Goal: Task Accomplishment & Management: Manage account settings

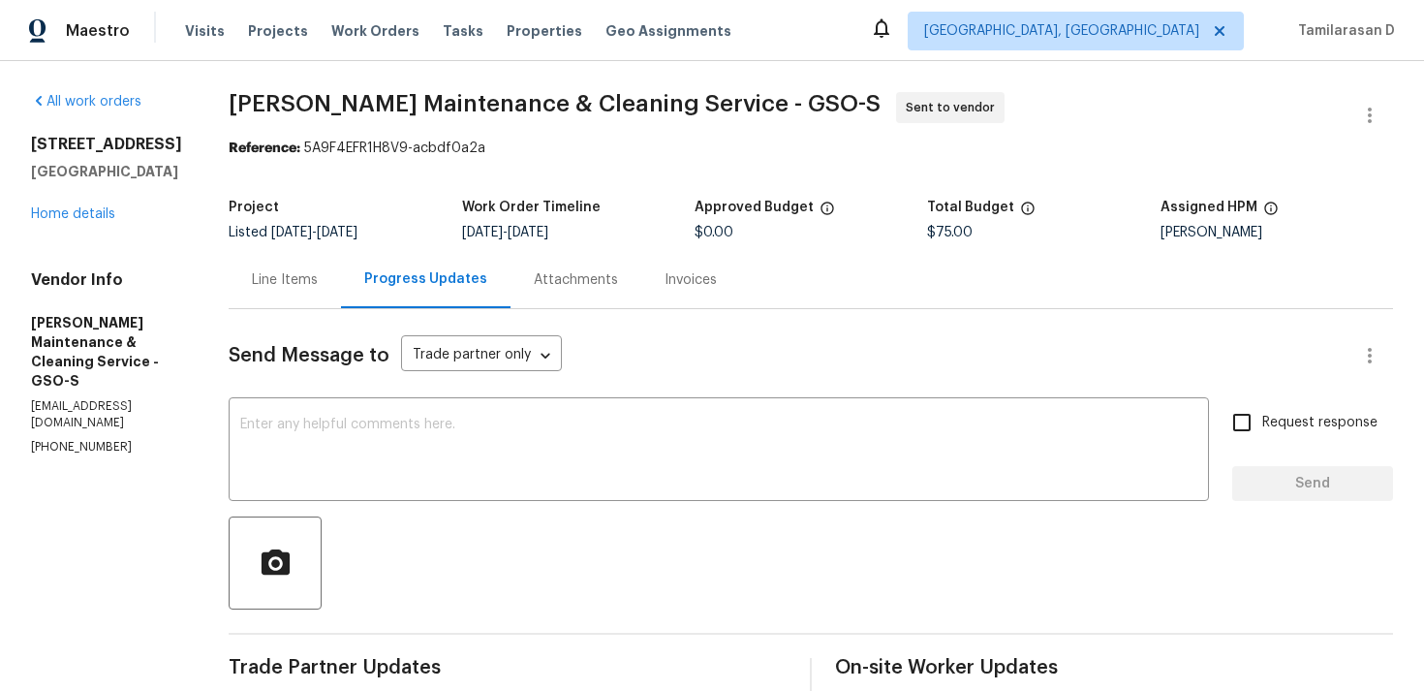
click at [56, 439] on p "(336) 781-6283" at bounding box center [106, 447] width 151 height 16
copy p "(336) 781-6283"
click at [429, 280] on div "Progress Updates" at bounding box center [425, 278] width 123 height 19
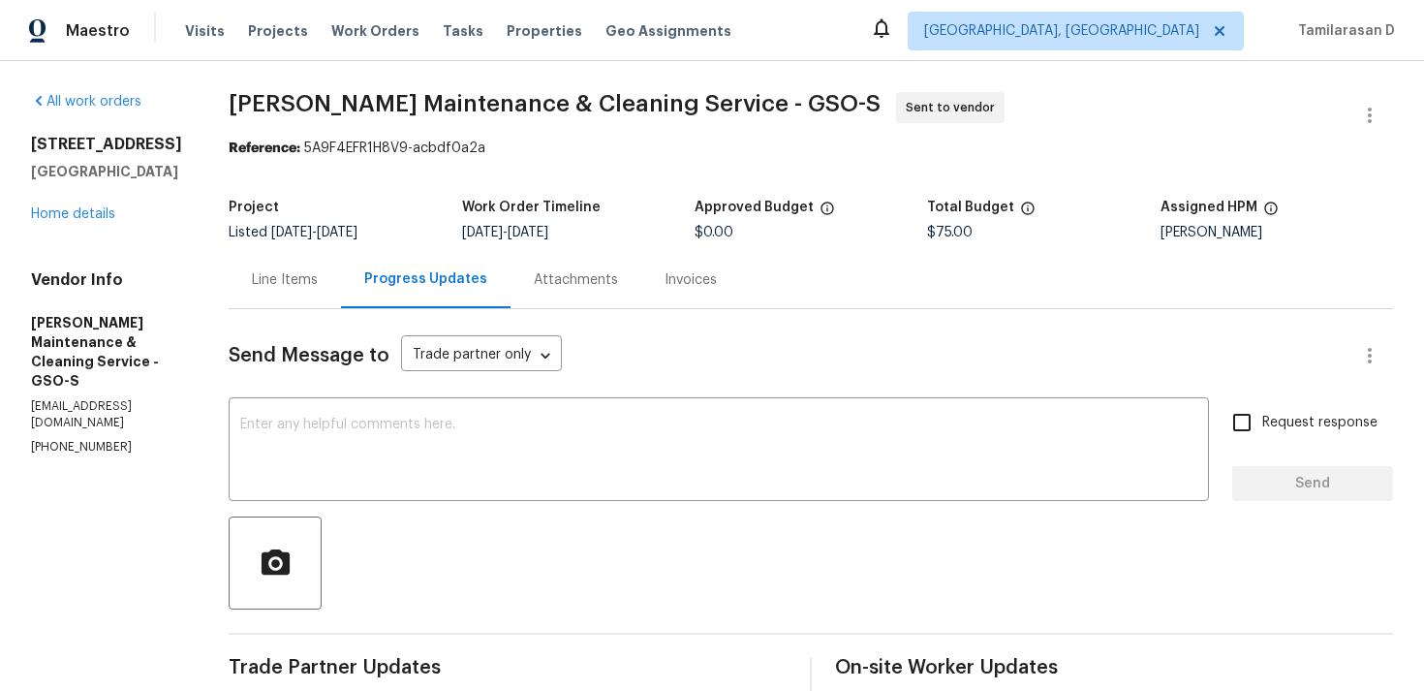
click at [318, 270] on div "Line Items" at bounding box center [285, 279] width 66 height 19
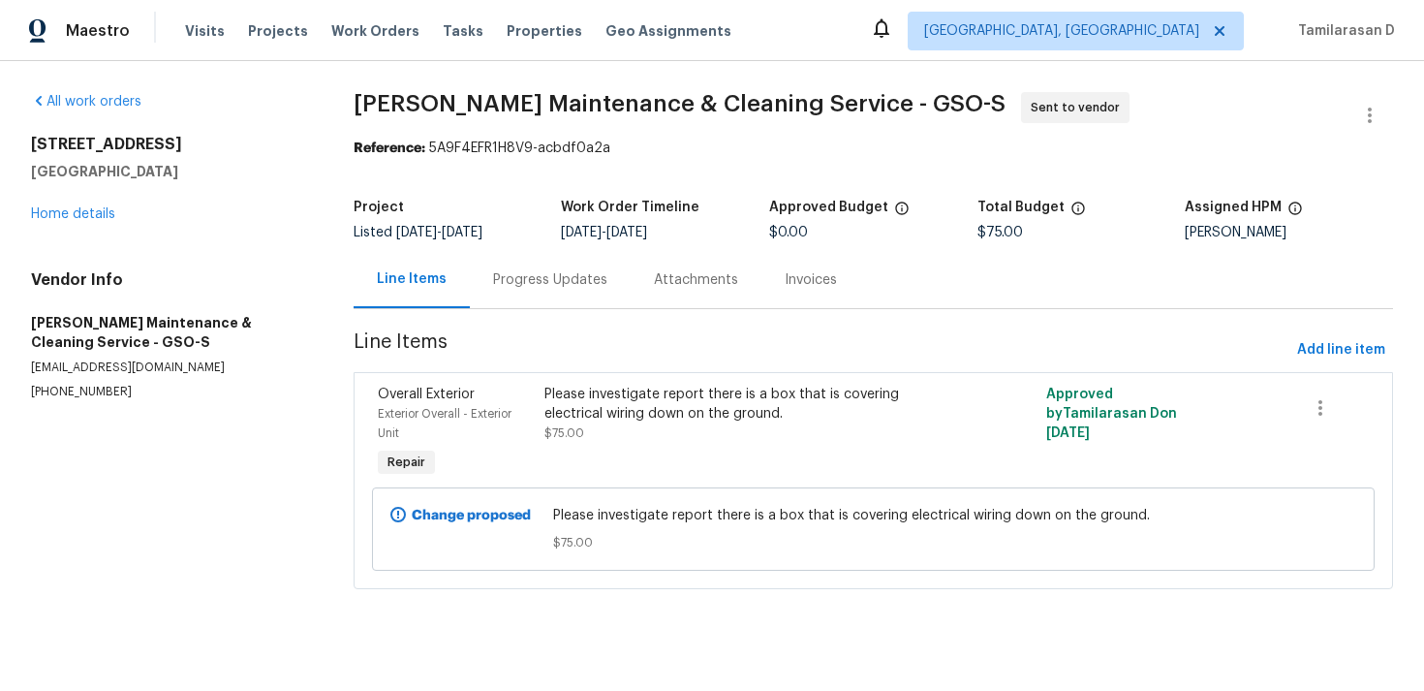
click at [524, 295] on div "Progress Updates" at bounding box center [550, 279] width 161 height 57
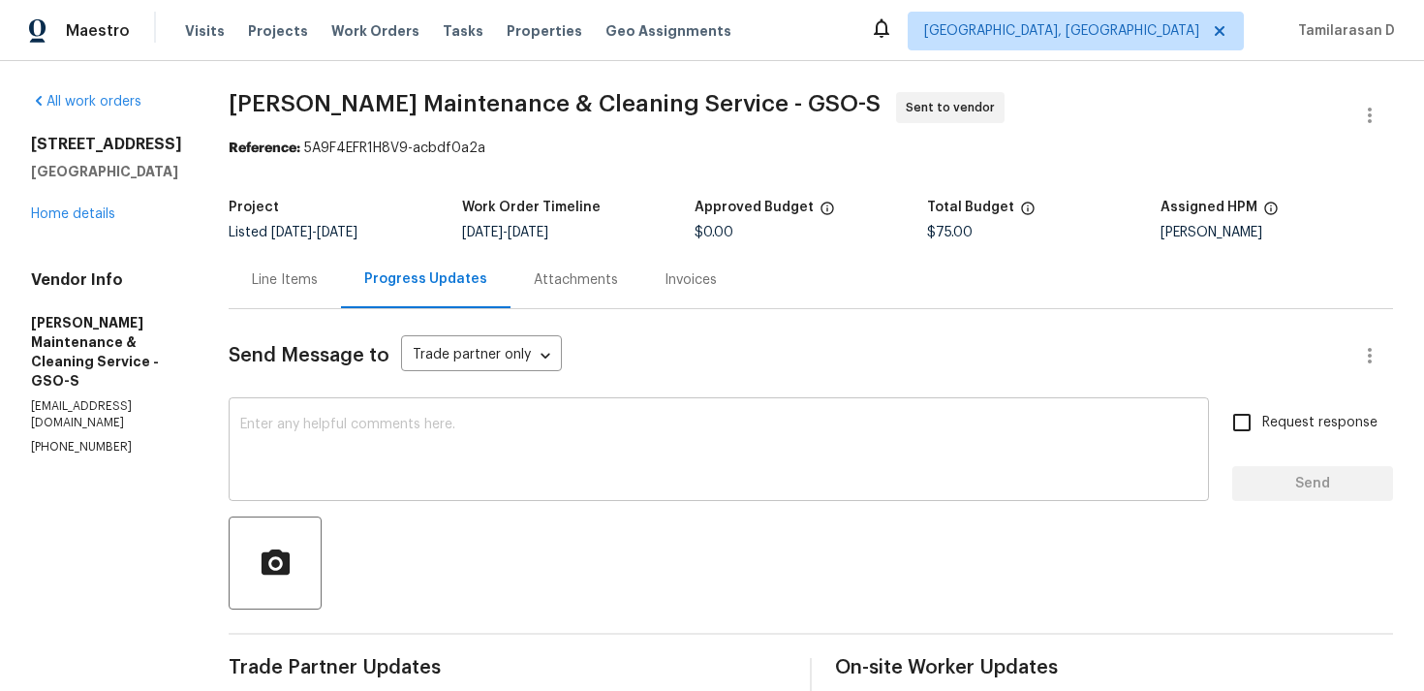
click at [384, 488] on div "x ​" at bounding box center [719, 451] width 980 height 99
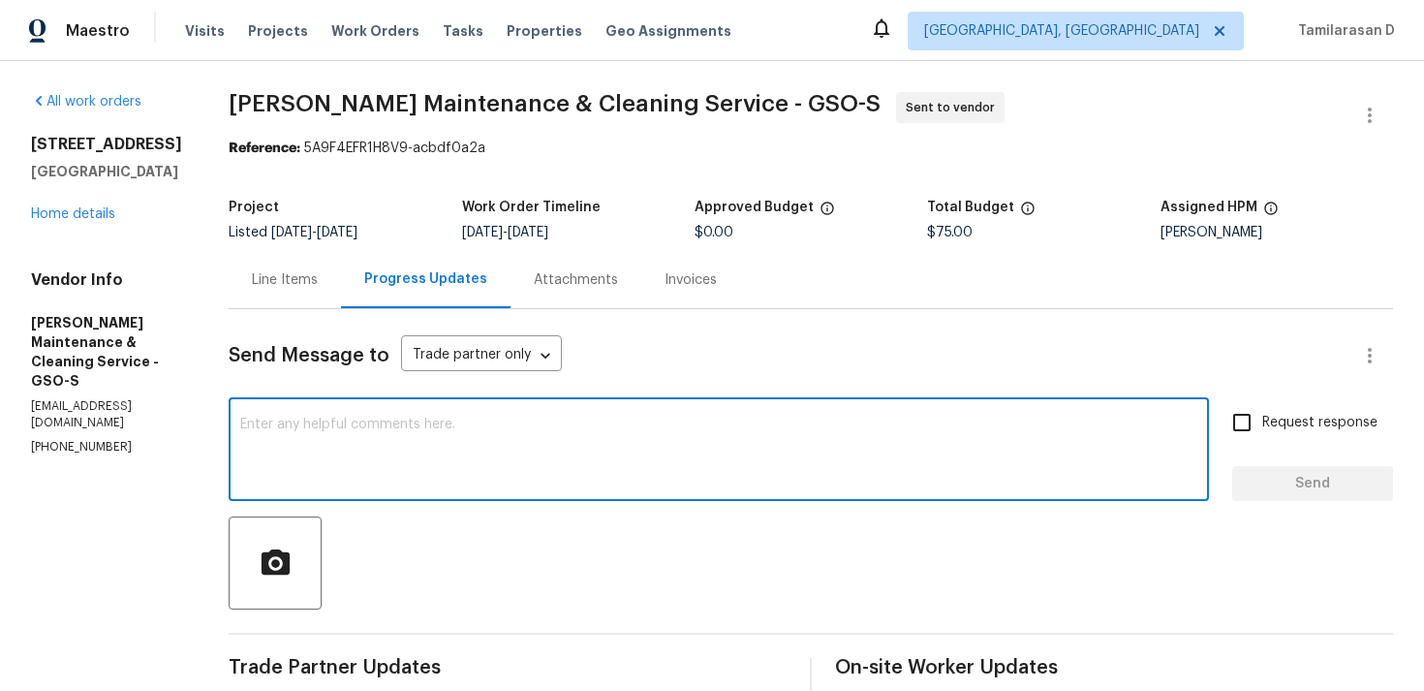
scroll to position [182, 0]
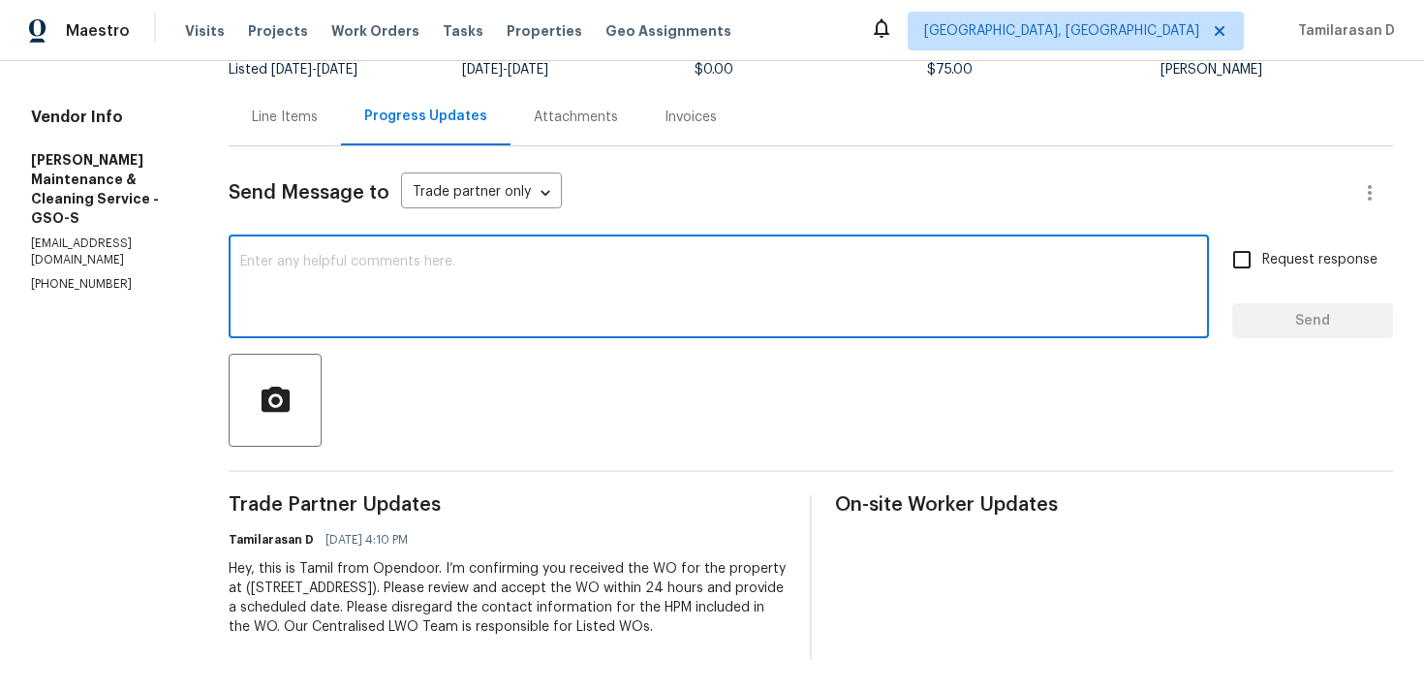
click at [375, 274] on textarea at bounding box center [718, 289] width 957 height 68
click at [411, 295] on textarea at bounding box center [718, 289] width 957 height 68
paste textarea "Hello Team, Please confirm your availability by accepting this work order with …"
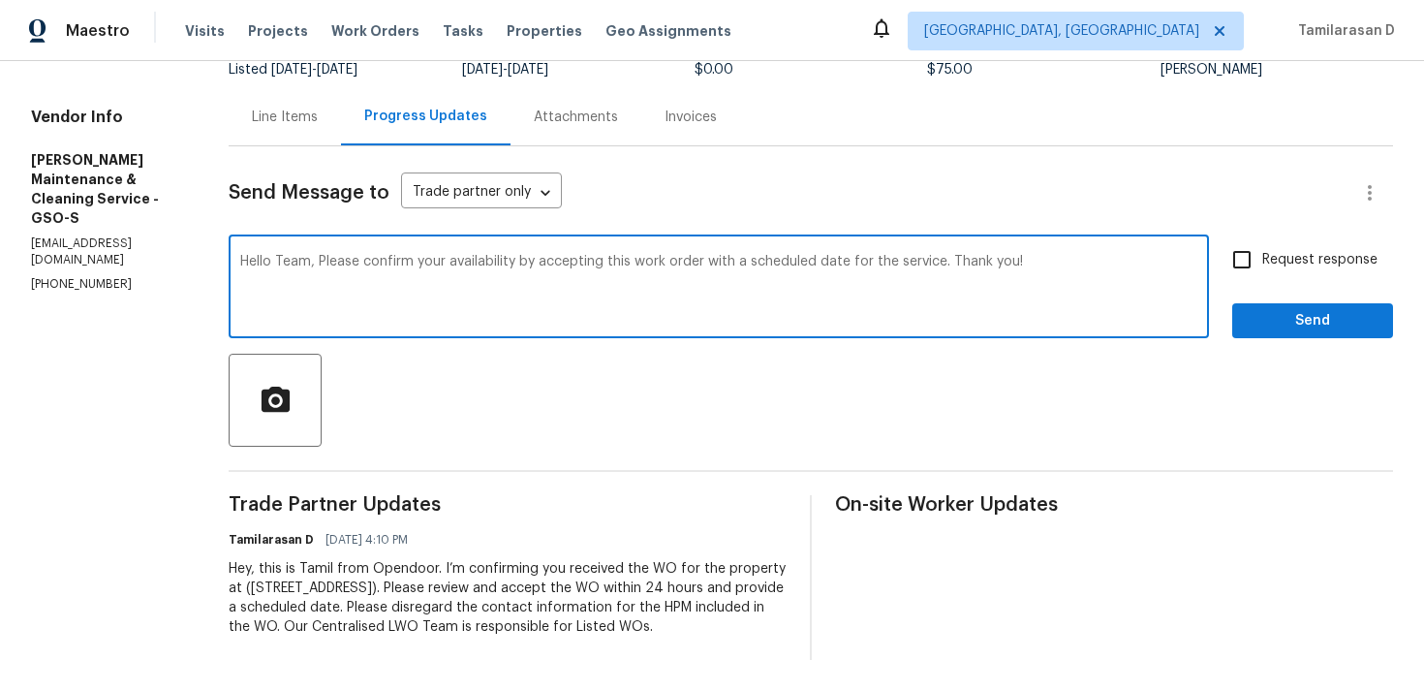
type textarea "Hello Team, Please confirm your availability by accepting this work order with …"
click at [1288, 250] on span "Request response" at bounding box center [1319, 260] width 115 height 20
click at [1262, 239] on input "Request response" at bounding box center [1242, 259] width 41 height 41
checkbox input "true"
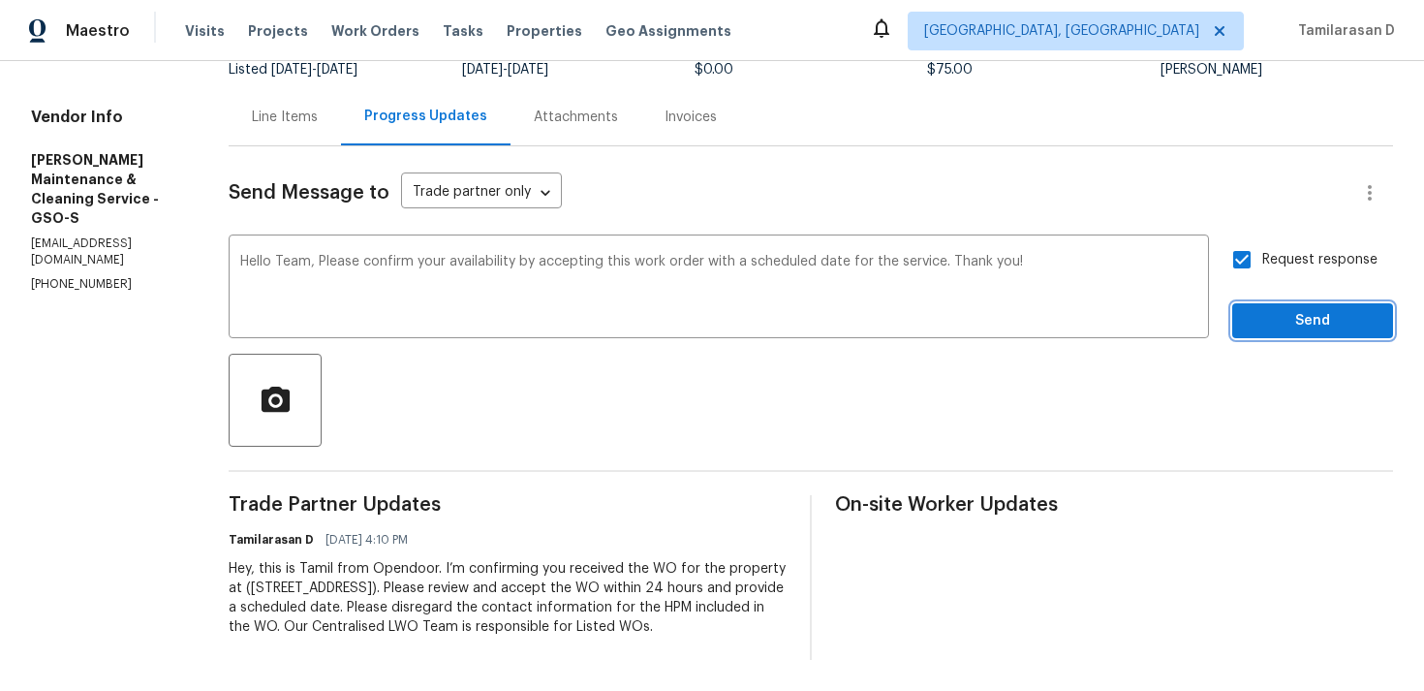
click at [1303, 309] on span "Send" at bounding box center [1313, 321] width 130 height 24
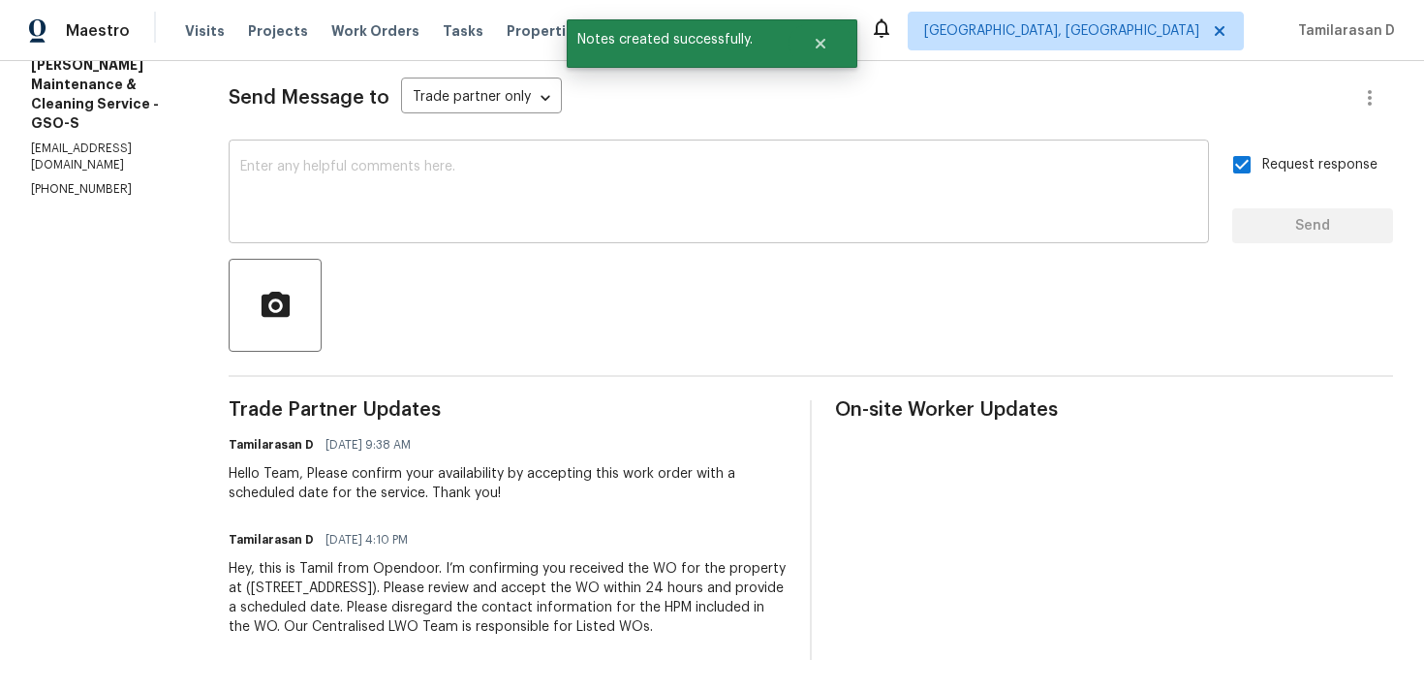
scroll to position [0, 0]
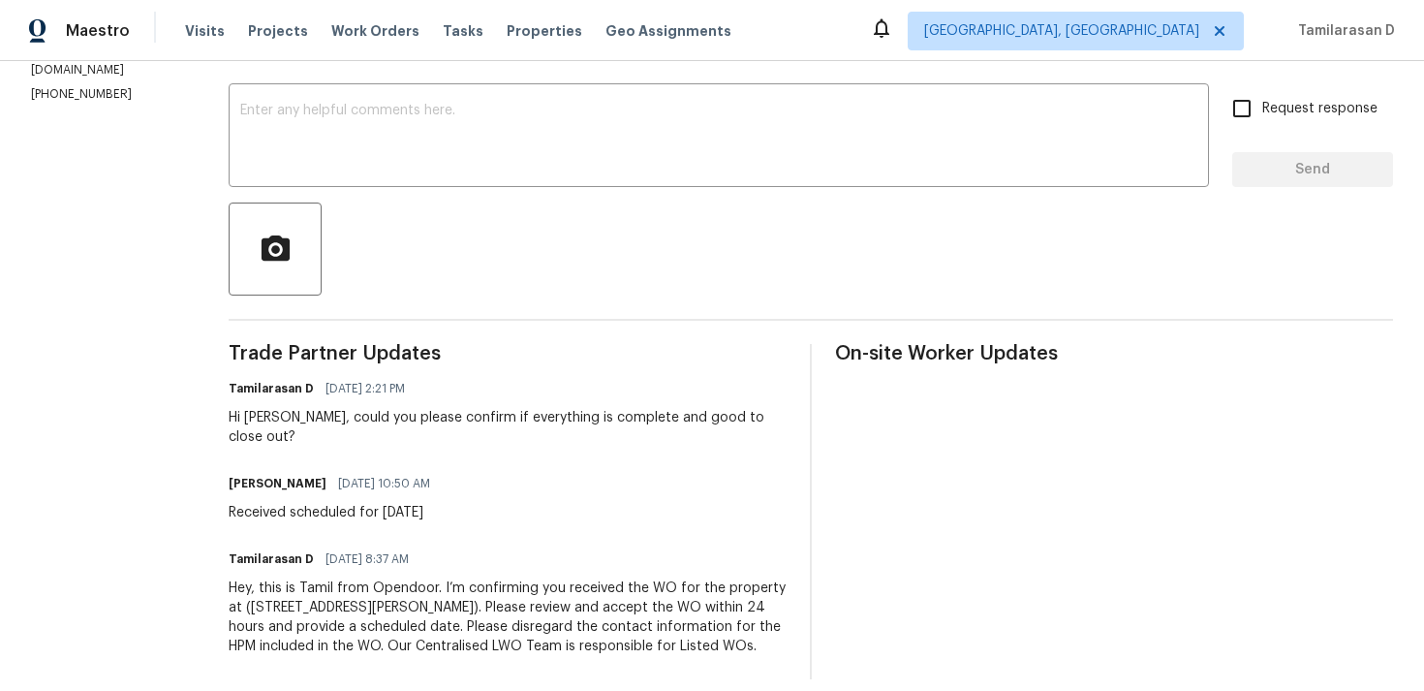
scroll to position [10, 0]
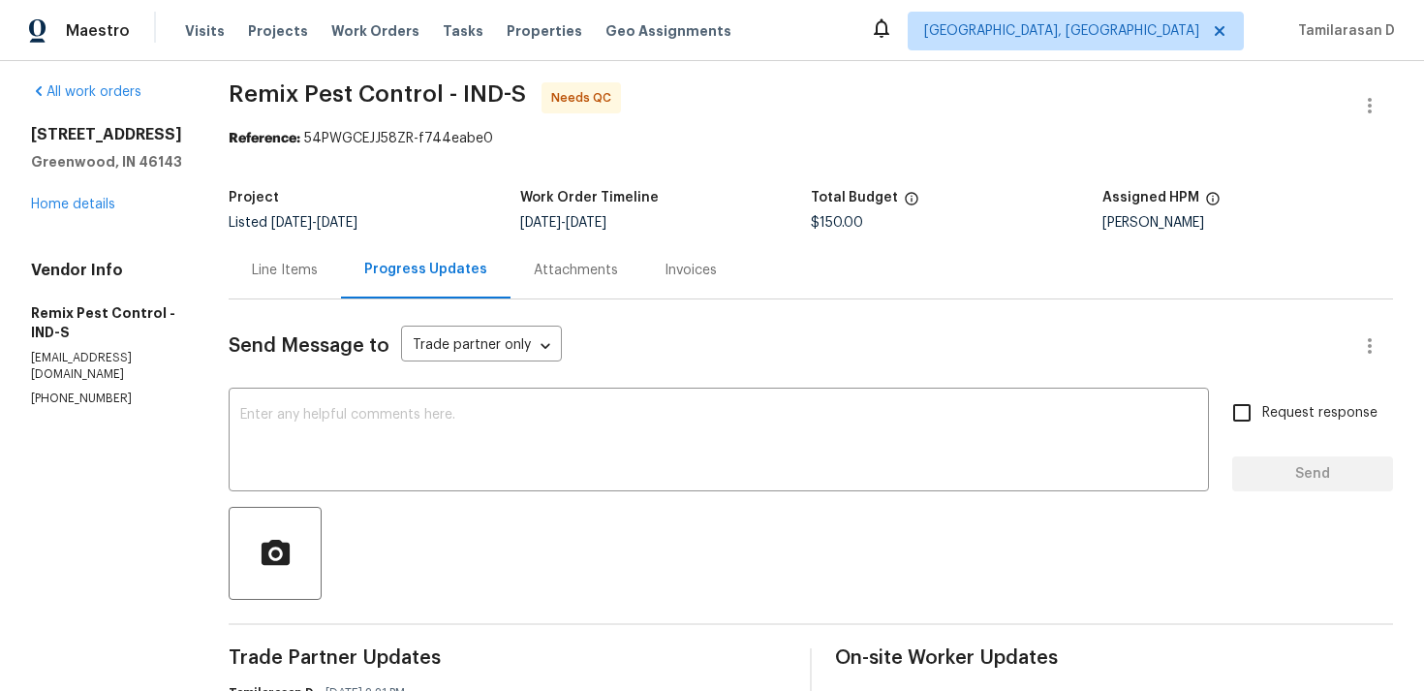
click at [80, 390] on p "(317) 771-1294" at bounding box center [106, 398] width 151 height 16
copy p "(317) 771-1294"
click at [293, 285] on div "Line Items" at bounding box center [285, 269] width 112 height 57
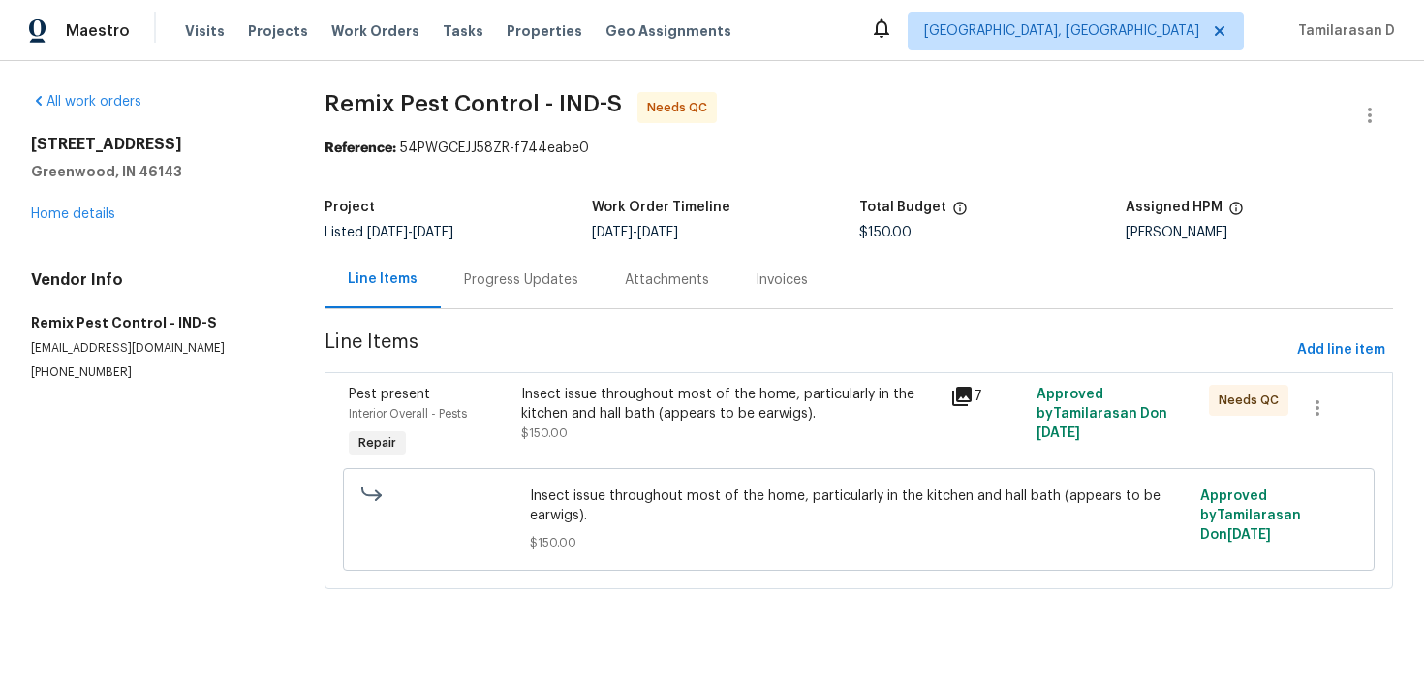
click at [689, 398] on div "Insect issue throughout most of the home, particularly in the kitchen and hall …" at bounding box center [730, 404] width 419 height 39
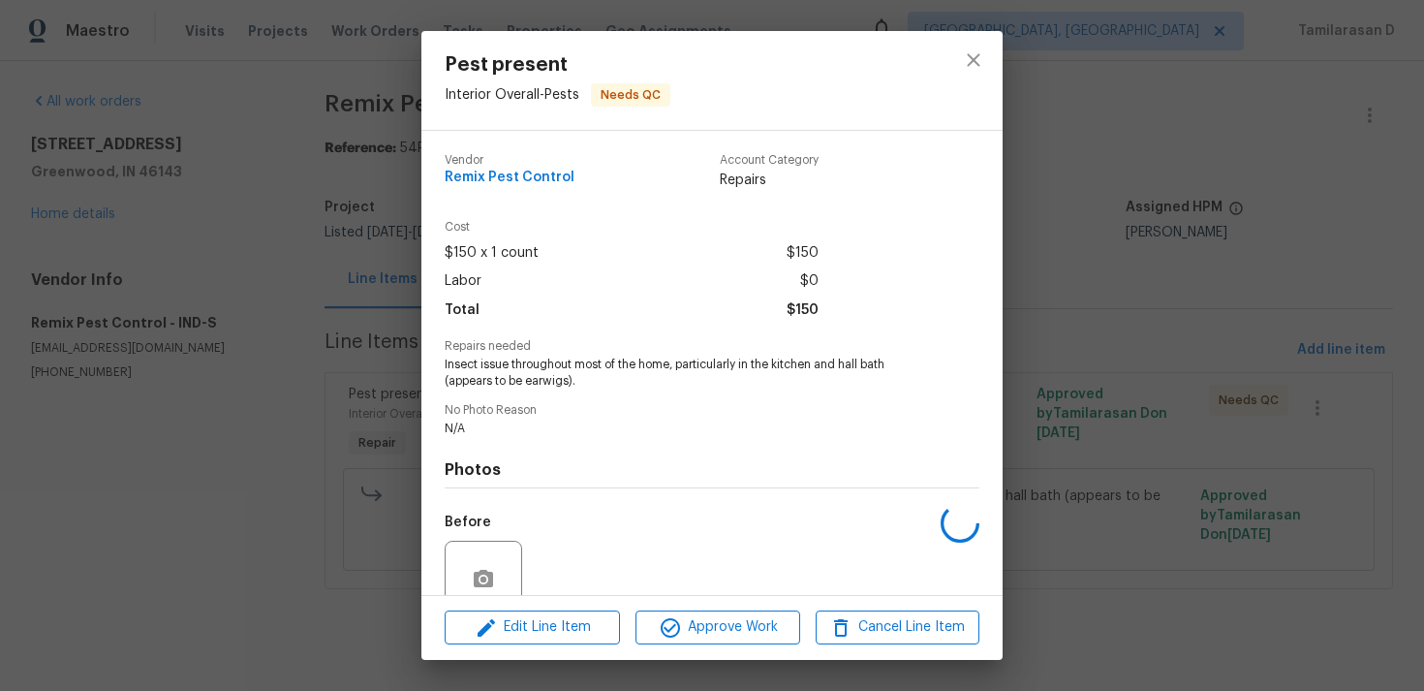
scroll to position [169, 0]
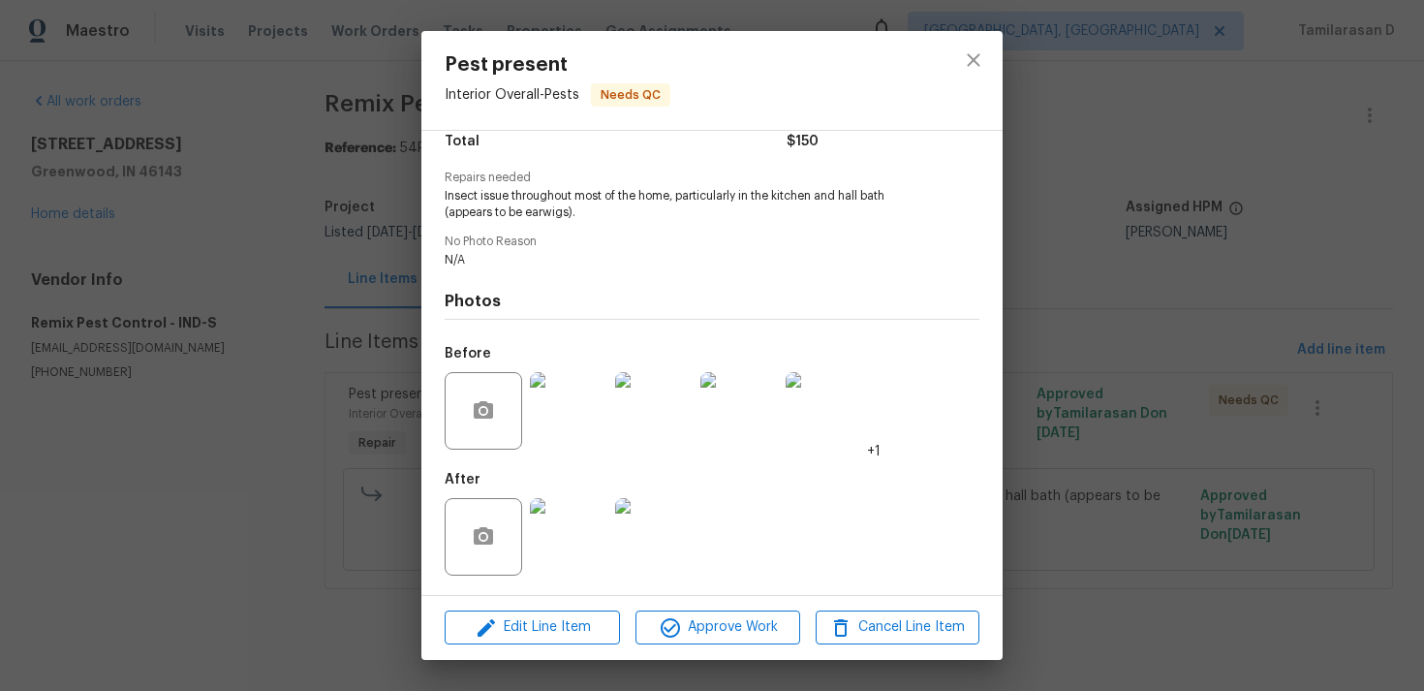
click at [556, 417] on img at bounding box center [569, 411] width 78 height 78
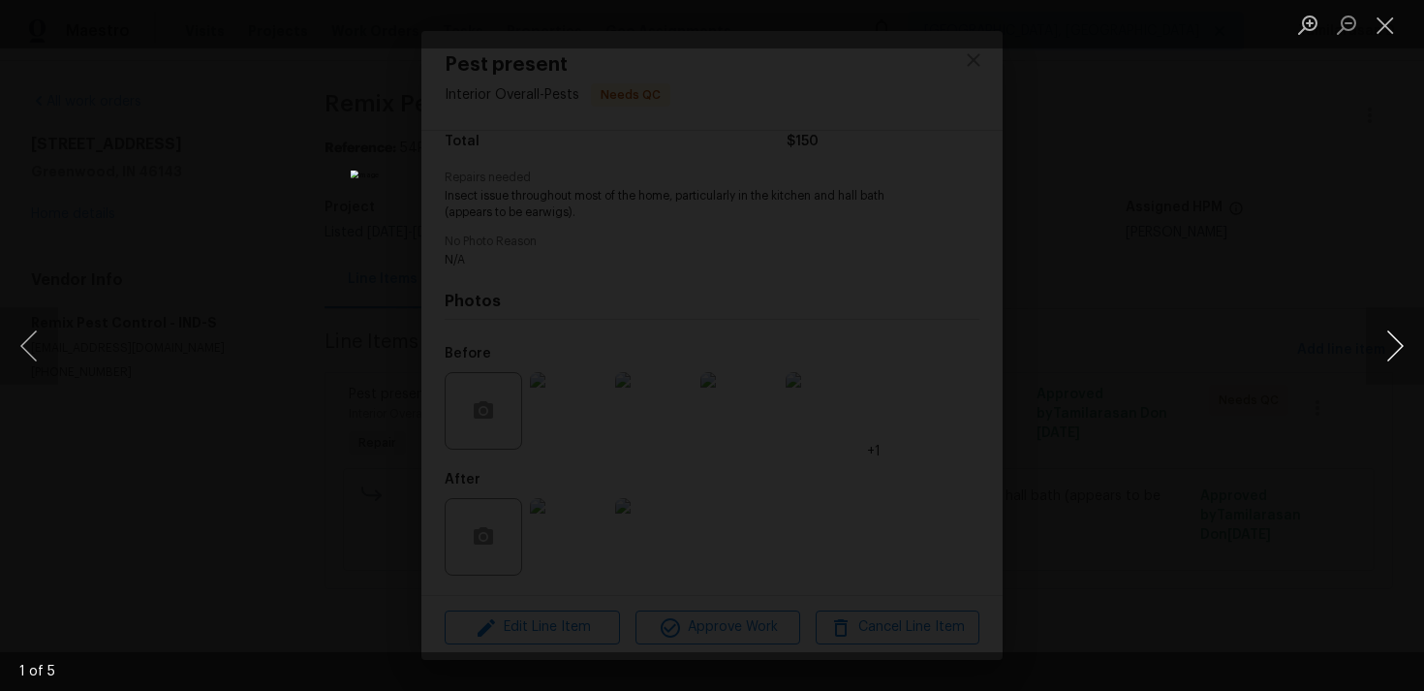
click at [1394, 365] on button "Next image" at bounding box center [1395, 346] width 58 height 78
click at [1391, 18] on button "Close lightbox" at bounding box center [1385, 25] width 39 height 34
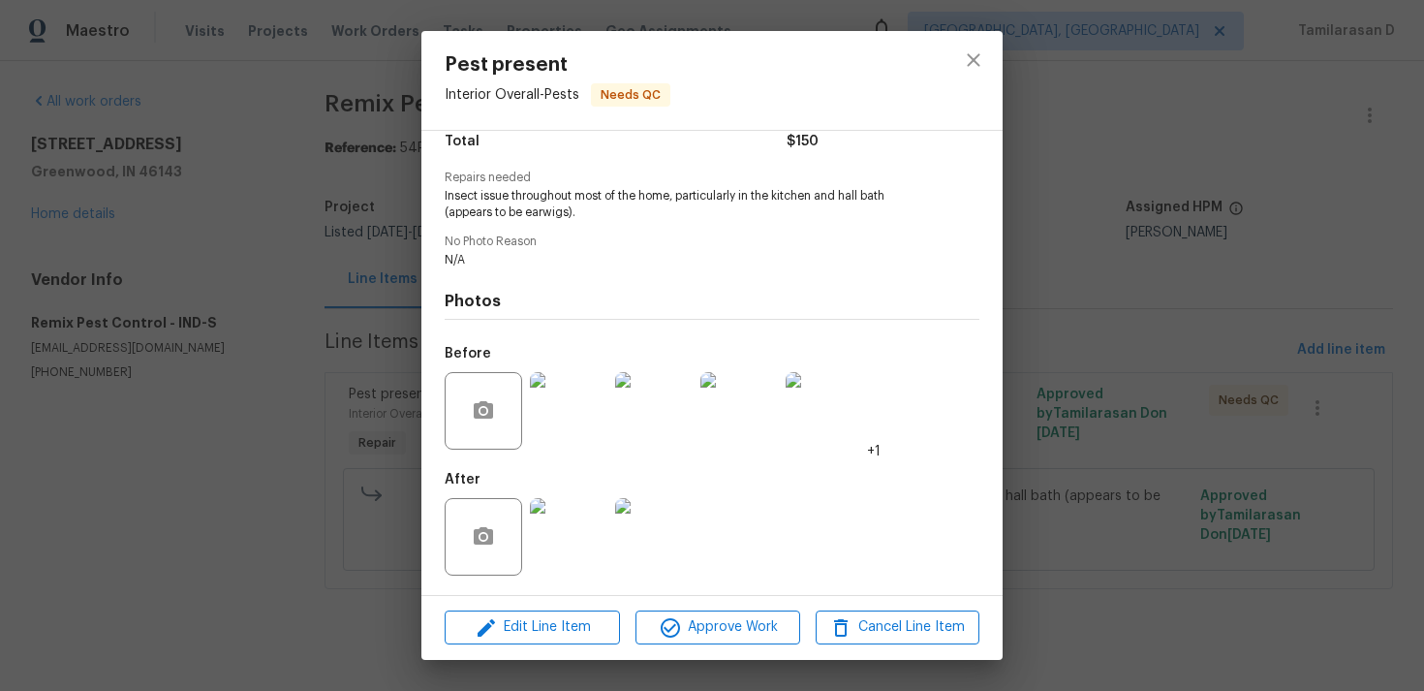
click at [578, 526] on img at bounding box center [569, 537] width 78 height 78
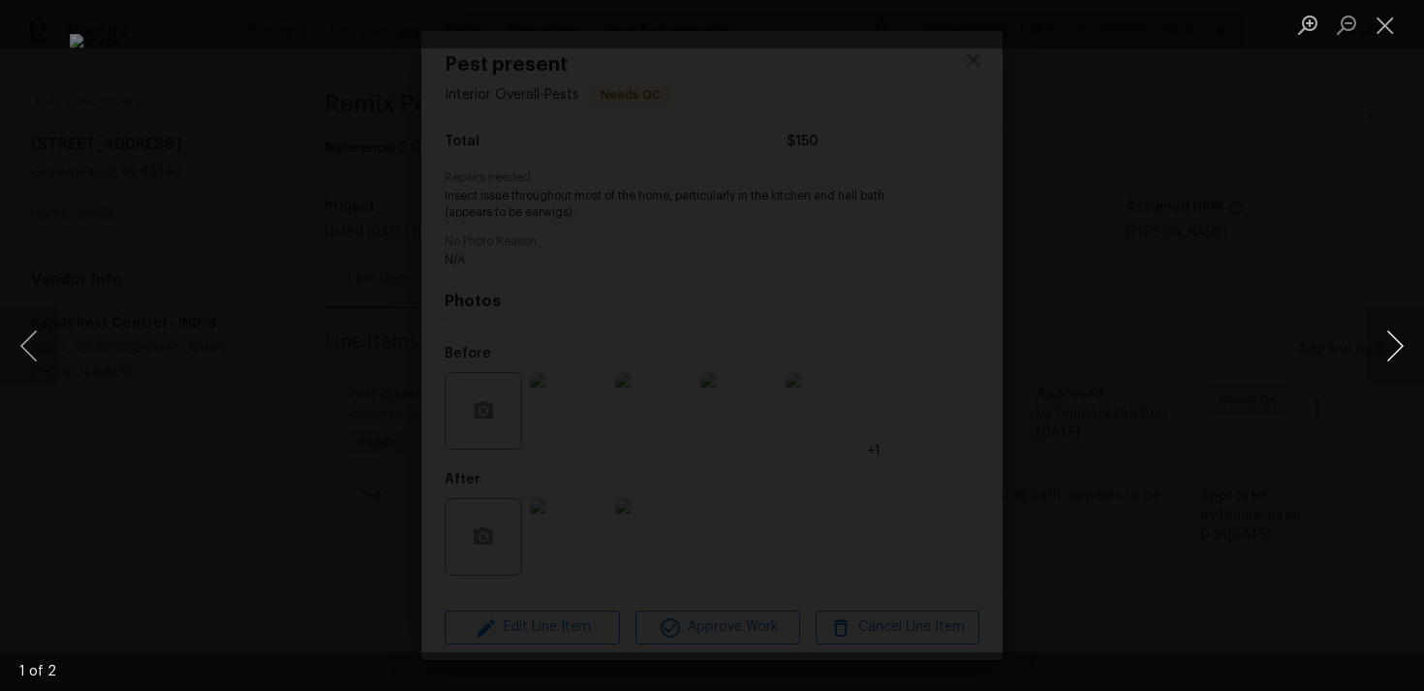
click at [1379, 341] on button "Next image" at bounding box center [1395, 346] width 58 height 78
click at [1369, 22] on button "Close lightbox" at bounding box center [1385, 25] width 39 height 34
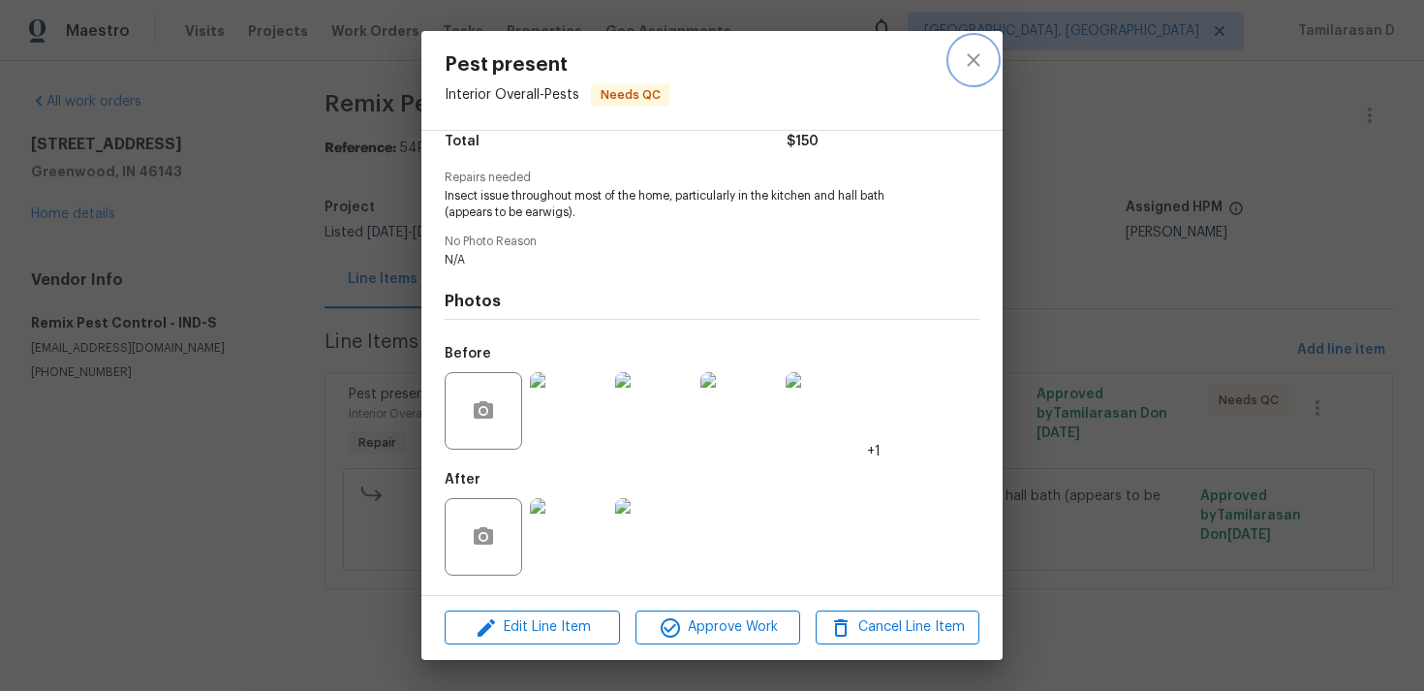
click at [989, 55] on button "close" at bounding box center [973, 60] width 47 height 47
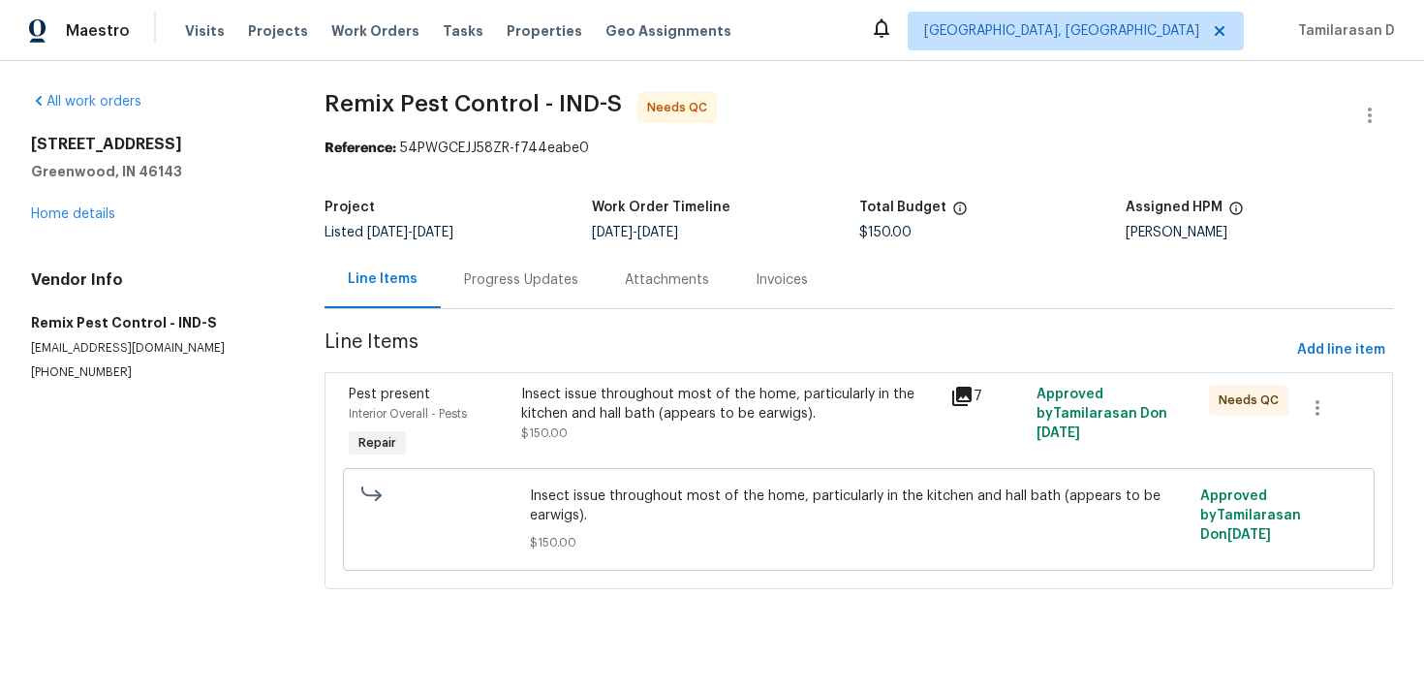
click at [545, 294] on div "Progress Updates" at bounding box center [521, 279] width 161 height 57
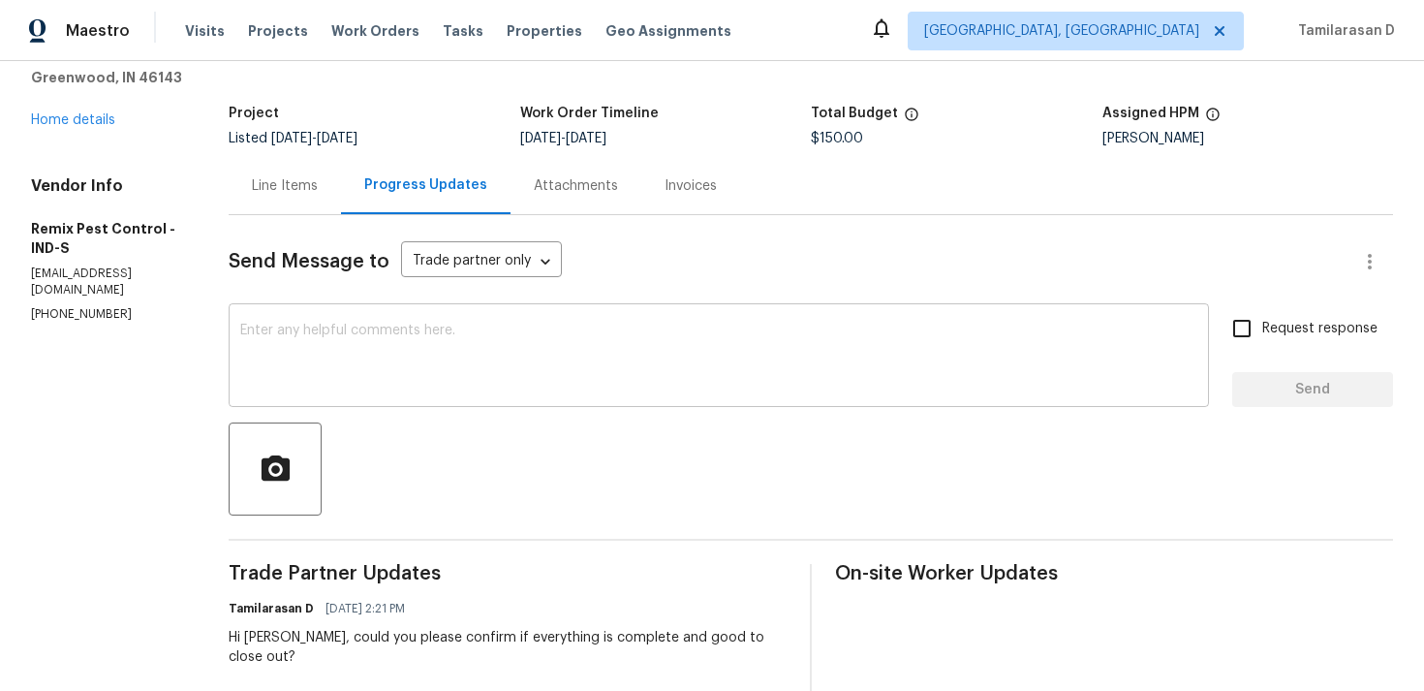
scroll to position [108, 0]
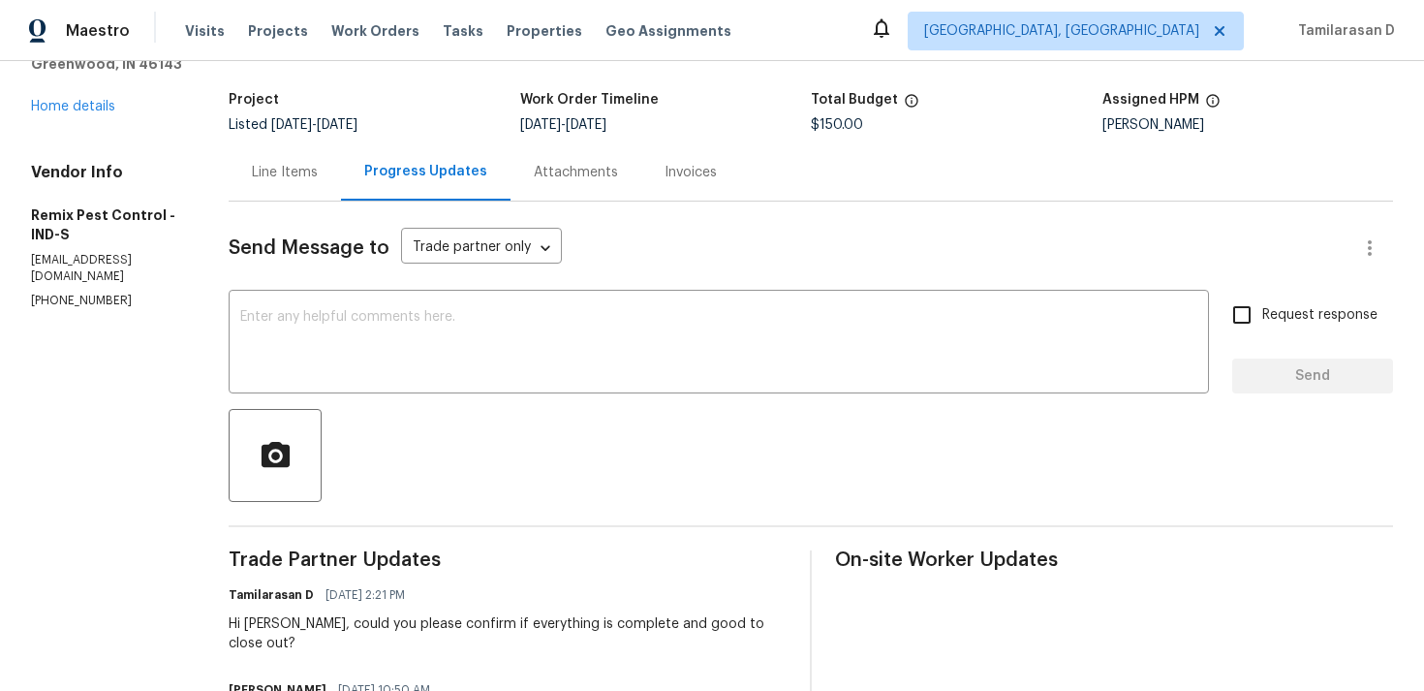
click at [266, 173] on div "Line Items" at bounding box center [285, 172] width 66 height 19
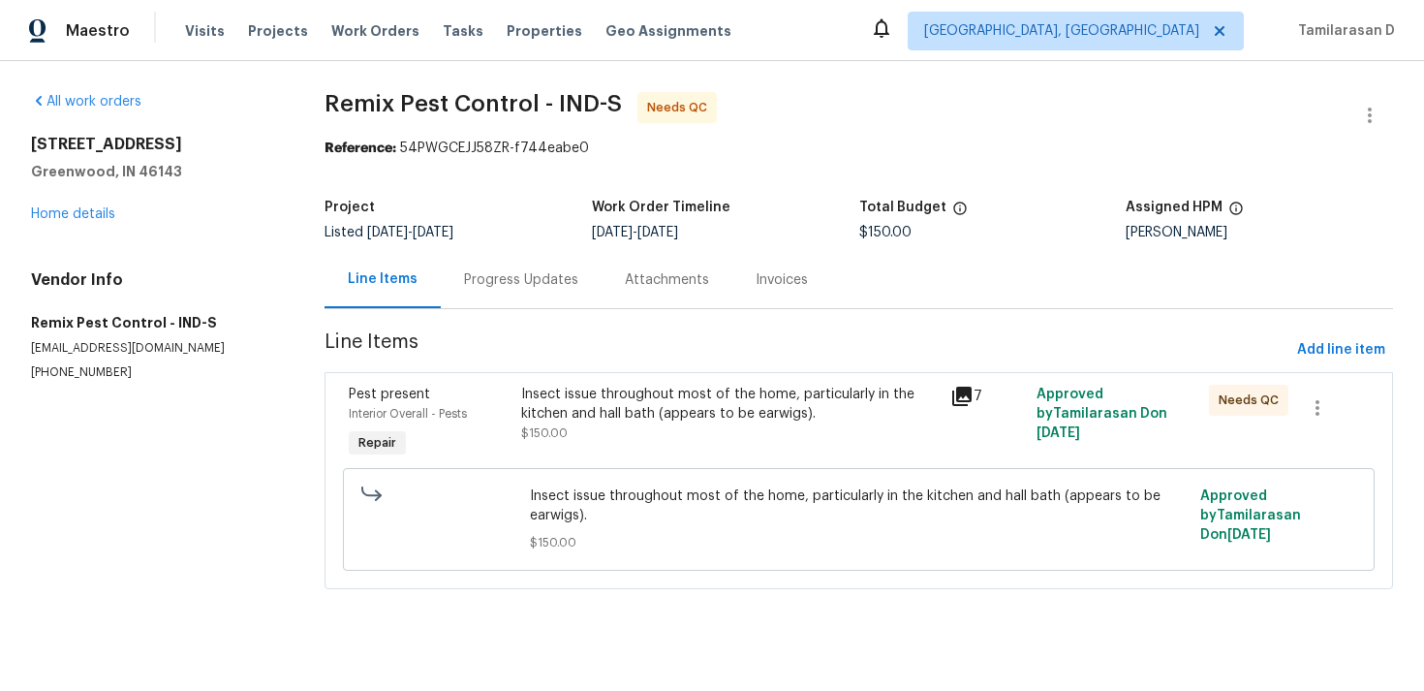
click at [652, 370] on section "Remix Pest Control - IND-S Needs QC Reference: 54PWGCEJJ58ZR-f744eabe0 Project …" at bounding box center [859, 352] width 1069 height 520
click at [647, 391] on div "Insect issue throughout most of the home, particularly in the kitchen and hall …" at bounding box center [730, 404] width 419 height 39
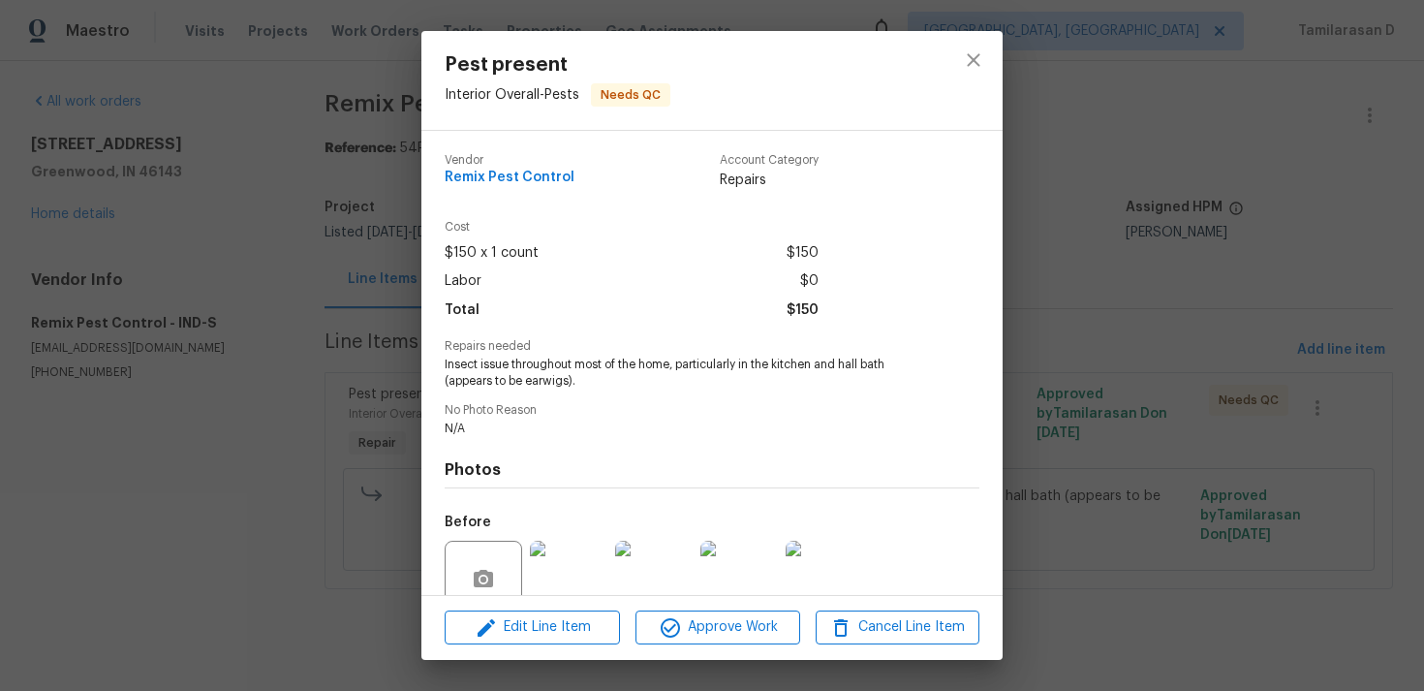
scroll to position [169, 0]
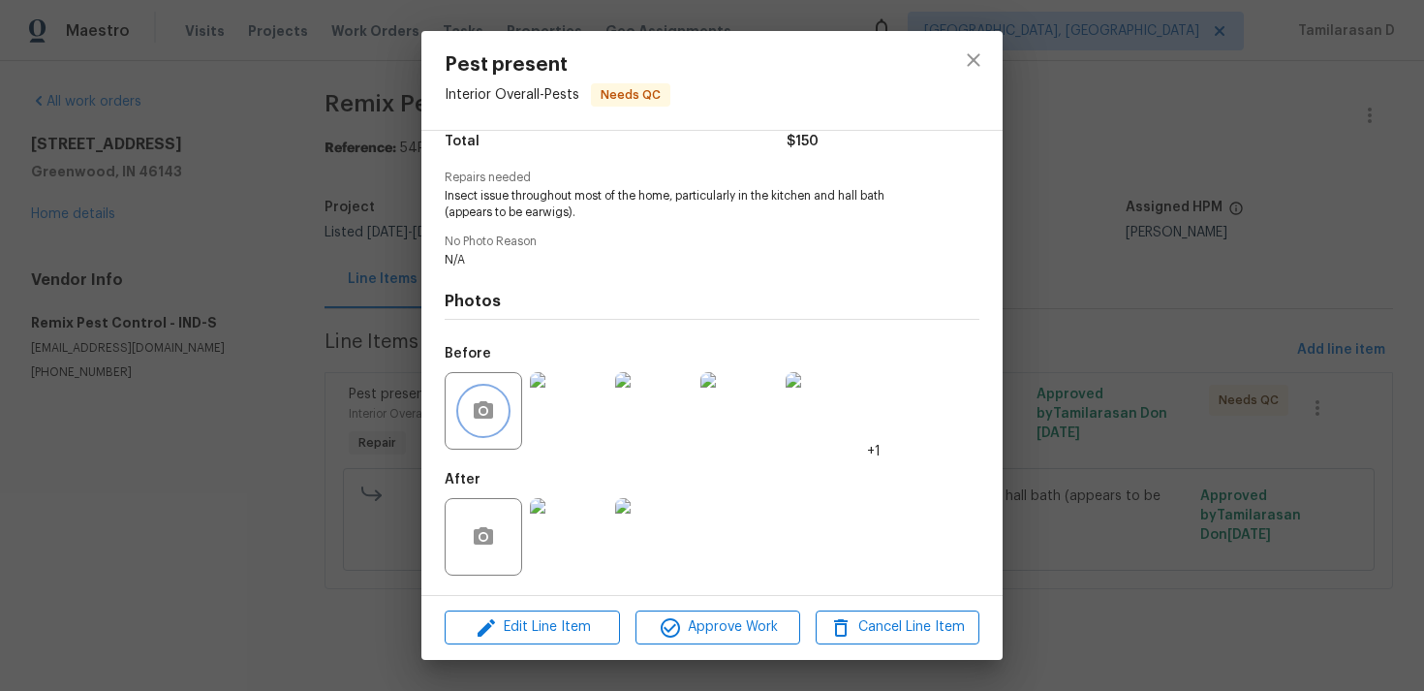
click at [481, 419] on icon "button" at bounding box center [483, 410] width 23 height 23
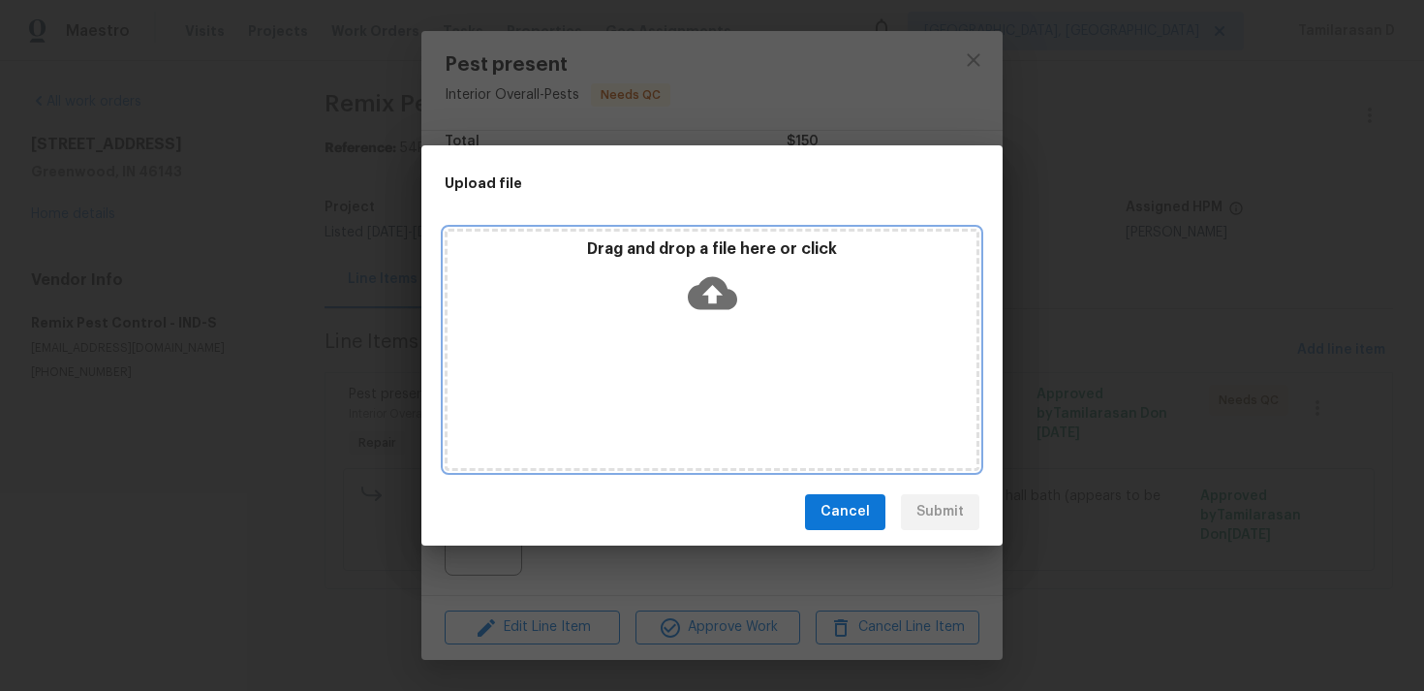
click at [714, 293] on icon at bounding box center [712, 292] width 49 height 49
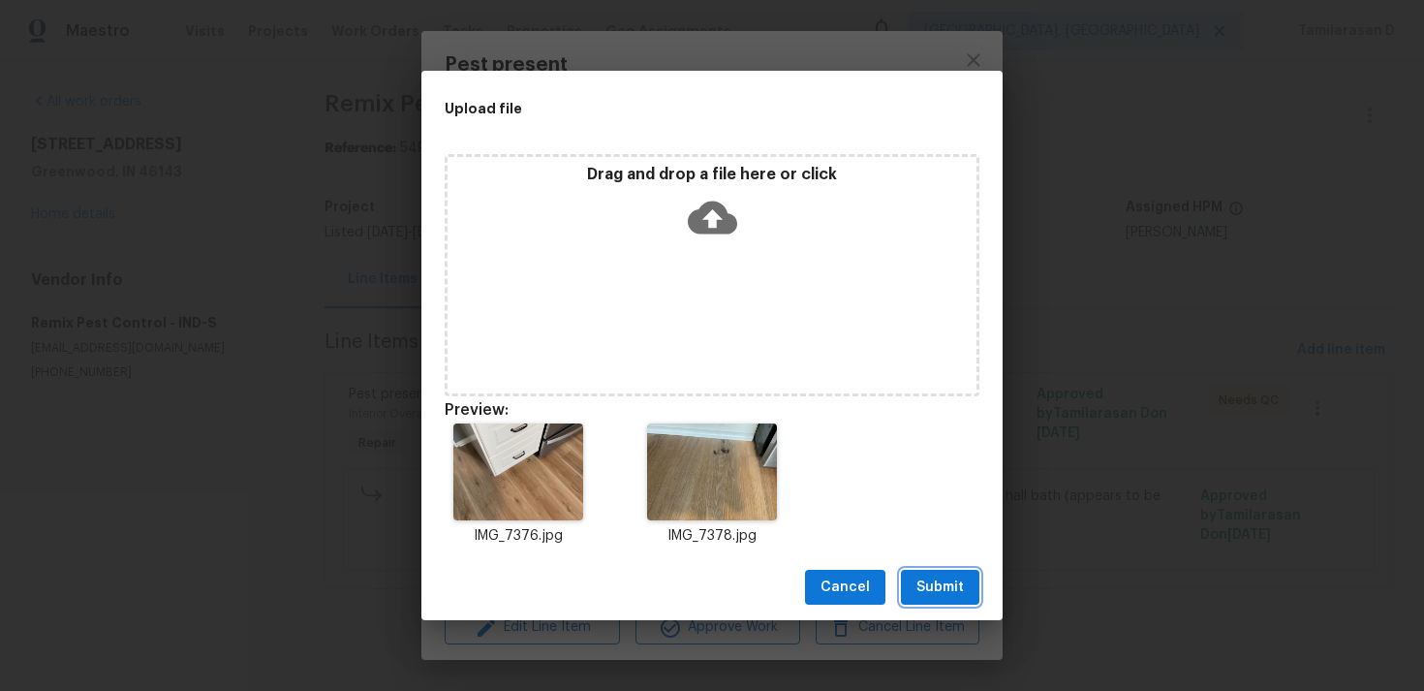
click at [947, 597] on span "Submit" at bounding box center [939, 587] width 47 height 24
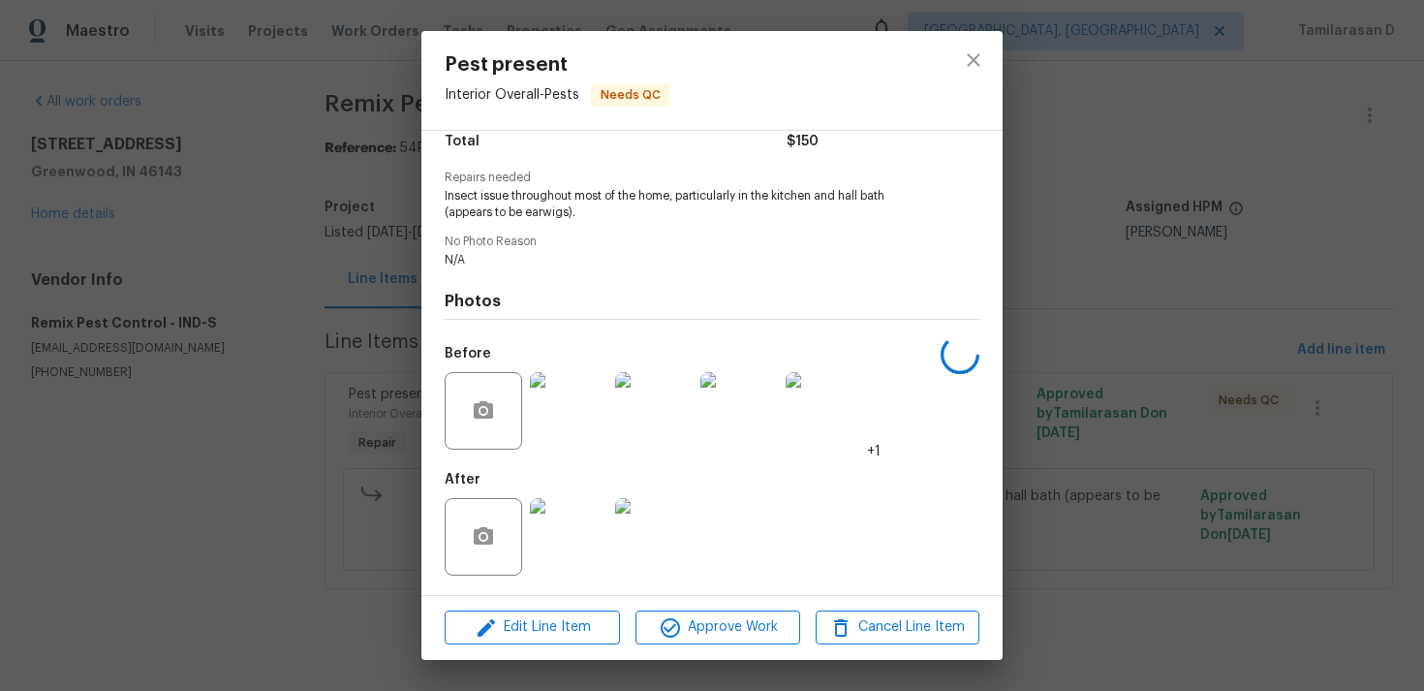
click at [527, 402] on div at bounding box center [568, 410] width 85 height 101
click at [574, 395] on img at bounding box center [569, 411] width 78 height 78
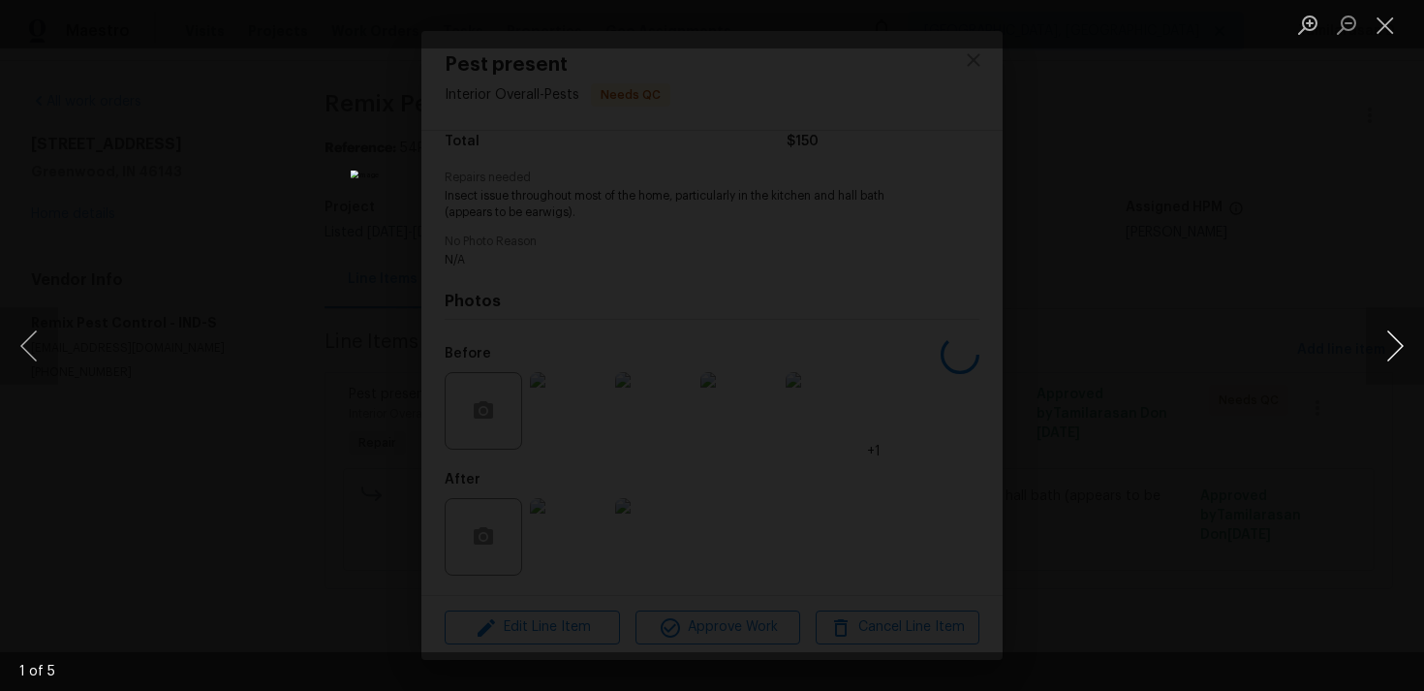
click at [1412, 344] on button "Next image" at bounding box center [1395, 346] width 58 height 78
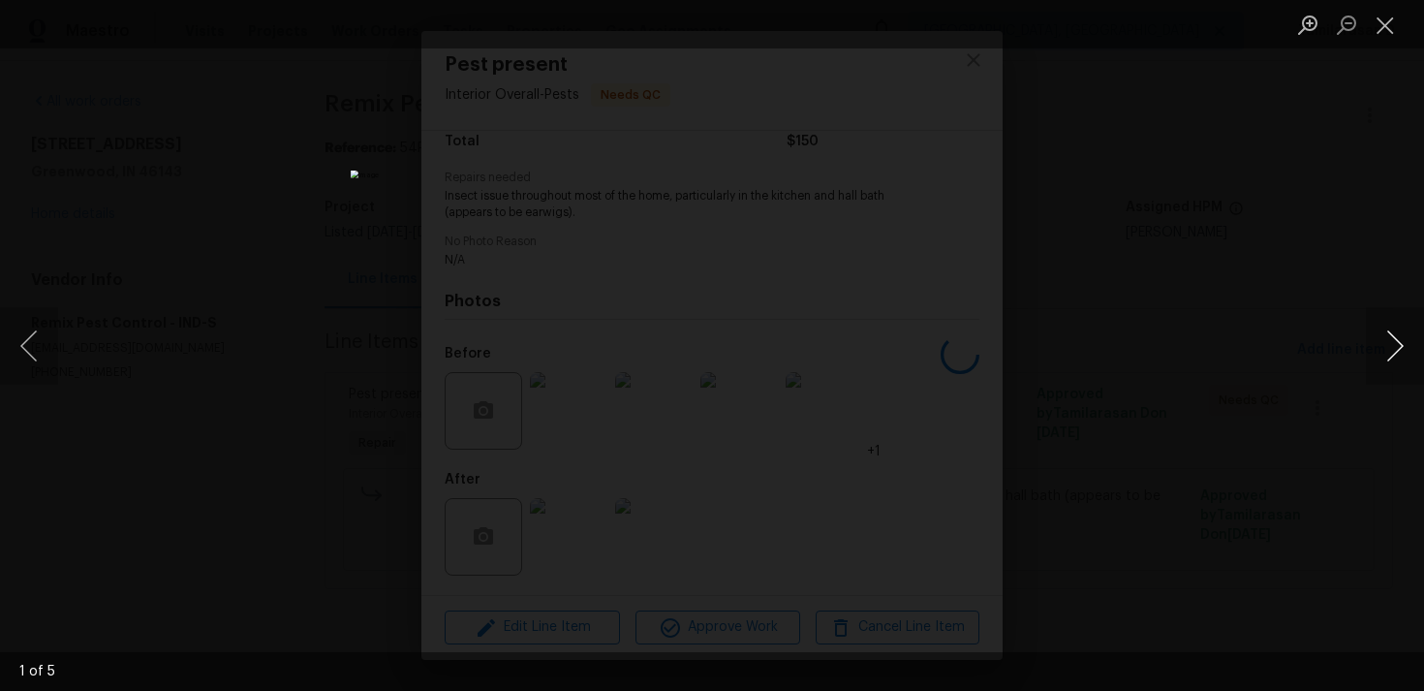
click at [1412, 344] on button "Next image" at bounding box center [1395, 346] width 58 height 78
click at [1384, 25] on button "Close lightbox" at bounding box center [1385, 25] width 39 height 34
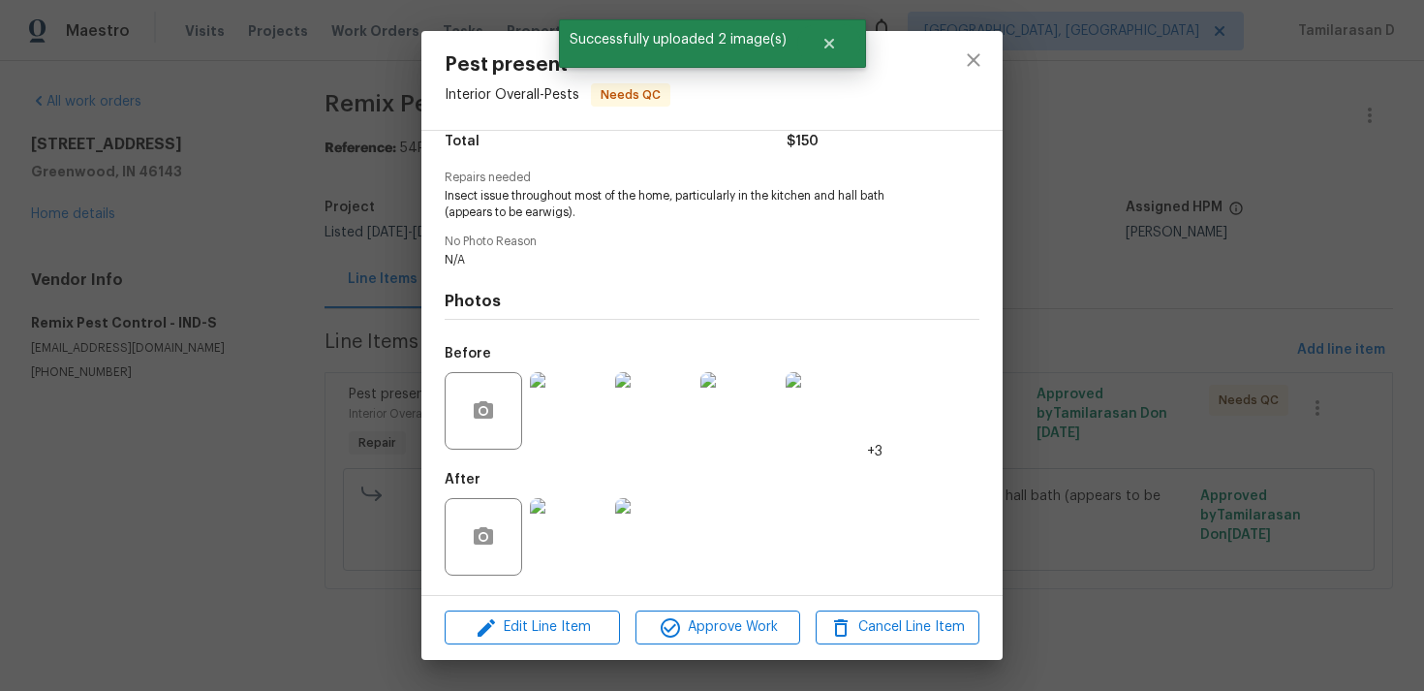
click at [573, 407] on img at bounding box center [569, 411] width 78 height 78
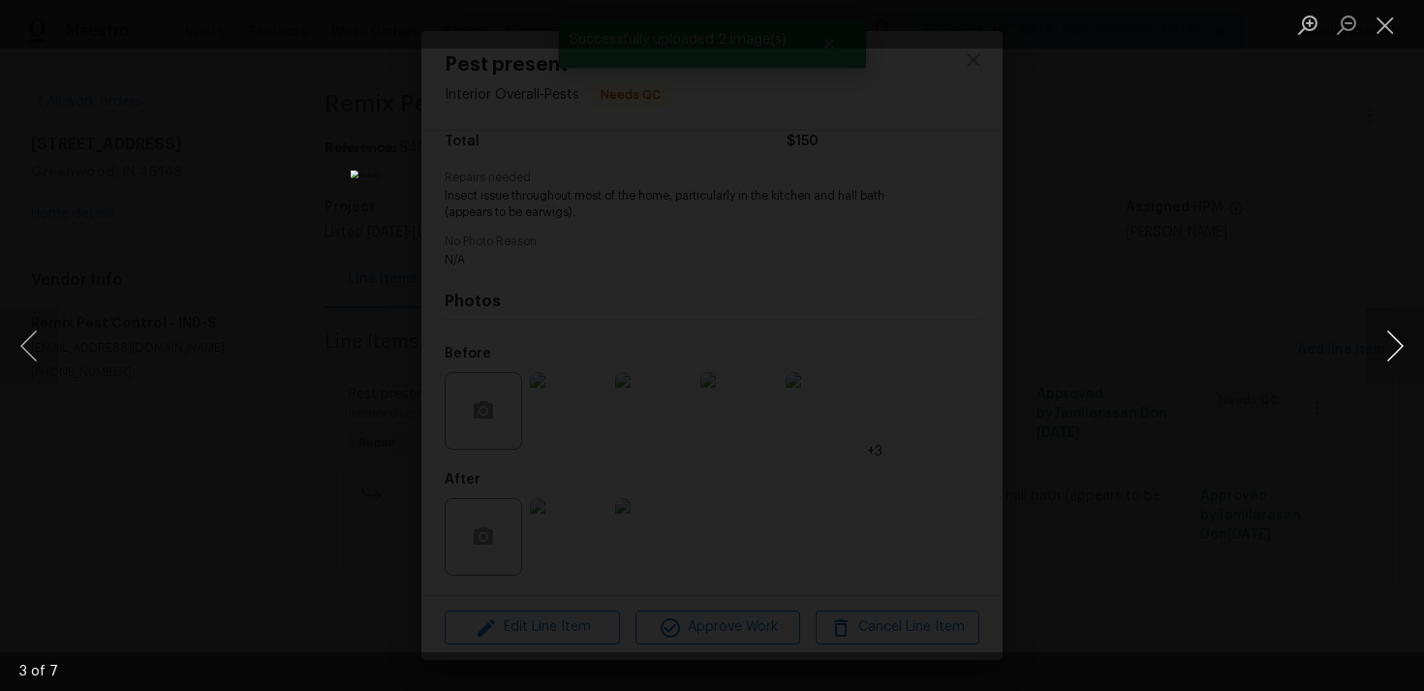
click at [1413, 333] on button "Next image" at bounding box center [1395, 346] width 58 height 78
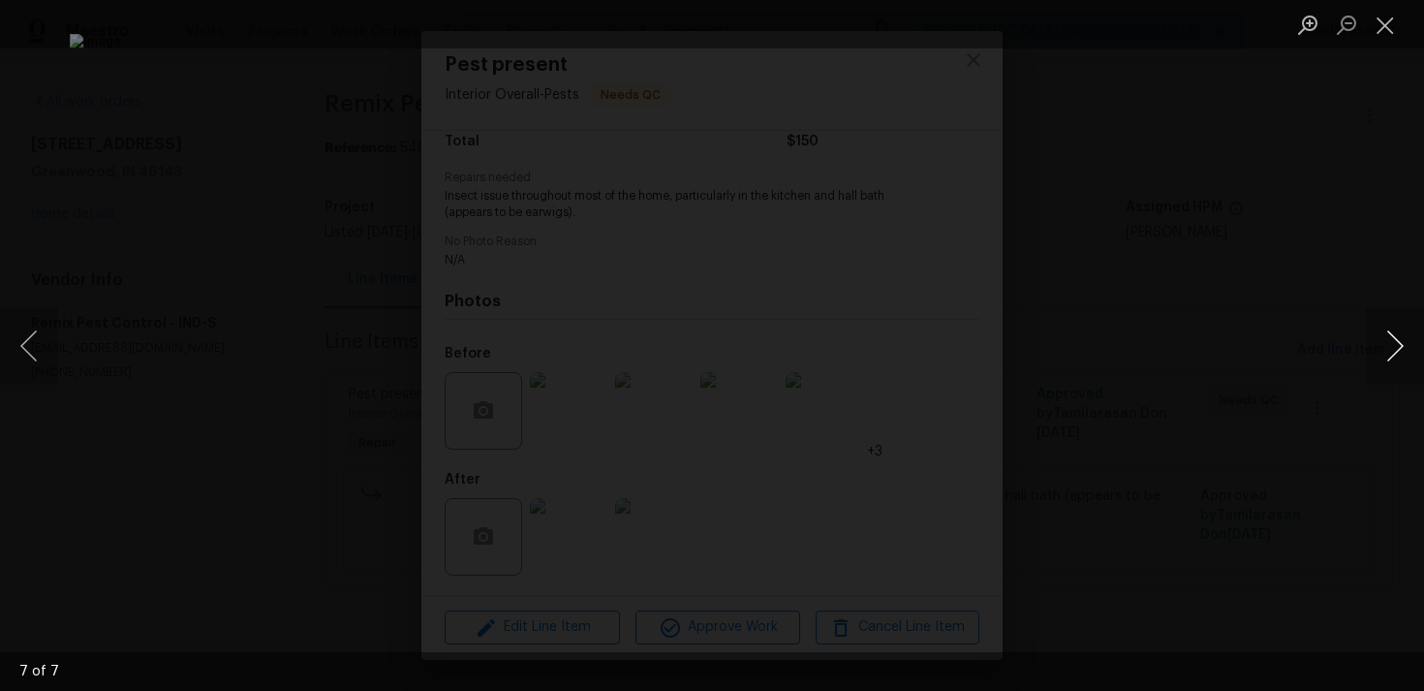
click at [1413, 333] on button "Next image" at bounding box center [1395, 346] width 58 height 78
click at [321, 332] on div "Lightbox" at bounding box center [712, 345] width 1424 height 691
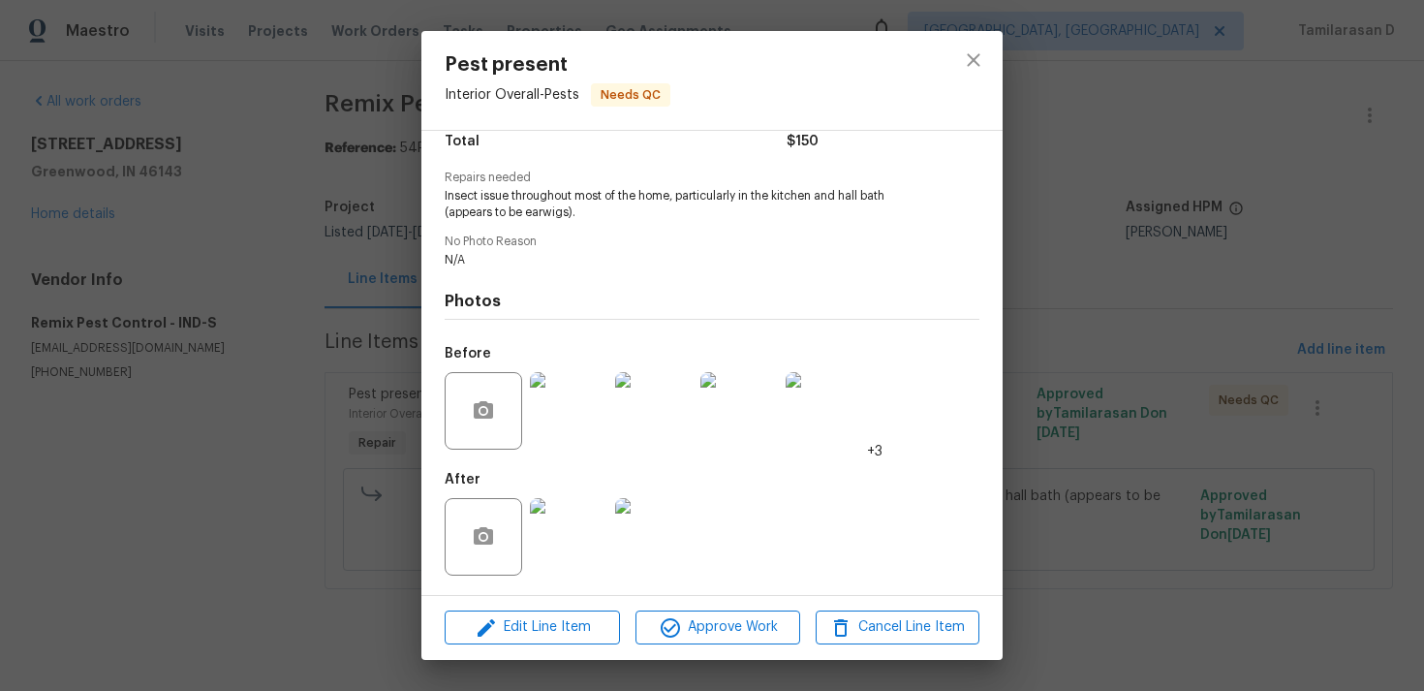
click at [346, 372] on div "Pest present Interior Overall - Pests Needs QC Vendor Remix Pest Control Accoun…" at bounding box center [712, 345] width 1424 height 691
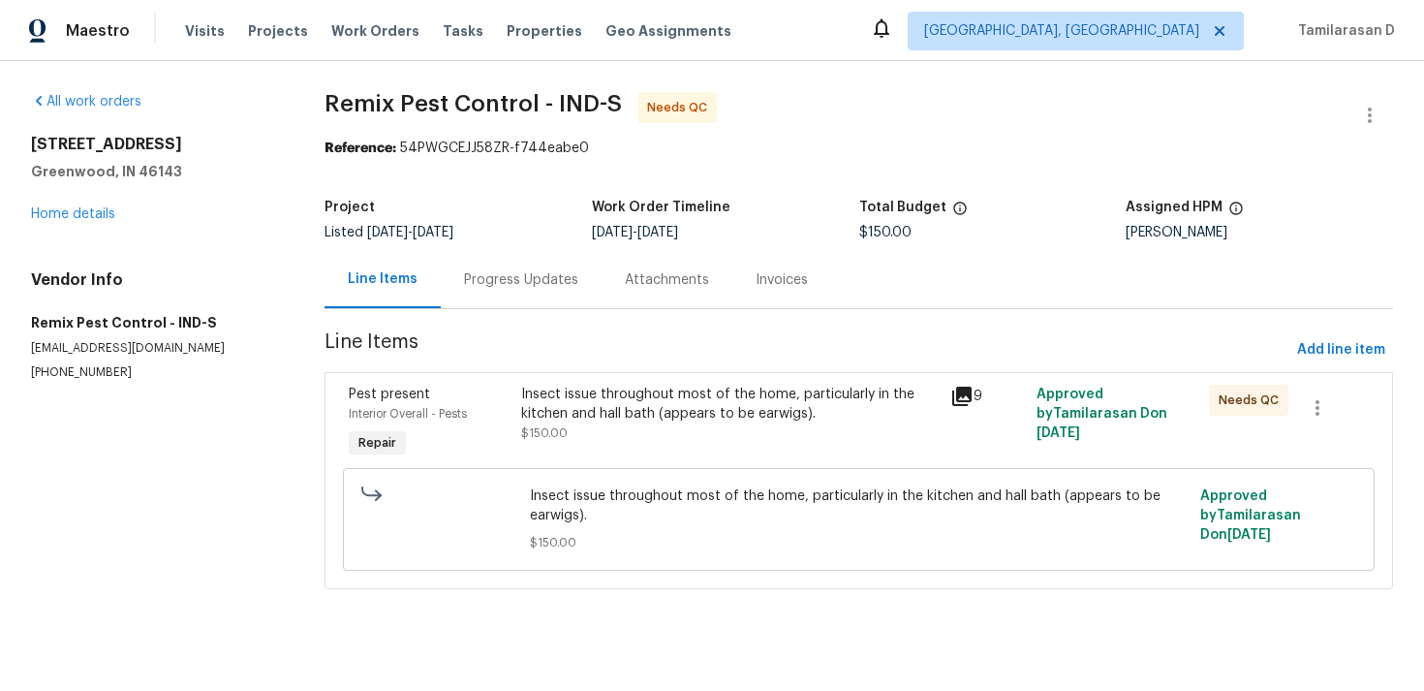
click at [549, 271] on div "Progress Updates" at bounding box center [521, 279] width 114 height 19
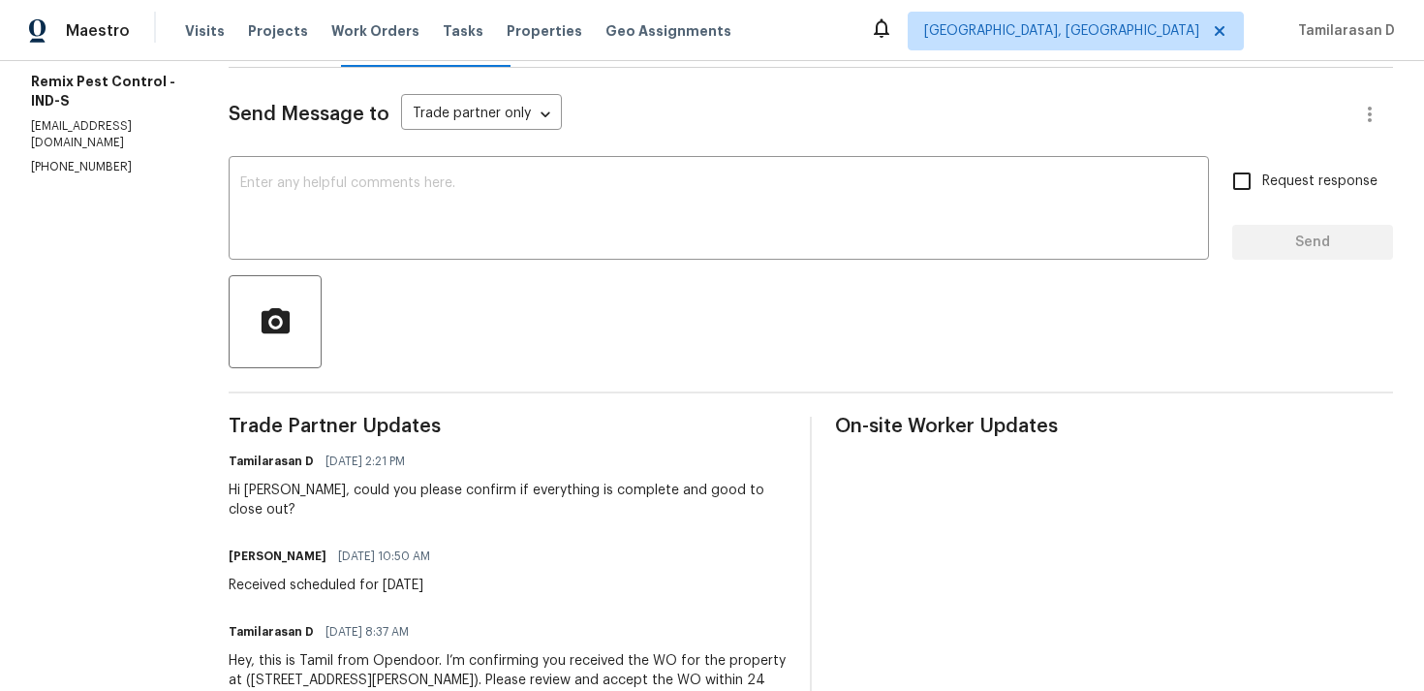
scroll to position [314, 0]
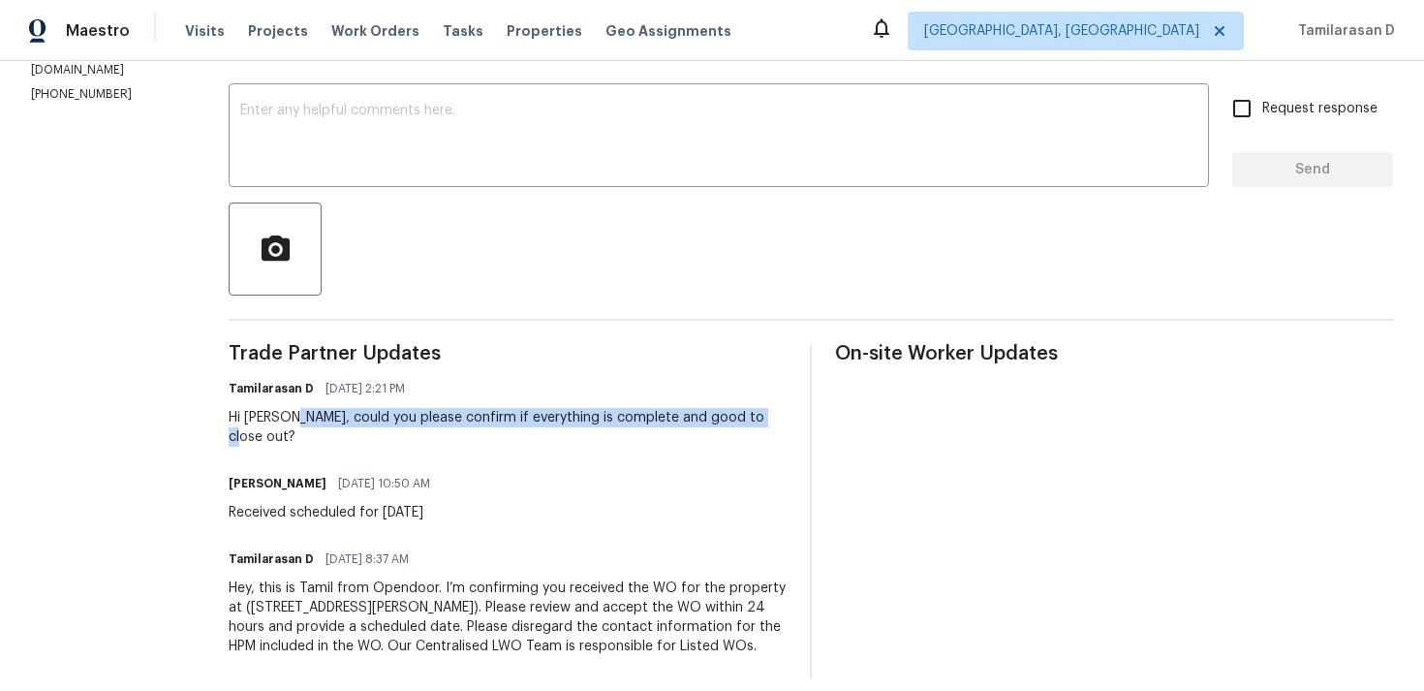
drag, startPoint x: 299, startPoint y: 417, endPoint x: 776, endPoint y: 420, distance: 476.7
click at [776, 420] on div "Tamilarasan D 08/21/2025 2:21 PM Hi Roger, could you please confirm if everythi…" at bounding box center [508, 411] width 558 height 72
copy div "could you please confirm if everything is complete and good to close out?"
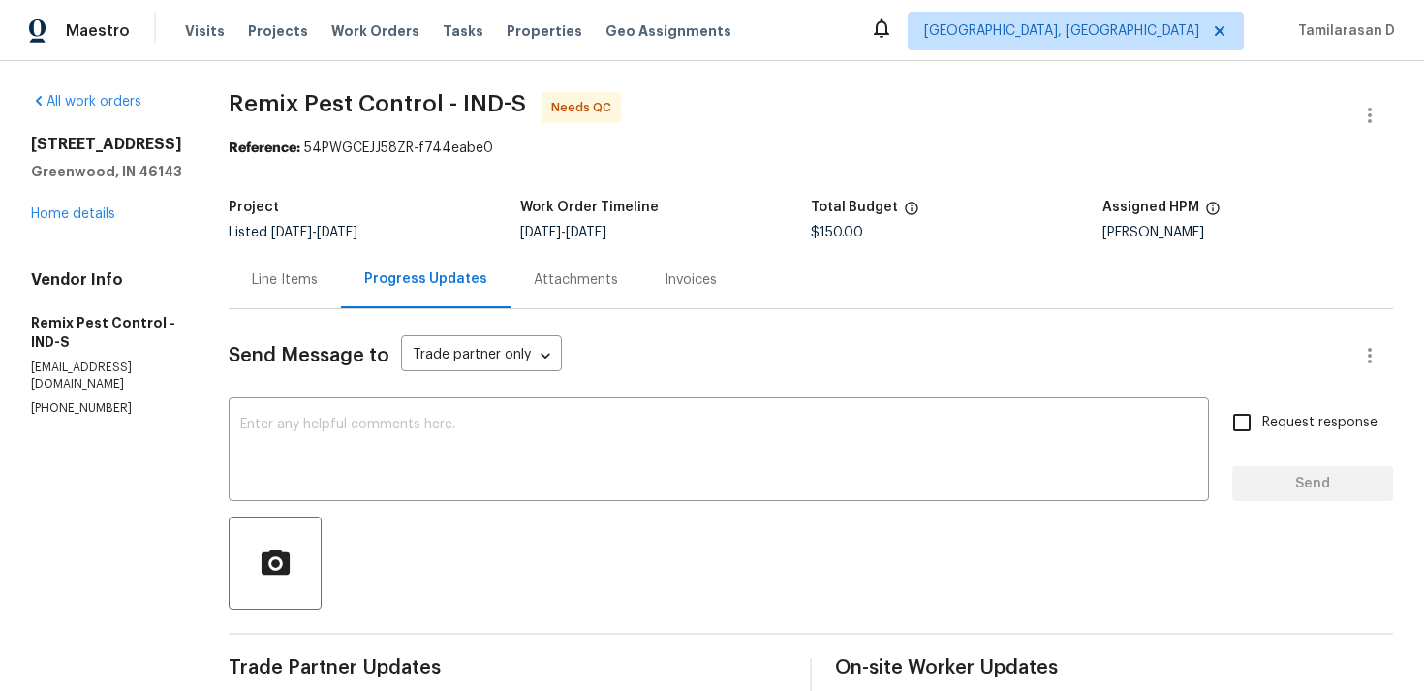
click at [433, 210] on div "Project" at bounding box center [375, 213] width 292 height 25
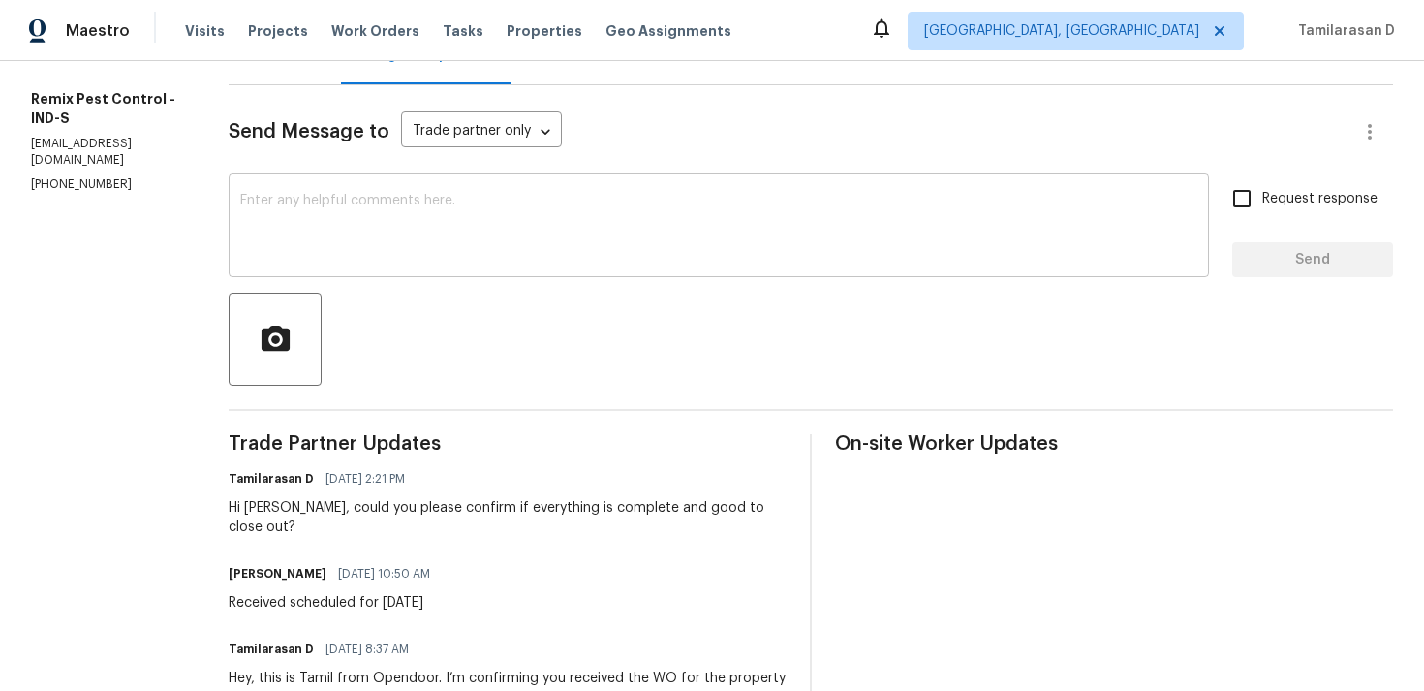
scroll to position [176, 0]
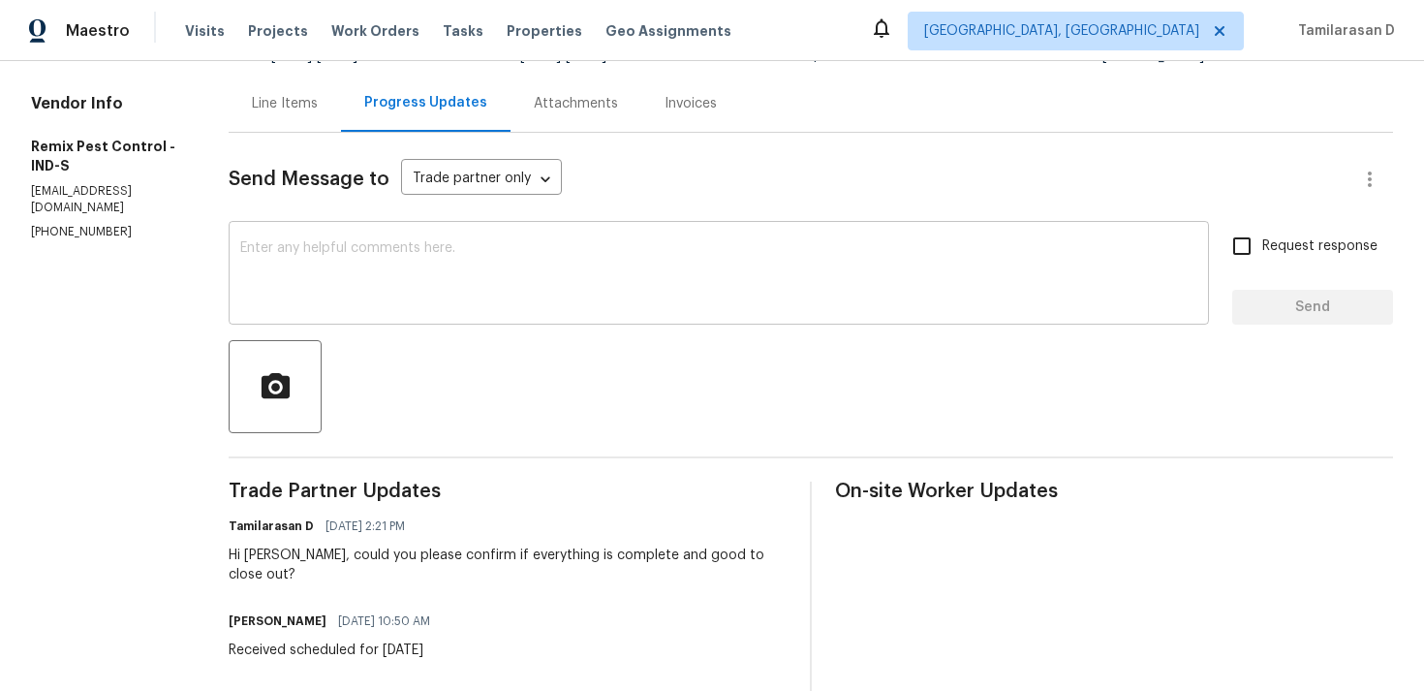
click at [385, 227] on div "x ​" at bounding box center [719, 275] width 980 height 99
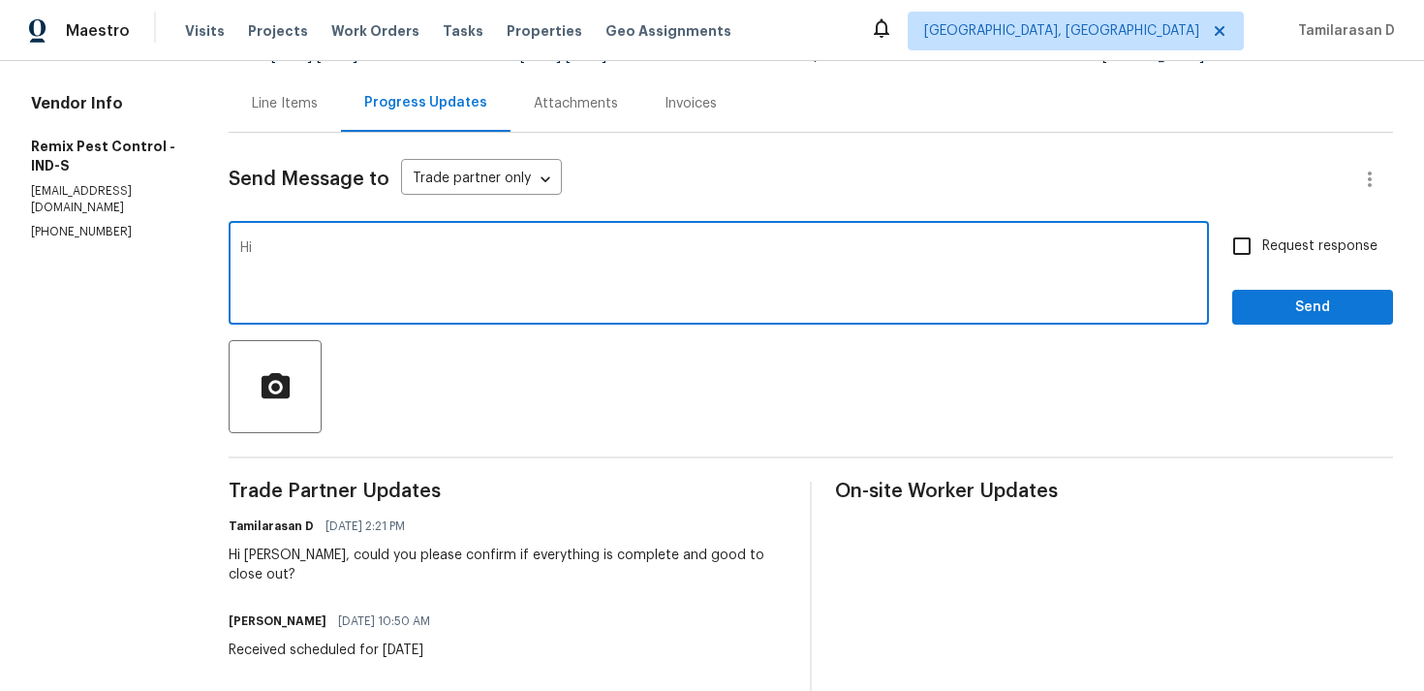
type textarea "Hi"
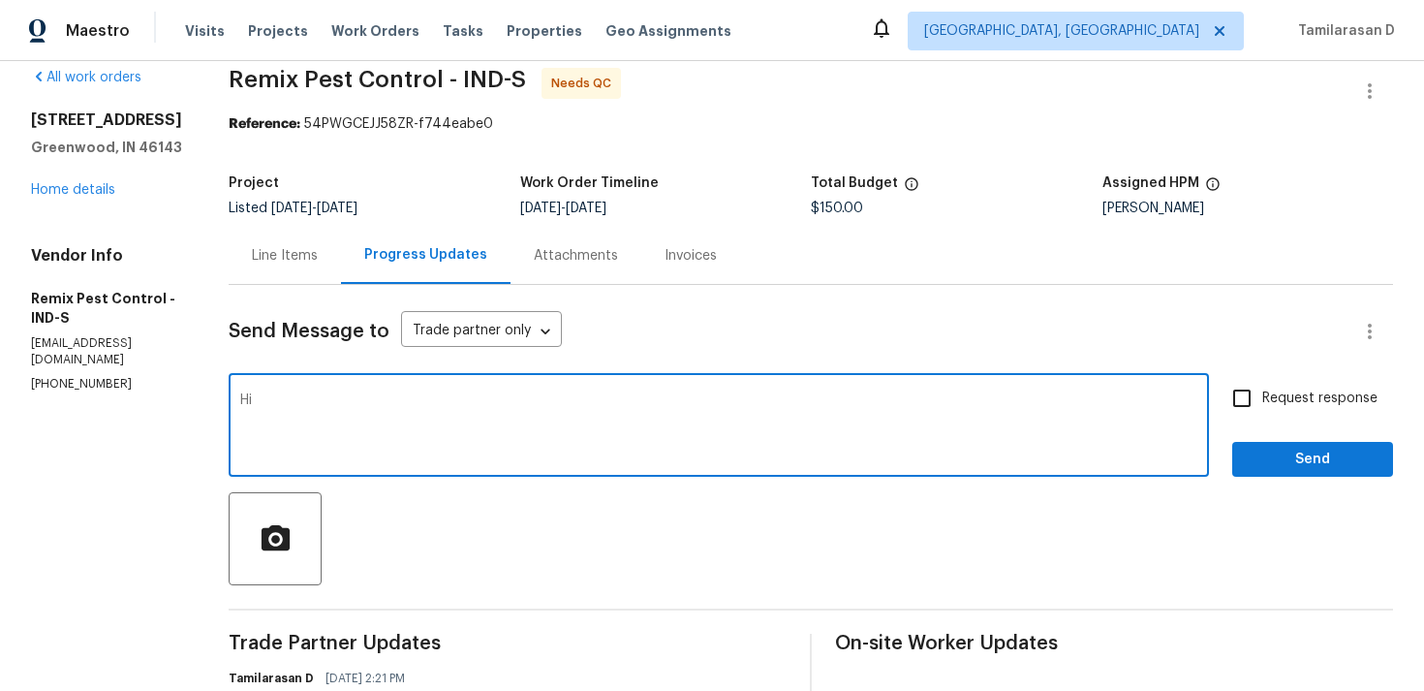
scroll to position [0, 0]
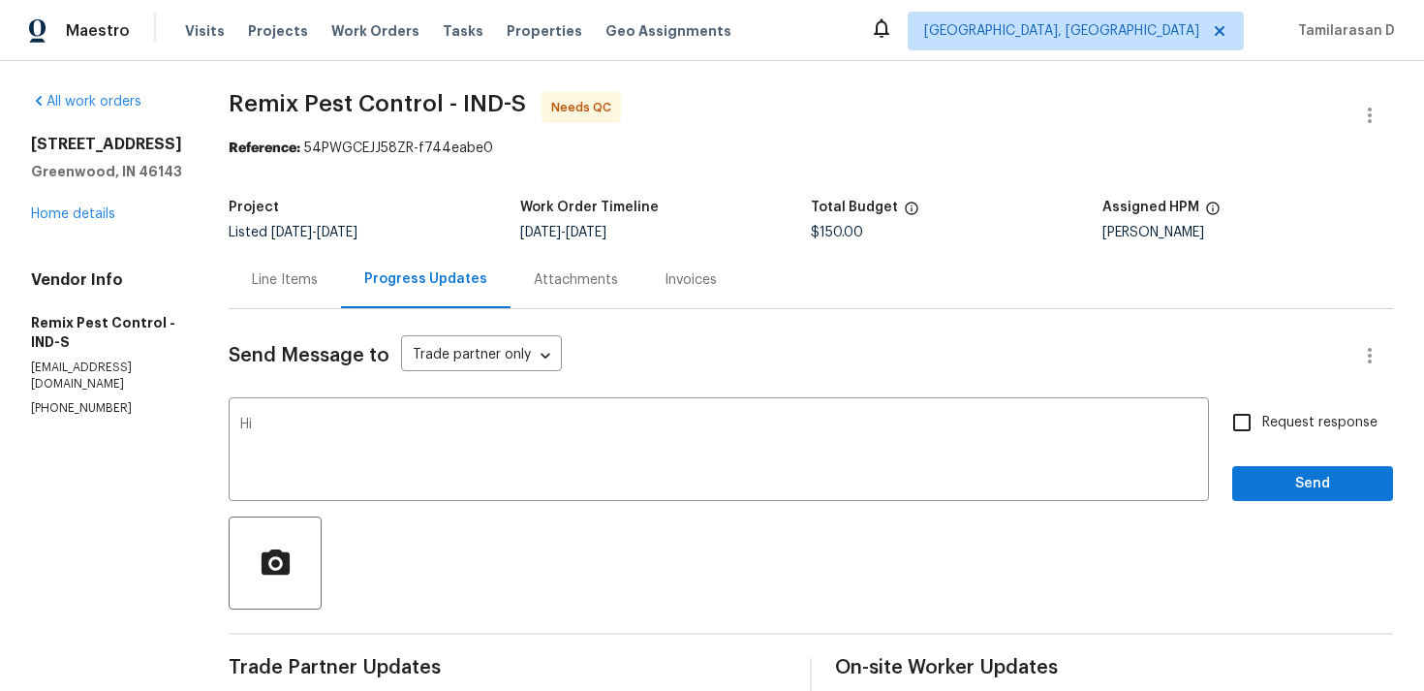
click at [297, 262] on div "Line Items" at bounding box center [285, 279] width 112 height 57
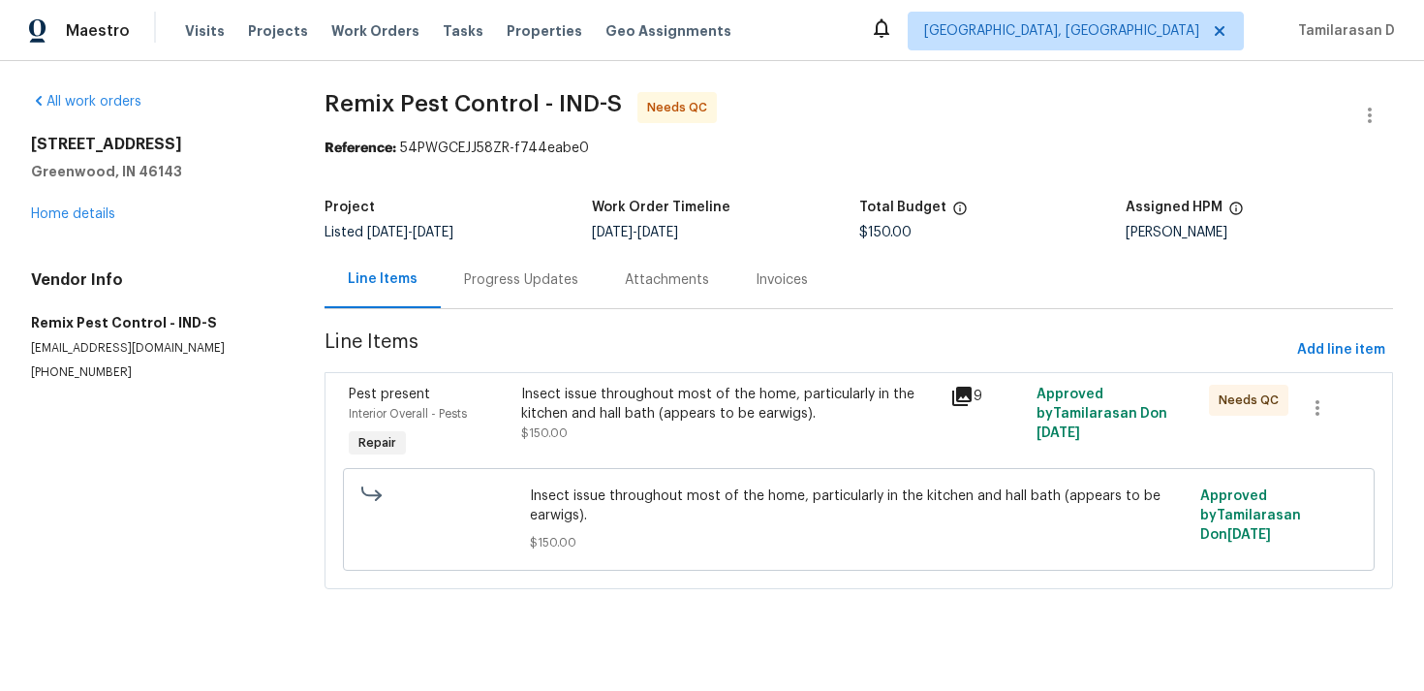
click at [442, 391] on div "Pest present" at bounding box center [429, 394] width 160 height 19
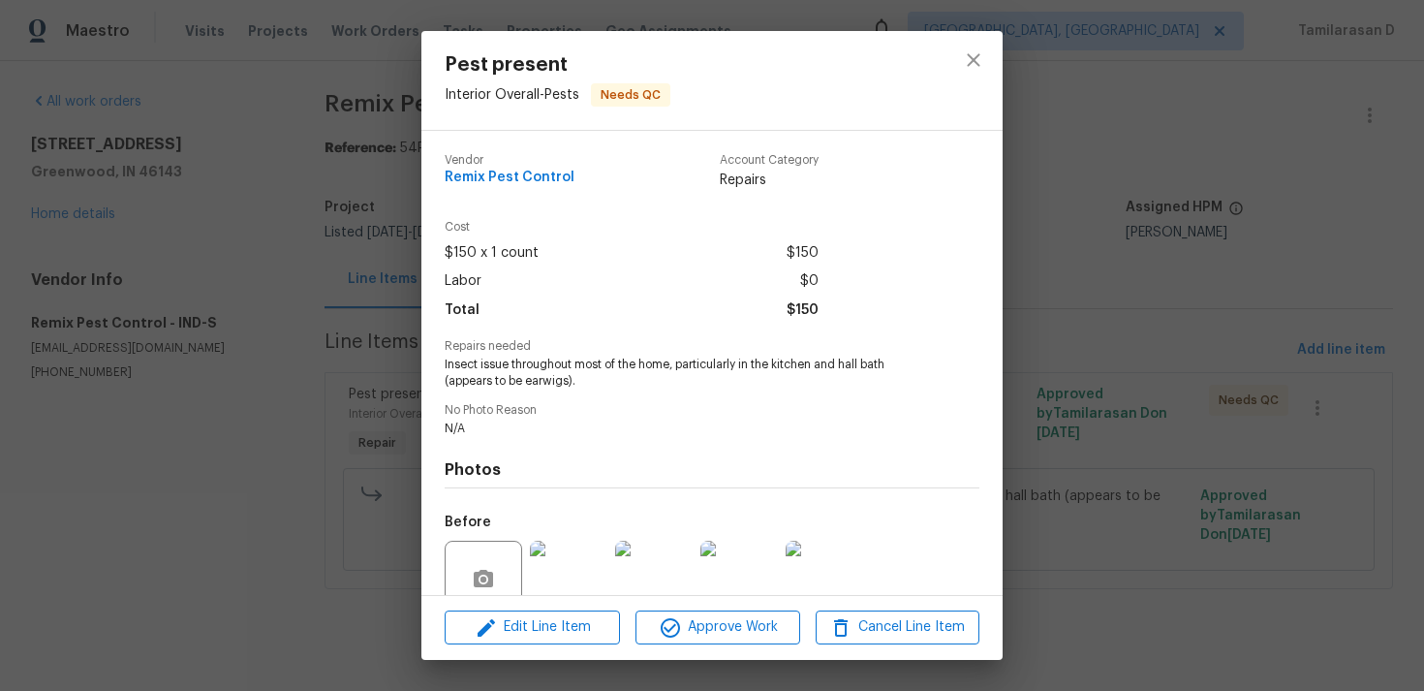
click at [355, 322] on div "Pest present Interior Overall - Pests Needs QC Vendor Remix Pest Control Accoun…" at bounding box center [712, 345] width 1424 height 691
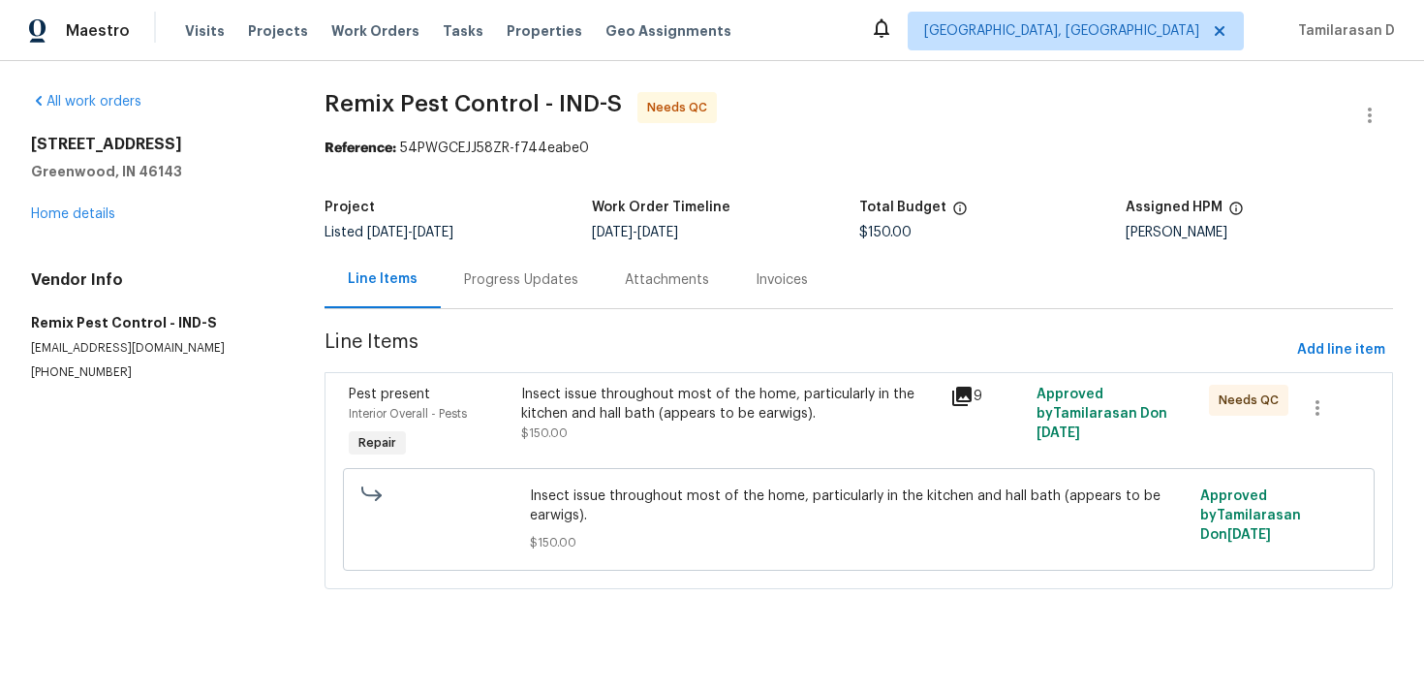
click at [514, 275] on div "Progress Updates" at bounding box center [521, 279] width 114 height 19
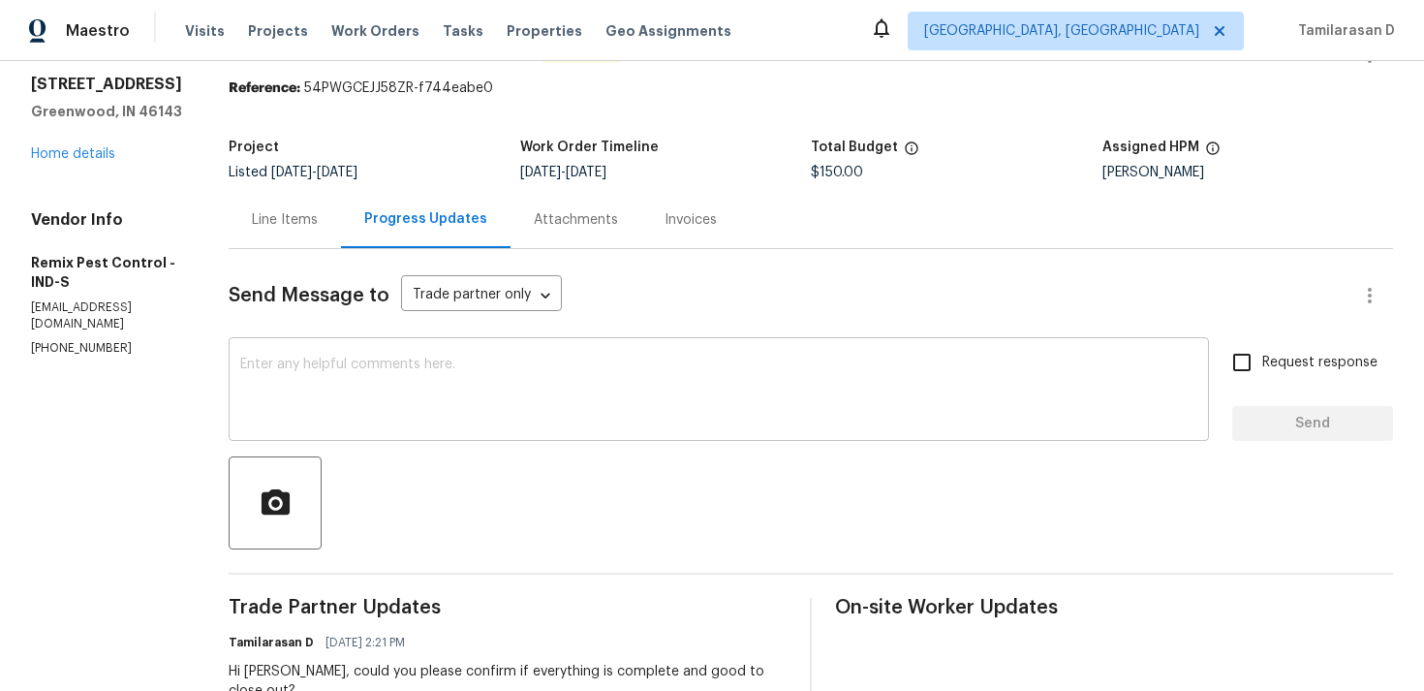
scroll to position [81, 0]
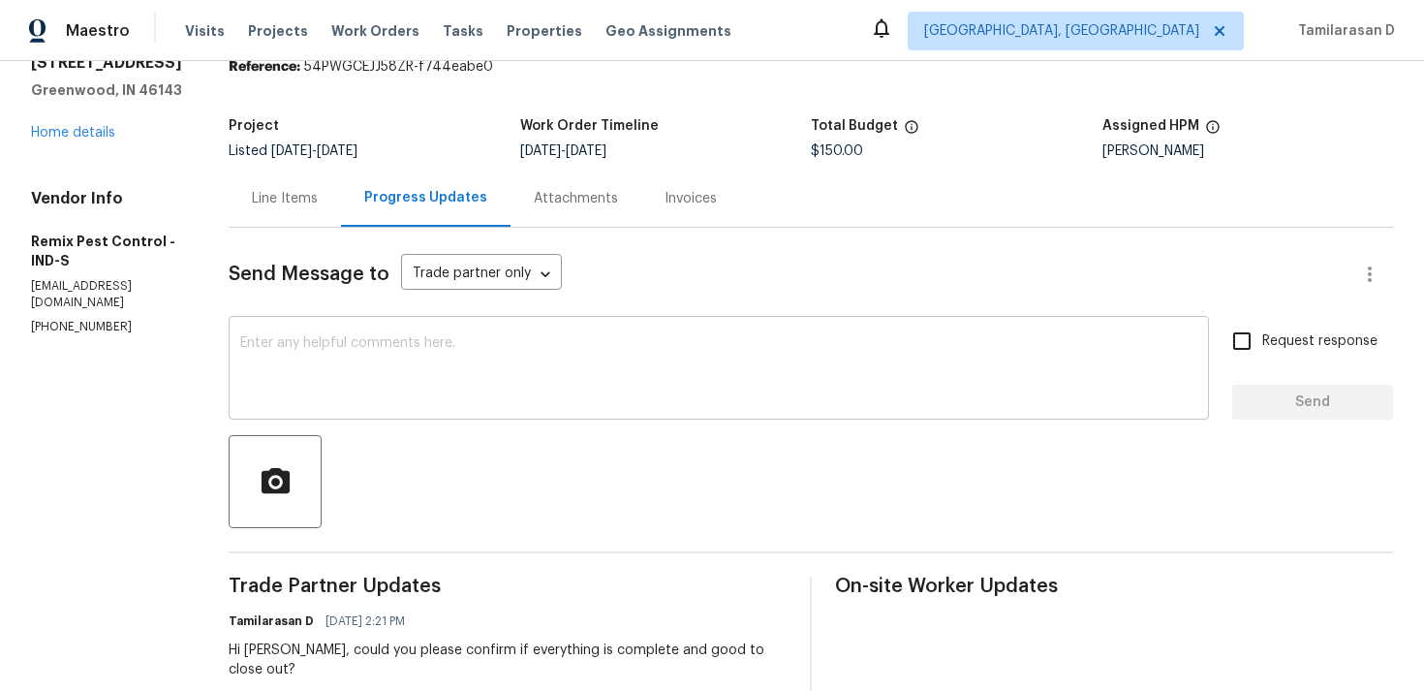
click at [451, 378] on textarea at bounding box center [718, 370] width 957 height 68
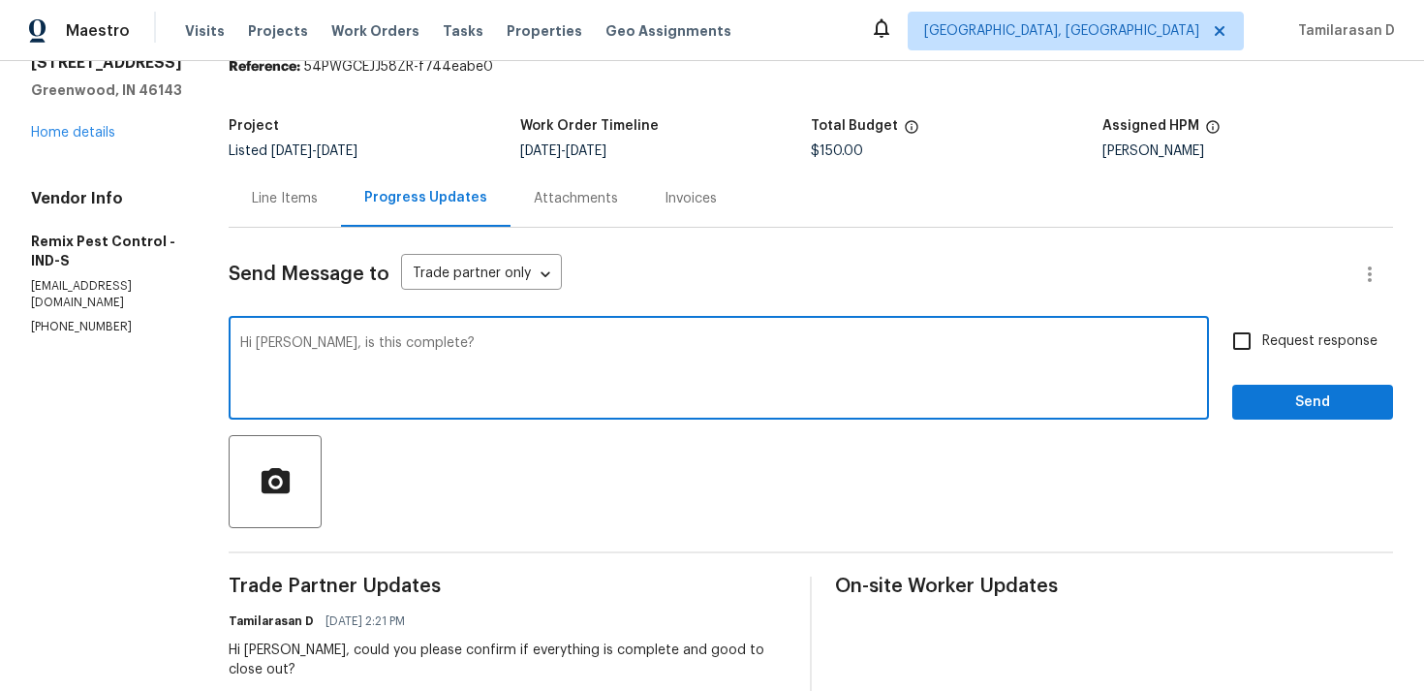
click at [385, 366] on textarea "Hi Roger, is this complete?" at bounding box center [718, 370] width 957 height 68
click at [521, 334] on div "Hi Roger, is this complete? x ​" at bounding box center [719, 370] width 980 height 99
click at [457, 349] on textarea "Hi Roger, is this complete?" at bounding box center [718, 370] width 957 height 68
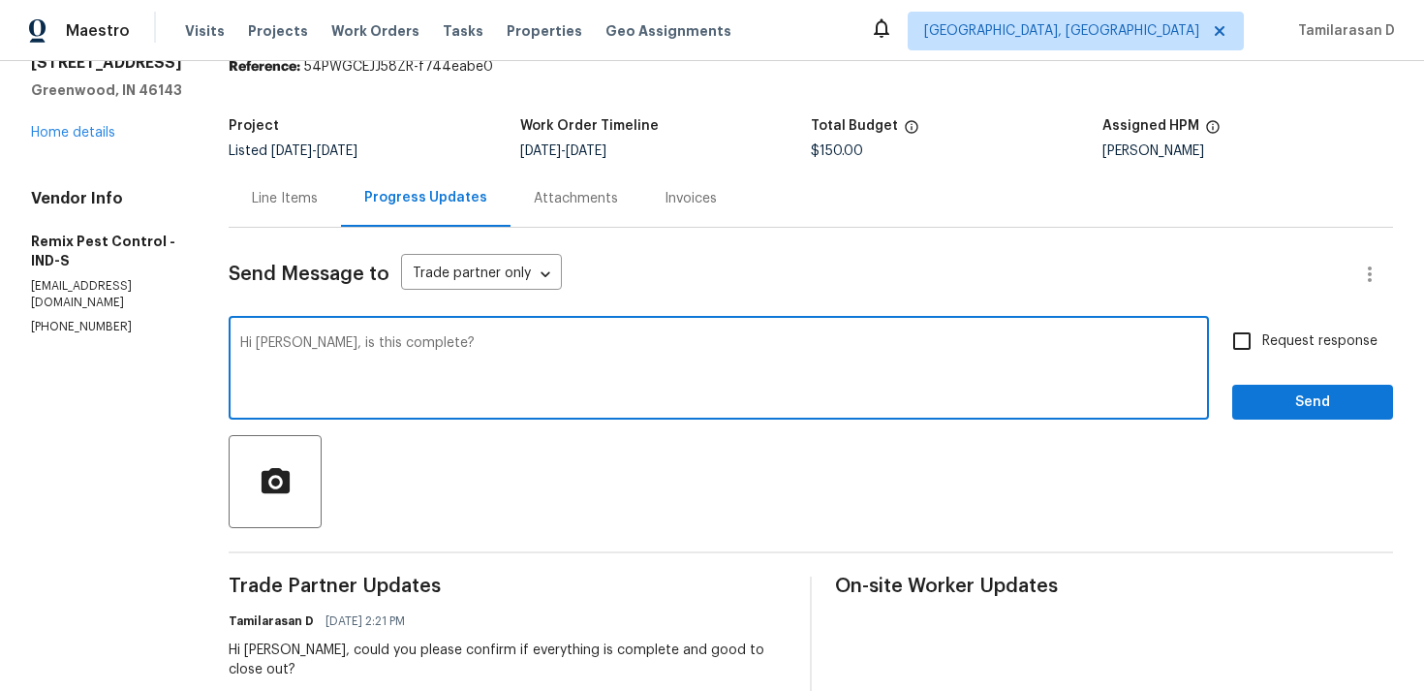
click at [457, 349] on textarea "Hi Roger, is this complete?" at bounding box center [718, 370] width 957 height 68
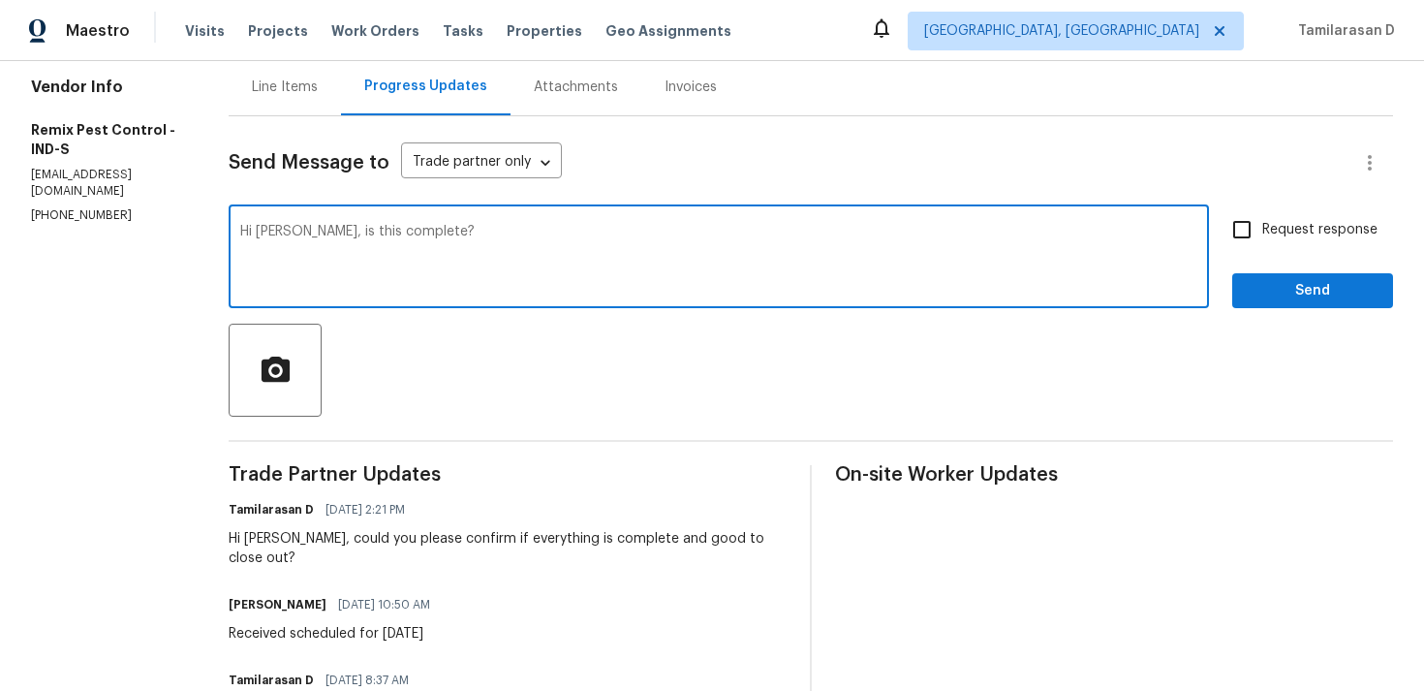
scroll to position [200, 0]
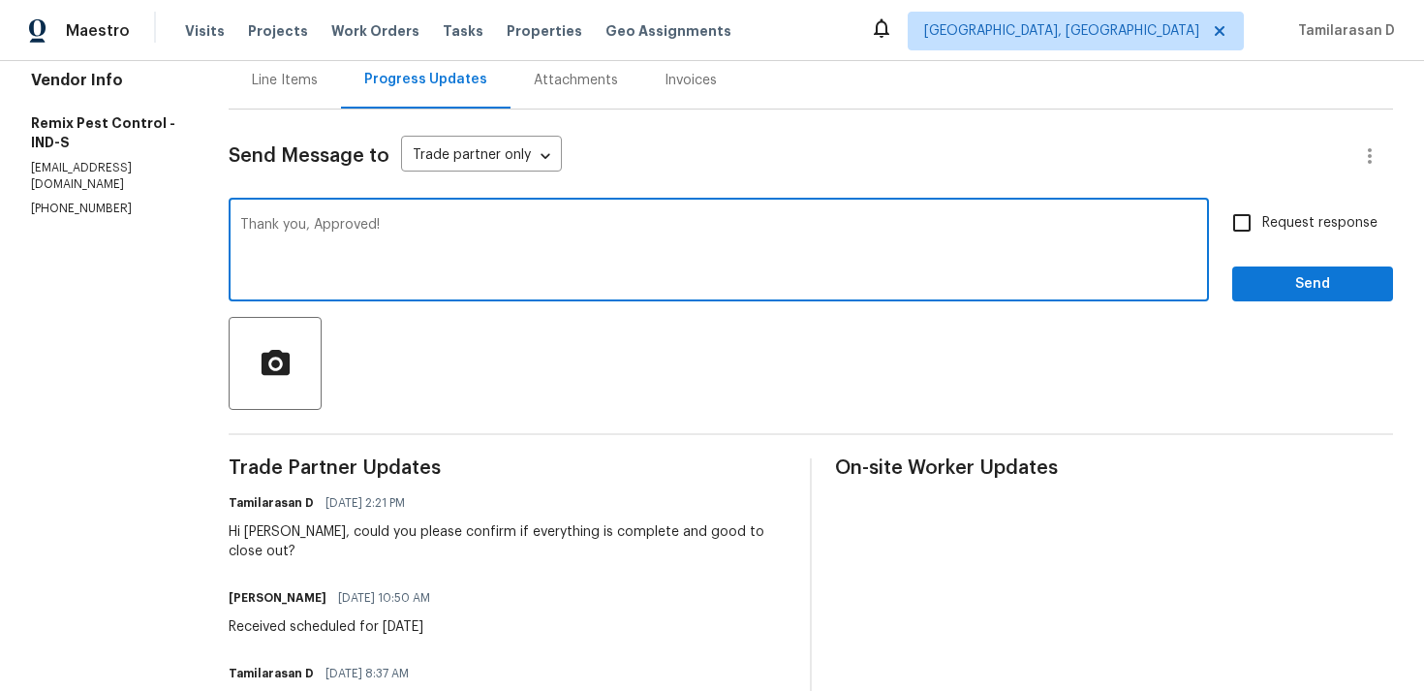
type textarea "Thank you, Approved!"
click at [1275, 284] on span "Send" at bounding box center [1313, 284] width 130 height 24
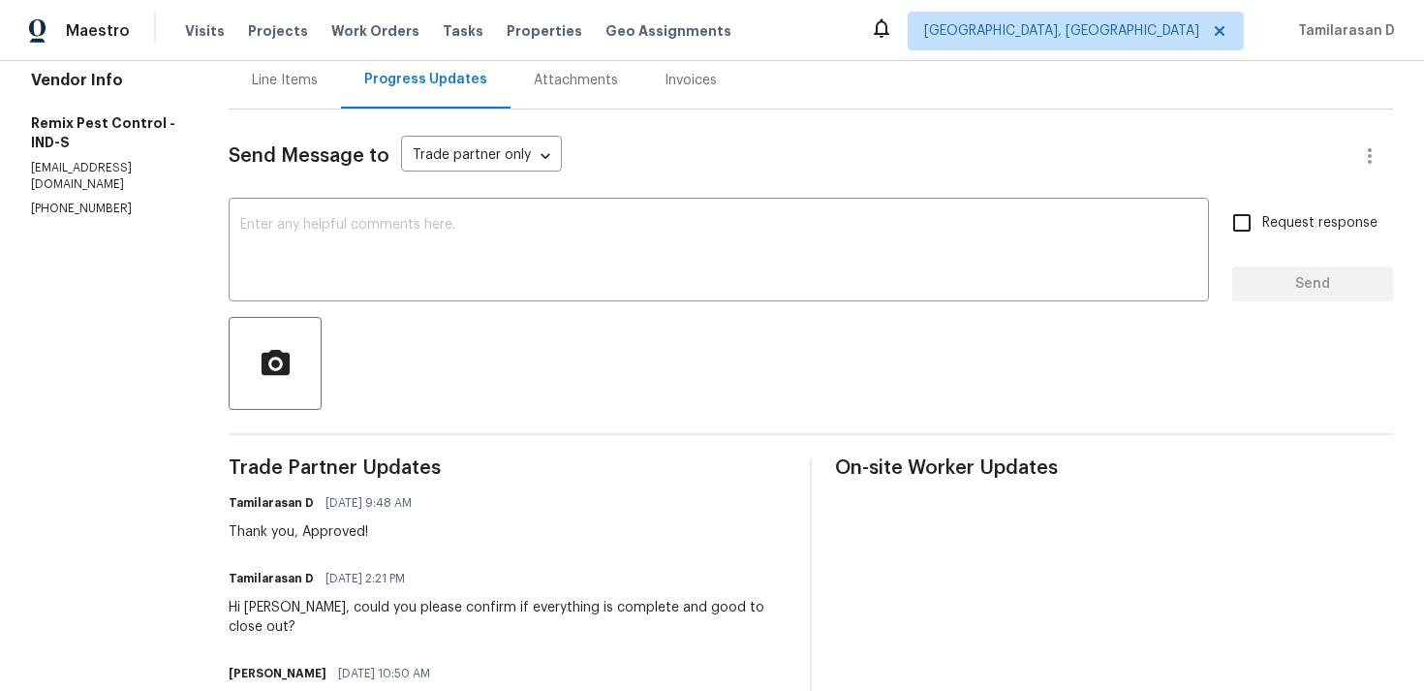
scroll to position [0, 0]
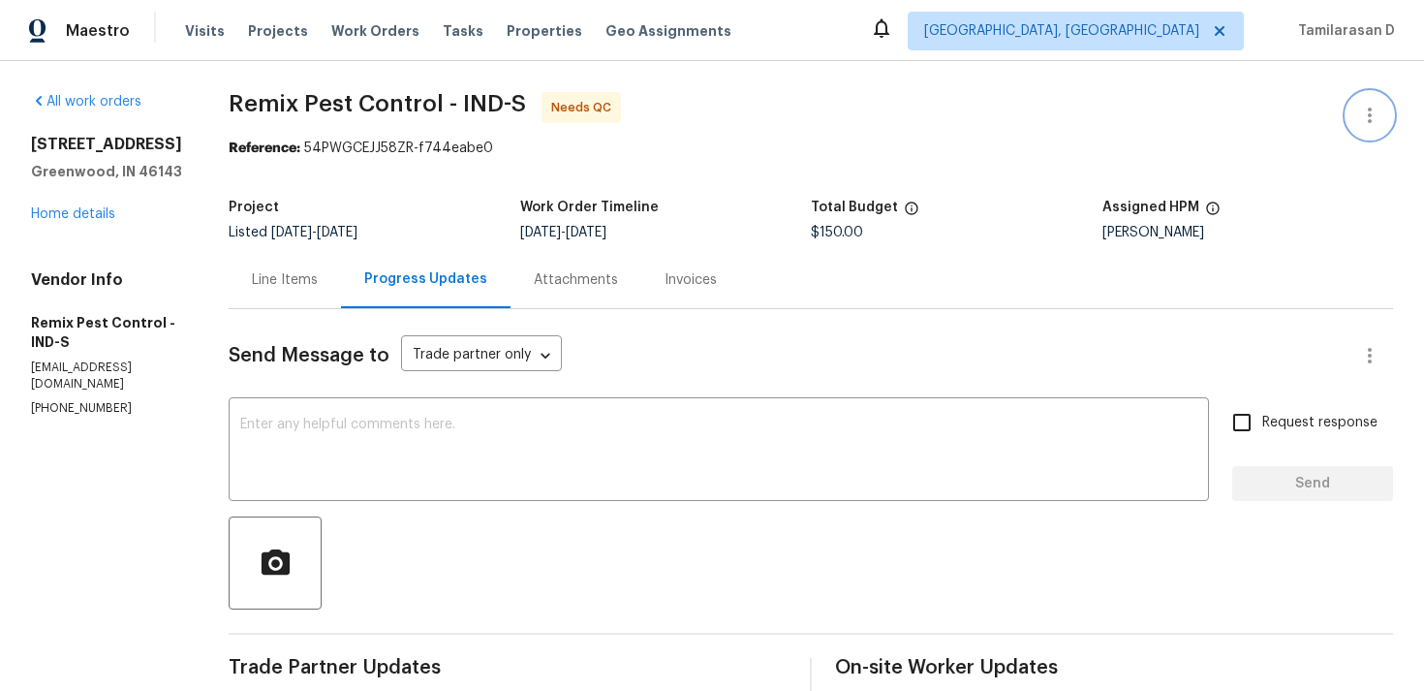
click at [1356, 128] on button "button" at bounding box center [1370, 115] width 47 height 47
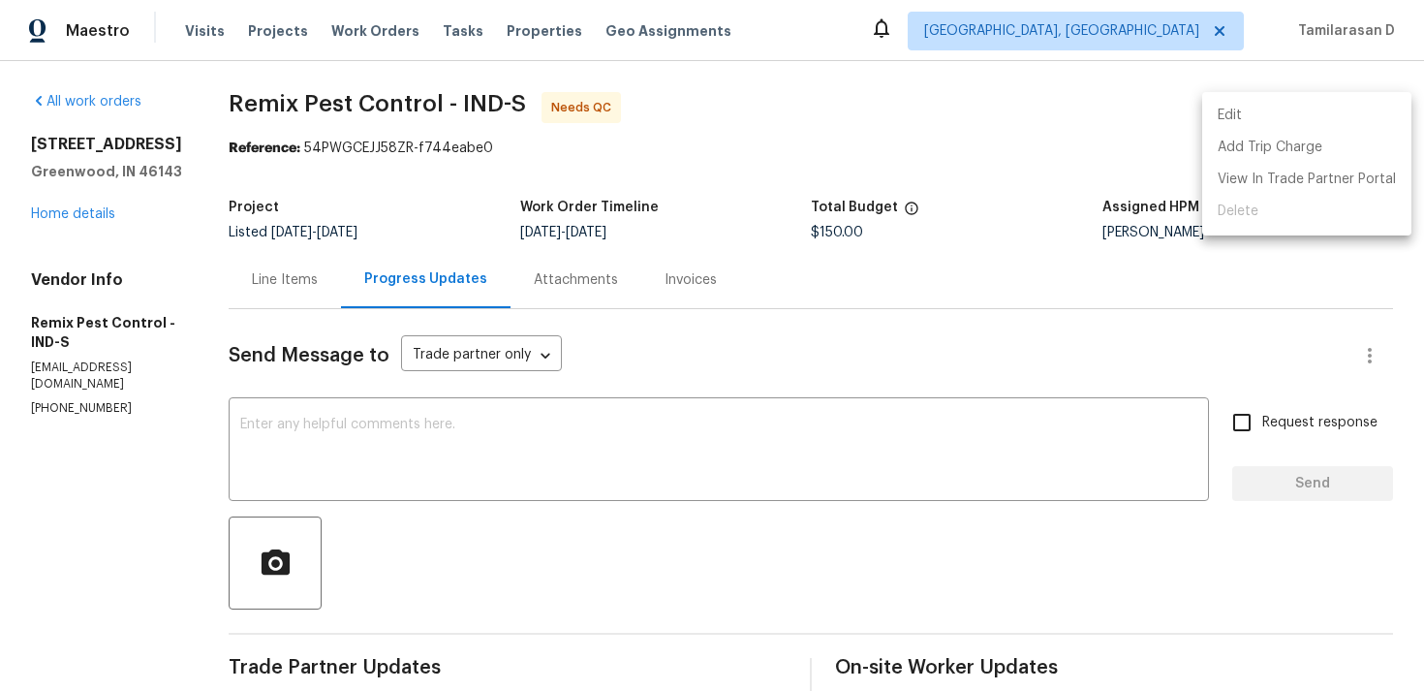
click at [1303, 125] on li "Edit" at bounding box center [1306, 116] width 209 height 32
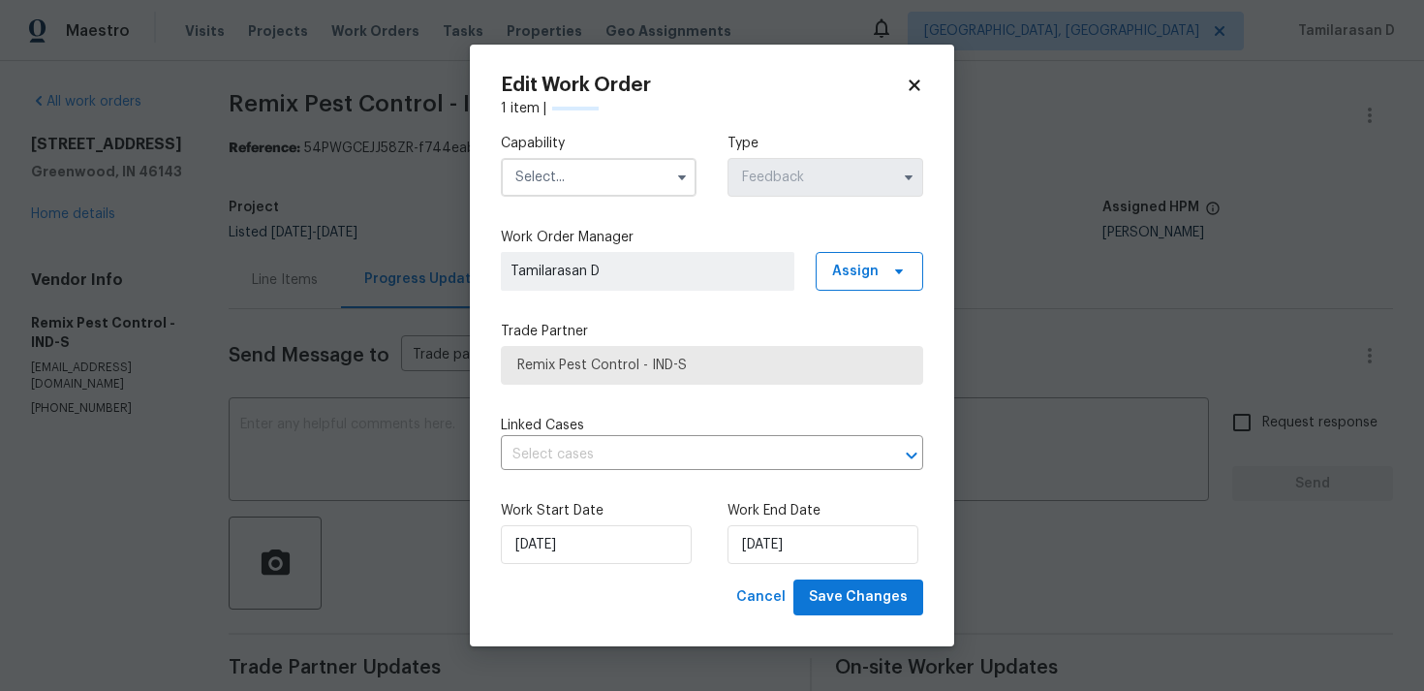
click at [671, 192] on input "text" at bounding box center [599, 177] width 196 height 39
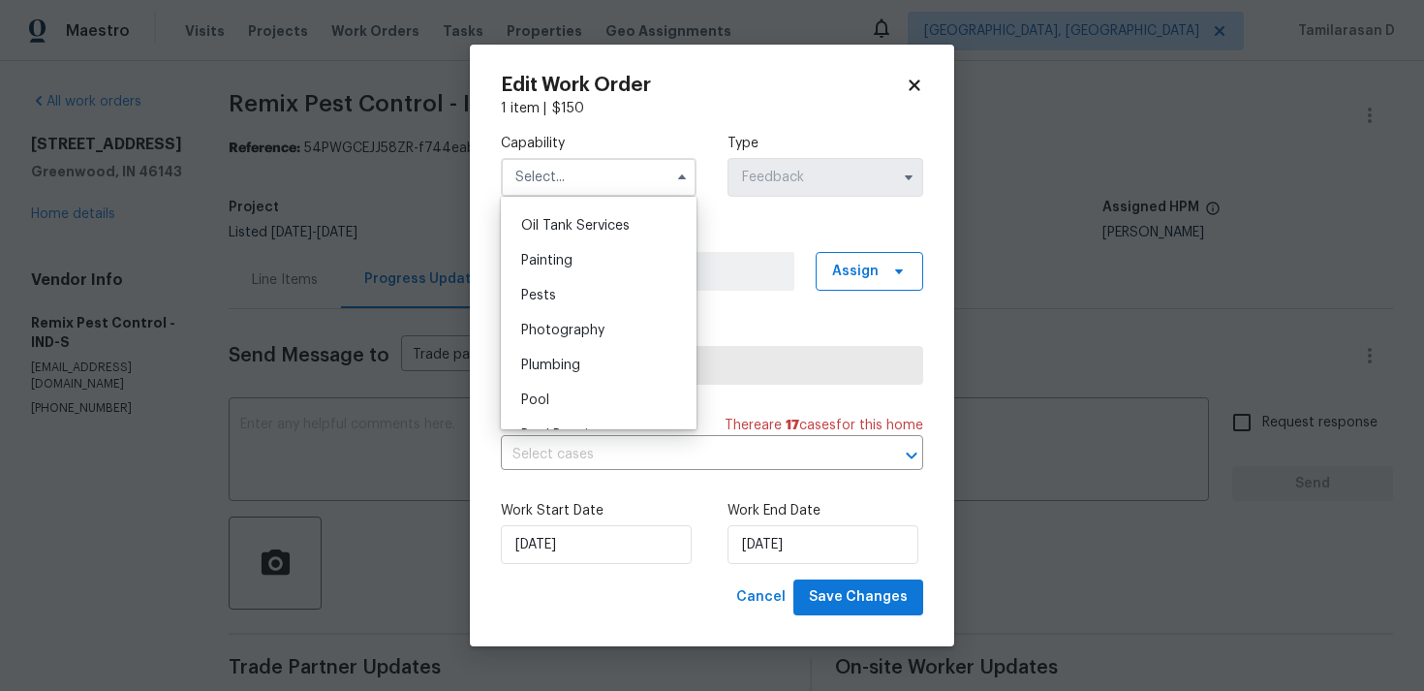
scroll to position [1586, 0]
click at [566, 287] on div "Pests" at bounding box center [599, 295] width 186 height 35
type input "Pests"
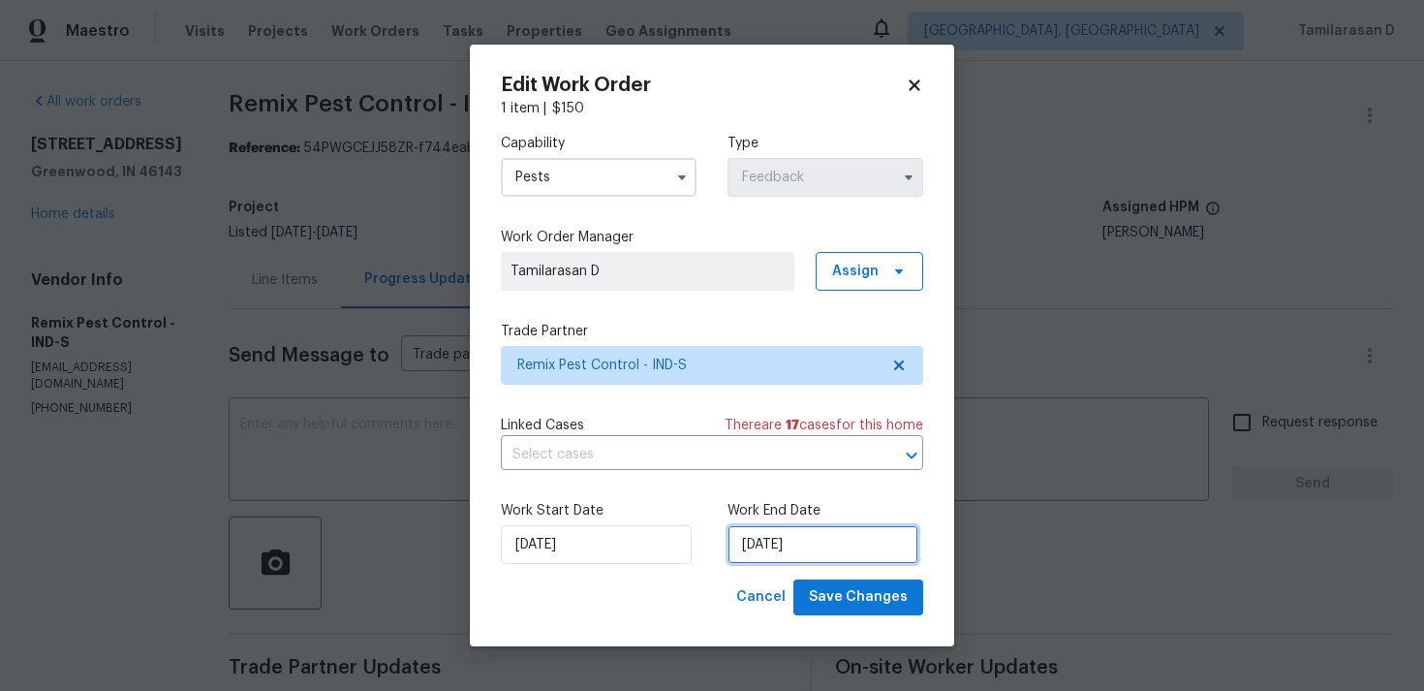
click at [803, 556] on input "25/08/2025" at bounding box center [823, 544] width 191 height 39
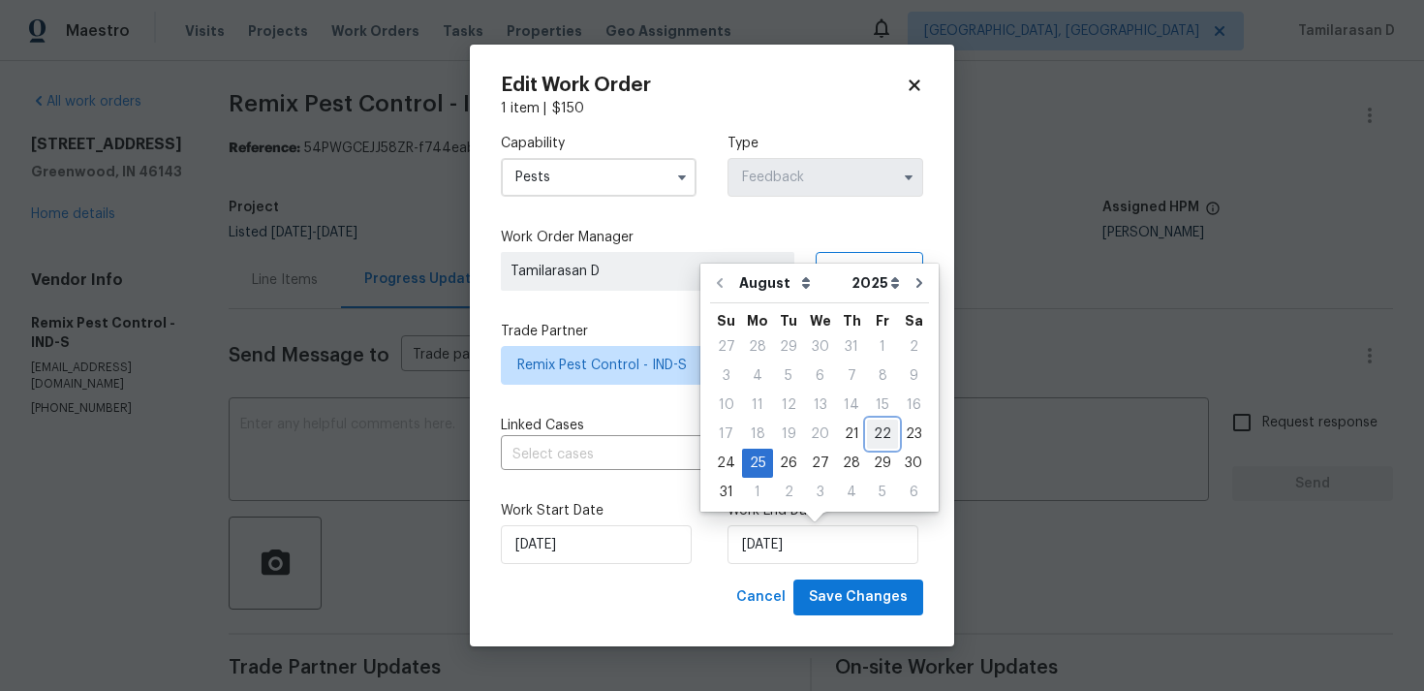
click at [867, 437] on div "22" at bounding box center [882, 433] width 31 height 27
type input "22/08/2025"
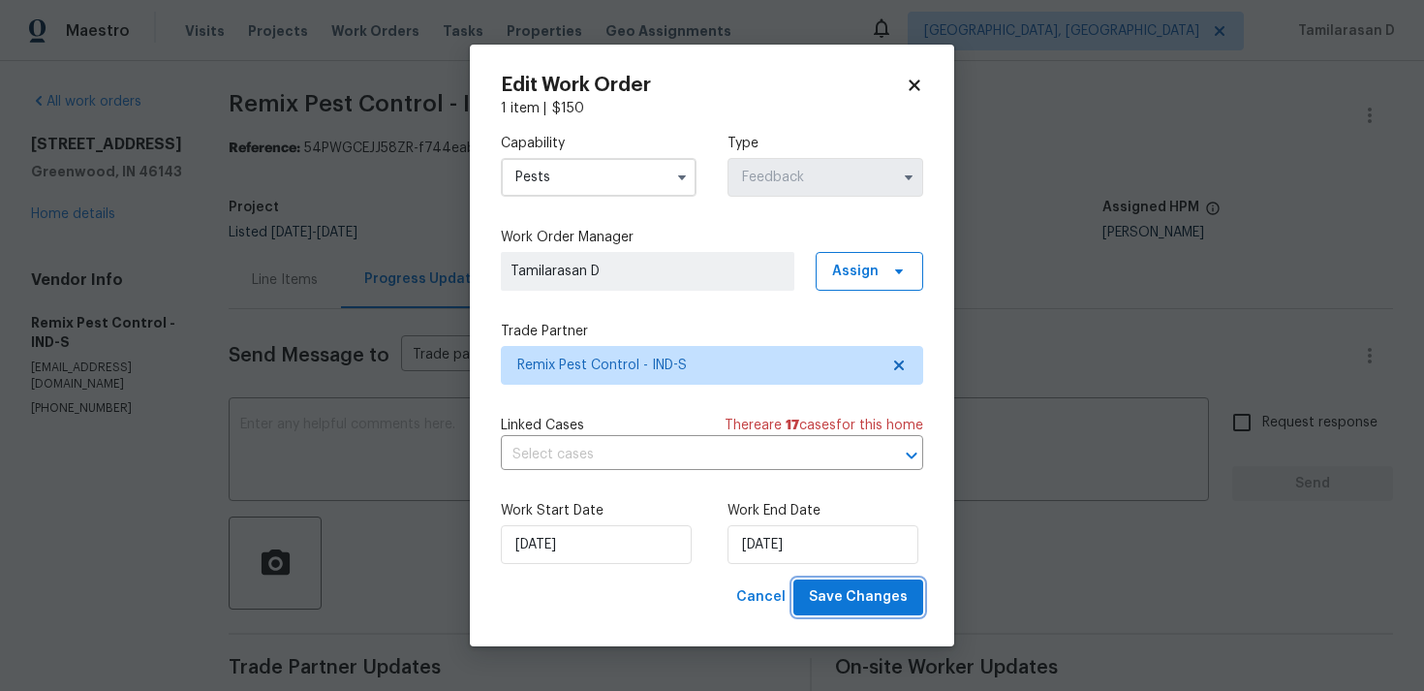
click at [840, 596] on span "Save Changes" at bounding box center [858, 597] width 99 height 24
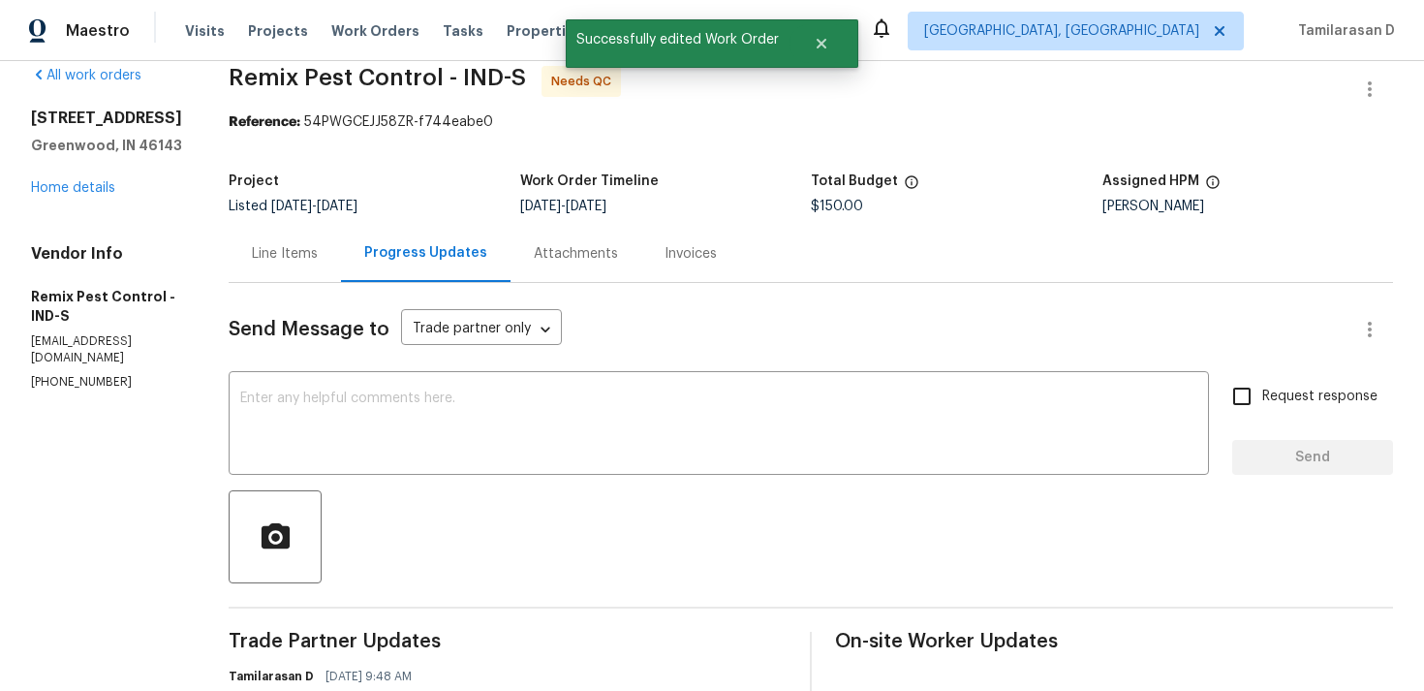
scroll to position [0, 0]
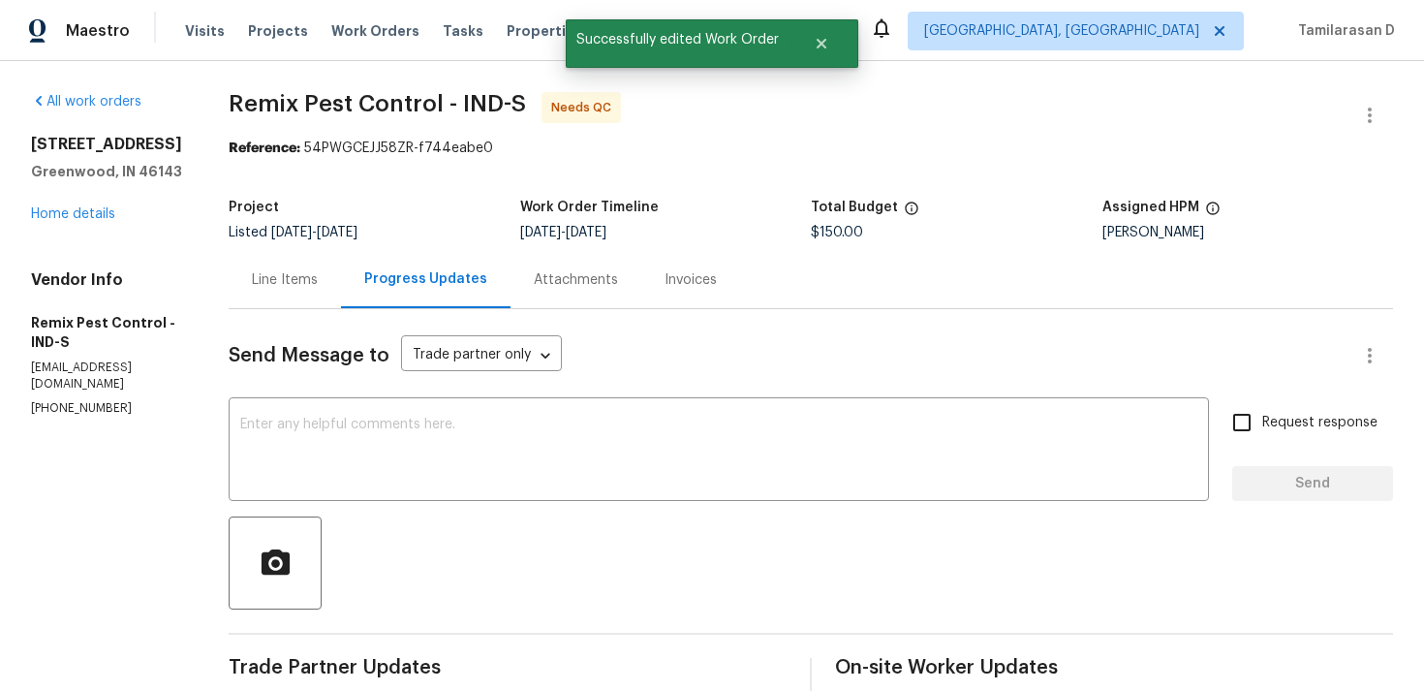
click at [314, 282] on div "Line Items" at bounding box center [285, 279] width 66 height 19
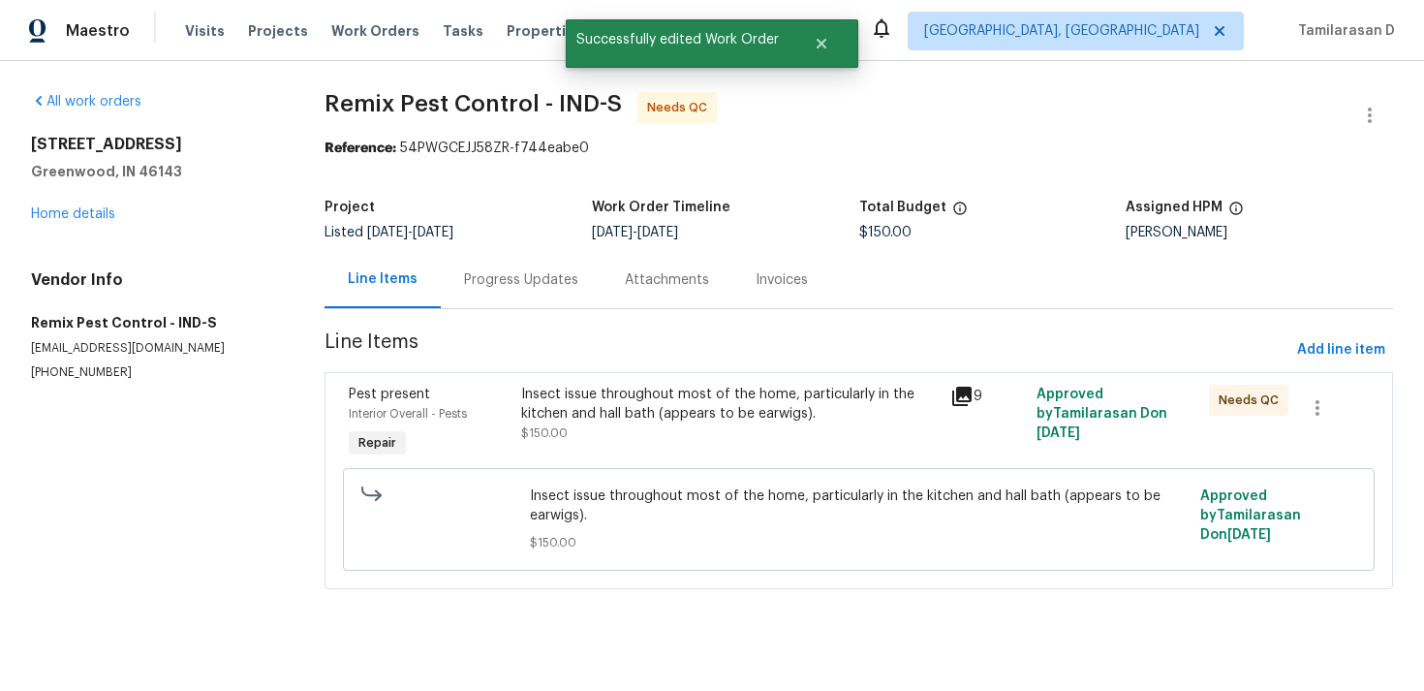
click at [643, 445] on div "Insect issue throughout most of the home, particularly in the kitchen and hall …" at bounding box center [730, 423] width 430 height 89
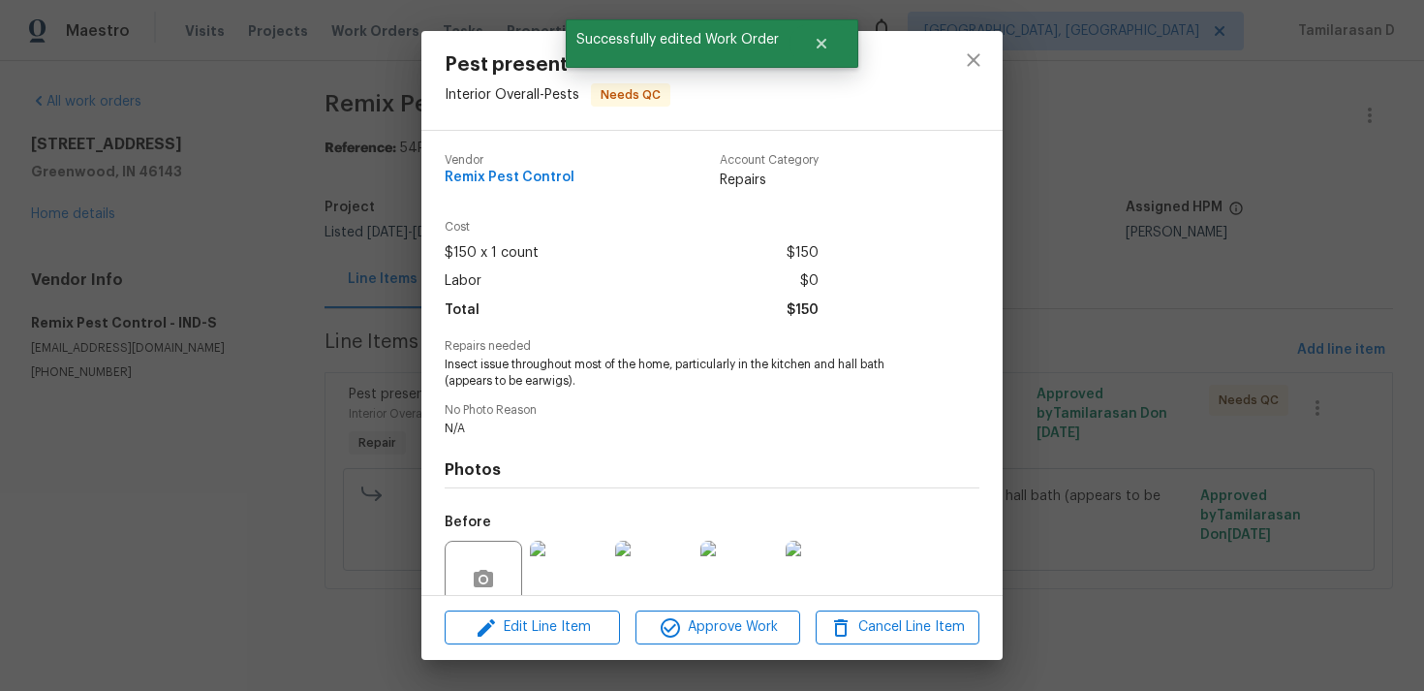
scroll to position [169, 0]
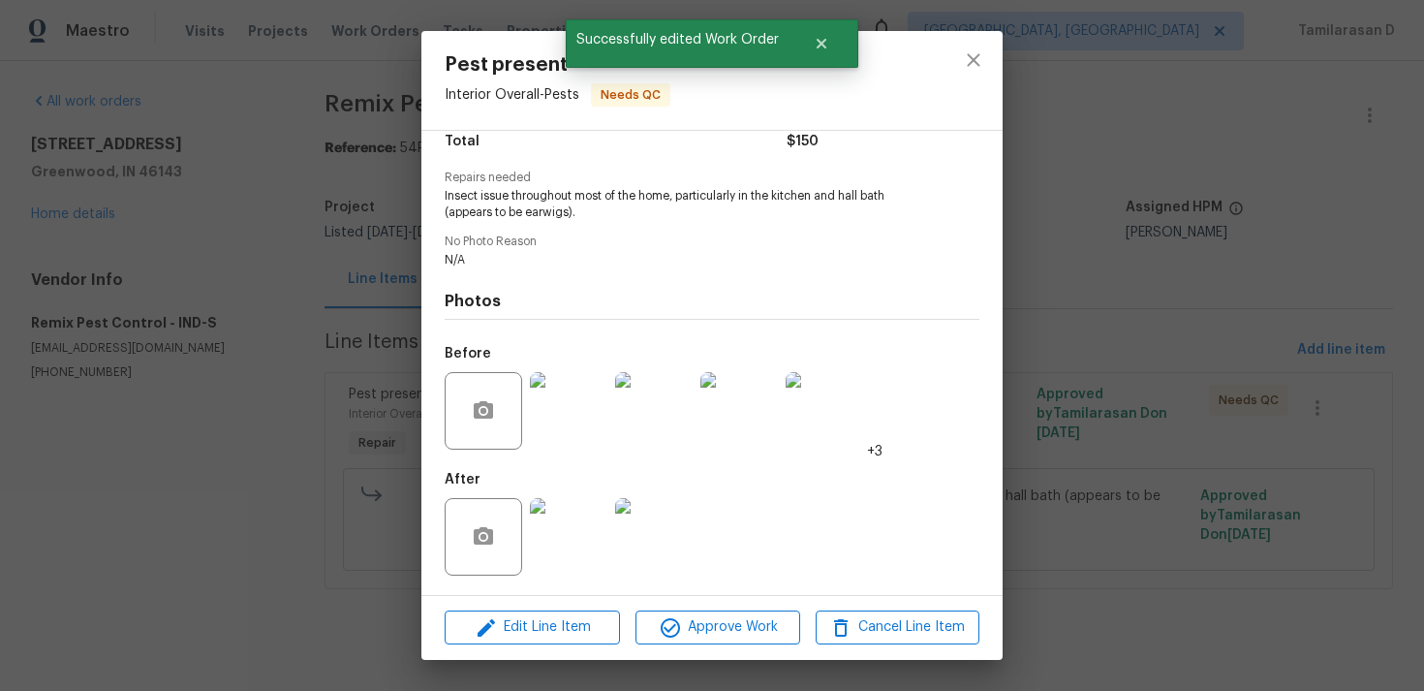
click at [566, 425] on img at bounding box center [569, 411] width 78 height 78
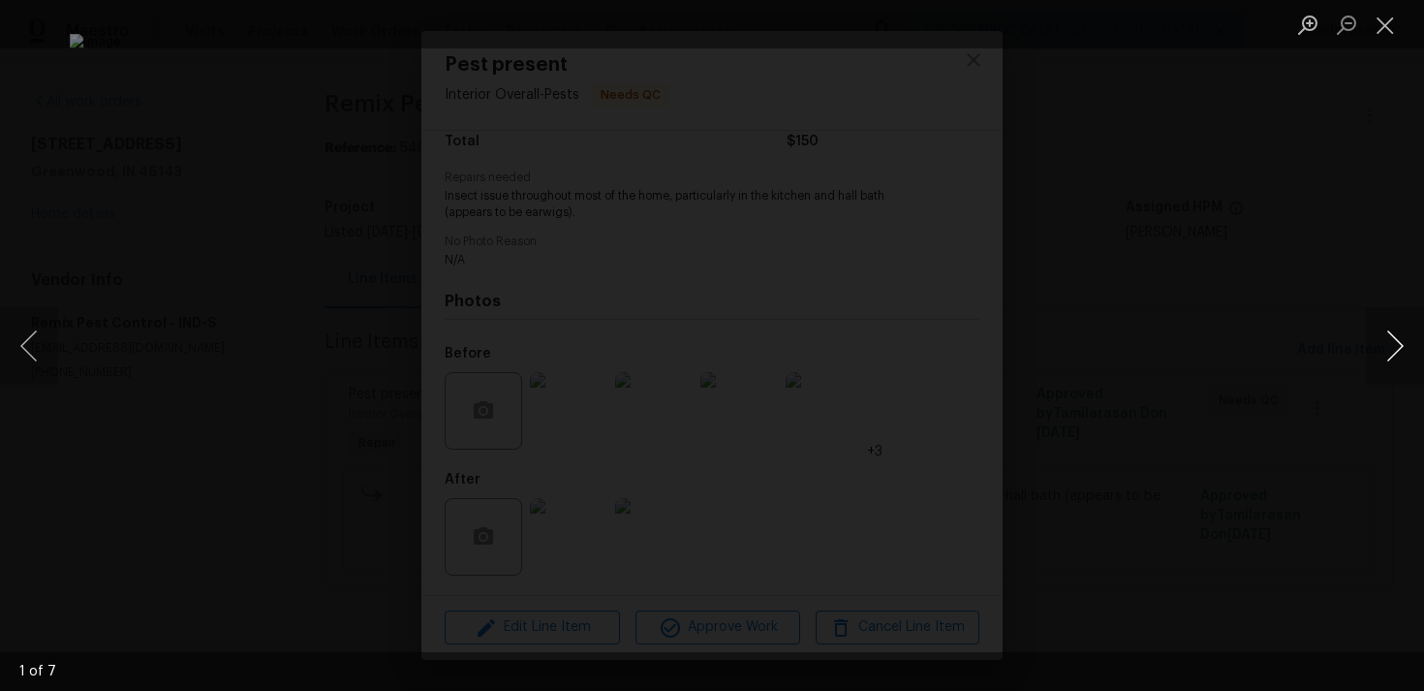
click at [1380, 341] on button "Next image" at bounding box center [1395, 346] width 58 height 78
click at [421, 345] on div "Lightbox" at bounding box center [712, 345] width 1424 height 691
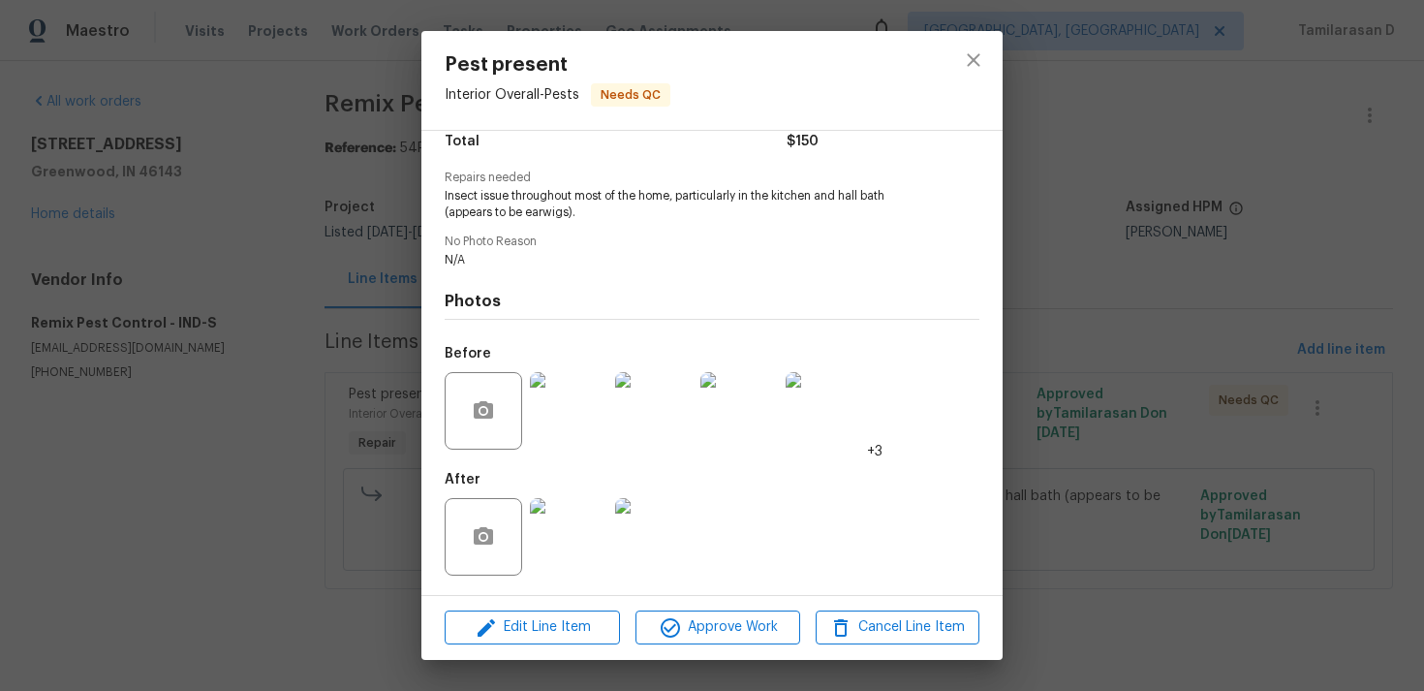
scroll to position [0, 0]
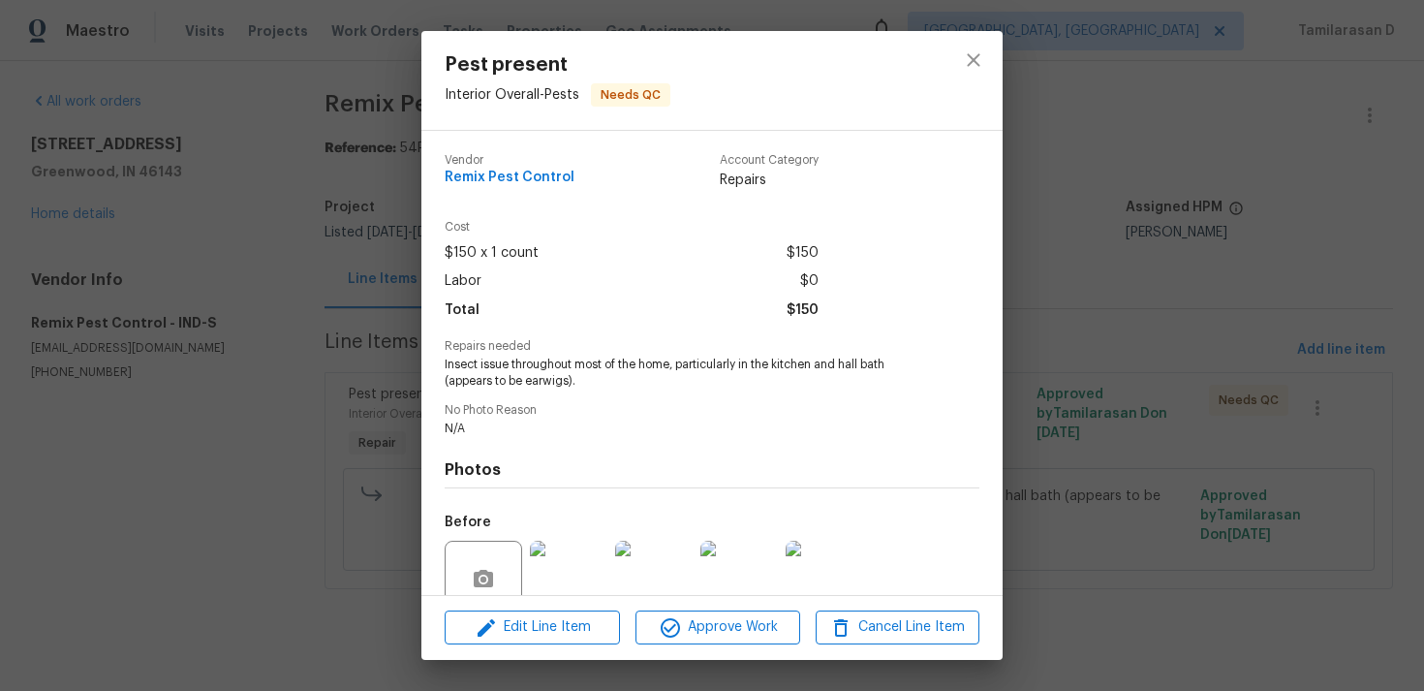
click at [347, 339] on div "Pest present Interior Overall - Pests Needs QC Vendor Remix Pest Control Accoun…" at bounding box center [712, 345] width 1424 height 691
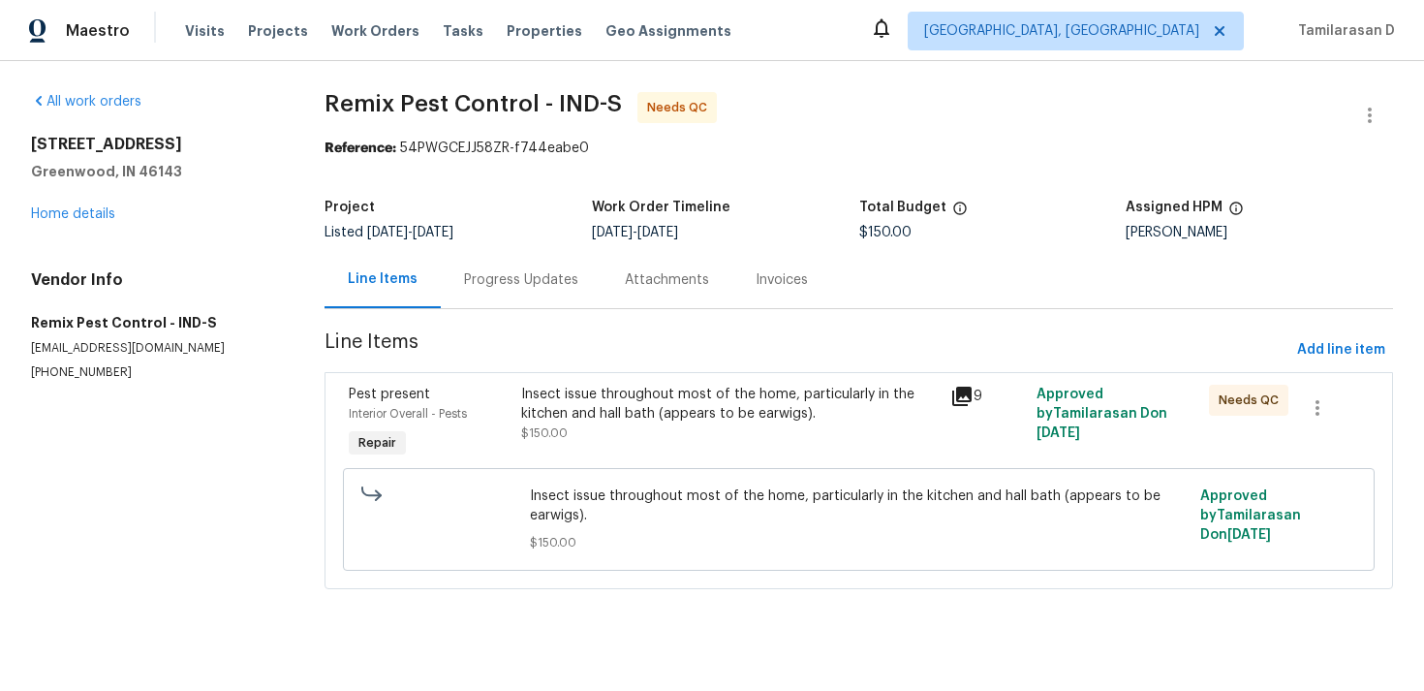
click at [610, 413] on div "Insect issue throughout most of the home, particularly in the kitchen and hall …" at bounding box center [730, 404] width 419 height 39
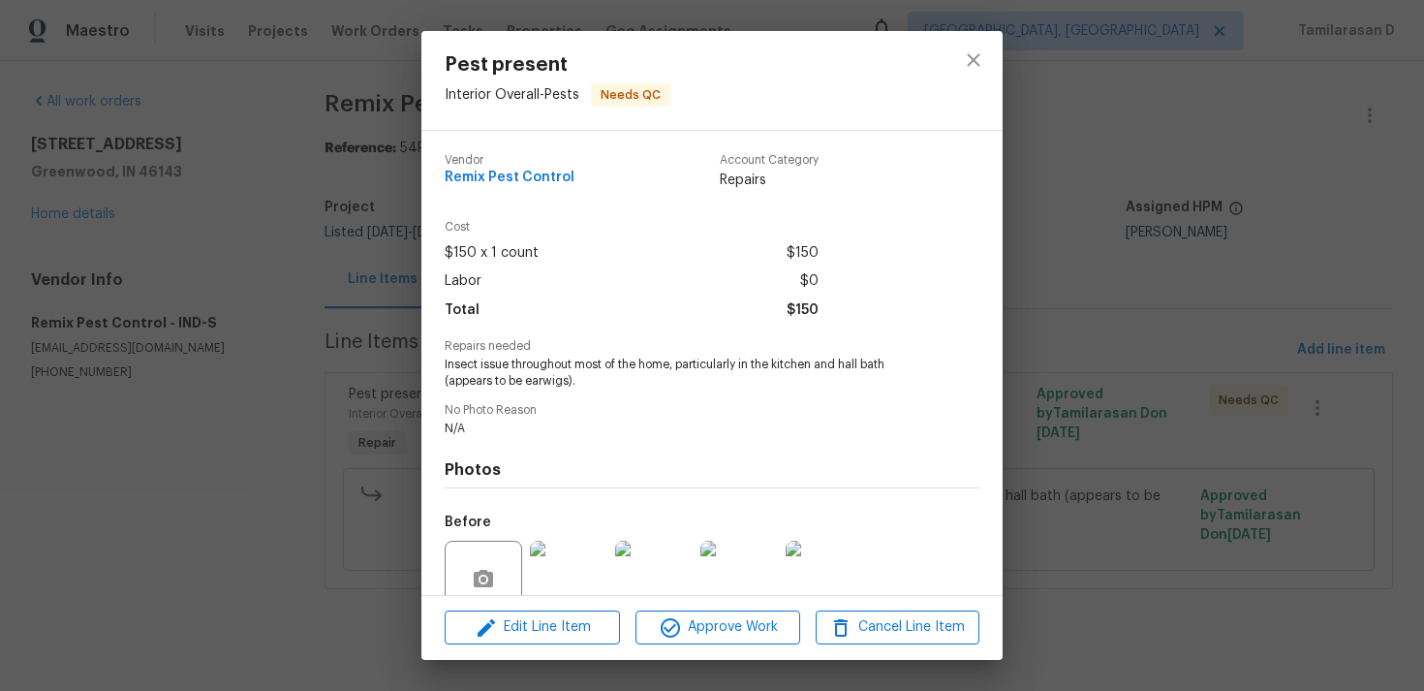
scroll to position [169, 0]
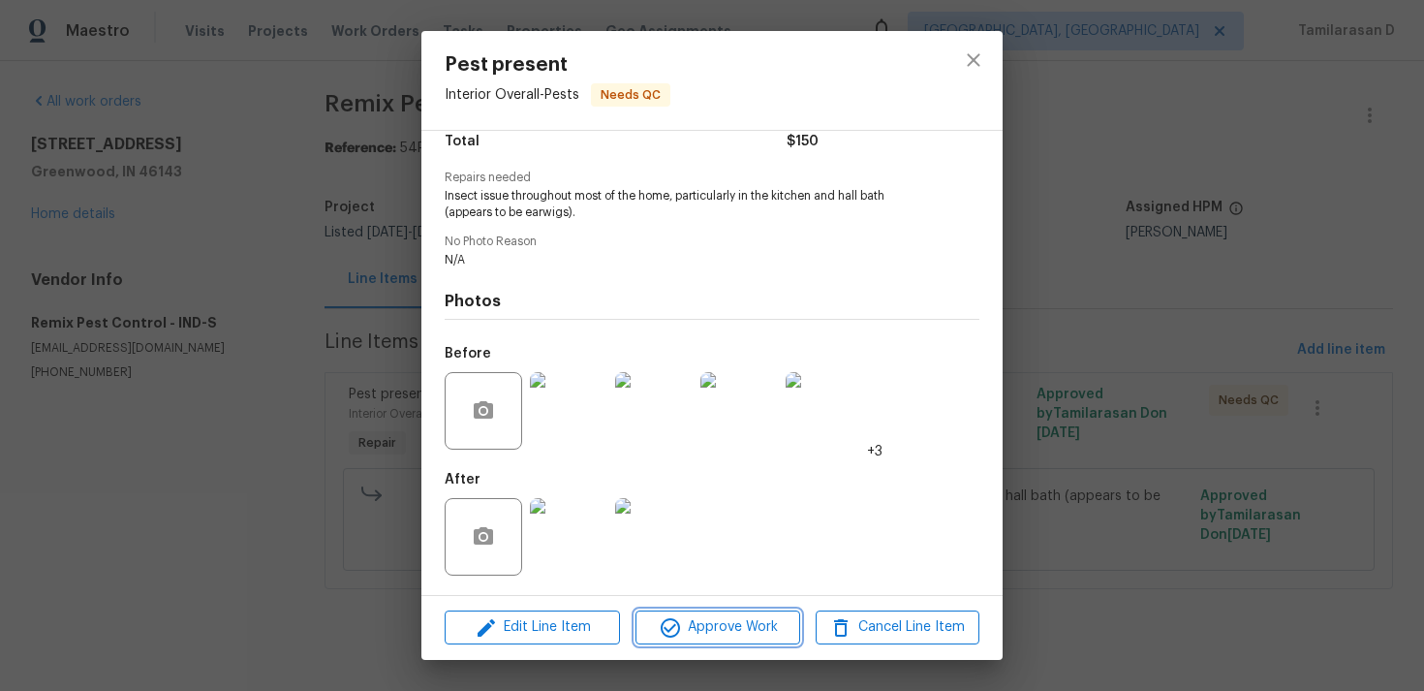
click at [685, 620] on span "Approve Work" at bounding box center [717, 627] width 152 height 24
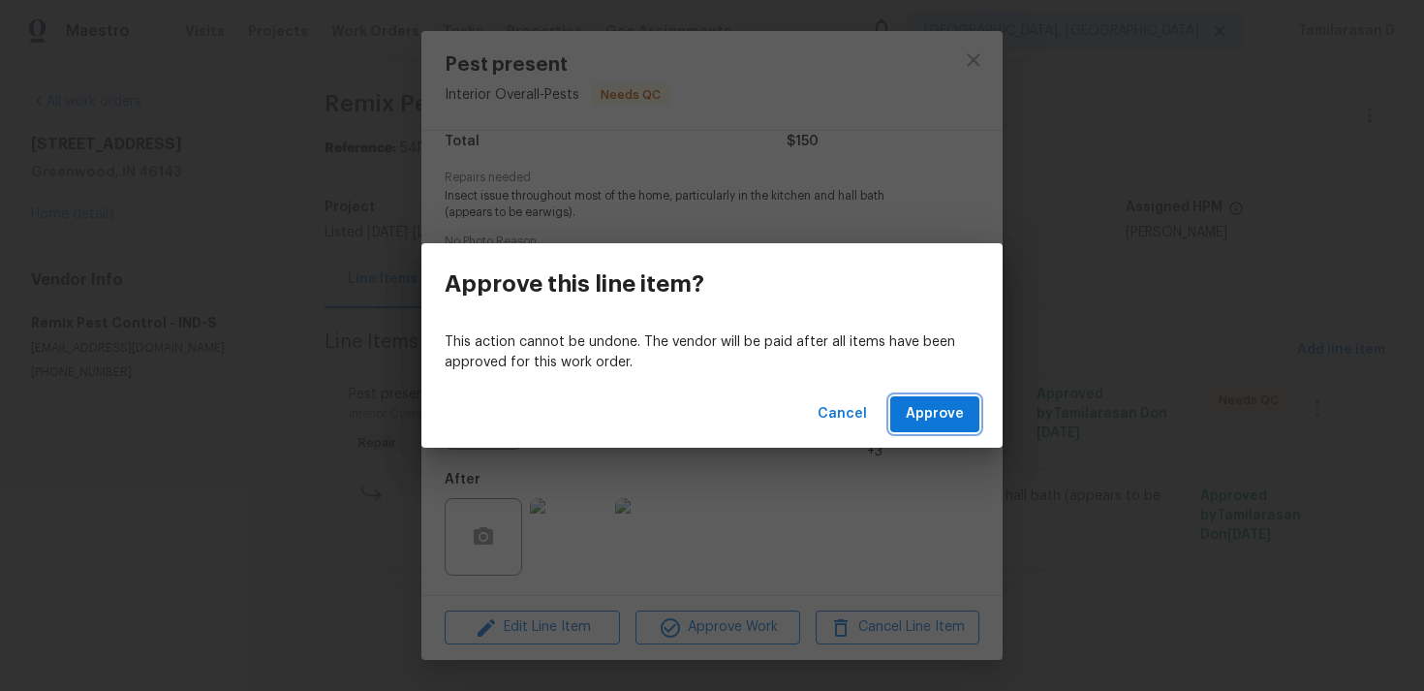
click at [909, 409] on span "Approve" at bounding box center [935, 414] width 58 height 24
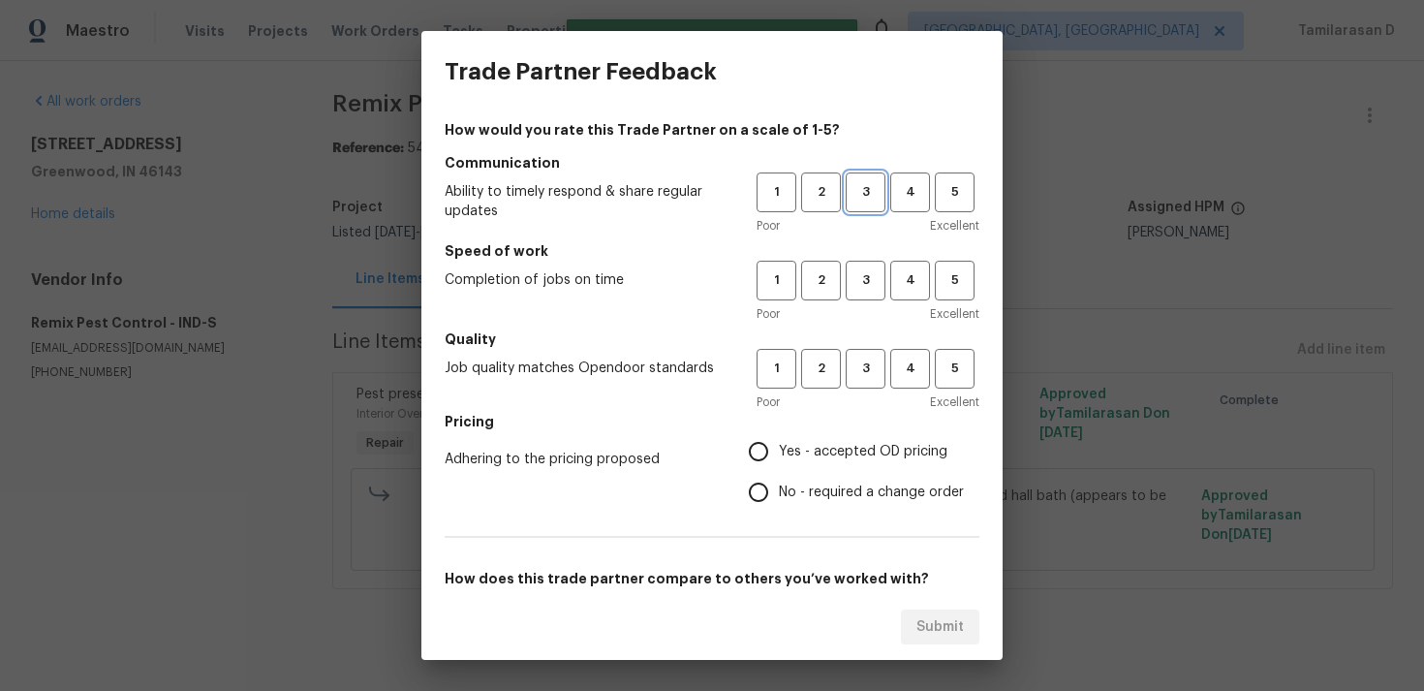
click at [866, 184] on span "3" at bounding box center [866, 192] width 36 height 22
click at [846, 281] on button "3" at bounding box center [866, 281] width 40 height 40
click at [849, 370] on span "3" at bounding box center [866, 368] width 36 height 22
click at [763, 442] on input "Yes - accepted OD pricing" at bounding box center [758, 451] width 41 height 41
radio input "true"
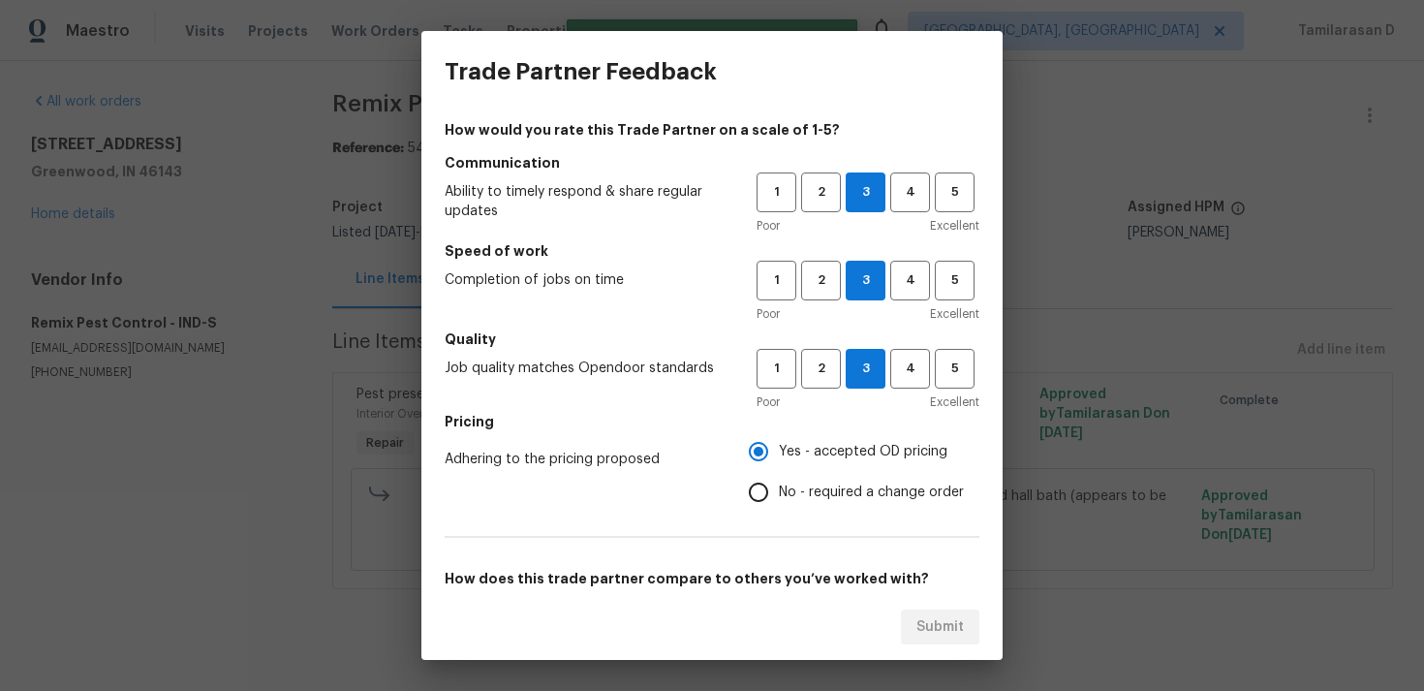
scroll to position [293, 0]
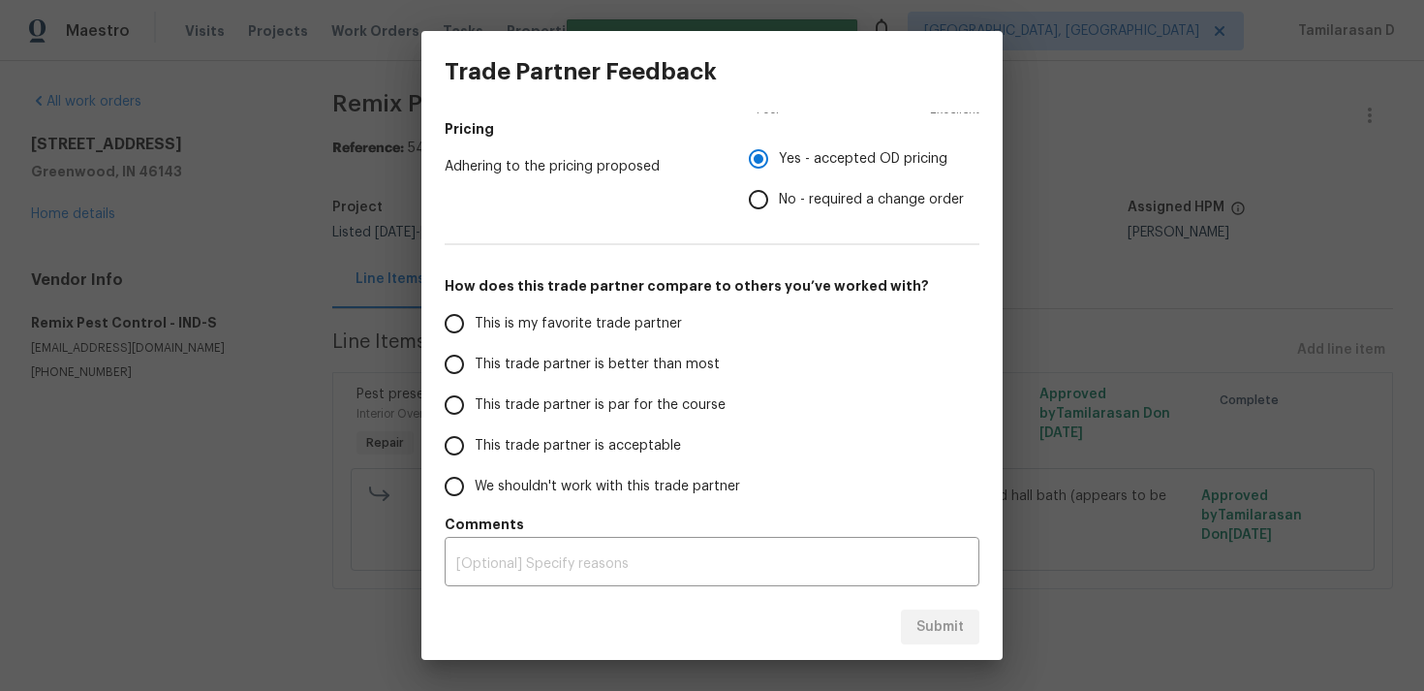
click at [477, 399] on span "This trade partner is par for the course" at bounding box center [600, 405] width 251 height 20
click at [475, 399] on input "This trade partner is par for the course" at bounding box center [454, 405] width 41 height 41
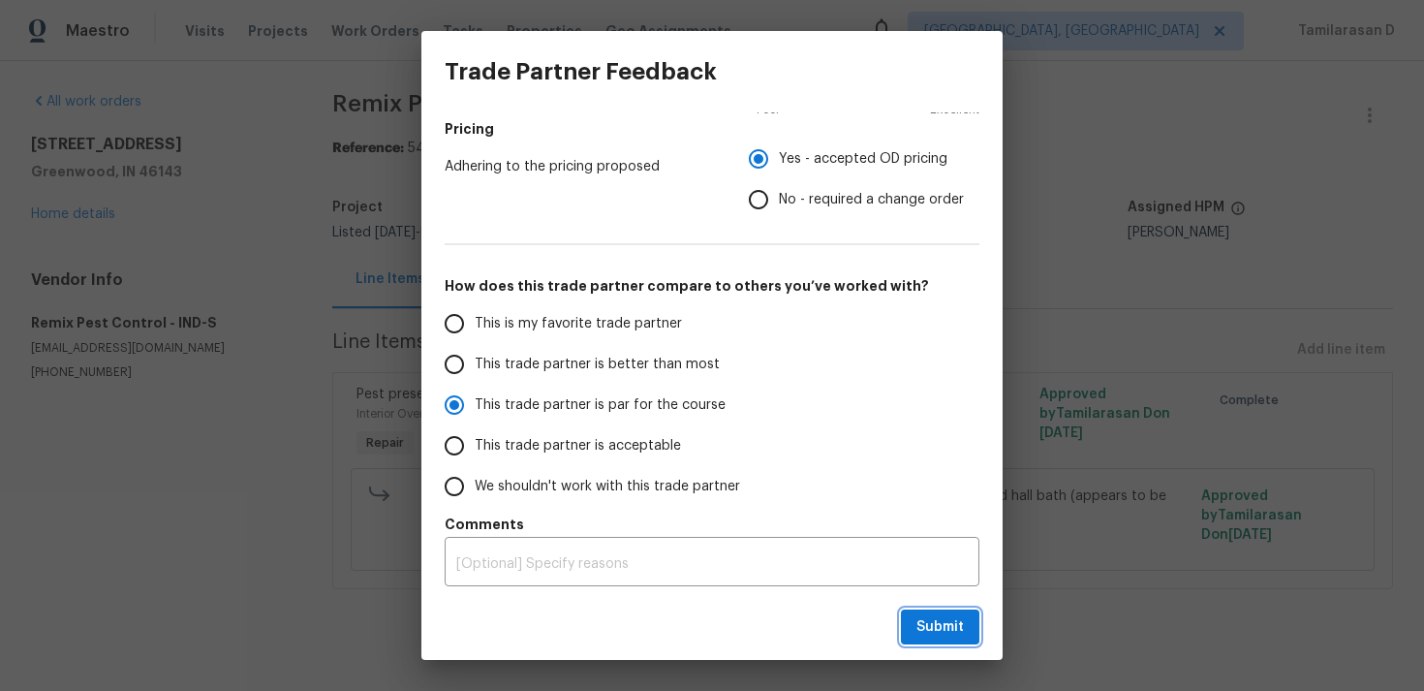
click at [923, 637] on span "Submit" at bounding box center [939, 627] width 47 height 24
radio input "true"
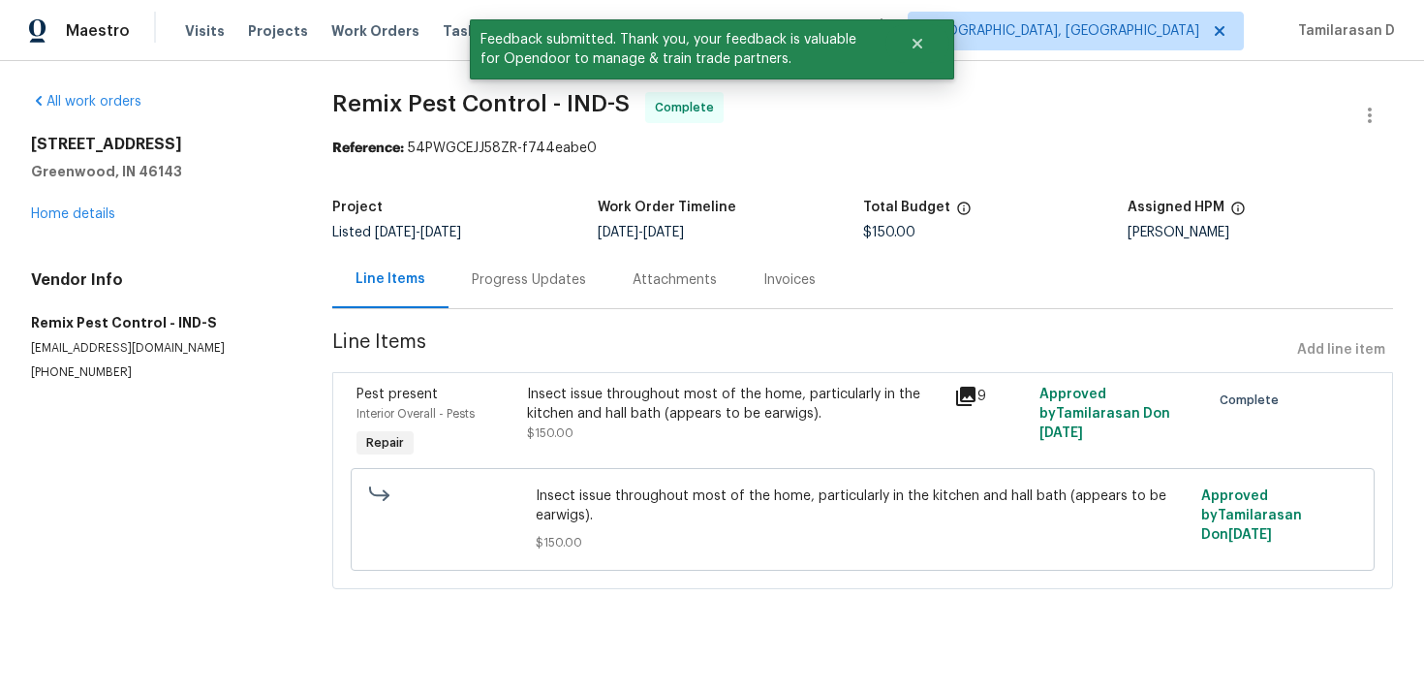
click at [540, 237] on div "Listed 8/21/2025 - 8/22/2025" at bounding box center [464, 233] width 265 height 14
click at [519, 260] on div "Progress Updates" at bounding box center [529, 279] width 161 height 57
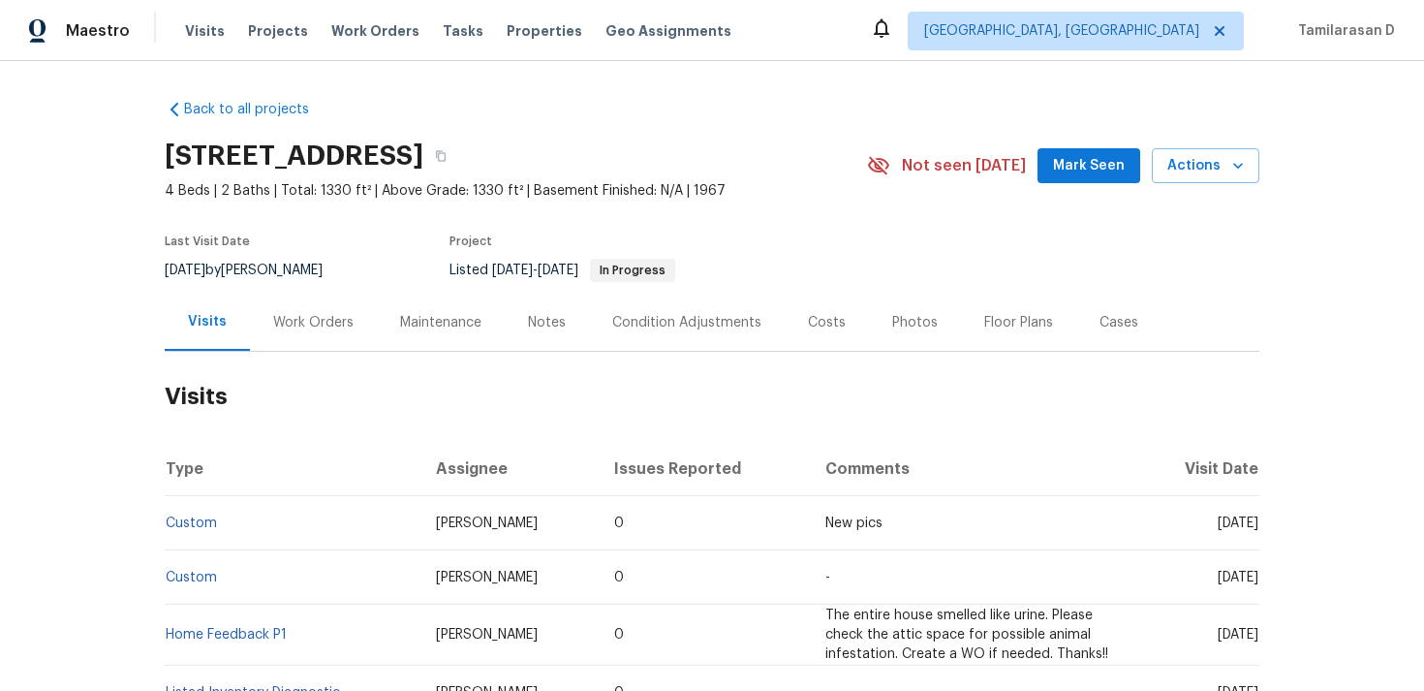
click at [312, 307] on div "Work Orders" at bounding box center [313, 322] width 127 height 57
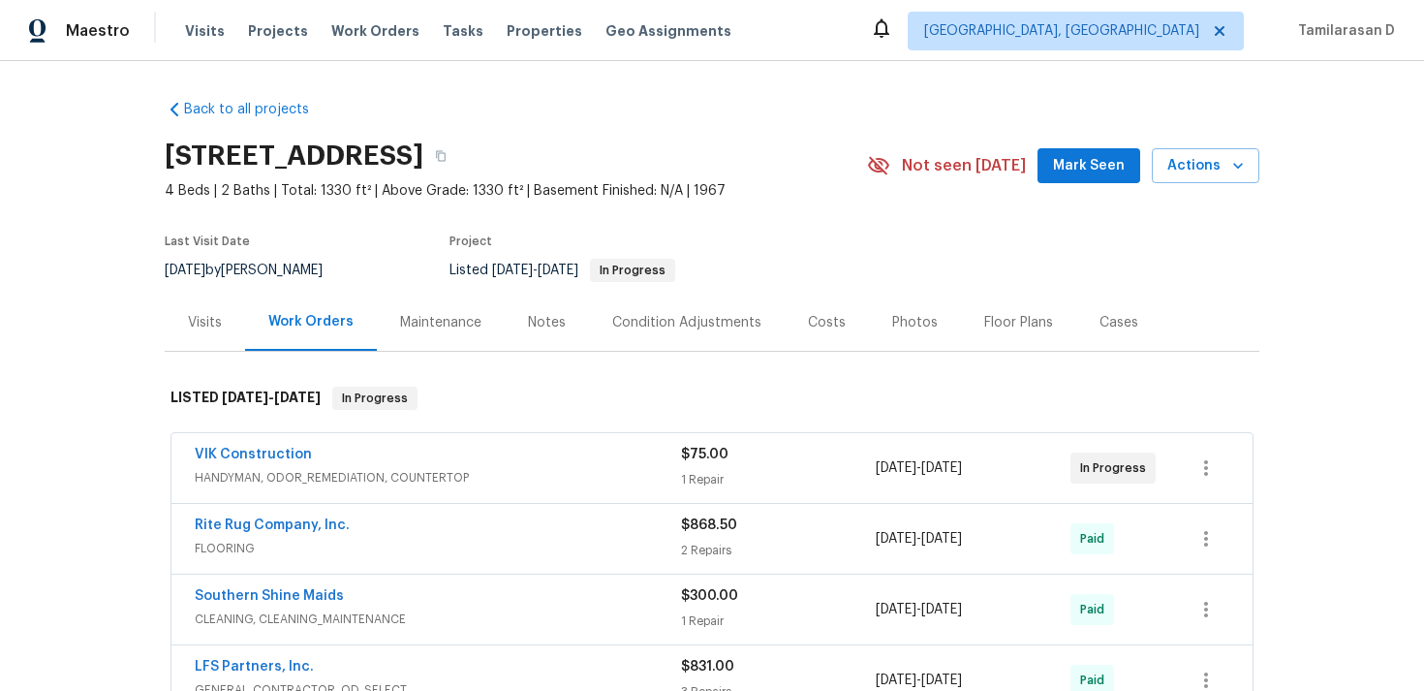
click at [270, 445] on span "VIK Construction" at bounding box center [253, 454] width 117 height 19
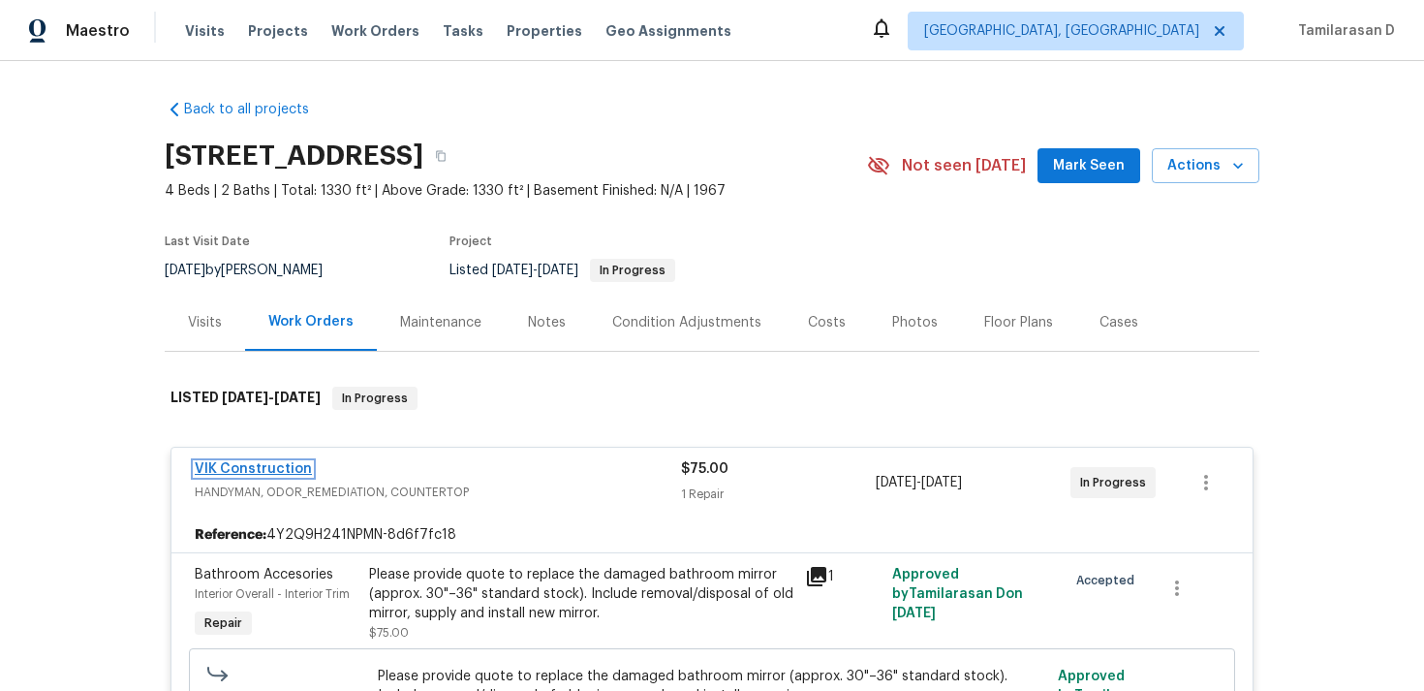
click at [236, 470] on link "VIK Construction" at bounding box center [253, 469] width 117 height 14
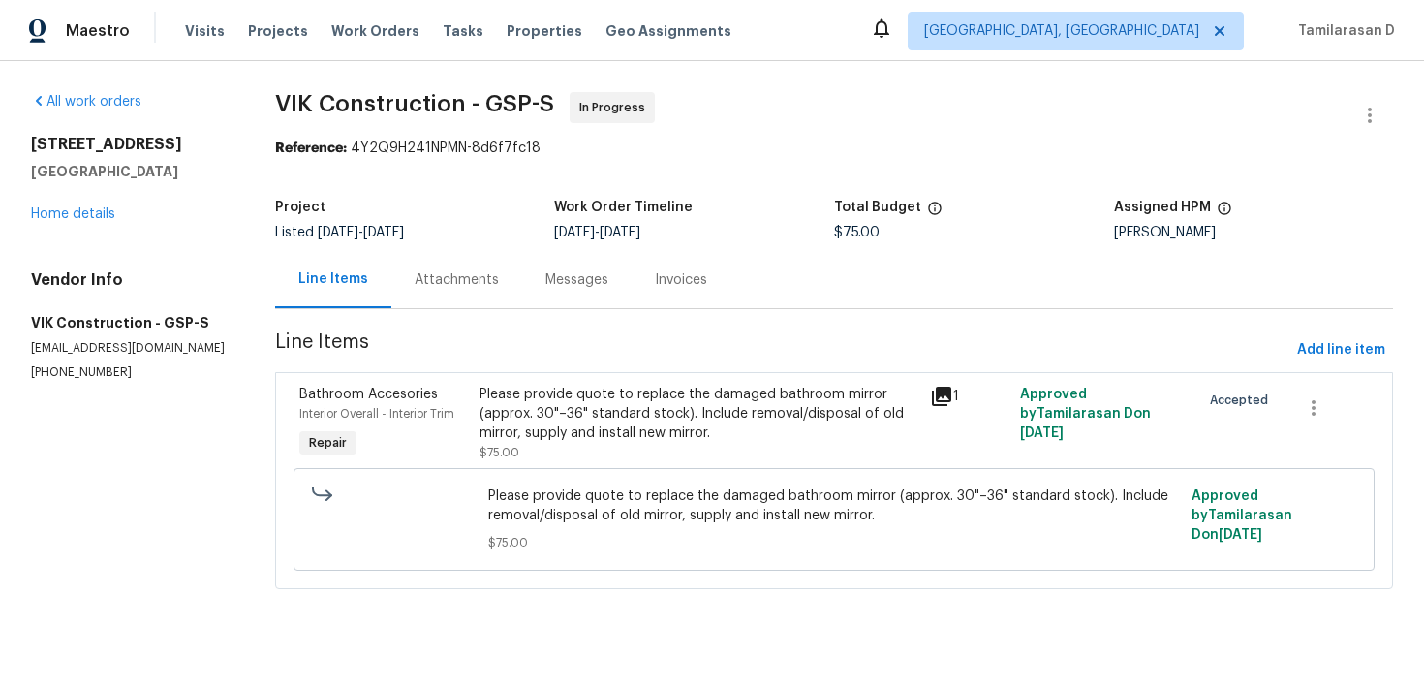
click at [499, 275] on div "Attachments" at bounding box center [456, 279] width 131 height 57
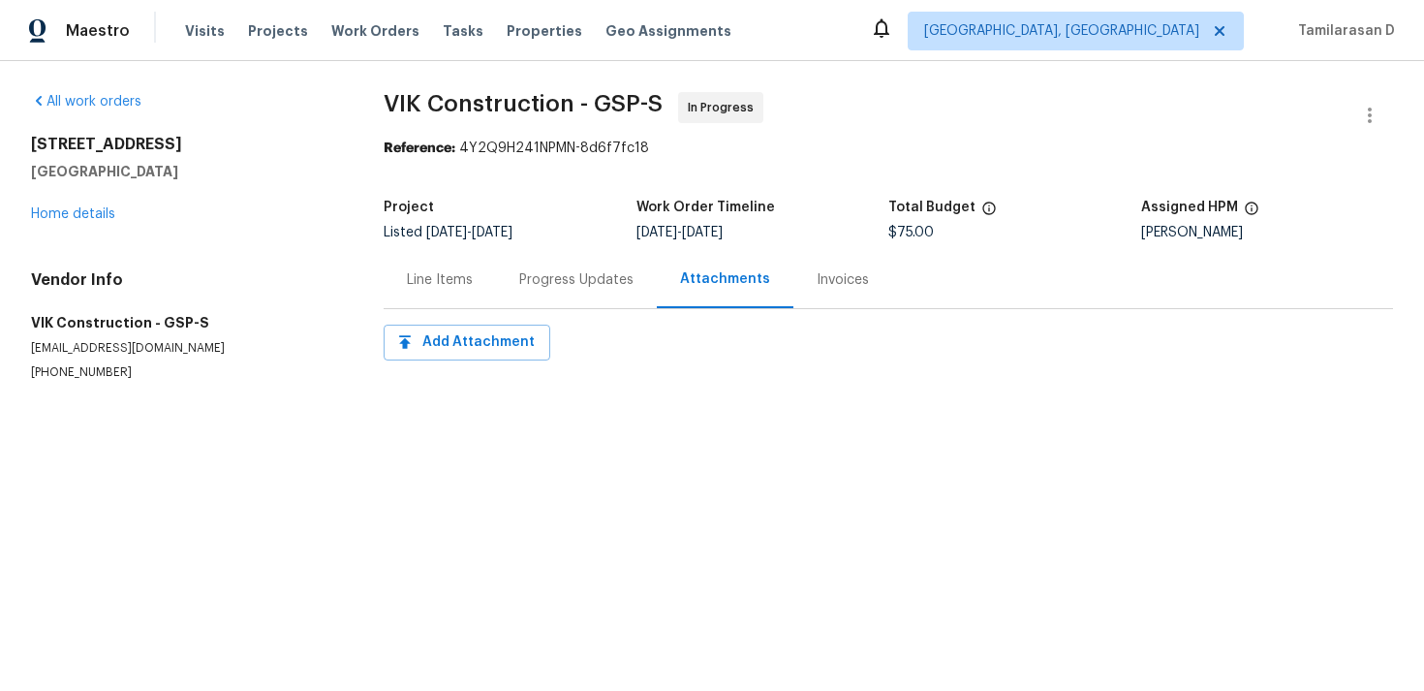
click at [512, 236] on span "[DATE]" at bounding box center [492, 233] width 41 height 14
click at [529, 275] on div "Progress Updates" at bounding box center [576, 279] width 114 height 19
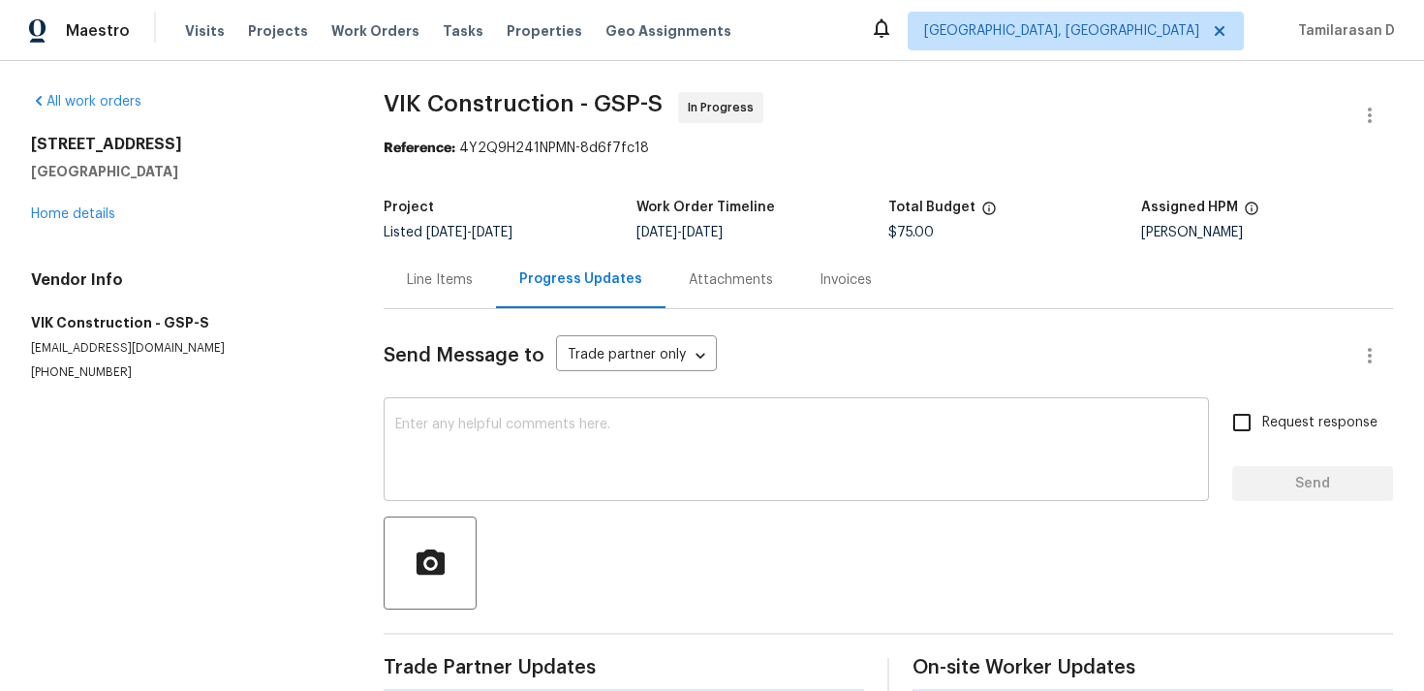
scroll to position [277, 0]
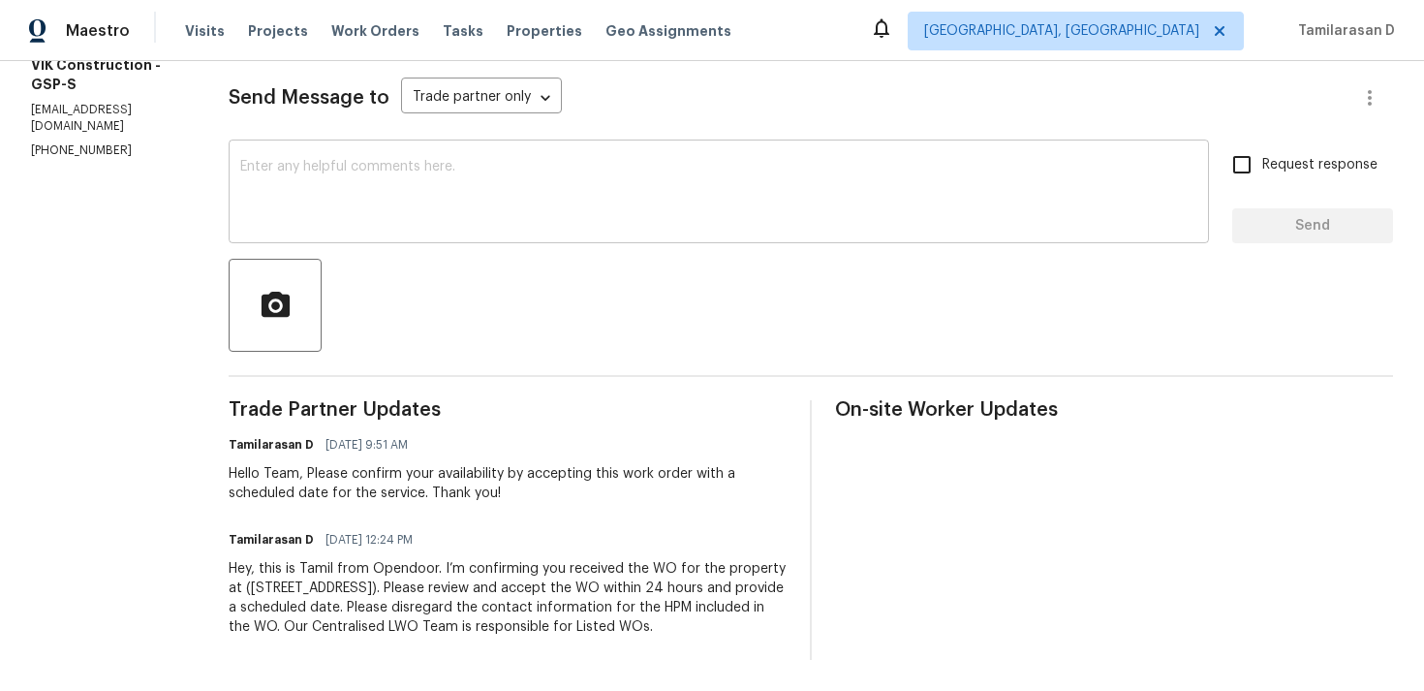
click at [423, 160] on textarea at bounding box center [718, 194] width 957 height 68
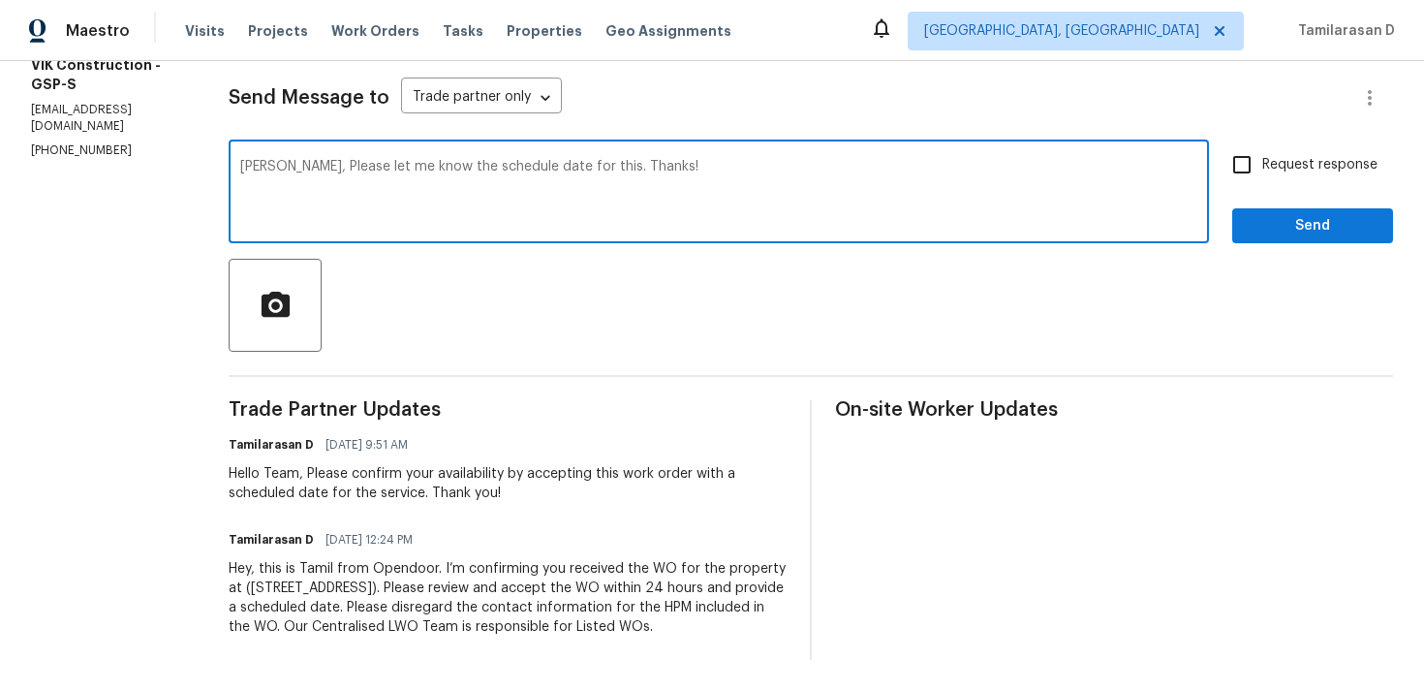
type textarea "Viktor, Please let me know the schedule date for this. Thanks!"
click at [1253, 144] on input "Request response" at bounding box center [1242, 164] width 41 height 41
checkbox input "true"
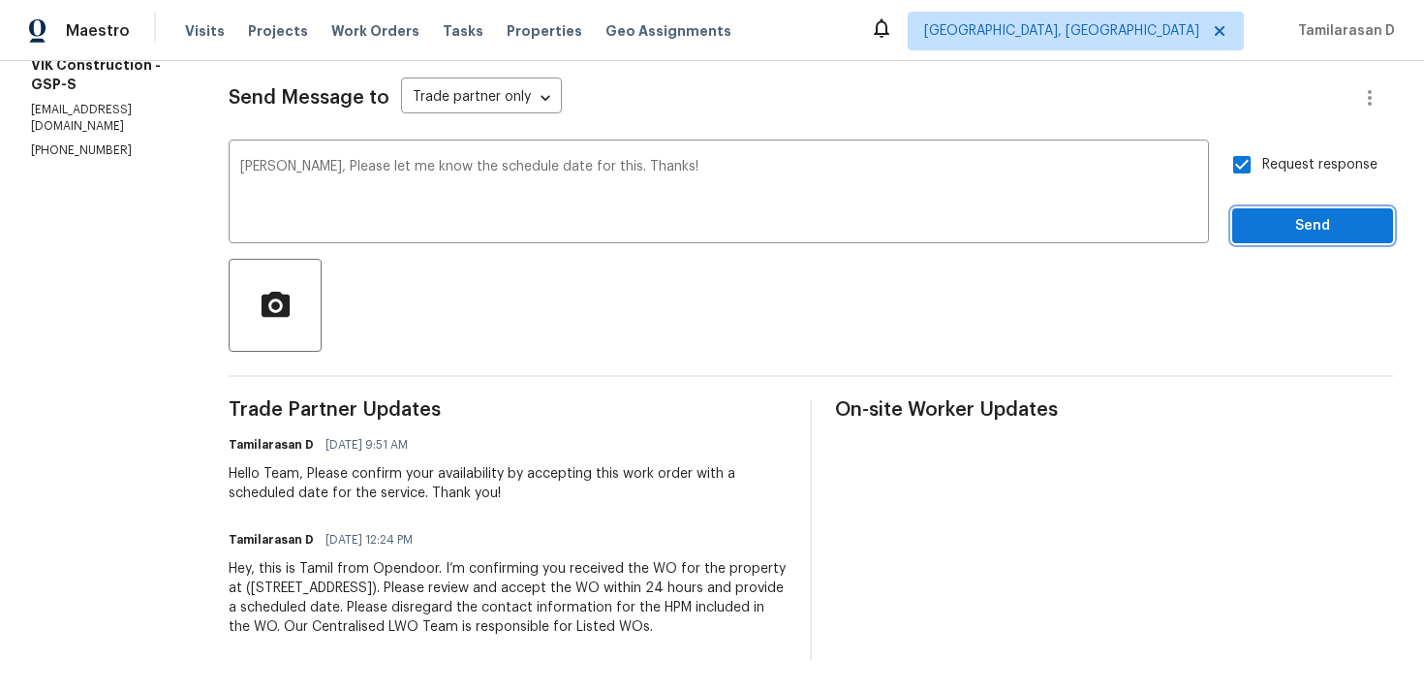
click at [1300, 208] on button "Send" at bounding box center [1312, 226] width 161 height 36
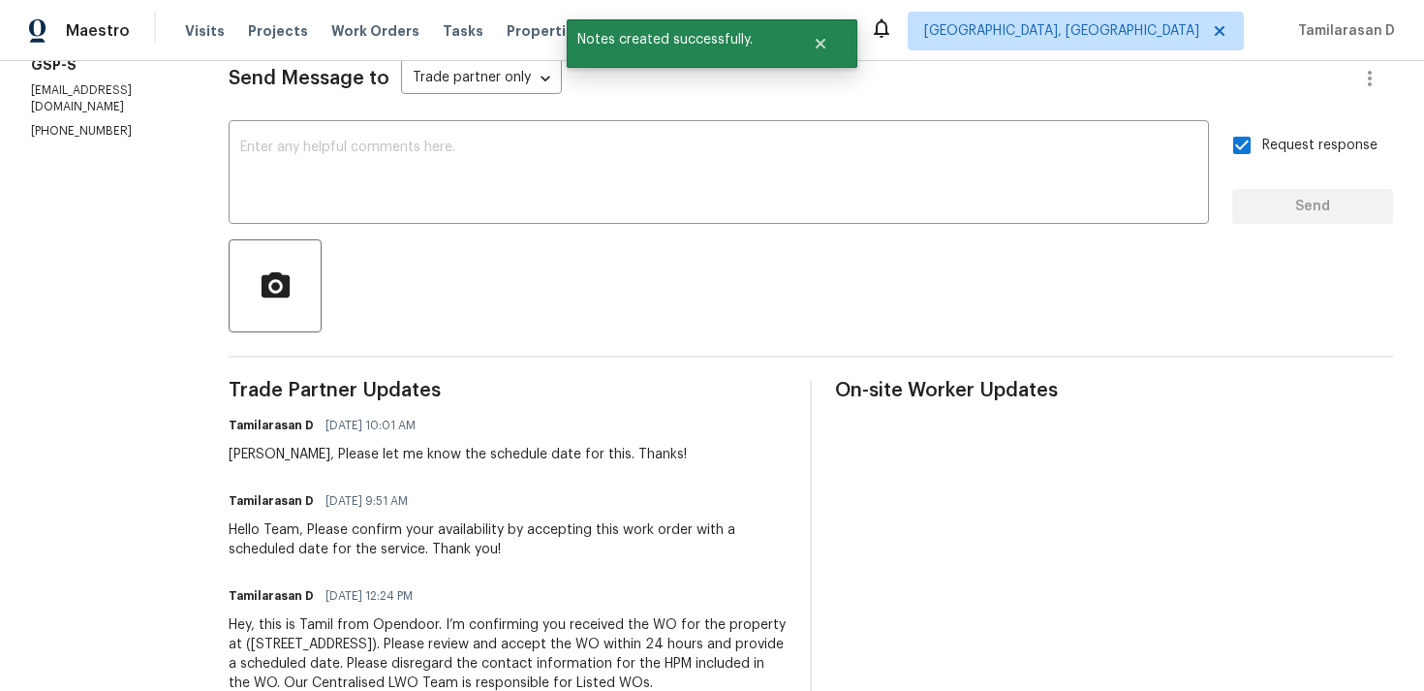
scroll to position [0, 0]
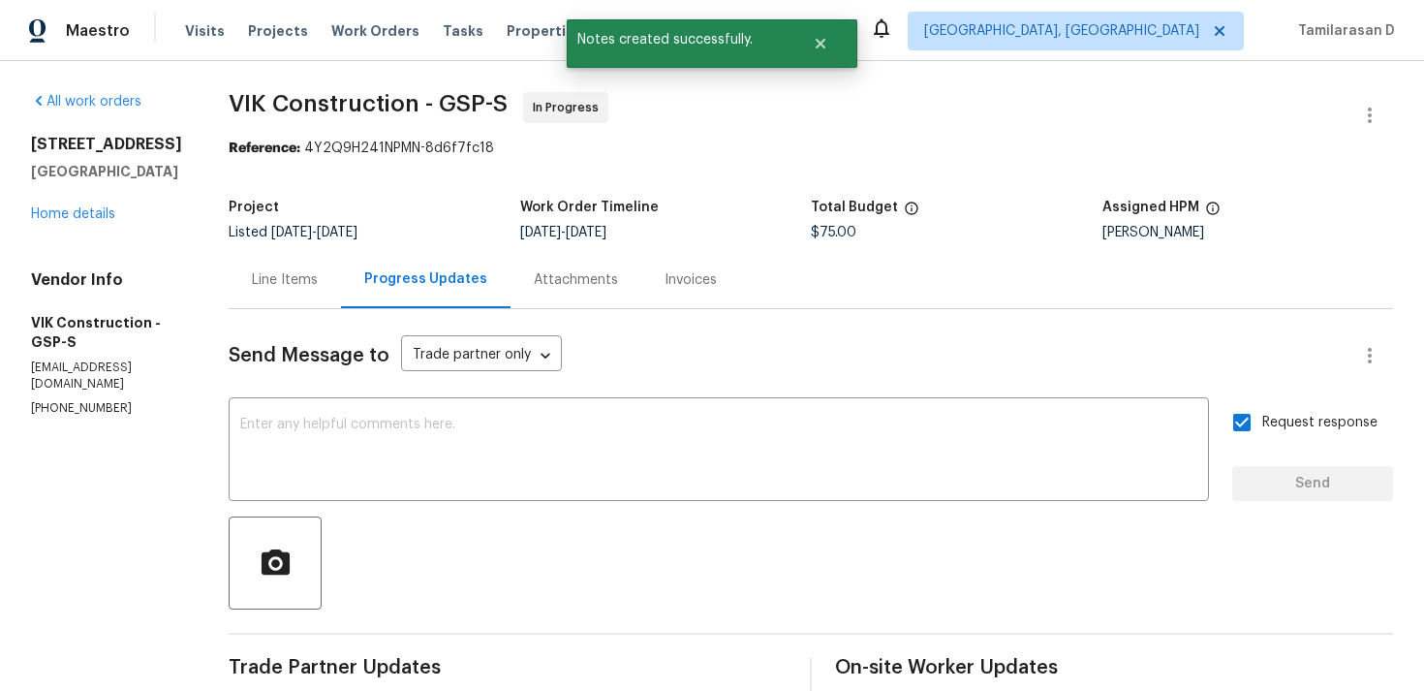
click at [103, 400] on p "(916) 804-9045" at bounding box center [106, 408] width 151 height 16
copy p "(916) 804-9045"
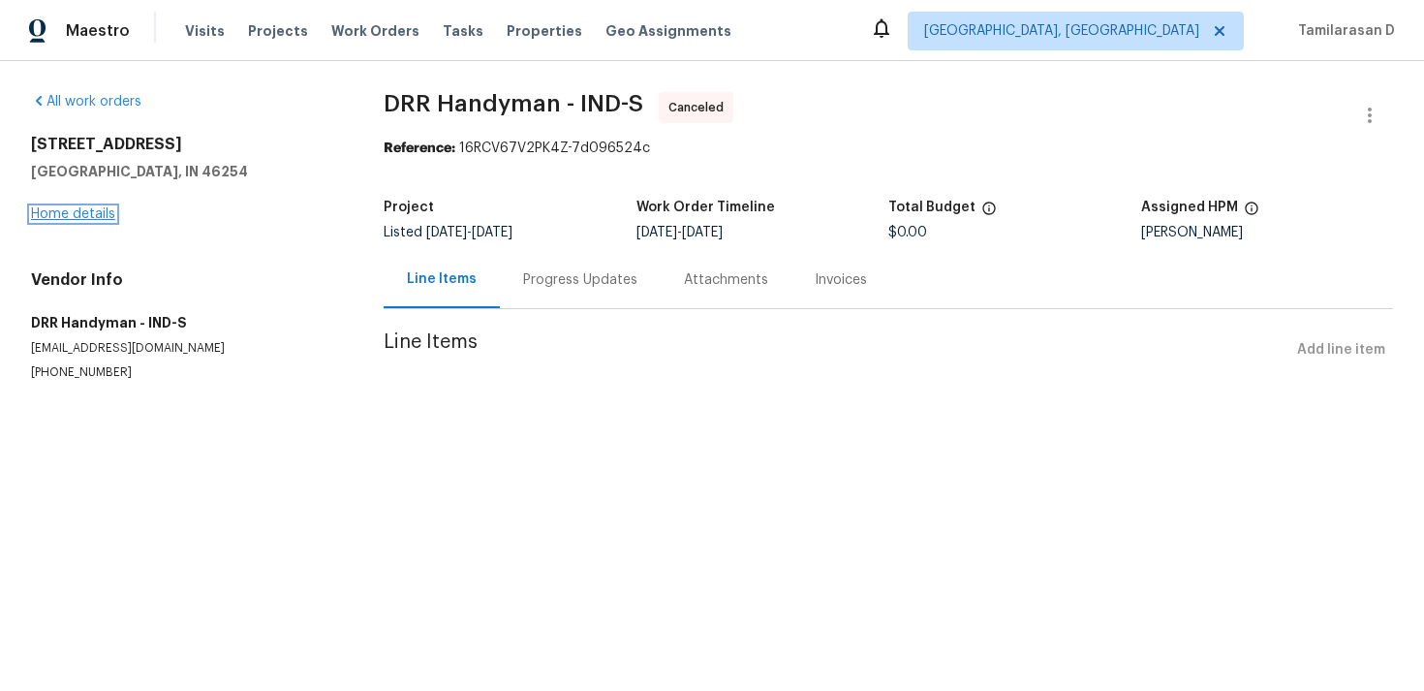
click at [90, 217] on link "Home details" at bounding box center [73, 214] width 84 height 14
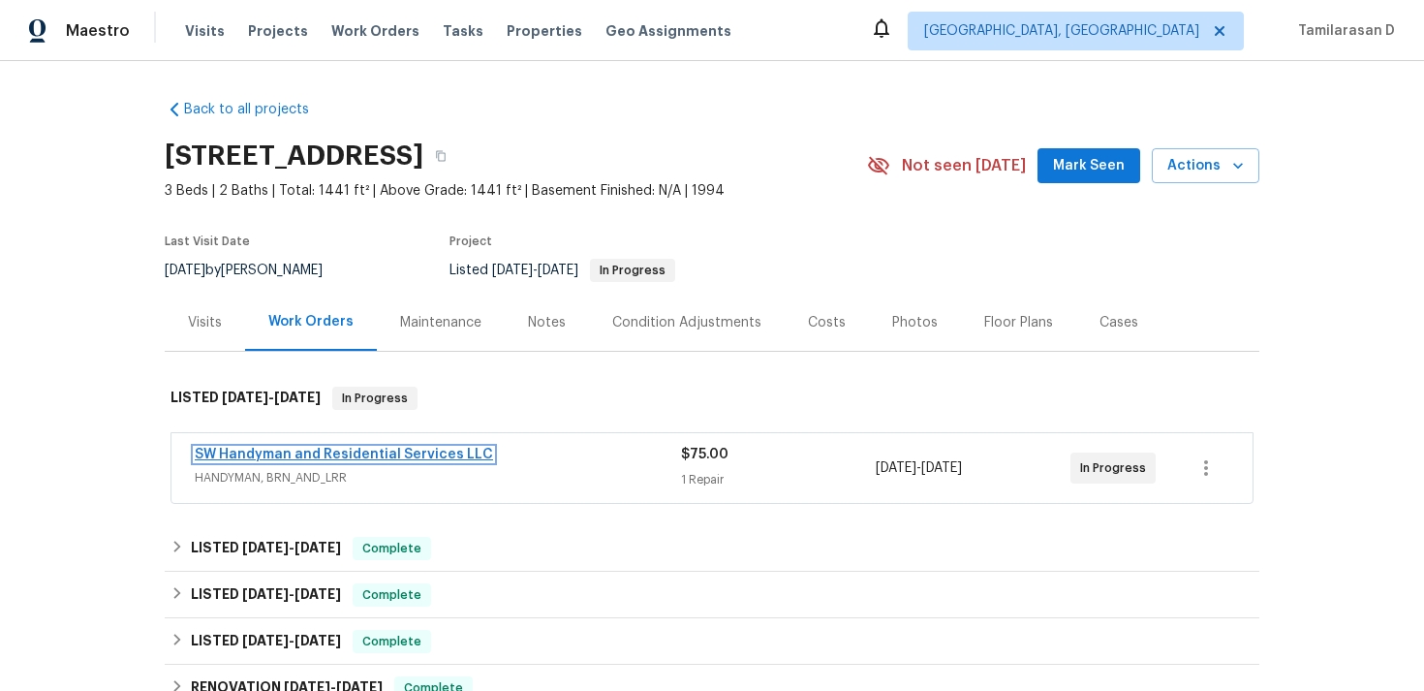
click at [273, 450] on link "SW Handyman and Residential Services LLC" at bounding box center [344, 455] width 298 height 14
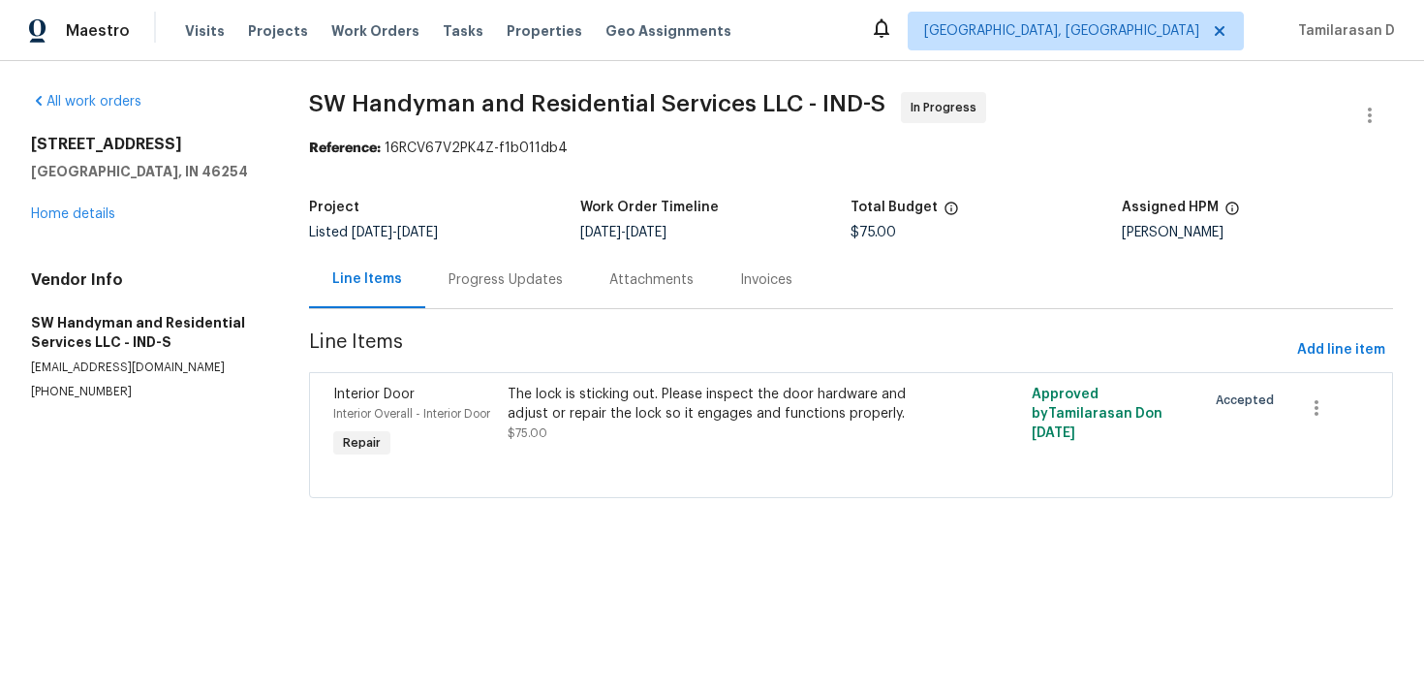
click at [455, 261] on div "Progress Updates" at bounding box center [505, 279] width 161 height 57
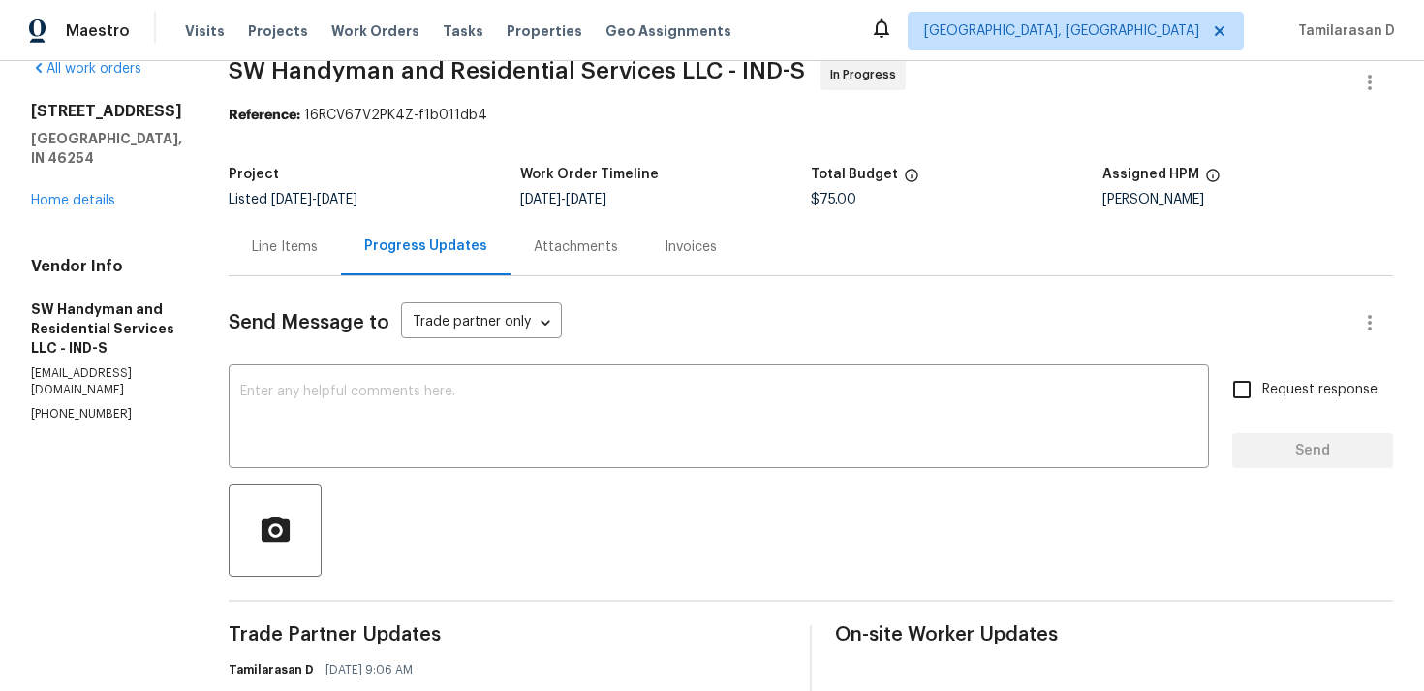
scroll to position [258, 0]
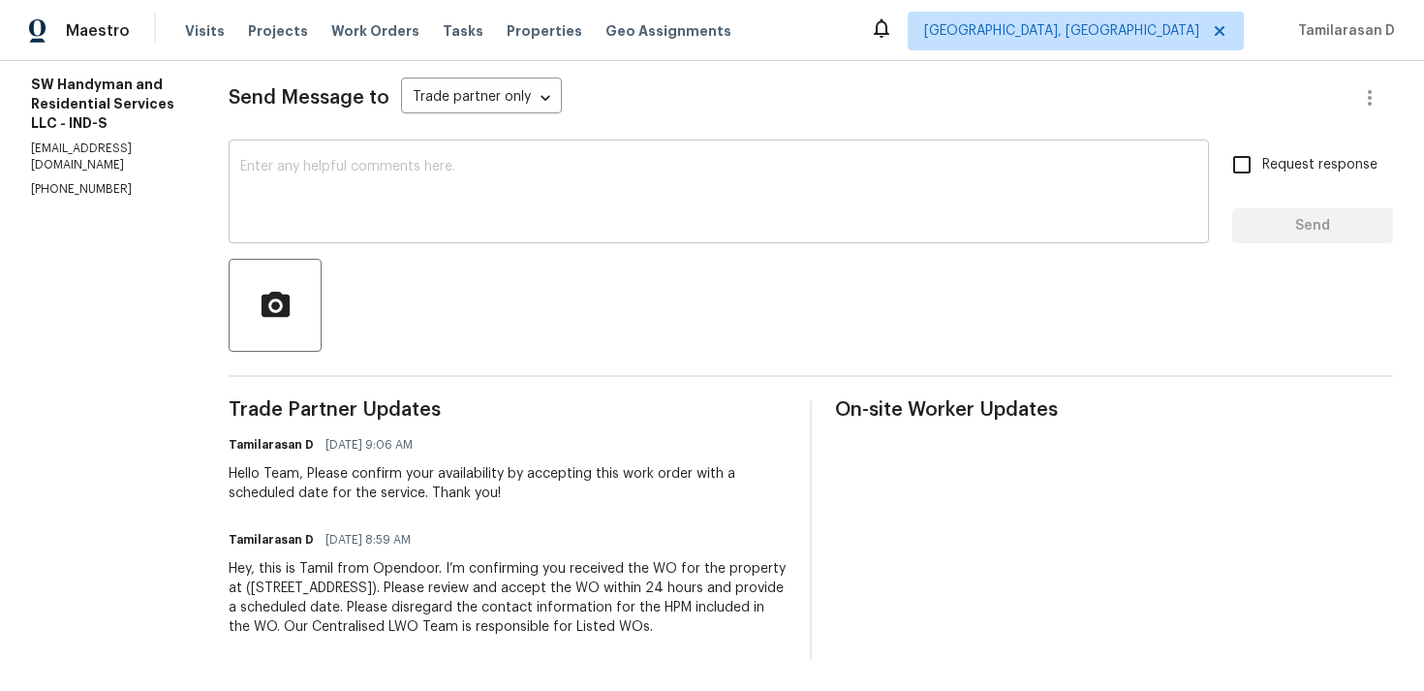
click at [410, 147] on div "x ​" at bounding box center [719, 193] width 980 height 99
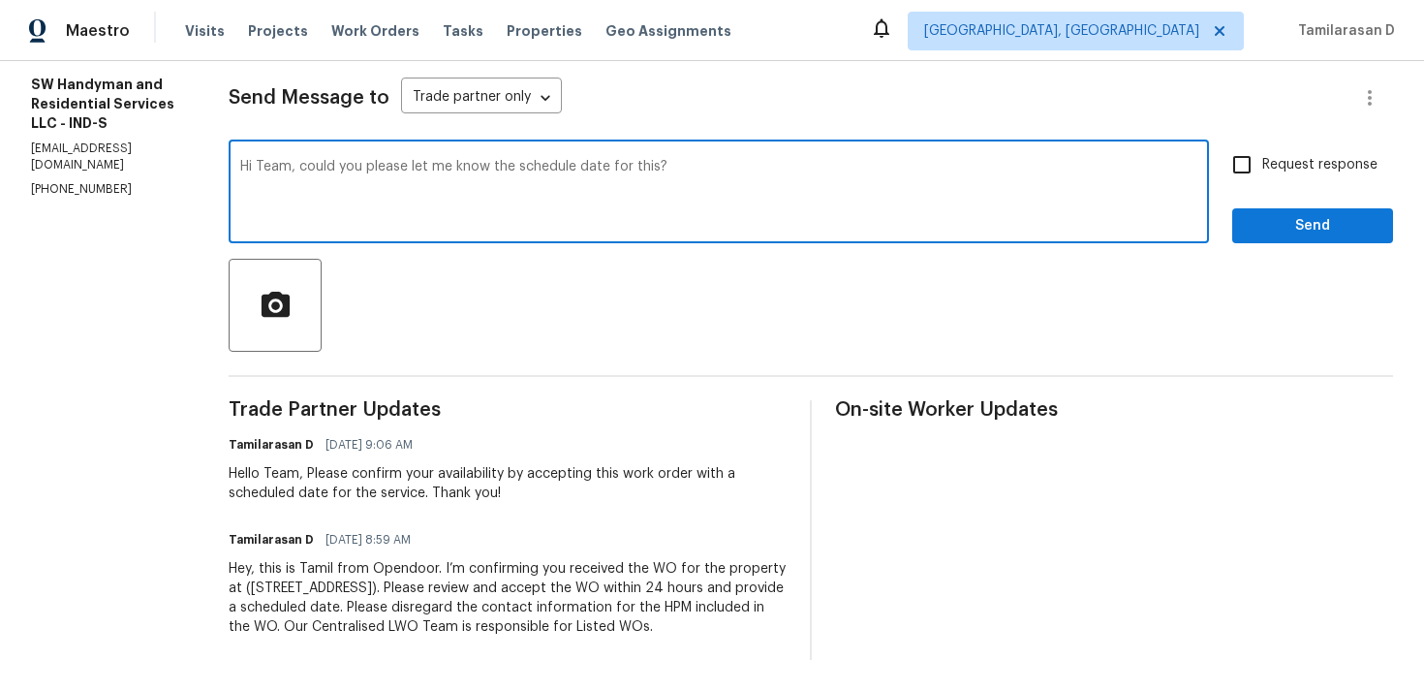
type textarea "Hi Team, could you please let me know the schedule date for this?"
click at [1271, 178] on label "Request response" at bounding box center [1300, 164] width 156 height 41
click at [1262, 178] on input "Request response" at bounding box center [1242, 164] width 41 height 41
checkbox input "true"
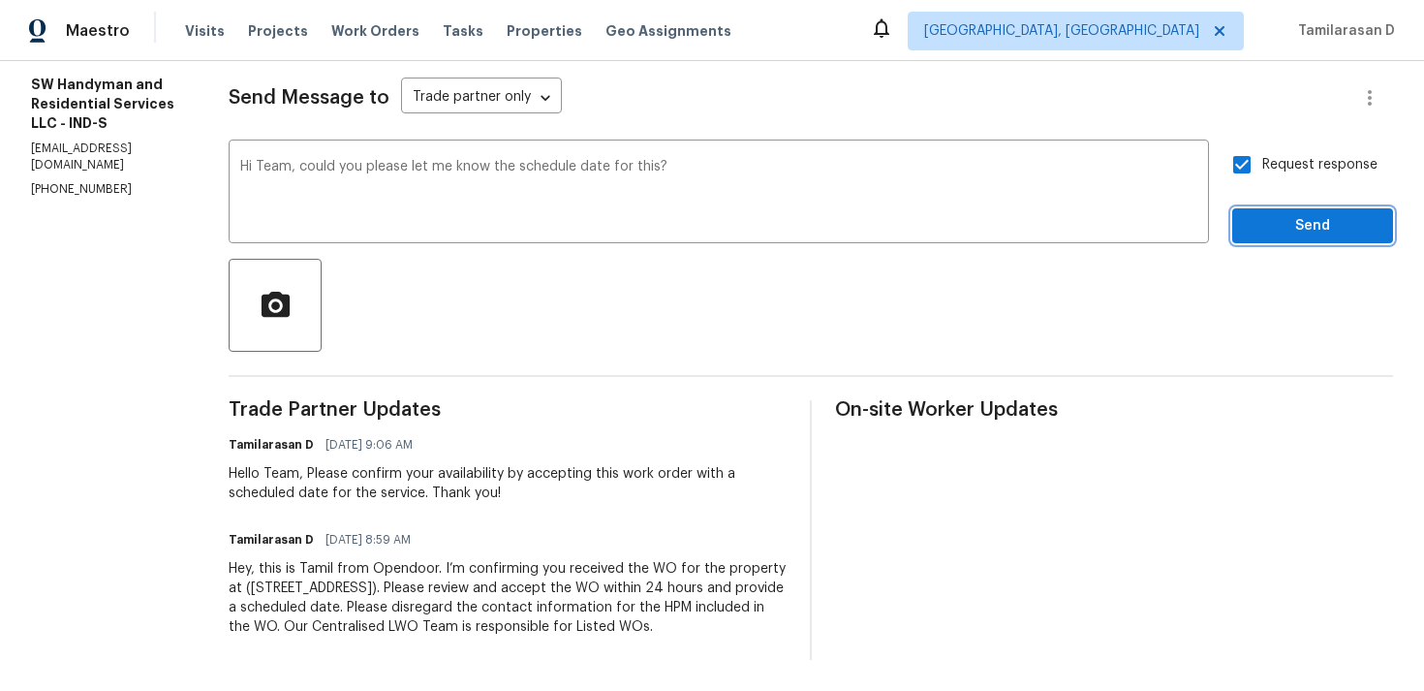
click at [1302, 230] on span "Send" at bounding box center [1313, 226] width 130 height 24
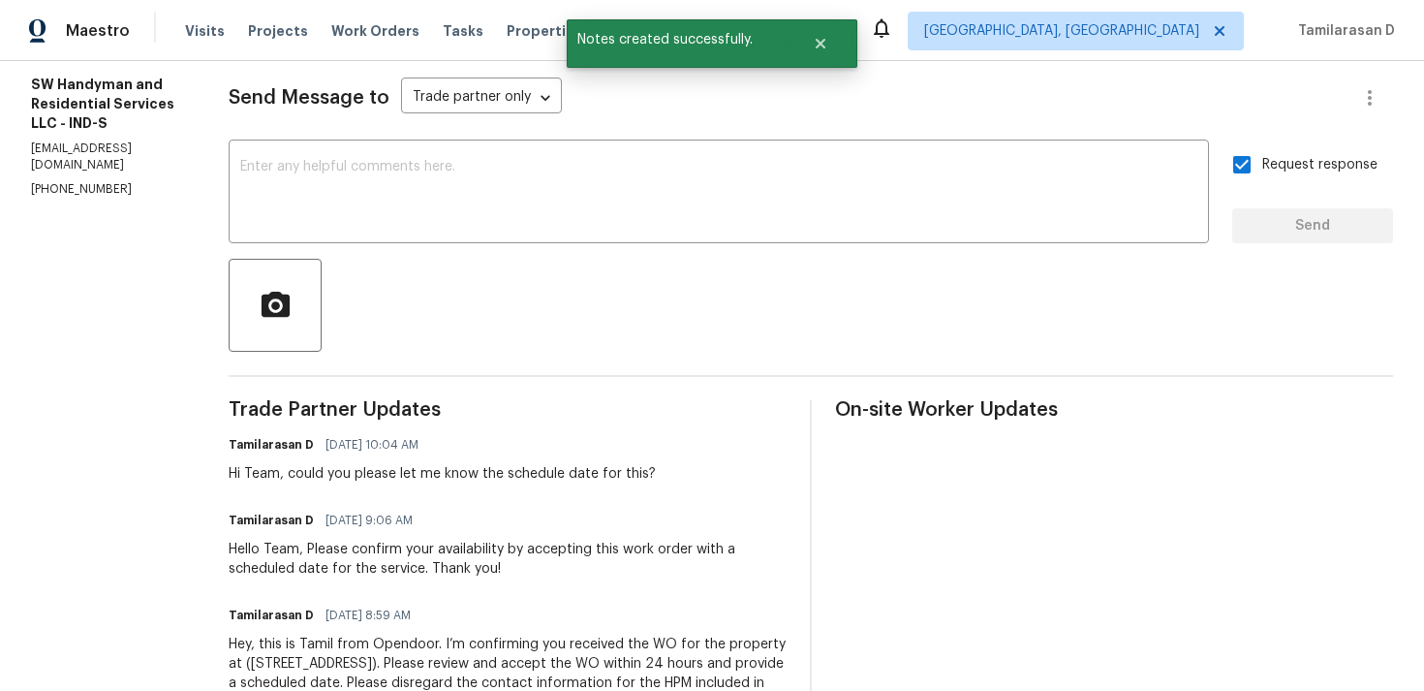
click at [59, 142] on div "Vendor Info SW Handyman and Residential Services LLC - IND-S s.w_handyman@yahoo…" at bounding box center [106, 115] width 151 height 166
copy p "(864) 417-2898"
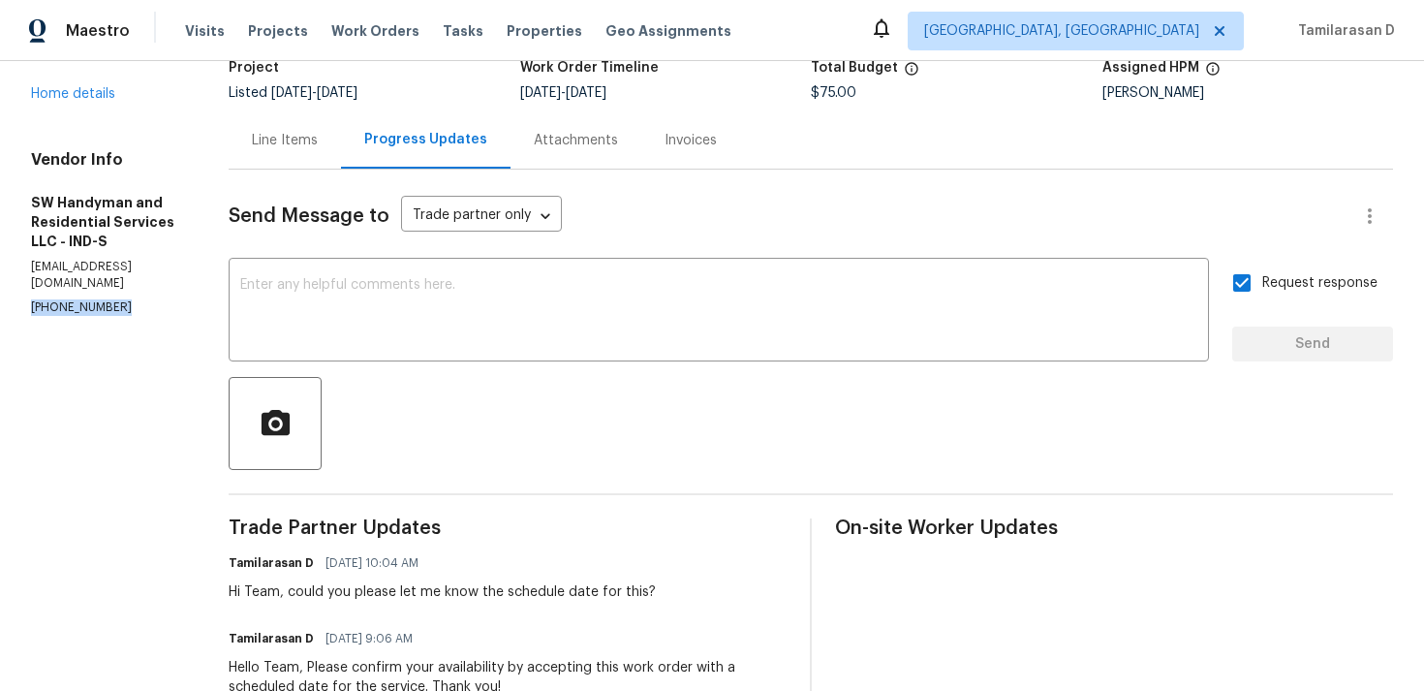
scroll to position [155, 0]
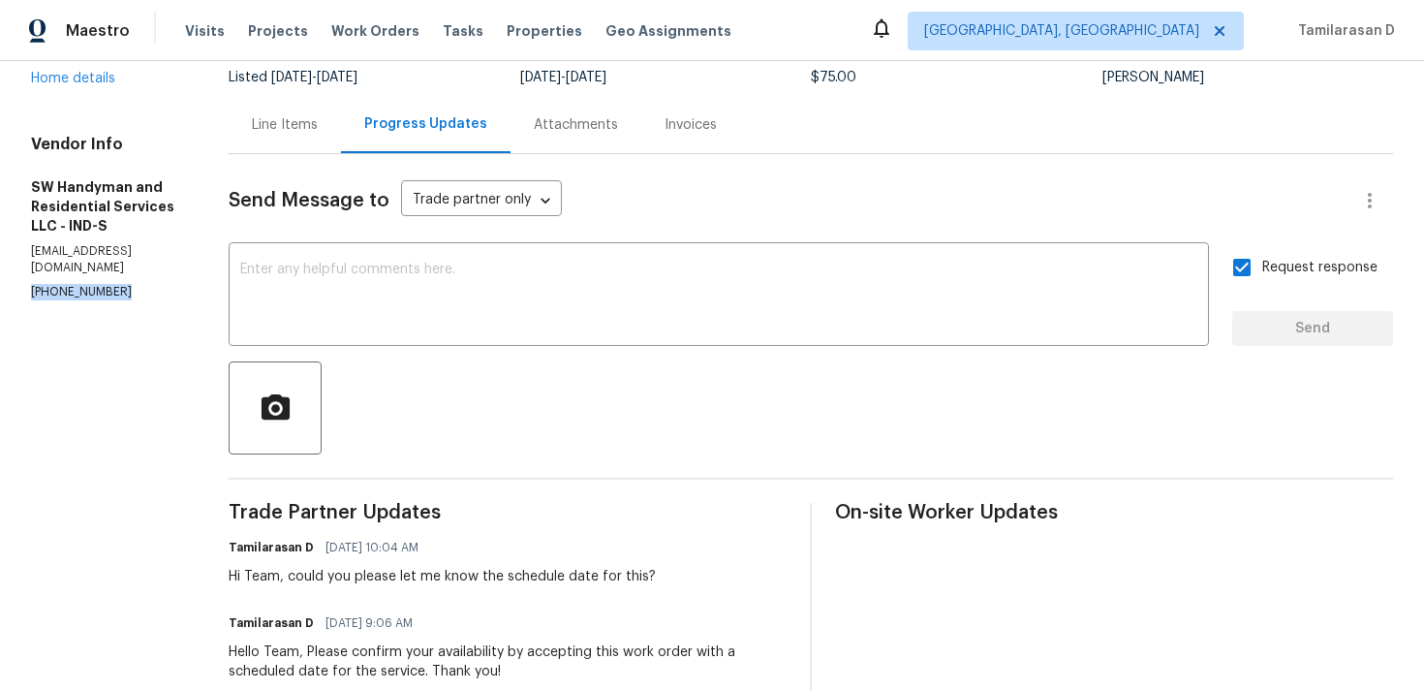
click at [78, 284] on p "(864) 417-2898" at bounding box center [106, 292] width 151 height 16
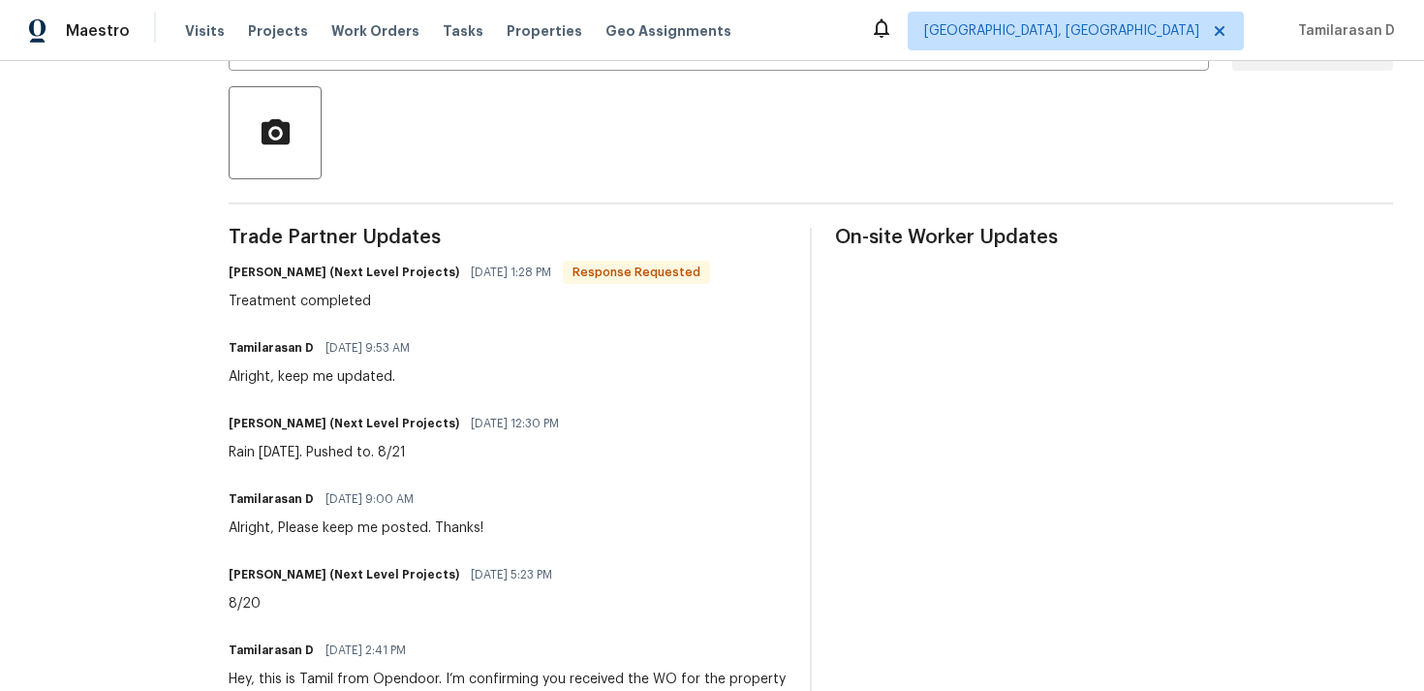
scroll to position [447, 0]
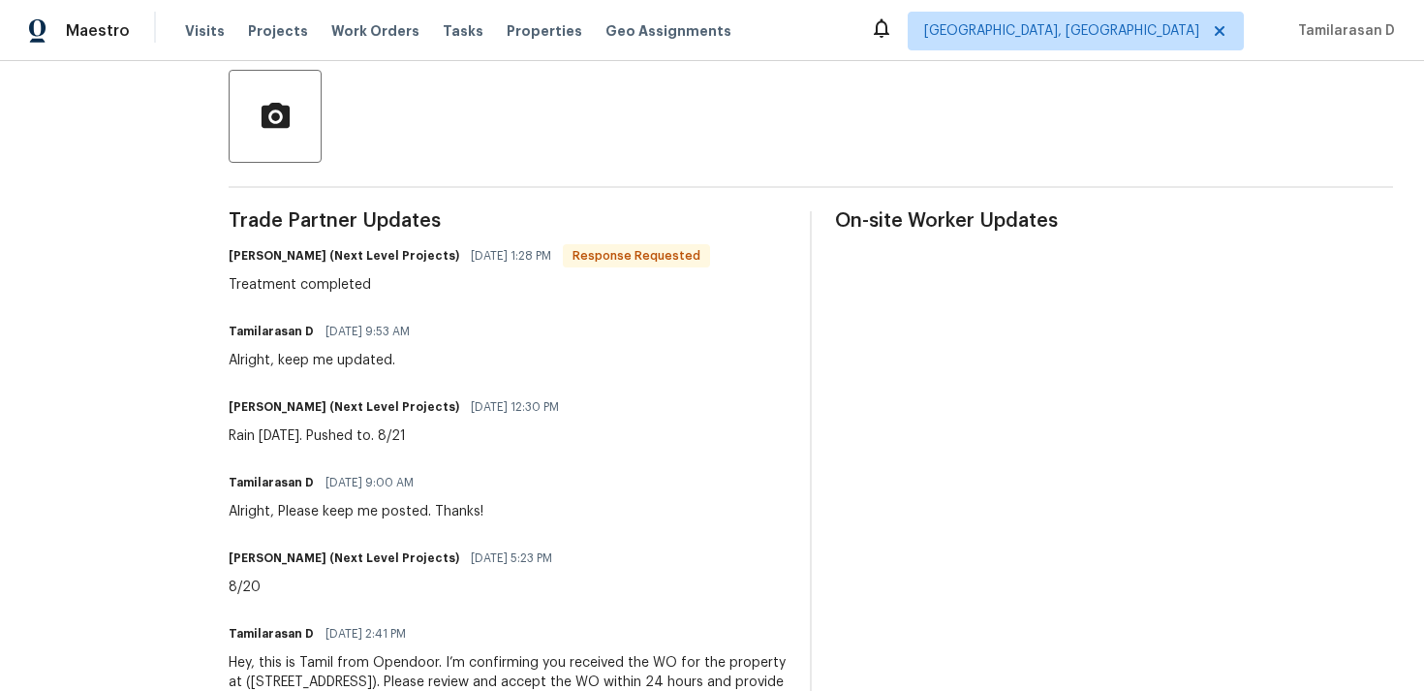
click at [447, 319] on div "Tamilarasan D 08/21/2025 9:53 AM Alright, keep me updated." at bounding box center [508, 344] width 558 height 52
click at [313, 314] on div "Trade Partner Updates Brandon Usrey (Next Level Projects) 08/21/2025 1:28 PM Re…" at bounding box center [508, 482] width 558 height 543
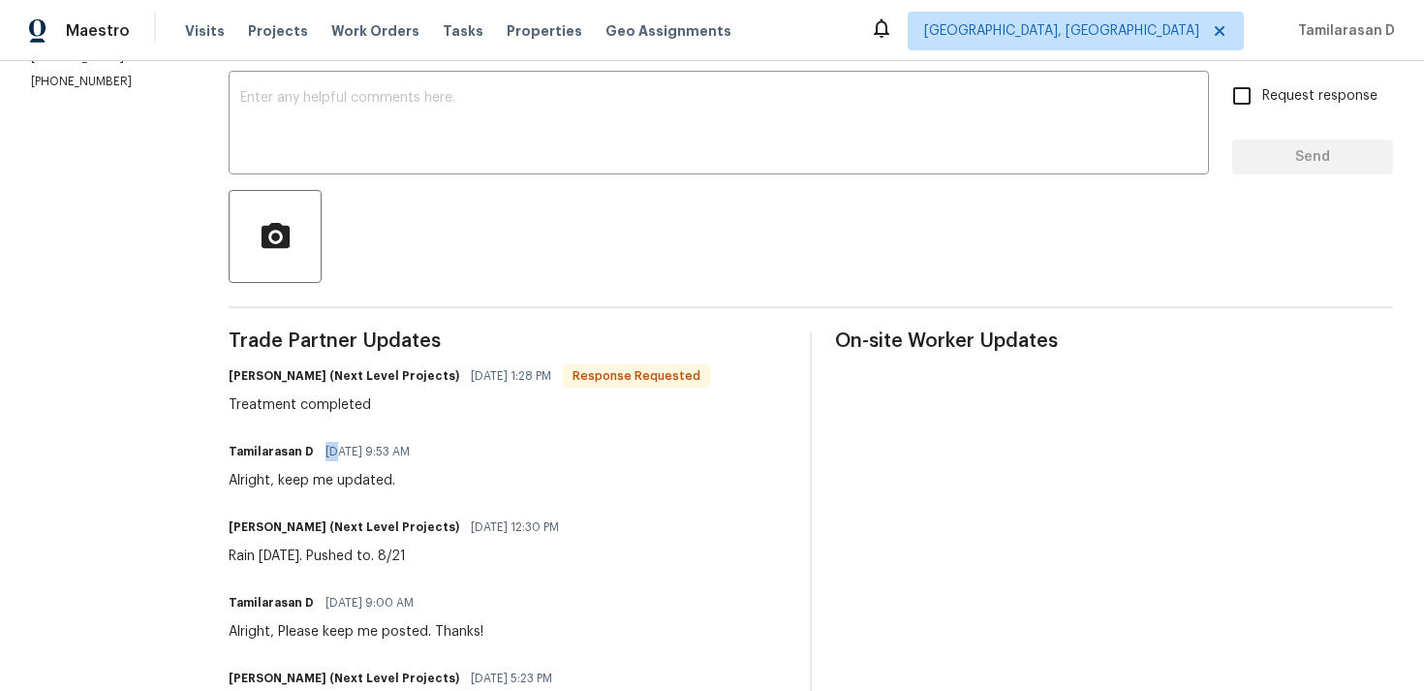
scroll to position [349, 0]
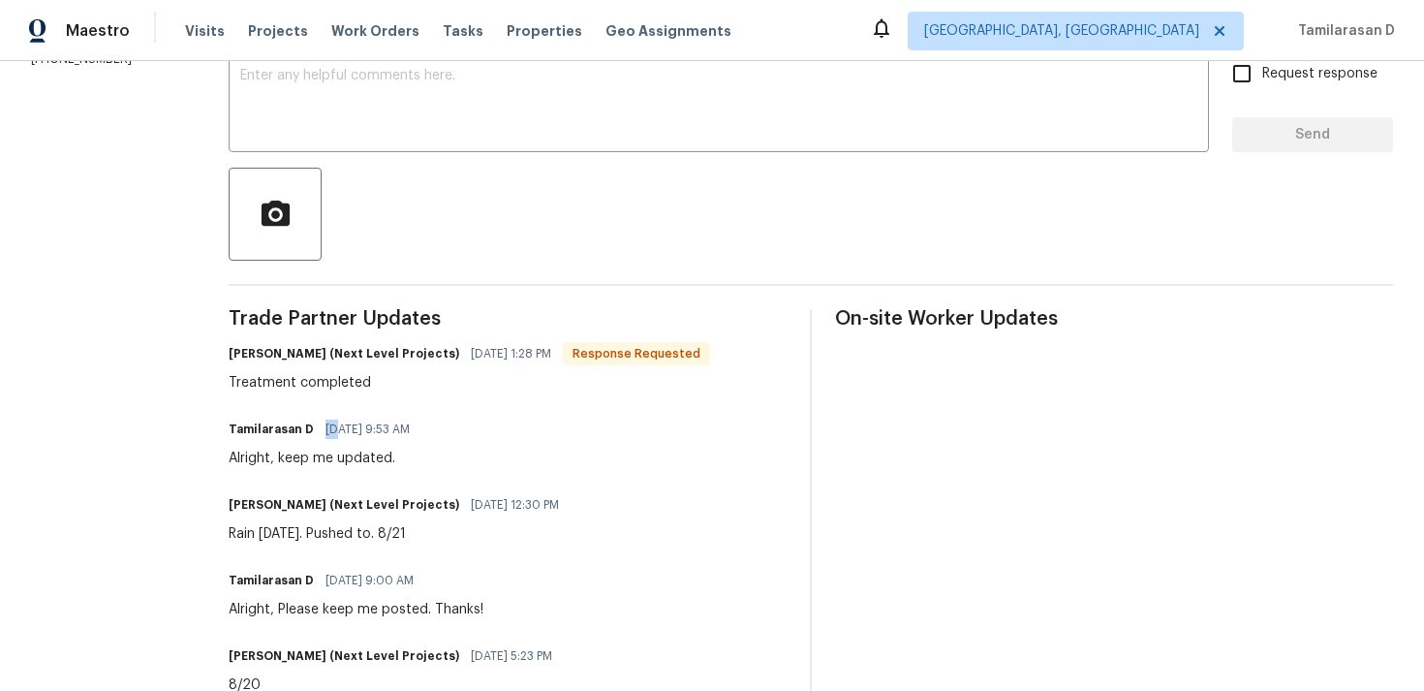
click at [573, 456] on div "Tamilarasan D 08/21/2025 9:53 AM Alright, keep me updated." at bounding box center [508, 442] width 558 height 52
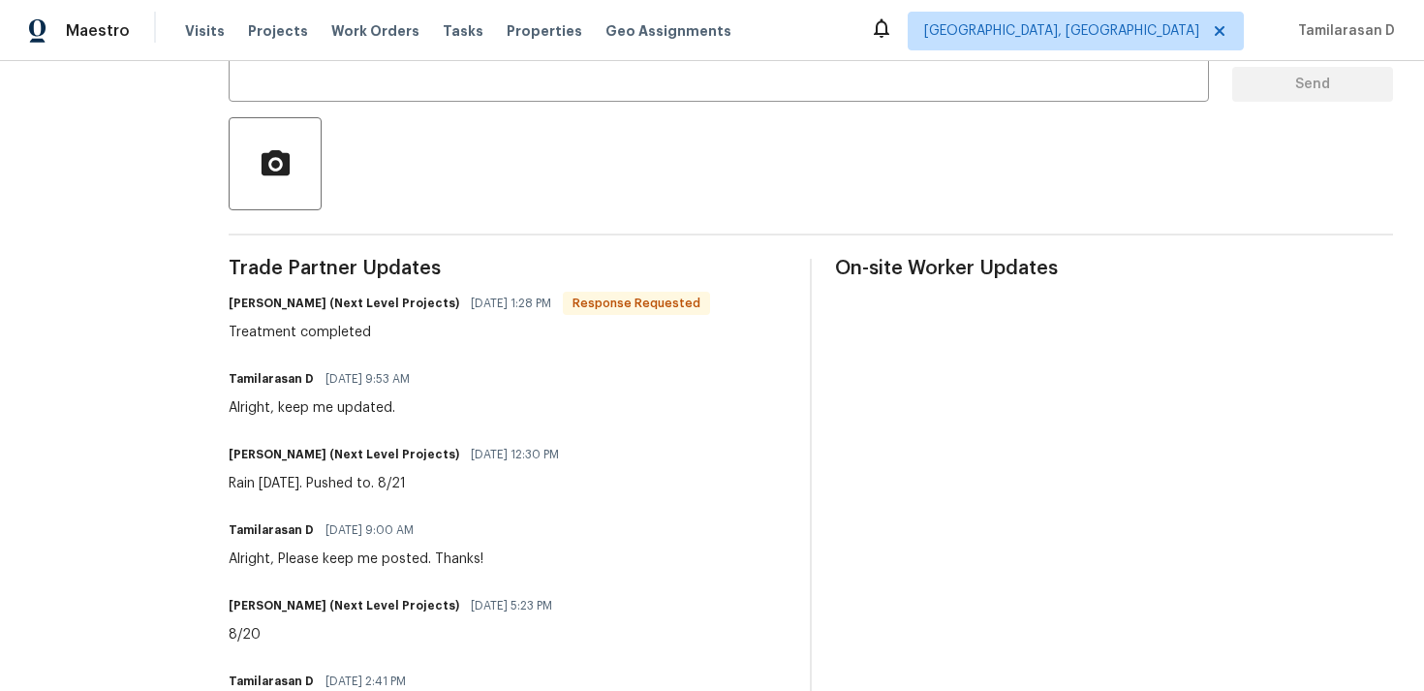
scroll to position [0, 0]
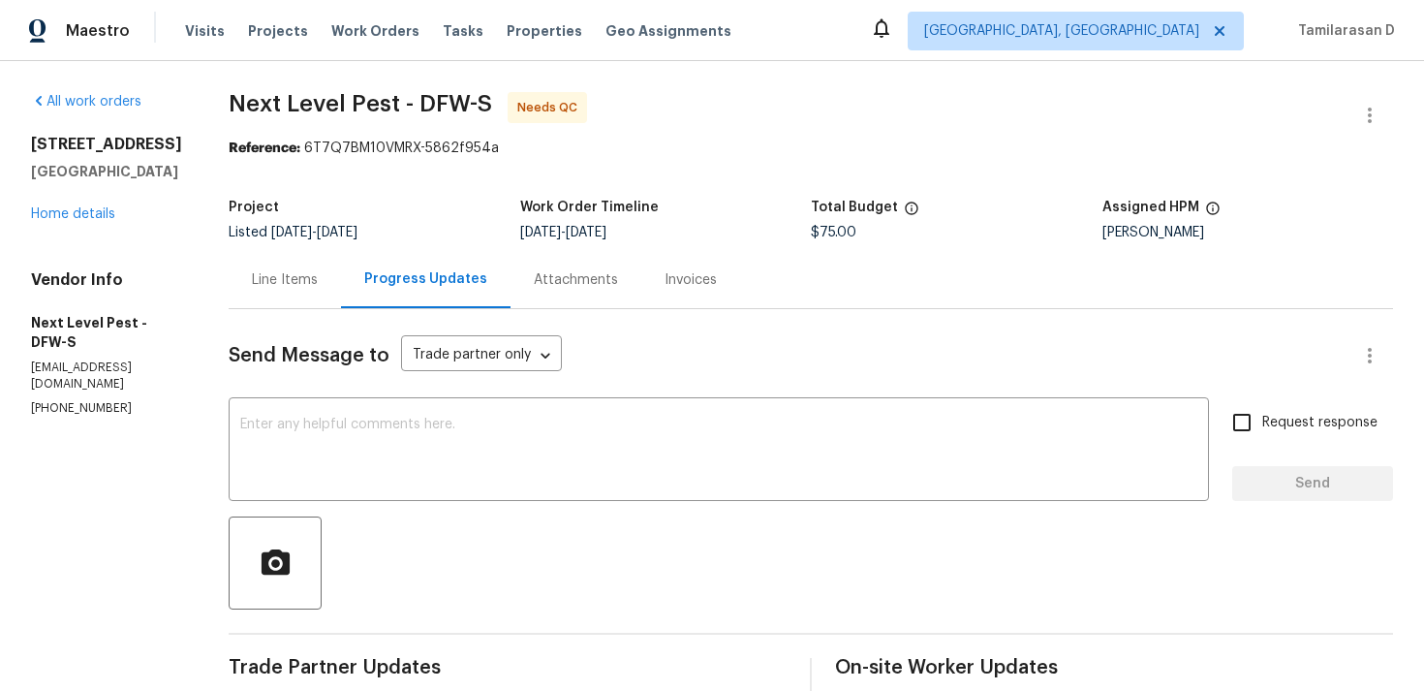
click at [298, 275] on div "Line Items" at bounding box center [285, 279] width 66 height 19
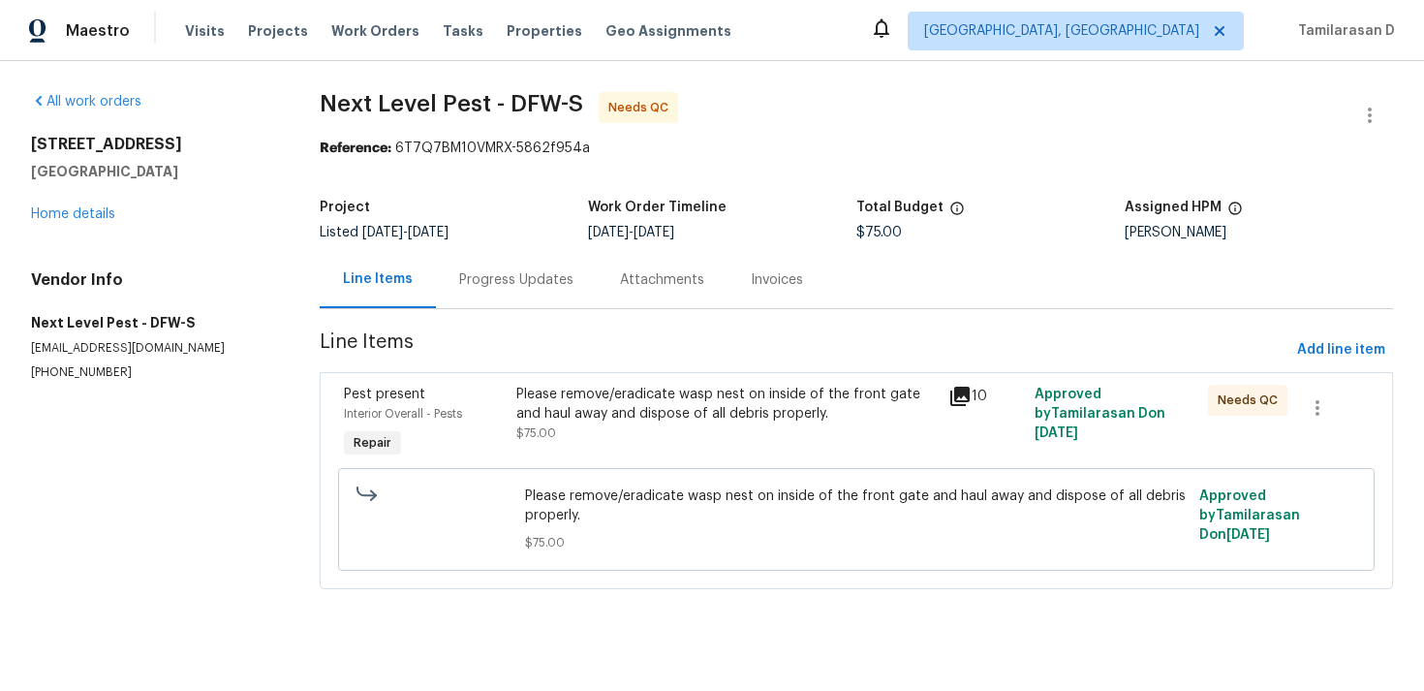
click at [617, 428] on div "Please remove/eradicate wasp nest on inside of the front gate and haul away and…" at bounding box center [726, 414] width 420 height 58
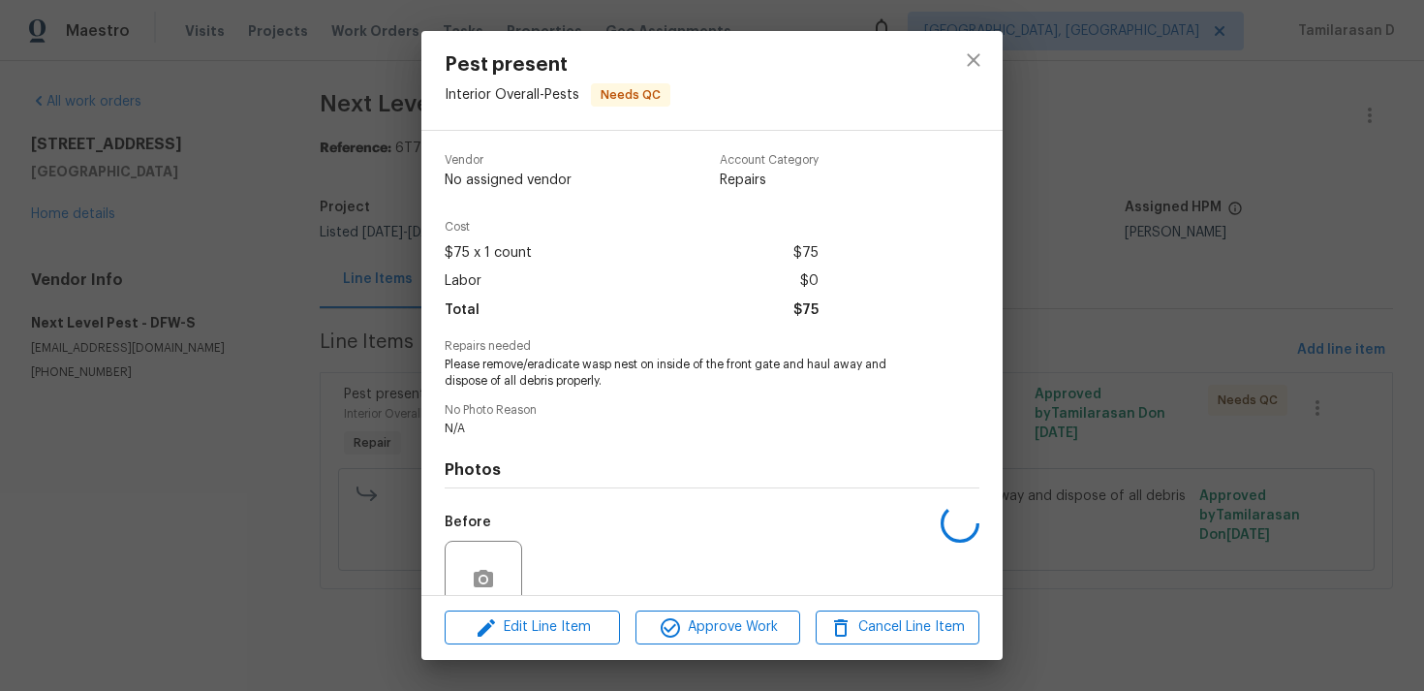
scroll to position [169, 0]
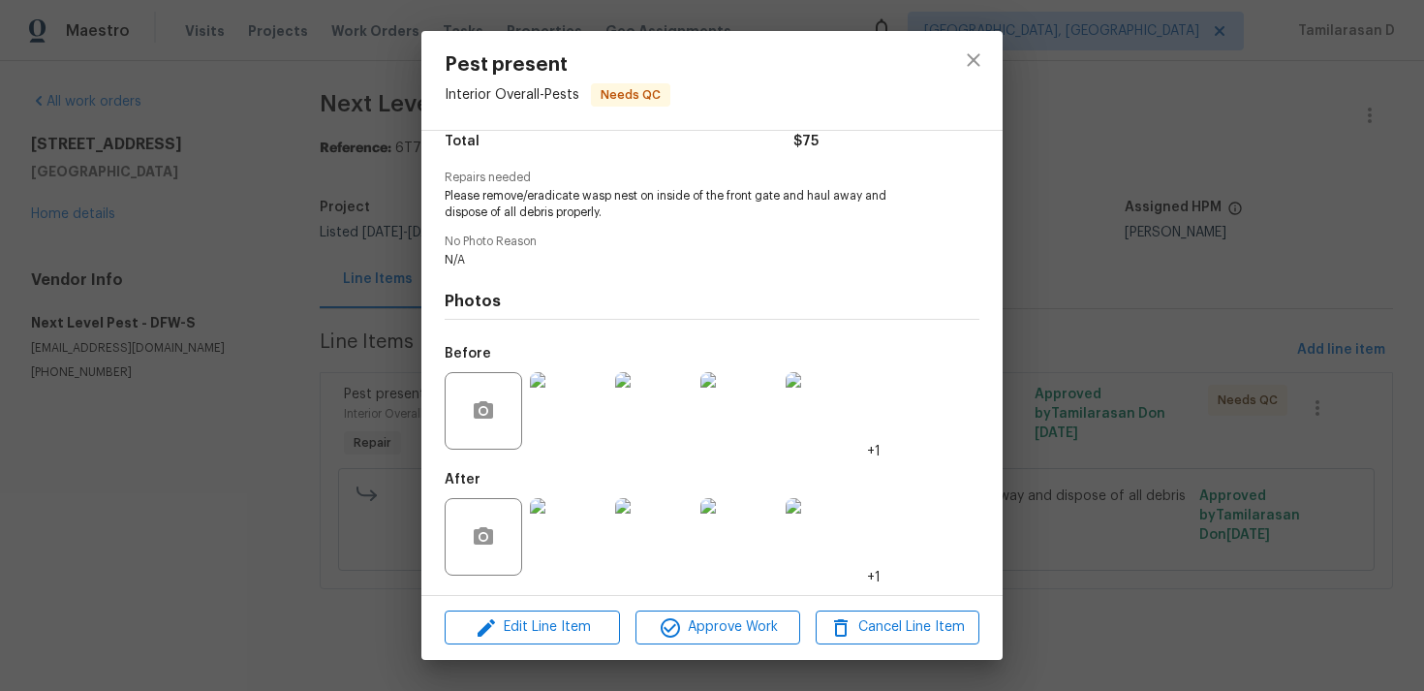
click at [565, 400] on img at bounding box center [569, 411] width 78 height 78
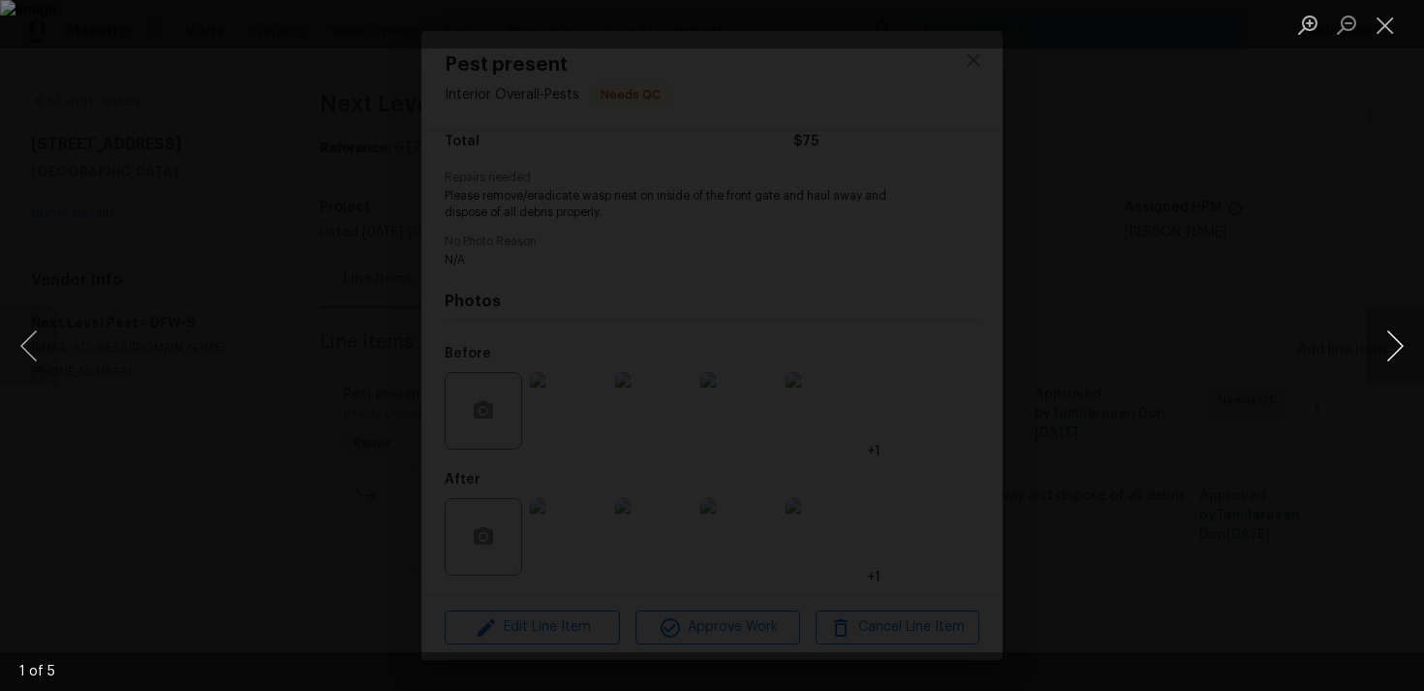
click at [1405, 329] on button "Next image" at bounding box center [1395, 346] width 58 height 78
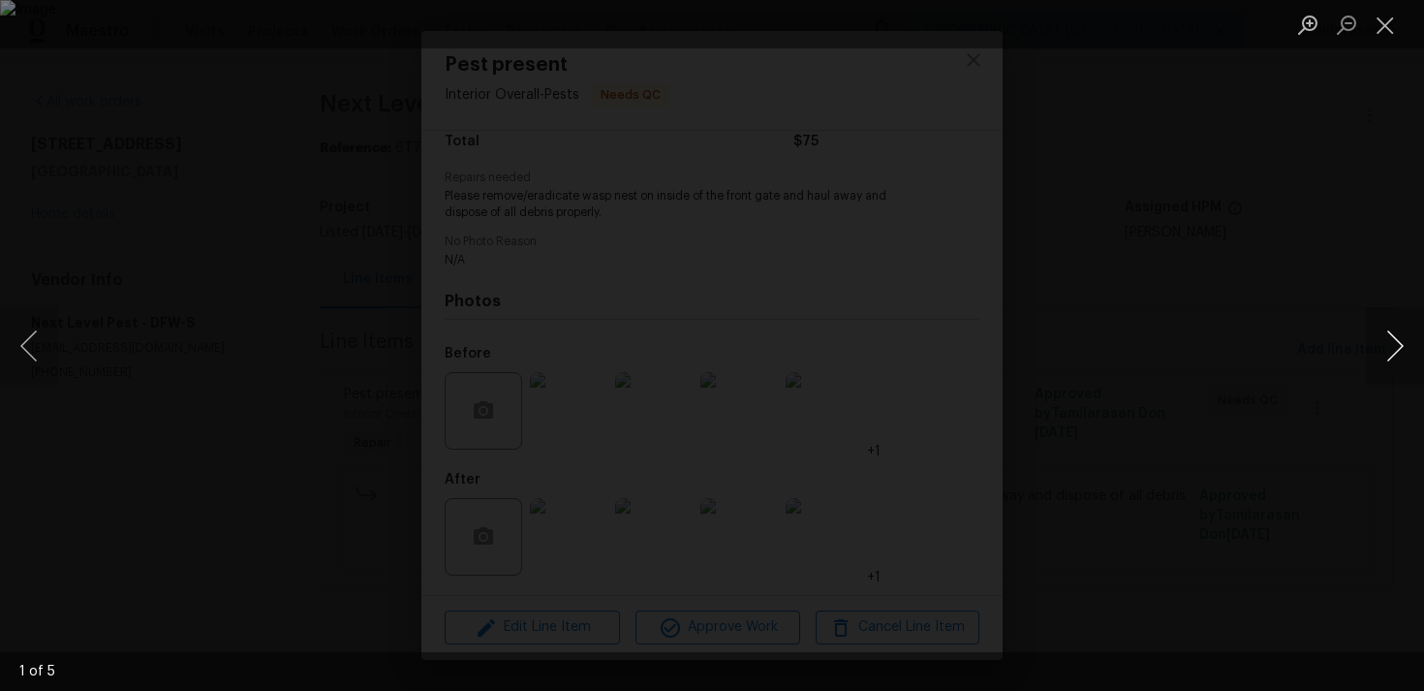
click at [1405, 329] on button "Next image" at bounding box center [1395, 346] width 58 height 78
click at [1374, 21] on button "Close lightbox" at bounding box center [1385, 25] width 39 height 34
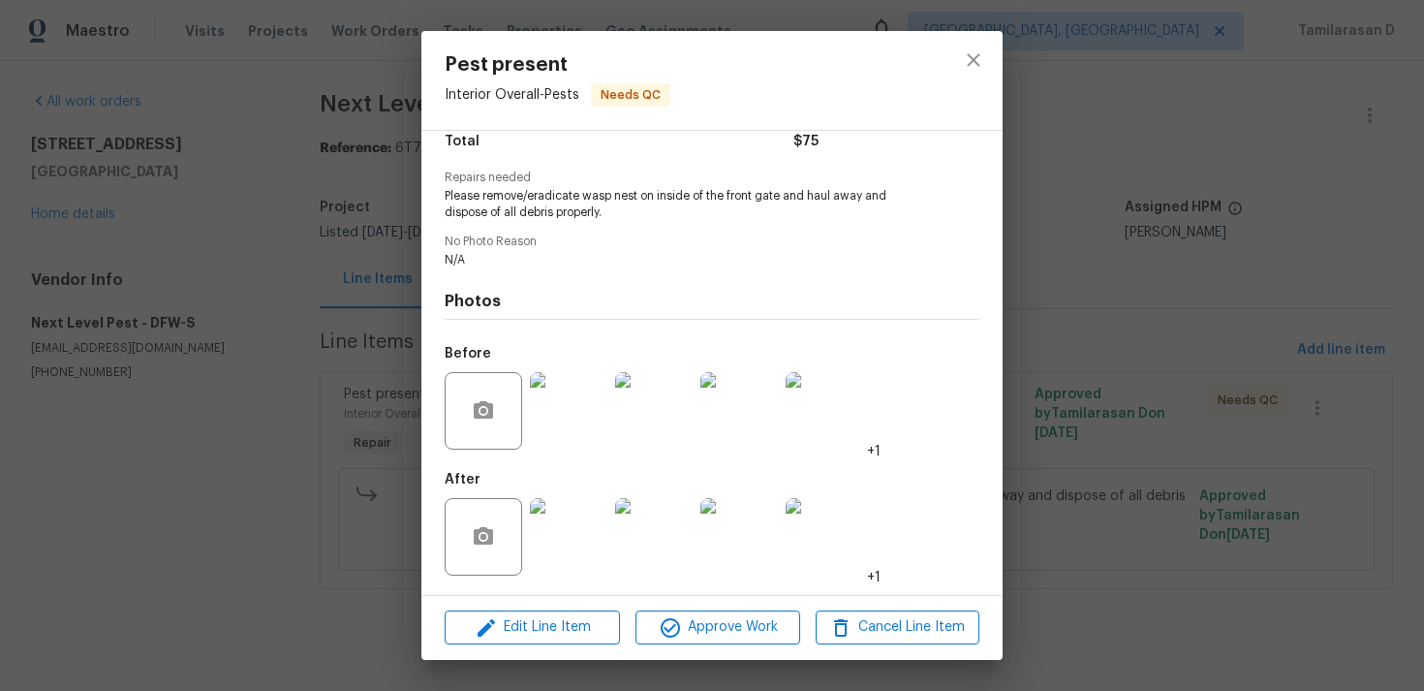
click at [563, 520] on img at bounding box center [569, 537] width 78 height 78
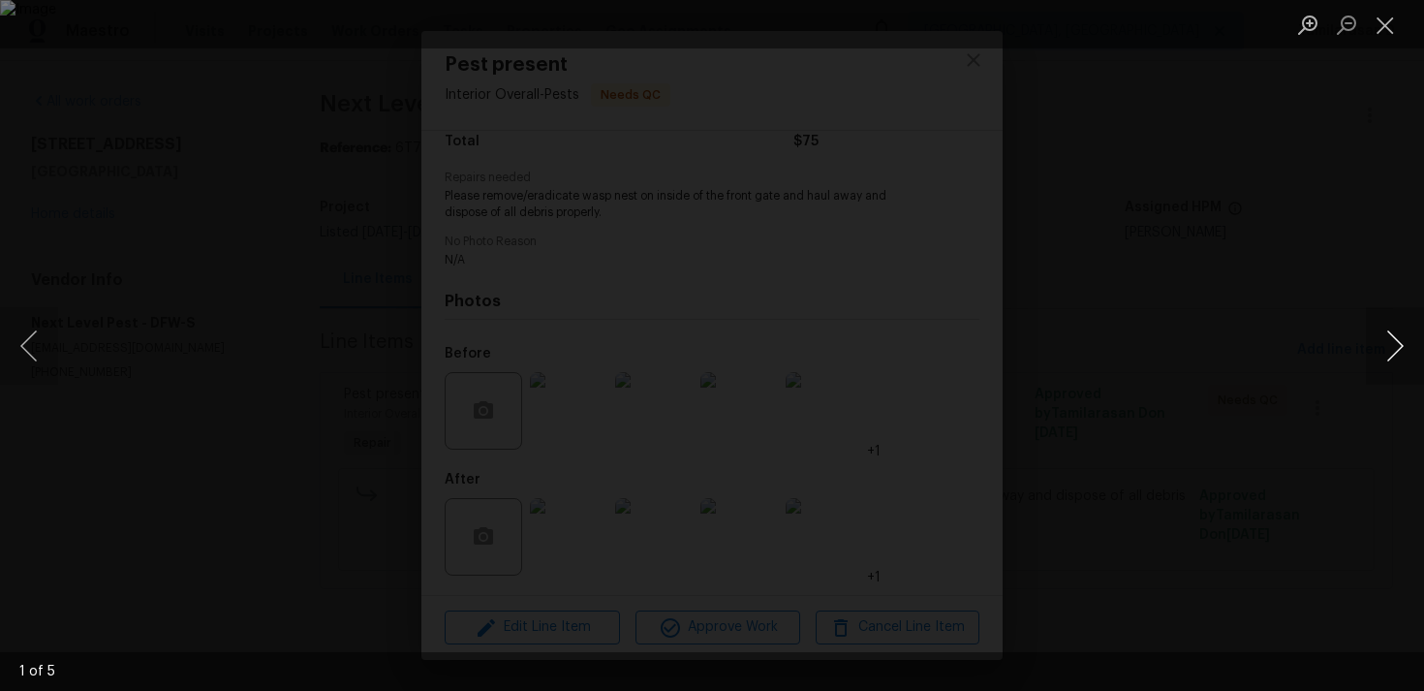
click at [1388, 339] on button "Next image" at bounding box center [1395, 346] width 58 height 78
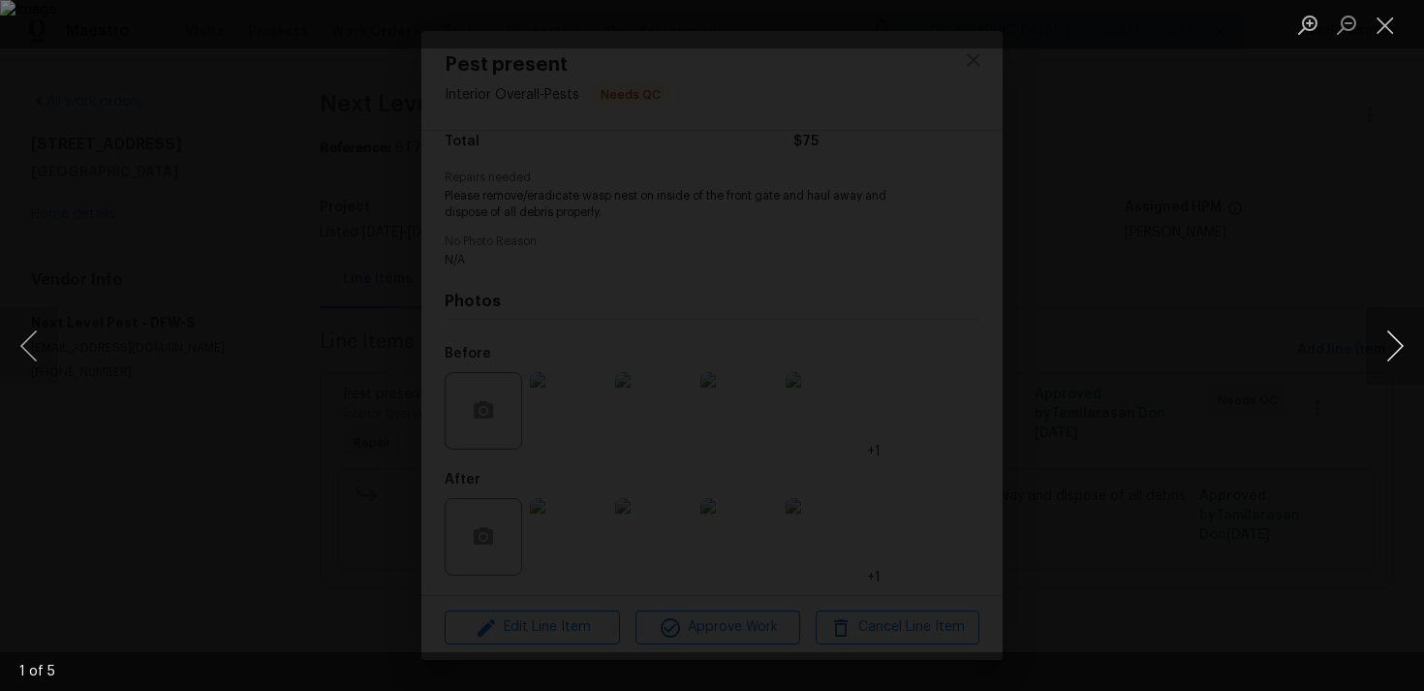
click at [1388, 339] on button "Next image" at bounding box center [1395, 346] width 58 height 78
click at [693, 274] on img "Lightbox" at bounding box center [712, 345] width 1424 height 691
click at [855, 348] on img "Lightbox" at bounding box center [731, 416] width 2861 height 1387
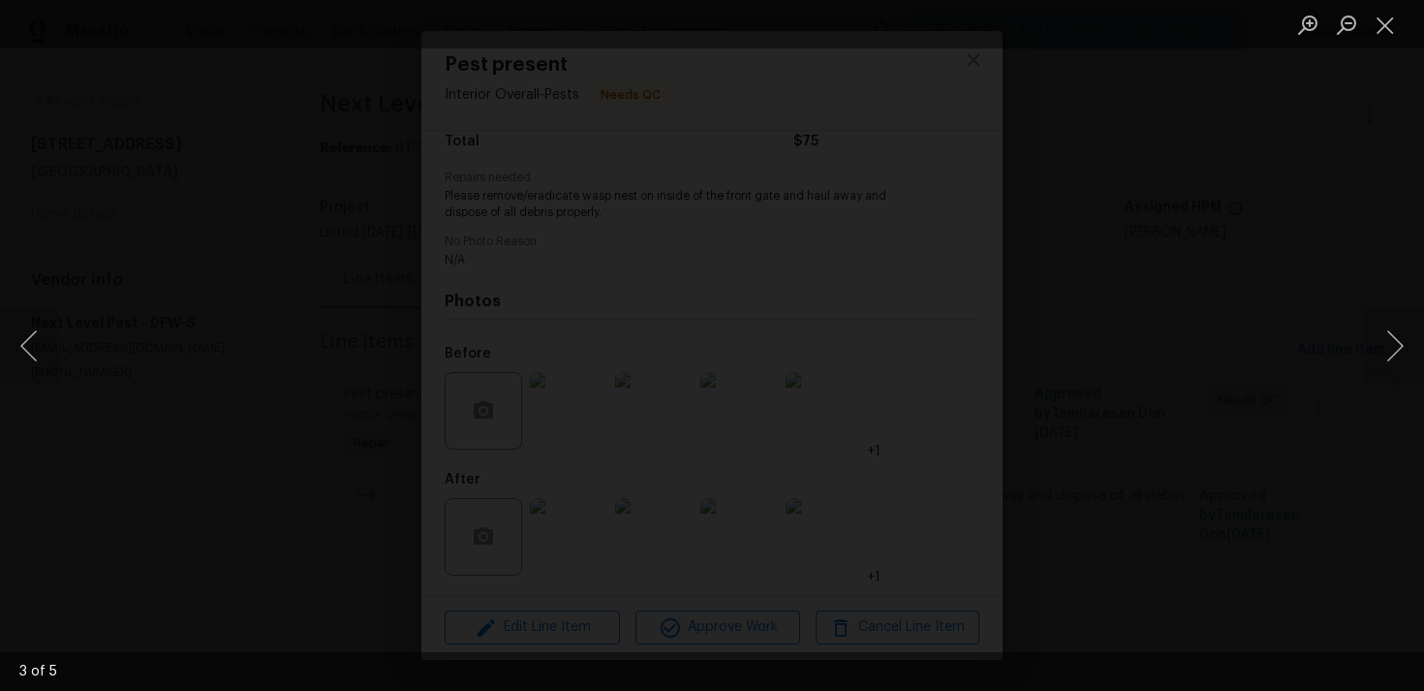
click at [855, 348] on img "Lightbox" at bounding box center [731, 416] width 2861 height 1387
click at [1388, 26] on button "Close lightbox" at bounding box center [1385, 25] width 39 height 34
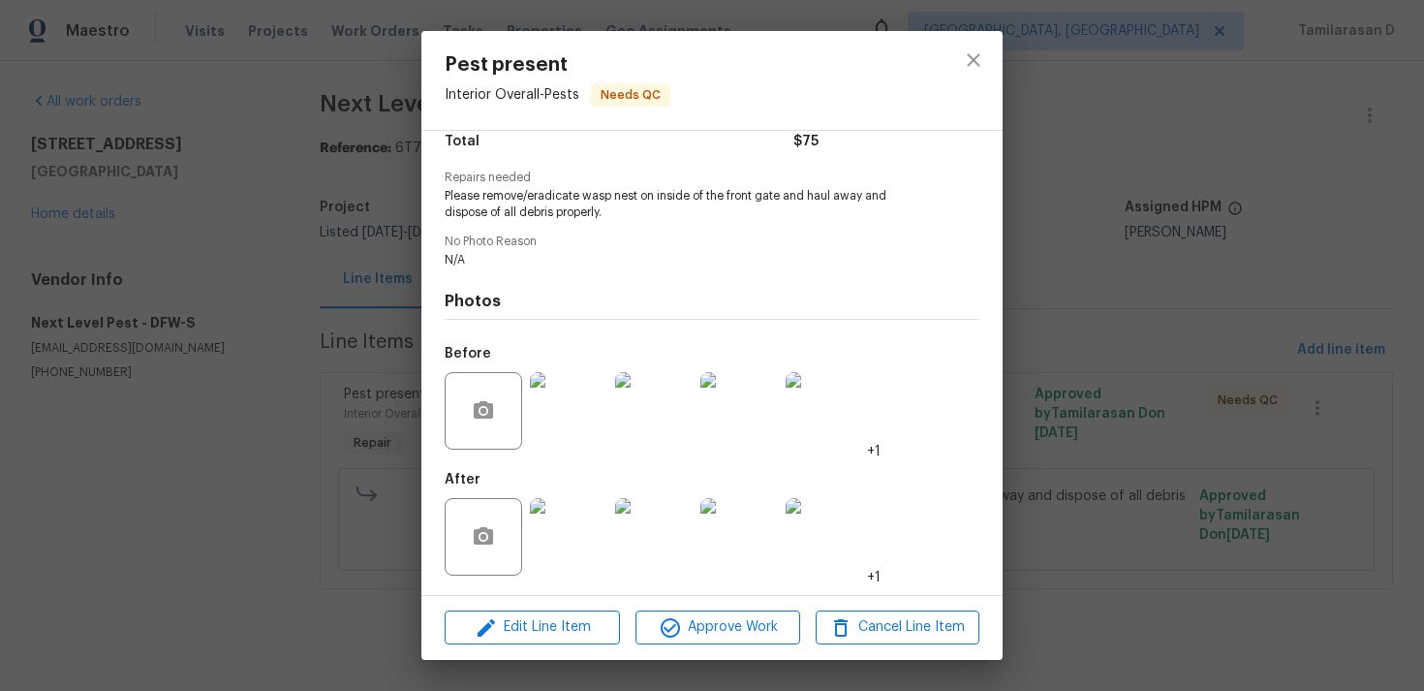
click at [545, 520] on img at bounding box center [569, 537] width 78 height 78
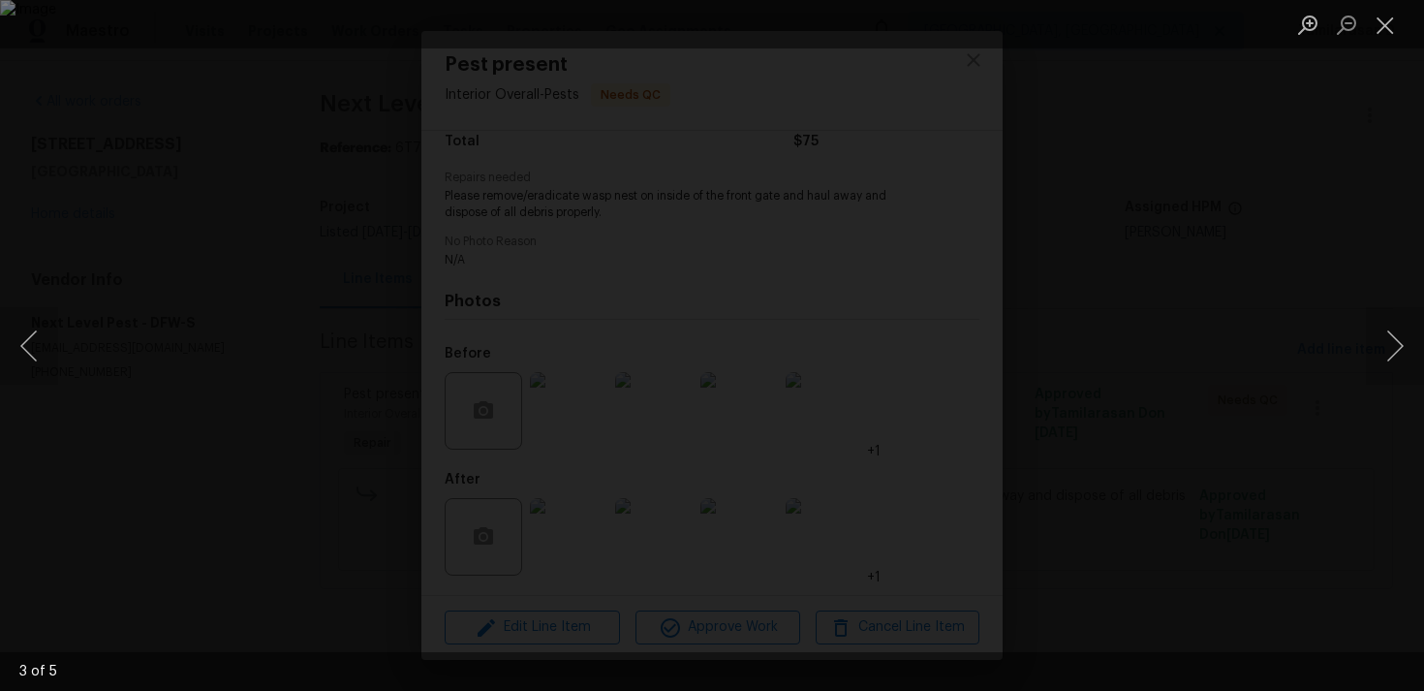
click at [699, 273] on img "Lightbox" at bounding box center [712, 345] width 1424 height 691
click at [1420, 326] on button "Next image" at bounding box center [1395, 346] width 58 height 78
click at [758, 320] on img "Lightbox" at bounding box center [712, 345] width 1424 height 691
click at [758, 320] on img "Lightbox" at bounding box center [666, 370] width 2861 height 1387
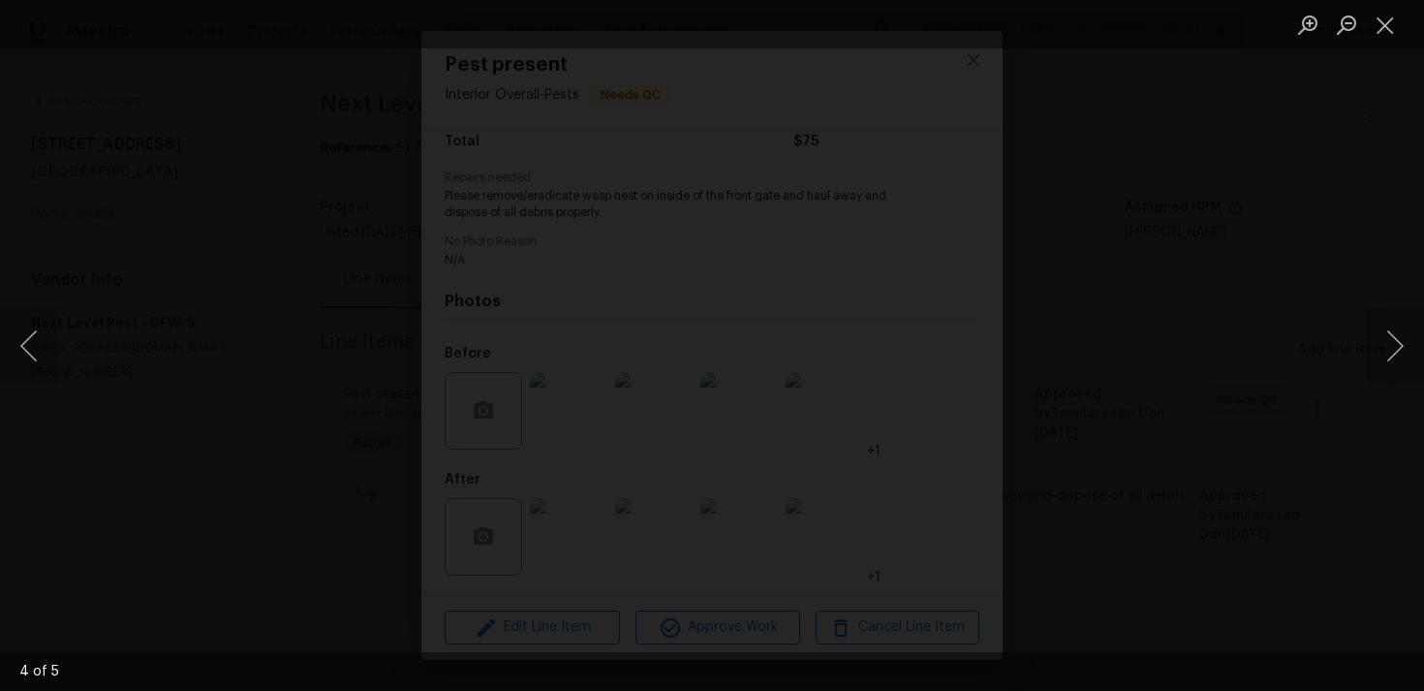
click at [701, 286] on img "Lightbox" at bounding box center [666, 370] width 2861 height 1387
click at [1385, 341] on button "Next image" at bounding box center [1395, 346] width 58 height 78
click at [51, 345] on button "Previous image" at bounding box center [29, 346] width 58 height 78
click at [1402, 339] on button "Next image" at bounding box center [1395, 346] width 58 height 78
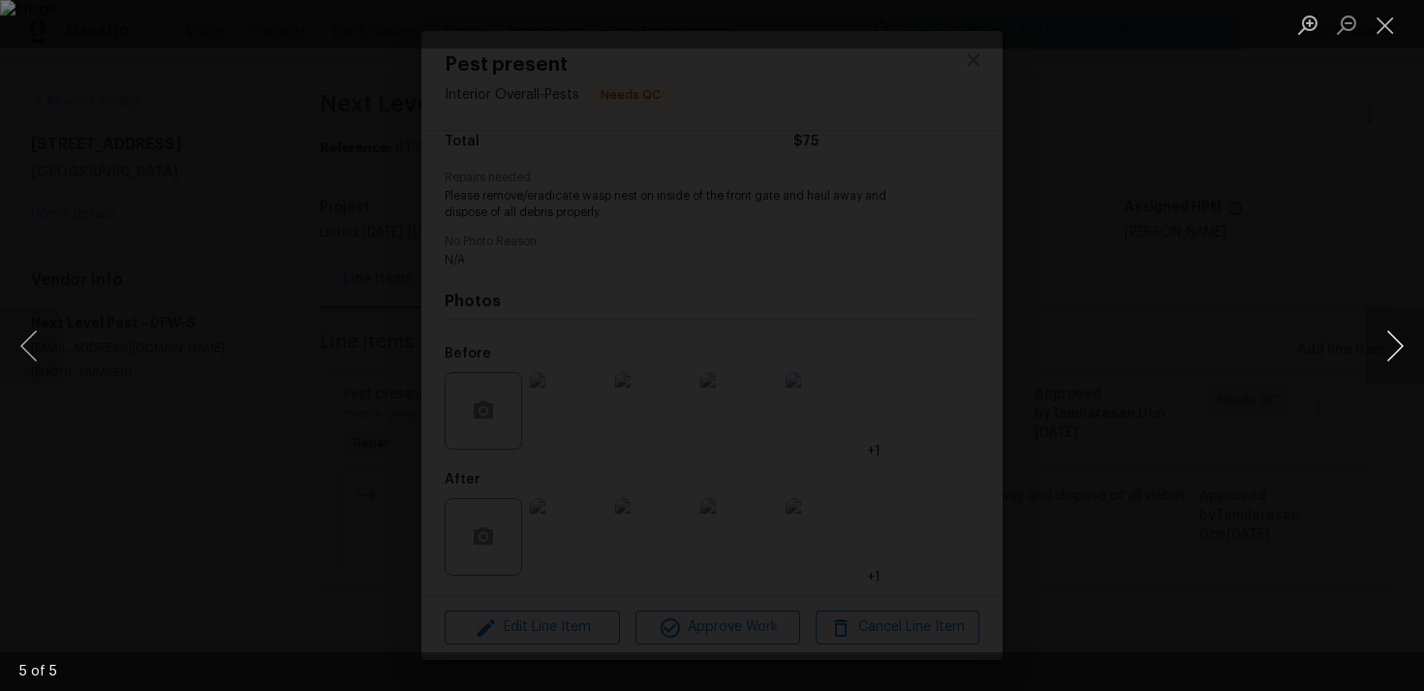
click at [1402, 339] on button "Next image" at bounding box center [1395, 346] width 58 height 78
click at [1388, 347] on button "Next image" at bounding box center [1395, 346] width 58 height 78
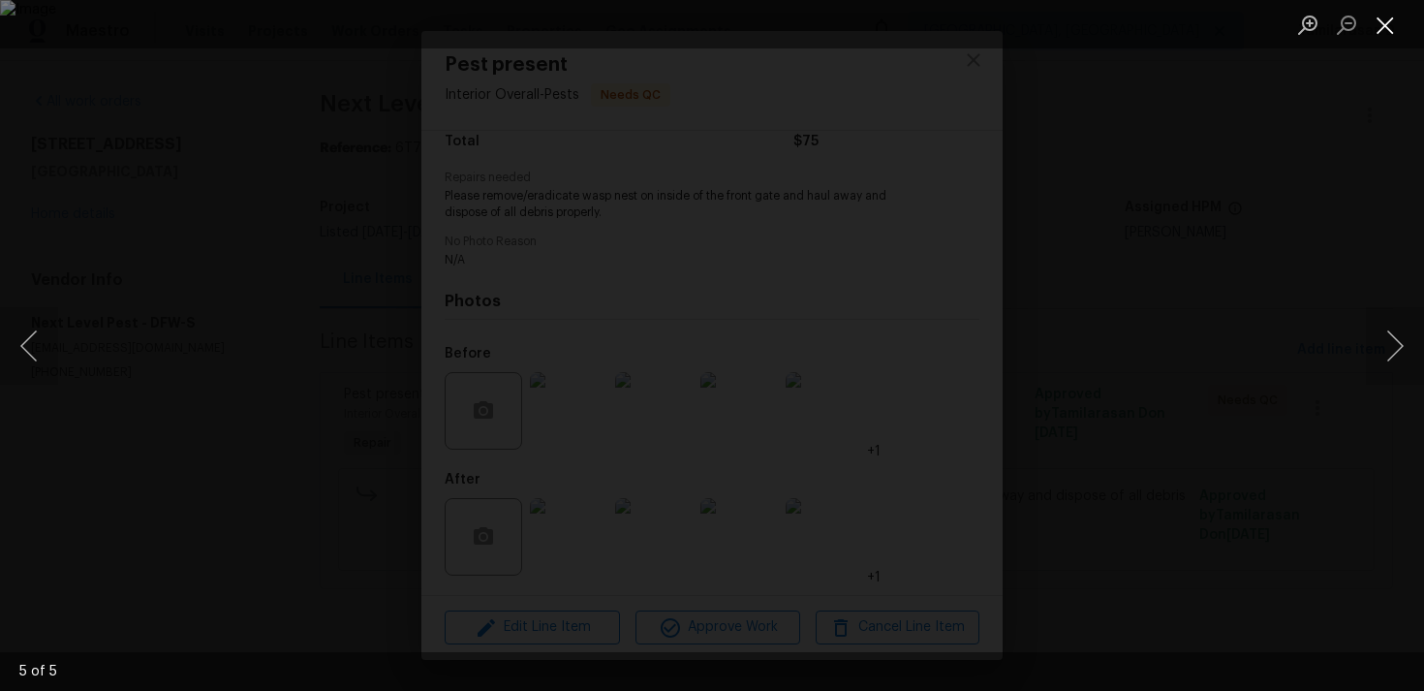
click at [1387, 28] on button "Close lightbox" at bounding box center [1385, 25] width 39 height 34
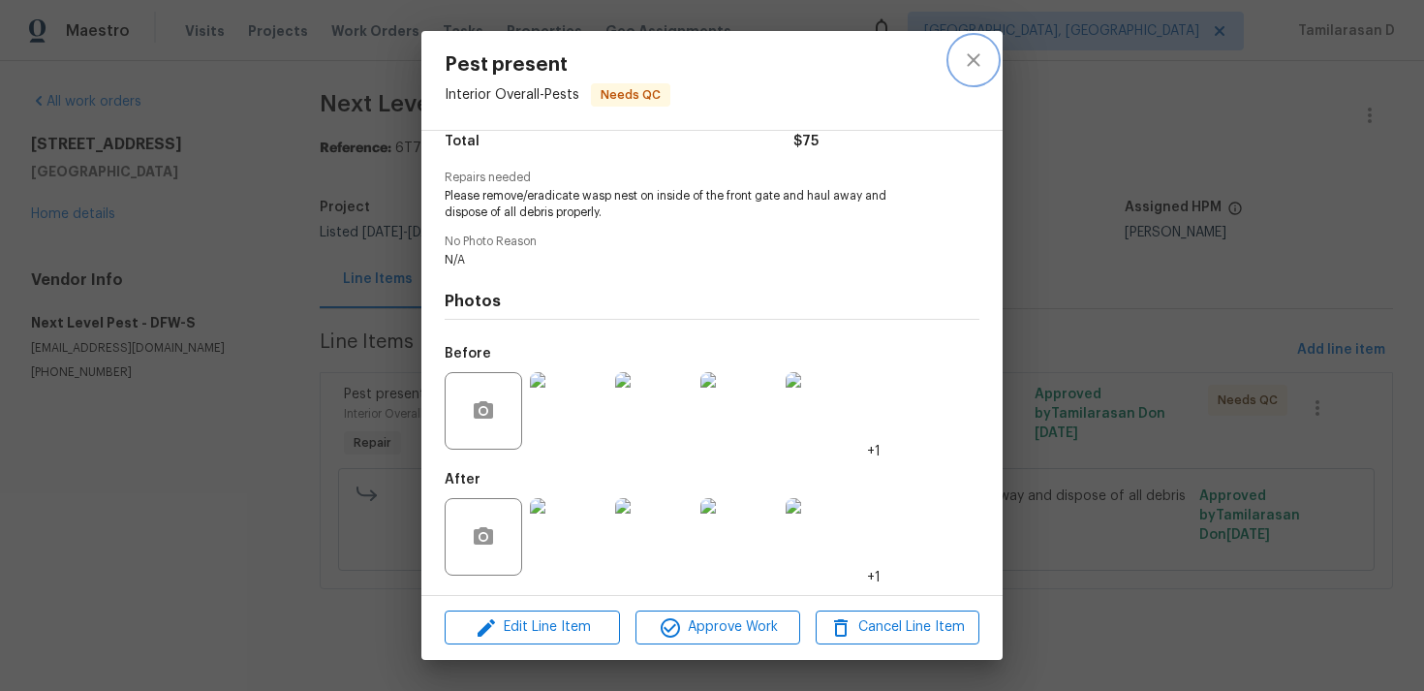
click at [971, 54] on icon "close" at bounding box center [973, 59] width 23 height 23
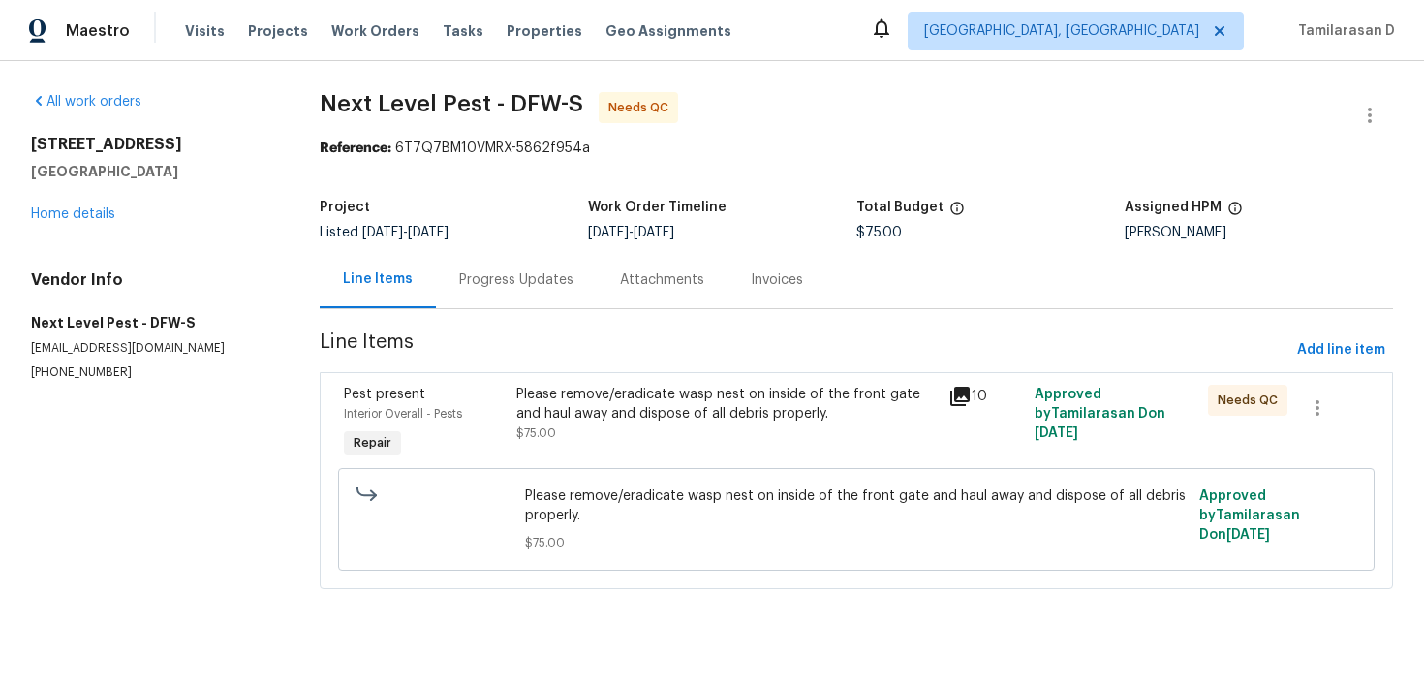
click at [519, 272] on div "Progress Updates" at bounding box center [516, 279] width 114 height 19
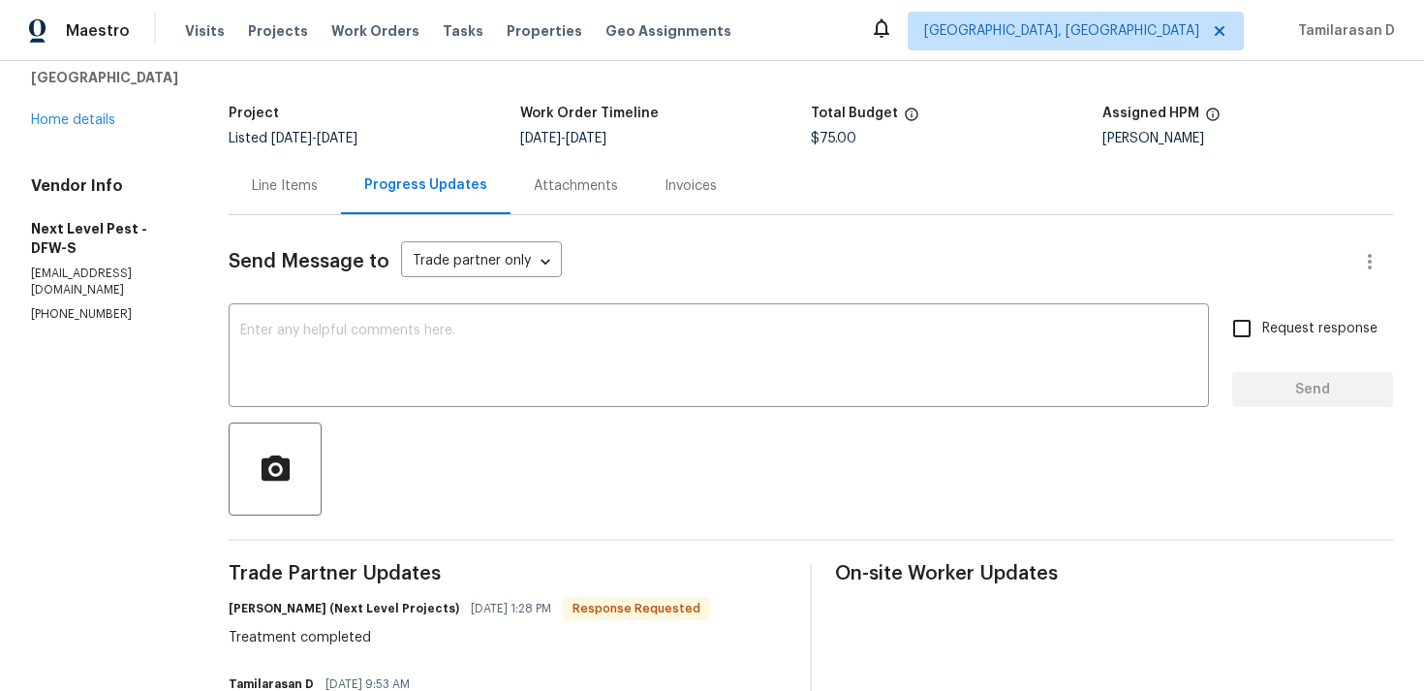
scroll to position [227, 0]
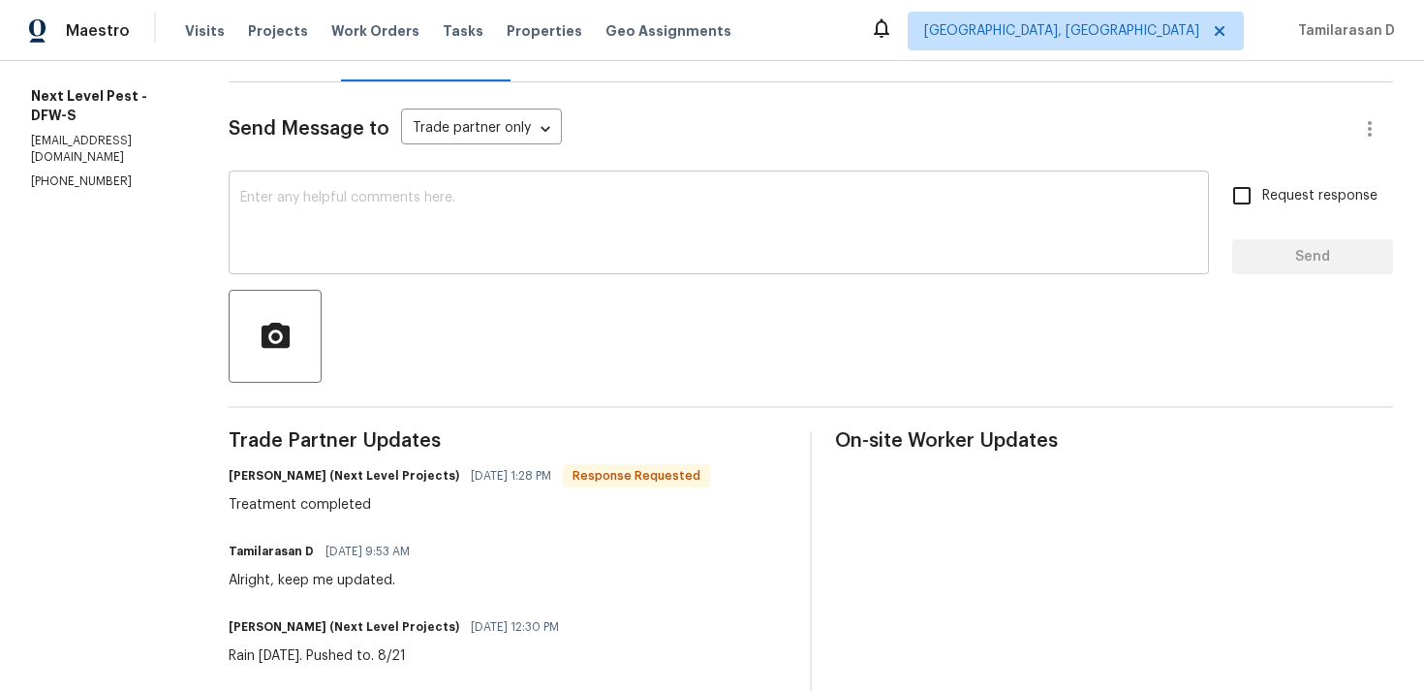
click at [369, 238] on textarea at bounding box center [718, 225] width 957 height 68
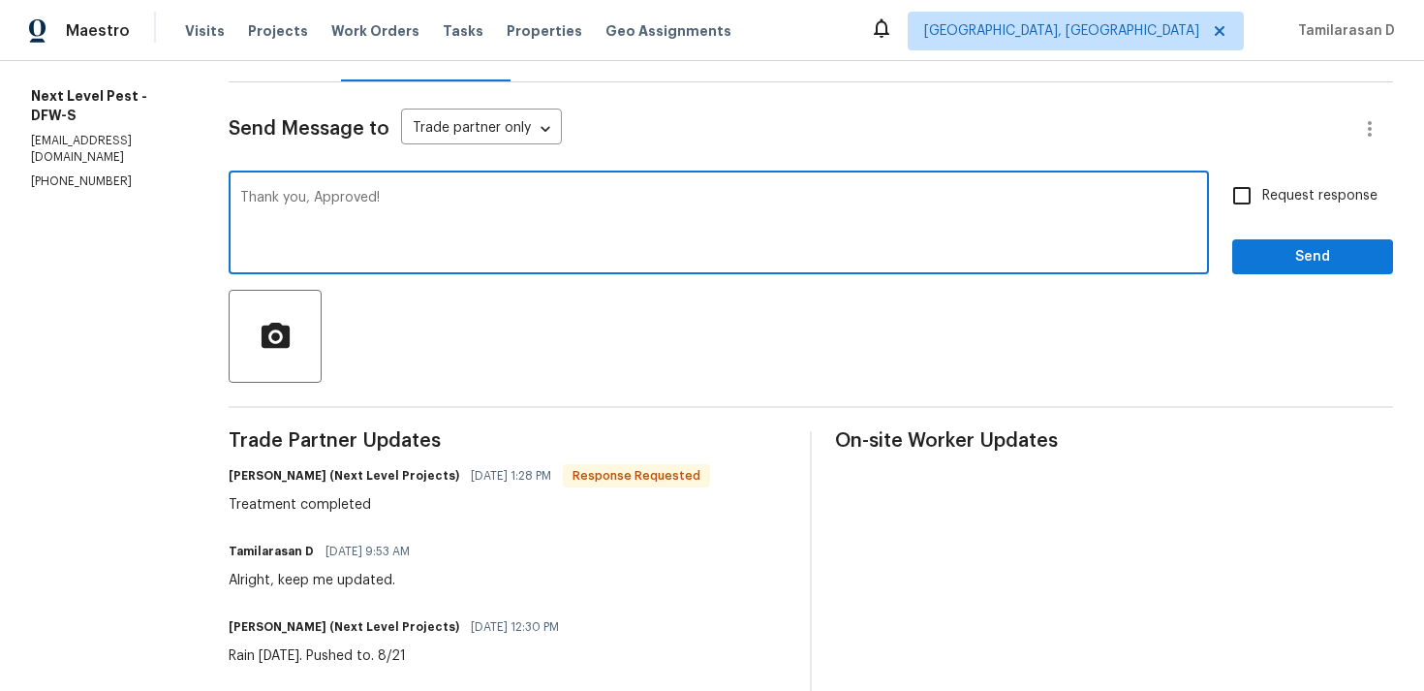
type textarea "Thank you, Approved!"
click at [1253, 273] on button "Send" at bounding box center [1312, 257] width 161 height 36
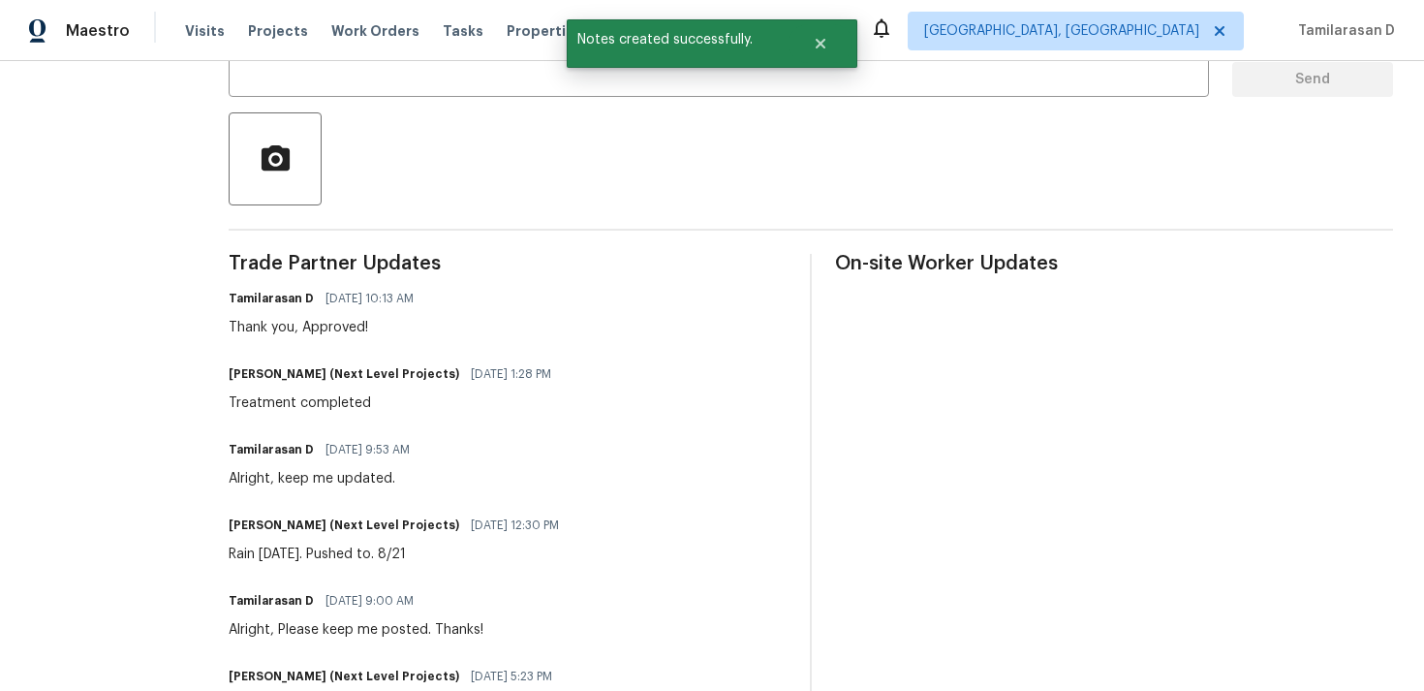
scroll to position [450, 0]
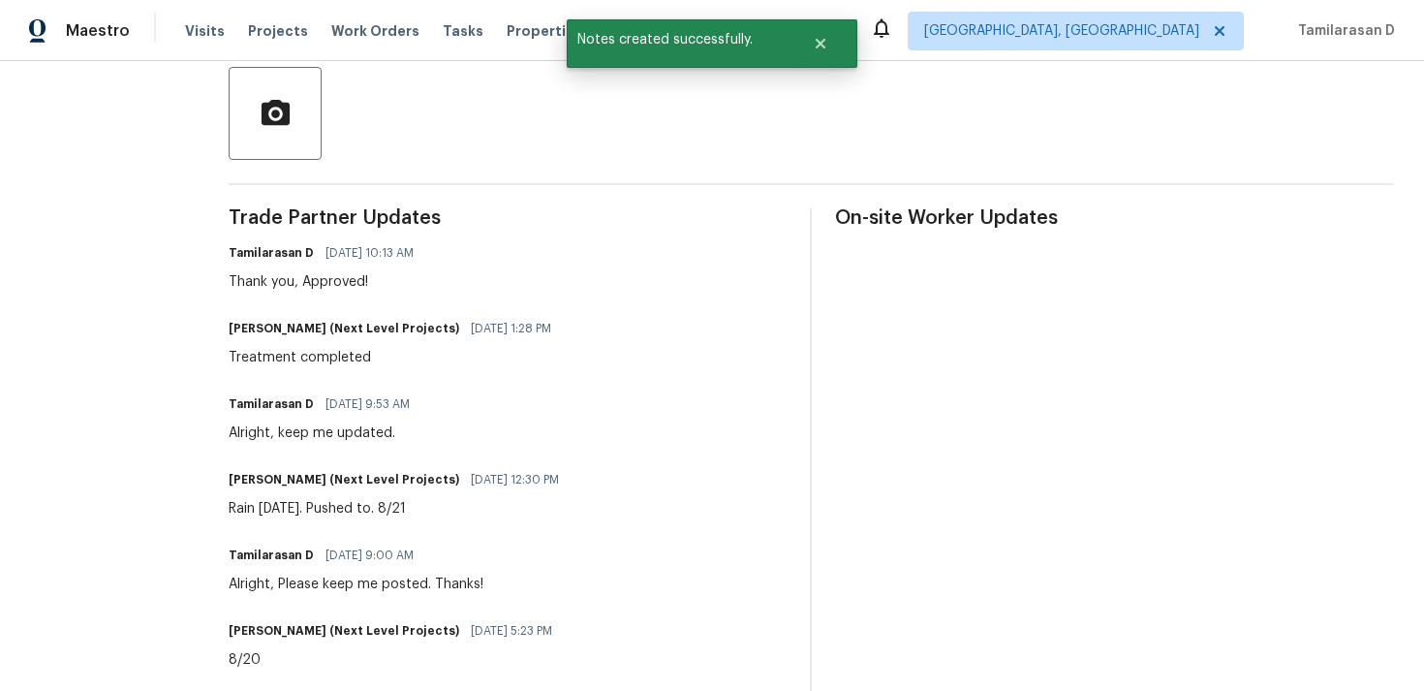
click at [298, 358] on div "Treatment completed" at bounding box center [396, 357] width 334 height 19
copy div "Treatment completed"
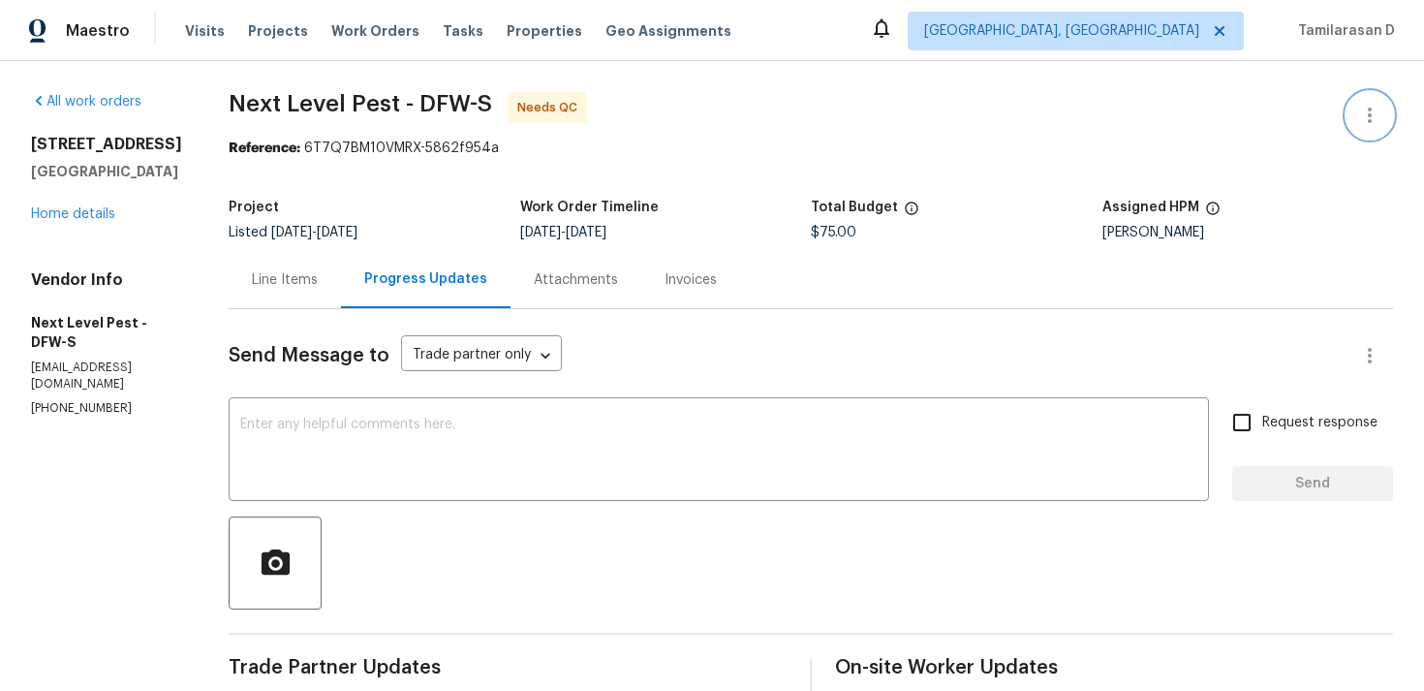
click at [1374, 105] on icon "button" at bounding box center [1369, 115] width 23 height 23
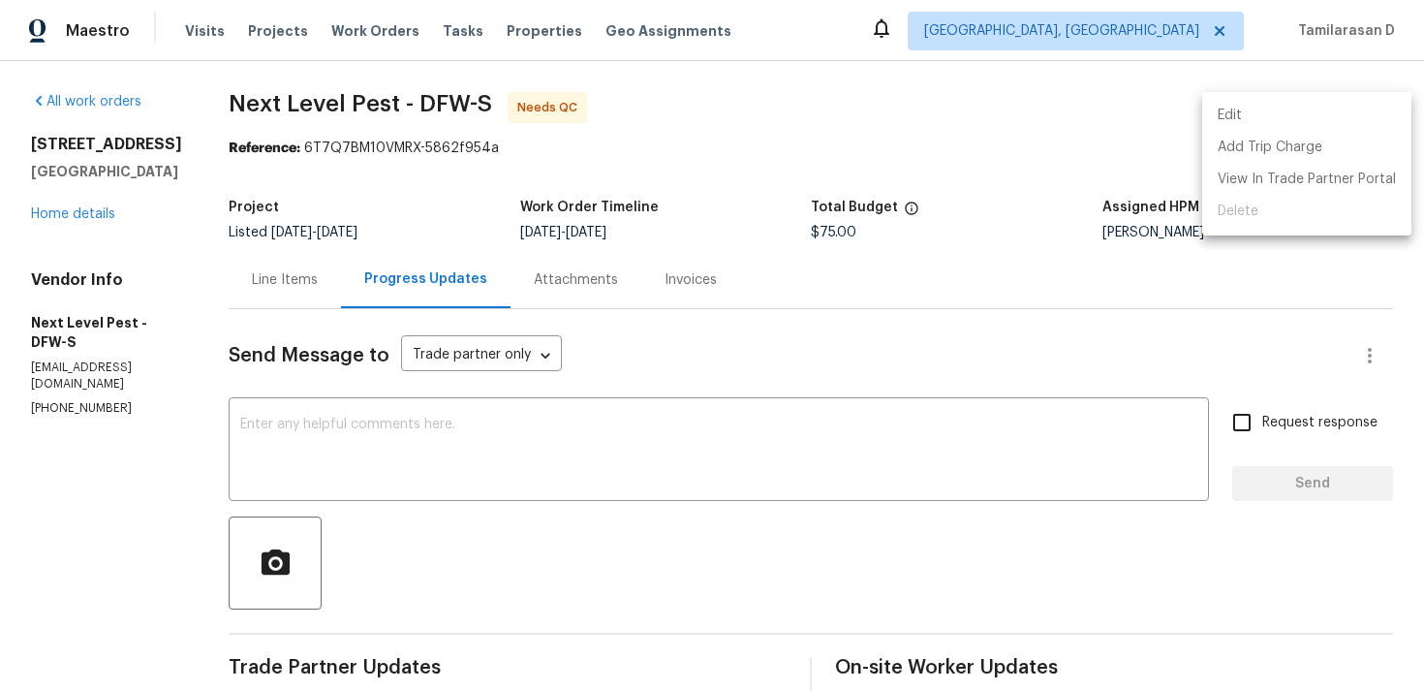
click at [1229, 103] on li "Edit" at bounding box center [1306, 116] width 209 height 32
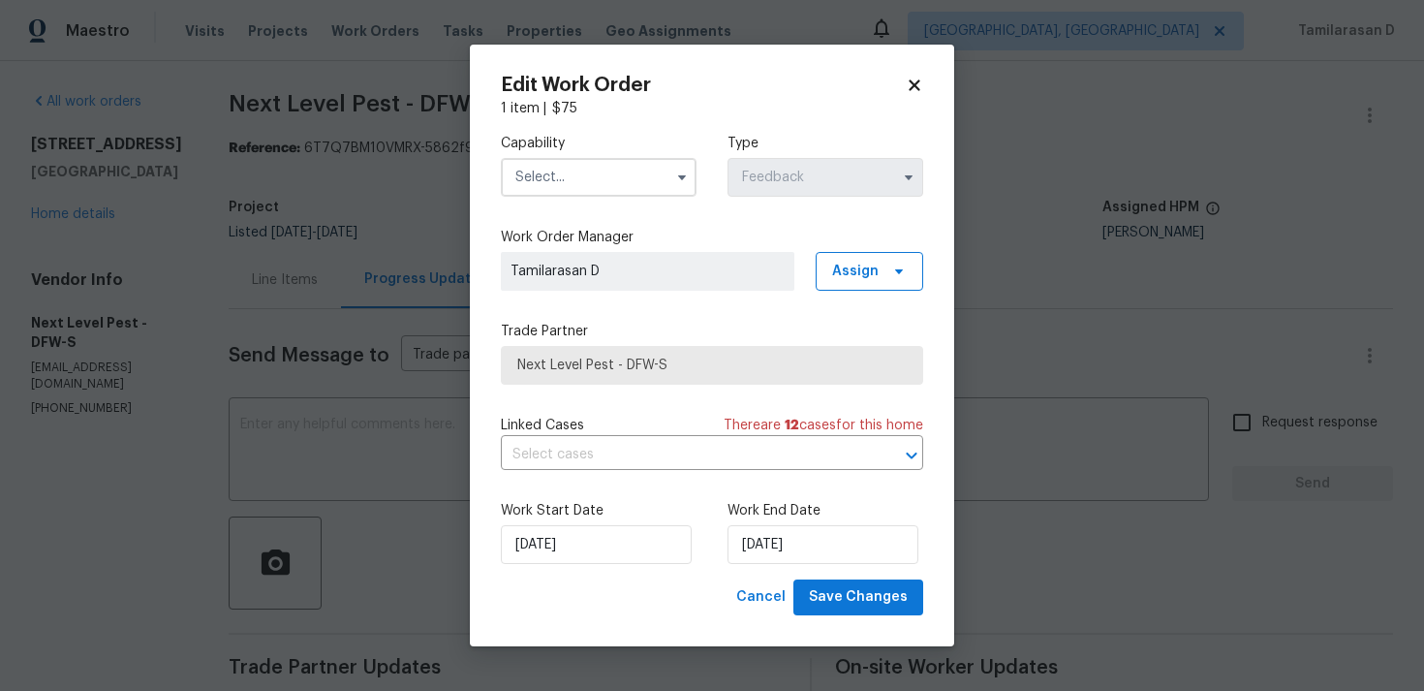
click at [669, 168] on span at bounding box center [682, 177] width 29 height 29
click at [688, 174] on icon "button" at bounding box center [682, 178] width 16 height 16
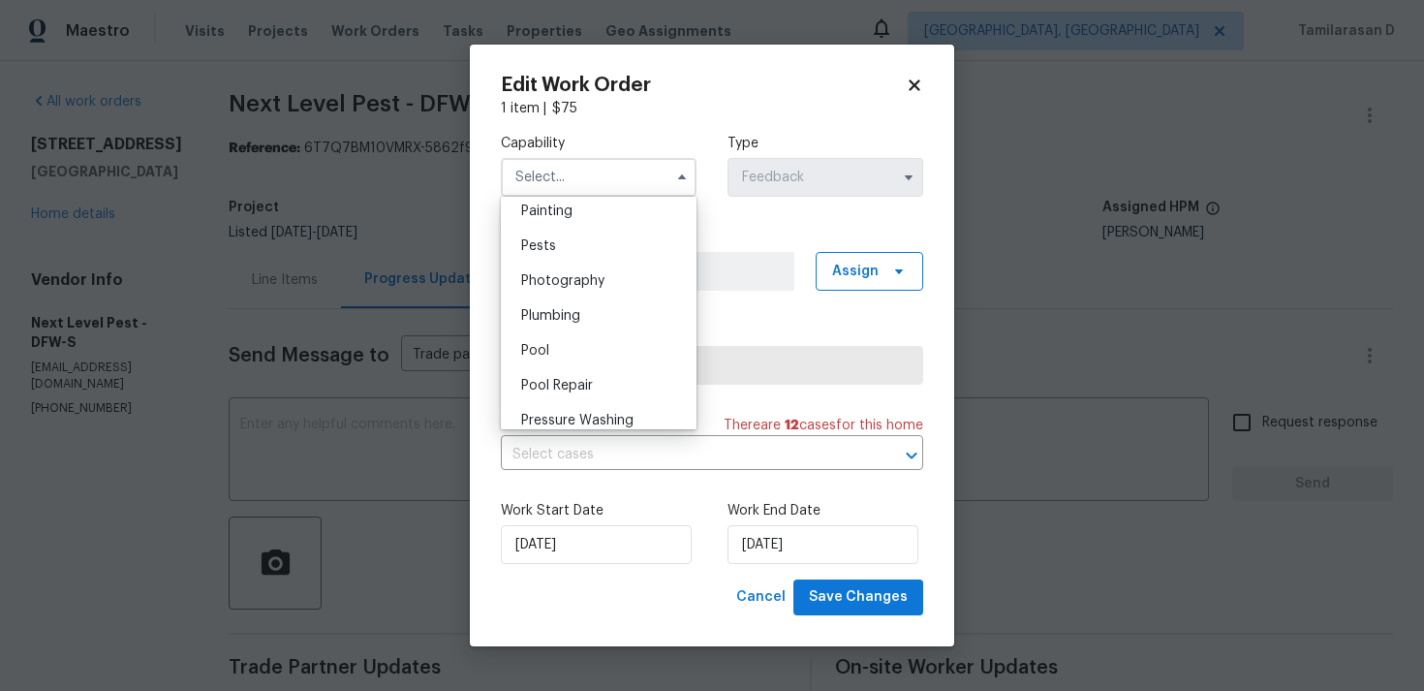
scroll to position [1681, 0]
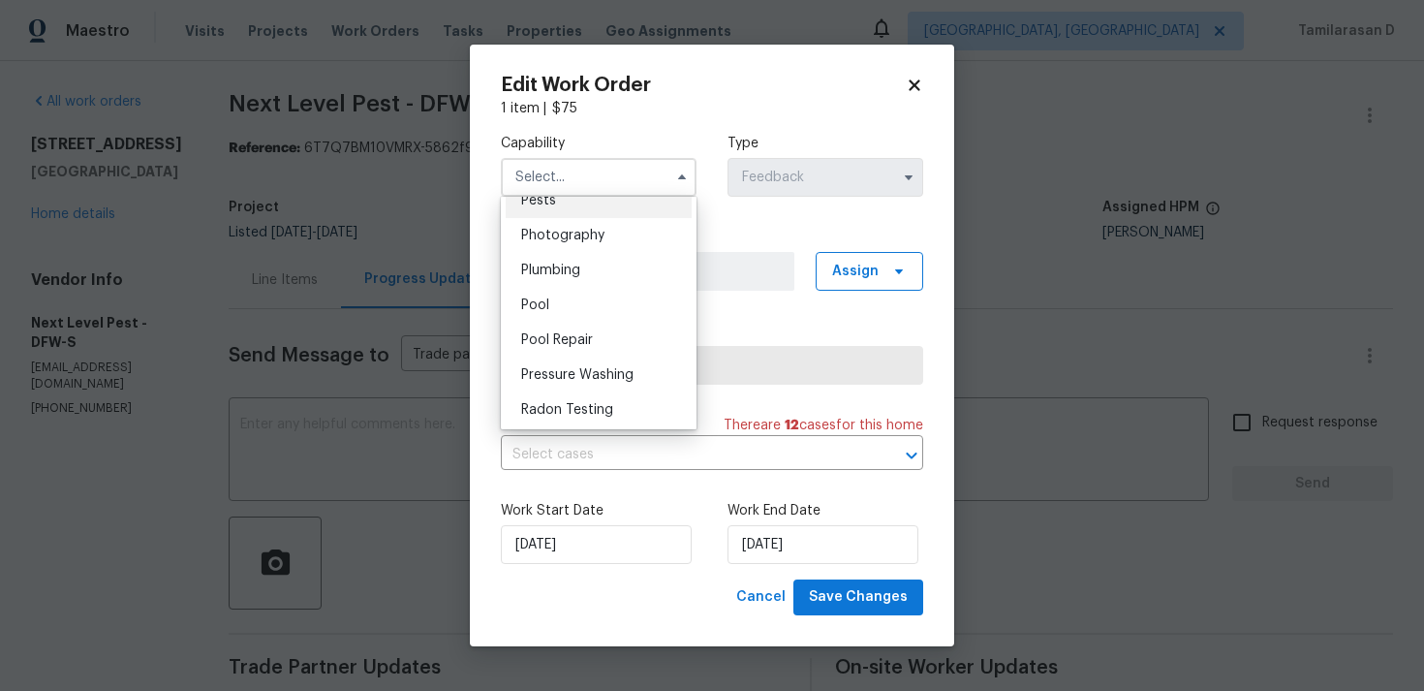
click at [569, 203] on div "Pests" at bounding box center [599, 200] width 186 height 35
type input "Pests"
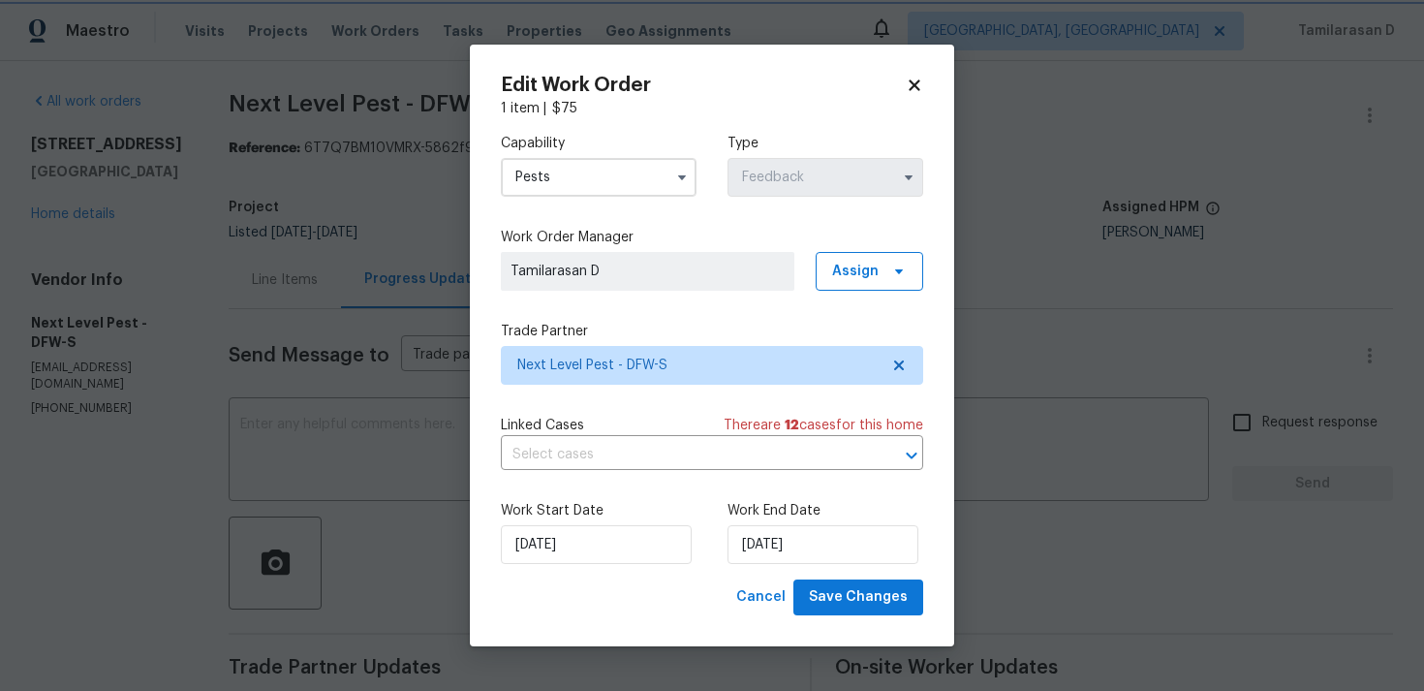
scroll to position [1628, 0]
click at [556, 522] on div "Work Start Date 19/08/2025" at bounding box center [599, 532] width 196 height 63
click at [555, 548] on input "19/08/2025" at bounding box center [596, 544] width 191 height 39
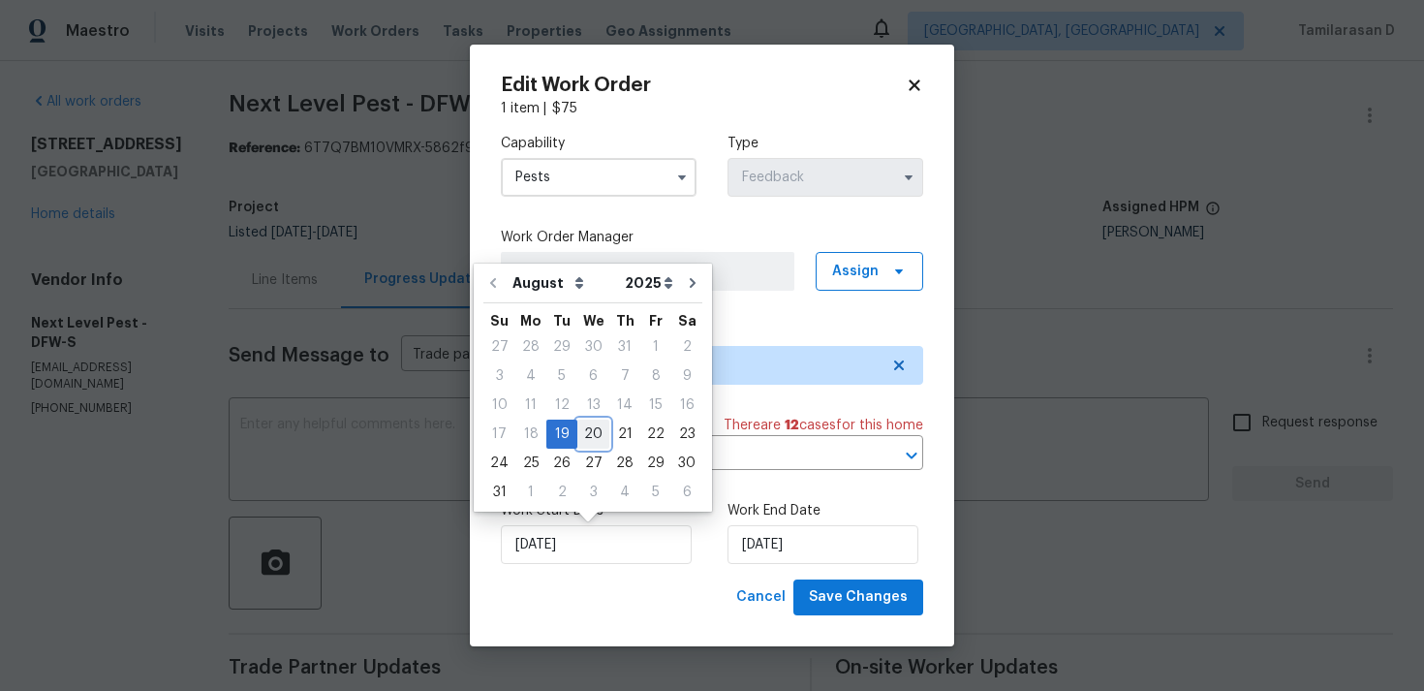
click at [596, 438] on div "20" at bounding box center [593, 433] width 32 height 27
type input "20/08/2025"
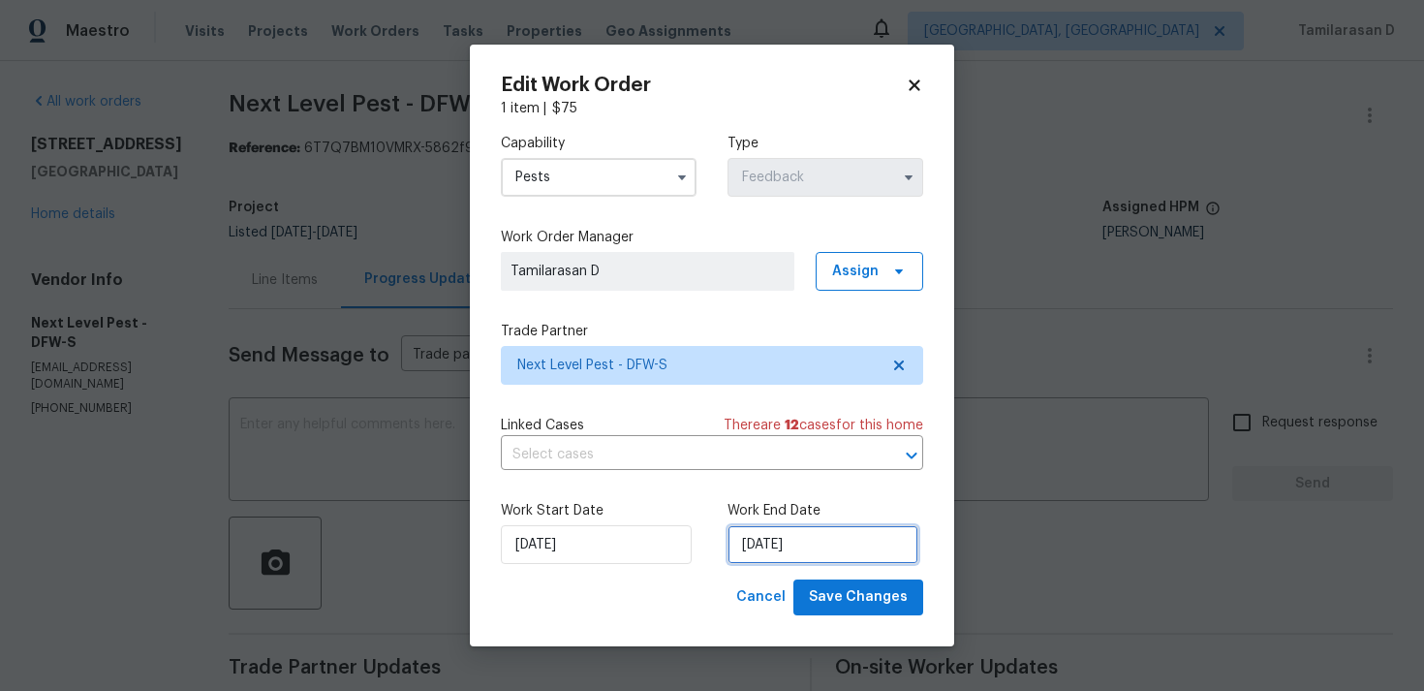
click at [784, 551] on input "21/08/2025" at bounding box center [823, 544] width 191 height 39
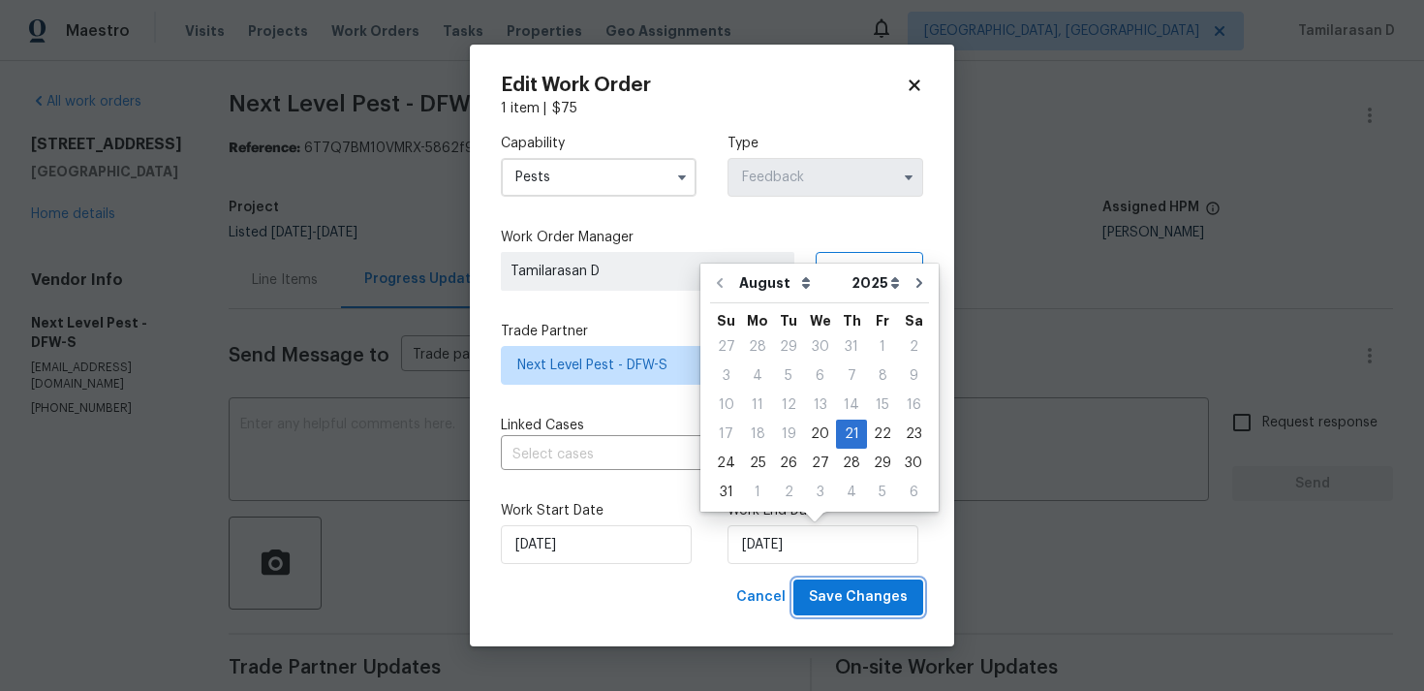
click at [865, 592] on span "Save Changes" at bounding box center [858, 597] width 99 height 24
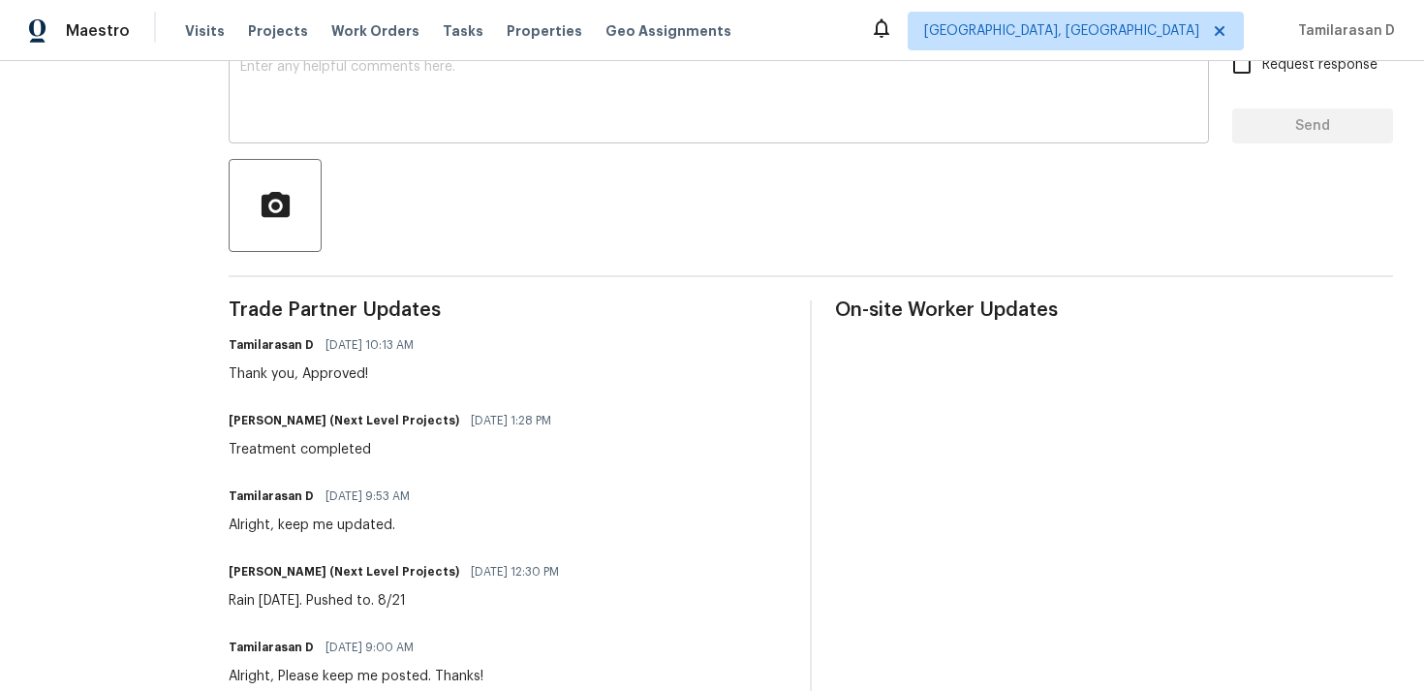
scroll to position [0, 0]
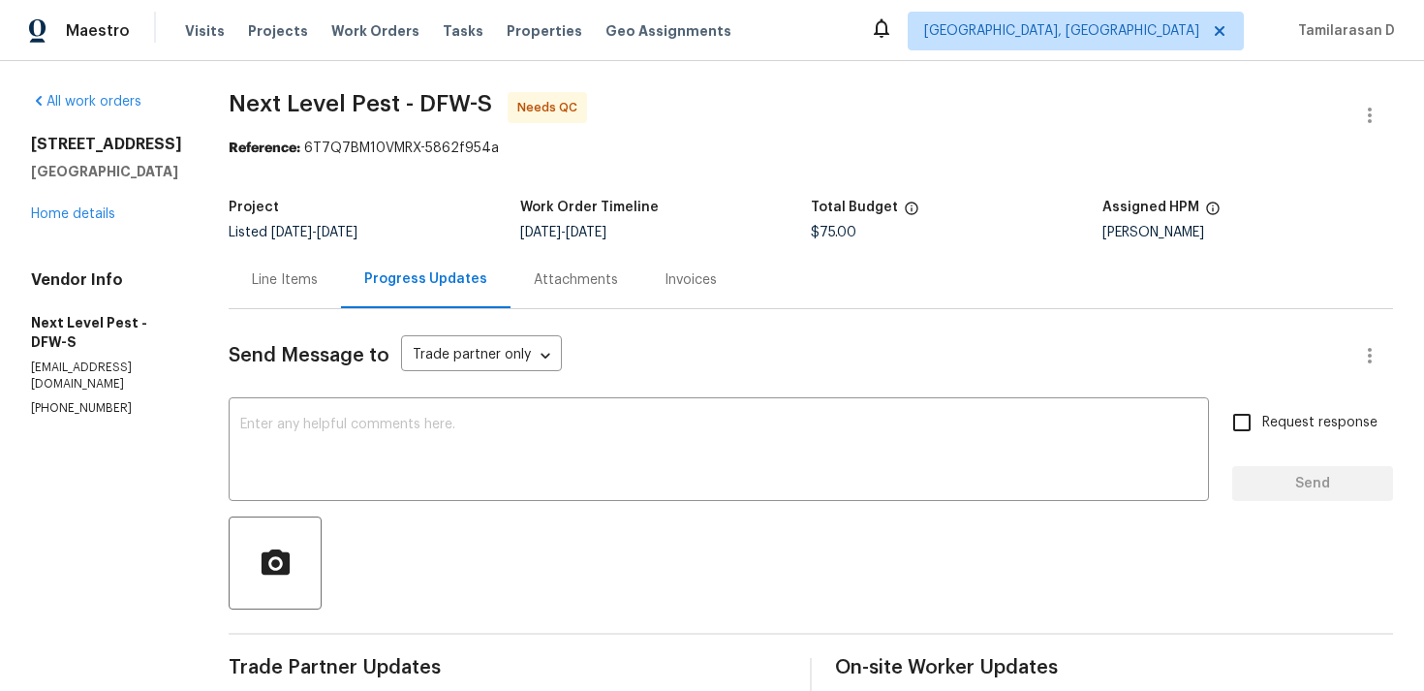
click at [286, 300] on div "Line Items" at bounding box center [285, 279] width 112 height 57
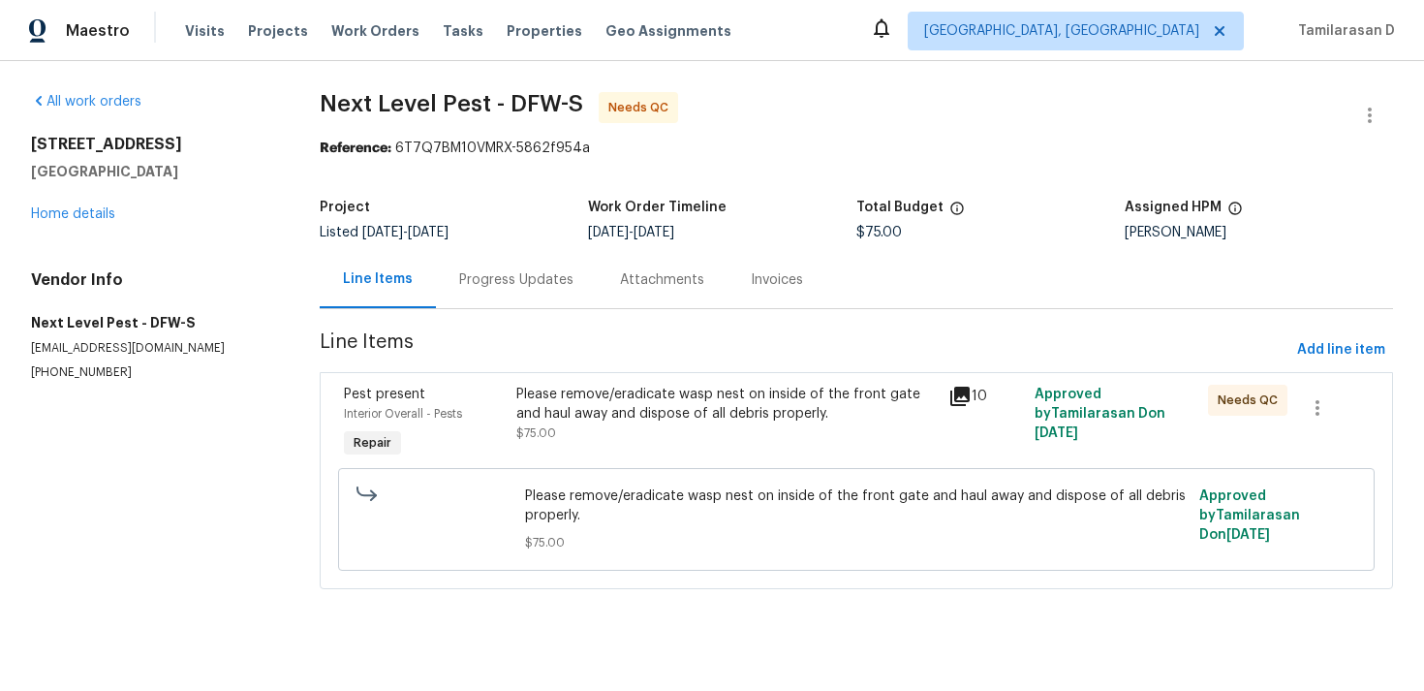
click at [643, 468] on div "Please remove/eradicate wasp nest on inside of the front gate and haul away and…" at bounding box center [856, 519] width 1037 height 103
click at [656, 422] on div "Please remove/eradicate wasp nest on inside of the front gate and haul away and…" at bounding box center [726, 404] width 420 height 39
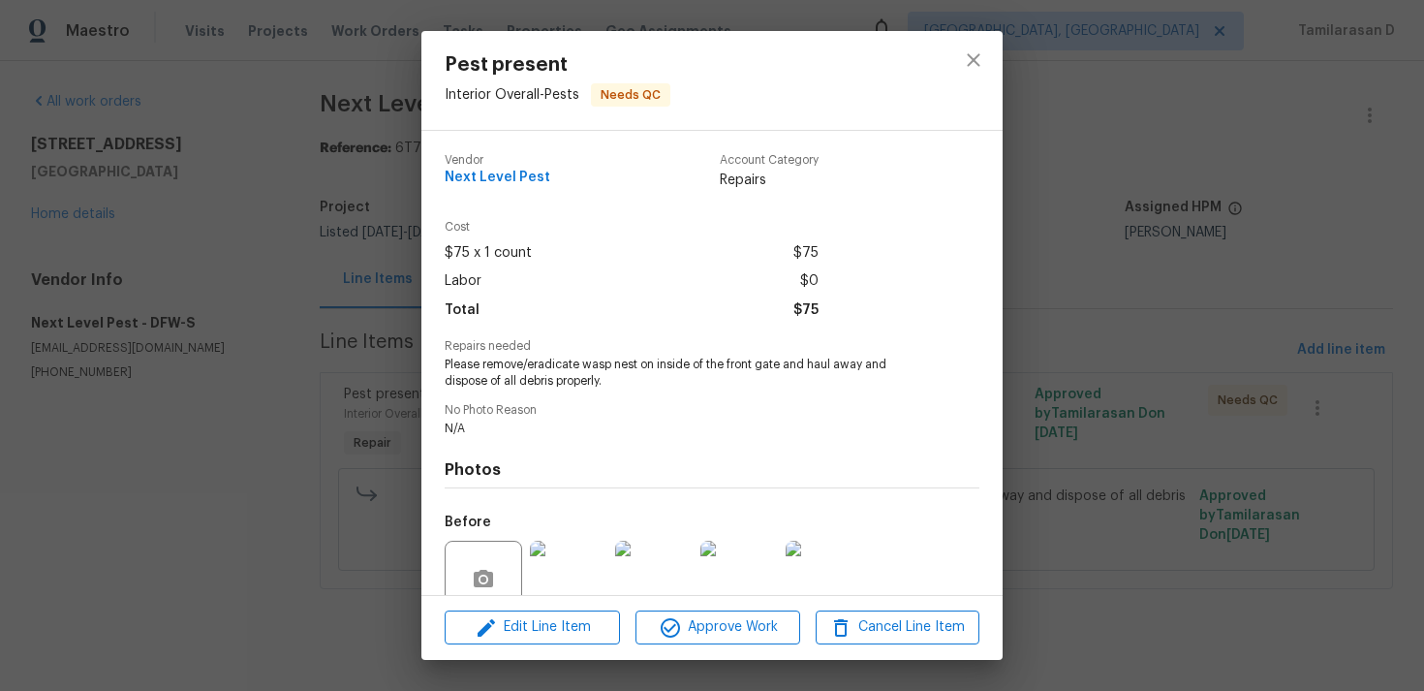
scroll to position [169, 0]
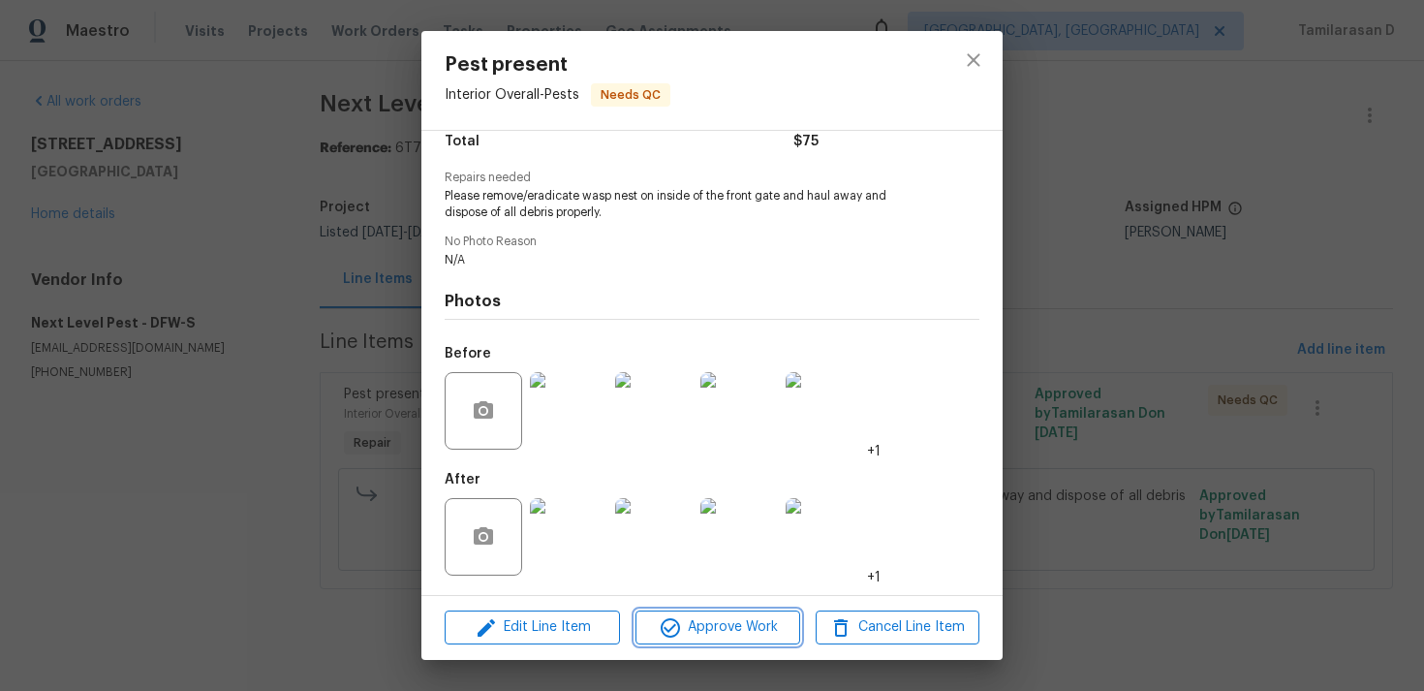
click at [694, 622] on span "Approve Work" at bounding box center [717, 627] width 152 height 24
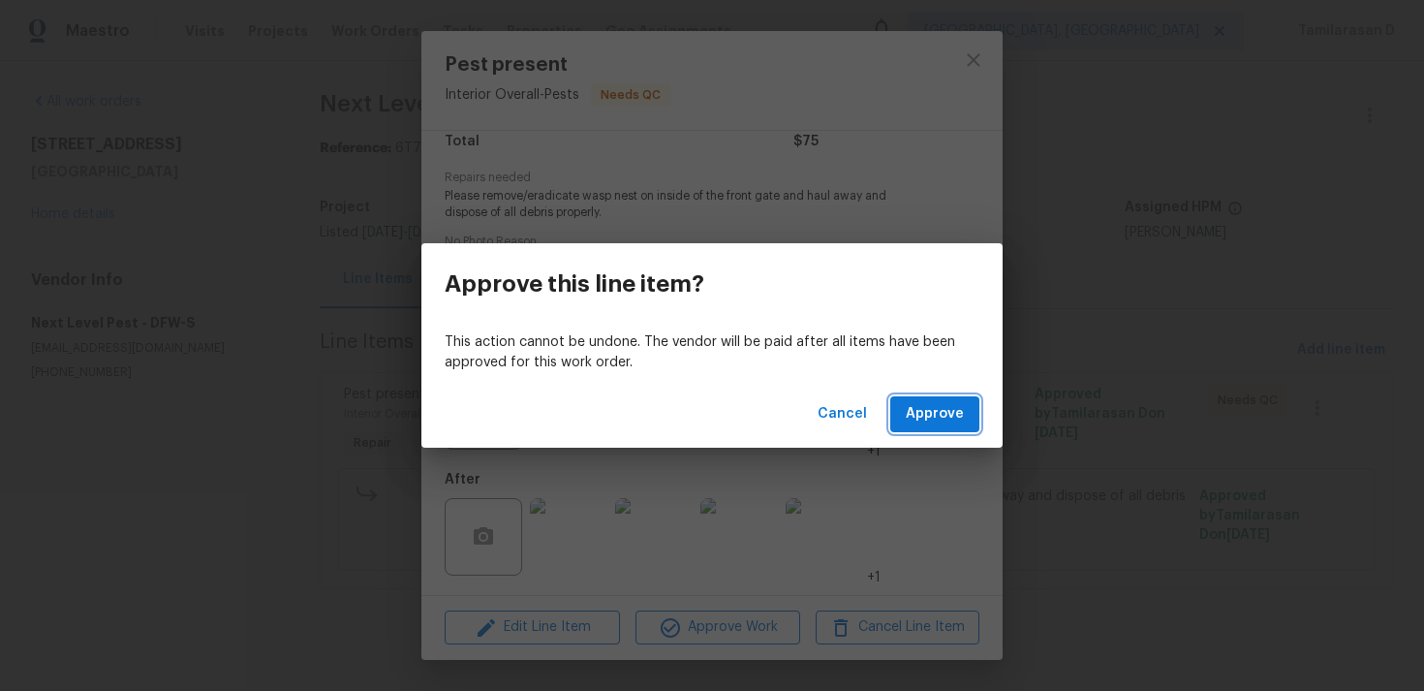
click at [927, 405] on span "Approve" at bounding box center [935, 414] width 58 height 24
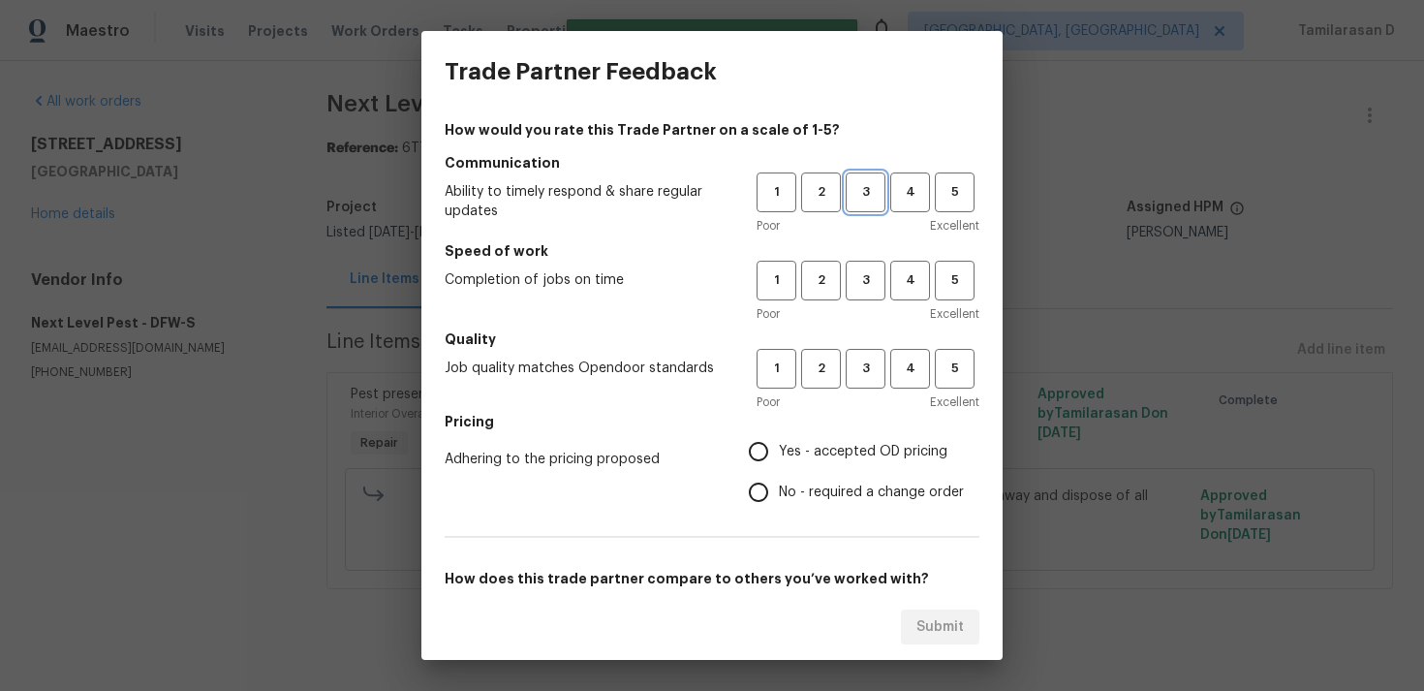
click at [862, 187] on span "3" at bounding box center [866, 192] width 36 height 22
click at [875, 267] on button "3" at bounding box center [866, 281] width 40 height 40
click at [860, 356] on button "3" at bounding box center [866, 369] width 40 height 40
click at [789, 457] on span "Yes - accepted OD pricing" at bounding box center [863, 452] width 169 height 20
click at [779, 457] on input "Yes - accepted OD pricing" at bounding box center [758, 451] width 41 height 41
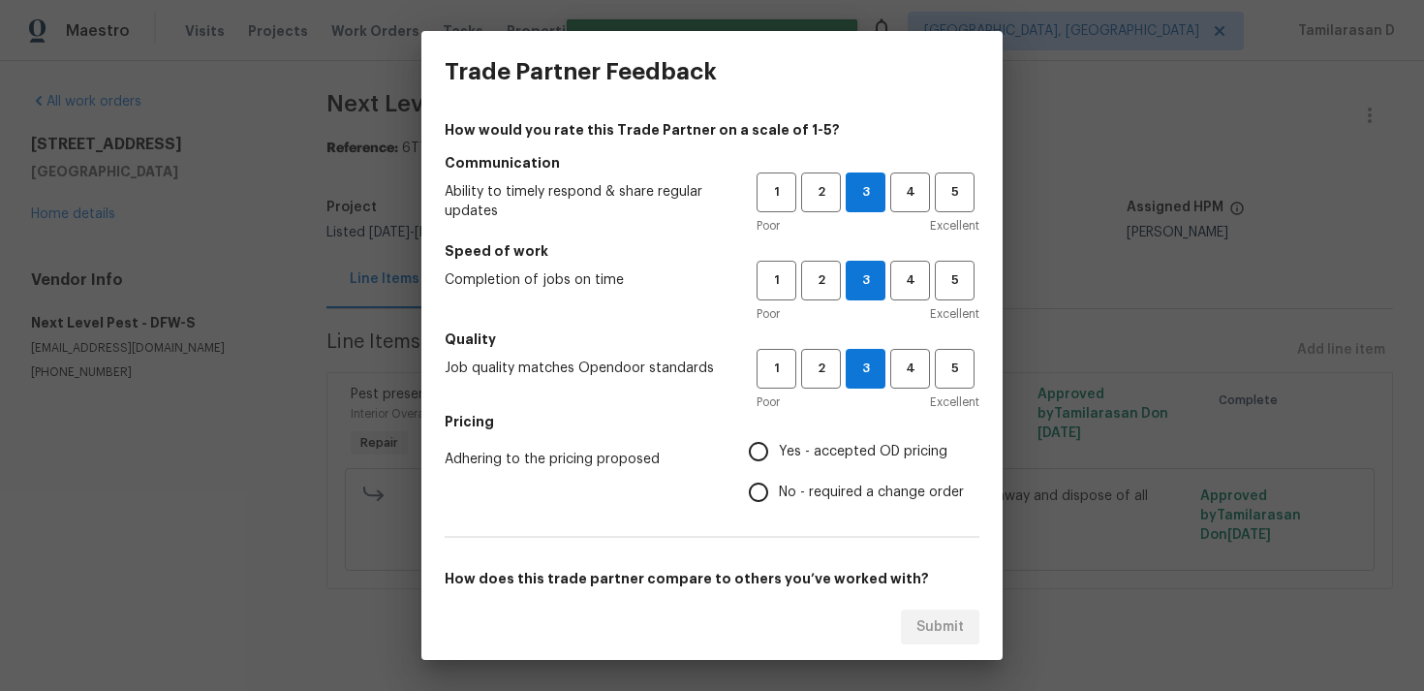
radio input "true"
click at [753, 483] on input "No - required a change order" at bounding box center [758, 492] width 41 height 41
radio input "true"
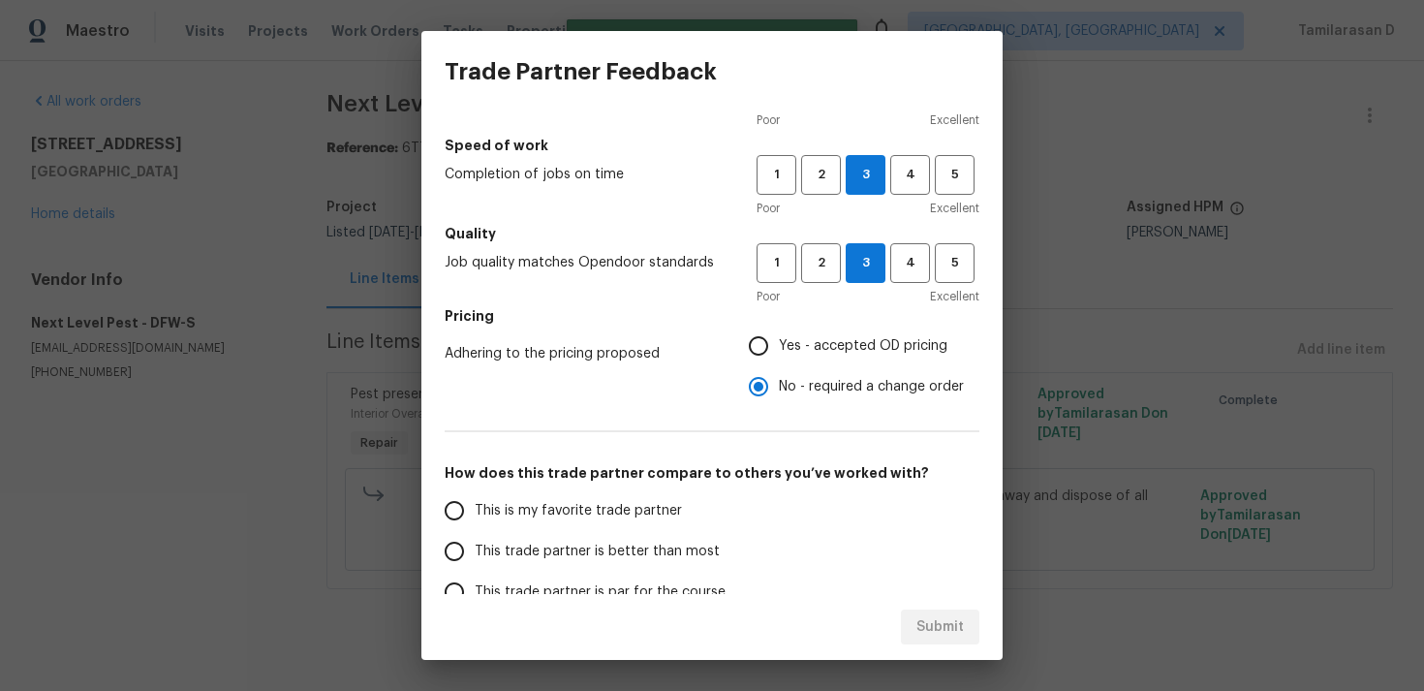
scroll to position [233, 0]
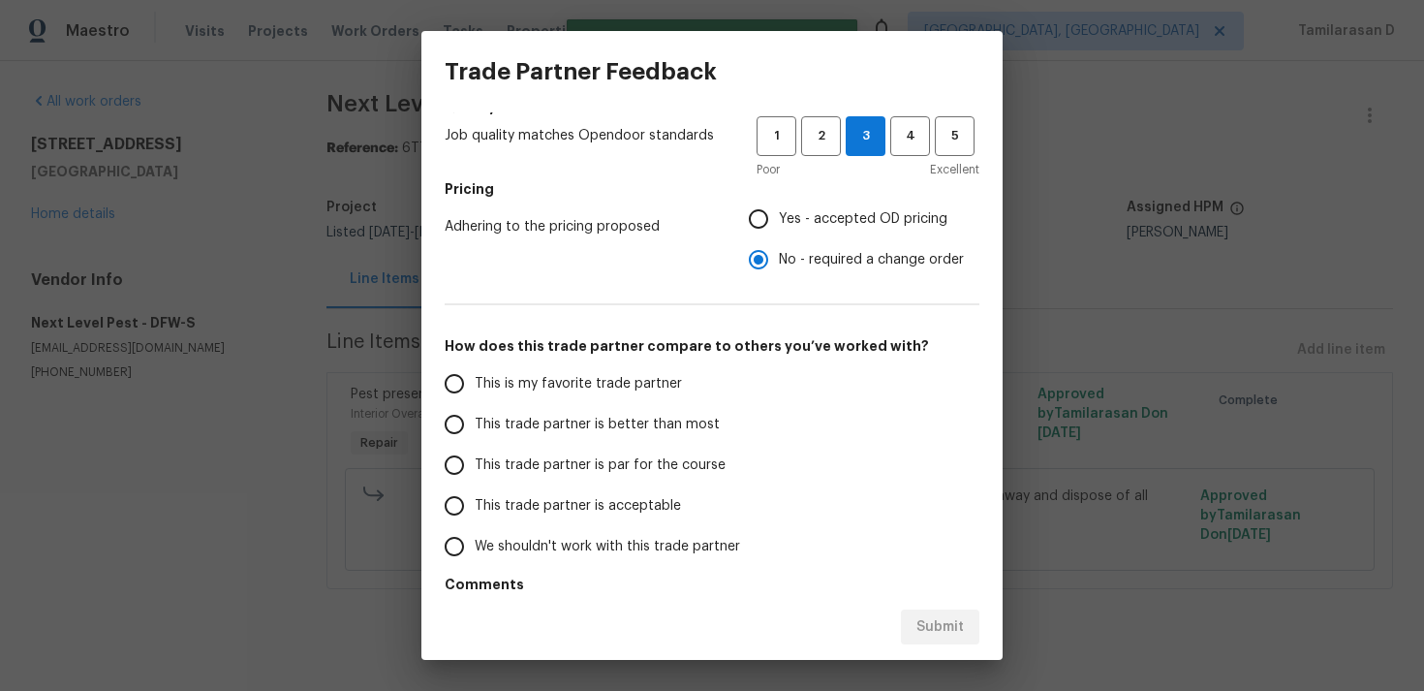
click at [460, 455] on input "This trade partner is par for the course" at bounding box center [454, 465] width 41 height 41
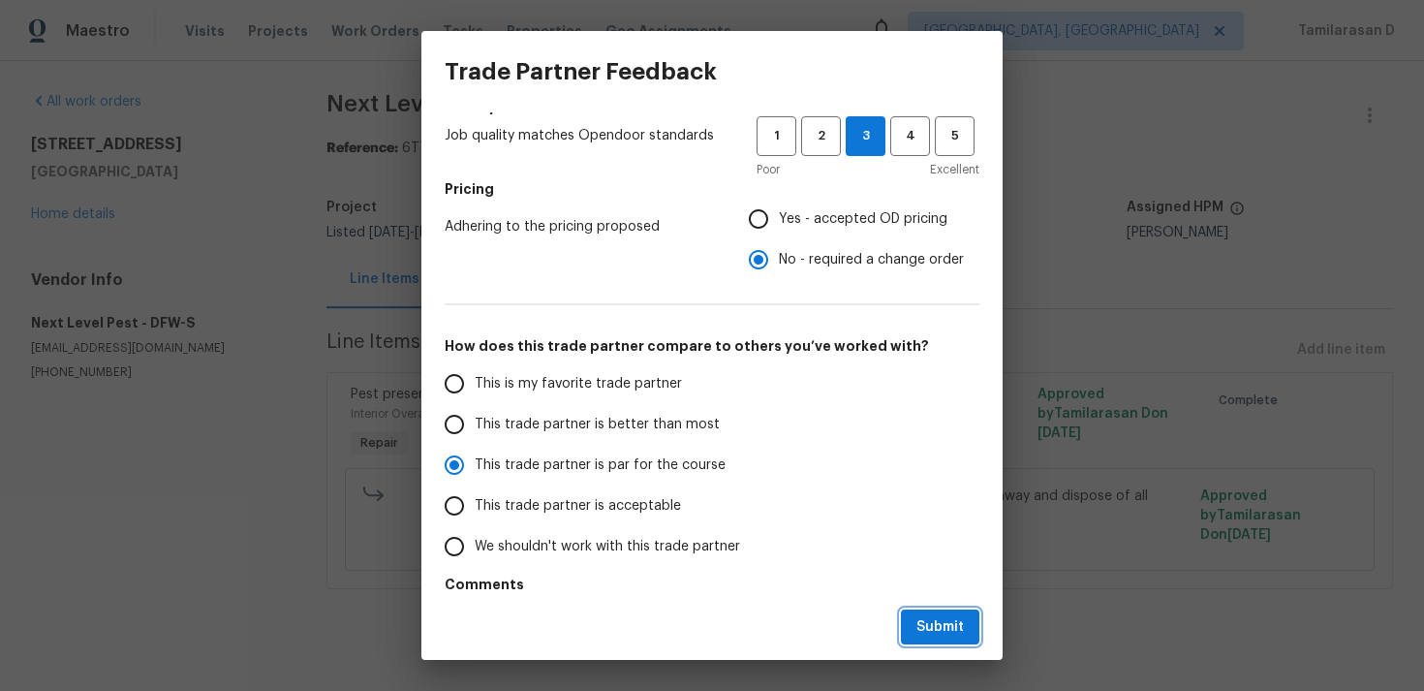
click at [956, 625] on span "Submit" at bounding box center [939, 627] width 47 height 24
radio input "true"
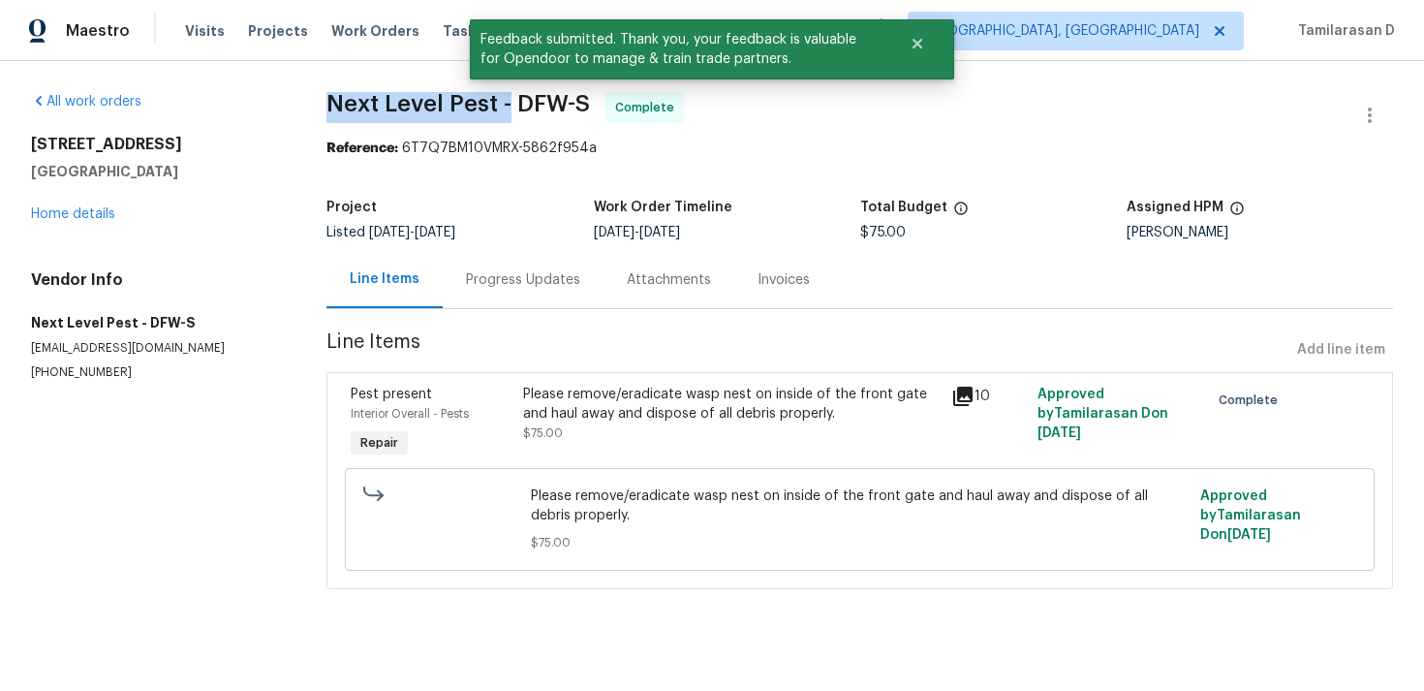
drag, startPoint x: 327, startPoint y: 100, endPoint x: 506, endPoint y: 100, distance: 178.3
click at [506, 100] on span "Next Level Pest - DFW-S" at bounding box center [458, 103] width 264 height 23
copy span "Next Level Pest -"
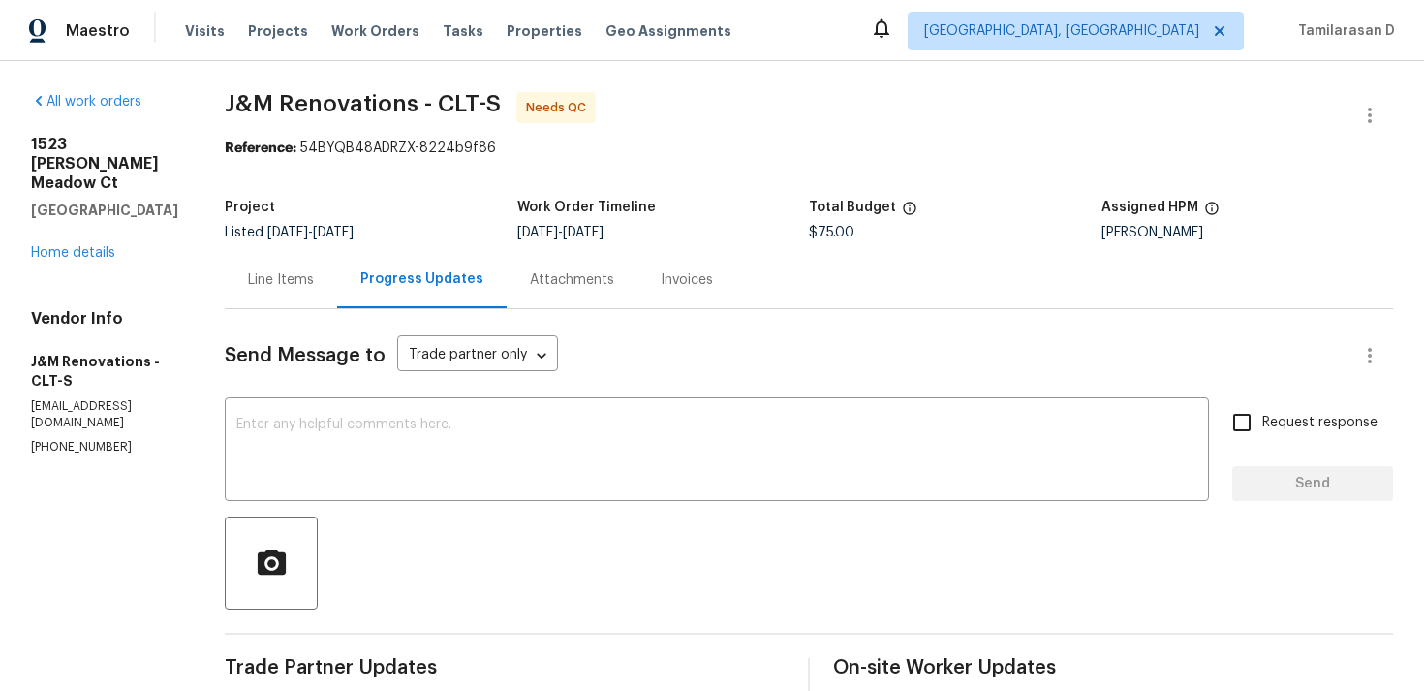
click at [91, 398] on p "[EMAIL_ADDRESS][DOMAIN_NAME]" at bounding box center [104, 414] width 147 height 33
click at [83, 439] on p "[PHONE_NUMBER]" at bounding box center [104, 447] width 147 height 16
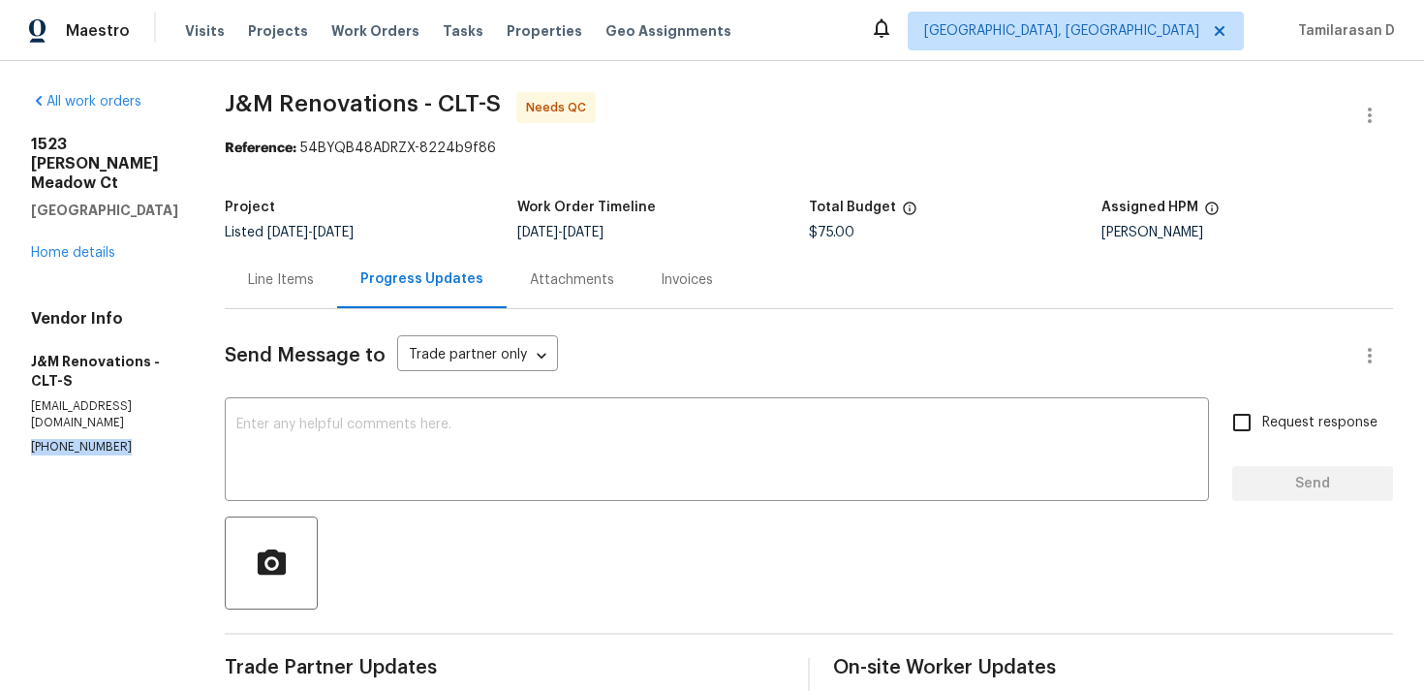
copy p "[PHONE_NUMBER]"
click at [314, 283] on div "Line Items" at bounding box center [281, 279] width 66 height 19
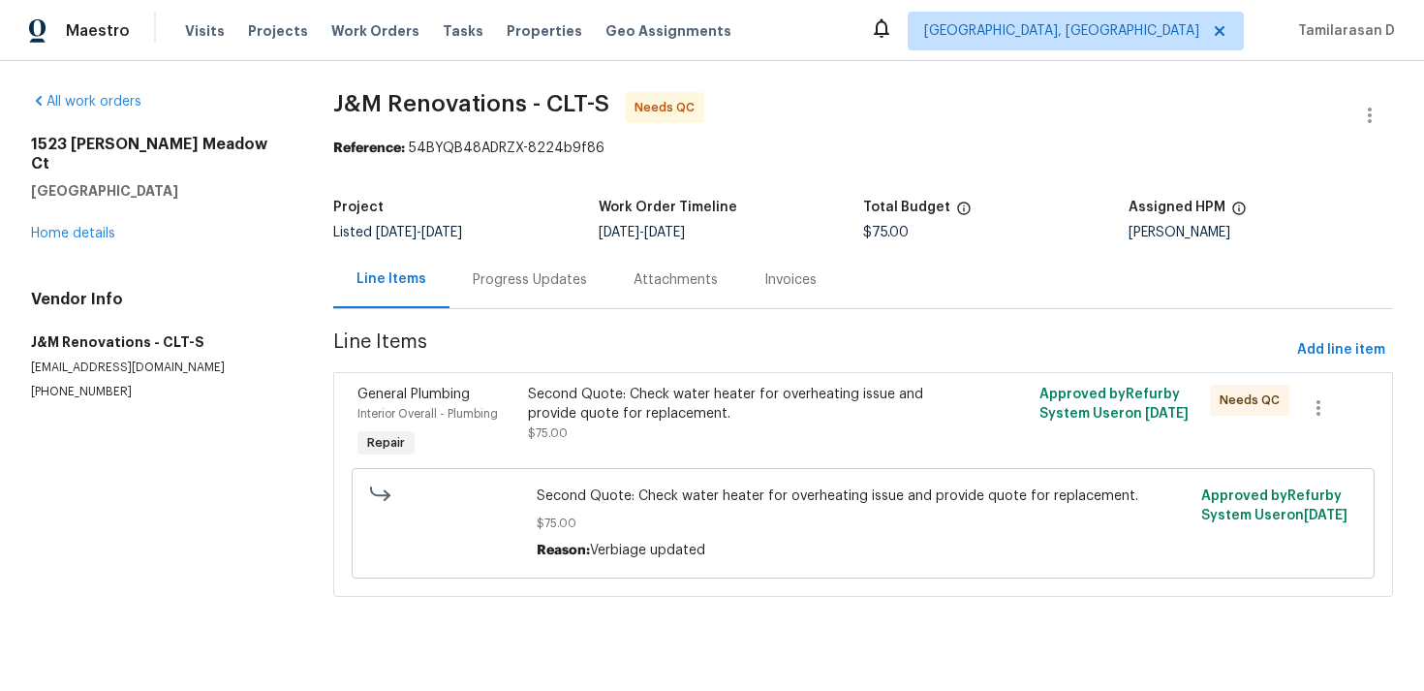
click at [644, 440] on div "Second Quote: Check water heater for overheating issue and provide quote for re…" at bounding box center [735, 414] width 415 height 58
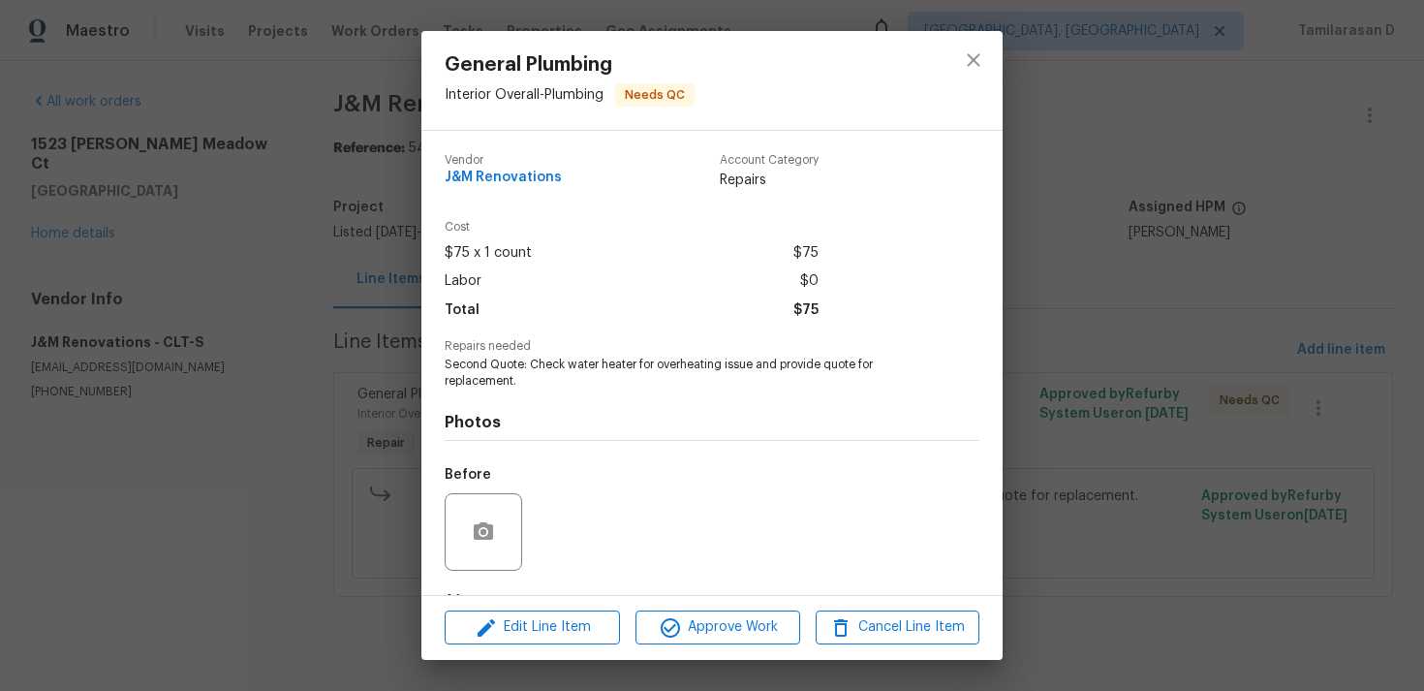
click at [405, 311] on div "General Plumbing Interior Overall - Plumbing Needs QC Vendor J&M Renovations Ac…" at bounding box center [712, 345] width 1424 height 691
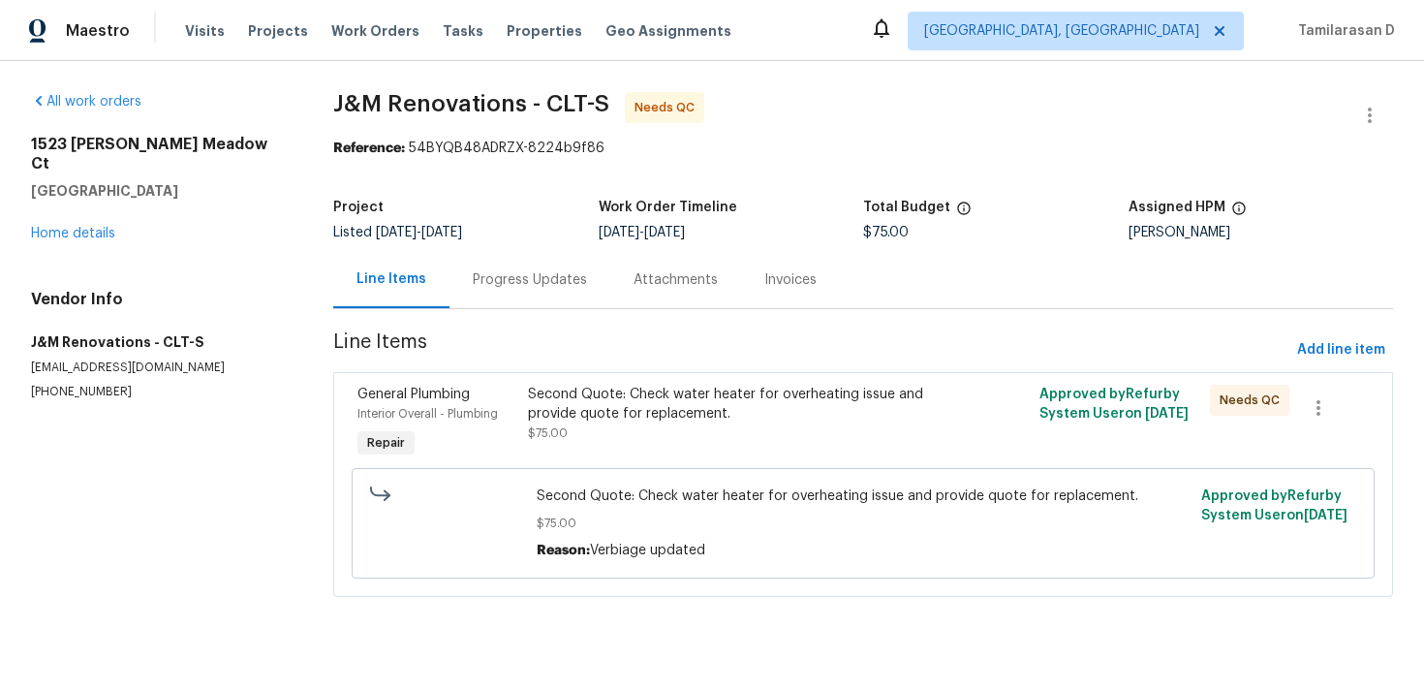
click at [462, 268] on div "Progress Updates" at bounding box center [530, 279] width 161 height 57
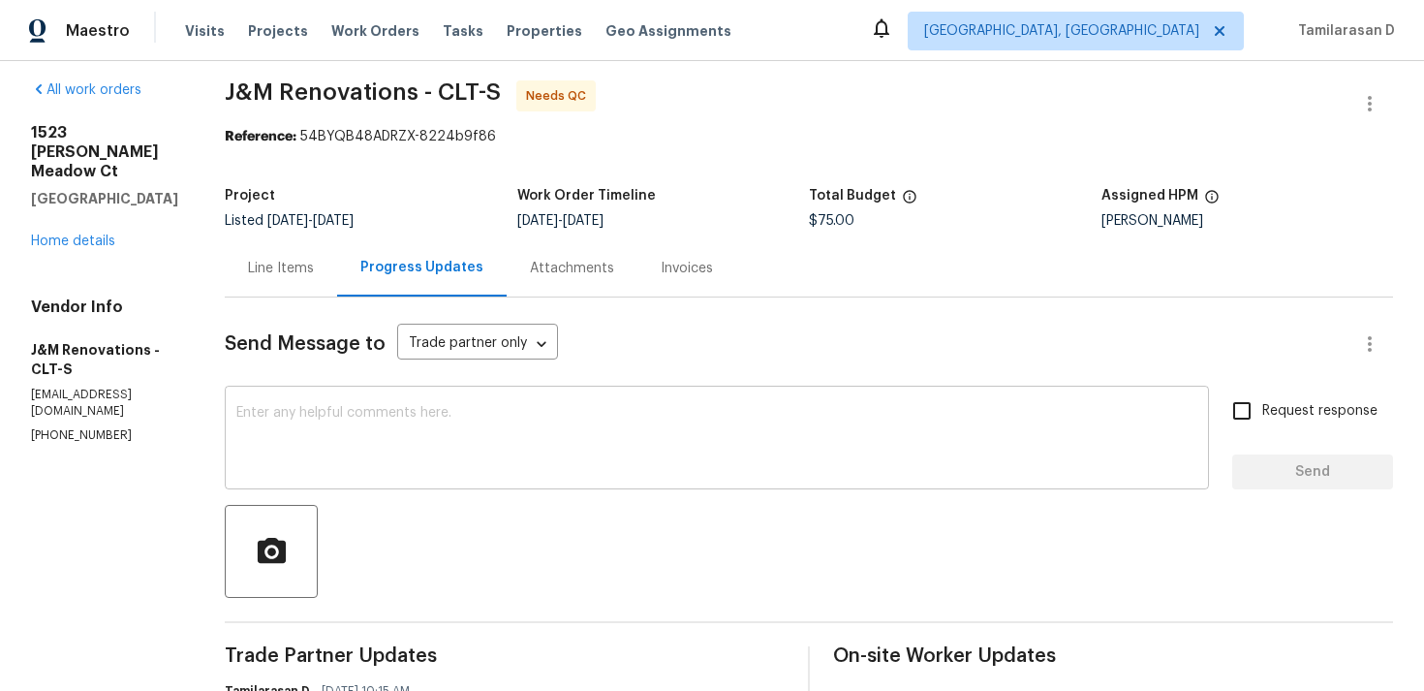
scroll to position [11, 0]
click at [282, 275] on div "Line Items" at bounding box center [281, 269] width 66 height 19
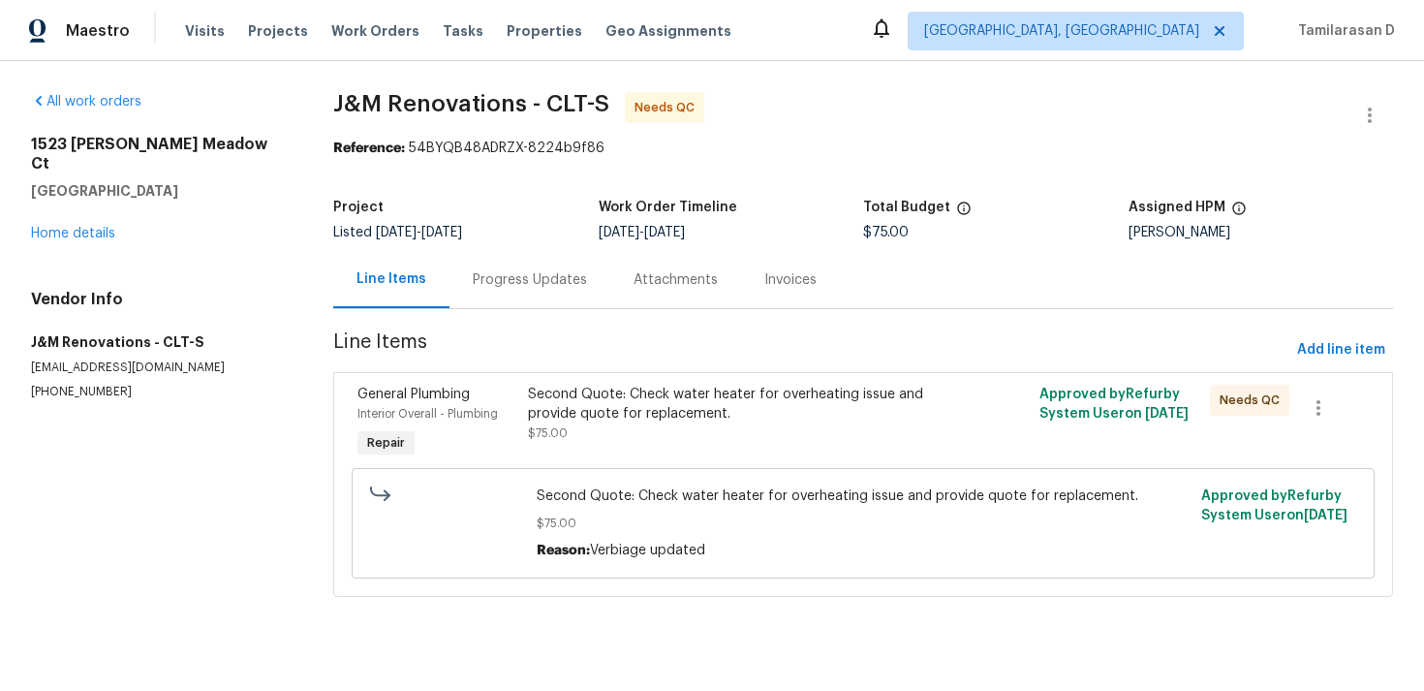
click at [573, 412] on div "Second Quote: Check water heater for overheating issue and provide quote for re…" at bounding box center [735, 404] width 415 height 39
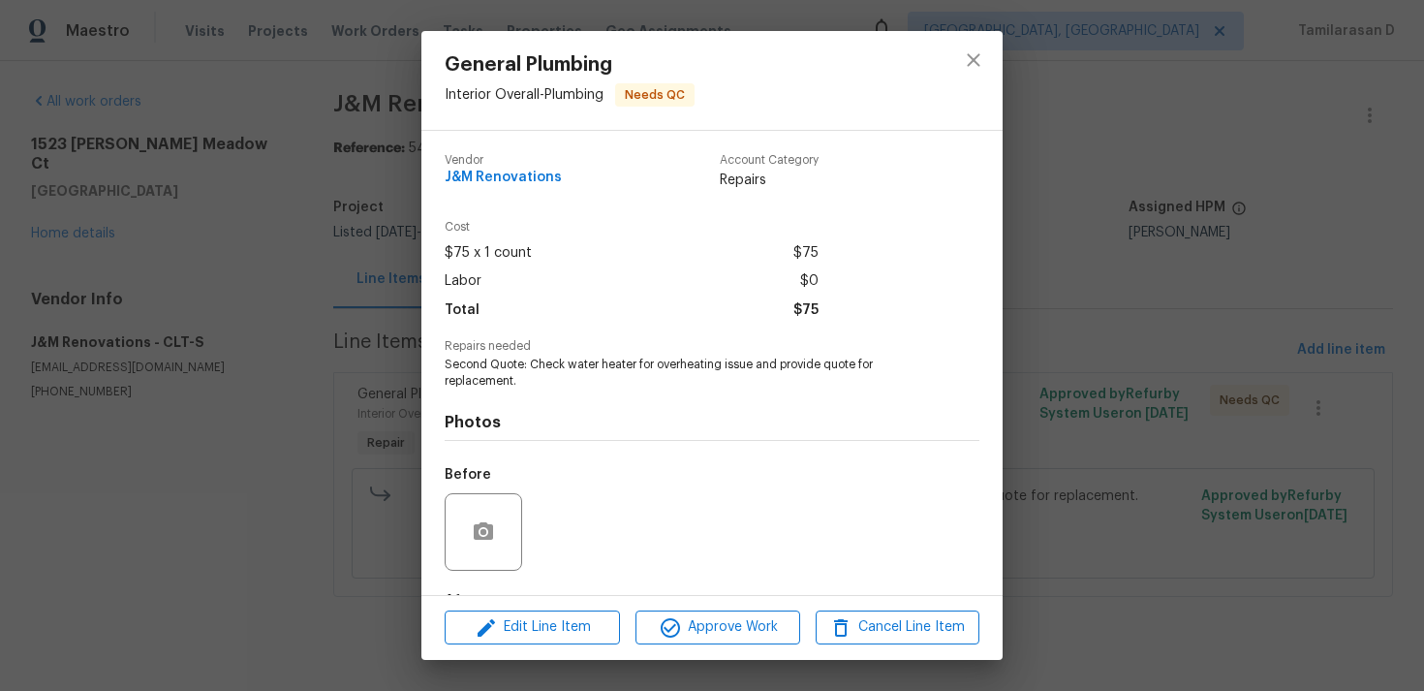
click at [334, 269] on div "General Plumbing Interior Overall - Plumbing Needs QC Vendor J&M Renovations Ac…" at bounding box center [712, 345] width 1424 height 691
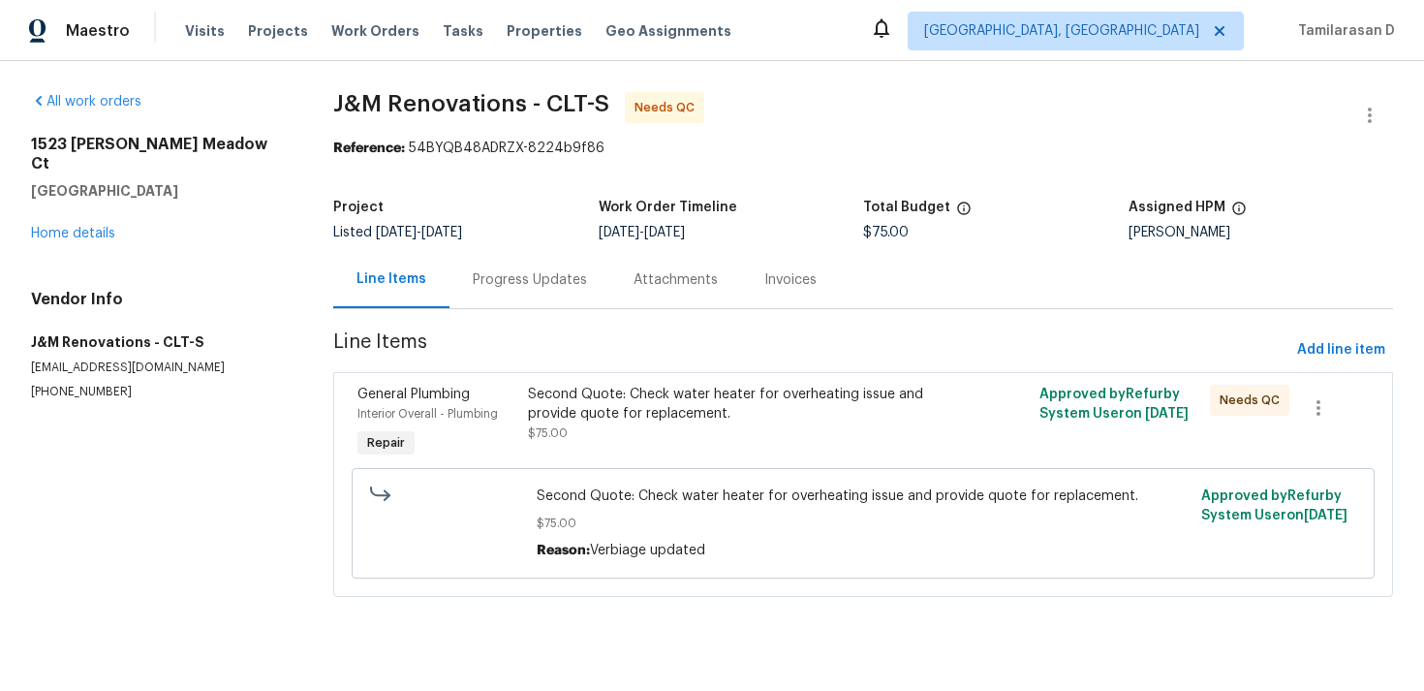
click at [541, 286] on div "Progress Updates" at bounding box center [530, 279] width 114 height 19
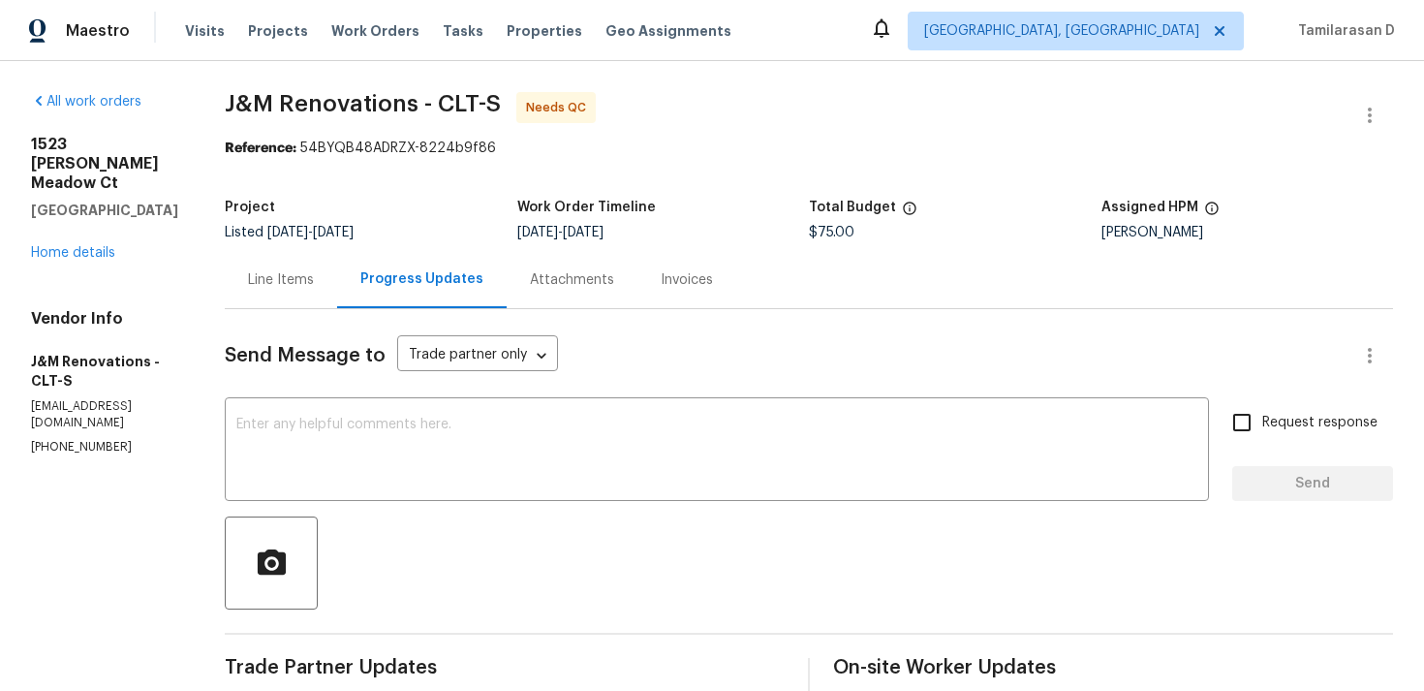
click at [291, 296] on div "Line Items" at bounding box center [281, 279] width 112 height 57
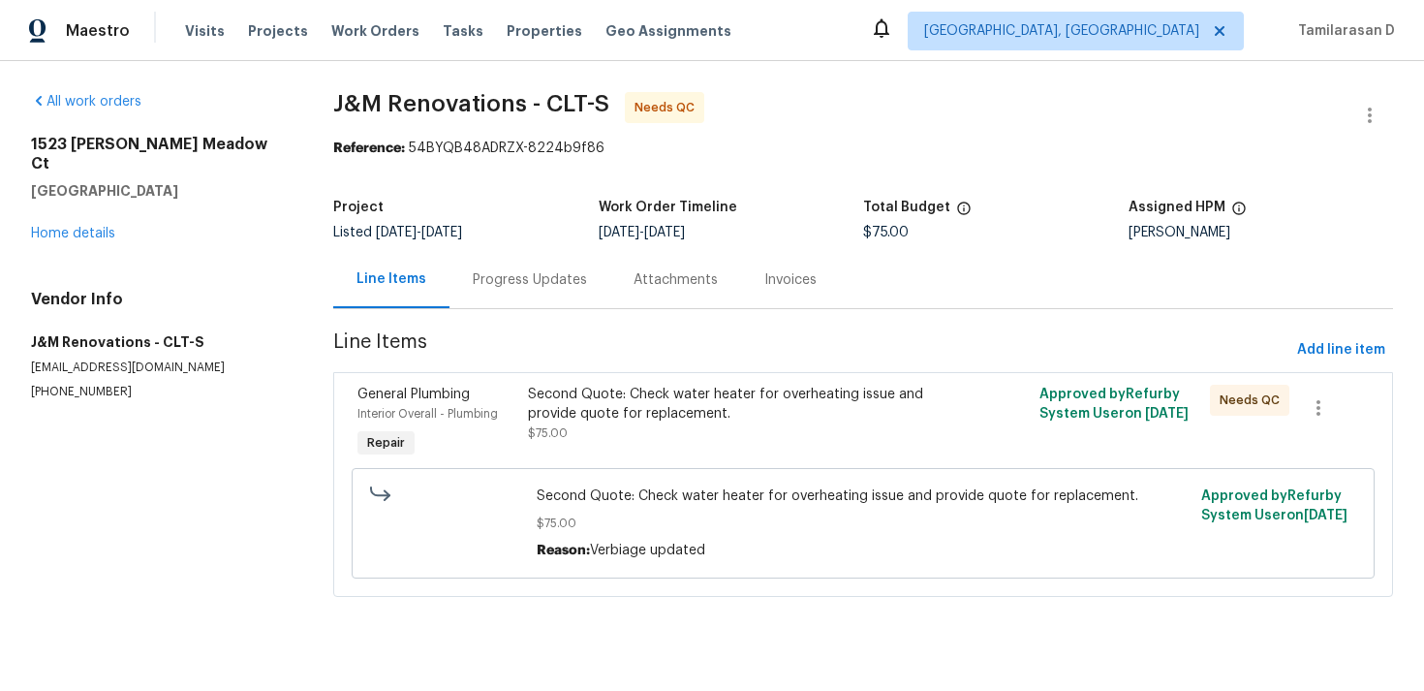
click at [515, 275] on div "Progress Updates" at bounding box center [530, 279] width 114 height 19
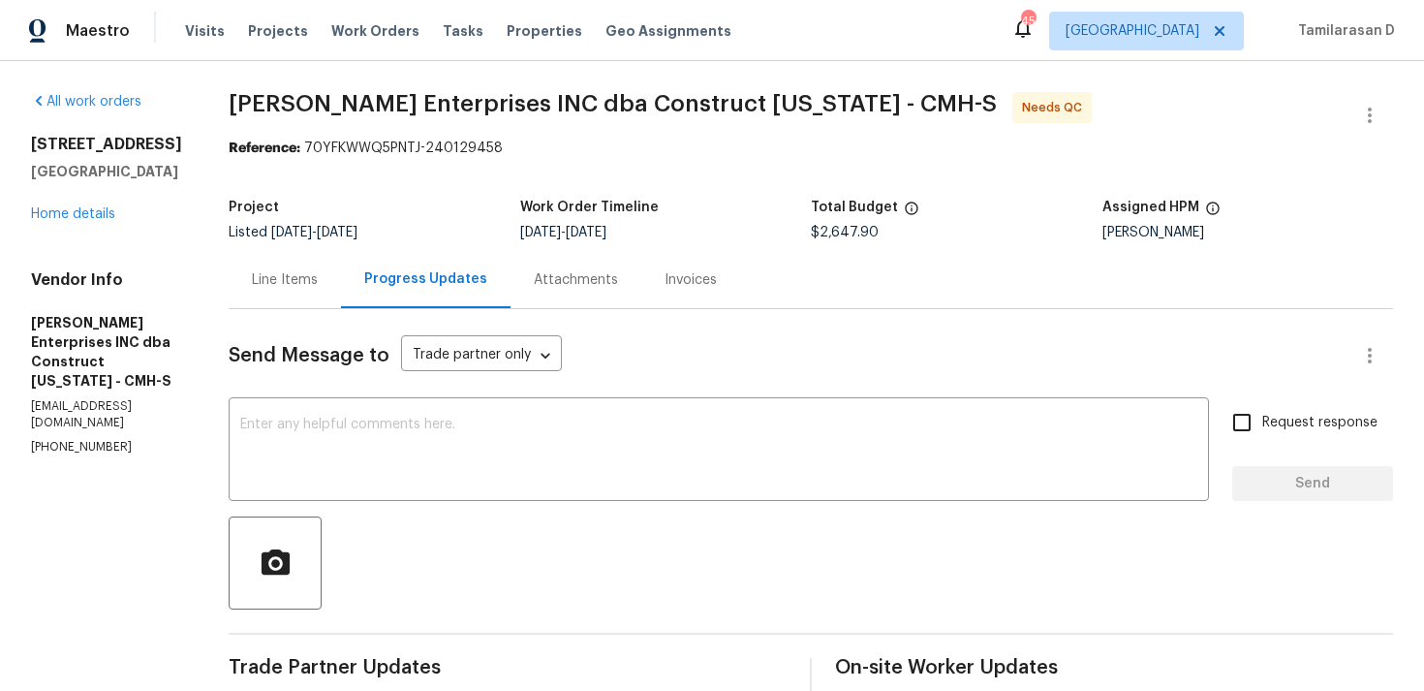
click at [311, 278] on div "Line Items" at bounding box center [285, 279] width 66 height 19
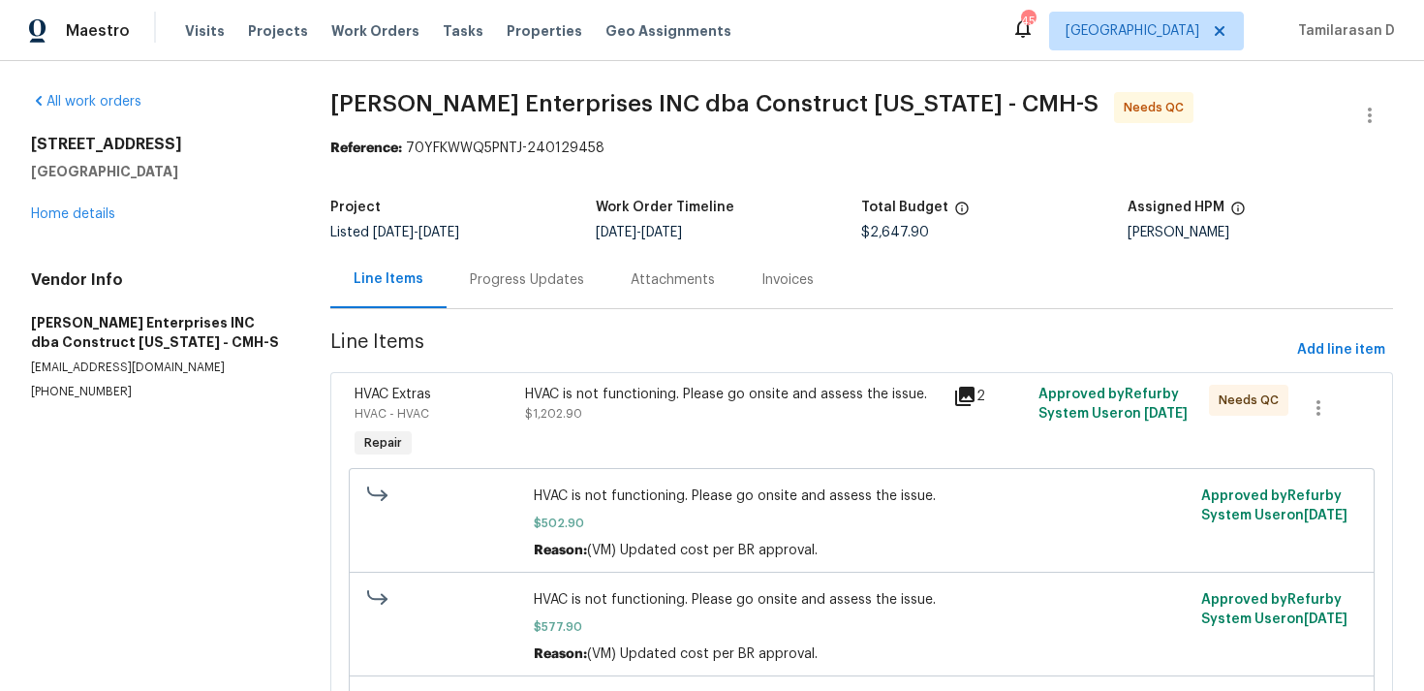
click at [660, 397] on div "HVAC is not functioning. Please go onsite and assess the issue." at bounding box center [733, 394] width 416 height 19
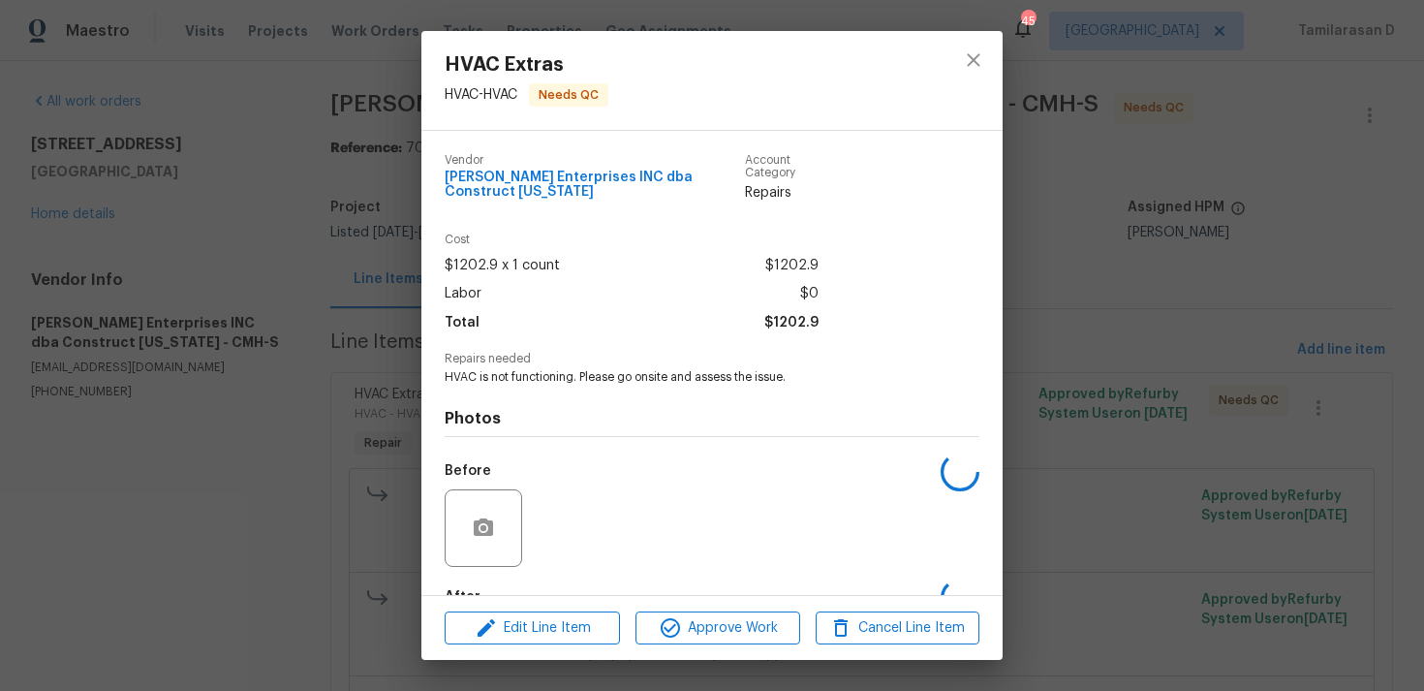
scroll to position [105, 0]
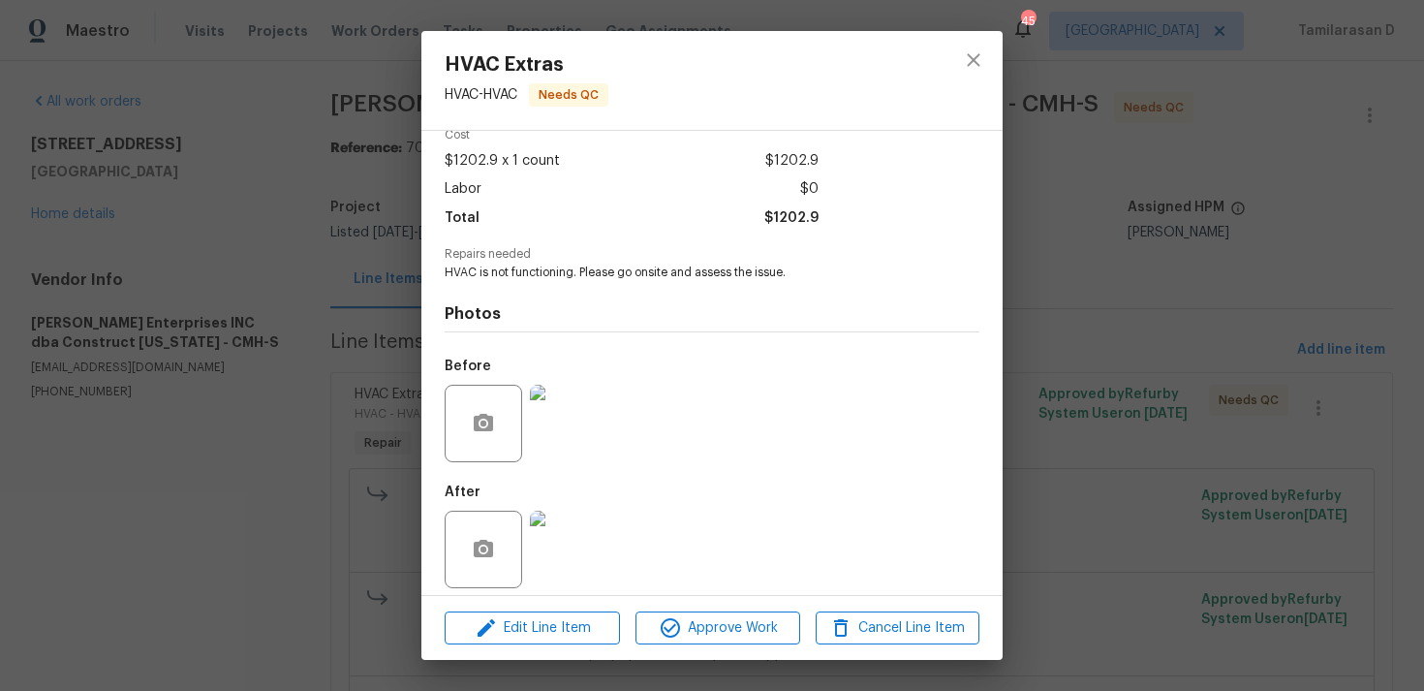
click at [264, 404] on div "HVAC Extras HVAC - HVAC Needs QC Vendor Strick Enterprises INC dba Construct Oh…" at bounding box center [712, 345] width 1424 height 691
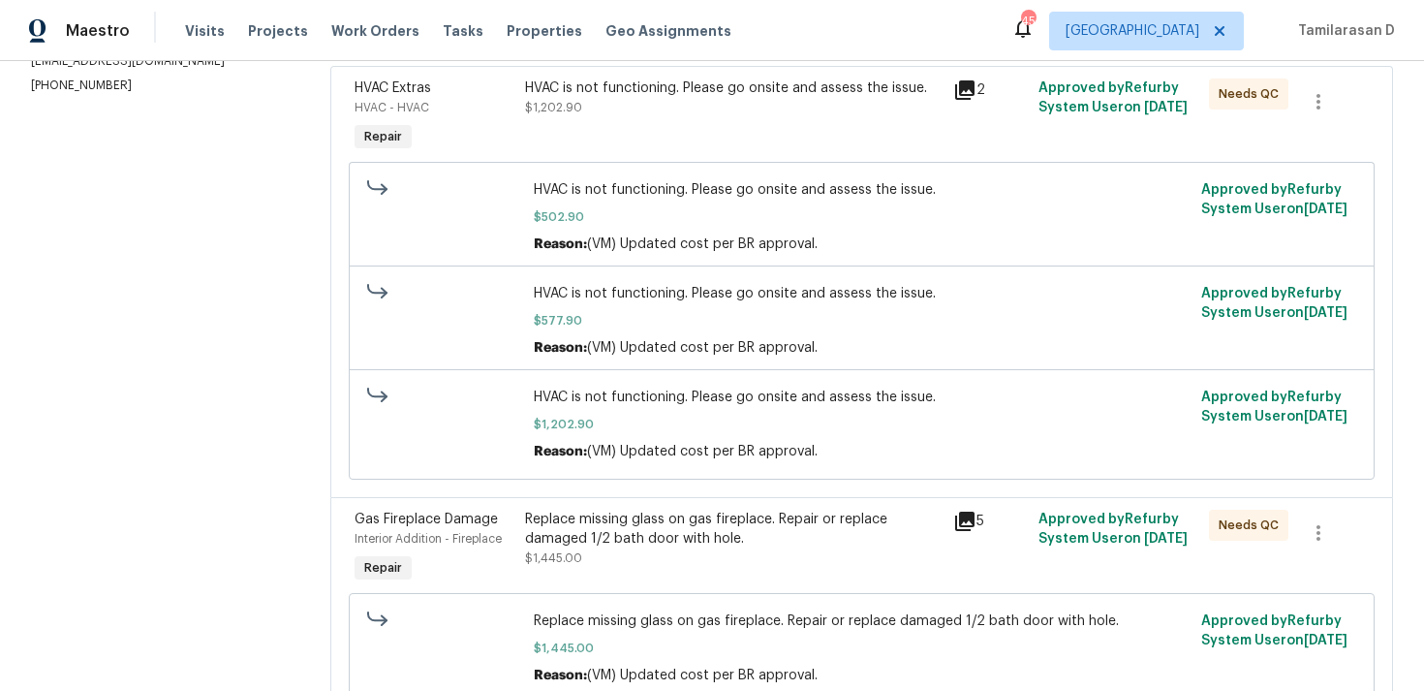
scroll to position [377, 0]
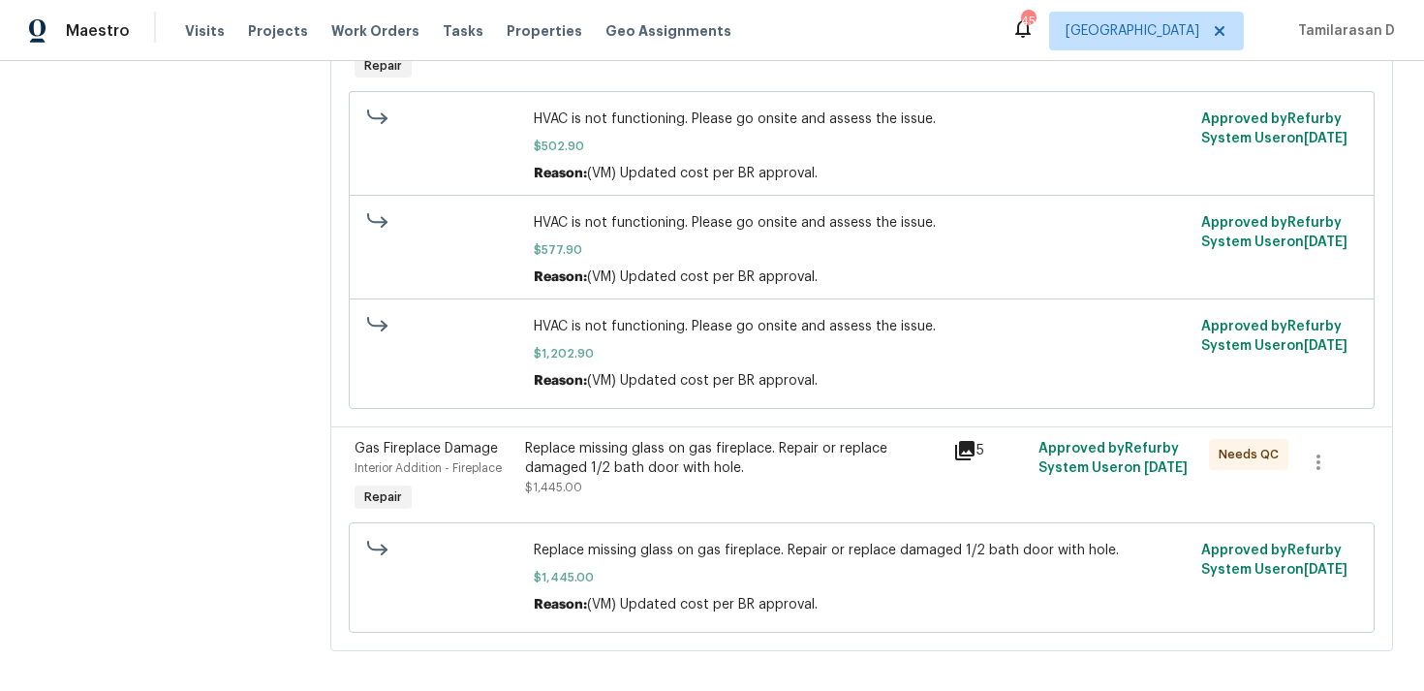
click at [656, 468] on div "Replace missing glass on gas fireplace. Repair or replace damaged 1/2 bath door…" at bounding box center [733, 458] width 416 height 39
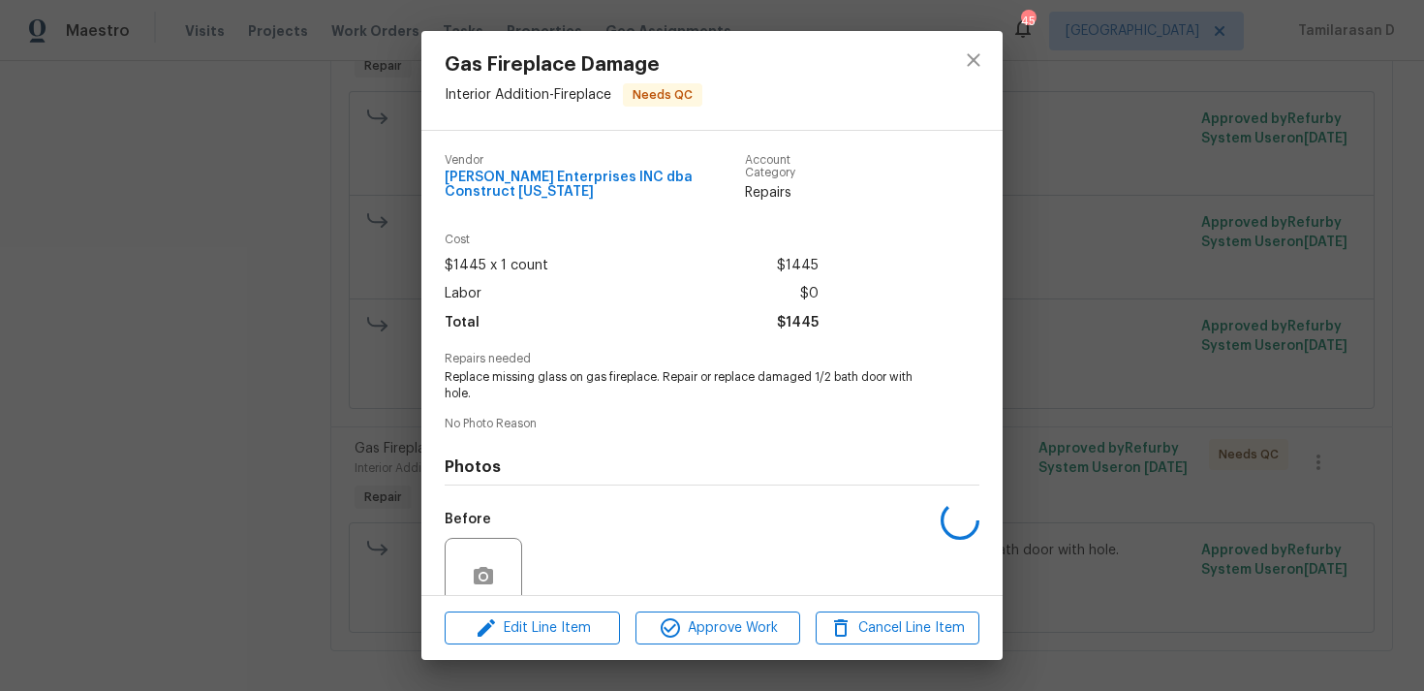
scroll to position [152, 0]
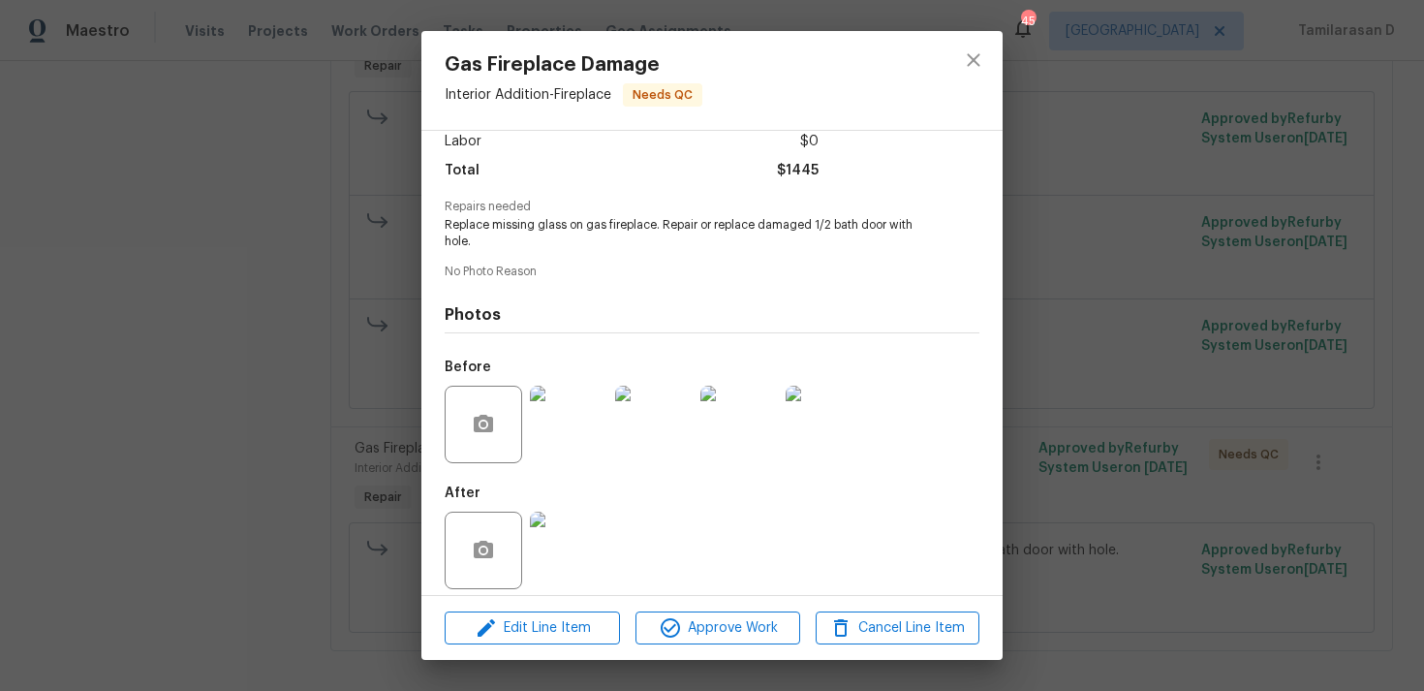
click at [578, 425] on img at bounding box center [569, 425] width 78 height 78
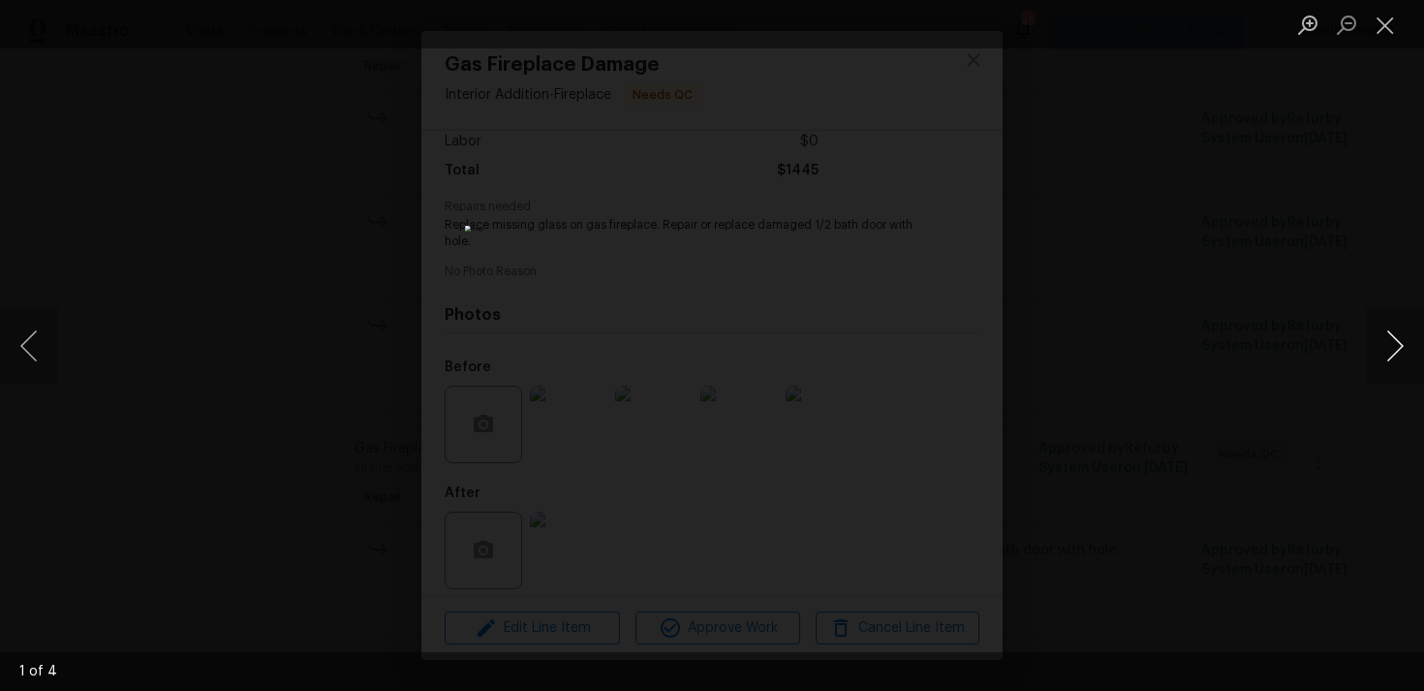
click at [1382, 343] on button "Next image" at bounding box center [1395, 346] width 58 height 78
click at [1382, 10] on button "Close lightbox" at bounding box center [1385, 25] width 39 height 34
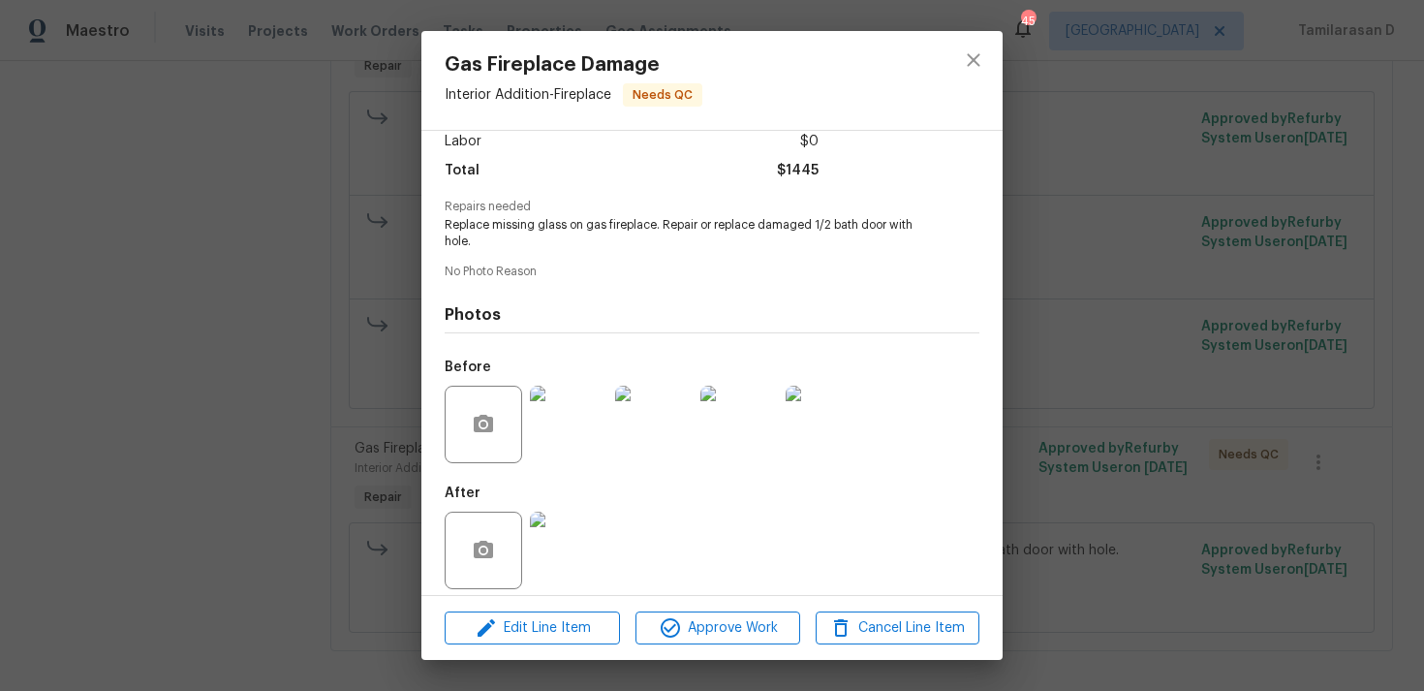
click at [575, 512] on img at bounding box center [569, 551] width 78 height 78
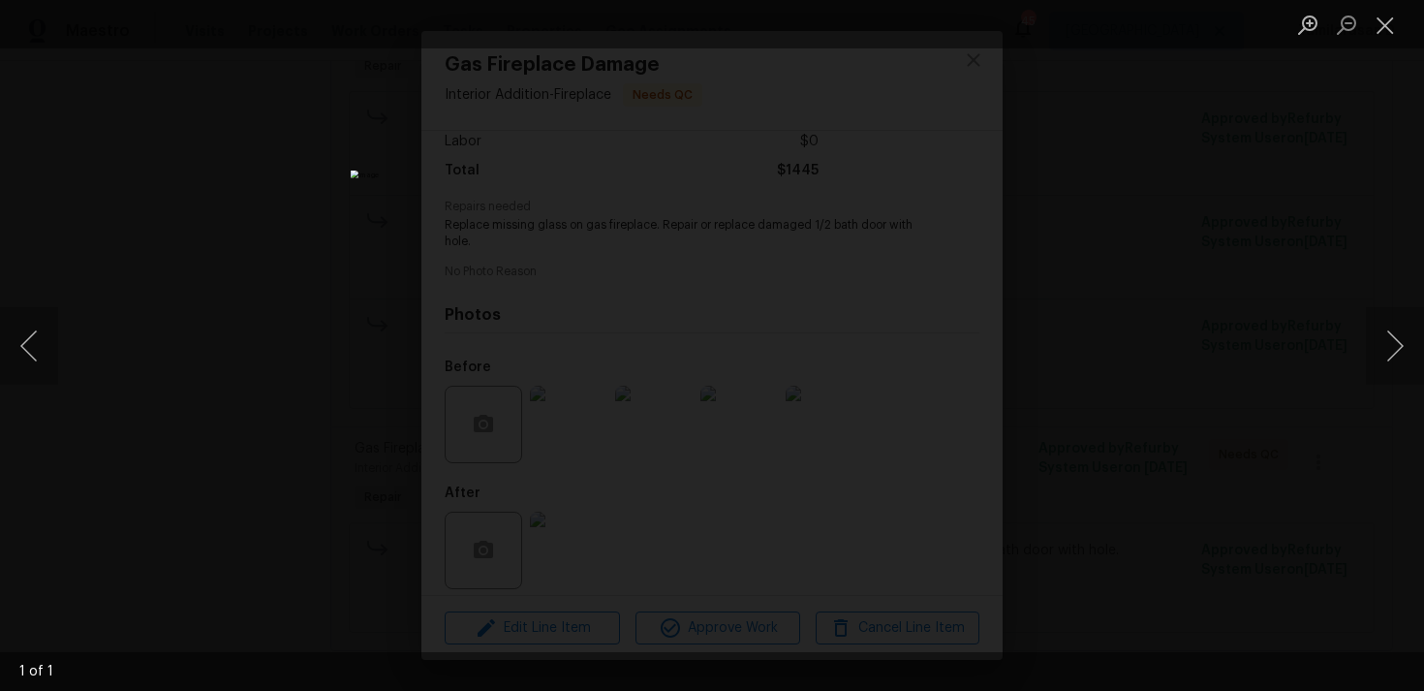
click at [1221, 277] on div "Lightbox" at bounding box center [712, 345] width 1424 height 691
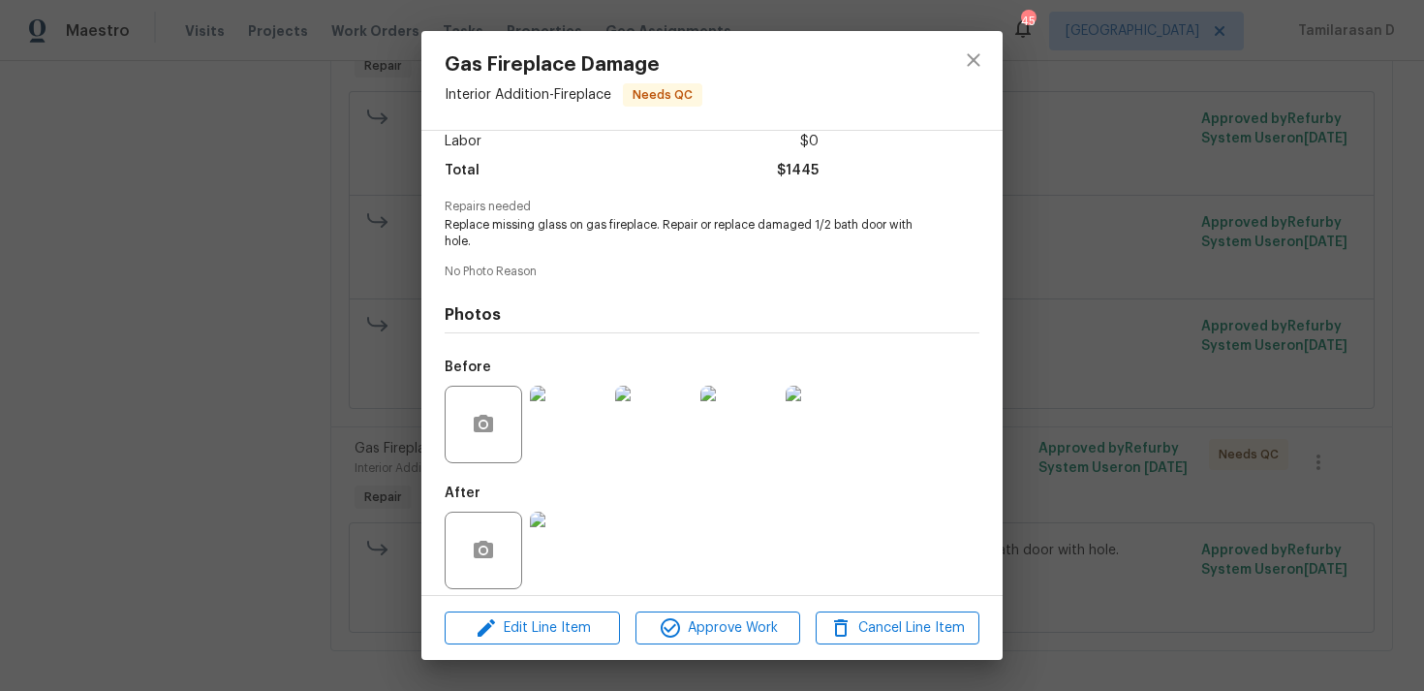
scroll to position [0, 0]
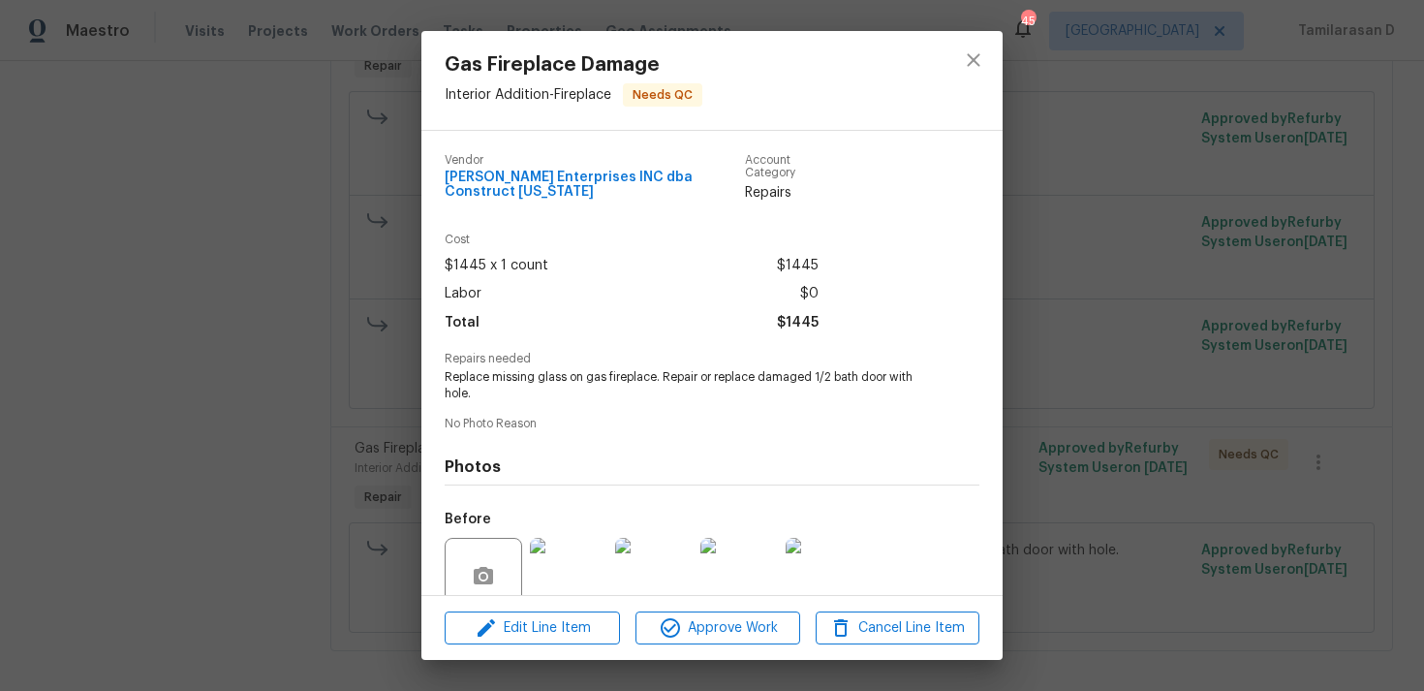
click at [384, 354] on div "Gas Fireplace Damage Interior Addition - Fireplace Needs QC Vendor [PERSON_NAME…" at bounding box center [712, 345] width 1424 height 691
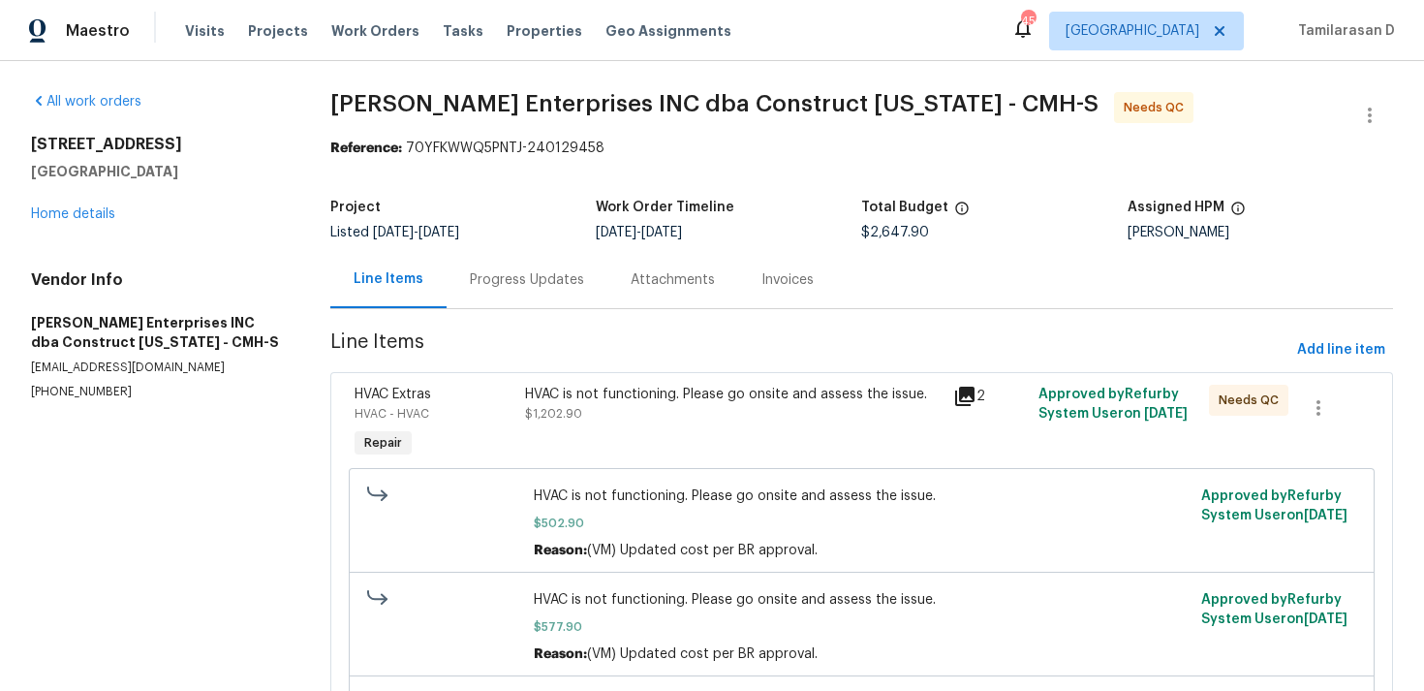
click at [482, 303] on div "Progress Updates" at bounding box center [527, 279] width 161 height 57
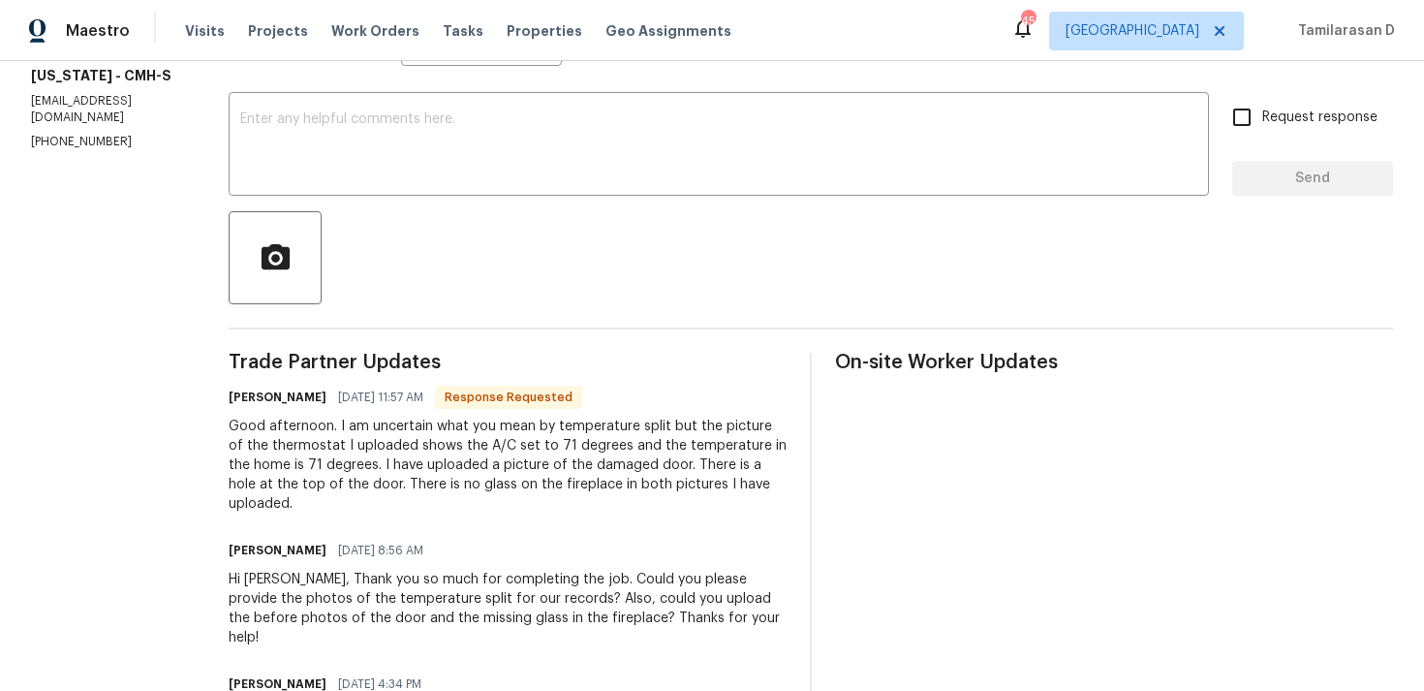
scroll to position [333, 0]
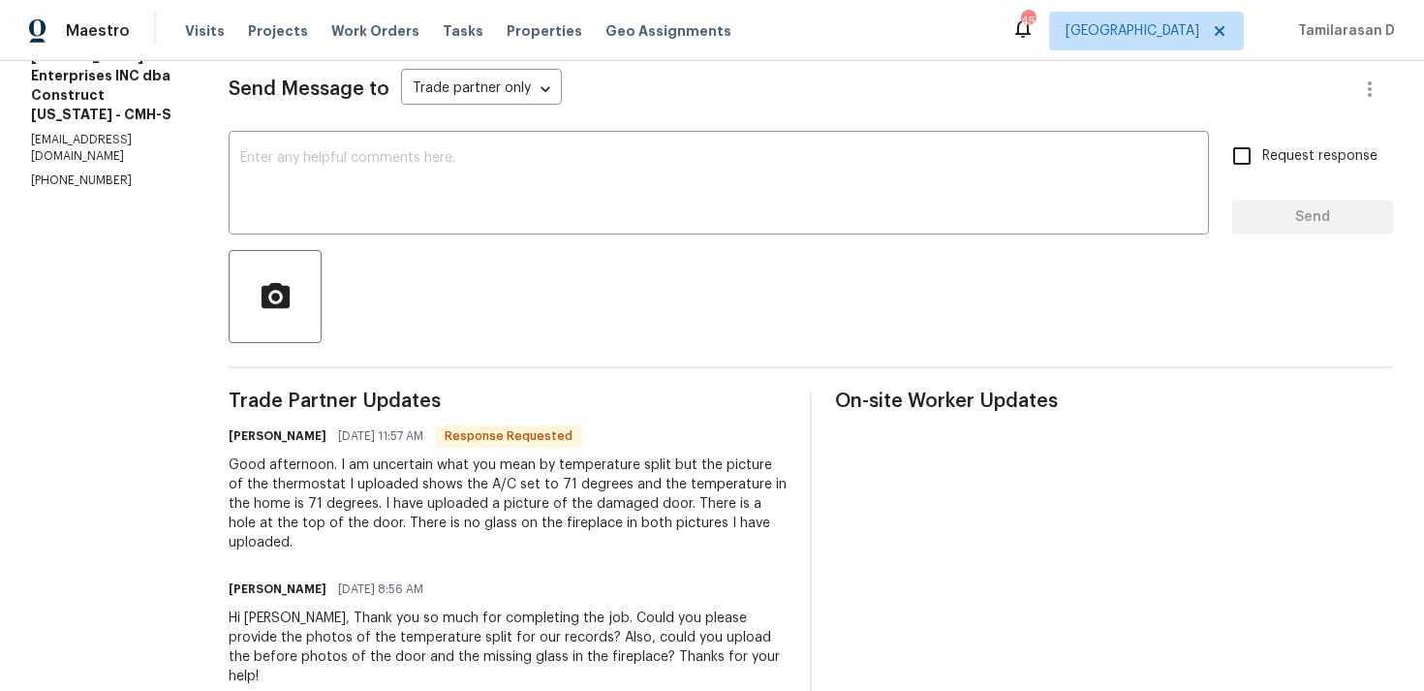
scroll to position [209, 0]
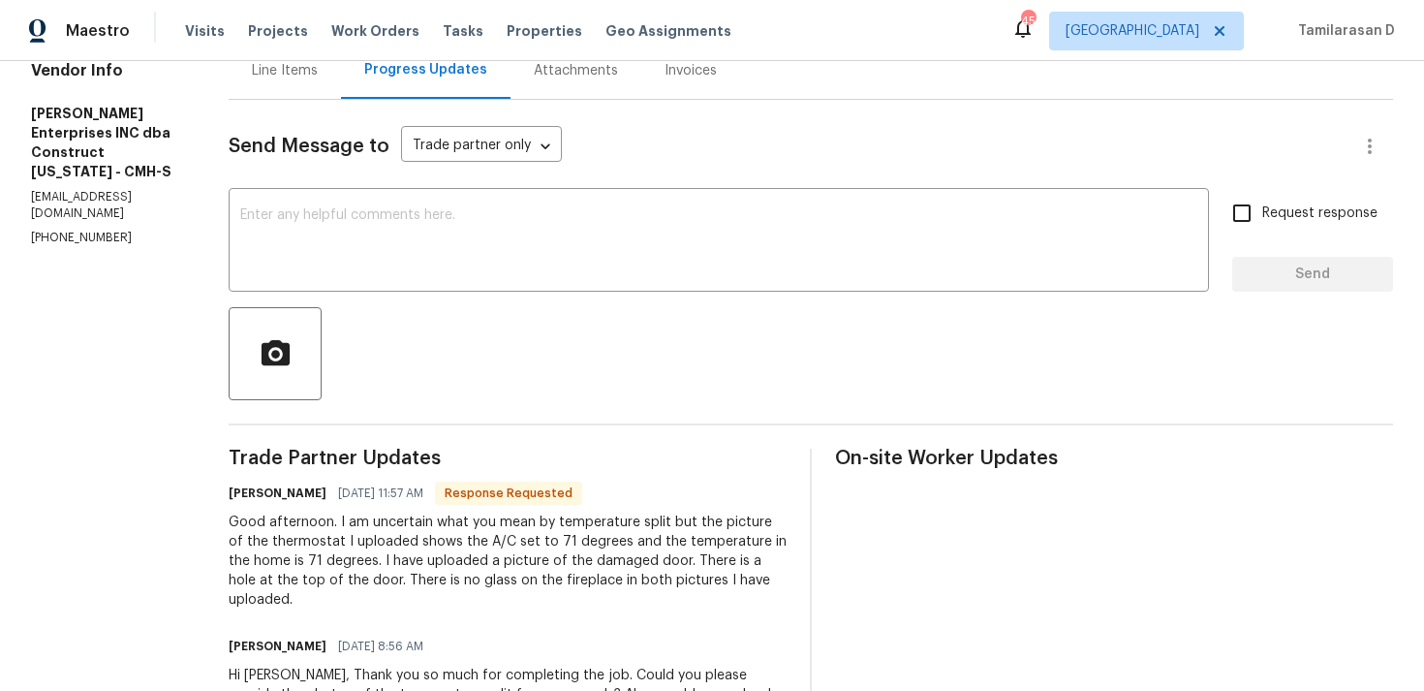
click at [291, 95] on div "Line Items" at bounding box center [285, 70] width 112 height 57
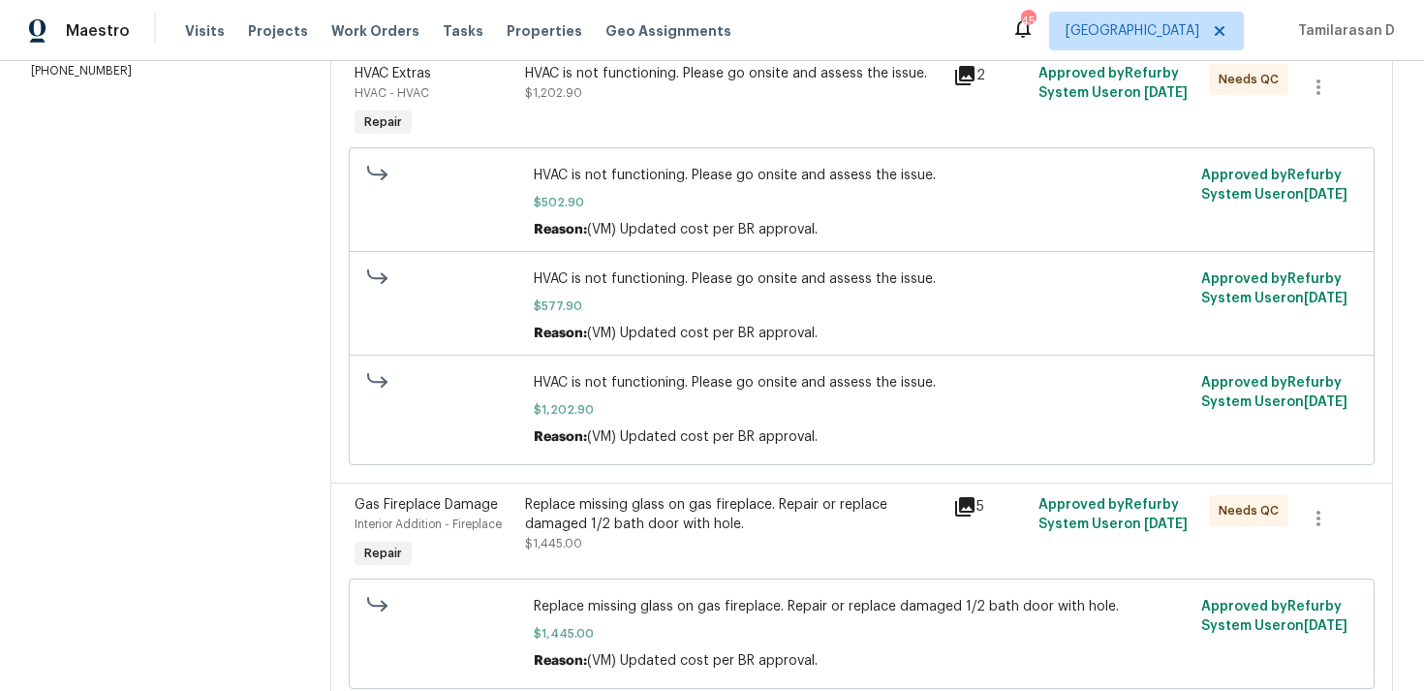
scroll to position [394, 0]
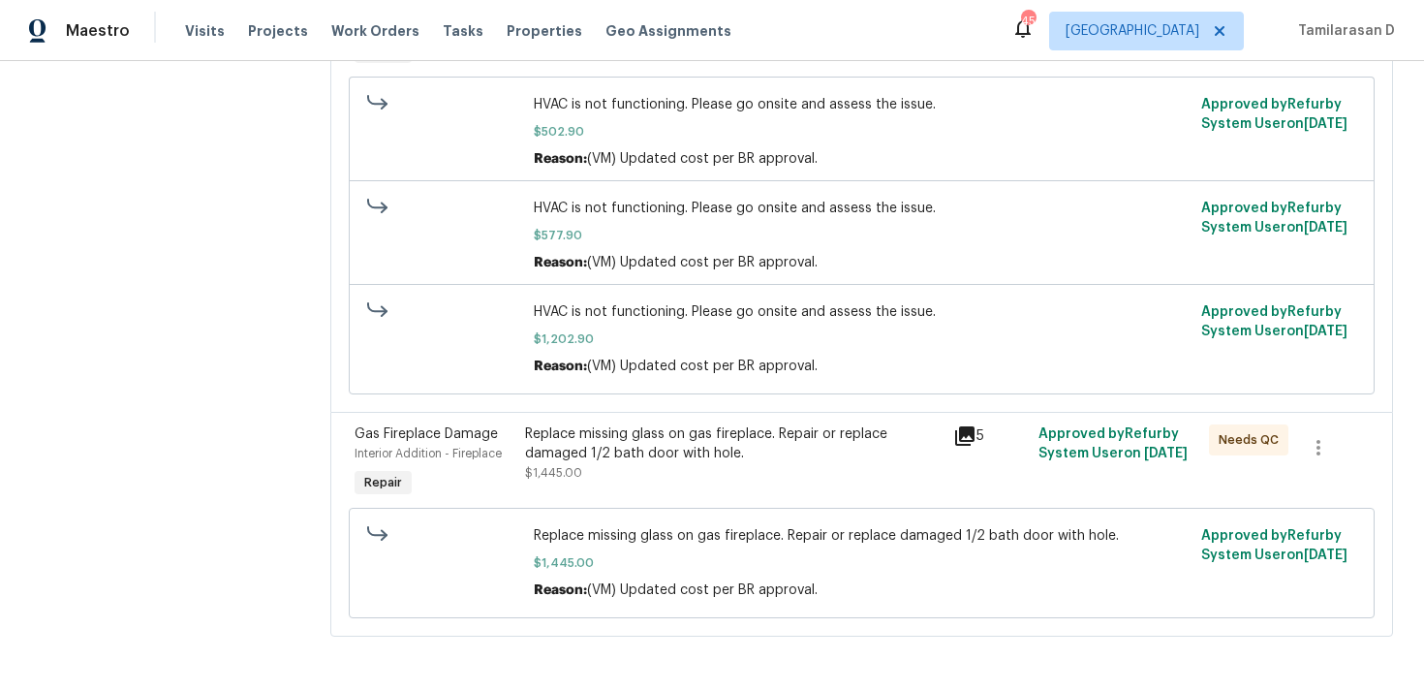
click at [713, 462] on div "Replace missing glass on gas fireplace. Repair or replace damaged 1/2 bath door…" at bounding box center [733, 453] width 416 height 58
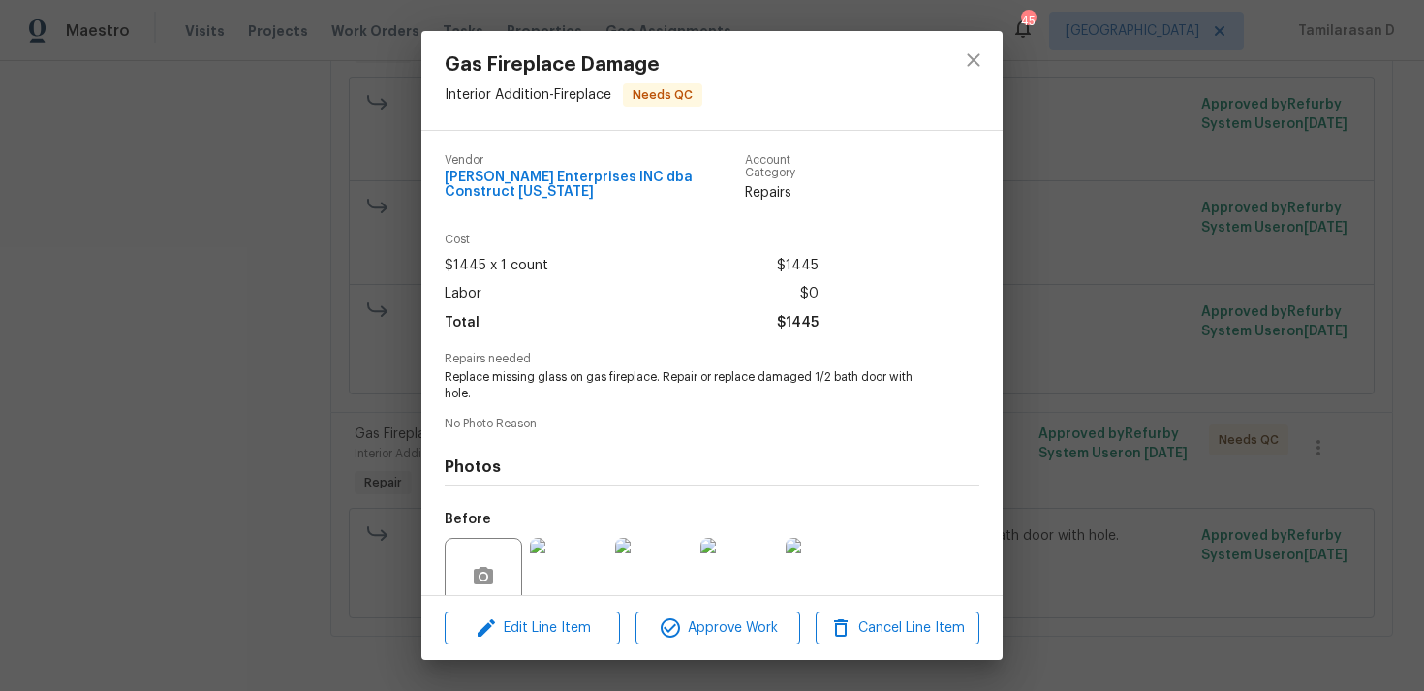
scroll to position [152, 0]
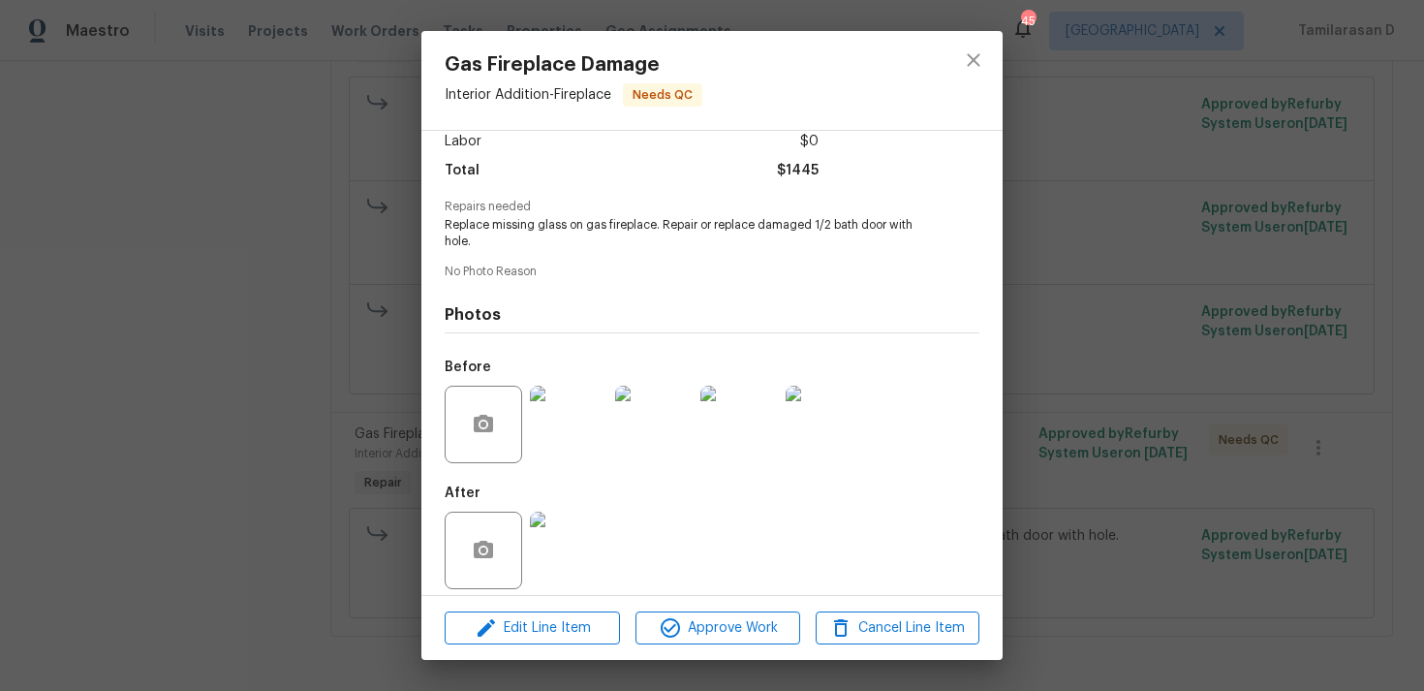
click at [651, 427] on img at bounding box center [654, 425] width 78 height 78
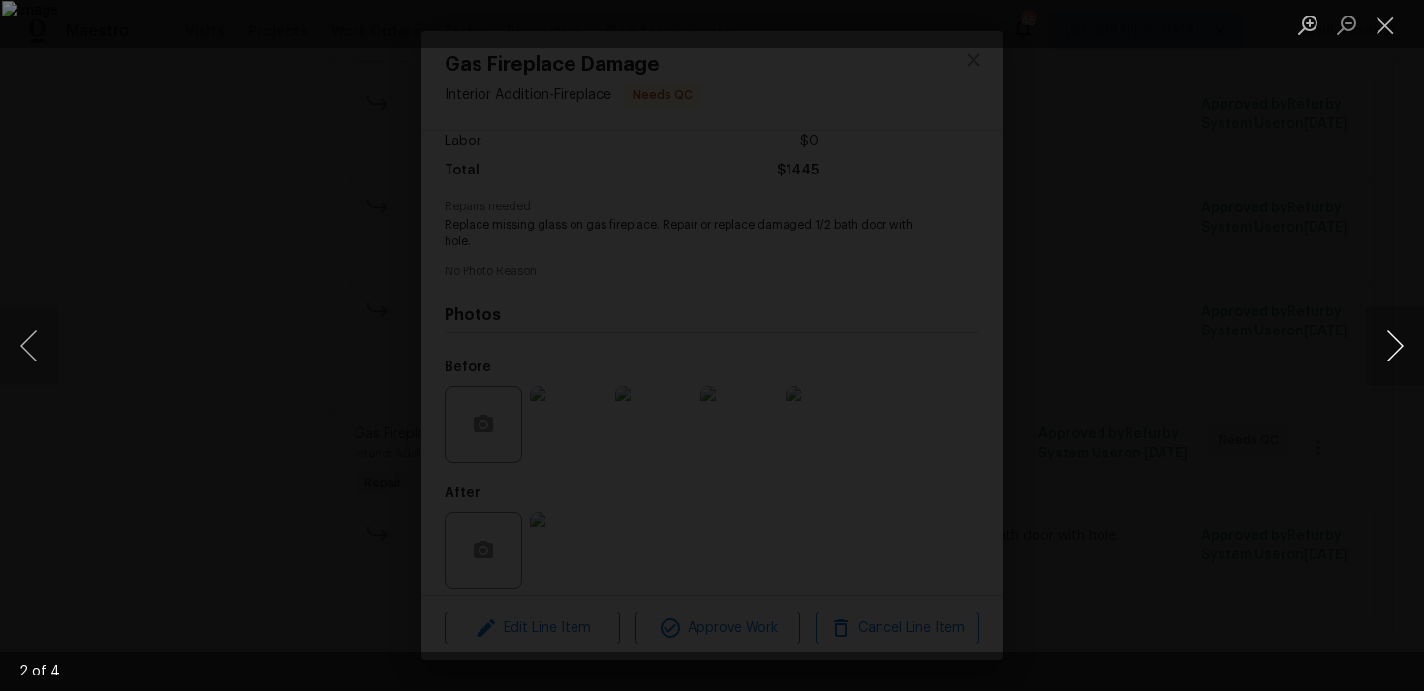
click at [1394, 326] on button "Next image" at bounding box center [1395, 346] width 58 height 78
click at [1384, 24] on button "Close lightbox" at bounding box center [1385, 25] width 39 height 34
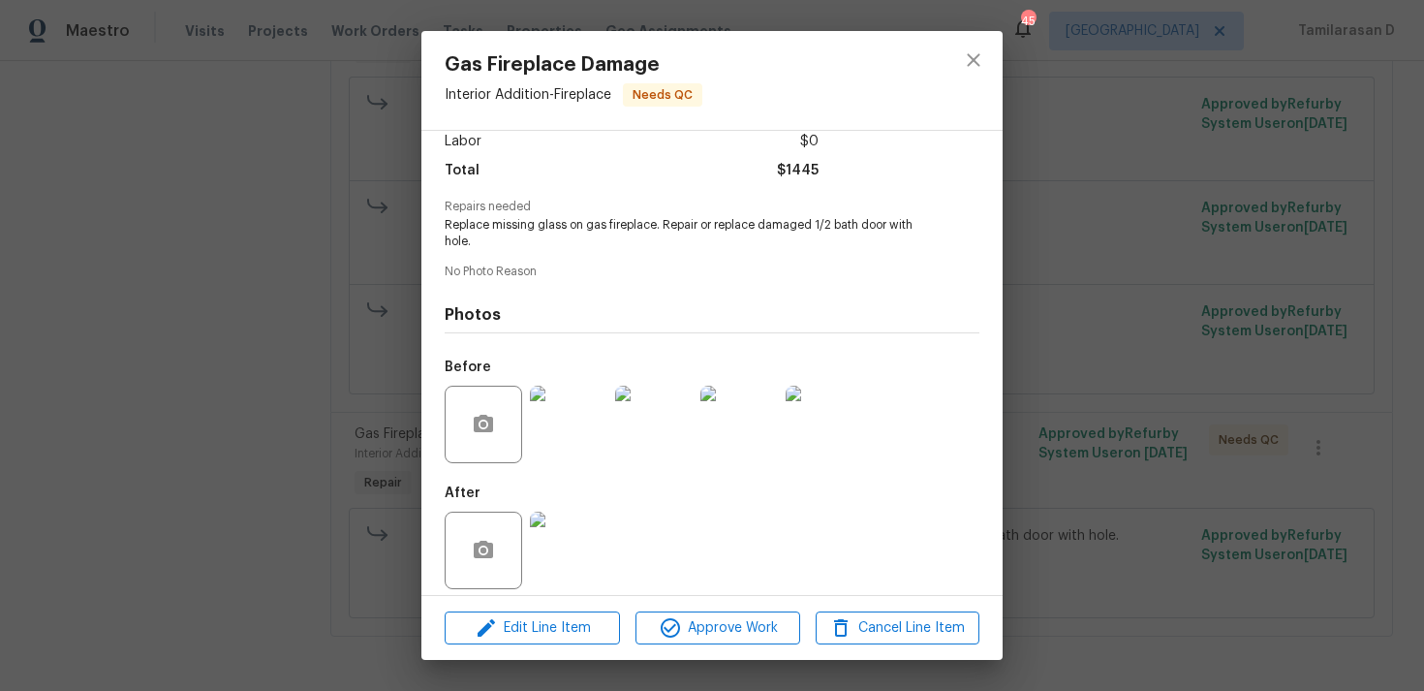
click at [563, 534] on img at bounding box center [569, 551] width 78 height 78
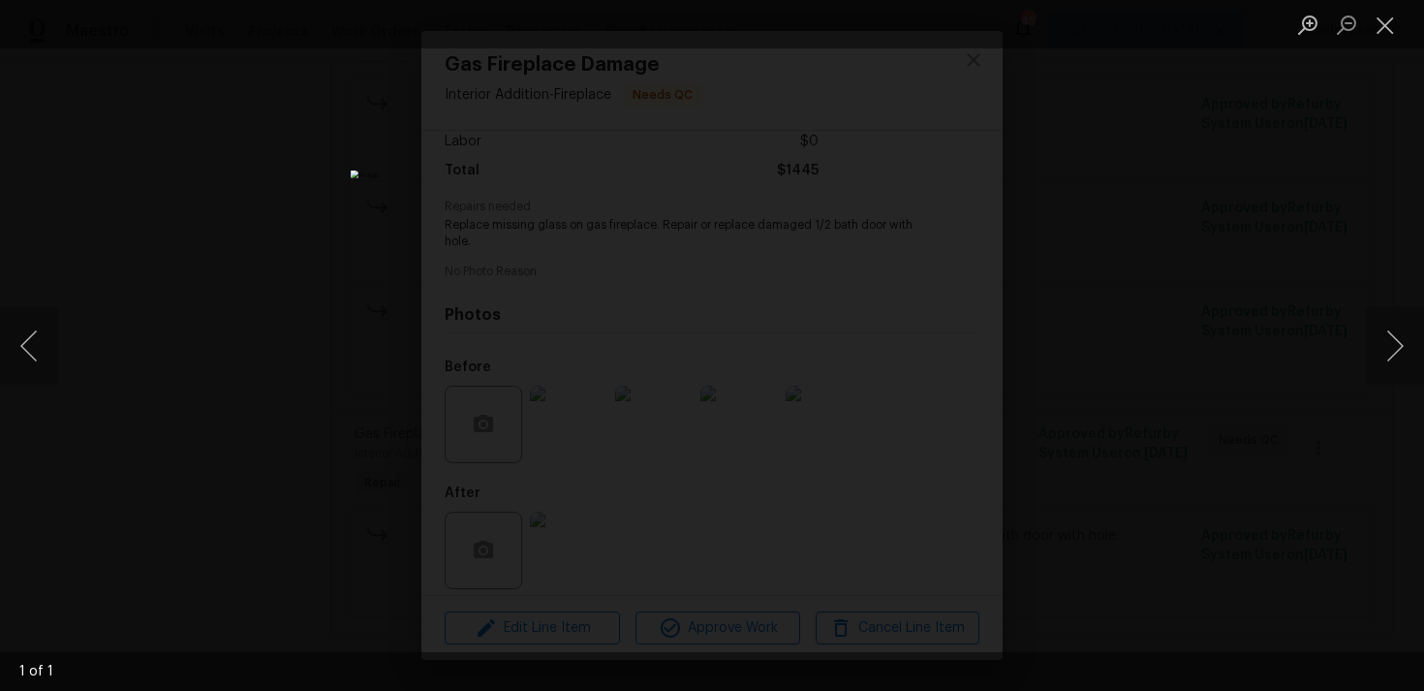
click at [1131, 380] on div "Lightbox" at bounding box center [712, 345] width 1424 height 691
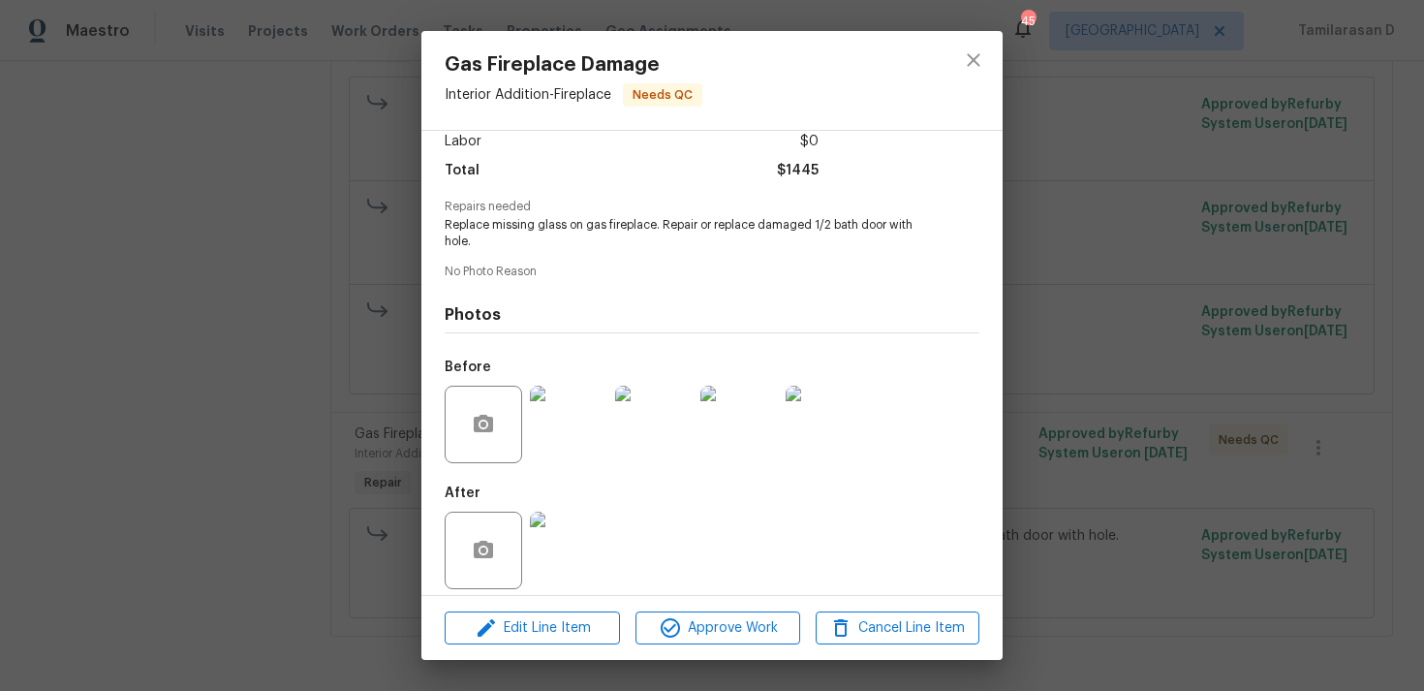
click at [565, 438] on img at bounding box center [569, 425] width 78 height 78
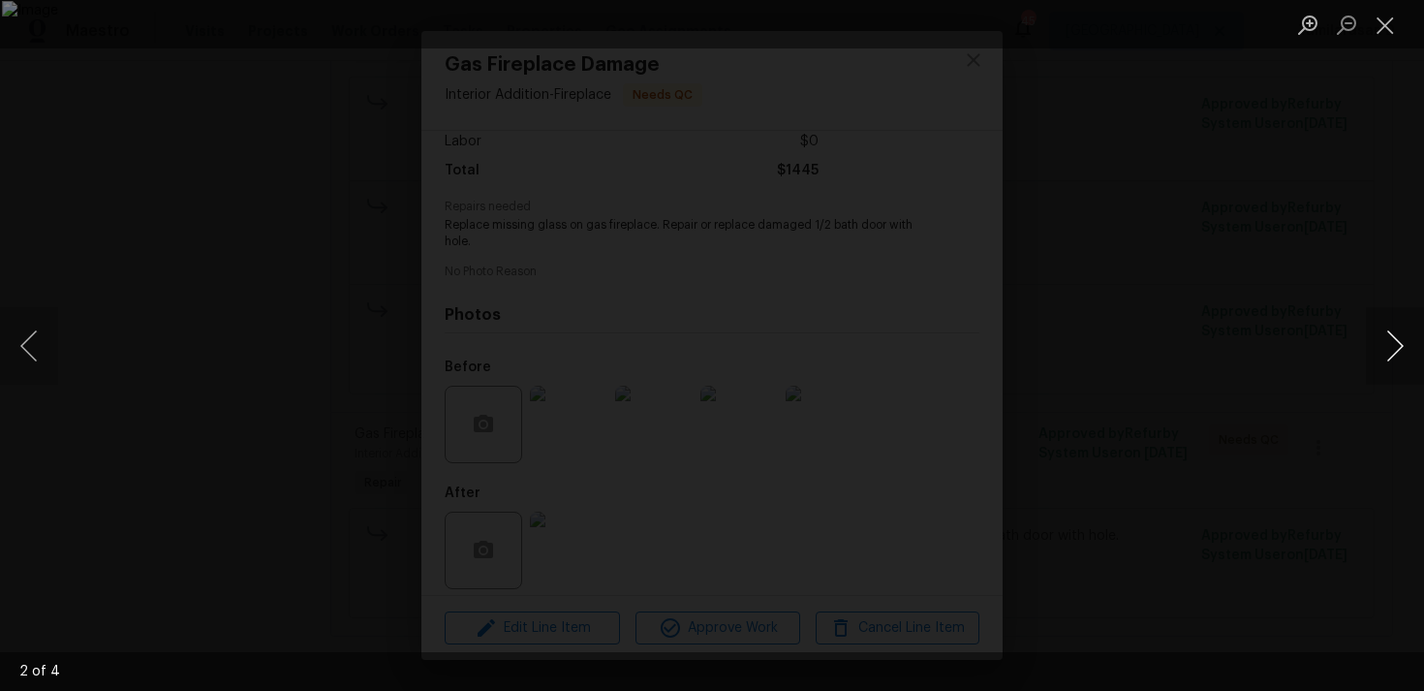
click at [1412, 331] on button "Next image" at bounding box center [1395, 346] width 58 height 78
click at [1408, 335] on button "Next image" at bounding box center [1395, 346] width 58 height 78
click at [1388, 22] on button "Close lightbox" at bounding box center [1385, 25] width 39 height 34
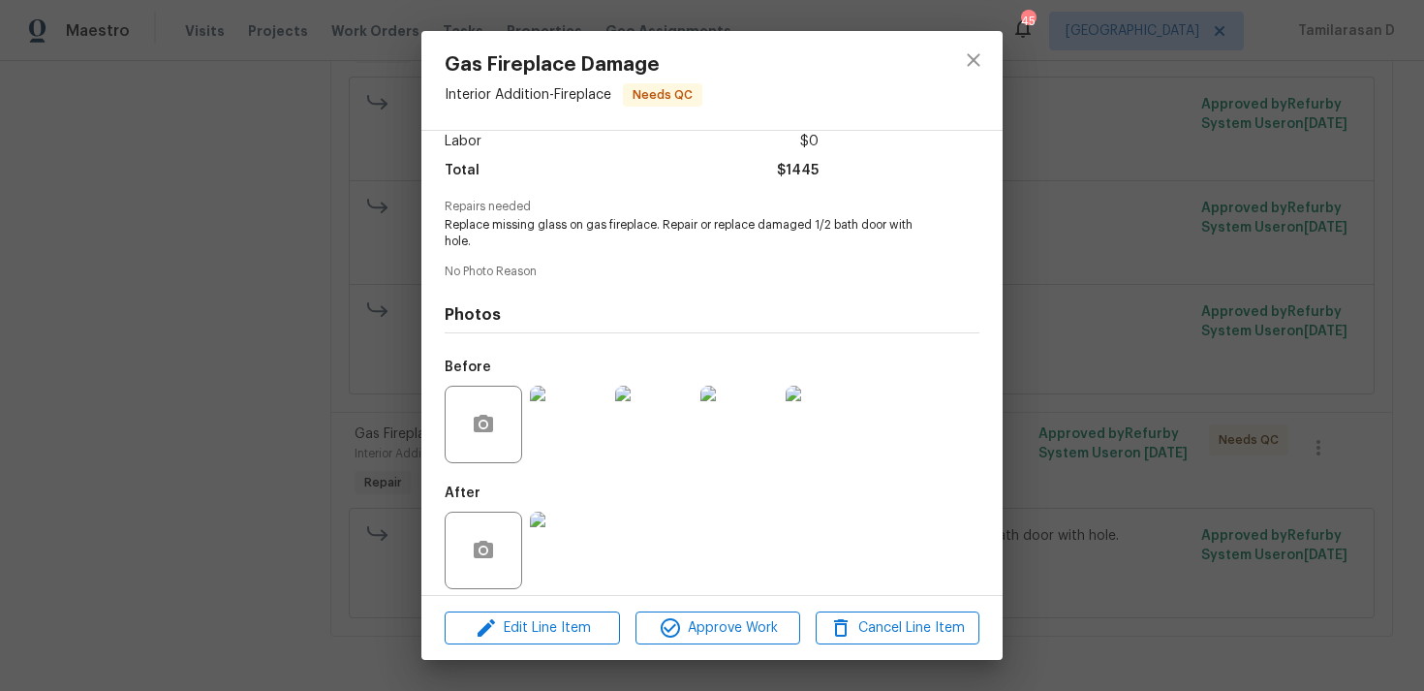
click at [1045, 184] on div "Gas Fireplace Damage Interior Addition - Fireplace Needs QC Vendor [PERSON_NAME…" at bounding box center [712, 345] width 1424 height 691
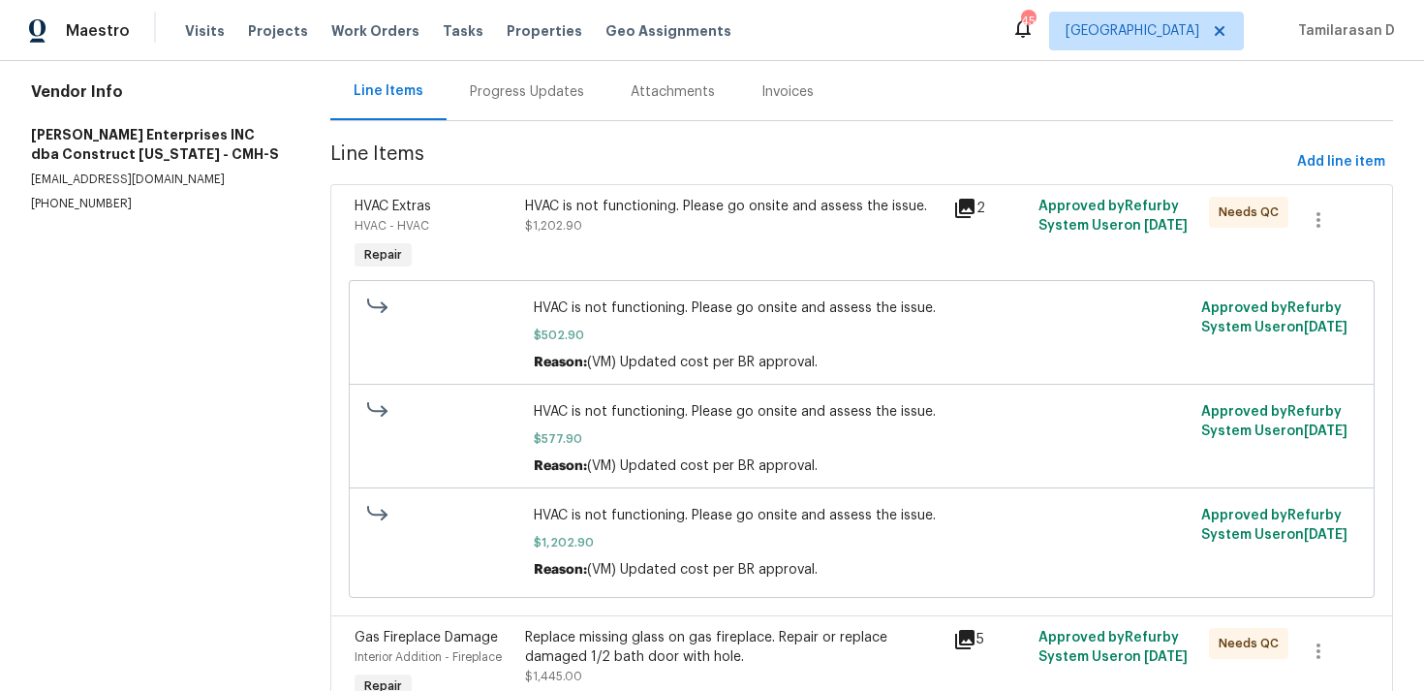
scroll to position [0, 0]
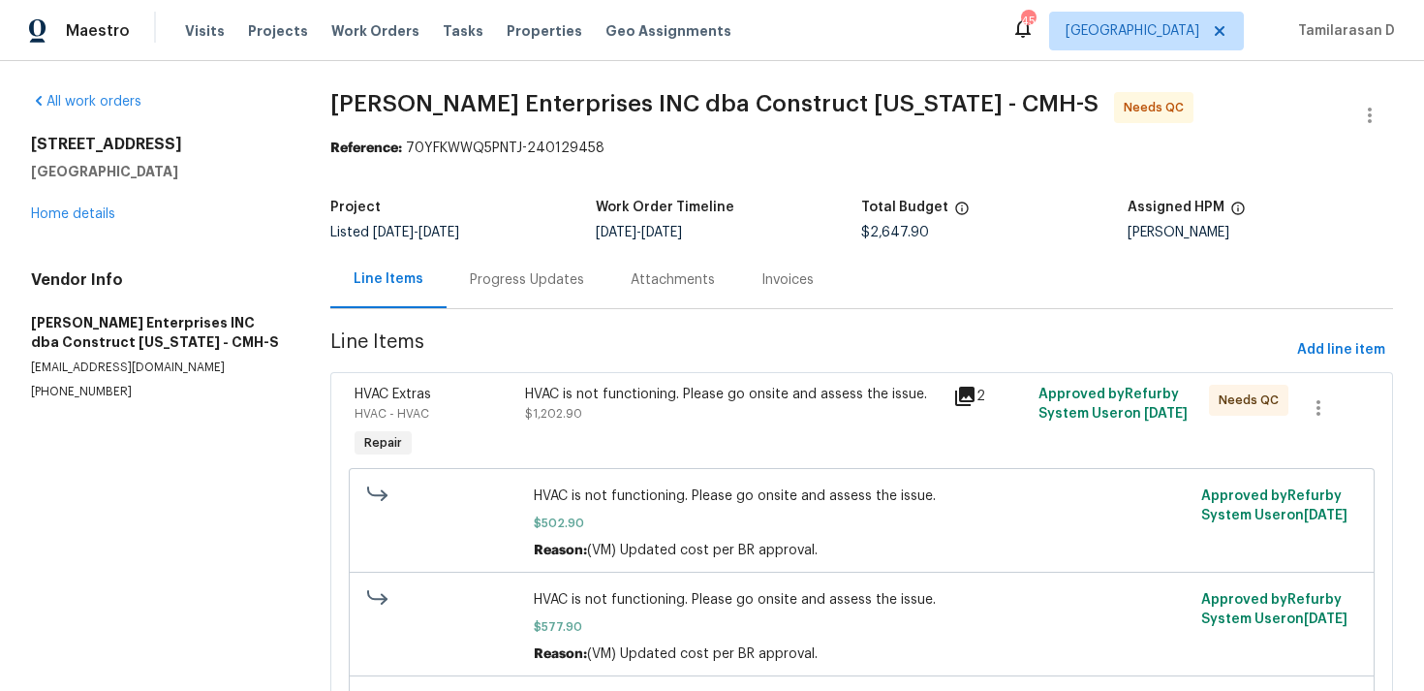
click at [531, 290] on div "Progress Updates" at bounding box center [527, 279] width 161 height 57
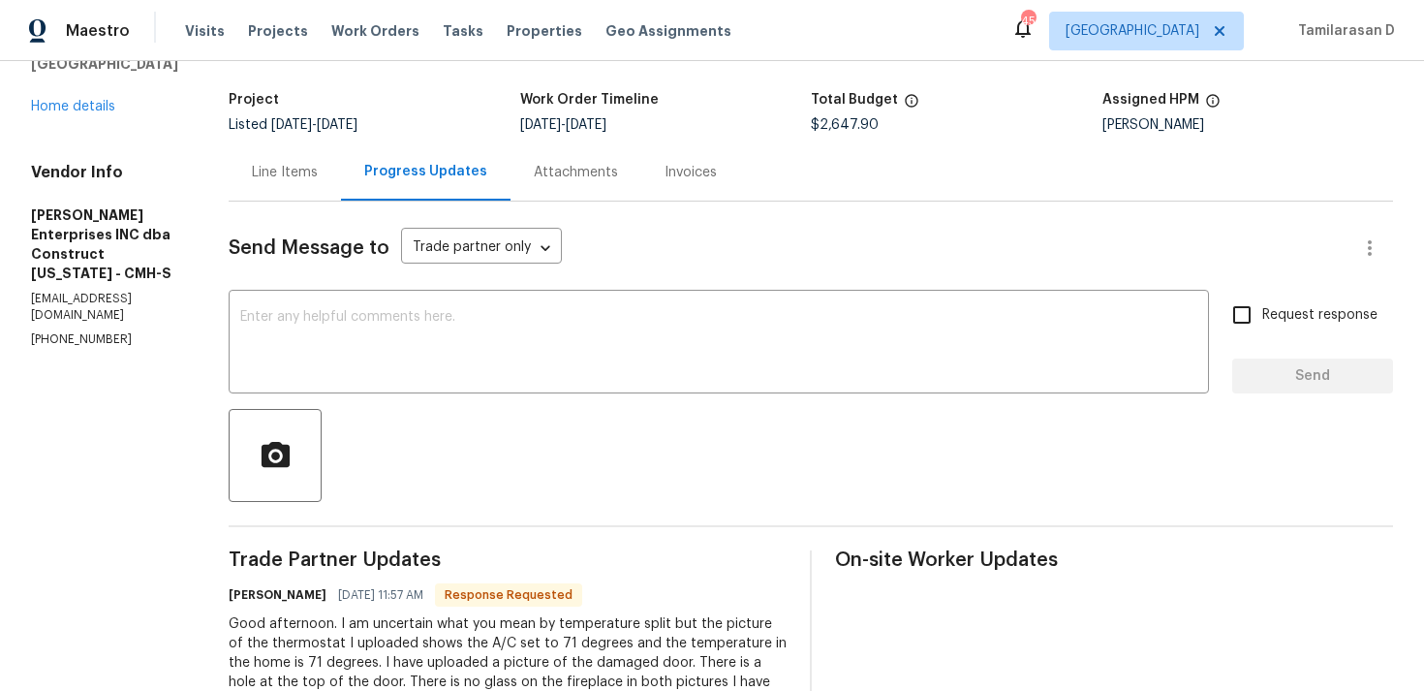
scroll to position [92, 0]
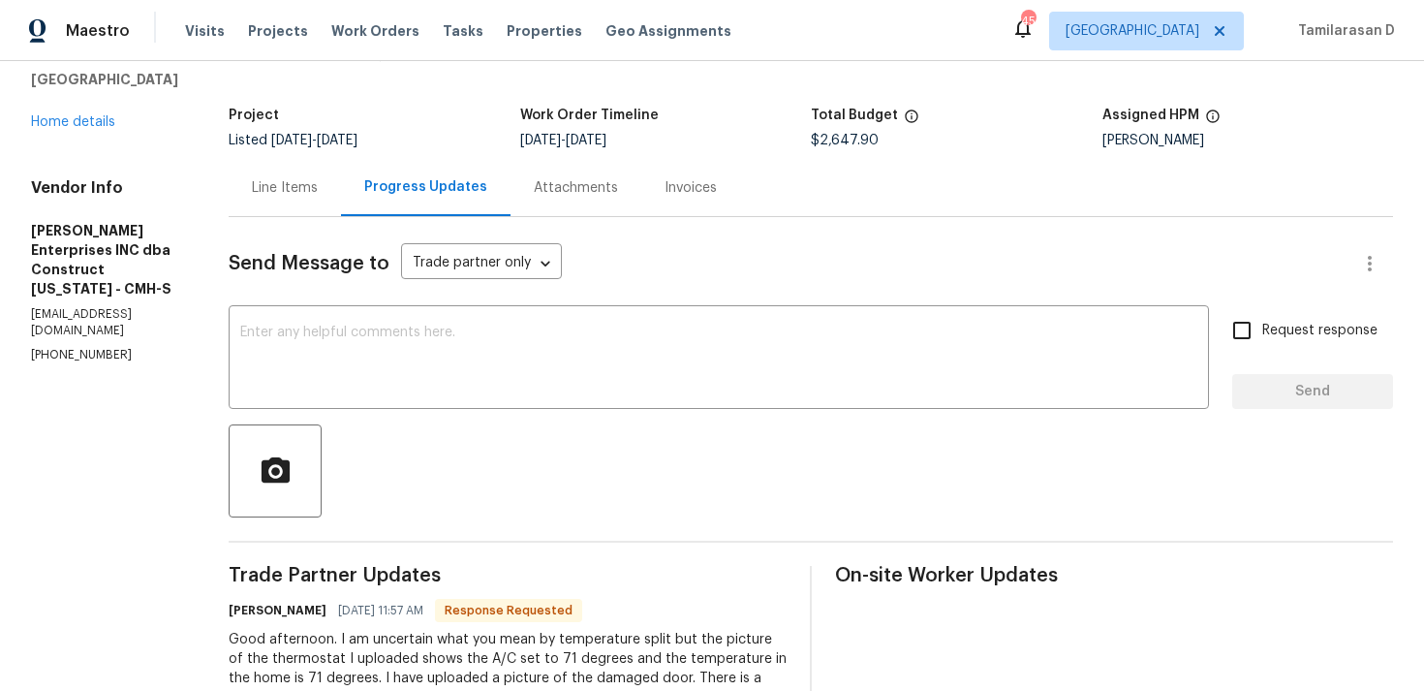
click at [303, 195] on div "Line Items" at bounding box center [285, 187] width 66 height 19
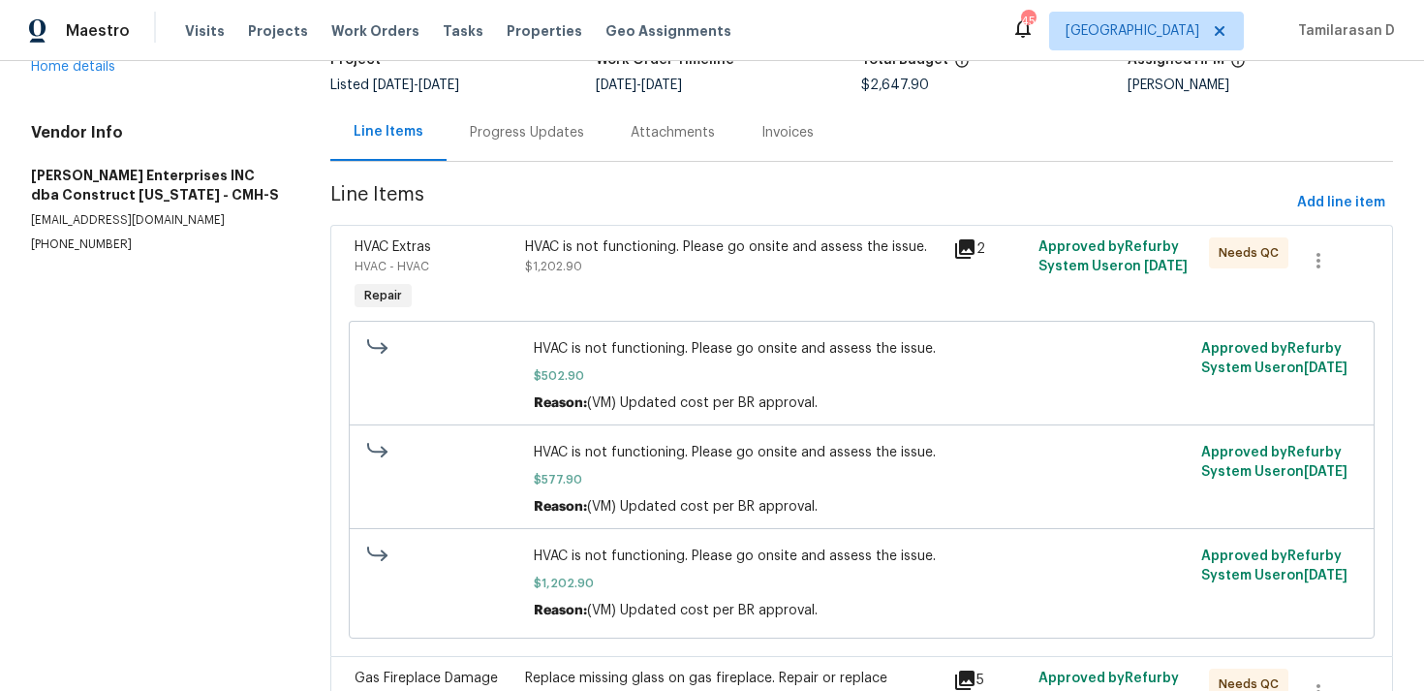
scroll to position [124, 0]
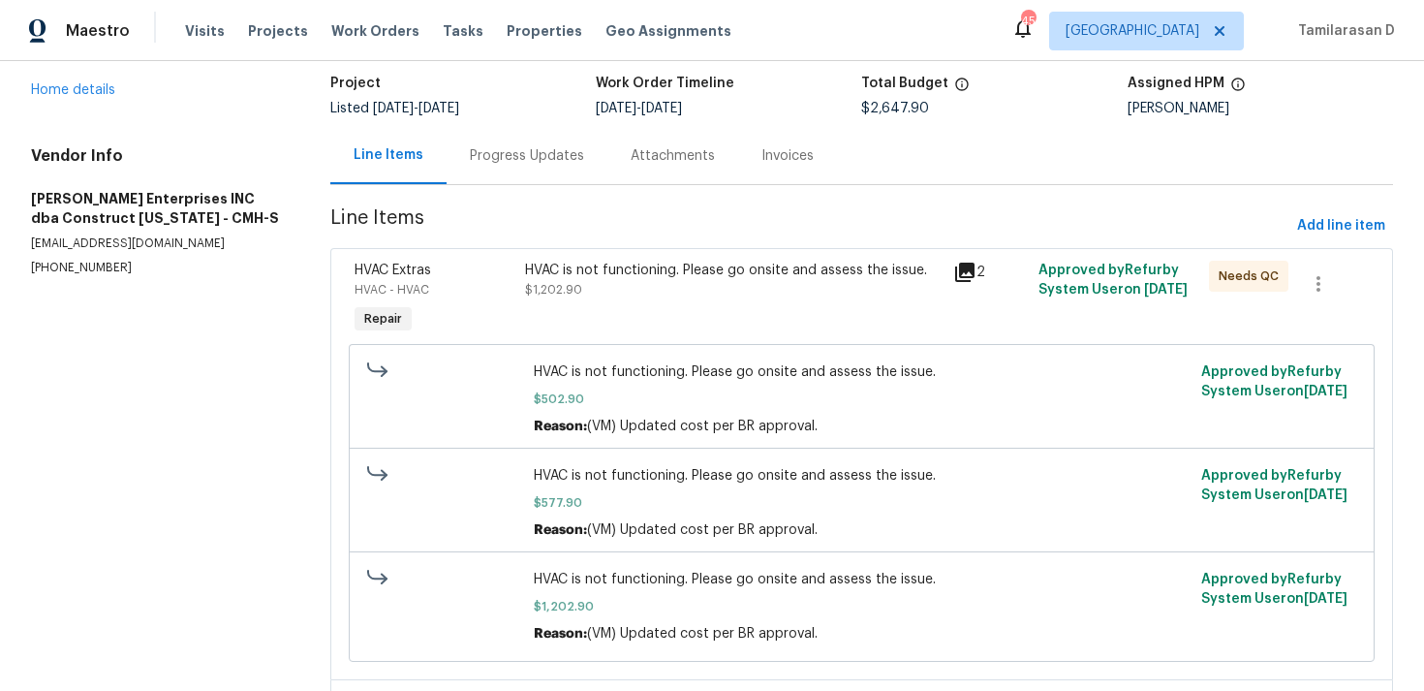
click at [494, 140] on div "Progress Updates" at bounding box center [527, 155] width 161 height 57
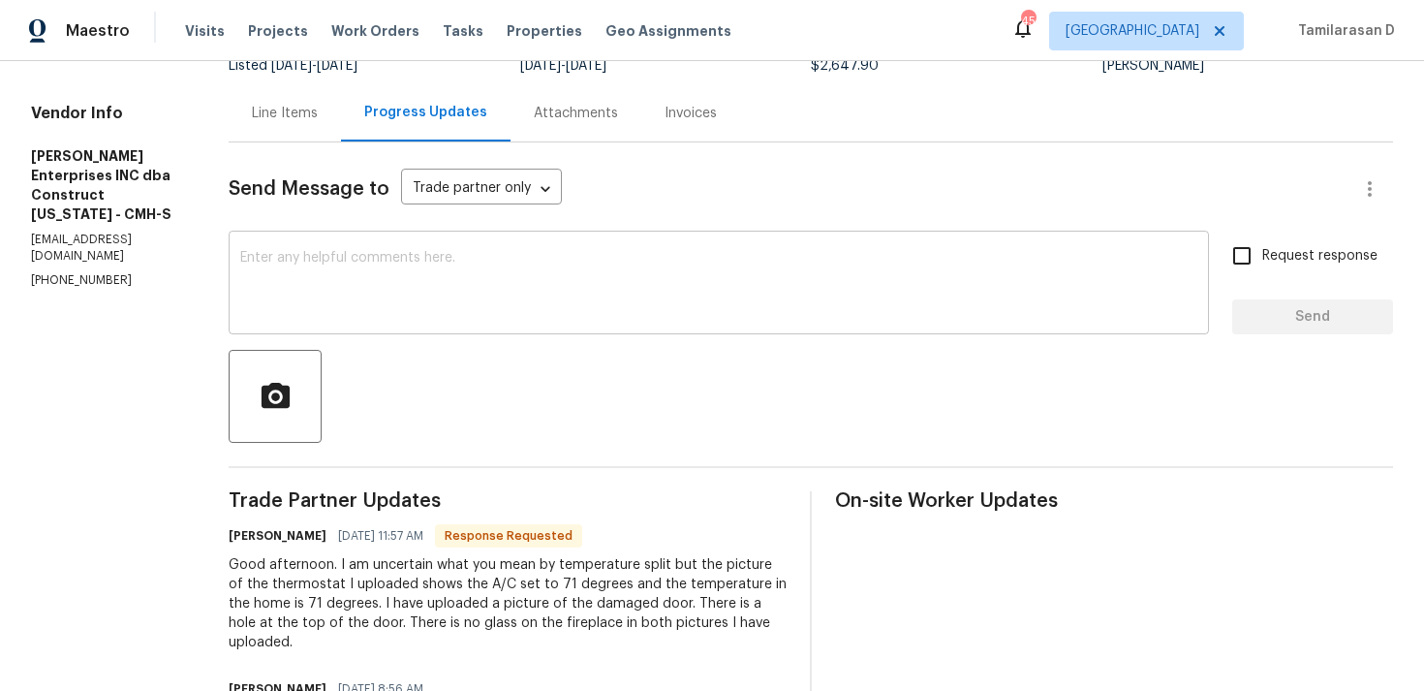
scroll to position [168, 0]
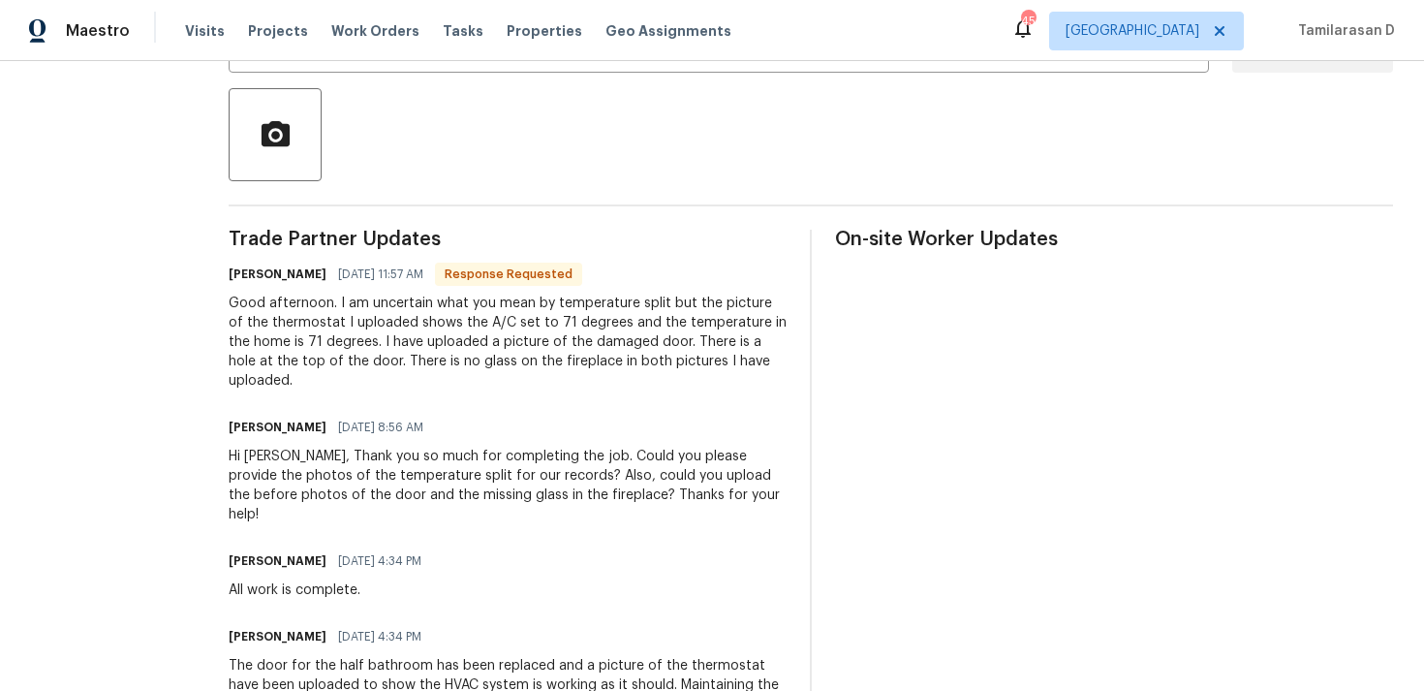
scroll to position [169, 0]
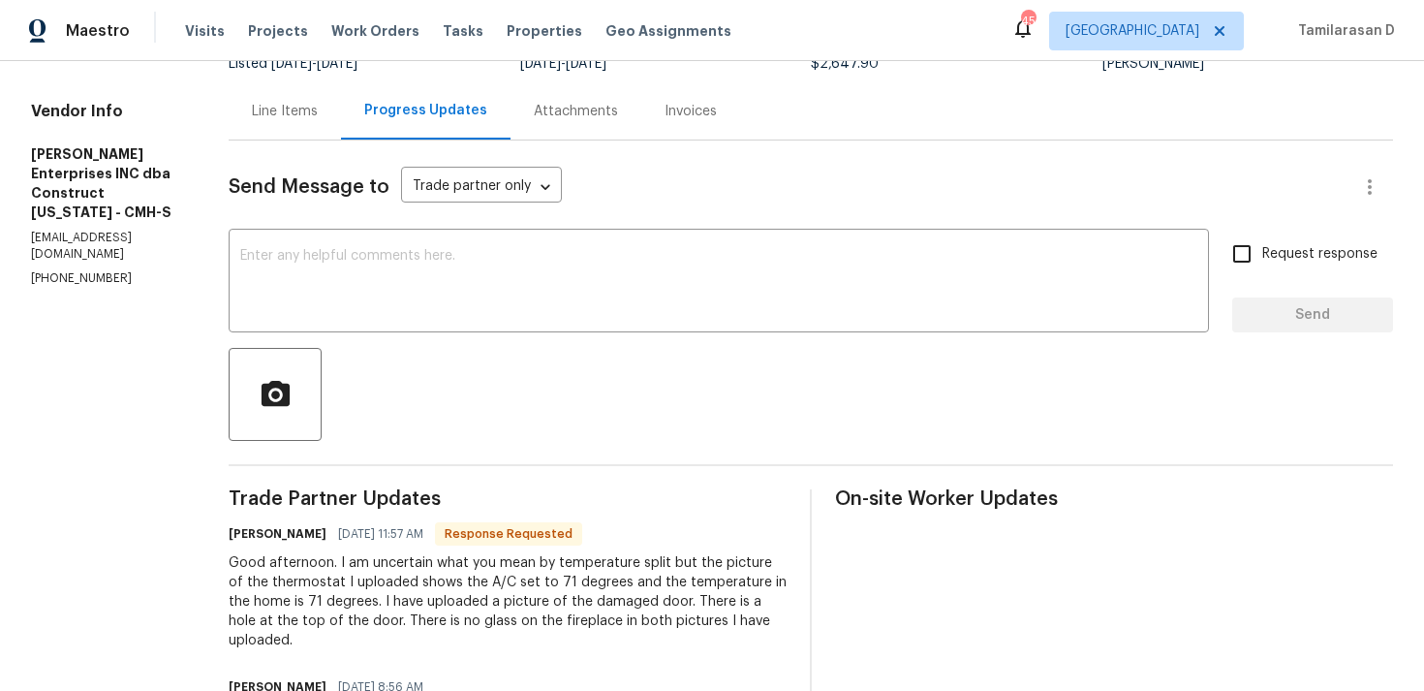
click at [291, 107] on div "Line Items" at bounding box center [285, 111] width 66 height 19
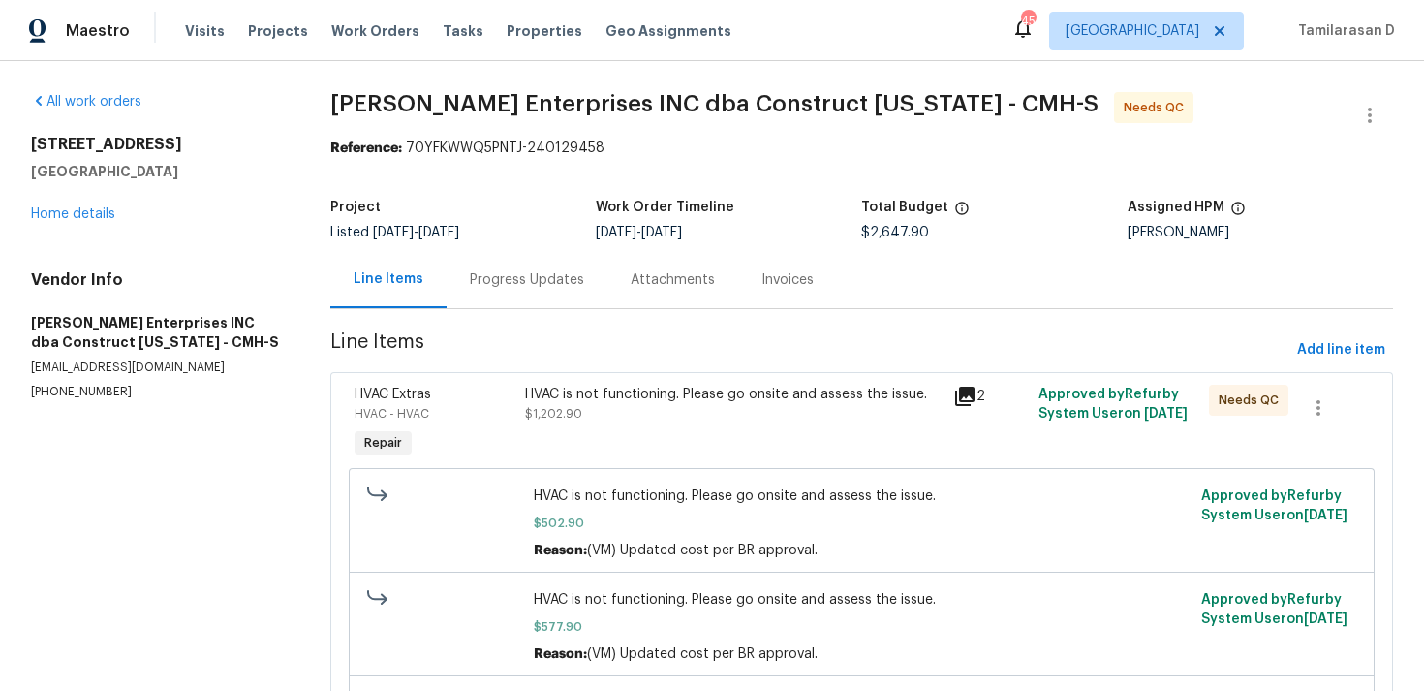
scroll to position [394, 0]
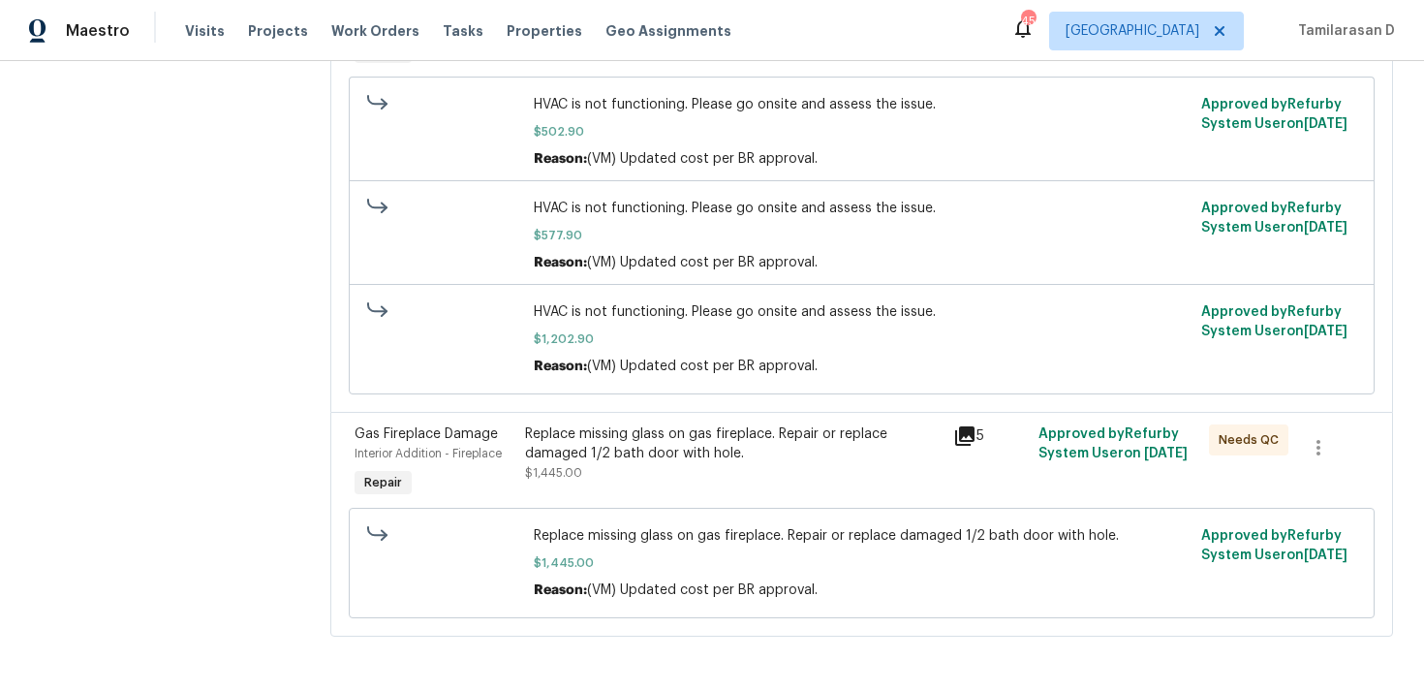
click at [710, 560] on span "$1,445.00" at bounding box center [862, 562] width 656 height 19
click at [710, 439] on div "Replace missing glass on gas fireplace. Repair or replace damaged 1/2 bath door…" at bounding box center [733, 443] width 416 height 39
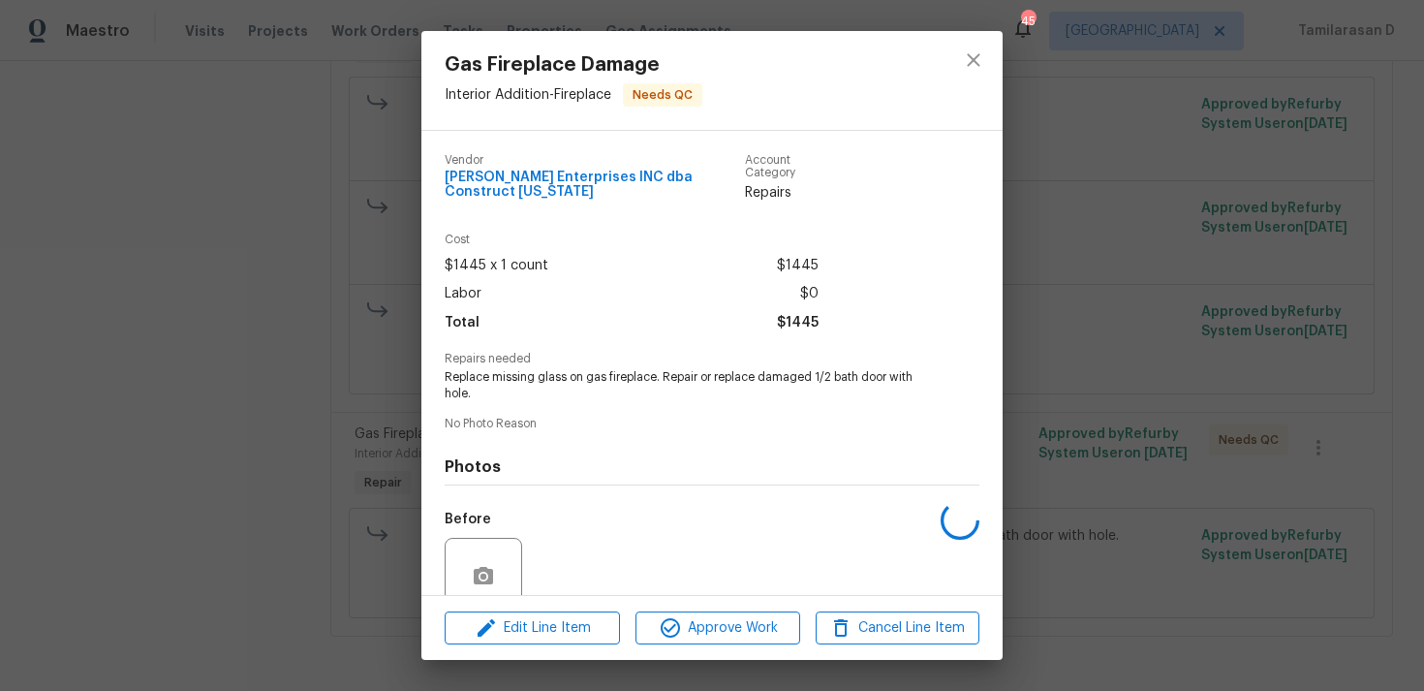
scroll to position [152, 0]
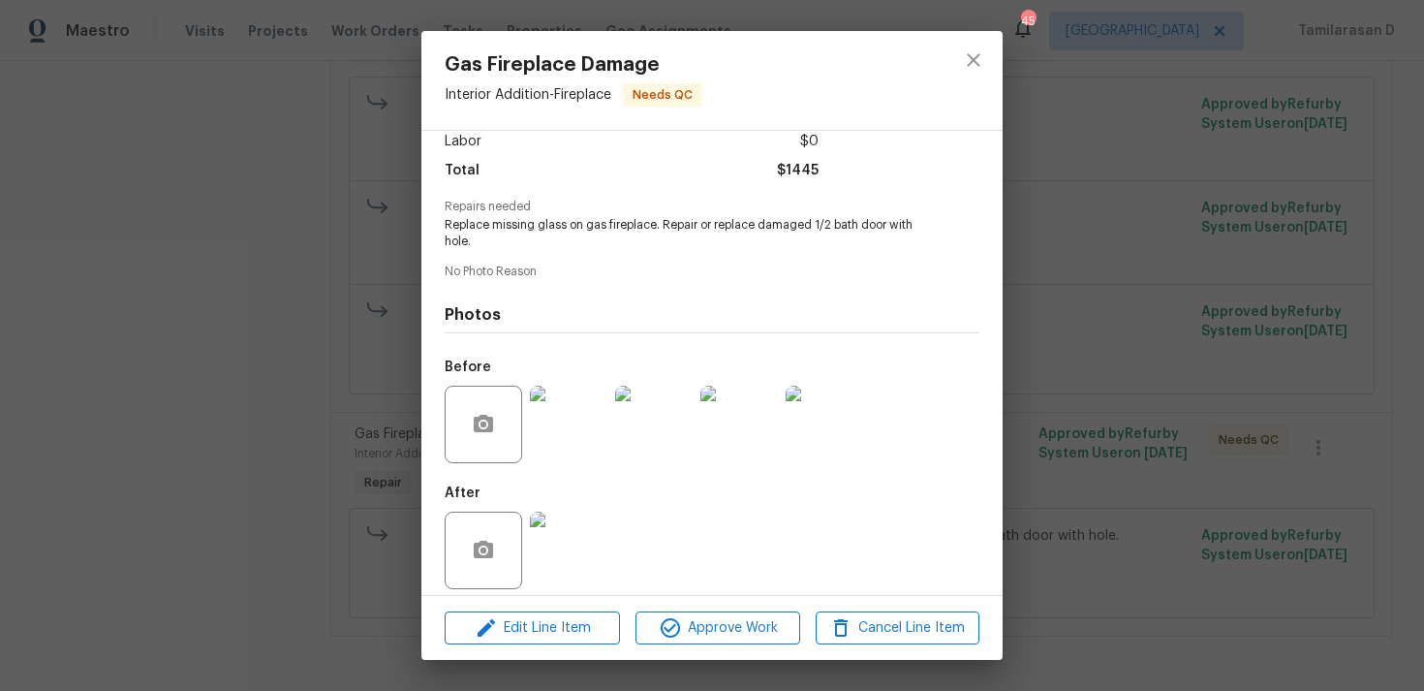
click at [545, 413] on img at bounding box center [569, 425] width 78 height 78
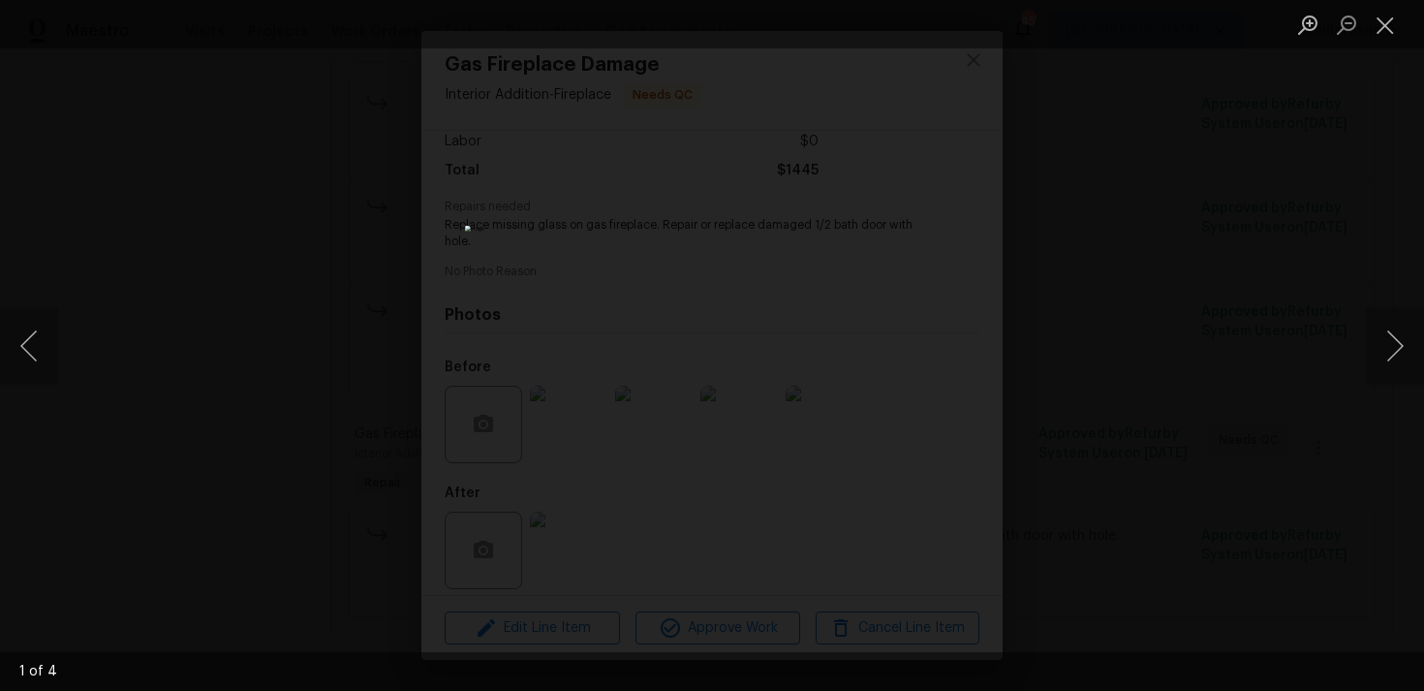
click at [323, 389] on div "Lightbox" at bounding box center [712, 345] width 1424 height 691
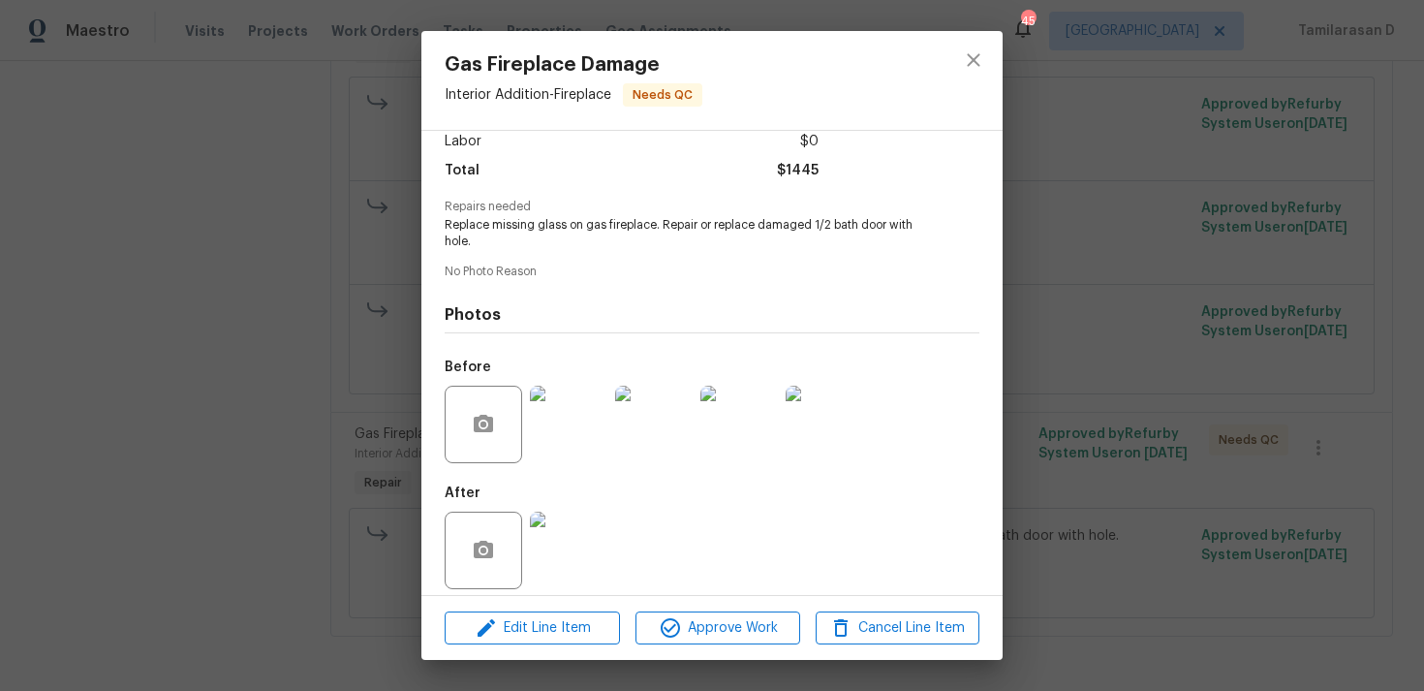
click at [237, 392] on div "Gas Fireplace Damage Interior Addition - Fireplace Needs QC Vendor [PERSON_NAME…" at bounding box center [712, 345] width 1424 height 691
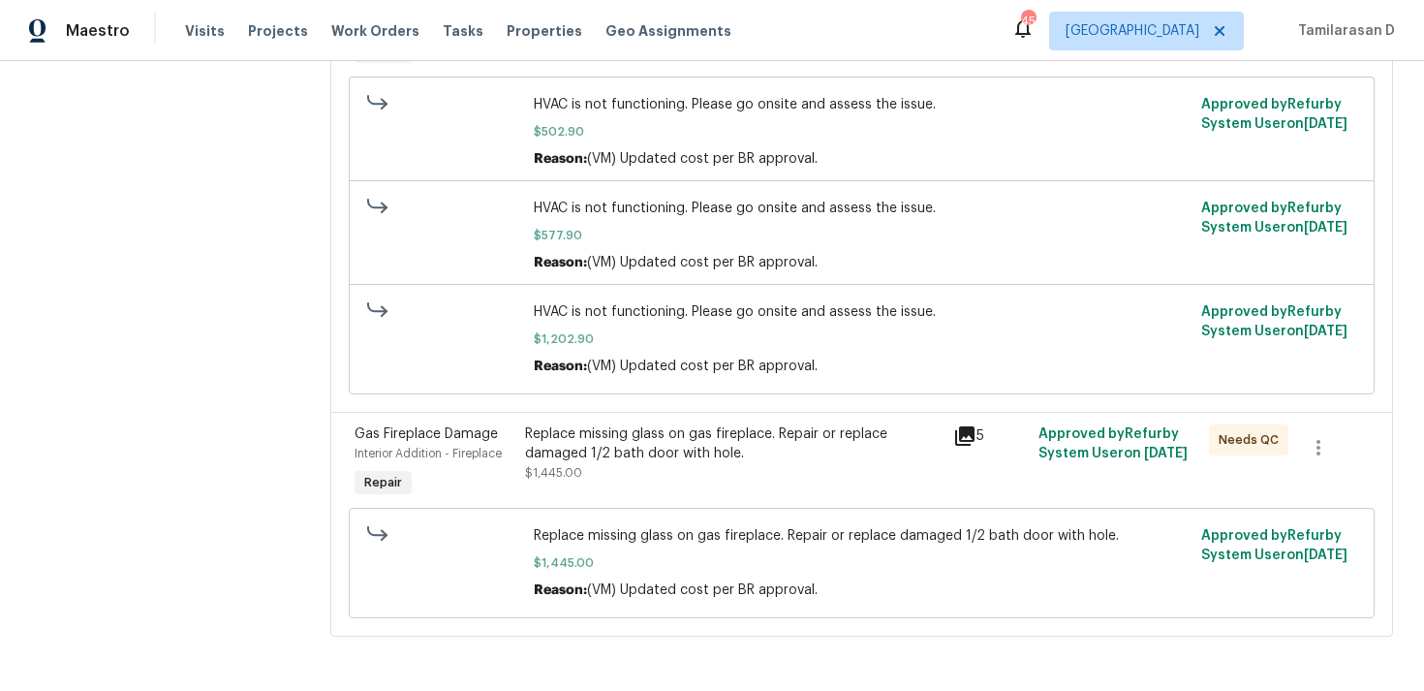
click at [649, 464] on div "Replace missing glass on gas fireplace. Repair or replace damaged 1/2 bath door…" at bounding box center [733, 453] width 416 height 58
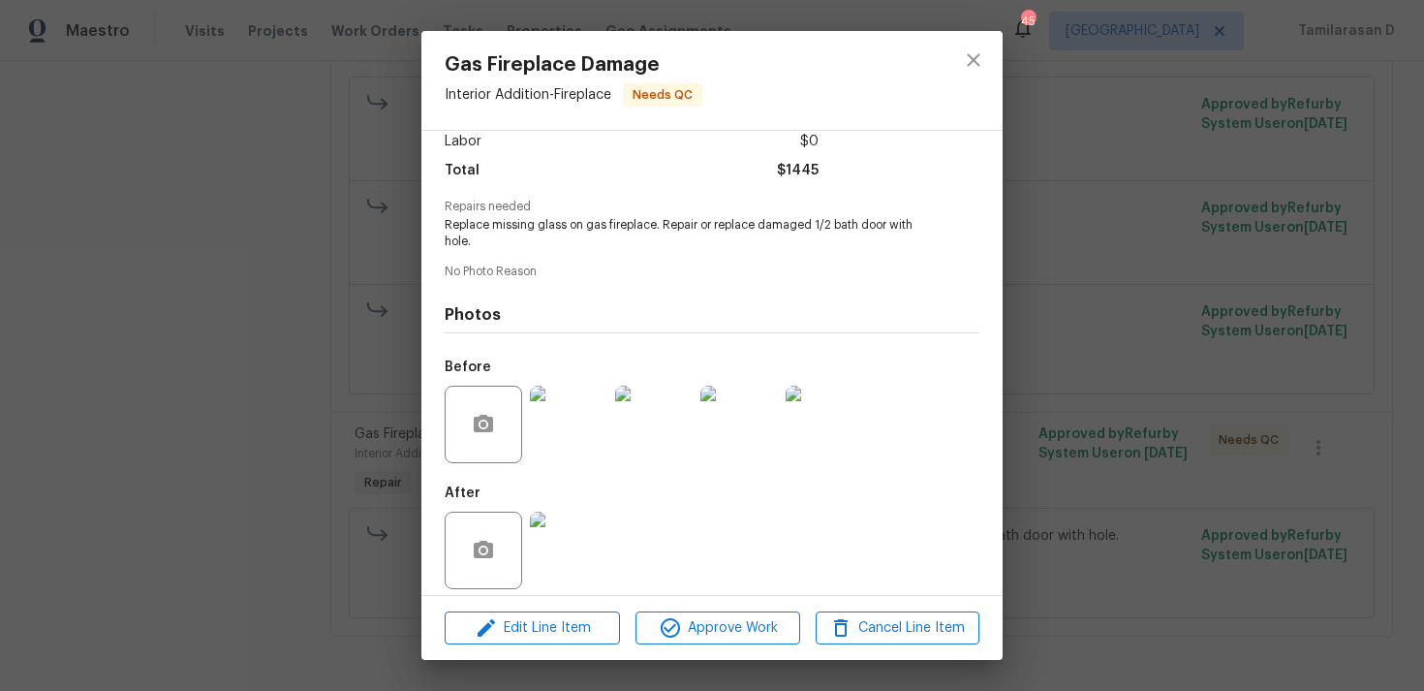
click at [598, 434] on img at bounding box center [569, 425] width 78 height 78
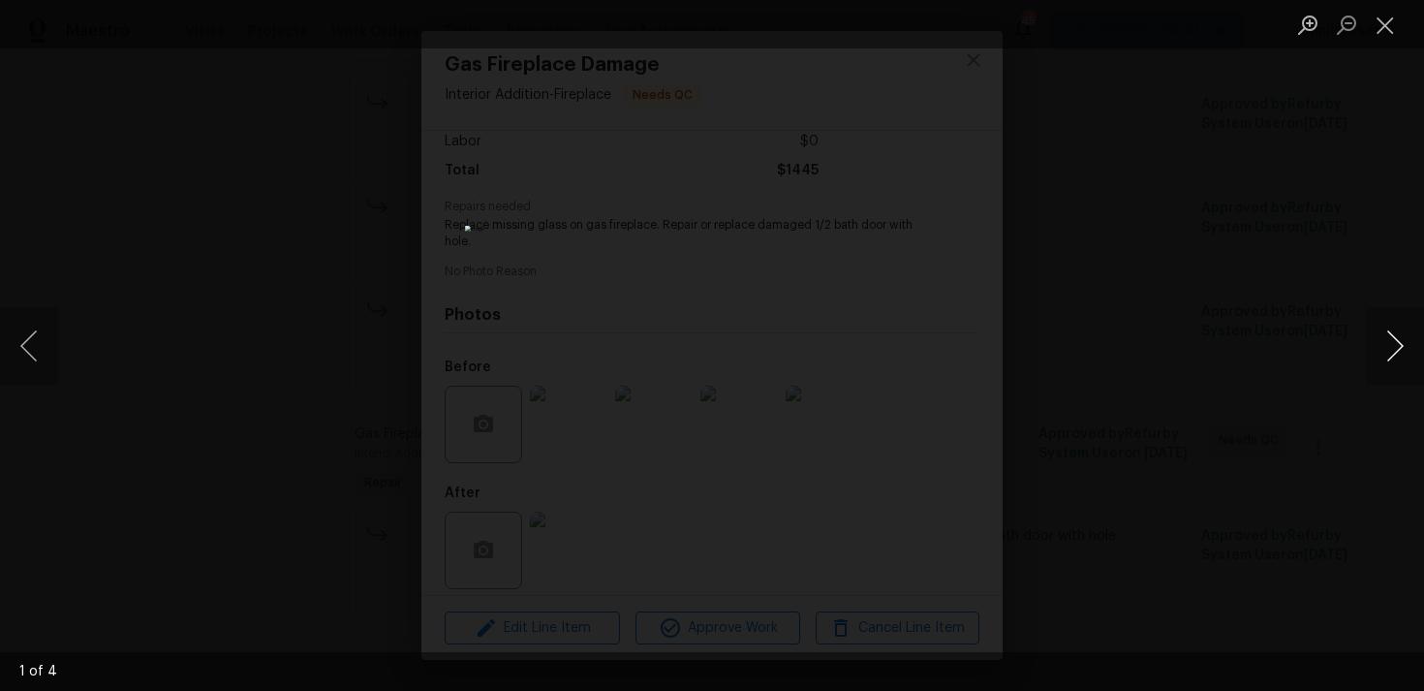
click at [1415, 320] on button "Next image" at bounding box center [1395, 346] width 58 height 78
click at [1395, 361] on button "Next image" at bounding box center [1395, 346] width 58 height 78
click at [739, 361] on img "Lightbox" at bounding box center [712, 345] width 494 height 239
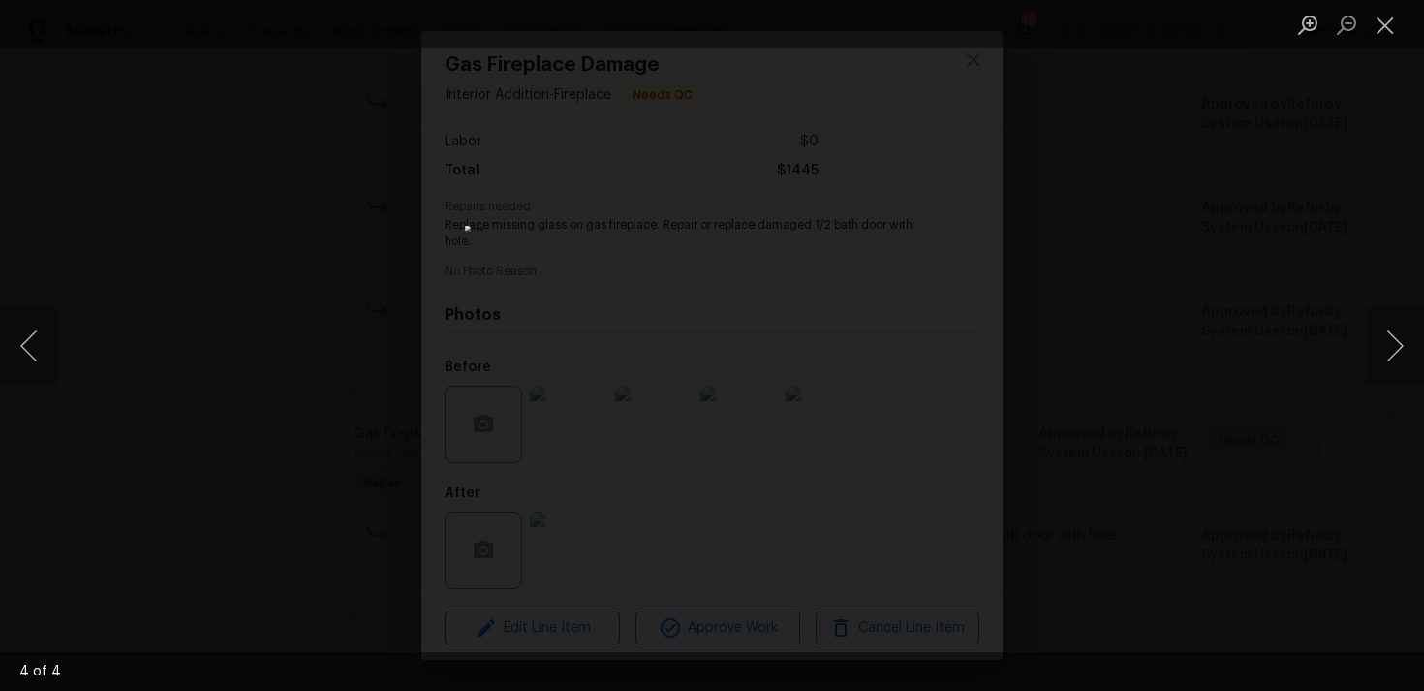
click at [739, 361] on img "Lightbox" at bounding box center [712, 345] width 494 height 239
click at [739, 361] on img "Lightbox" at bounding box center [685, 328] width 992 height 481
click at [29, 341] on button "Previous image" at bounding box center [29, 346] width 58 height 78
click at [47, 352] on button "Previous image" at bounding box center [29, 346] width 58 height 78
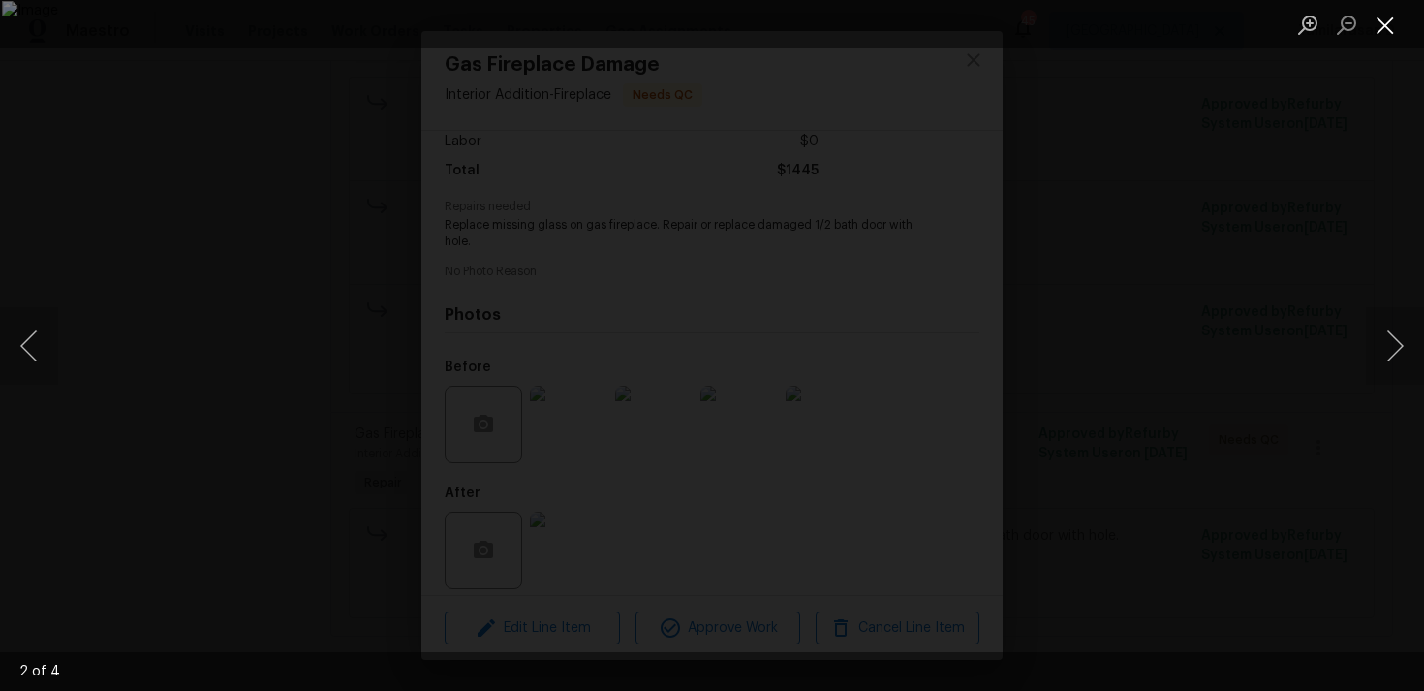
click at [1404, 34] on button "Close lightbox" at bounding box center [1385, 25] width 39 height 34
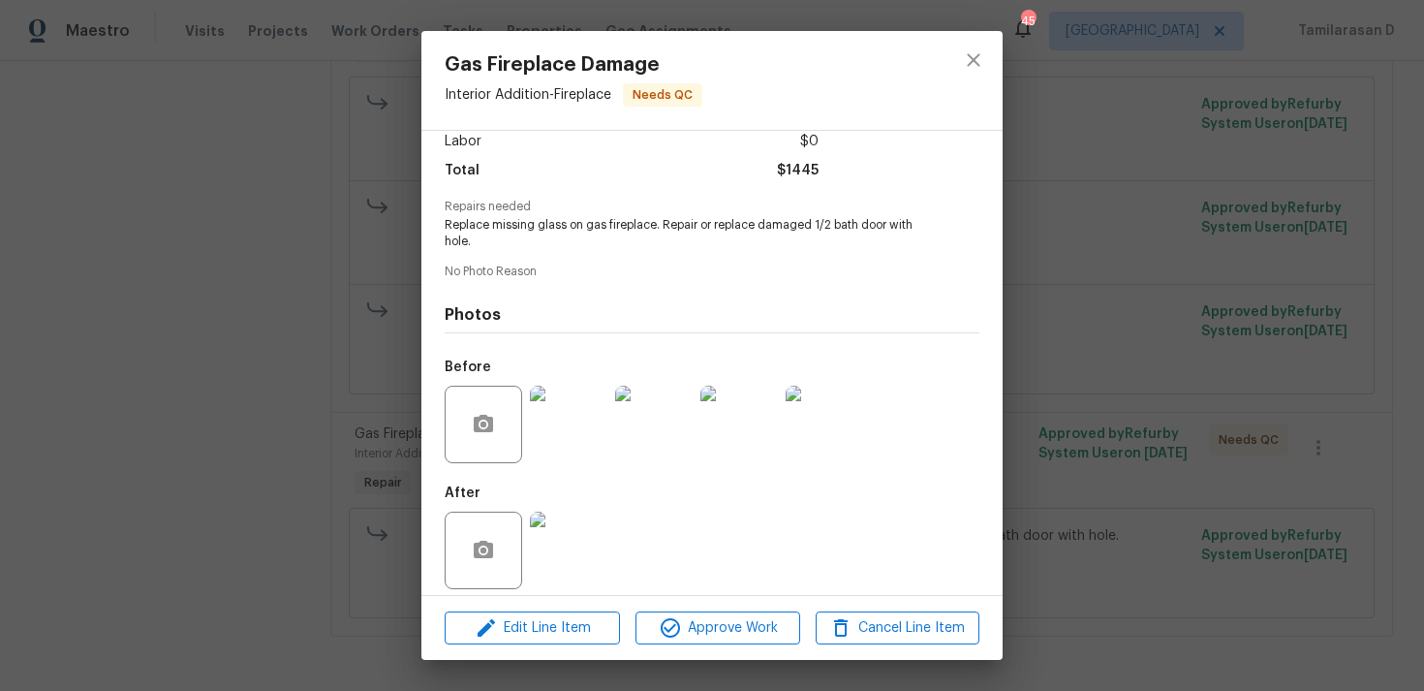
click at [555, 559] on img at bounding box center [569, 551] width 78 height 78
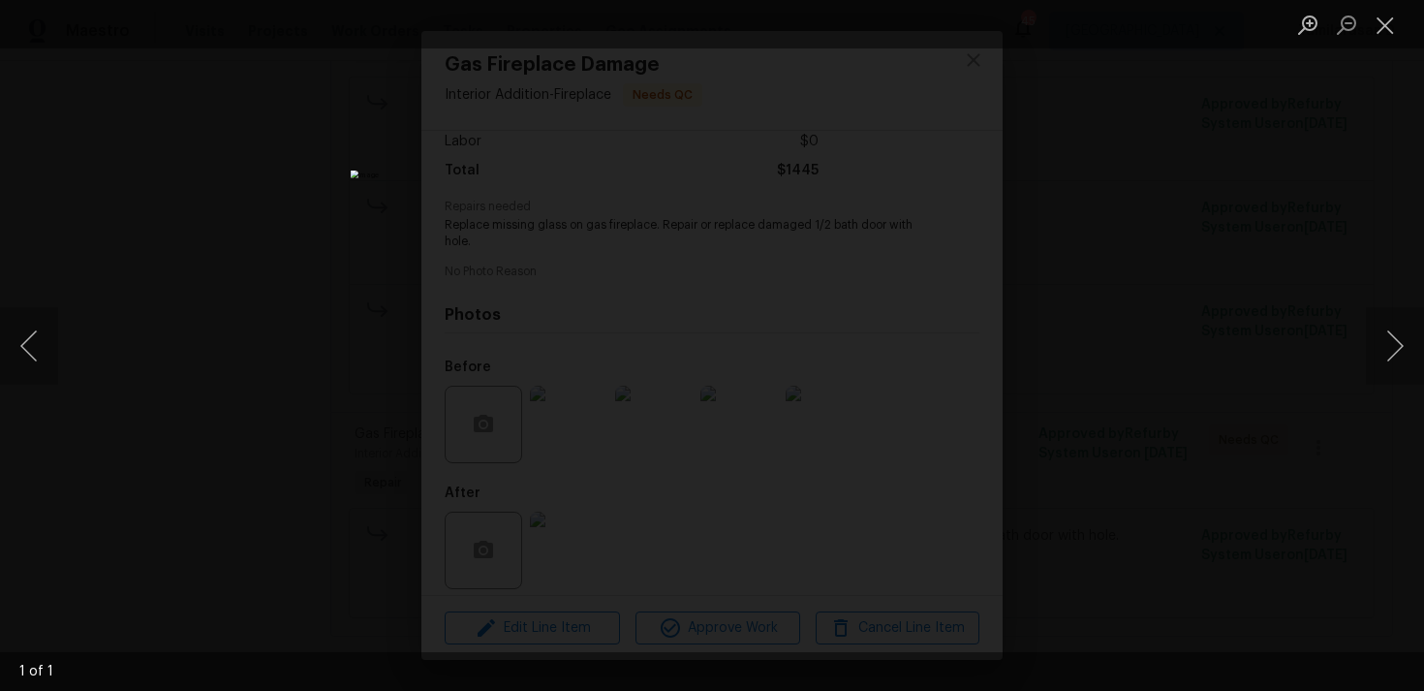
click at [1154, 320] on div "Lightbox" at bounding box center [712, 345] width 1424 height 691
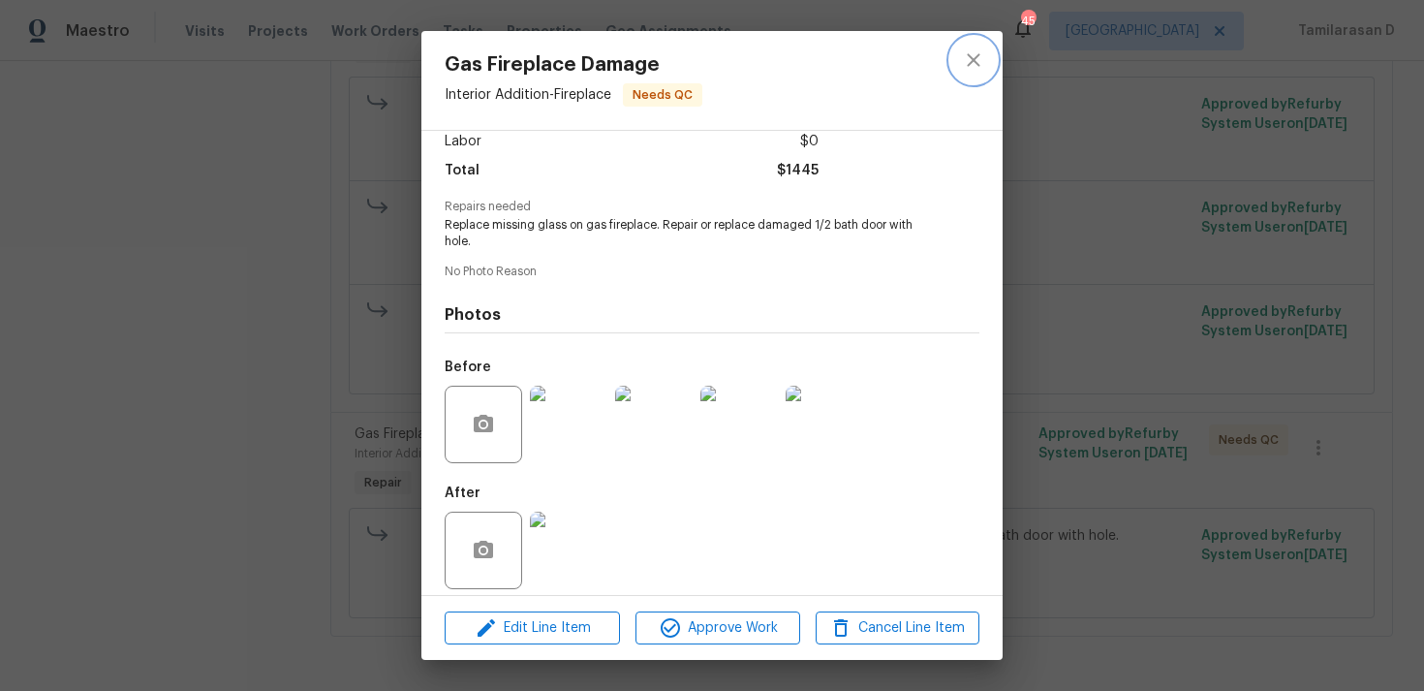
click at [970, 59] on icon "close" at bounding box center [973, 59] width 23 height 23
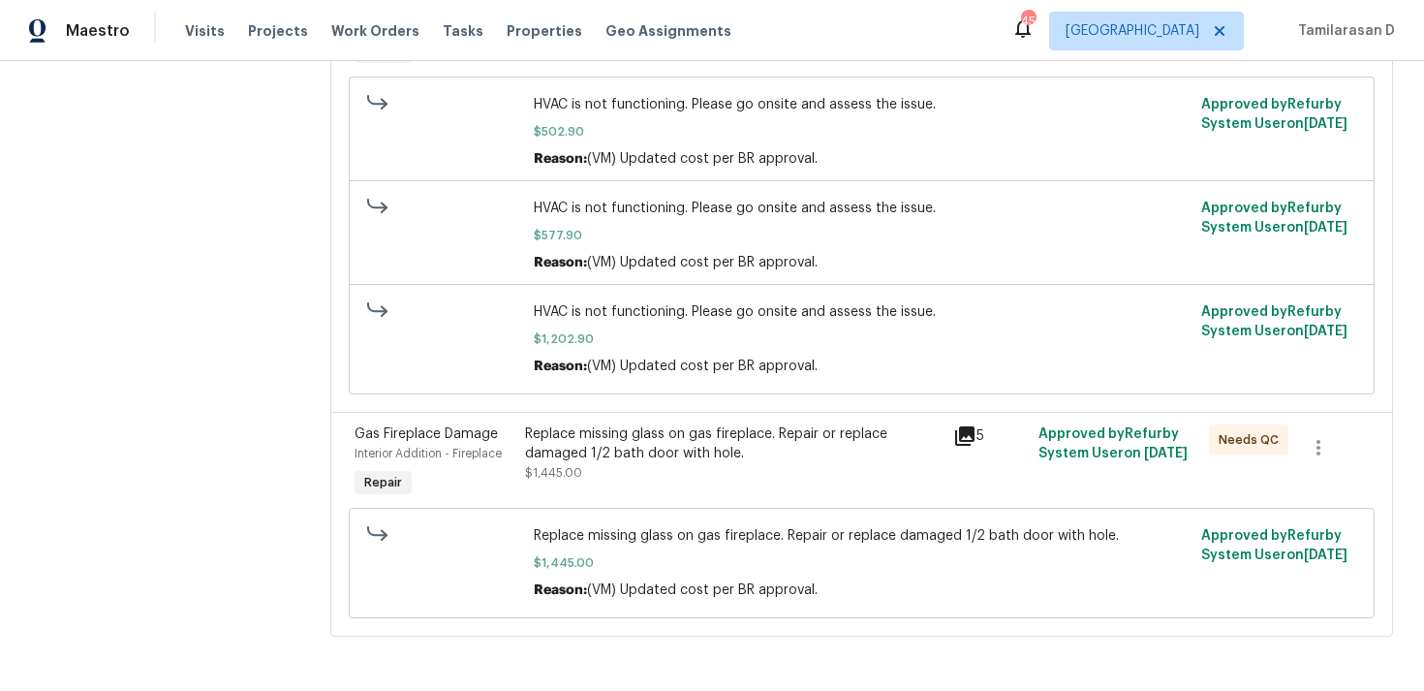
scroll to position [0, 0]
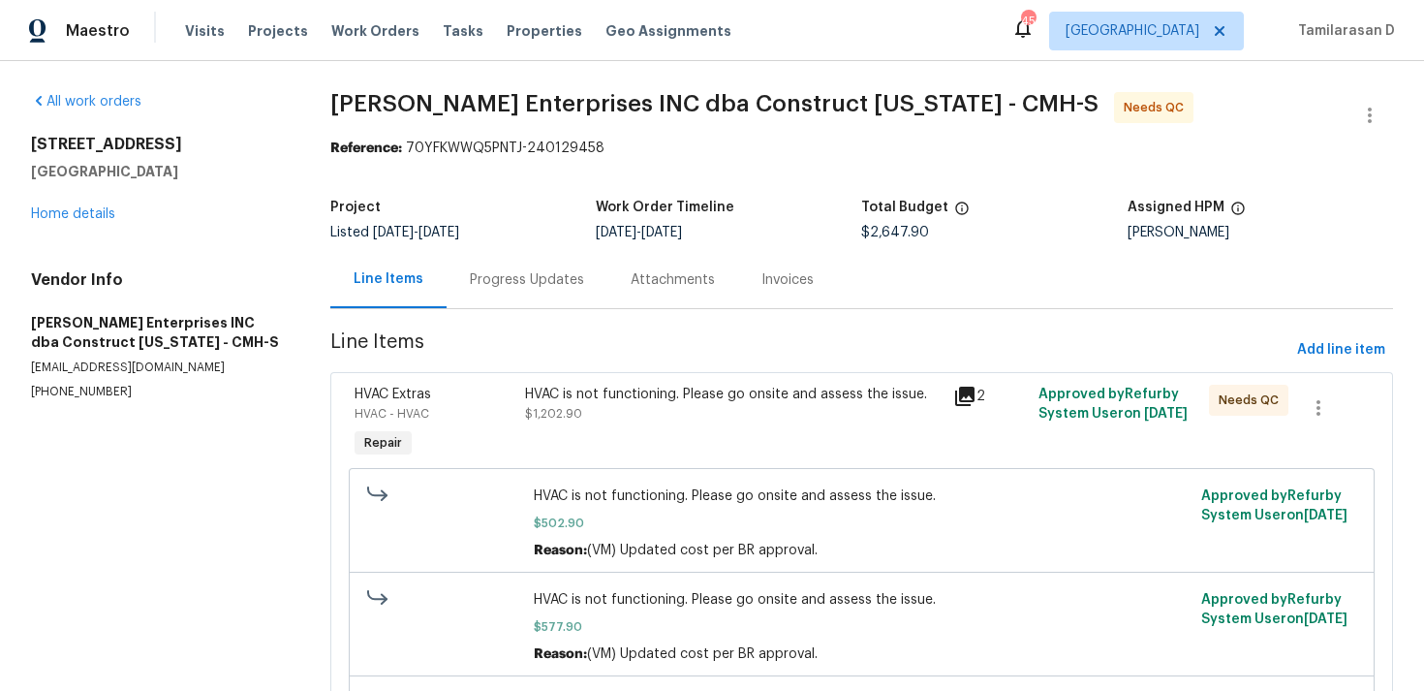
click at [494, 260] on div "Progress Updates" at bounding box center [527, 279] width 161 height 57
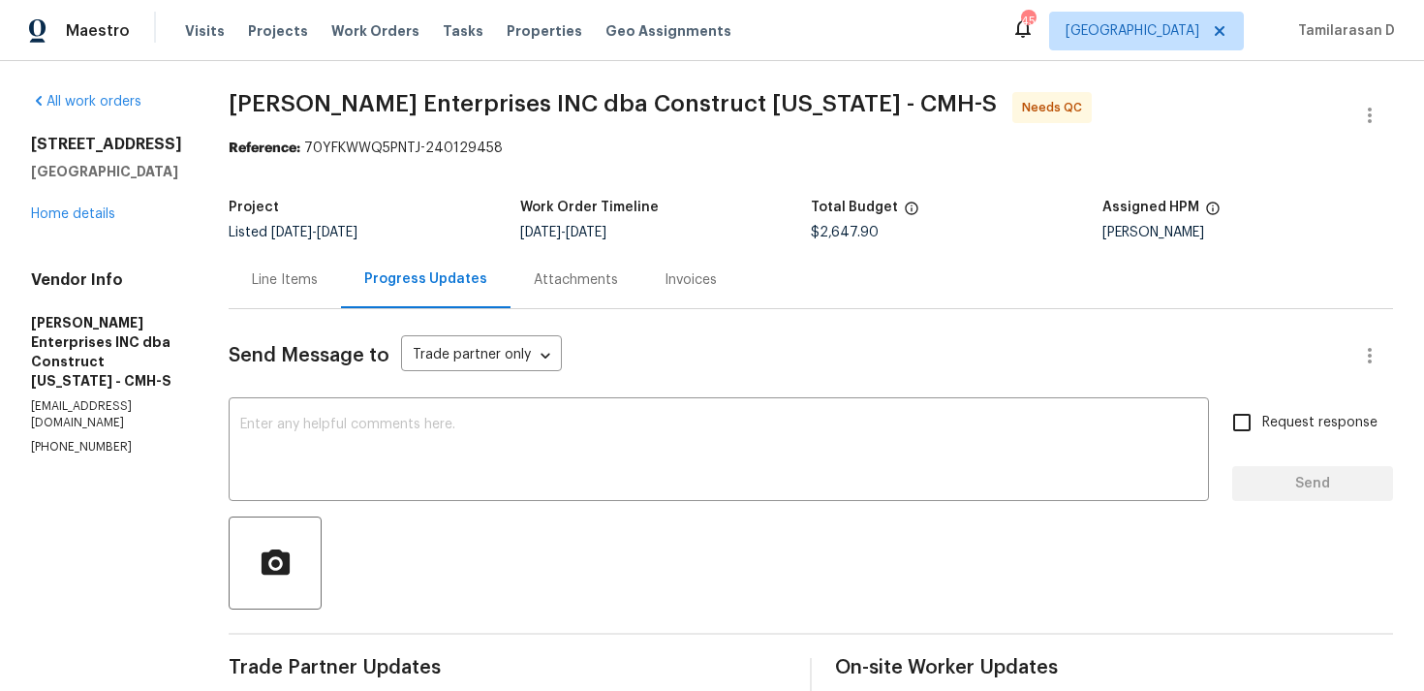
click at [269, 298] on div "Line Items" at bounding box center [285, 279] width 112 height 57
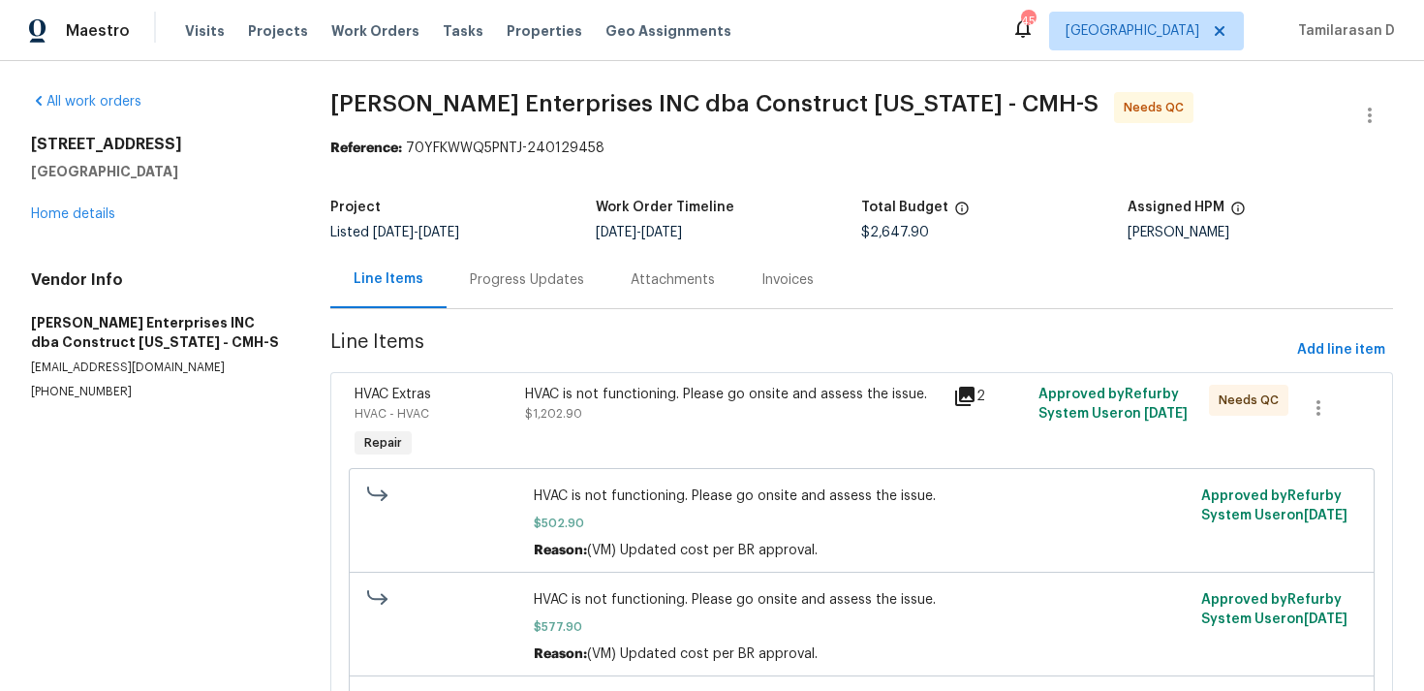
scroll to position [394, 0]
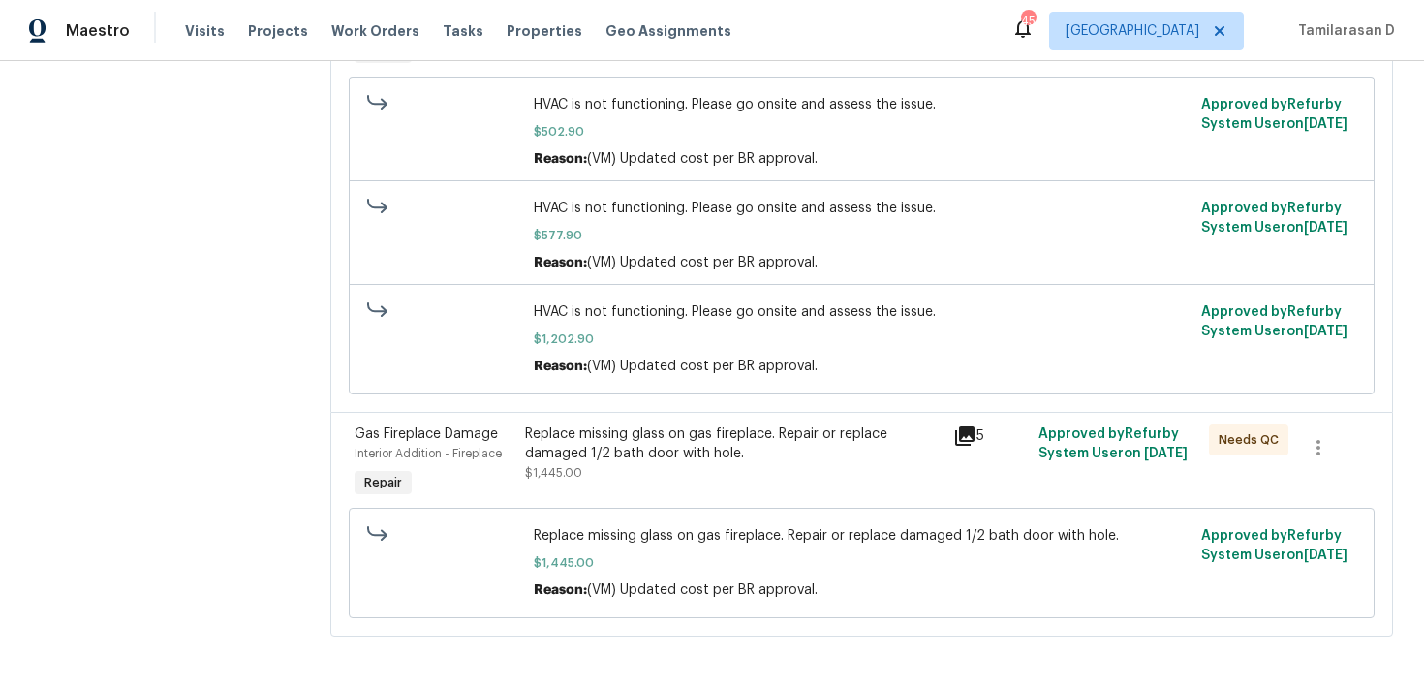
click at [666, 465] on div "Replace missing glass on gas fireplace. Repair or replace damaged 1/2 bath door…" at bounding box center [733, 453] width 416 height 58
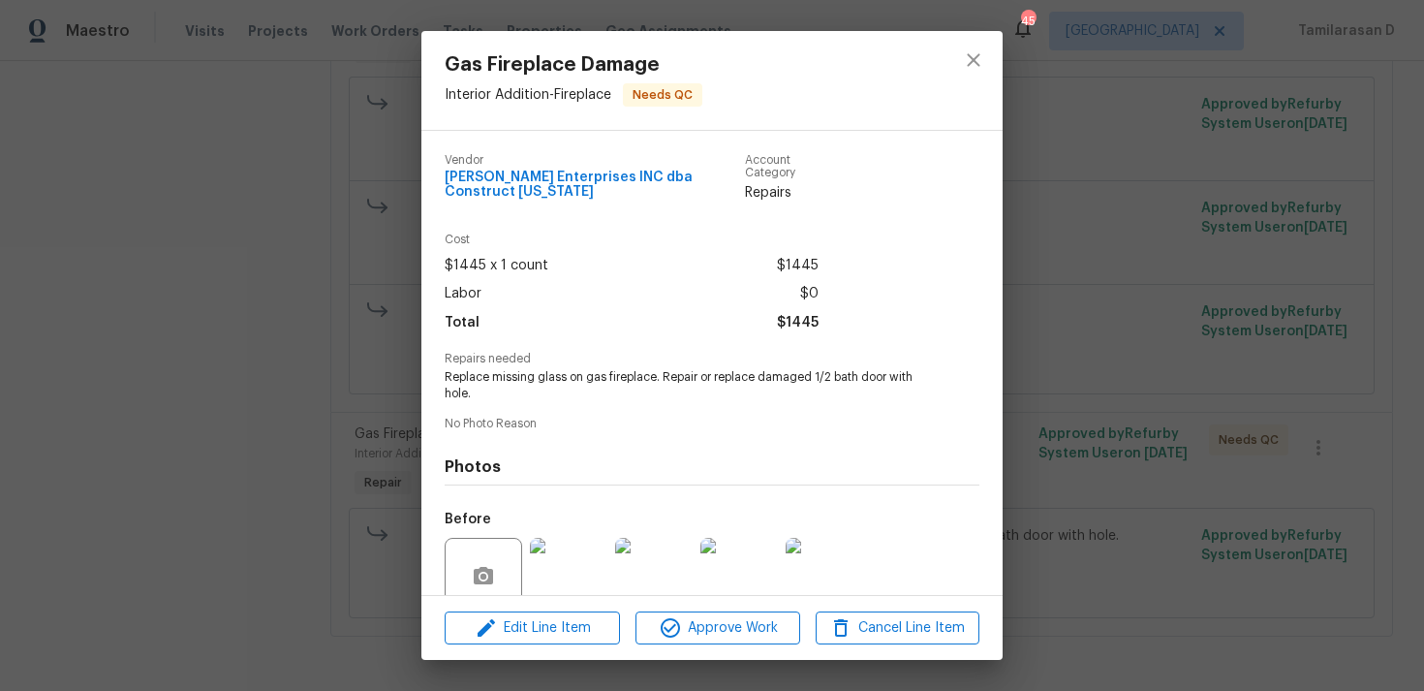
scroll to position [152, 0]
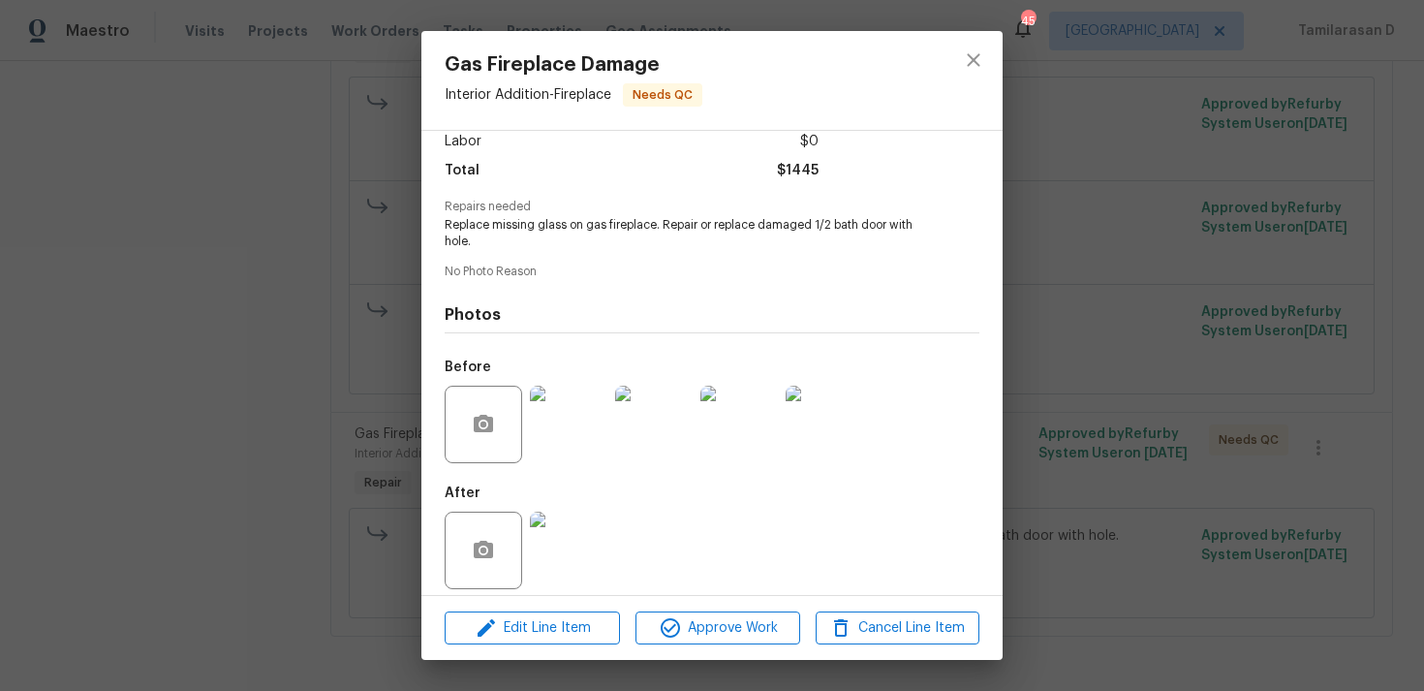
click at [544, 432] on img at bounding box center [569, 425] width 78 height 78
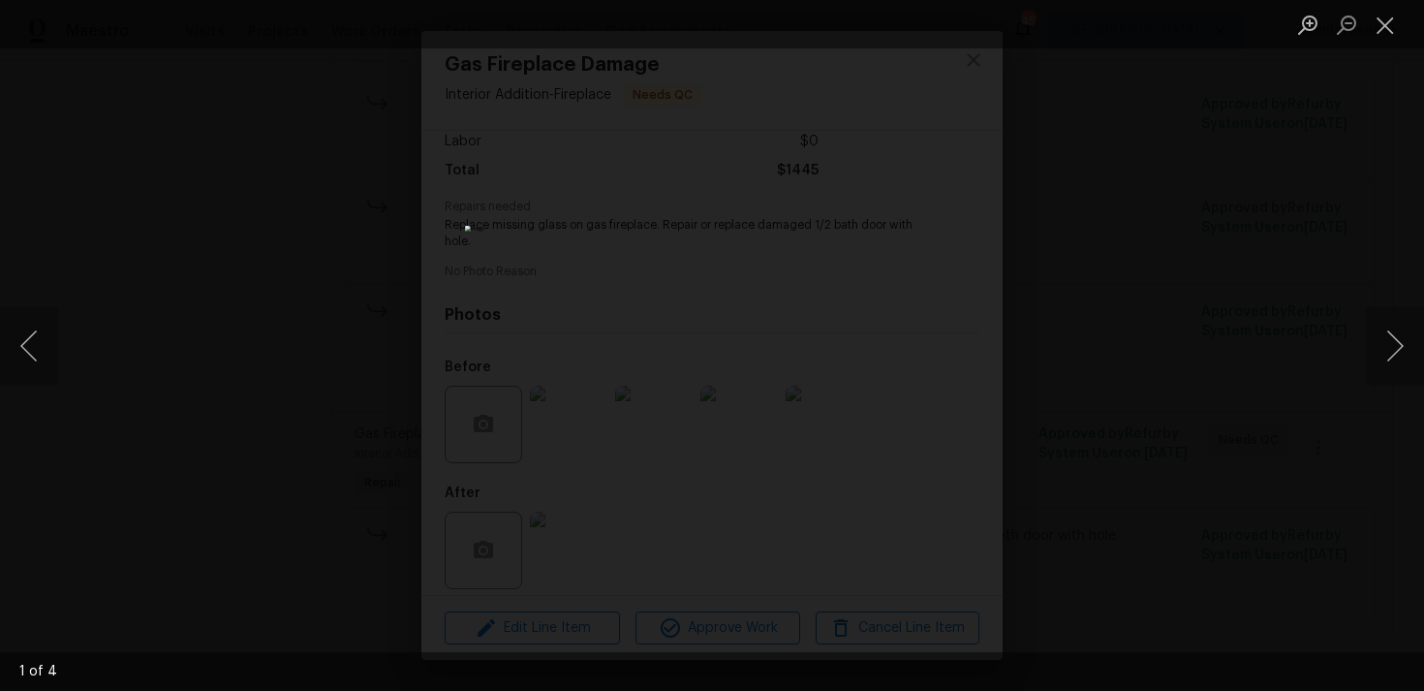
click at [696, 443] on img "Lightbox" at bounding box center [712, 345] width 494 height 239
click at [696, 443] on img "Lightbox" at bounding box center [729, 247] width 992 height 481
click at [658, 431] on img "Lightbox" at bounding box center [729, 247] width 992 height 481
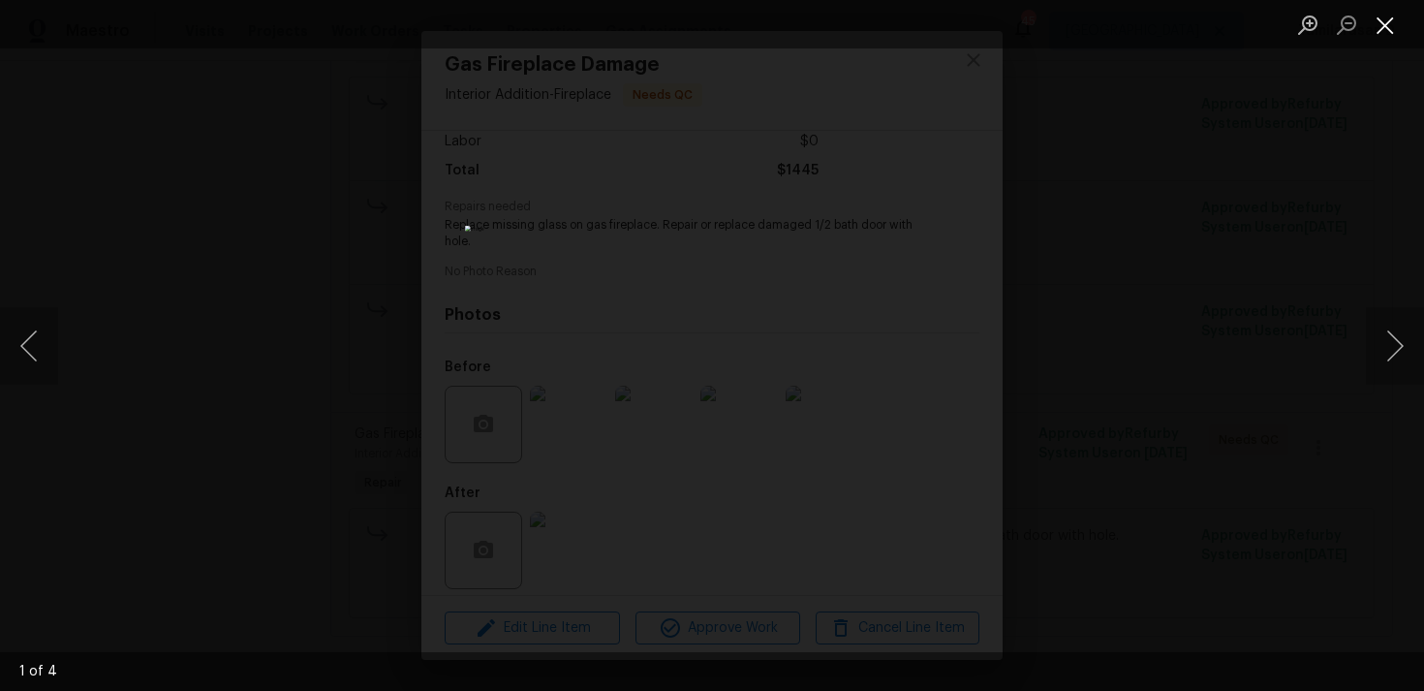
click at [1398, 27] on button "Close lightbox" at bounding box center [1385, 25] width 39 height 34
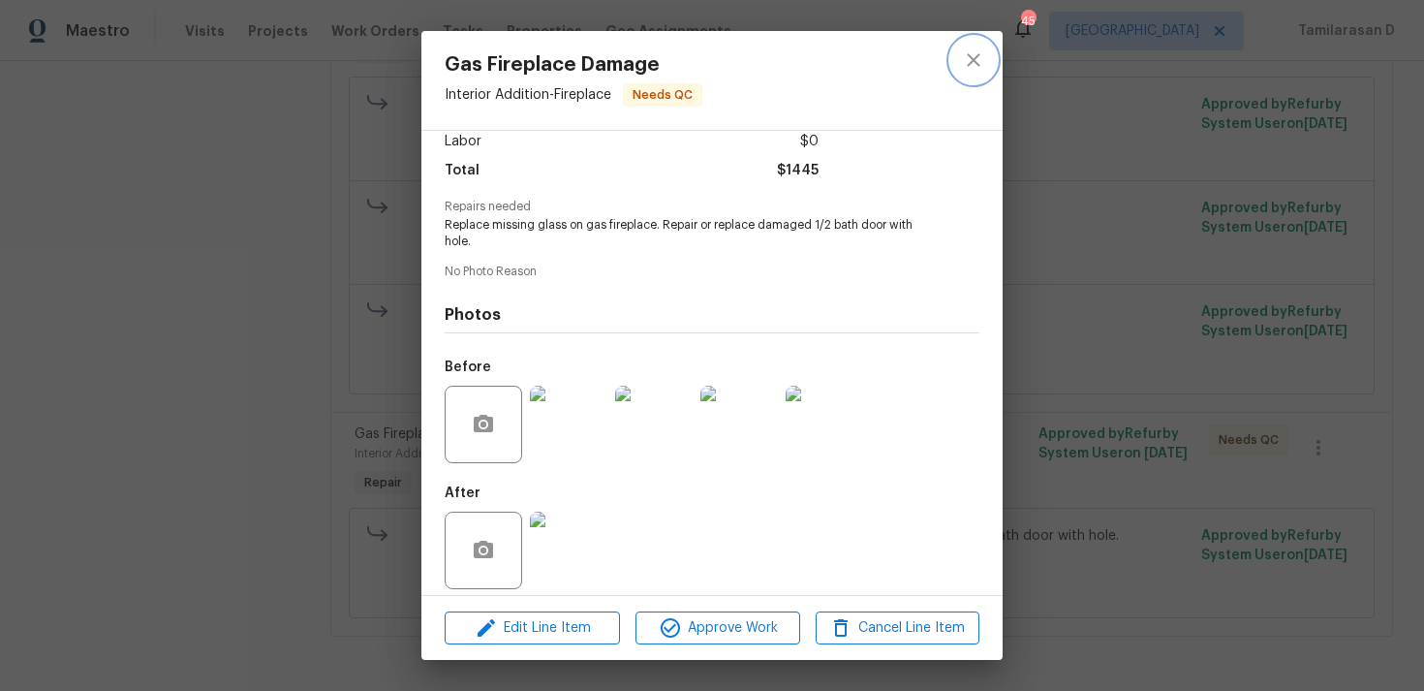
click at [970, 62] on icon "close" at bounding box center [973, 59] width 13 height 13
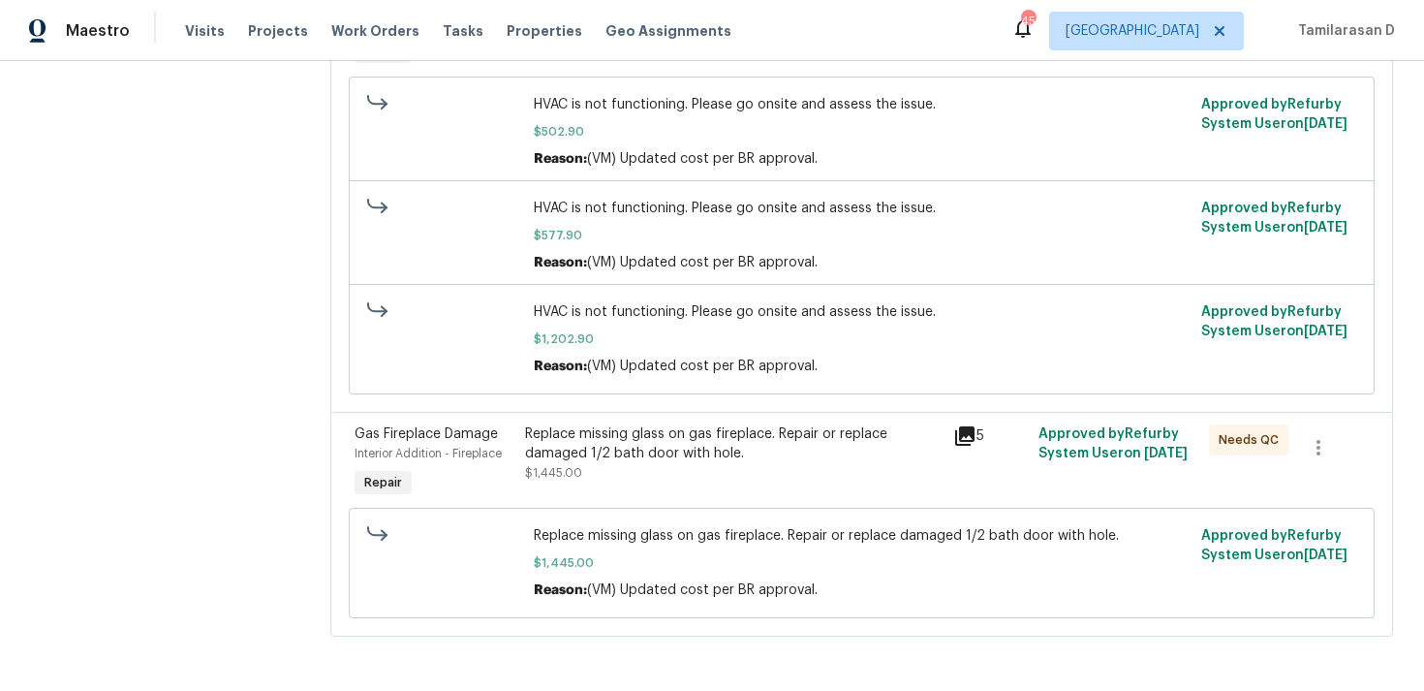
scroll to position [0, 0]
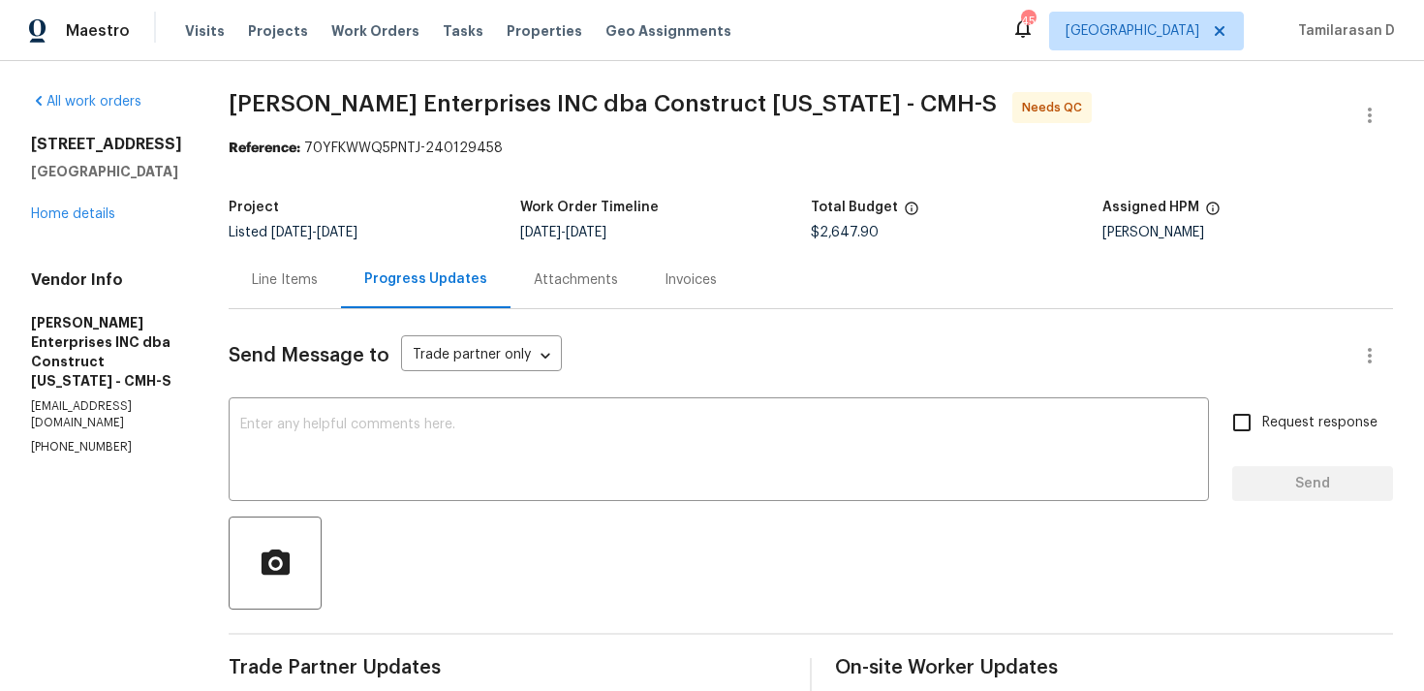
click at [317, 261] on div "Line Items" at bounding box center [285, 279] width 112 height 57
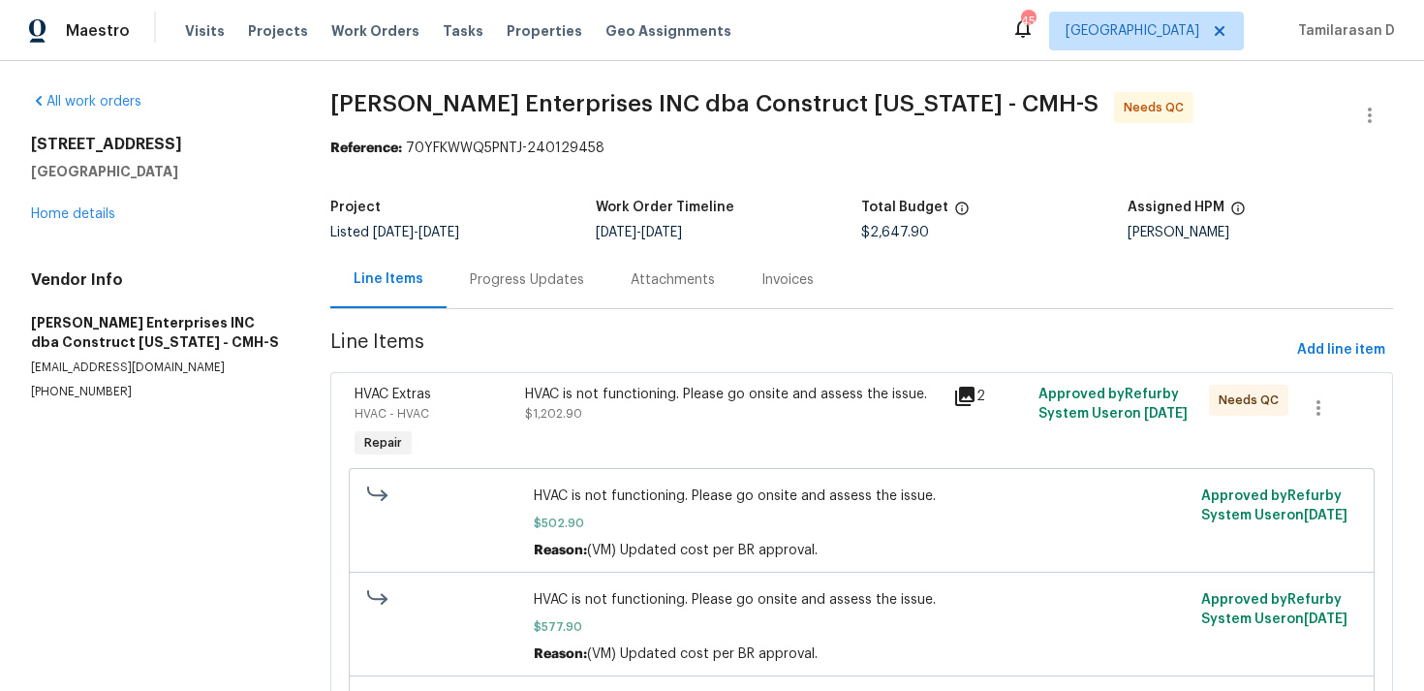
click at [520, 282] on div "Progress Updates" at bounding box center [527, 279] width 114 height 19
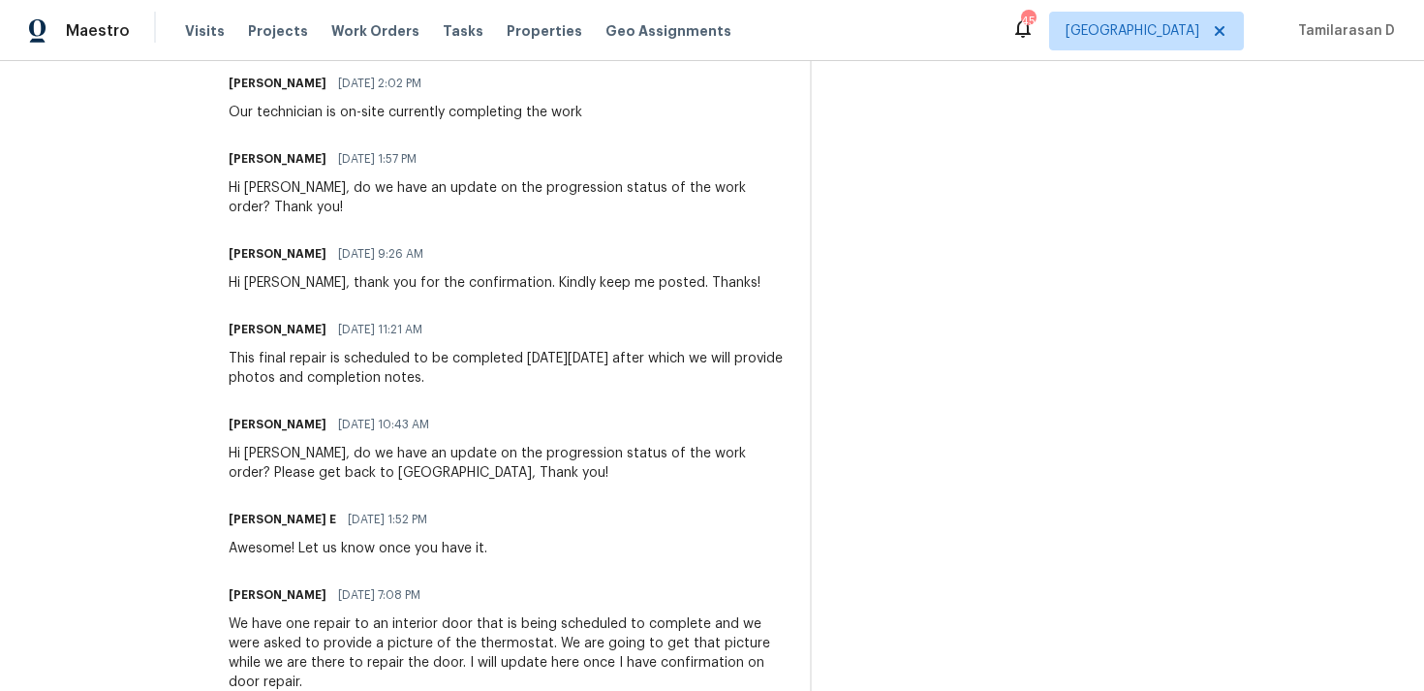
scroll to position [1407, 0]
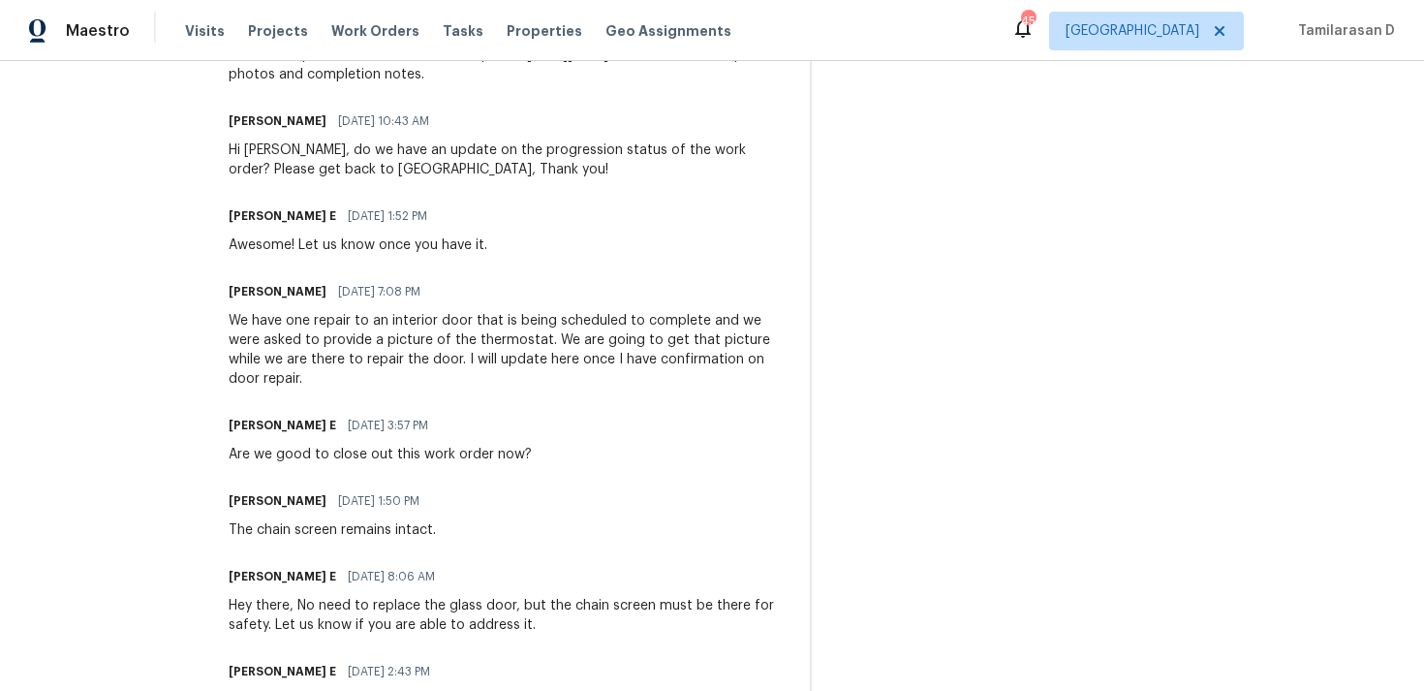
click at [613, 563] on div "Keerthana E 08/13/2025 8:06 AM" at bounding box center [508, 576] width 558 height 27
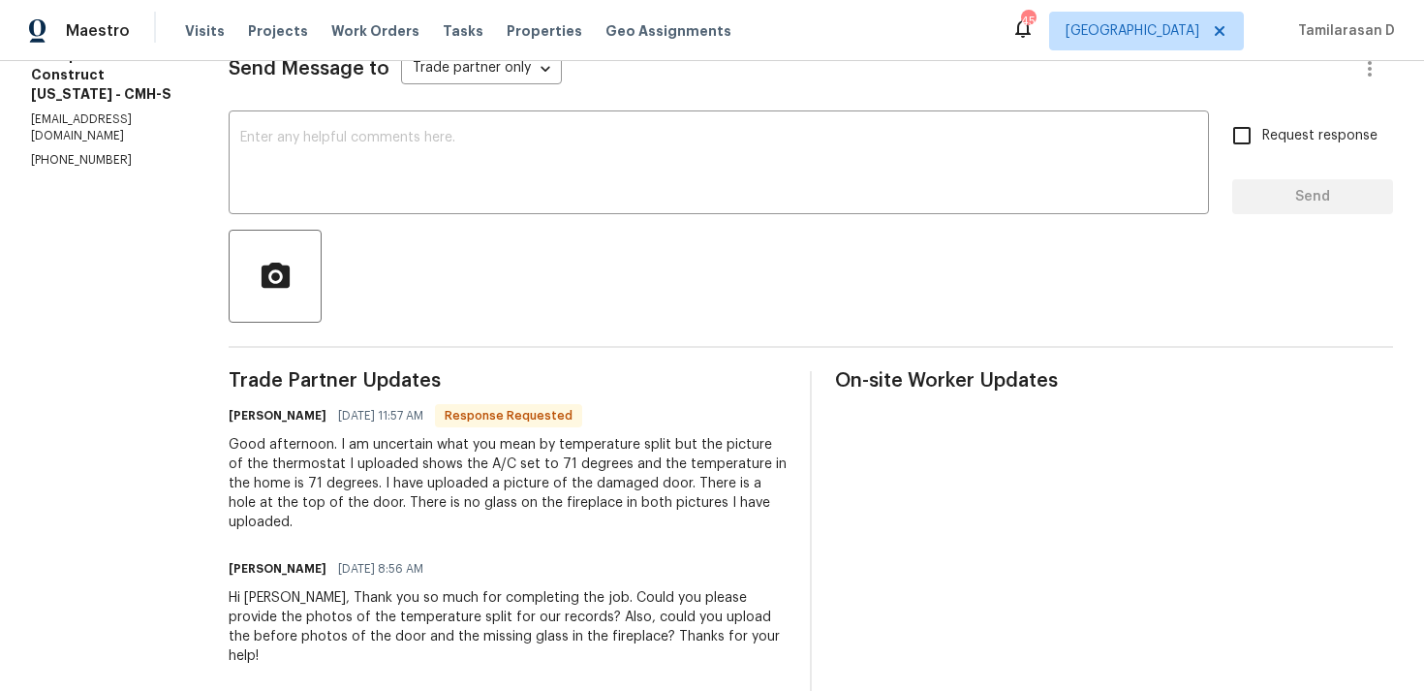
scroll to position [0, 0]
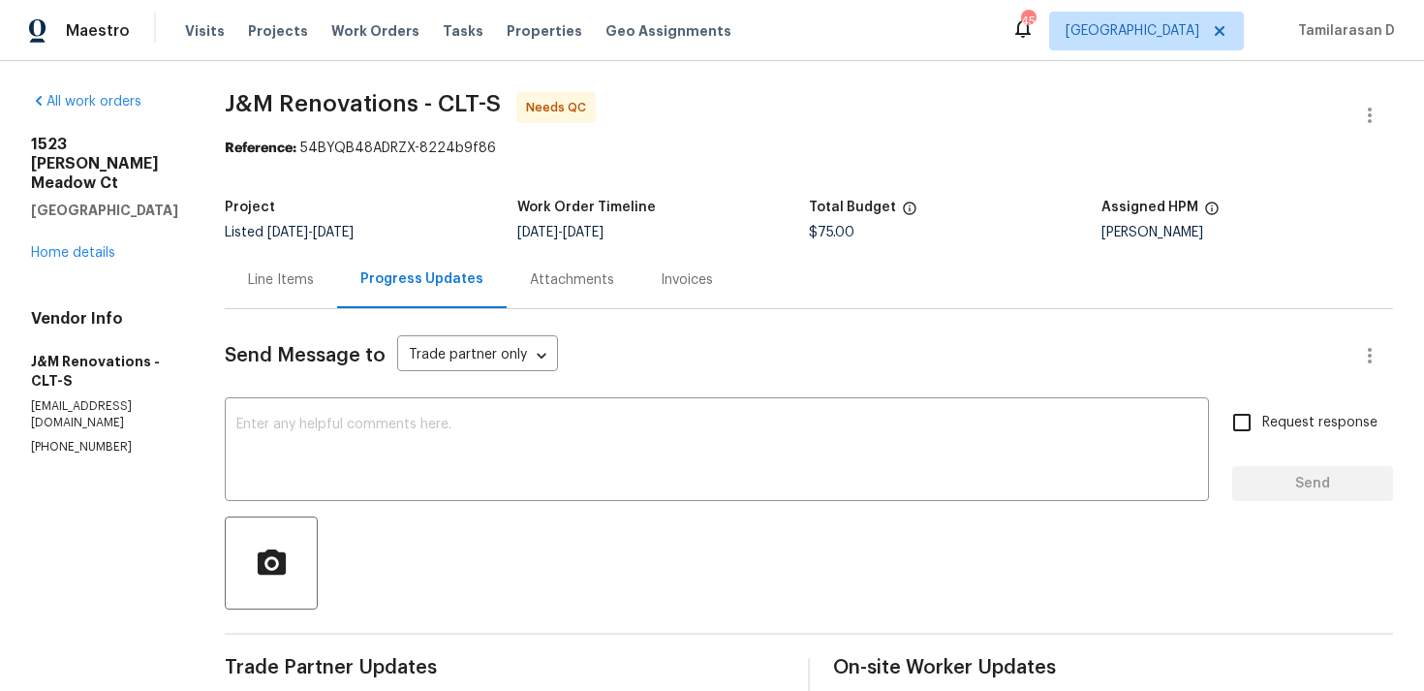
click at [292, 264] on div "Line Items" at bounding box center [281, 279] width 112 height 57
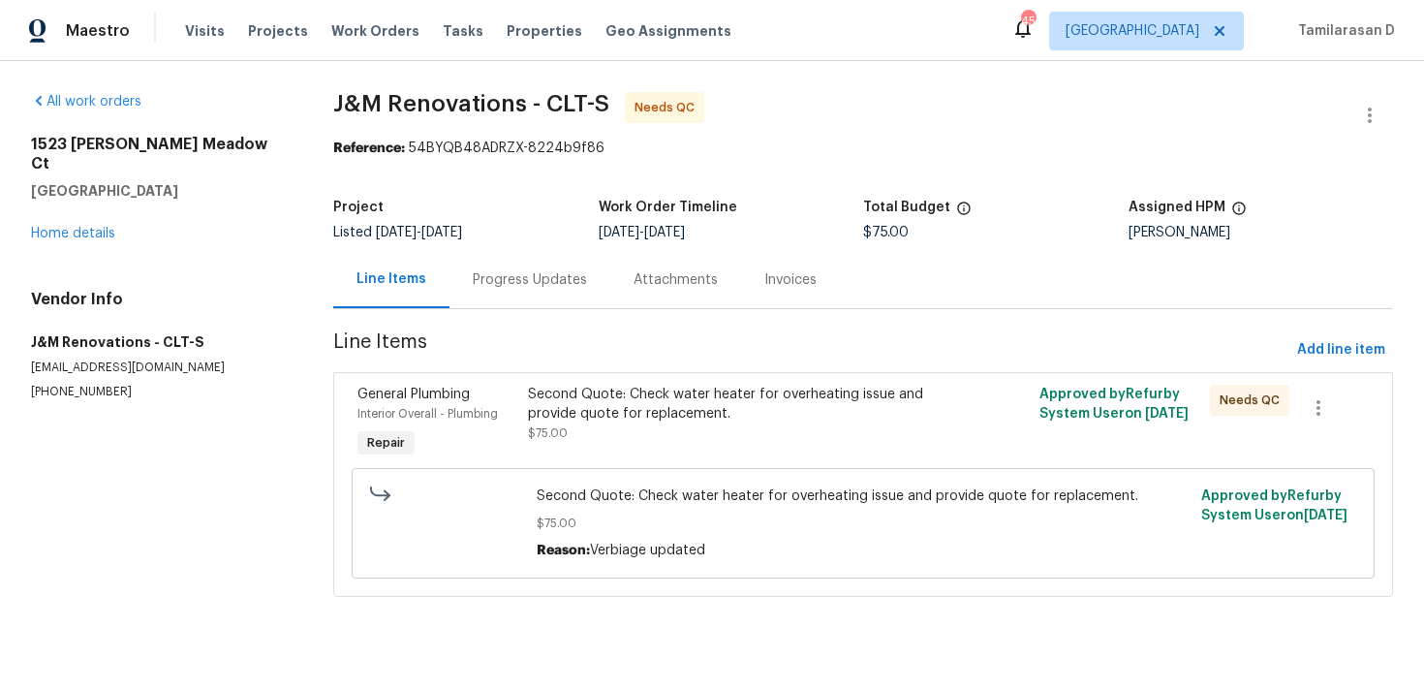
click at [568, 421] on div "Second Quote: Check water heater for overheating issue and provide quote for re…" at bounding box center [735, 404] width 415 height 39
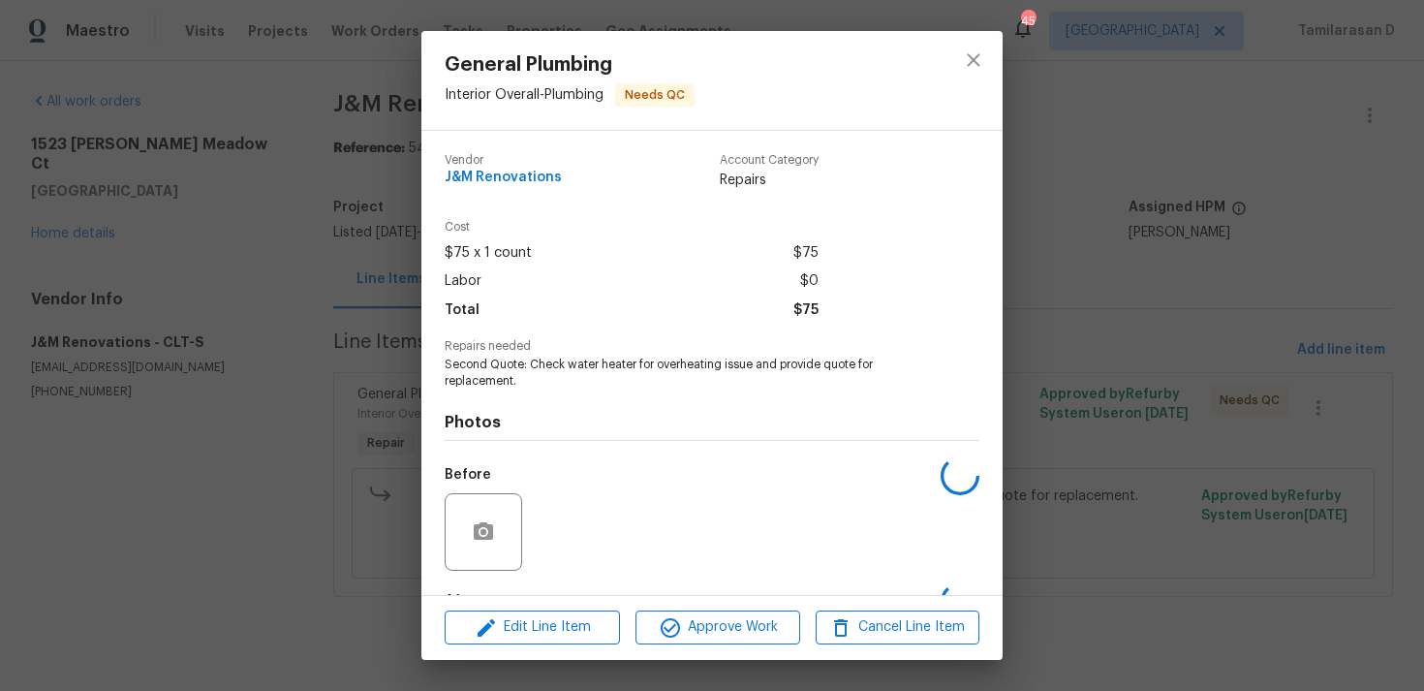
scroll to position [121, 0]
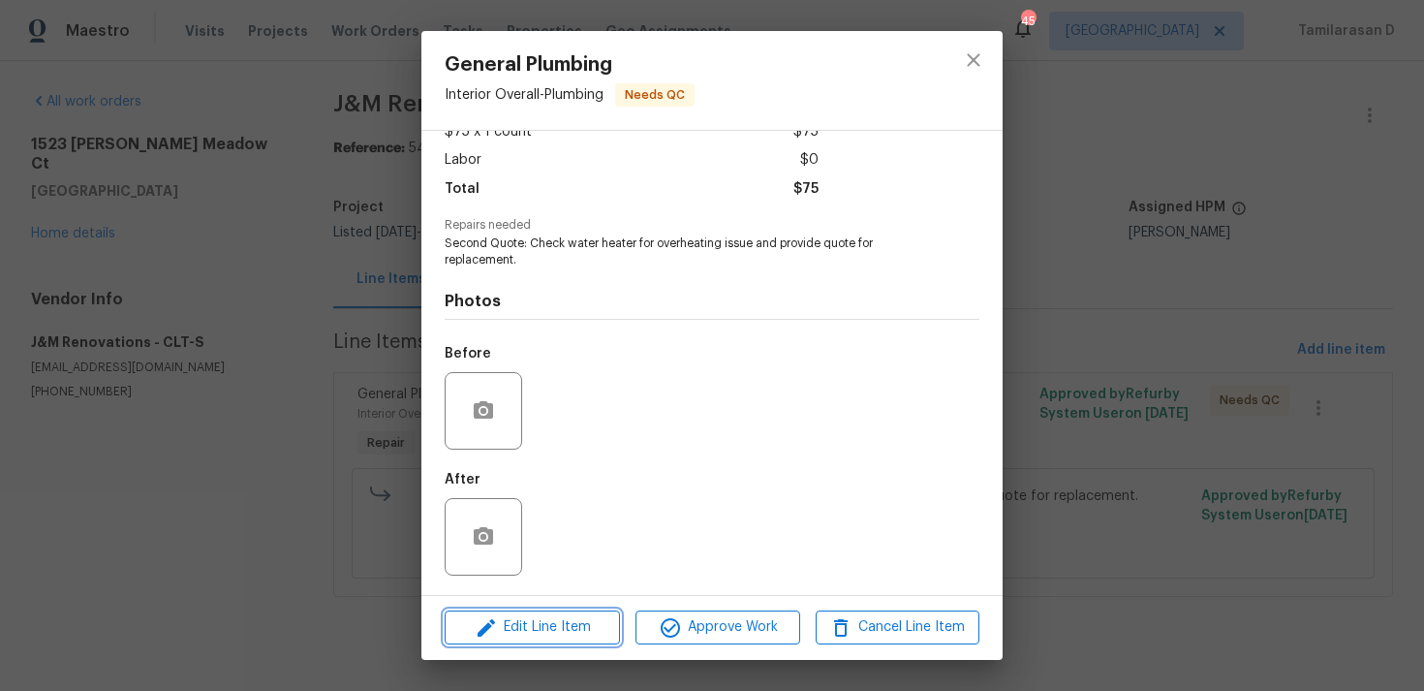
click at [531, 631] on span "Edit Line Item" at bounding box center [532, 627] width 164 height 24
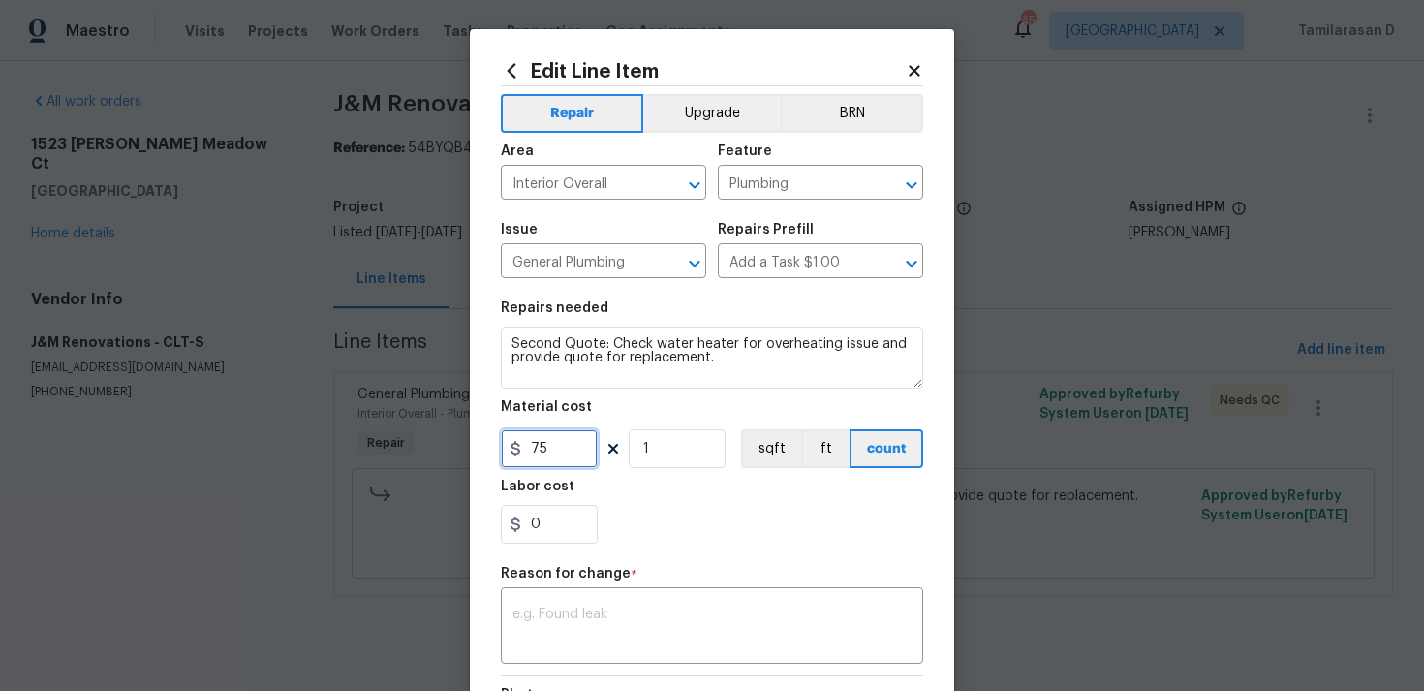
click at [539, 440] on input "75" at bounding box center [549, 448] width 97 height 39
type input "100"
click at [648, 636] on textarea at bounding box center [711, 627] width 399 height 41
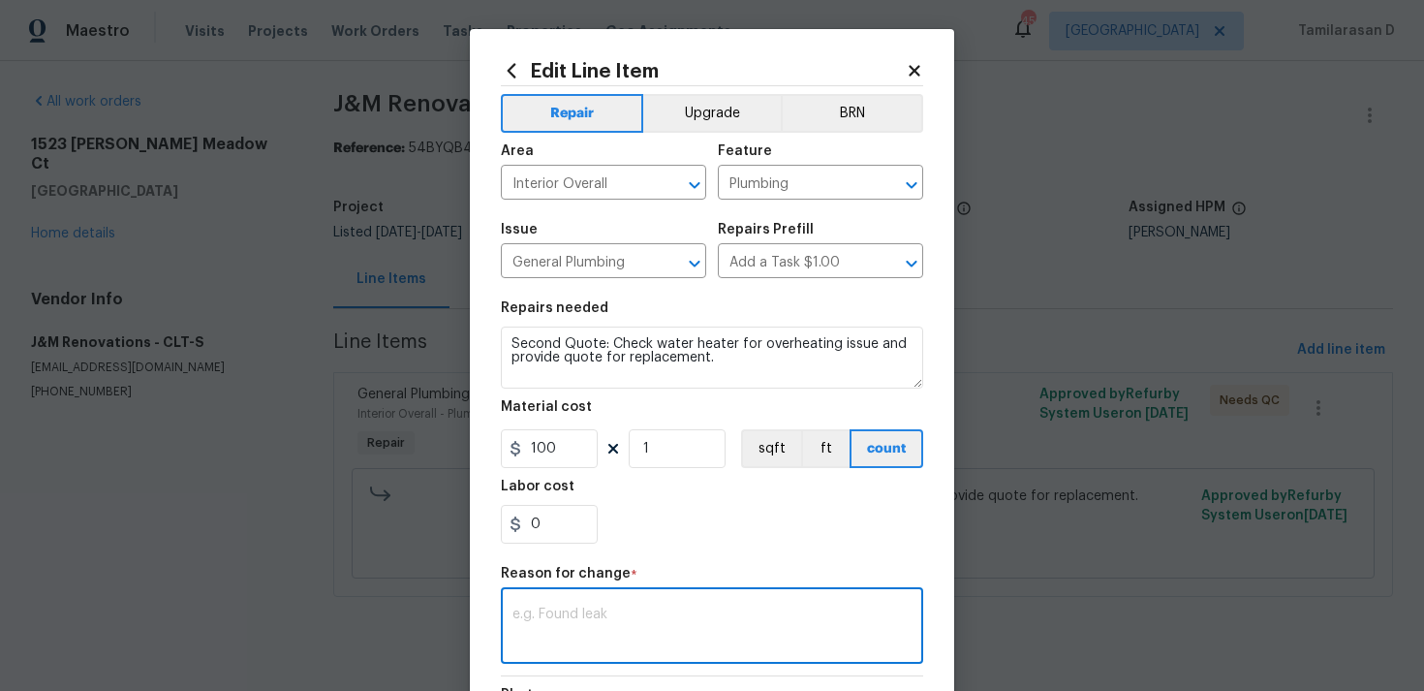
paste textarea "(TD) Updated per vendor’s final cost"
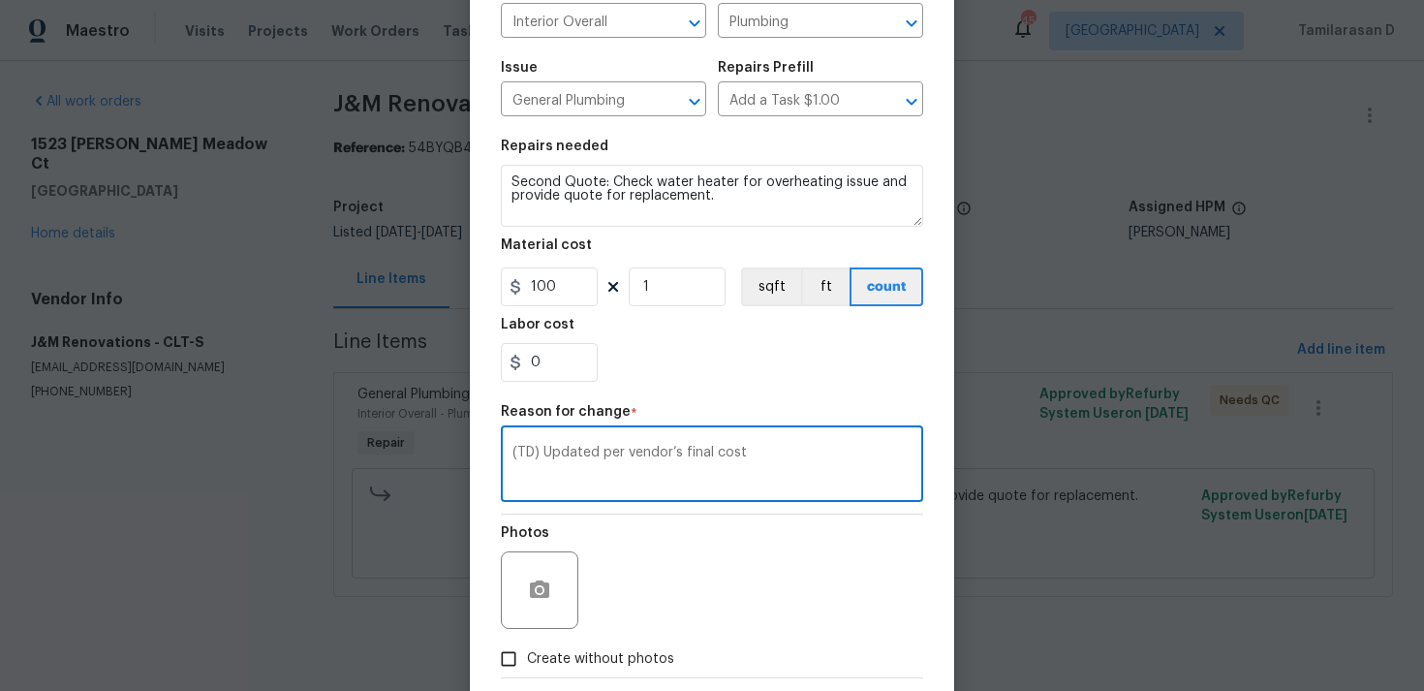
scroll to position [264, 0]
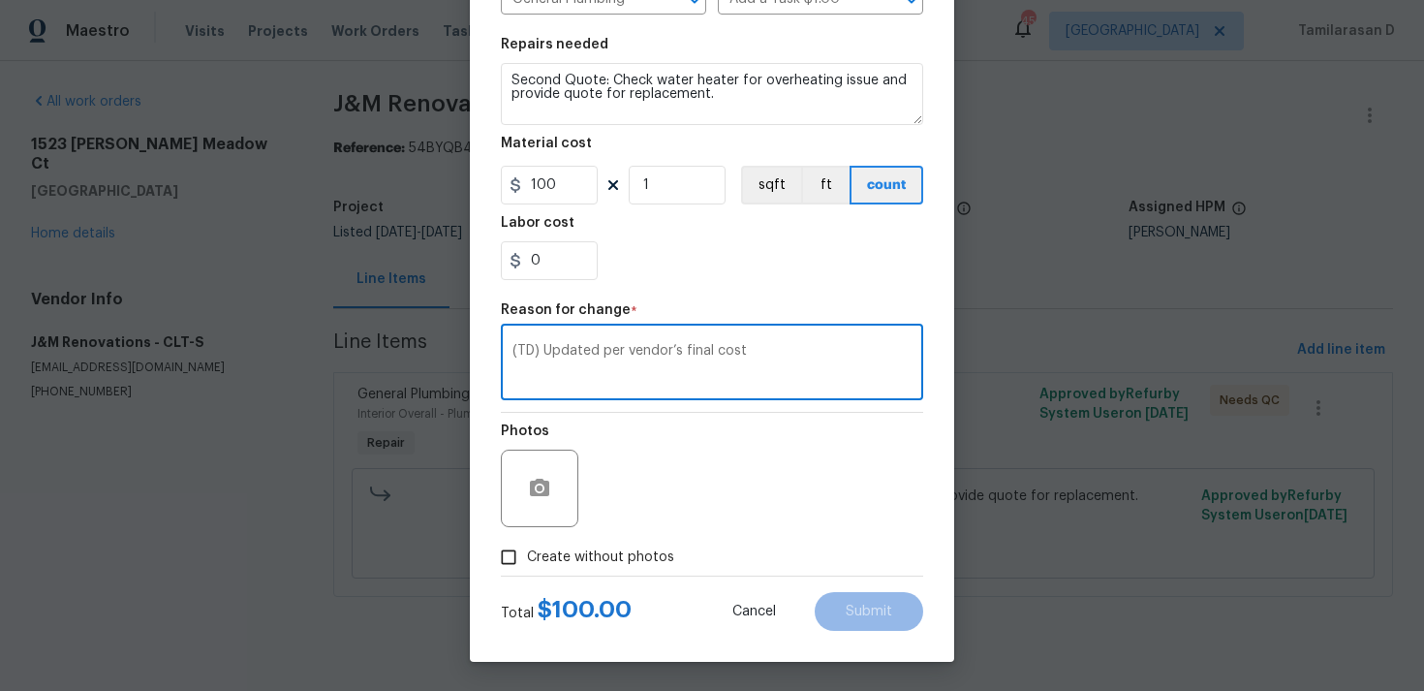
click at [718, 363] on textarea "(TD) Updated per vendor’s final cost" at bounding box center [711, 364] width 399 height 41
click at [766, 355] on textarea "(TD) Updated per vendor’s final cost" at bounding box center [711, 364] width 399 height 41
type textarea "(TD) Updated per vendor’s final cost"
click at [522, 543] on input "Create without photos" at bounding box center [508, 557] width 37 height 37
checkbox input "true"
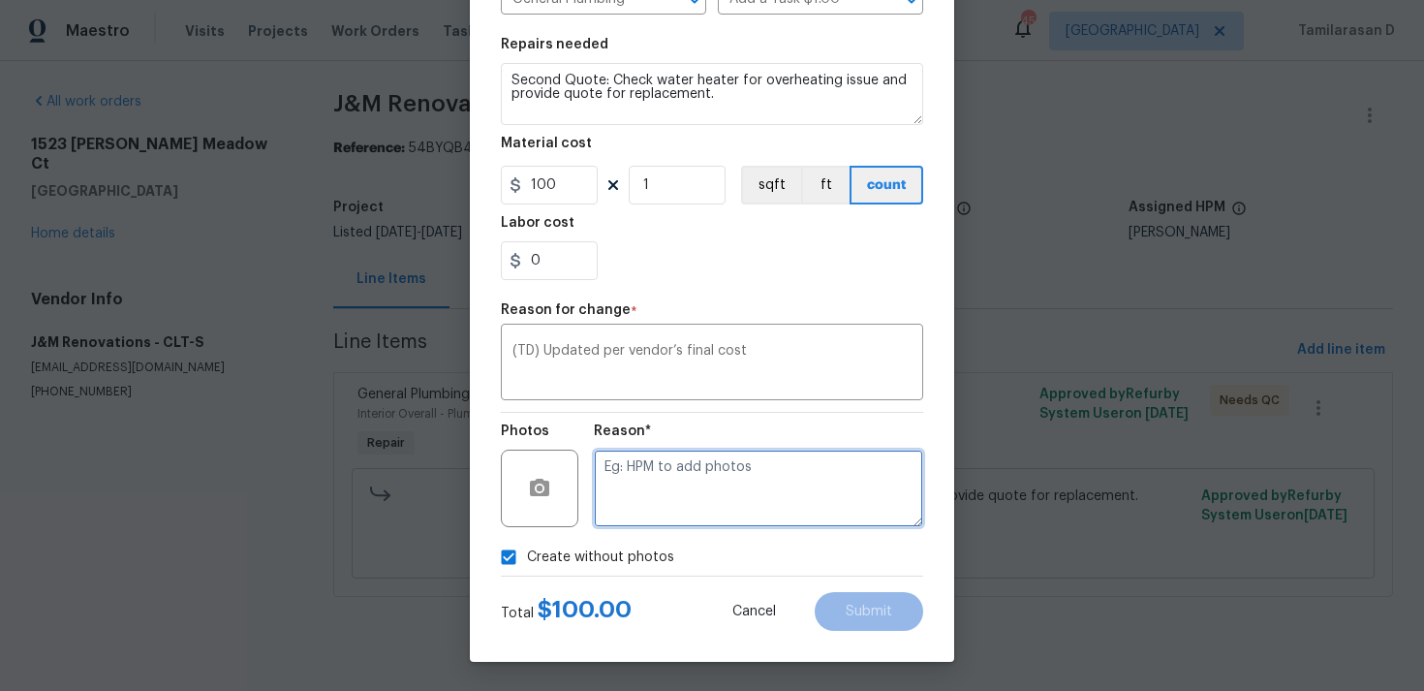
click at [623, 486] on textarea at bounding box center [758, 489] width 329 height 78
type textarea "N/A"
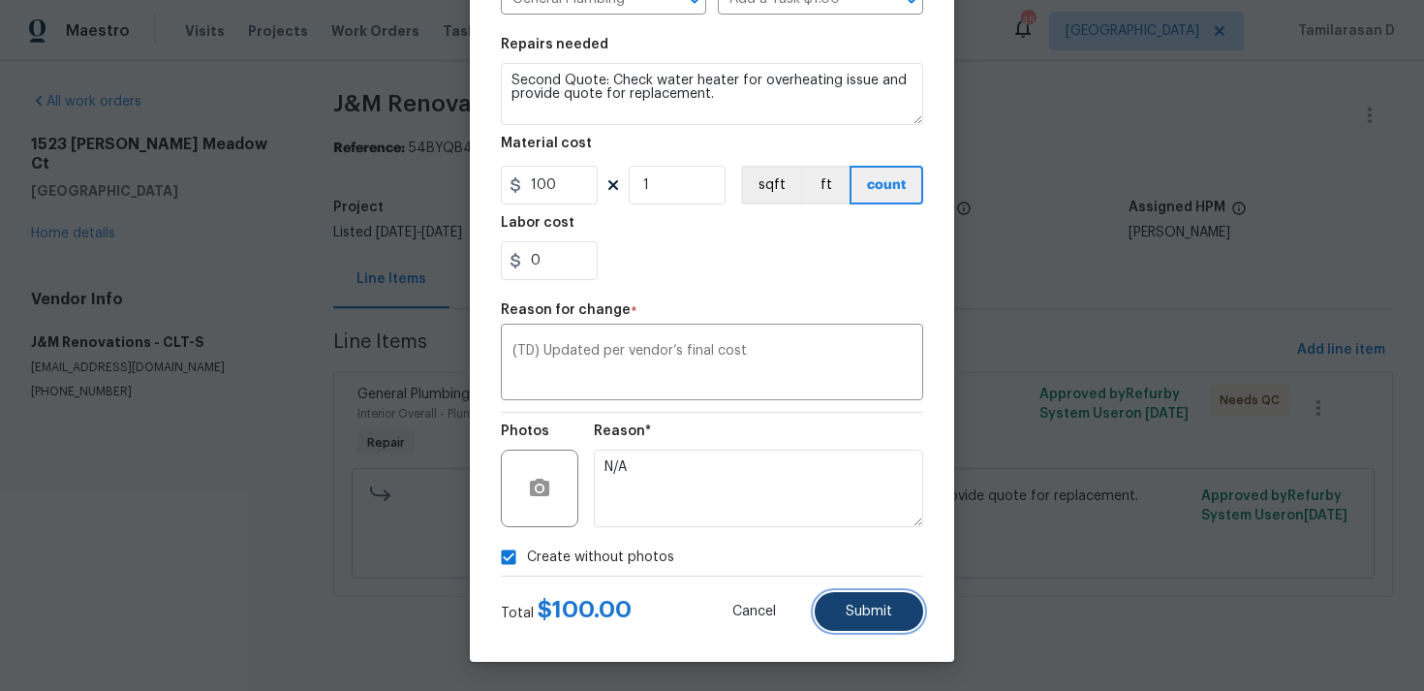
click at [878, 610] on span "Submit" at bounding box center [869, 612] width 47 height 15
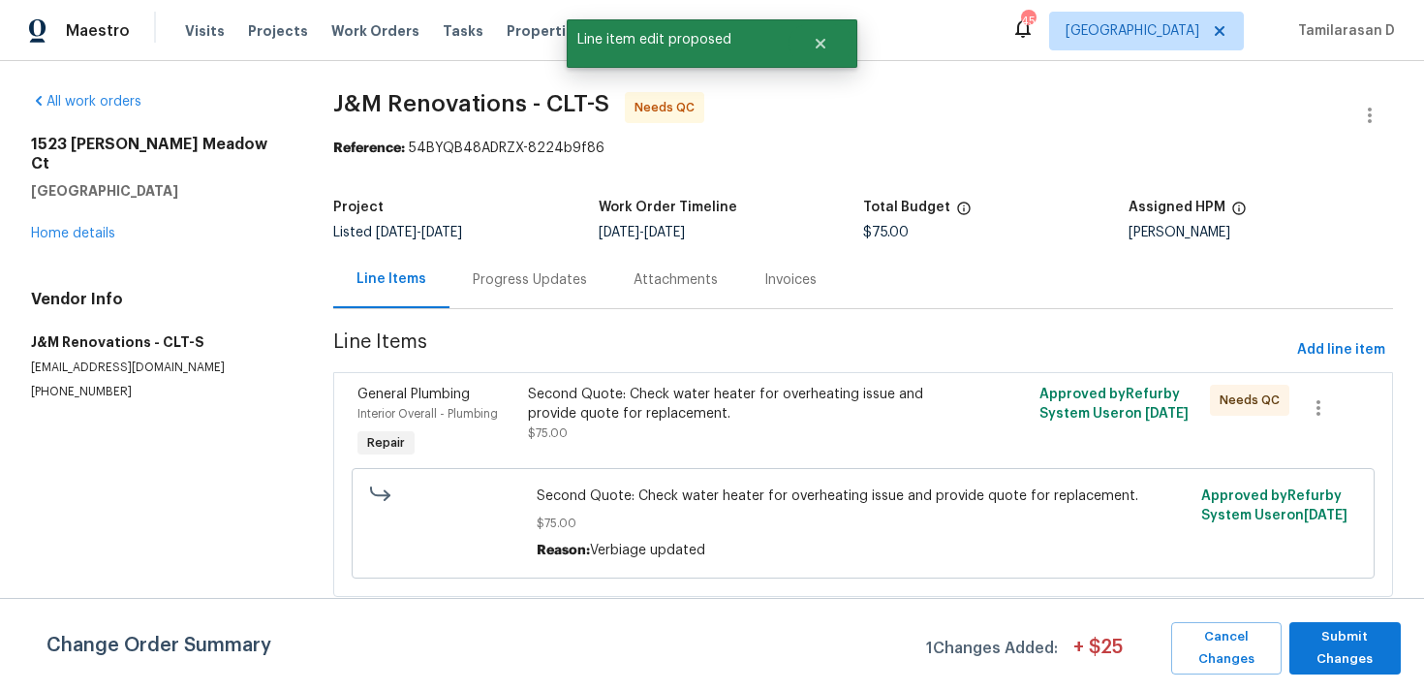
scroll to position [0, 0]
click at [1354, 656] on span "Submit Changes" at bounding box center [1345, 648] width 92 height 45
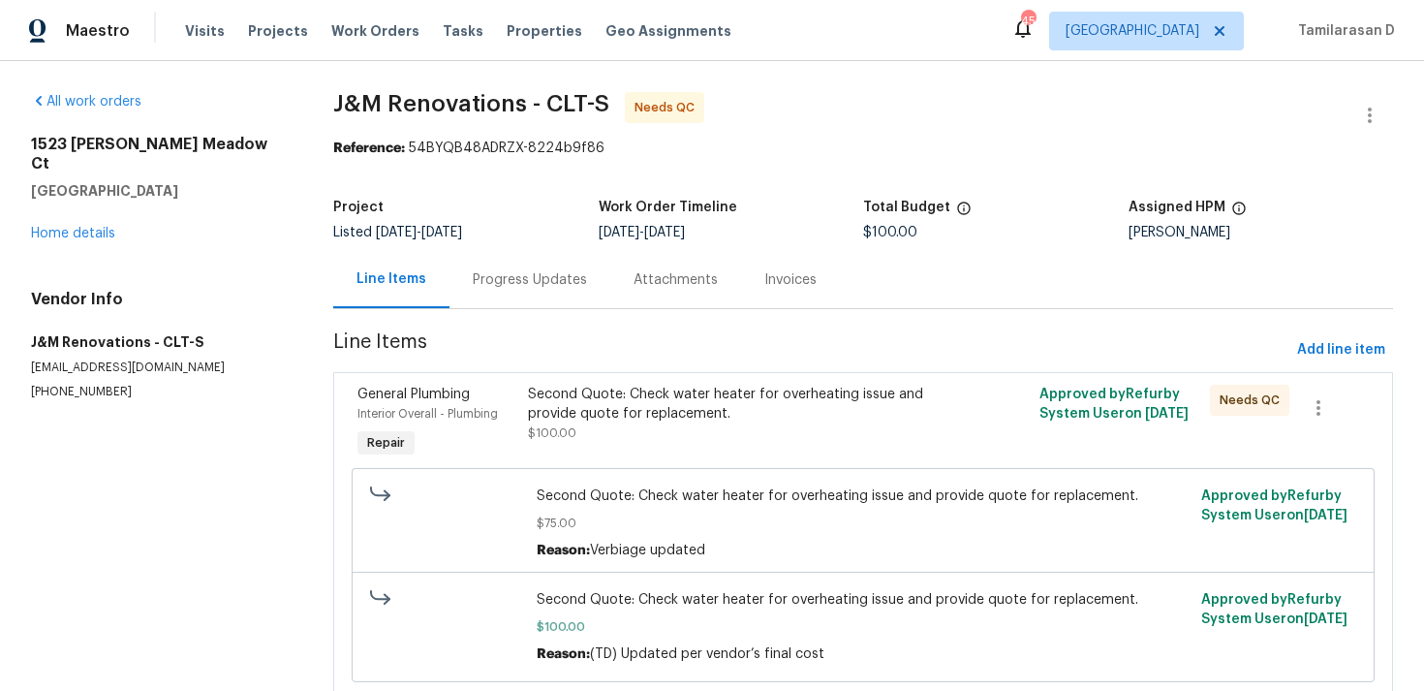
click at [524, 310] on section "J&M Renovations - CLT-S Needs QC Reference: 54BYQB48ADRZX-8224b9f86 Project Lis…" at bounding box center [863, 408] width 1060 height 632
click at [503, 278] on div "Progress Updates" at bounding box center [530, 279] width 114 height 19
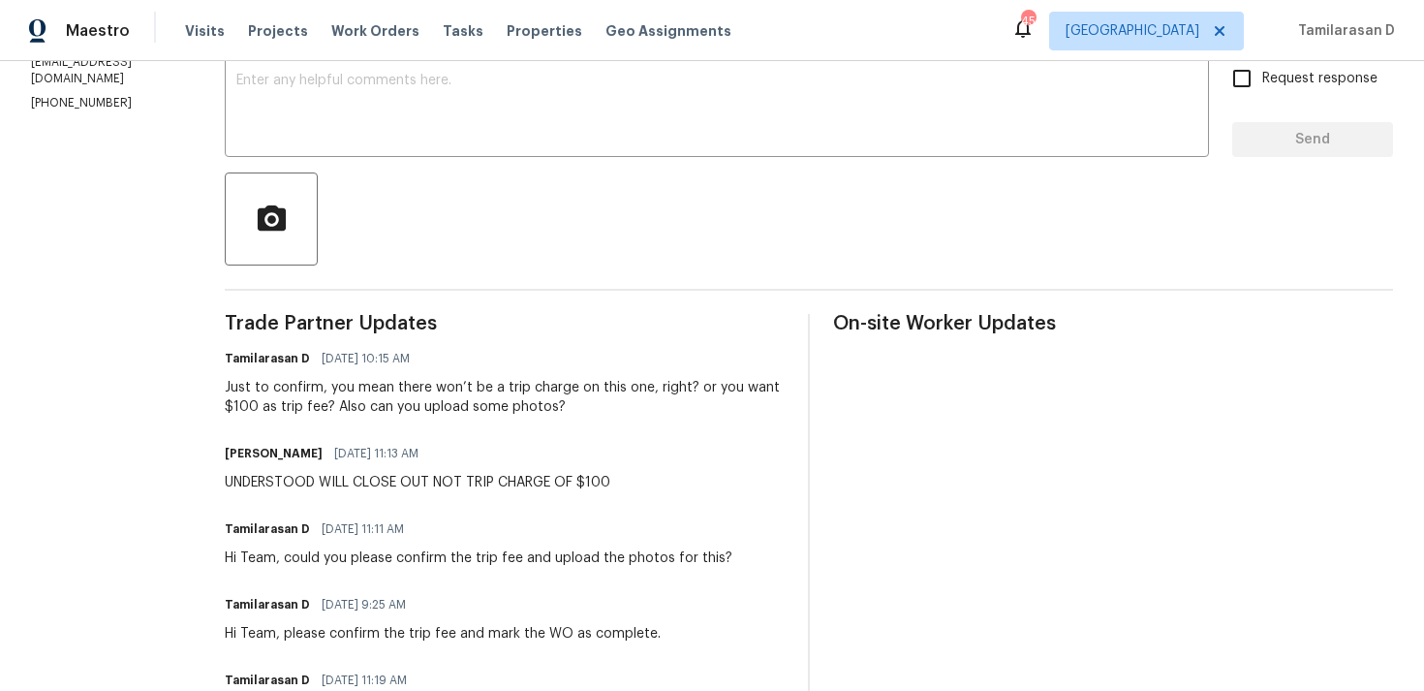
scroll to position [309, 0]
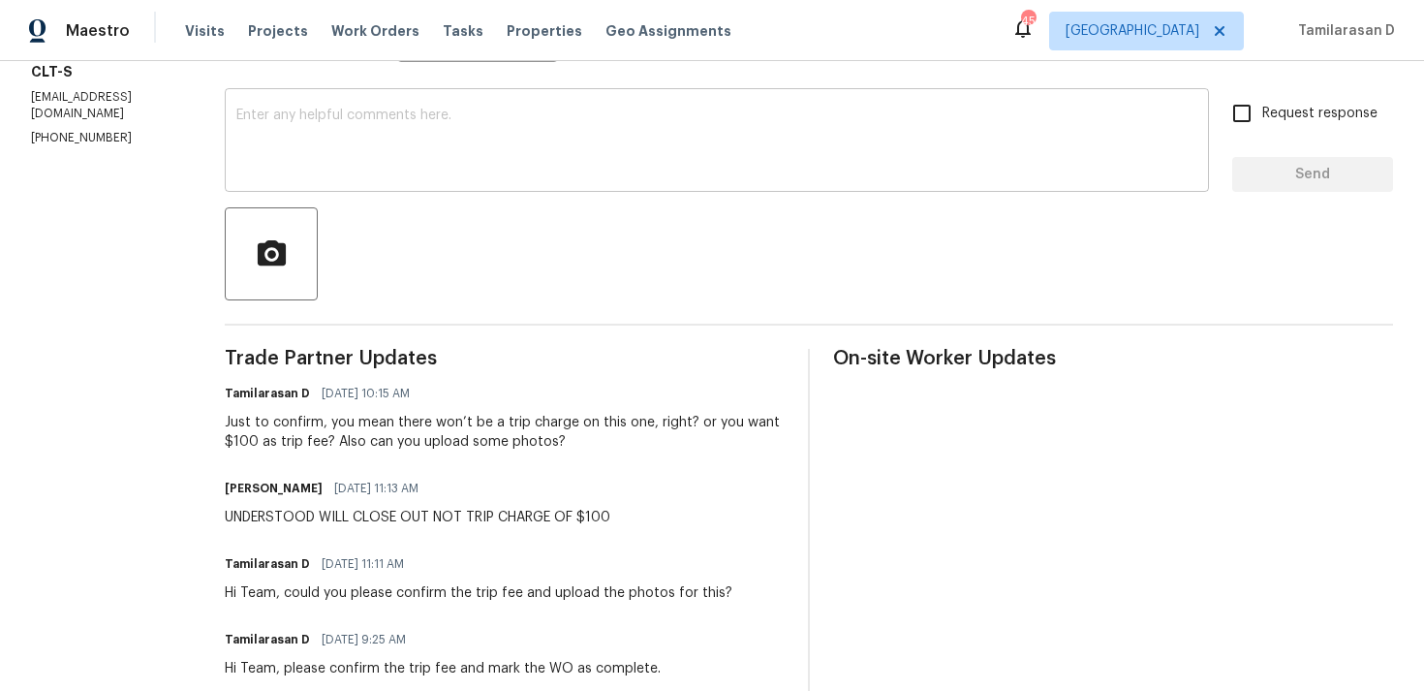
click at [408, 189] on div "x ​" at bounding box center [717, 142] width 984 height 99
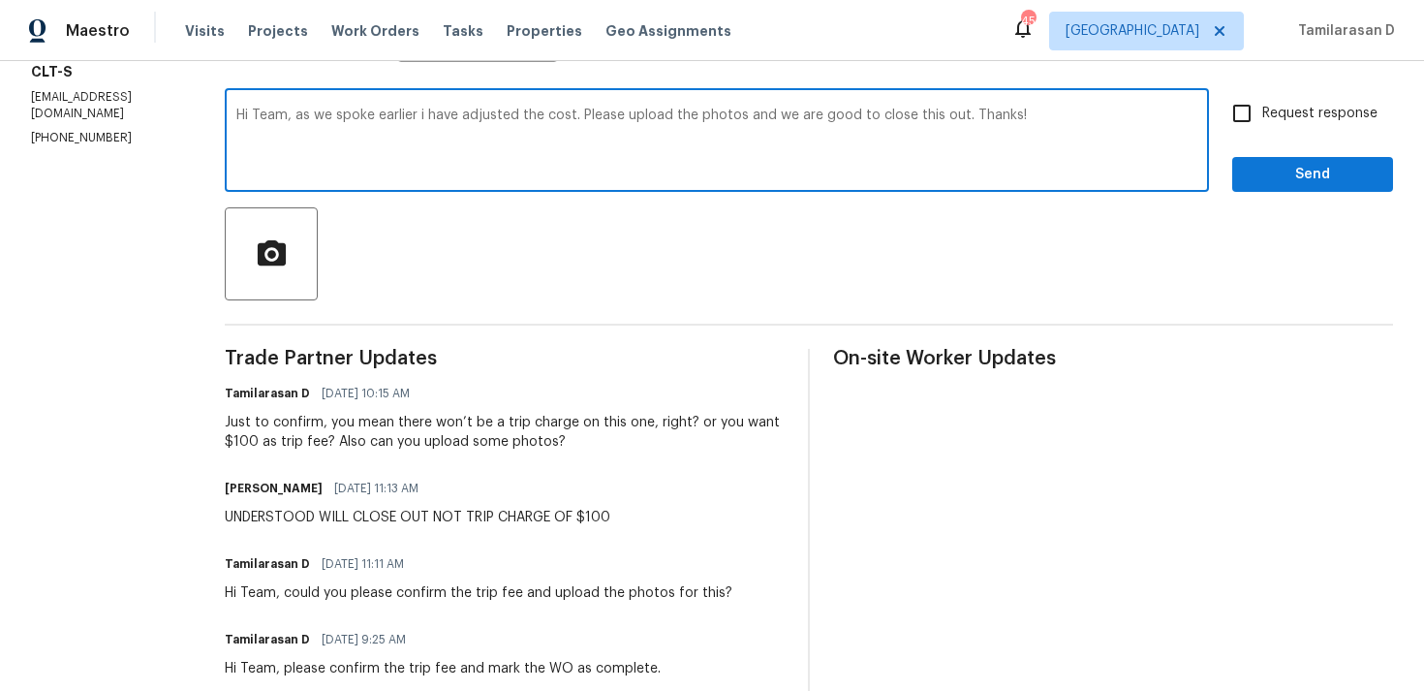
type textarea "Hi Team, as we spoke earlier i have adjusted the cost. Please upload the photos…"
click at [1274, 123] on span "Request response" at bounding box center [1319, 114] width 115 height 20
click at [1262, 123] on input "Request response" at bounding box center [1242, 113] width 41 height 41
checkbox input "true"
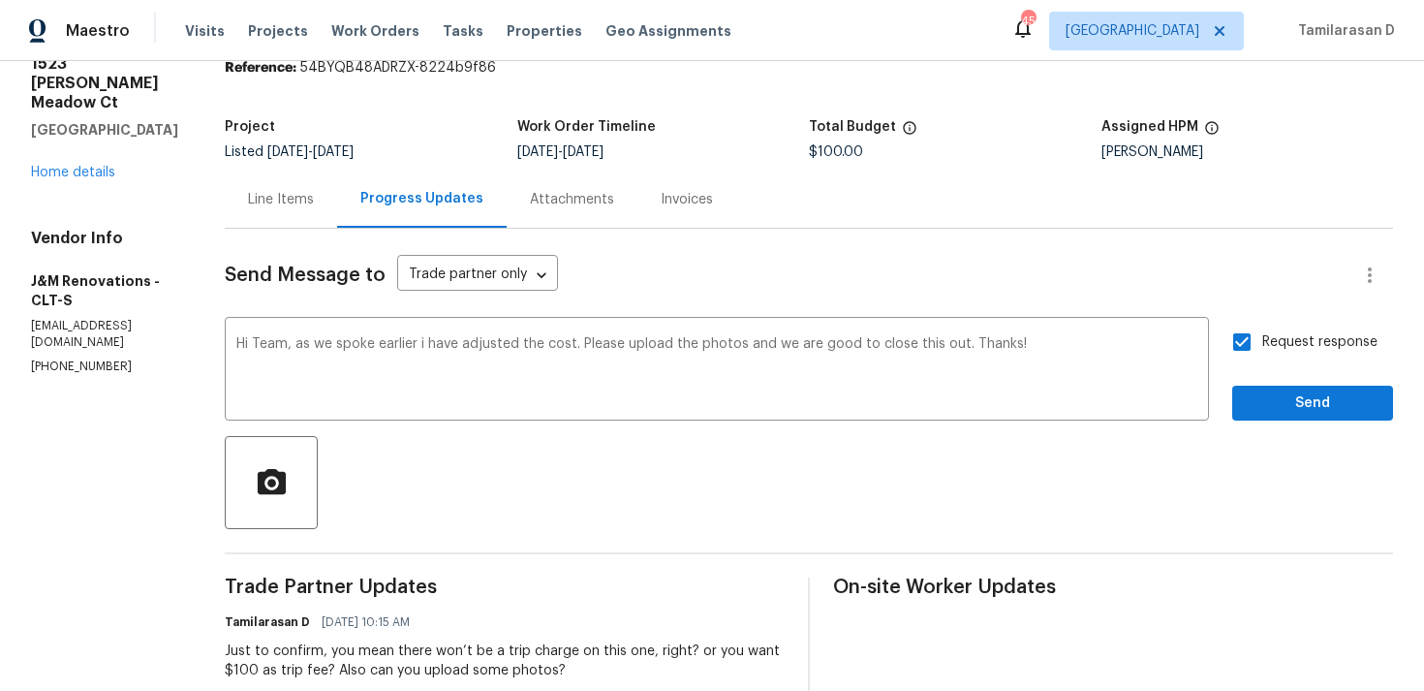
scroll to position [46, 0]
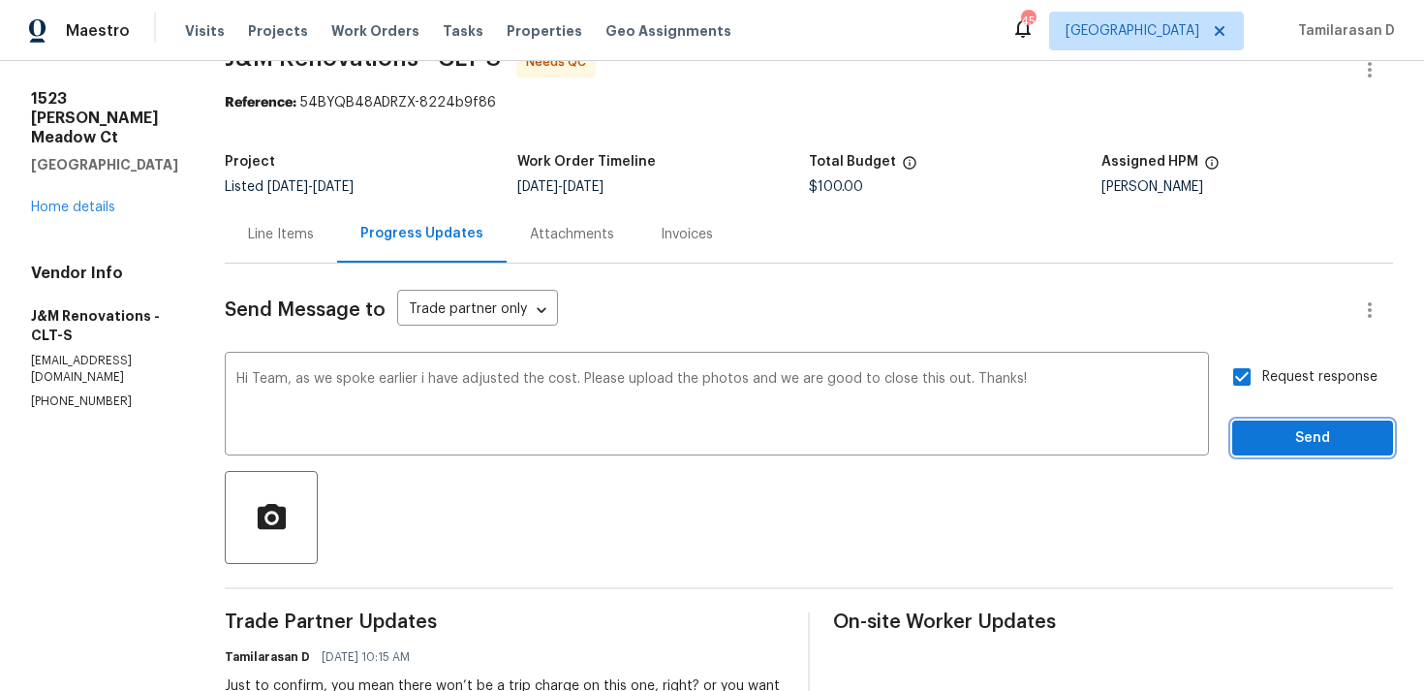
click at [1254, 440] on span "Send" at bounding box center [1313, 438] width 130 height 24
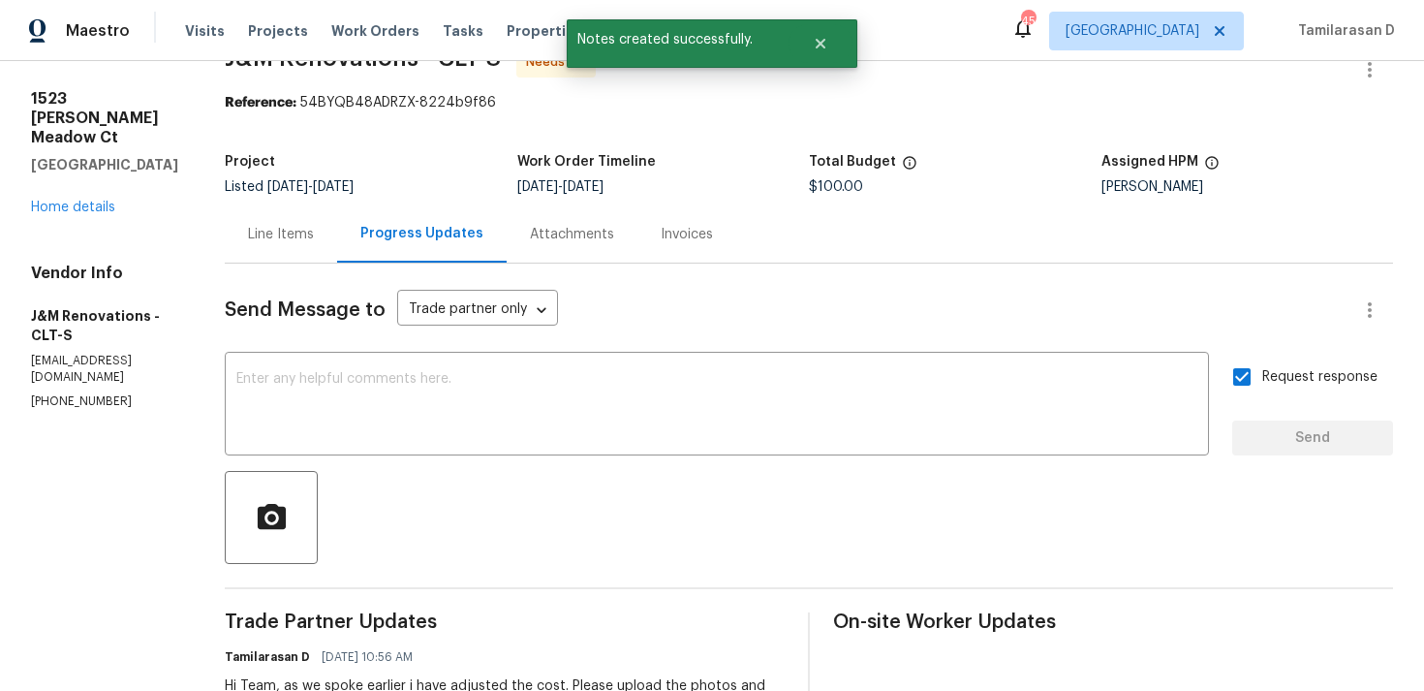
click at [288, 226] on div "Line Items" at bounding box center [281, 234] width 66 height 19
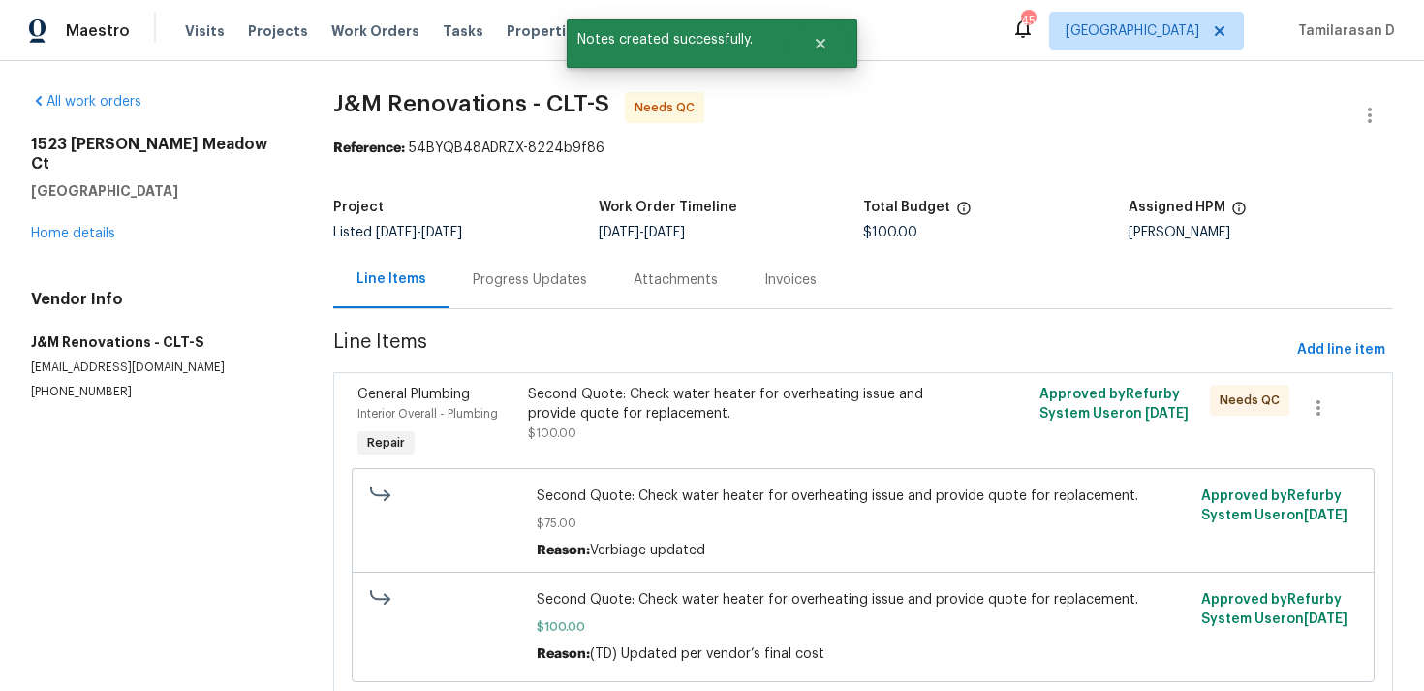
click at [501, 265] on div "Progress Updates" at bounding box center [530, 279] width 161 height 57
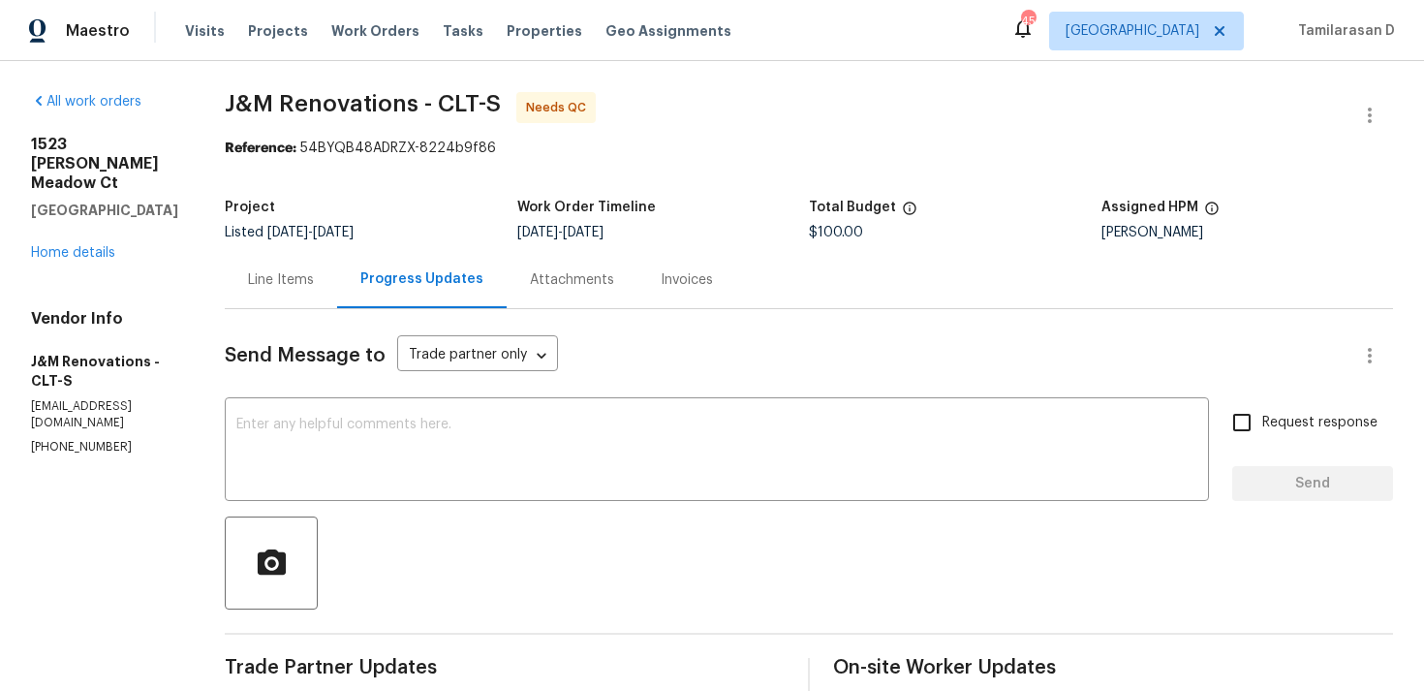
click at [281, 260] on div "Line Items" at bounding box center [281, 279] width 112 height 57
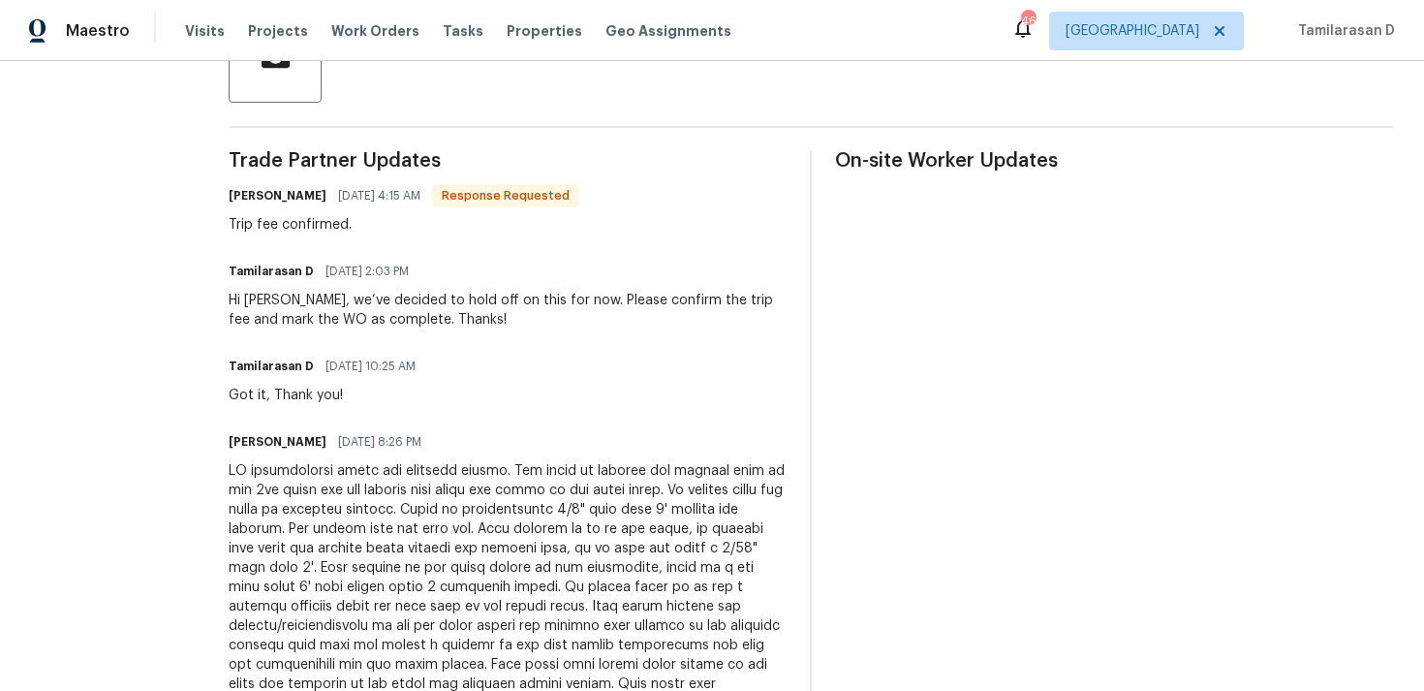
scroll to position [506, 0]
click at [387, 321] on div "Hi [PERSON_NAME], we’ve decided to hold off on this for now. Please confirm the…" at bounding box center [508, 311] width 558 height 39
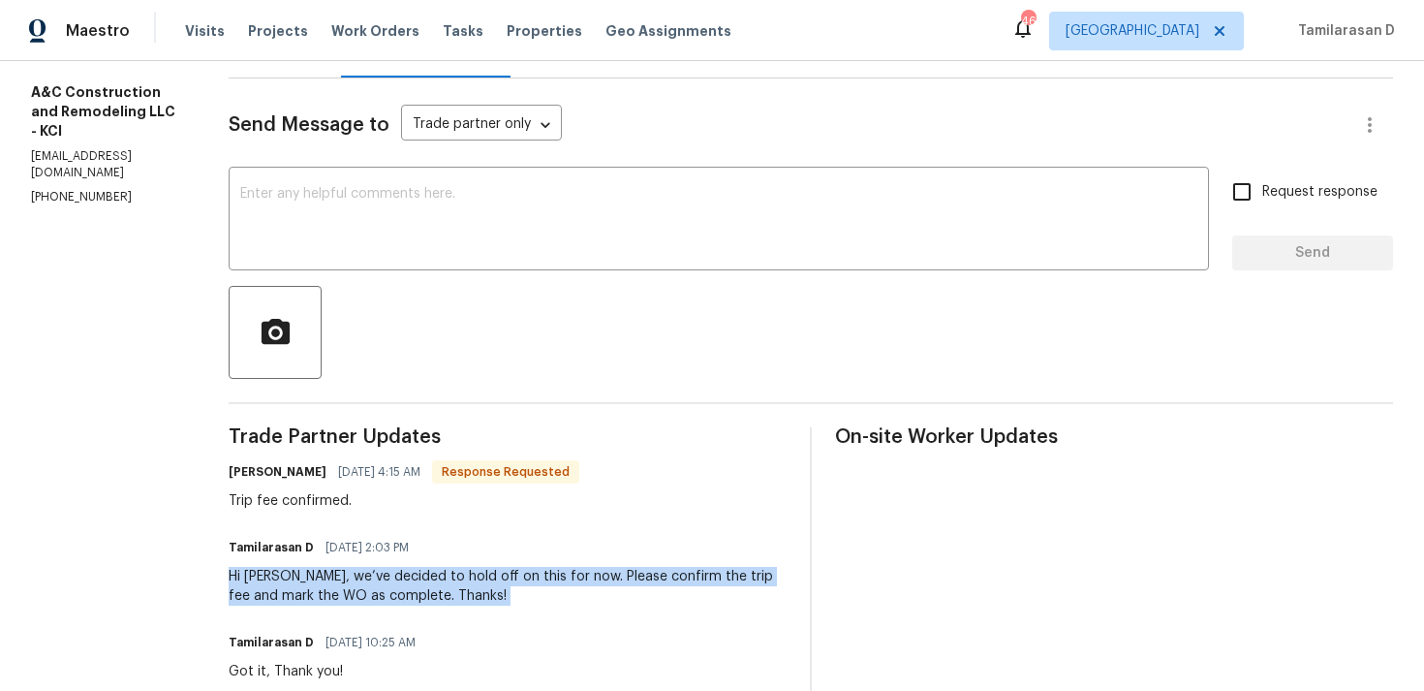
scroll to position [0, 0]
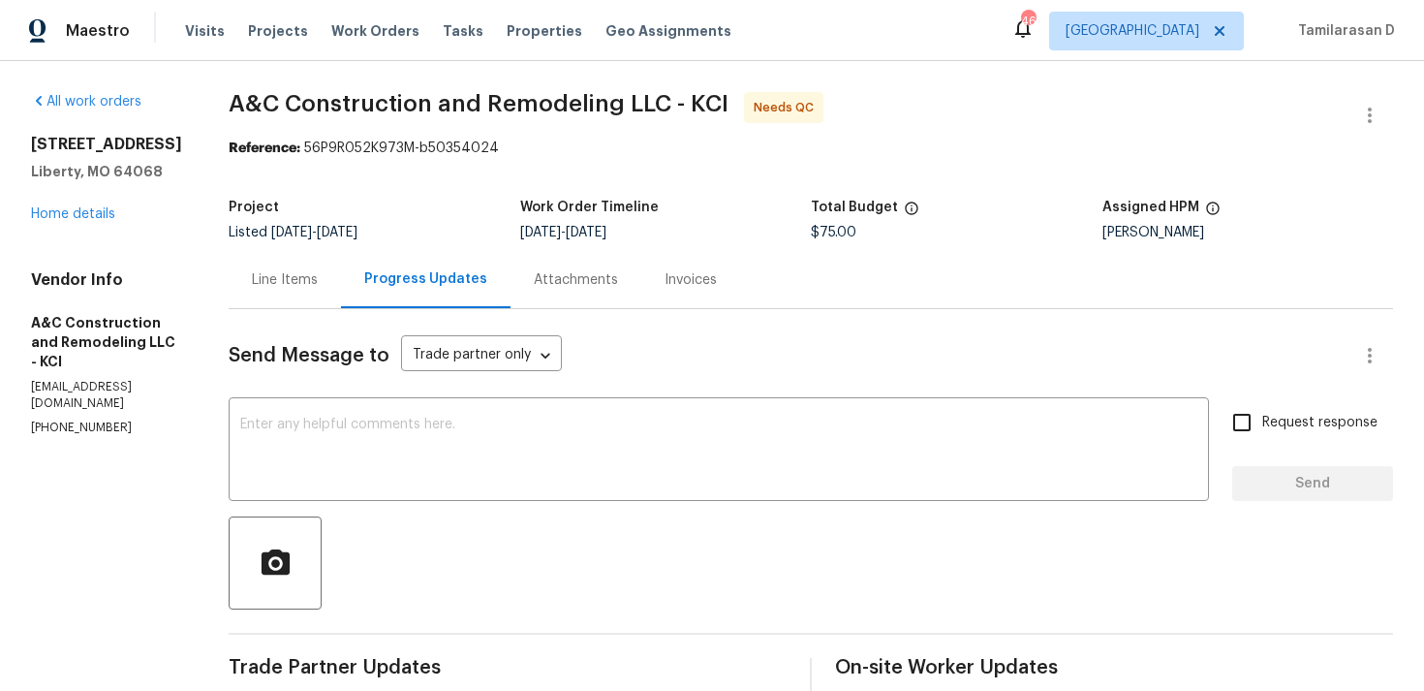
click at [318, 286] on div "Line Items" at bounding box center [285, 279] width 66 height 19
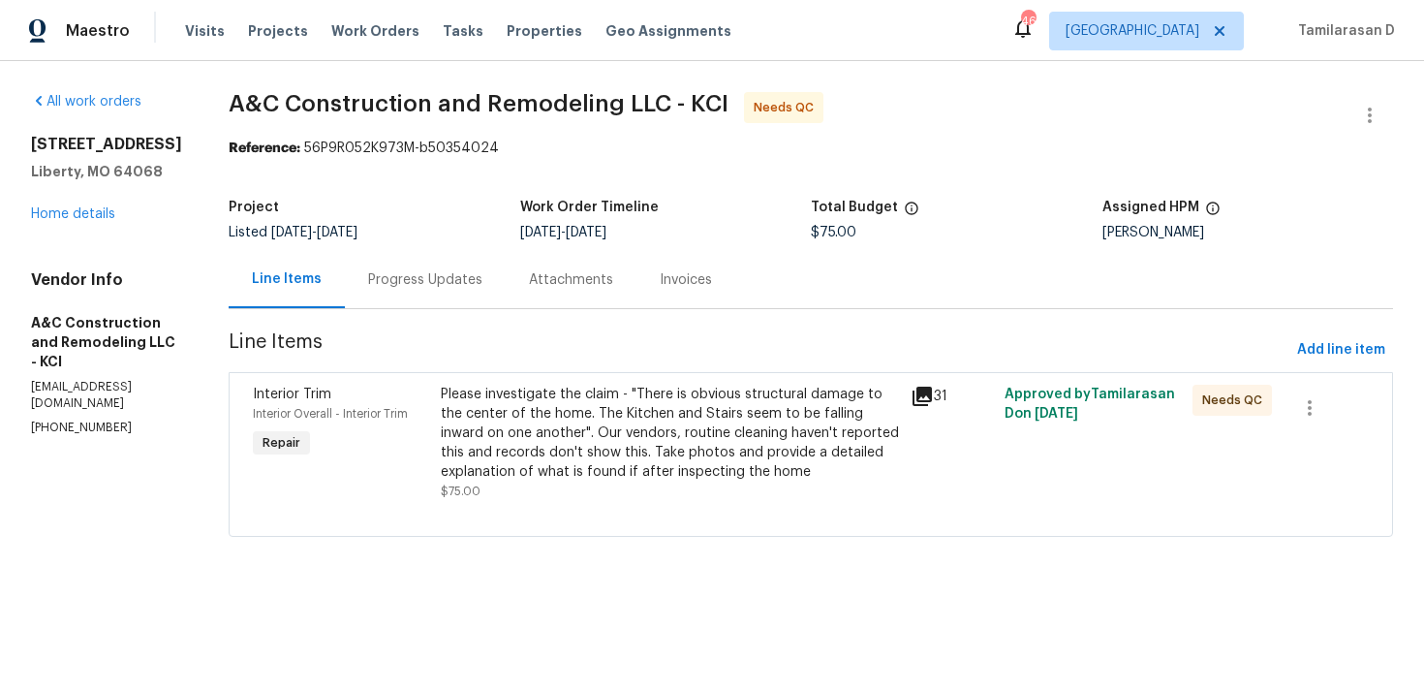
click at [447, 264] on div "Progress Updates" at bounding box center [425, 279] width 161 height 57
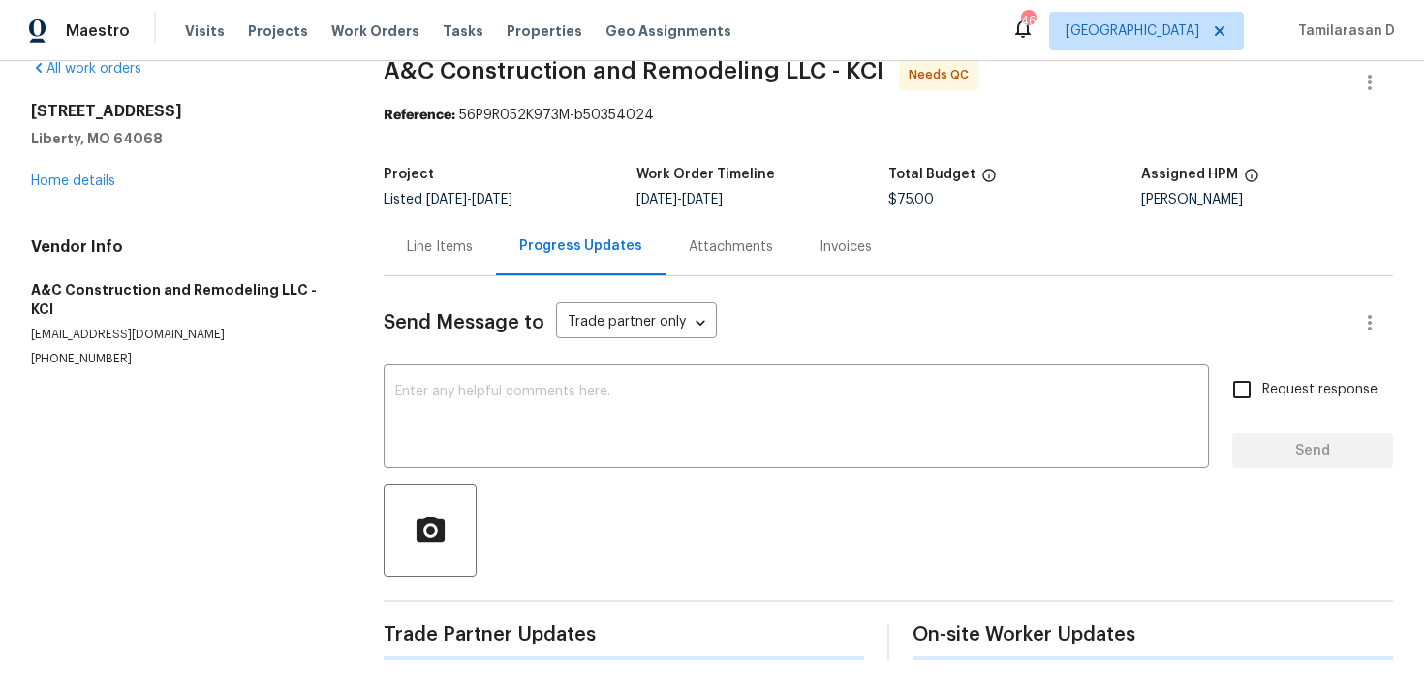
scroll to position [208, 0]
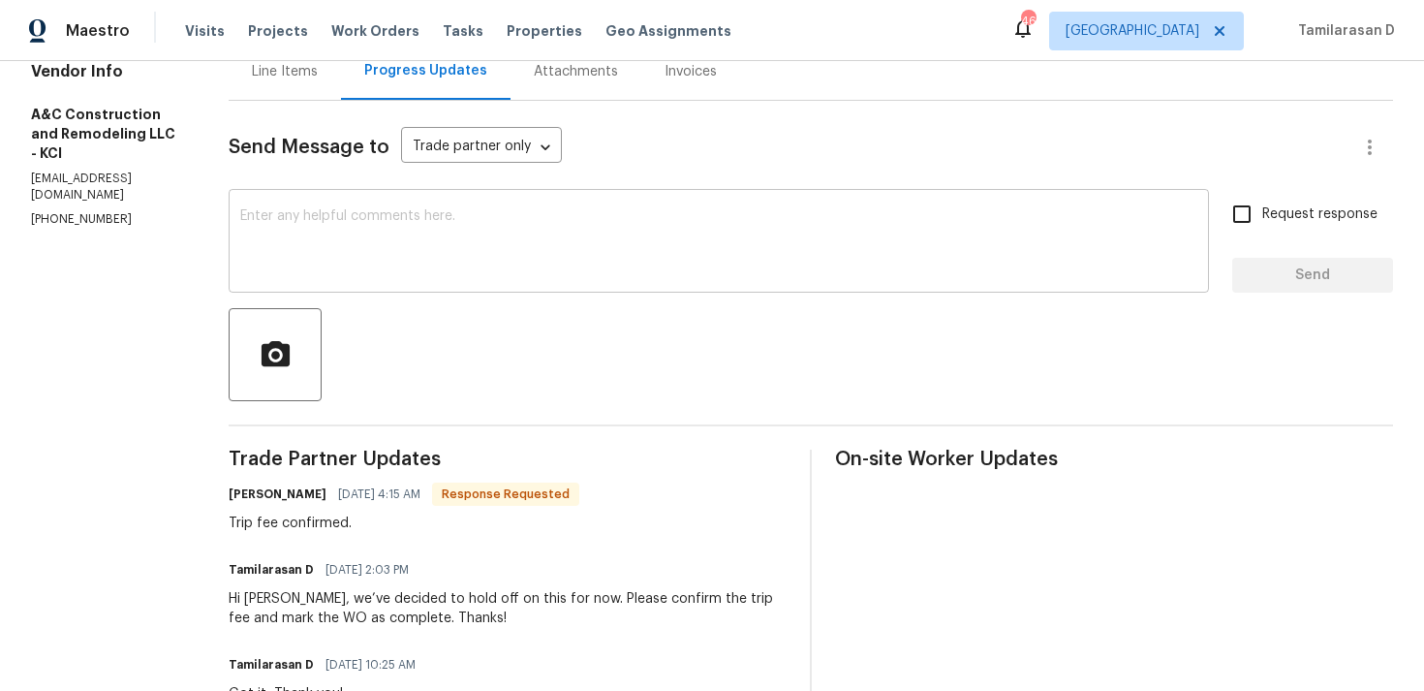
click at [432, 264] on textarea at bounding box center [718, 243] width 957 height 68
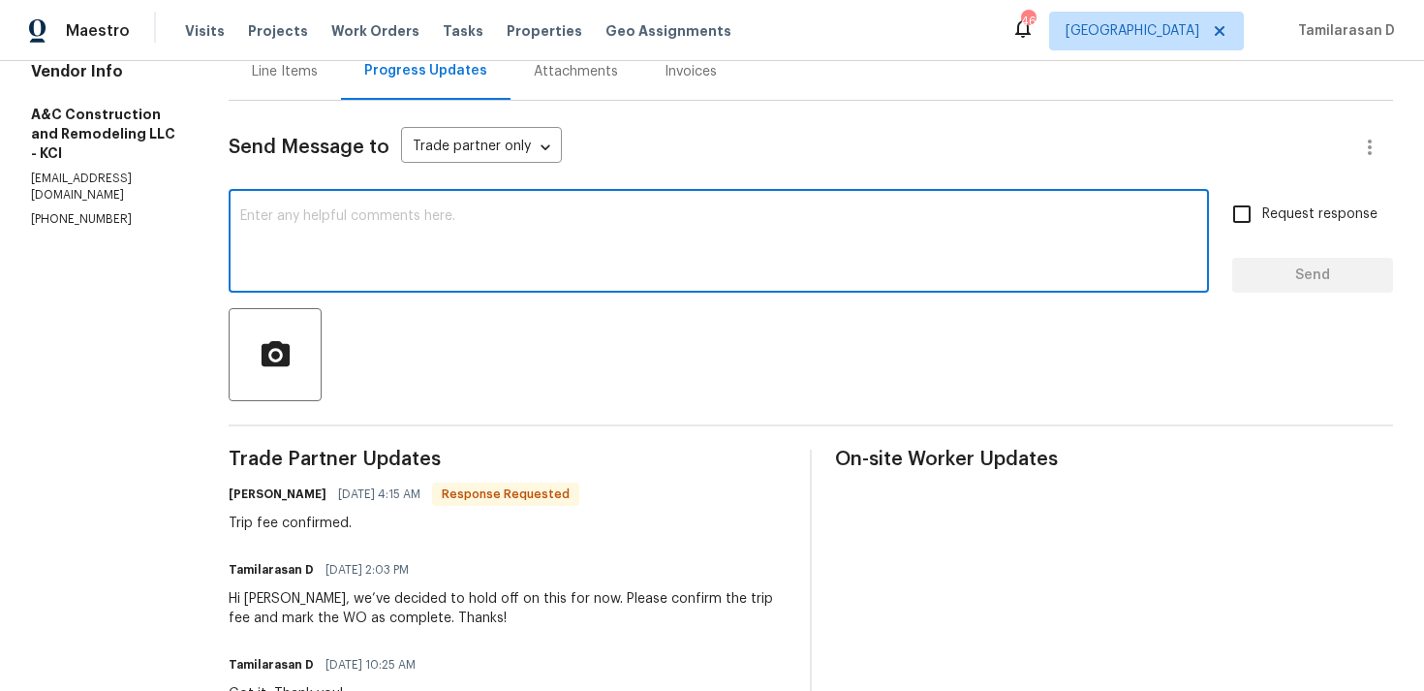
click at [471, 216] on textarea at bounding box center [718, 243] width 957 height 68
type textarea "Thank you, Approved!"
click at [1258, 273] on span "Send" at bounding box center [1313, 276] width 130 height 24
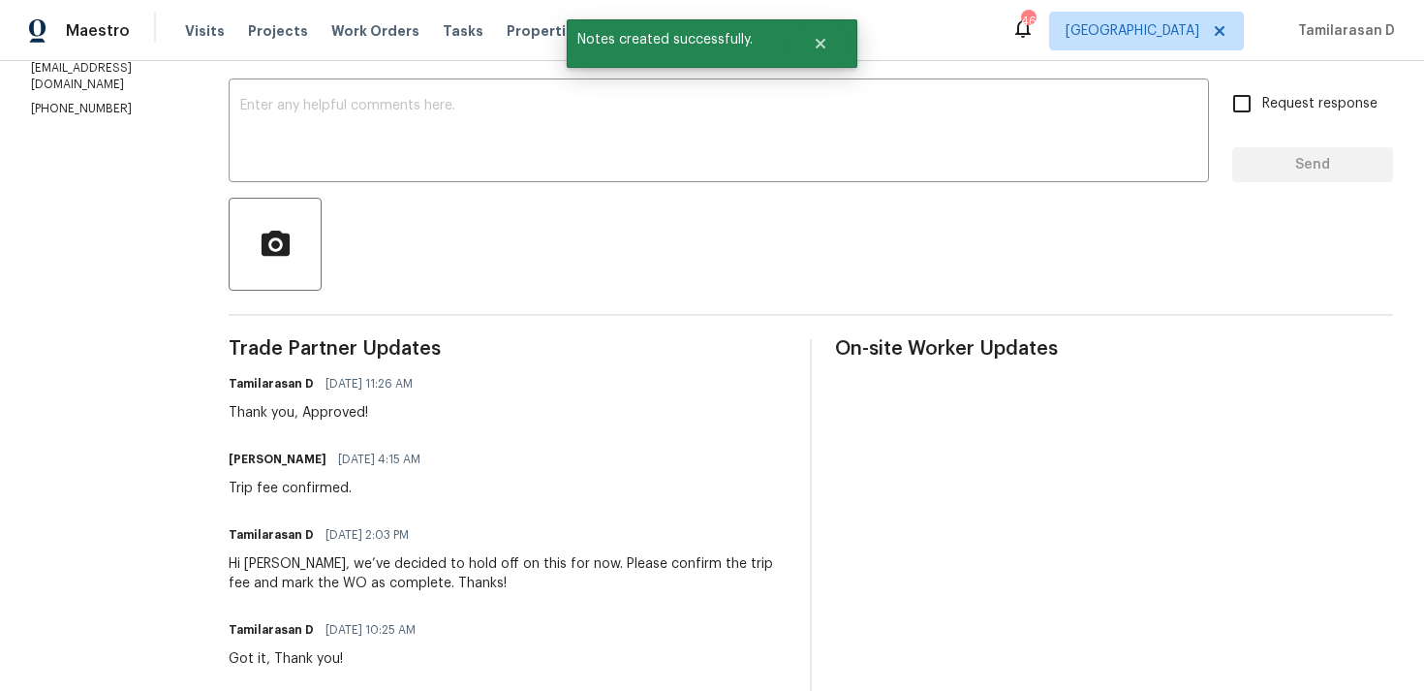
scroll to position [356, 0]
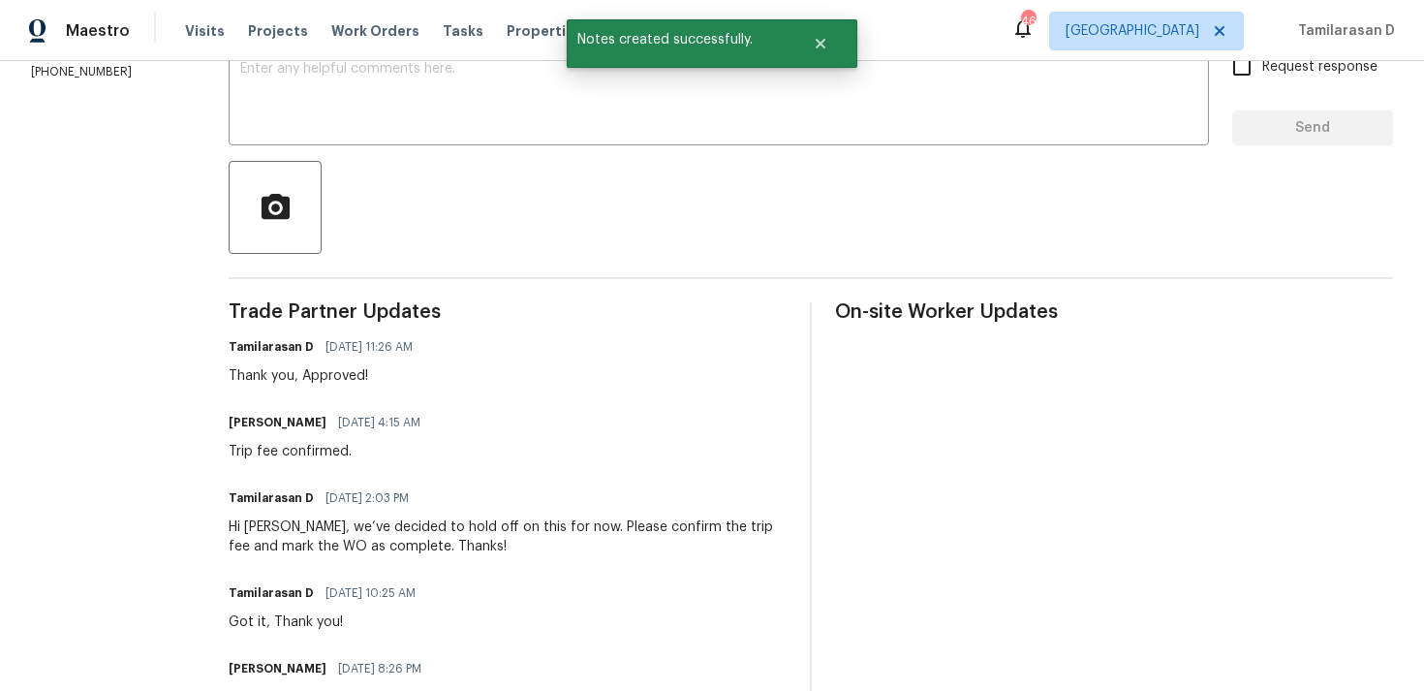
click at [325, 444] on div "Trip fee confirmed." at bounding box center [330, 451] width 203 height 19
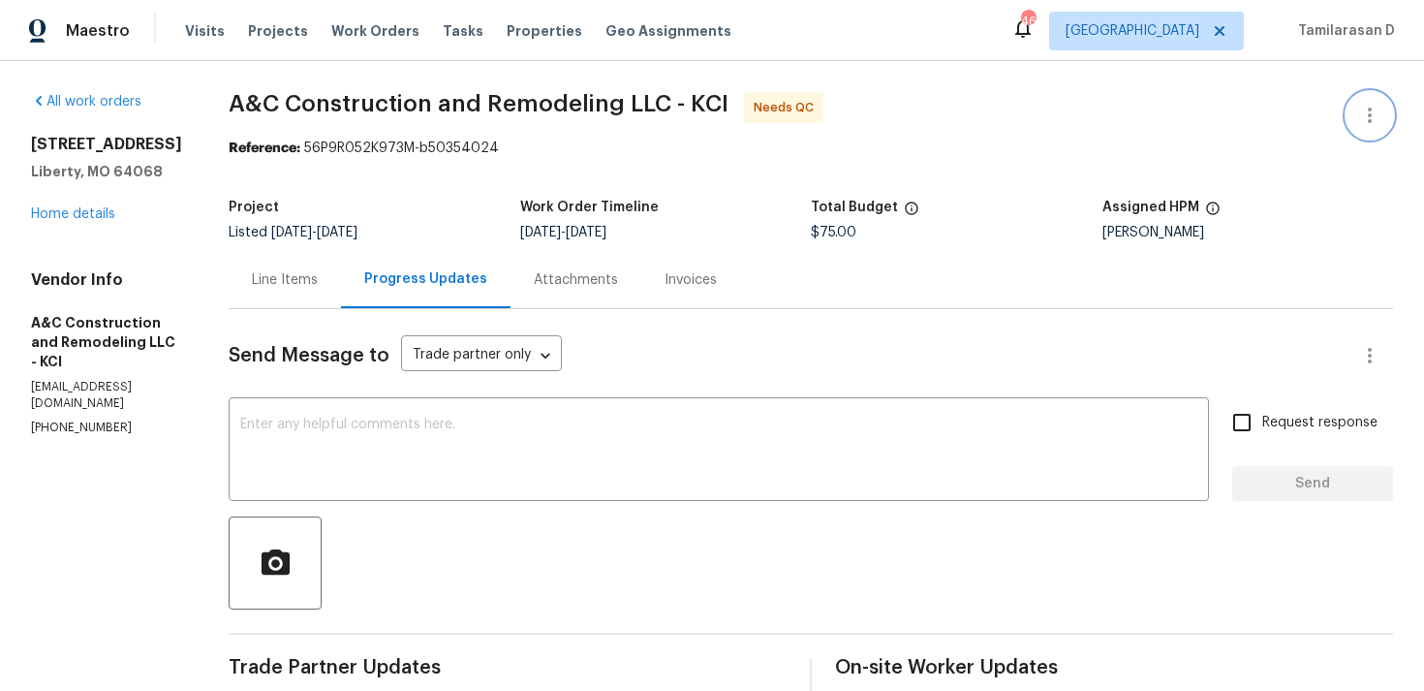
click at [1368, 111] on icon "button" at bounding box center [1369, 115] width 23 height 23
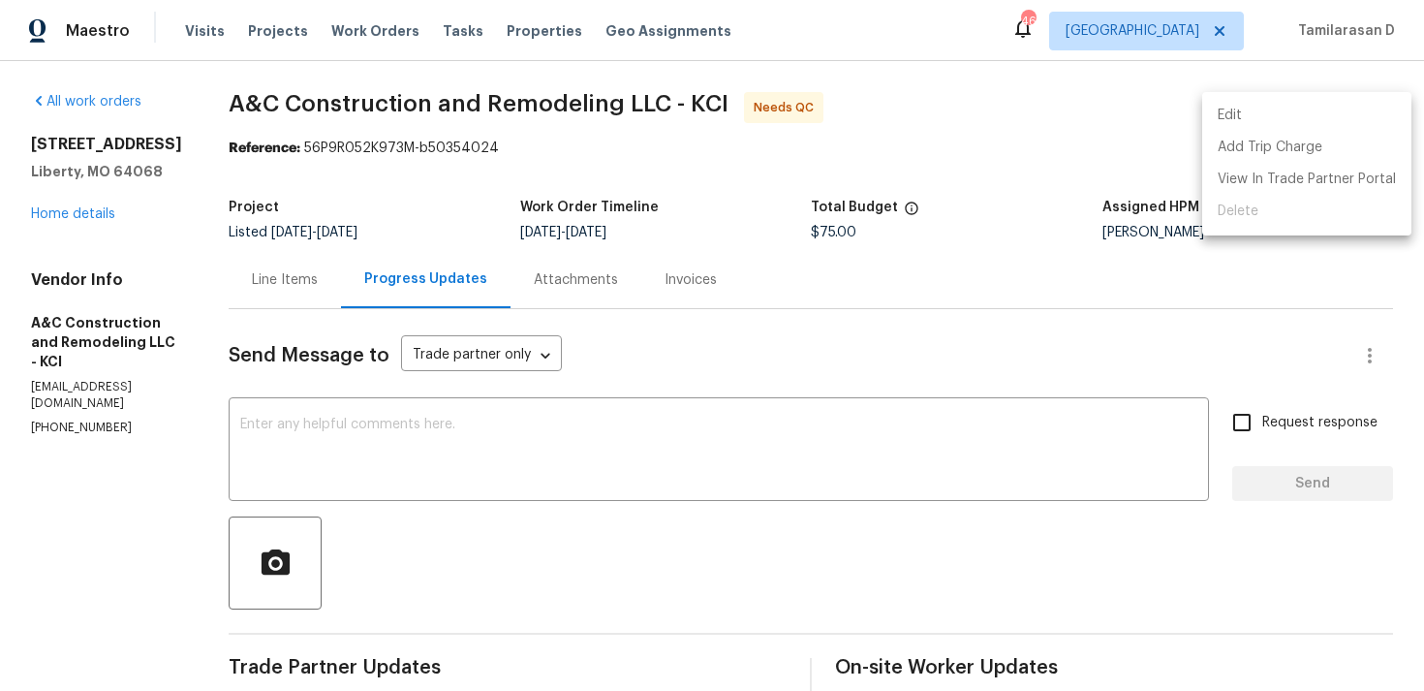
click at [1310, 116] on li "Edit" at bounding box center [1306, 116] width 209 height 32
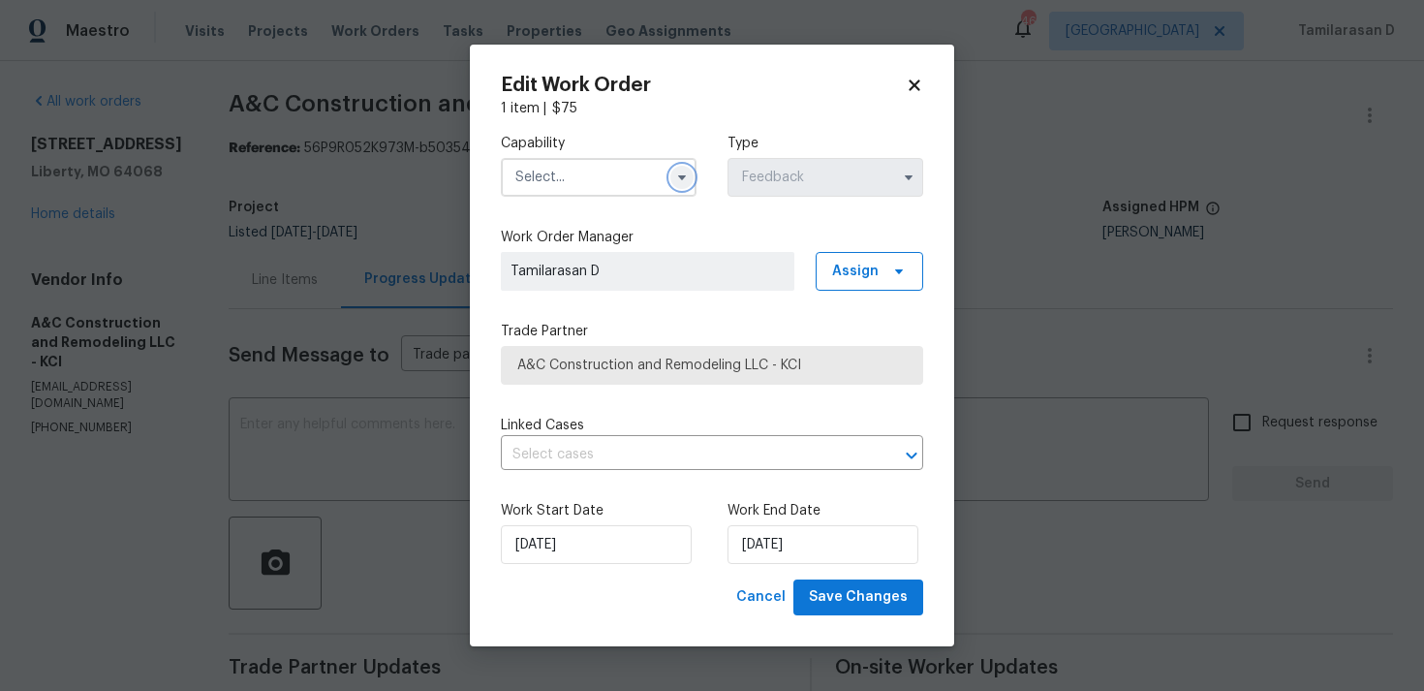
click at [691, 175] on button "button" at bounding box center [681, 177] width 23 height 23
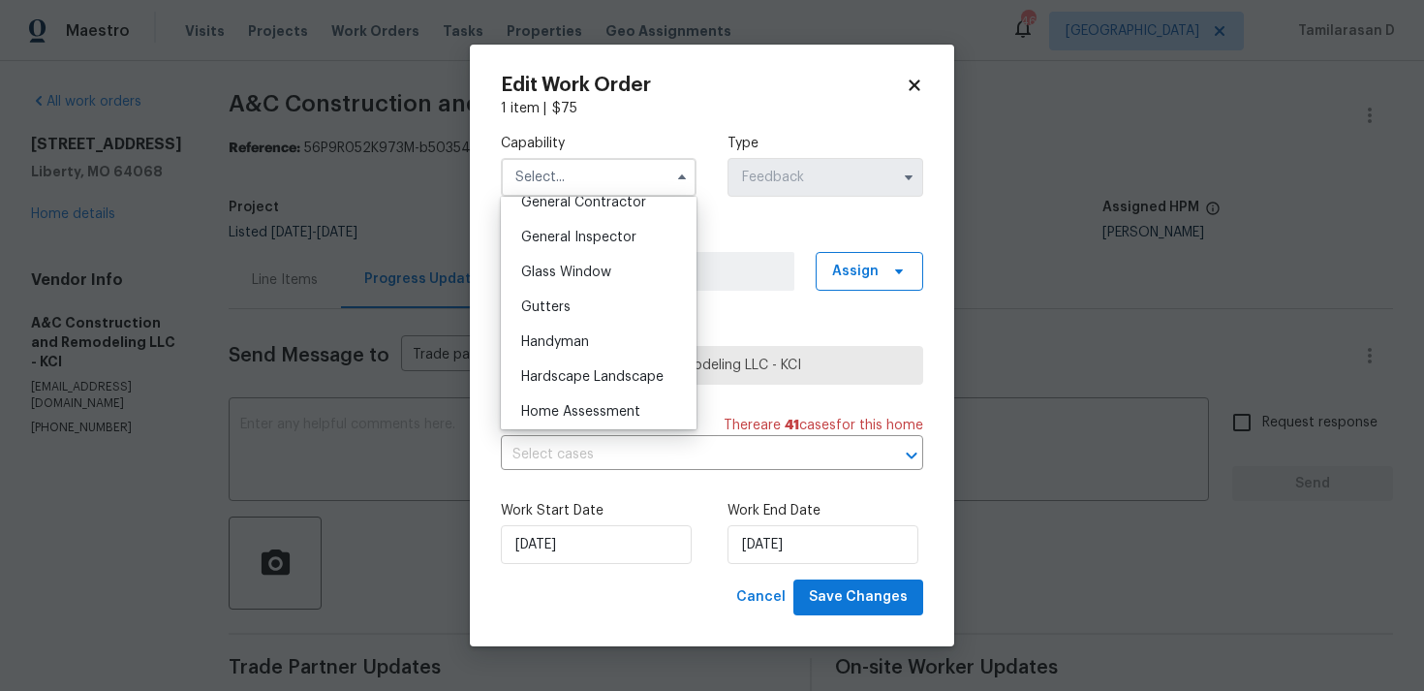
scroll to position [926, 0]
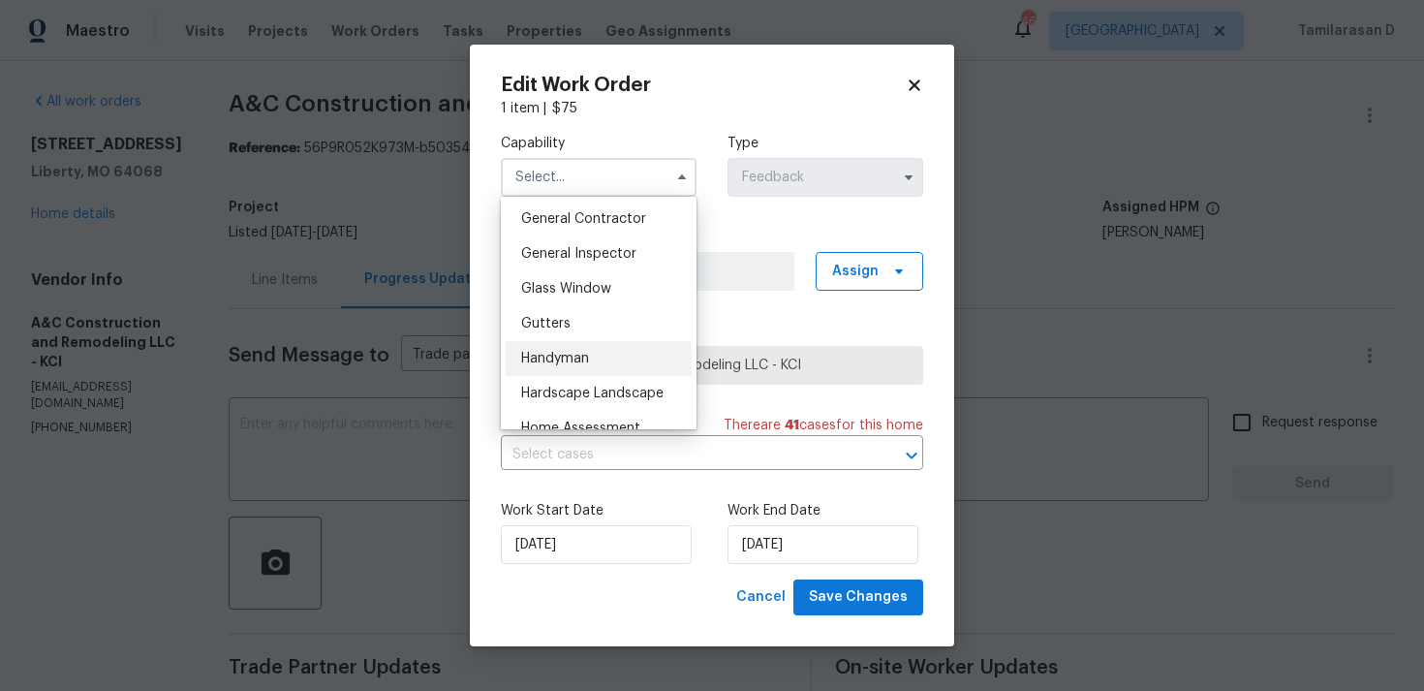
click at [568, 352] on span "Handyman" at bounding box center [555, 359] width 68 height 14
type input "Handyman"
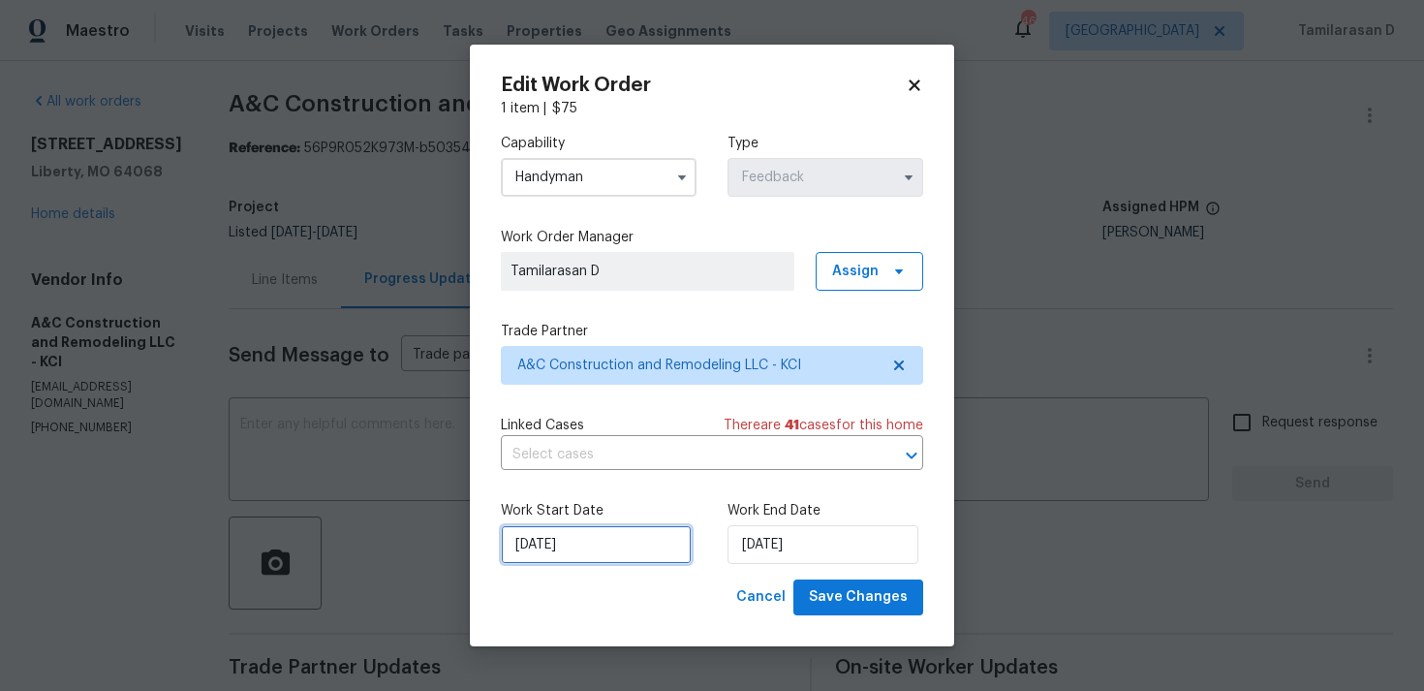
click at [579, 531] on input "15/08/2025" at bounding box center [596, 544] width 191 height 39
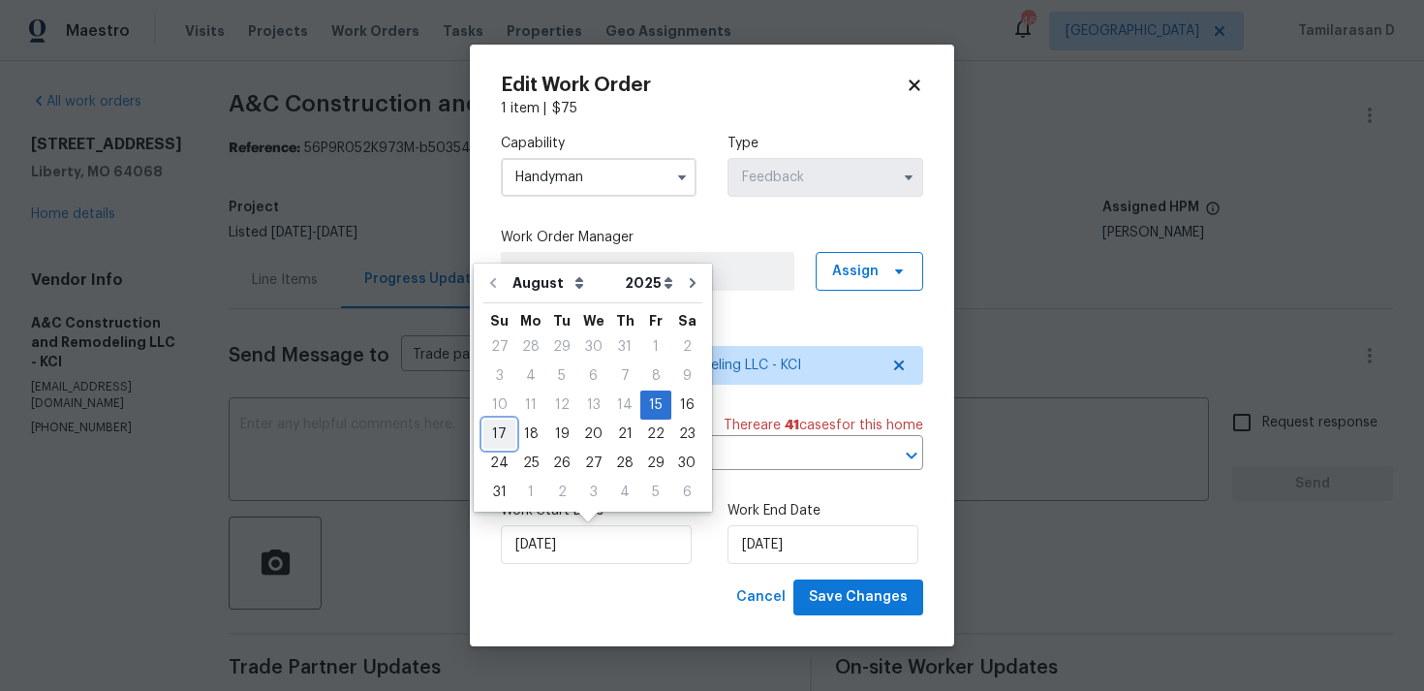
click at [501, 442] on div "17" at bounding box center [499, 433] width 32 height 27
type input "17/08/2025"
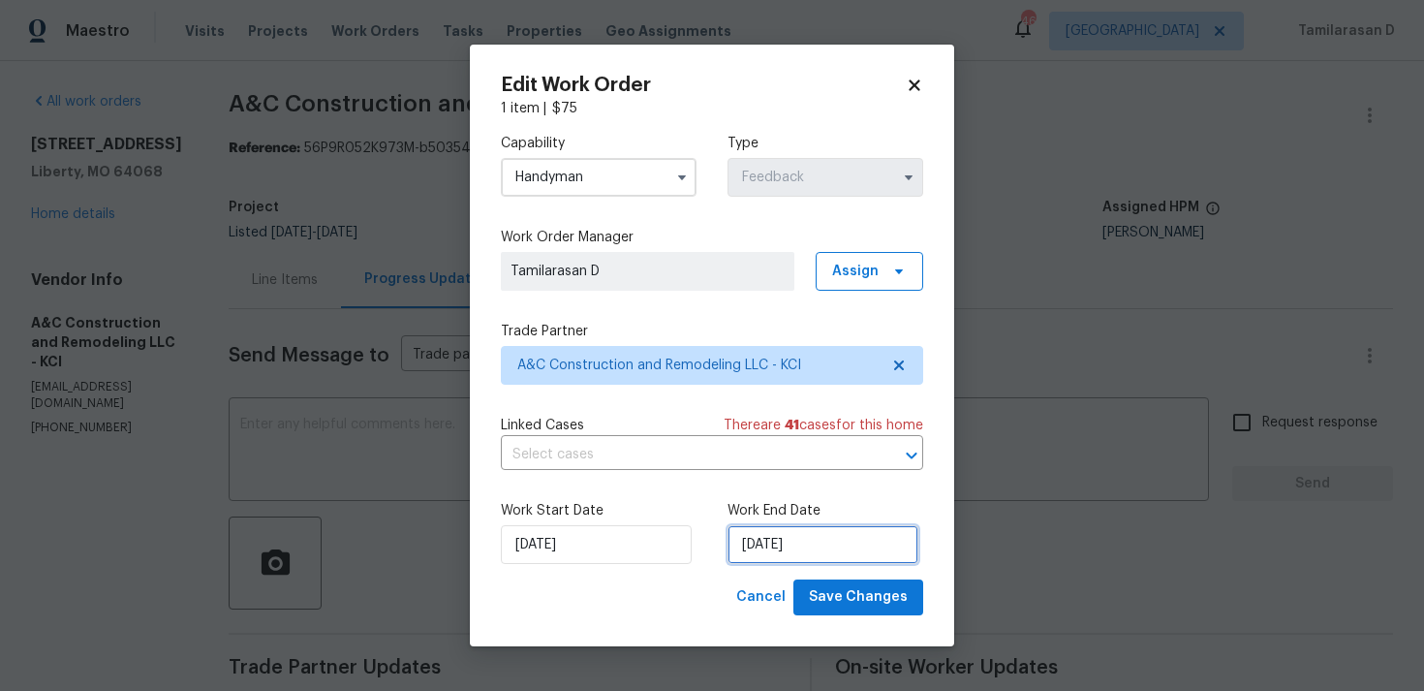
click at [779, 529] on input "18/08/2025" at bounding box center [823, 544] width 191 height 39
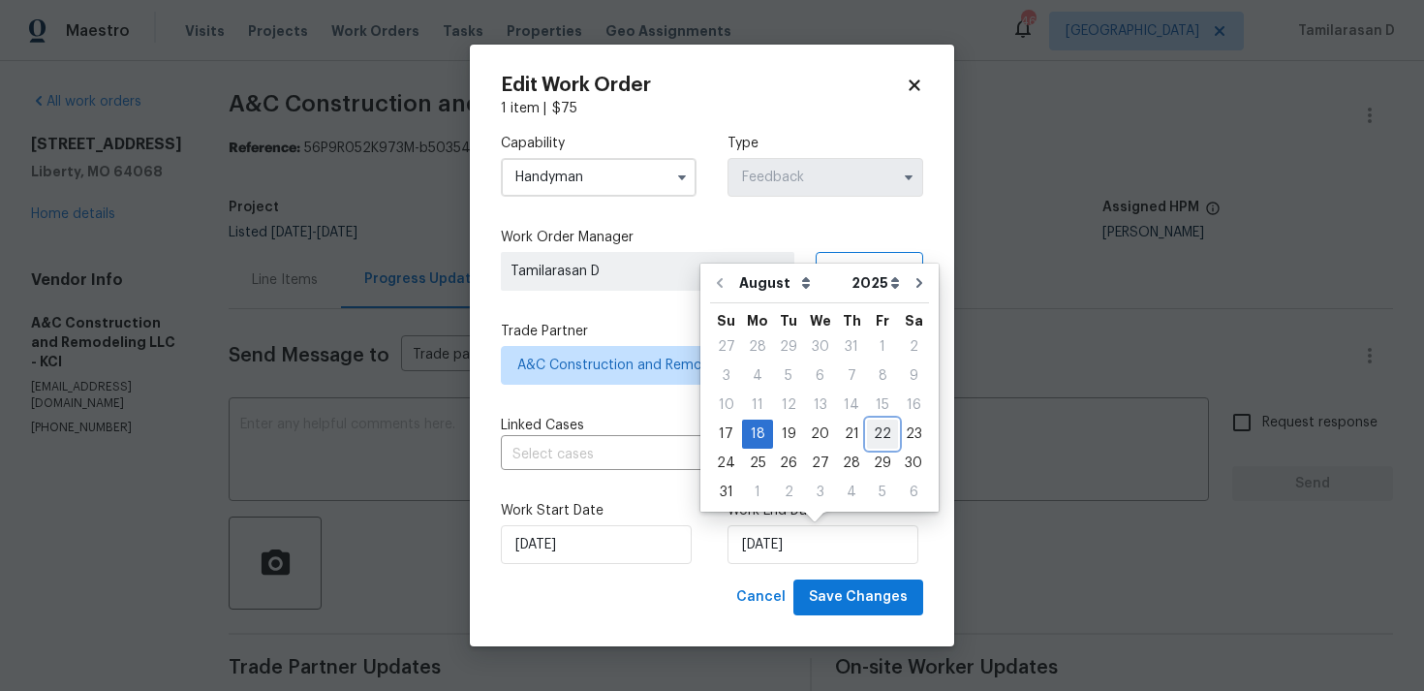
click at [881, 431] on div "22" at bounding box center [882, 433] width 31 height 27
type input "22/08/2025"
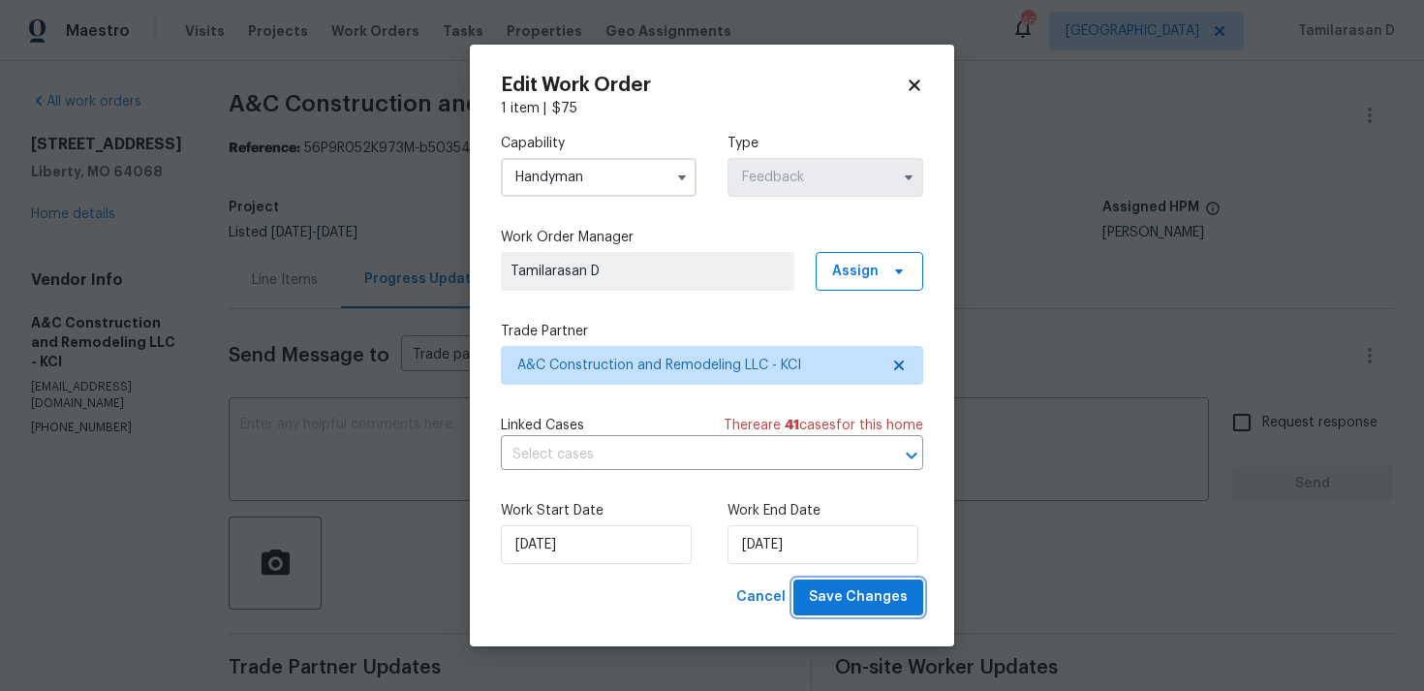
click at [816, 587] on span "Save Changes" at bounding box center [858, 597] width 99 height 24
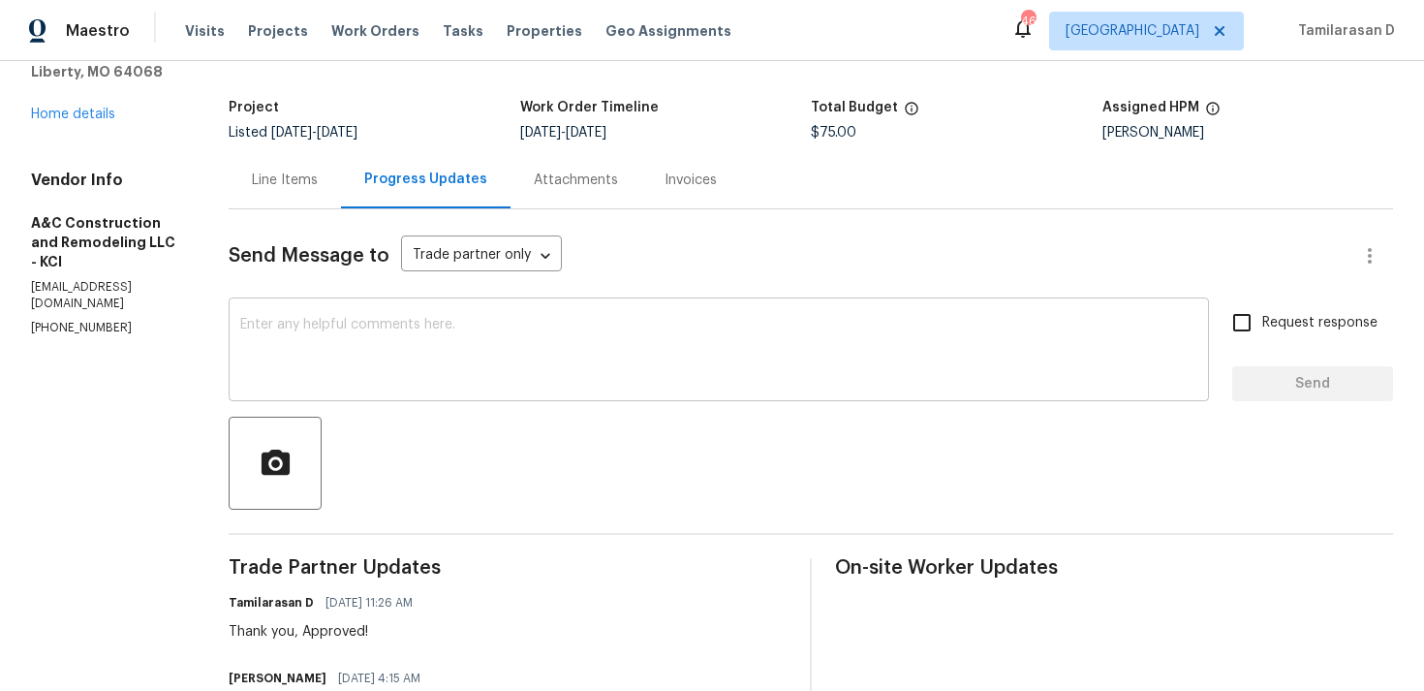
scroll to position [0, 0]
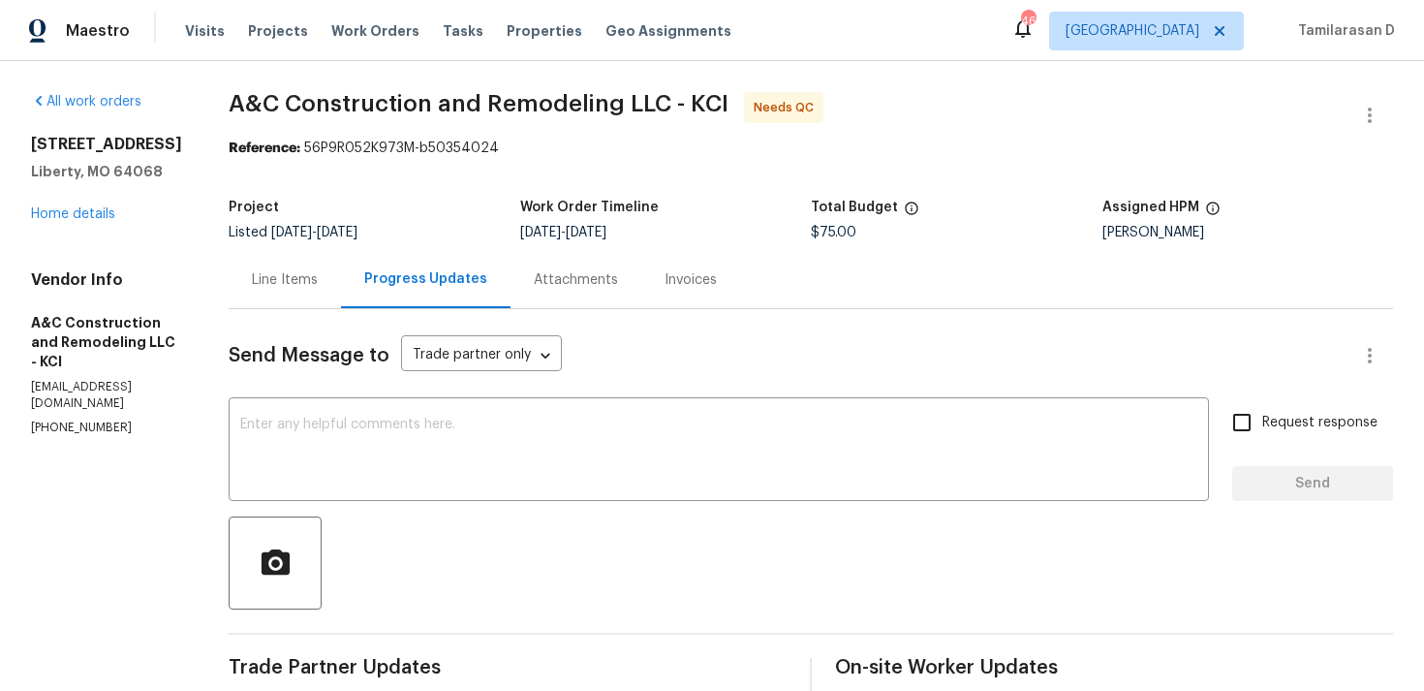
click at [317, 289] on div "Line Items" at bounding box center [285, 279] width 66 height 19
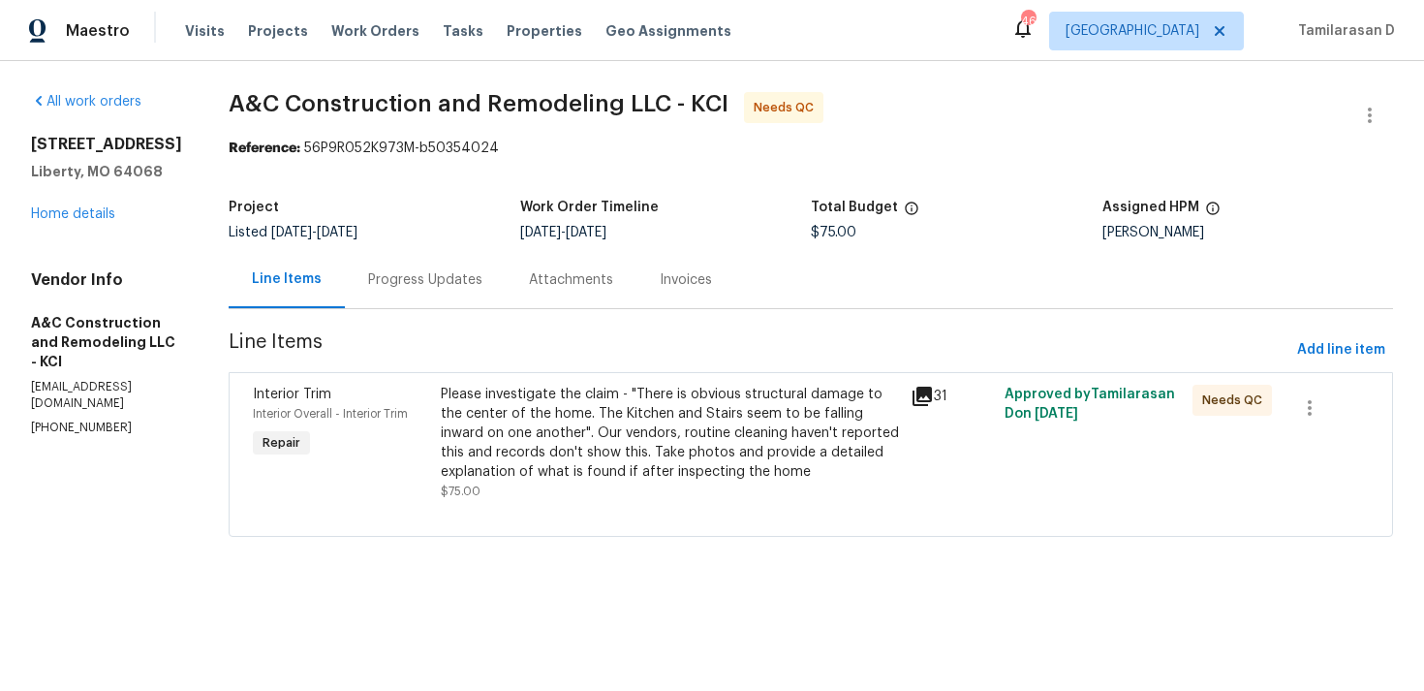
click at [642, 415] on div "Please investigate the claim - "There is obvious structural damage to the cente…" at bounding box center [670, 433] width 458 height 97
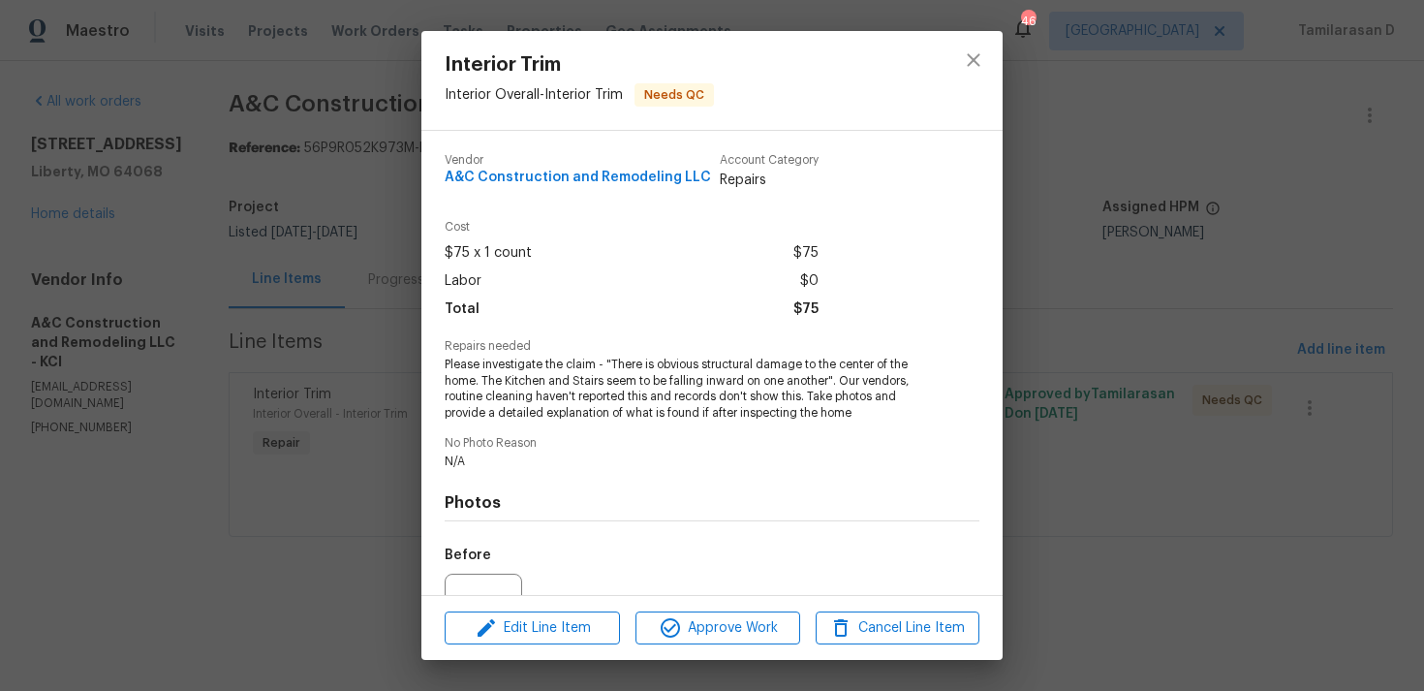
scroll to position [202, 0]
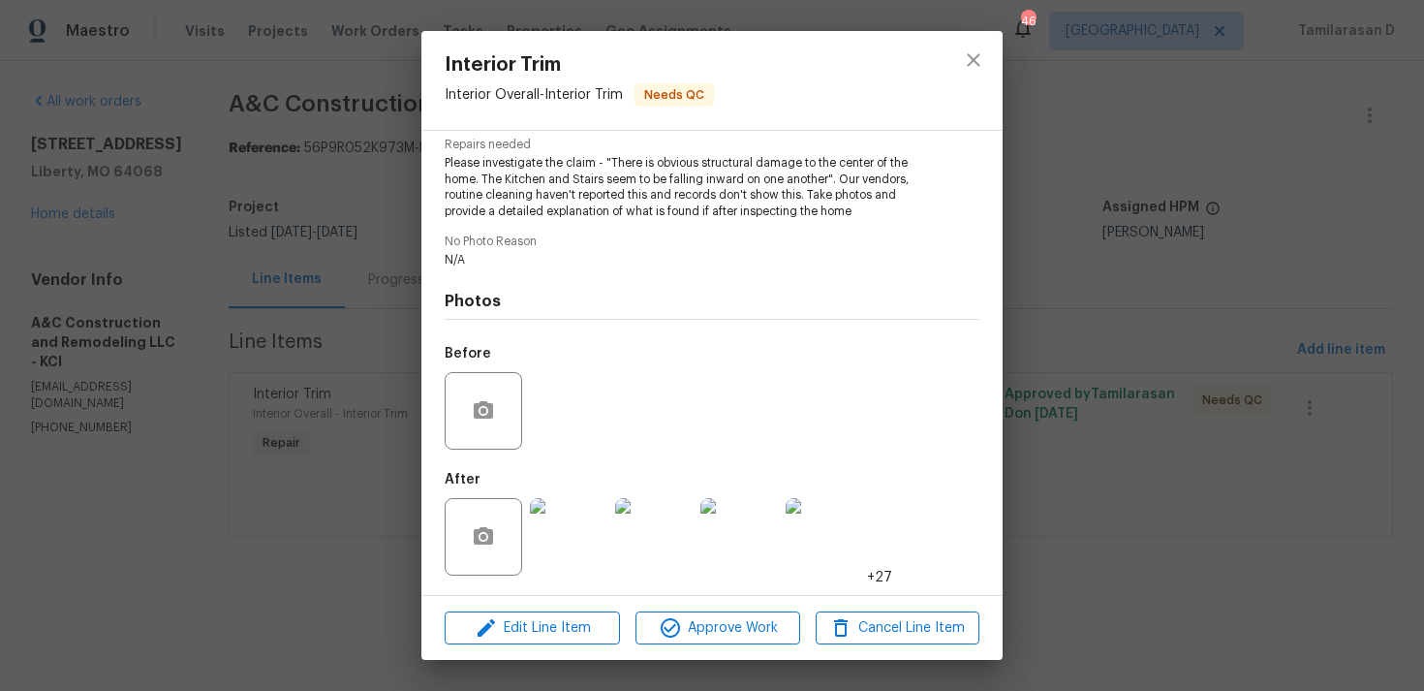
click at [749, 522] on img at bounding box center [739, 537] width 78 height 78
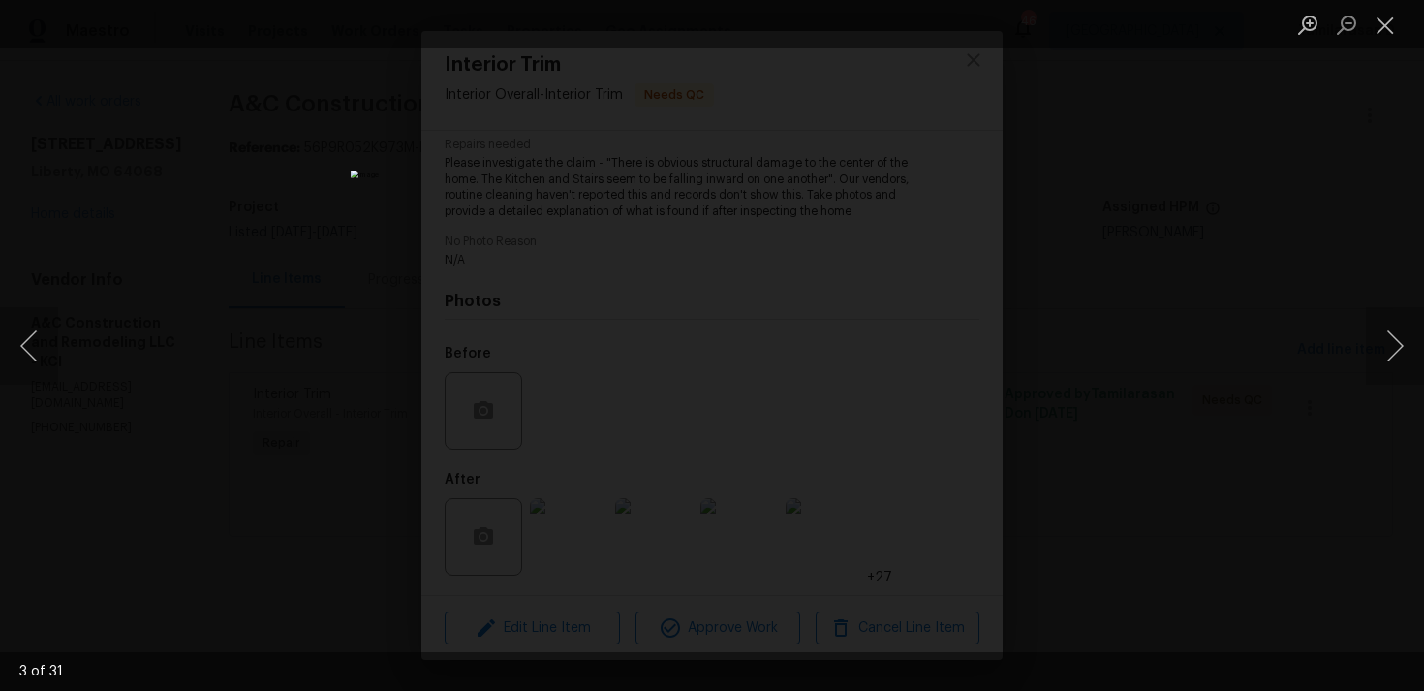
click at [1178, 439] on div "Lightbox" at bounding box center [712, 345] width 1424 height 691
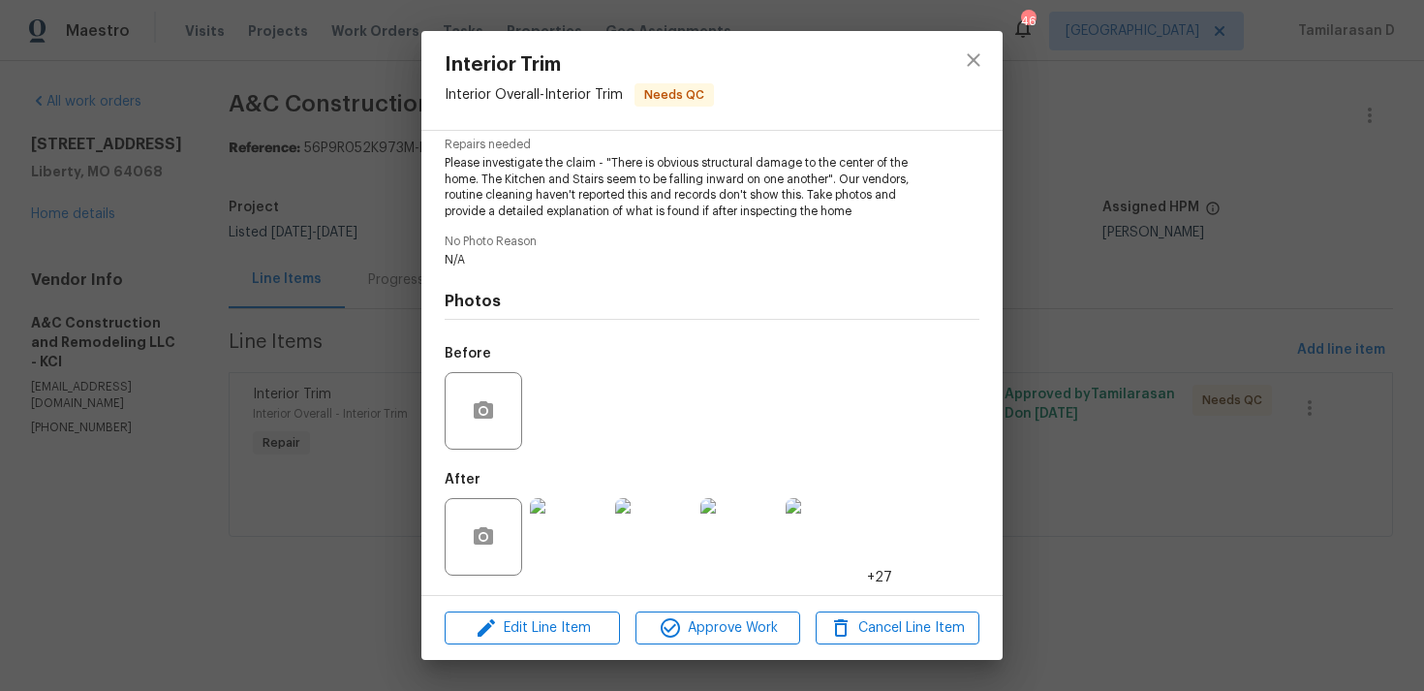
click at [563, 525] on img at bounding box center [569, 537] width 78 height 78
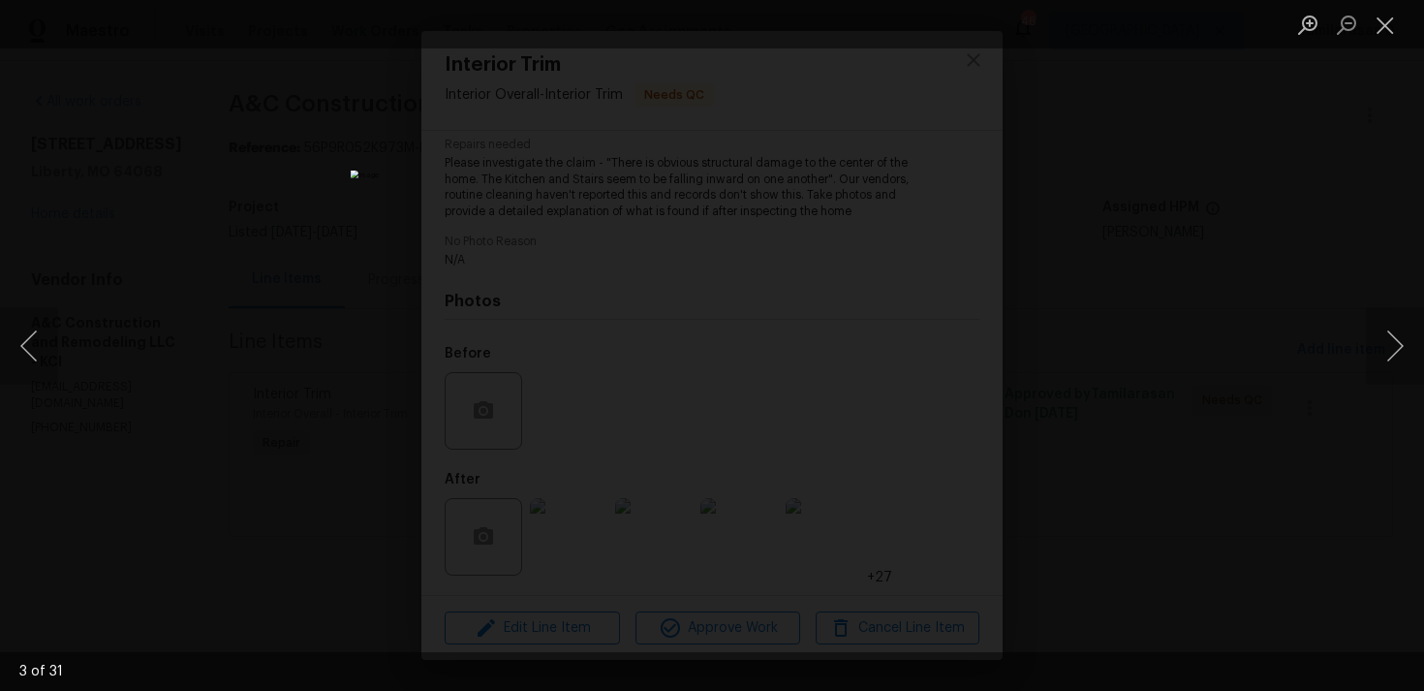
click at [1136, 435] on div "Lightbox" at bounding box center [712, 345] width 1424 height 691
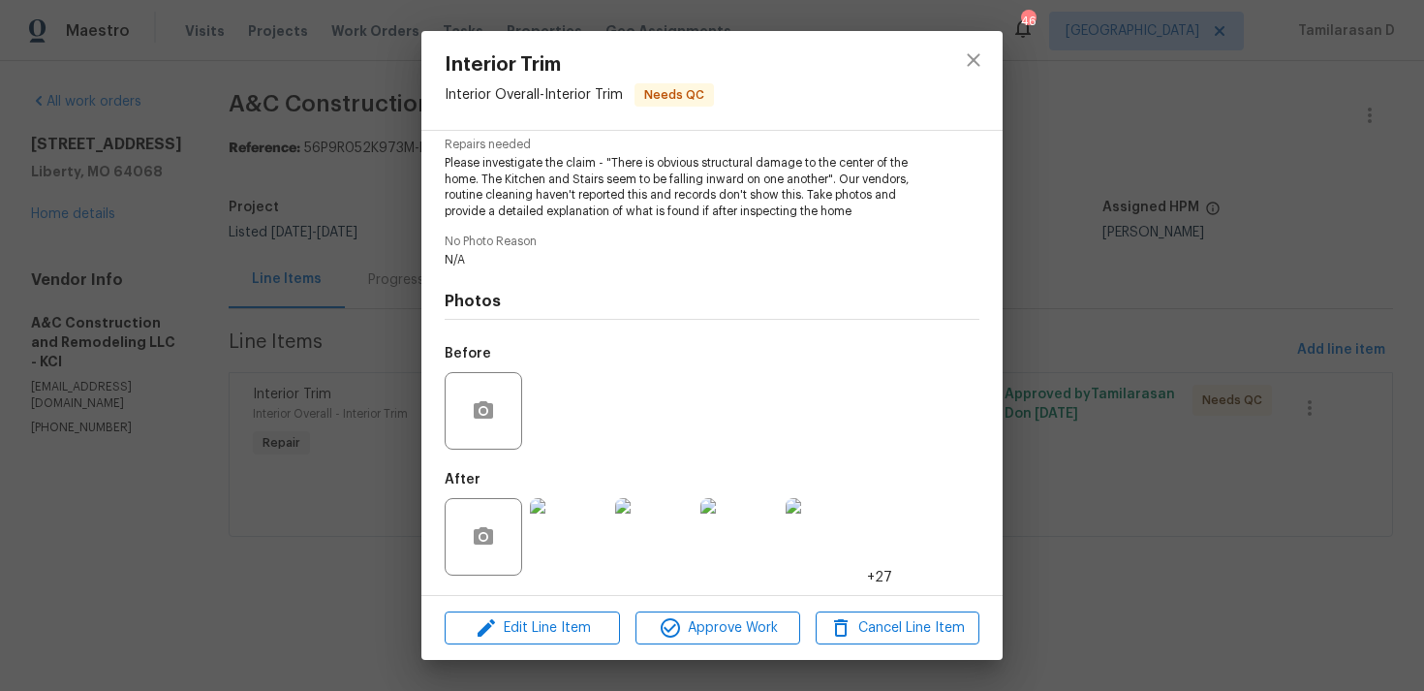
scroll to position [0, 0]
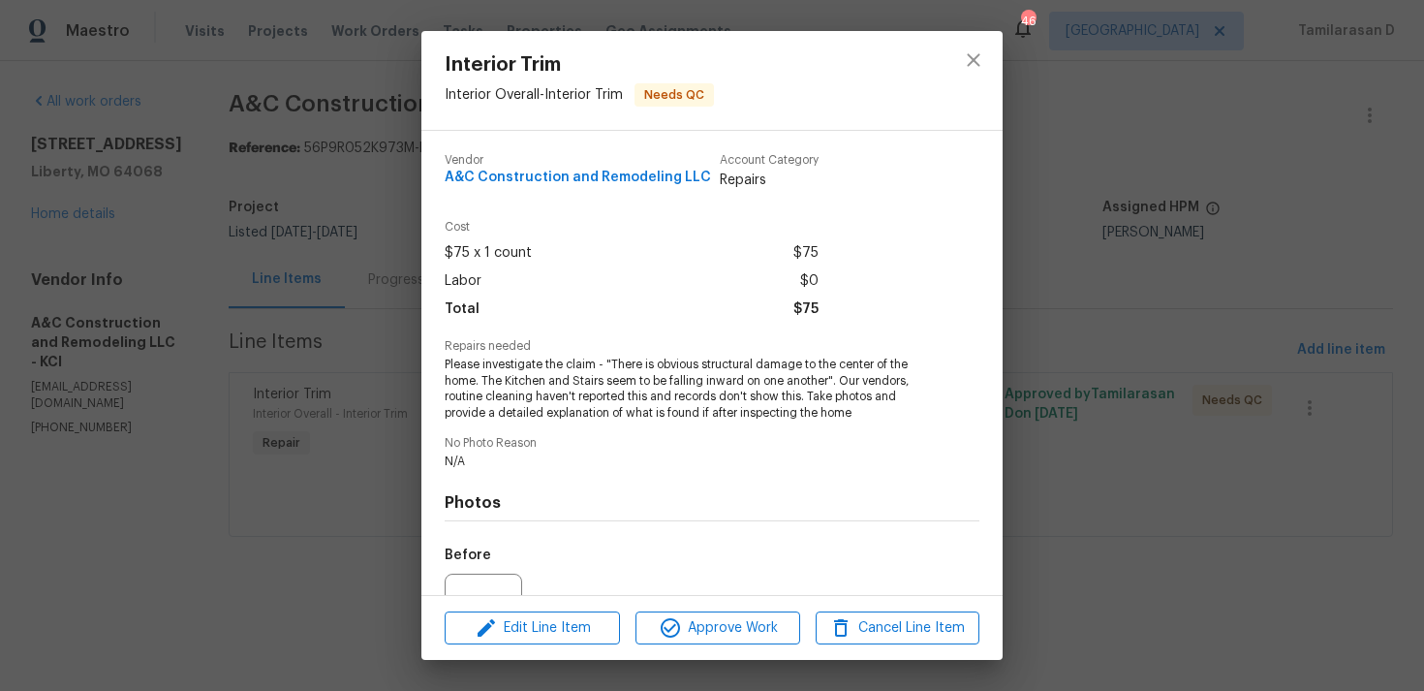
click at [228, 419] on div "Interior Trim Interior Overall - Interior Trim Needs QC Vendor A&C Construction…" at bounding box center [712, 345] width 1424 height 691
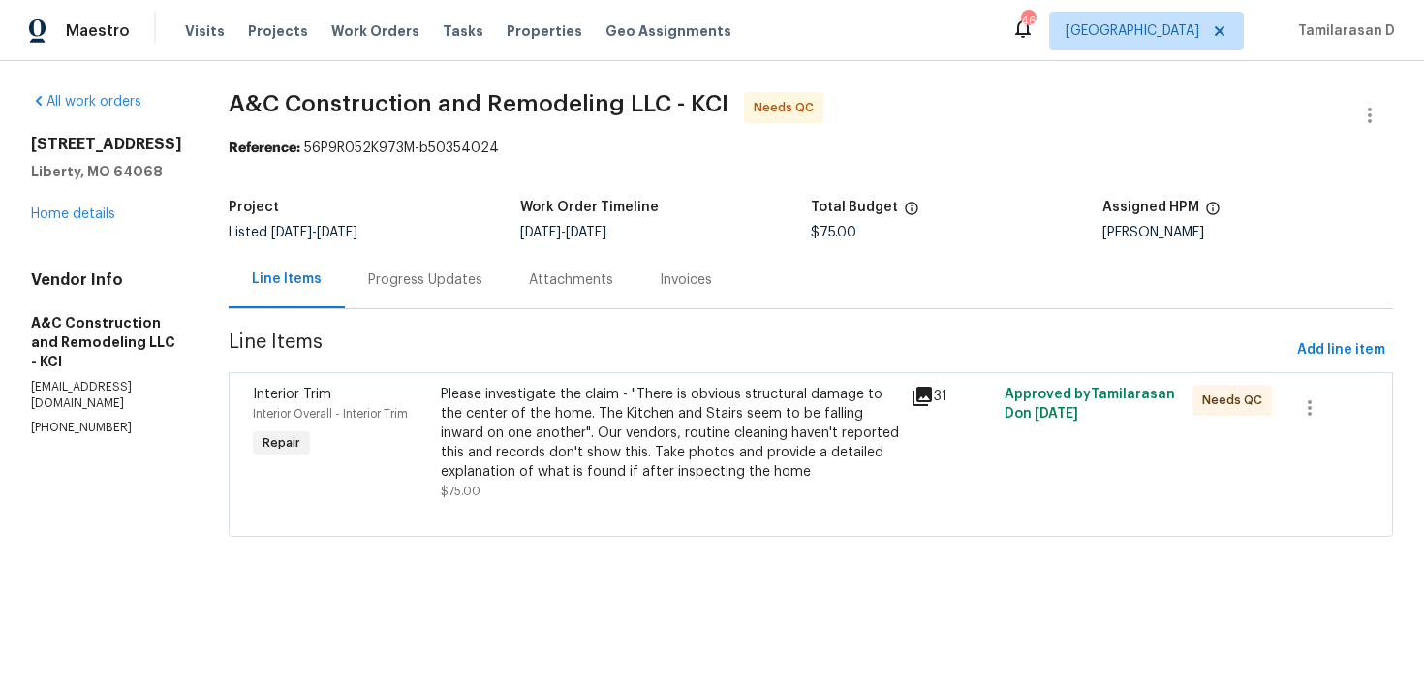
click at [632, 455] on div "Please investigate the claim - "There is obvious structural damage to the cente…" at bounding box center [670, 433] width 458 height 97
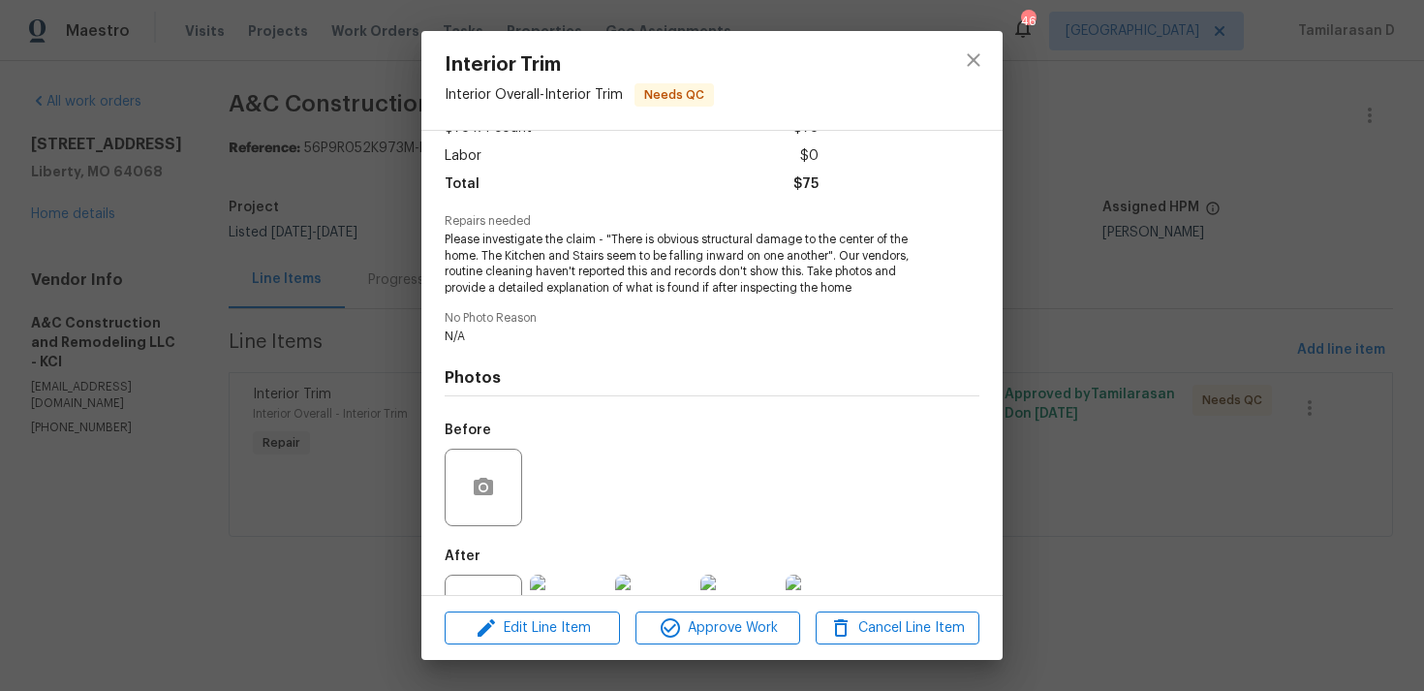
scroll to position [202, 0]
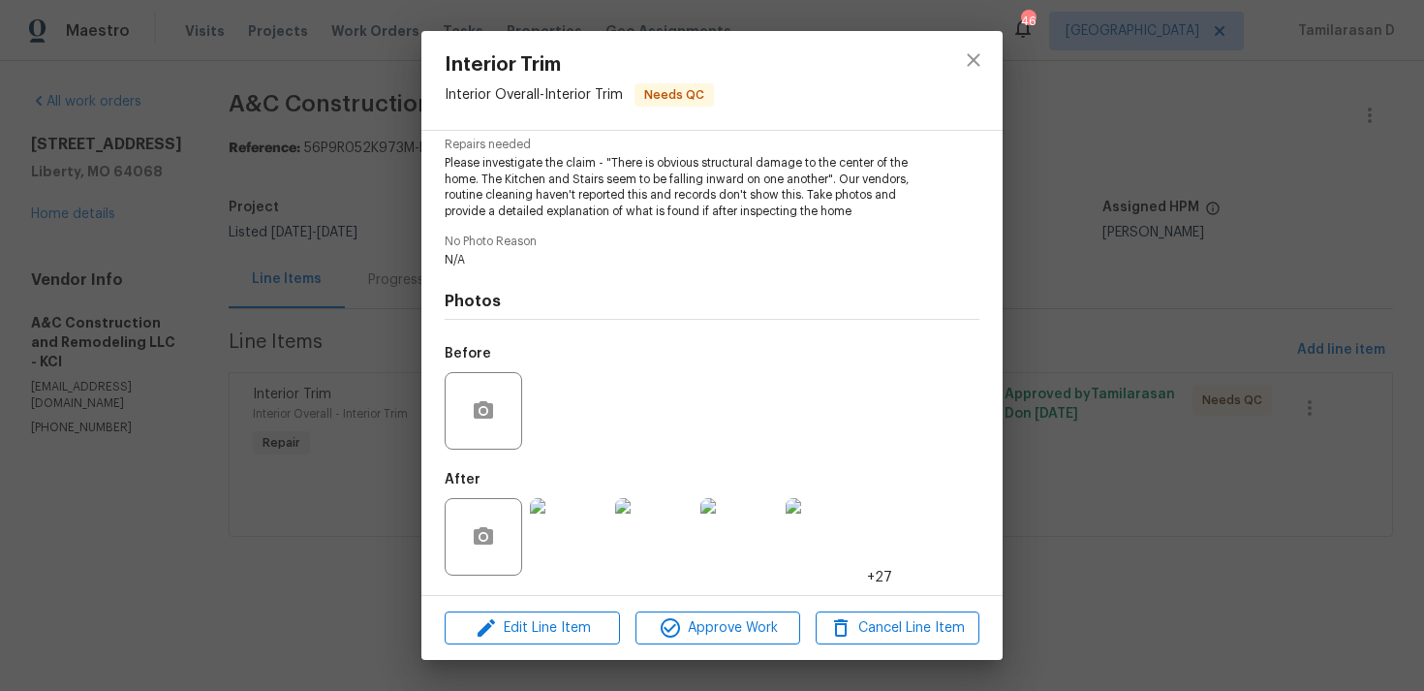
click at [294, 324] on div "Interior Trim Interior Overall - Interior Trim Needs QC Vendor A&C Construction…" at bounding box center [712, 345] width 1424 height 691
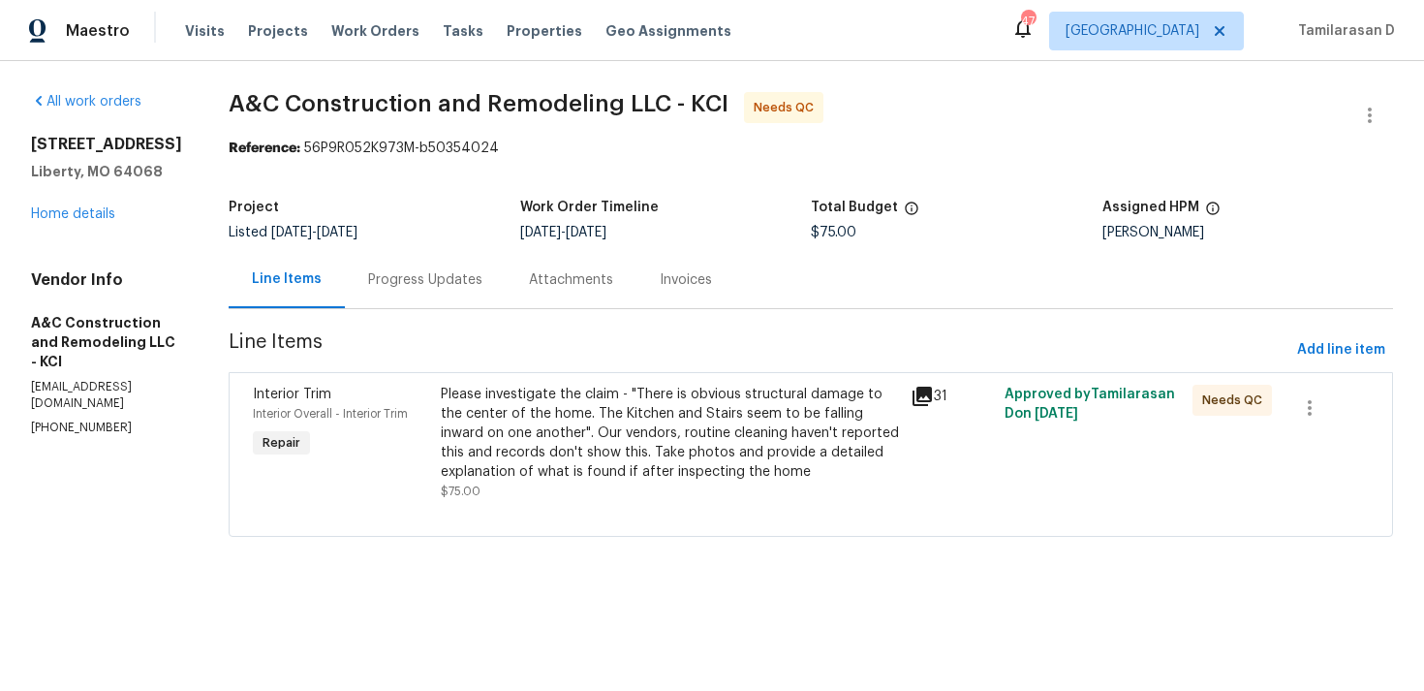
click at [589, 415] on div "Please investigate the claim - "There is obvious structural damage to the cente…" at bounding box center [670, 433] width 458 height 97
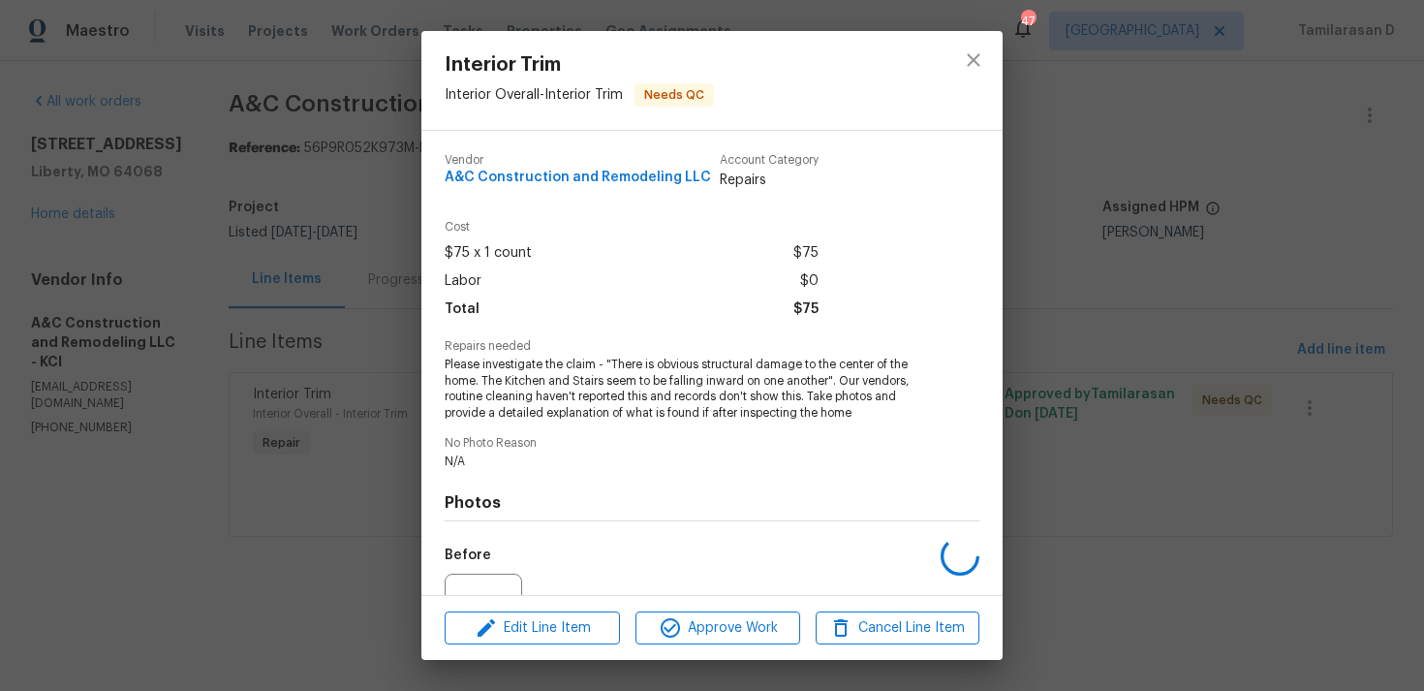
scroll to position [202, 0]
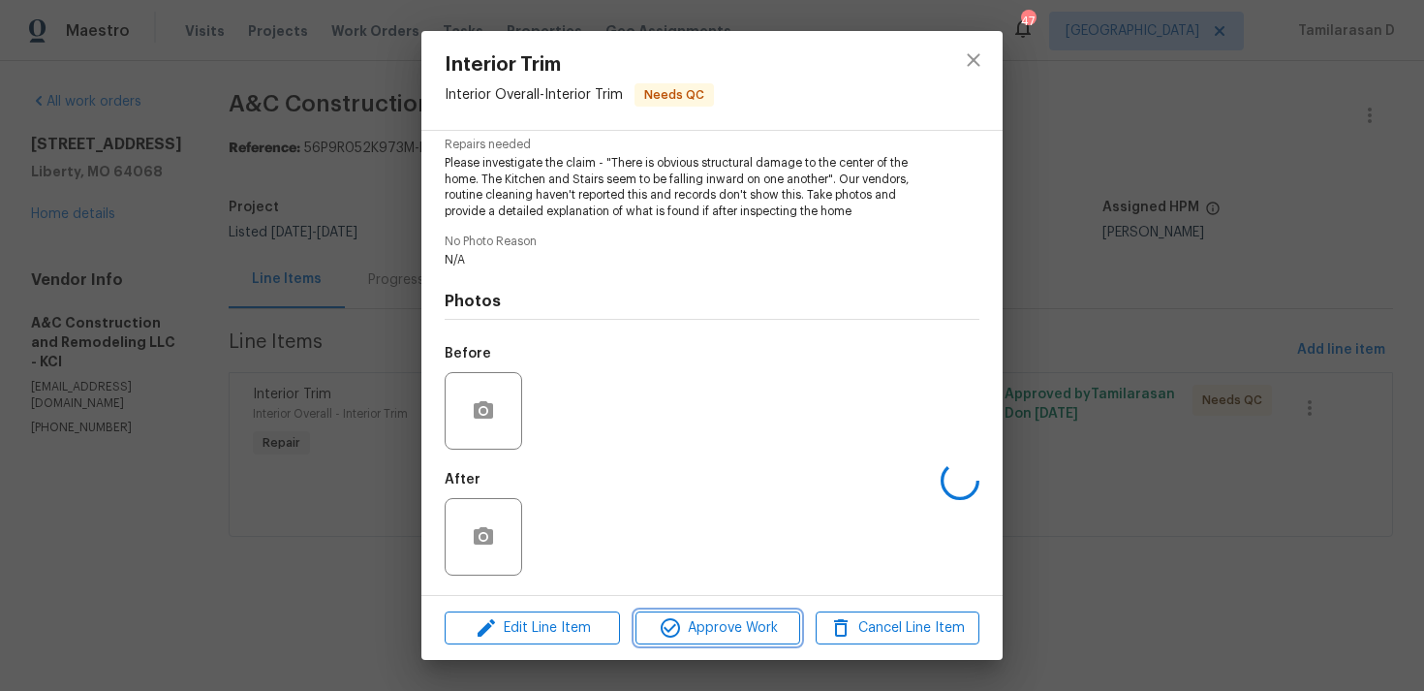
click at [683, 623] on span "Approve Work" at bounding box center [717, 628] width 152 height 24
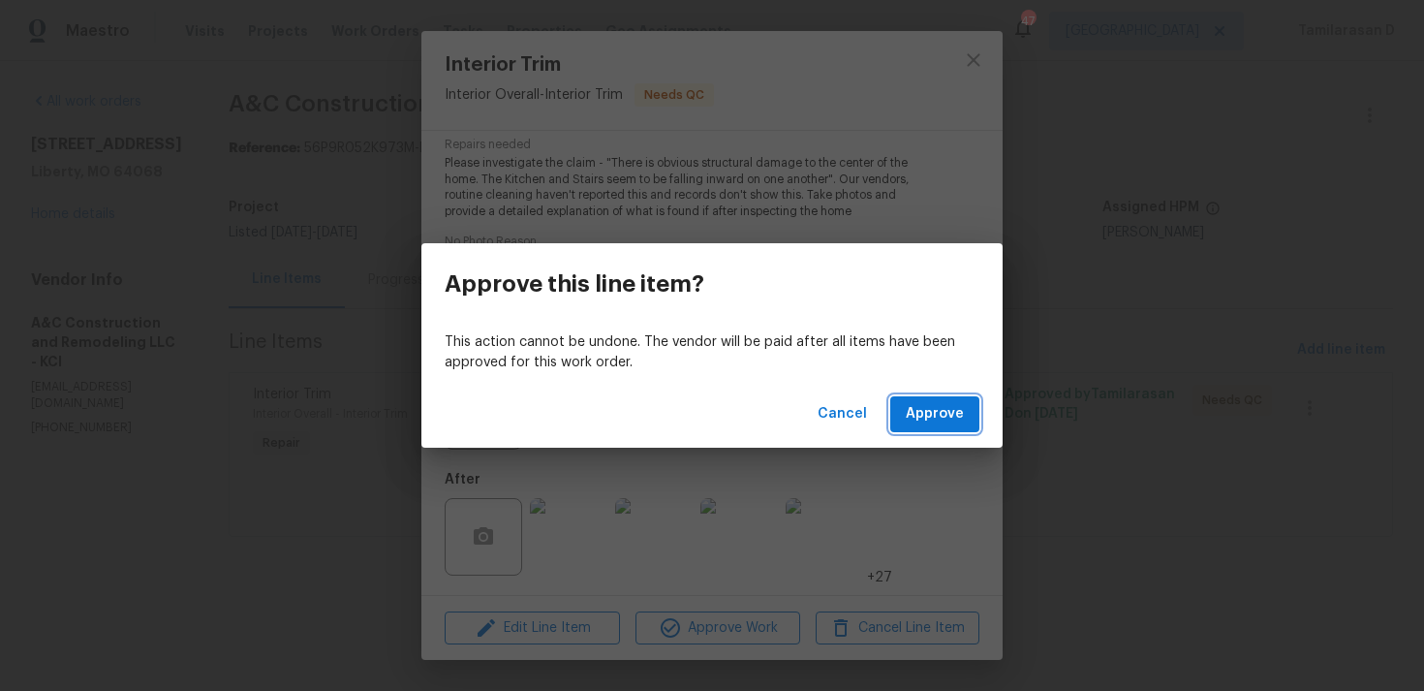
click at [910, 411] on span "Approve" at bounding box center [935, 414] width 58 height 24
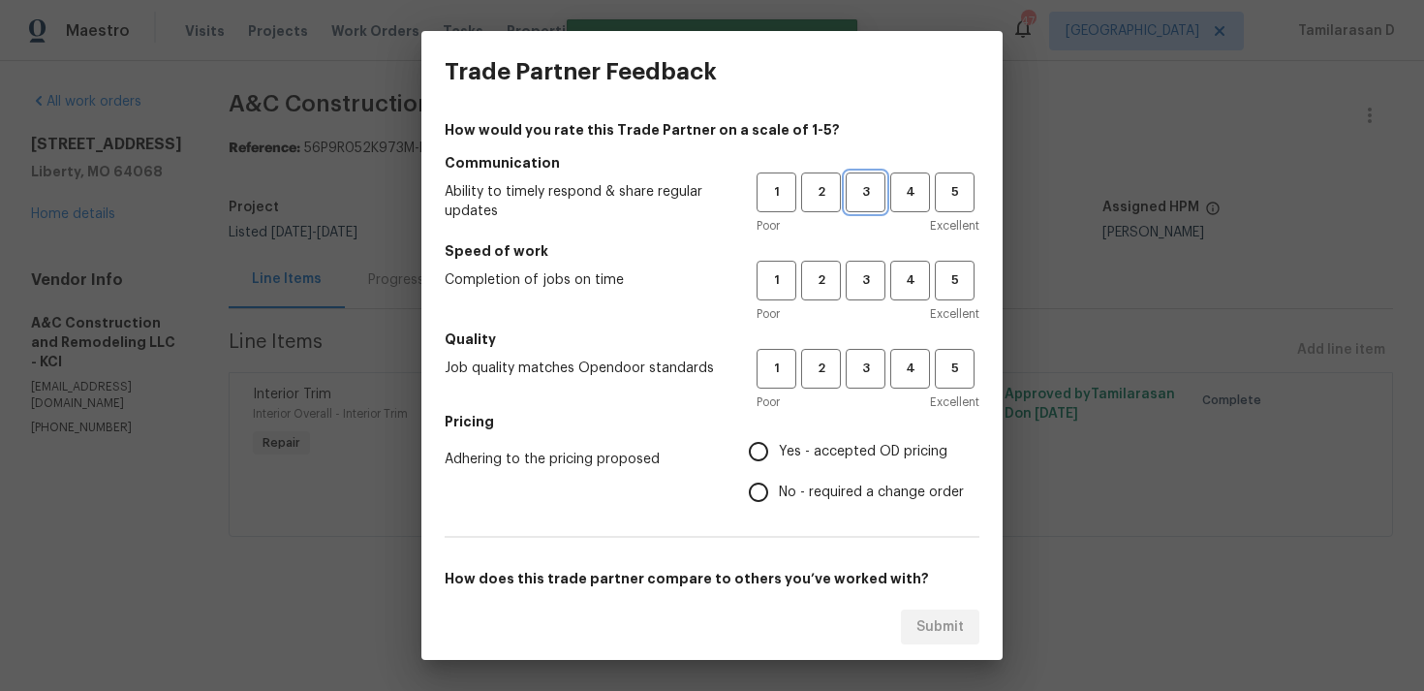
click at [866, 200] on span "3" at bounding box center [866, 192] width 36 height 22
click at [870, 276] on span "3" at bounding box center [866, 280] width 36 height 22
click at [869, 394] on div "Poor Excellent" at bounding box center [868, 401] width 223 height 19
click at [869, 371] on span "3" at bounding box center [866, 368] width 36 height 22
click at [792, 429] on h5 "Pricing" at bounding box center [712, 421] width 535 height 19
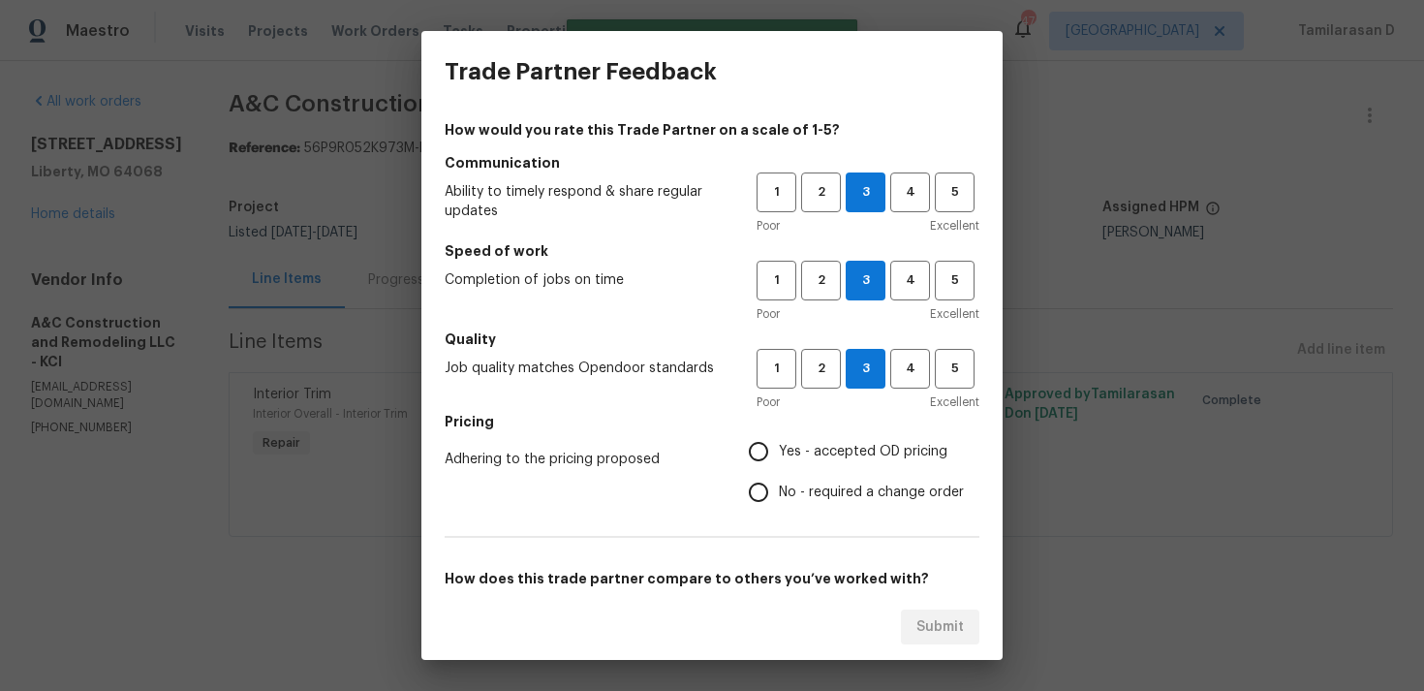
click at [758, 455] on input "Yes - accepted OD pricing" at bounding box center [758, 451] width 41 height 41
radio input "true"
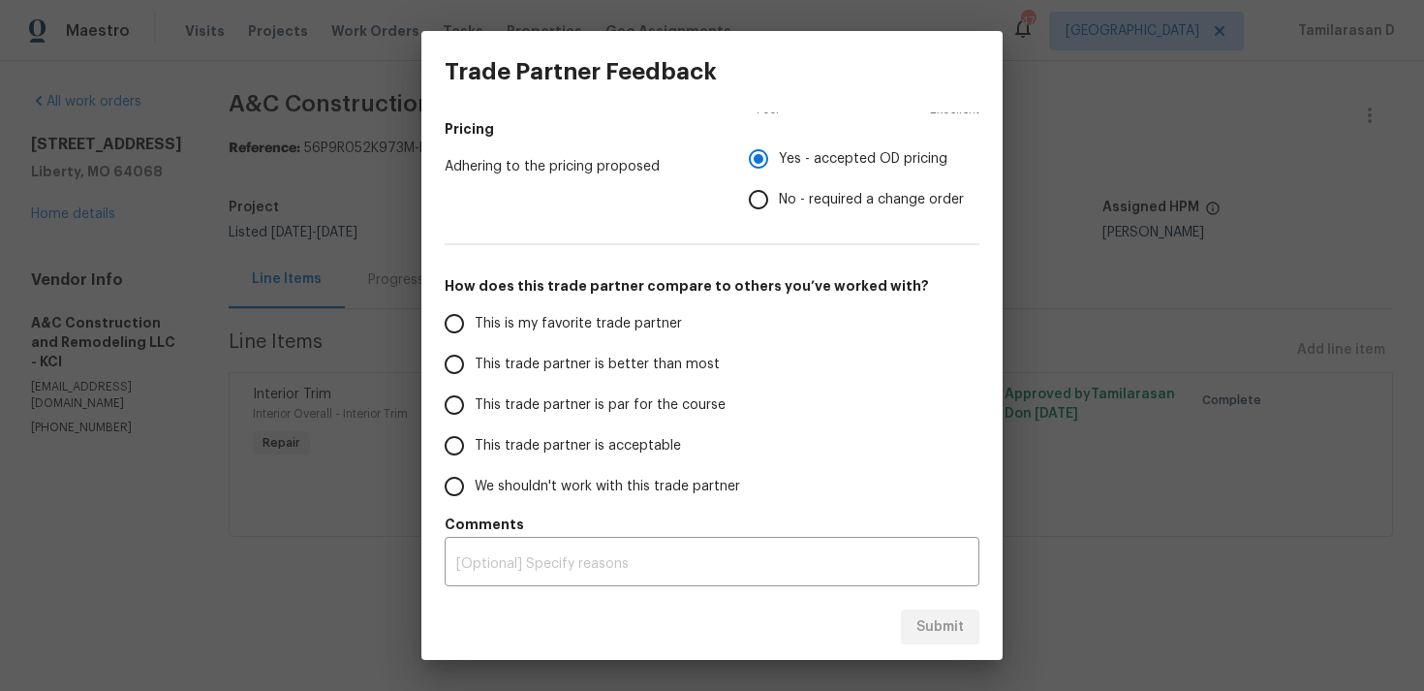
click at [461, 399] on input "This trade partner is par for the course" at bounding box center [454, 405] width 41 height 41
click at [920, 627] on span "Submit" at bounding box center [939, 627] width 47 height 24
radio input "true"
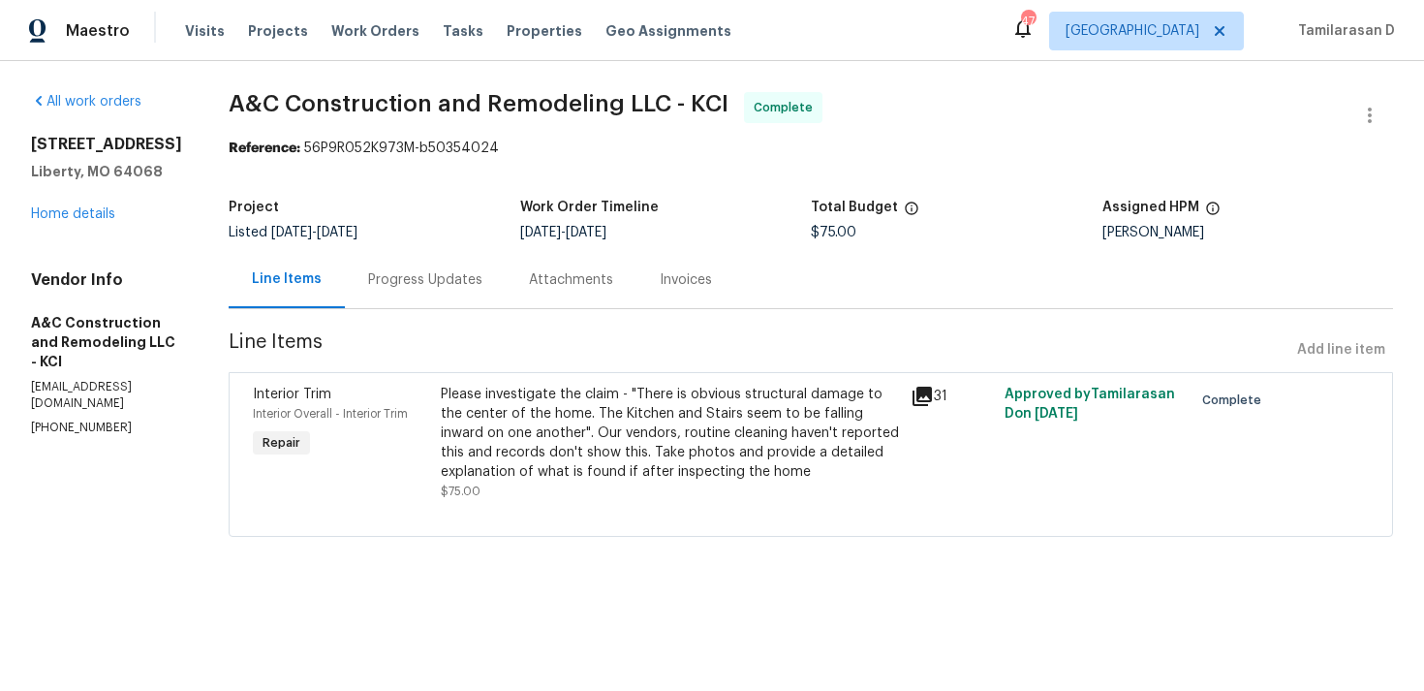
click at [466, 305] on div "Progress Updates" at bounding box center [425, 279] width 161 height 57
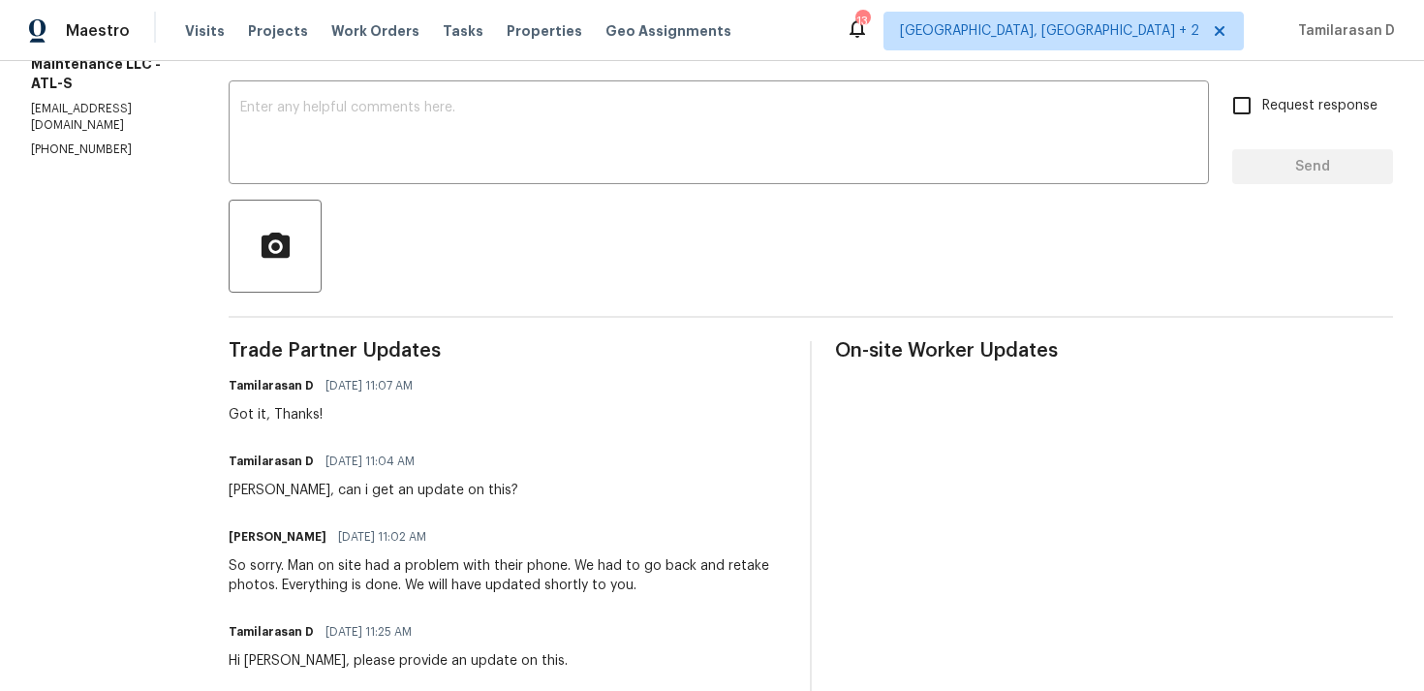
scroll to position [331, 0]
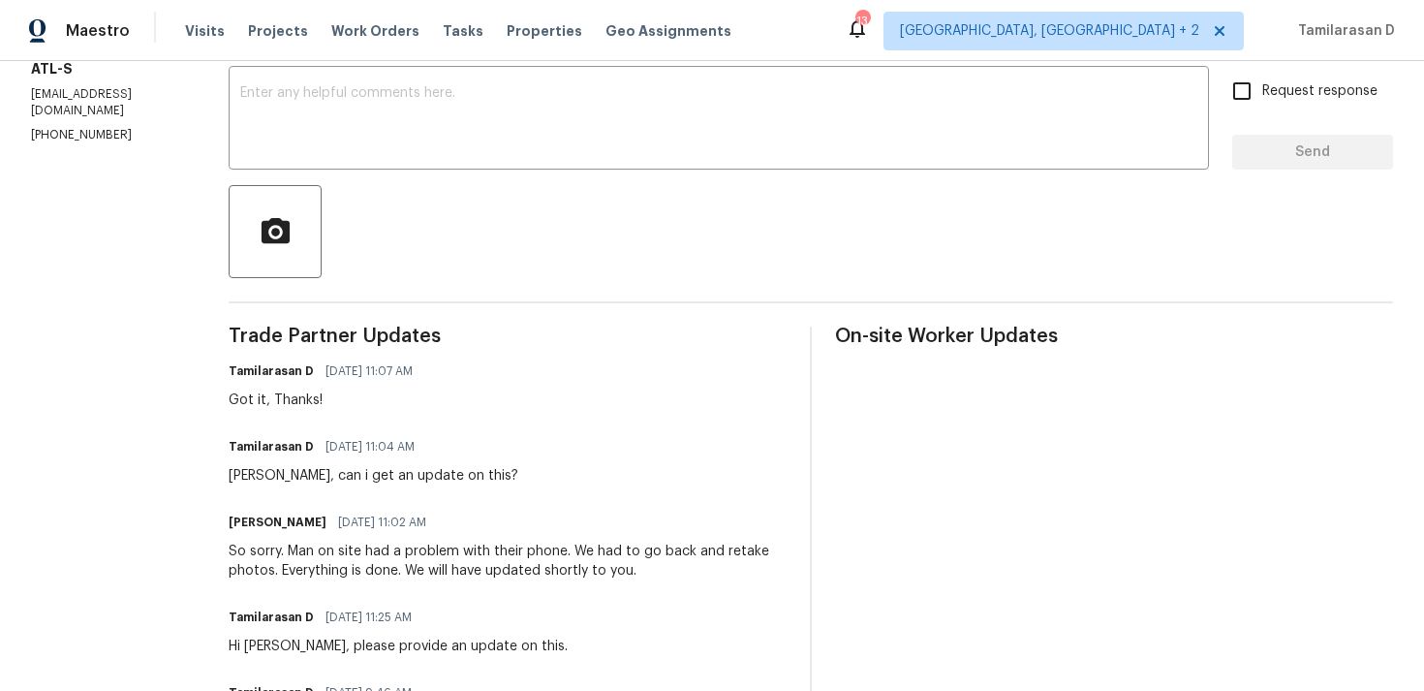
click at [430, 572] on div "So sorry. Man on site had a problem with their phone. We had to go back and ret…" at bounding box center [508, 561] width 558 height 39
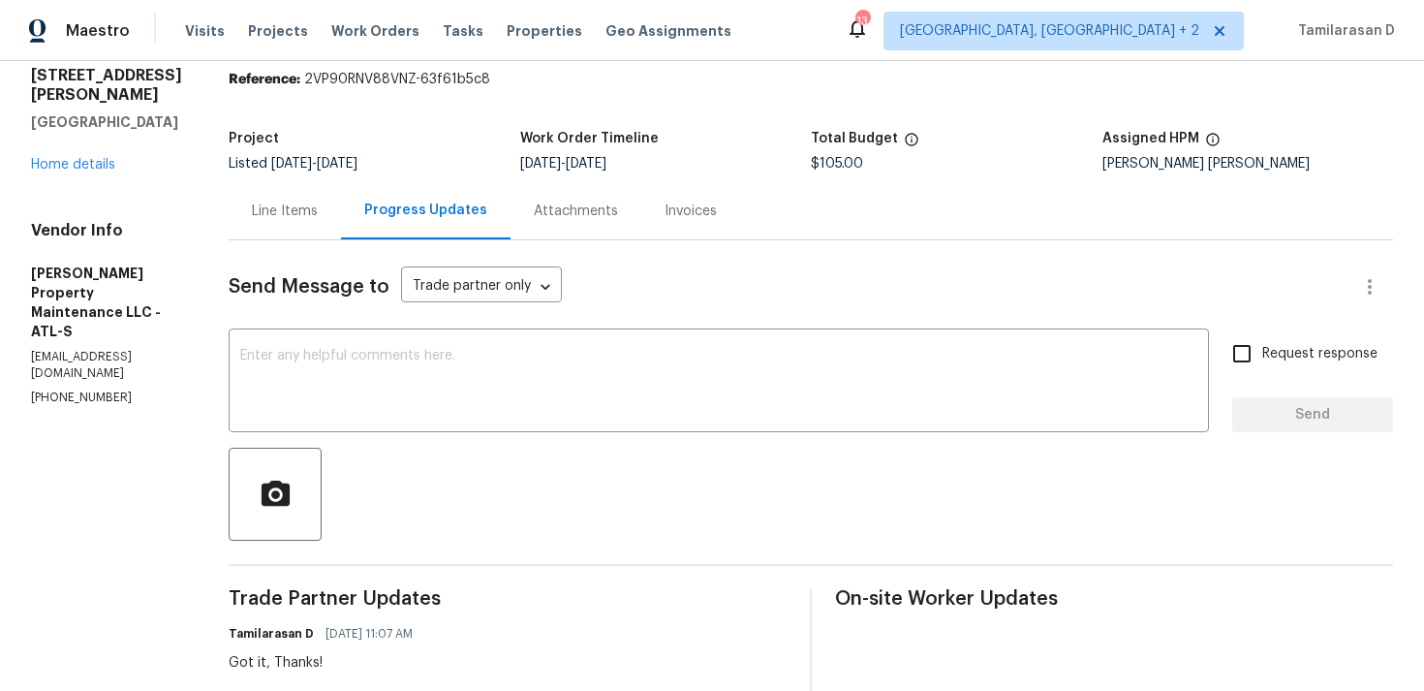
scroll to position [0, 0]
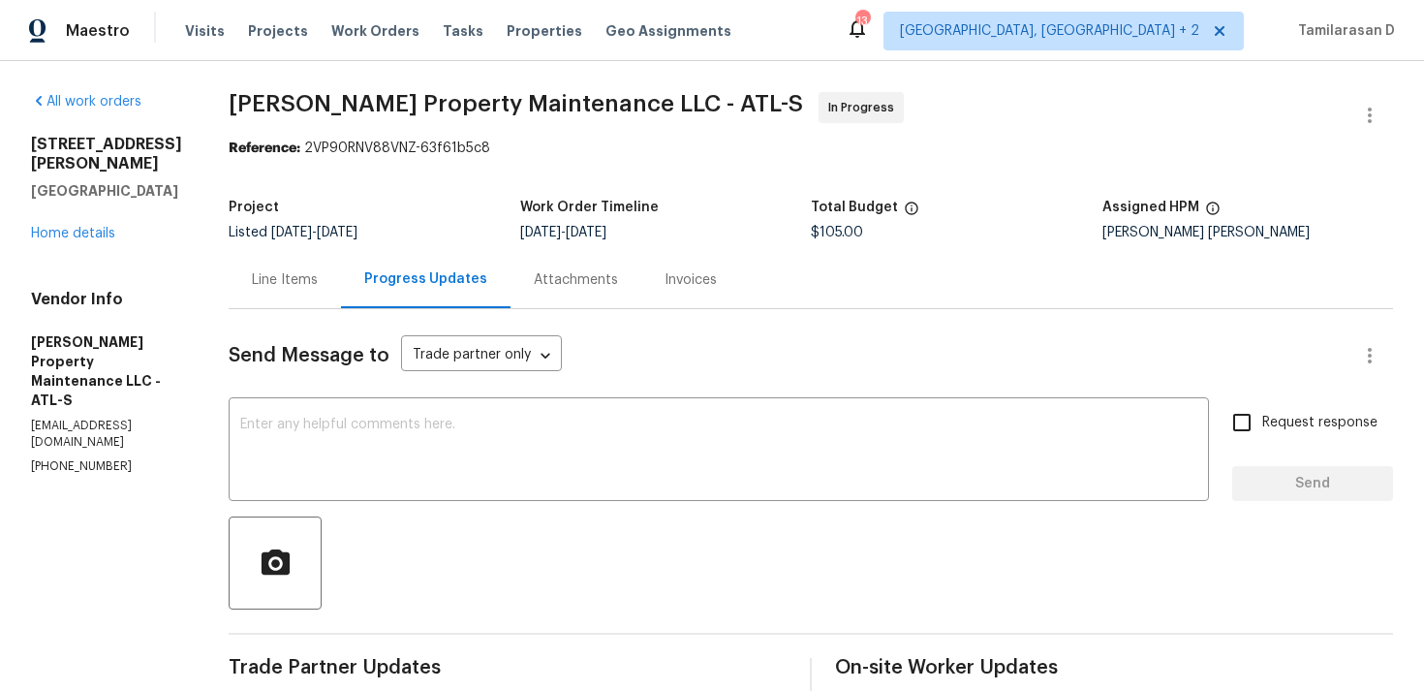
click at [252, 256] on div "Line Items" at bounding box center [285, 279] width 112 height 57
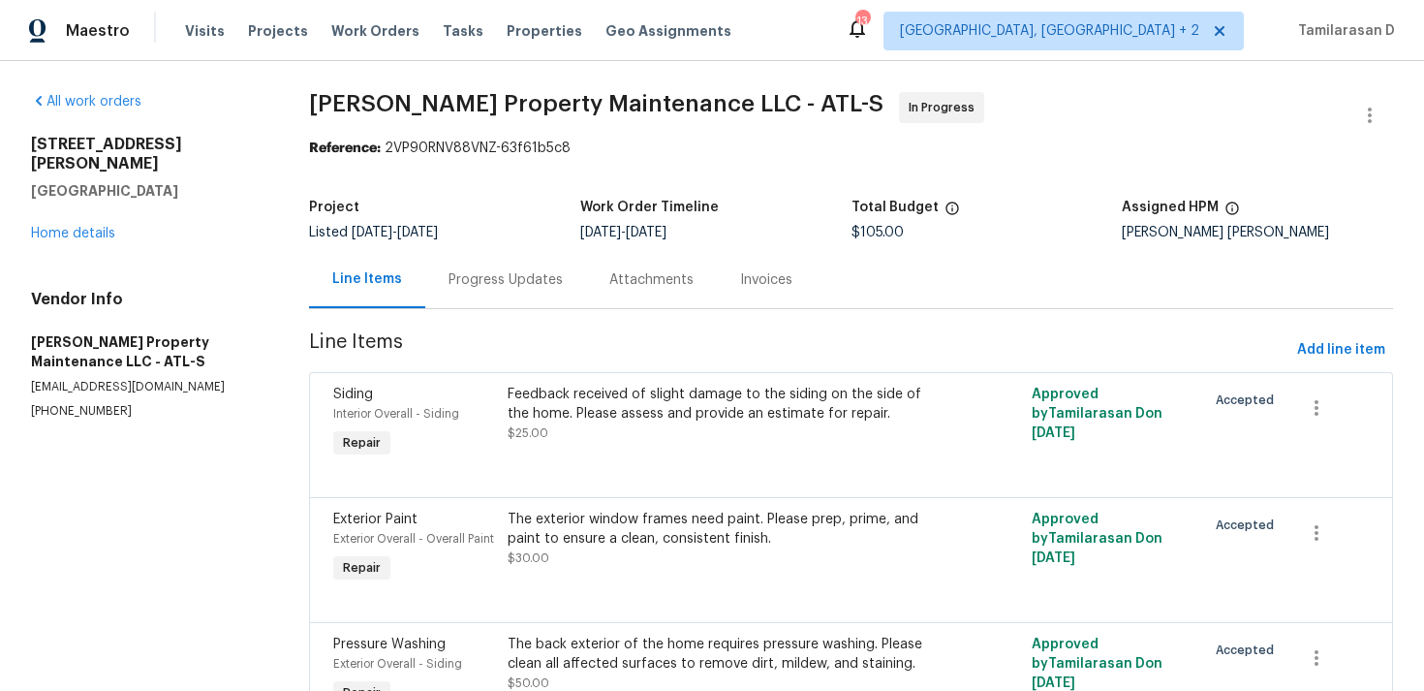
click at [493, 281] on div "Progress Updates" at bounding box center [506, 279] width 114 height 19
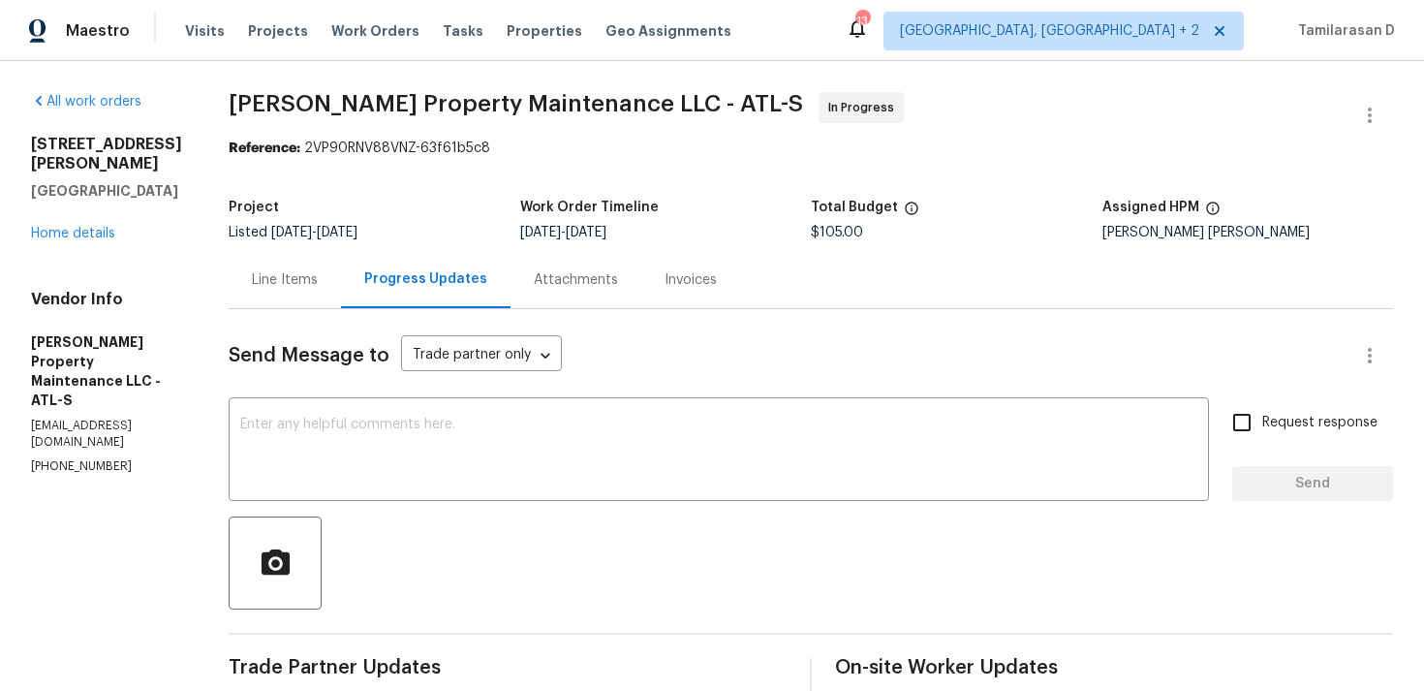
click at [304, 272] on div "Line Items" at bounding box center [285, 279] width 66 height 19
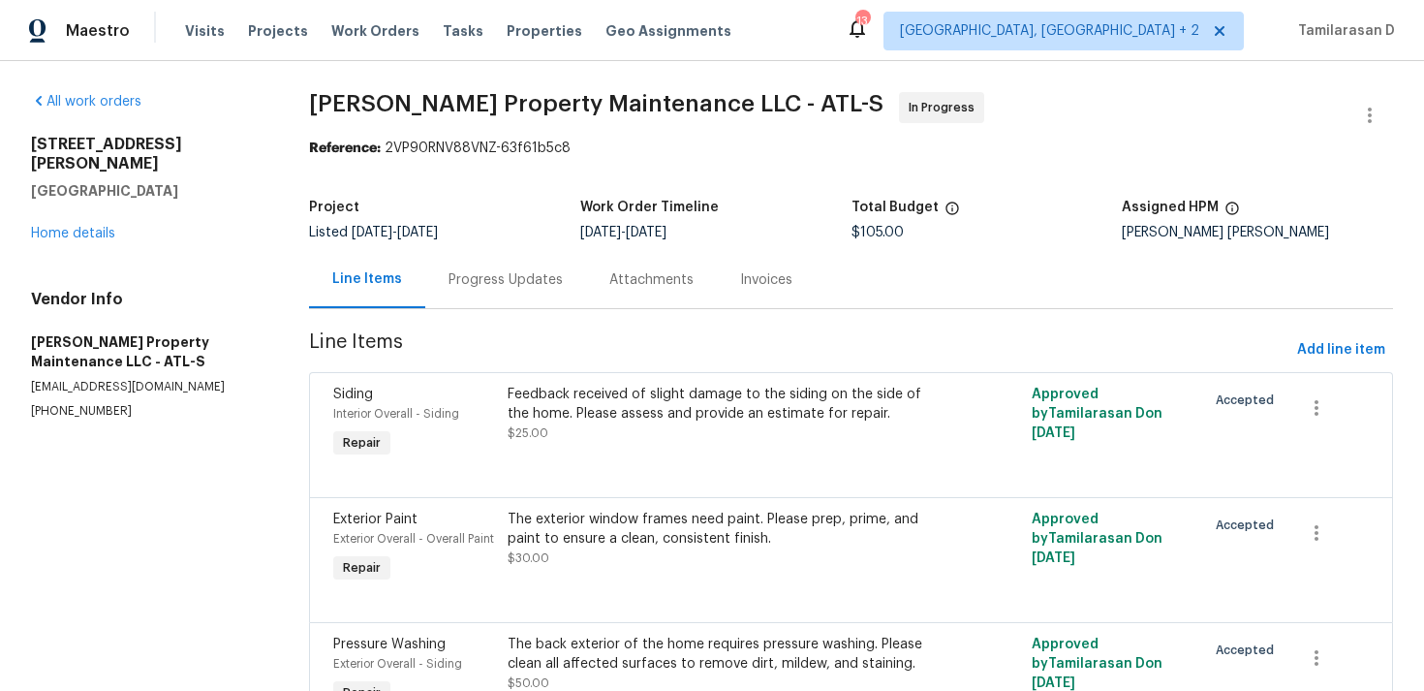
click at [634, 435] on div "Feedback received of slight damage to the siding on the side of the home. Pleas…" at bounding box center [720, 414] width 424 height 58
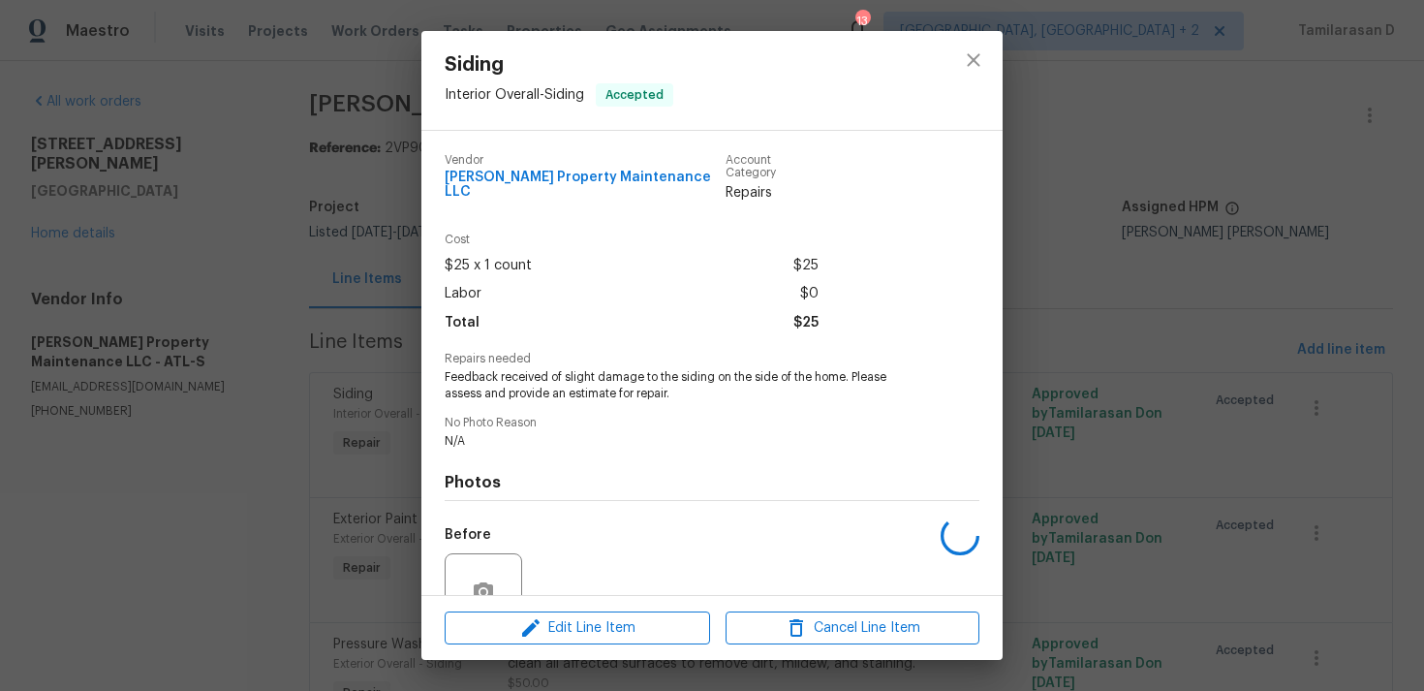
scroll to position [169, 0]
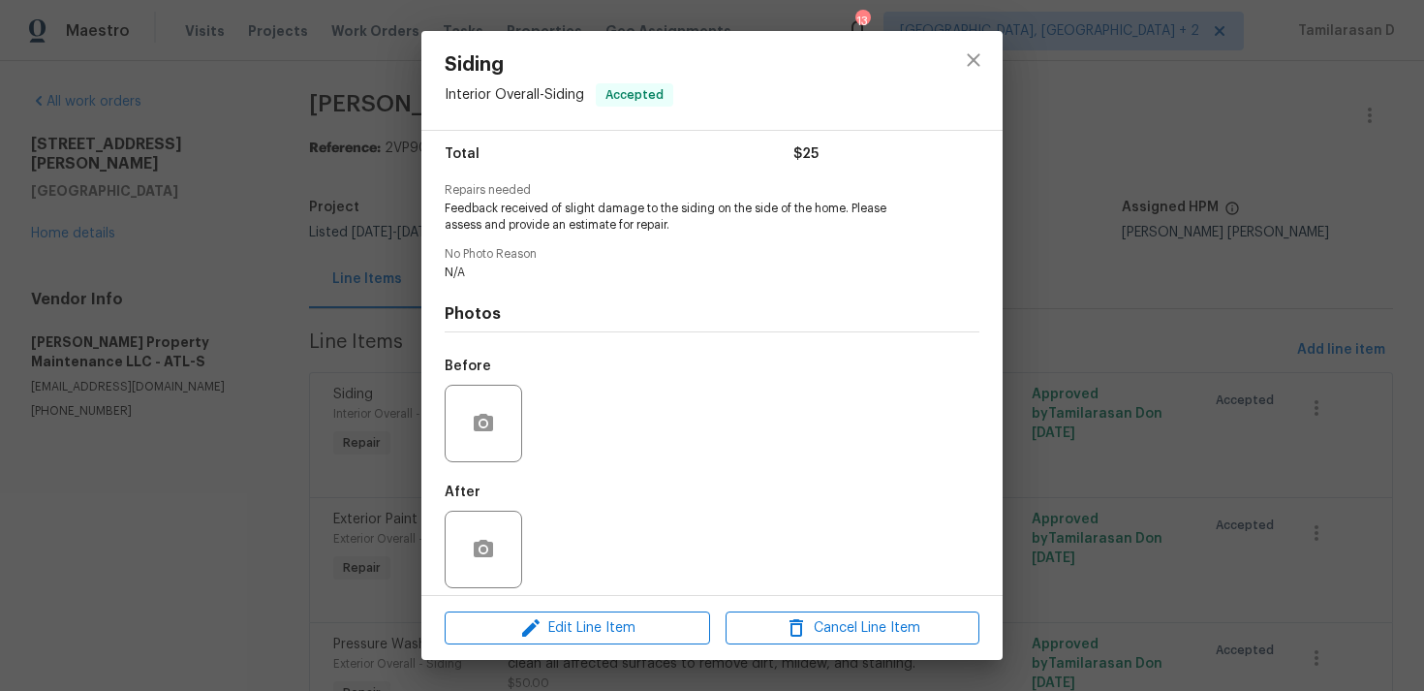
click at [360, 419] on div "Siding Interior Overall - Siding Accepted Vendor Glen Property Maintenance LLC …" at bounding box center [712, 345] width 1424 height 691
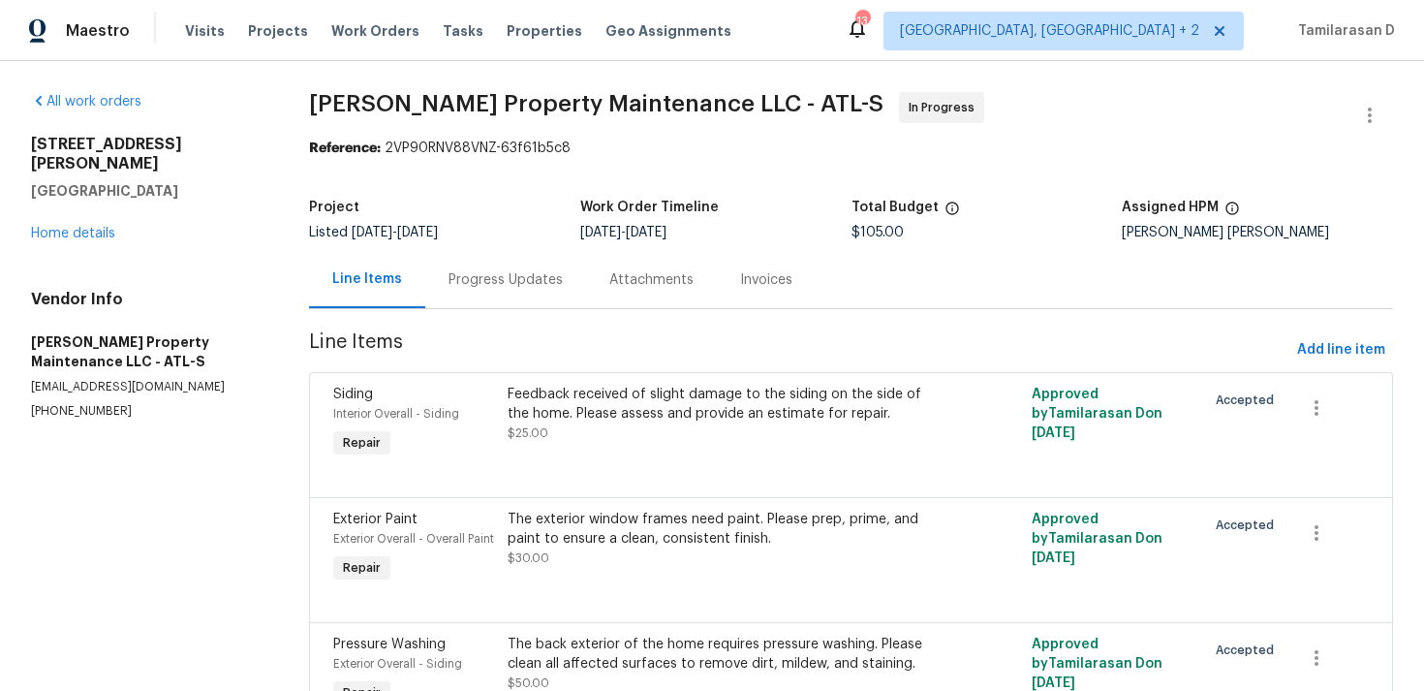
click at [425, 266] on div "Progress Updates" at bounding box center [505, 279] width 161 height 57
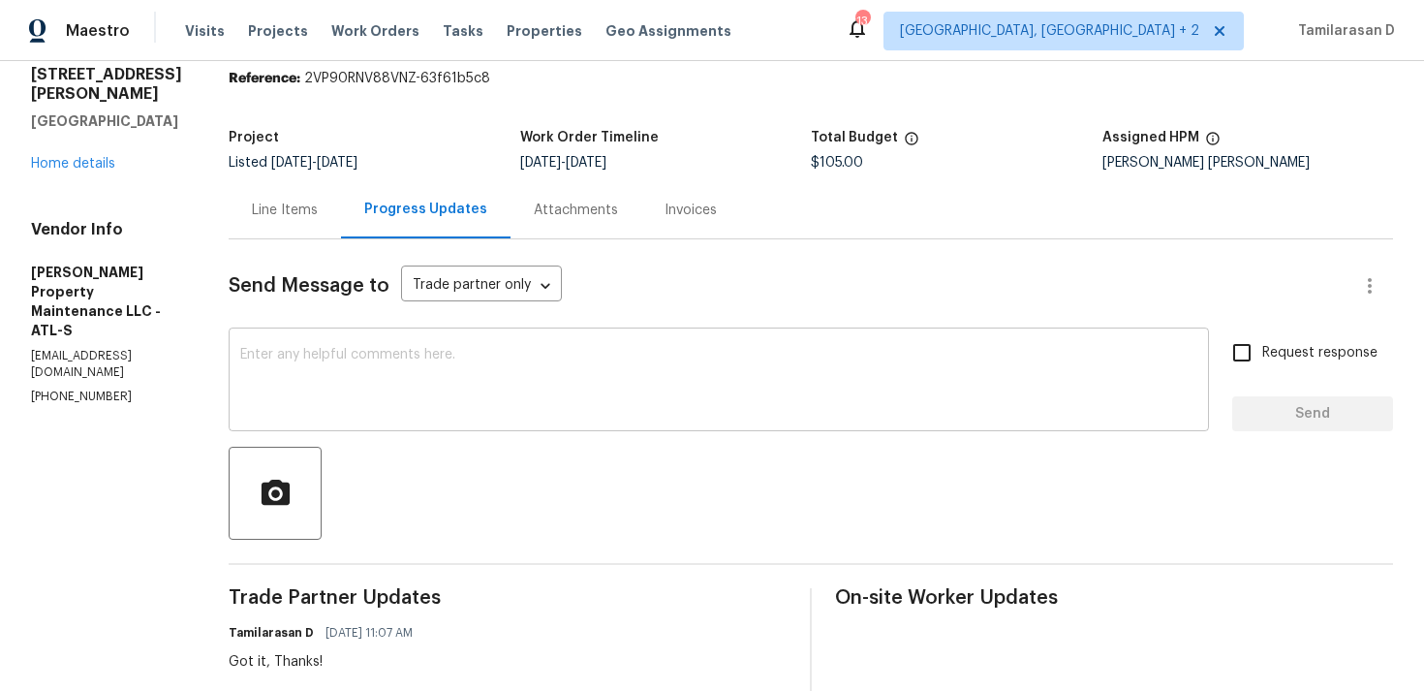
scroll to position [75, 0]
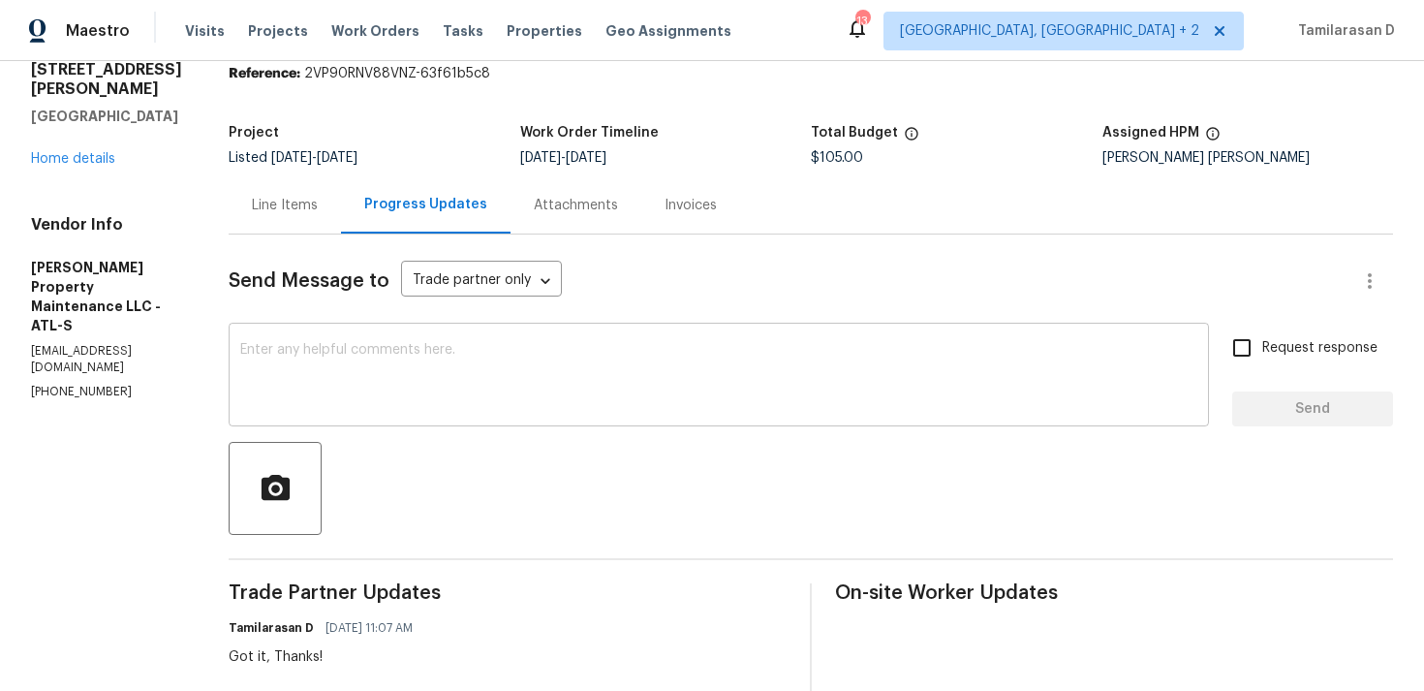
click at [470, 370] on textarea at bounding box center [718, 377] width 957 height 68
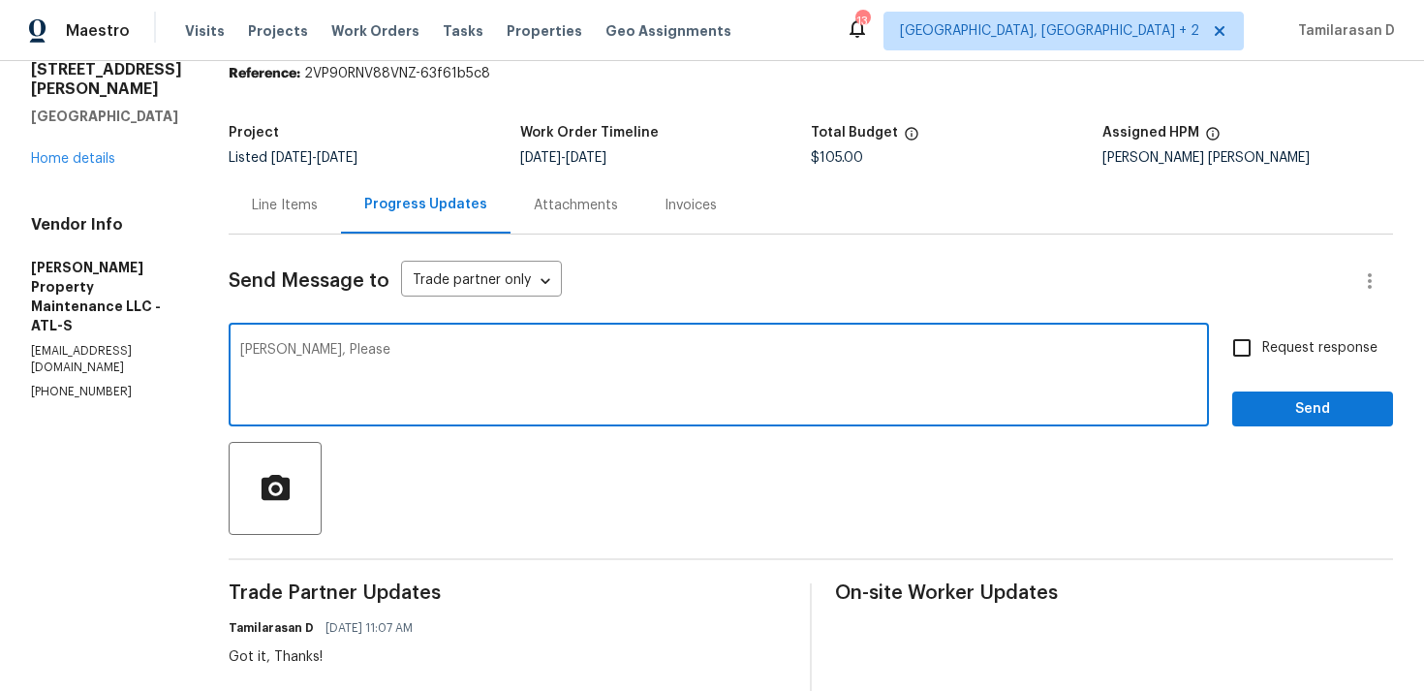
click at [257, 346] on textarea "Ho Daniel, Please" at bounding box center [718, 377] width 957 height 68
click at [367, 351] on textarea "Hi Daniel, Please" at bounding box center [718, 377] width 957 height 68
type textarea "Hi Daniel, Please upload the photos and confirm the cost to close out the WO. T…"
click at [1280, 339] on span "Request response" at bounding box center [1319, 348] width 115 height 20
click at [1262, 339] on input "Request response" at bounding box center [1242, 347] width 41 height 41
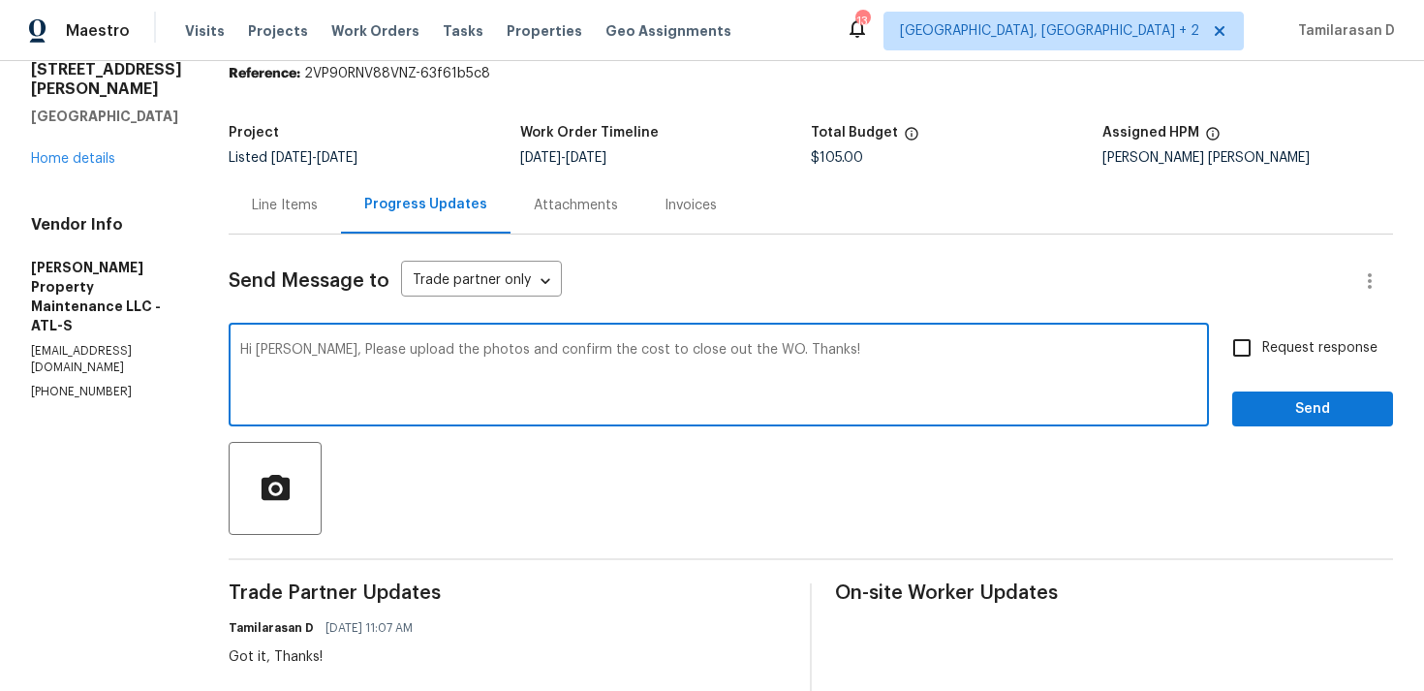
checkbox input "true"
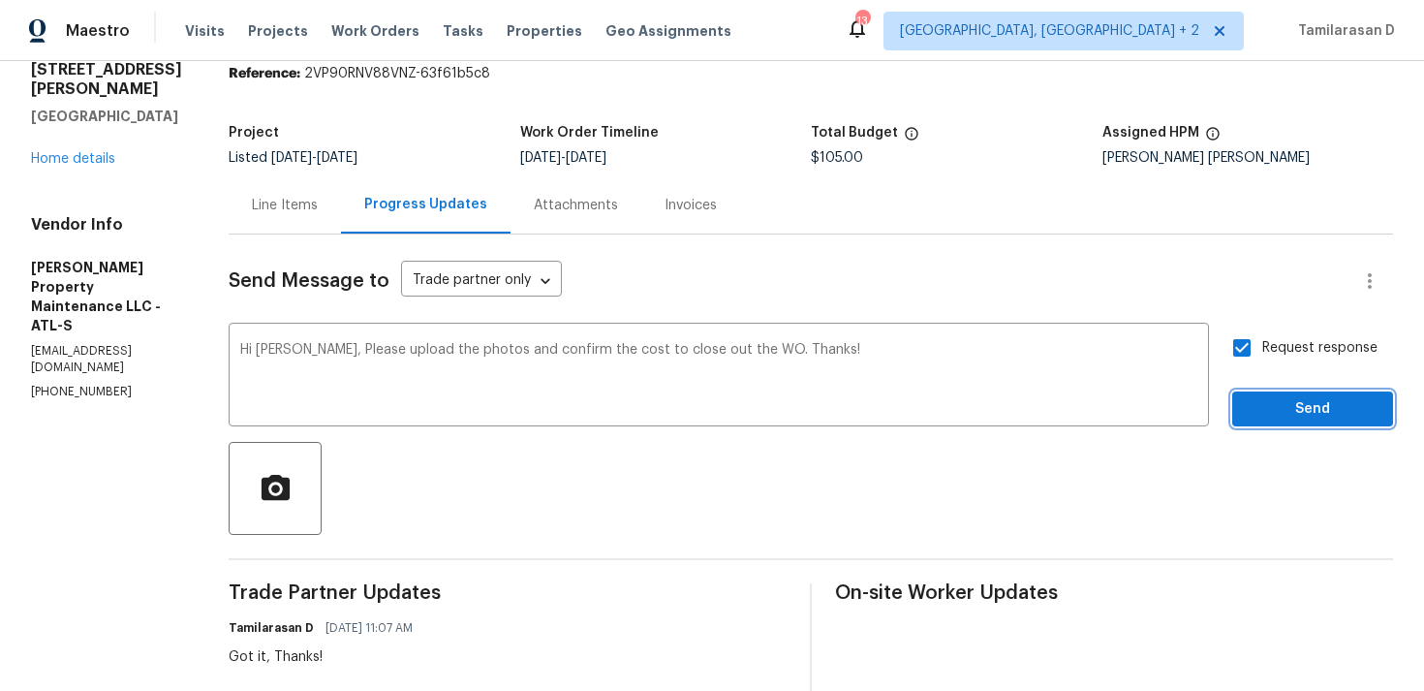
click at [1261, 402] on span "Send" at bounding box center [1313, 409] width 130 height 24
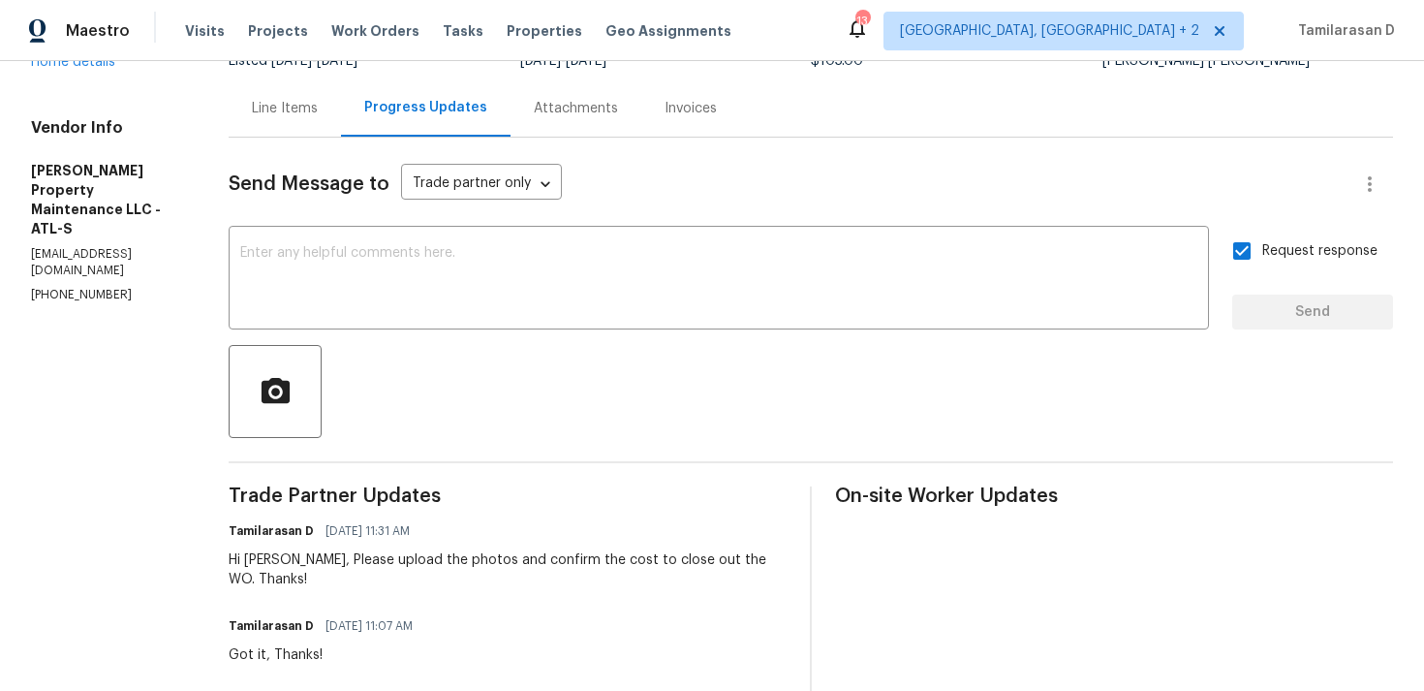
scroll to position [0, 0]
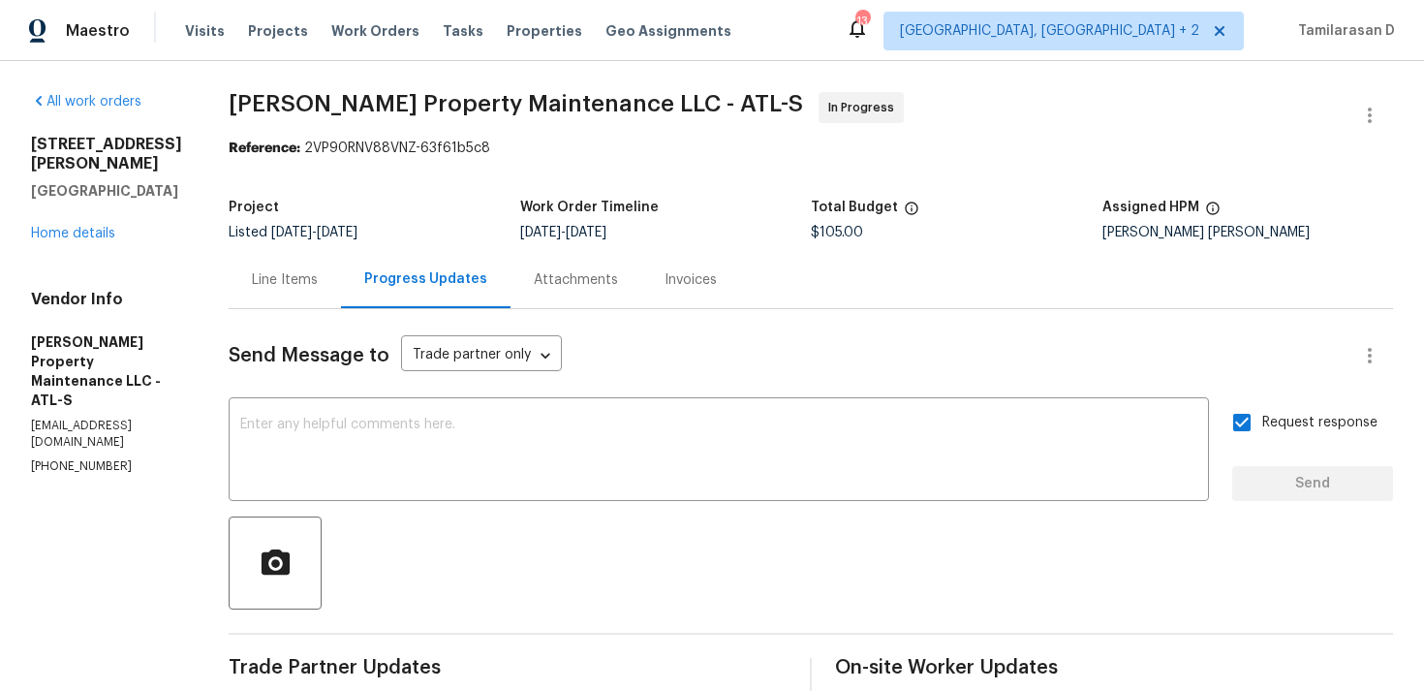
click at [281, 276] on div "Line Items" at bounding box center [285, 279] width 66 height 19
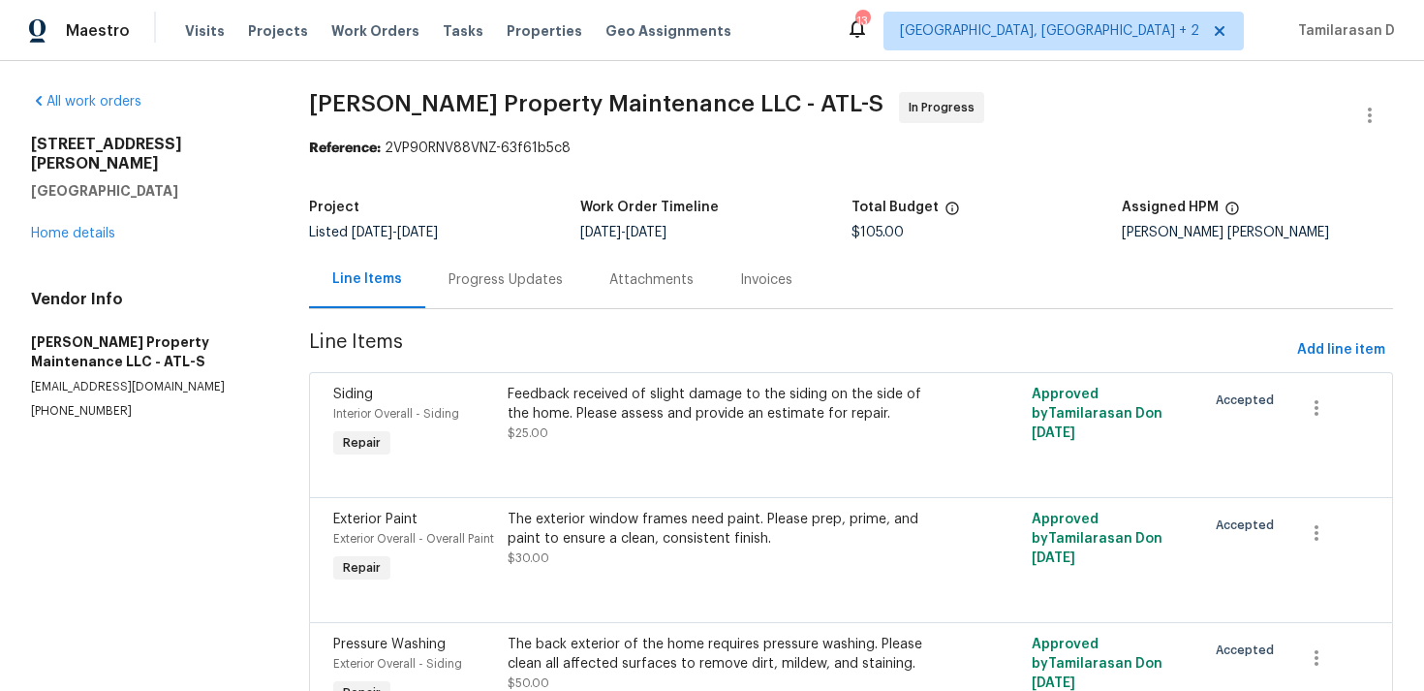
click at [467, 289] on div "Progress Updates" at bounding box center [506, 279] width 114 height 19
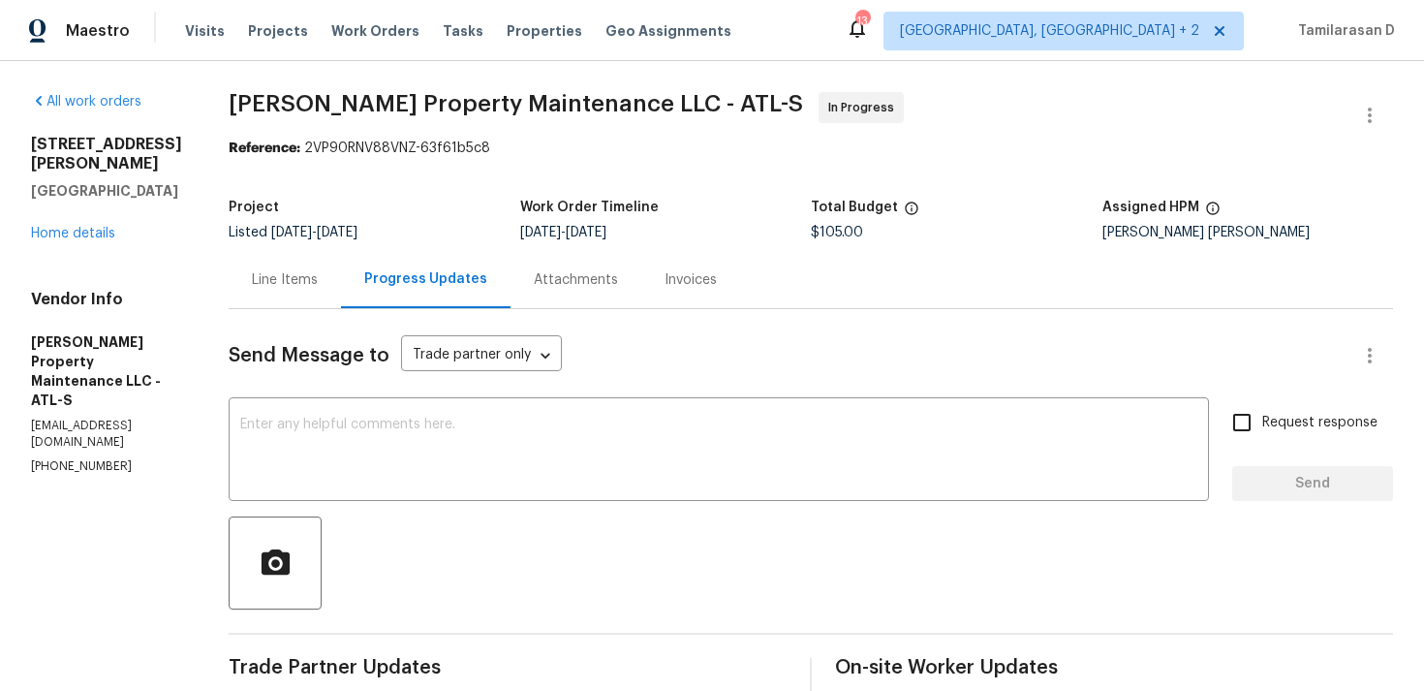
click at [311, 298] on div "Line Items" at bounding box center [285, 279] width 112 height 57
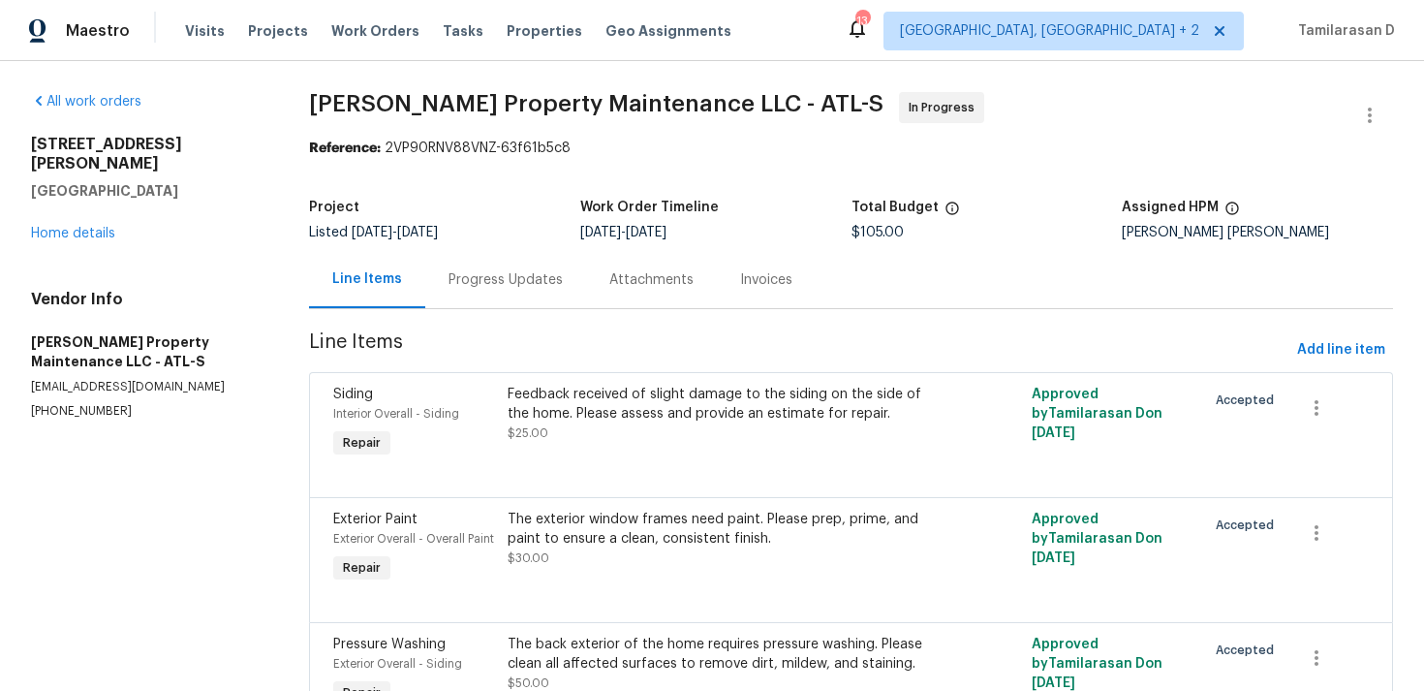
click at [544, 287] on div "Progress Updates" at bounding box center [506, 279] width 114 height 19
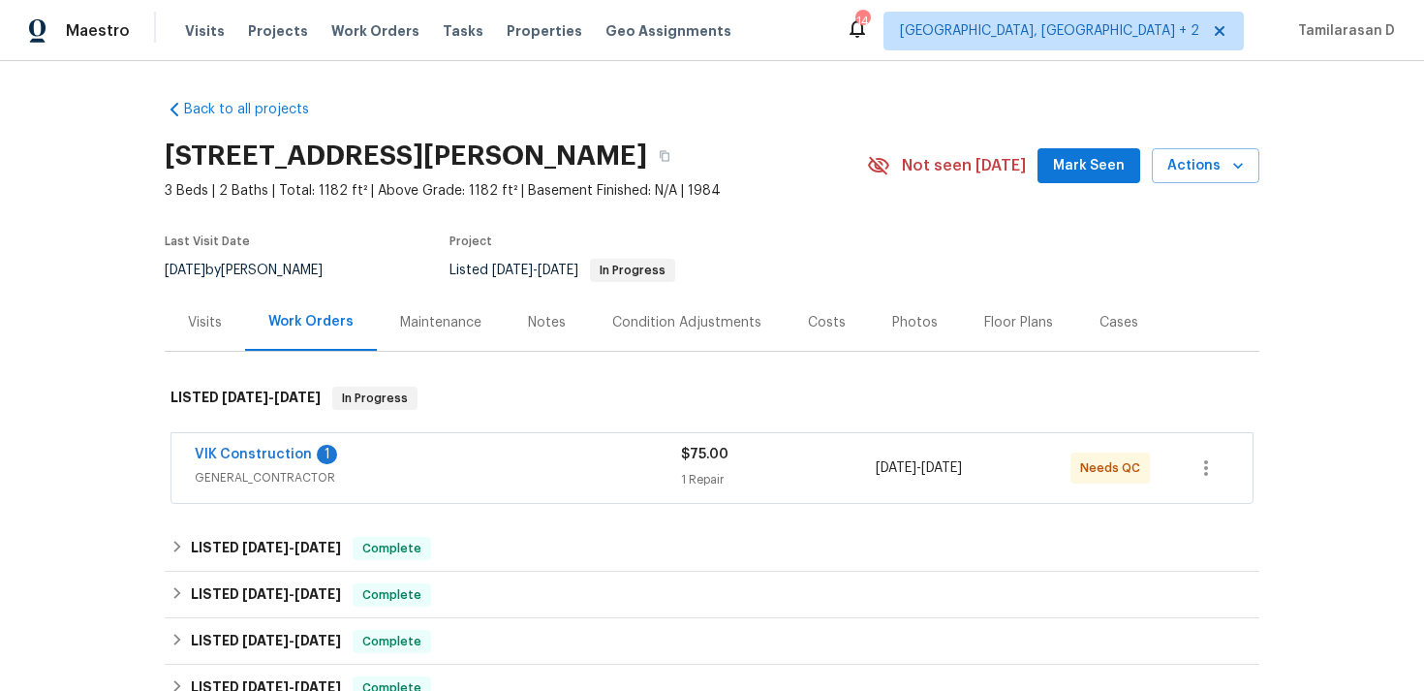
click at [257, 465] on div "VIK Construction 1" at bounding box center [438, 456] width 486 height 23
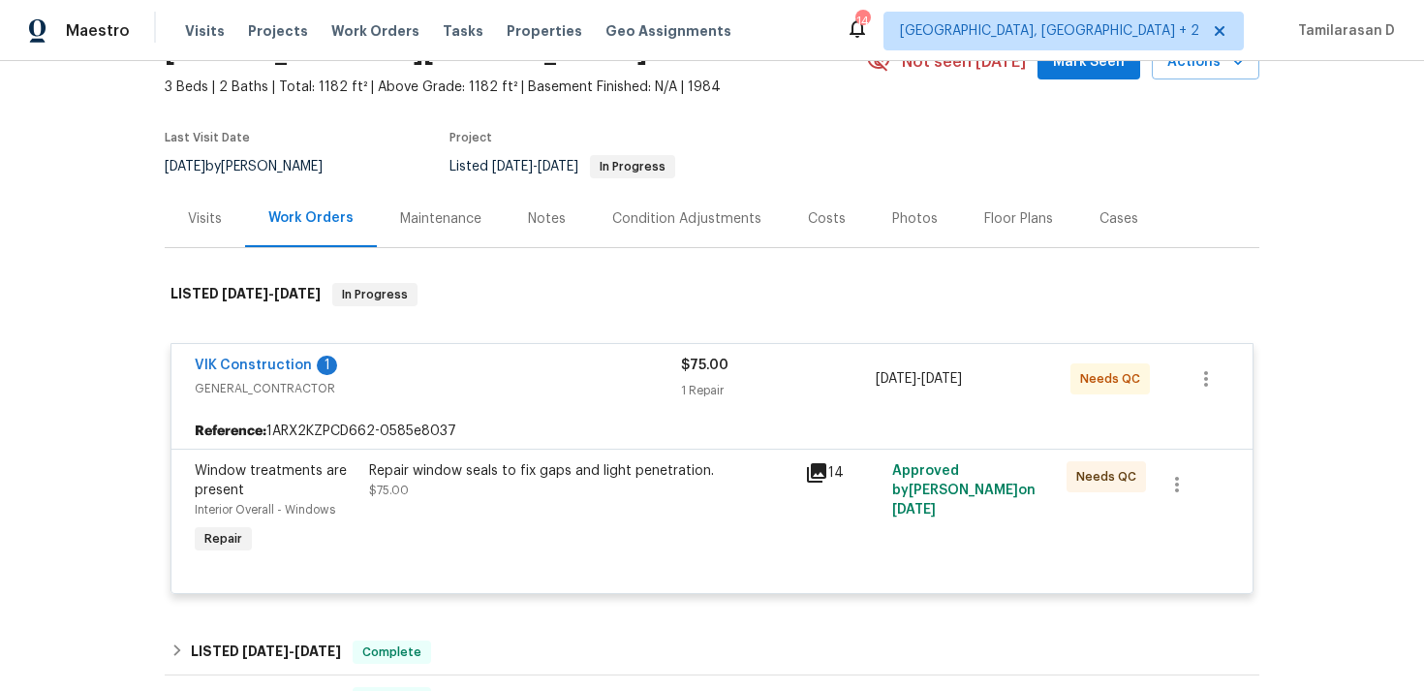
scroll to position [149, 0]
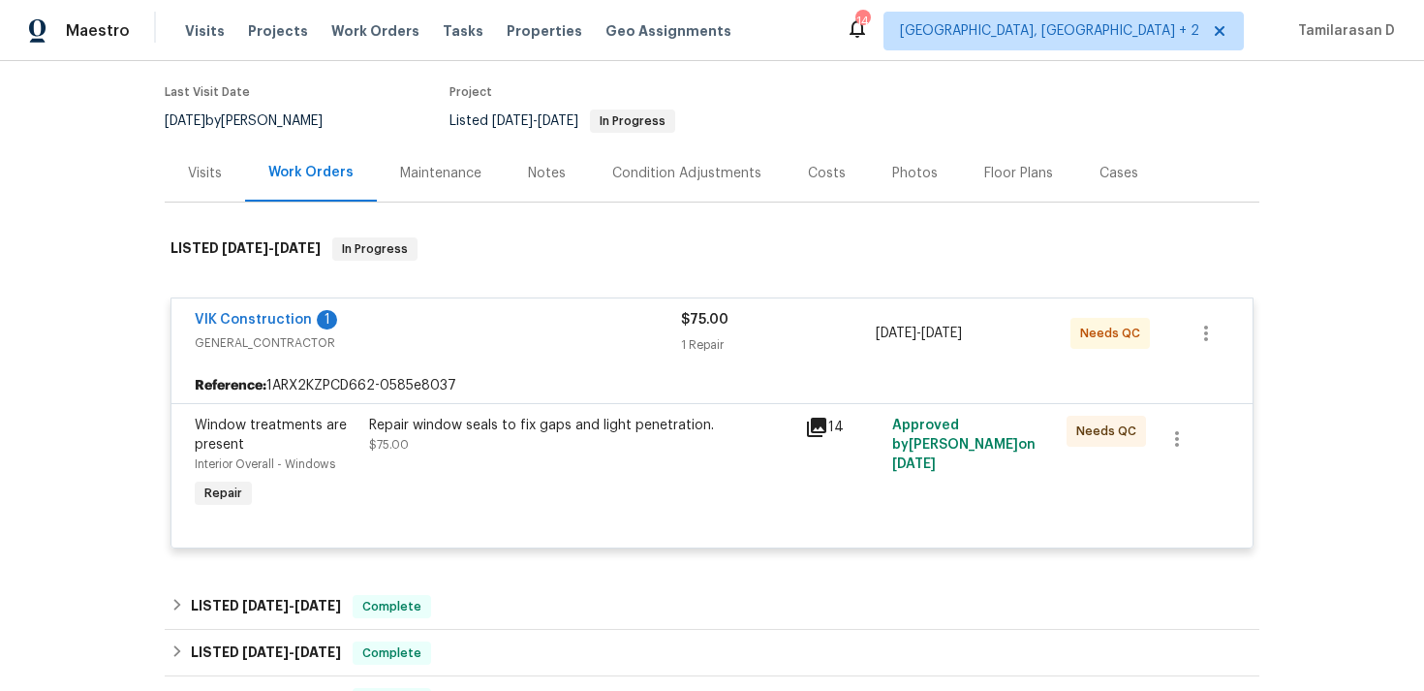
click at [405, 316] on div "VIK Construction 1" at bounding box center [438, 321] width 486 height 23
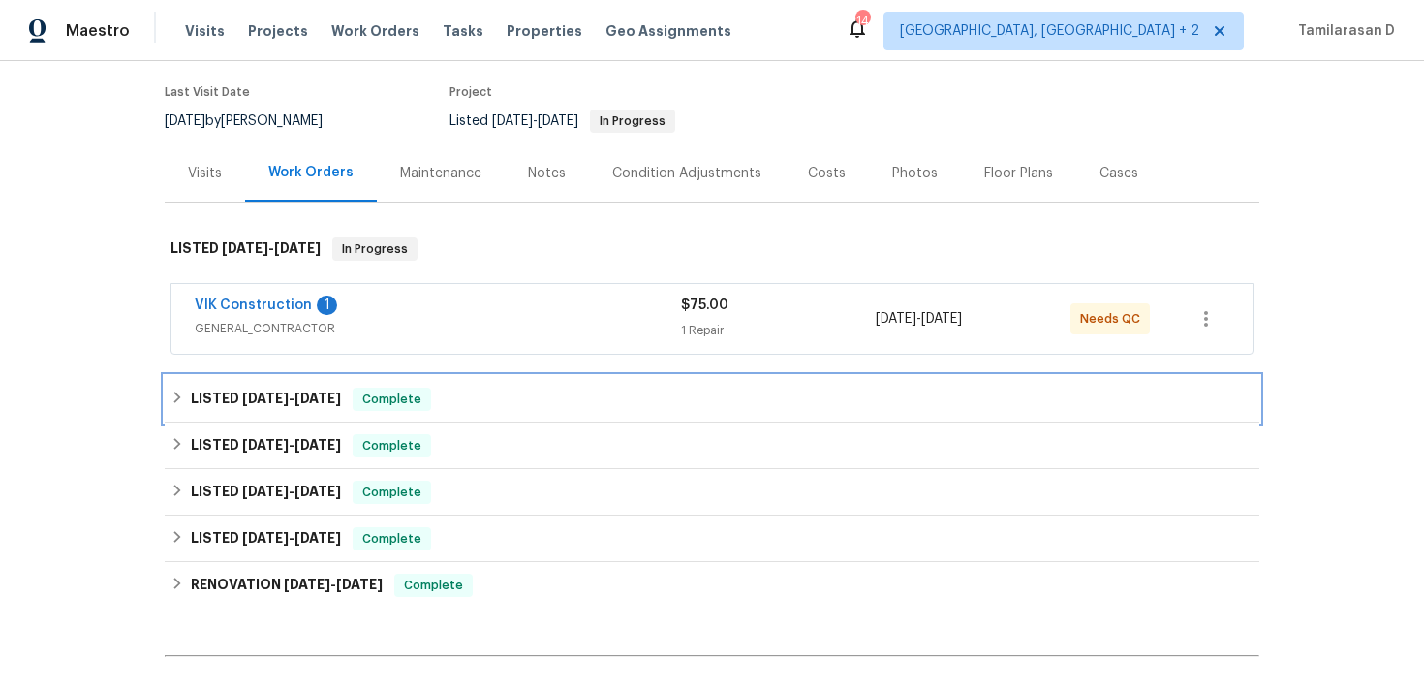
click at [264, 393] on span "8/13/25" at bounding box center [265, 398] width 47 height 14
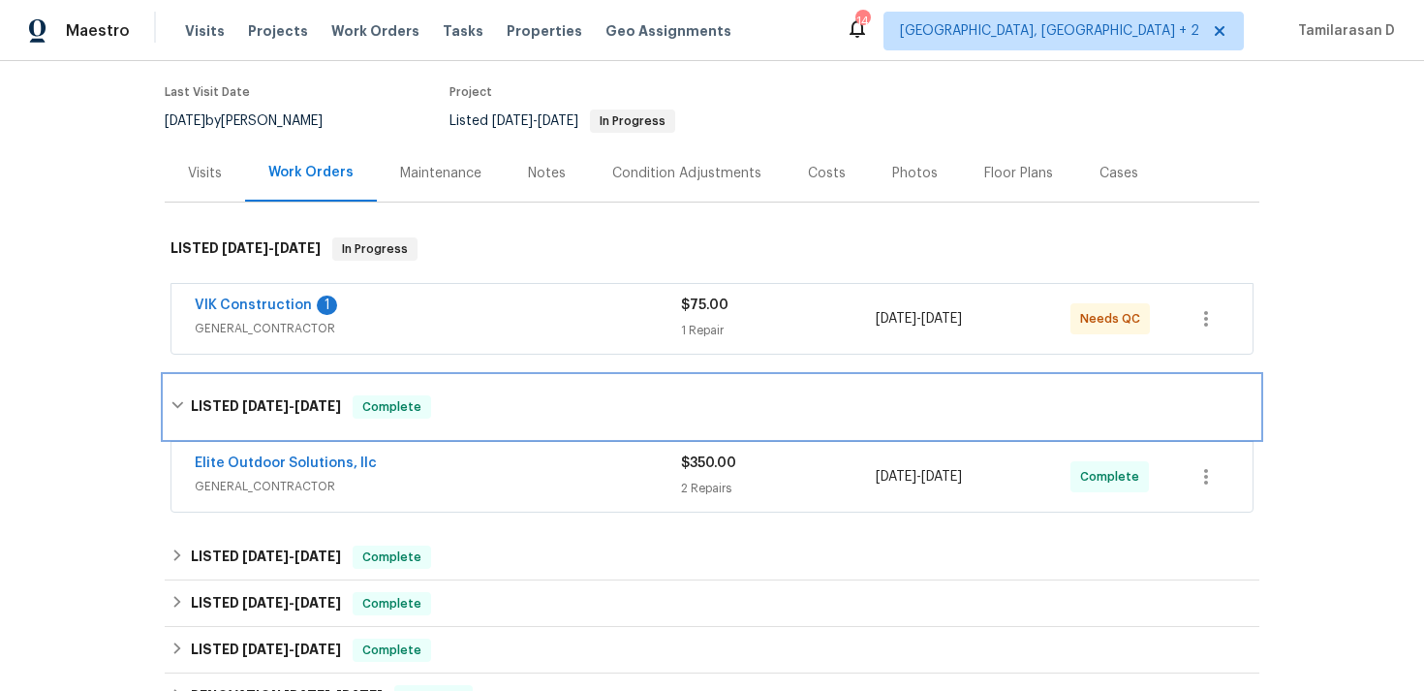
click at [245, 404] on span "8/13/25" at bounding box center [265, 406] width 47 height 14
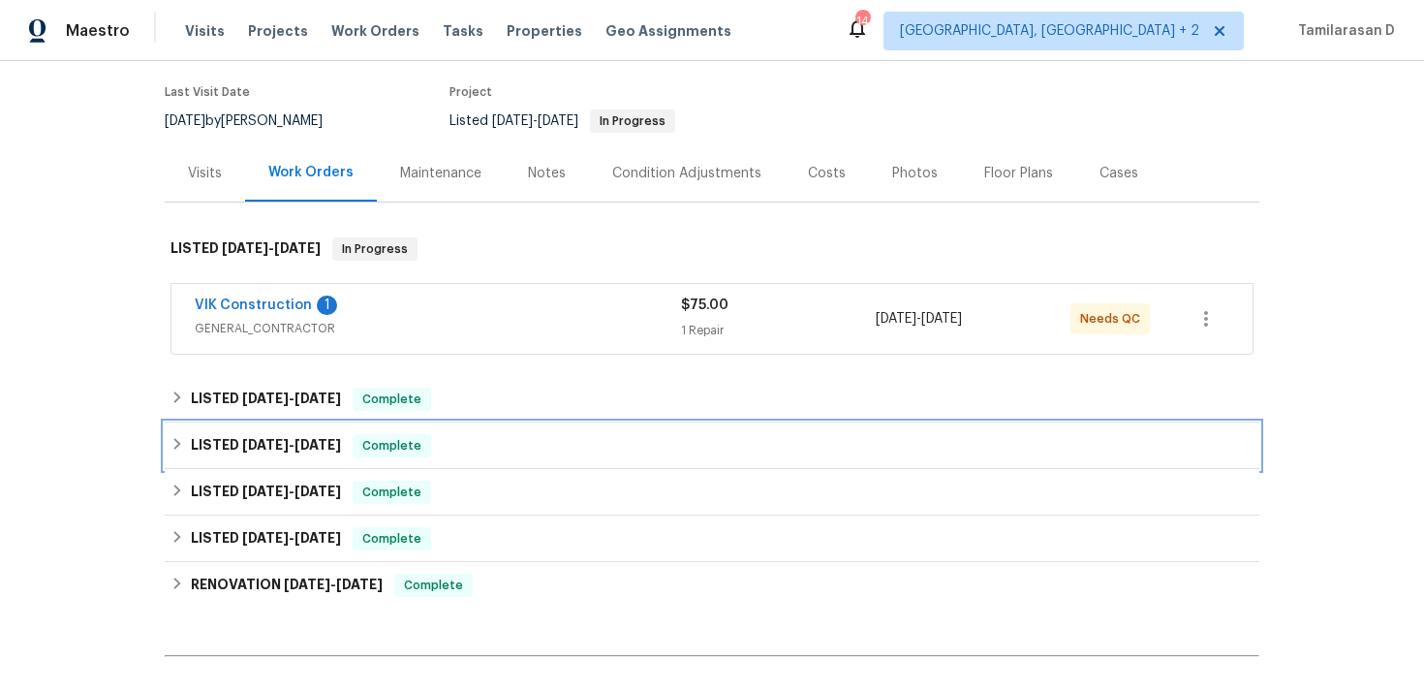
click at [229, 445] on h6 "LISTED 8/5/25 - 8/11/25" at bounding box center [266, 445] width 150 height 23
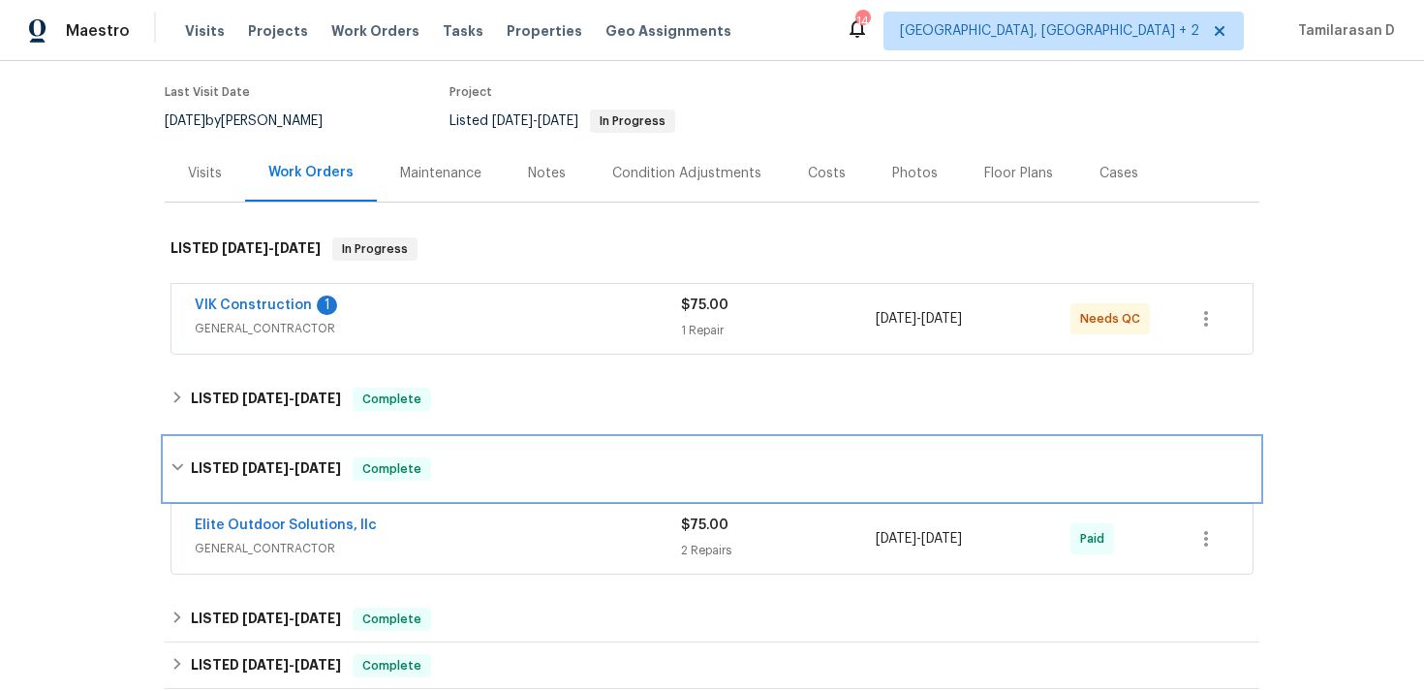
click at [211, 456] on div "LISTED 8/5/25 - 8/11/25 Complete" at bounding box center [712, 469] width 1095 height 62
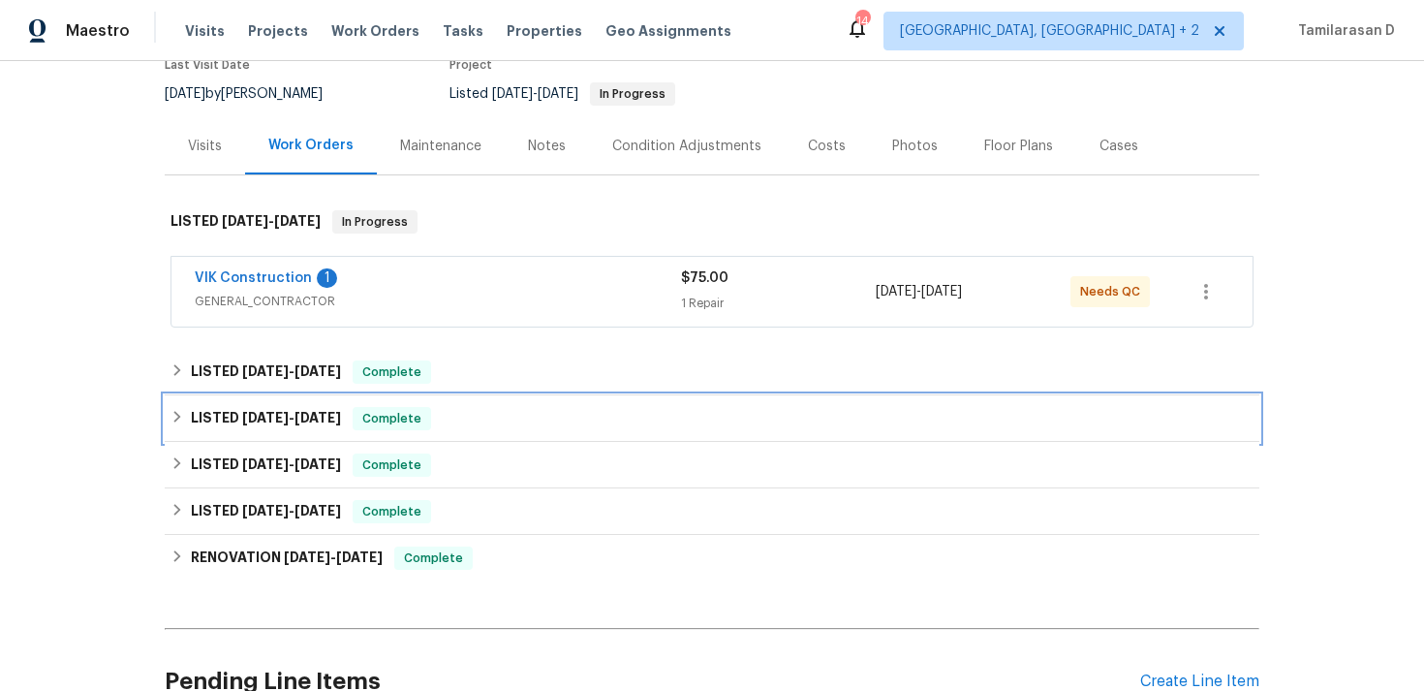
scroll to position [363, 0]
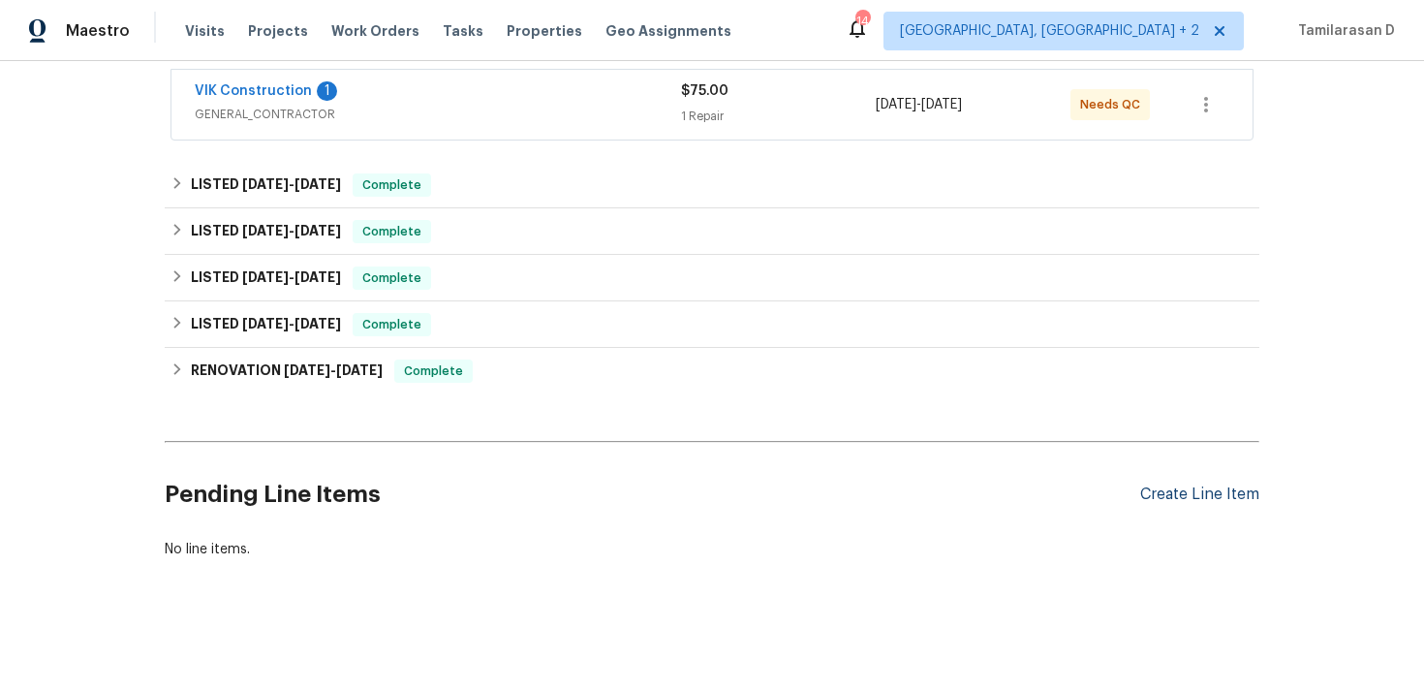
click at [1180, 490] on div "Create Line Item" at bounding box center [1199, 494] width 119 height 18
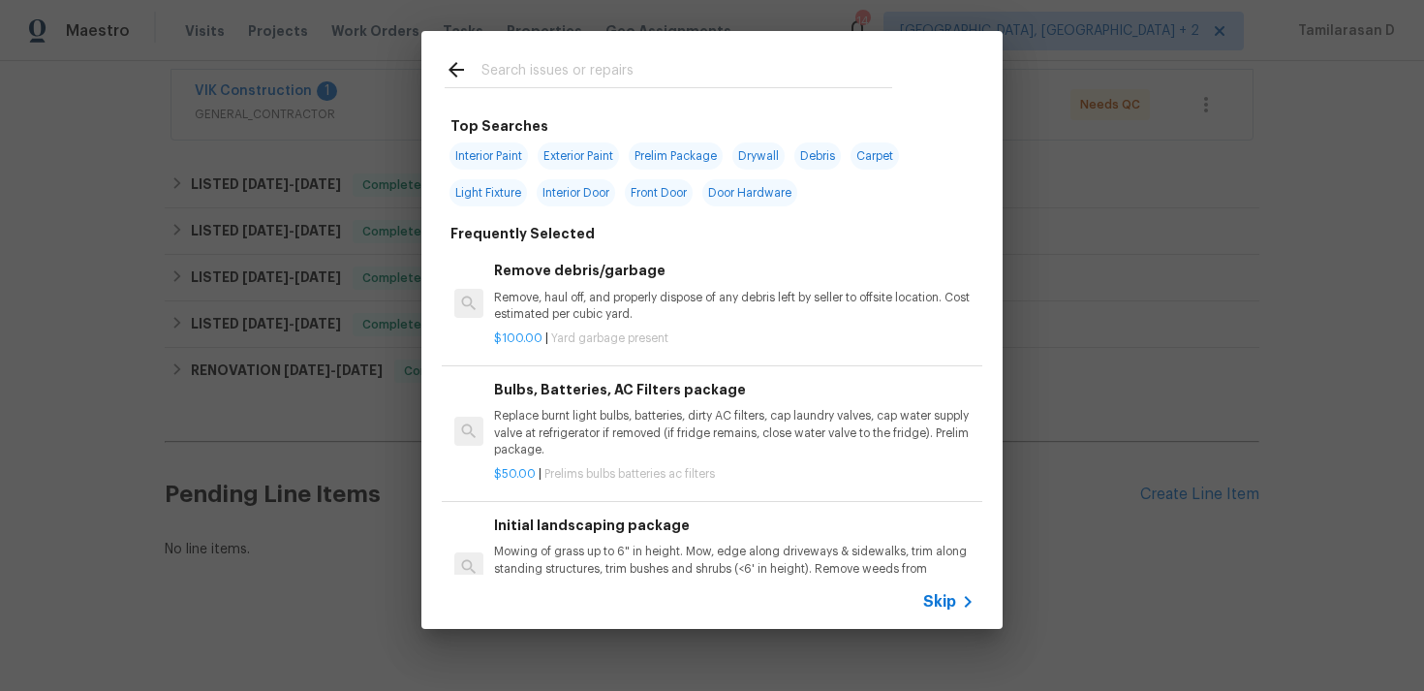
click at [959, 601] on icon at bounding box center [967, 601] width 23 height 23
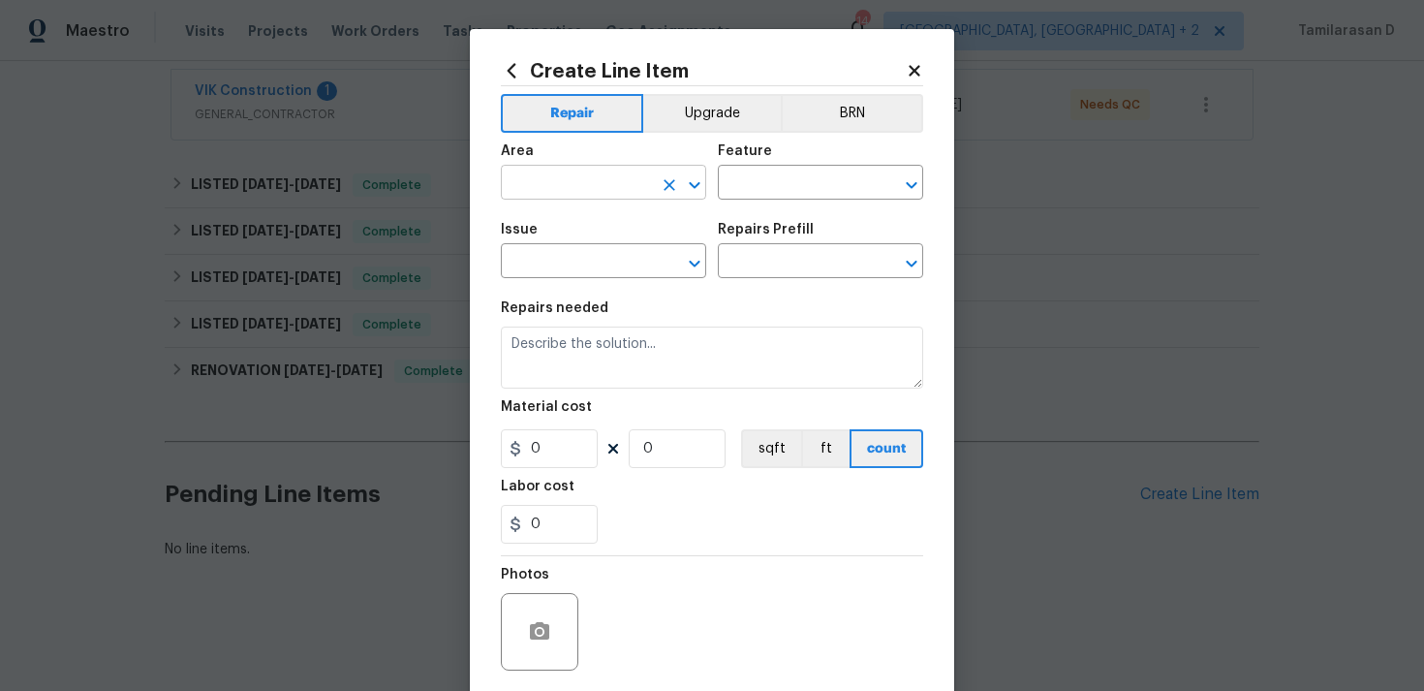
click at [609, 170] on input "text" at bounding box center [576, 185] width 151 height 30
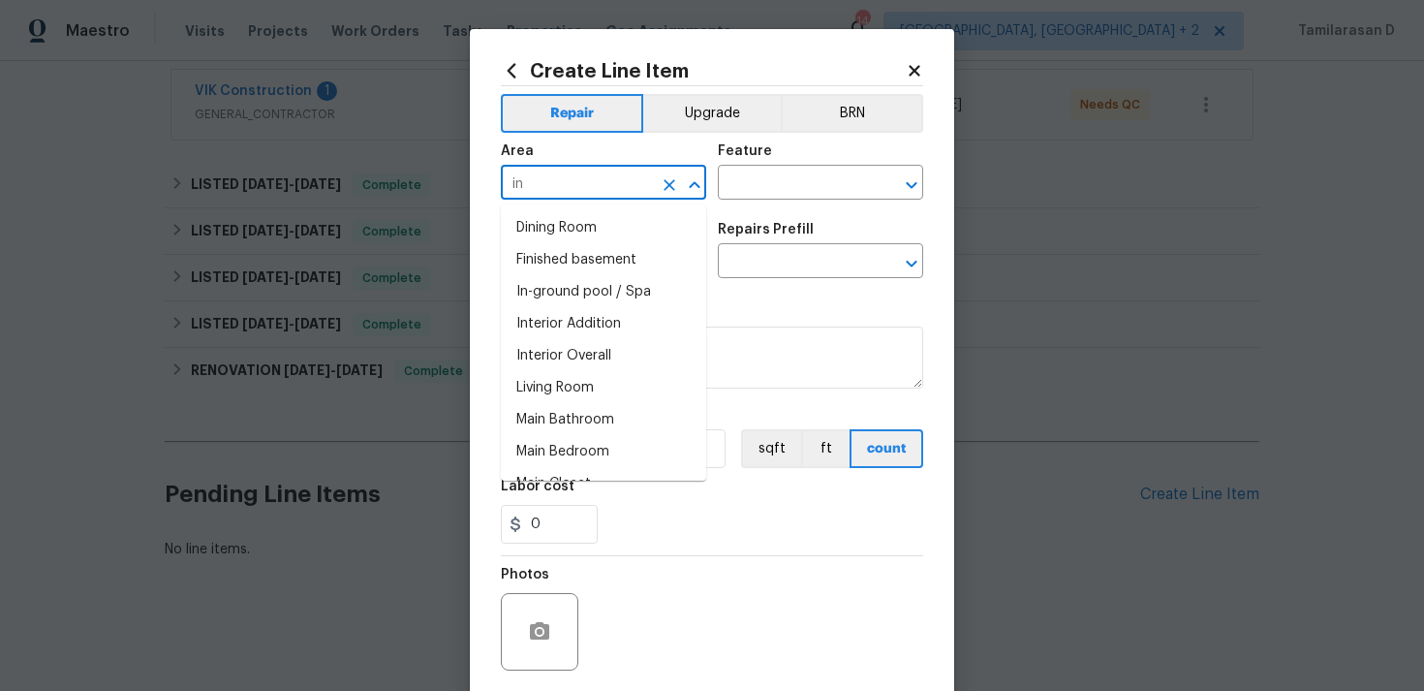
type input "i"
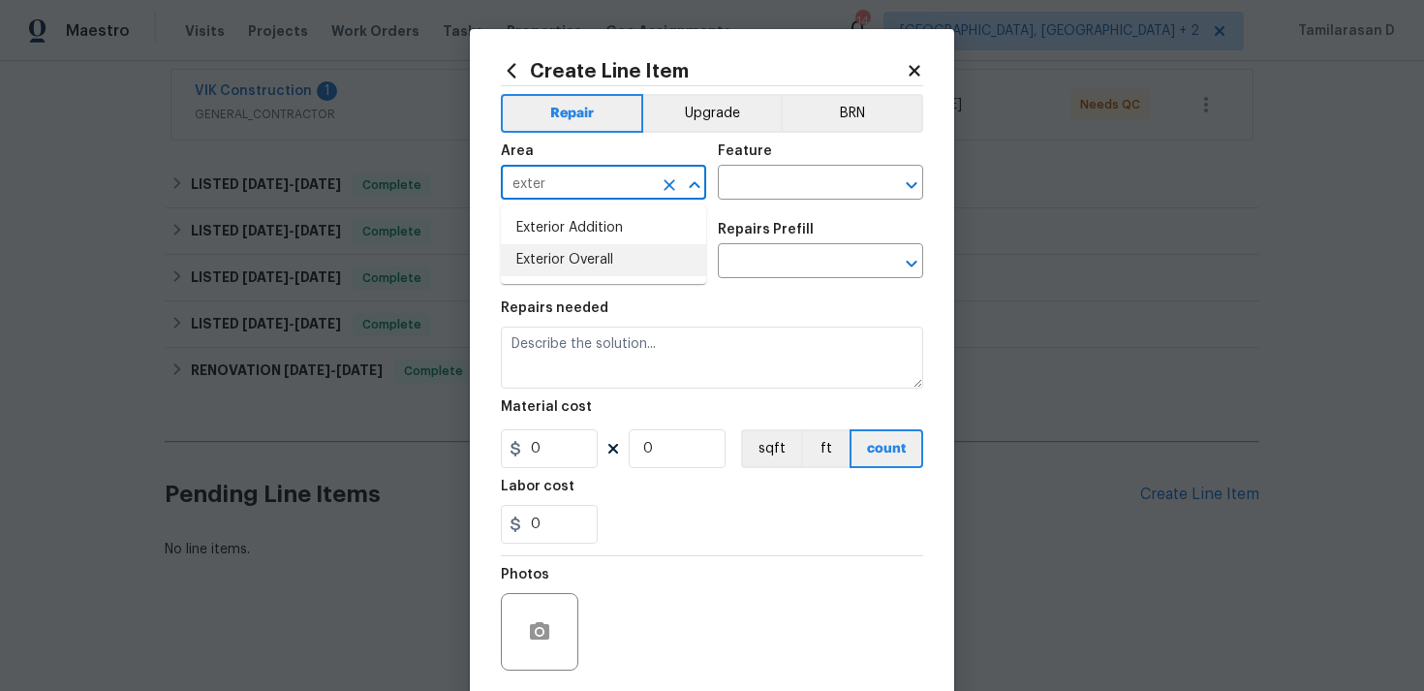
click at [620, 264] on li "Exterior Overall" at bounding box center [603, 260] width 205 height 32
type input "Exterior Overall"
click at [769, 186] on input "text" at bounding box center [793, 185] width 151 height 30
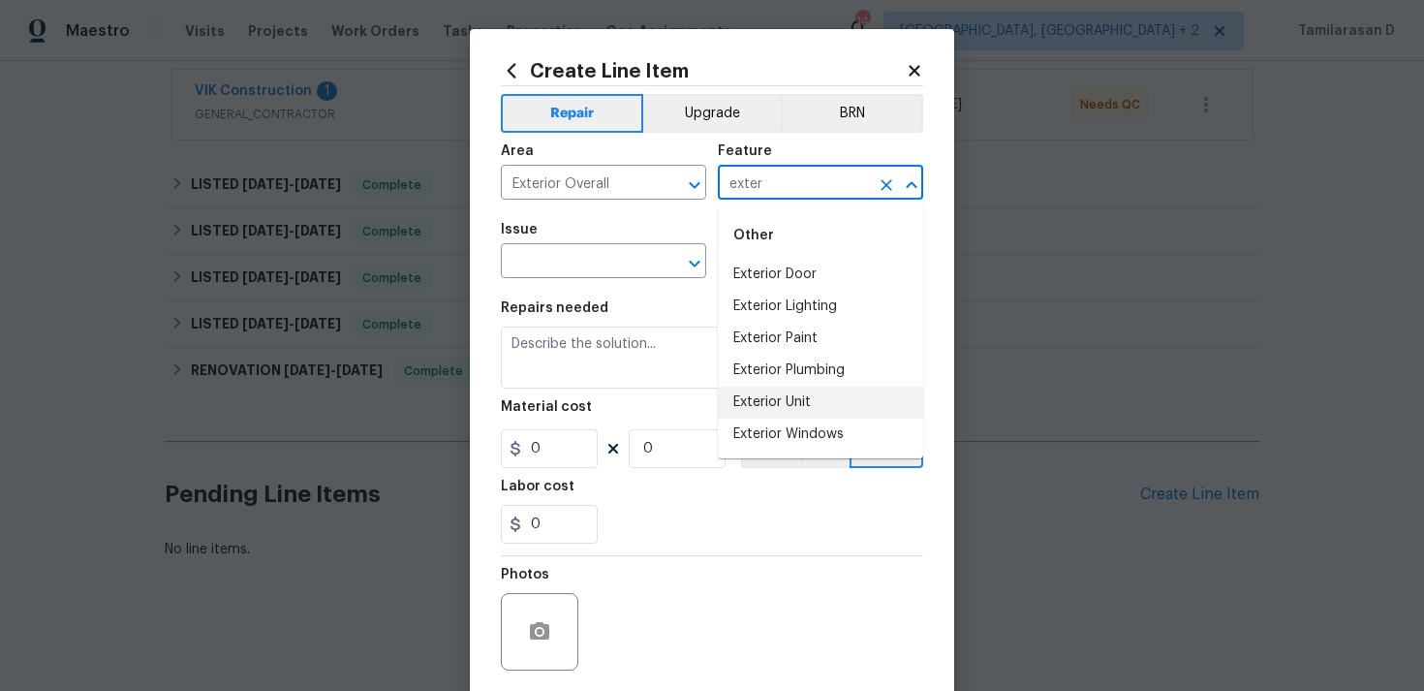
click at [792, 400] on li "Exterior Unit" at bounding box center [820, 403] width 205 height 32
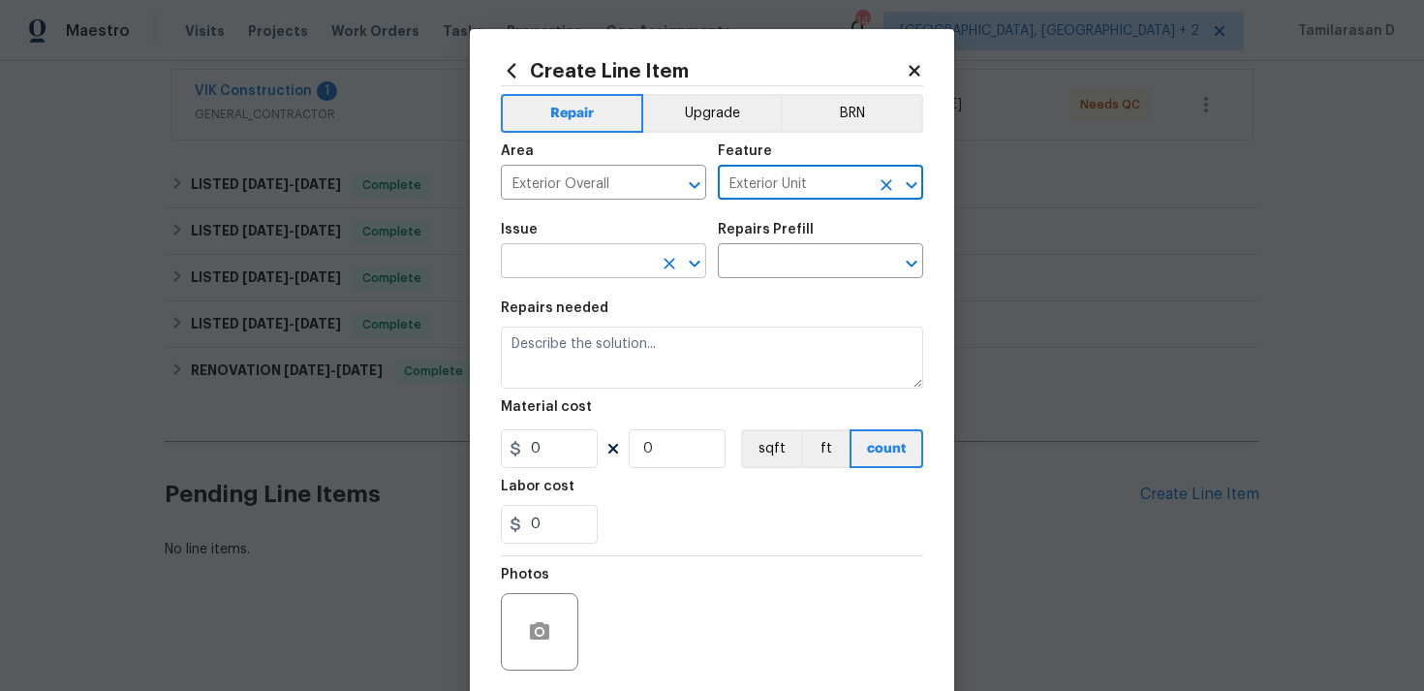
type input "Exterior Unit"
click at [607, 267] on input "text" at bounding box center [576, 263] width 151 height 30
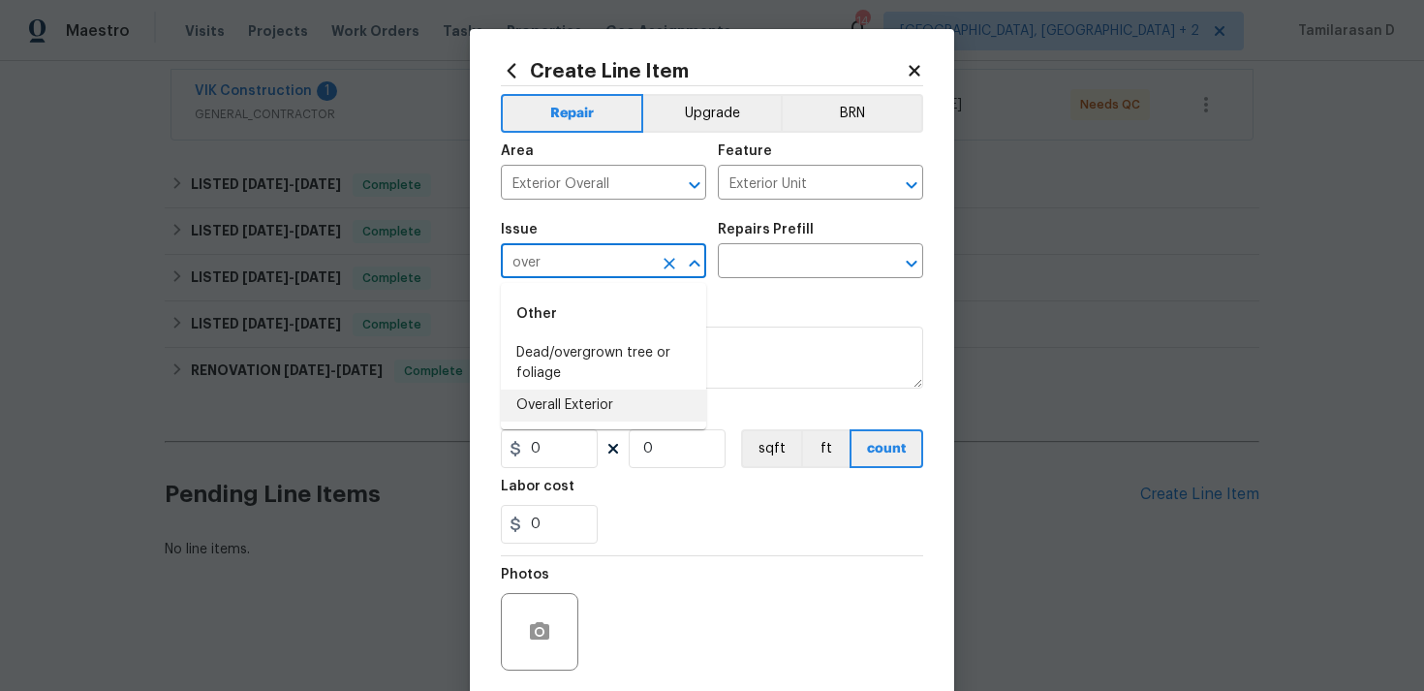
click at [602, 420] on li "Overall Exterior" at bounding box center [603, 405] width 205 height 32
type input "Overall Exterior"
click at [741, 273] on input "text" at bounding box center [793, 263] width 151 height 30
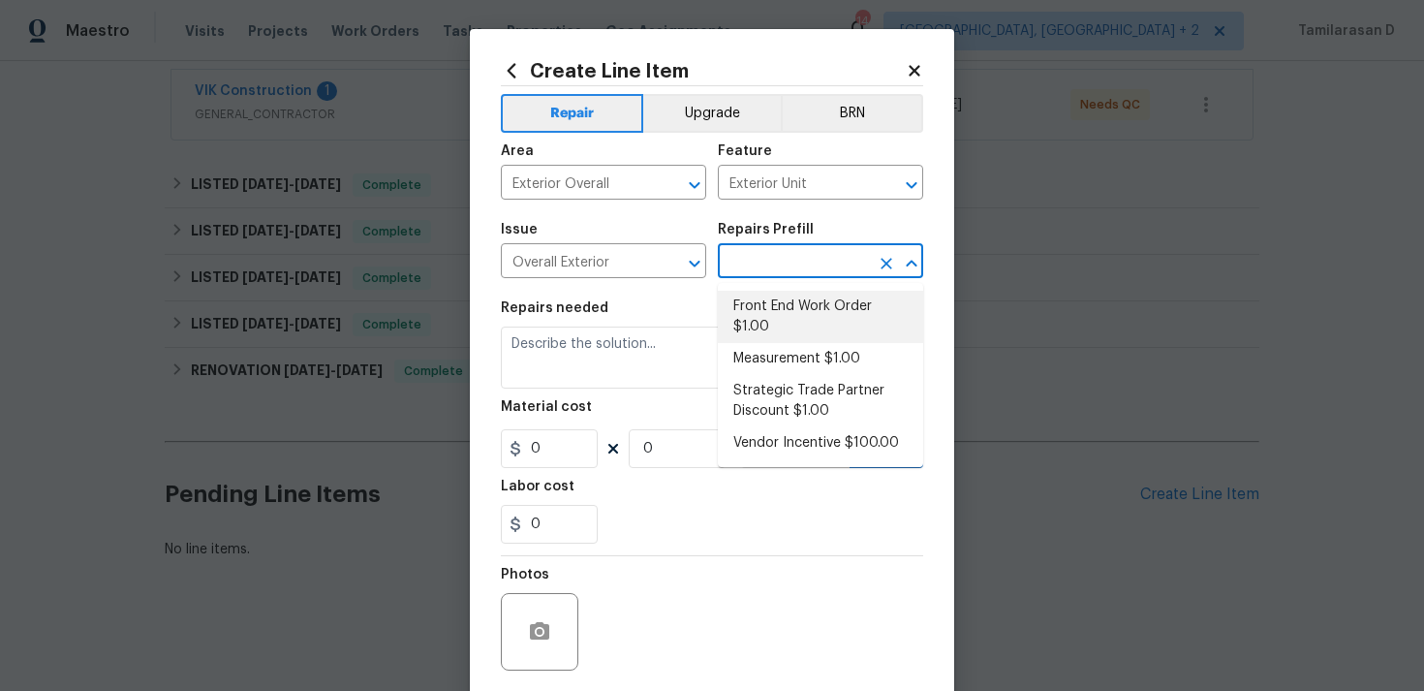
click at [759, 304] on li "Front End Work Order $1.00" at bounding box center [820, 317] width 205 height 52
type input "Front End Work Order $1.00"
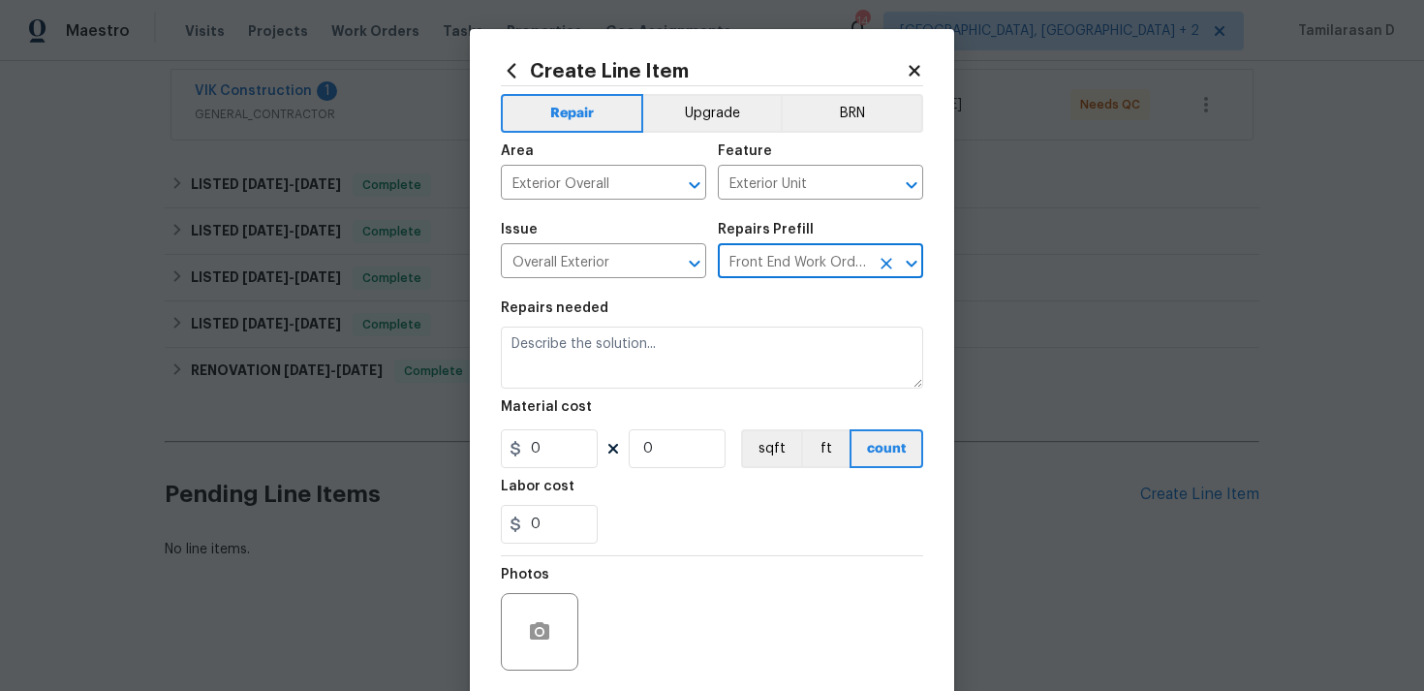
type textarea "Placeholder line item for the creation of front end work orders."
type input "1"
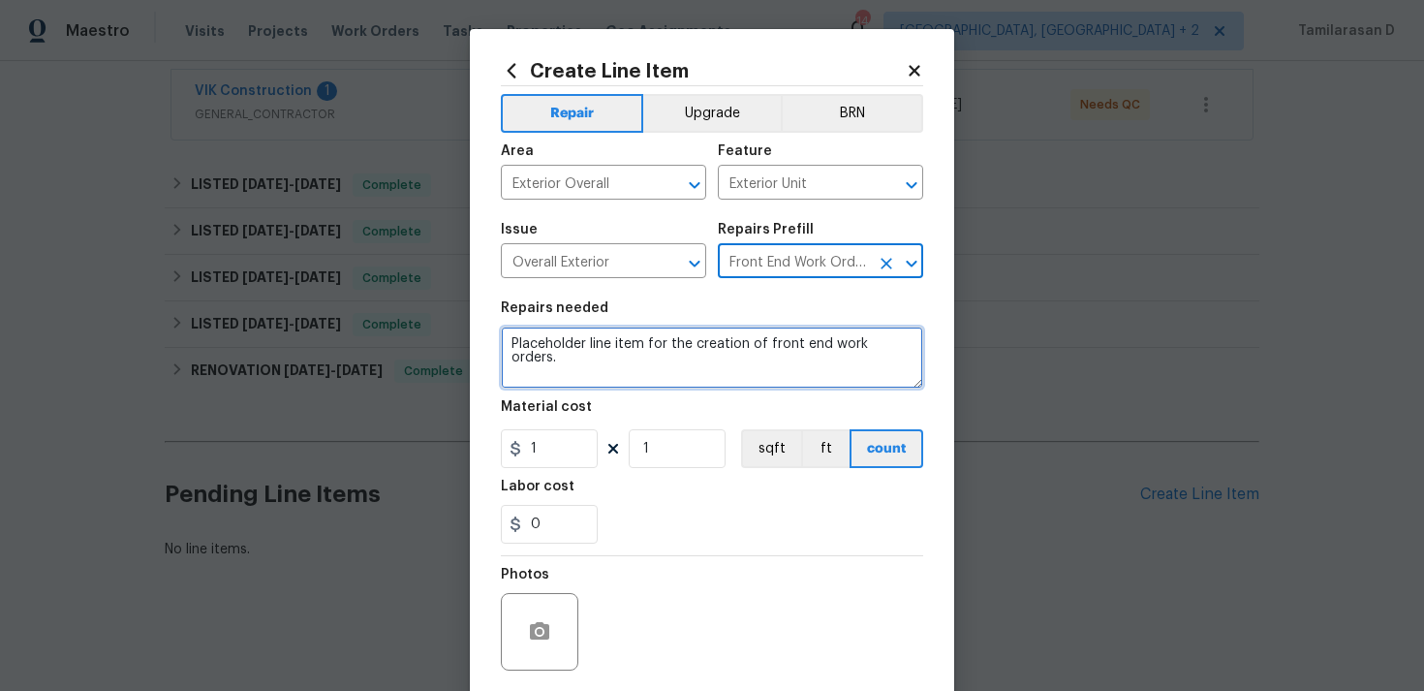
click at [572, 368] on textarea "Placeholder line item for the creation of front end work orders." at bounding box center [712, 357] width 422 height 62
paste textarea "ease investigate the claim that a tree on our property has broken branches hang…"
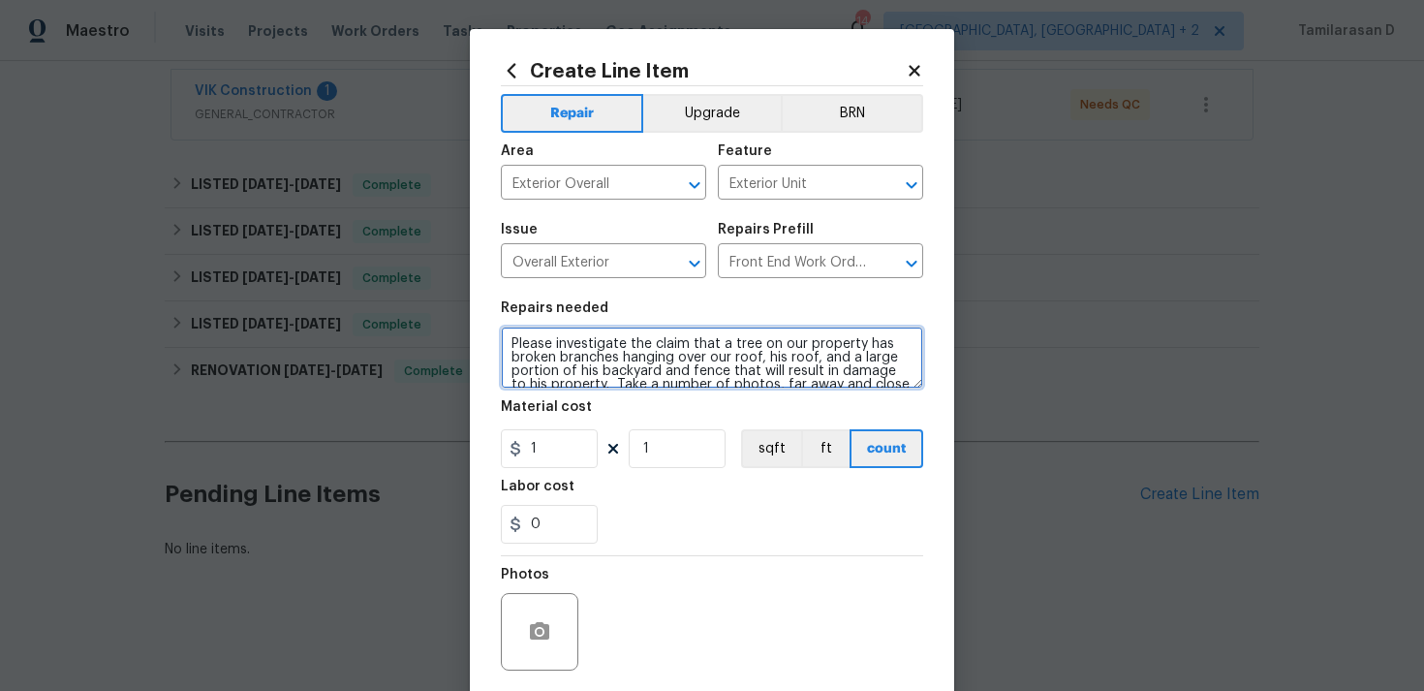
scroll to position [167, 0]
type textarea "Please investigate the claim that a tree on our property has broken branches ha…"
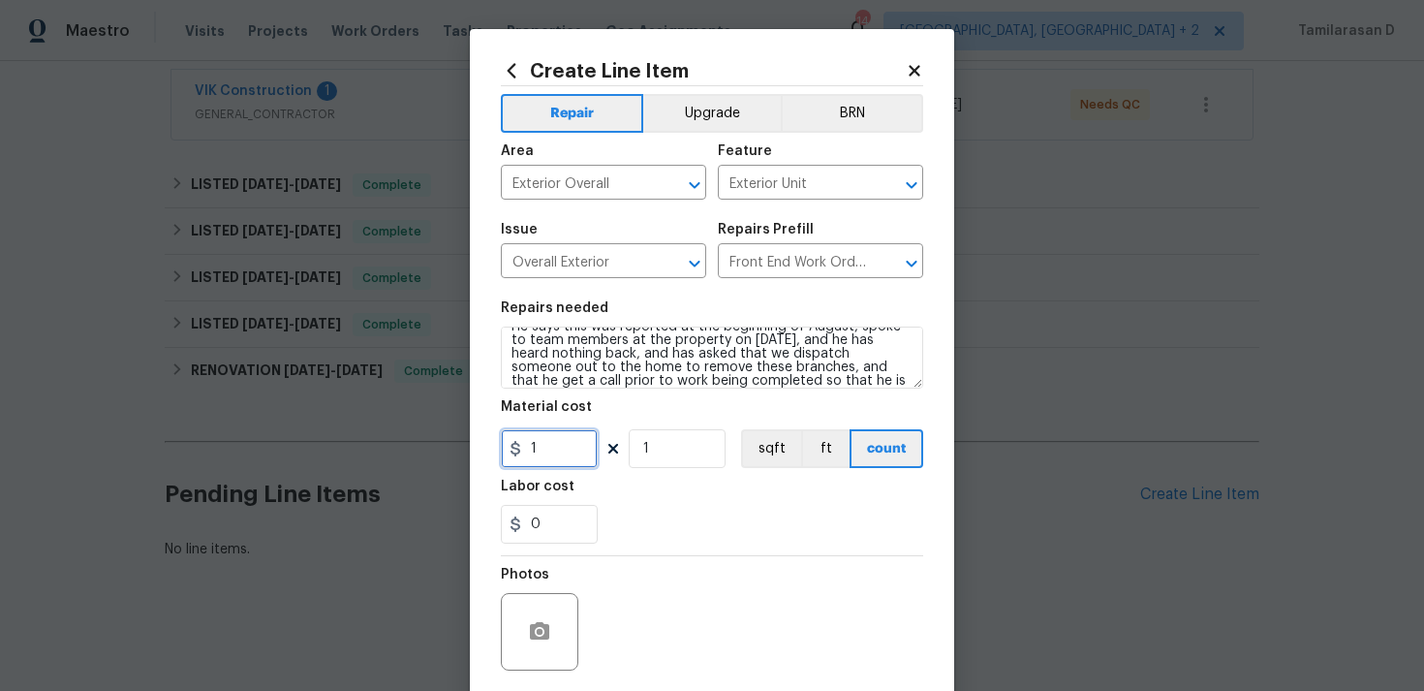
click at [543, 441] on input "1" at bounding box center [549, 448] width 97 height 39
type input "75"
click at [651, 552] on section "Repairs needed Please investigate the claim that a tree on our property has bro…" at bounding box center [712, 422] width 422 height 265
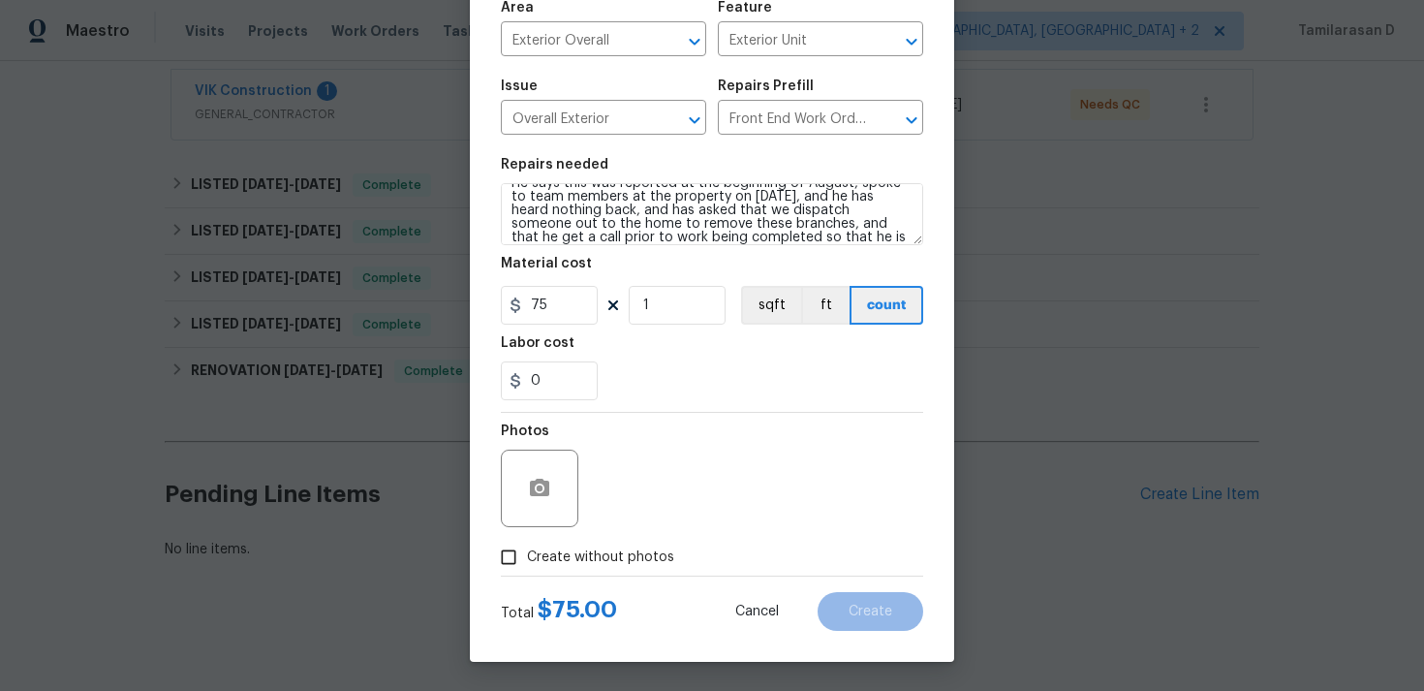
click at [524, 551] on input "Create without photos" at bounding box center [508, 557] width 37 height 37
checkbox input "true"
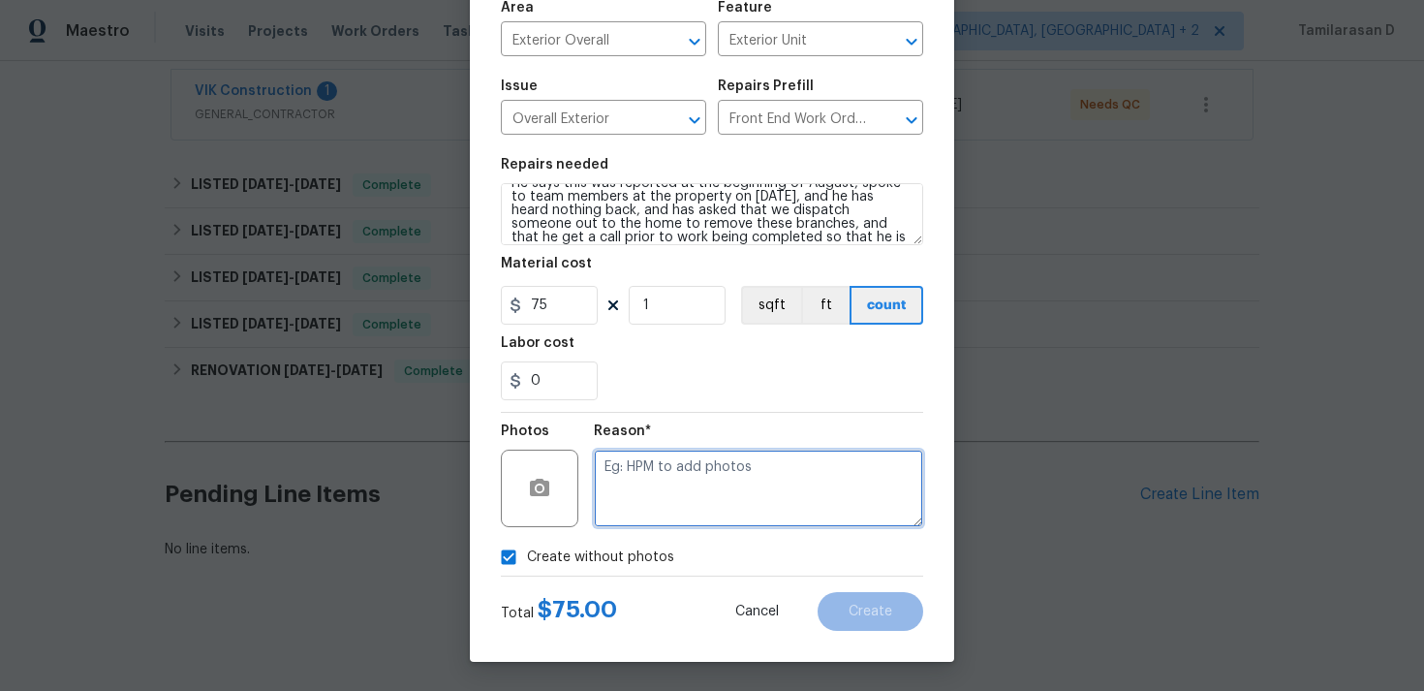
click at [650, 492] on textarea at bounding box center [758, 489] width 329 height 78
type textarea "N/A"
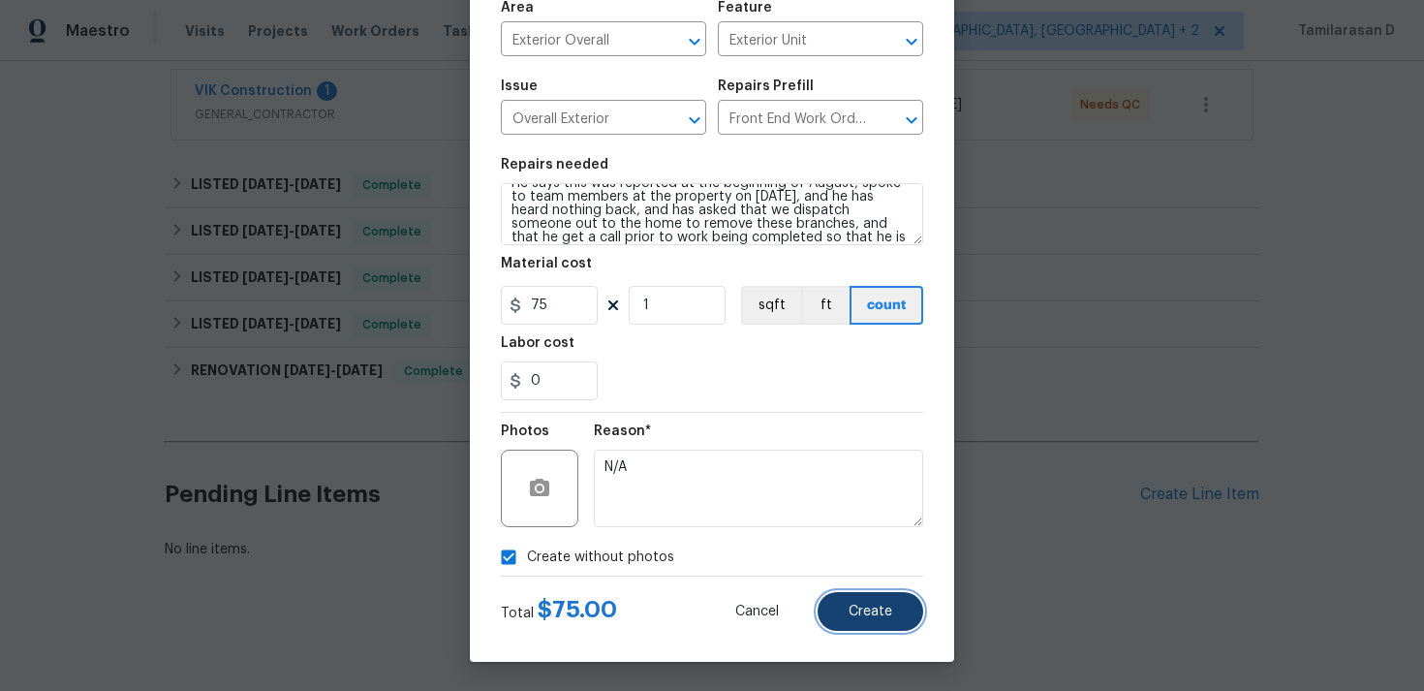
click at [868, 608] on span "Create" at bounding box center [871, 612] width 44 height 15
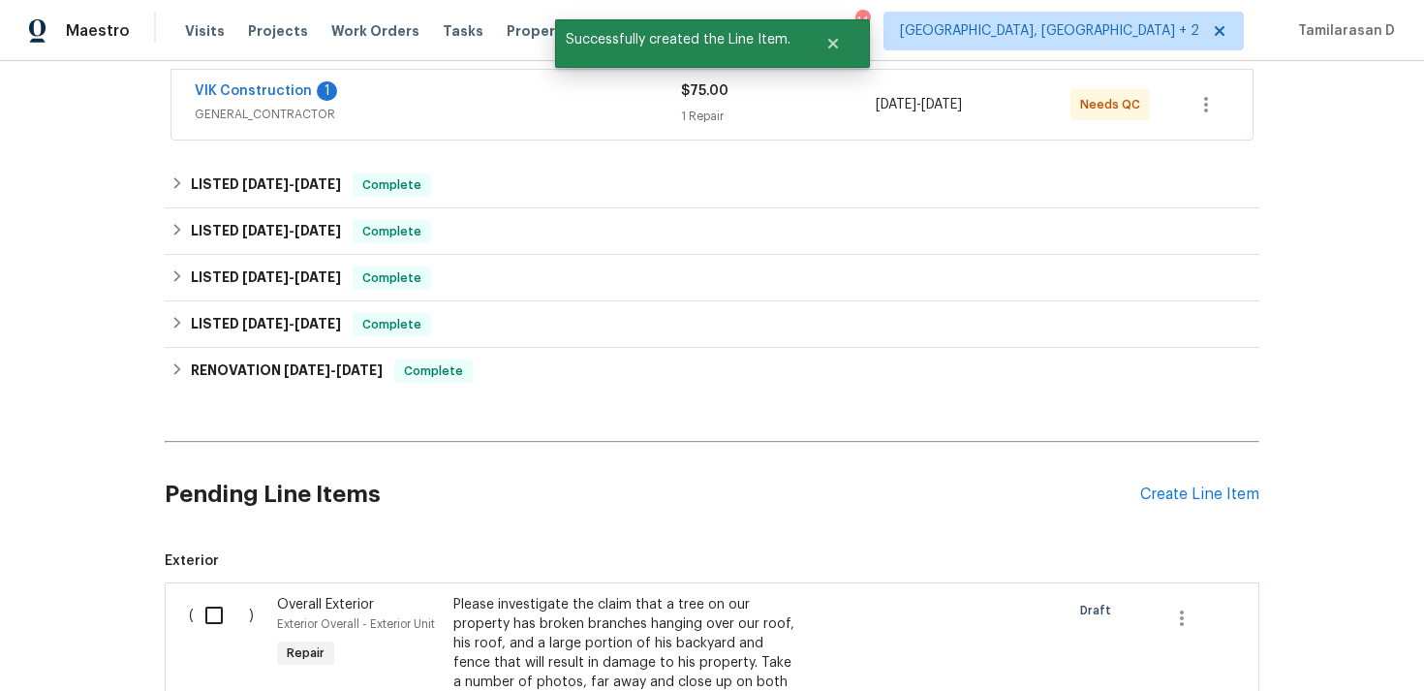
click at [213, 613] on input "checkbox" at bounding box center [221, 615] width 55 height 41
checkbox input "true"
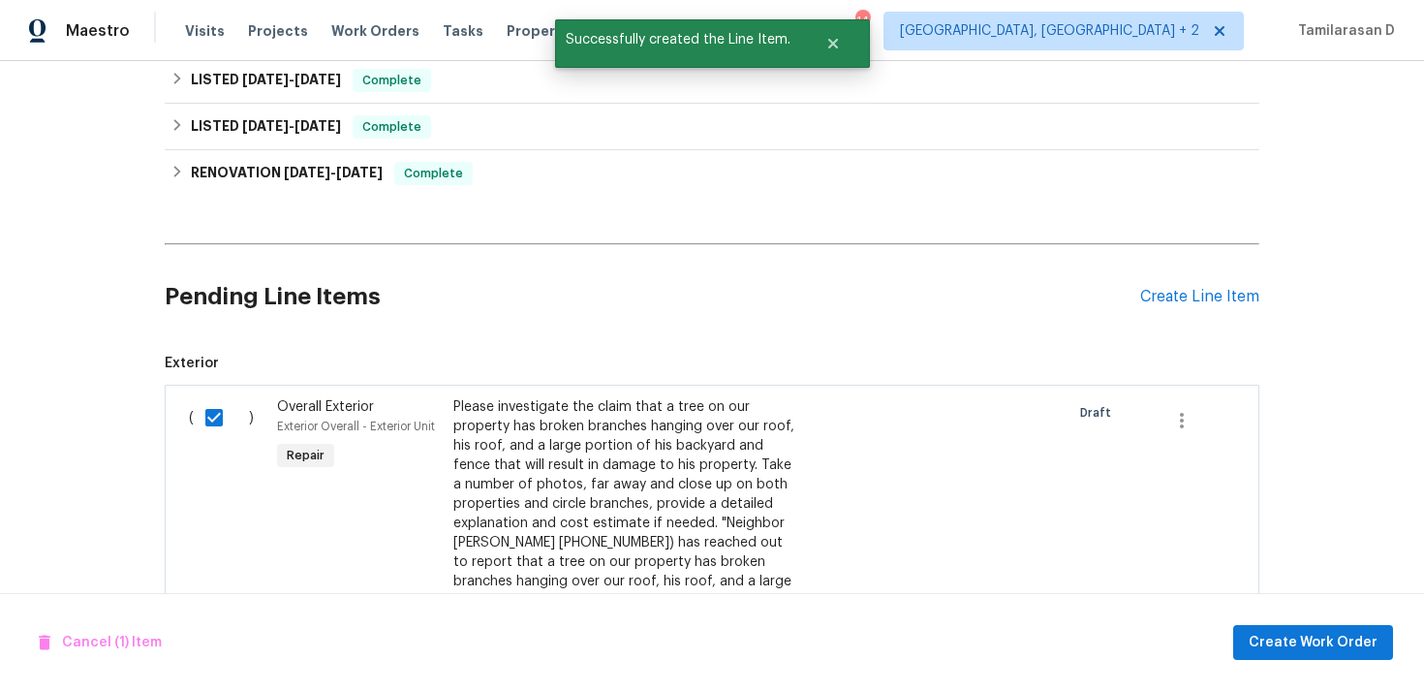
scroll to position [636, 0]
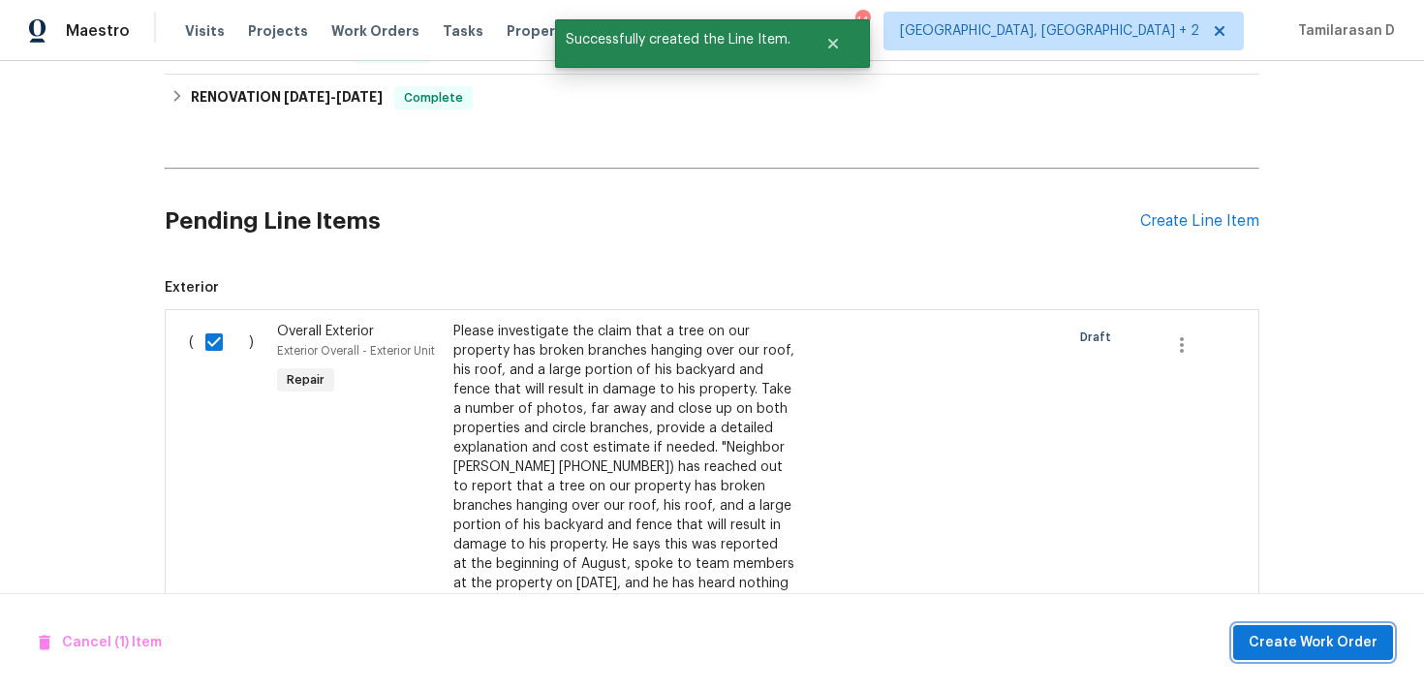
click at [1327, 645] on span "Create Work Order" at bounding box center [1313, 643] width 129 height 24
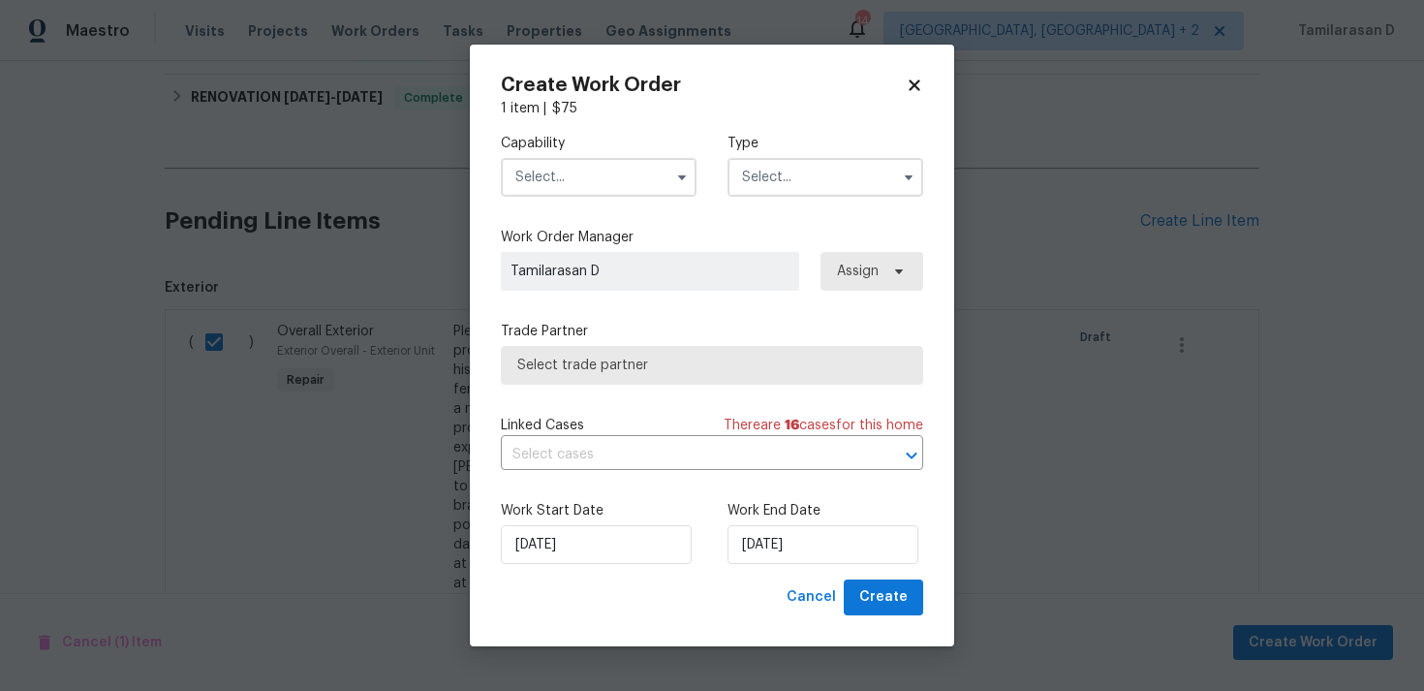
click at [809, 182] on input "text" at bounding box center [826, 177] width 196 height 39
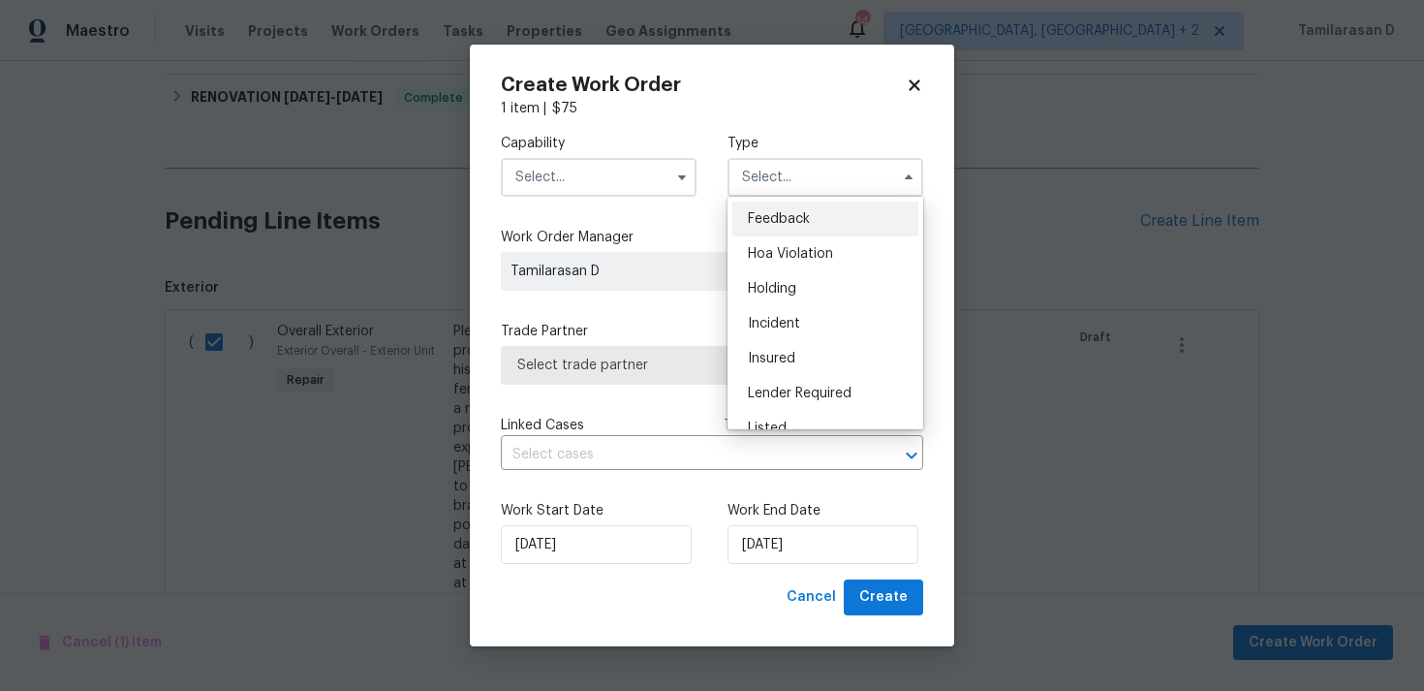
click at [774, 204] on div "Feedback" at bounding box center [825, 219] width 186 height 35
type input "Feedback"
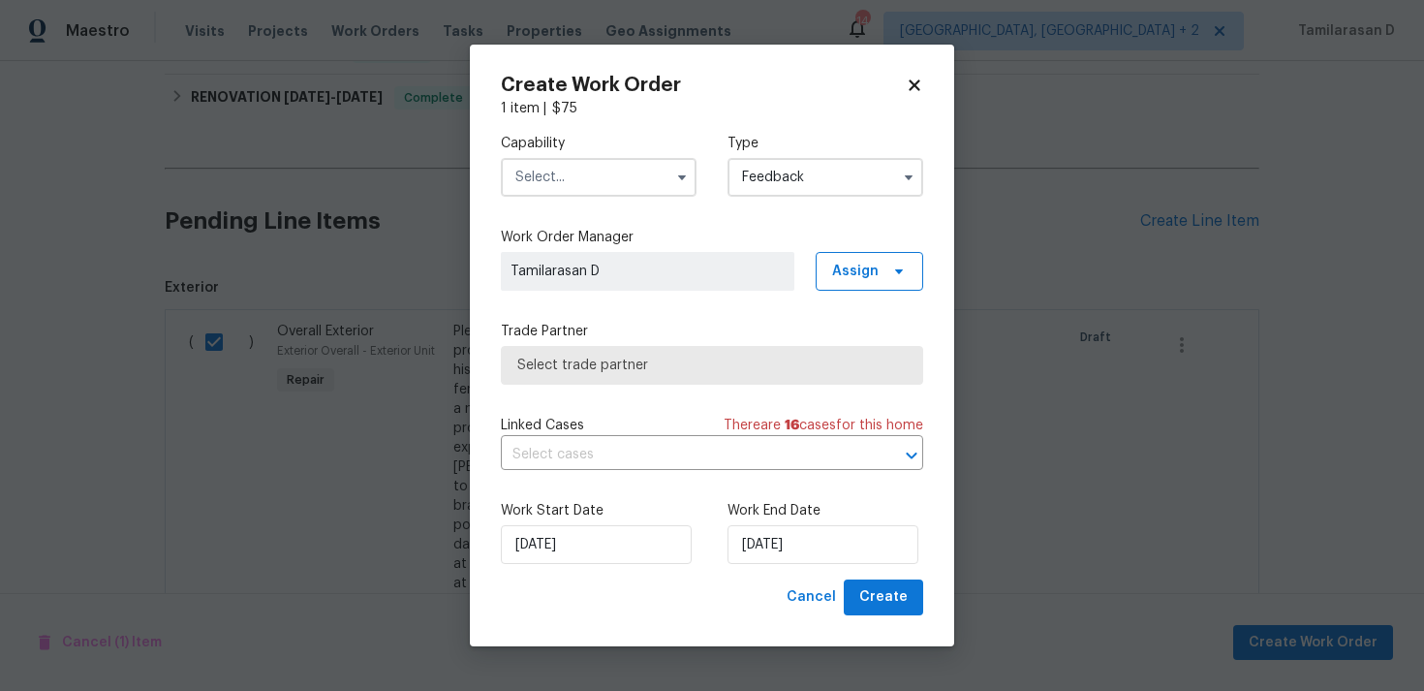
click at [652, 189] on input "text" at bounding box center [599, 177] width 196 height 39
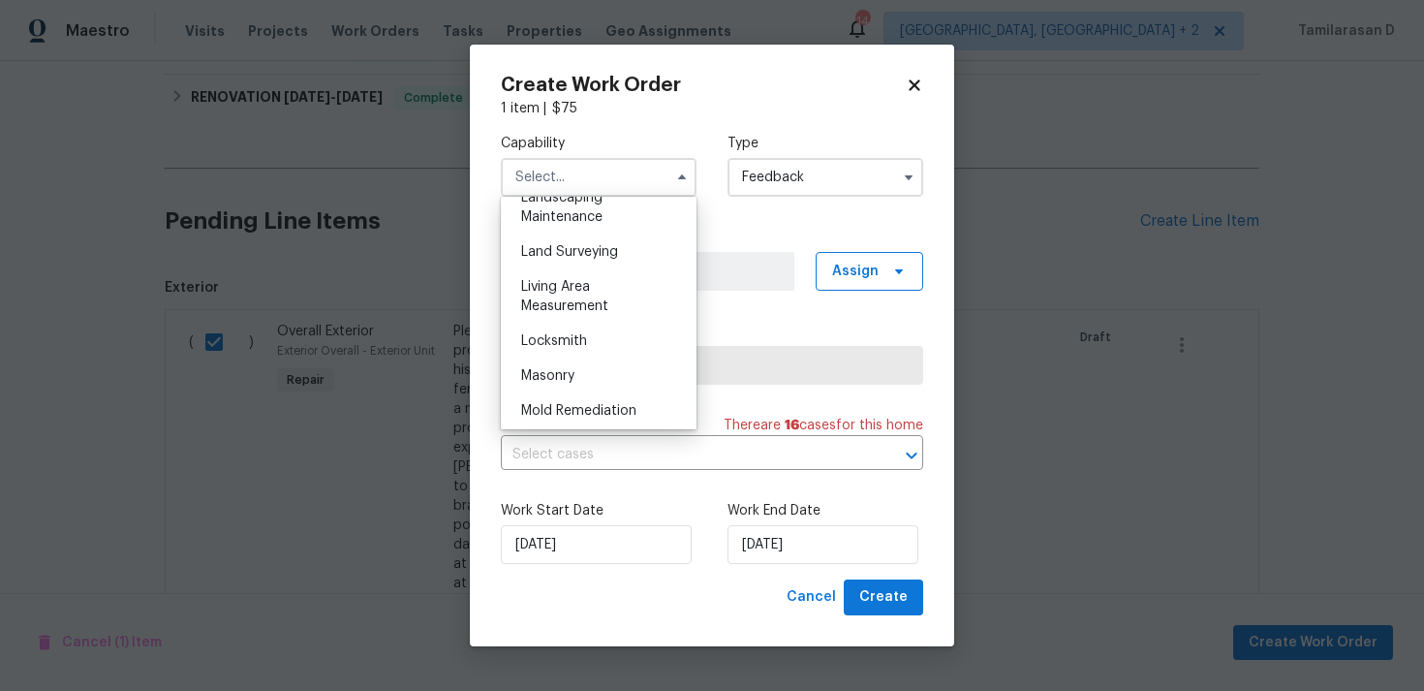
scroll to position [1281, 0]
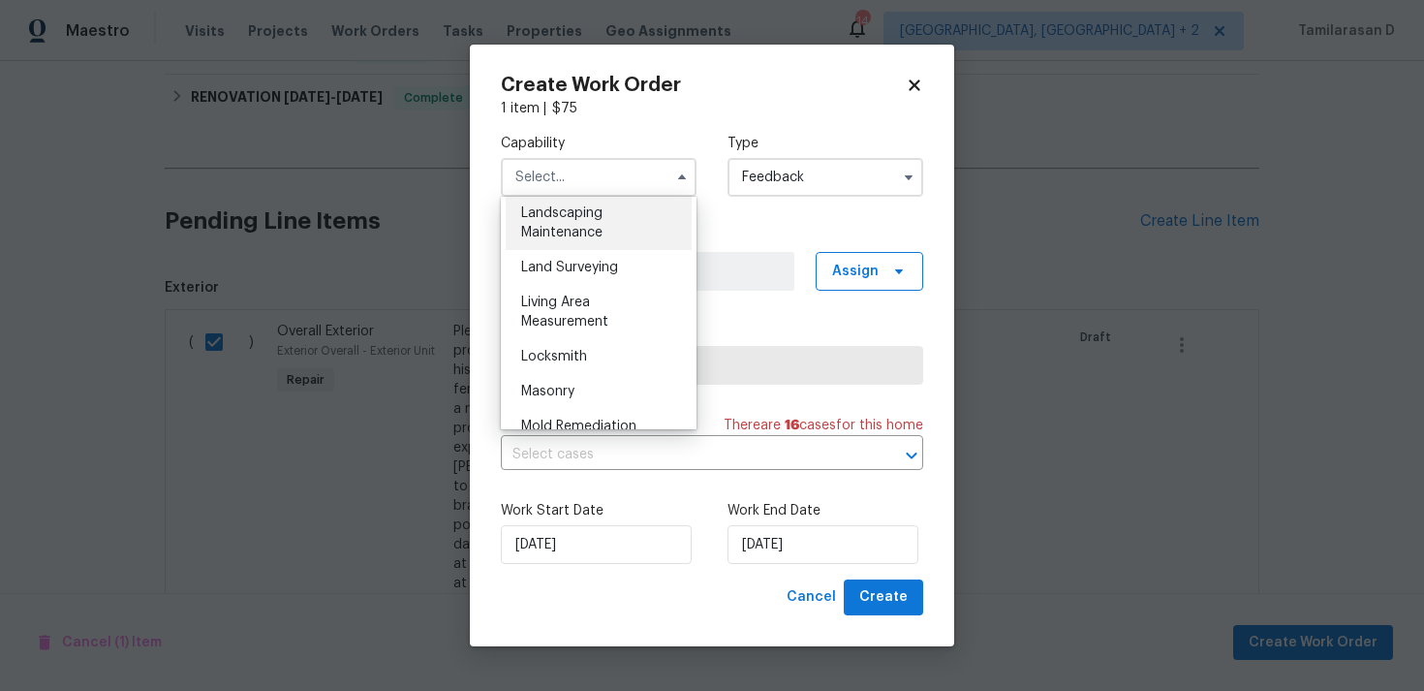
click at [565, 238] on span "Landscaping Maintenance" at bounding box center [561, 222] width 81 height 33
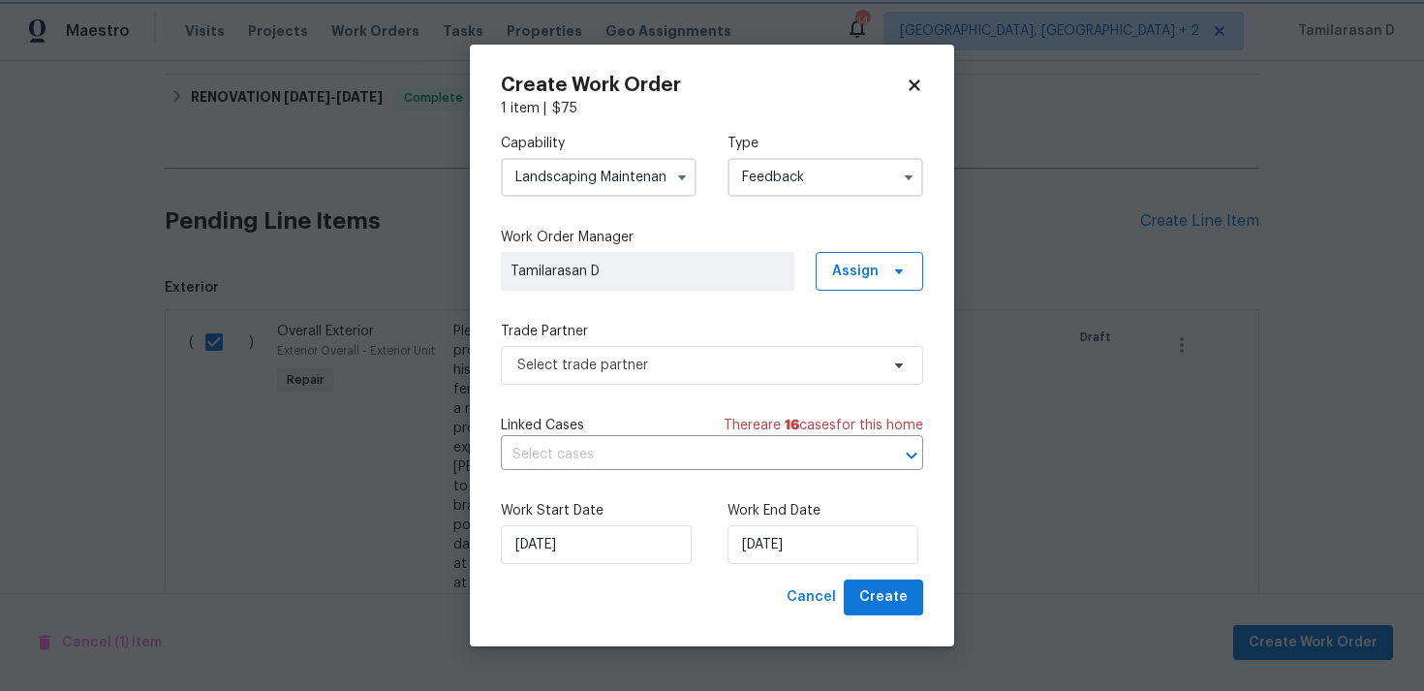
scroll to position [1221, 0]
click at [639, 366] on span "Select trade partner" at bounding box center [697, 365] width 361 height 19
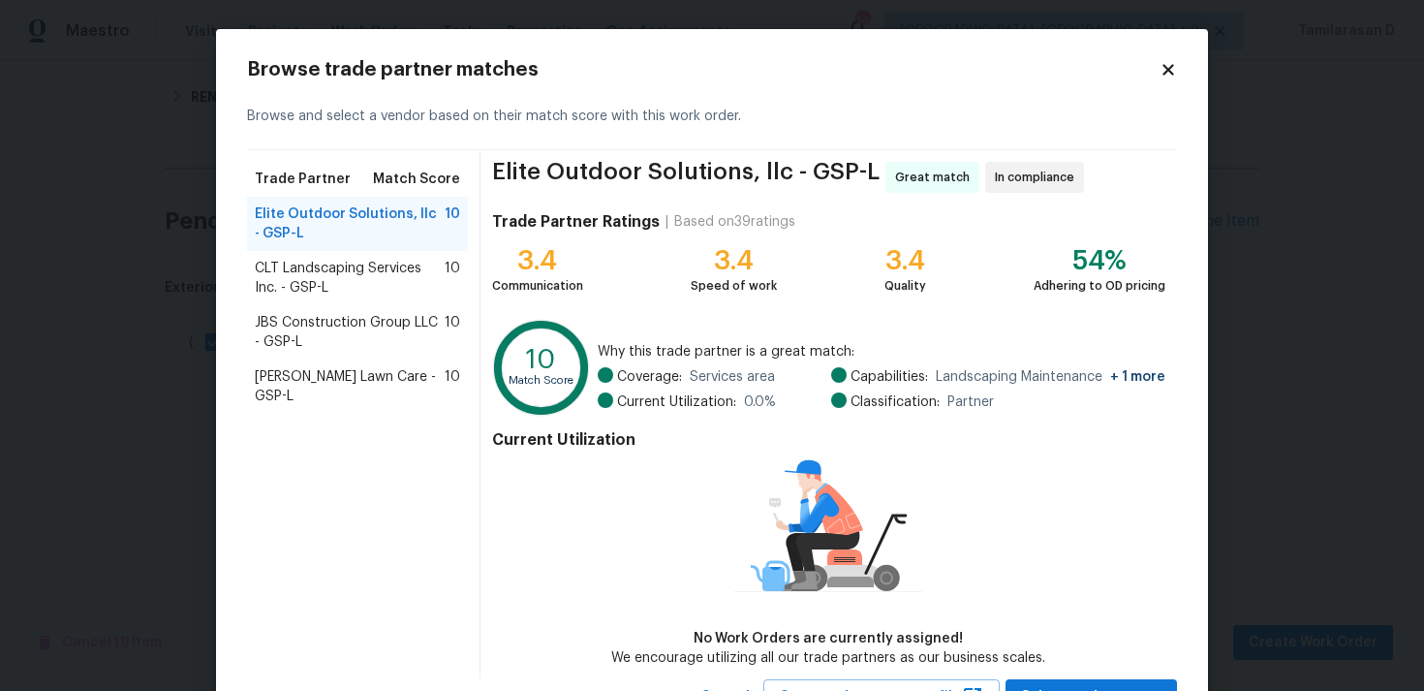
click at [329, 260] on span "CLT Landscaping Services Inc. - GSP-L" at bounding box center [350, 278] width 190 height 39
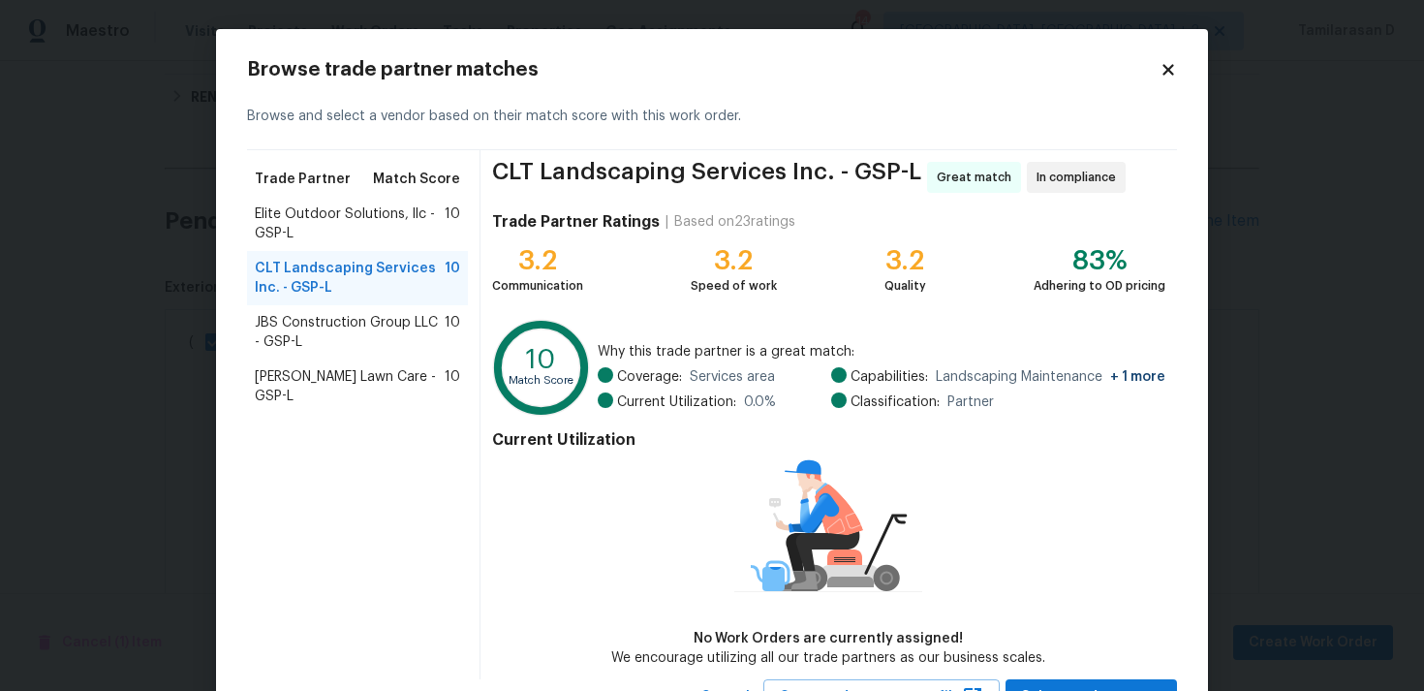
click at [365, 339] on span "JBS Construction Group LLC - GSP-L" at bounding box center [350, 332] width 190 height 39
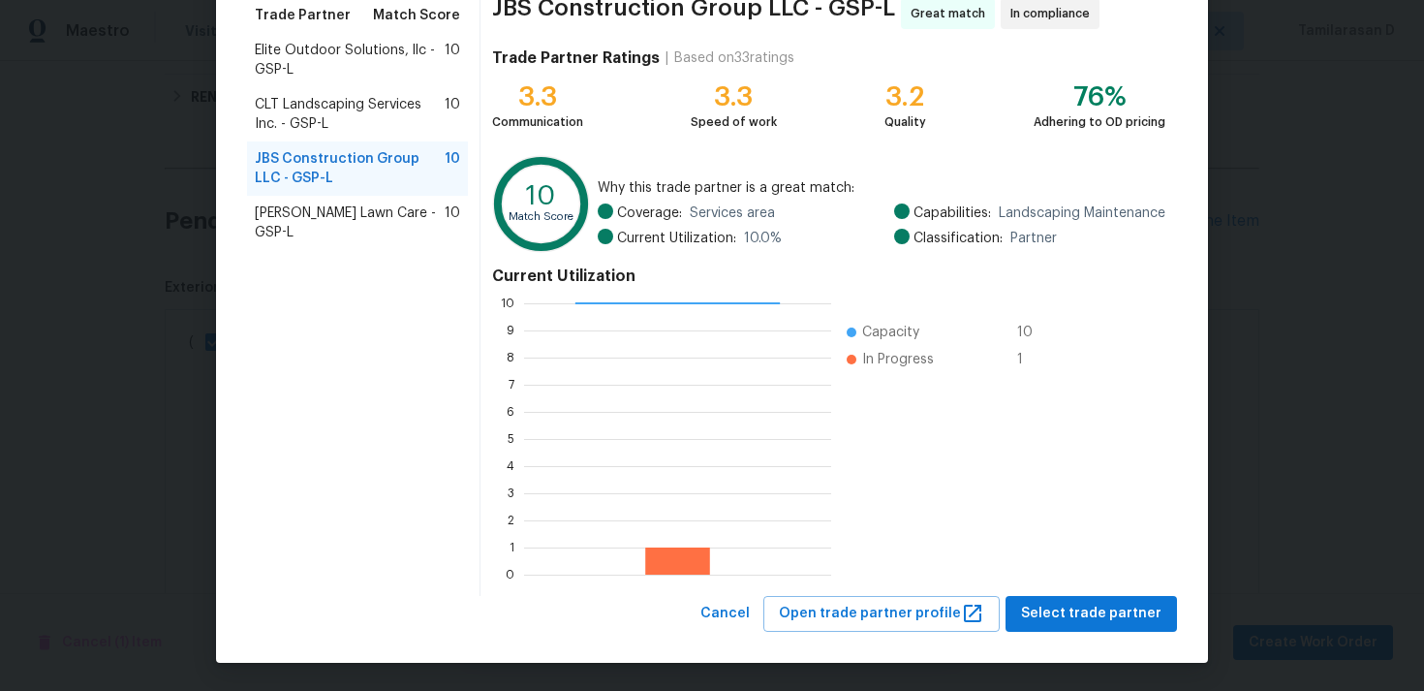
scroll to position [0, 0]
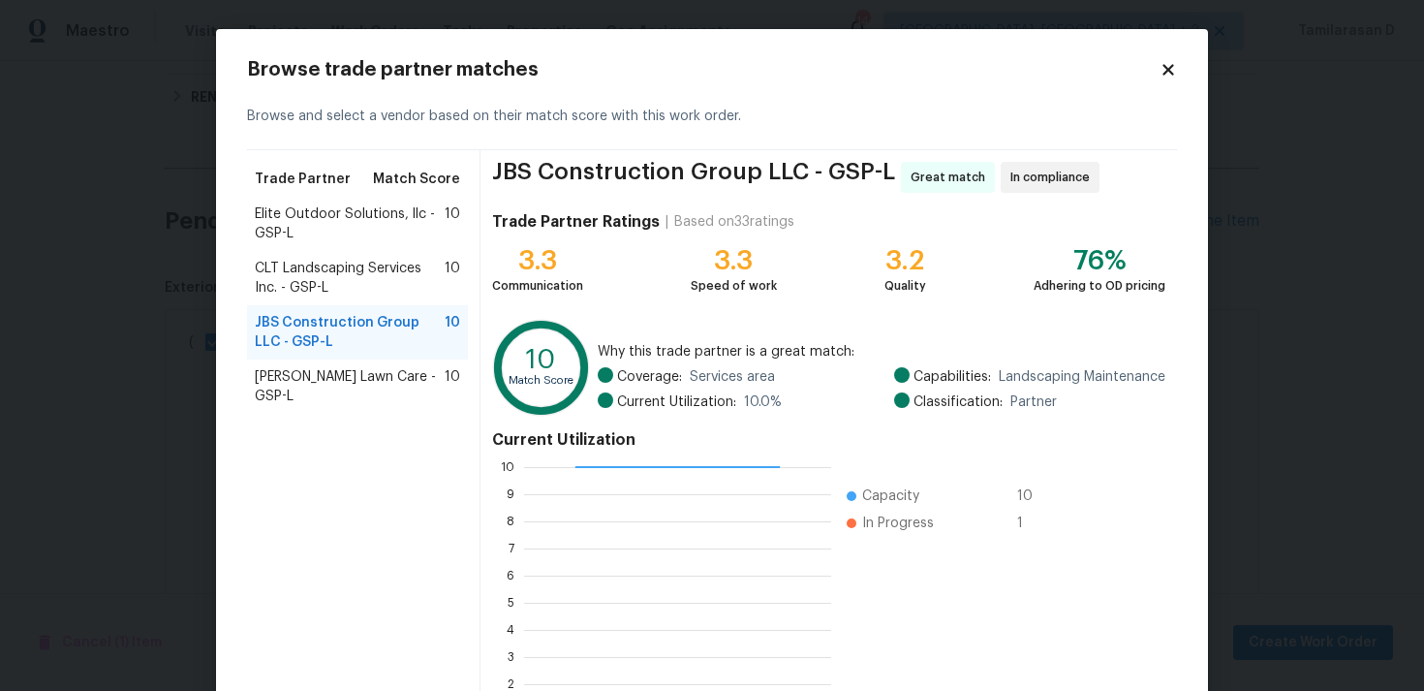
click at [1167, 64] on icon at bounding box center [1168, 69] width 17 height 17
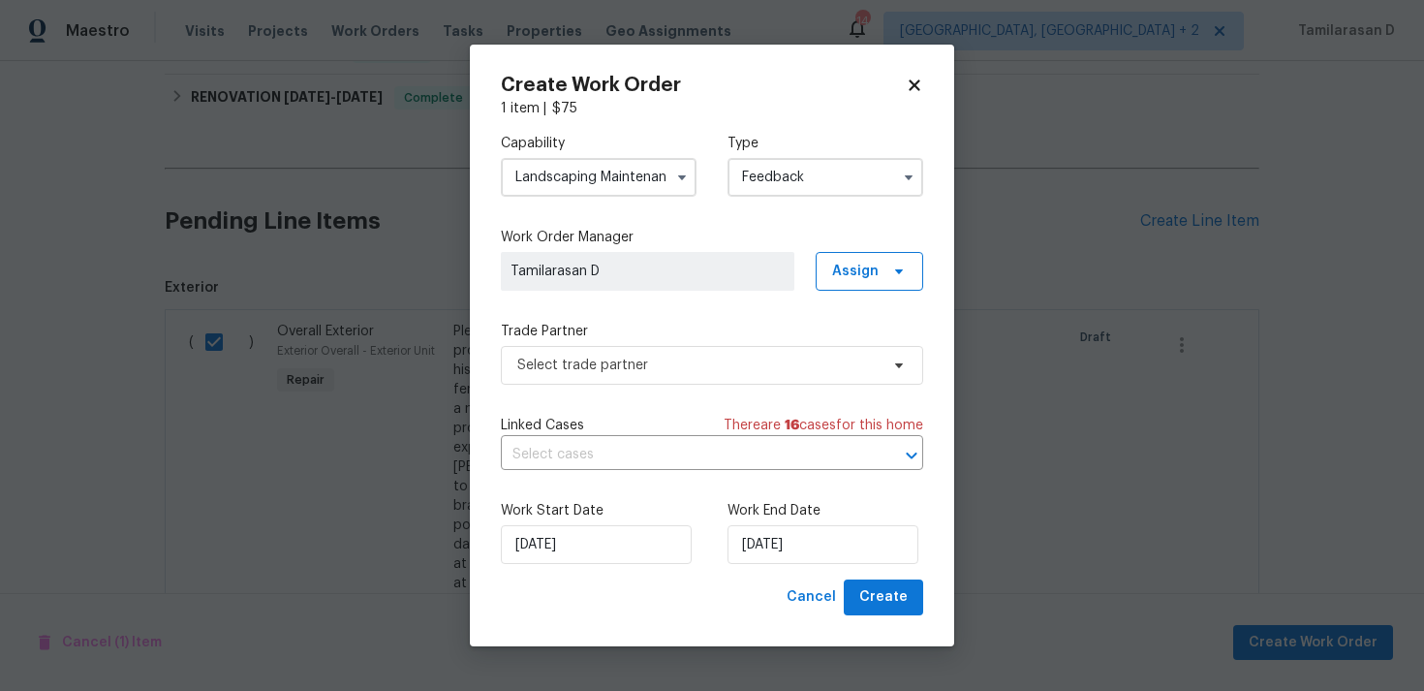
click at [593, 180] on input "Landscaping Maintenance" at bounding box center [599, 177] width 196 height 39
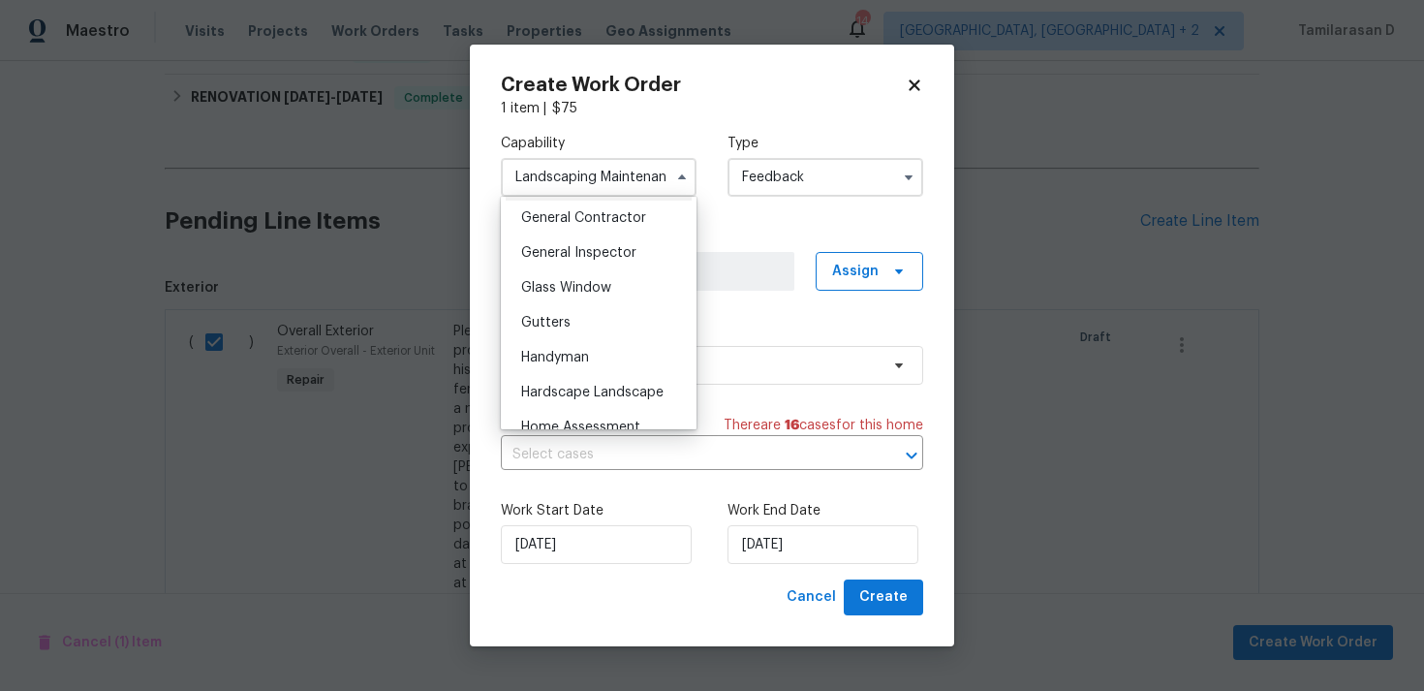
scroll to position [986, 0]
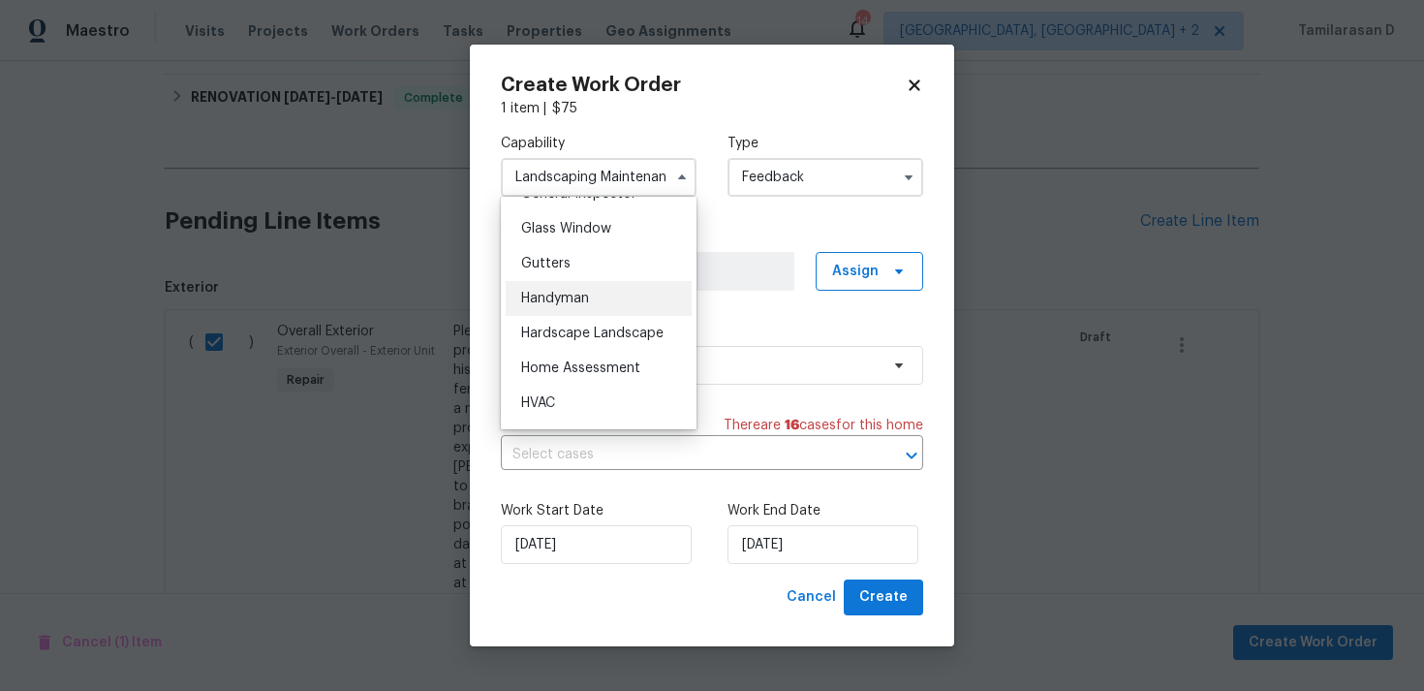
click at [551, 302] on span "Handyman" at bounding box center [555, 299] width 68 height 14
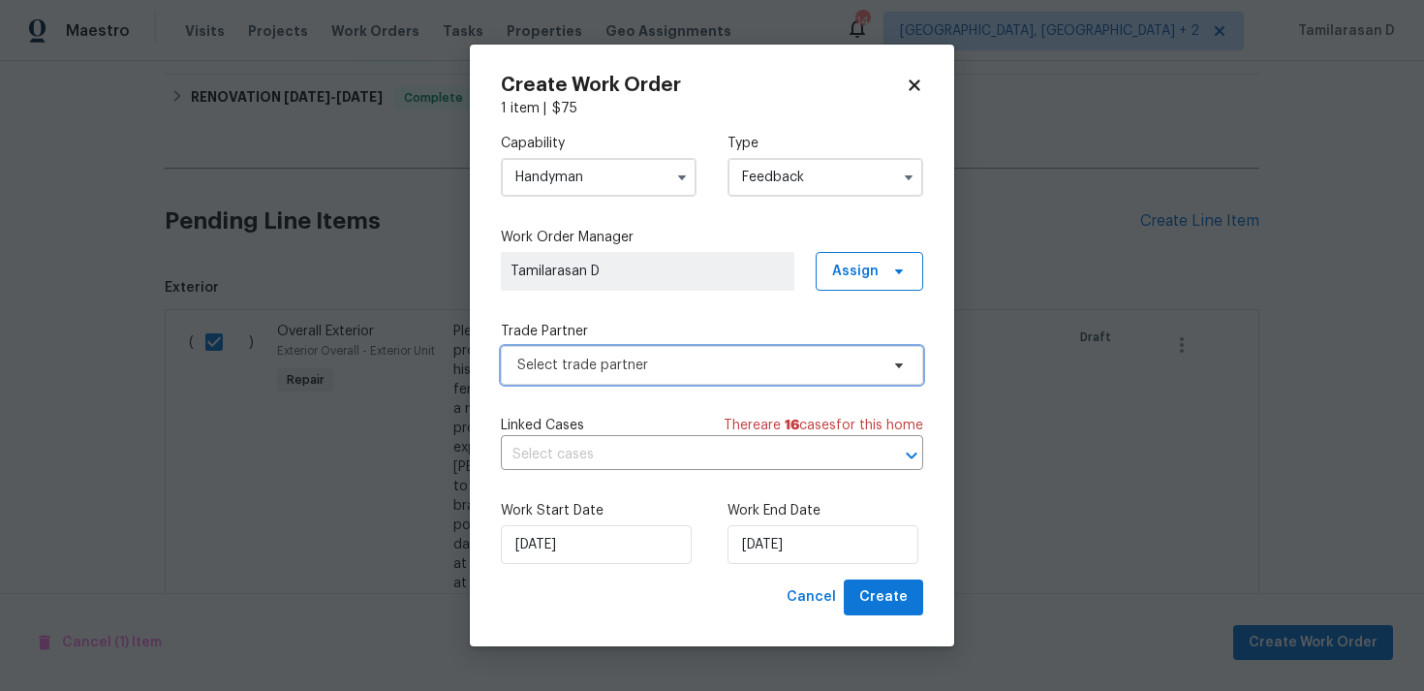
click at [603, 355] on span "Select trade partner" at bounding box center [712, 365] width 422 height 39
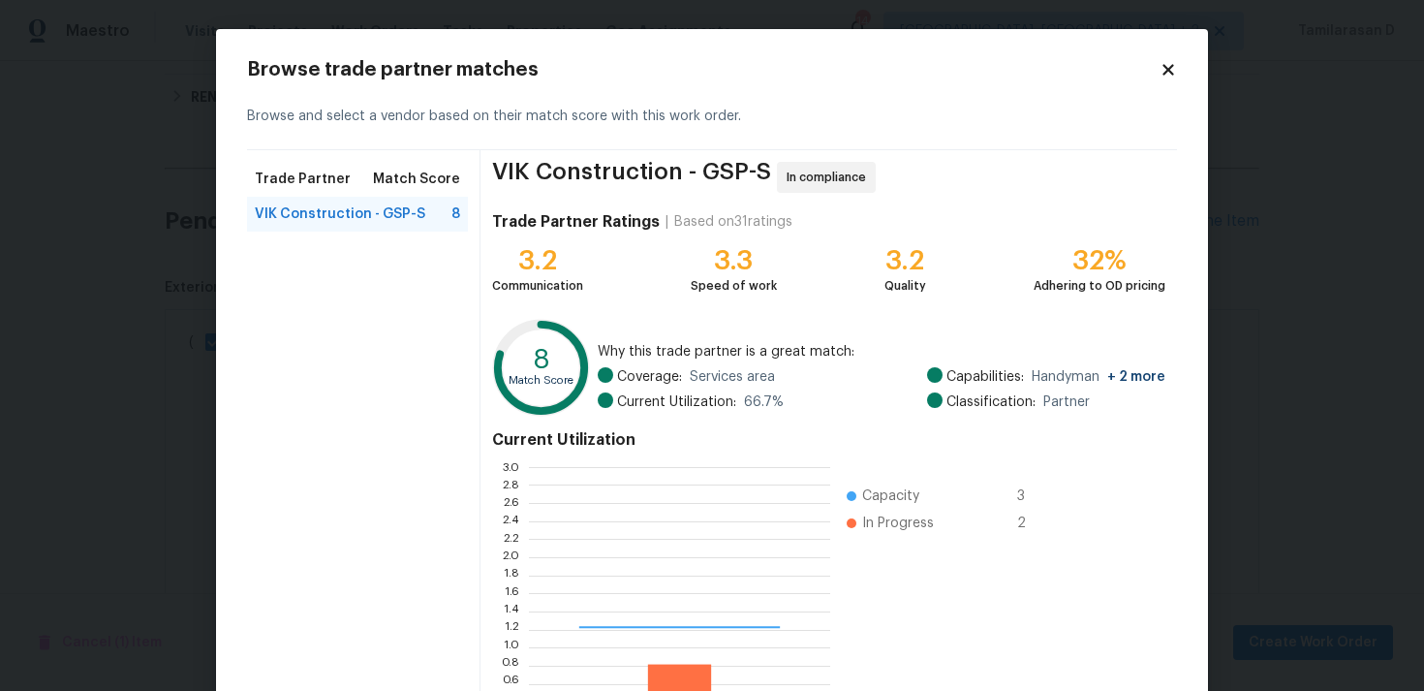
scroll to position [271, 301]
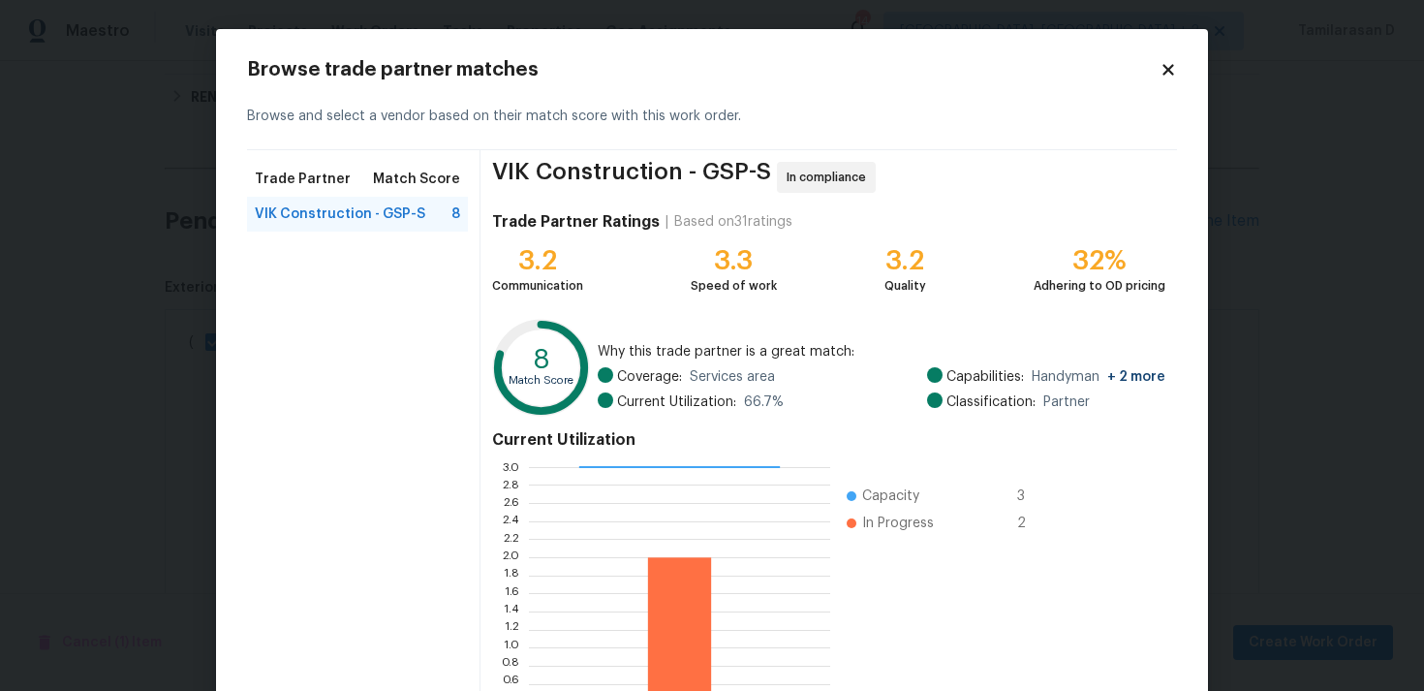
click at [1168, 66] on icon at bounding box center [1168, 69] width 17 height 17
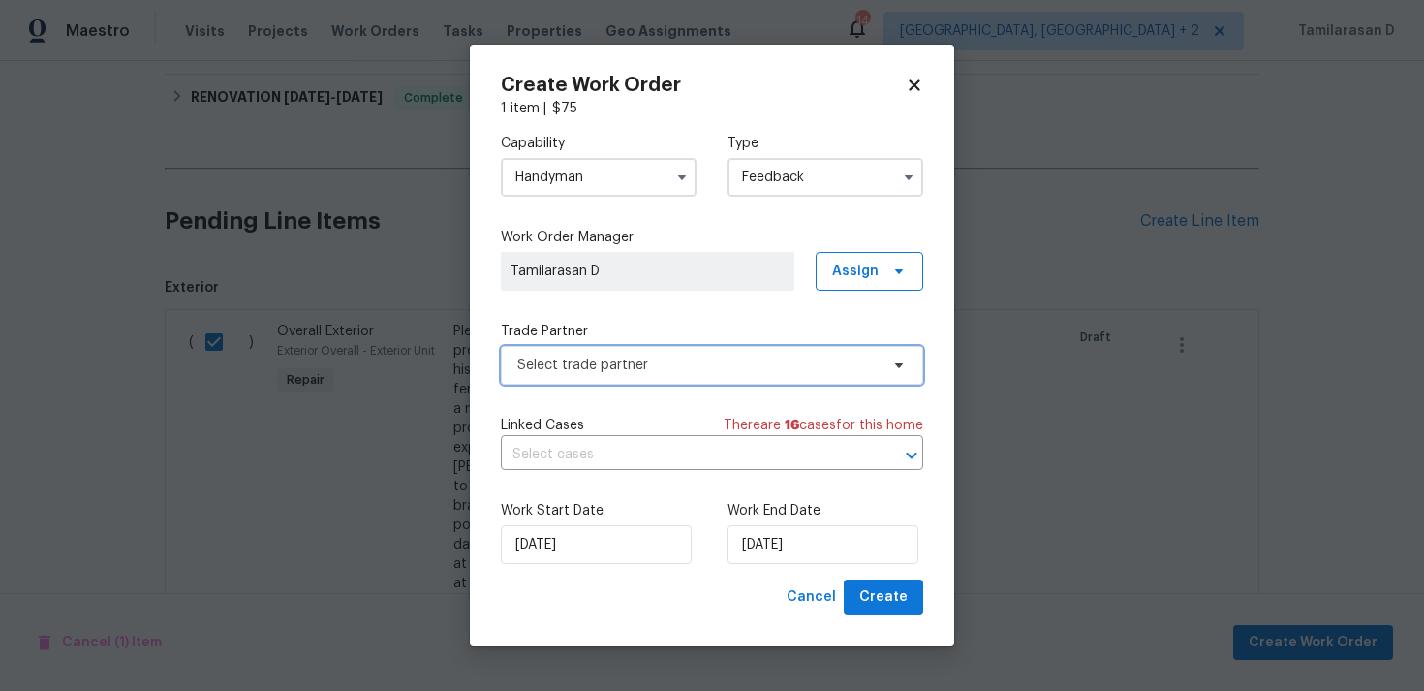
click at [574, 371] on span "Select trade partner" at bounding box center [697, 365] width 361 height 19
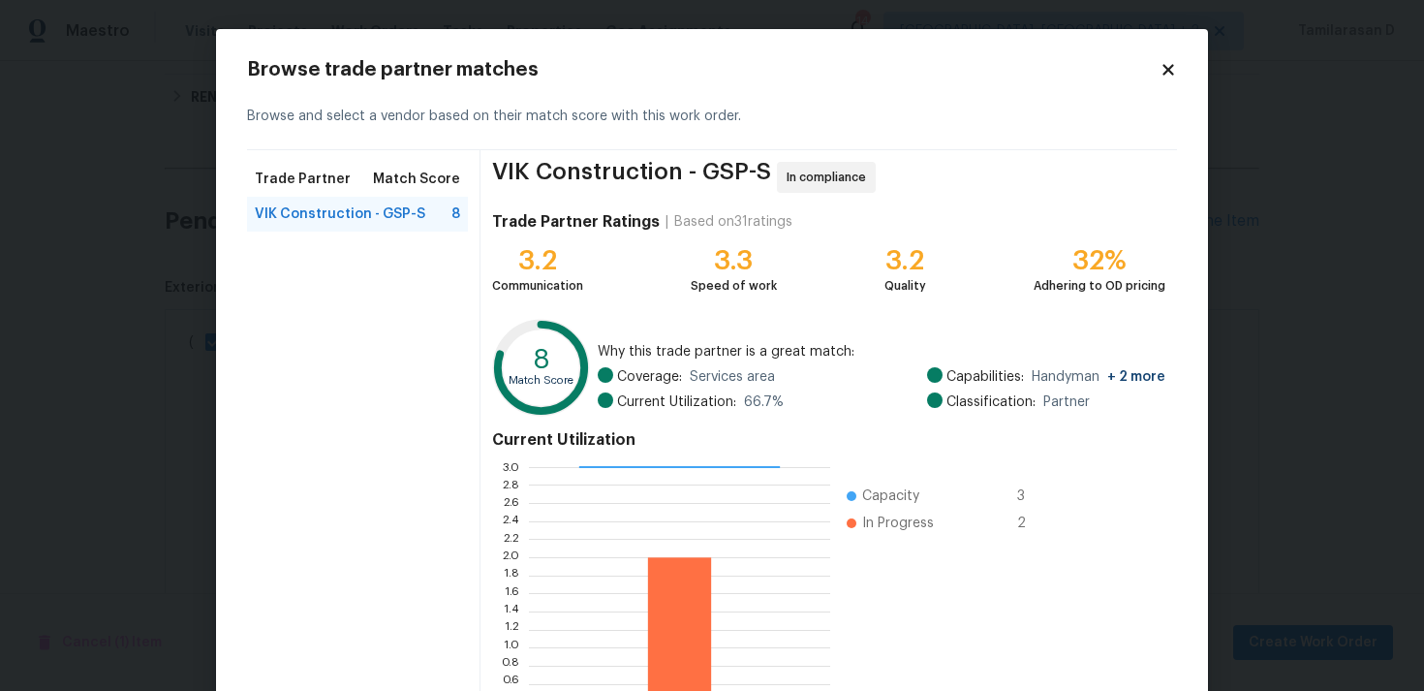
click at [1173, 65] on icon at bounding box center [1168, 69] width 11 height 11
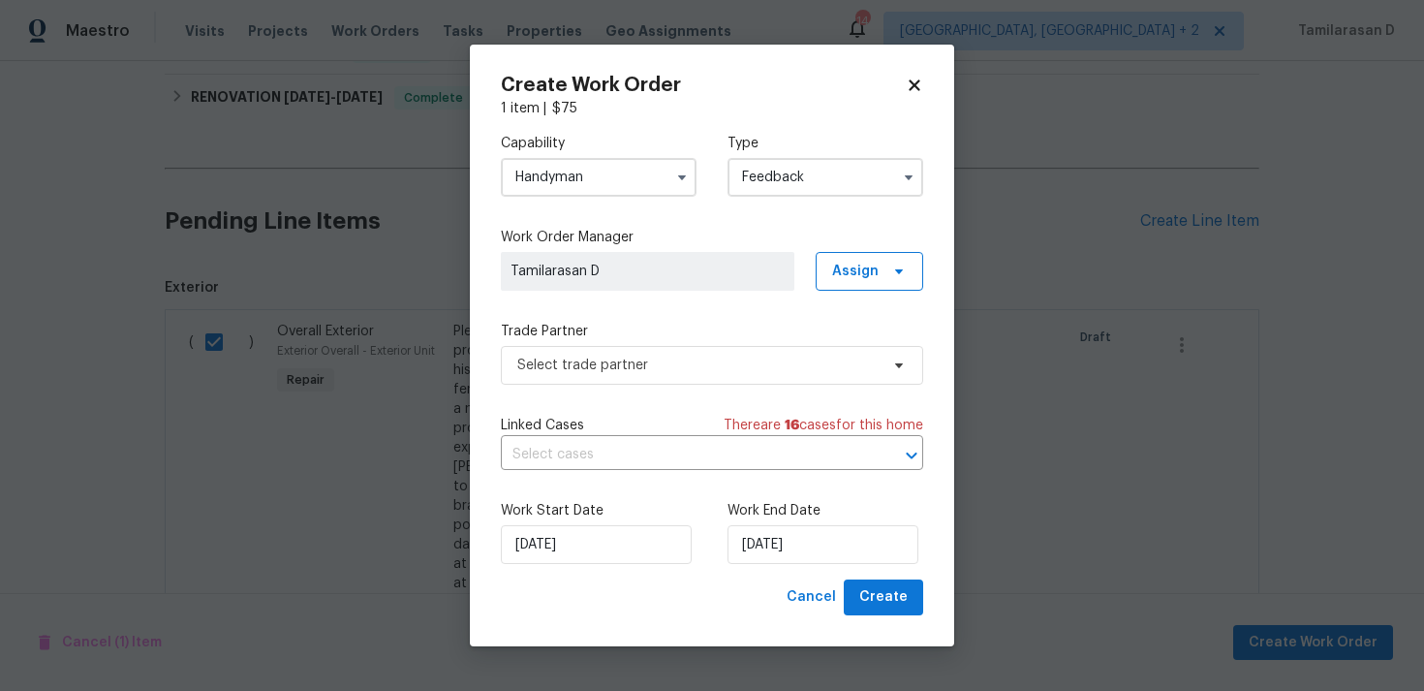
click at [527, 200] on div "Capability Handyman Type Feedback" at bounding box center [712, 165] width 422 height 94
click at [567, 177] on input "Handyman" at bounding box center [599, 177] width 196 height 39
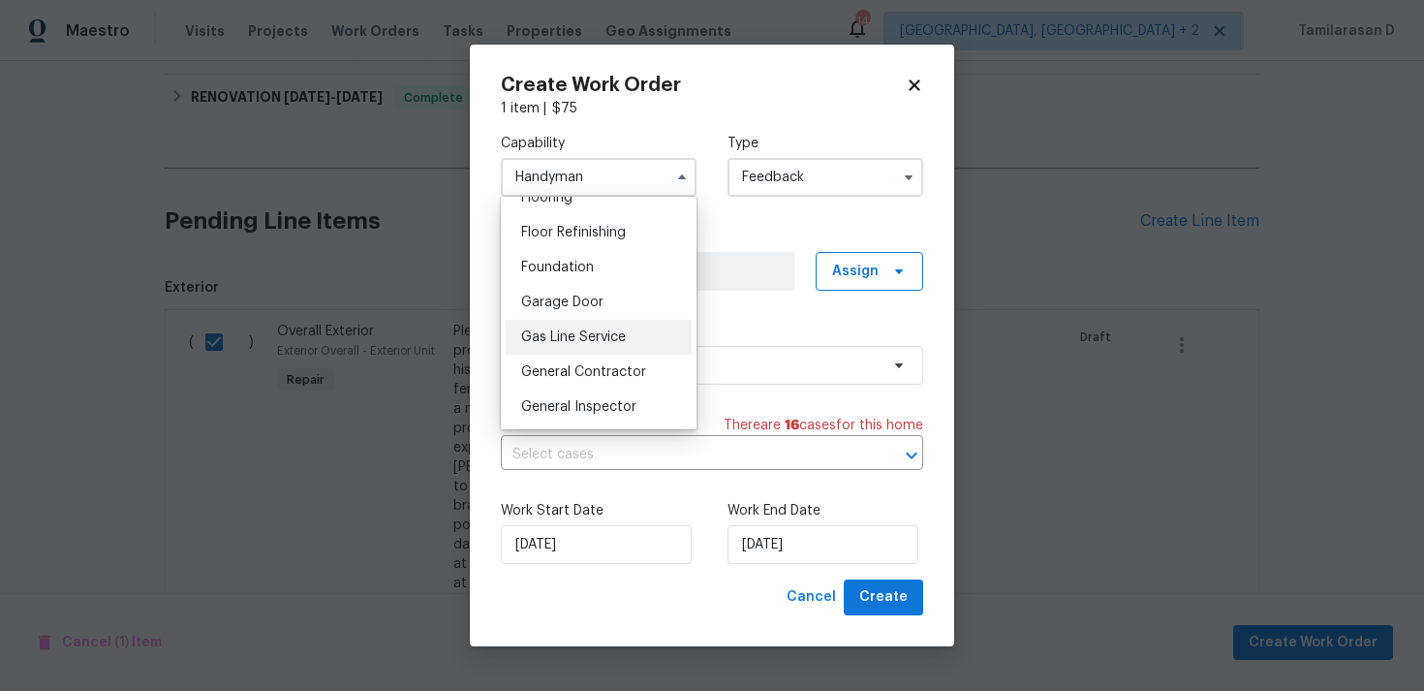
scroll to position [778, 0]
click at [557, 375] on div "General Contractor" at bounding box center [599, 367] width 186 height 35
type input "General Contractor"
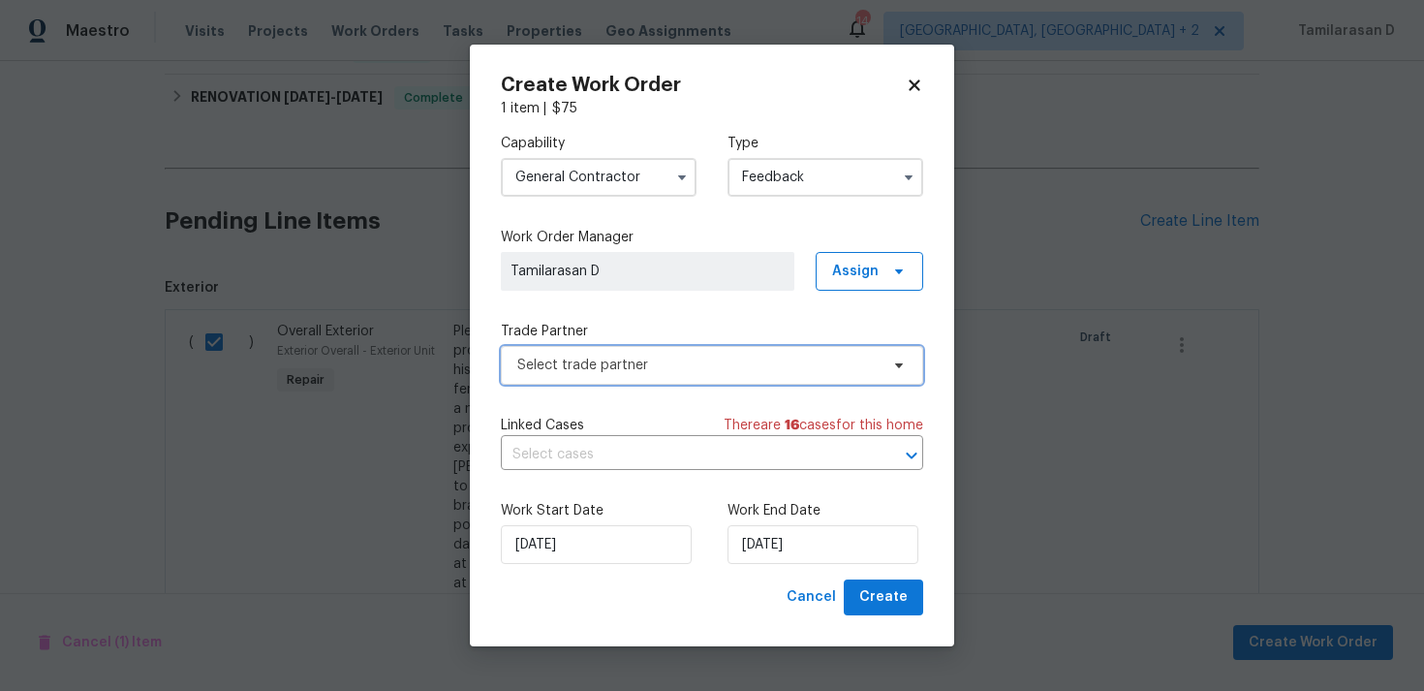
click at [601, 363] on span "Select trade partner" at bounding box center [697, 365] width 361 height 19
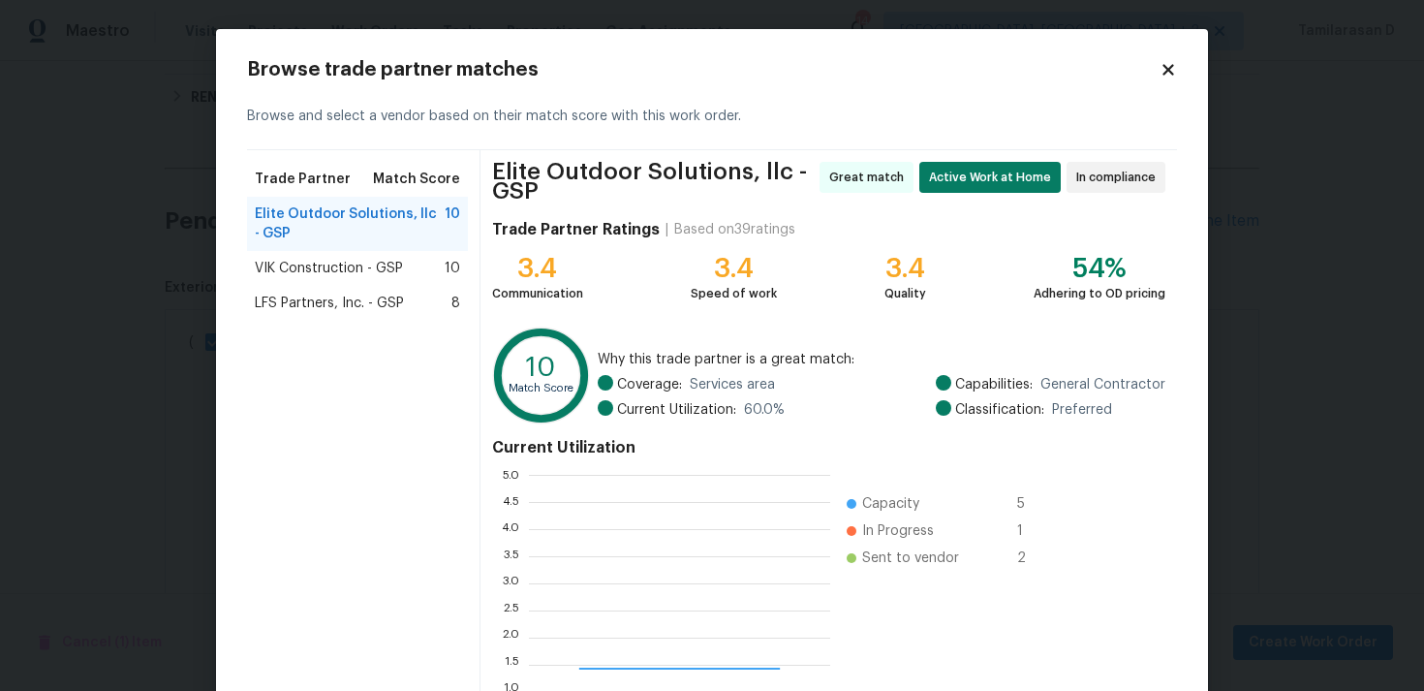
scroll to position [271, 301]
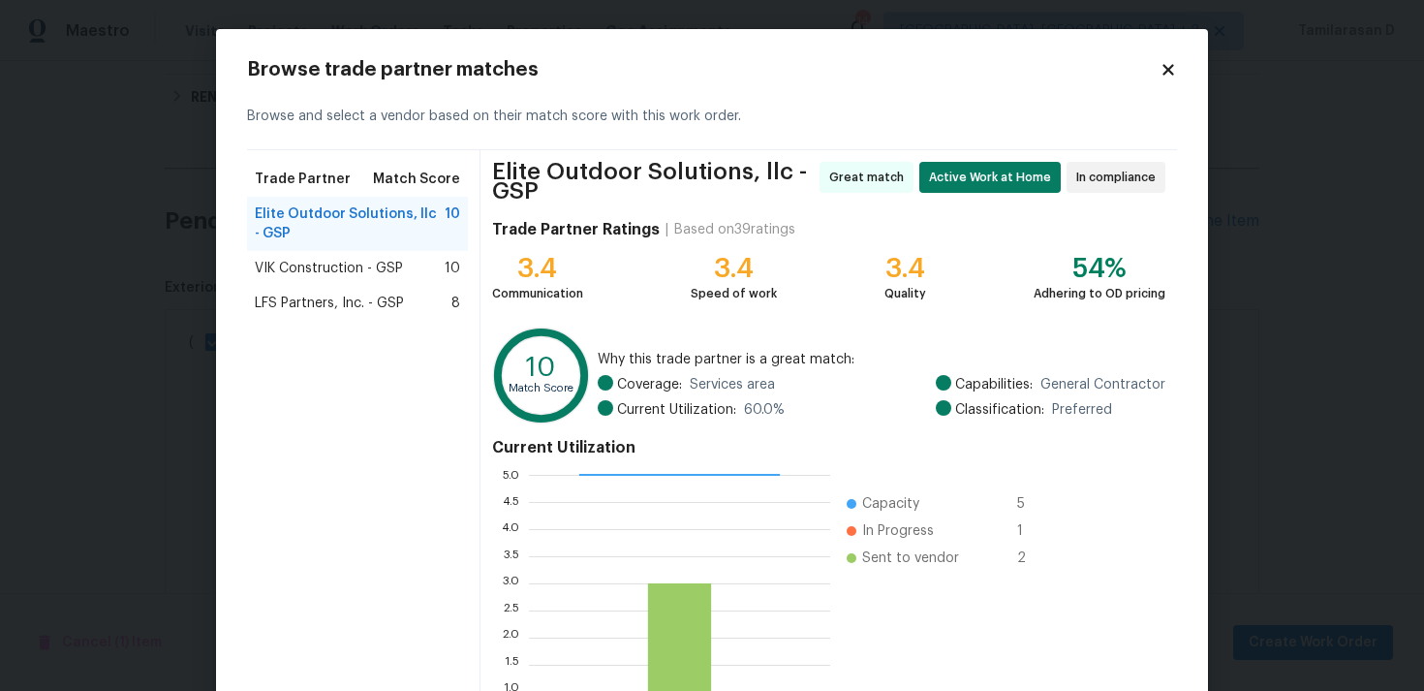
click at [1176, 62] on icon at bounding box center [1168, 69] width 17 height 17
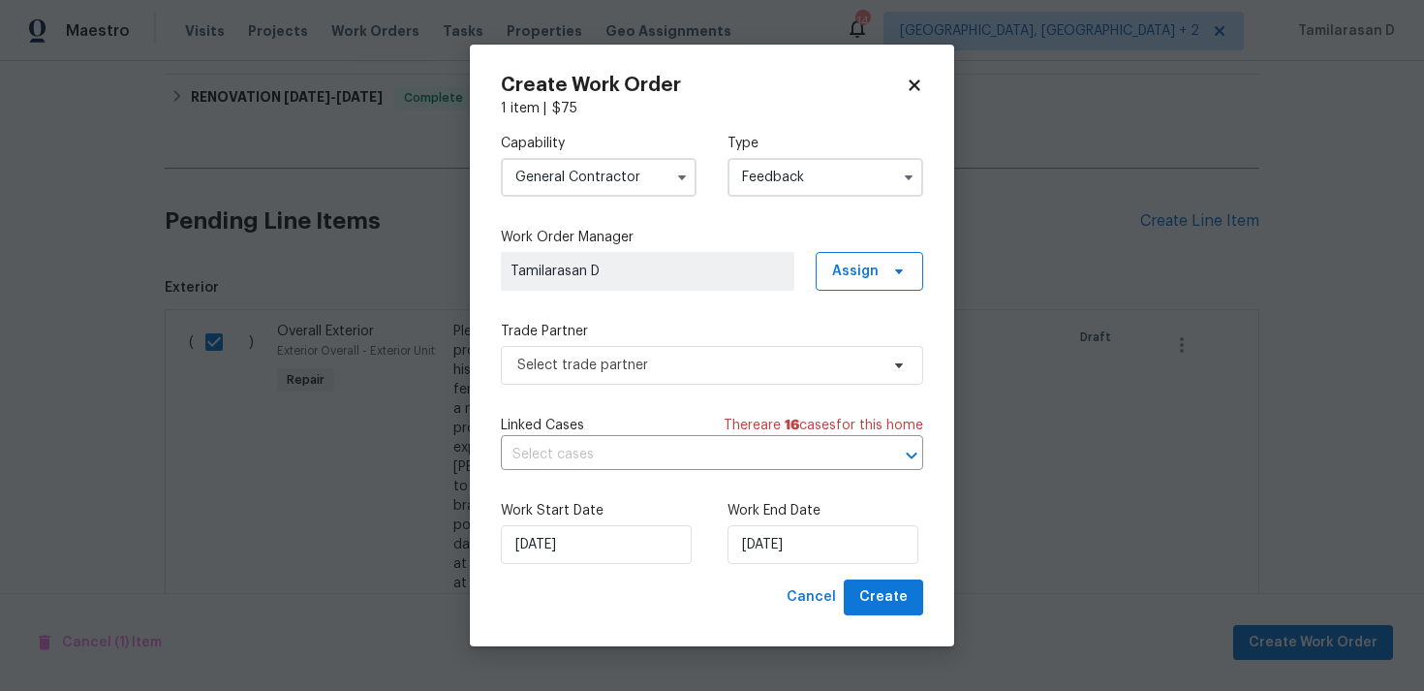
checkbox input "false"
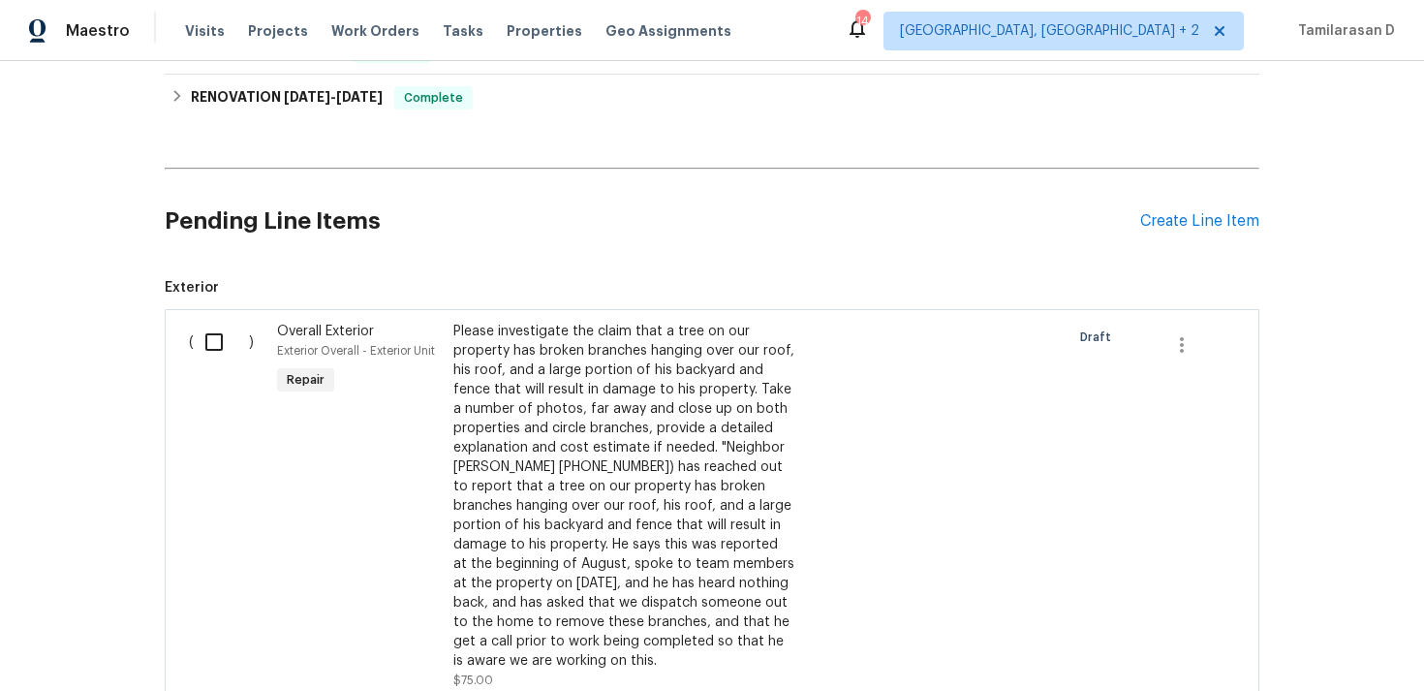
scroll to position [0, 0]
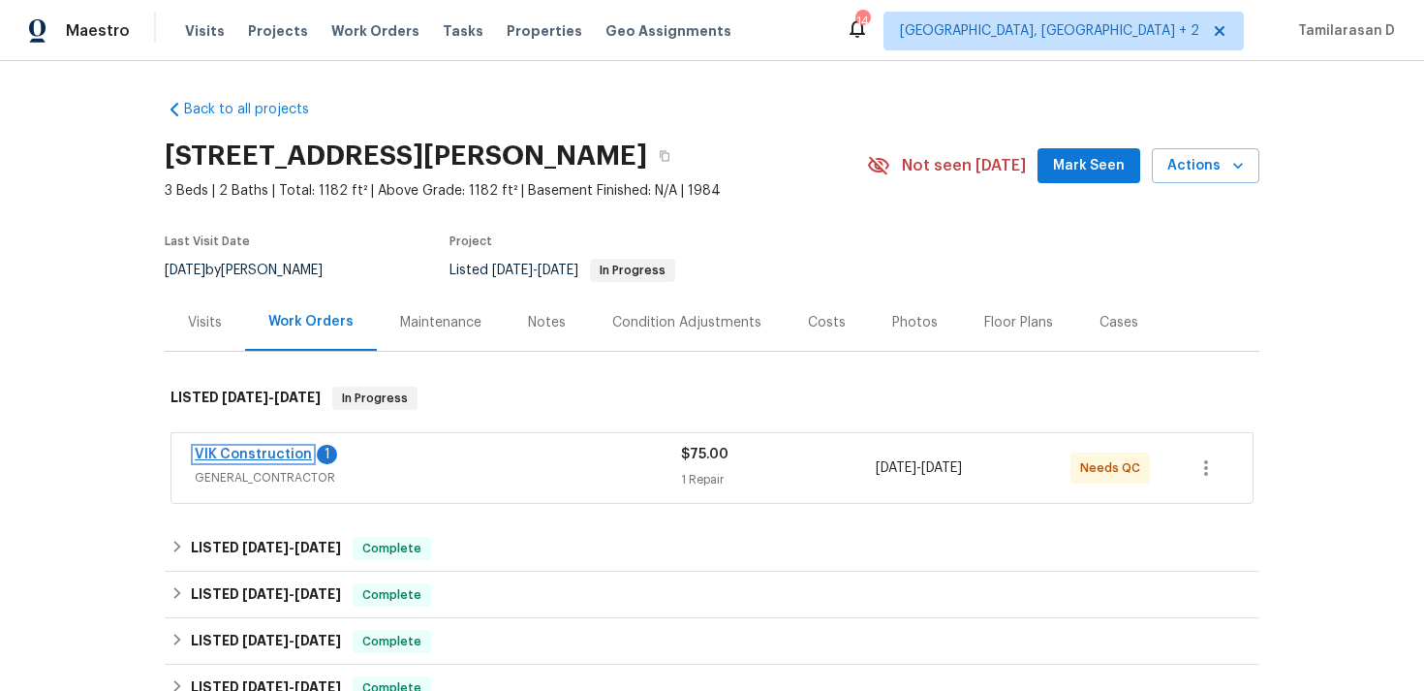
click at [295, 452] on link "VIK Construction" at bounding box center [253, 455] width 117 height 14
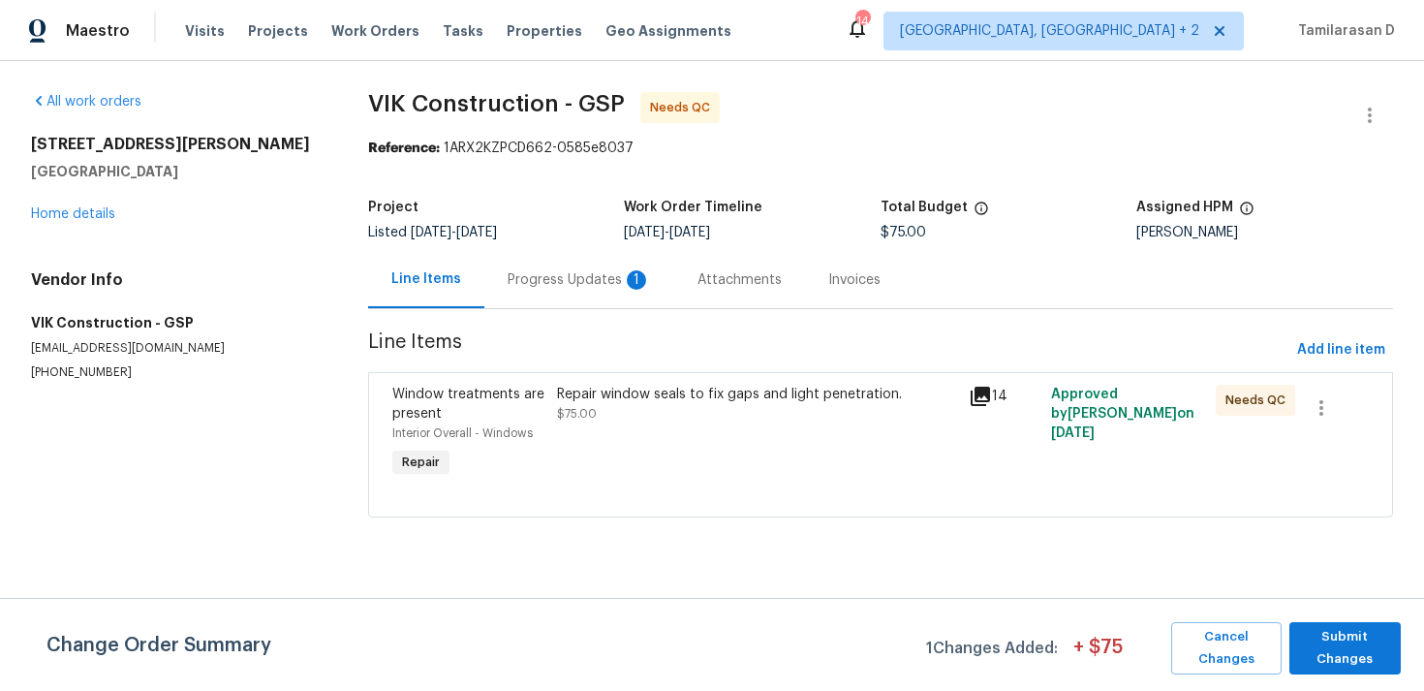
click at [530, 271] on div "Progress Updates 1" at bounding box center [579, 279] width 143 height 19
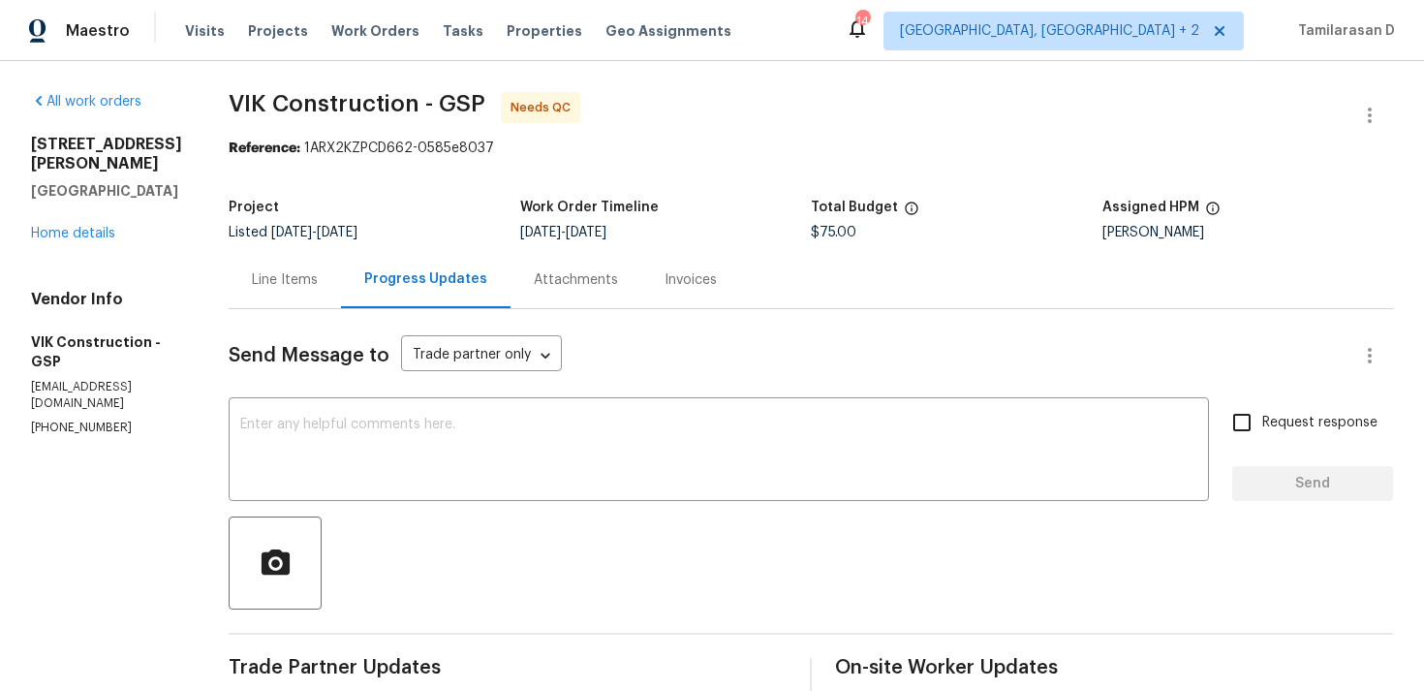
click at [341, 303] on div "Line Items" at bounding box center [285, 279] width 112 height 57
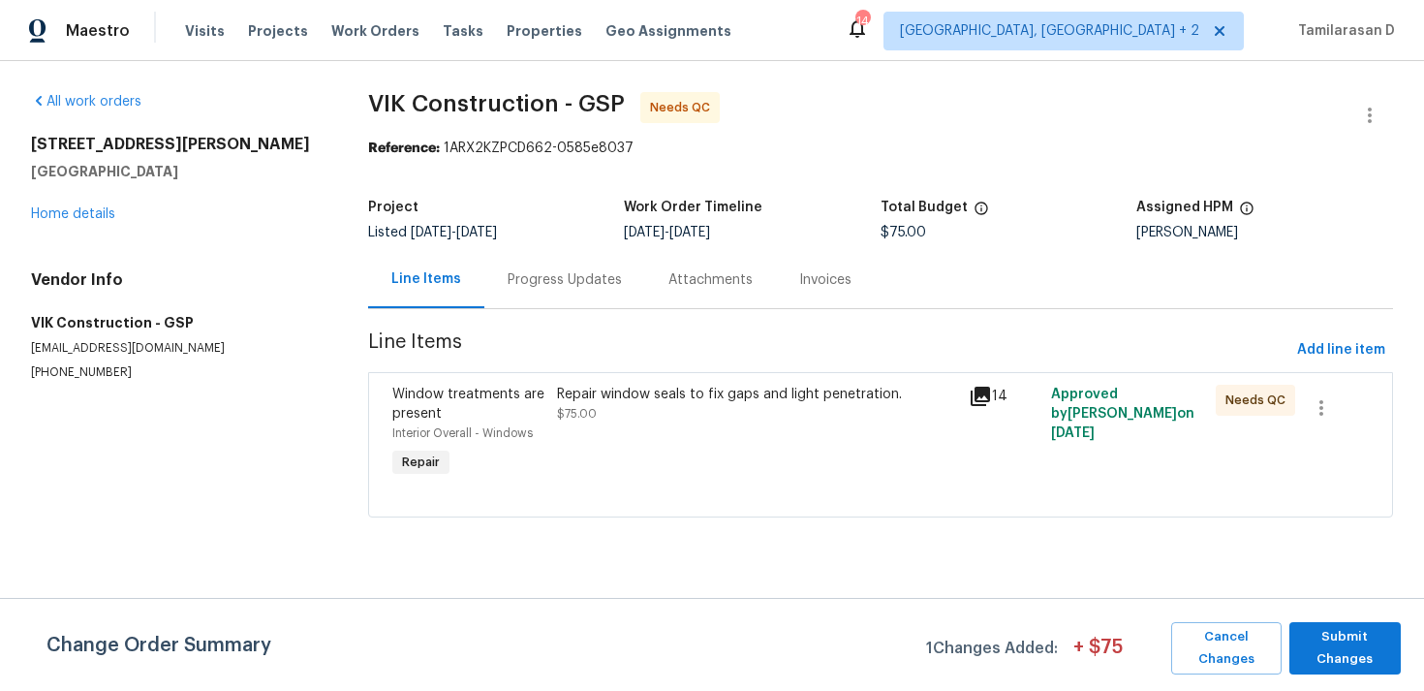
click at [690, 415] on div "Repair window seals to fix gaps and light penetration. $75.00" at bounding box center [757, 404] width 400 height 39
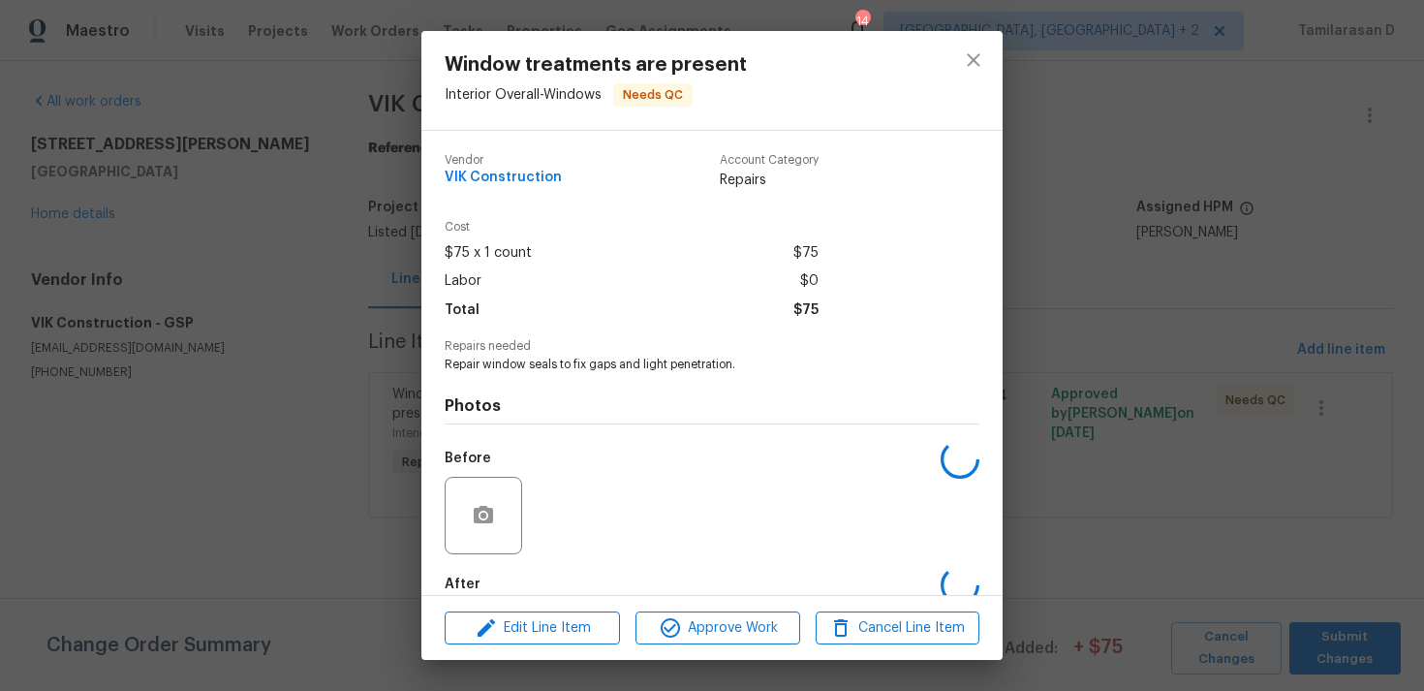
scroll to position [105, 0]
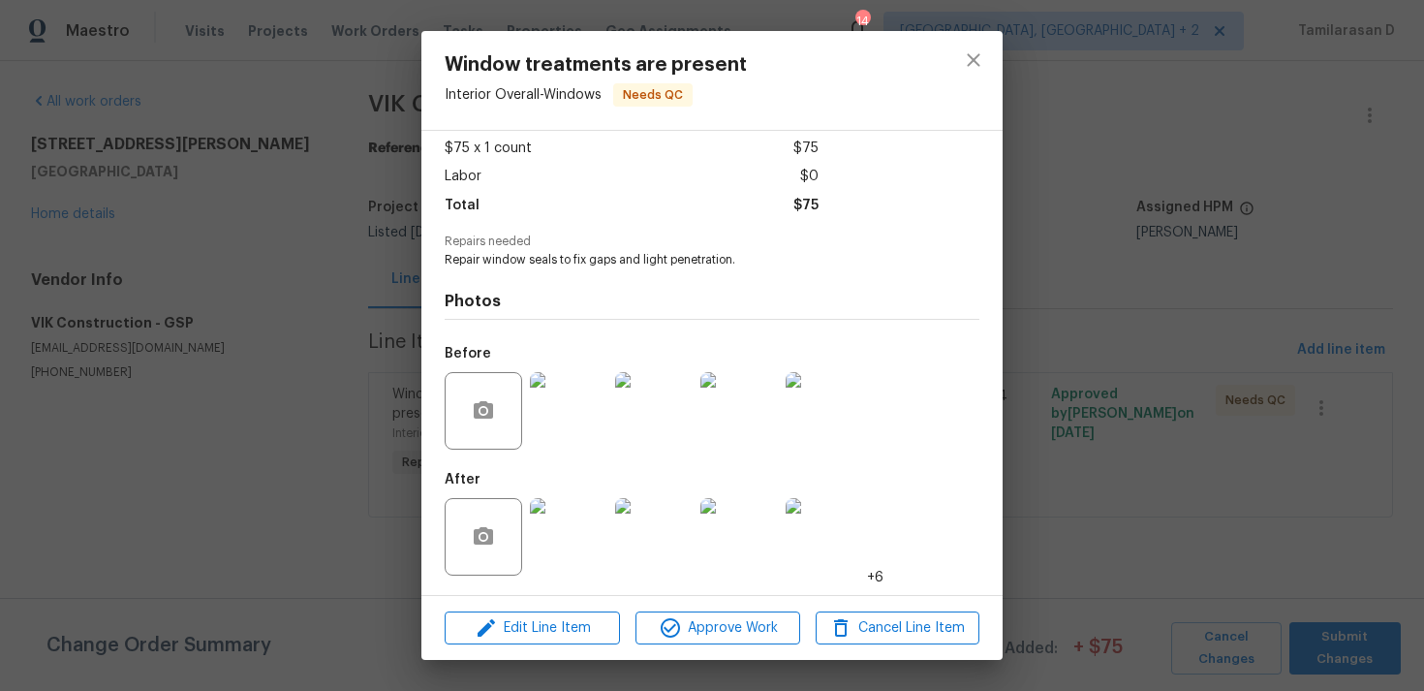
click at [328, 409] on div "Window treatments are present Interior Overall - Windows Needs QC Vendor VIK Co…" at bounding box center [712, 345] width 1424 height 691
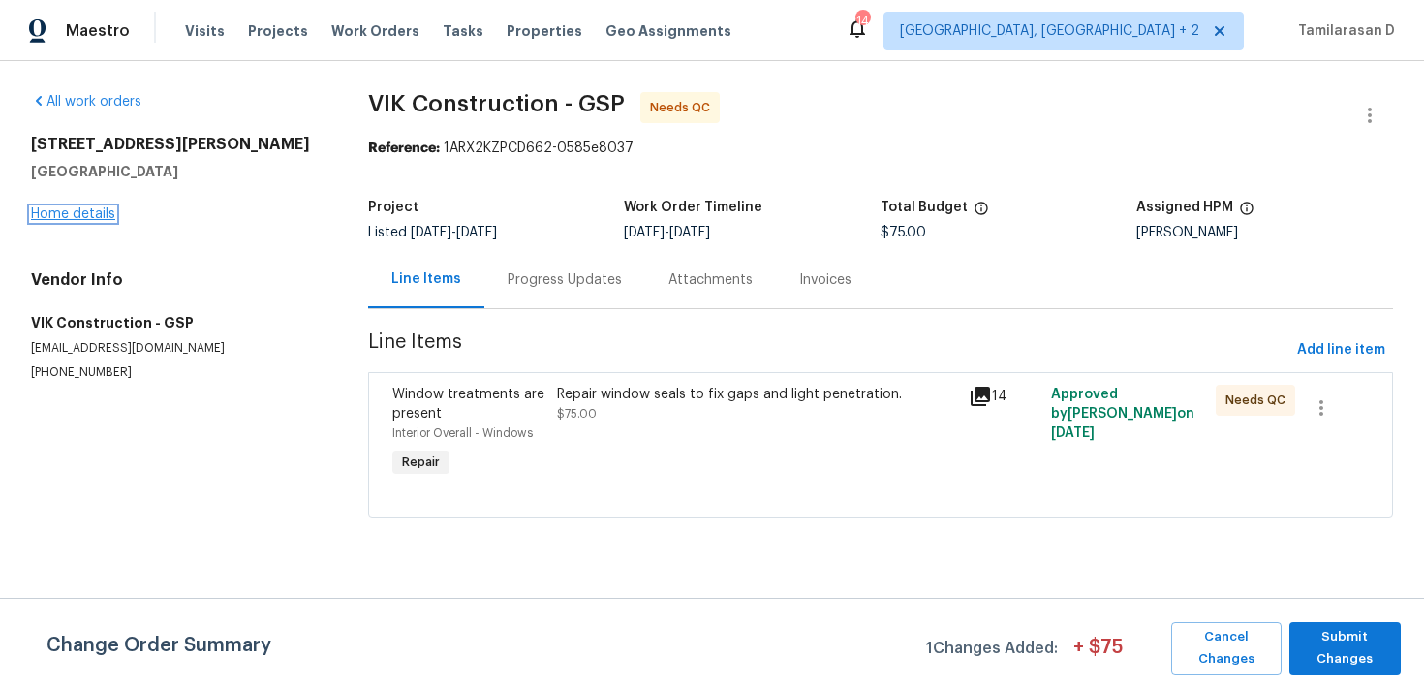
click at [70, 211] on link "Home details" at bounding box center [73, 214] width 84 height 14
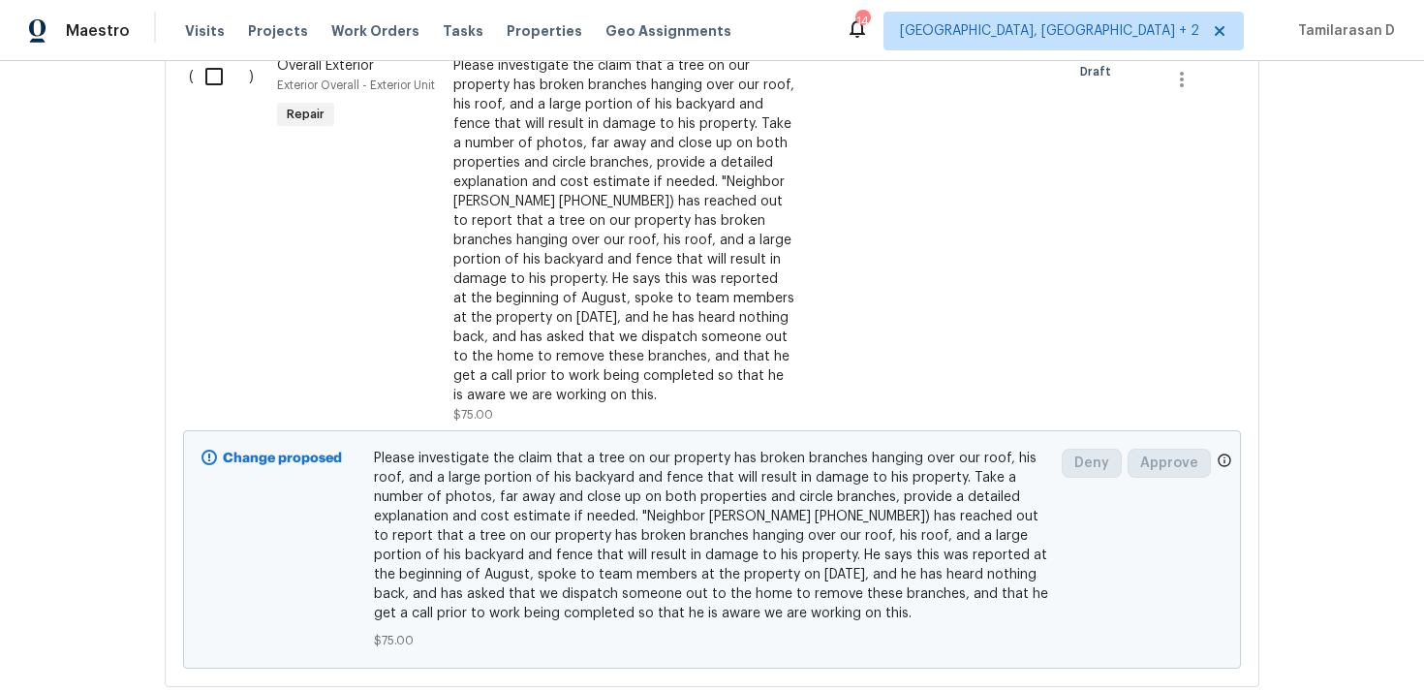
scroll to position [866, 0]
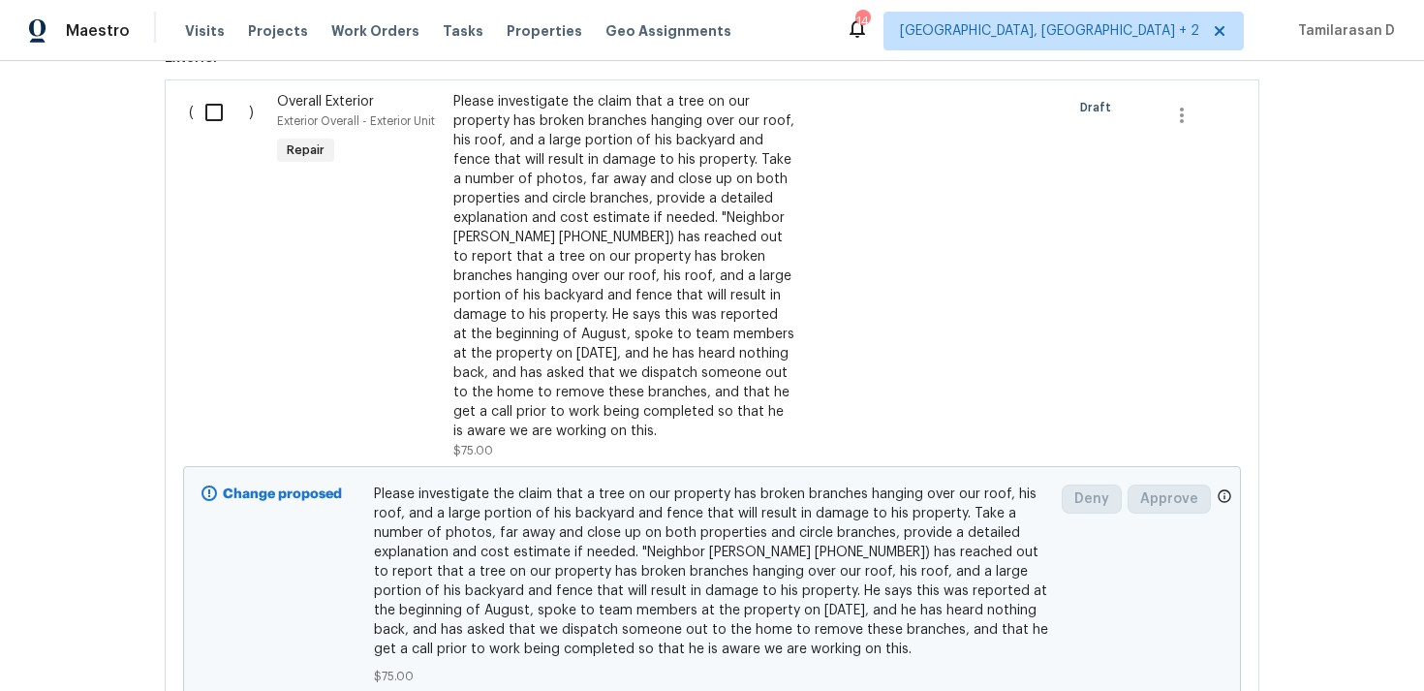
click at [208, 101] on input "checkbox" at bounding box center [221, 112] width 55 height 41
checkbox input "true"
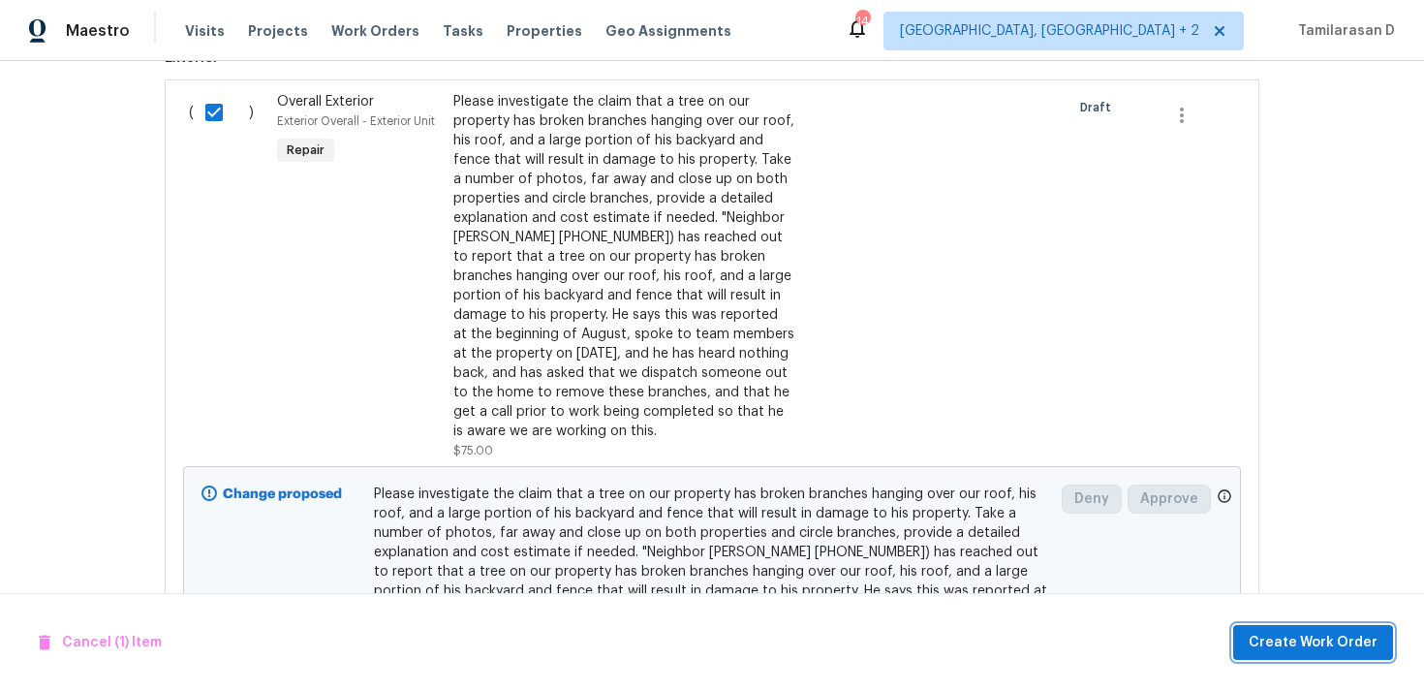
click at [1270, 625] on button "Create Work Order" at bounding box center [1313, 643] width 160 height 36
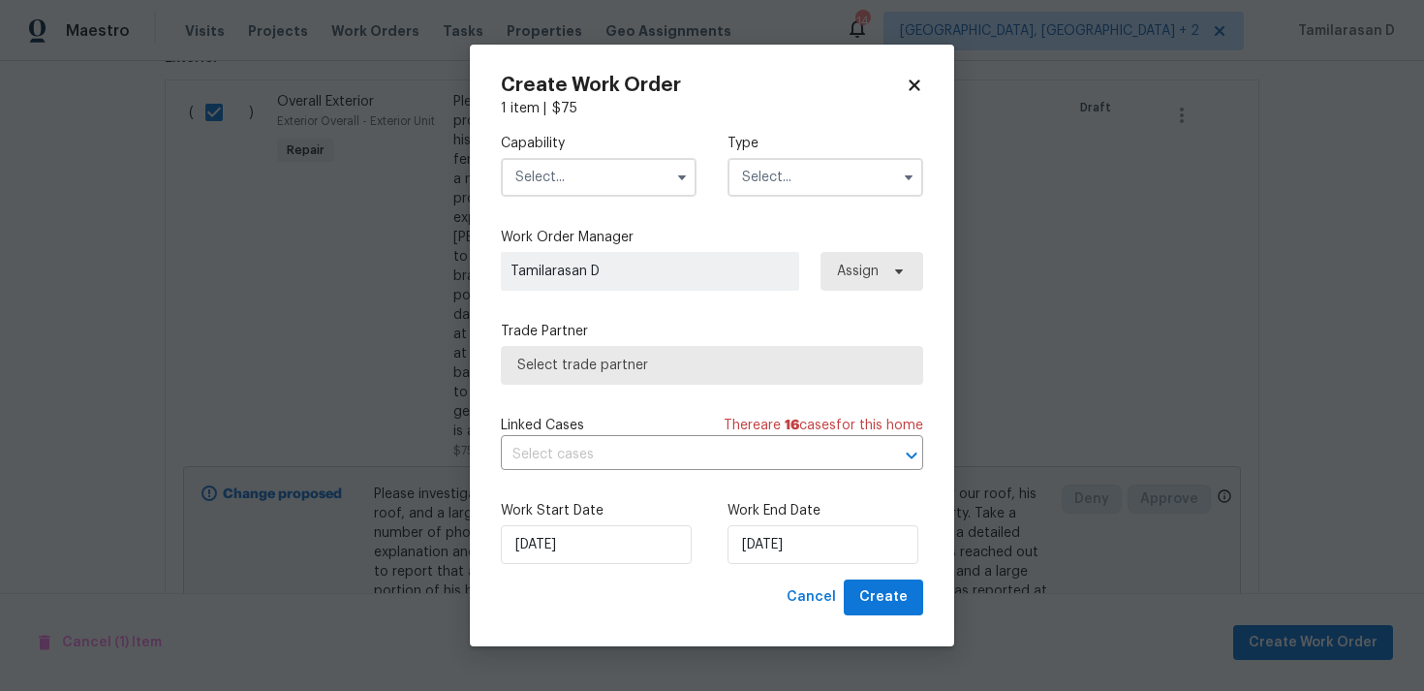
click at [815, 161] on input "text" at bounding box center [826, 177] width 196 height 39
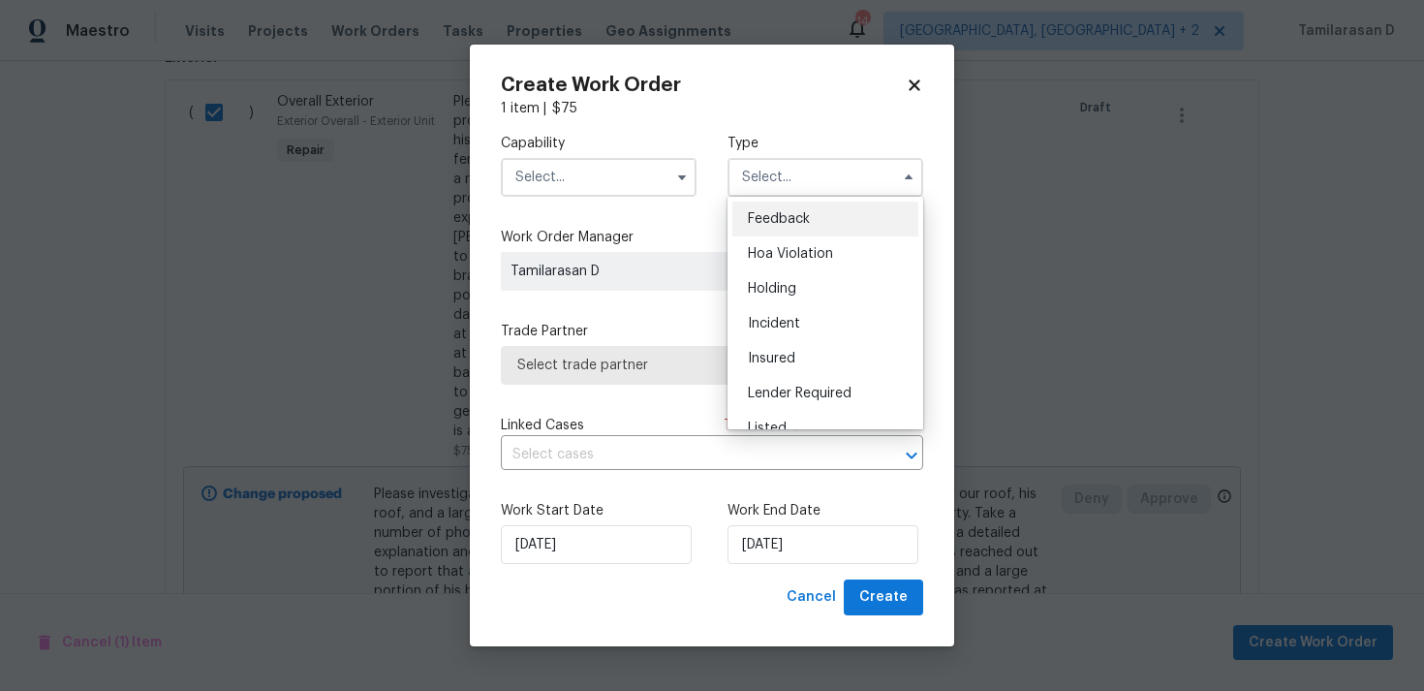
click at [761, 213] on span "Feedback" at bounding box center [779, 219] width 62 height 14
type input "Feedback"
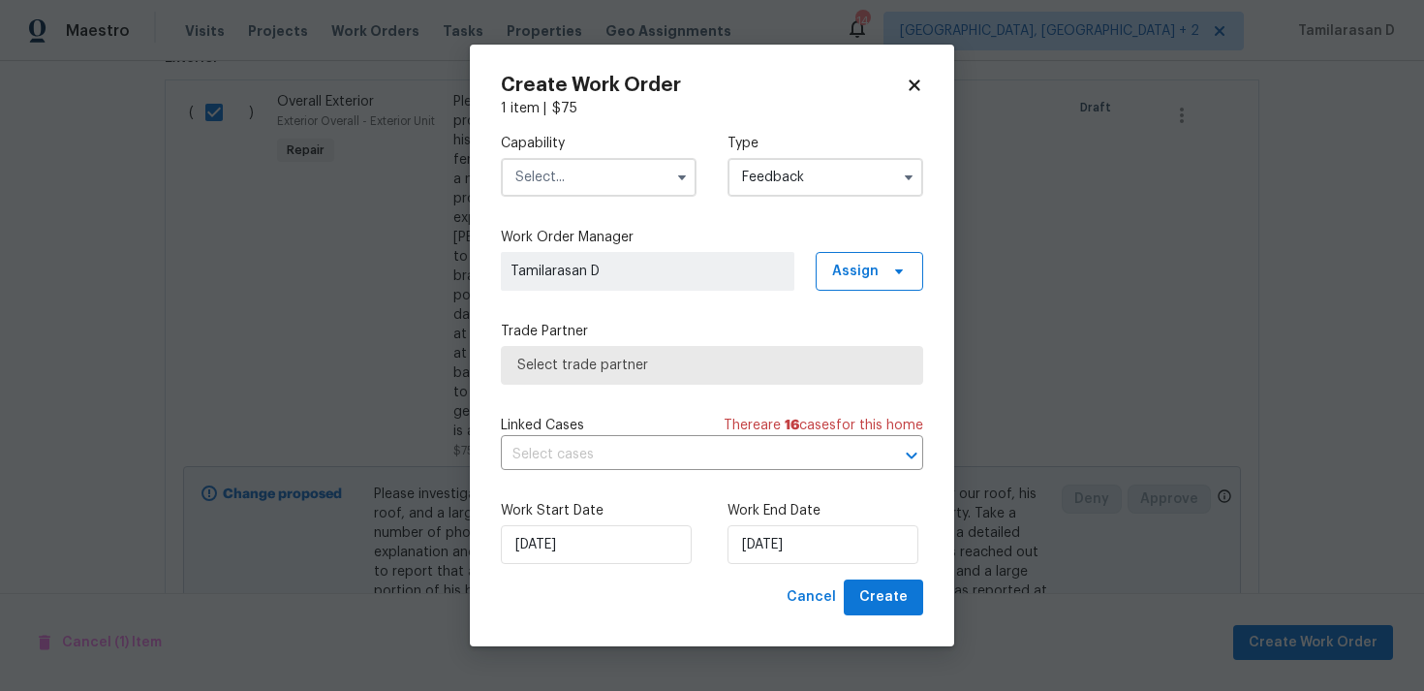
click at [605, 186] on input "text" at bounding box center [599, 177] width 196 height 39
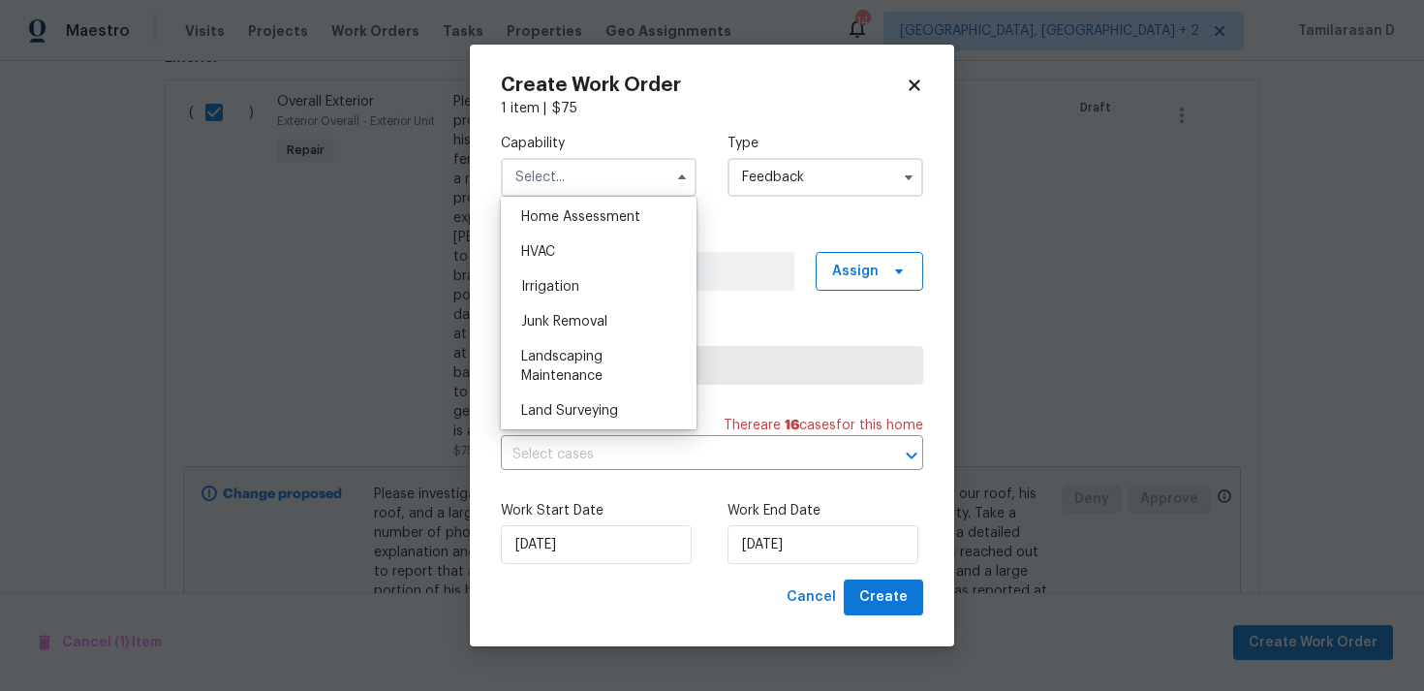
scroll to position [1154, 0]
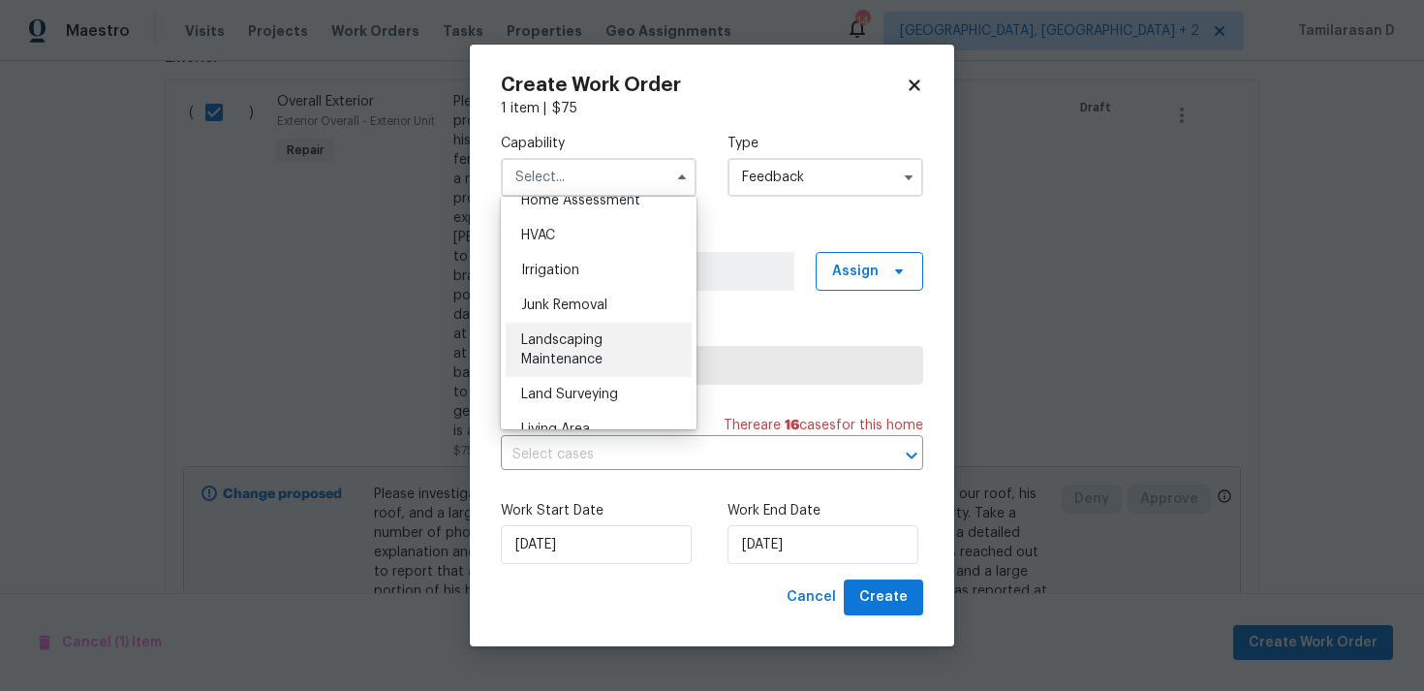
click at [559, 363] on span "Landscaping Maintenance" at bounding box center [561, 349] width 81 height 33
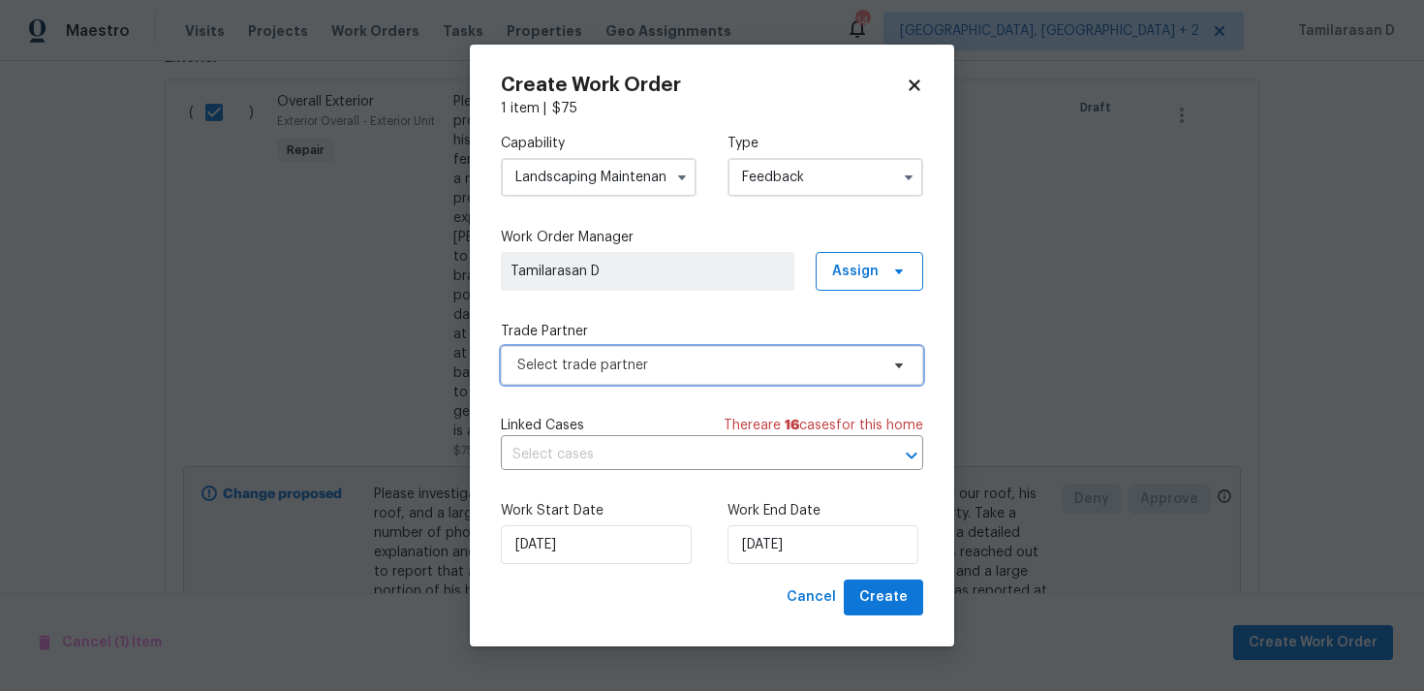
click at [580, 362] on span "Select trade partner" at bounding box center [697, 365] width 361 height 19
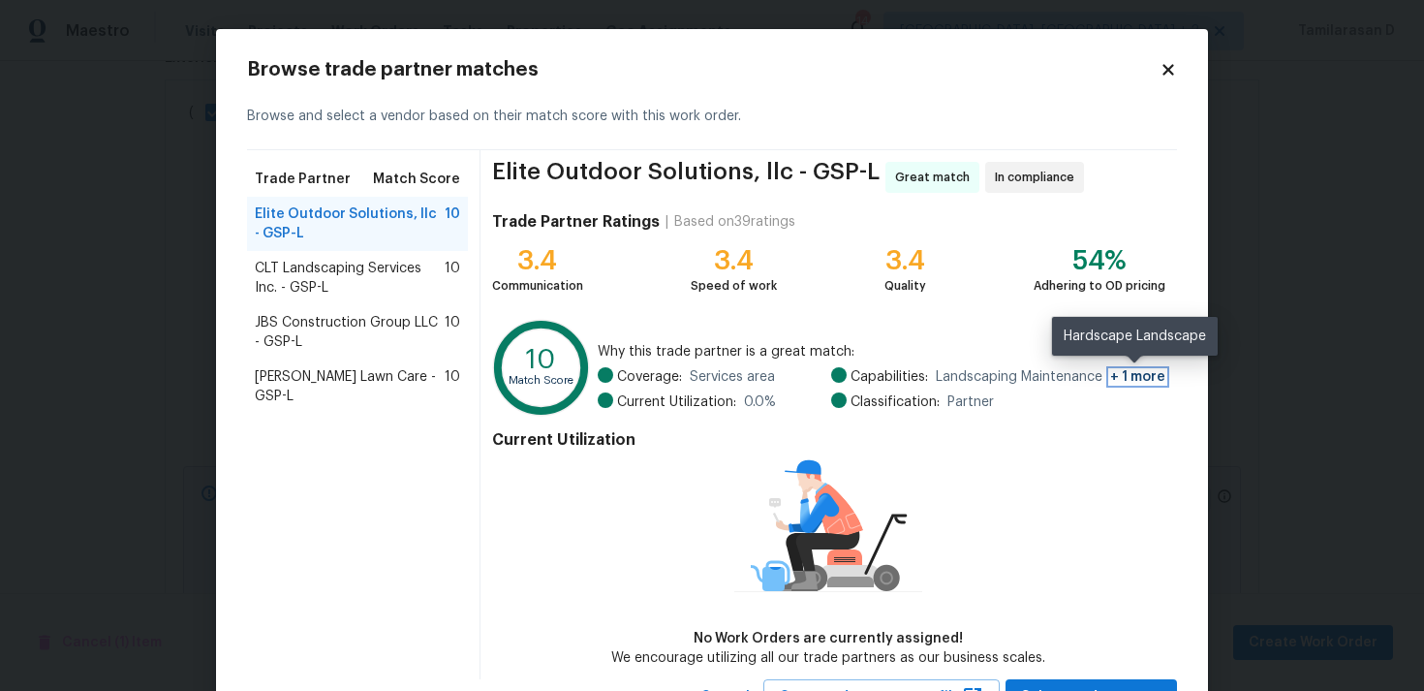
click at [1137, 372] on span "+ 1 more" at bounding box center [1137, 377] width 55 height 14
click at [152, 350] on body "Maestro Visits Projects Work Orders Tasks Properties Geo Assignments 14 Albuque…" at bounding box center [712, 345] width 1424 height 691
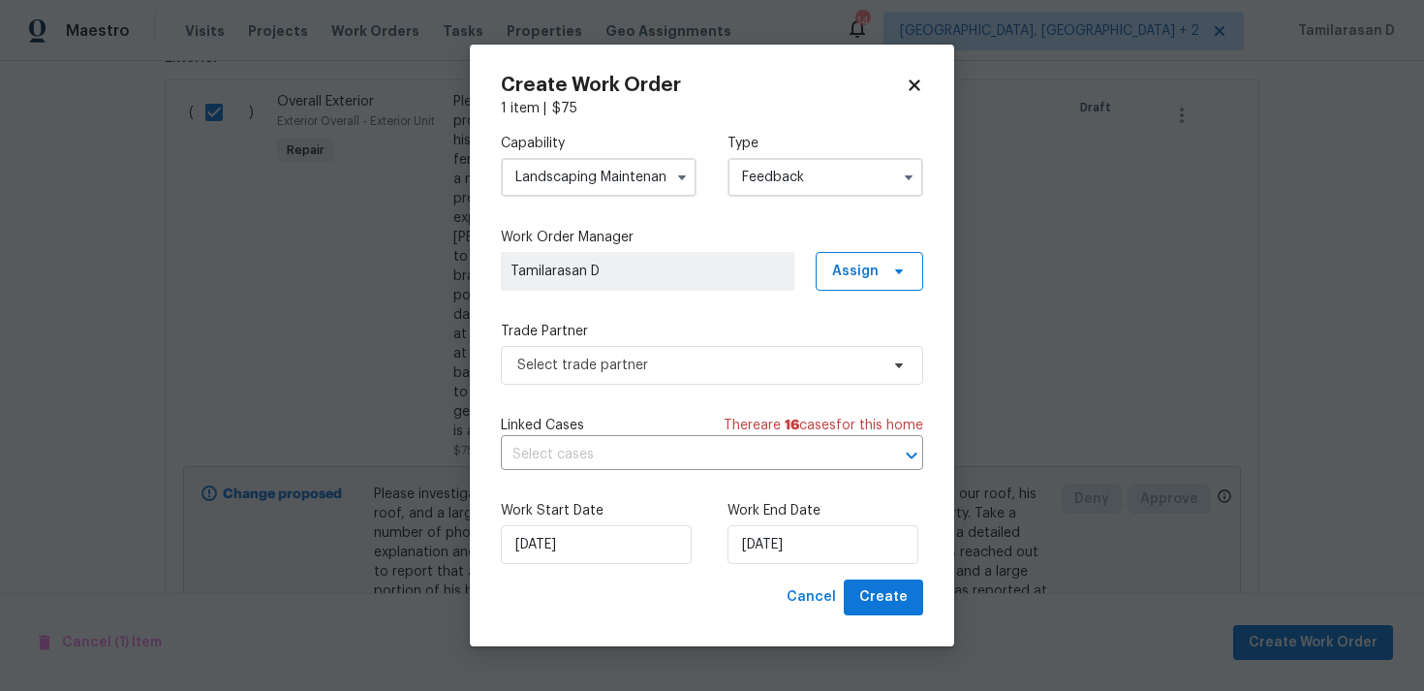
click at [612, 195] on input "Landscaping Maintenance" at bounding box center [599, 177] width 196 height 39
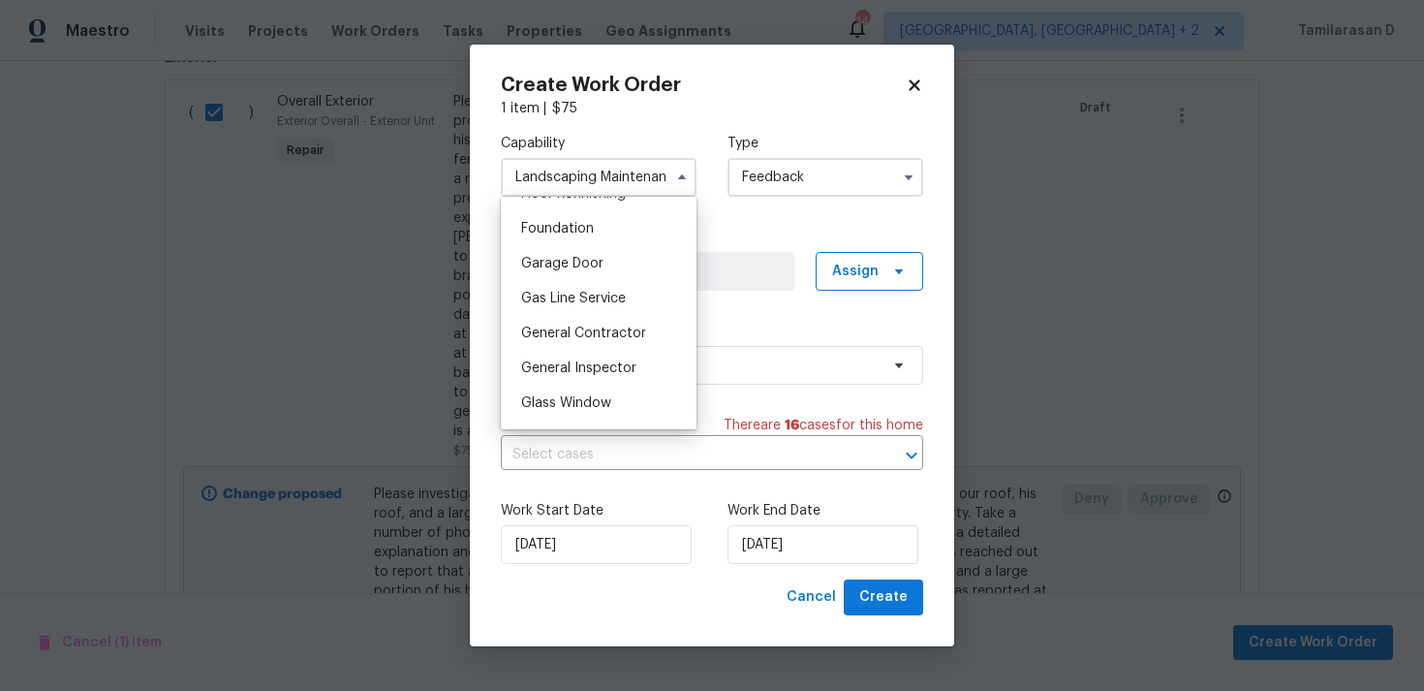
scroll to position [823, 0]
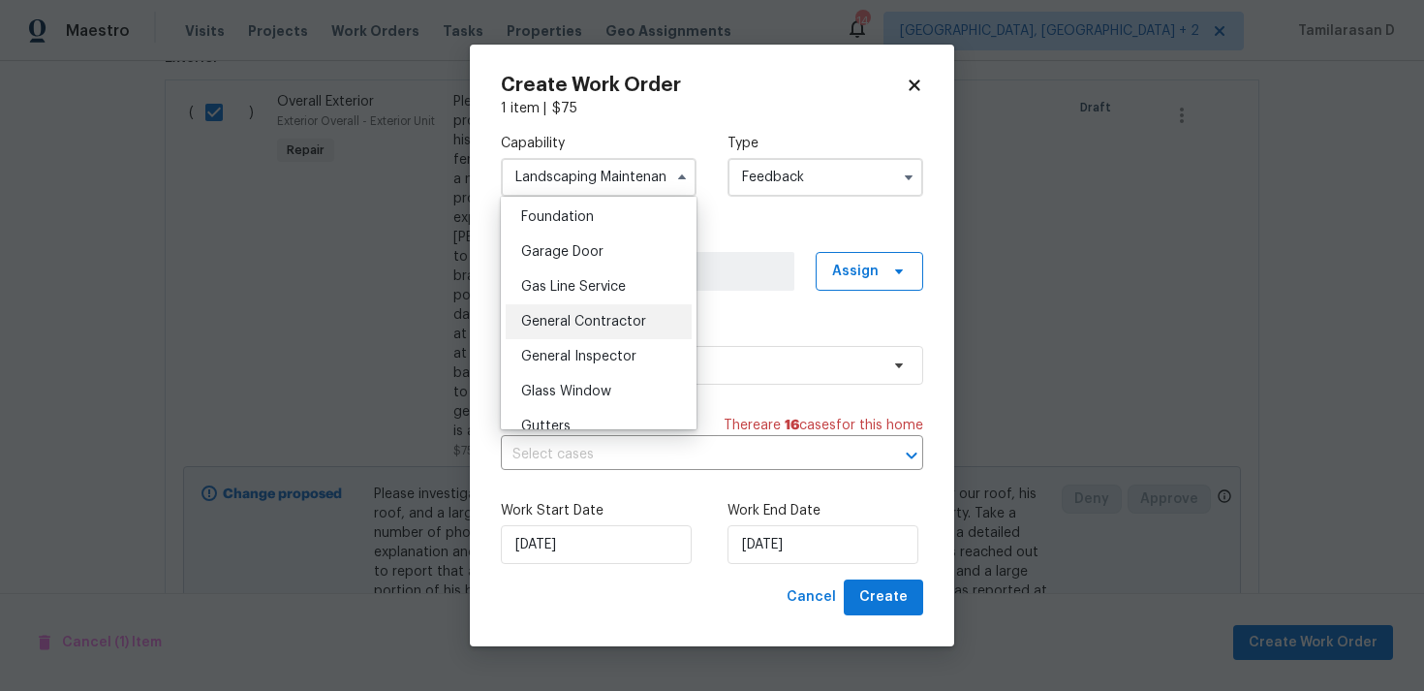
click at [558, 332] on div "General Contractor" at bounding box center [599, 321] width 186 height 35
type input "General Contractor"
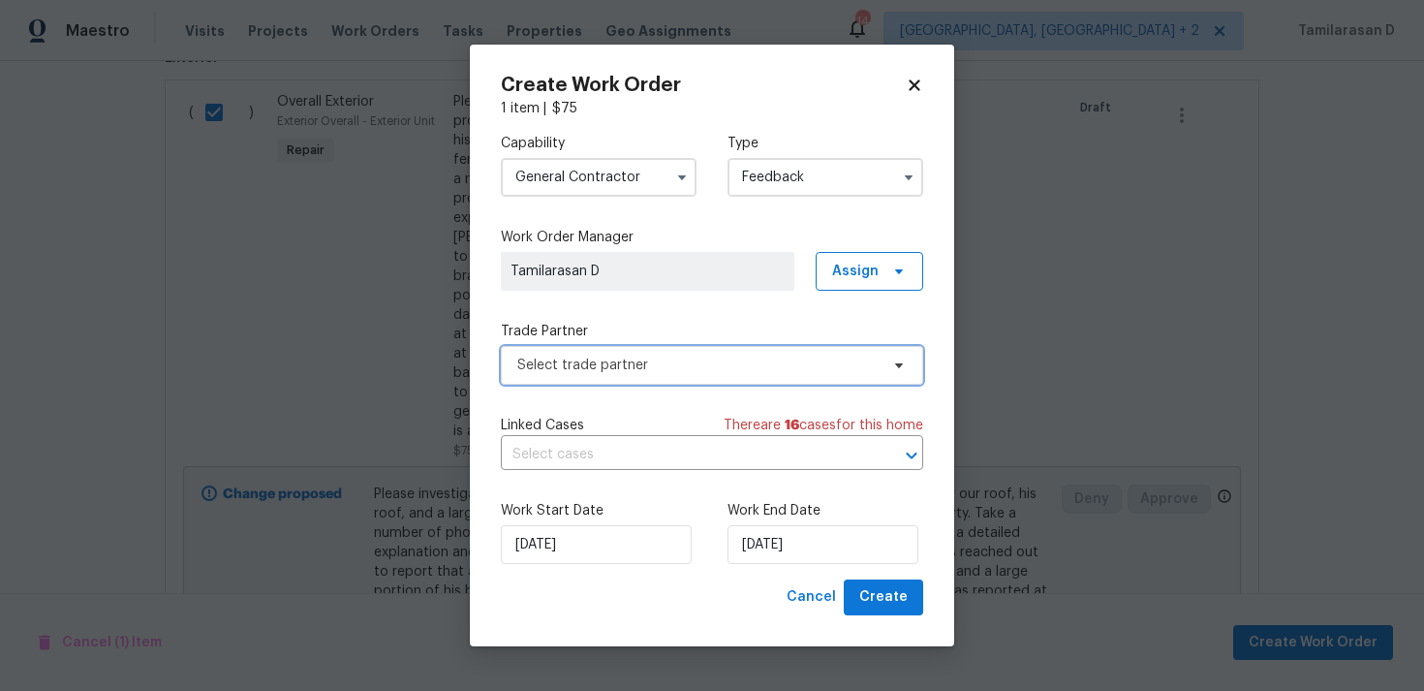
click at [619, 378] on span "Select trade partner" at bounding box center [712, 365] width 422 height 39
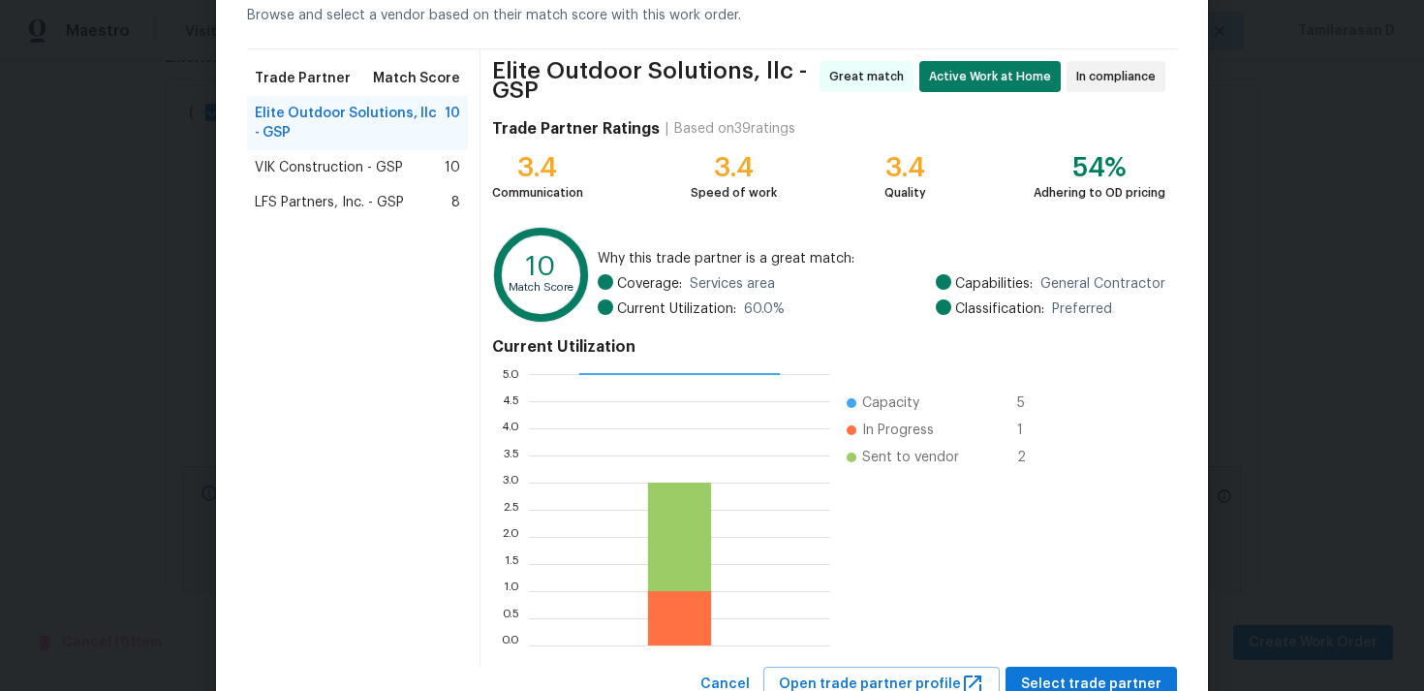
scroll to position [171, 0]
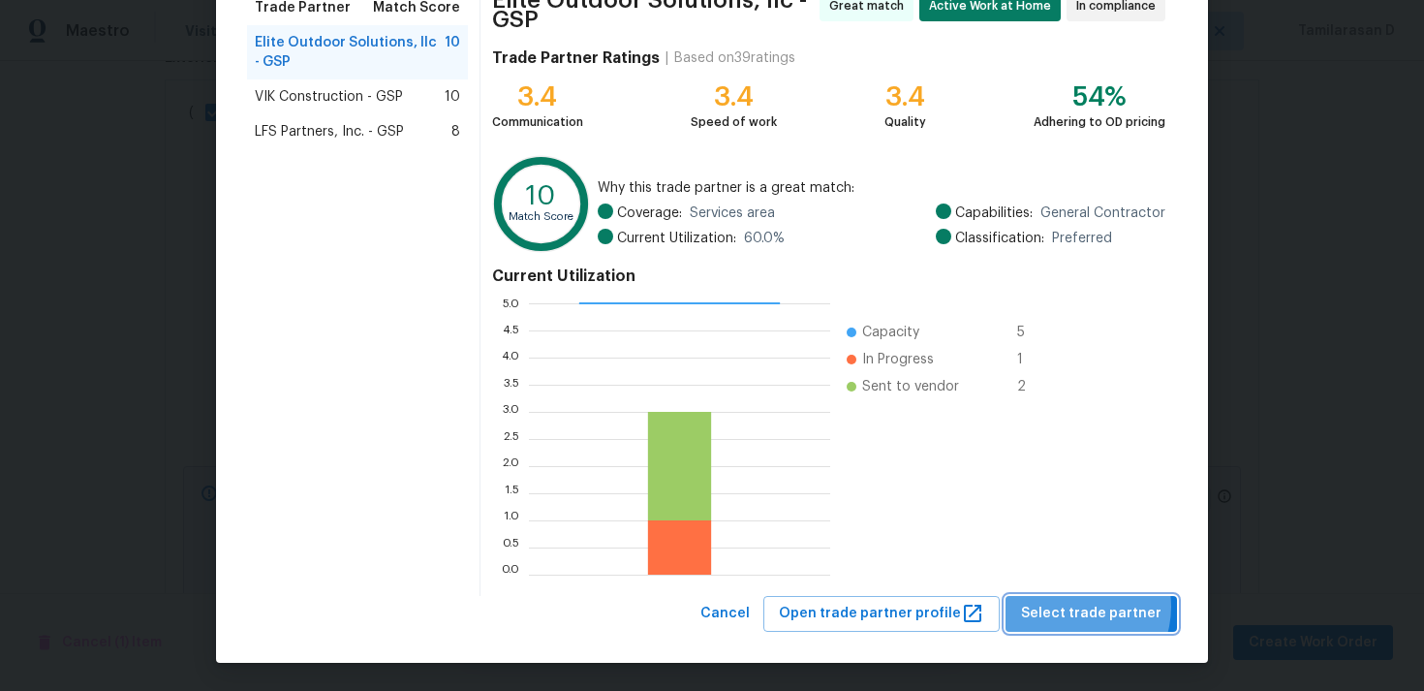
click at [1084, 606] on span "Select trade partner" at bounding box center [1091, 614] width 140 height 24
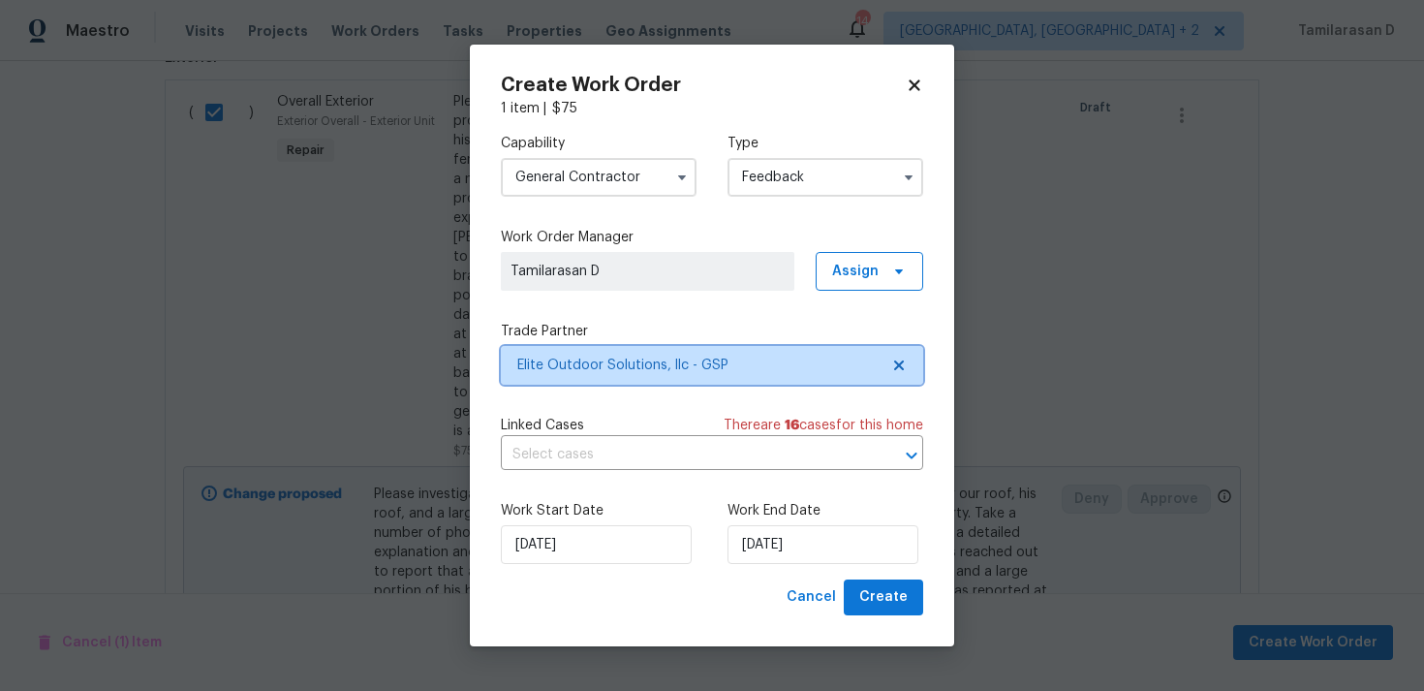
scroll to position [0, 0]
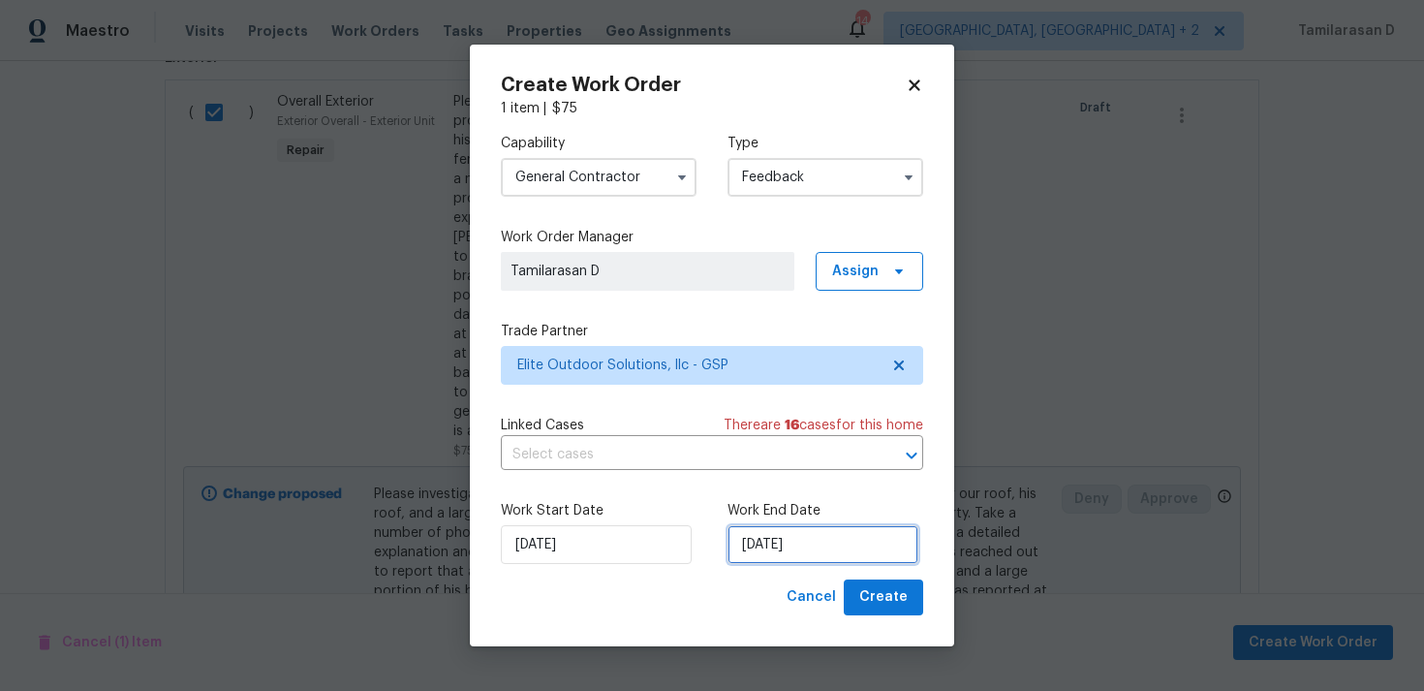
click at [816, 538] on input "22/08/2025" at bounding box center [823, 544] width 191 height 39
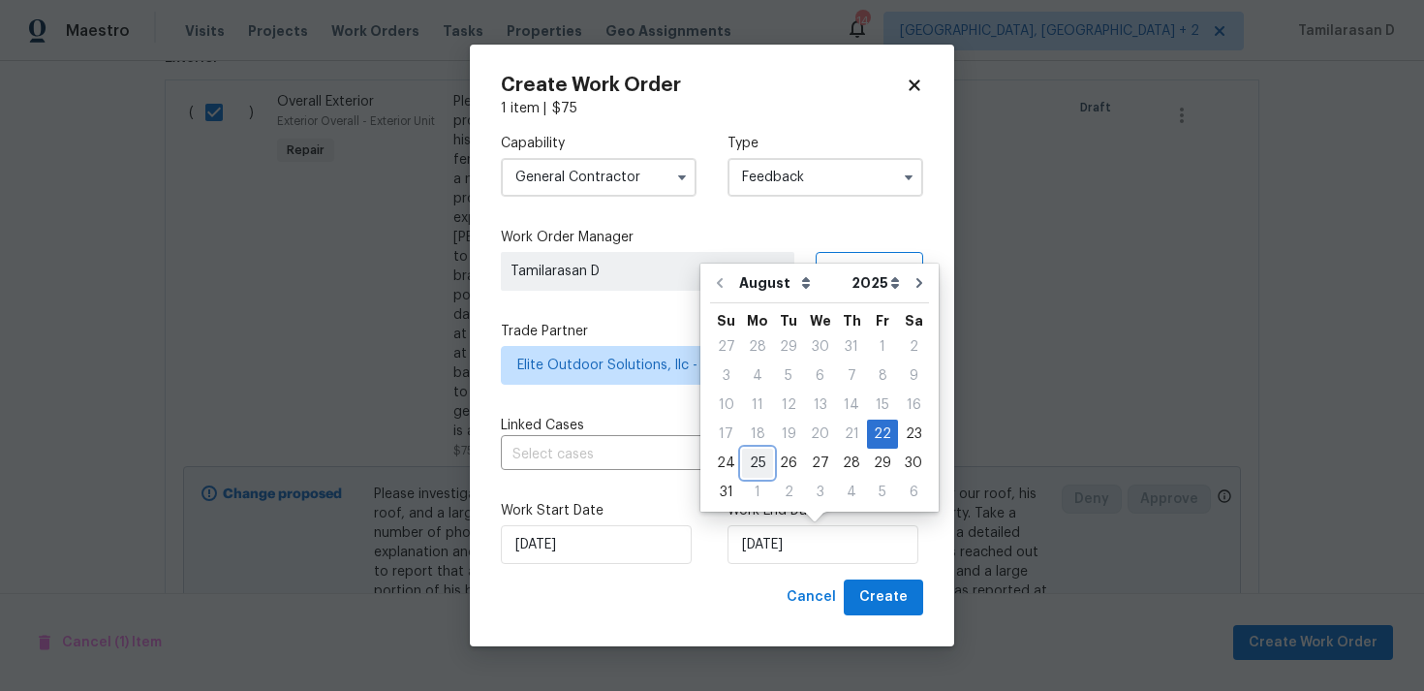
click at [757, 457] on div "25" at bounding box center [757, 463] width 31 height 27
type input "25/08/2025"
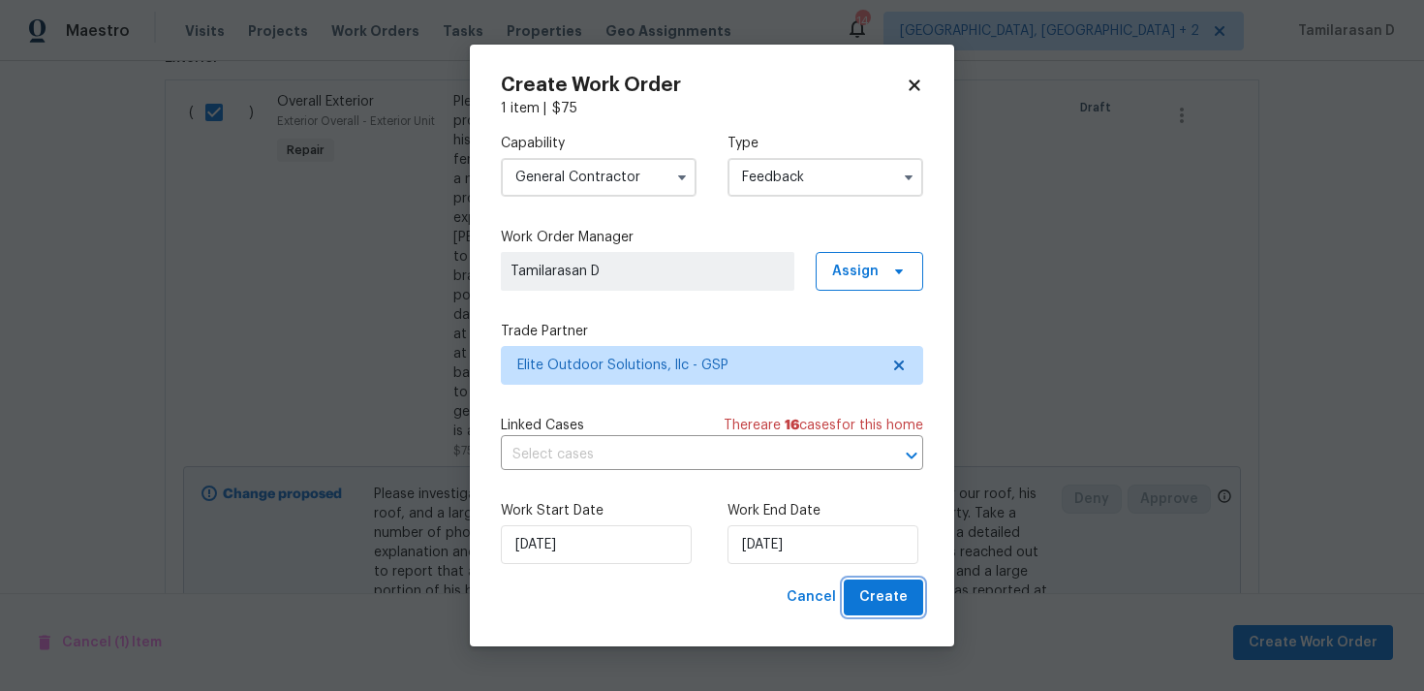
click at [894, 613] on button "Create" at bounding box center [883, 597] width 79 height 36
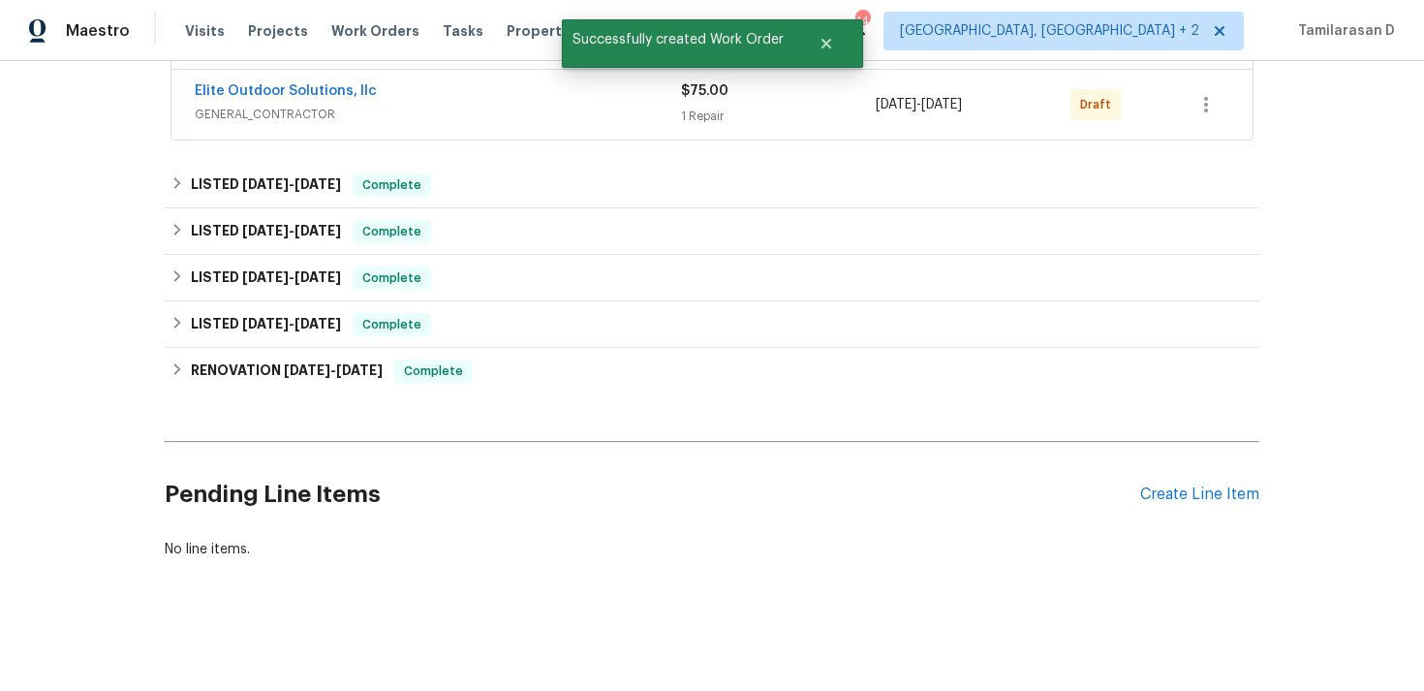
scroll to position [168, 0]
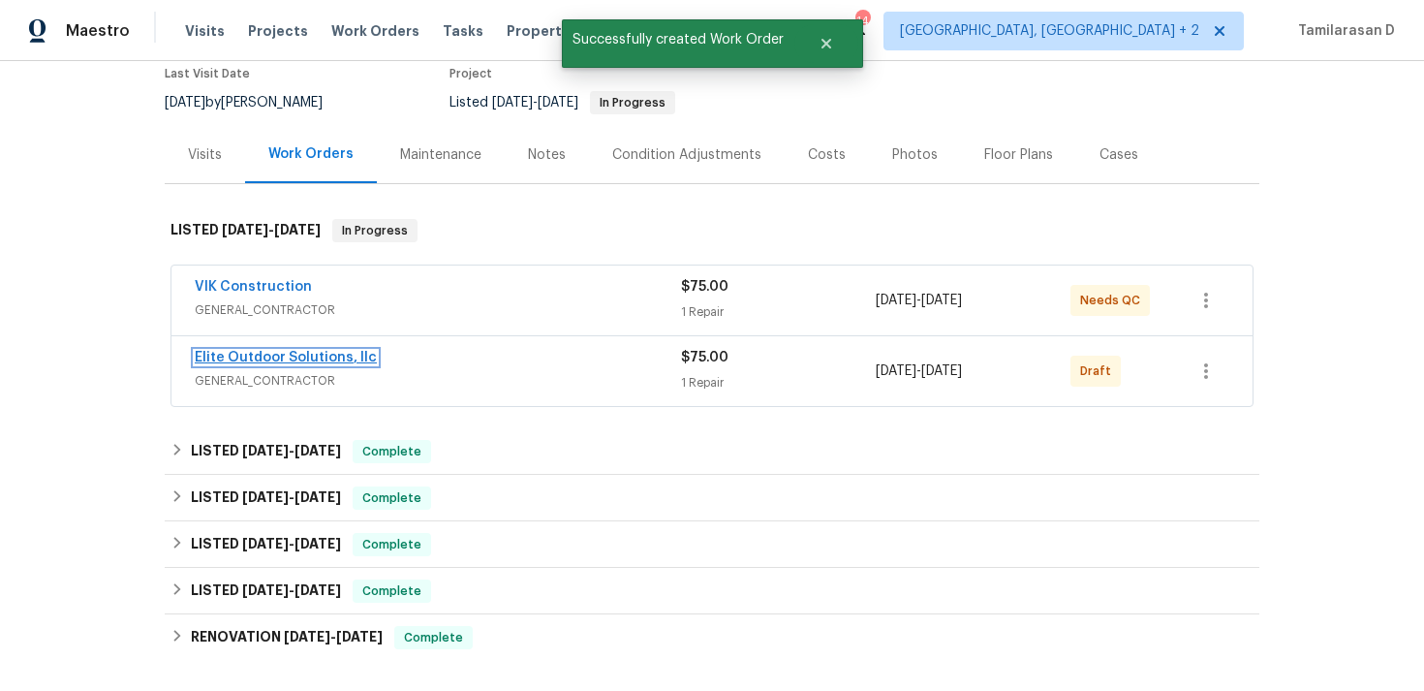
click at [296, 354] on link "Elite Outdoor Solutions, llc" at bounding box center [286, 358] width 182 height 14
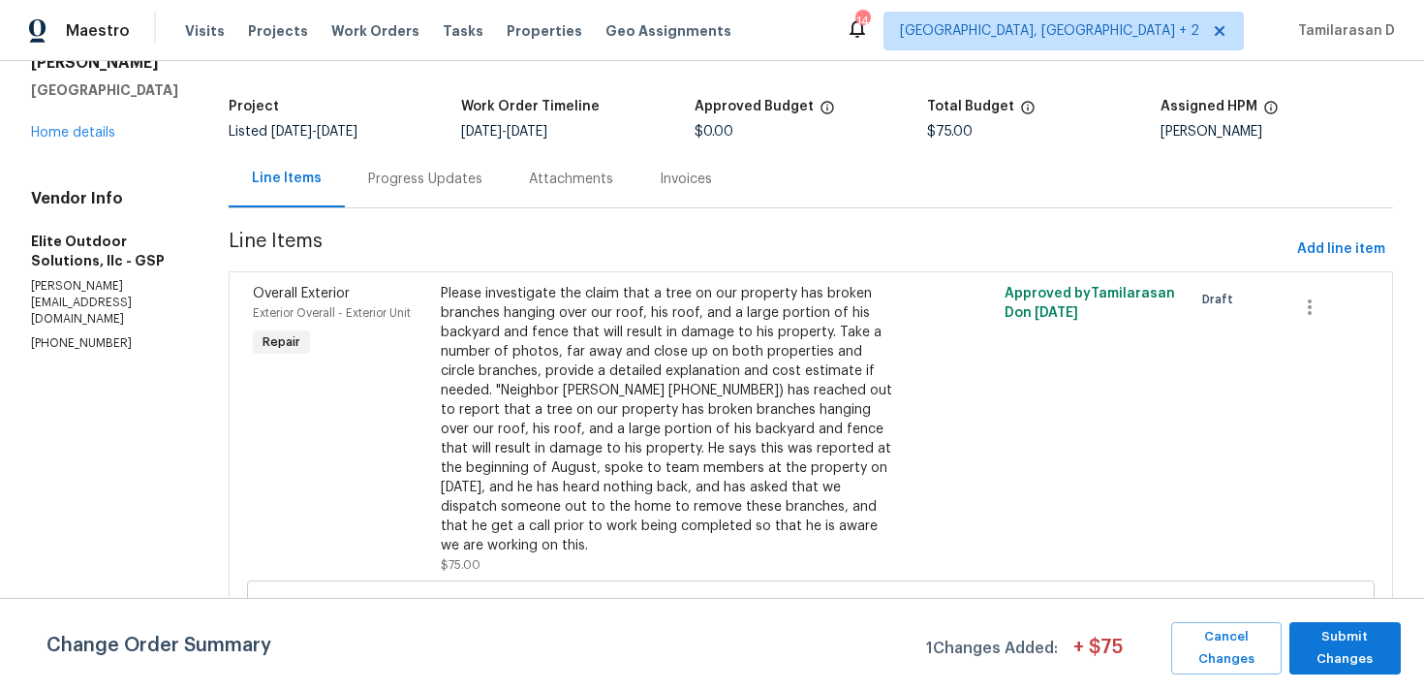
scroll to position [263, 0]
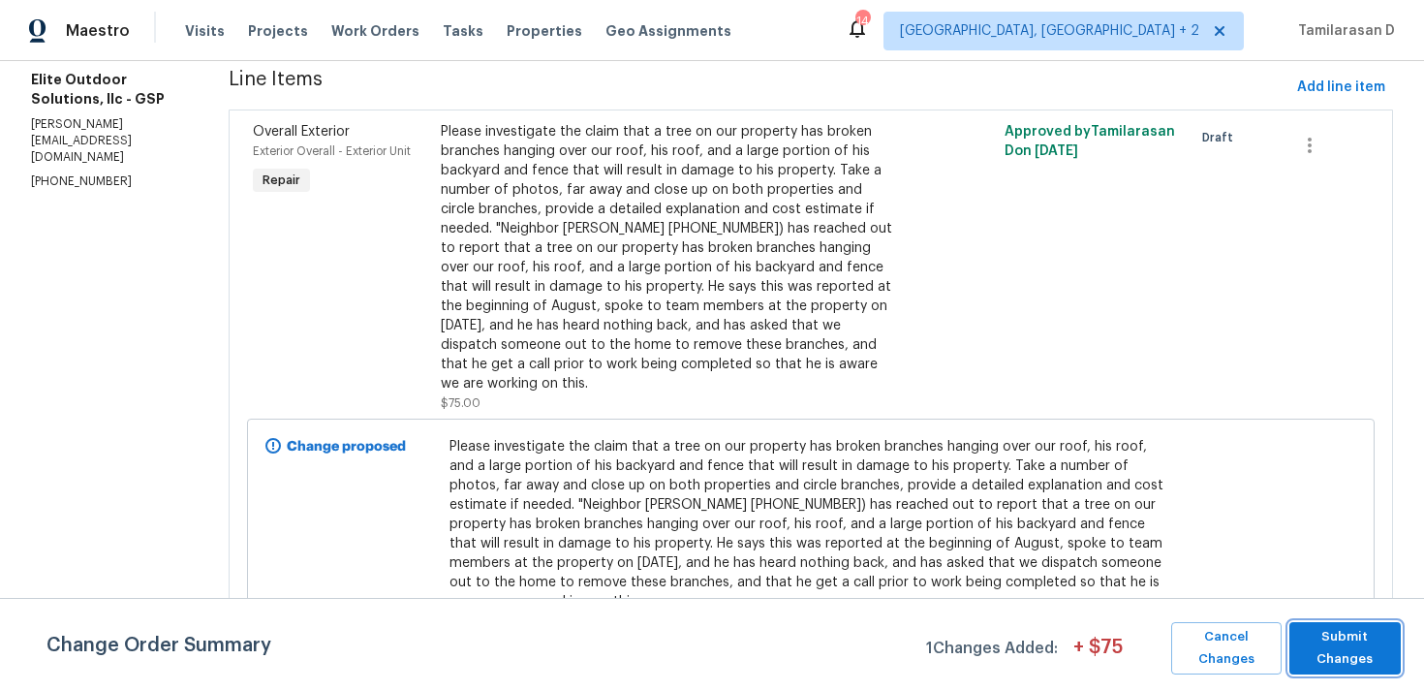
click at [1339, 629] on span "Submit Changes" at bounding box center [1345, 648] width 92 height 45
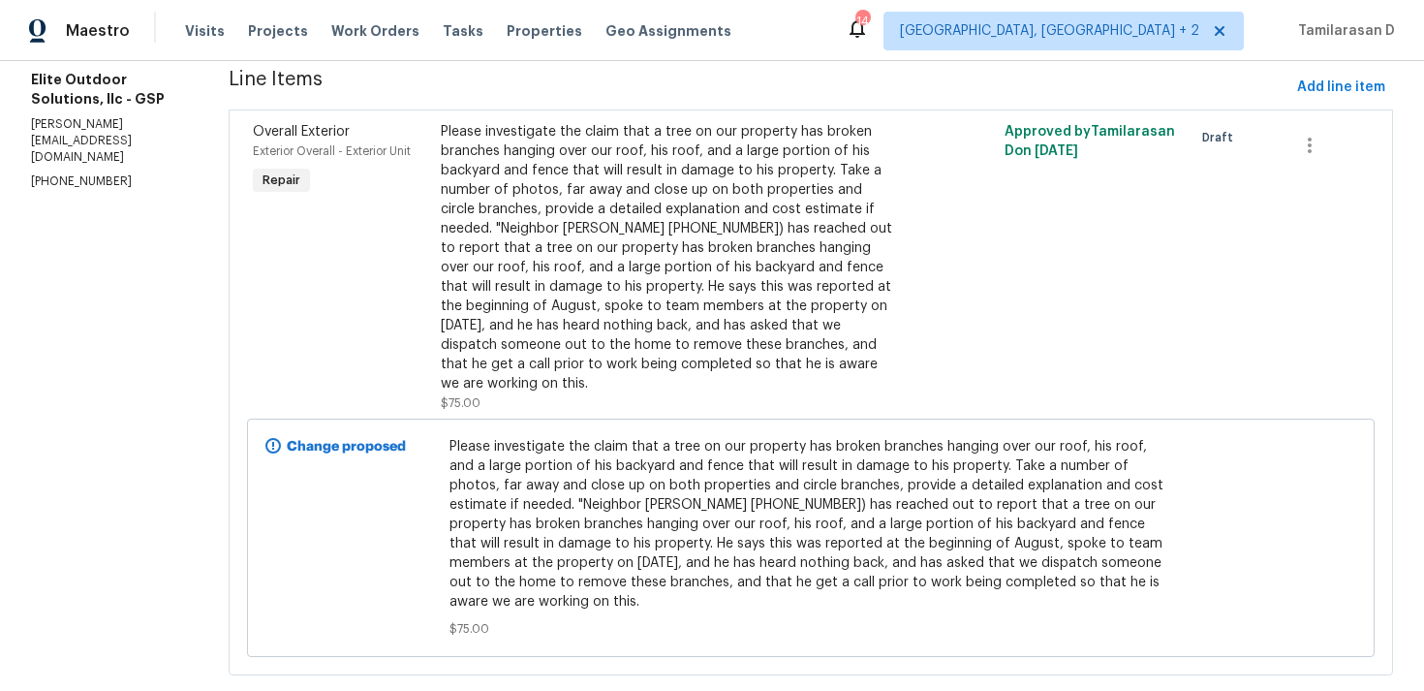
scroll to position [55, 0]
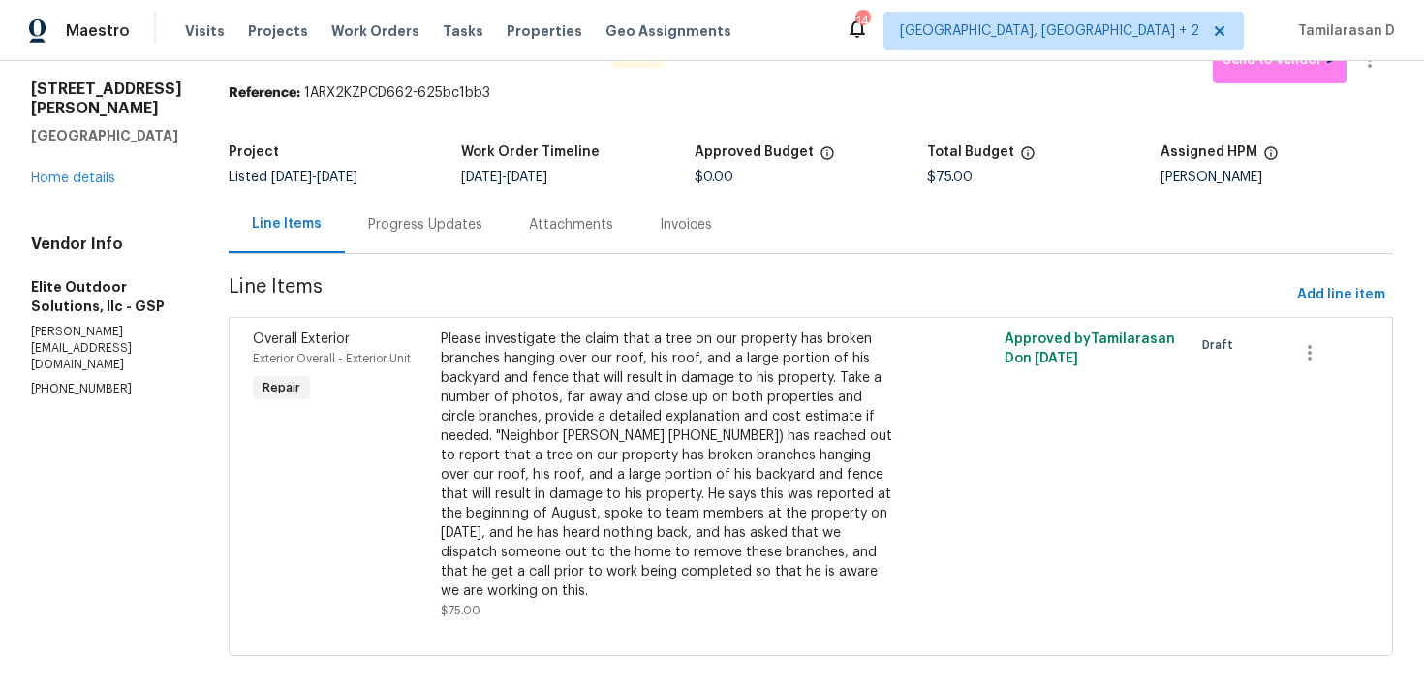
click at [388, 230] on div "Progress Updates" at bounding box center [425, 224] width 114 height 19
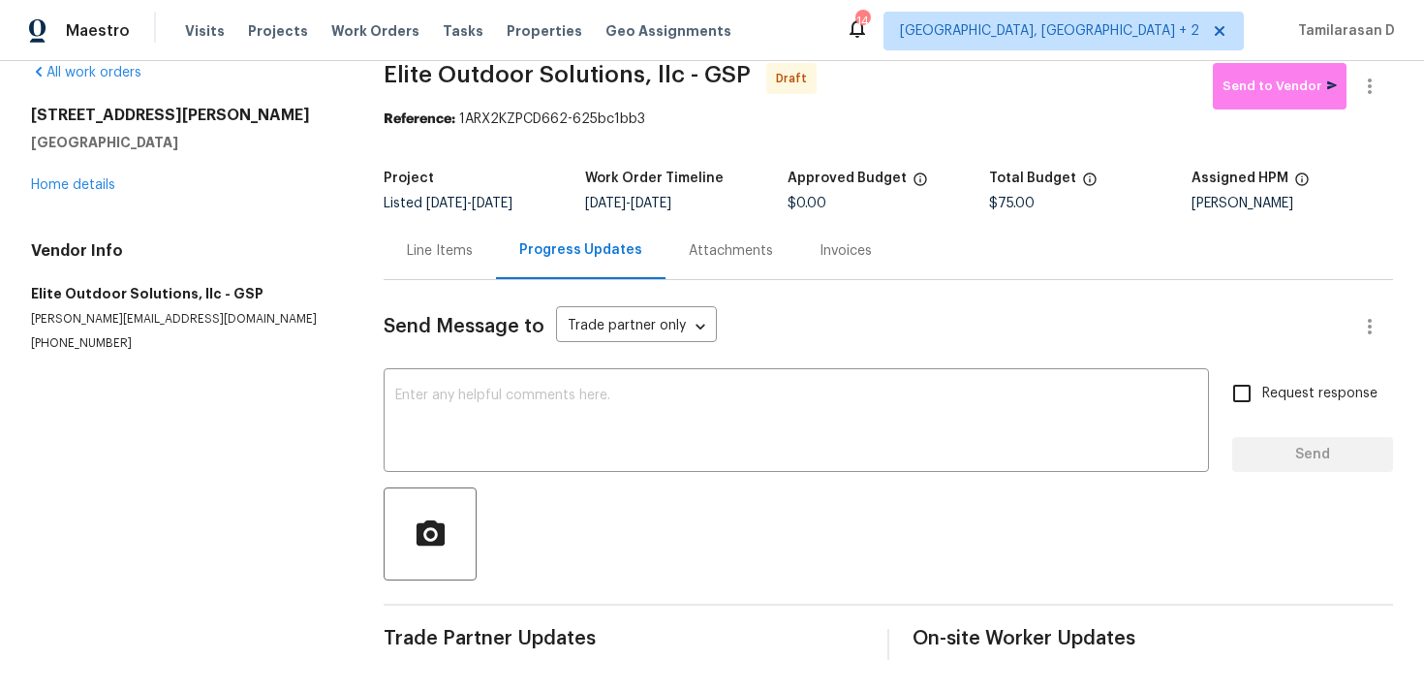
scroll to position [29, 0]
click at [522, 422] on textarea at bounding box center [796, 422] width 802 height 68
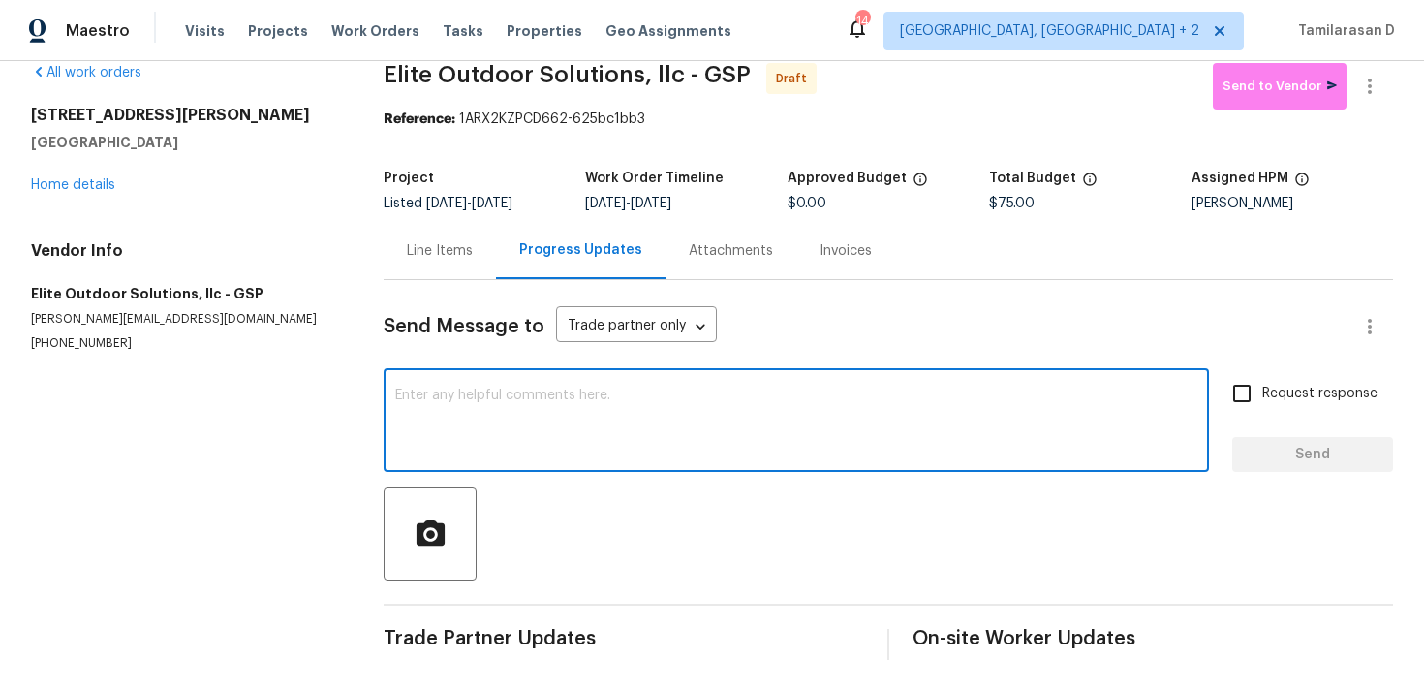
click at [447, 397] on textarea at bounding box center [796, 422] width 802 height 68
paste textarea "Hey, this is Tamil from Opendoor. I’m confirming you received the WO for the pr…"
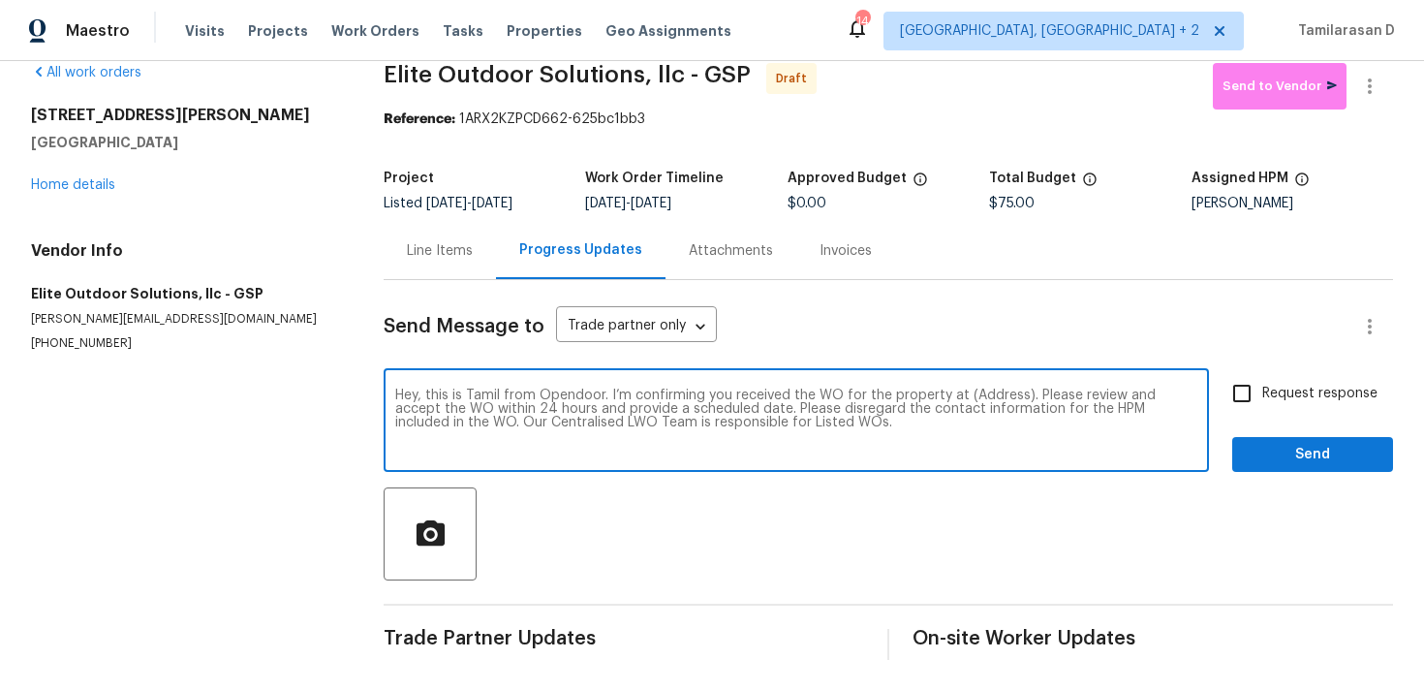
click at [986, 393] on textarea "Hey, this is Tamil from Opendoor. I’m confirming you received the WO for the pr…" at bounding box center [796, 422] width 802 height 68
paste textarea "208 Mason Rd, Boiling Springs, SC 29316"
type textarea "Hey, this is Tamil from Opendoor. I’m confirming you received the WO for the pr…"
click at [1255, 396] on input "Request response" at bounding box center [1242, 393] width 41 height 41
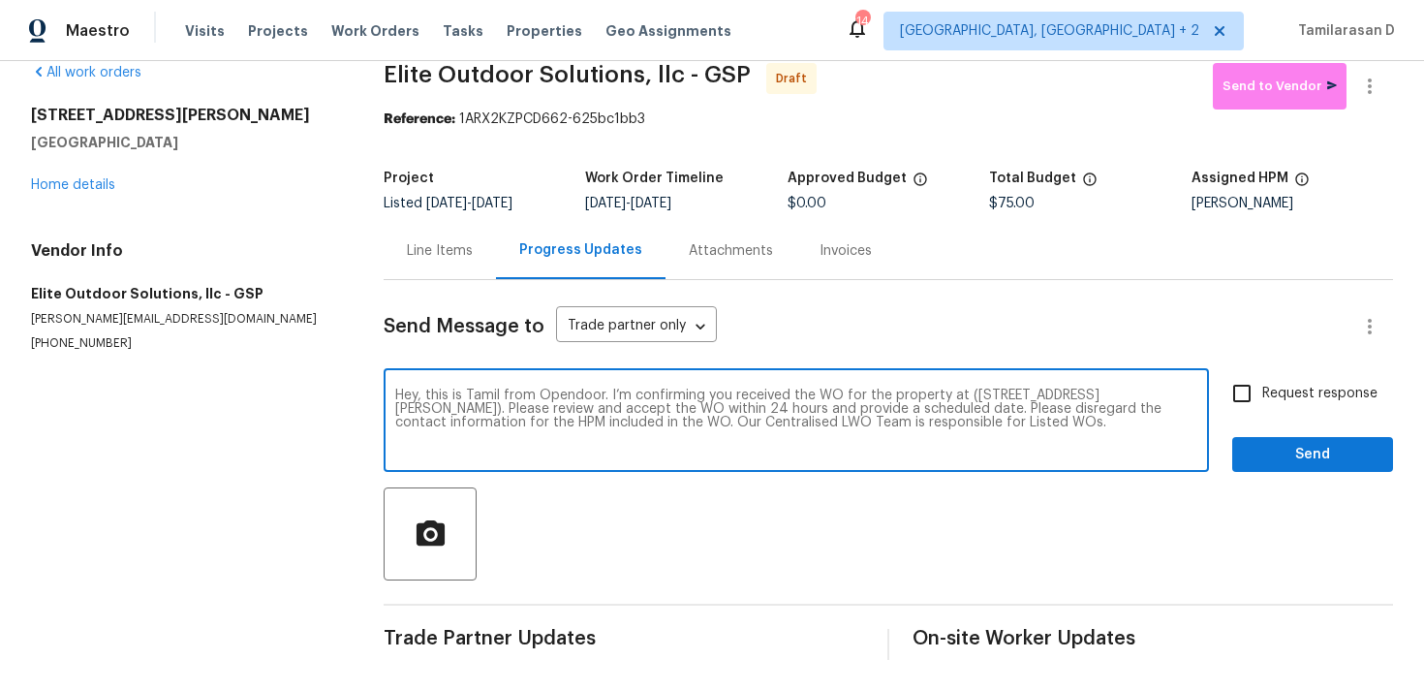
checkbox input "true"
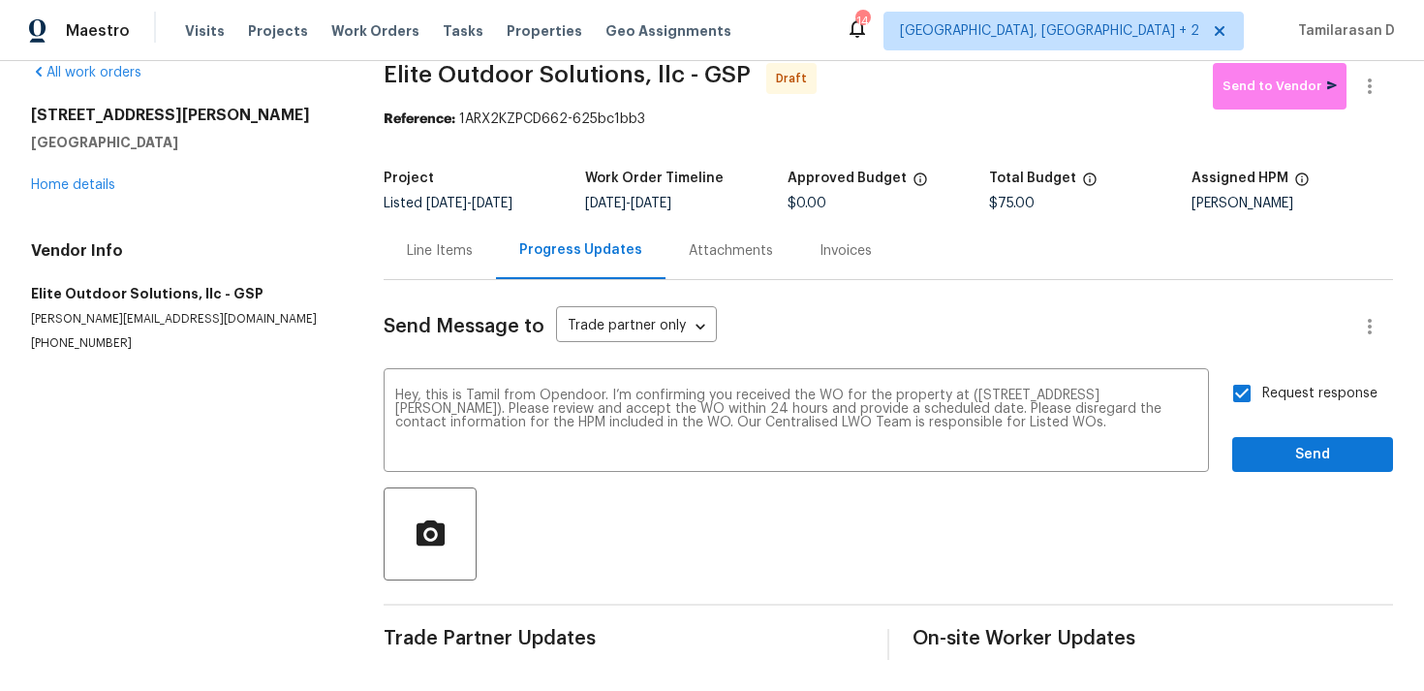
click at [1294, 434] on div "Request response Send" at bounding box center [1312, 422] width 161 height 99
click at [1253, 460] on span "Send" at bounding box center [1313, 455] width 130 height 24
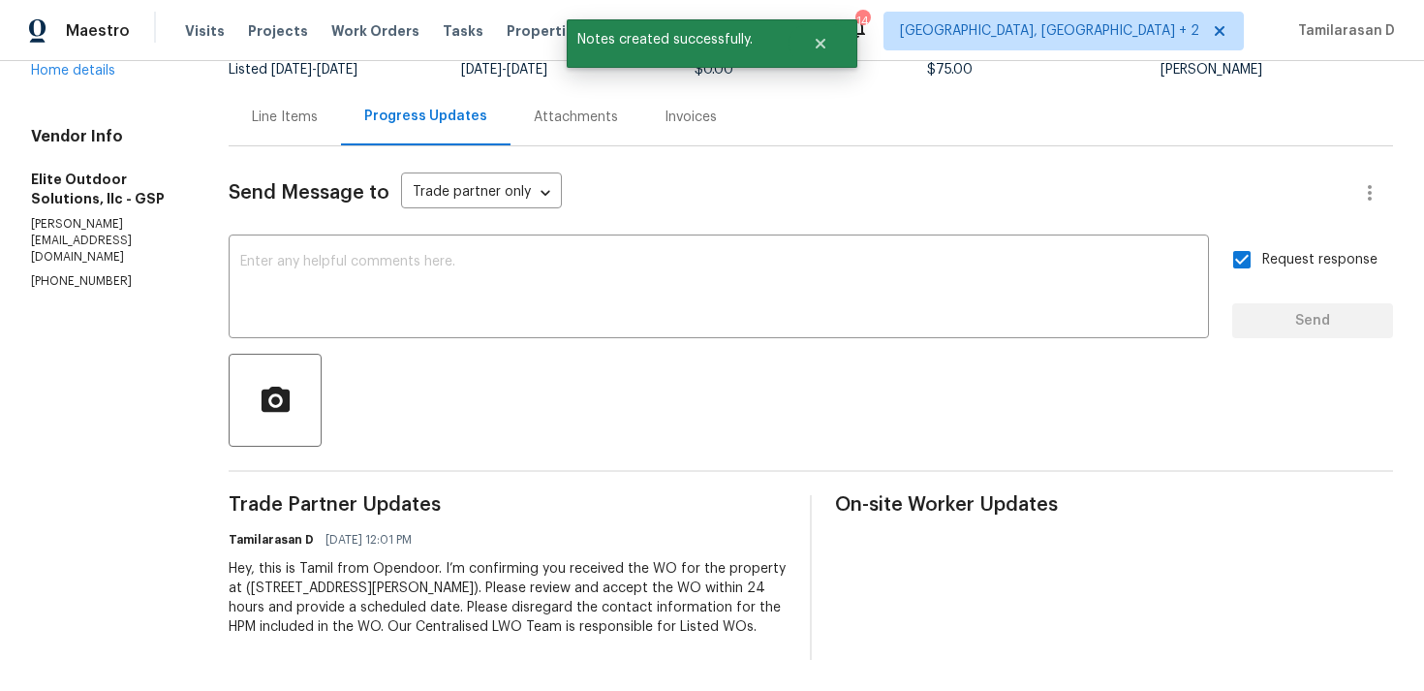
scroll to position [0, 0]
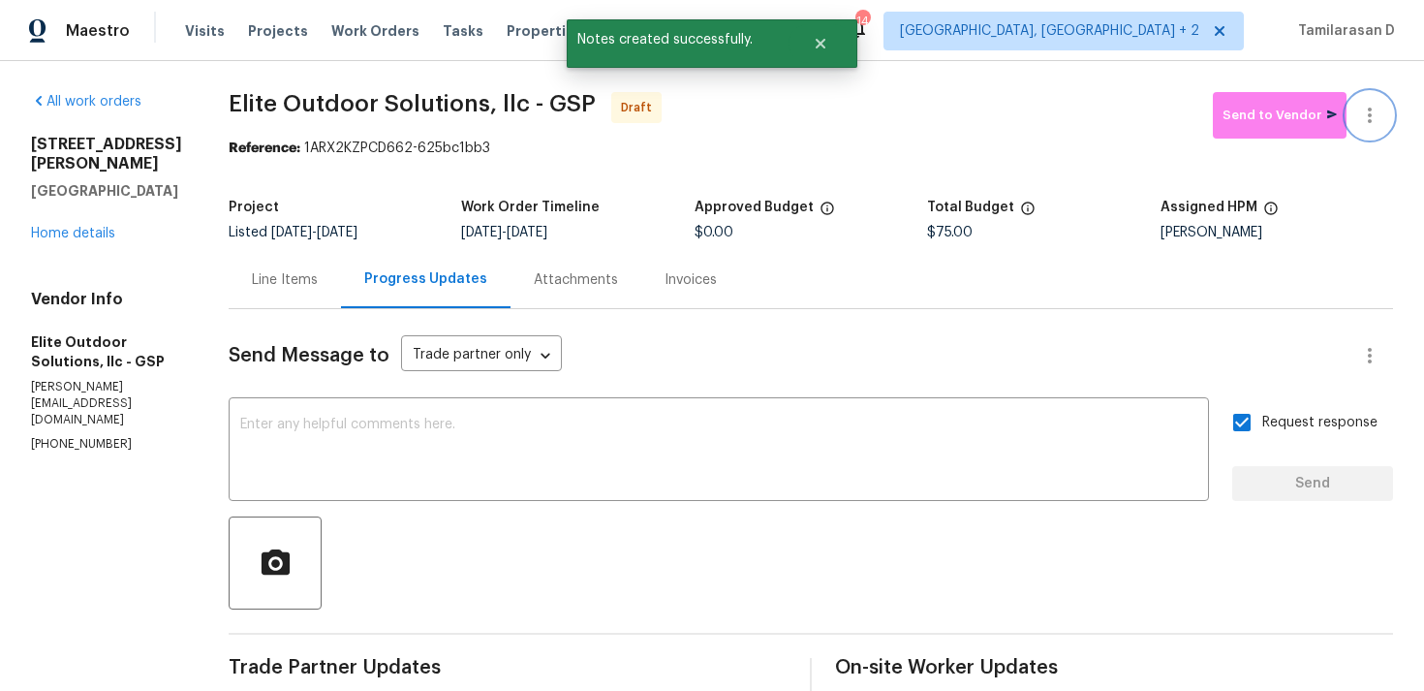
click at [1375, 115] on icon "button" at bounding box center [1369, 115] width 23 height 23
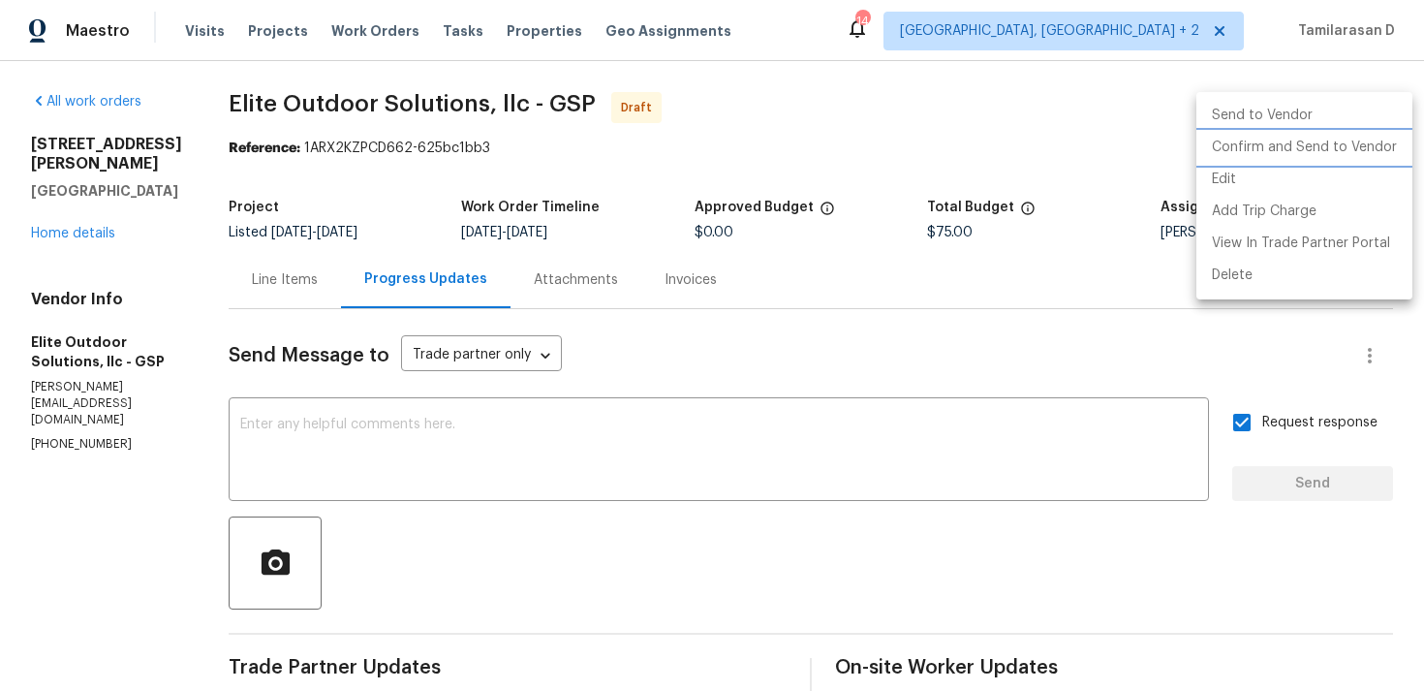
click at [1302, 141] on li "Confirm and Send to Vendor" at bounding box center [1304, 148] width 216 height 32
click at [843, 156] on div at bounding box center [712, 345] width 1424 height 691
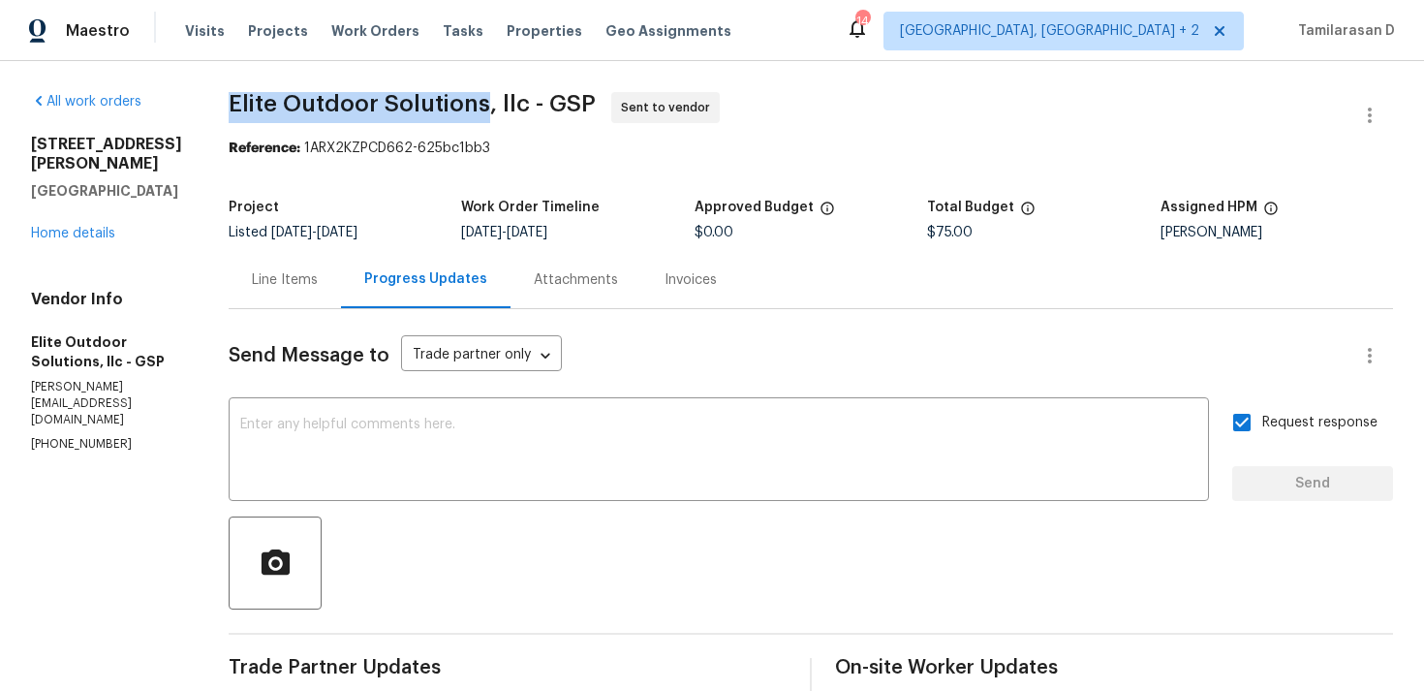
drag, startPoint x: 221, startPoint y: 107, endPoint x: 477, endPoint y: 120, distance: 256.1
click at [477, 120] on div "All work orders 208 Mason Rd Boiling Springs, SC 29316 Home details Vendor Info…" at bounding box center [712, 457] width 1424 height 792
copy span "Elite Outdoor Solutions"
click at [327, 258] on div "Line Items" at bounding box center [285, 279] width 112 height 57
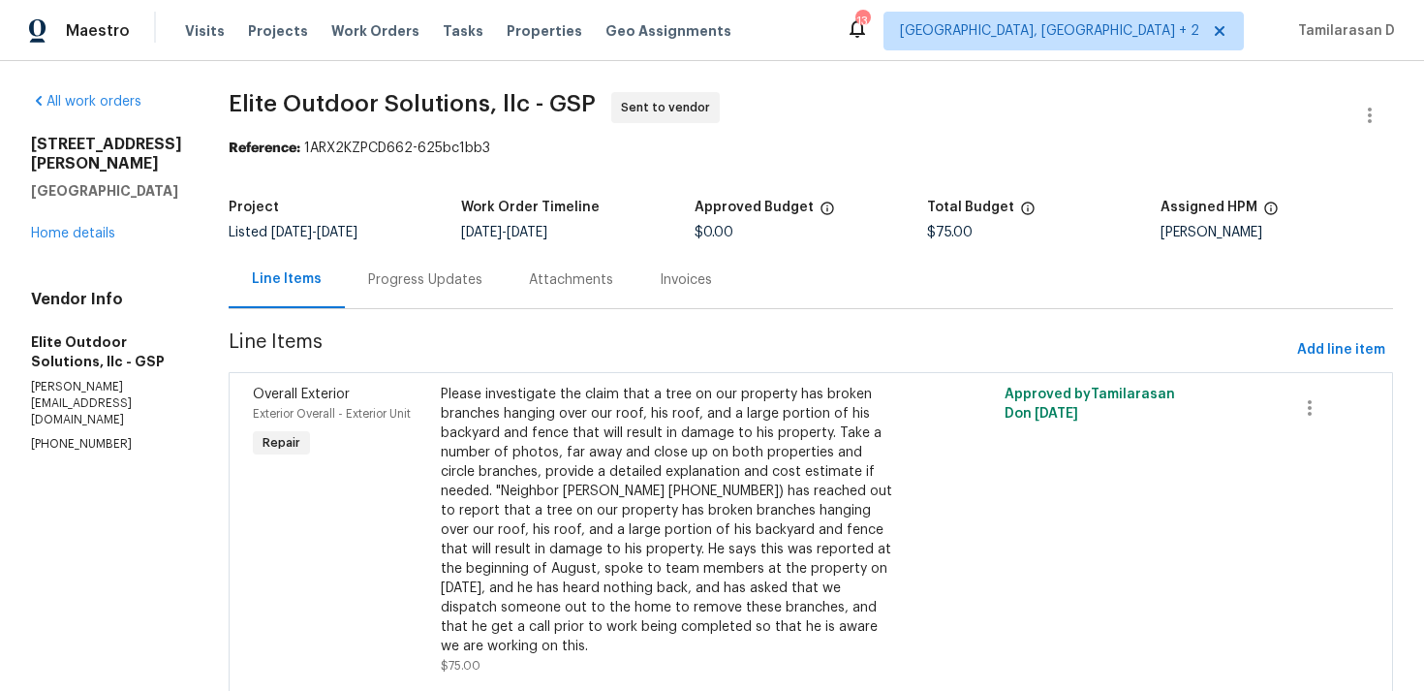
click at [368, 281] on div "Progress Updates" at bounding box center [425, 279] width 114 height 19
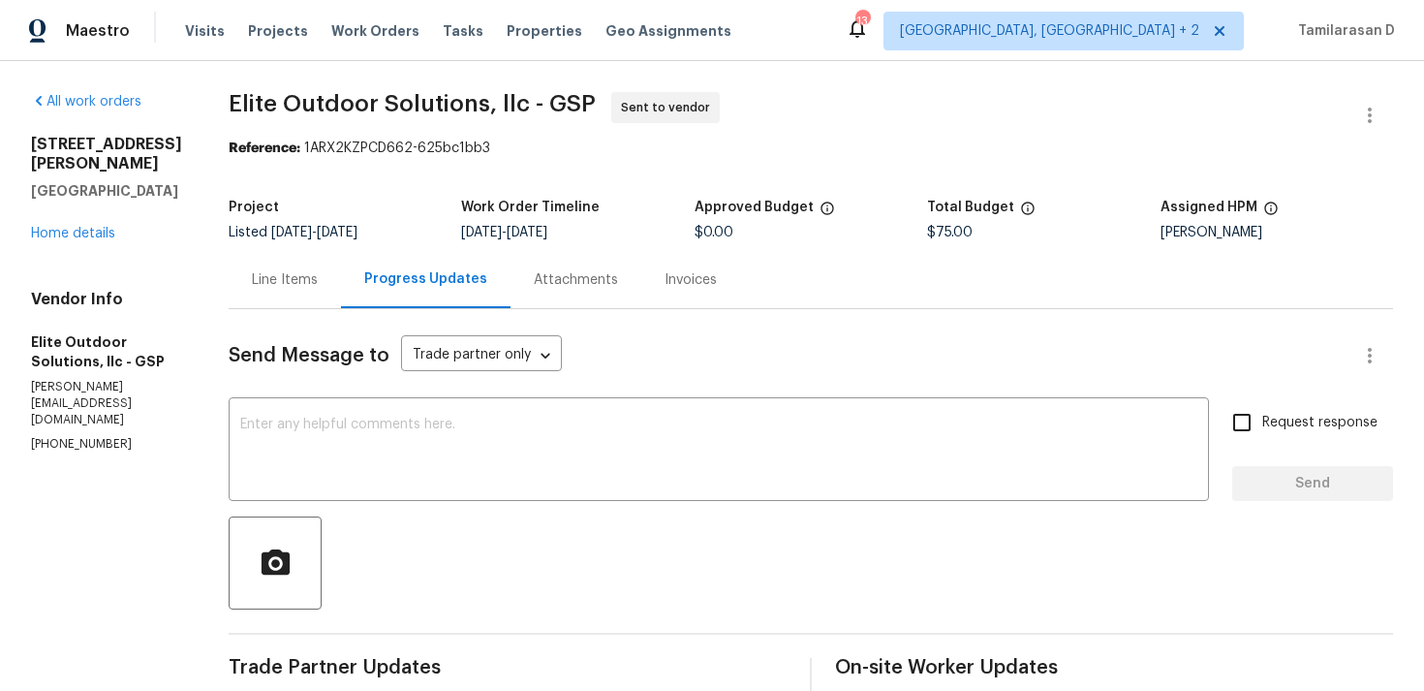
click at [314, 267] on div "Line Items" at bounding box center [285, 279] width 112 height 57
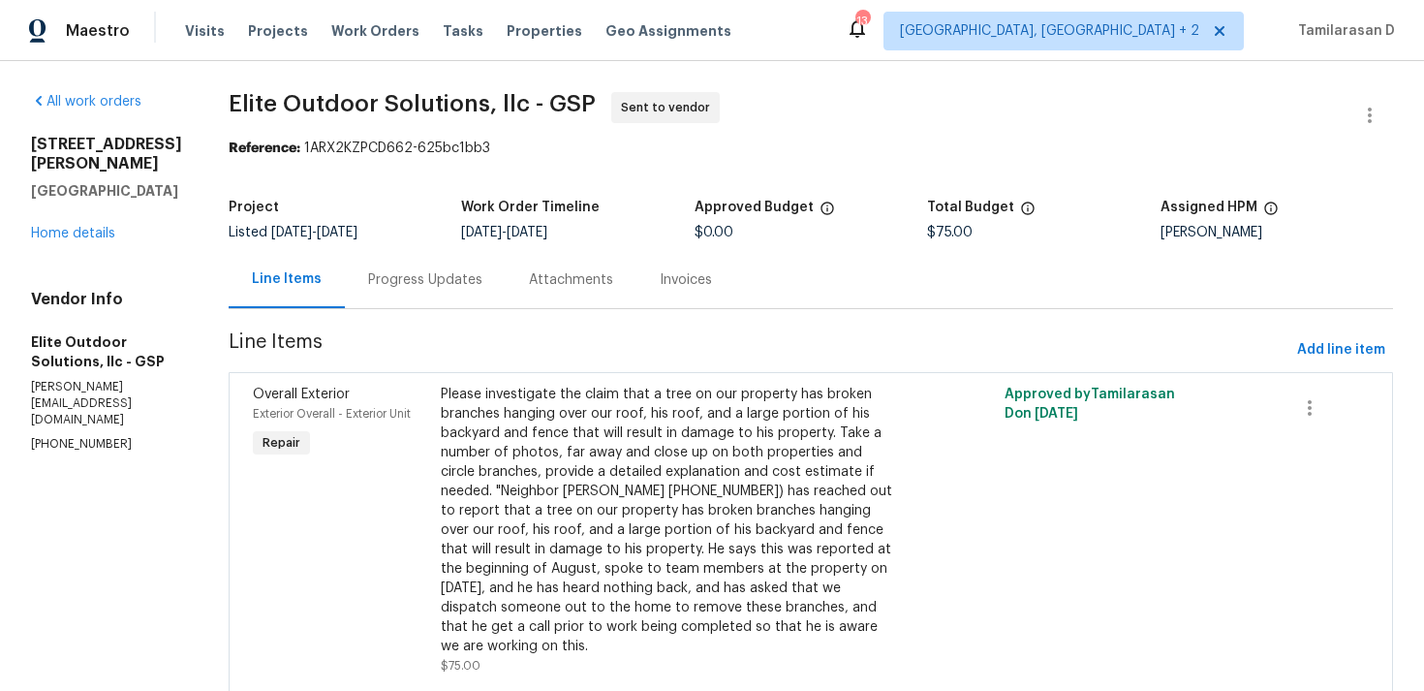
click at [368, 281] on div "Progress Updates" at bounding box center [425, 279] width 114 height 19
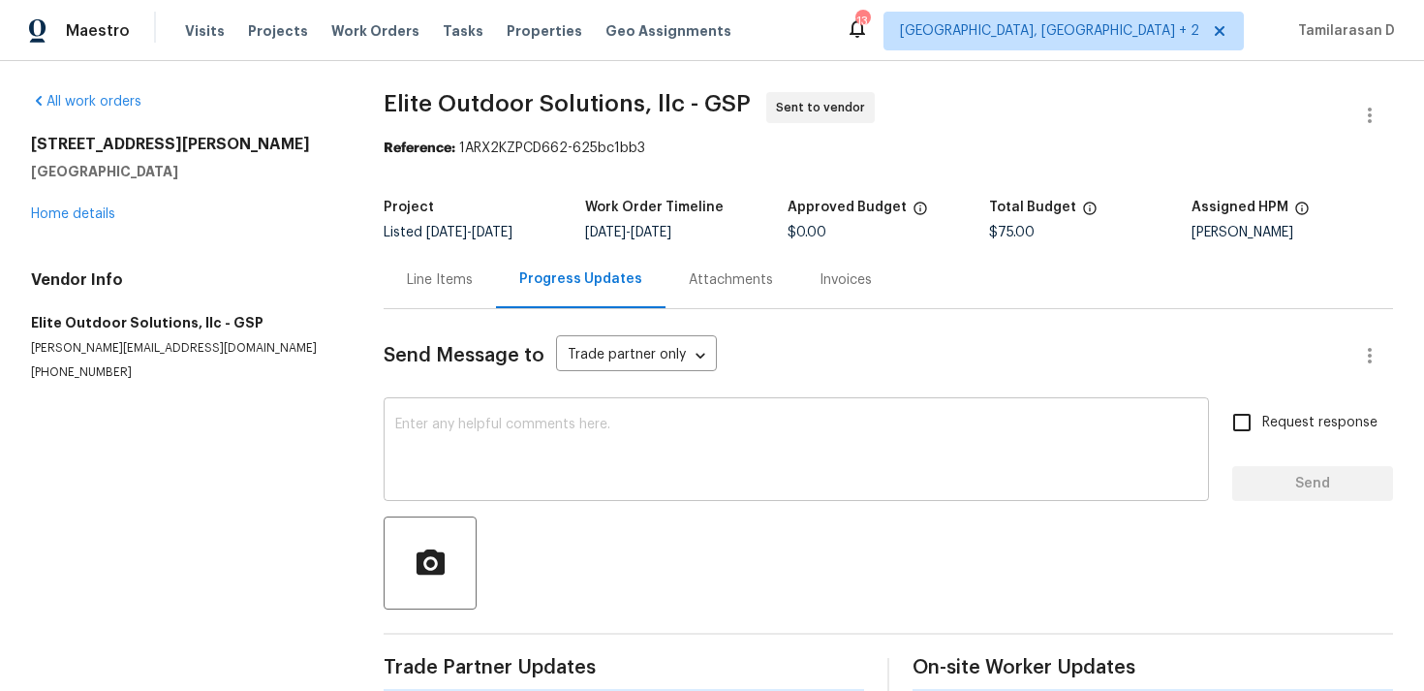
scroll to position [163, 0]
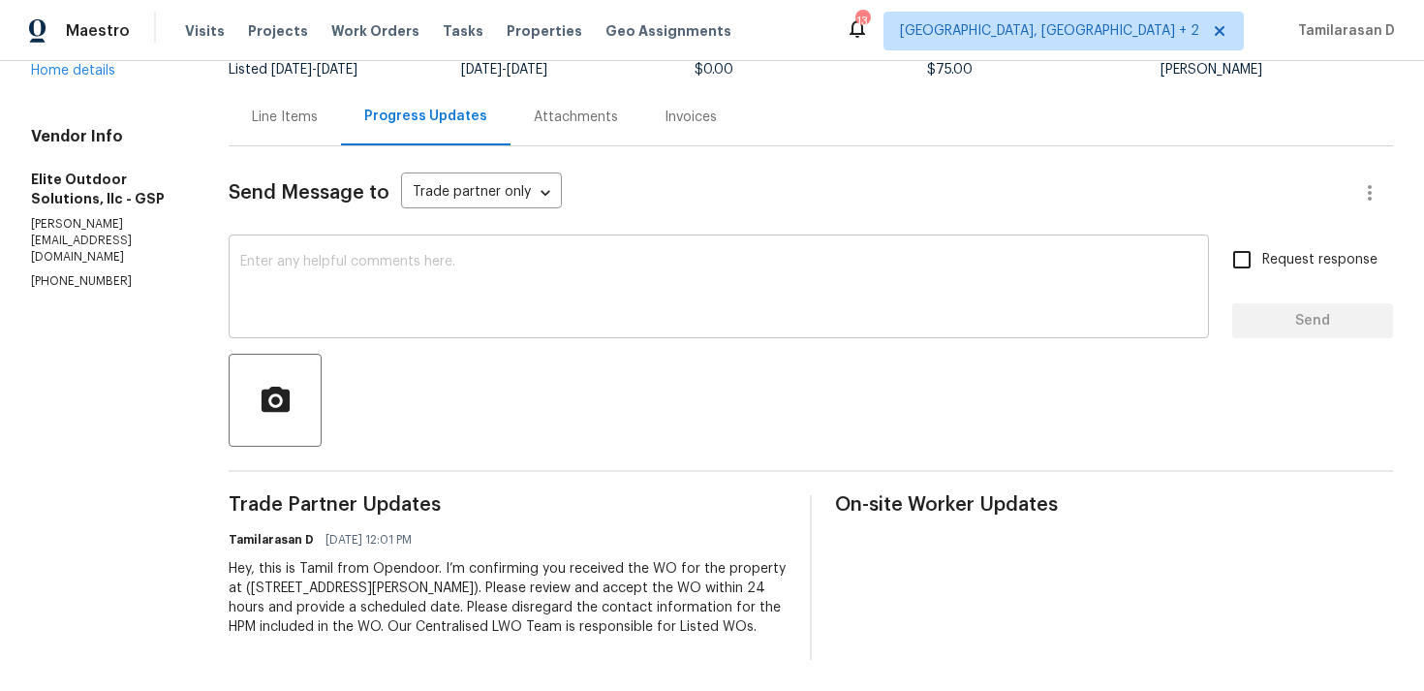
click at [323, 264] on textarea at bounding box center [718, 289] width 957 height 68
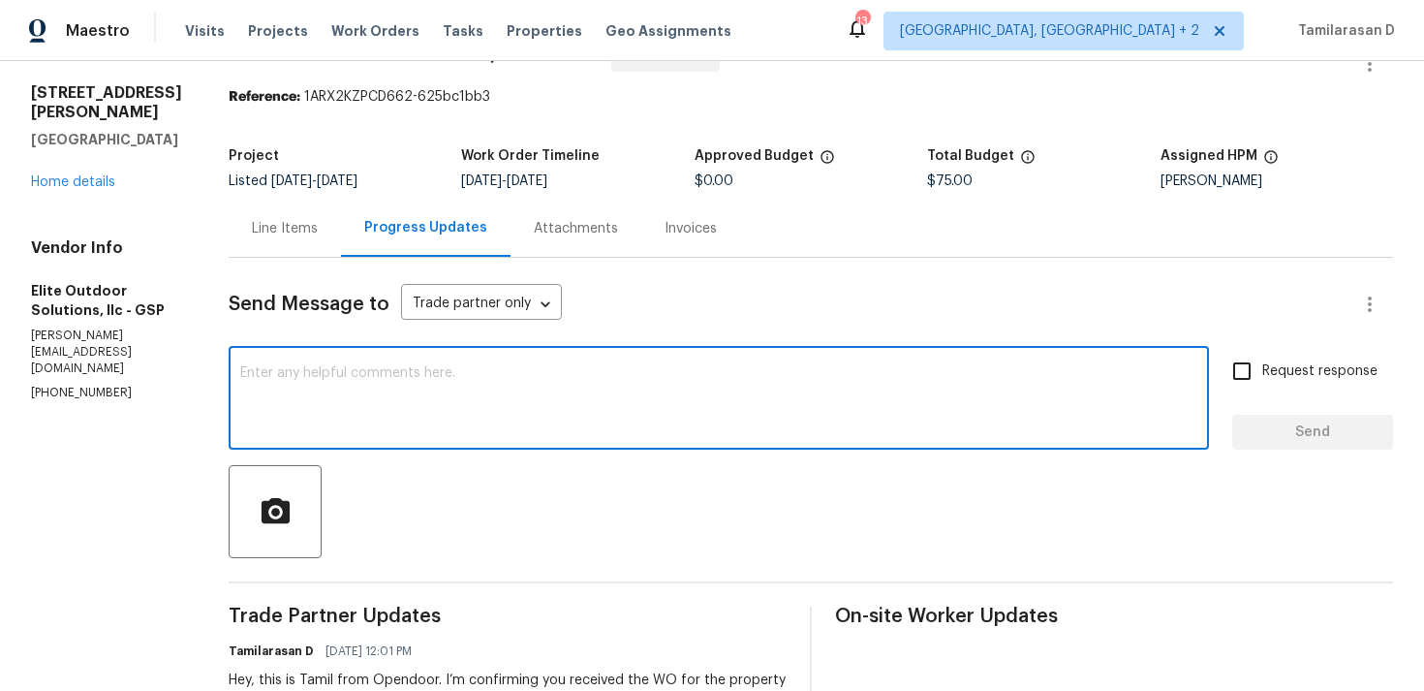
scroll to position [0, 0]
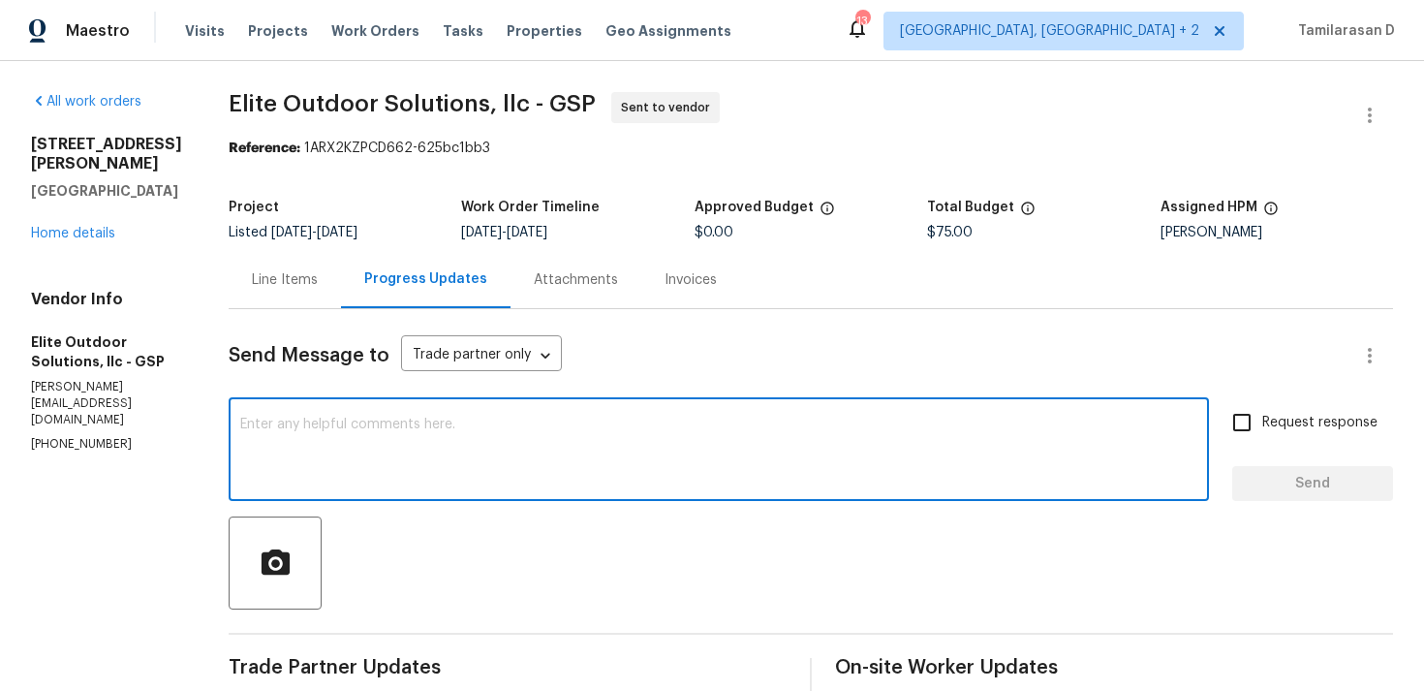
click at [292, 276] on div "Line Items" at bounding box center [285, 279] width 66 height 19
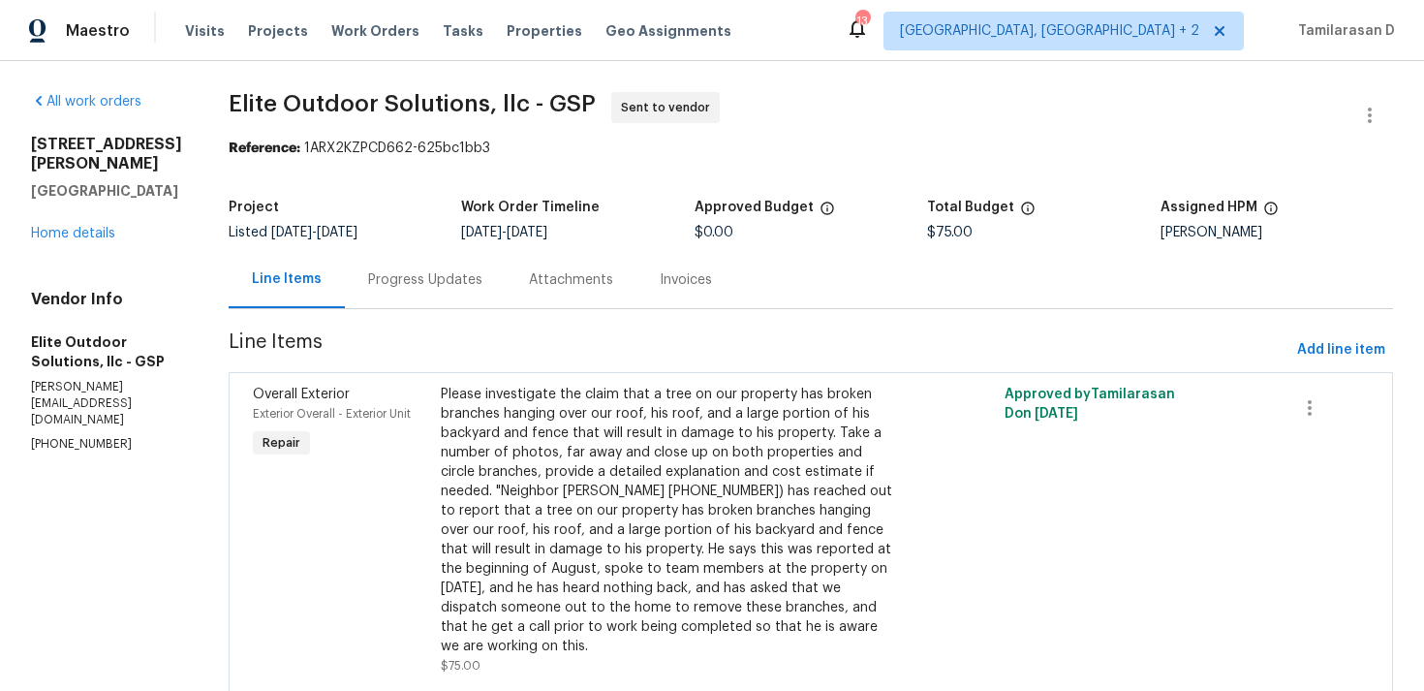
click at [370, 223] on div "Project" at bounding box center [345, 213] width 233 height 25
click at [369, 295] on div "Progress Updates" at bounding box center [425, 279] width 161 height 57
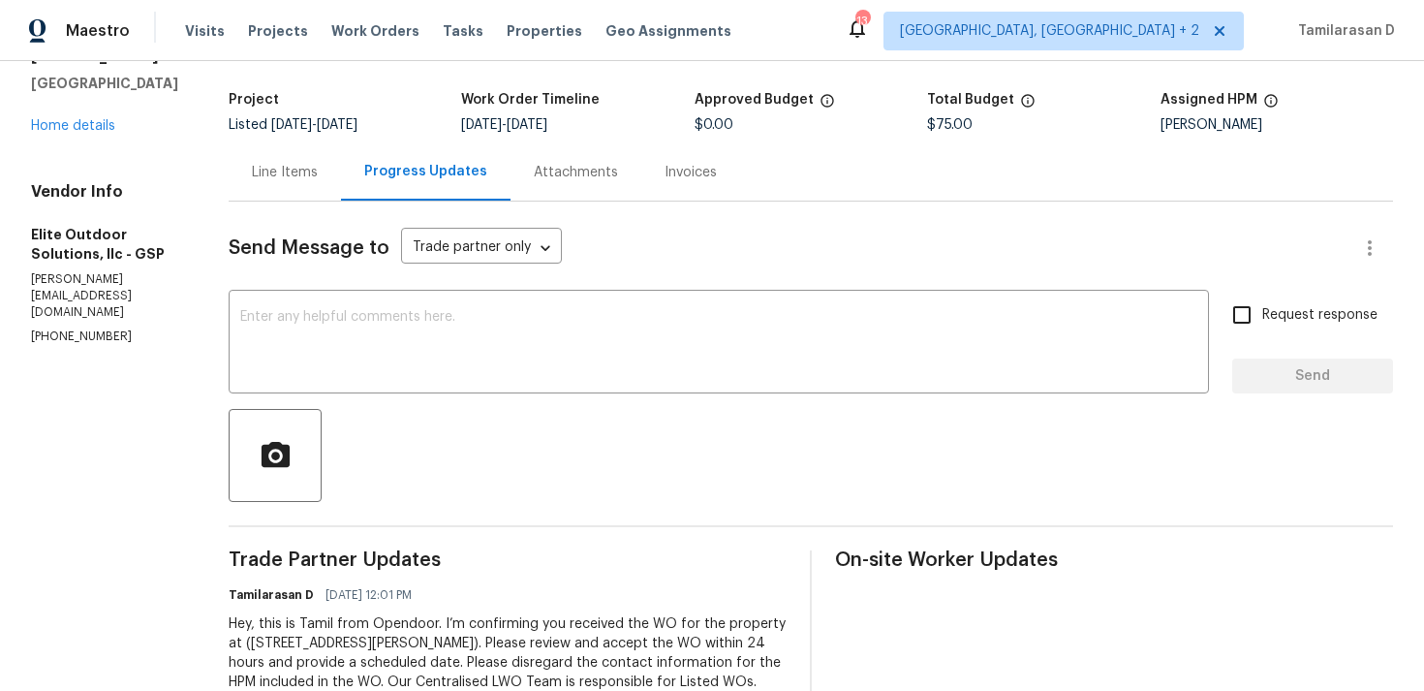
scroll to position [163, 0]
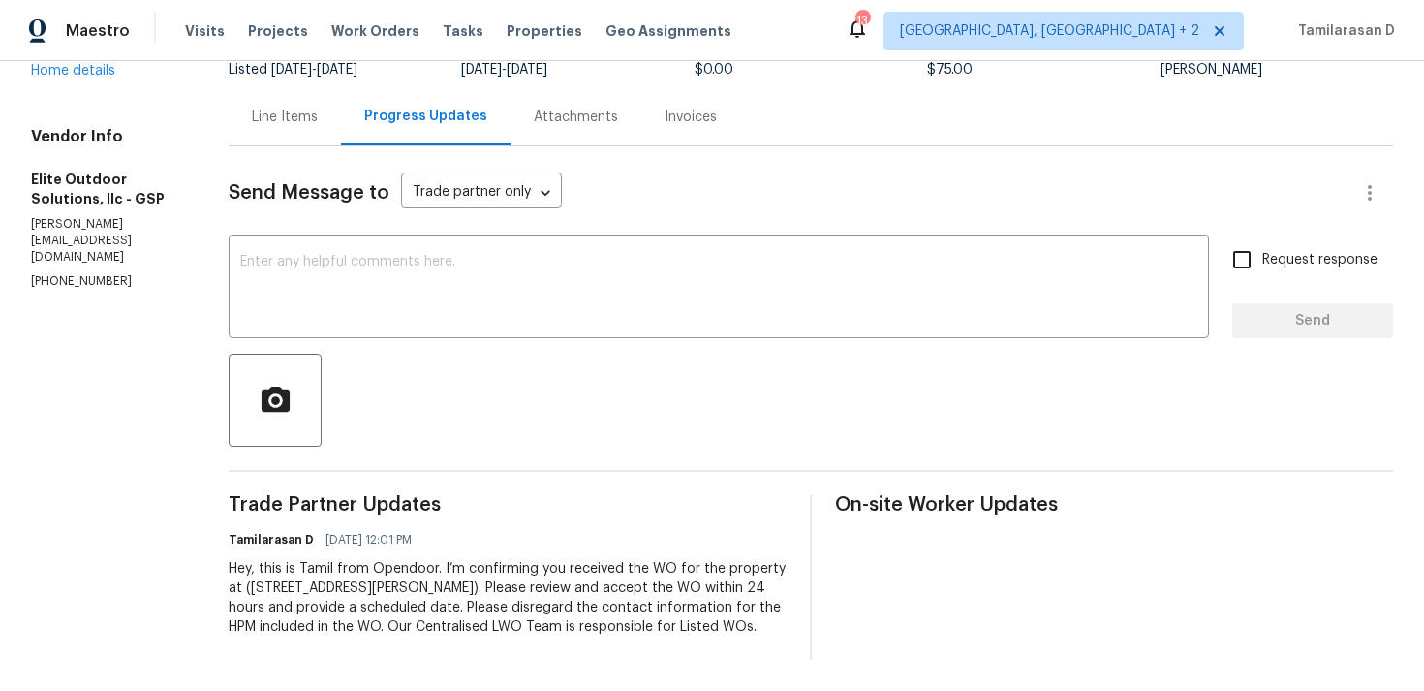
click at [364, 431] on div at bounding box center [811, 400] width 1164 height 93
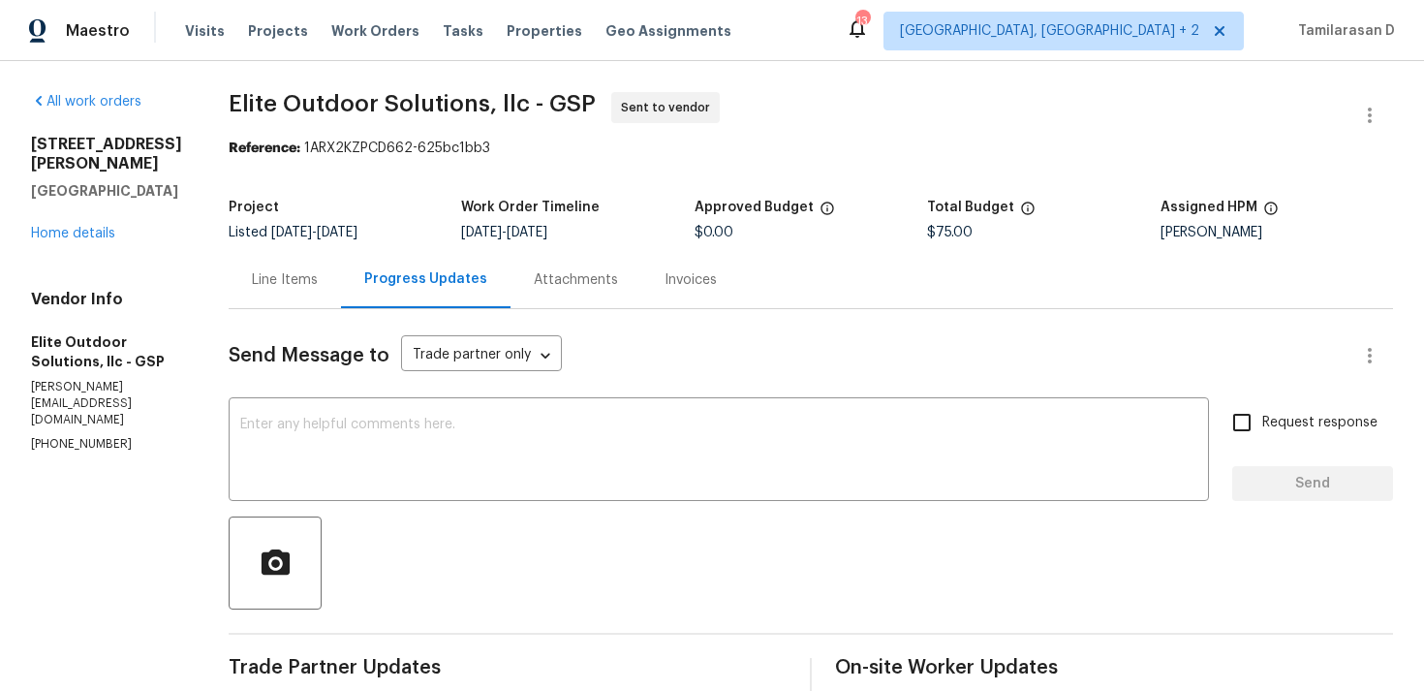
click at [315, 172] on section "Elite Outdoor Solutions, llc - GSP Sent to vendor Reference: 1ARX2KZPCD662-625b…" at bounding box center [811, 457] width 1164 height 730
click at [247, 241] on div "Project Listed 8/20/2025 - 8/25/2025 Work Order Timeline 8/22/2025 - 8/25/2025 …" at bounding box center [811, 220] width 1164 height 62
click at [262, 263] on div "Line Items" at bounding box center [285, 279] width 112 height 57
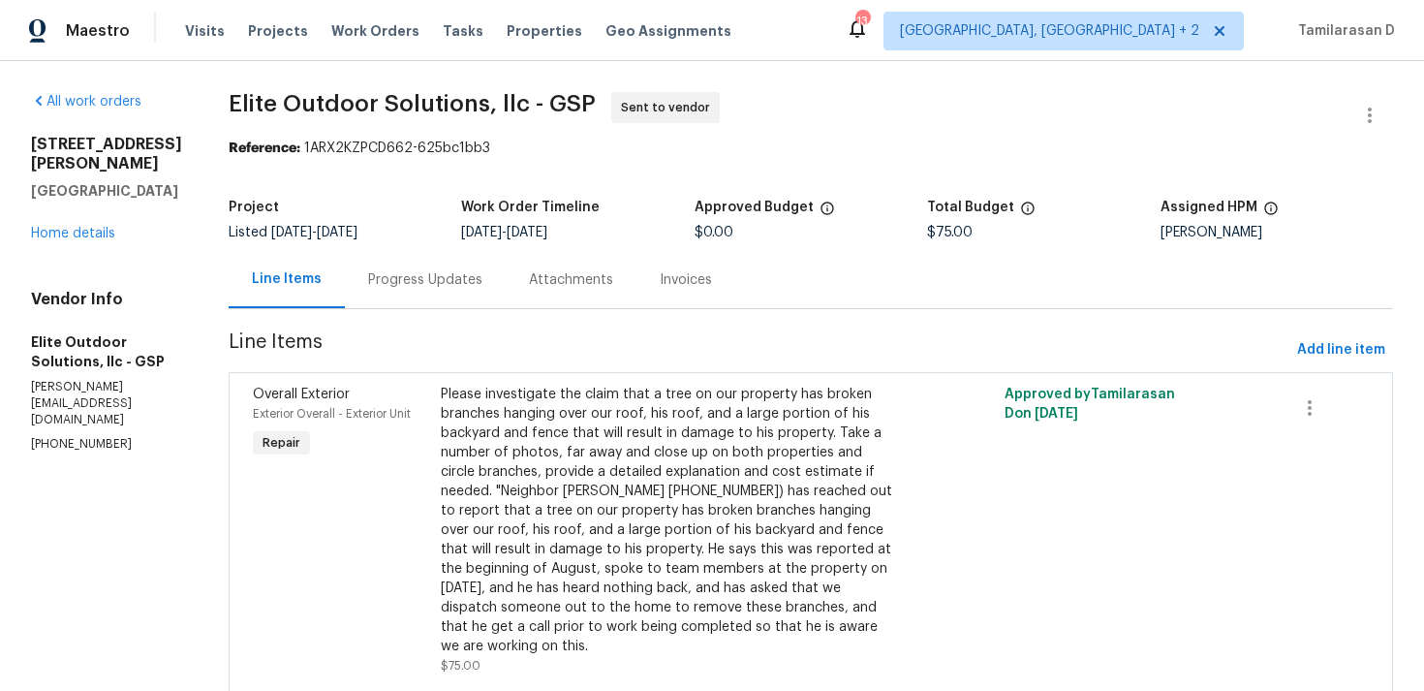
click at [368, 275] on div "Progress Updates" at bounding box center [425, 279] width 114 height 19
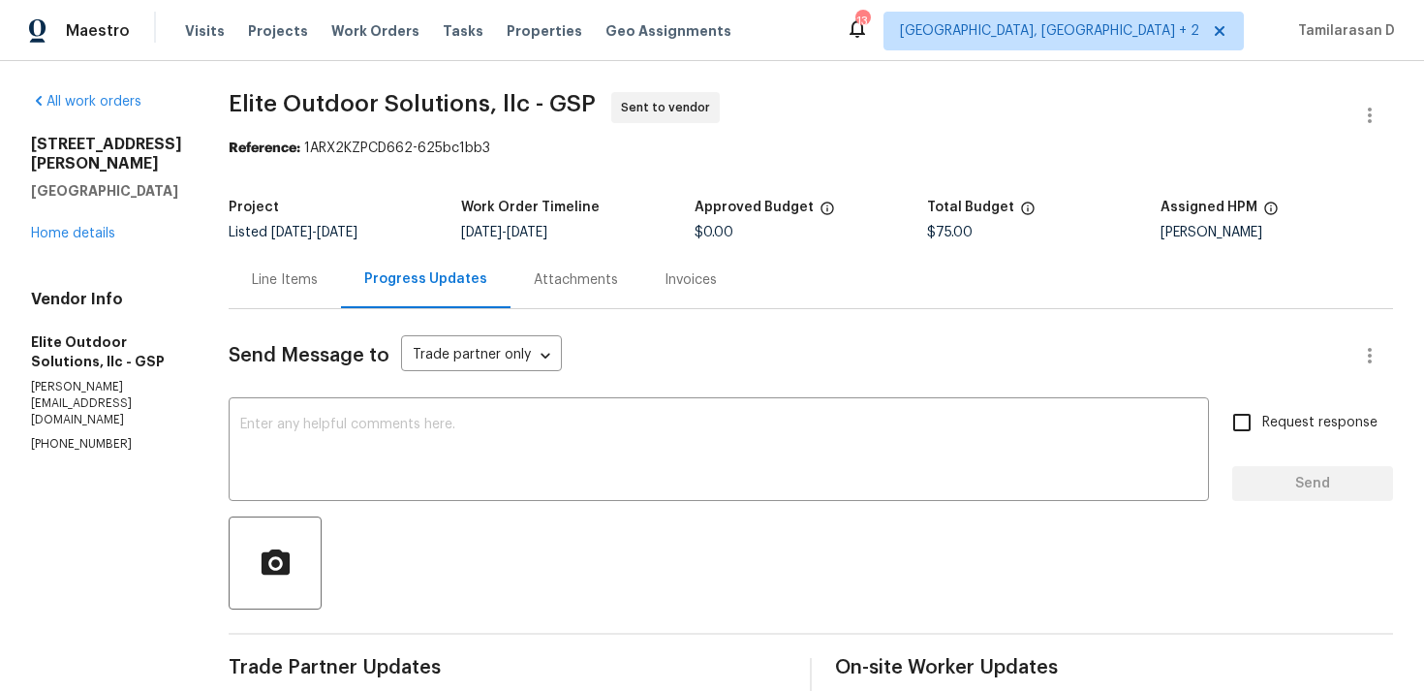
click at [299, 291] on div "Line Items" at bounding box center [285, 279] width 112 height 57
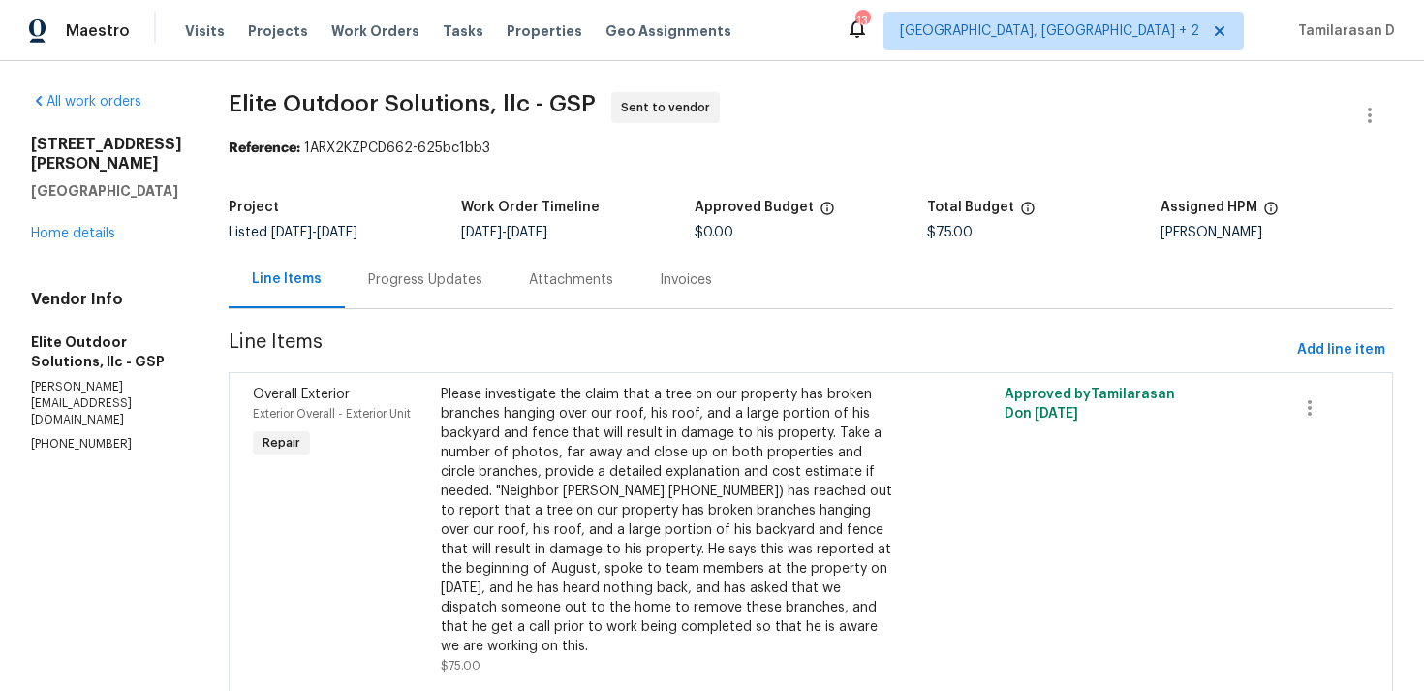
click at [395, 274] on div "Progress Updates" at bounding box center [425, 279] width 114 height 19
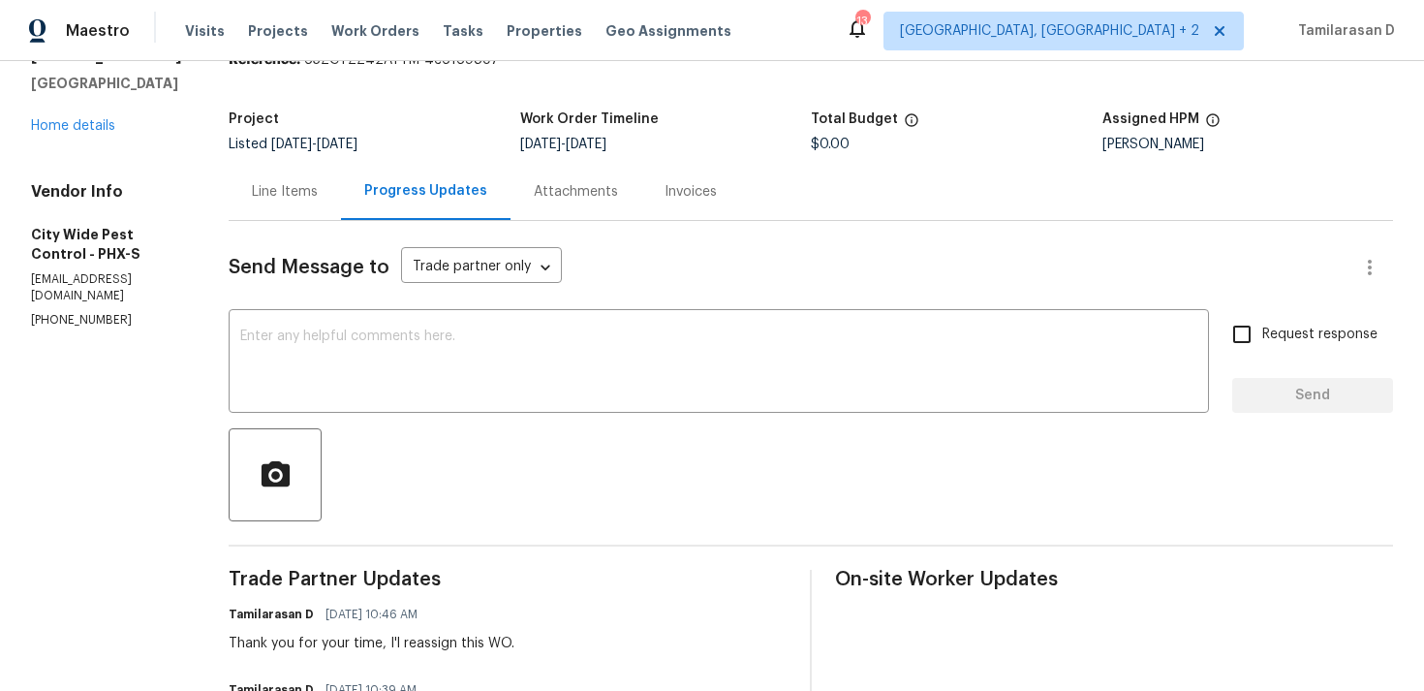
scroll to position [92, 0]
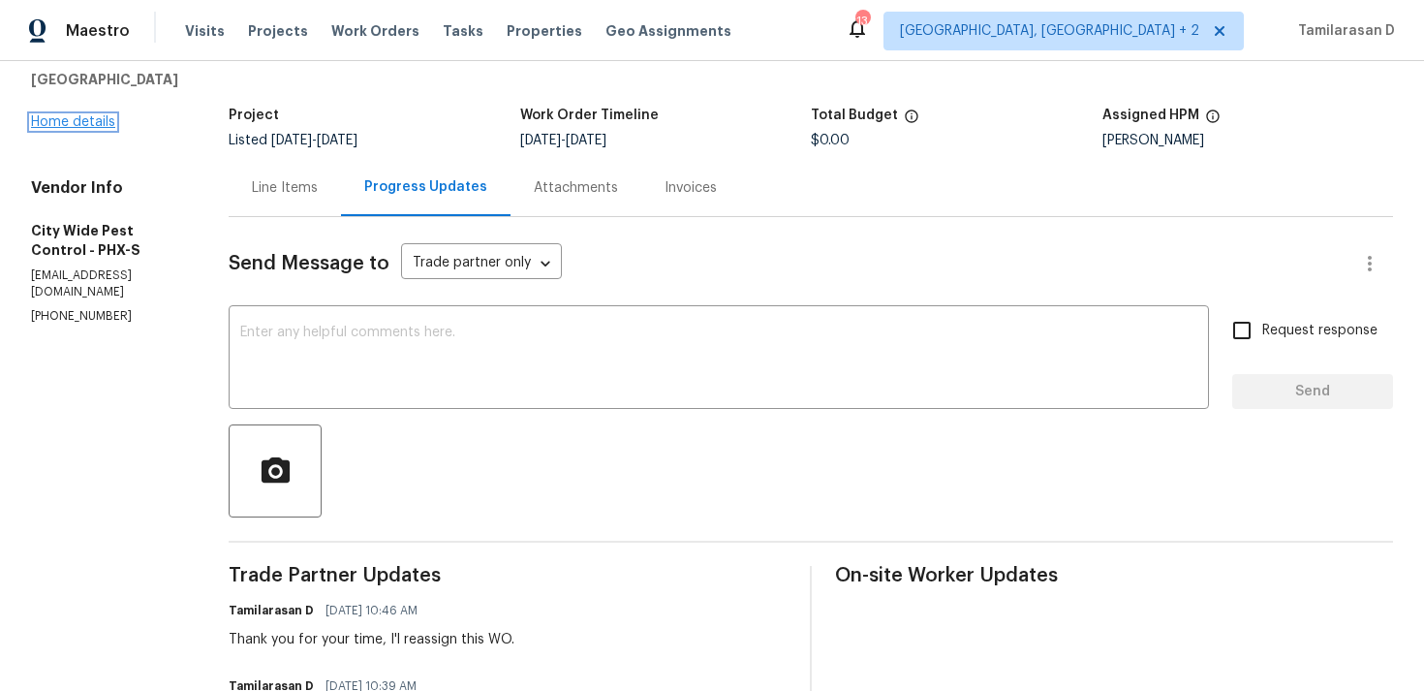
click at [107, 129] on link "Home details" at bounding box center [73, 122] width 84 height 14
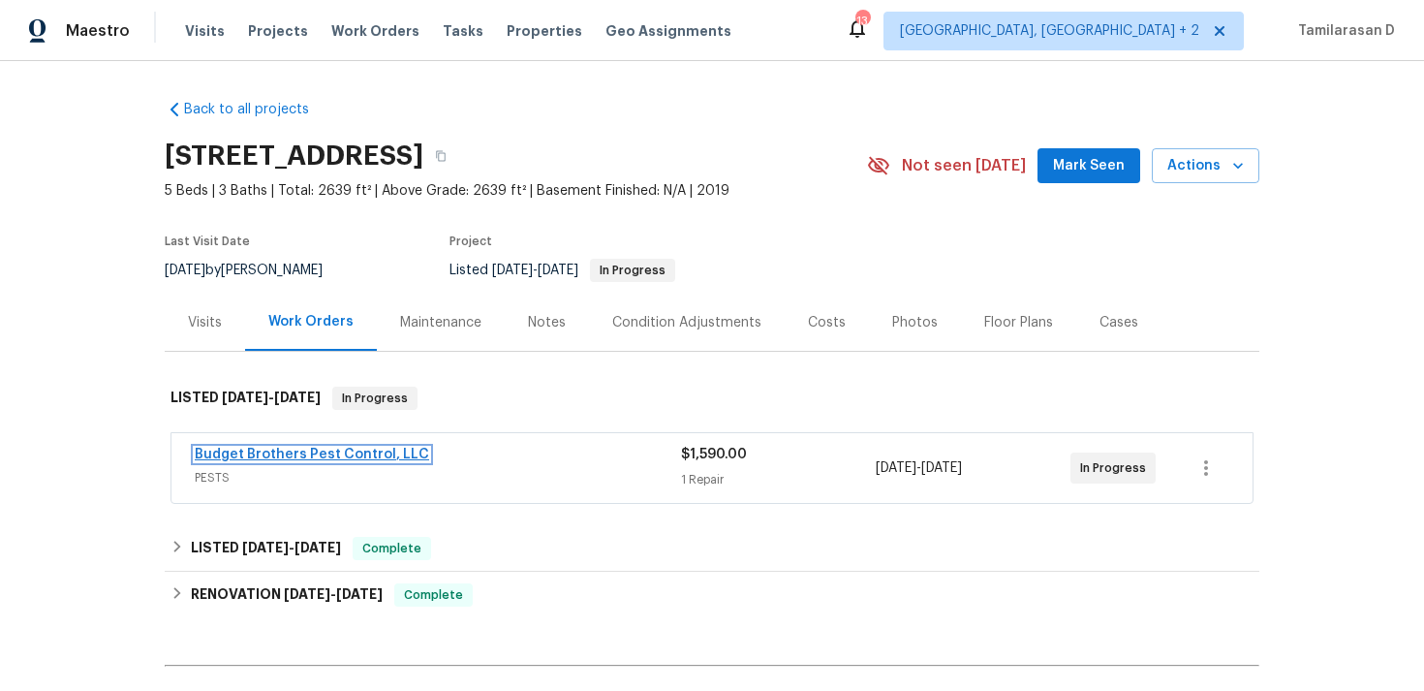
click at [286, 456] on link "Budget Brothers Pest Control, LLC" at bounding box center [312, 455] width 234 height 14
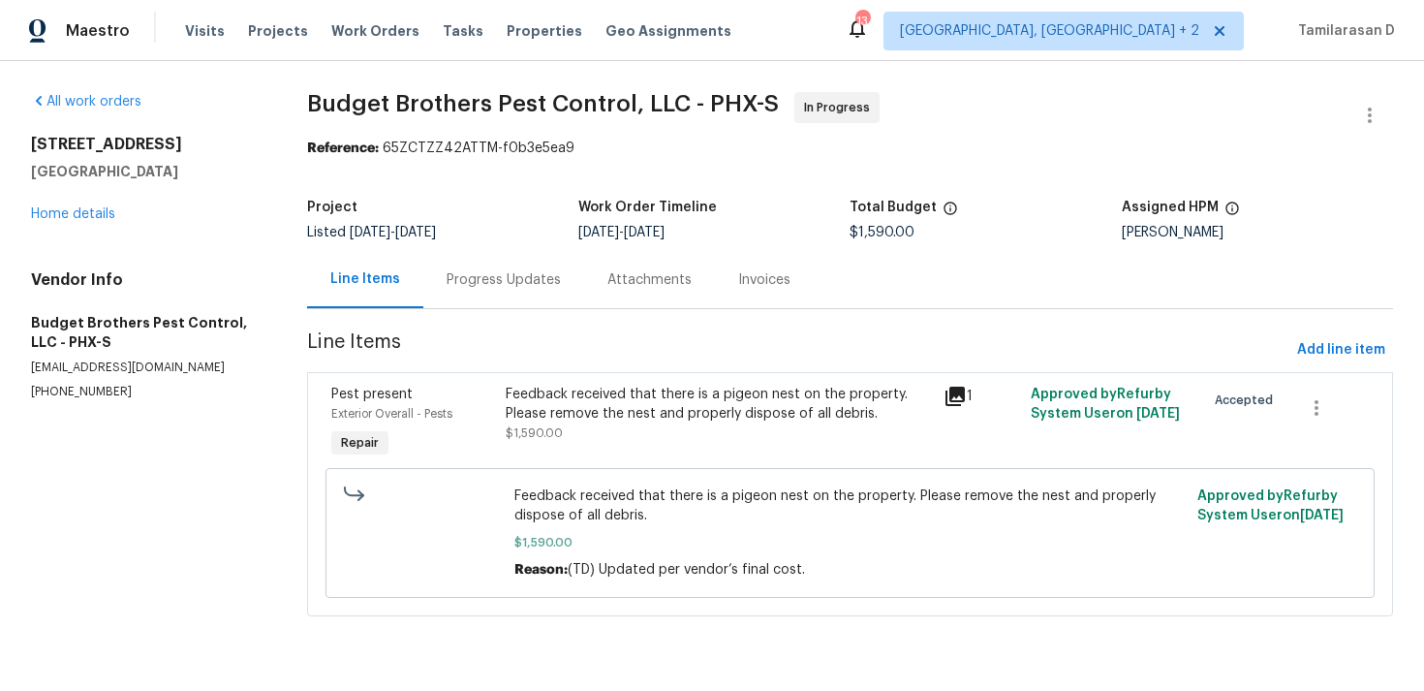
click at [460, 270] on div "Progress Updates" at bounding box center [504, 279] width 114 height 19
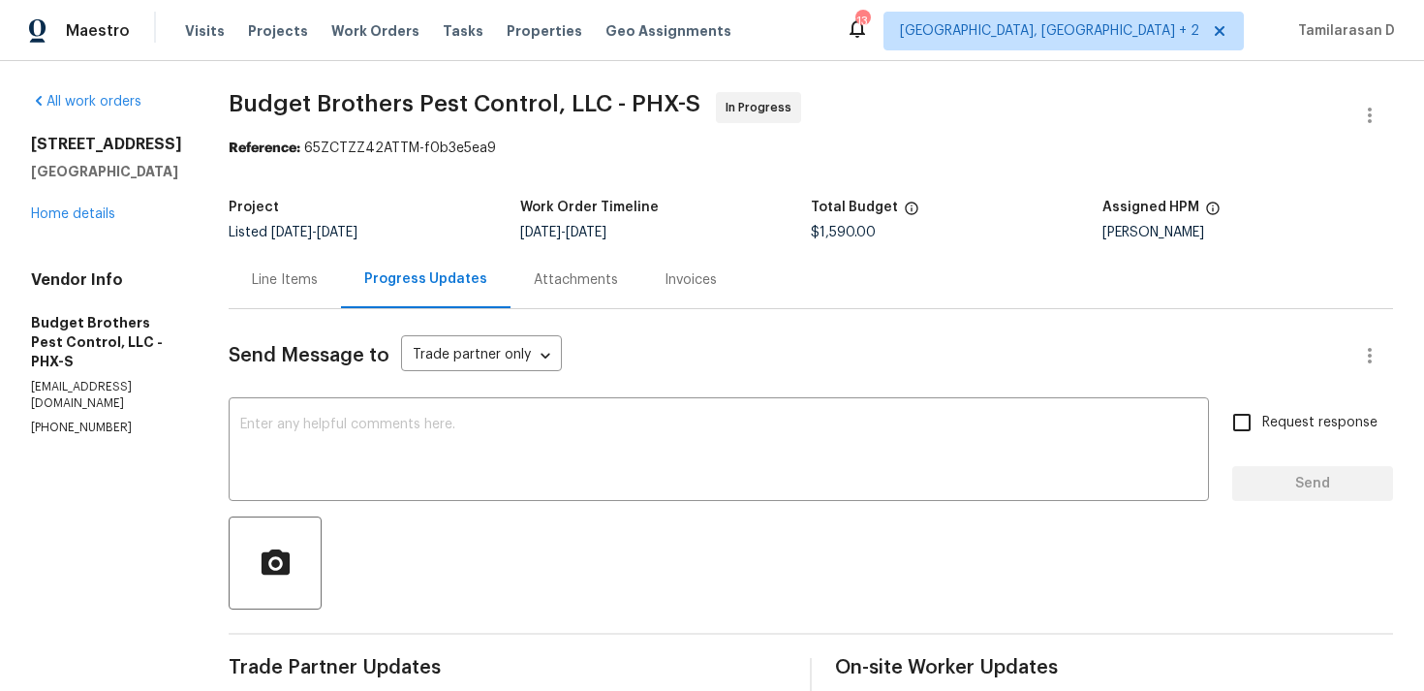
click at [334, 265] on div "Line Items" at bounding box center [285, 279] width 112 height 57
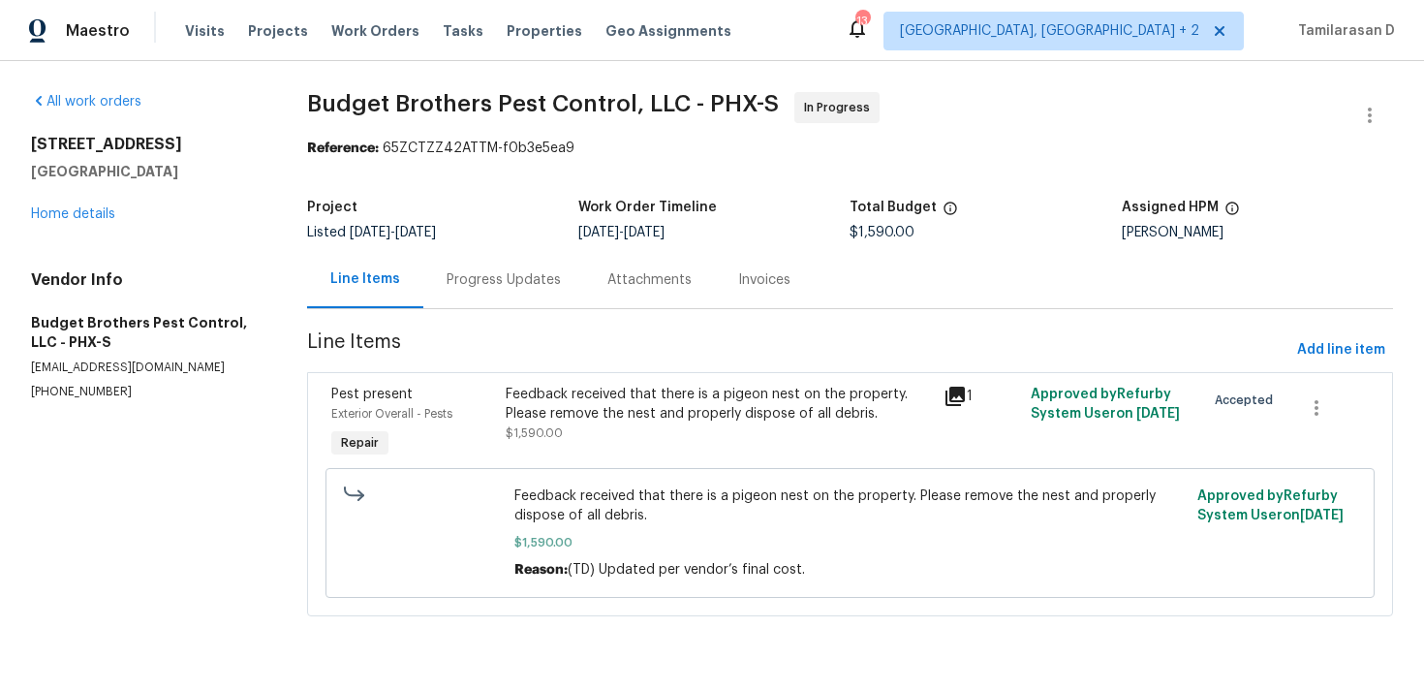
click at [524, 281] on div "Progress Updates" at bounding box center [504, 279] width 114 height 19
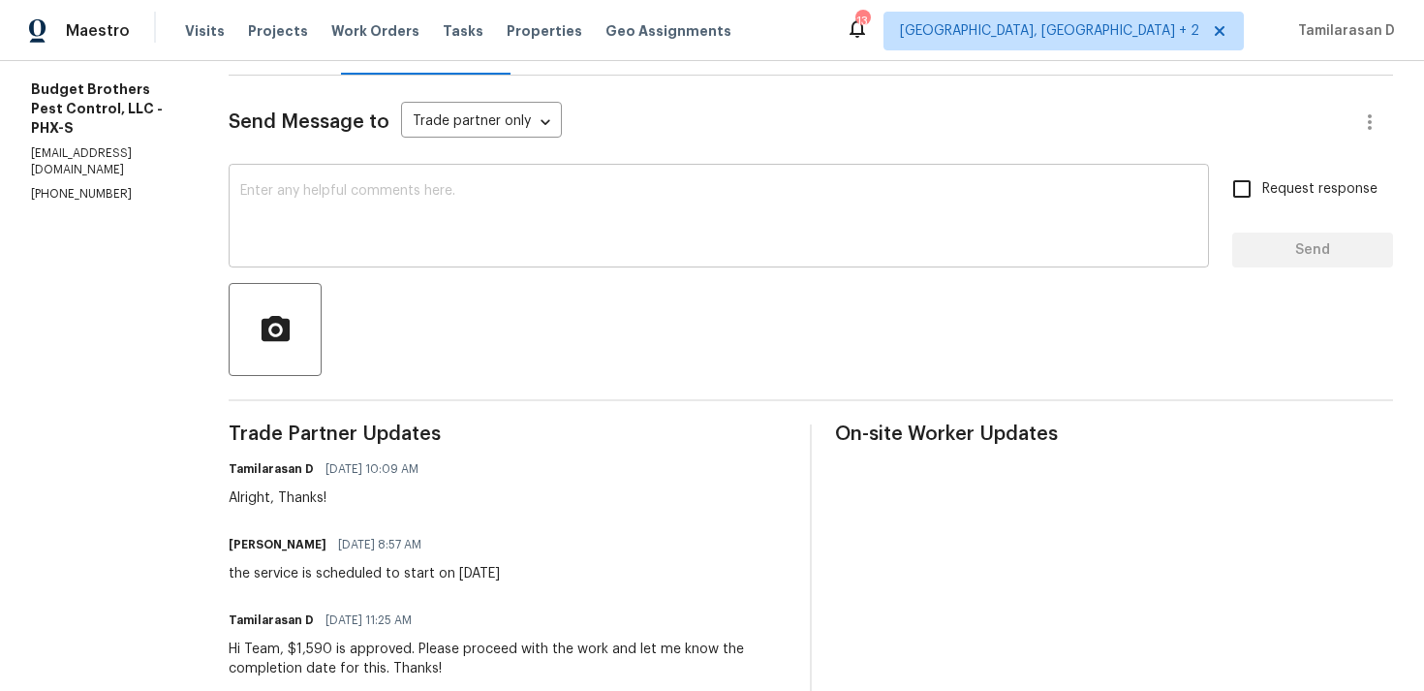
scroll to position [199, 0]
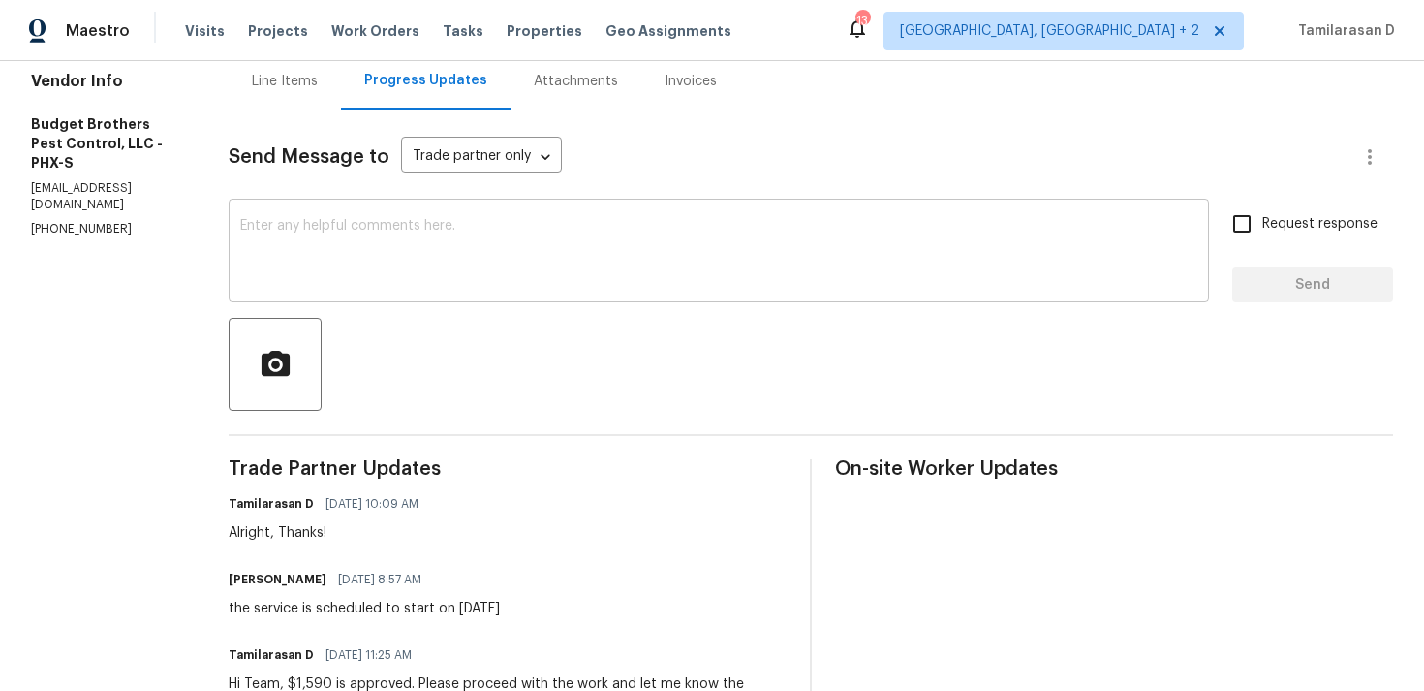
click at [431, 220] on textarea at bounding box center [718, 253] width 957 height 68
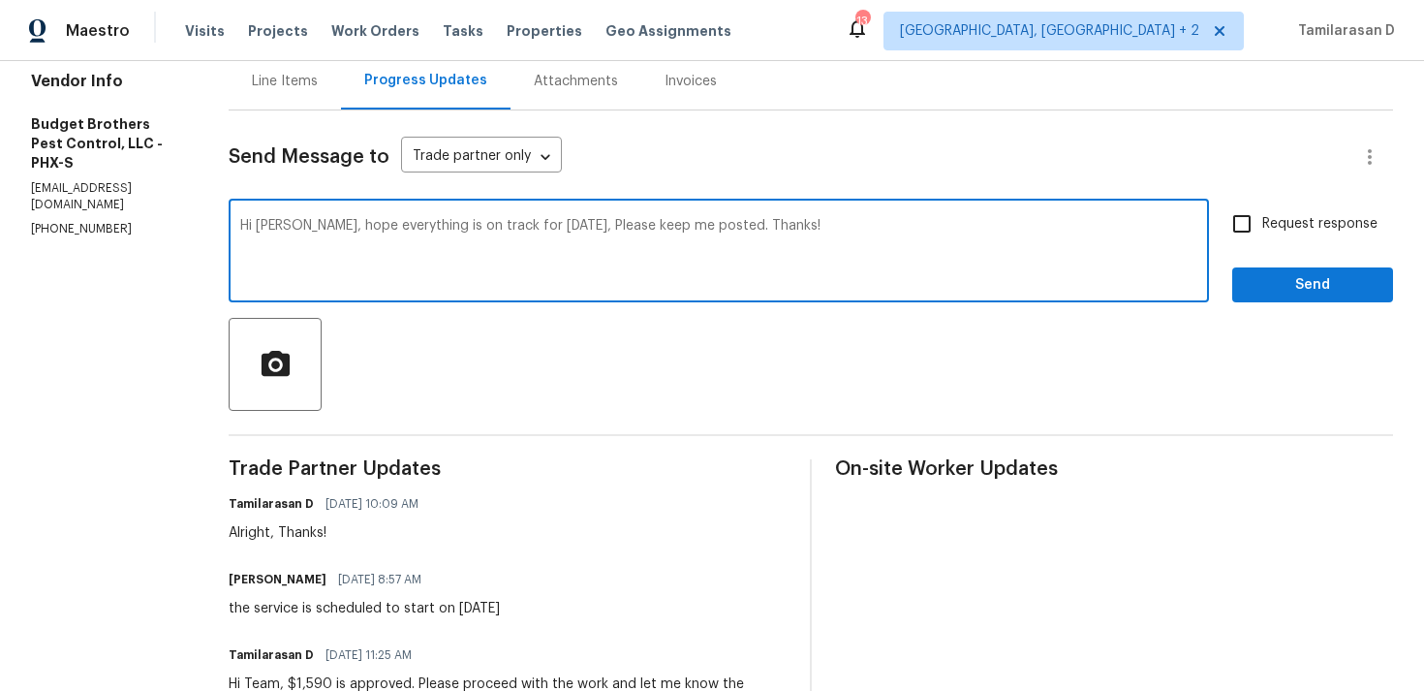
type textarea "Hi [PERSON_NAME], hope everything is on track for [DATE], Please keep me posted…"
click at [1232, 205] on input "Request response" at bounding box center [1242, 223] width 41 height 41
checkbox input "true"
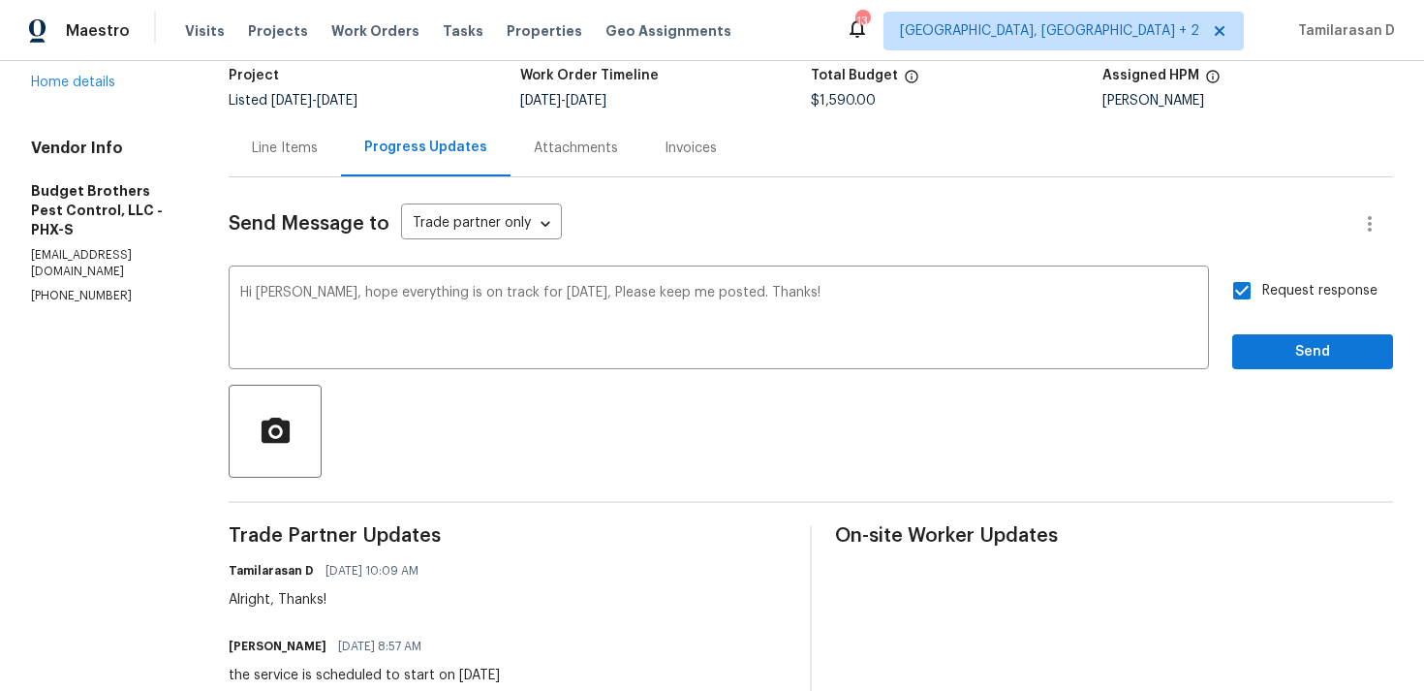
scroll to position [100, 0]
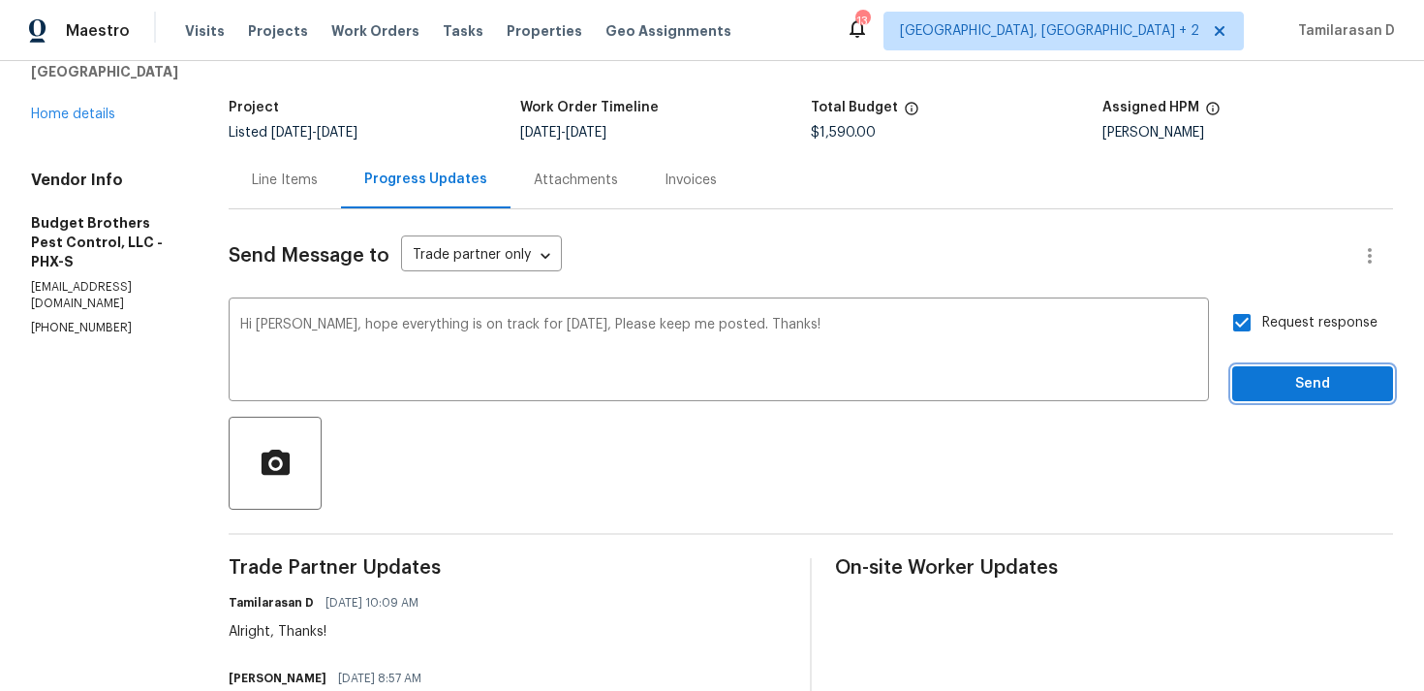
click at [1274, 376] on span "Send" at bounding box center [1313, 384] width 130 height 24
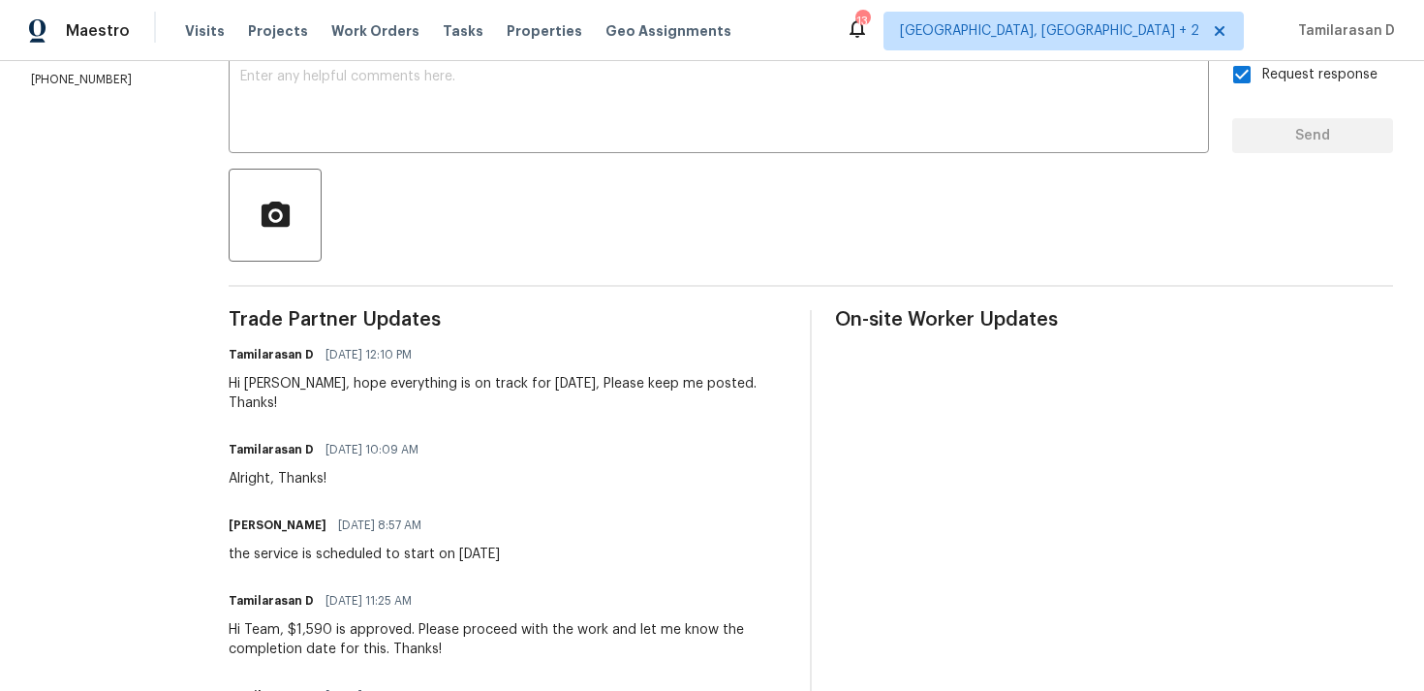
scroll to position [0, 0]
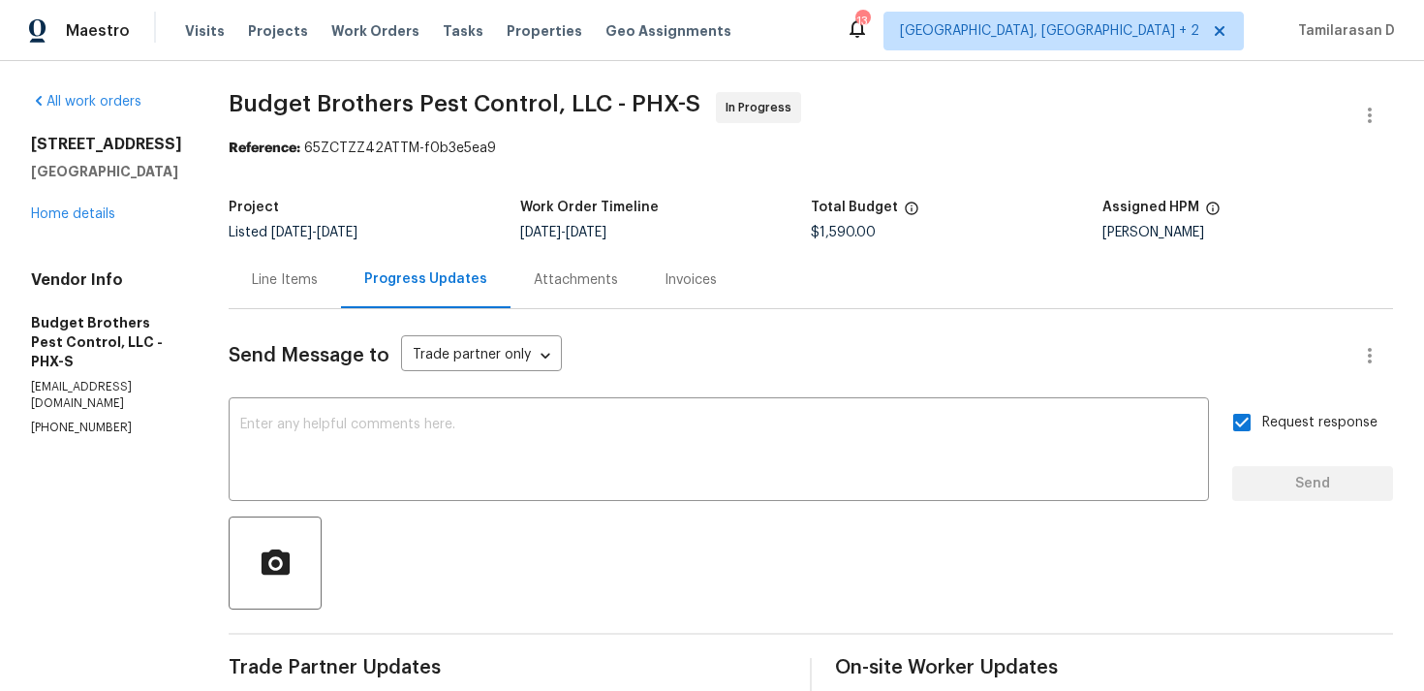
click at [336, 269] on div "Line Items" at bounding box center [285, 279] width 112 height 57
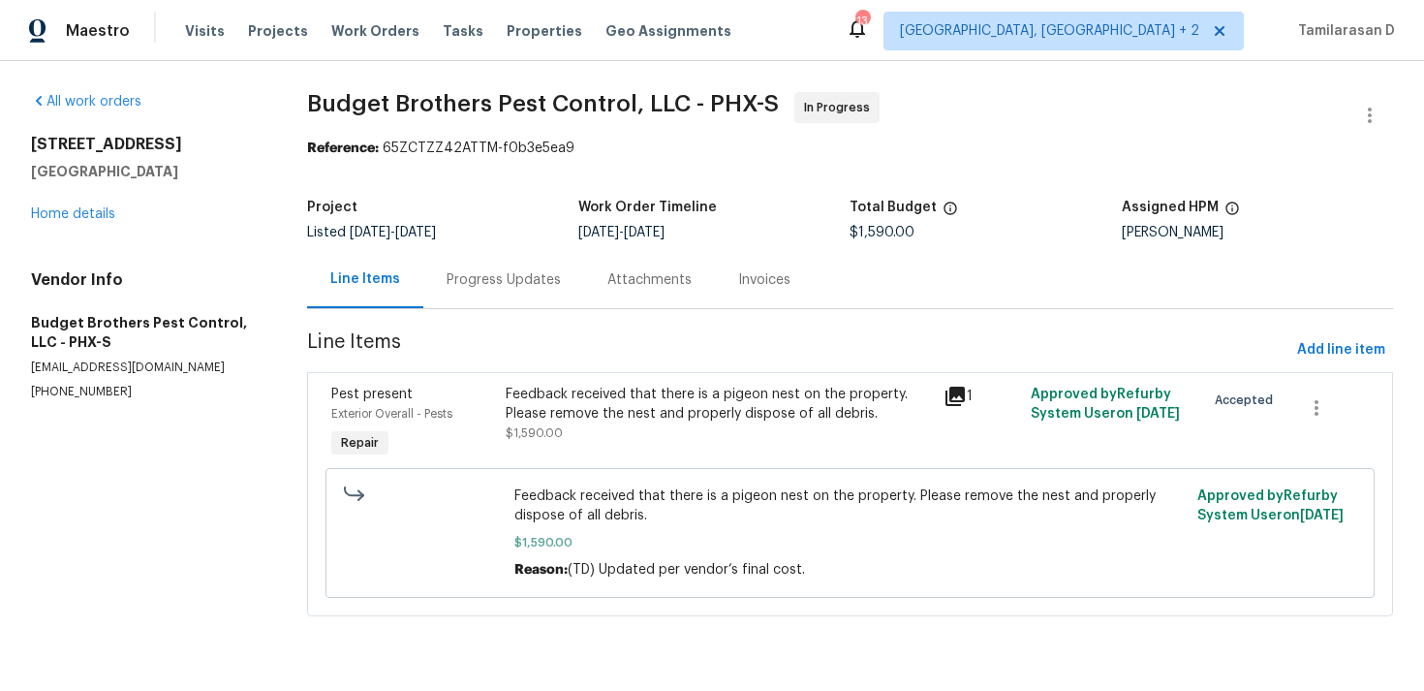
click at [502, 298] on div "Progress Updates" at bounding box center [503, 279] width 161 height 57
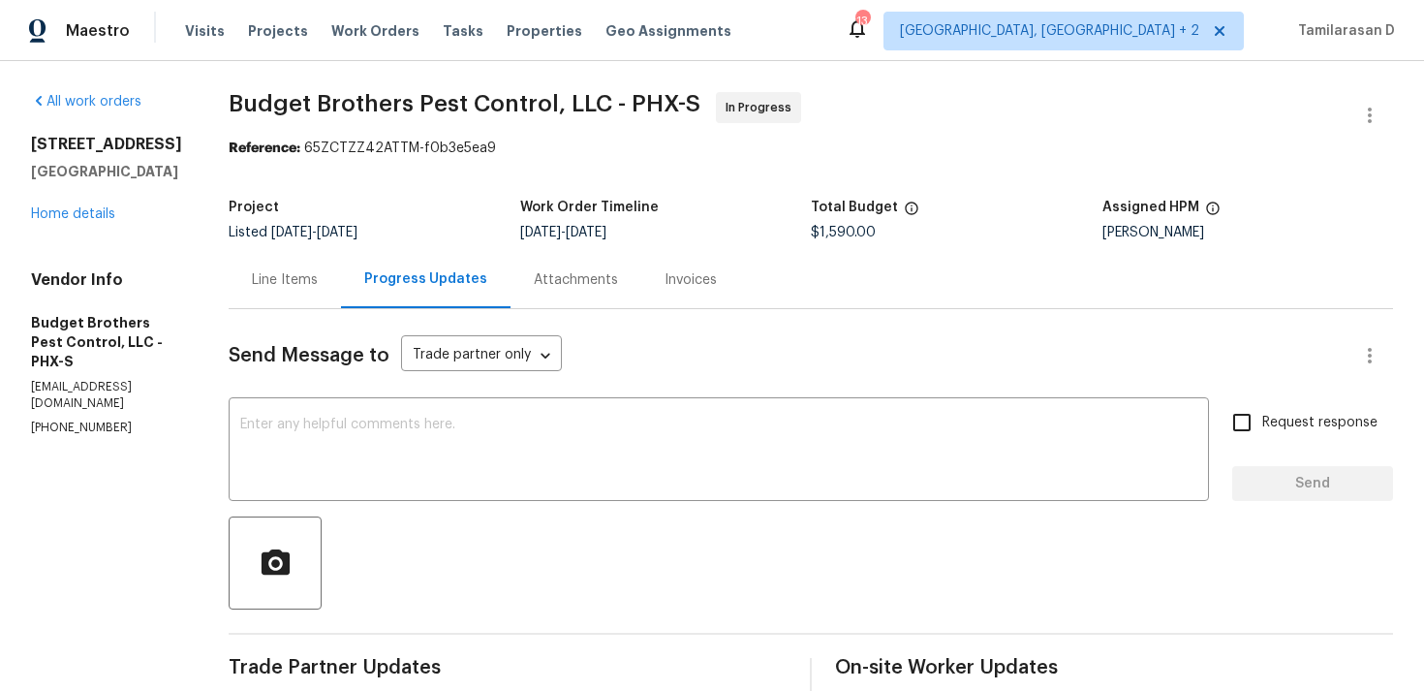
click at [318, 287] on div "Line Items" at bounding box center [285, 279] width 66 height 19
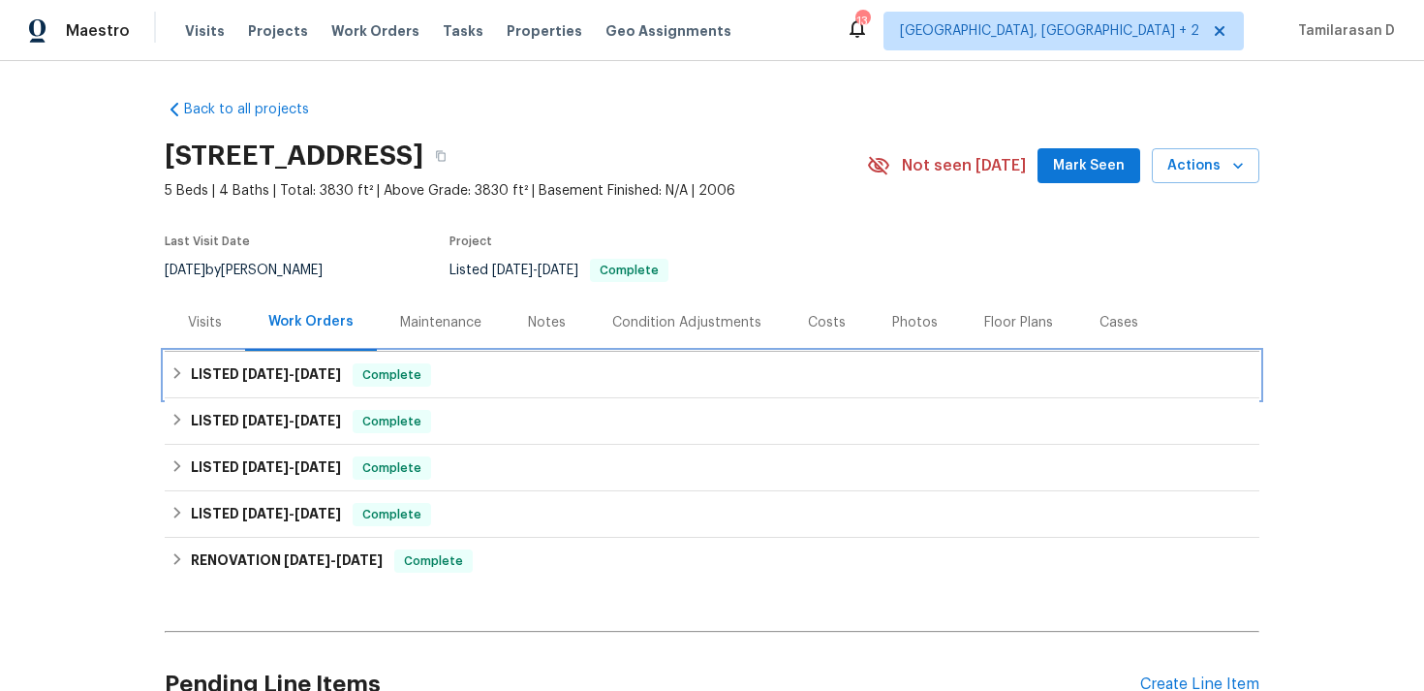
click at [227, 372] on h6 "LISTED [DATE] - [DATE]" at bounding box center [266, 374] width 150 height 23
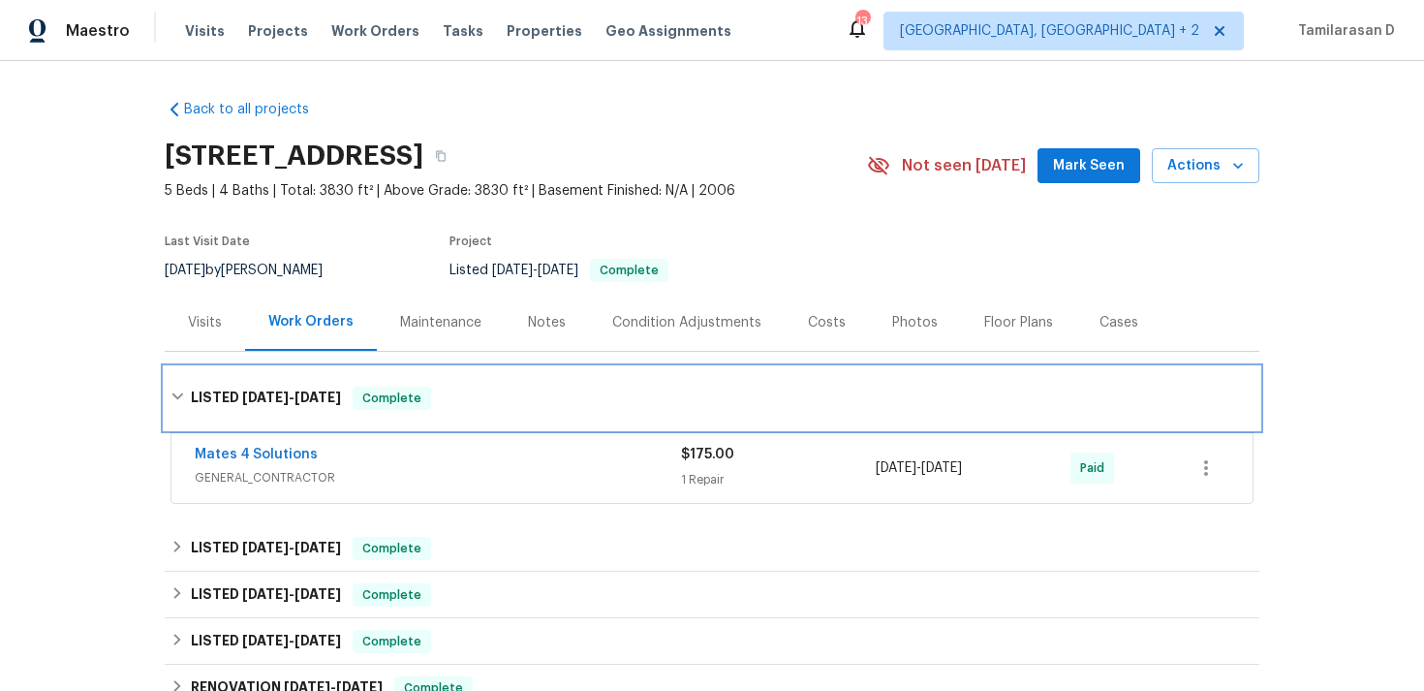
click at [207, 392] on h6 "LISTED 8/6/25 - 8/7/25" at bounding box center [266, 398] width 150 height 23
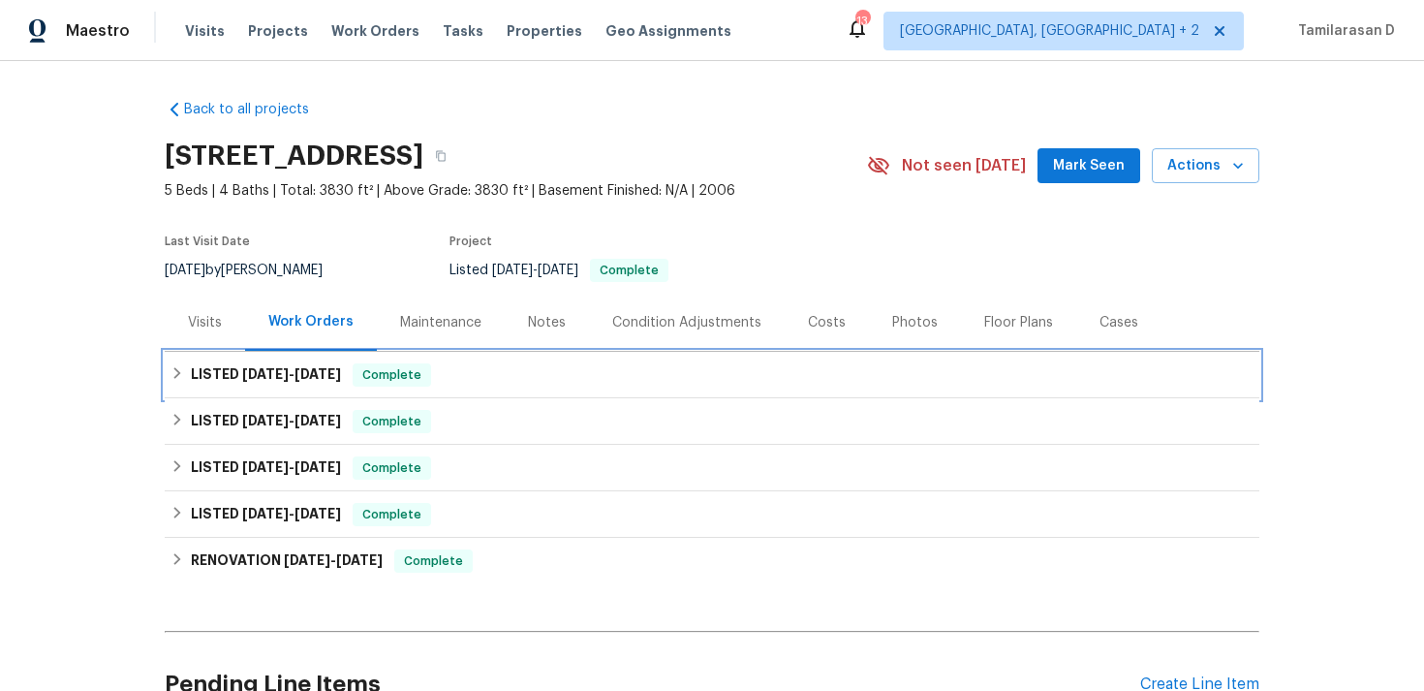
scroll to position [190, 0]
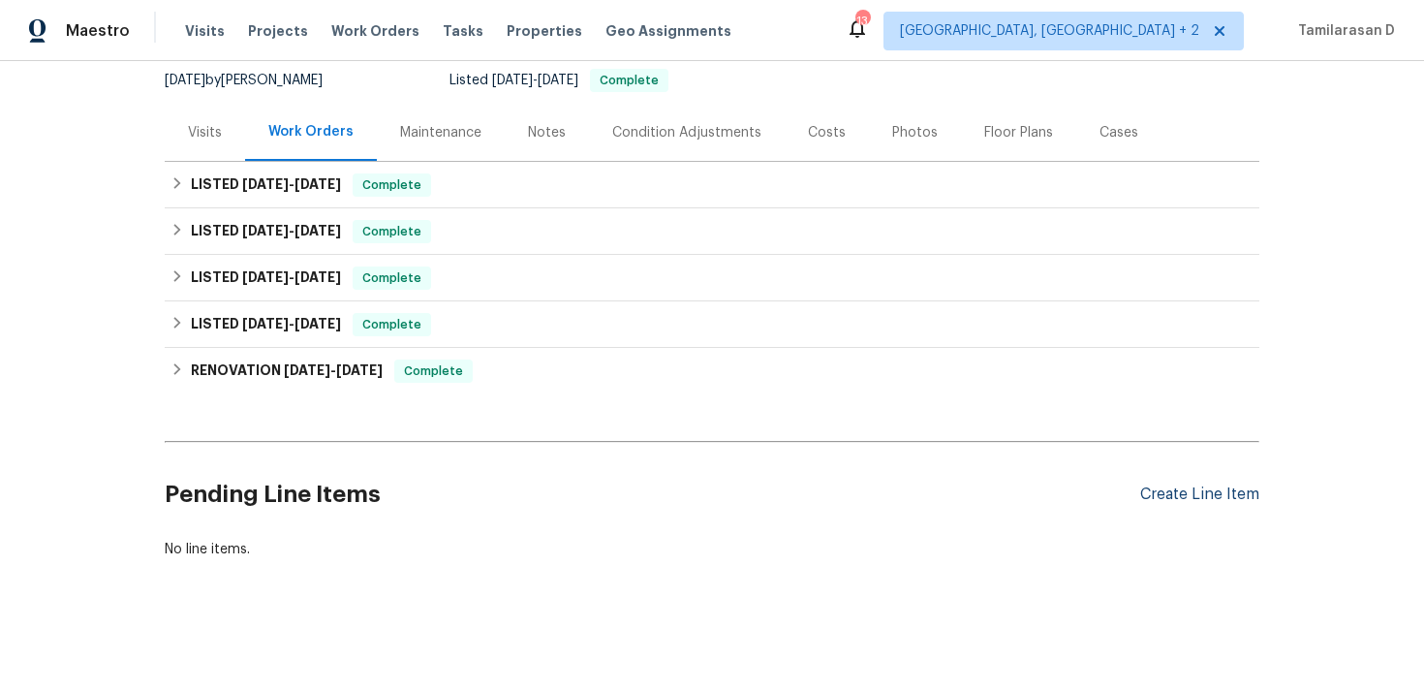
click at [1205, 485] on div "Create Line Item" at bounding box center [1199, 494] width 119 height 18
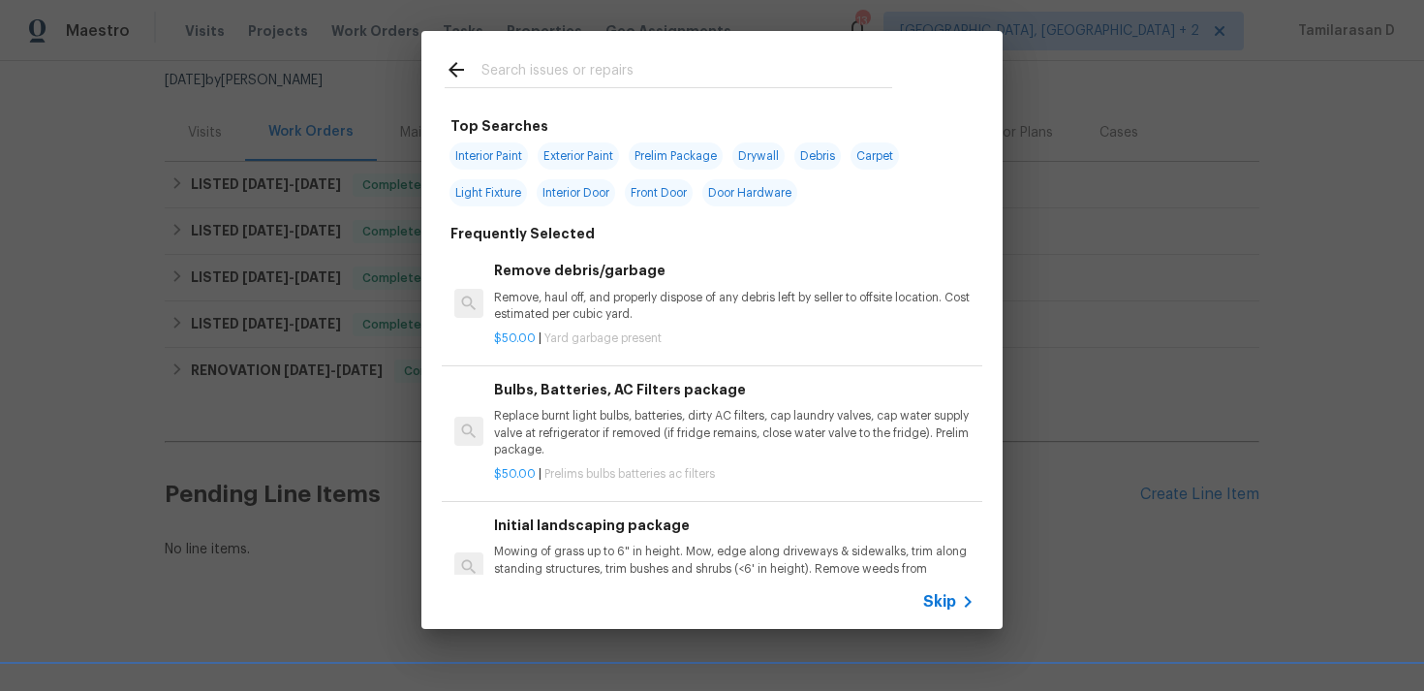
click at [945, 597] on span "Skip" at bounding box center [939, 601] width 33 height 19
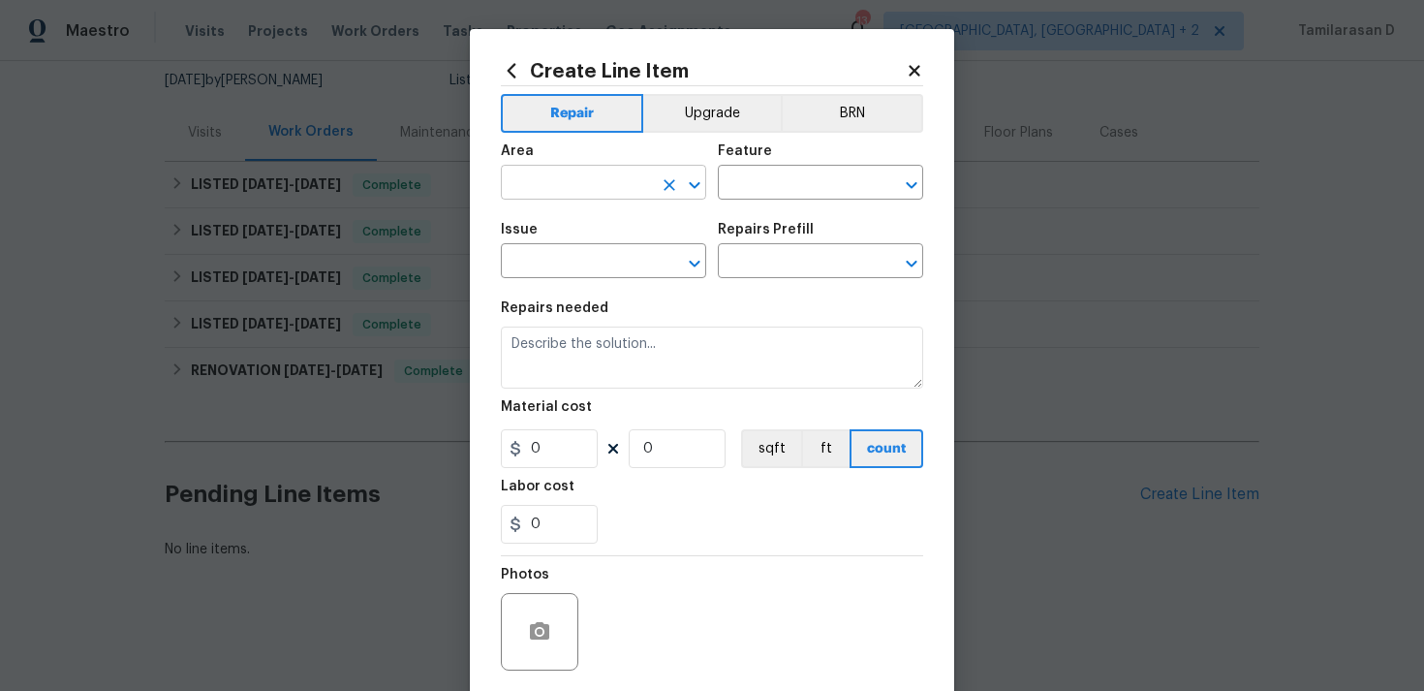
click at [620, 195] on input "text" at bounding box center [576, 185] width 151 height 30
click at [627, 263] on li "Interior Overall" at bounding box center [603, 260] width 205 height 32
type input "Interior Overall"
click at [792, 173] on input "text" at bounding box center [793, 185] width 151 height 30
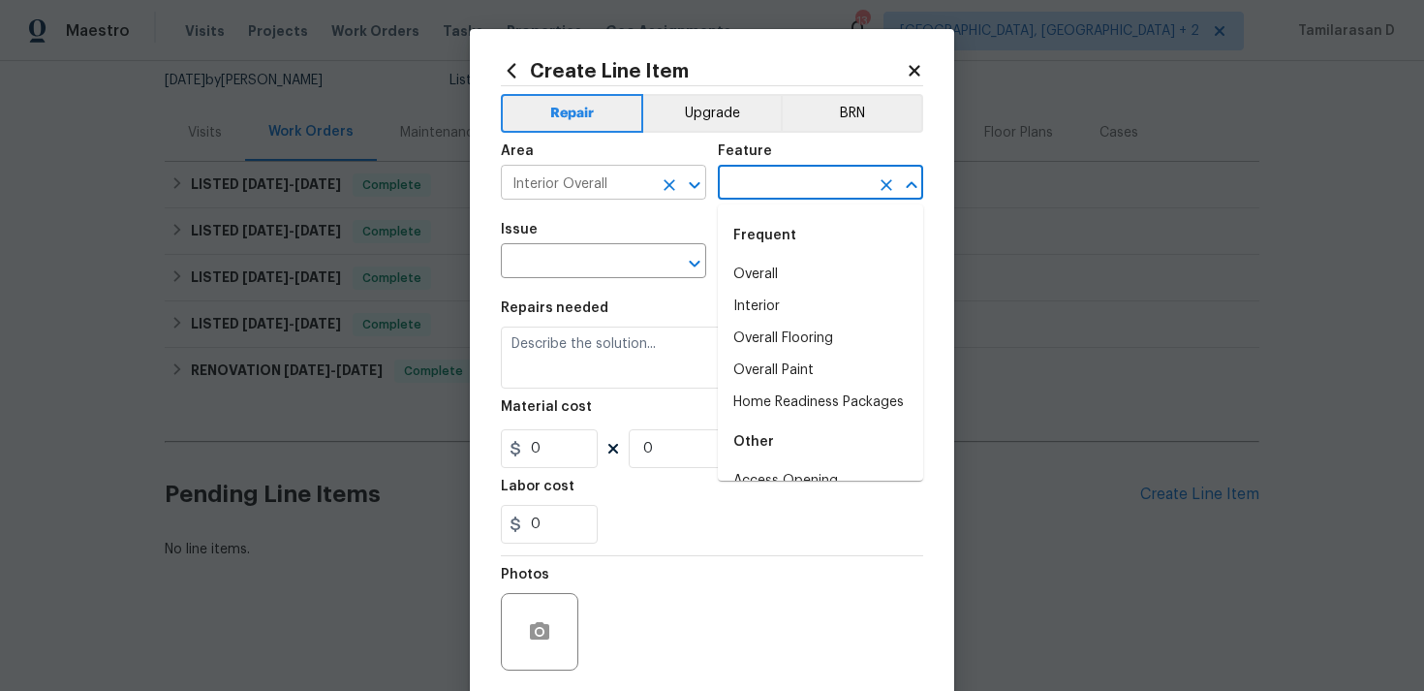
click at [670, 180] on icon "Clear" at bounding box center [669, 184] width 19 height 19
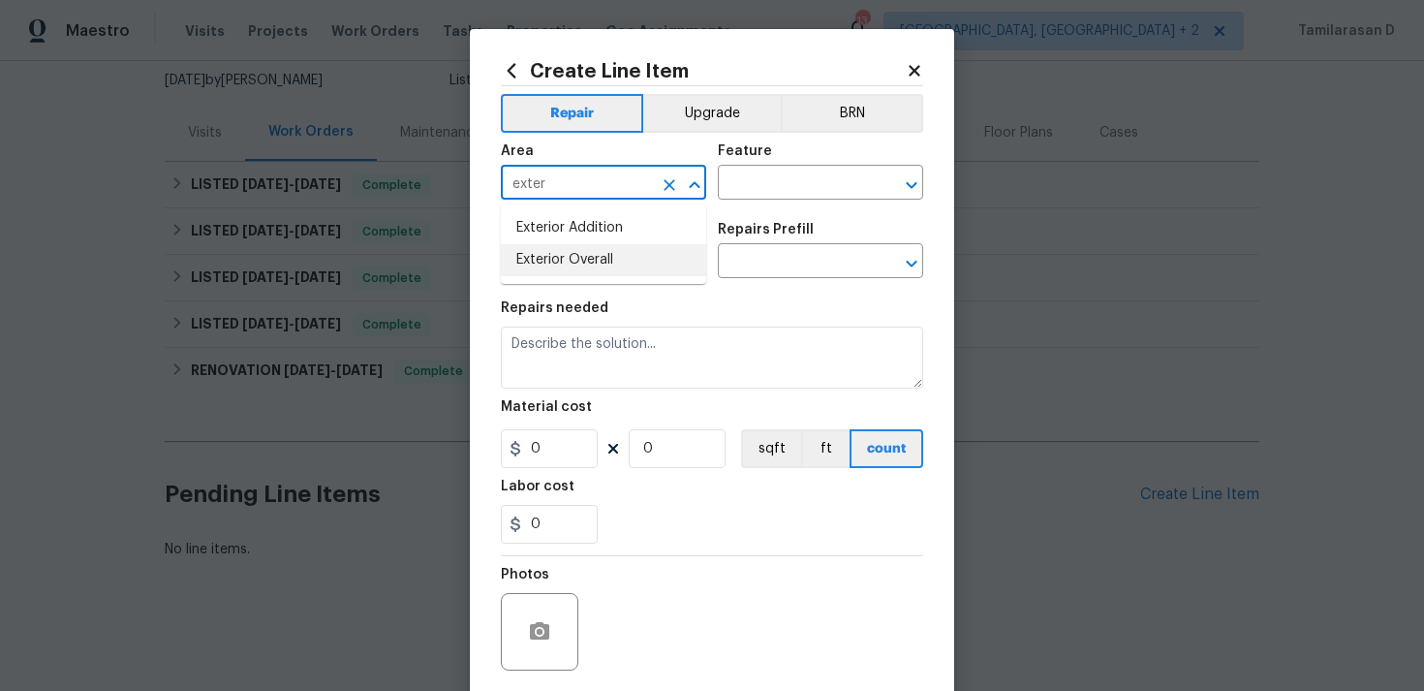
click at [597, 248] on li "Exterior Overall" at bounding box center [603, 260] width 205 height 32
click at [653, 260] on div "​" at bounding box center [603, 263] width 205 height 30
type input "Exterior Overall"
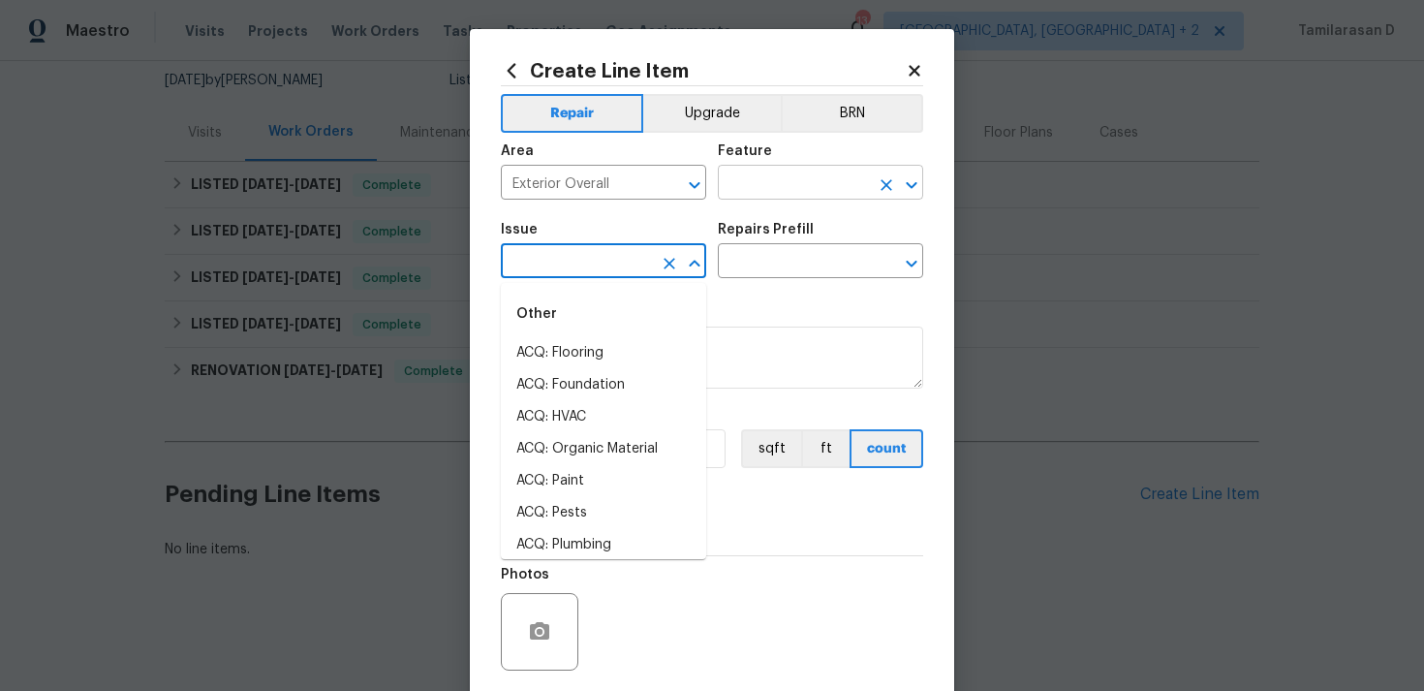
click at [760, 171] on input "text" at bounding box center [793, 185] width 151 height 30
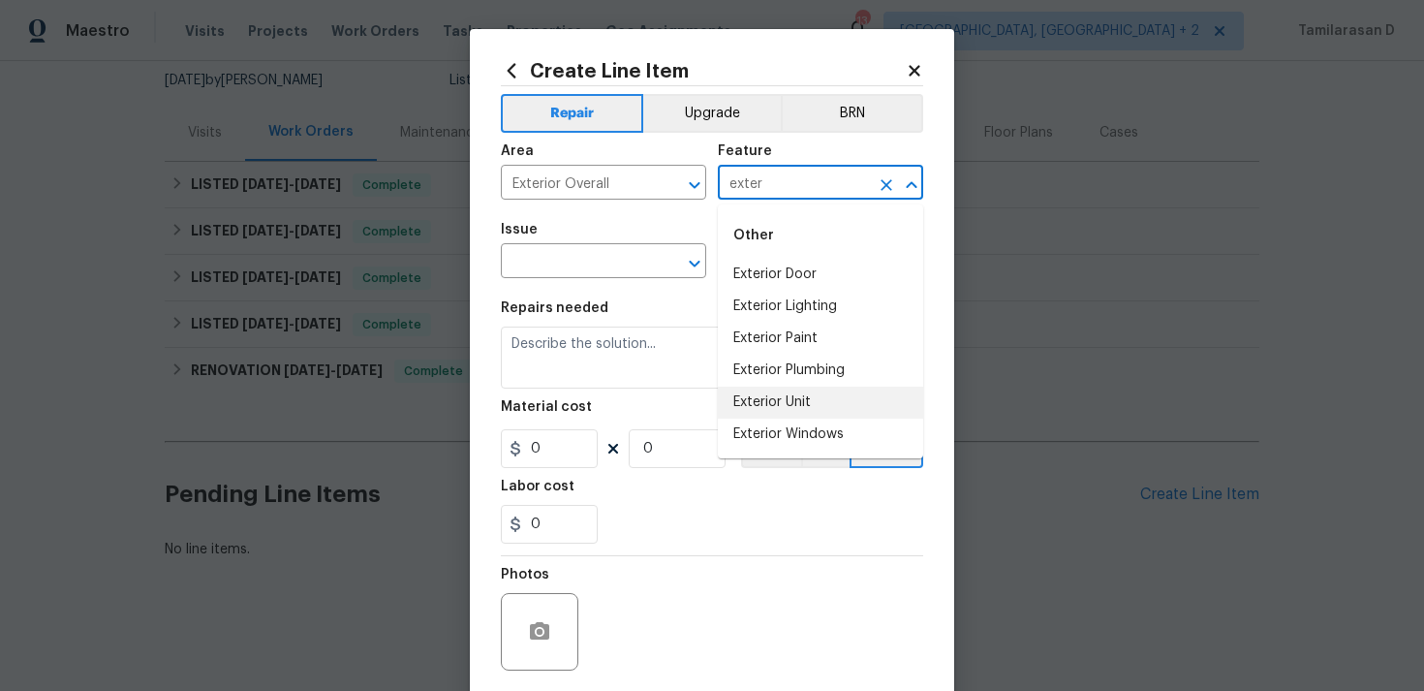
click at [768, 400] on li "Exterior Unit" at bounding box center [820, 403] width 205 height 32
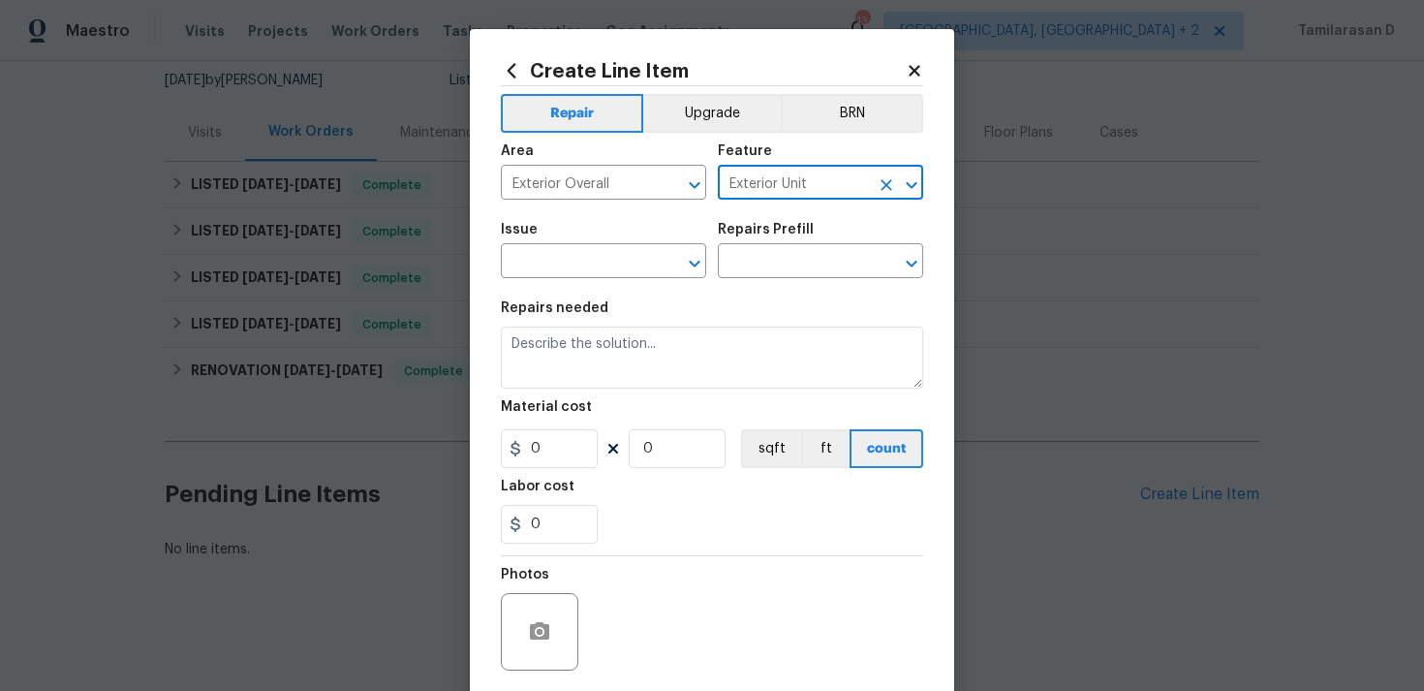
type input "Exterior Unit"
click at [568, 241] on div "Issue" at bounding box center [603, 235] width 205 height 25
click at [567, 250] on input "text" at bounding box center [576, 263] width 151 height 30
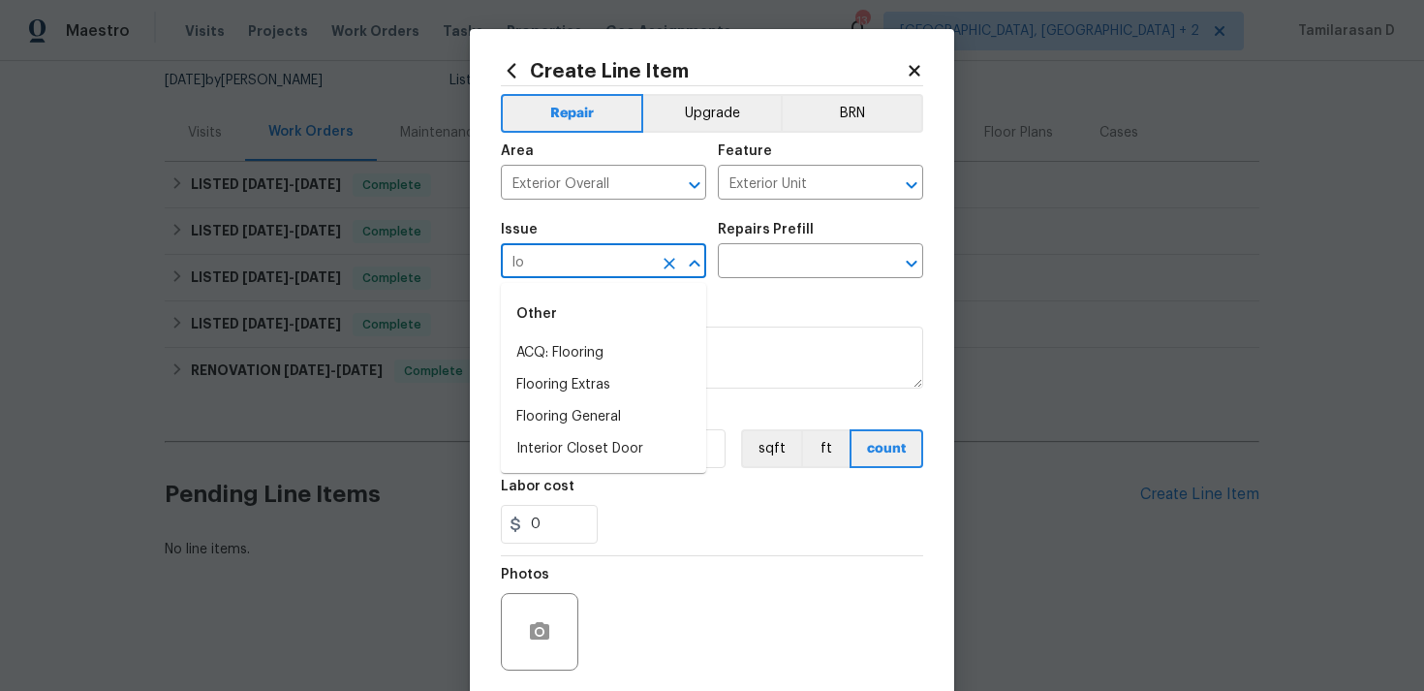
type input "l"
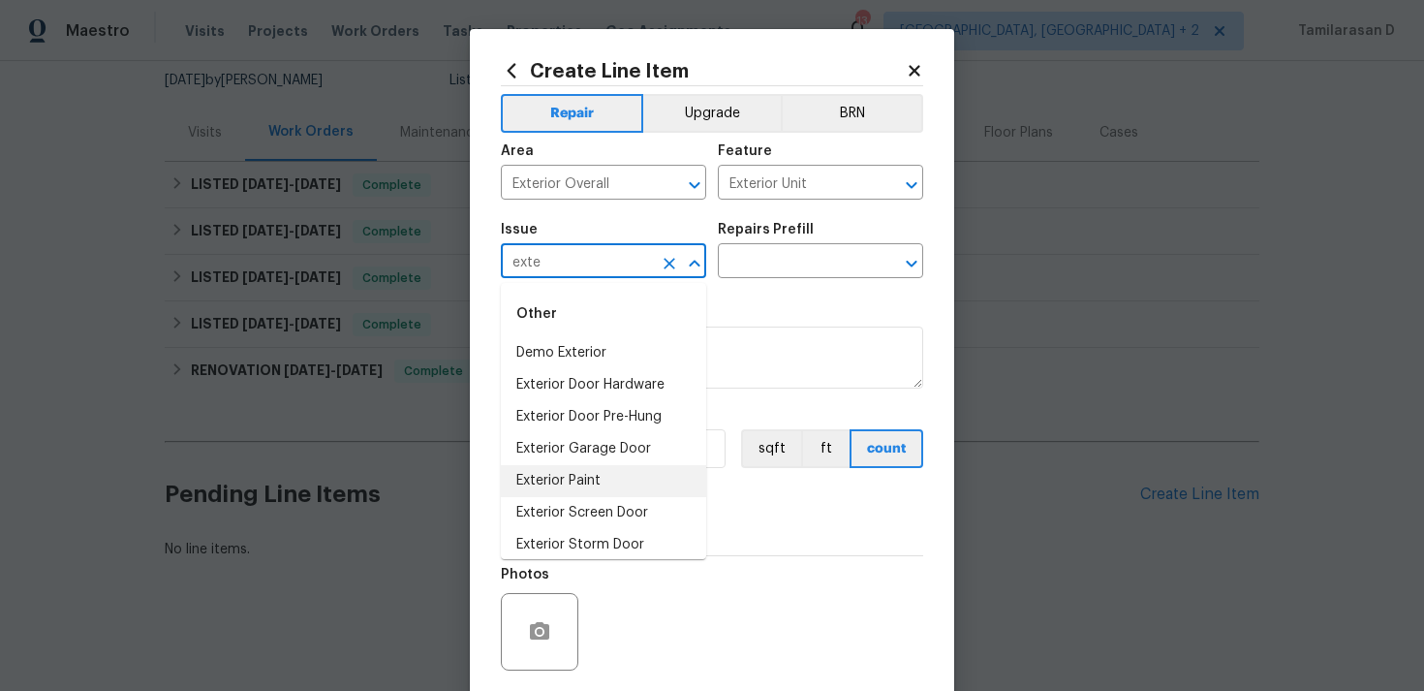
scroll to position [42, 0]
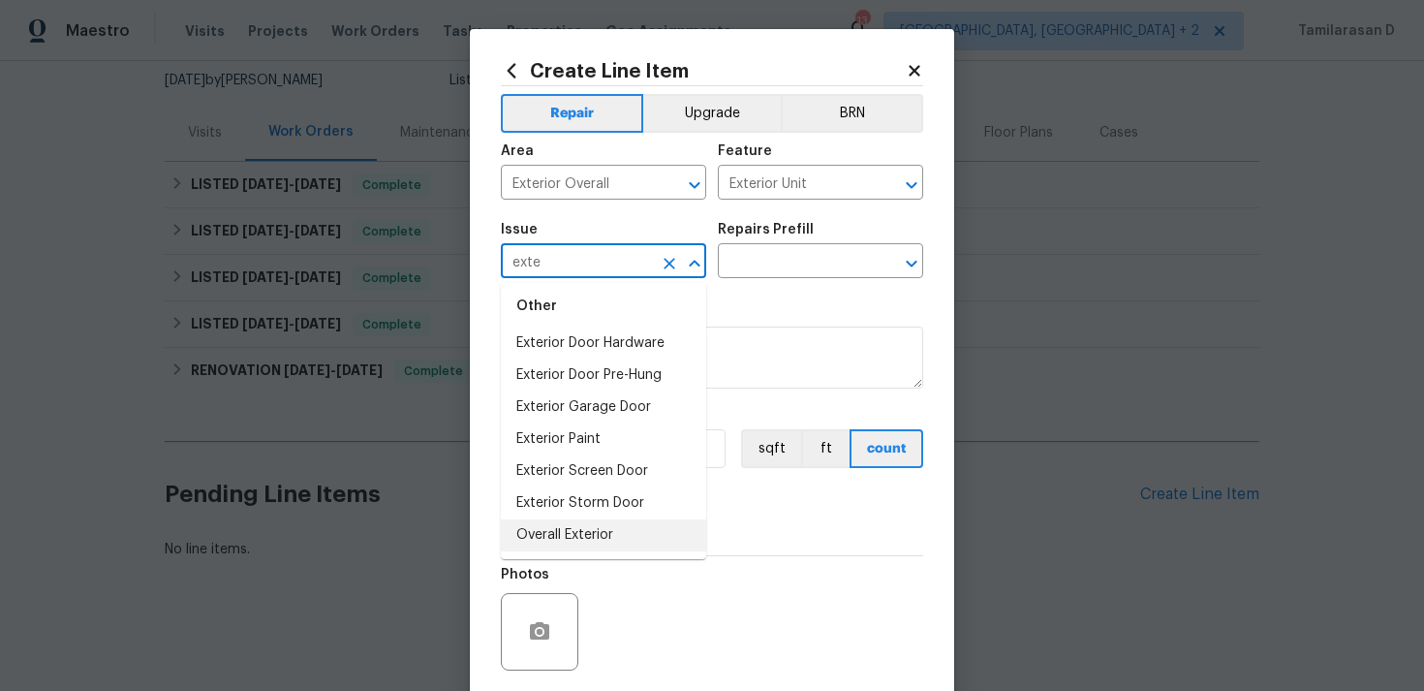
click at [563, 532] on li "Overall Exterior" at bounding box center [603, 535] width 205 height 32
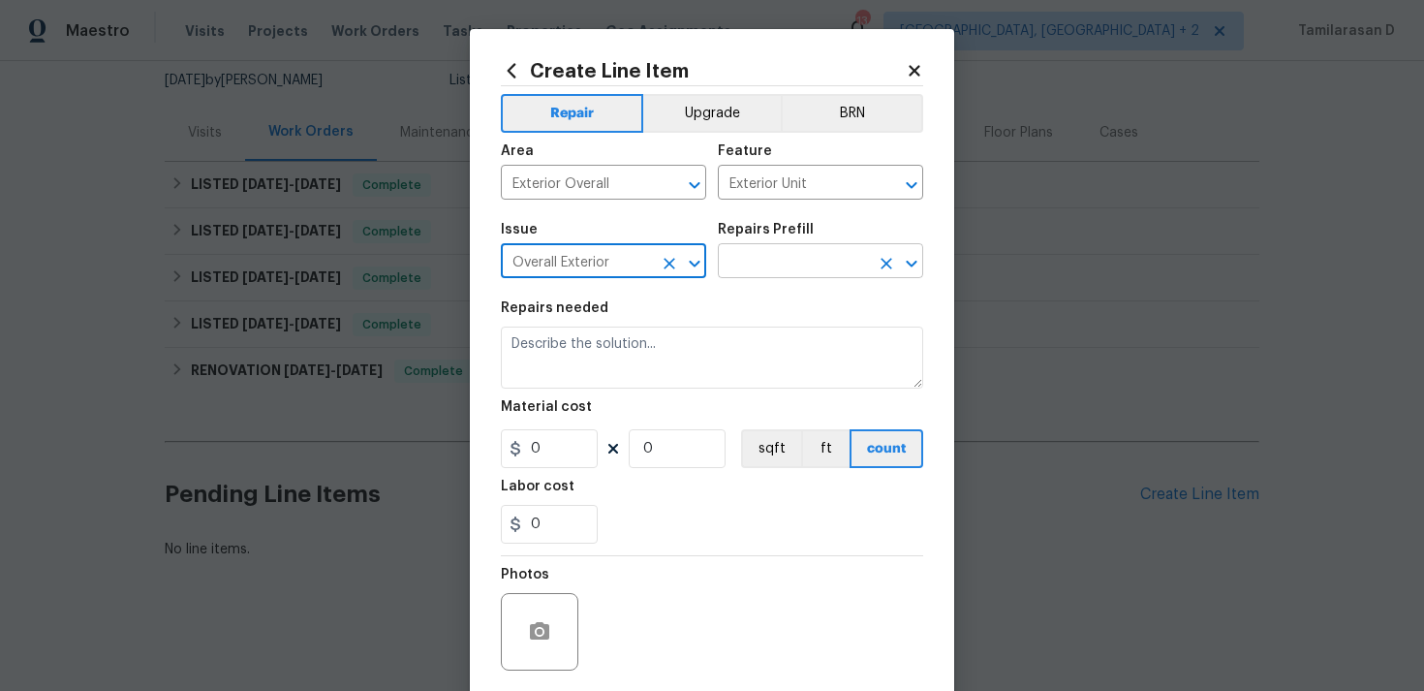
type input "Overall Exterior"
click at [766, 267] on input "text" at bounding box center [793, 263] width 151 height 30
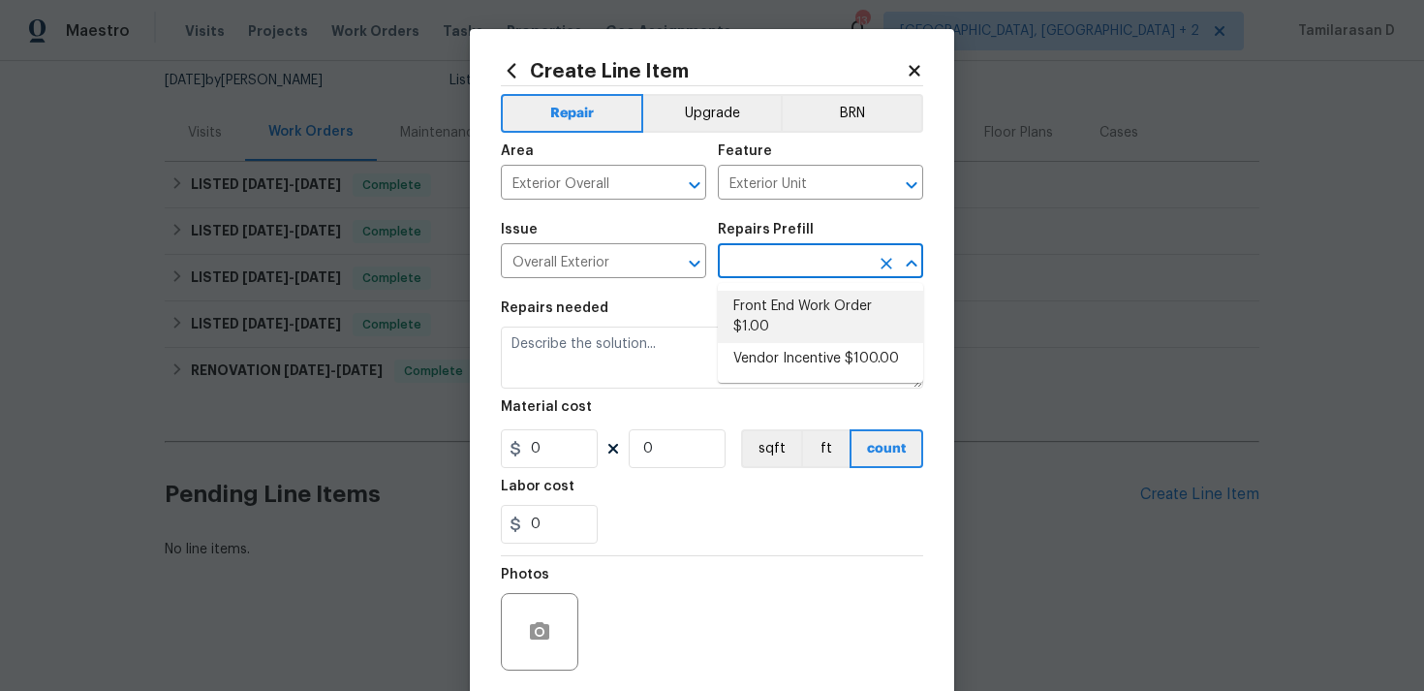
click at [784, 295] on li "Front End Work Order $1.00" at bounding box center [820, 317] width 205 height 52
type input "Front End Work Order $1.00"
type textarea "Placeholder line item for the creation of front end work orders."
type input "1"
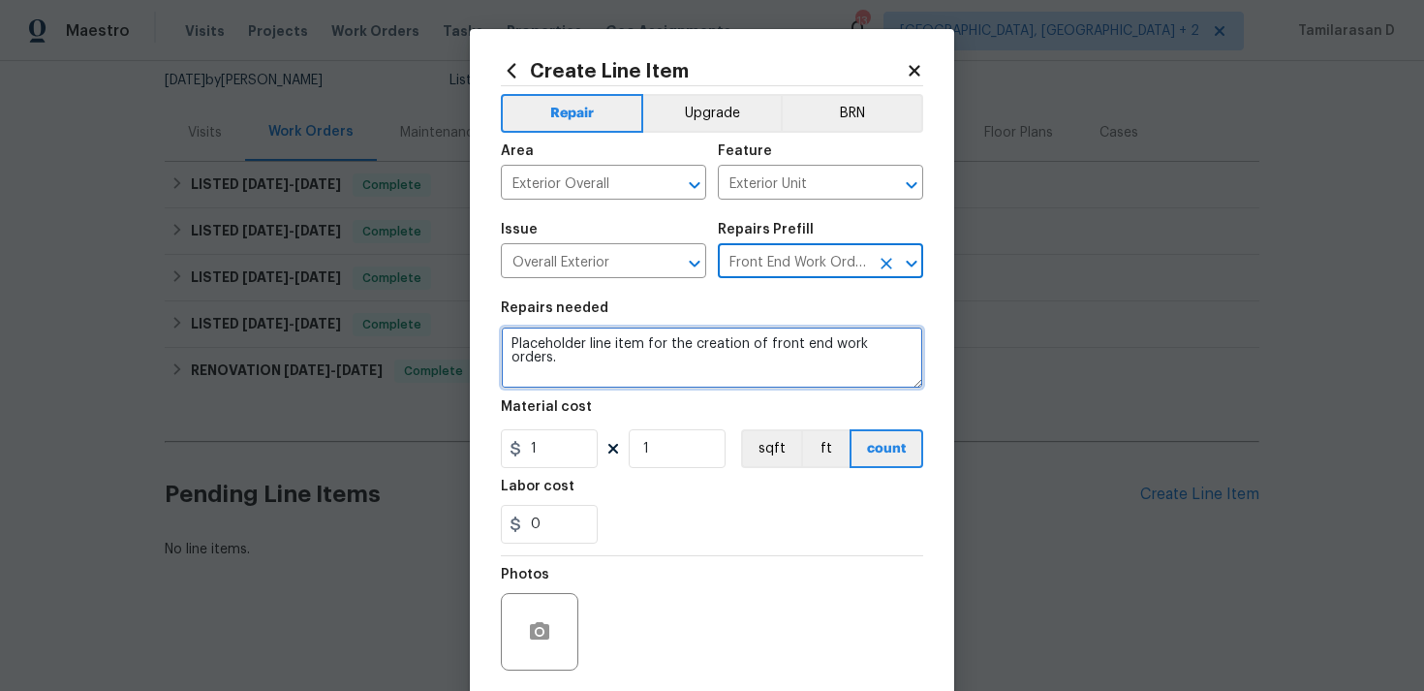
click at [600, 349] on textarea "Placeholder line item for the creation of front end work orders." at bounding box center [712, 357] width 422 height 62
paste textarea "The padlock cover is jammed and cannot be opened or closed, preventing the entr…"
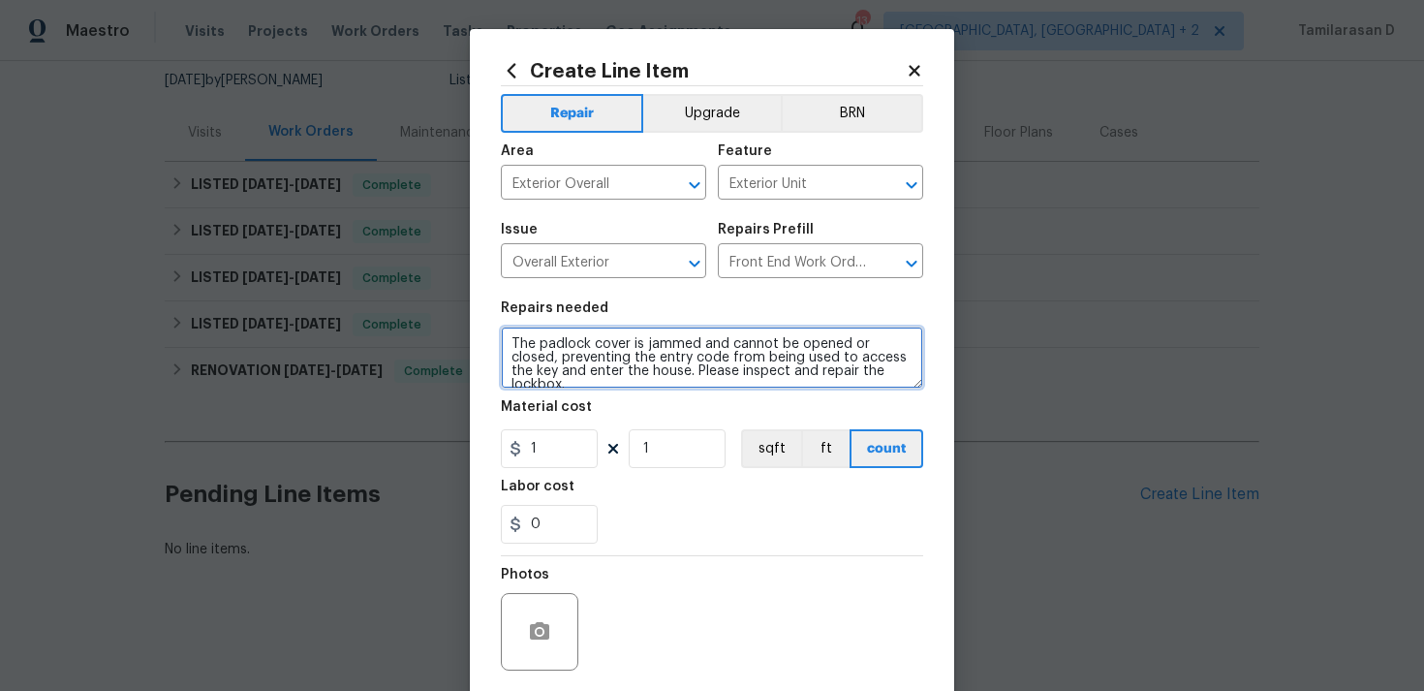
type textarea "The padlock cover is jammed and cannot be opened or closed, preventing the entr…"
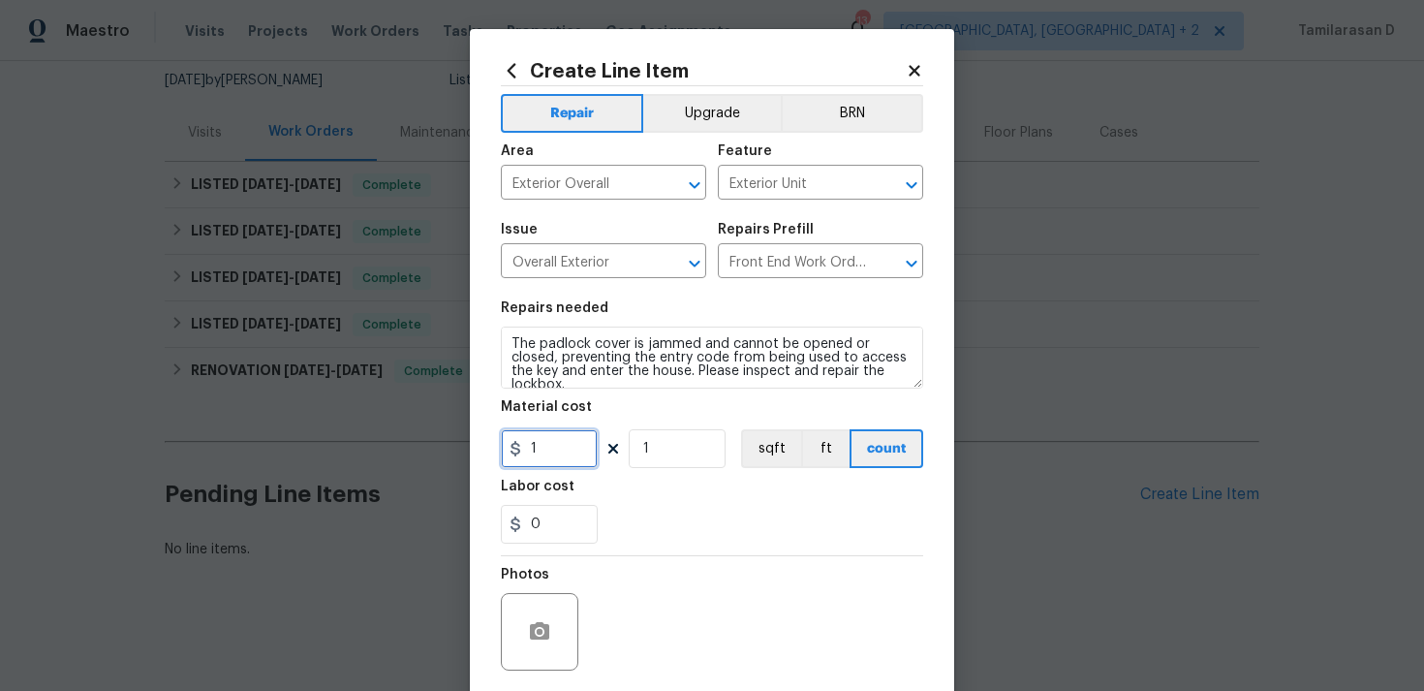
click at [563, 461] on input "1" at bounding box center [549, 448] width 97 height 39
type input "75"
click at [670, 579] on div "Photos" at bounding box center [712, 619] width 422 height 126
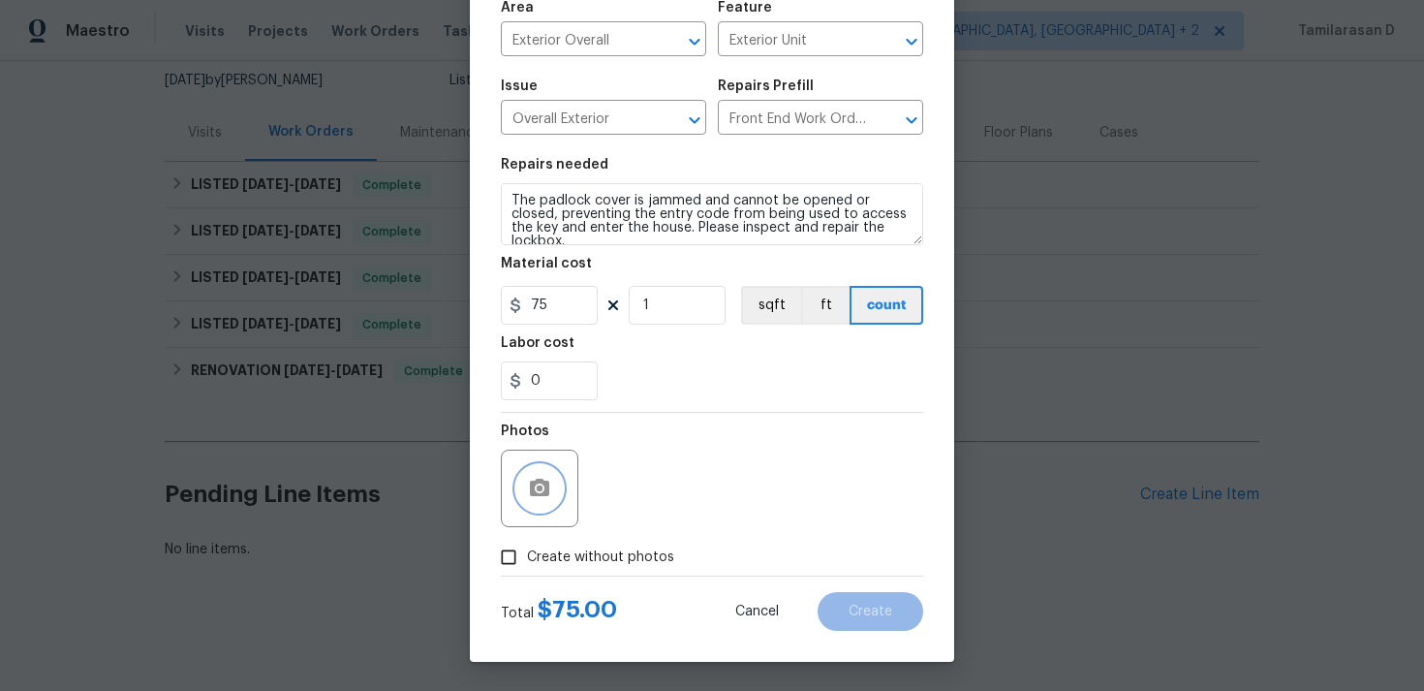
click at [531, 492] on icon "button" at bounding box center [539, 487] width 19 height 17
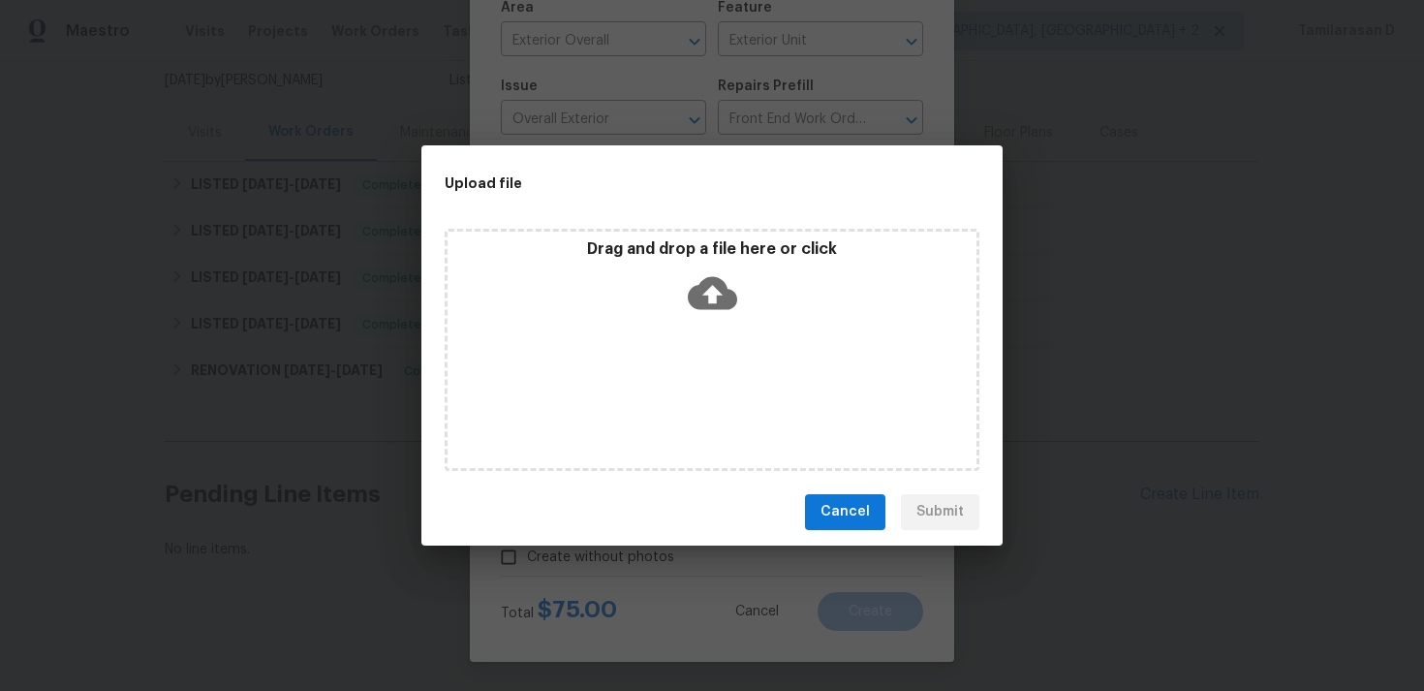
click at [714, 282] on icon at bounding box center [712, 292] width 49 height 33
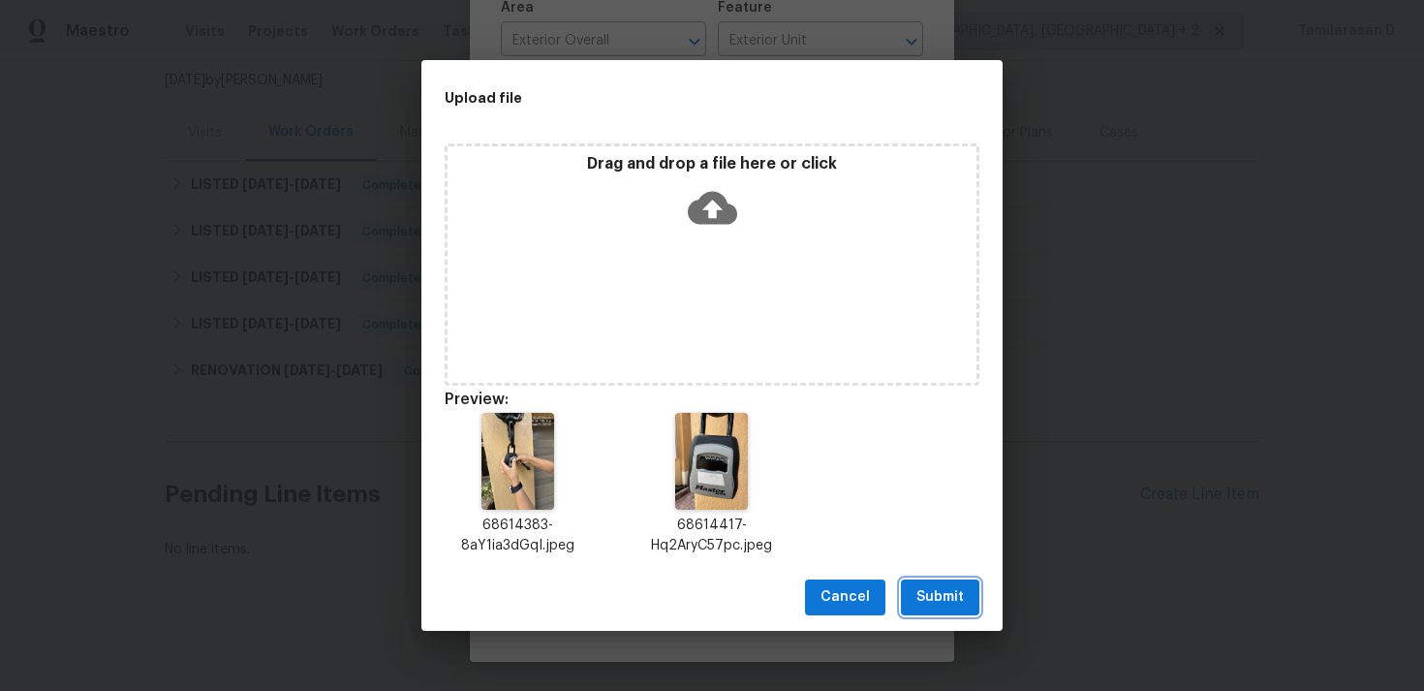
click at [948, 591] on span "Submit" at bounding box center [939, 597] width 47 height 24
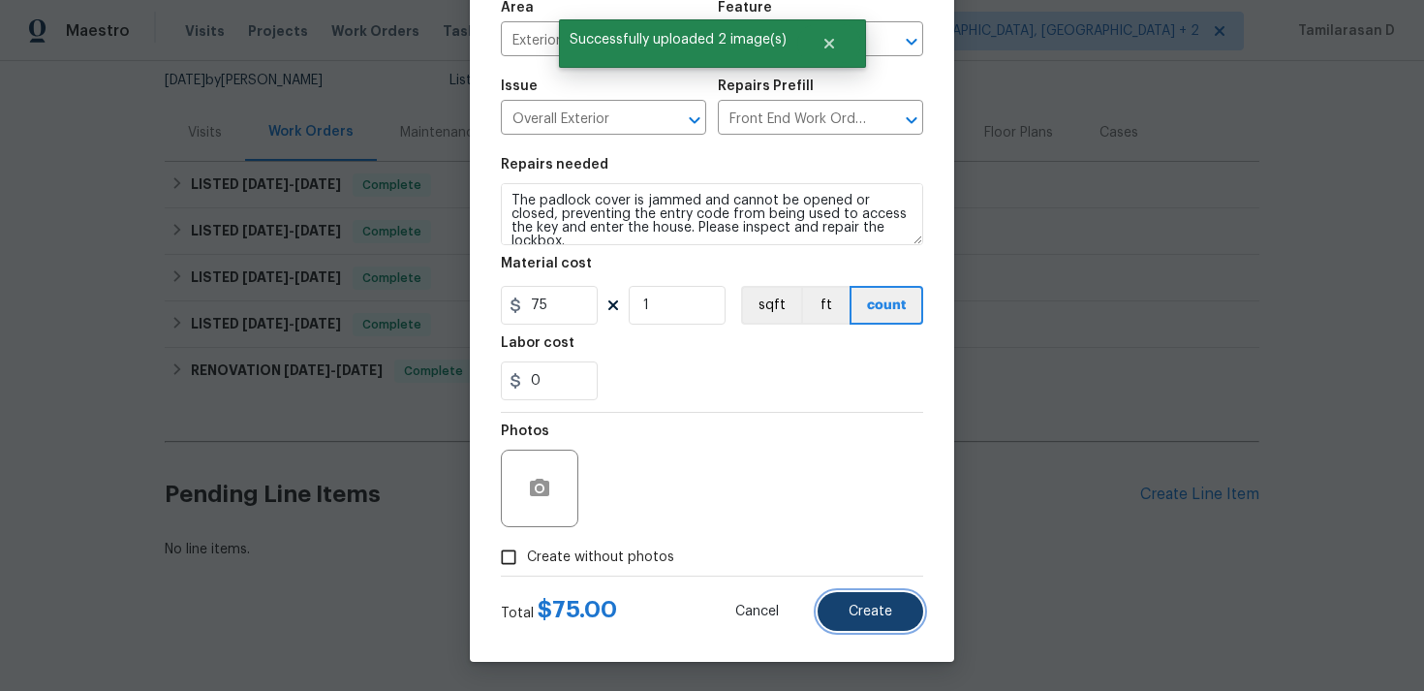
click at [883, 602] on button "Create" at bounding box center [871, 611] width 106 height 39
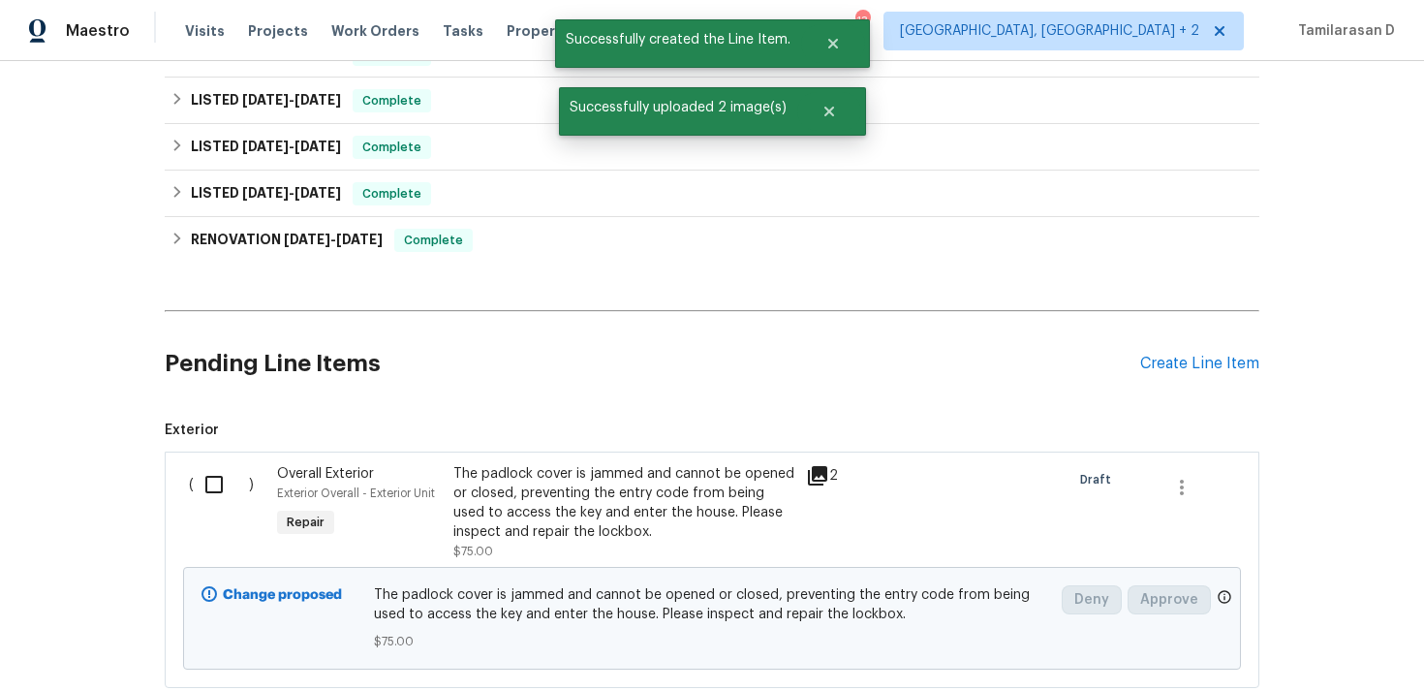
scroll to position [380, 0]
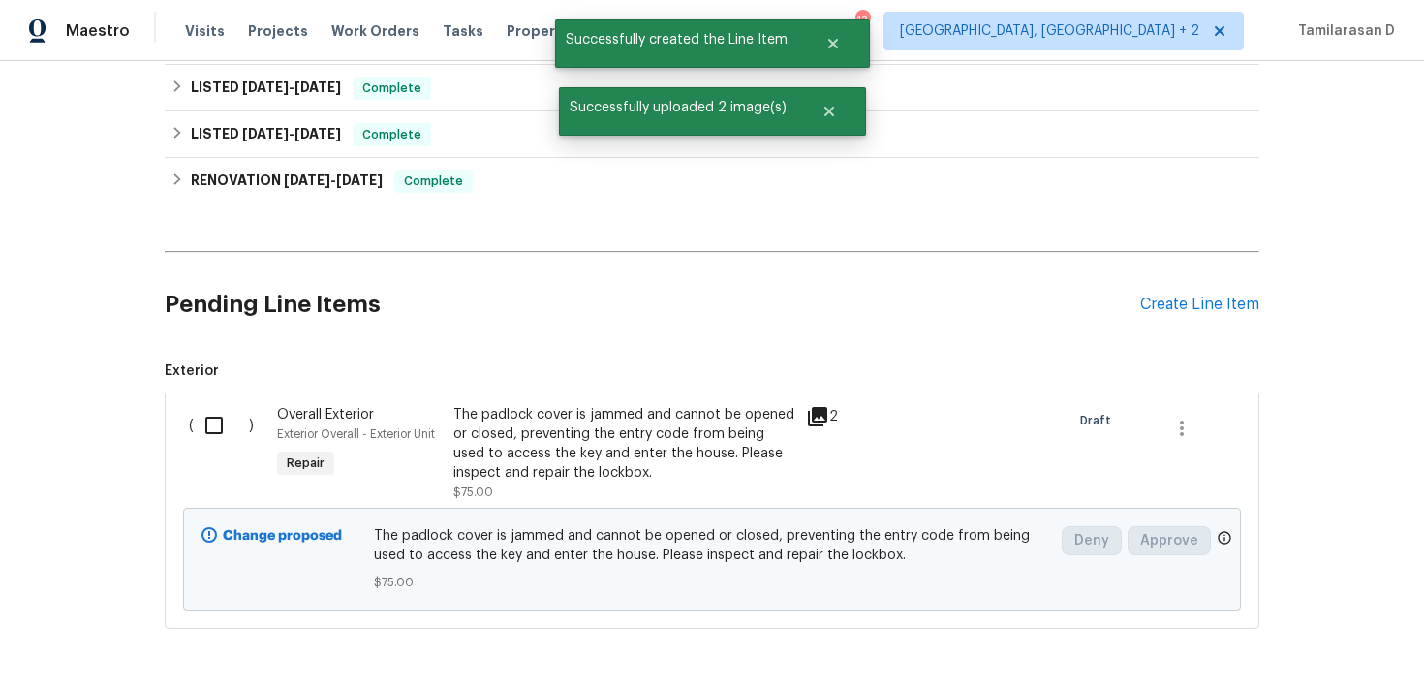
click at [216, 417] on input "checkbox" at bounding box center [221, 425] width 55 height 41
checkbox input "true"
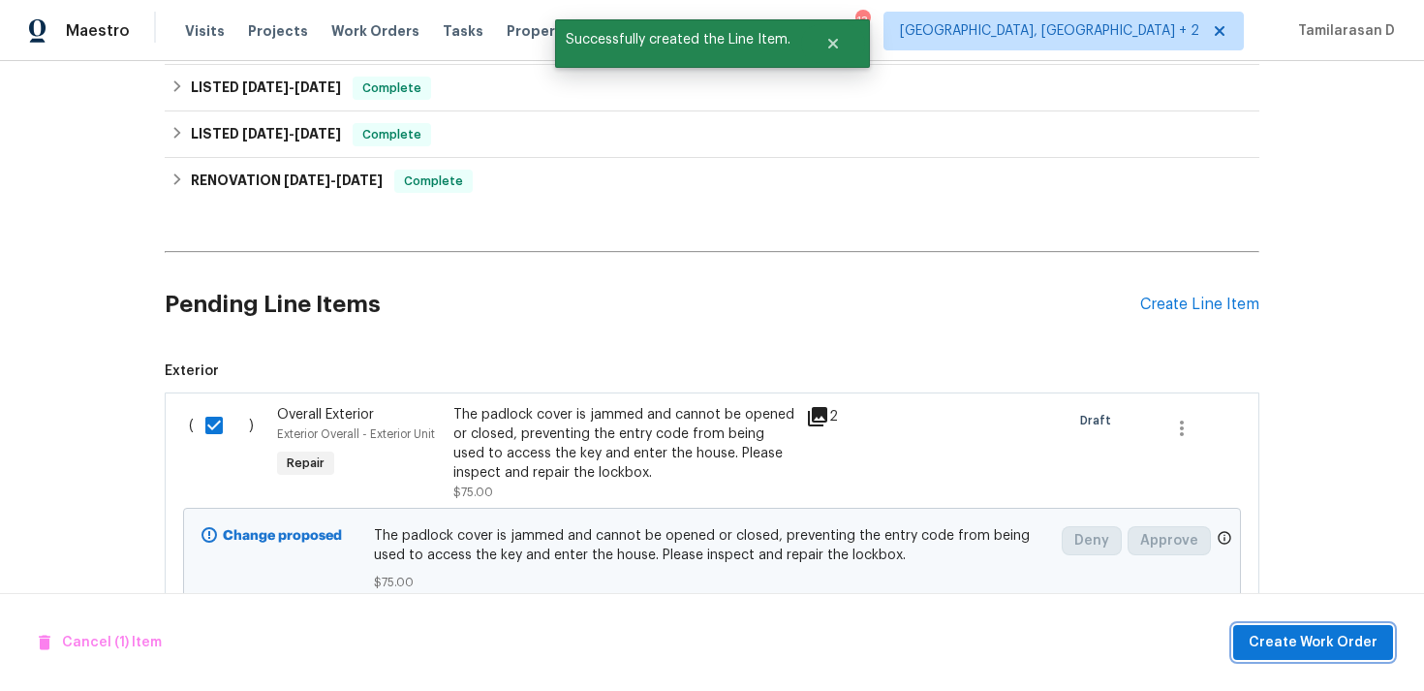
click at [1269, 635] on span "Create Work Order" at bounding box center [1313, 643] width 129 height 24
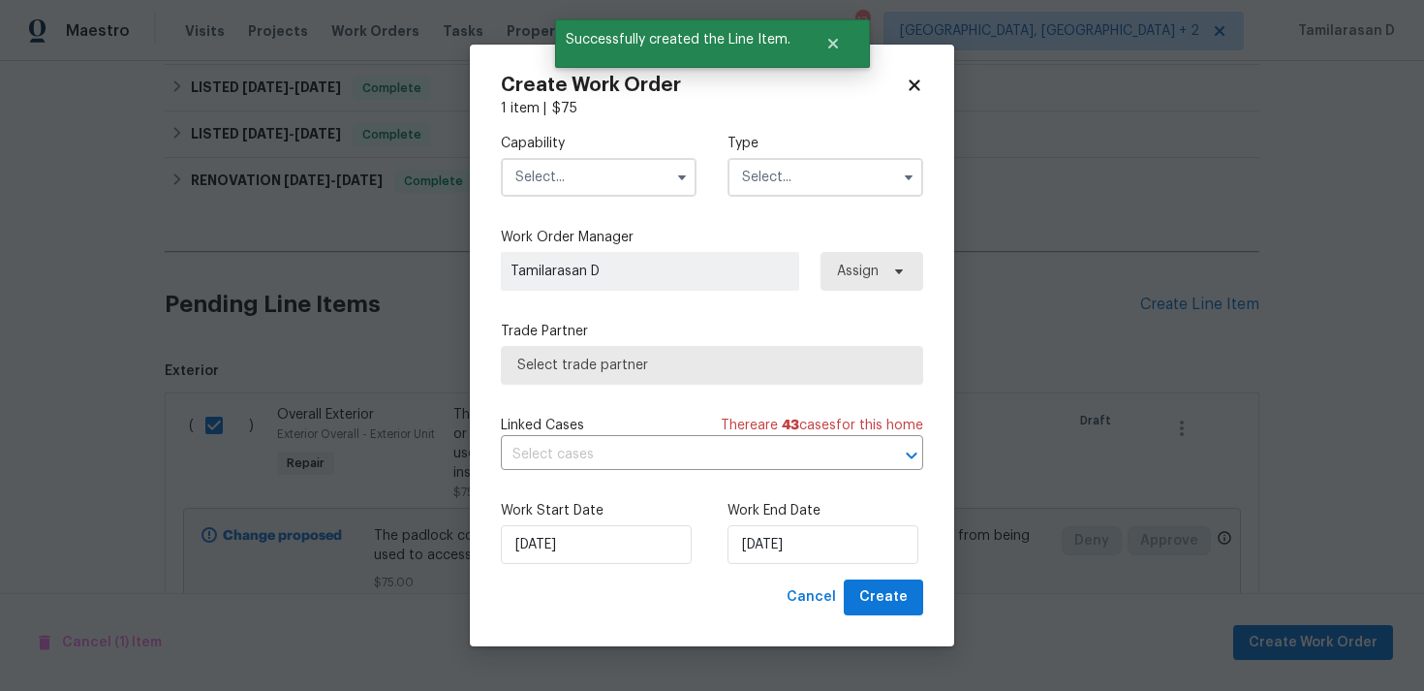
click at [766, 170] on input "text" at bounding box center [826, 177] width 196 height 39
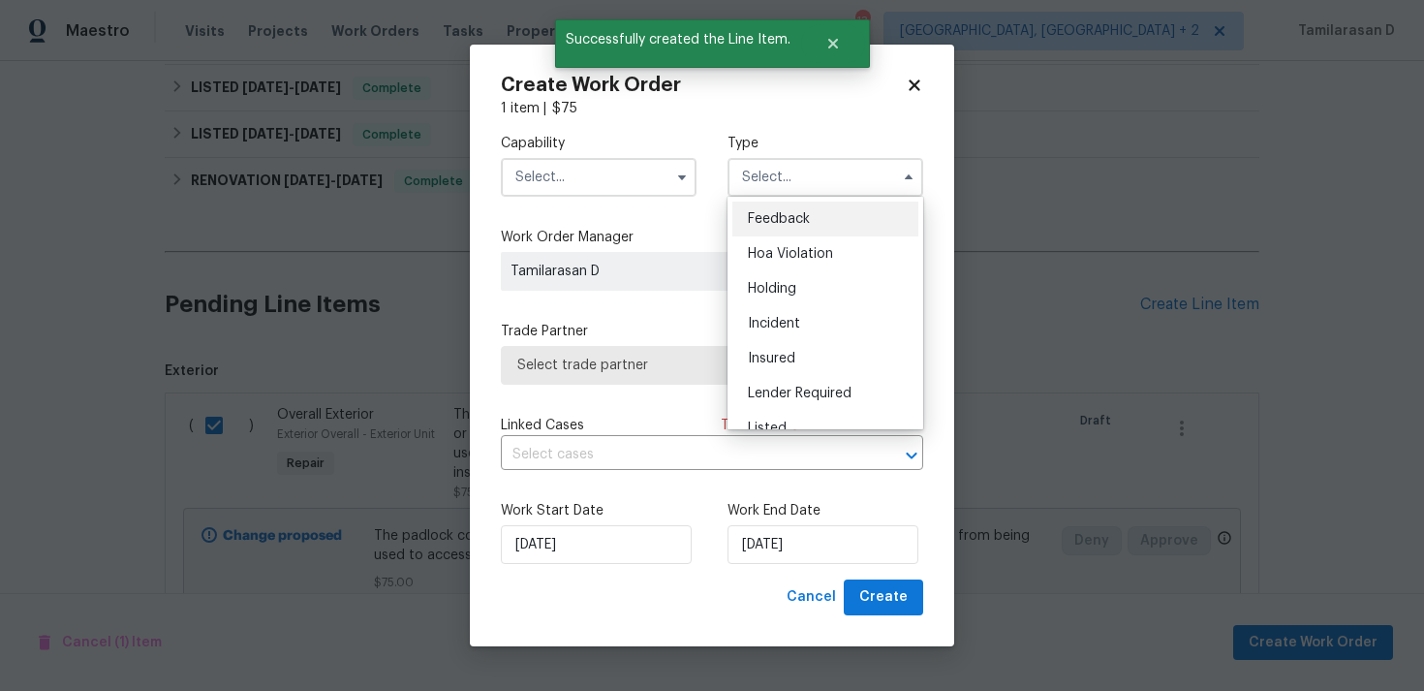
click at [778, 225] on span "Feedback" at bounding box center [779, 219] width 62 height 14
type input "Feedback"
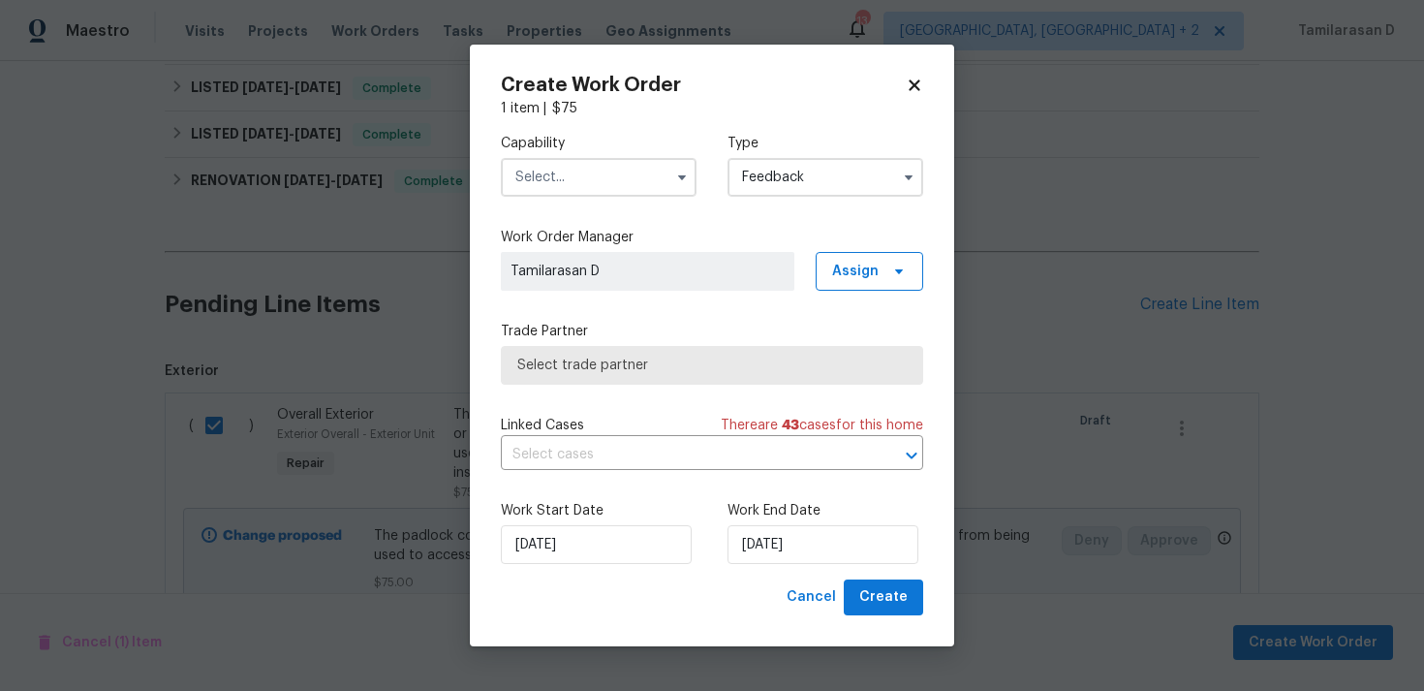
click at [619, 168] on input "text" at bounding box center [599, 177] width 196 height 39
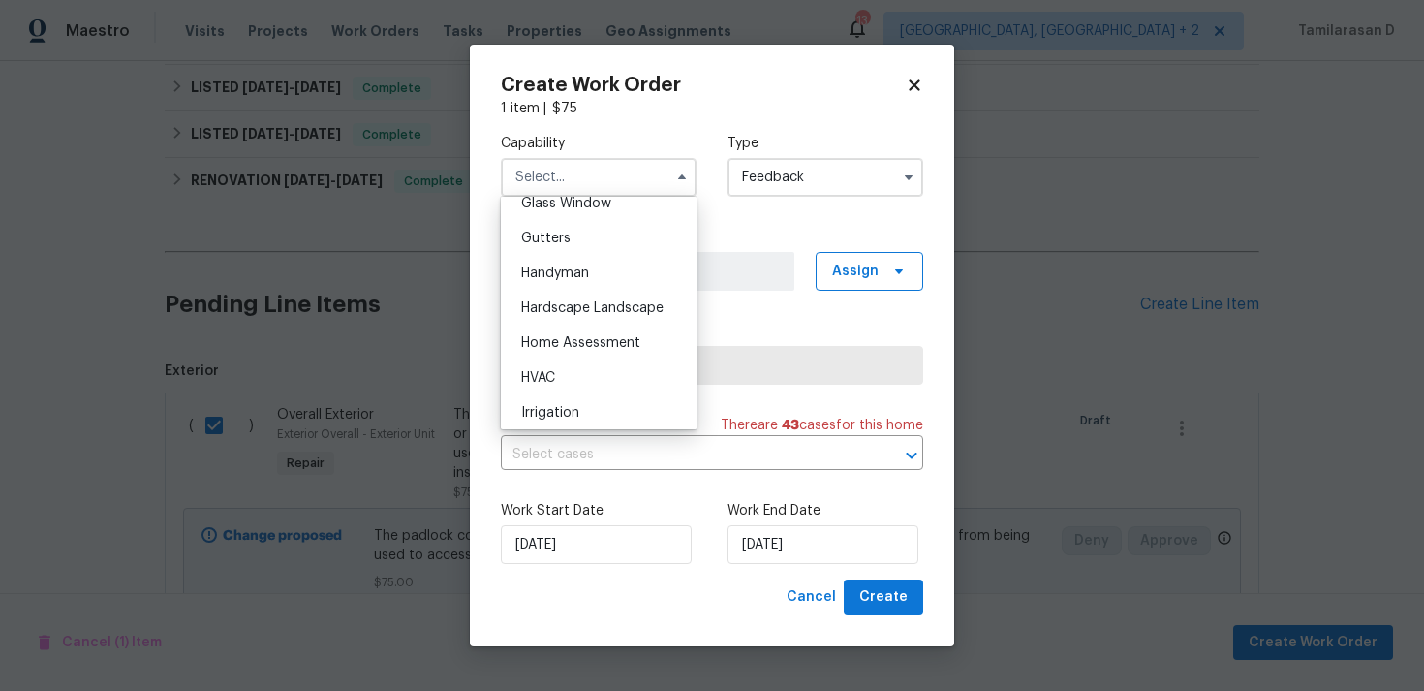
scroll to position [1013, 0]
click at [562, 286] on div "Handyman" at bounding box center [599, 271] width 186 height 35
type input "Handyman"
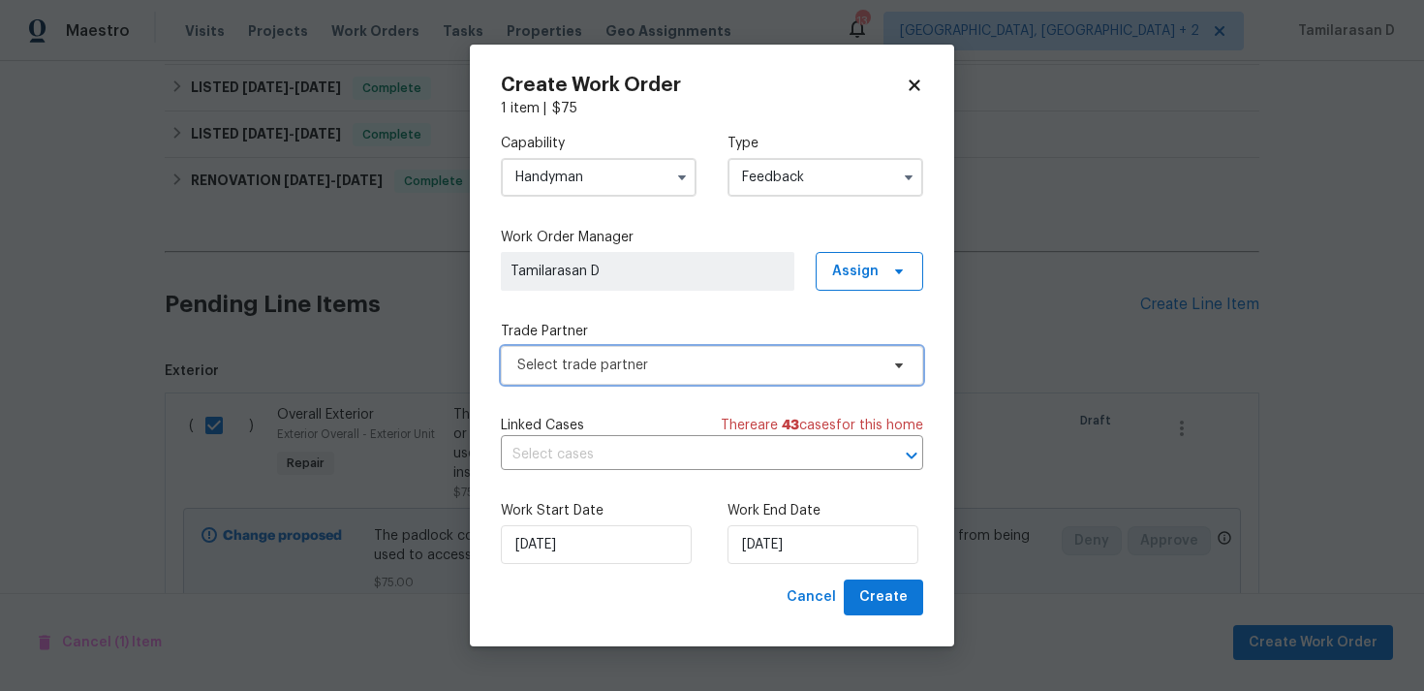
click at [604, 373] on span "Select trade partner" at bounding box center [697, 365] width 361 height 19
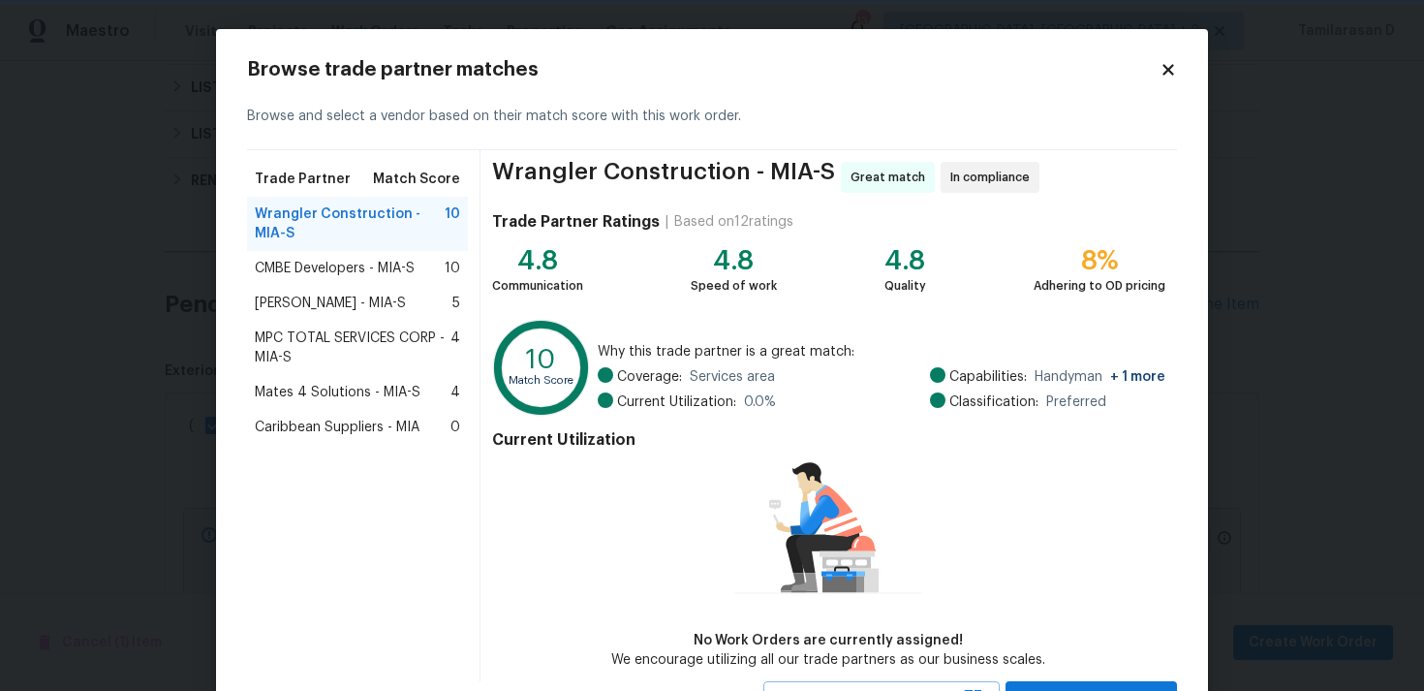
scroll to position [84, 0]
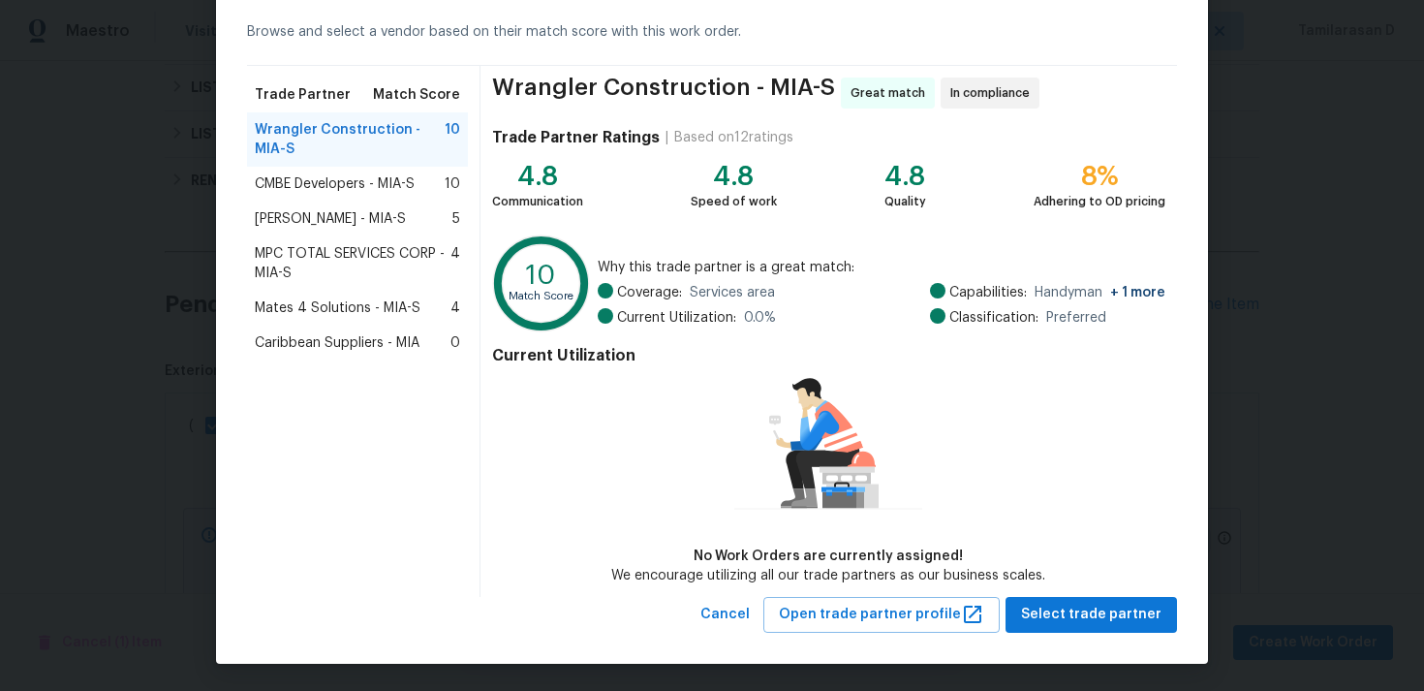
click at [1121, 636] on div "Browse trade partner matches Browse and select a vendor based on their match sc…" at bounding box center [712, 304] width 992 height 719
click at [1133, 616] on span "Select trade partner" at bounding box center [1091, 615] width 140 height 24
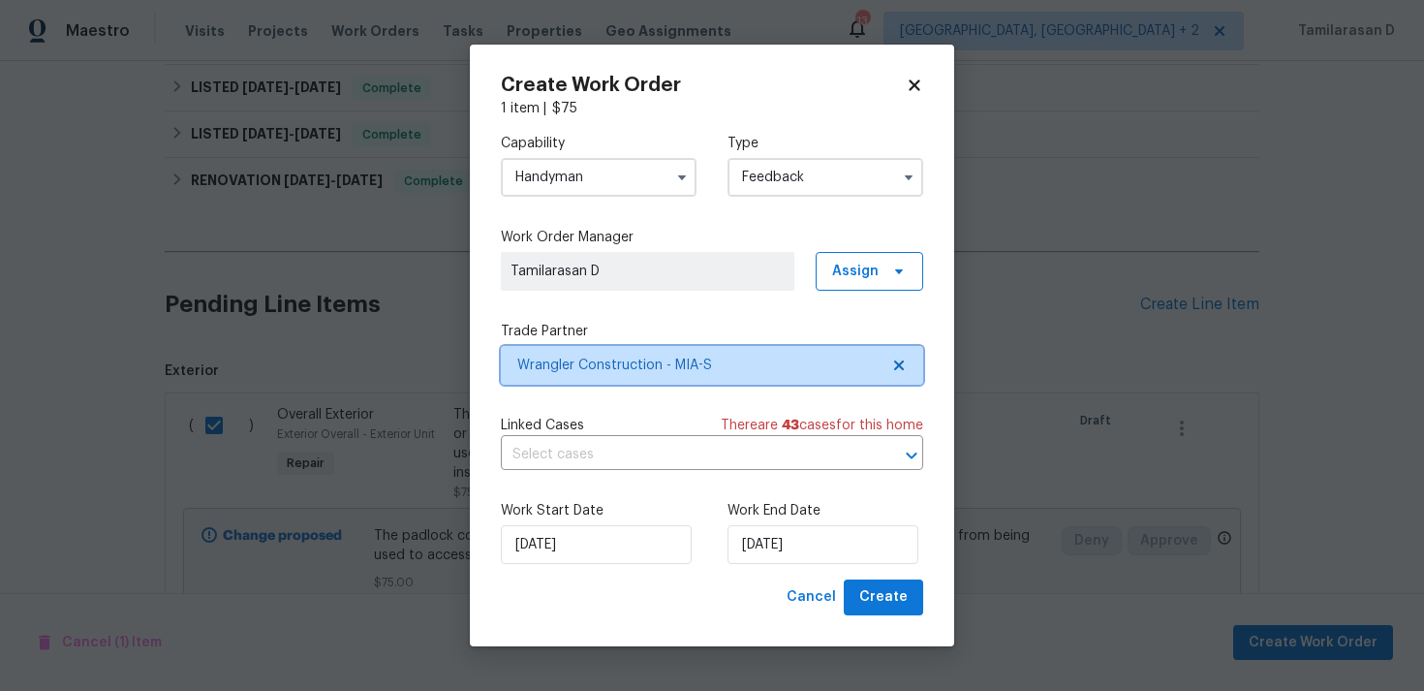
scroll to position [0, 0]
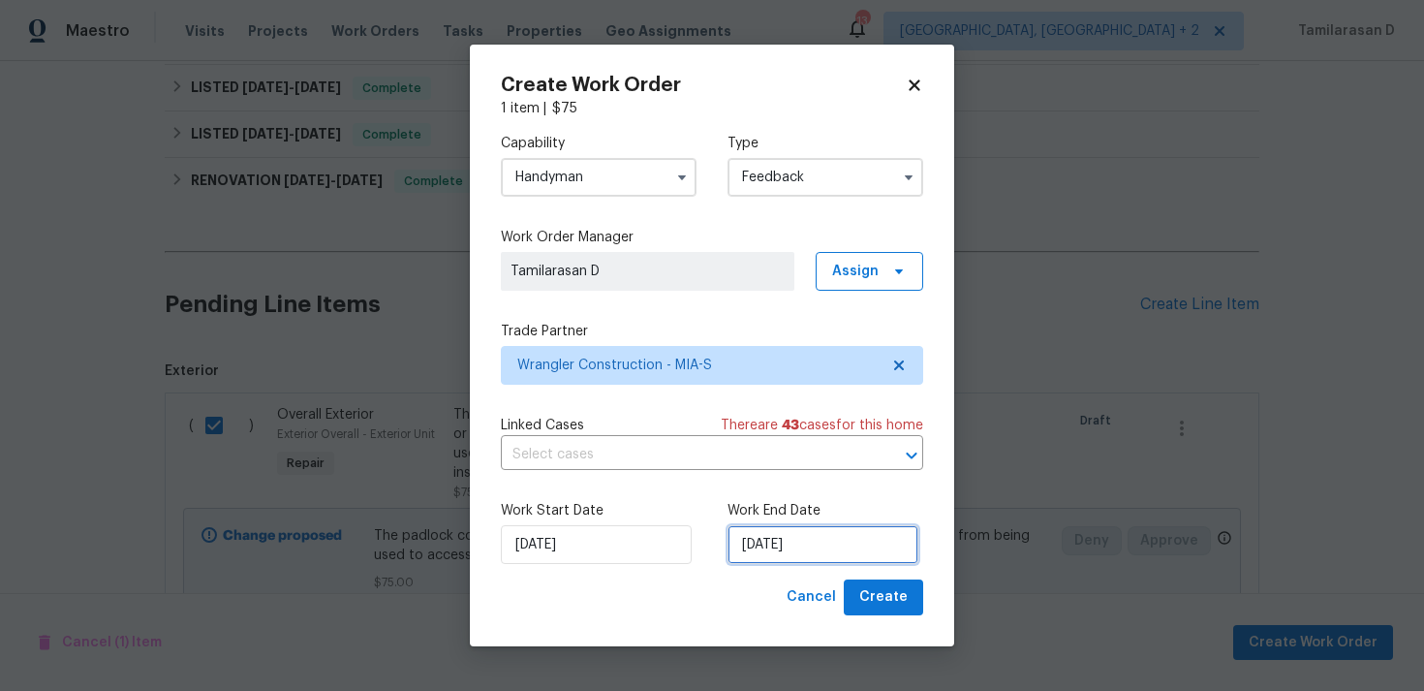
click at [797, 563] on input "[DATE]" at bounding box center [823, 544] width 191 height 39
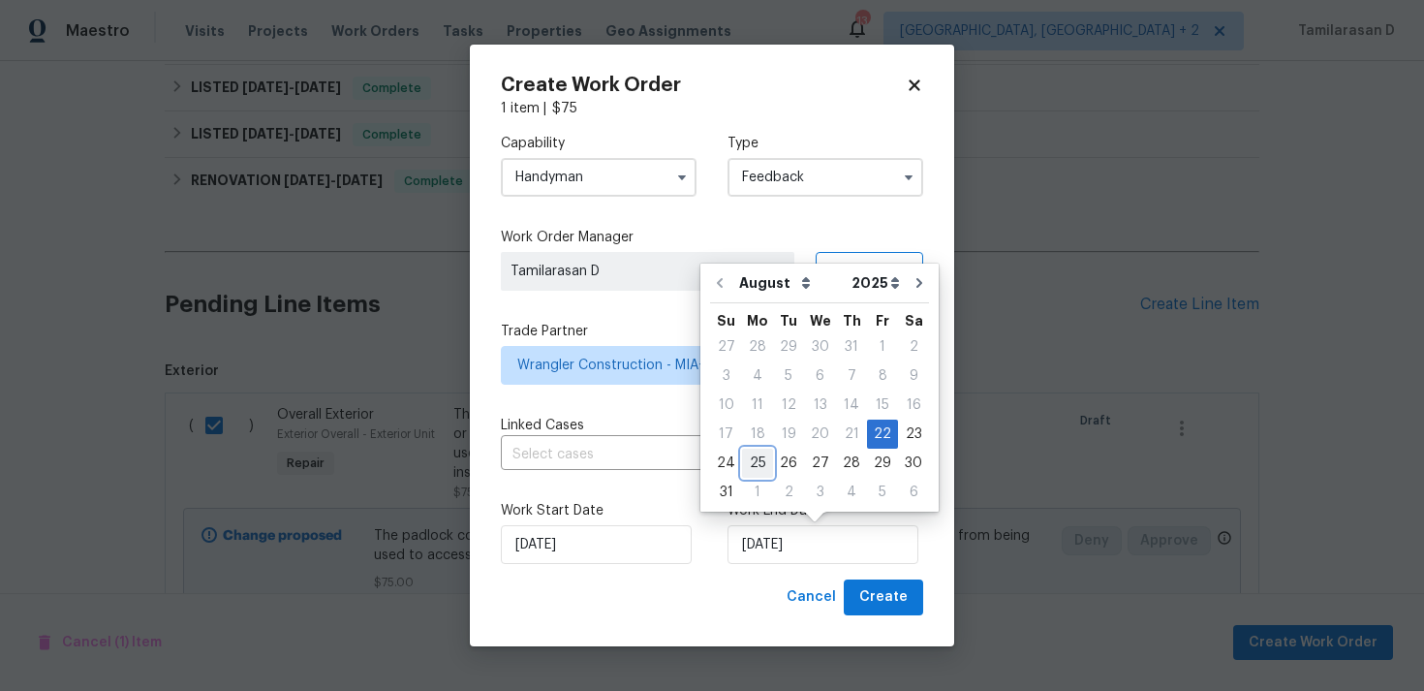
click at [759, 456] on div "25" at bounding box center [757, 463] width 31 height 27
type input "25/08/2025"
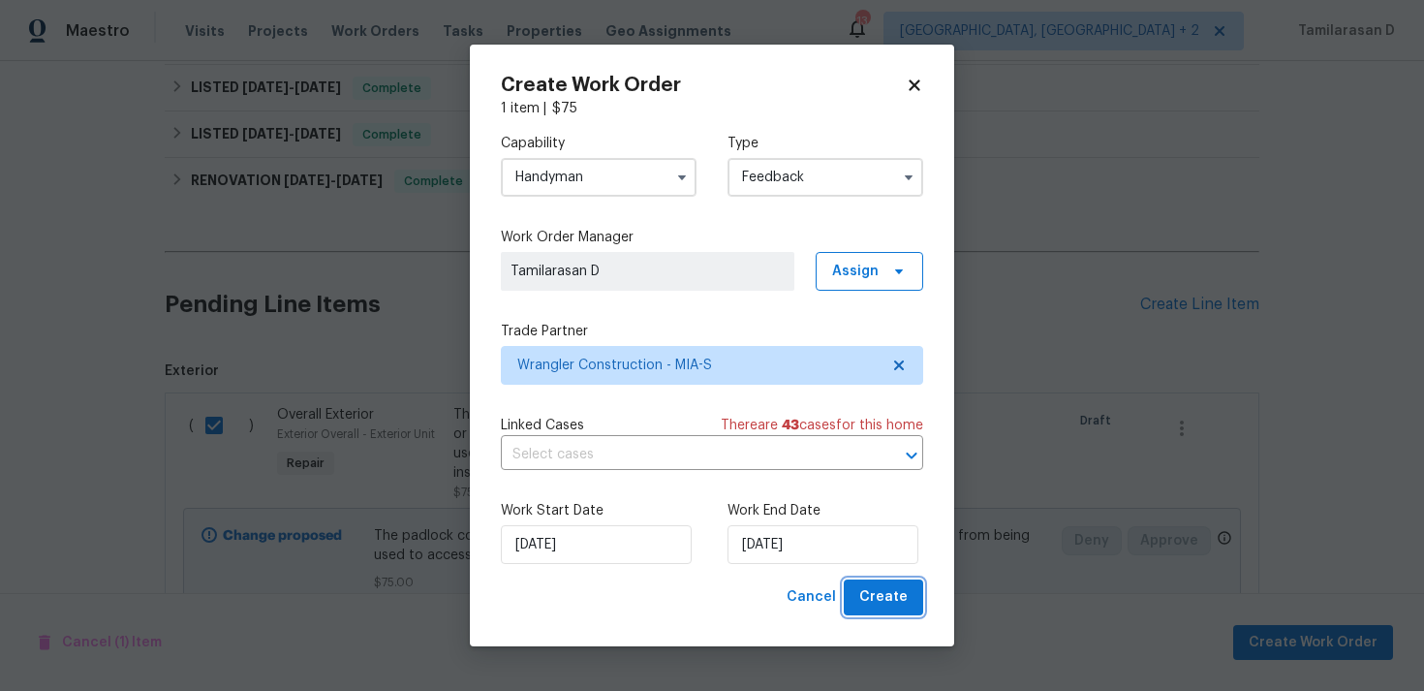
click at [888, 594] on span "Create" at bounding box center [883, 597] width 48 height 24
checkbox input "false"
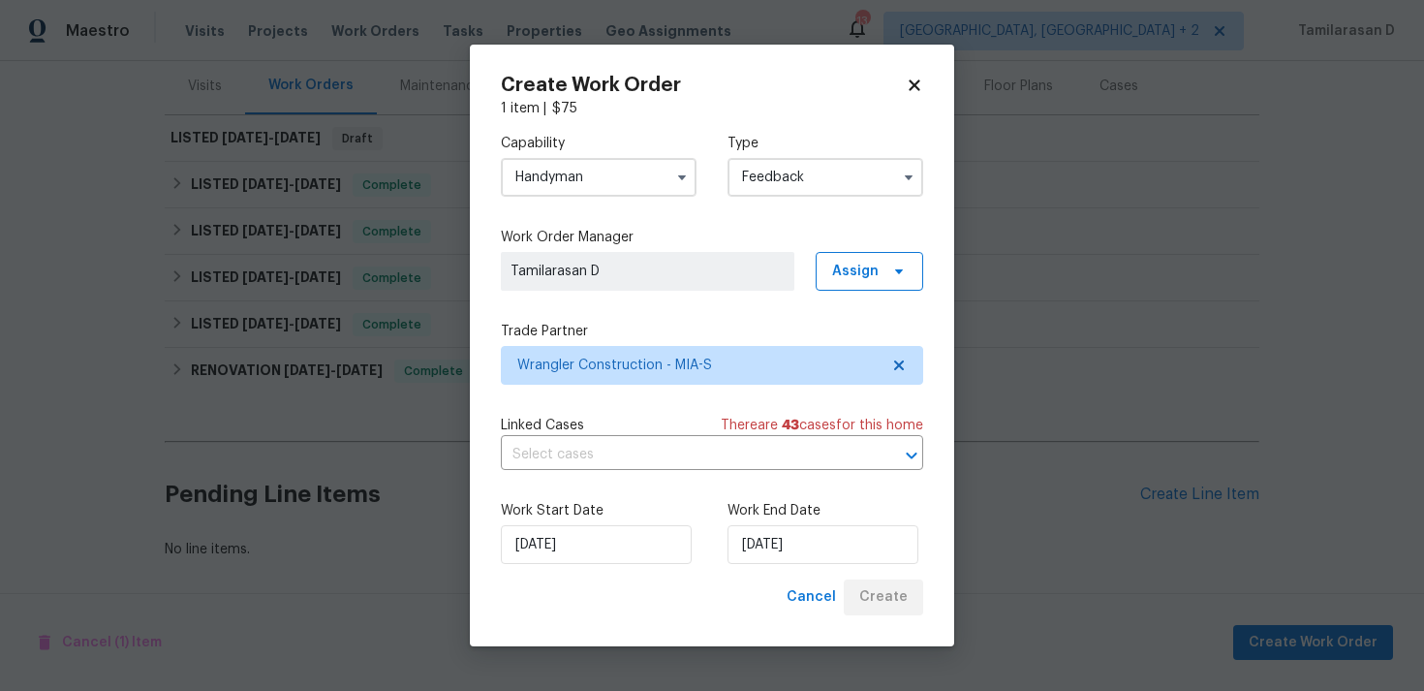
scroll to position [236, 0]
click at [510, 433] on span "Linked Cases" at bounding box center [542, 425] width 83 height 19
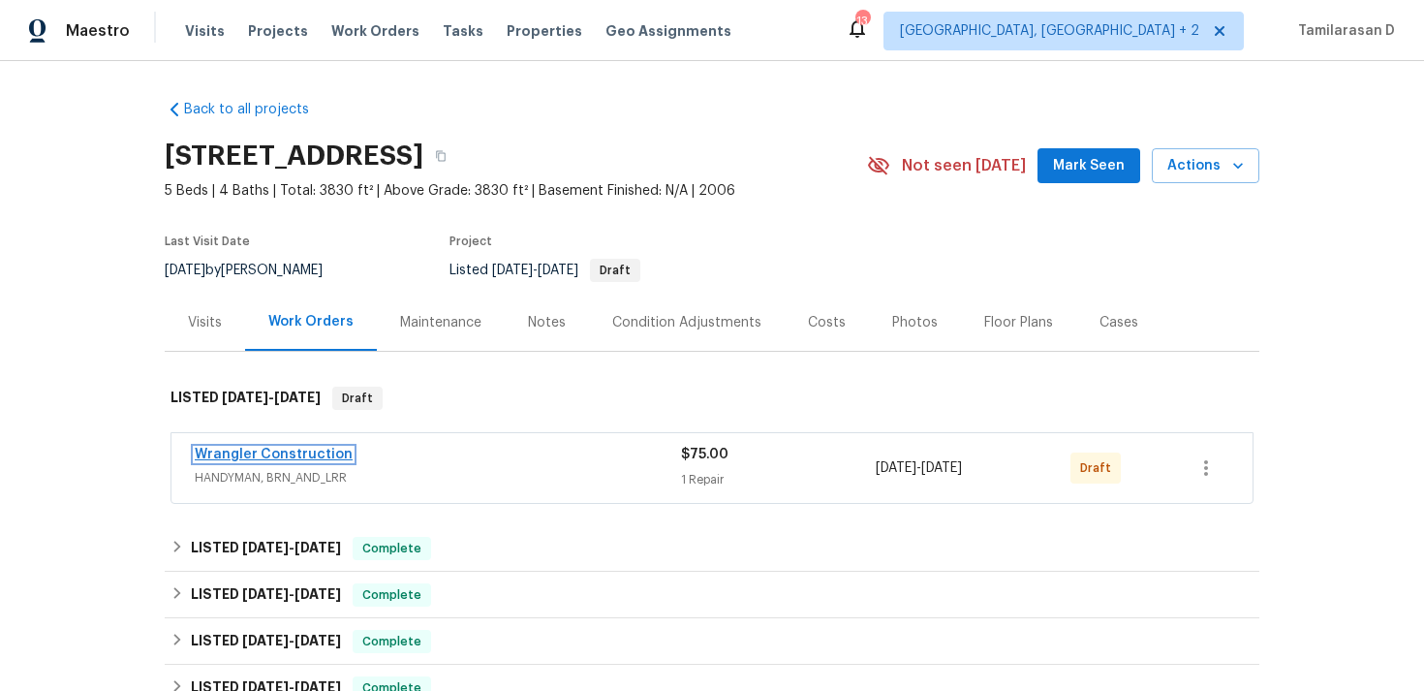
click at [250, 459] on link "Wrangler Construction" at bounding box center [274, 455] width 158 height 14
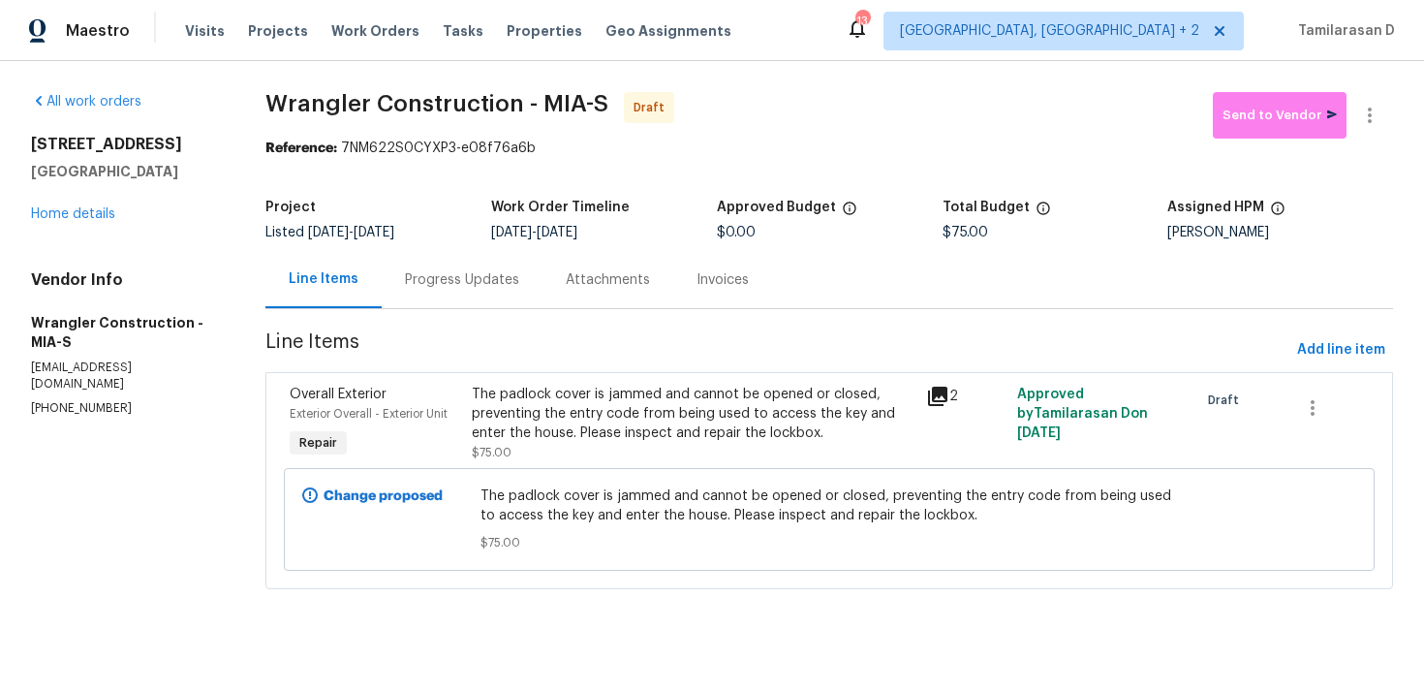
click at [475, 281] on div "Progress Updates" at bounding box center [462, 279] width 114 height 19
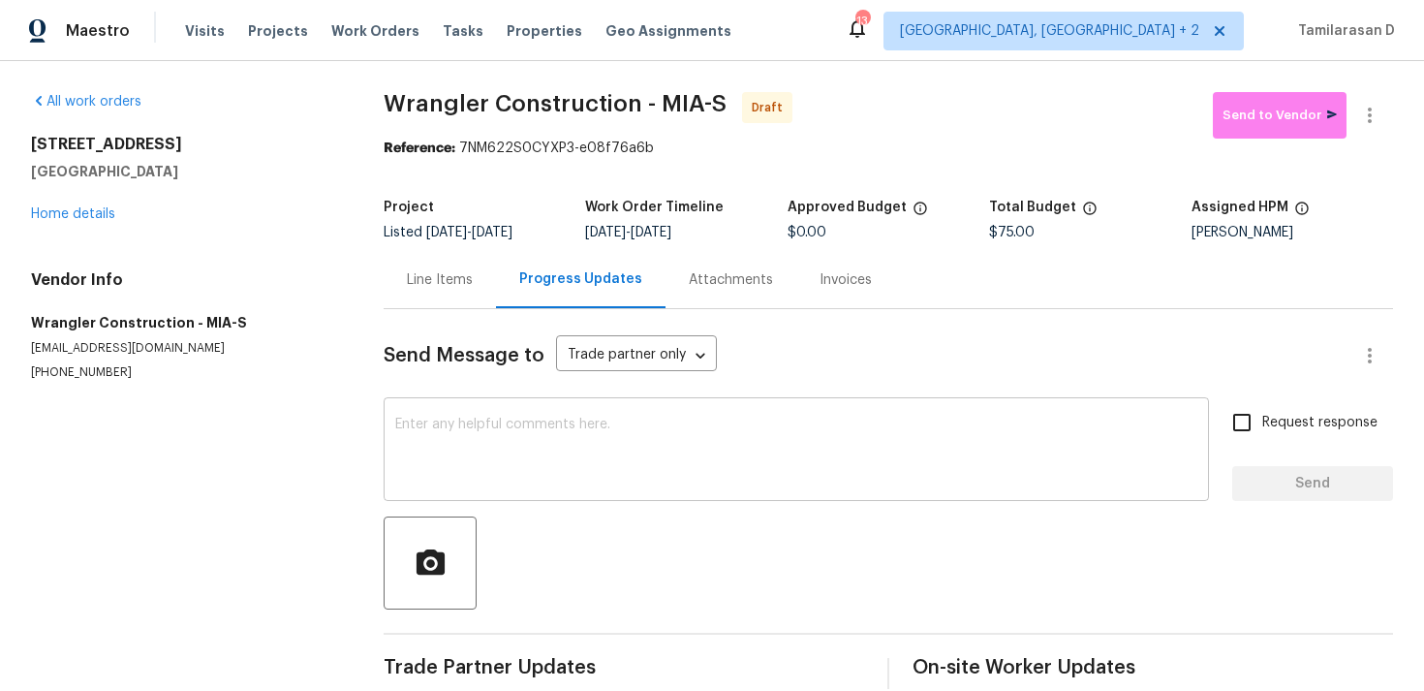
scroll to position [29, 0]
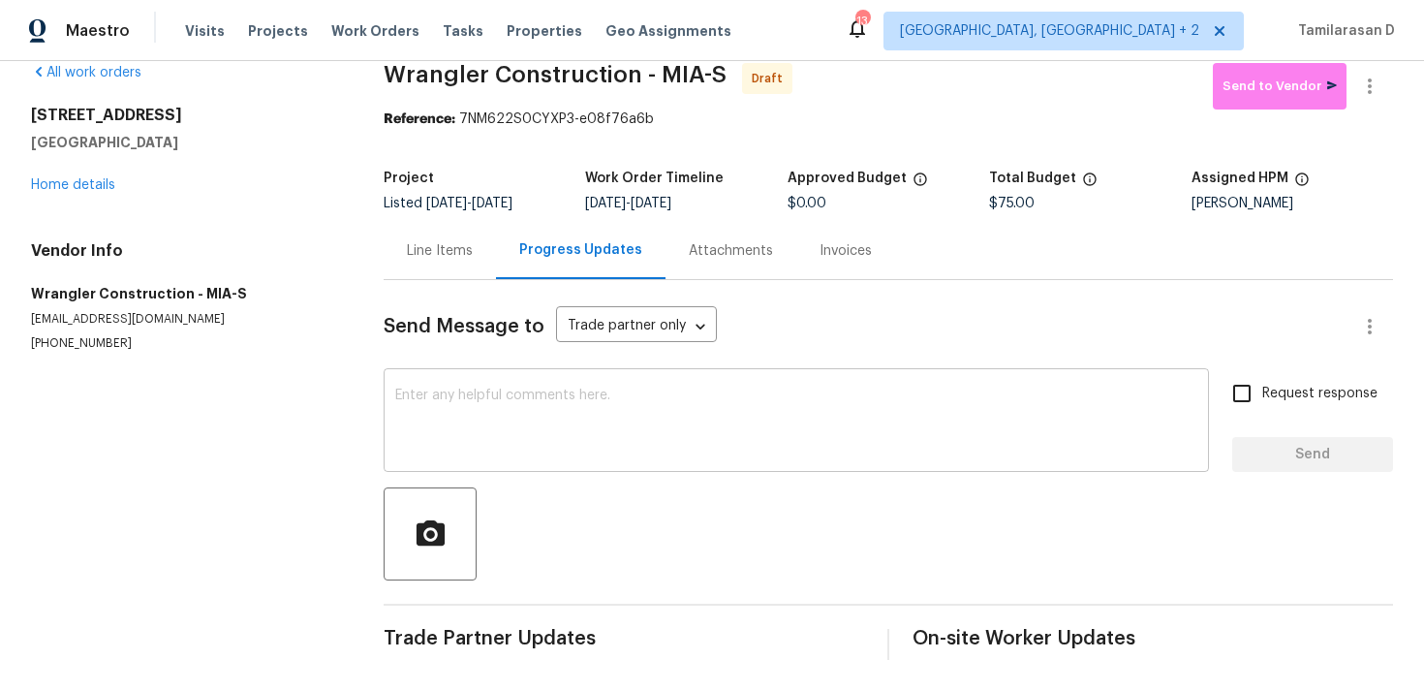
click at [464, 418] on textarea at bounding box center [796, 422] width 802 height 68
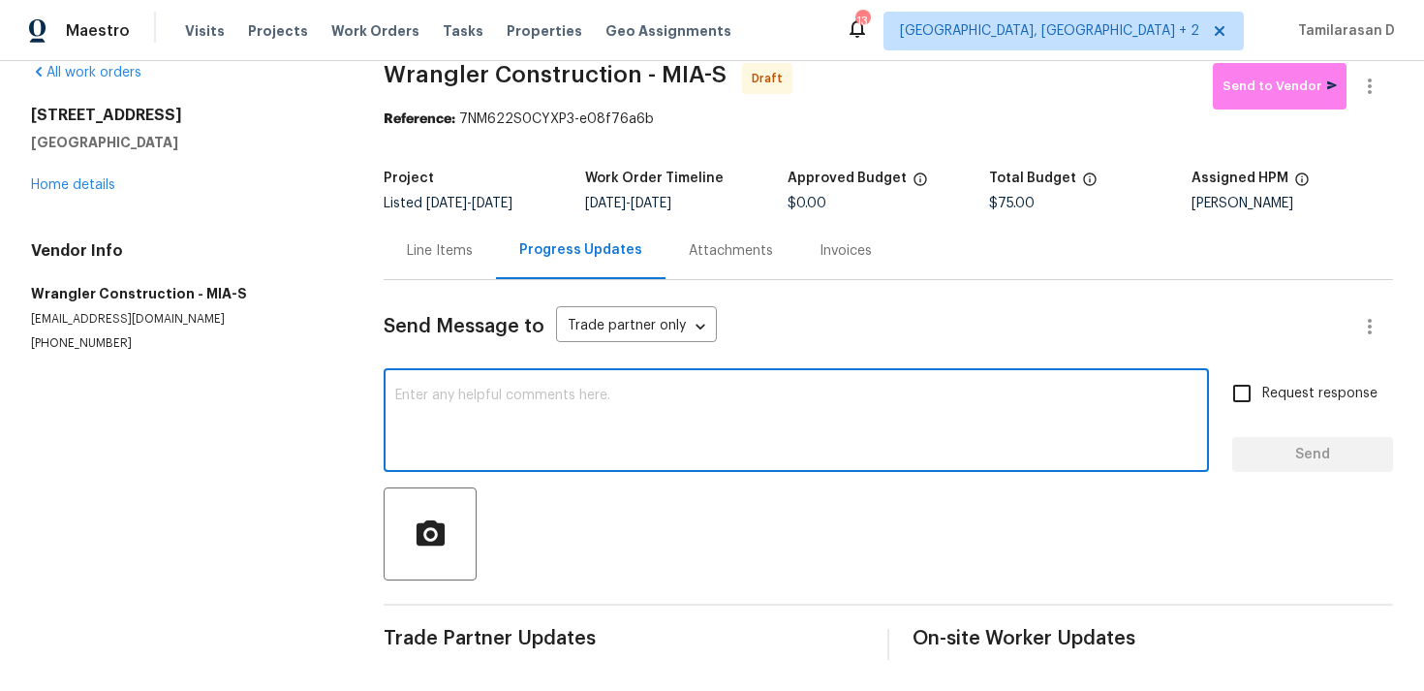
click at [455, 412] on textarea at bounding box center [796, 422] width 802 height 68
paste textarea "Hey, this is Tamil from Opendoor. I’m confirming you received the WO for the pr…"
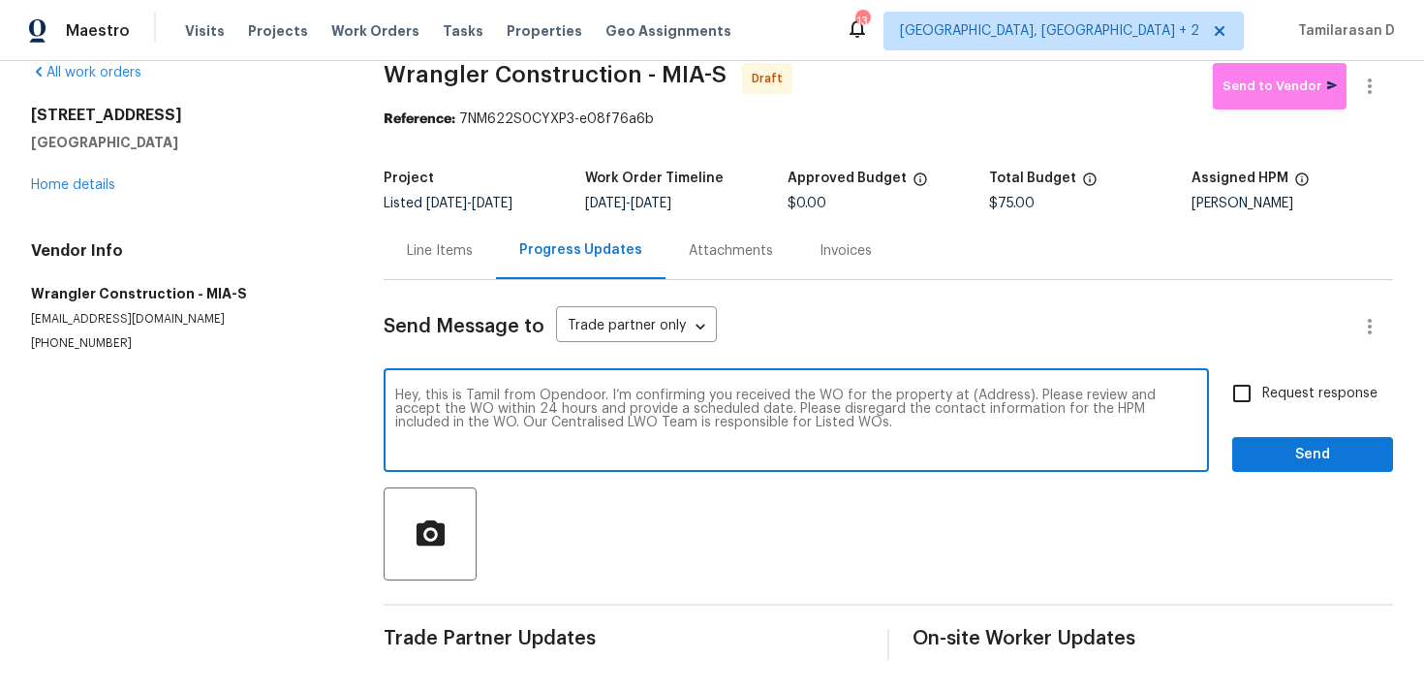
click at [977, 393] on textarea "Hey, this is Tamil from Opendoor. I’m confirming you received the WO for the pr…" at bounding box center [796, 422] width 802 height 68
paste textarea "[STREET_ADDRESS]"
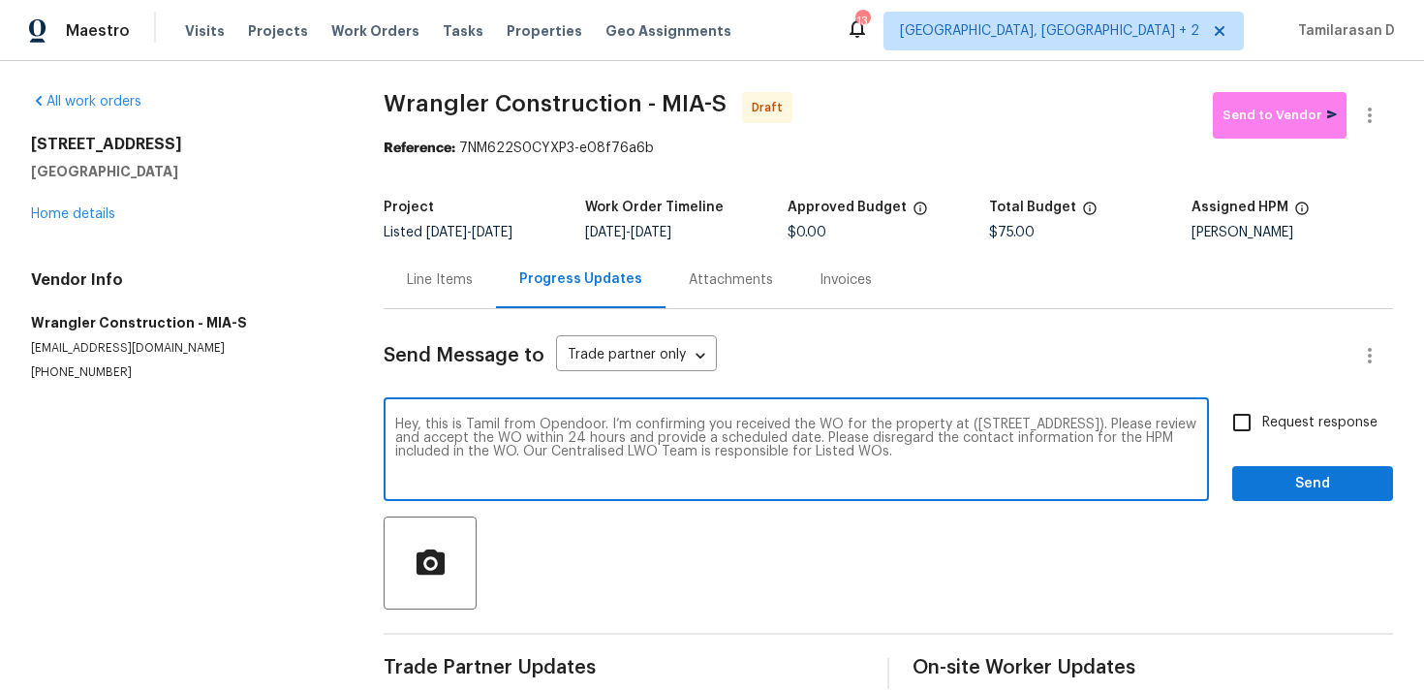
type textarea "Hey, this is Tamil from Opendoor. I’m confirming you received the WO for the pr…"
click at [1262, 438] on input "Request response" at bounding box center [1242, 422] width 41 height 41
checkbox input "true"
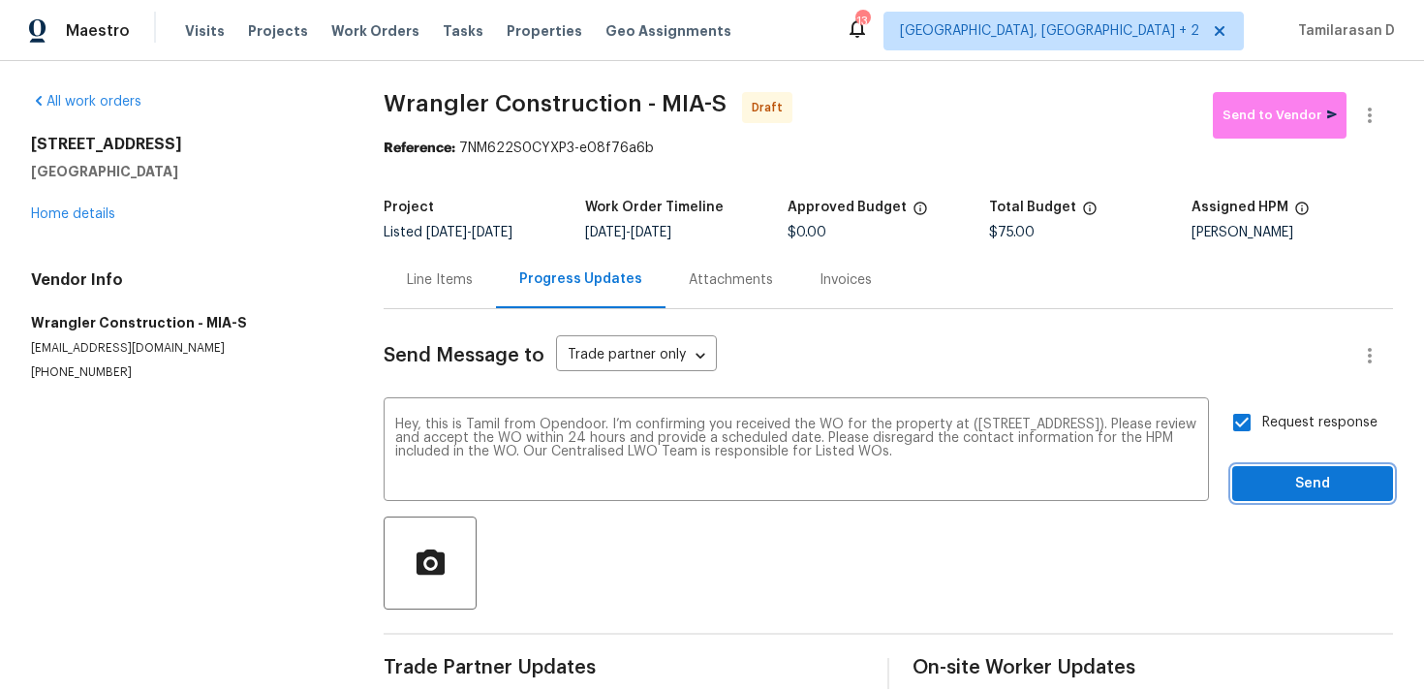
click at [1316, 486] on span "Send" at bounding box center [1313, 484] width 130 height 24
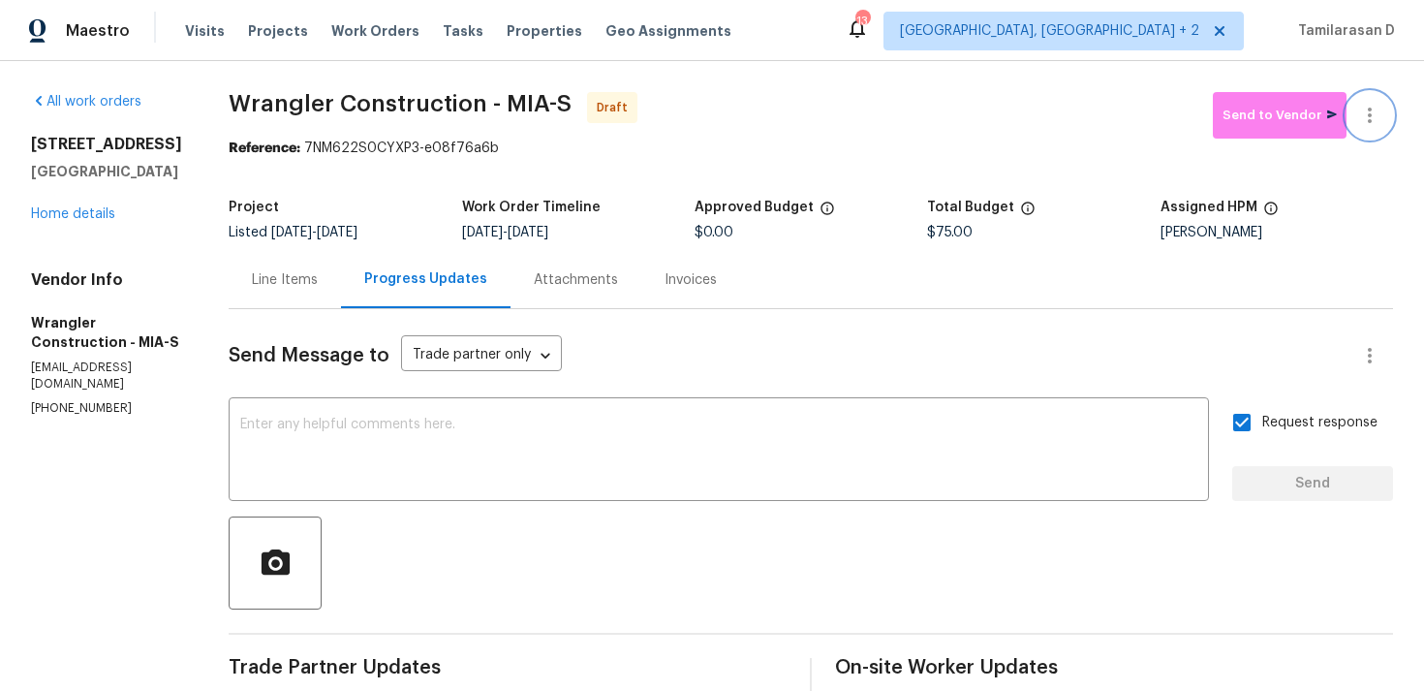
click at [1372, 117] on icon "button" at bounding box center [1369, 115] width 23 height 23
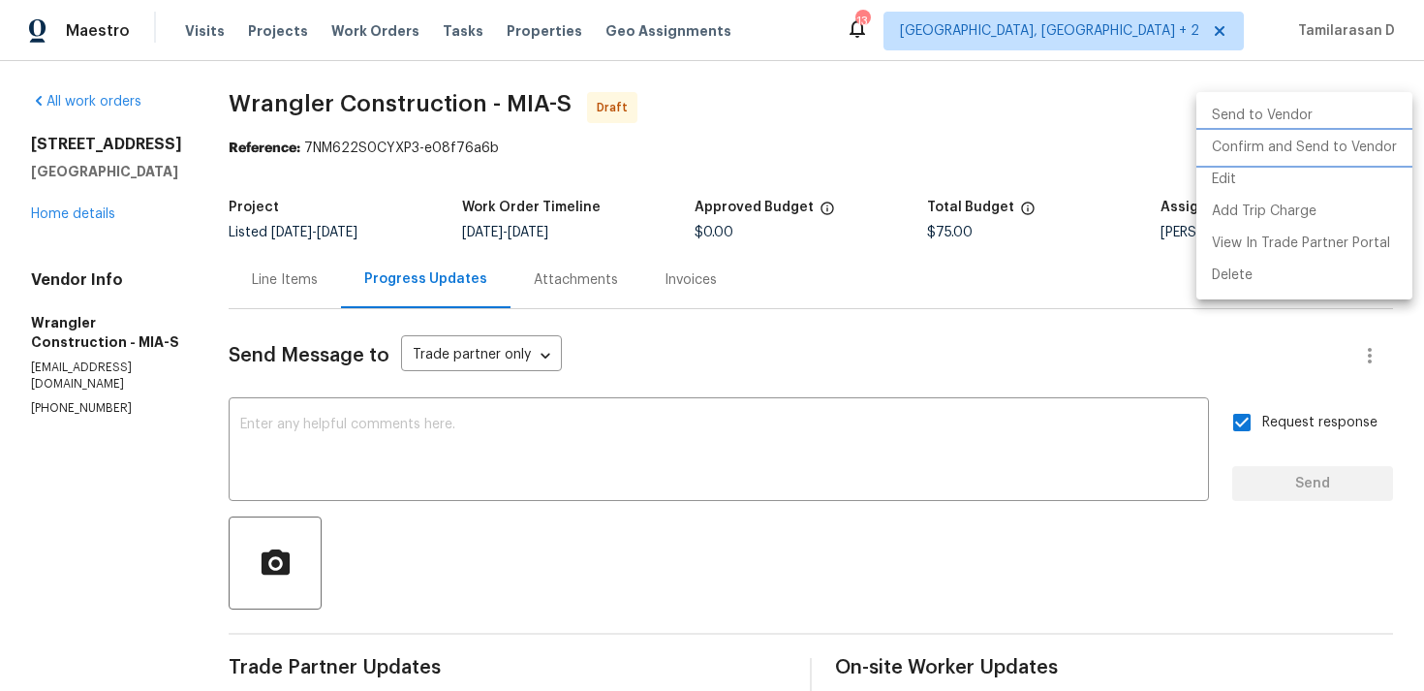
click at [1277, 161] on li "Confirm and Send to Vendor" at bounding box center [1304, 148] width 216 height 32
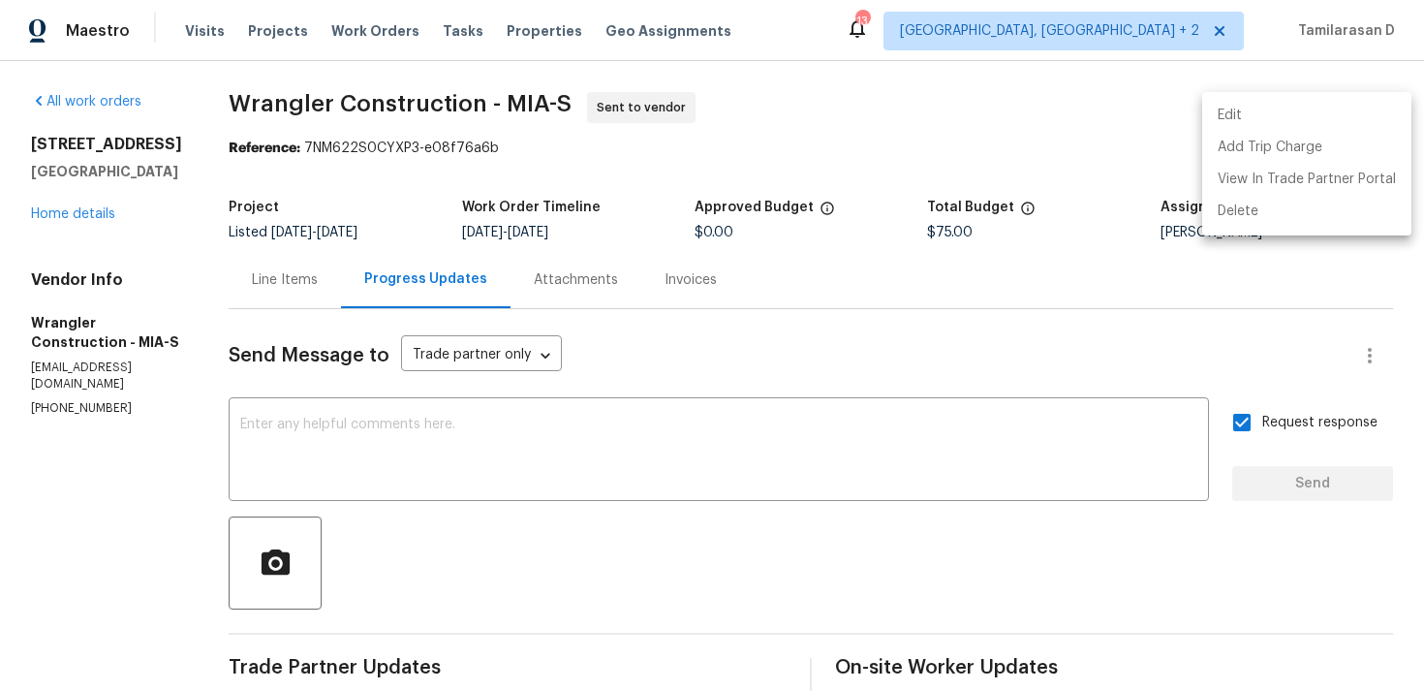
click at [998, 109] on div at bounding box center [712, 345] width 1424 height 691
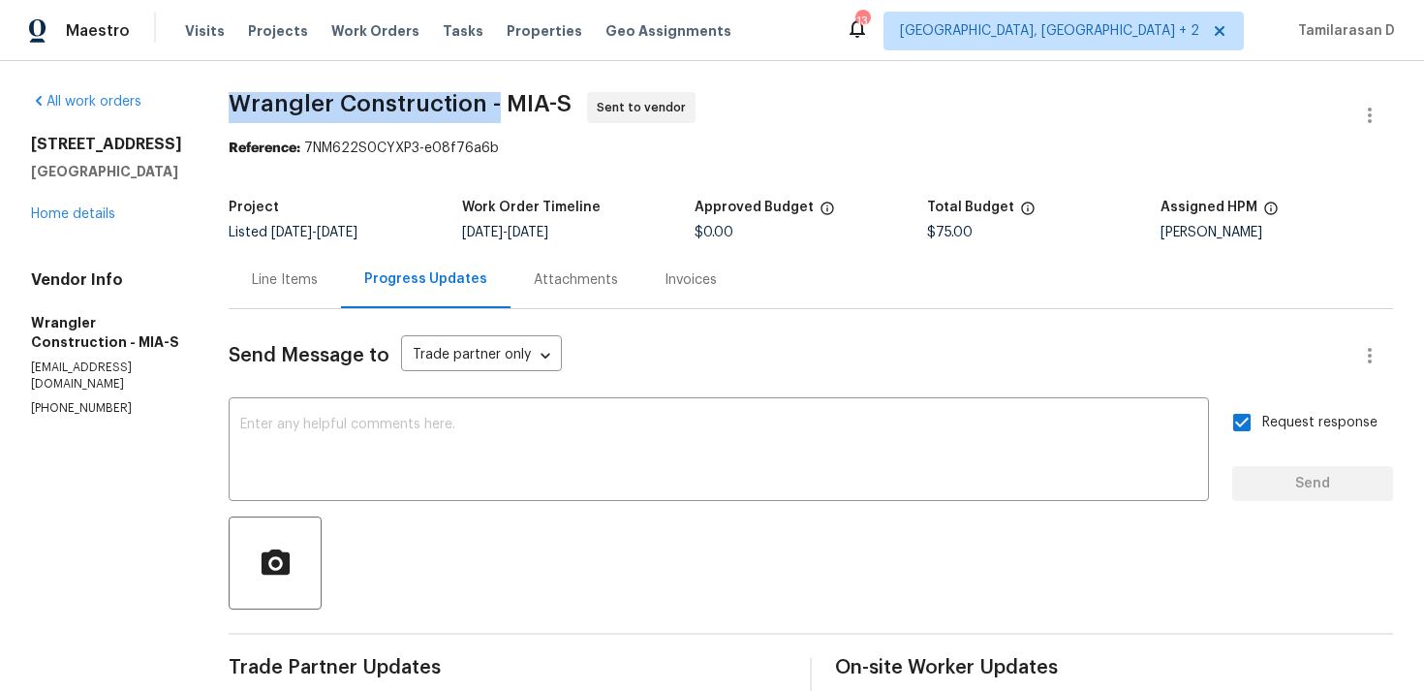
drag, startPoint x: 231, startPoint y: 97, endPoint x: 489, endPoint y: 110, distance: 259.0
click at [489, 110] on span "Wrangler Construction - MIA-S" at bounding box center [400, 103] width 343 height 23
copy span "Wrangler Construction -"
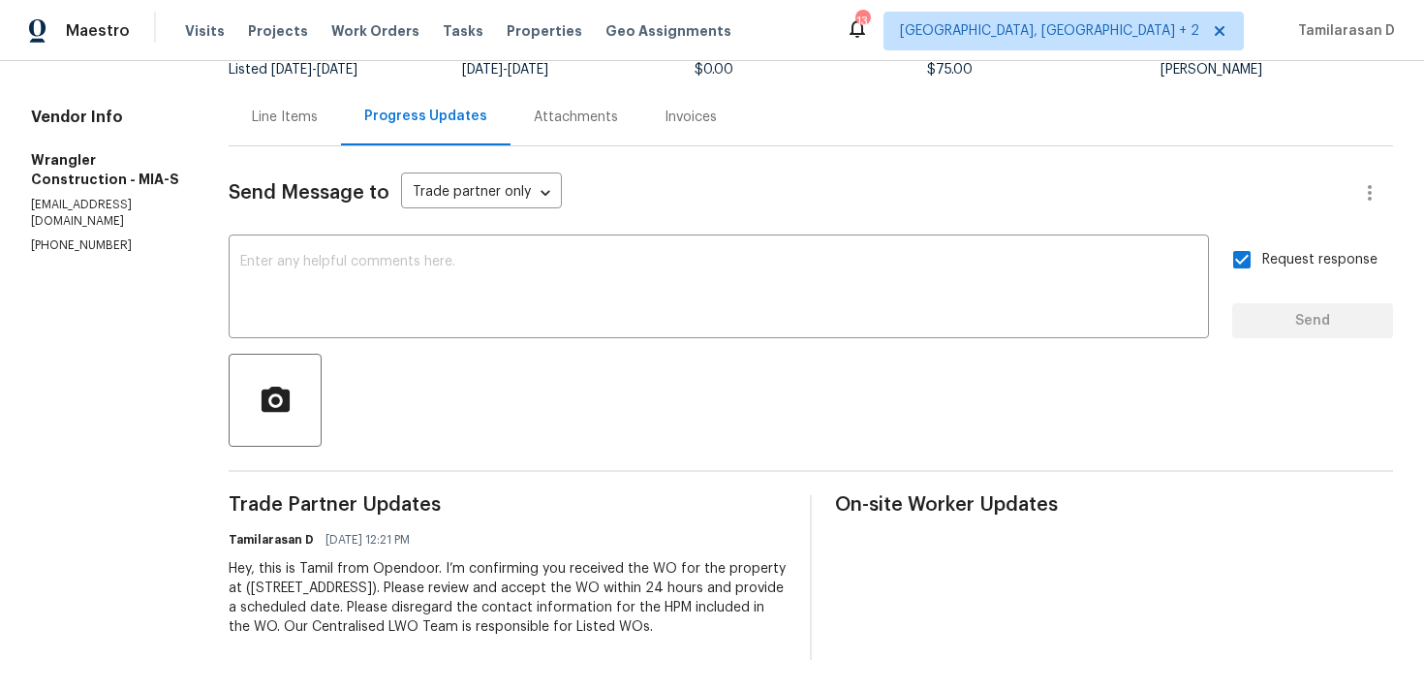
click at [464, 368] on div at bounding box center [811, 400] width 1164 height 93
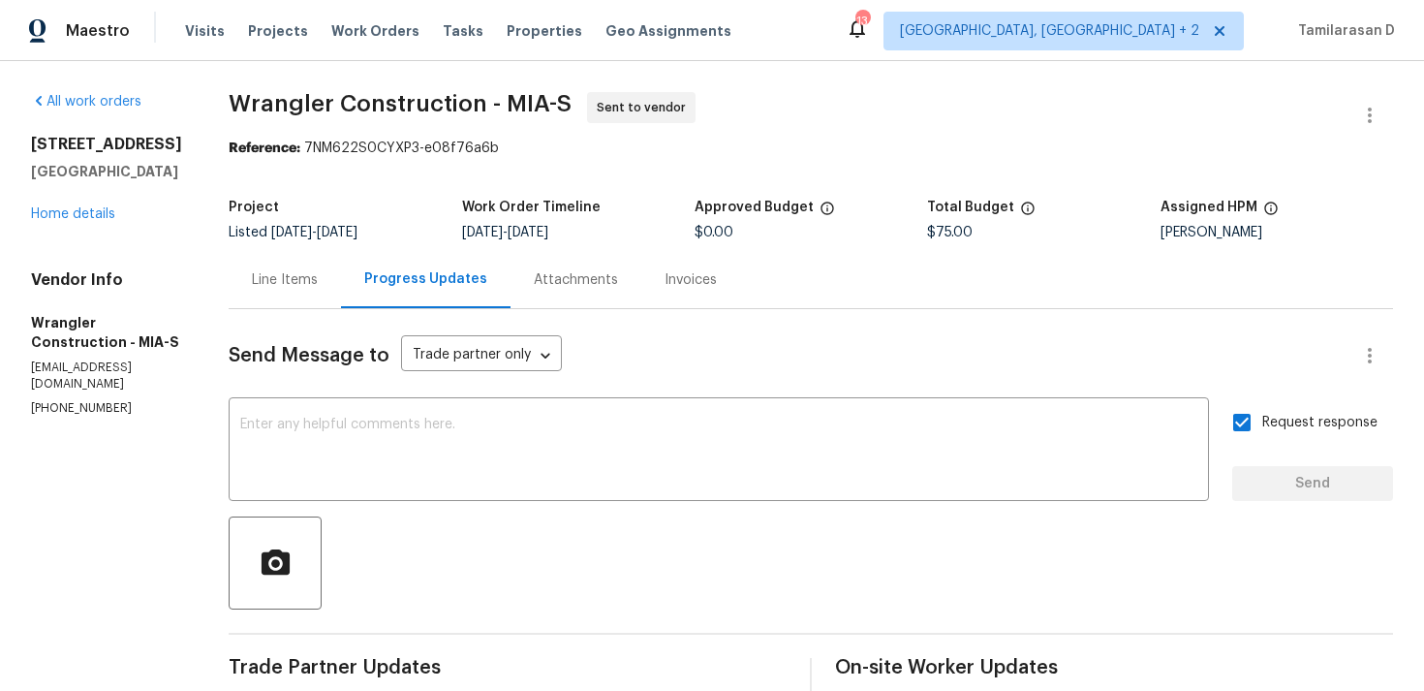
click at [620, 352] on div "Send Message to Trade partner only Trade partner only ​" at bounding box center [788, 355] width 1118 height 47
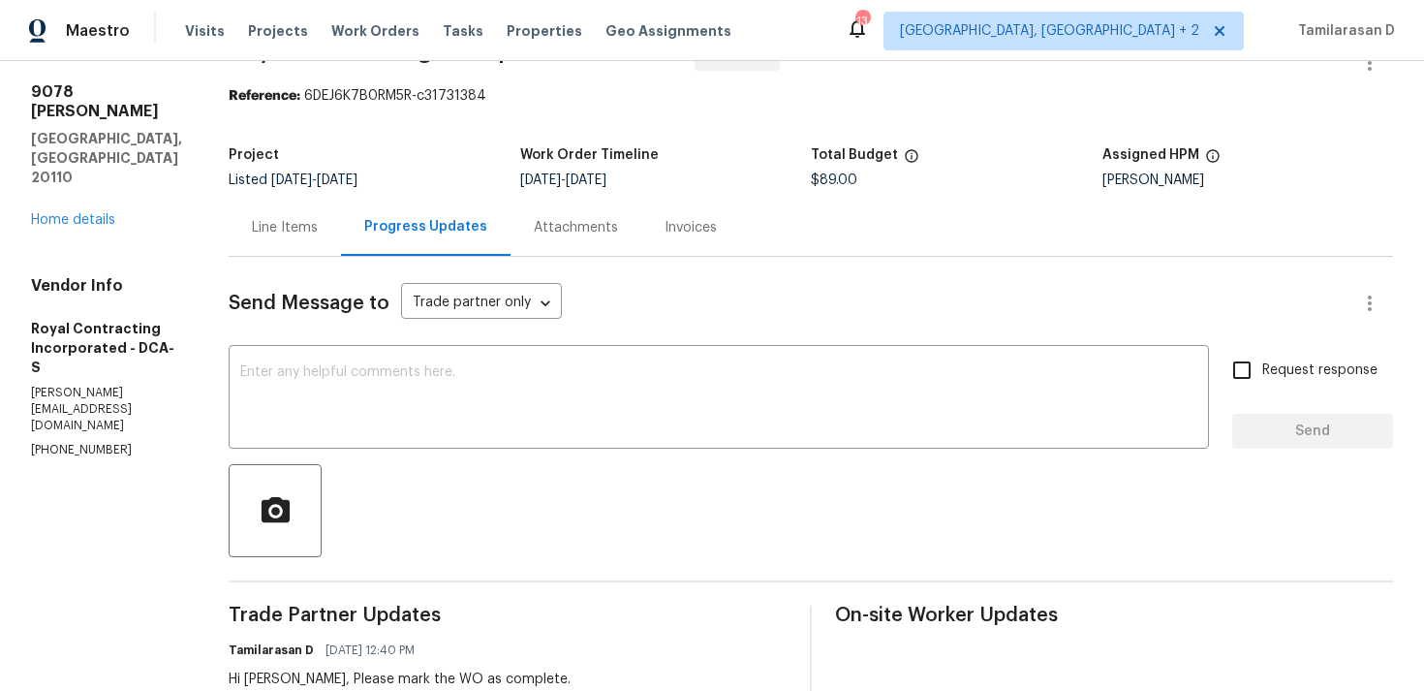
scroll to position [49, 0]
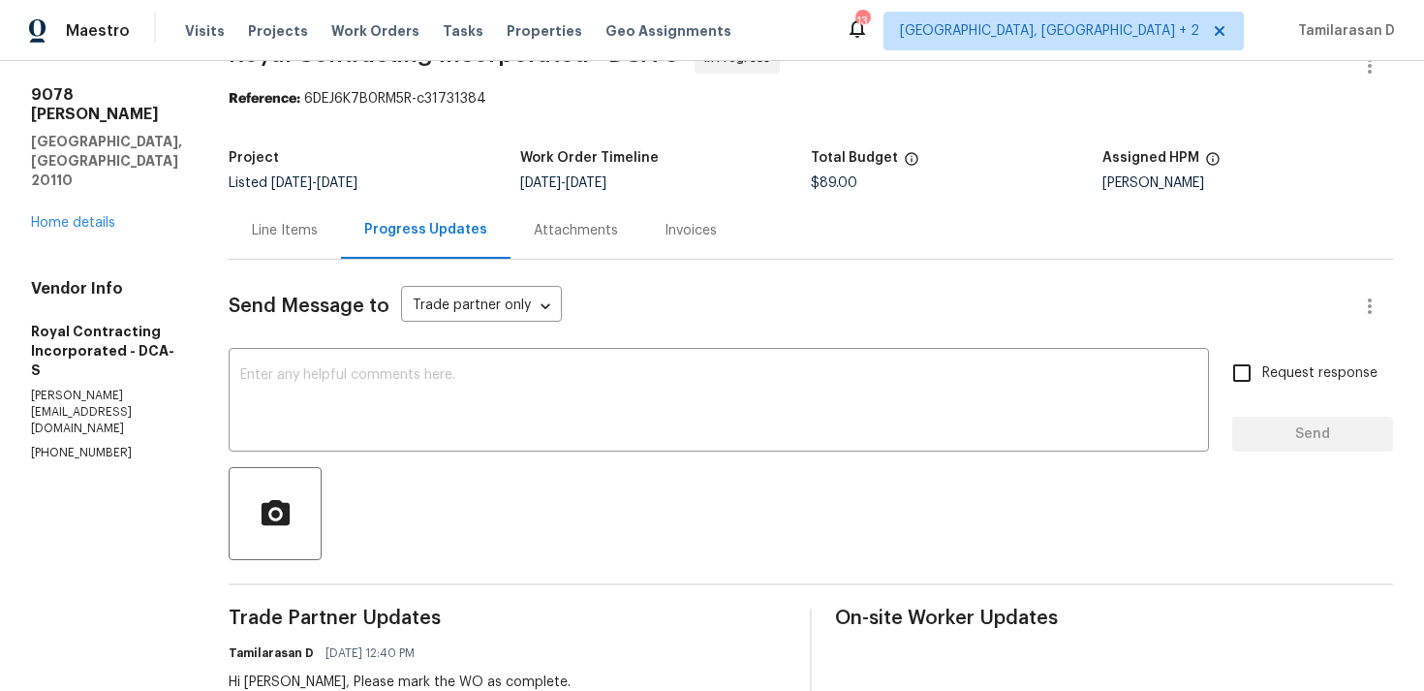
click at [298, 226] on div "Line Items" at bounding box center [285, 230] width 66 height 19
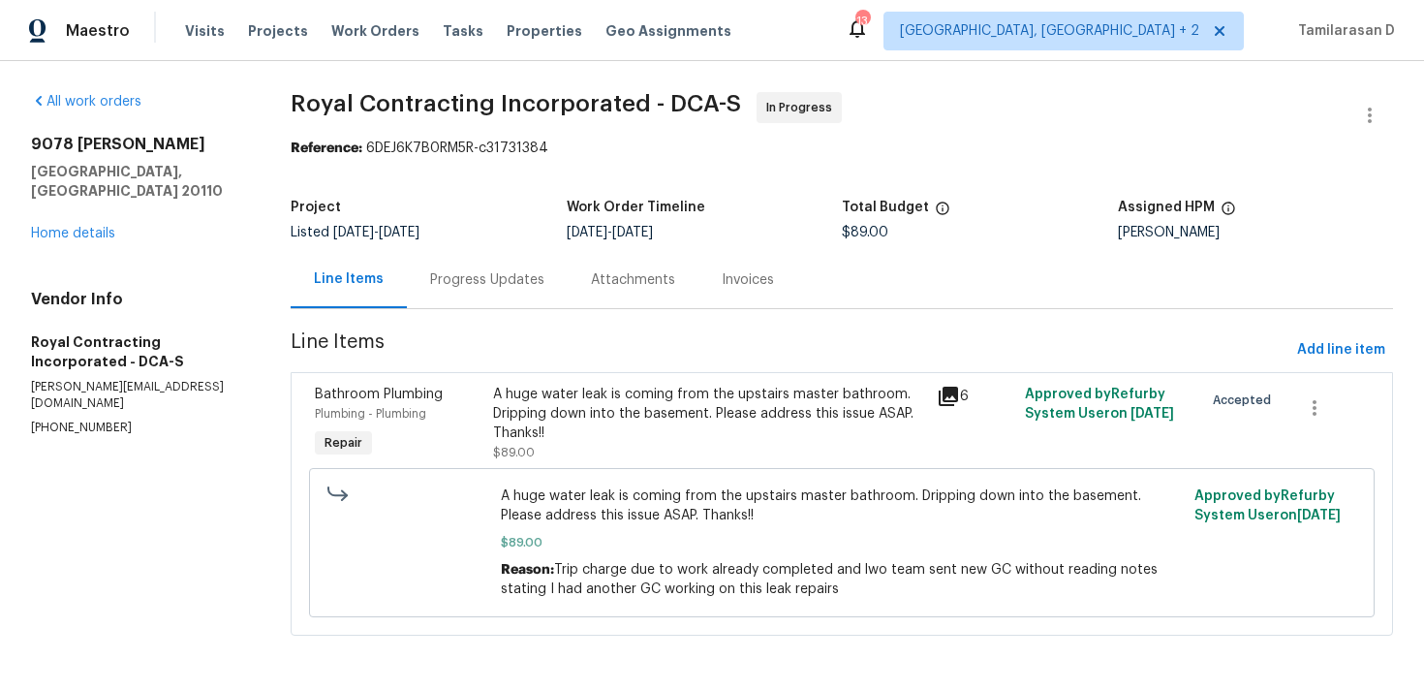
click at [668, 450] on div "A huge water leak is coming from the upstairs master bathroom. Dripping down in…" at bounding box center [709, 424] width 432 height 78
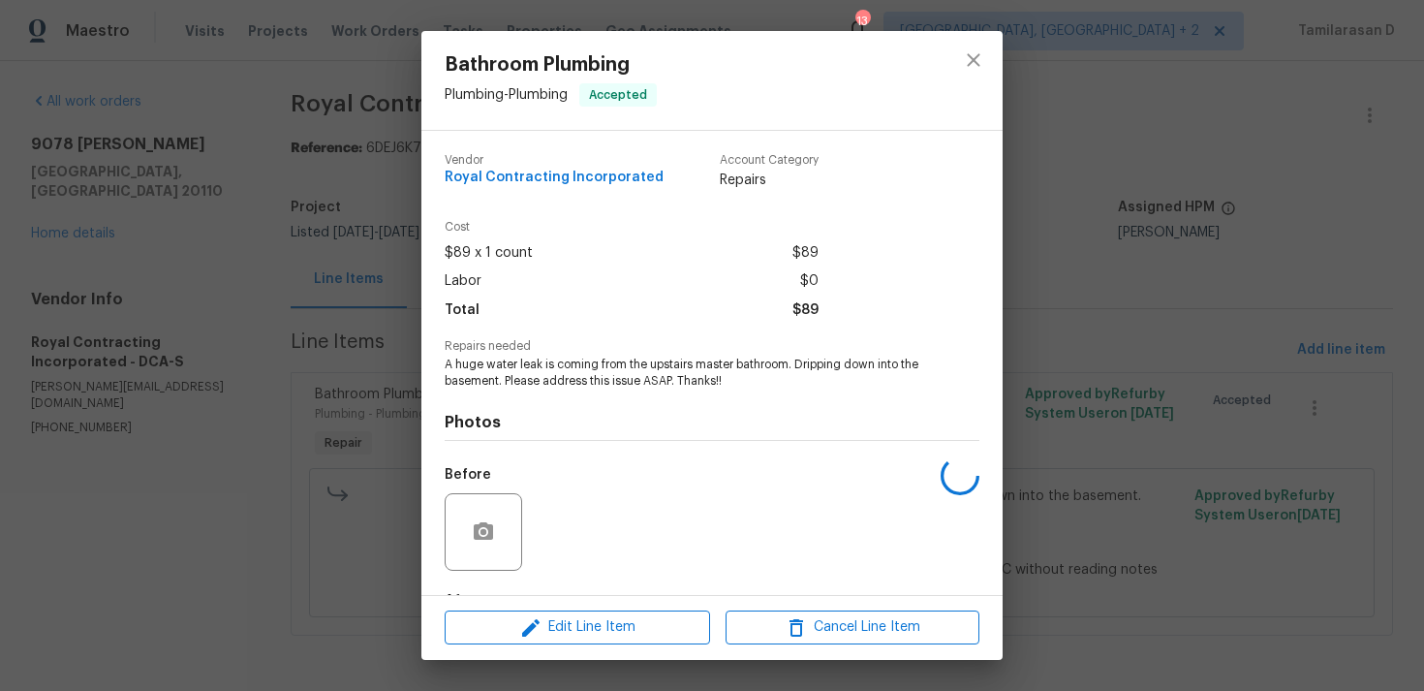
scroll to position [121, 0]
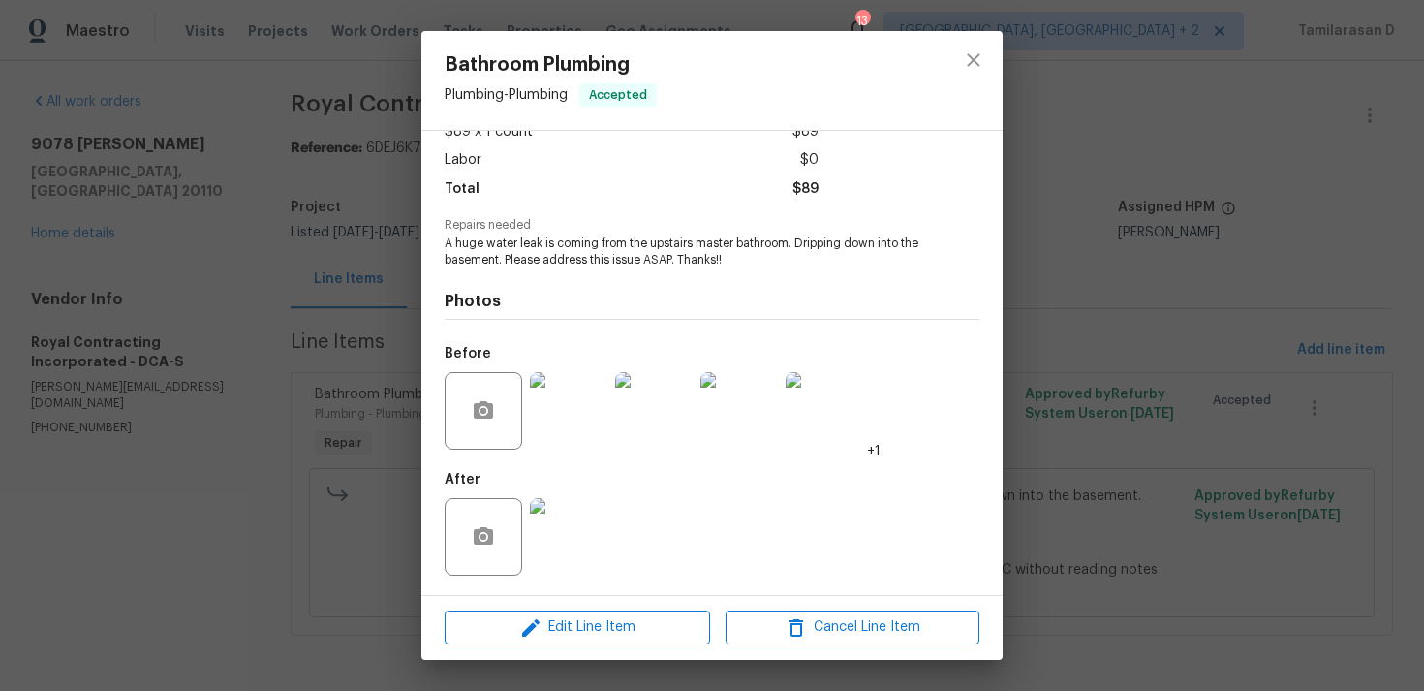
click at [600, 424] on img at bounding box center [569, 411] width 78 height 78
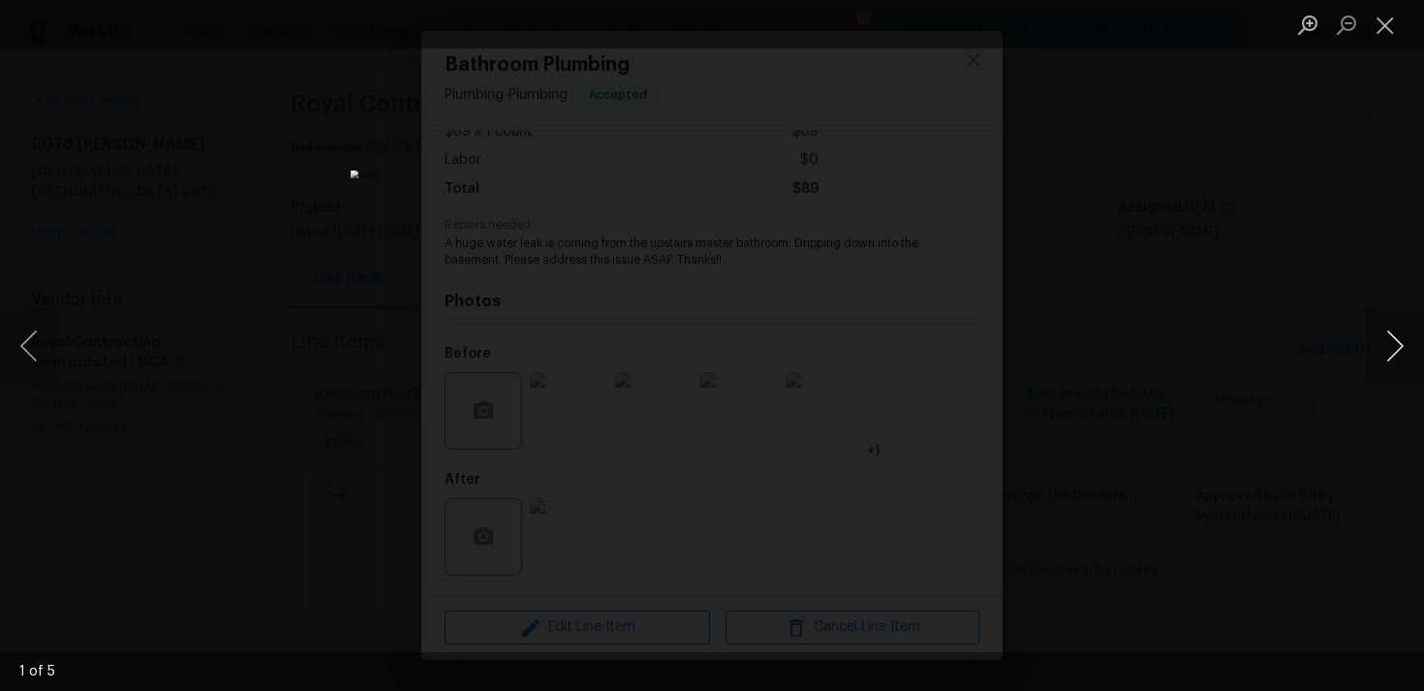
click at [1395, 343] on button "Next image" at bounding box center [1395, 346] width 58 height 78
click at [1388, 35] on button "Close lightbox" at bounding box center [1385, 25] width 39 height 34
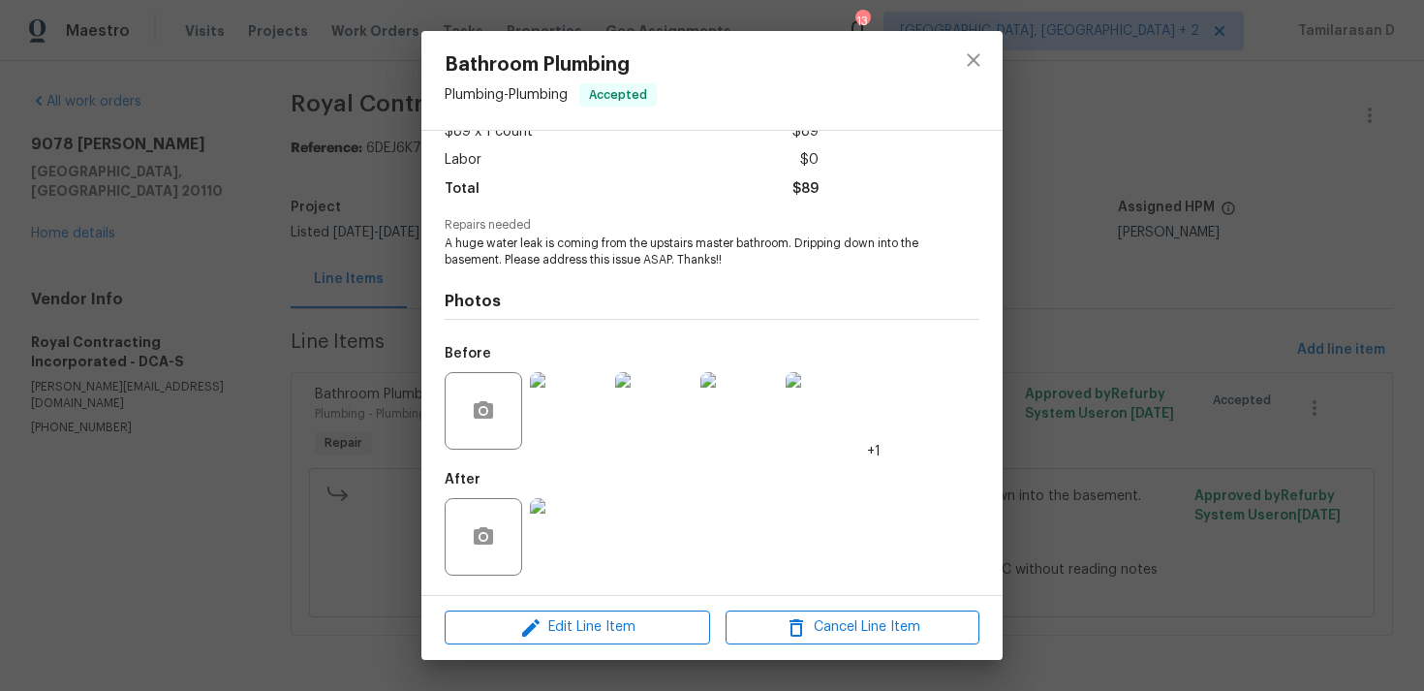
click at [542, 526] on img at bounding box center [569, 537] width 78 height 78
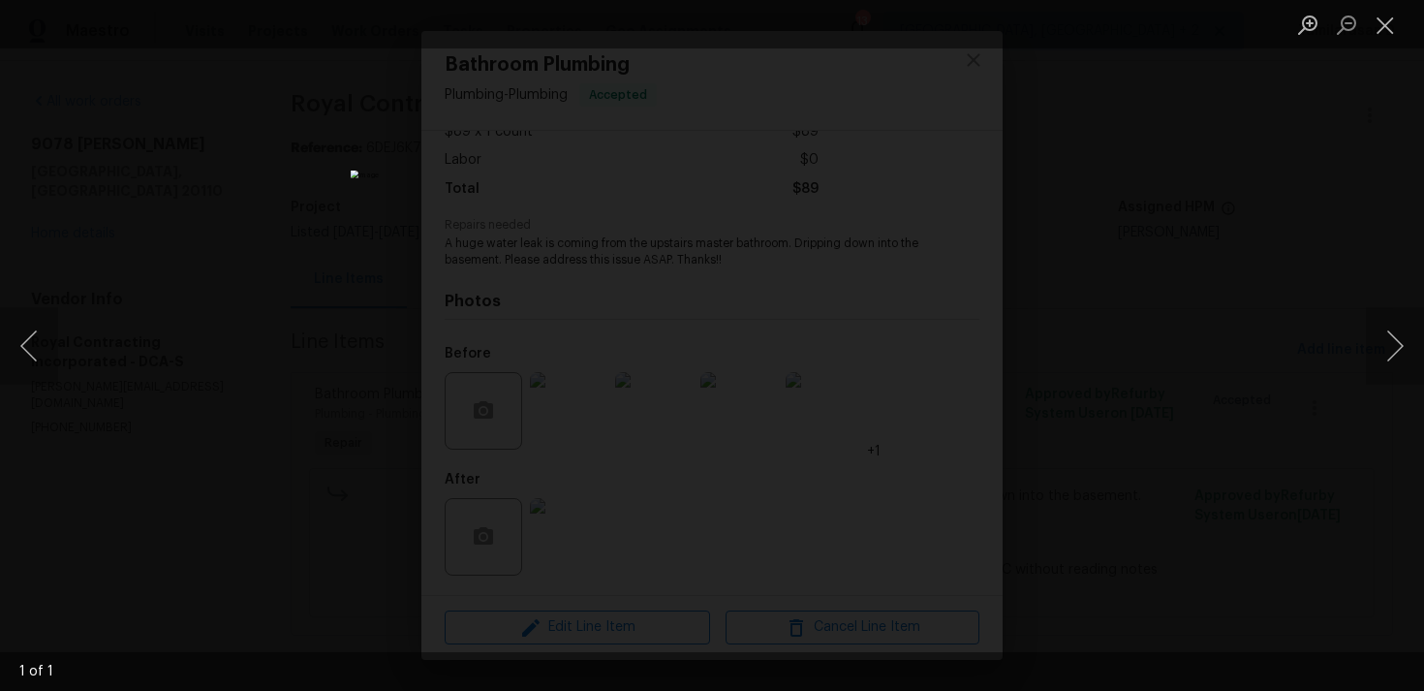
click at [1190, 360] on div "Lightbox" at bounding box center [712, 345] width 1424 height 691
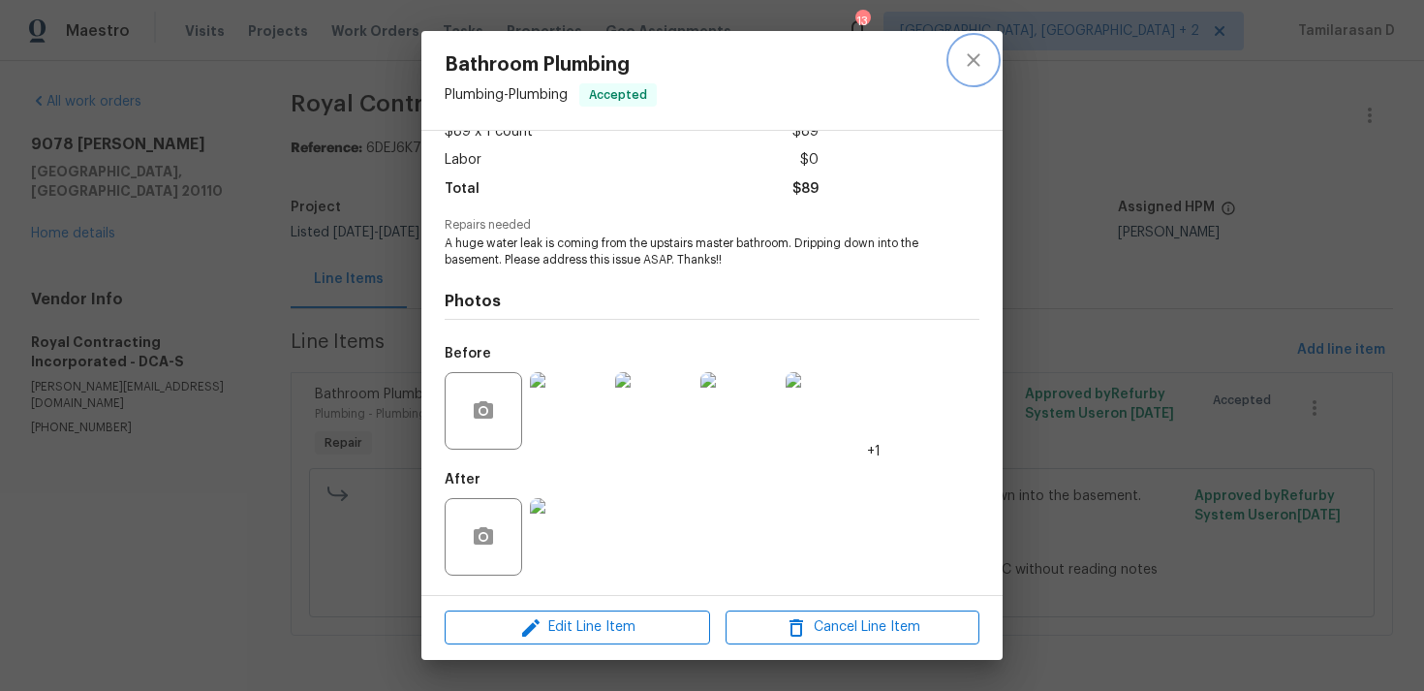
click at [970, 67] on icon "close" at bounding box center [973, 59] width 23 height 23
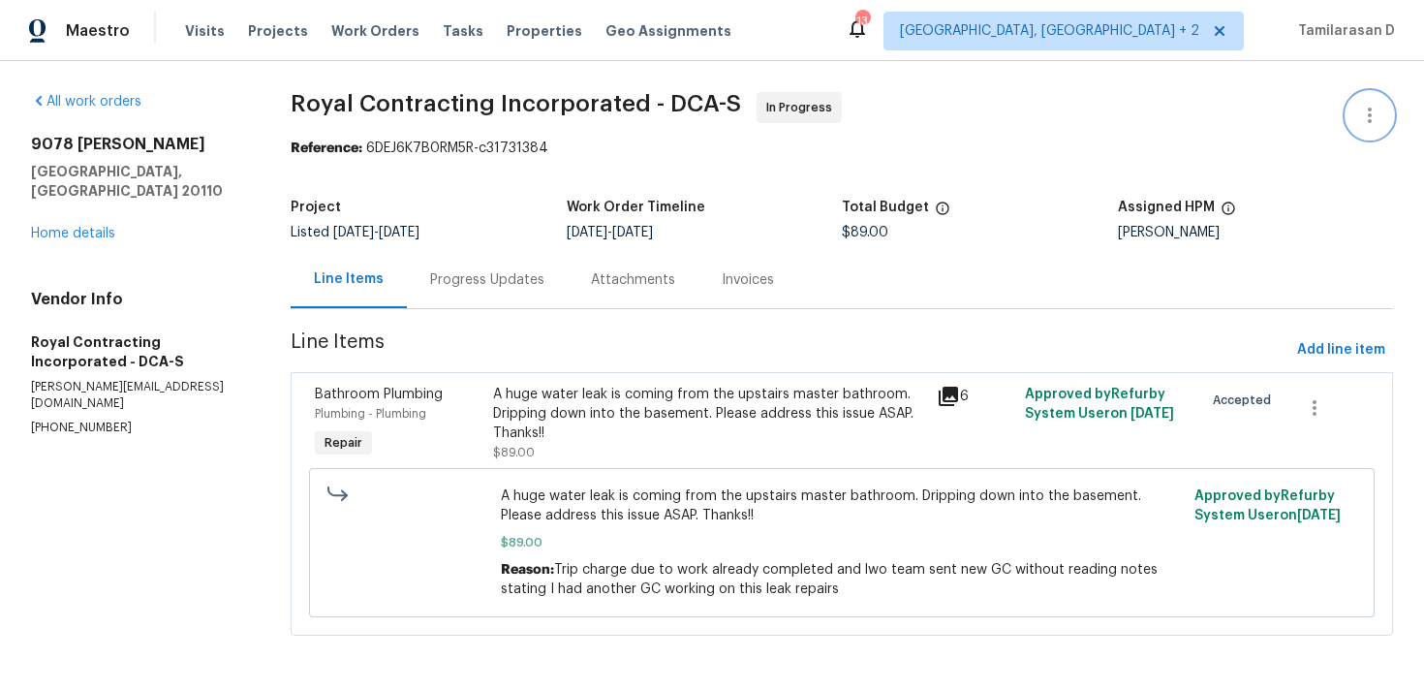
click at [1359, 116] on icon "button" at bounding box center [1369, 115] width 23 height 23
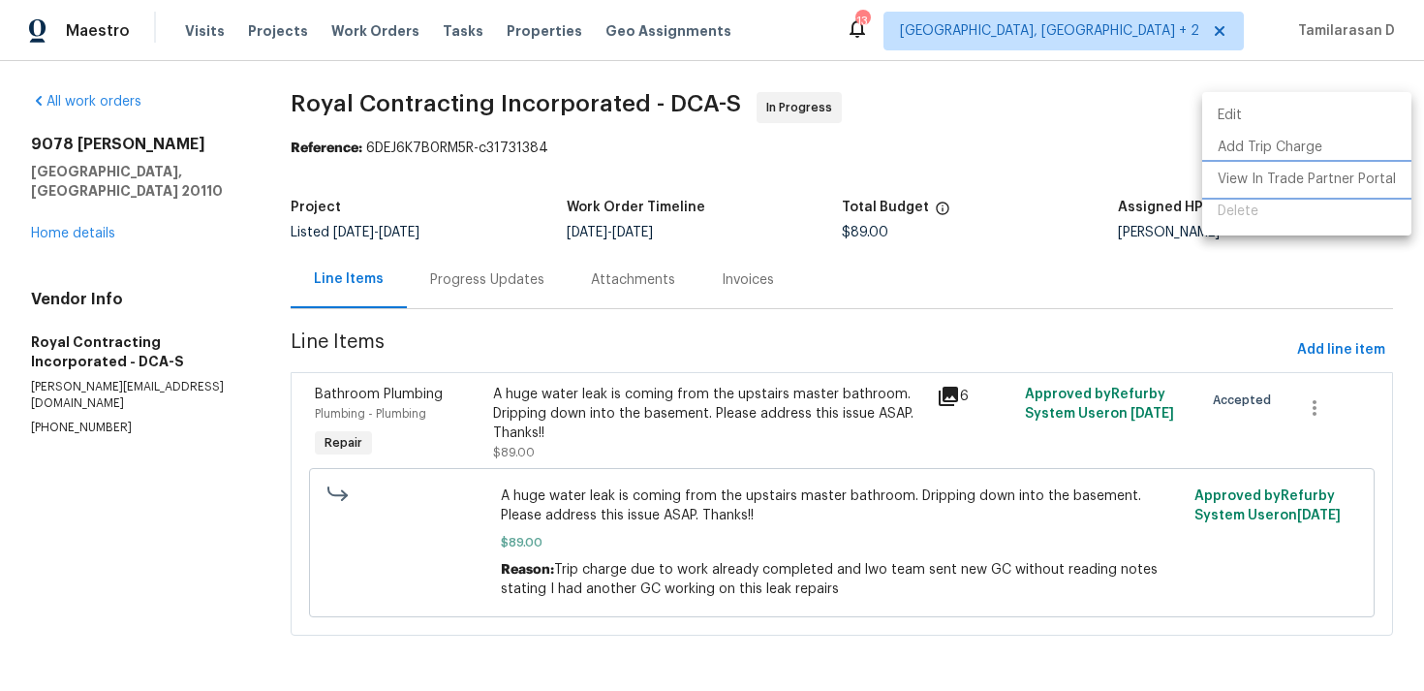
click at [1305, 182] on li "View In Trade Partner Portal" at bounding box center [1306, 180] width 209 height 32
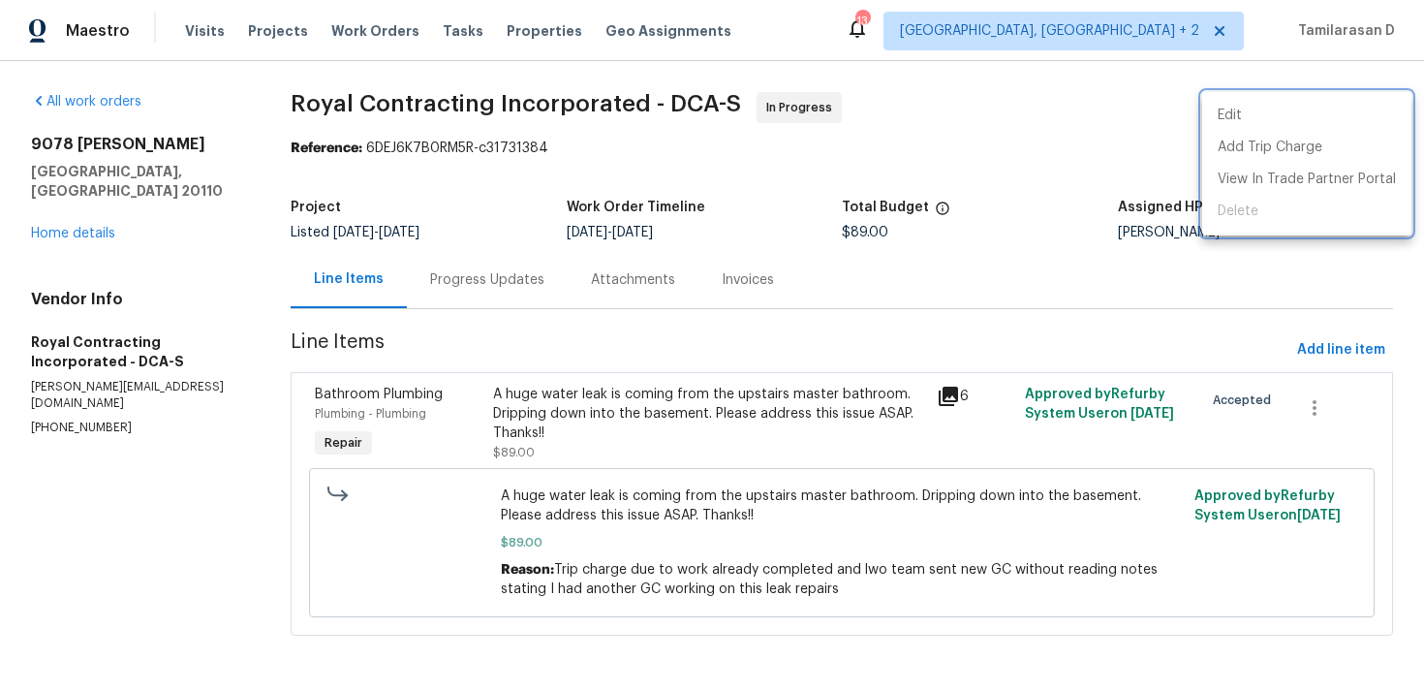
click at [419, 214] on div at bounding box center [712, 345] width 1424 height 691
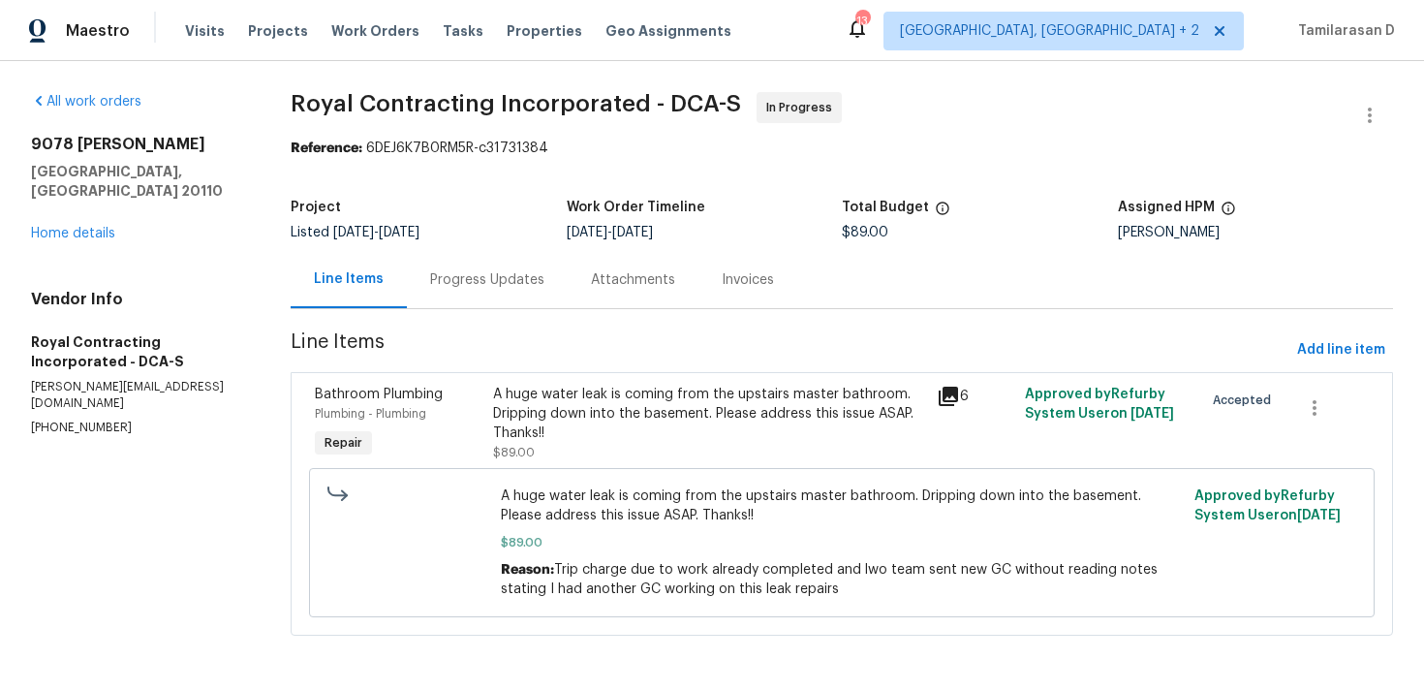
click at [470, 309] on div "Line Items Progress Updates Attachments Invoices" at bounding box center [842, 280] width 1102 height 58
click at [476, 294] on div "Progress Updates" at bounding box center [487, 279] width 161 height 57
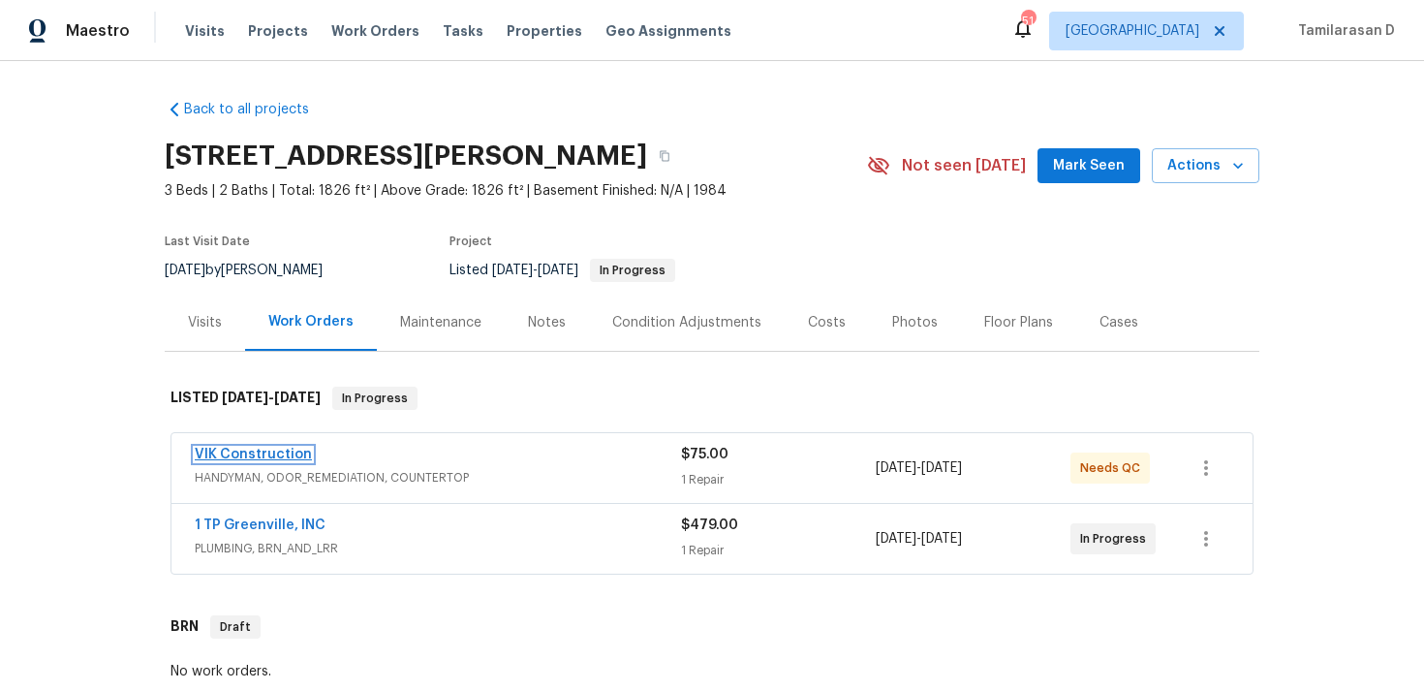
click at [240, 455] on link "VIK Construction" at bounding box center [253, 455] width 117 height 14
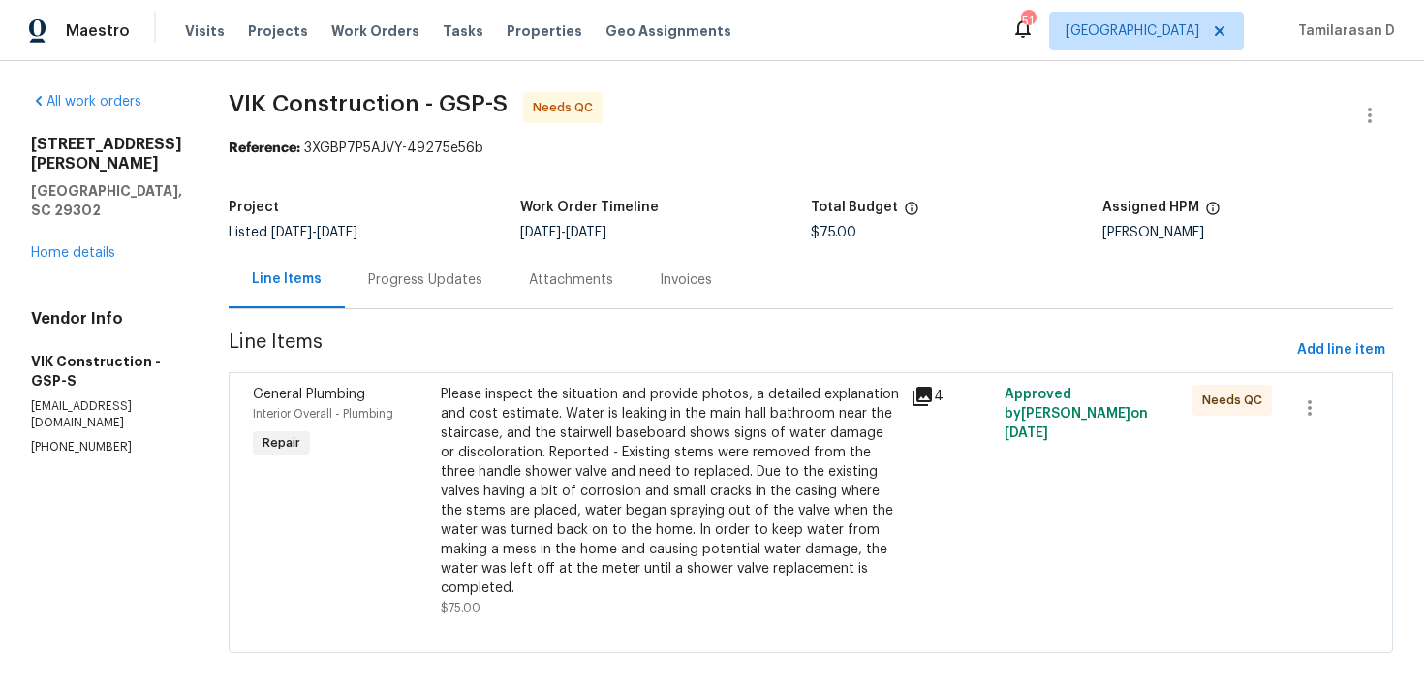
click at [482, 288] on div "Progress Updates" at bounding box center [425, 279] width 114 height 19
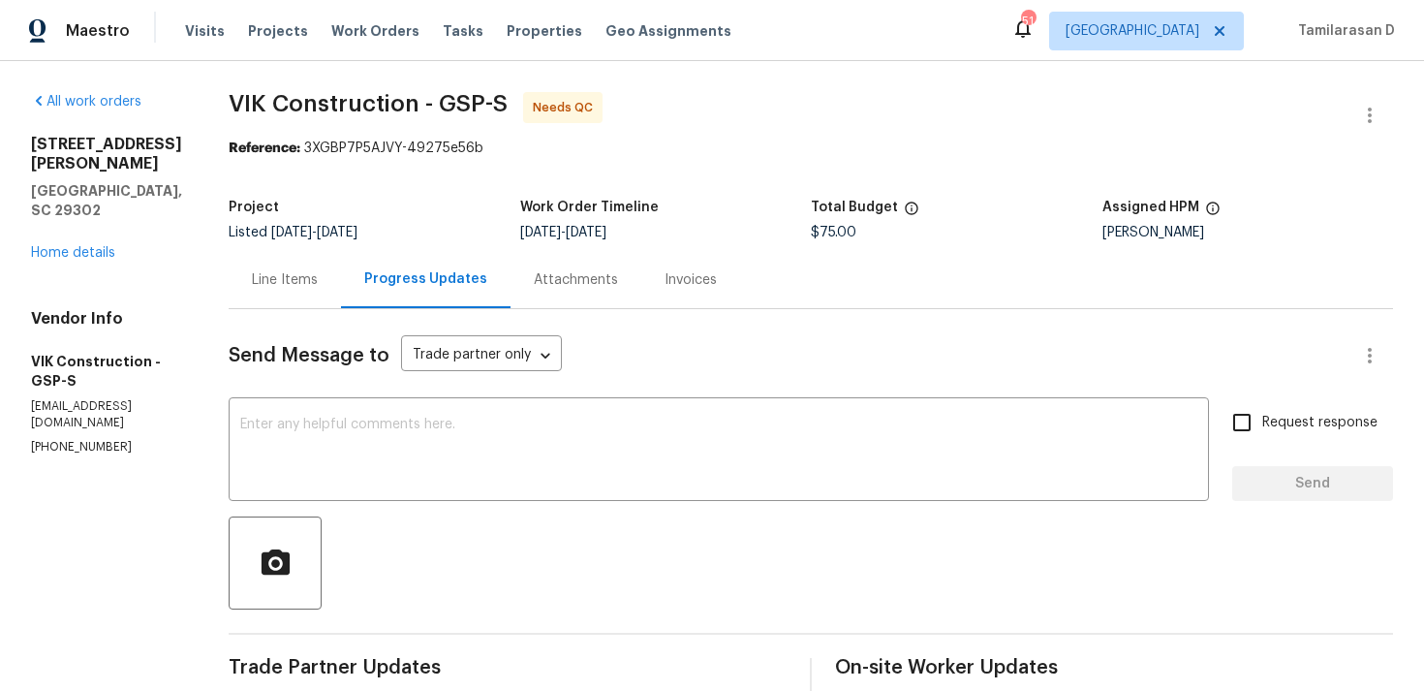
click at [331, 304] on div "Line Items" at bounding box center [285, 279] width 112 height 57
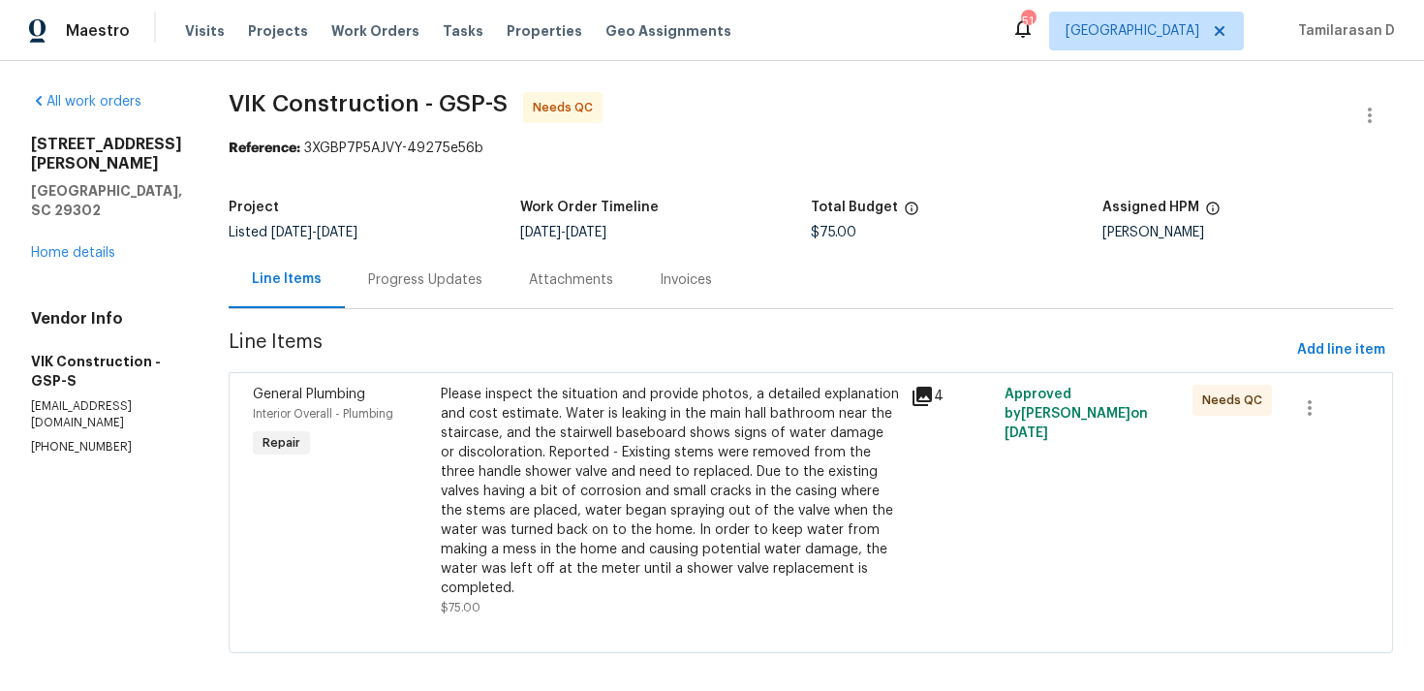
click at [682, 431] on div "Please inspect the situation and provide photos, a detailed explanation and cos…" at bounding box center [670, 491] width 458 height 213
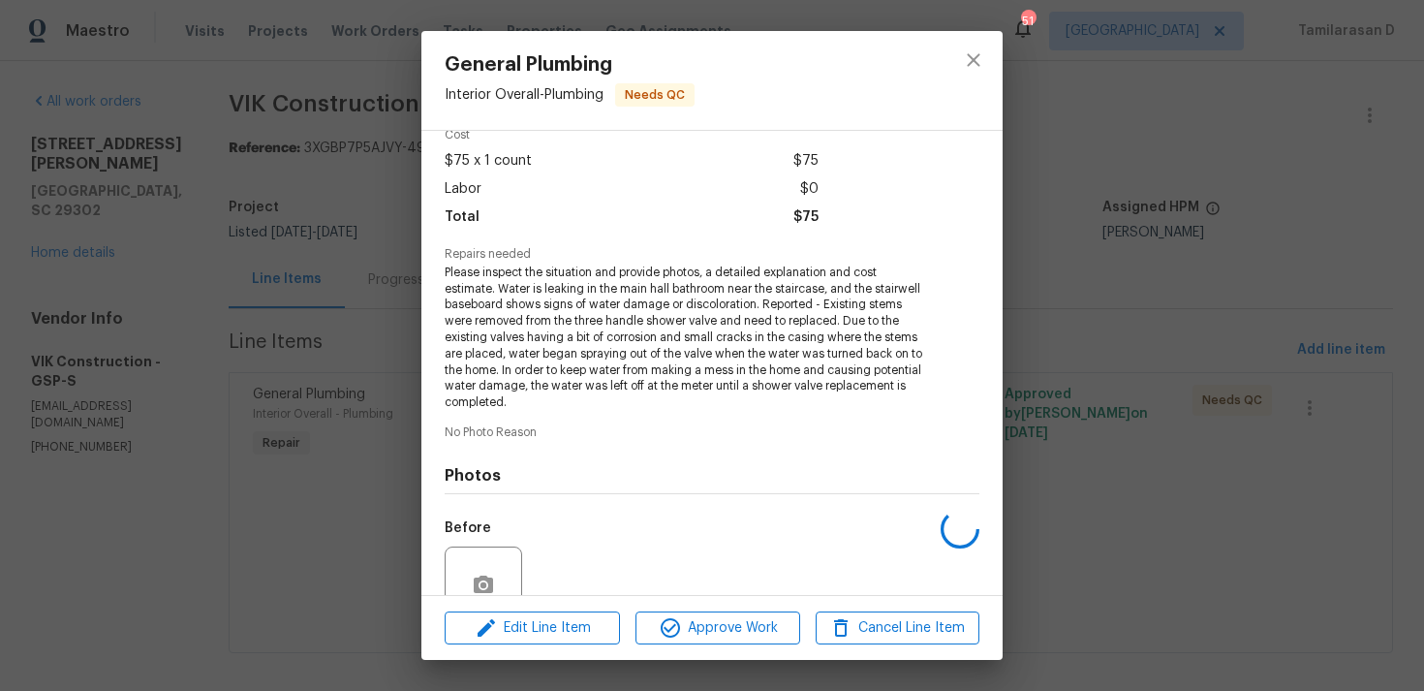
scroll to position [266, 0]
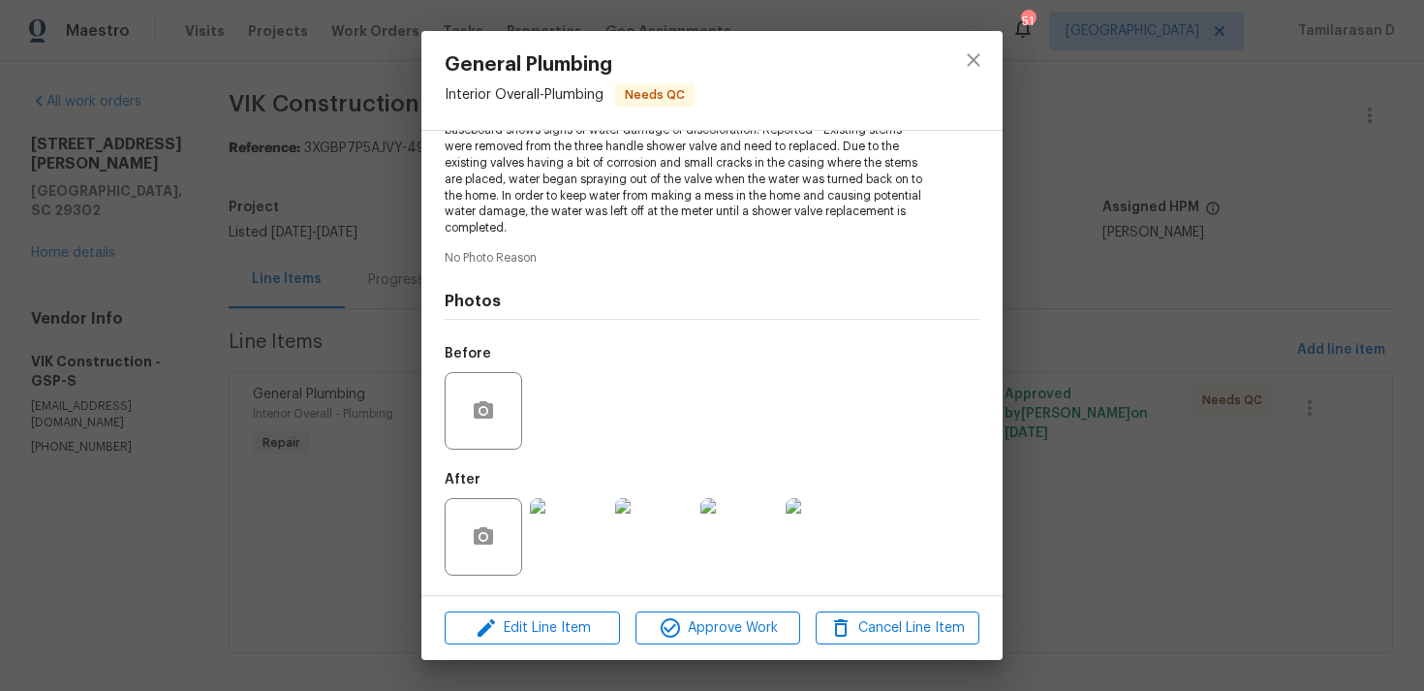
click at [347, 479] on div "General Plumbing Interior Overall - Plumbing Needs QC Vendor VIK Construction A…" at bounding box center [712, 345] width 1424 height 691
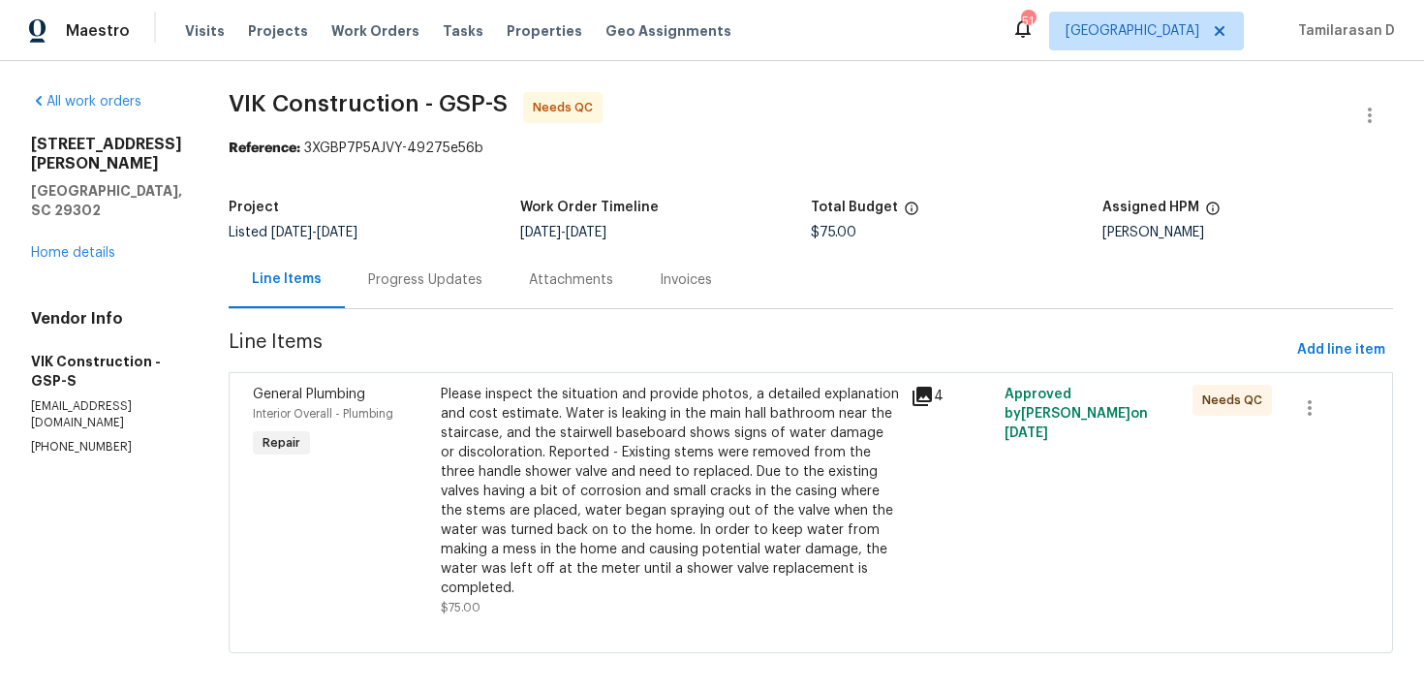
click at [441, 274] on div "Progress Updates" at bounding box center [425, 279] width 114 height 19
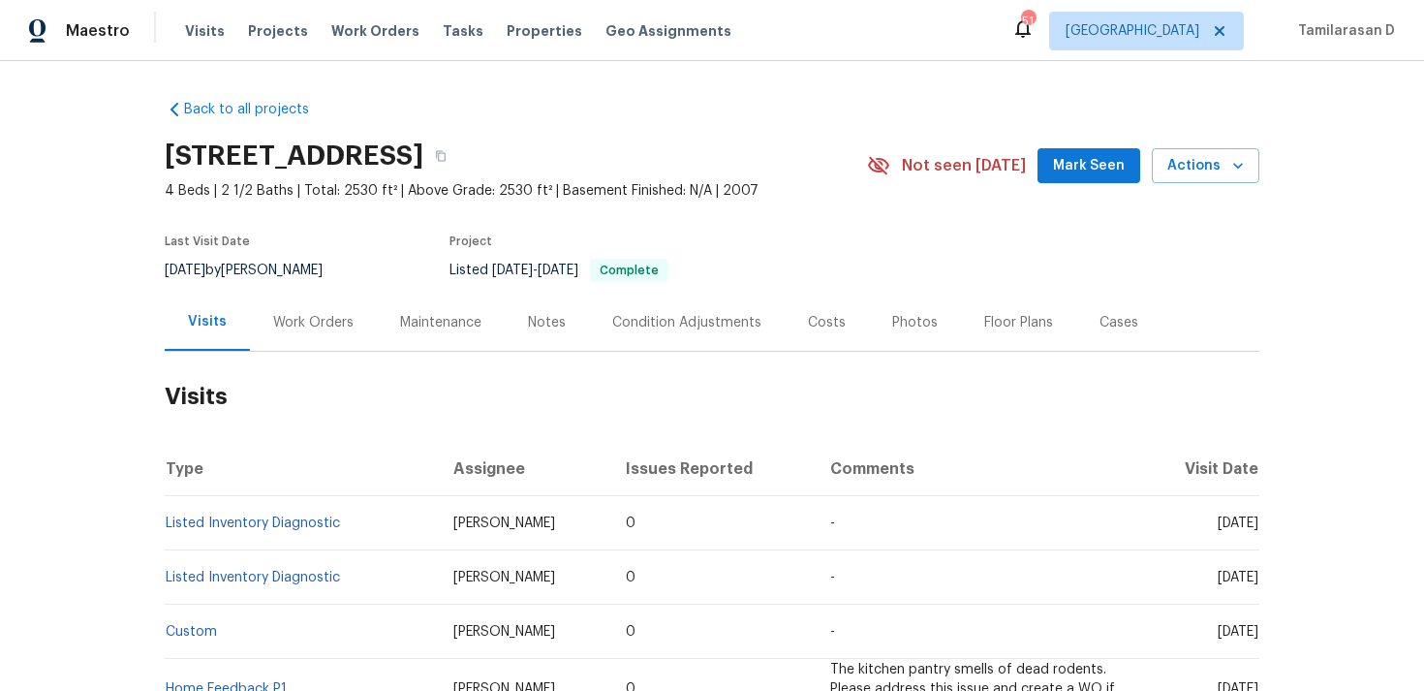
click at [306, 317] on div "Work Orders" at bounding box center [313, 322] width 80 height 19
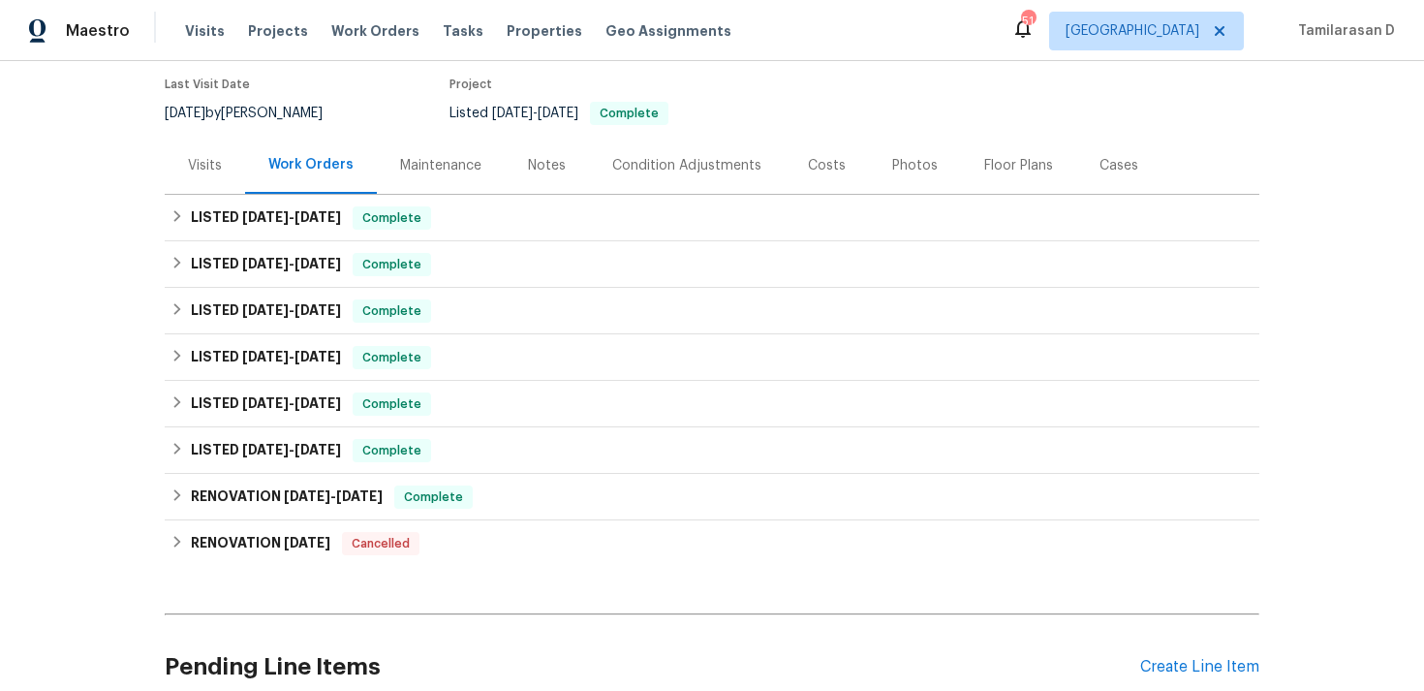
scroll to position [158, 0]
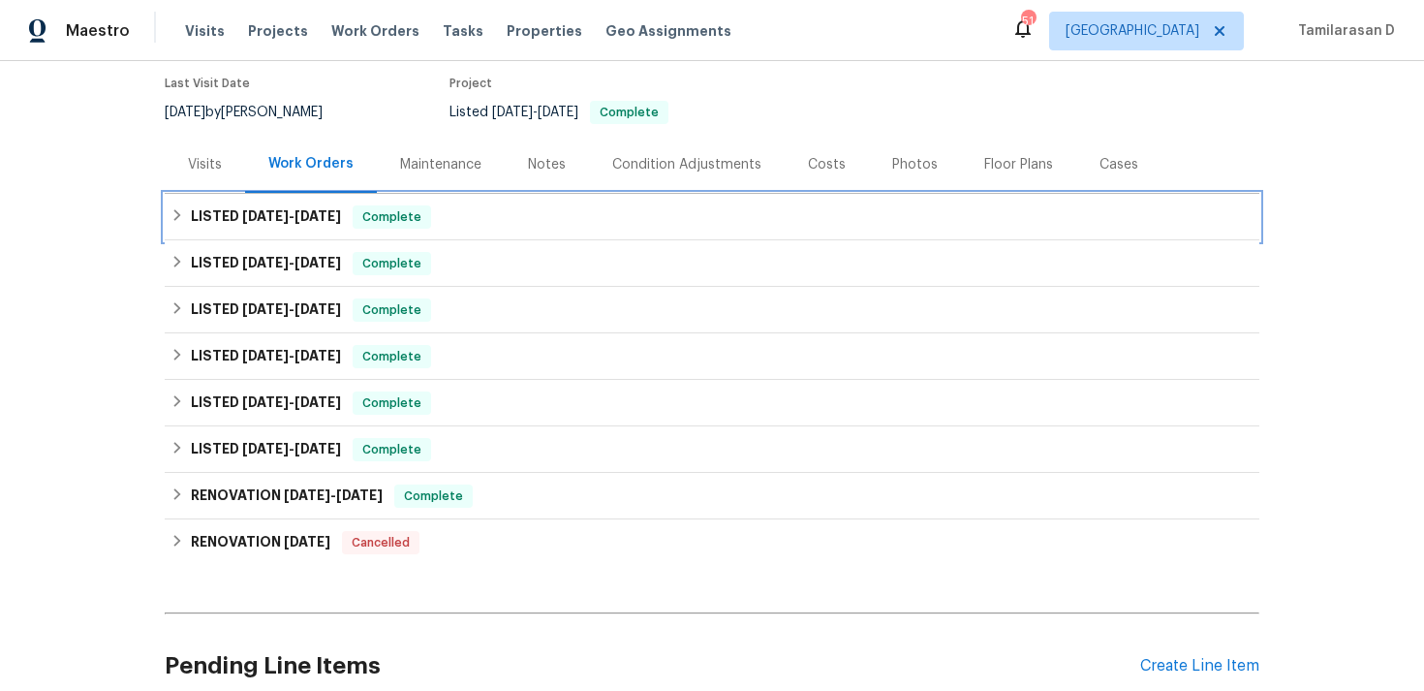
click at [217, 222] on h6 "LISTED [DATE] - [DATE]" at bounding box center [266, 216] width 150 height 23
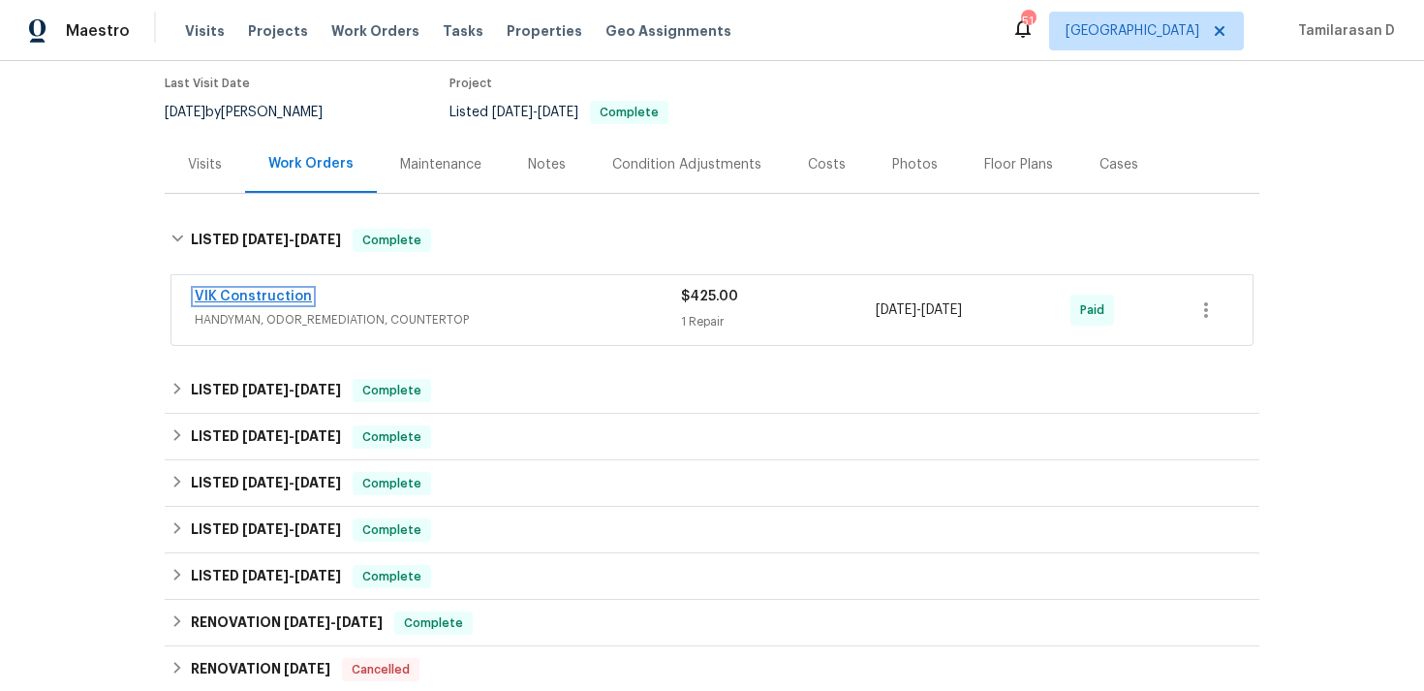
click at [225, 300] on link "VIK Construction" at bounding box center [253, 297] width 117 height 14
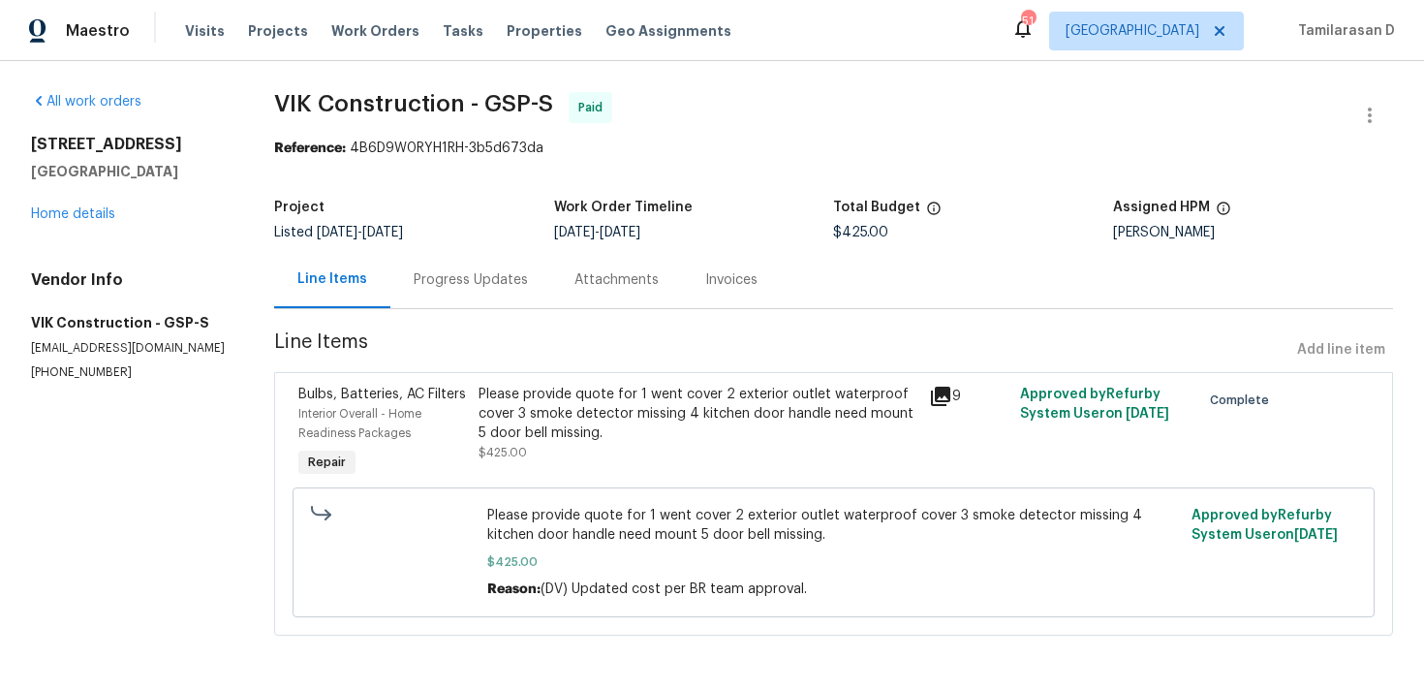
click at [474, 270] on div "Progress Updates" at bounding box center [471, 279] width 114 height 19
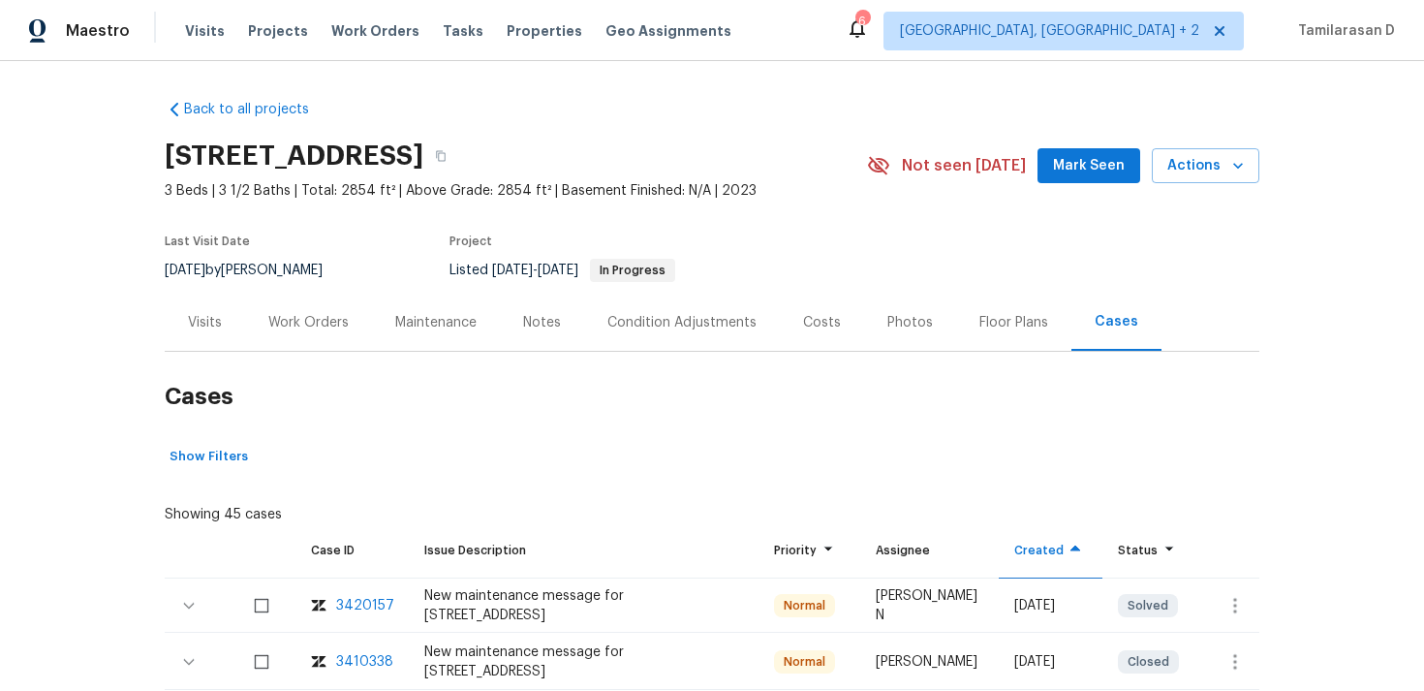
click at [324, 330] on div "Work Orders" at bounding box center [308, 322] width 80 height 19
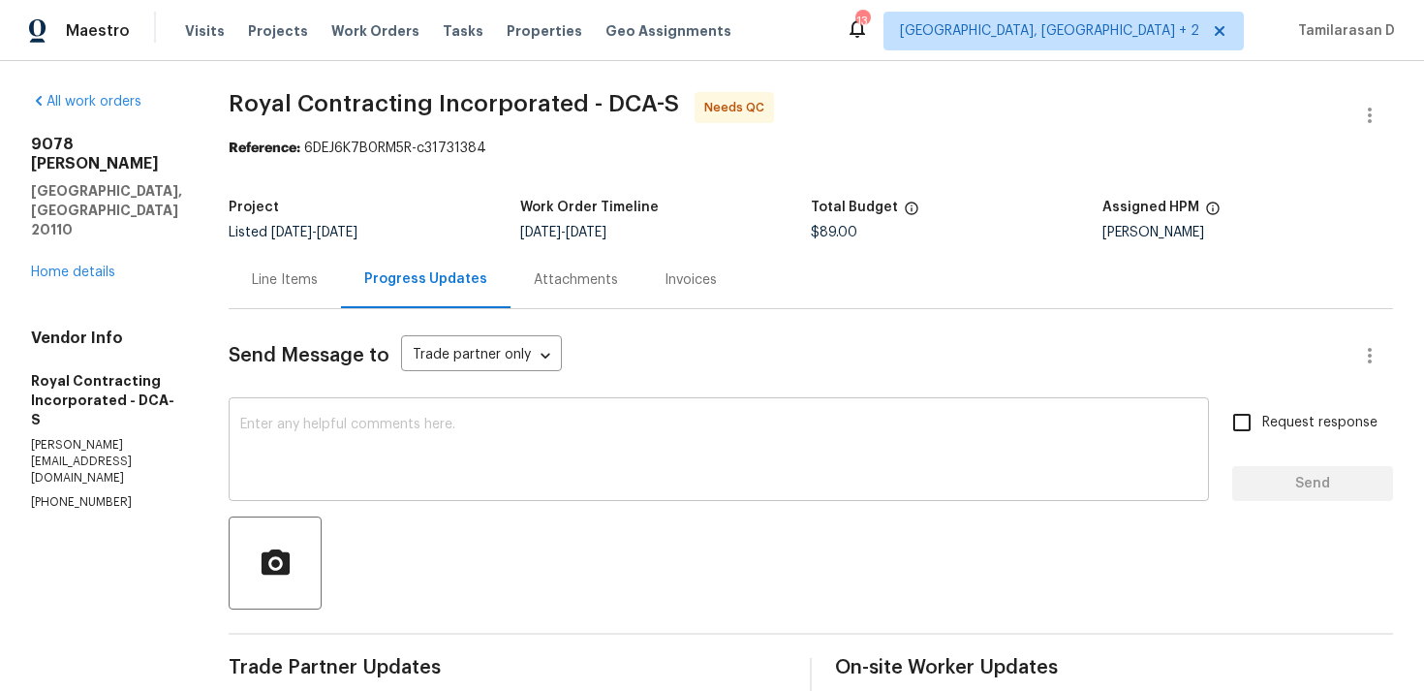
click at [346, 417] on div "x ​" at bounding box center [719, 451] width 980 height 99
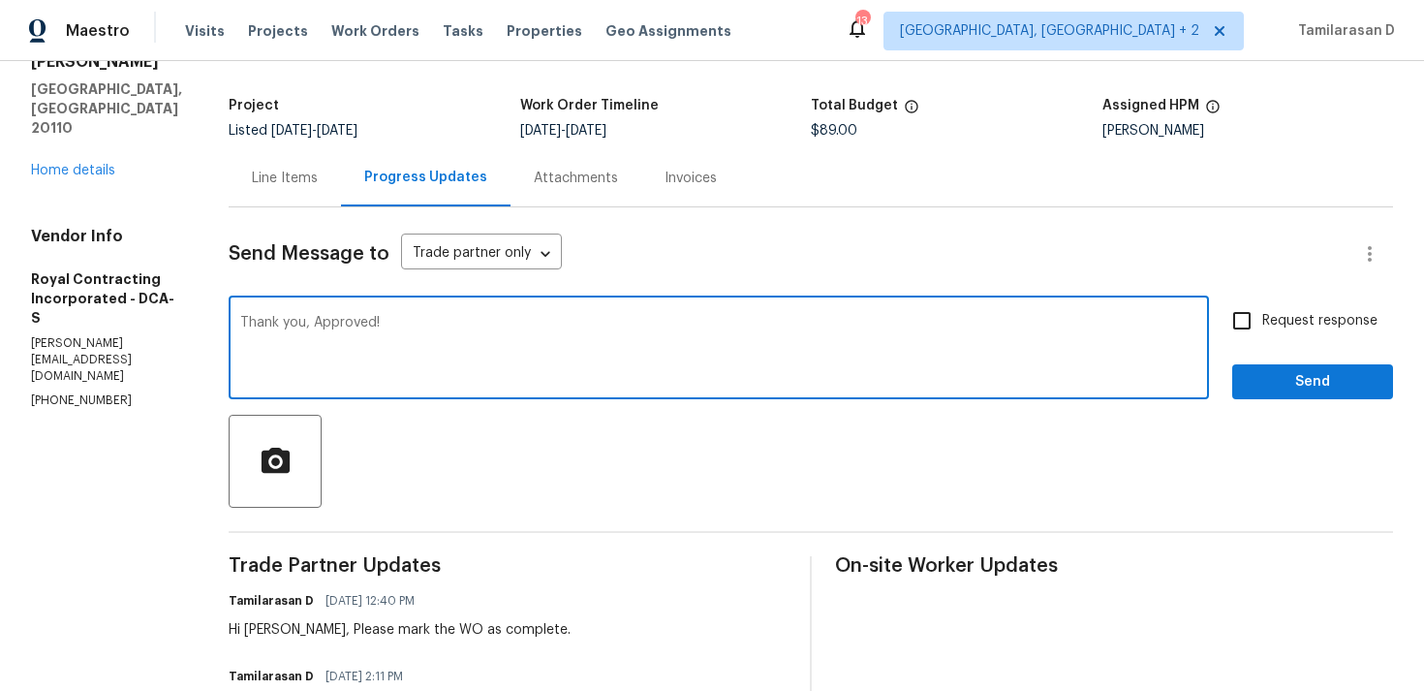
scroll to position [85, 0]
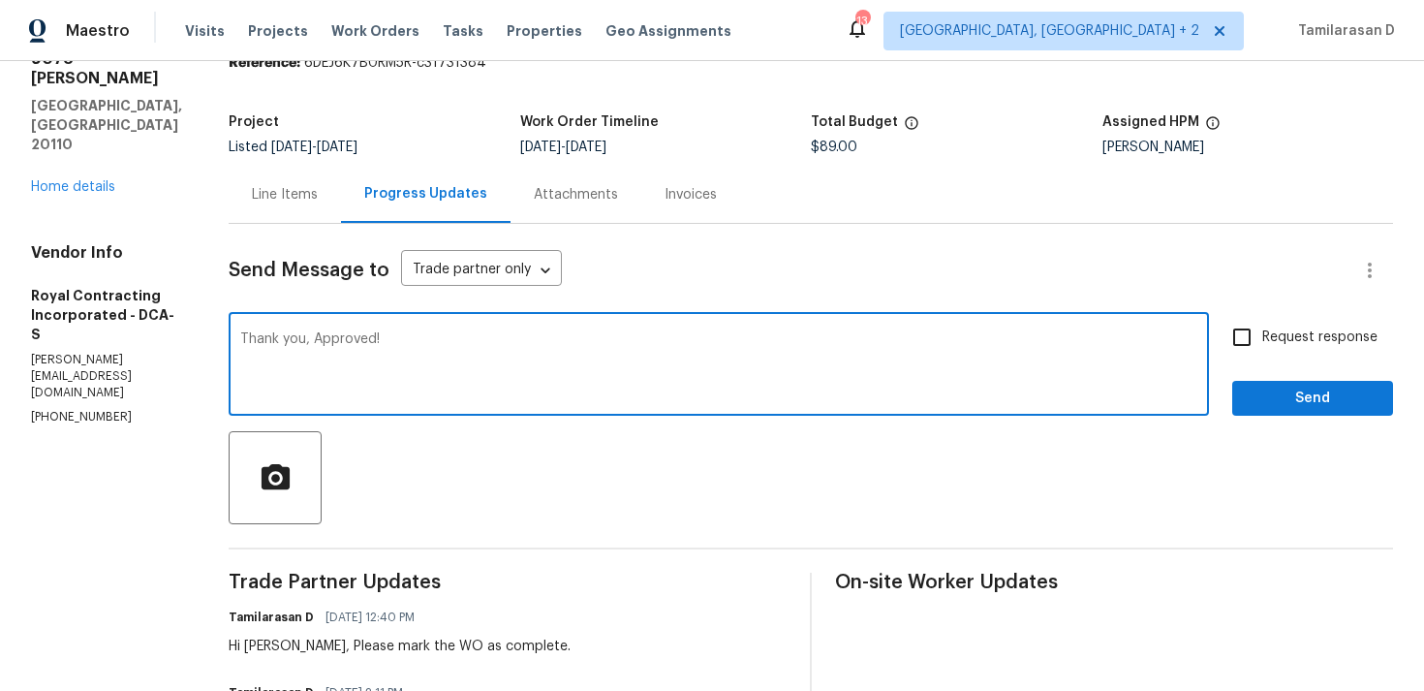
type textarea "Thank you, Approved!"
click at [1238, 391] on button "Send" at bounding box center [1312, 399] width 161 height 36
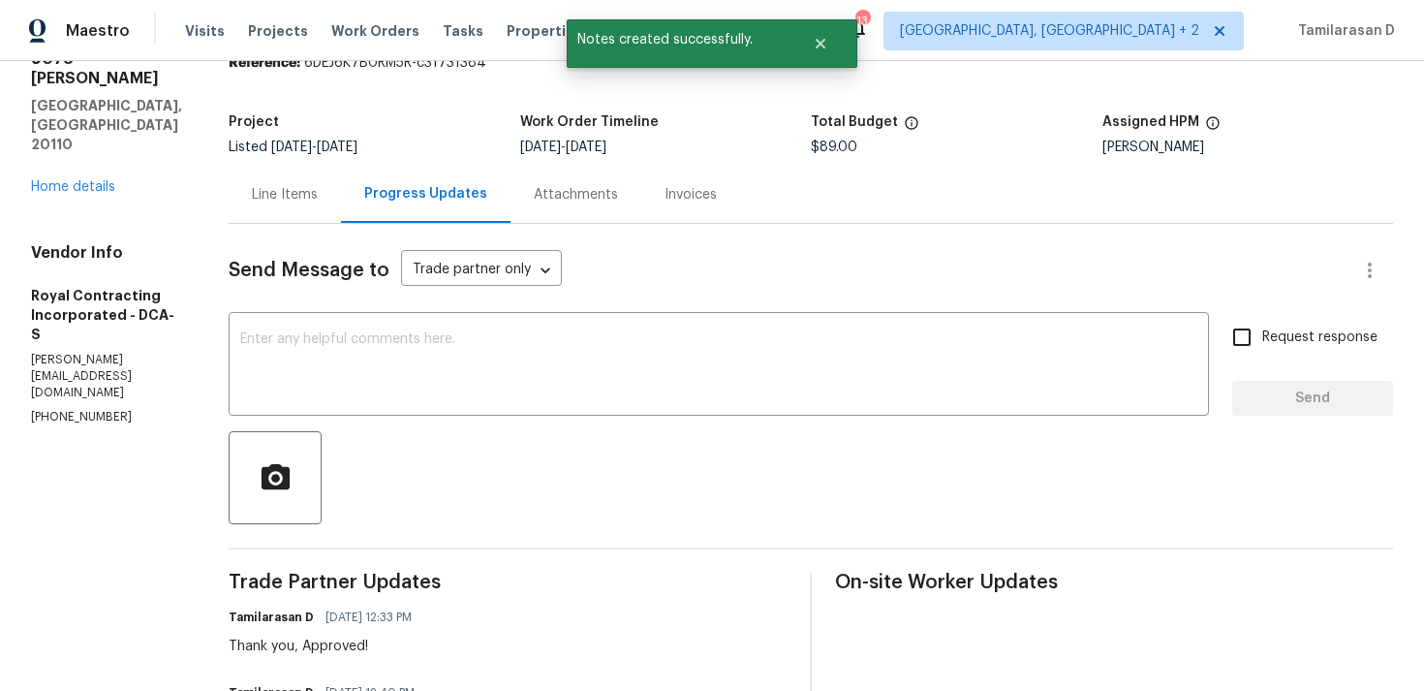
scroll to position [0, 0]
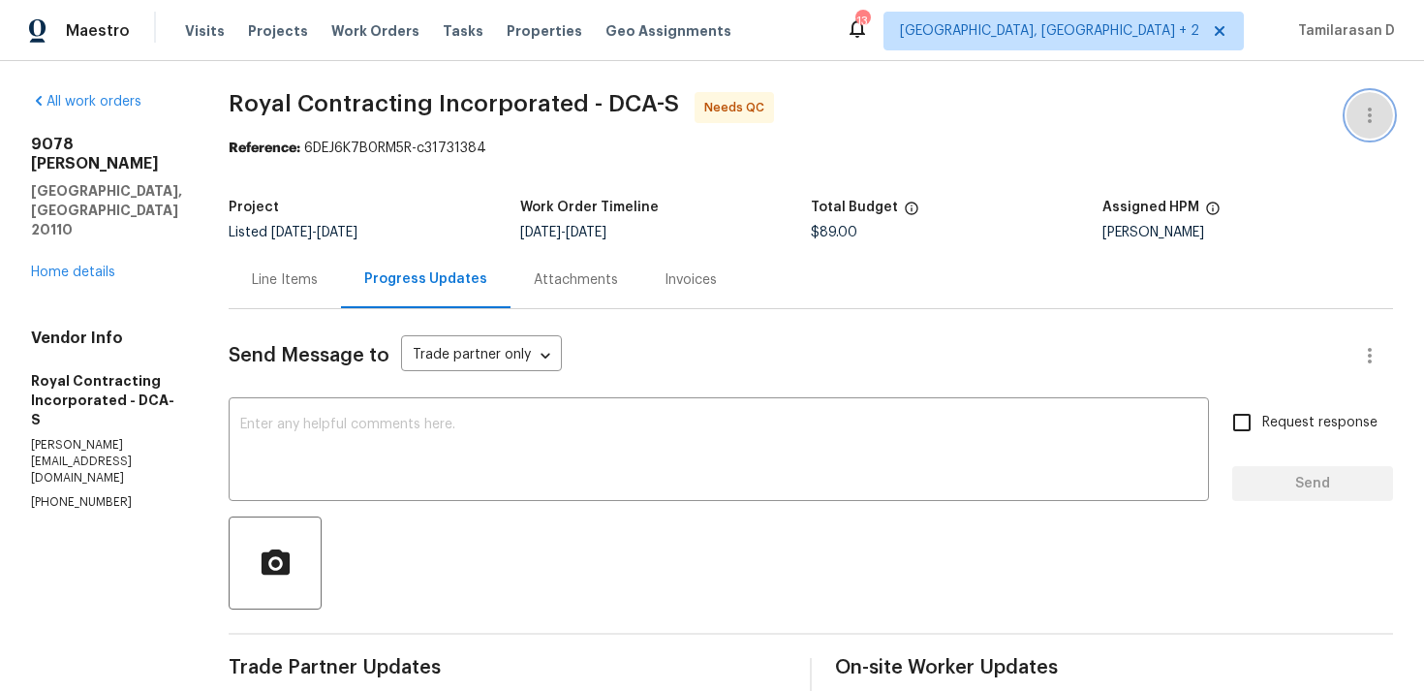
click at [1382, 111] on button "button" at bounding box center [1370, 115] width 47 height 47
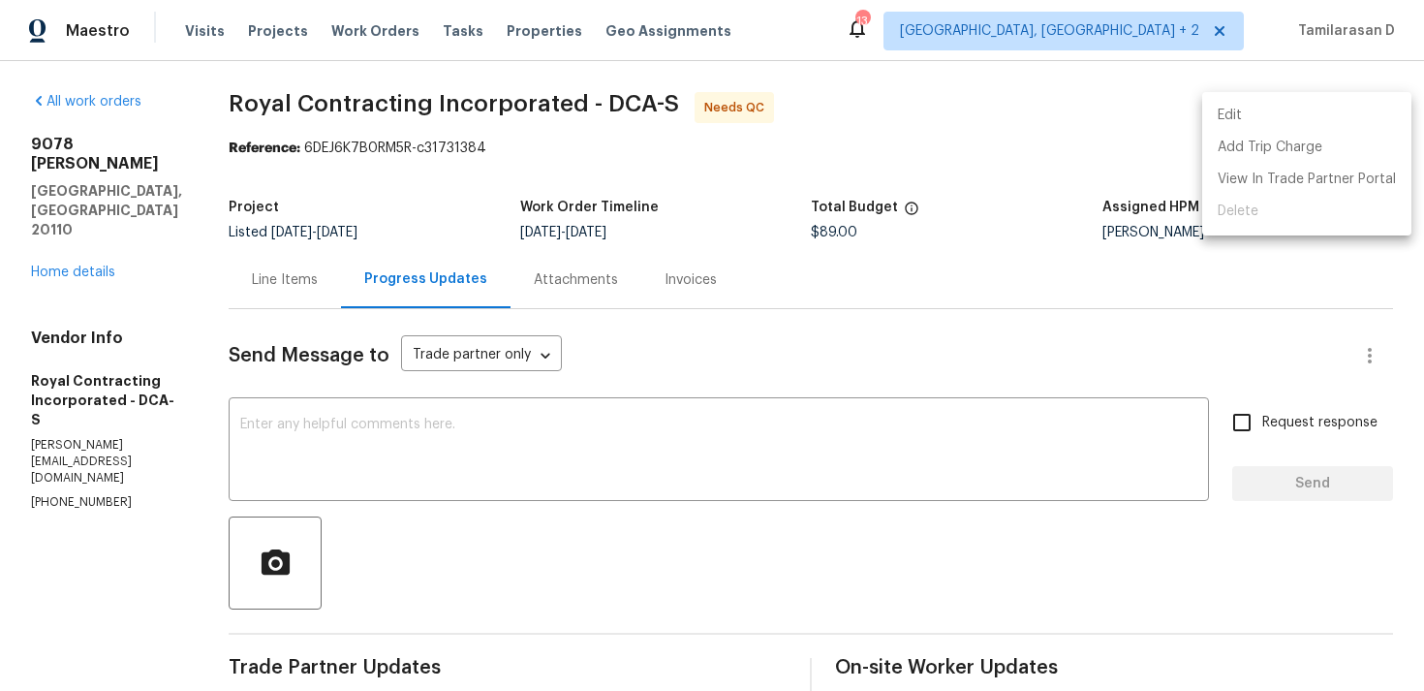
click at [1295, 109] on li "Edit" at bounding box center [1306, 116] width 209 height 32
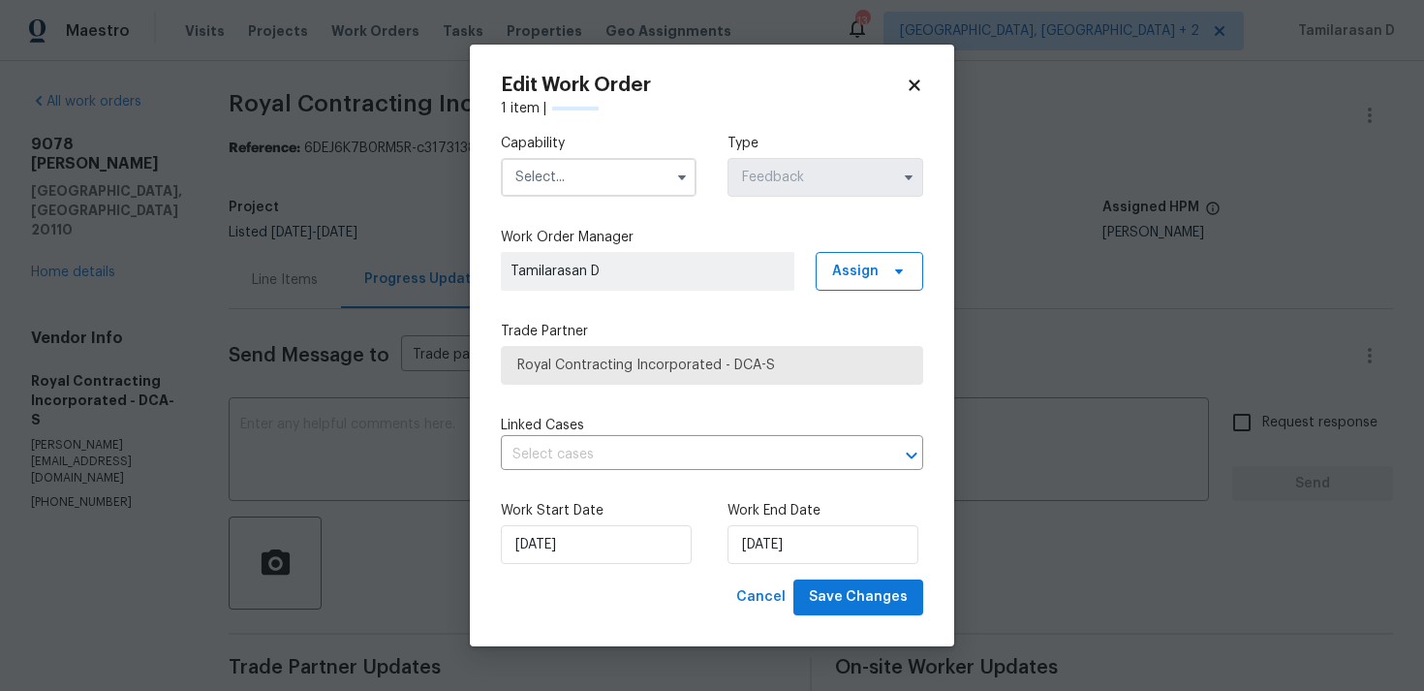
click at [628, 190] on input "text" at bounding box center [599, 177] width 196 height 39
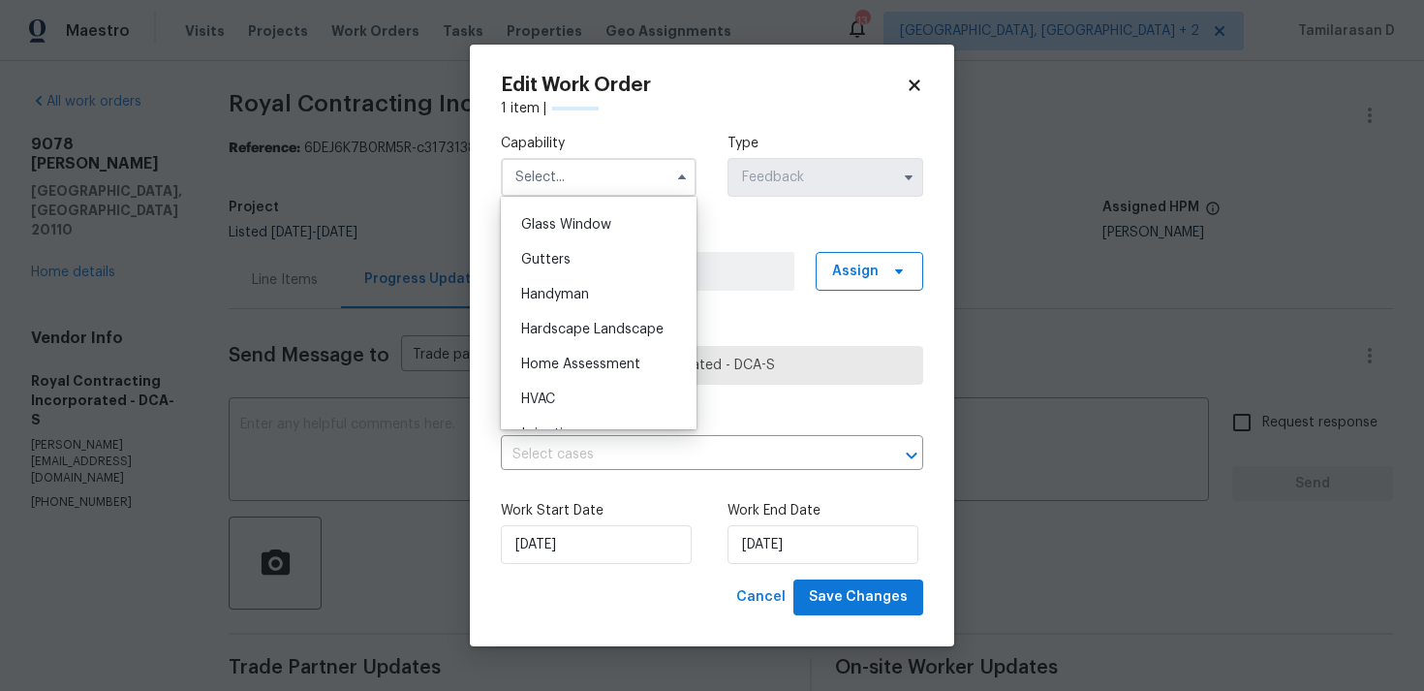
scroll to position [998, 0]
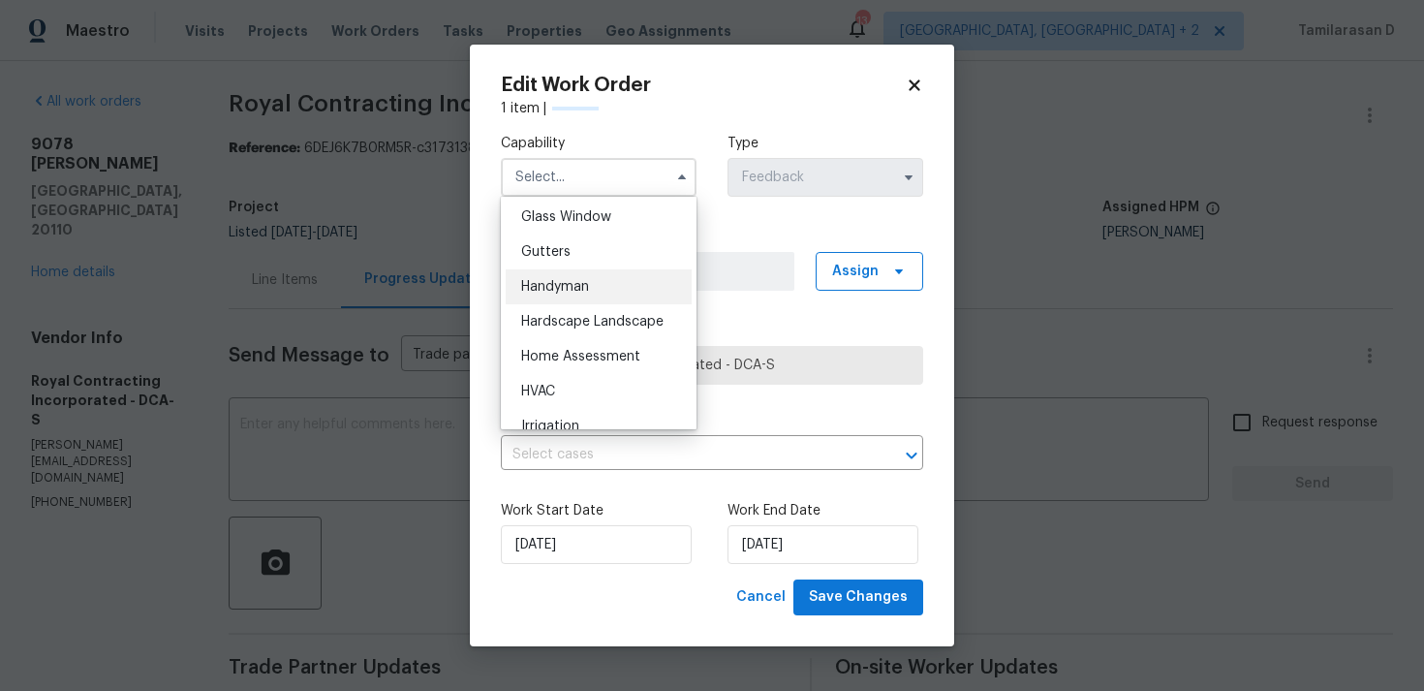
click at [589, 285] on span "Handyman" at bounding box center [555, 287] width 68 height 14
type input "Handyman"
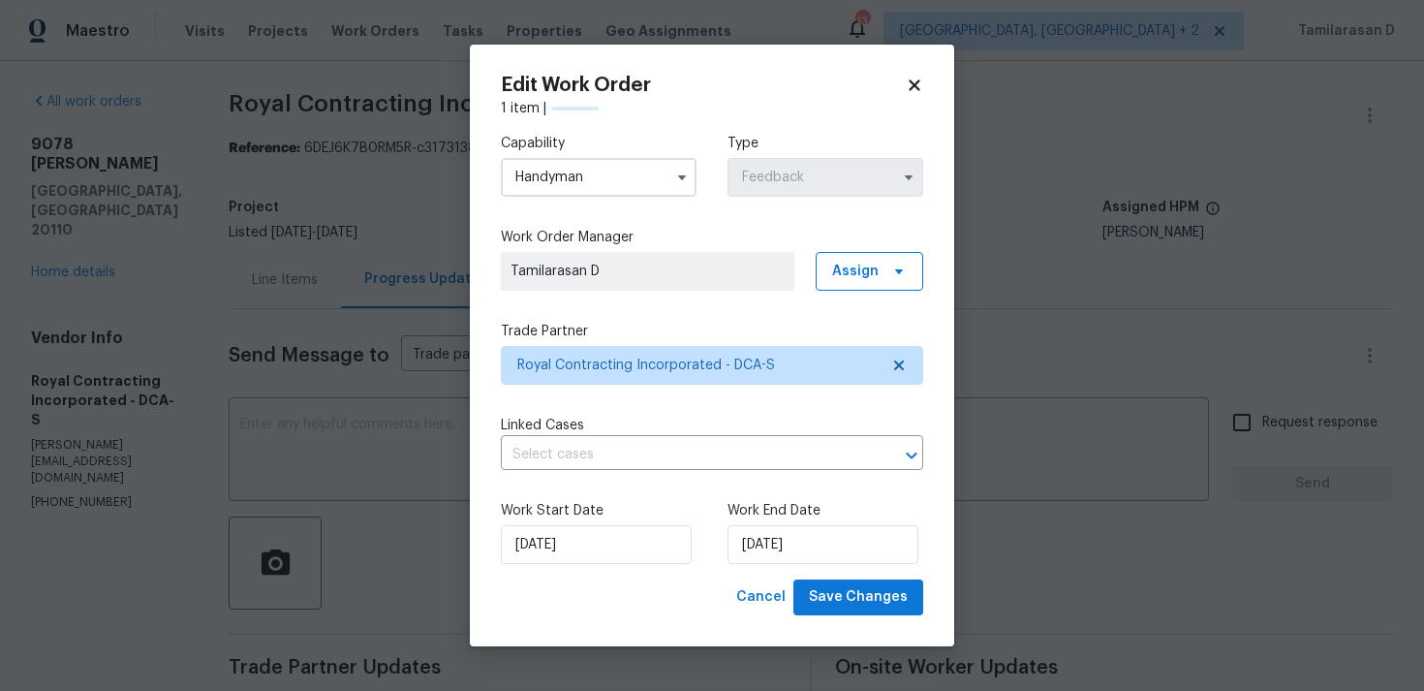
click at [543, 519] on label "Work Start Date" at bounding box center [599, 510] width 196 height 19
click at [546, 541] on input "12/08/2025" at bounding box center [596, 544] width 191 height 39
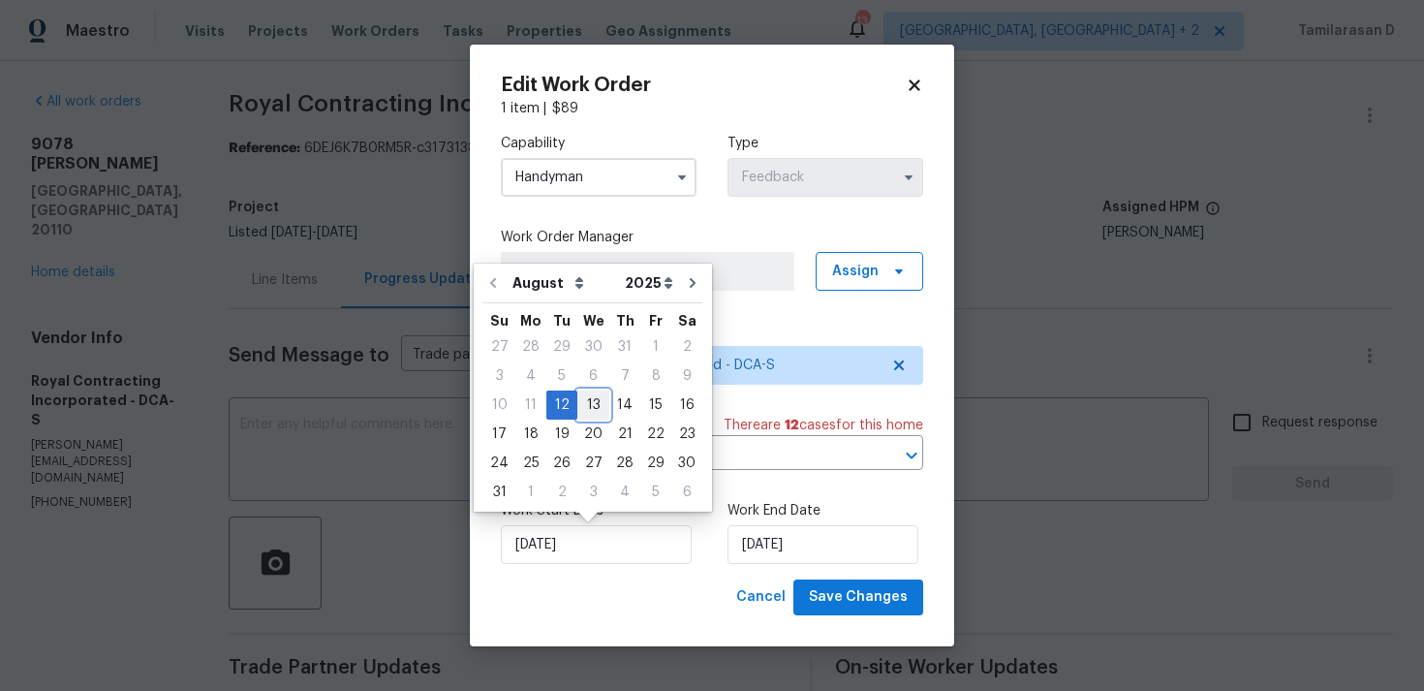
click at [588, 412] on div "13" at bounding box center [593, 404] width 32 height 27
type input "13/08/2025"
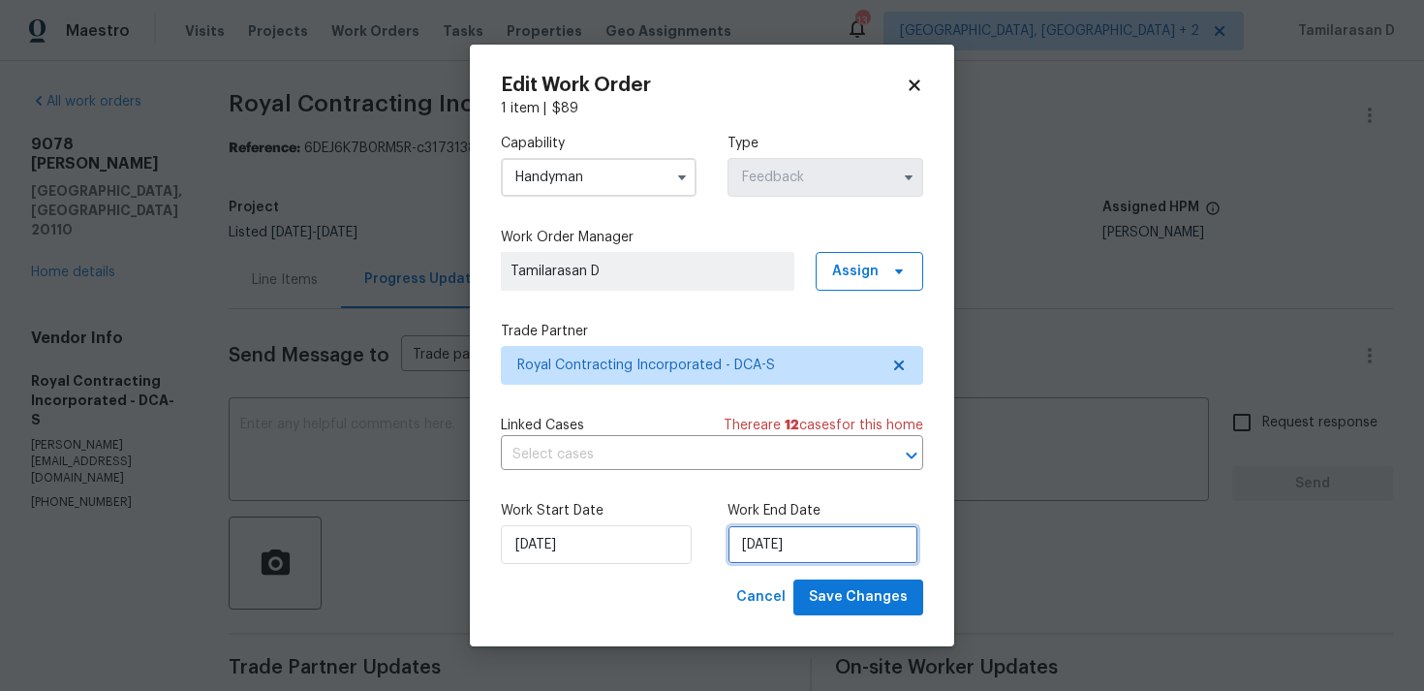
click at [793, 543] on input "[DATE]" at bounding box center [823, 544] width 191 height 39
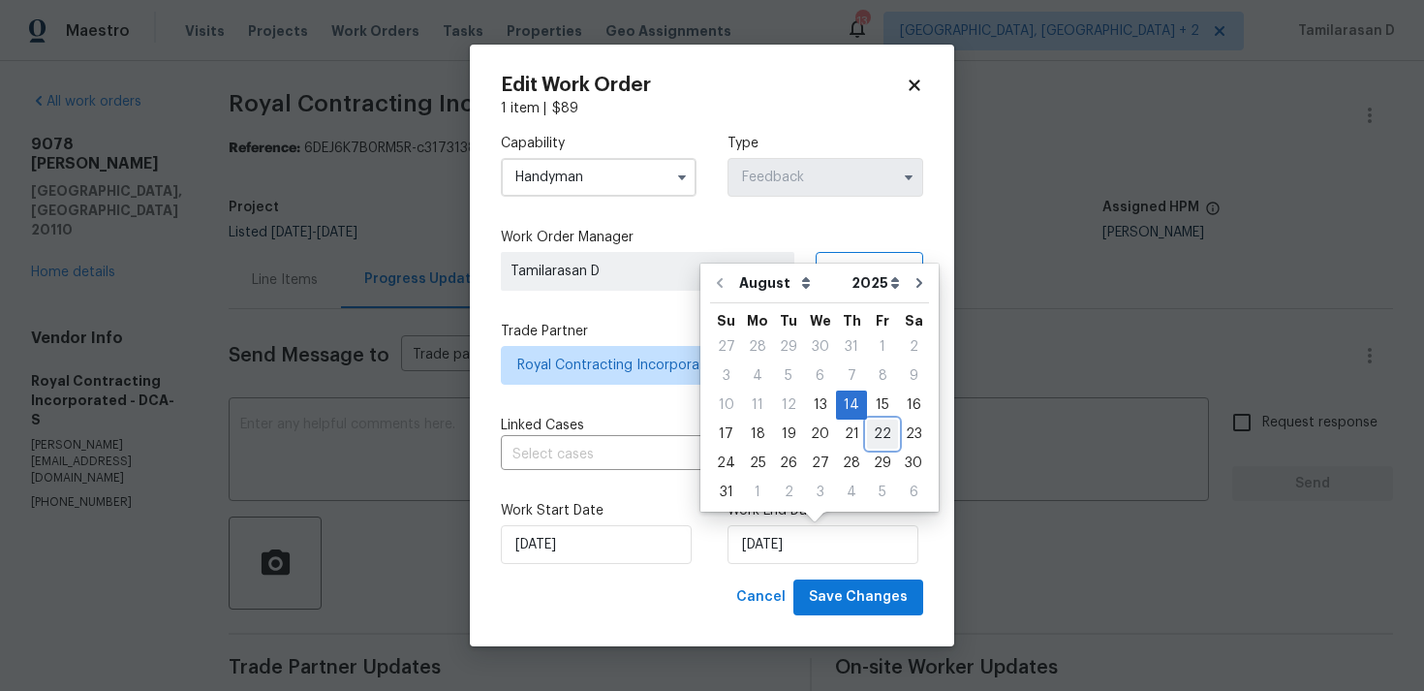
click at [871, 441] on div "22" at bounding box center [882, 433] width 31 height 27
type input "[DATE]"
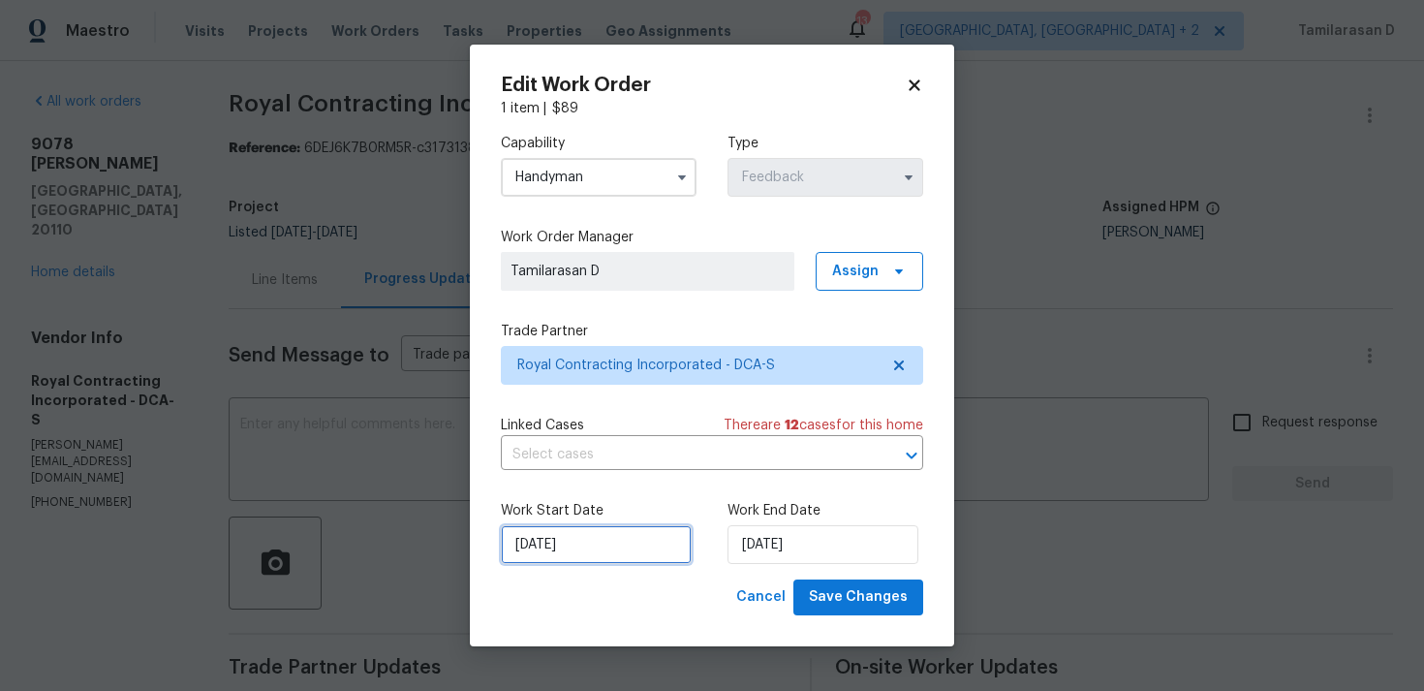
click at [624, 541] on input "13/08/2025" at bounding box center [596, 544] width 191 height 39
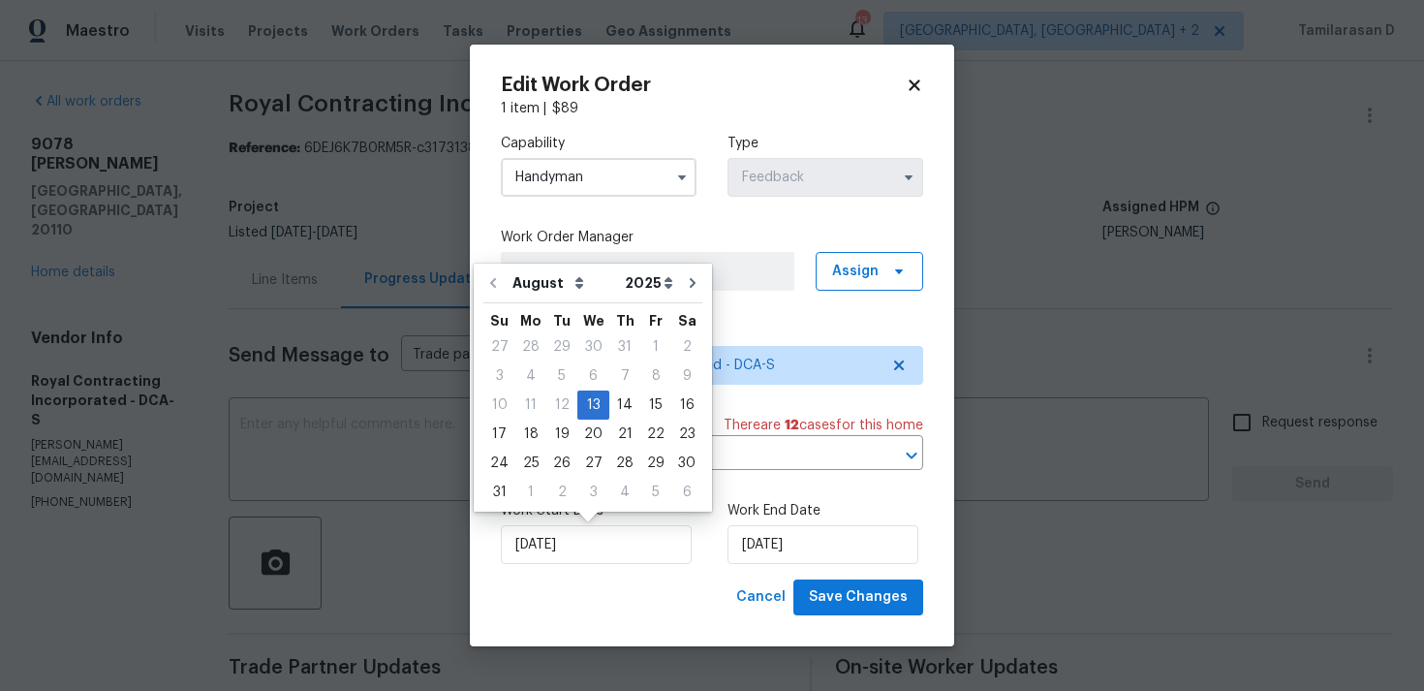
click at [636, 569] on div "Work Start Date 13/08/2025 Work End Date 22/08/2025" at bounding box center [712, 532] width 422 height 94
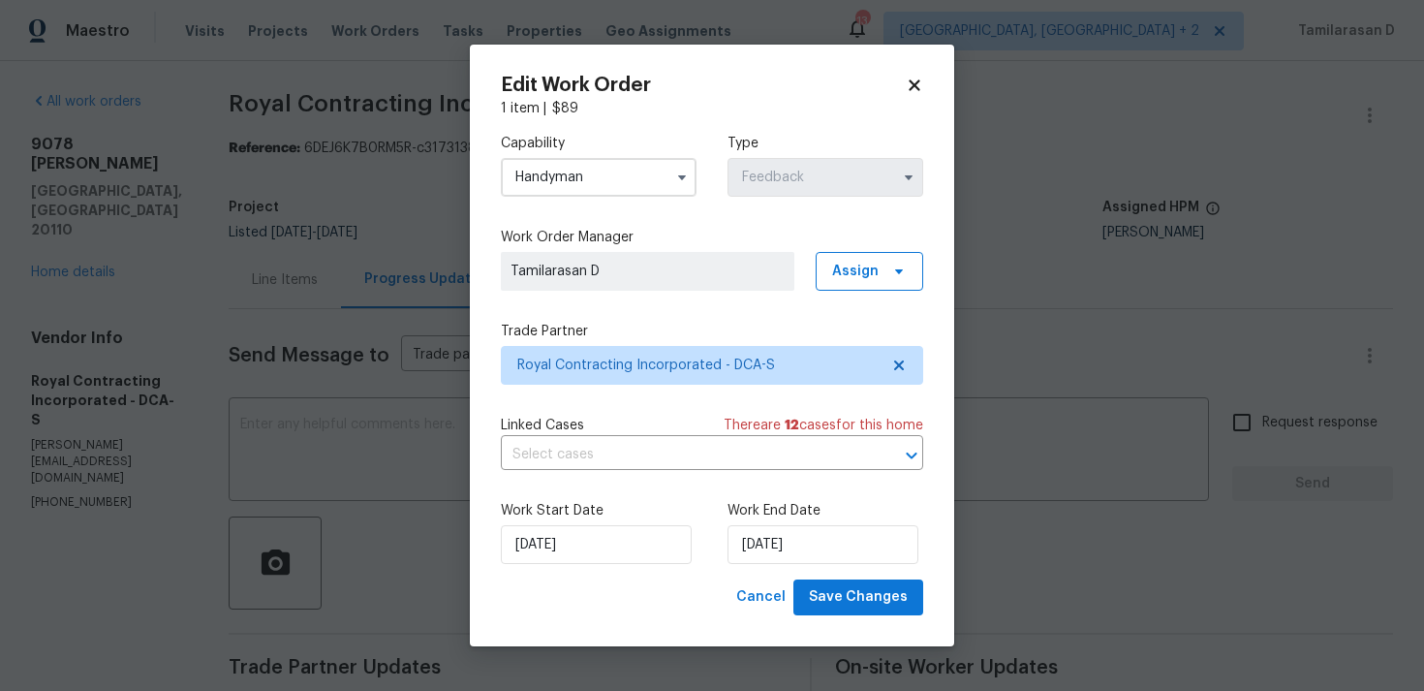
click at [726, 546] on div "Work Start Date 13/08/2025 Work End Date 22/08/2025" at bounding box center [712, 532] width 422 height 94
click at [775, 544] on input "[DATE]" at bounding box center [823, 544] width 191 height 39
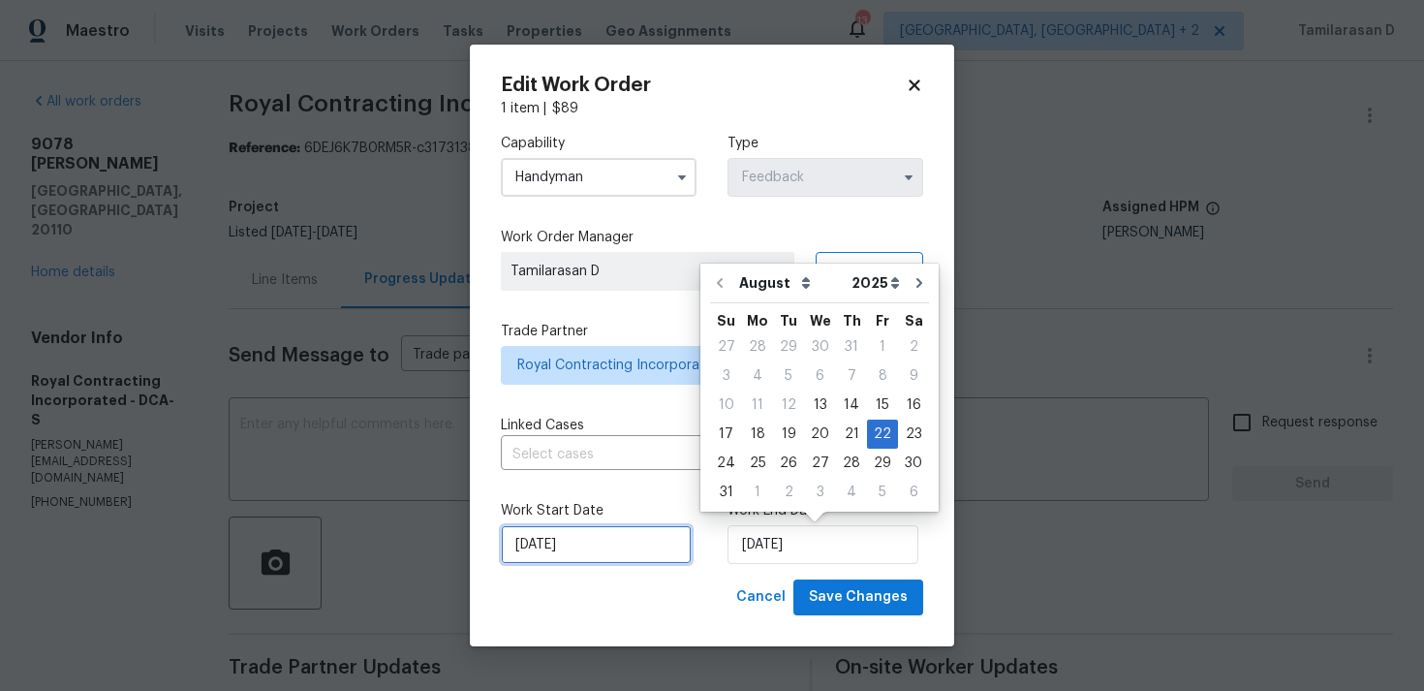
click at [667, 543] on input "13/08/2025" at bounding box center [596, 544] width 191 height 39
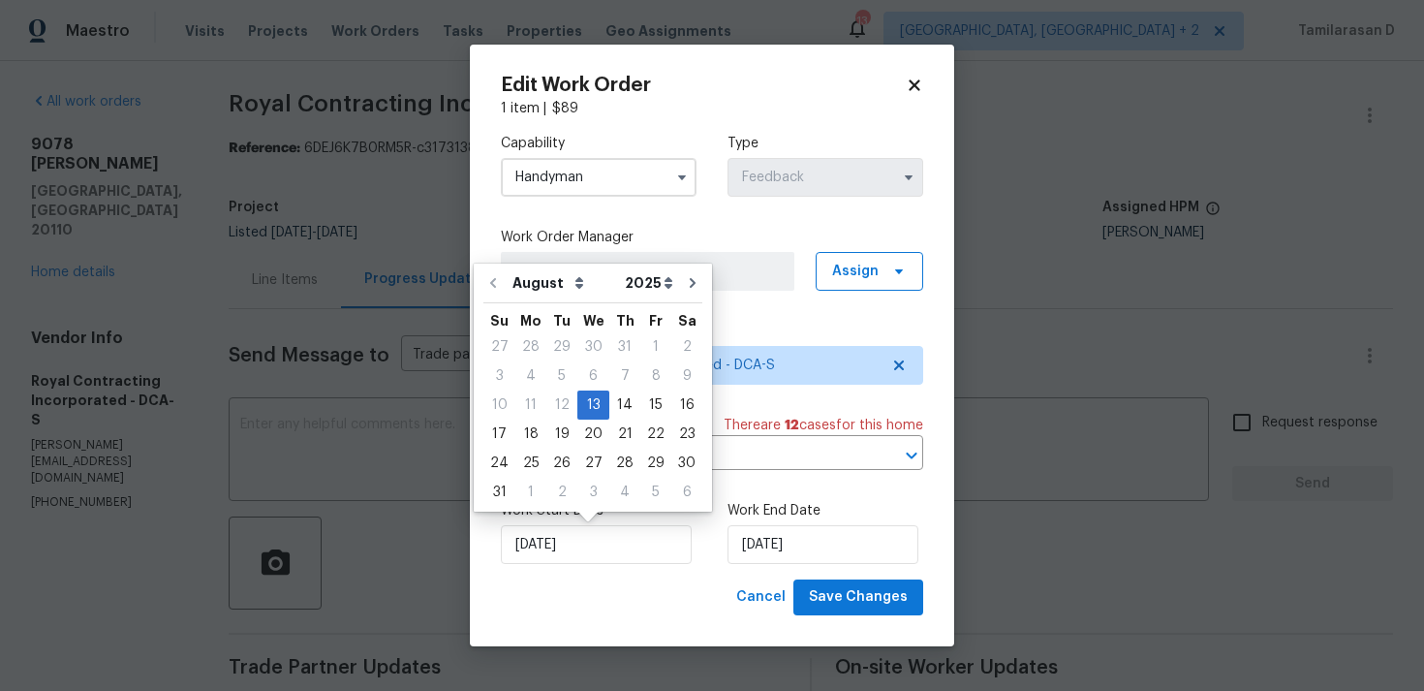
click at [707, 548] on div "Work Start Date 13/08/2025 Work End Date 22/08/2025" at bounding box center [712, 532] width 422 height 94
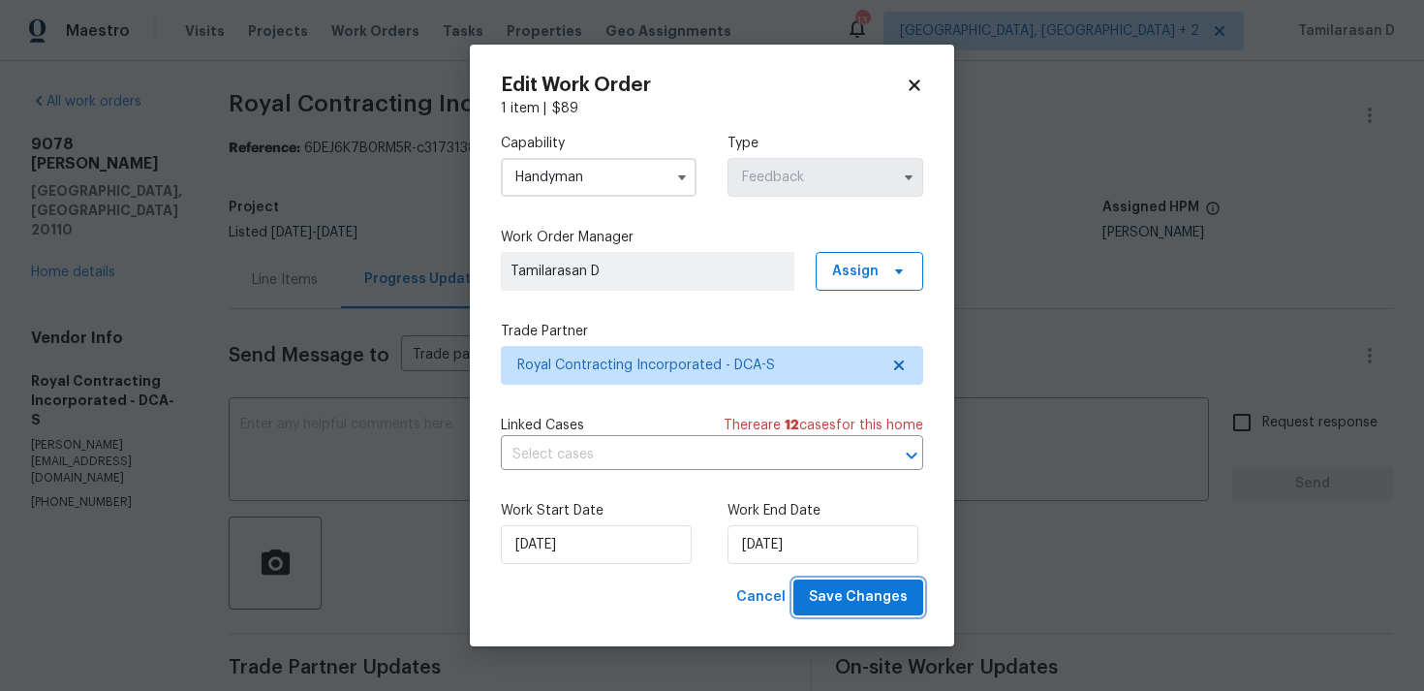
click at [855, 579] on button "Save Changes" at bounding box center [858, 597] width 130 height 36
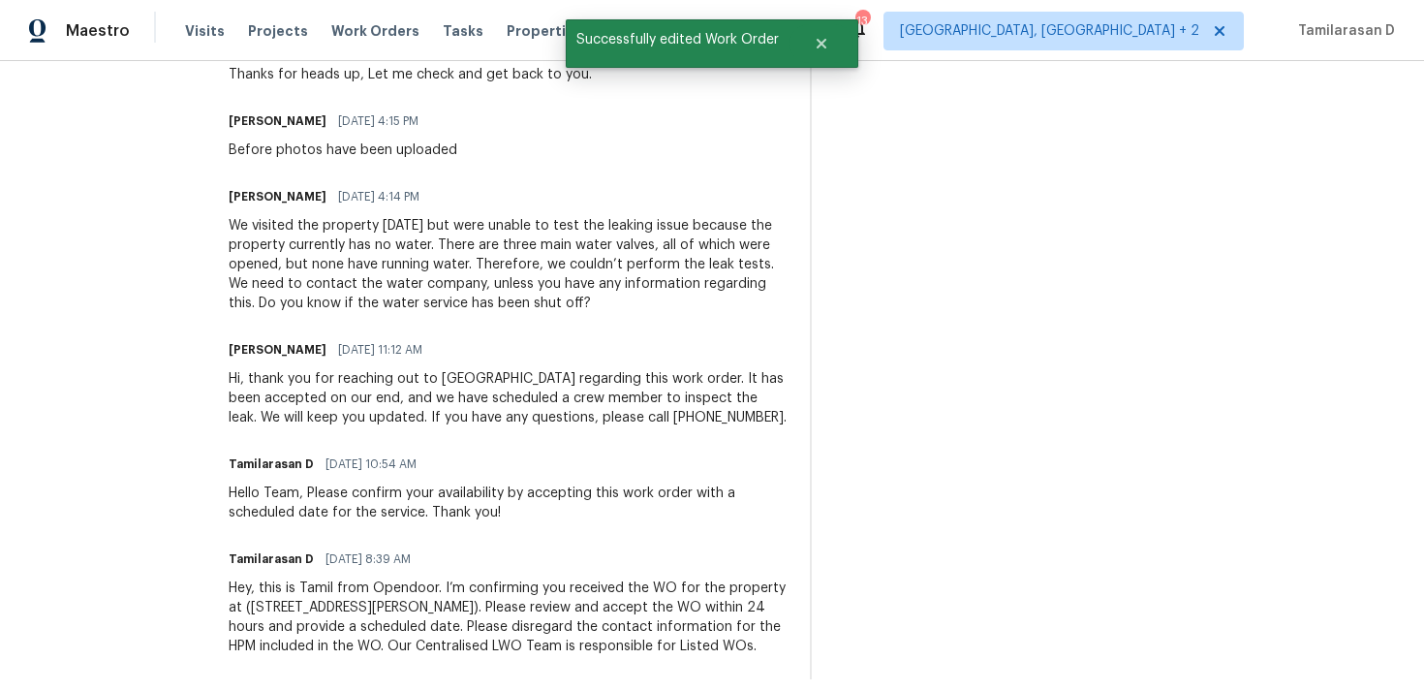
scroll to position [0, 0]
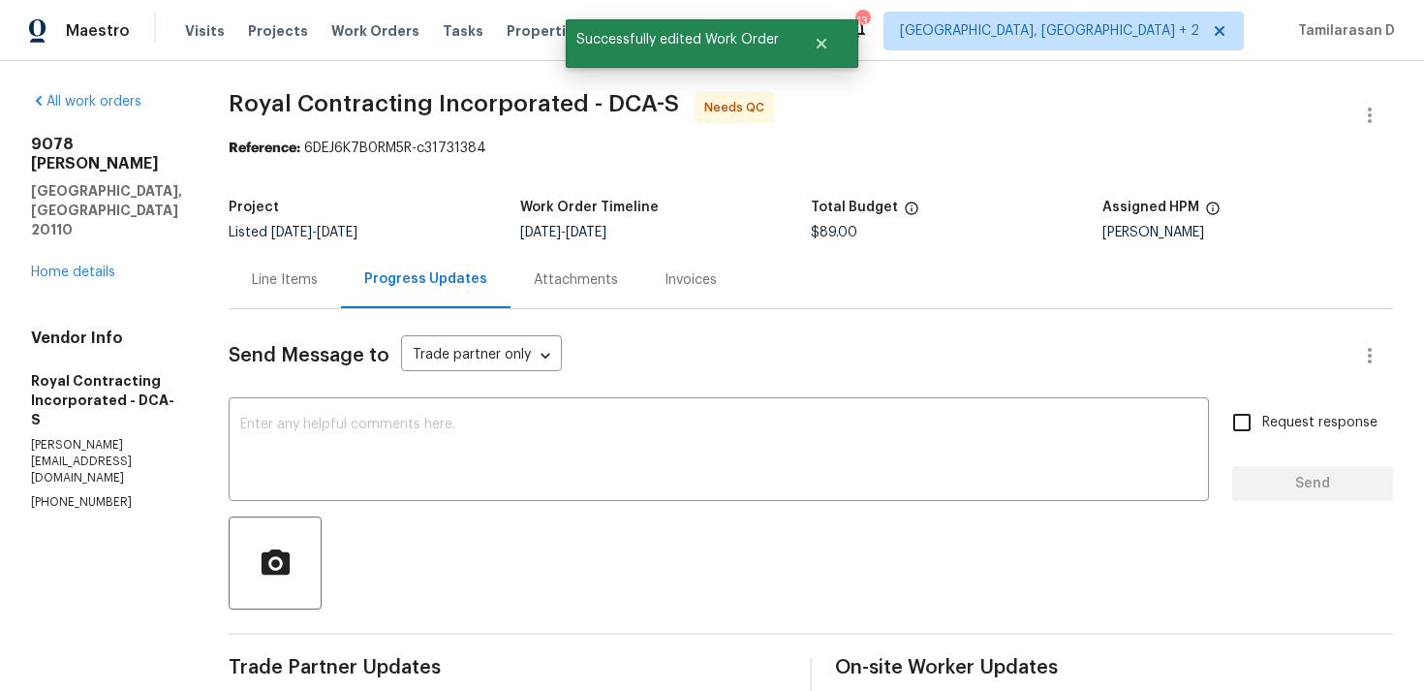
click at [341, 274] on div "Line Items" at bounding box center [285, 279] width 112 height 57
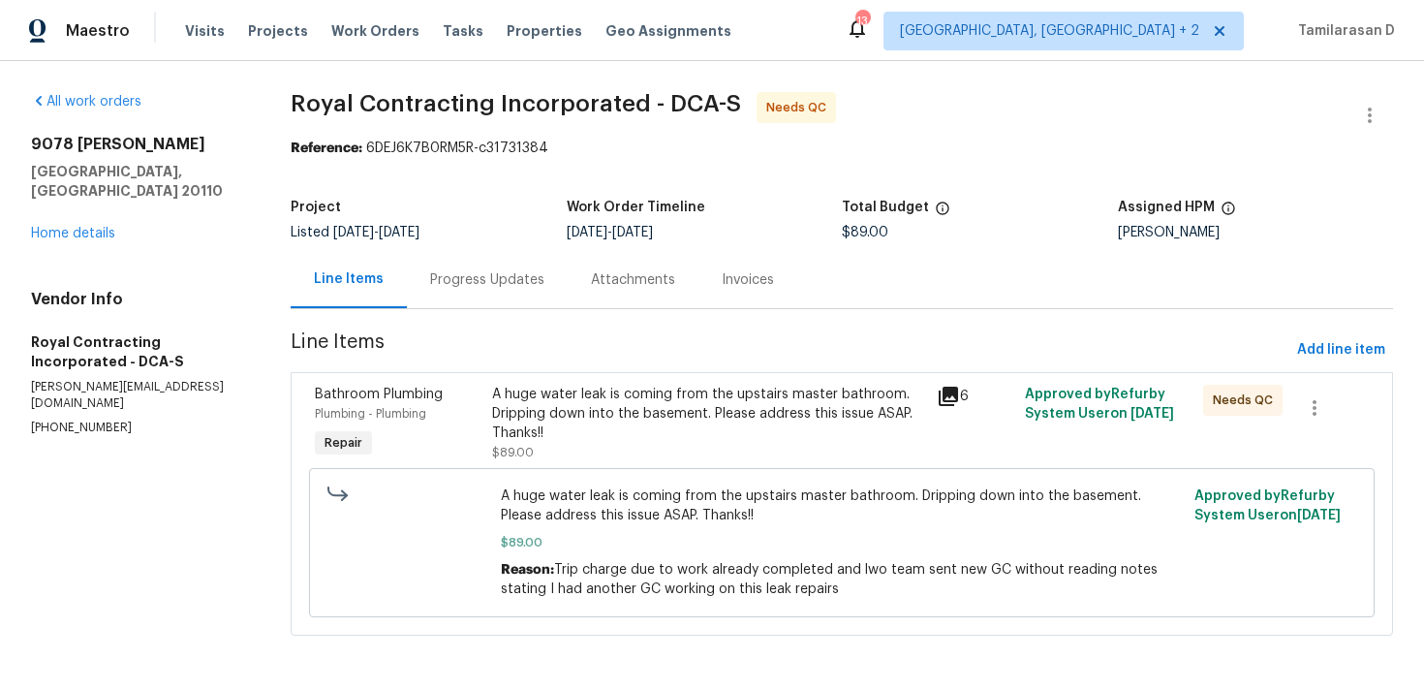
click at [610, 397] on div "A huge water leak is coming from the upstairs master bathroom. Dripping down in…" at bounding box center [708, 414] width 432 height 58
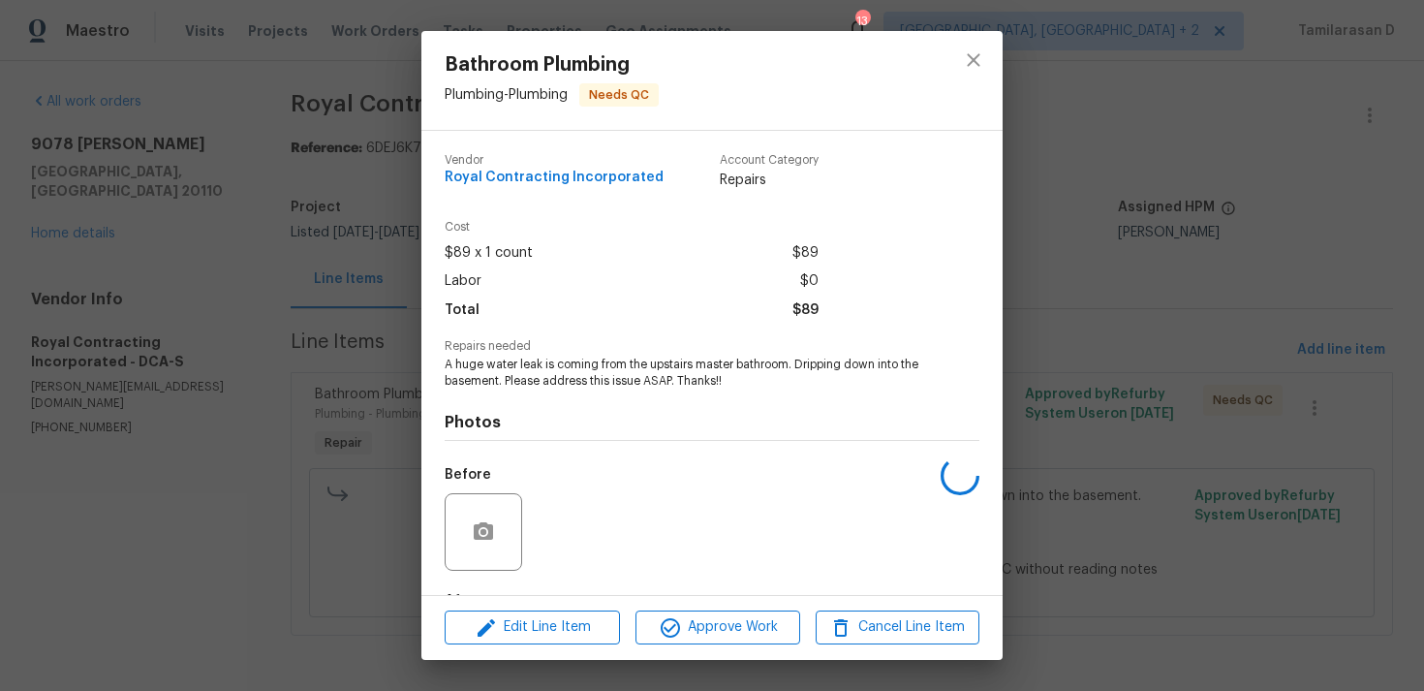
scroll to position [121, 0]
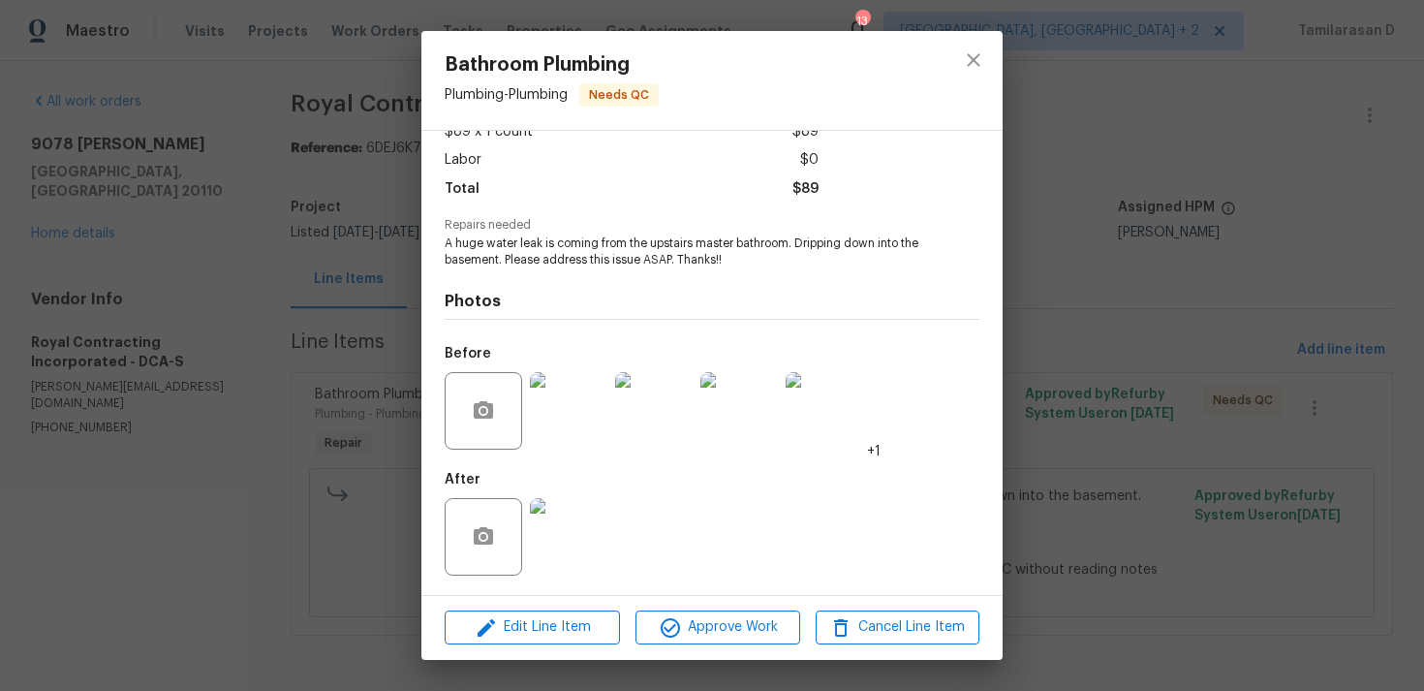
click at [652, 542] on div "After" at bounding box center [712, 524] width 535 height 126
click at [676, 626] on icon "button" at bounding box center [670, 627] width 23 height 23
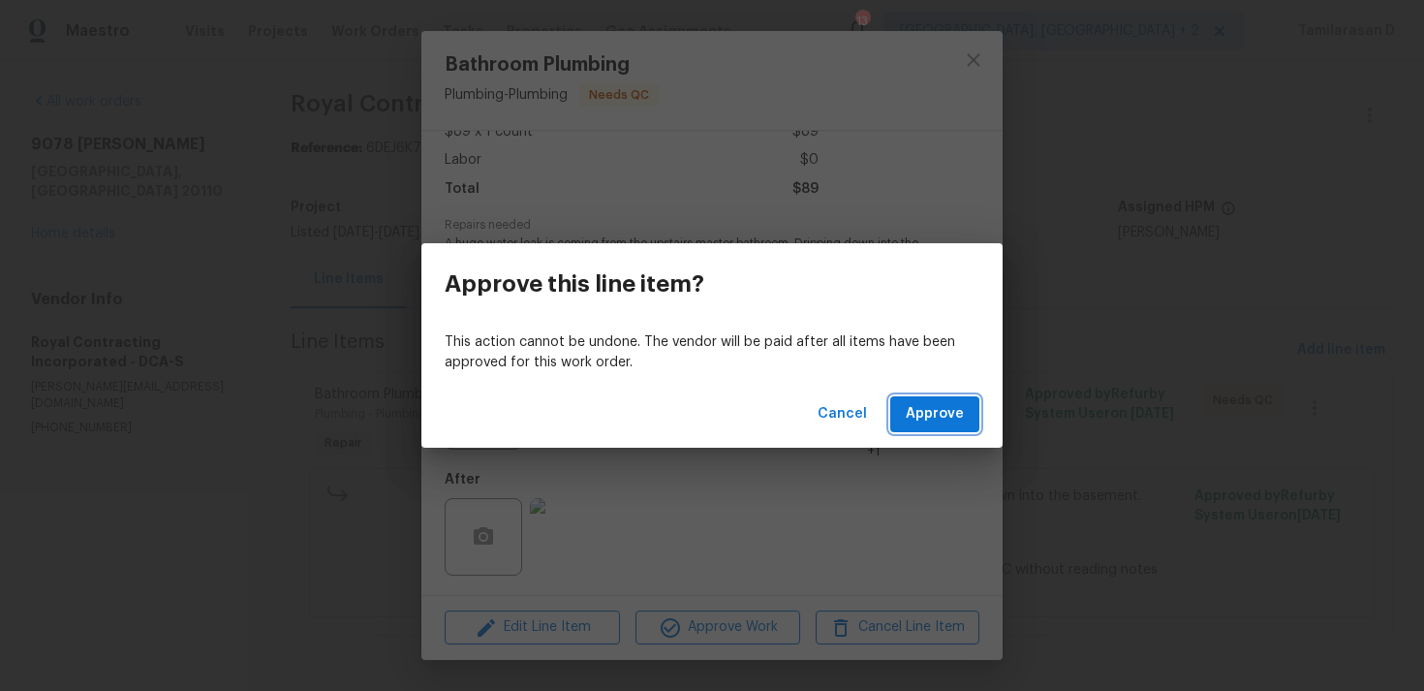
click at [933, 409] on span "Approve" at bounding box center [935, 414] width 58 height 24
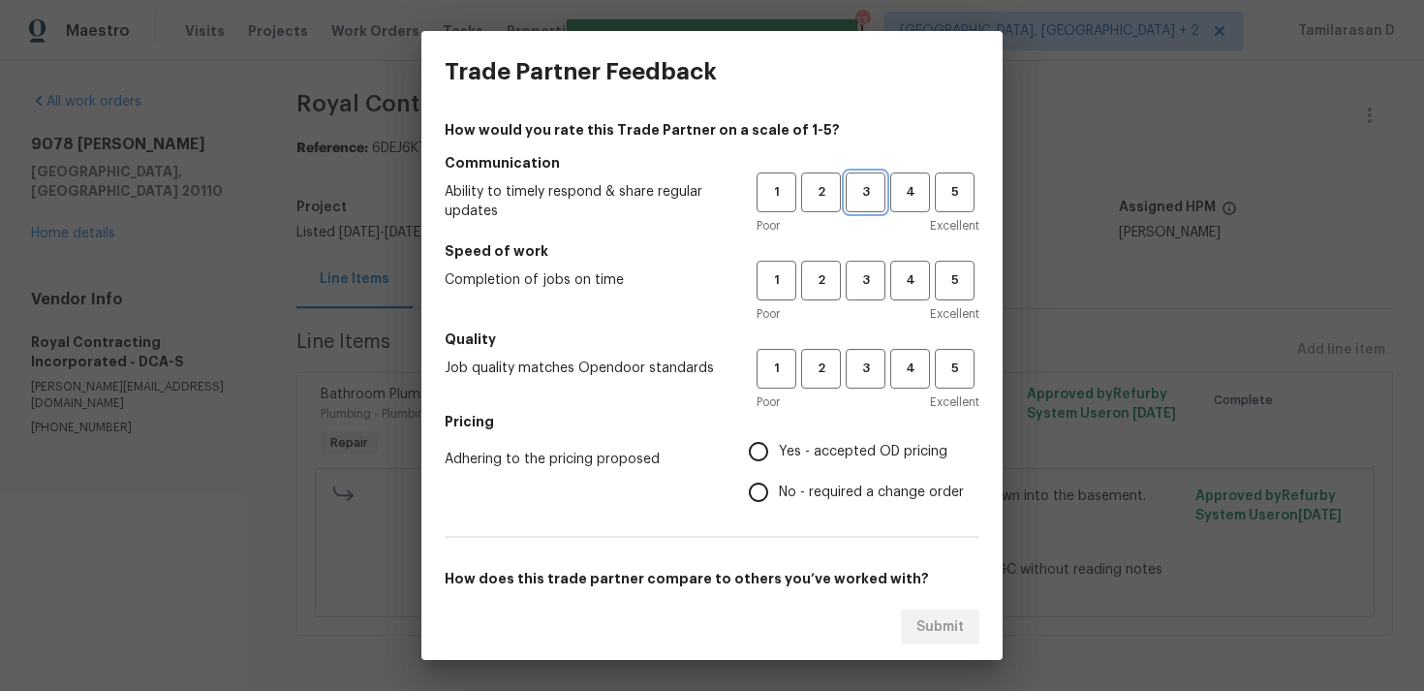
click at [863, 191] on span "3" at bounding box center [866, 192] width 36 height 22
click at [885, 288] on button "3" at bounding box center [866, 281] width 40 height 40
click at [874, 369] on span "3" at bounding box center [866, 368] width 36 height 22
click at [765, 490] on input "No - required a change order" at bounding box center [758, 492] width 41 height 41
radio input "true"
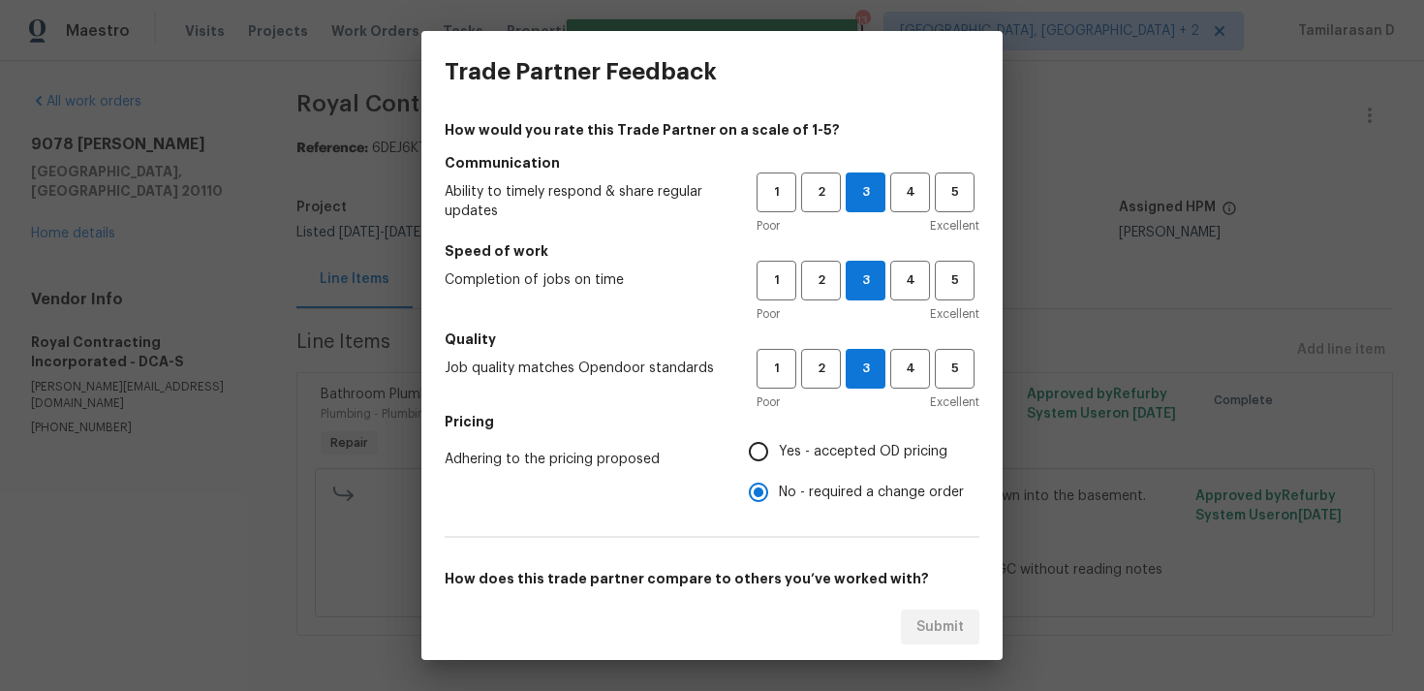
scroll to position [293, 0]
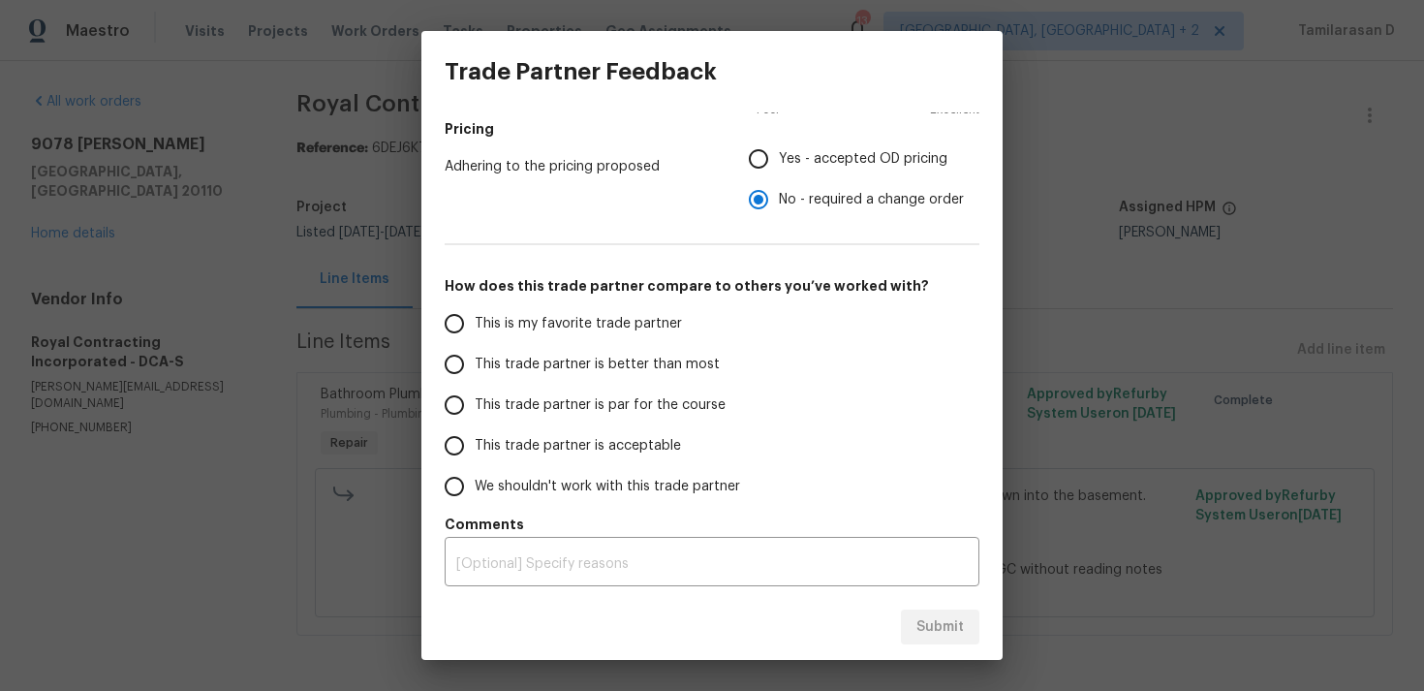
click at [547, 396] on span "This trade partner is par for the course" at bounding box center [600, 405] width 251 height 20
click at [475, 396] on input "This trade partner is par for the course" at bounding box center [454, 405] width 41 height 41
click at [953, 626] on span "Submit" at bounding box center [939, 627] width 47 height 24
radio input "true"
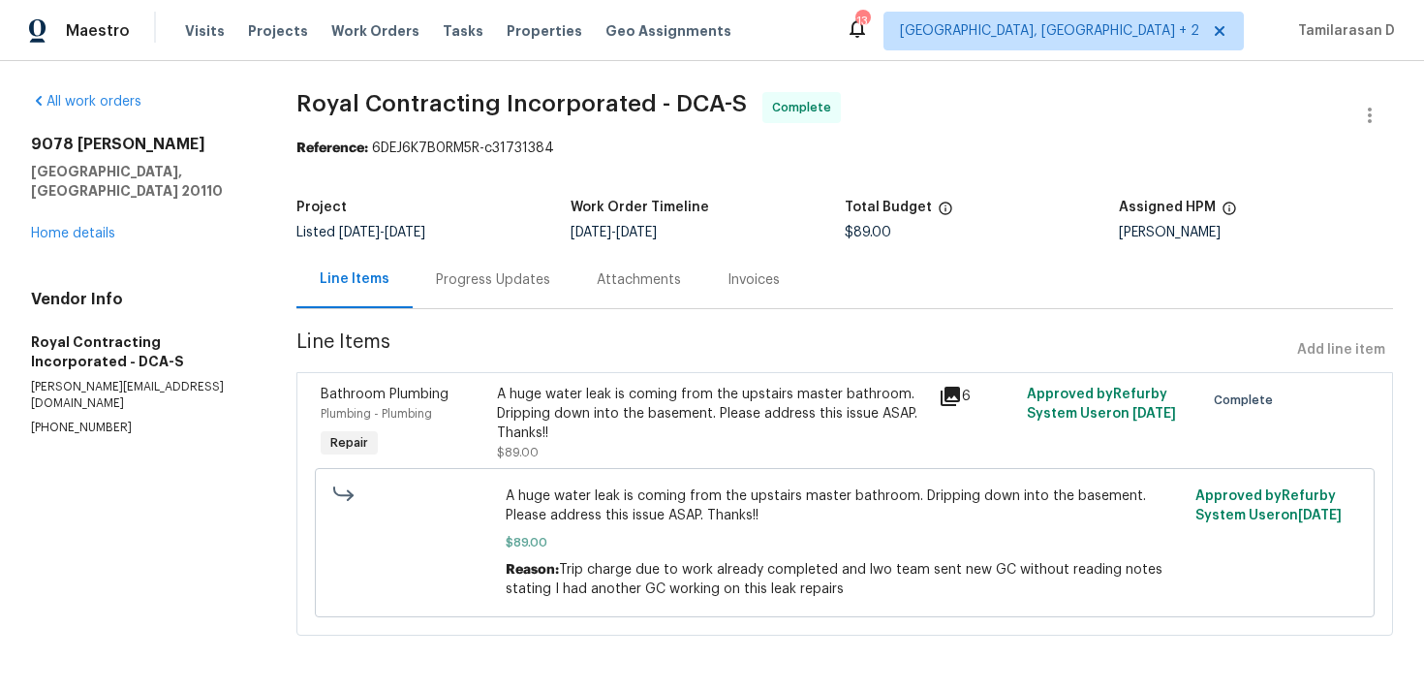
click at [494, 277] on div "Progress Updates" at bounding box center [493, 279] width 114 height 19
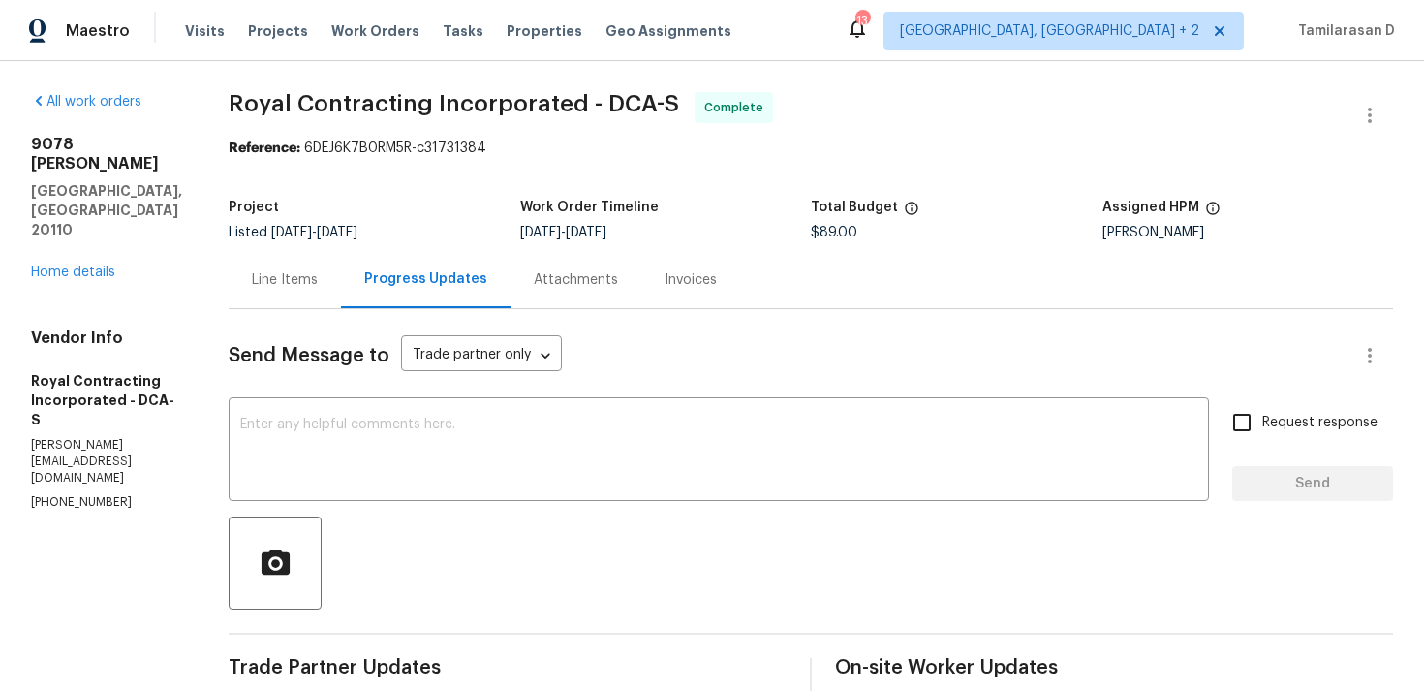
click at [288, 277] on div "Line Items" at bounding box center [285, 279] width 66 height 19
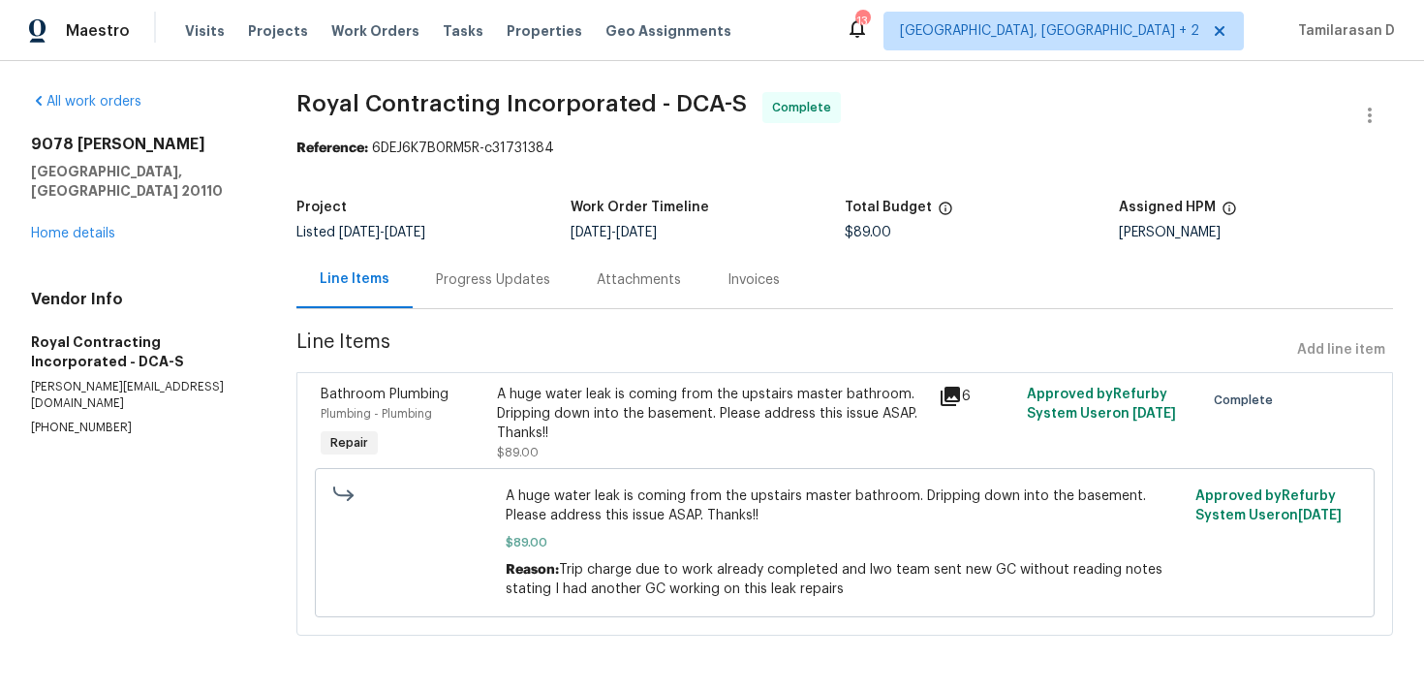
click at [427, 298] on div "Progress Updates" at bounding box center [493, 279] width 161 height 57
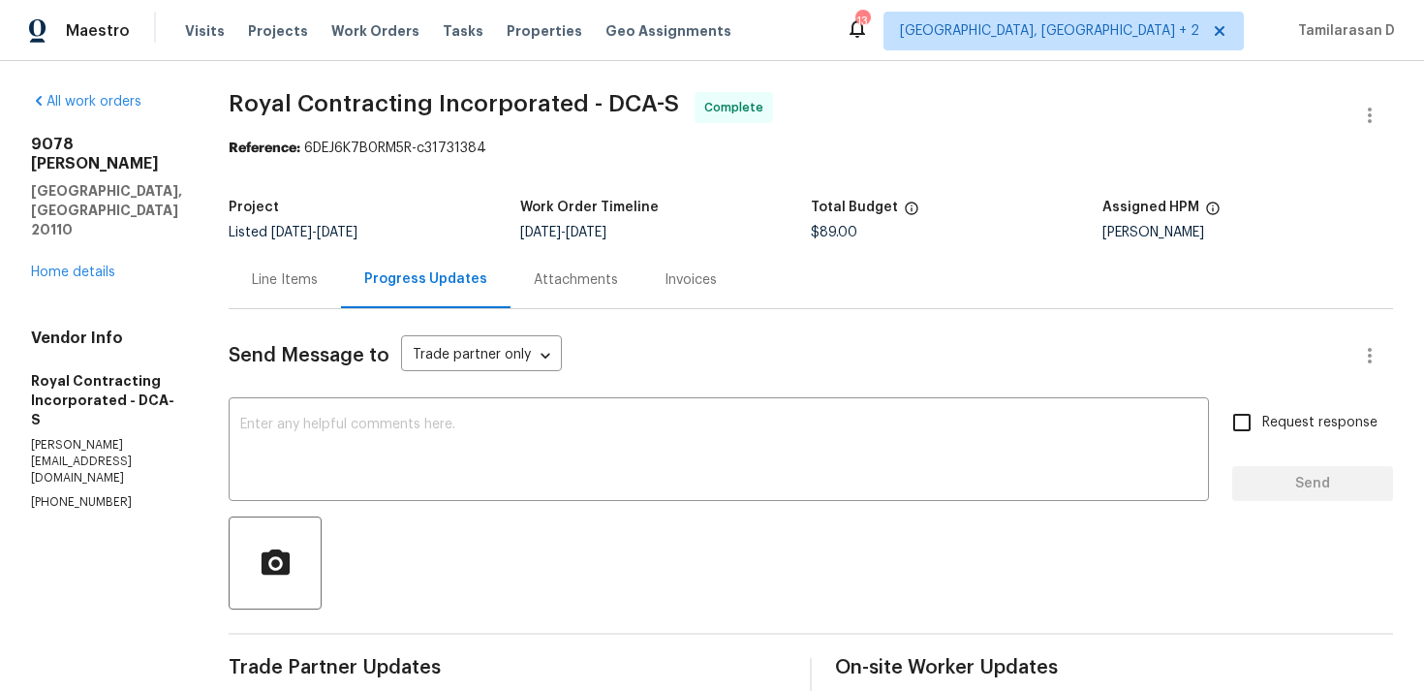
click at [318, 287] on div "Line Items" at bounding box center [285, 279] width 66 height 19
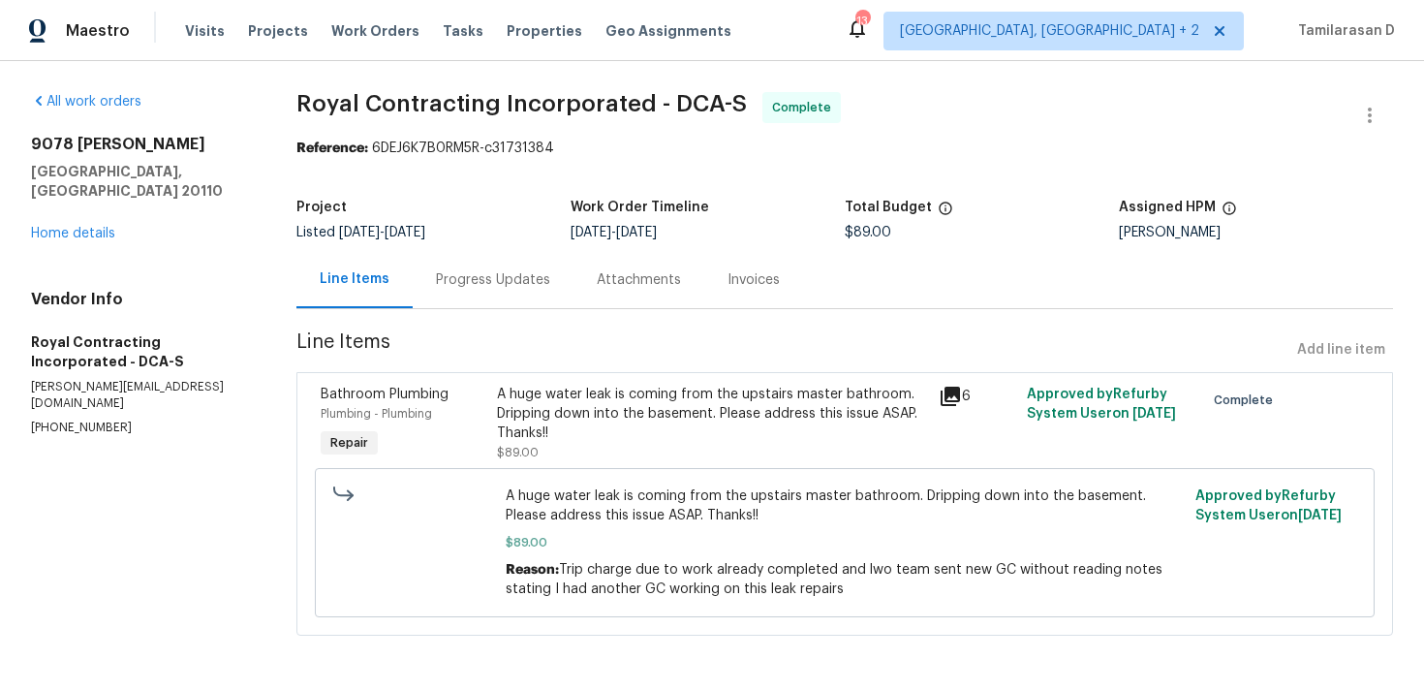
click at [479, 289] on div "Progress Updates" at bounding box center [493, 279] width 114 height 19
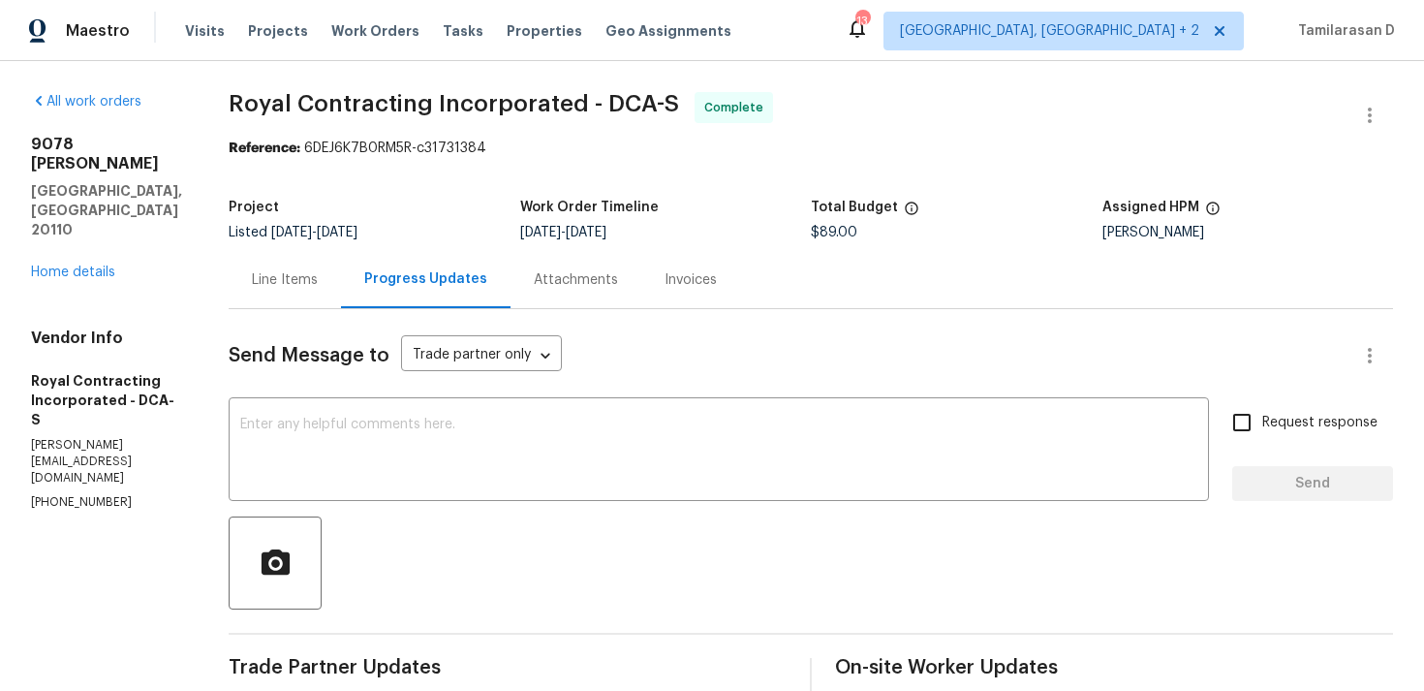
click at [318, 274] on div "Line Items" at bounding box center [285, 279] width 66 height 19
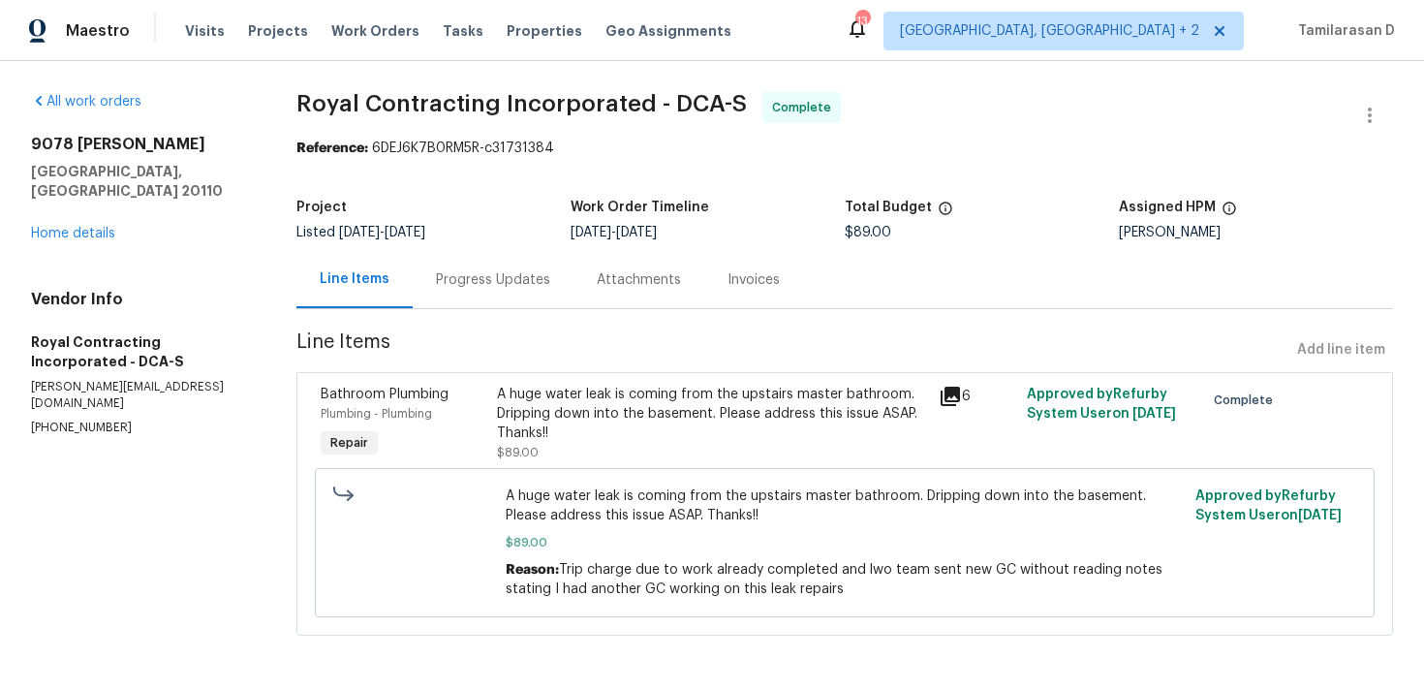
click at [466, 288] on div "Progress Updates" at bounding box center [493, 279] width 114 height 19
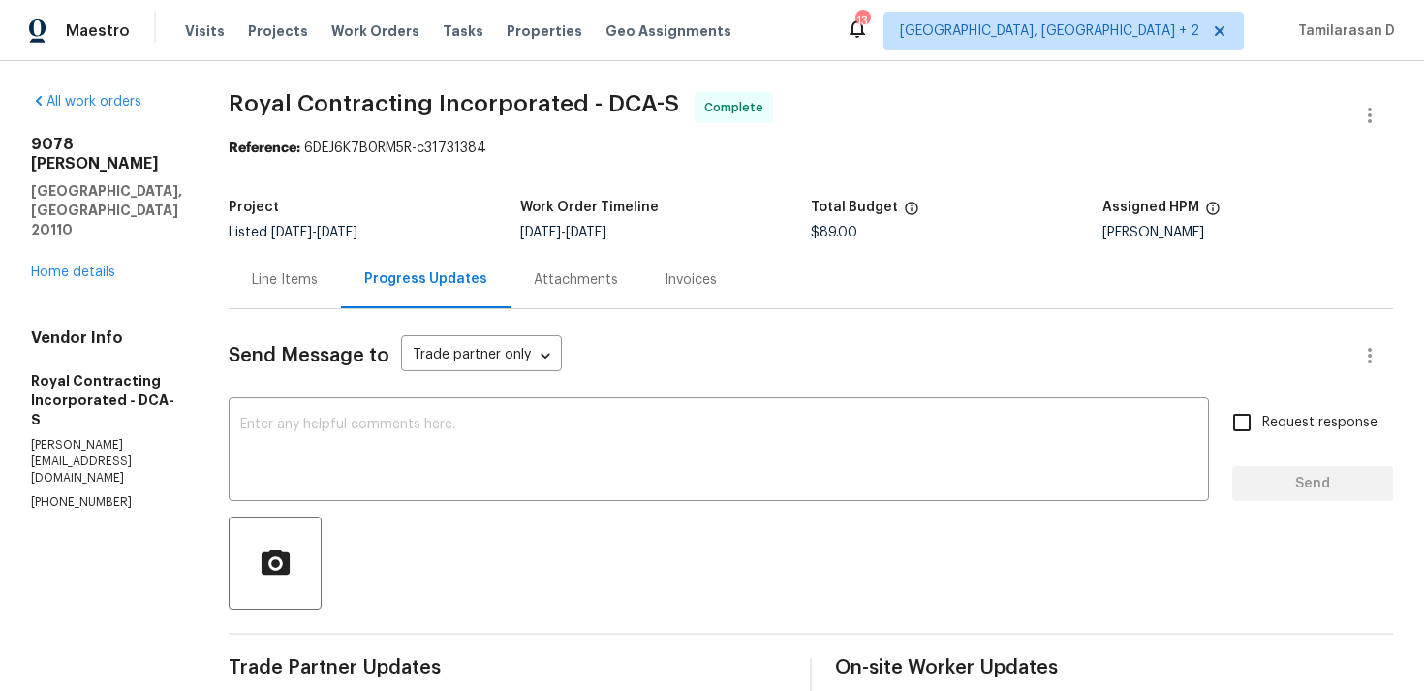
click at [318, 277] on div "Line Items" at bounding box center [285, 279] width 66 height 19
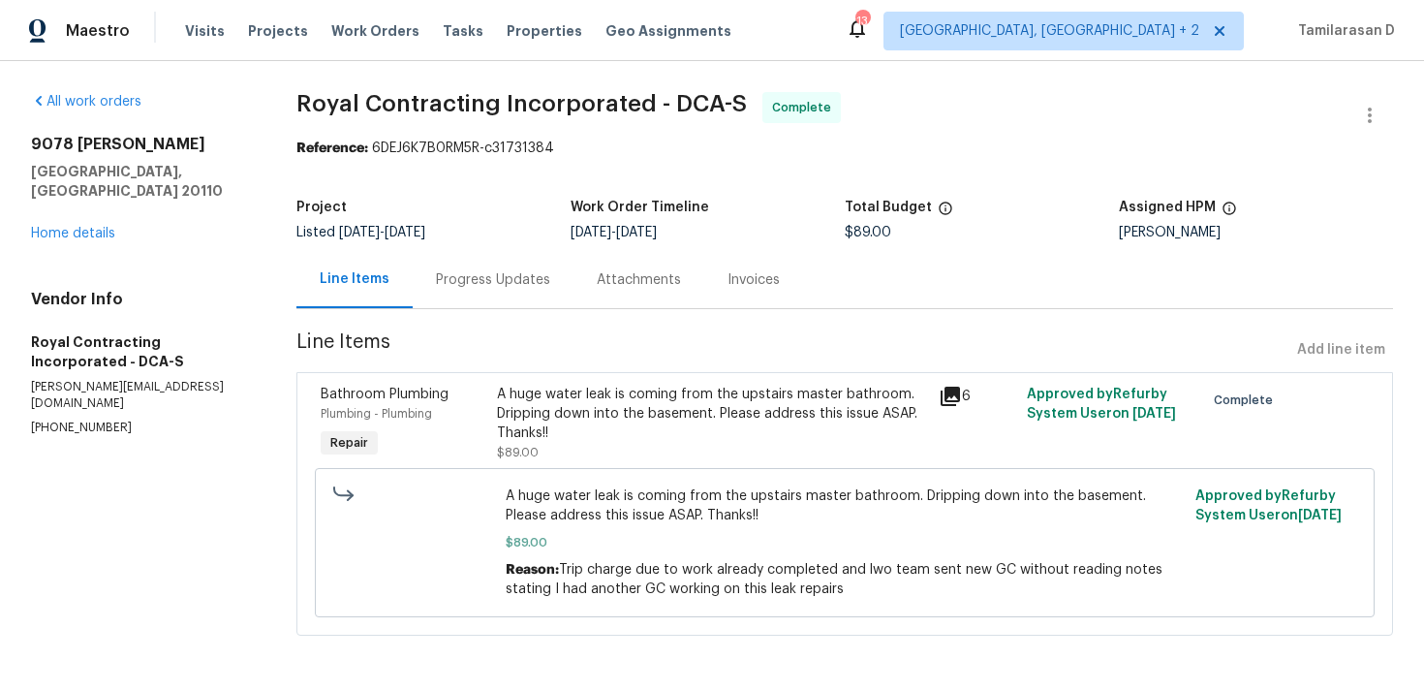
click at [478, 284] on div "Progress Updates" at bounding box center [493, 279] width 114 height 19
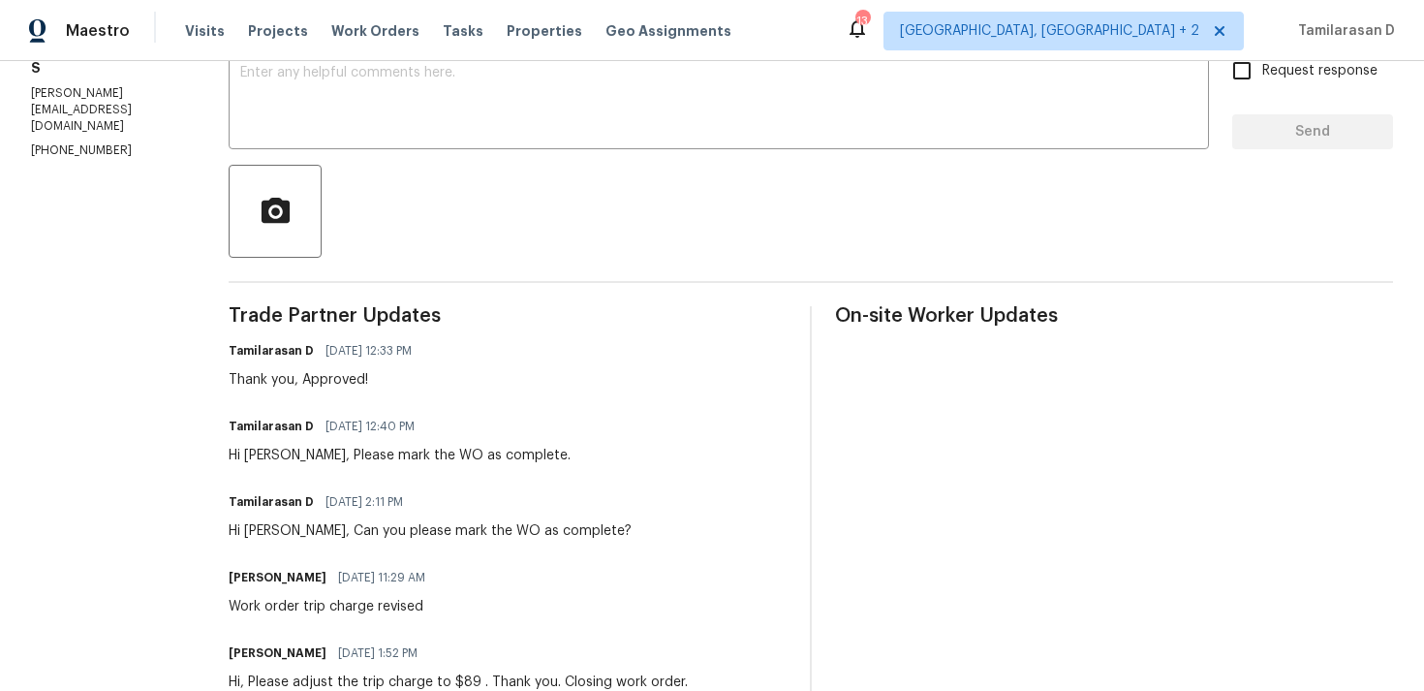
scroll to position [345, 0]
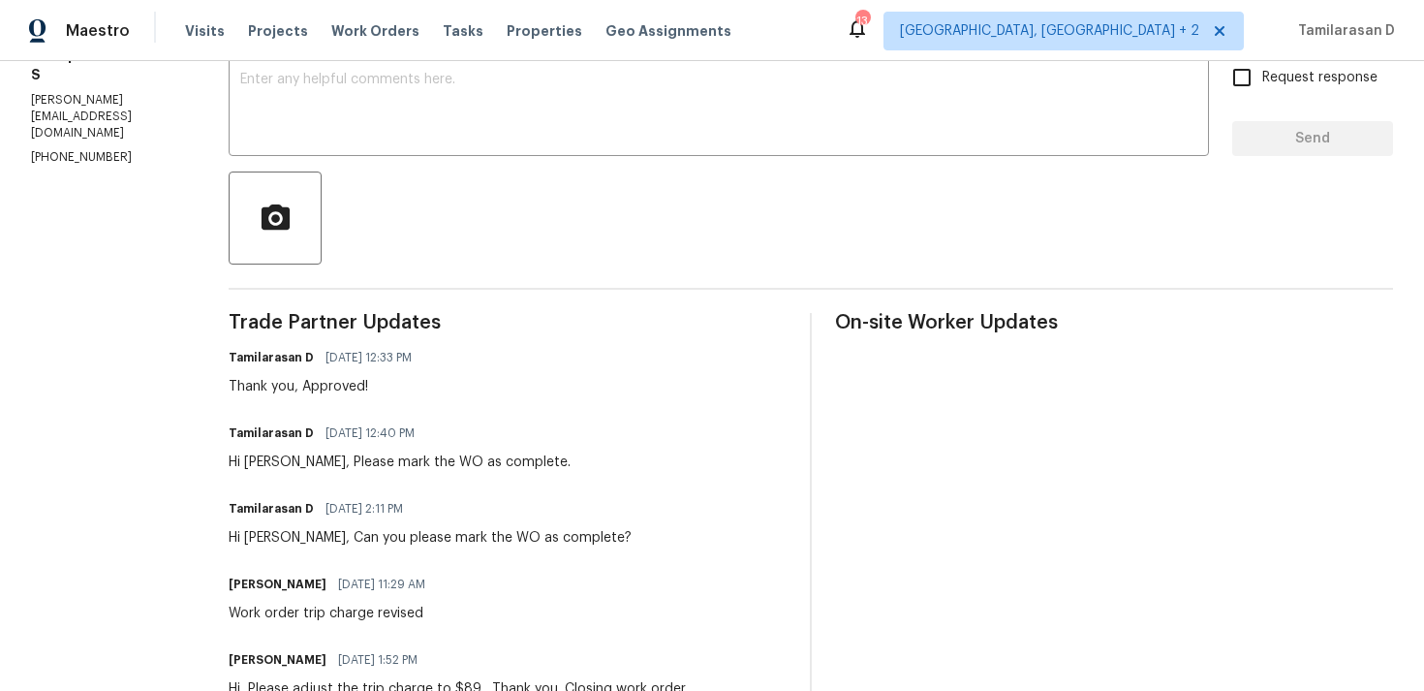
click at [344, 383] on div "Thank you, Approved!" at bounding box center [326, 386] width 195 height 19
click at [360, 386] on div "Thank you, Approved!" at bounding box center [326, 386] width 195 height 19
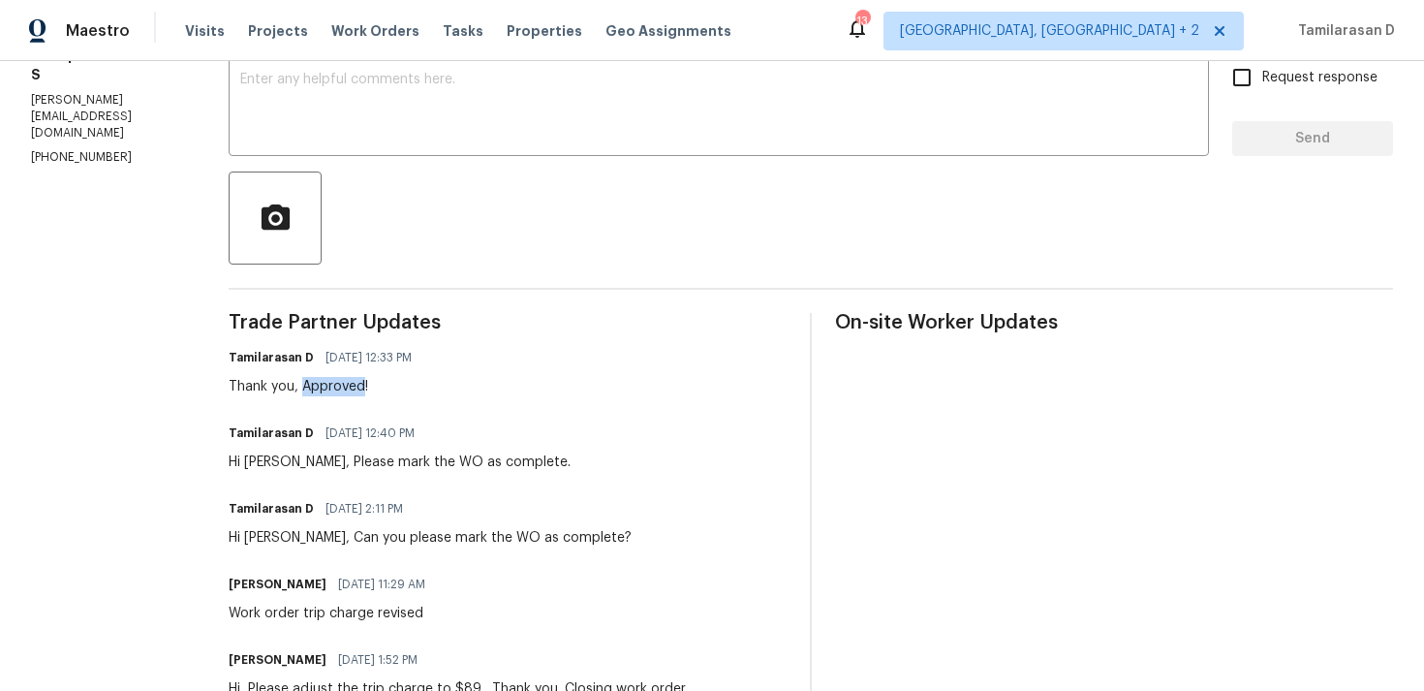
click at [360, 386] on div "Thank you, Approved!" at bounding box center [326, 386] width 195 height 19
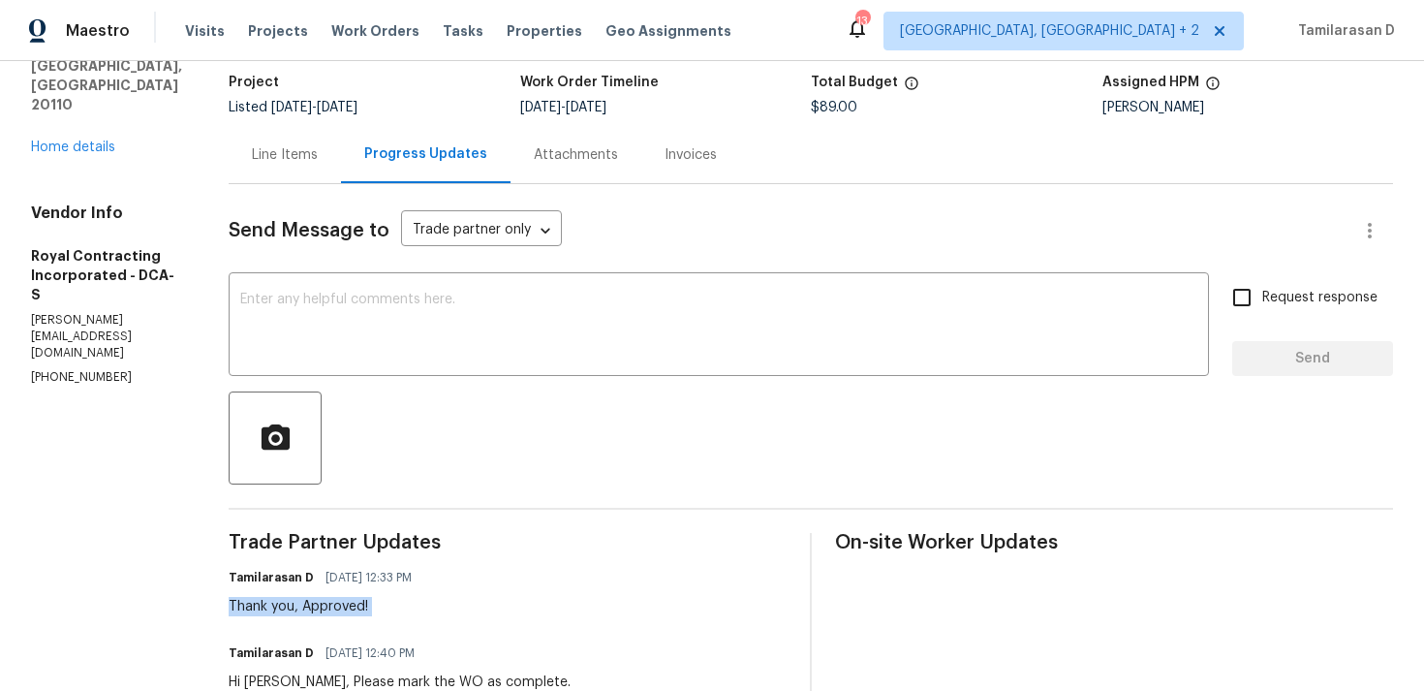
scroll to position [71, 0]
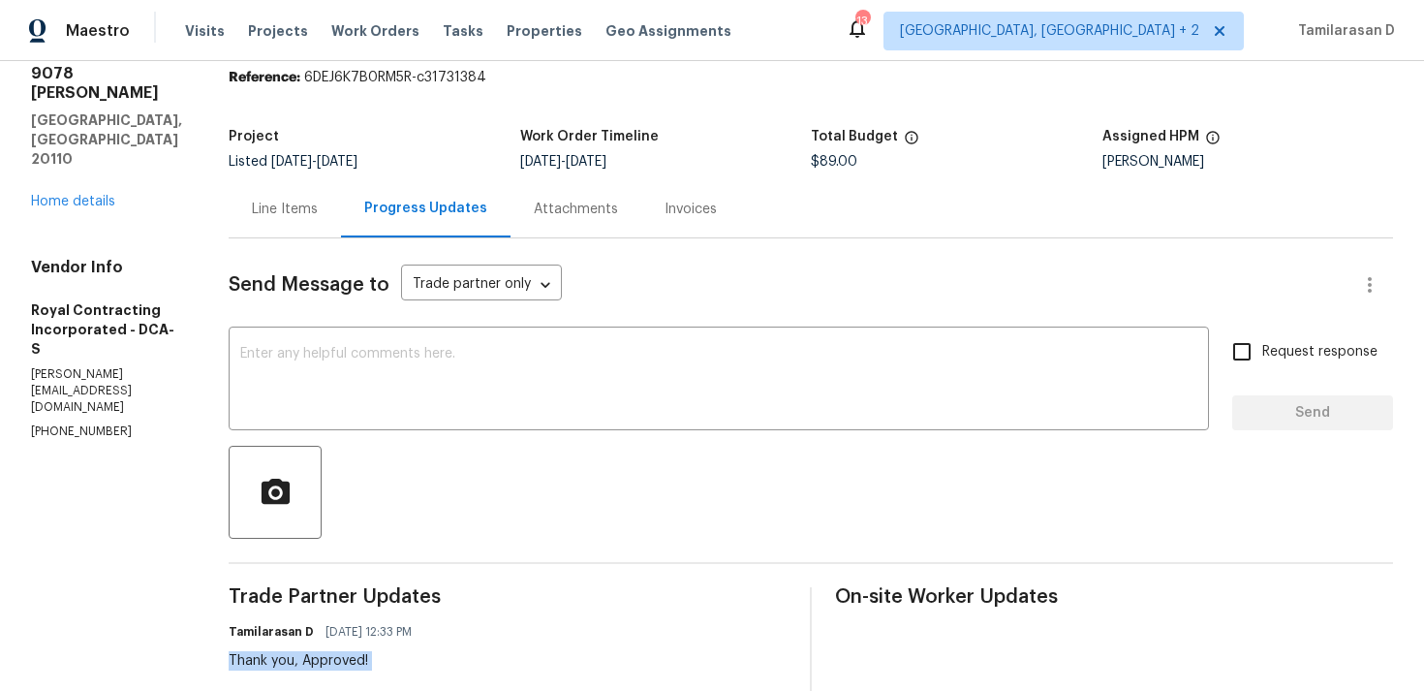
click at [324, 221] on div "Line Items" at bounding box center [285, 208] width 112 height 57
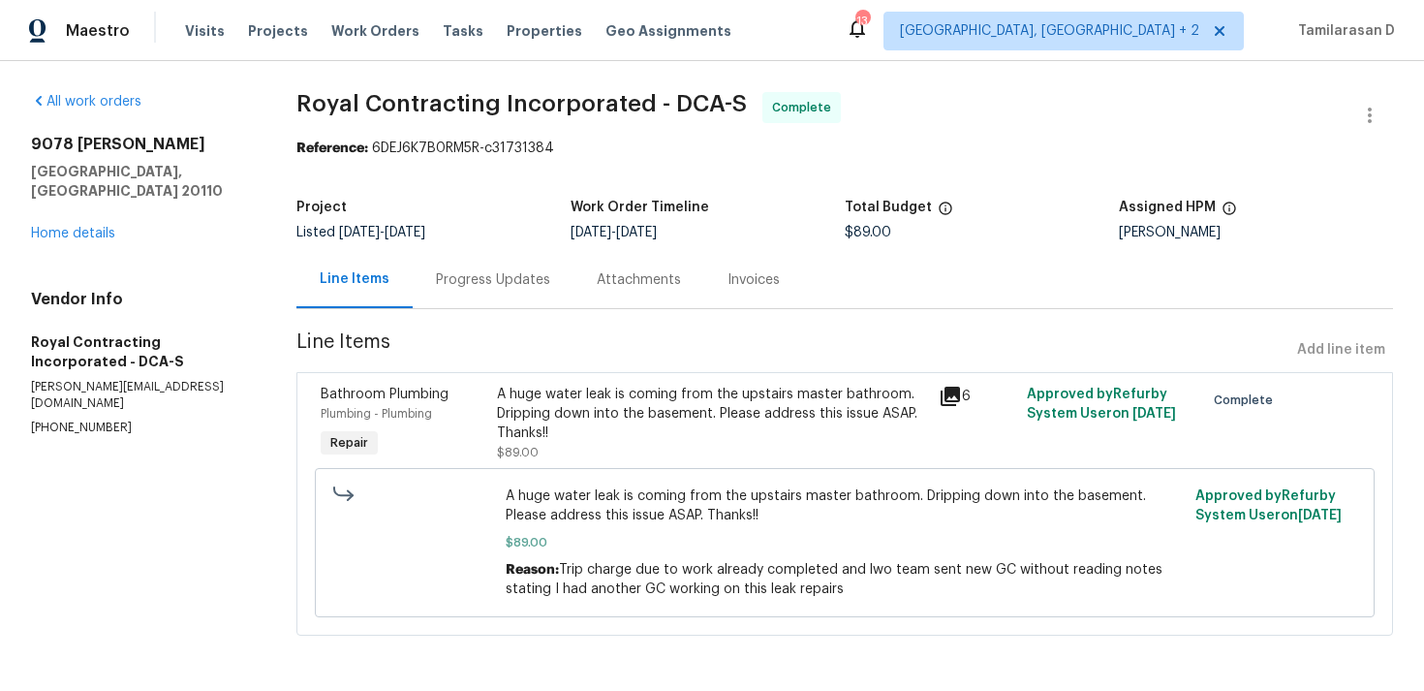
click at [464, 292] on div "Progress Updates" at bounding box center [493, 279] width 161 height 57
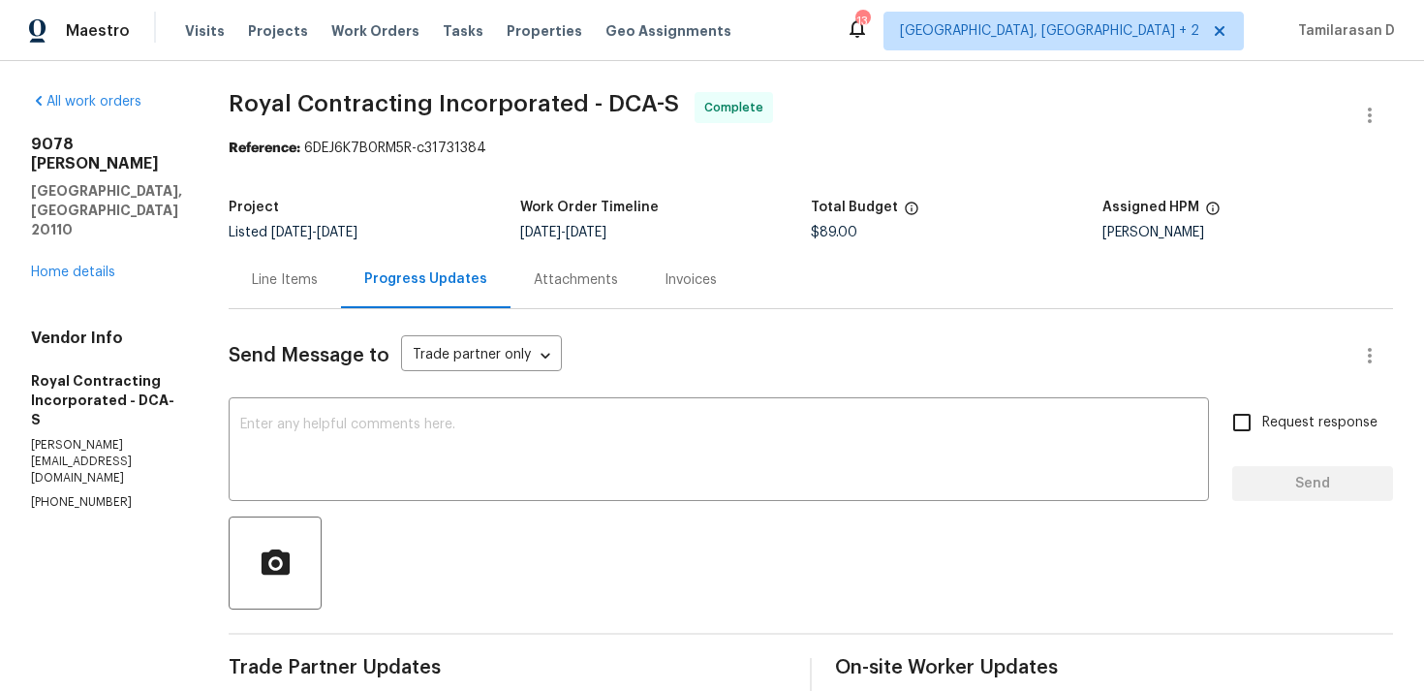
click at [279, 274] on div "Line Items" at bounding box center [285, 279] width 66 height 19
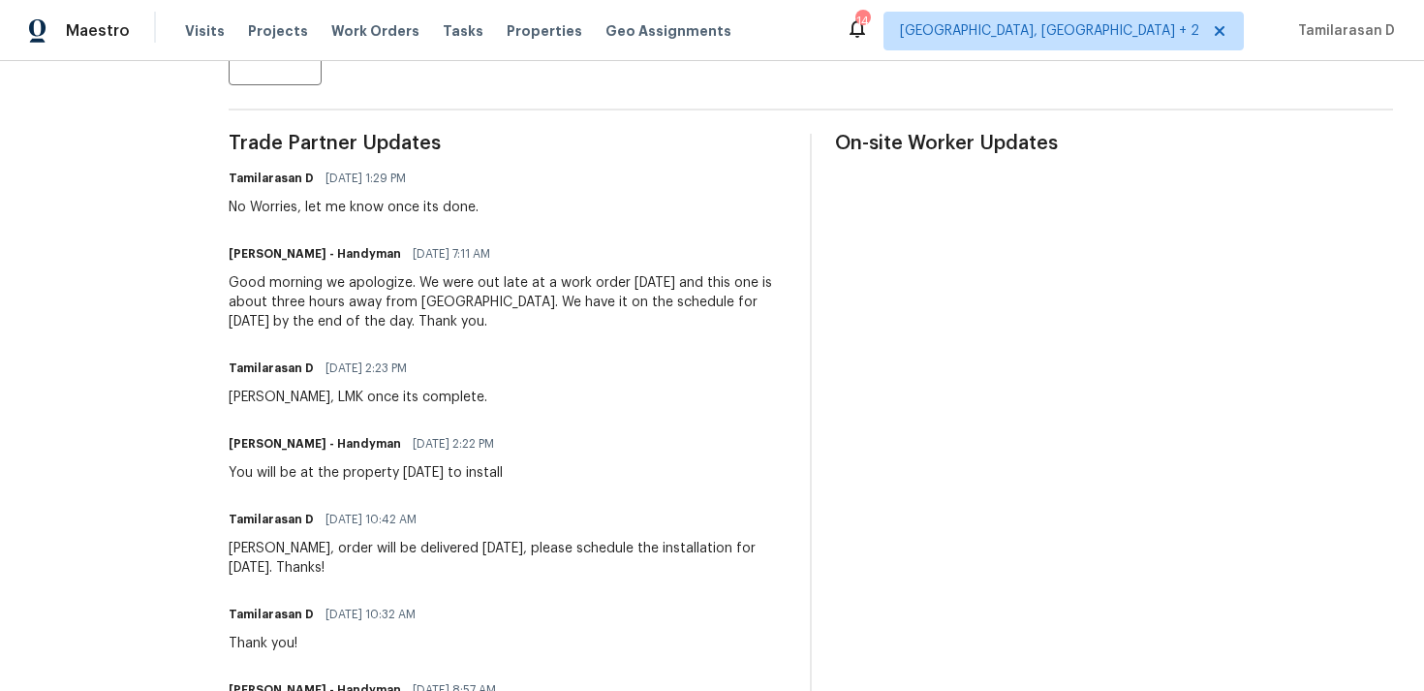
scroll to position [499, 0]
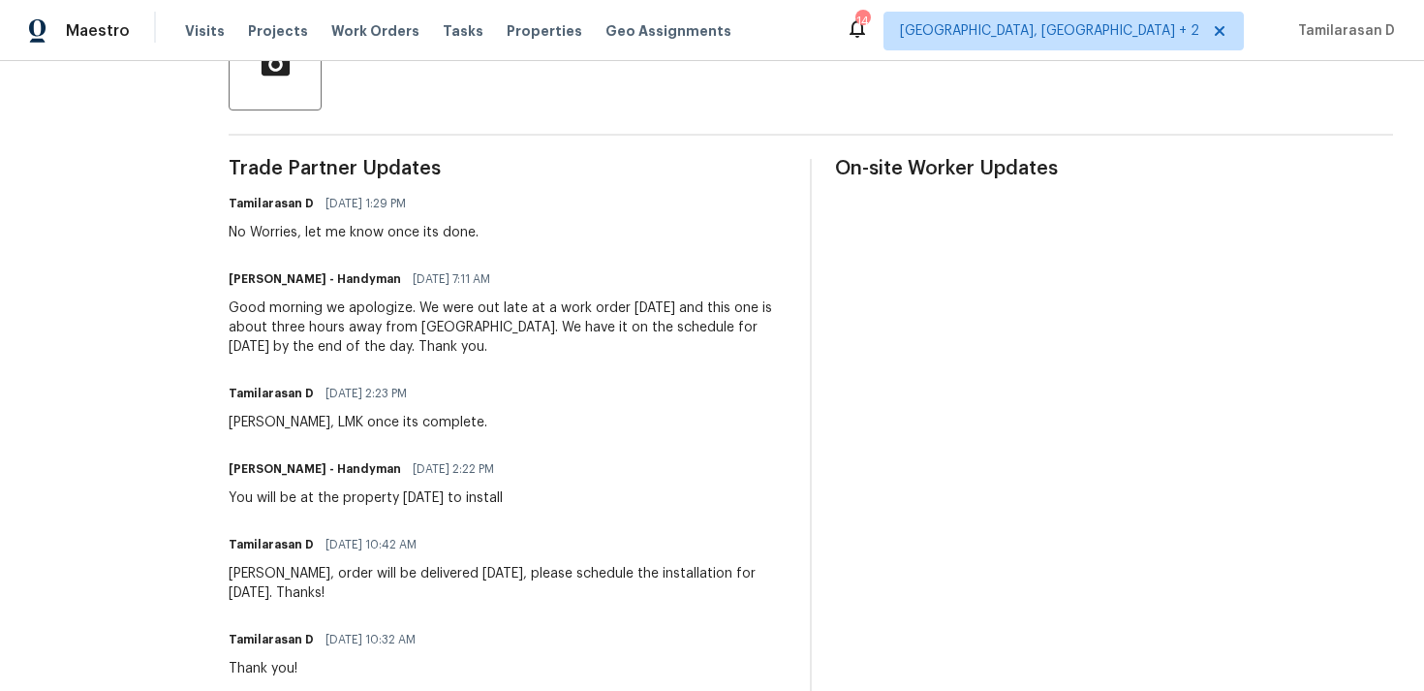
click at [348, 351] on div "Good morning we apologize. We were out late at a work order yesterday and this …" at bounding box center [508, 327] width 558 height 58
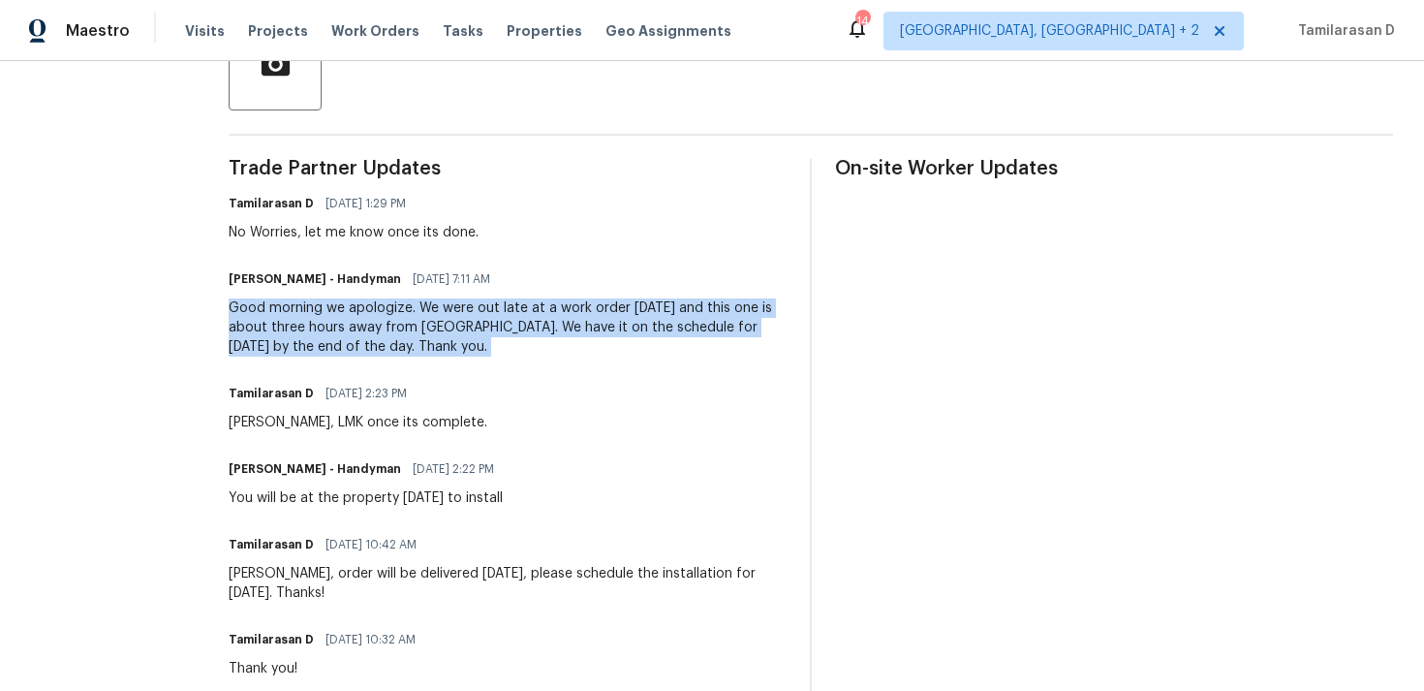
scroll to position [0, 0]
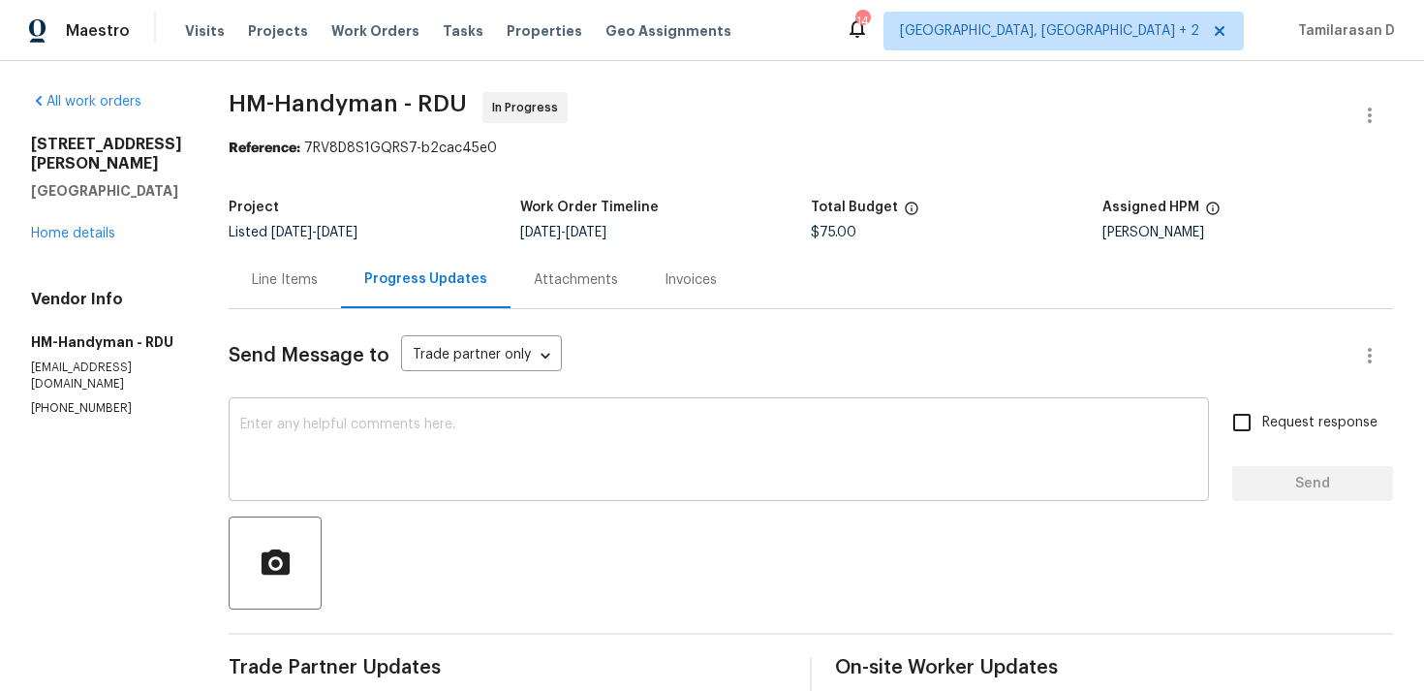
click at [326, 414] on div "x ​" at bounding box center [719, 451] width 980 height 99
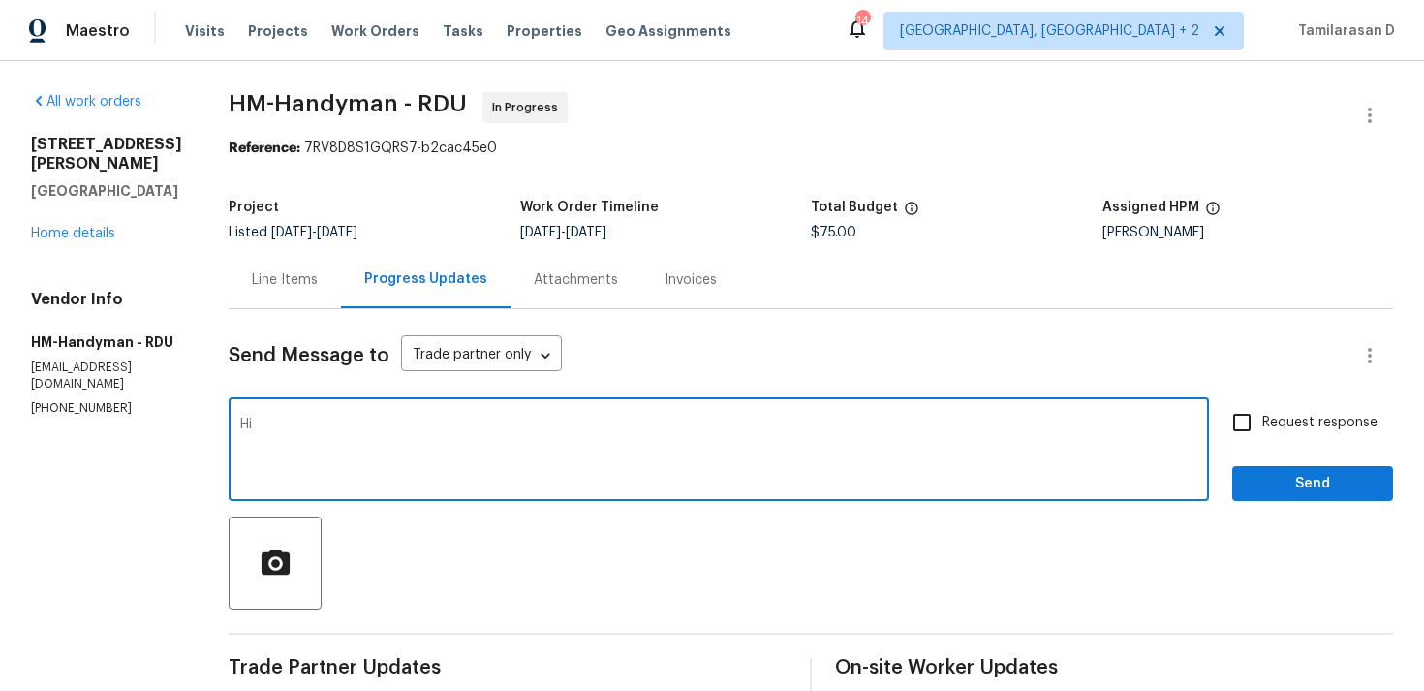
type textarea "H"
click at [278, 421] on textarea "Joe, is this complete?" at bounding box center [718, 452] width 957 height 68
type textarea "Joey, is this complete?"
click at [1268, 485] on span "Send" at bounding box center [1313, 484] width 130 height 24
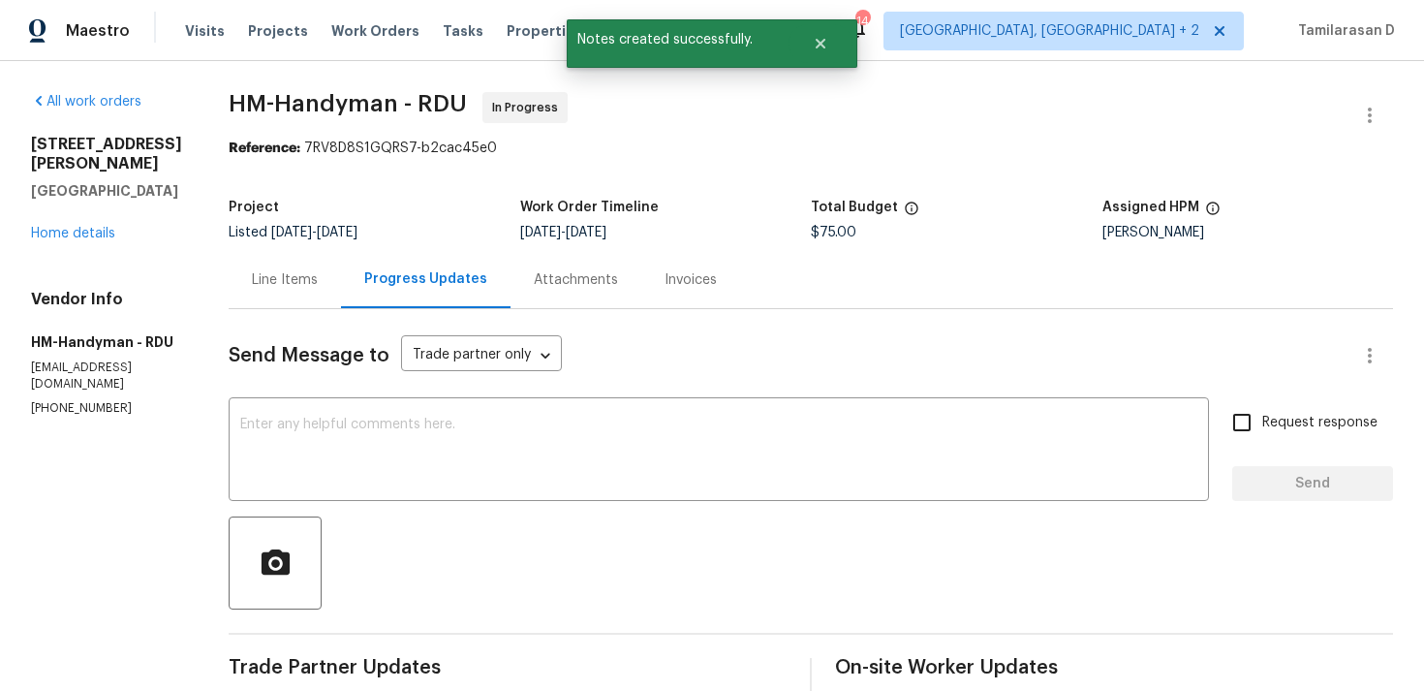
click at [78, 400] on p "(817) 526-5400" at bounding box center [106, 408] width 151 height 16
copy p "(817) 526-5400"
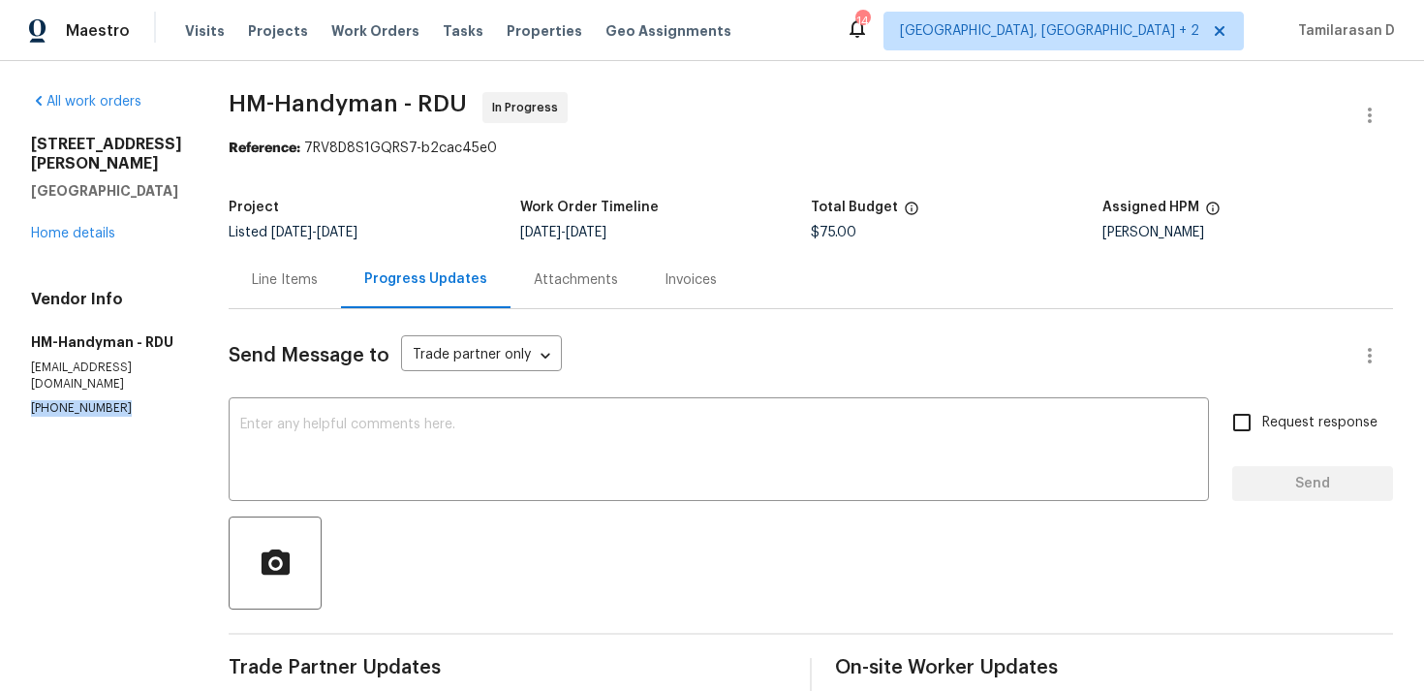
click at [326, 295] on div "Line Items" at bounding box center [285, 279] width 112 height 57
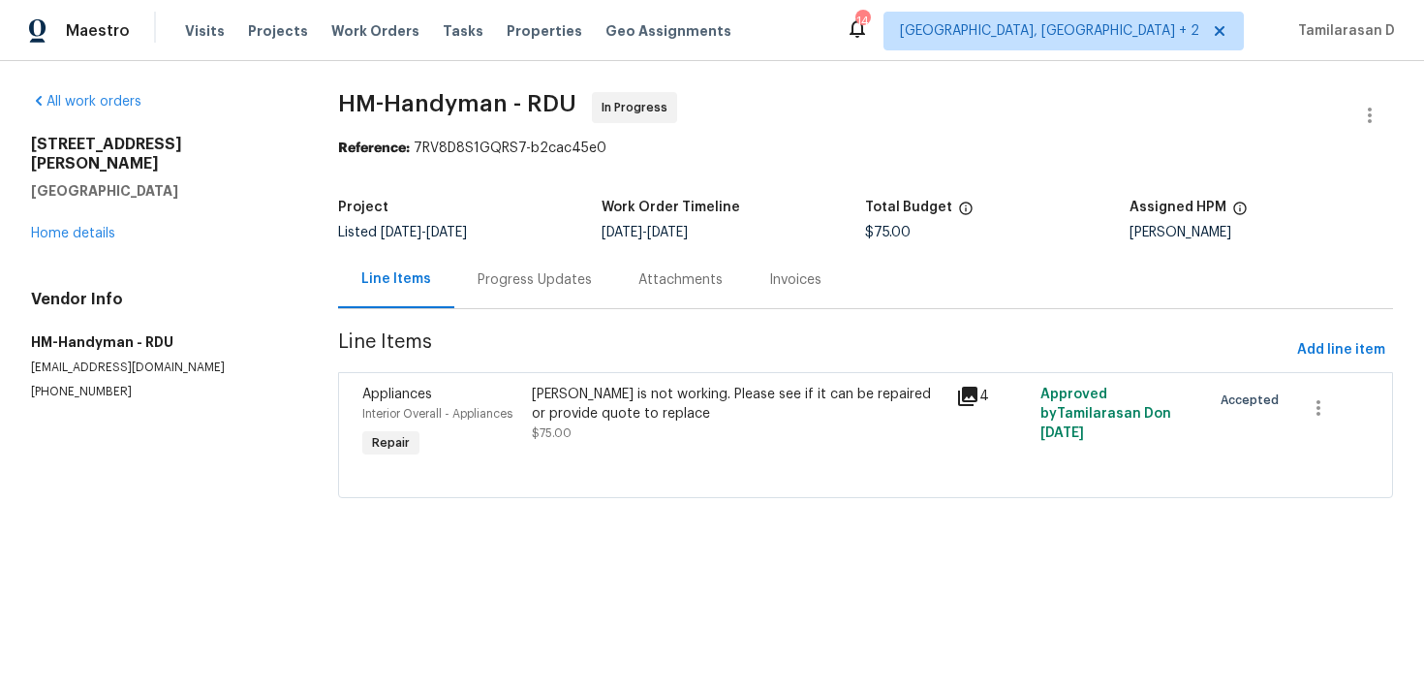
click at [526, 276] on div "Progress Updates" at bounding box center [535, 279] width 114 height 19
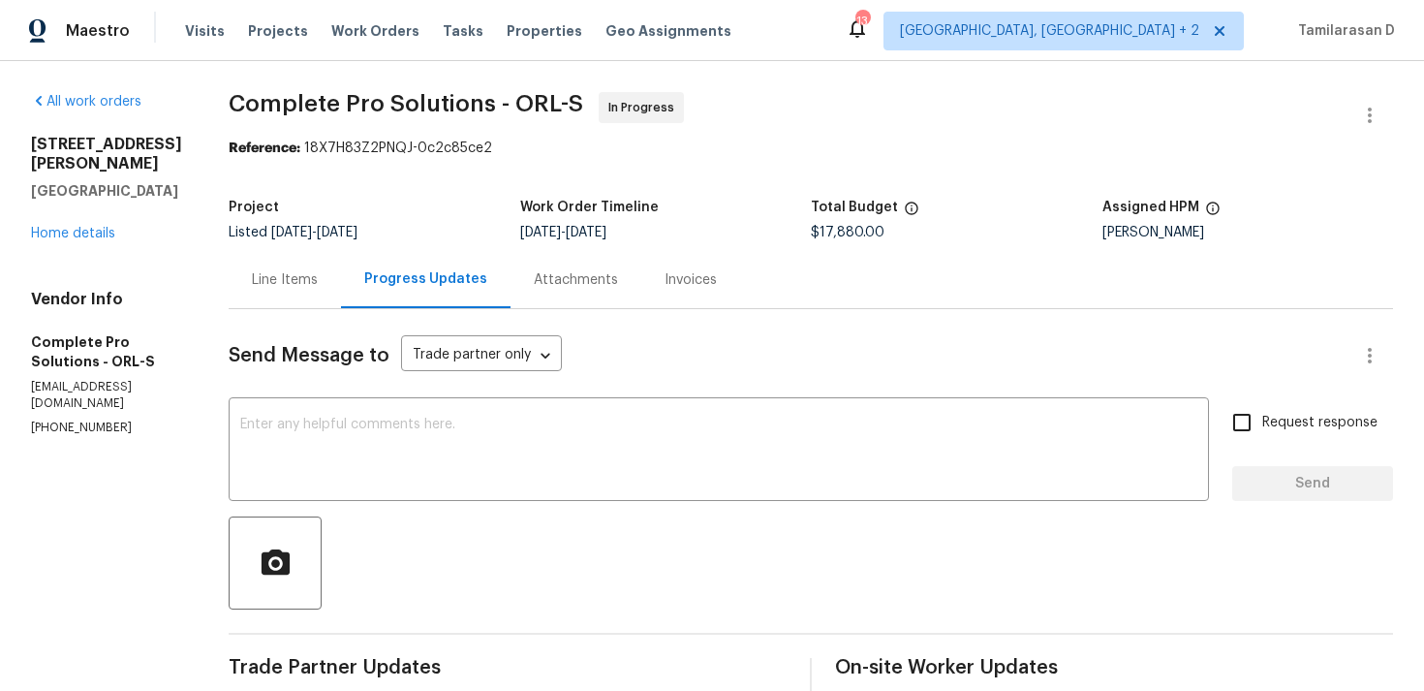
click at [318, 288] on div "Line Items" at bounding box center [285, 279] width 66 height 19
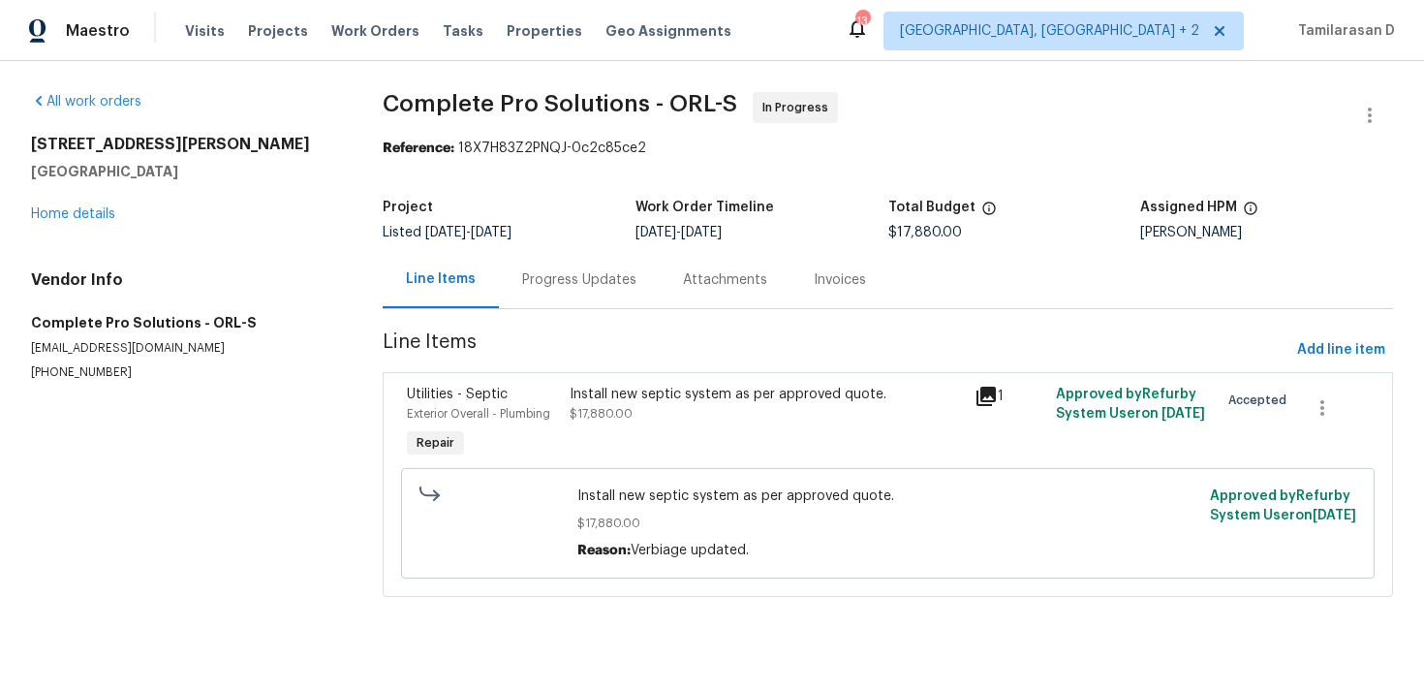
click at [551, 284] on div "Progress Updates" at bounding box center [579, 279] width 114 height 19
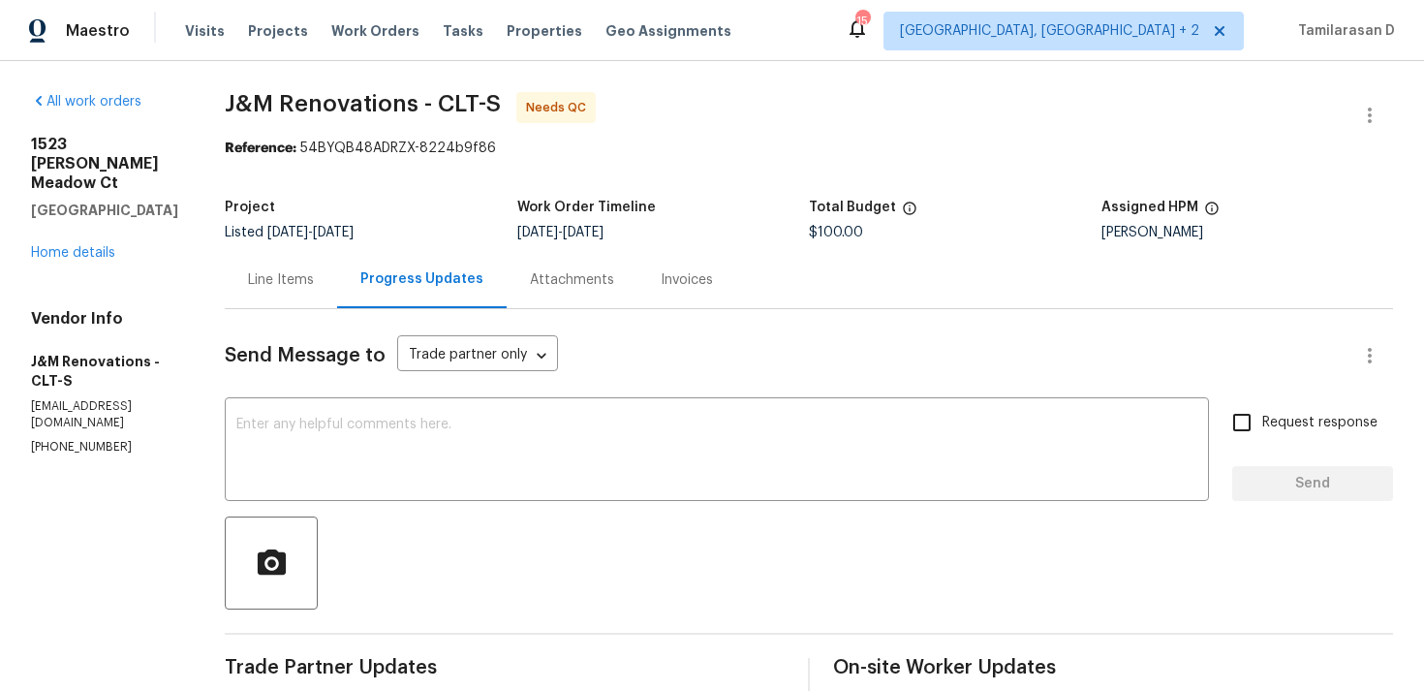
click at [268, 273] on div "Line Items" at bounding box center [281, 279] width 66 height 19
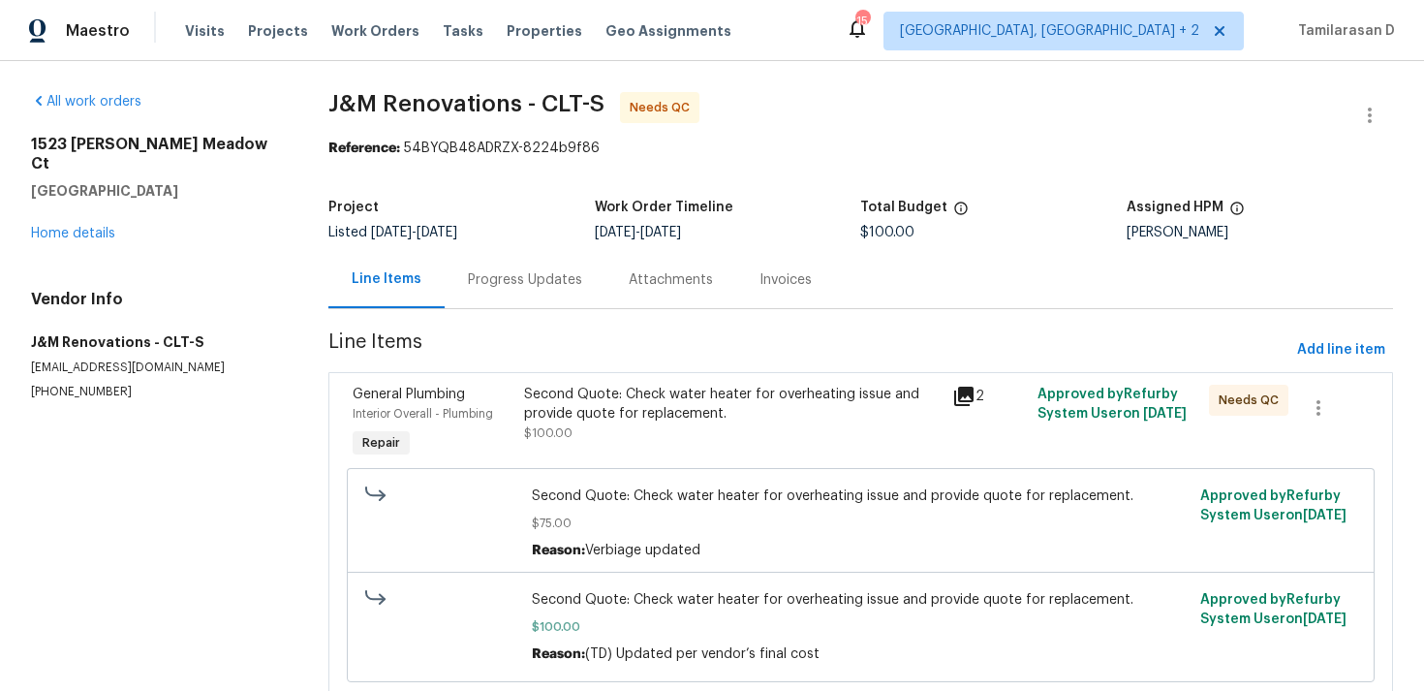
click at [637, 429] on div "Second Quote: Check water heater for overheating issue and provide quote for re…" at bounding box center [732, 414] width 417 height 58
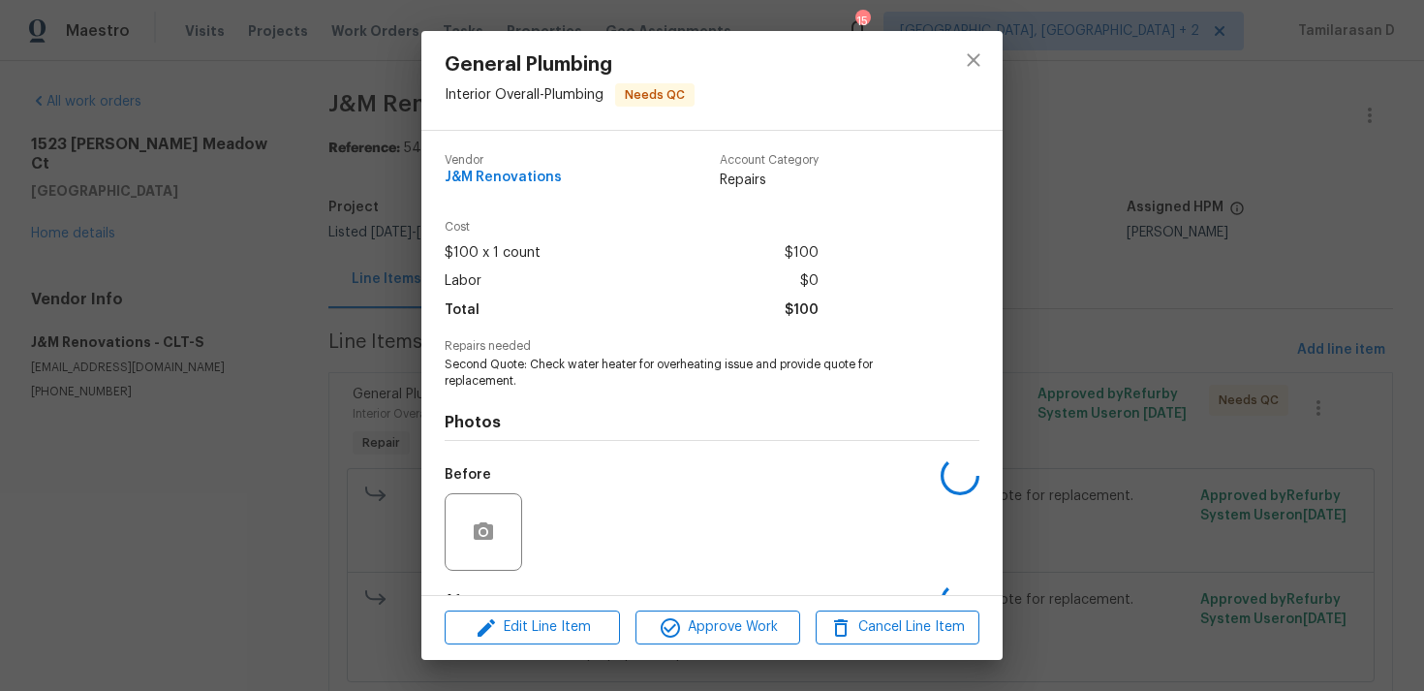
scroll to position [121, 0]
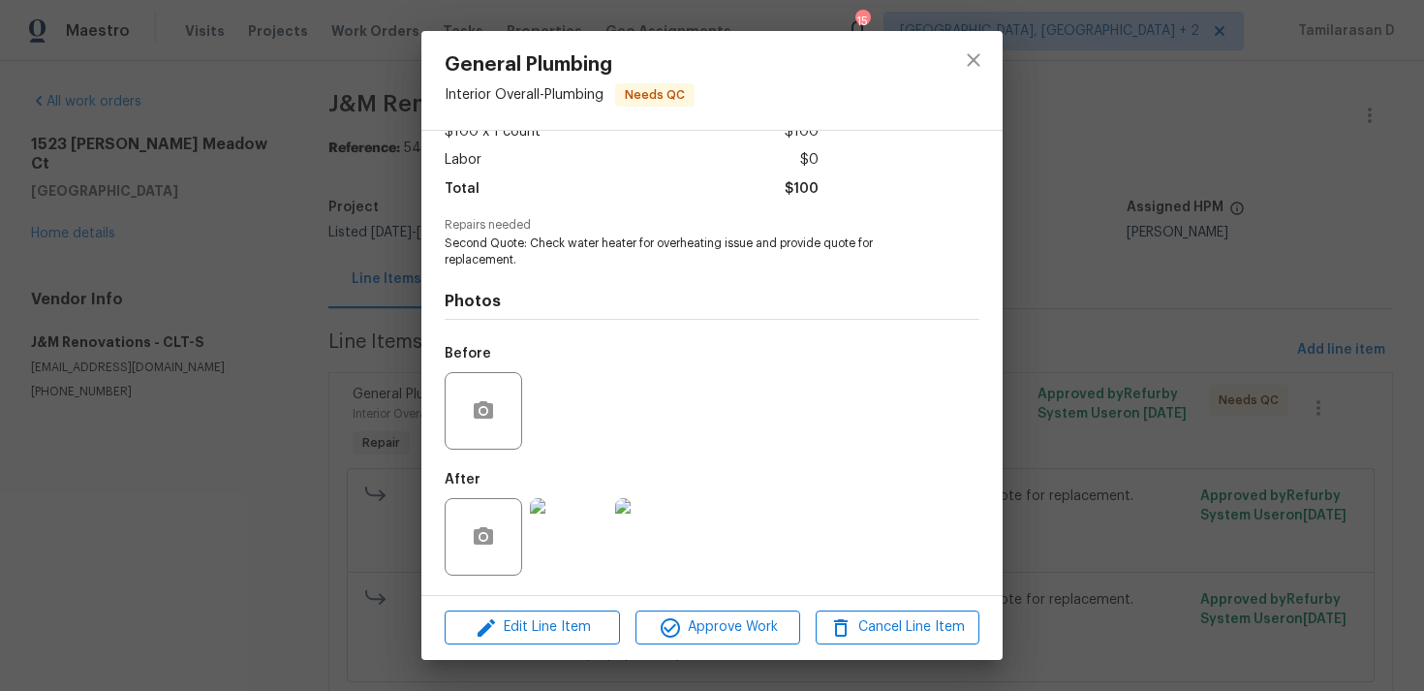
click at [578, 539] on img at bounding box center [569, 537] width 78 height 78
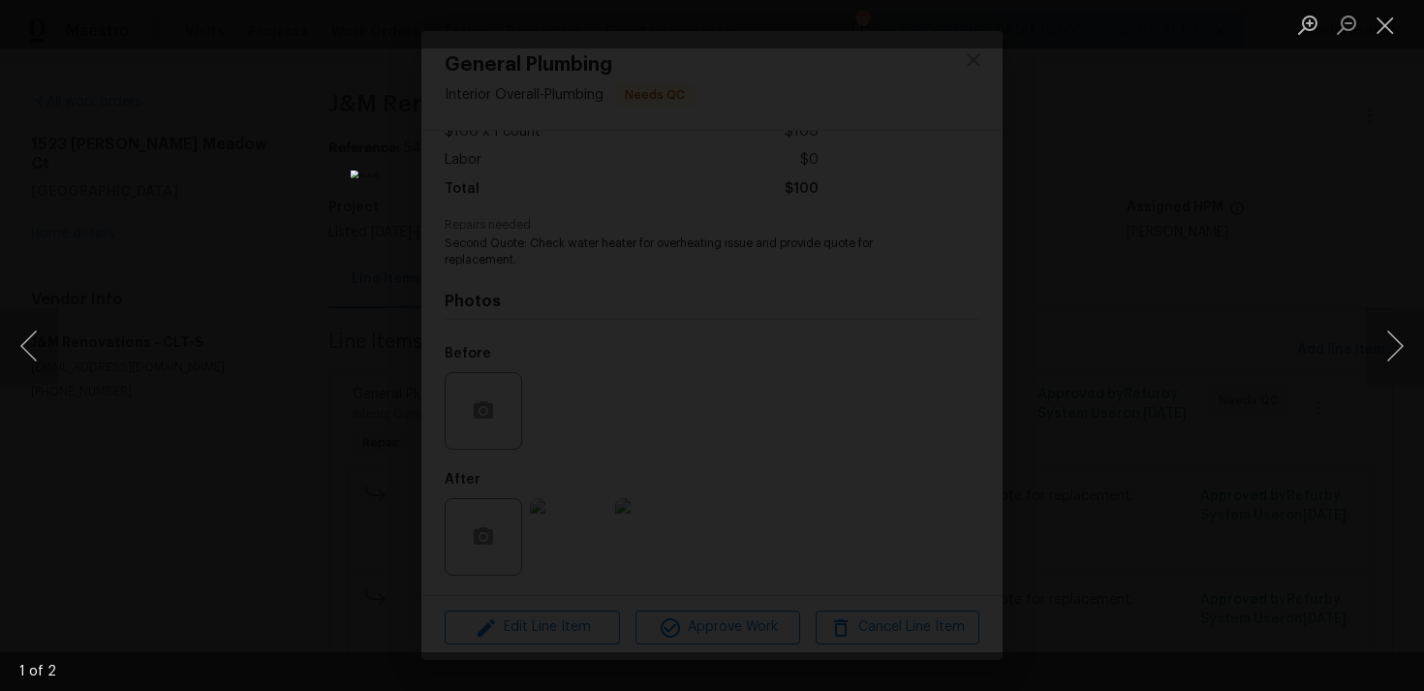
click at [1123, 437] on div "Lightbox" at bounding box center [712, 345] width 1424 height 691
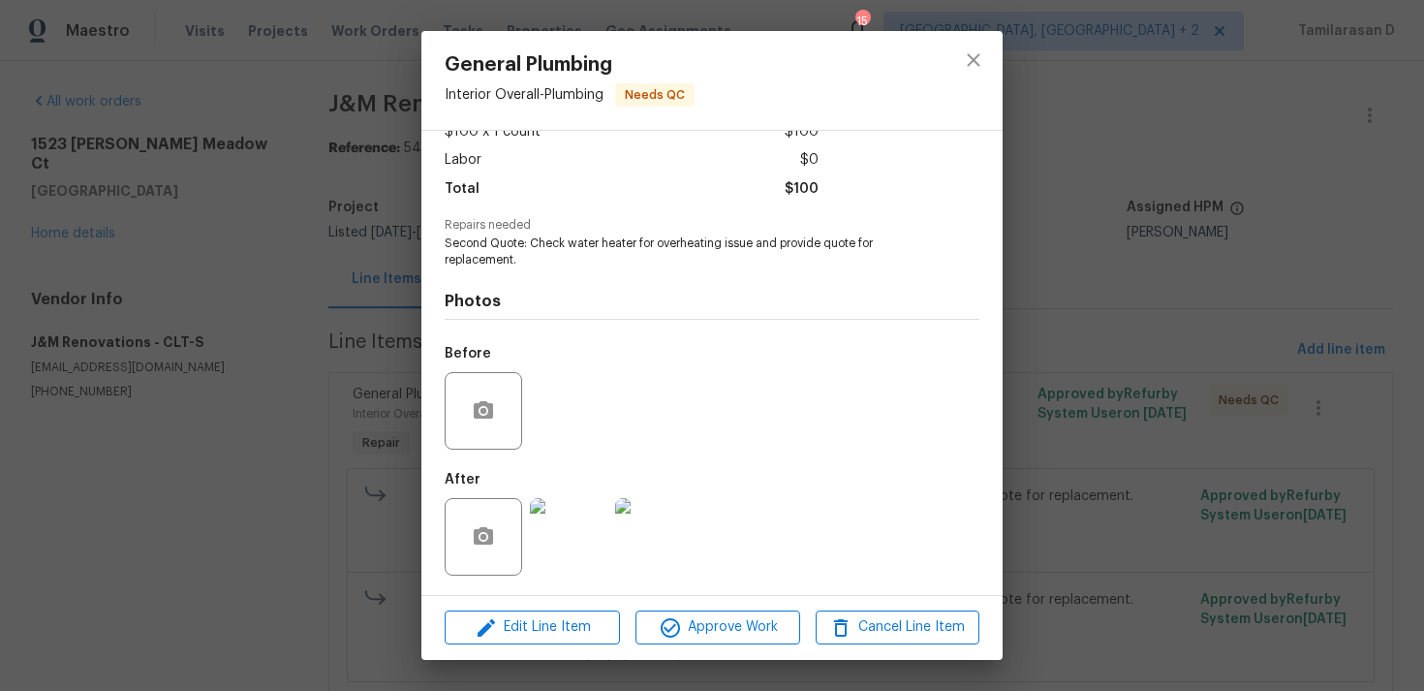
click at [649, 535] on img at bounding box center [654, 537] width 78 height 78
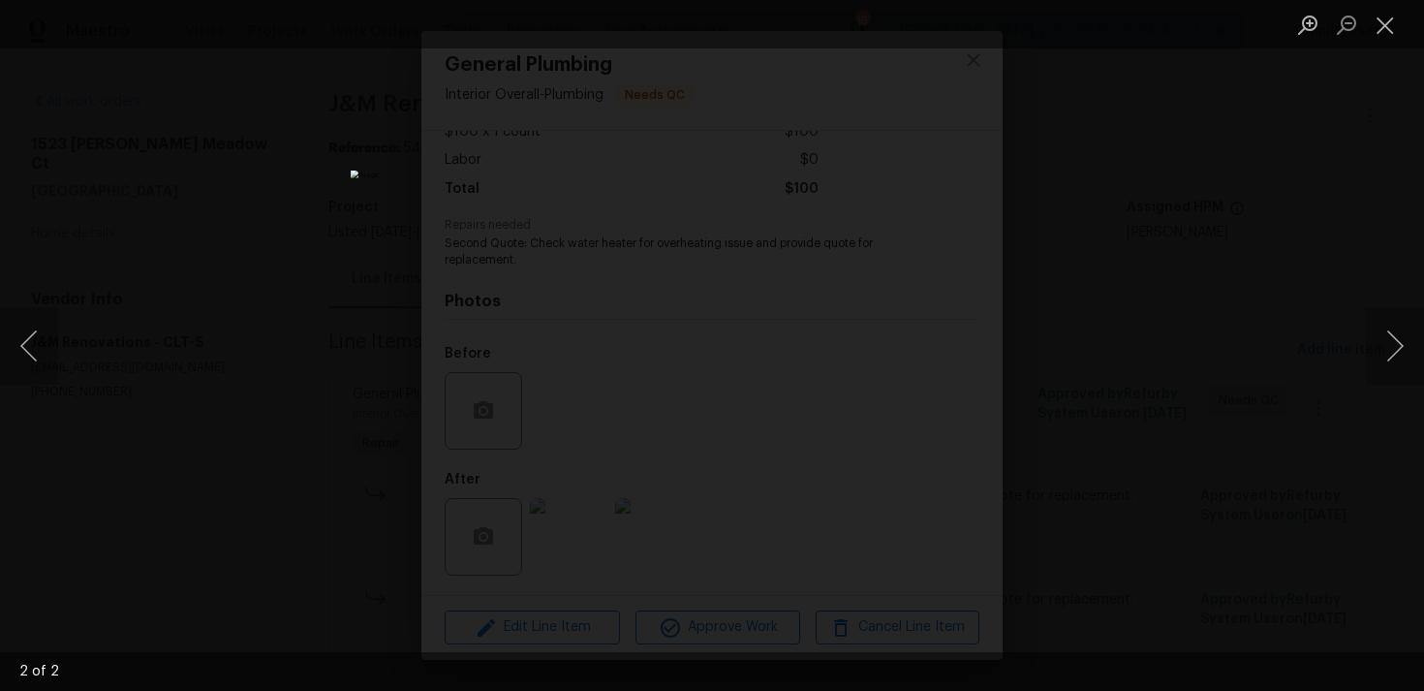
click at [1124, 415] on div "Lightbox" at bounding box center [712, 345] width 1424 height 691
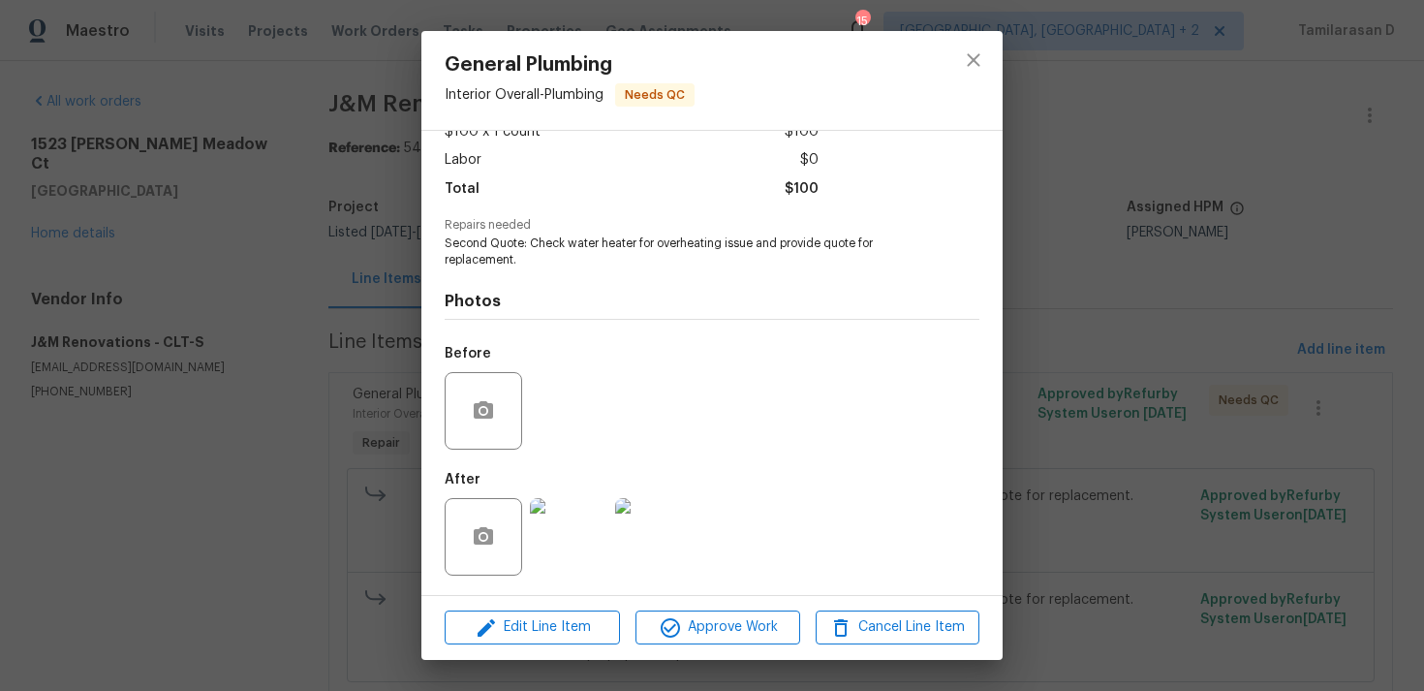
click at [581, 405] on div "Before" at bounding box center [712, 398] width 535 height 126
click at [552, 410] on div "Before" at bounding box center [712, 398] width 535 height 126
click at [654, 546] on img at bounding box center [654, 537] width 78 height 78
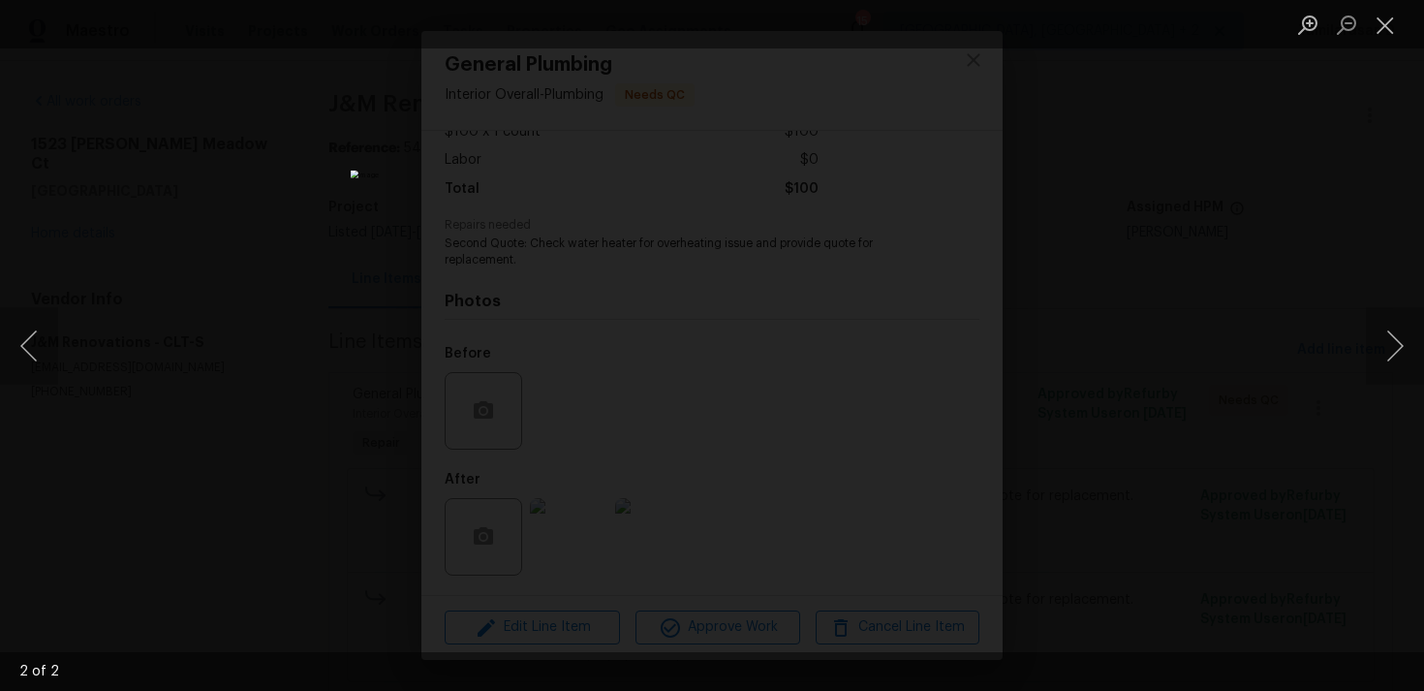
click at [1074, 427] on div "Lightbox" at bounding box center [712, 345] width 1424 height 691
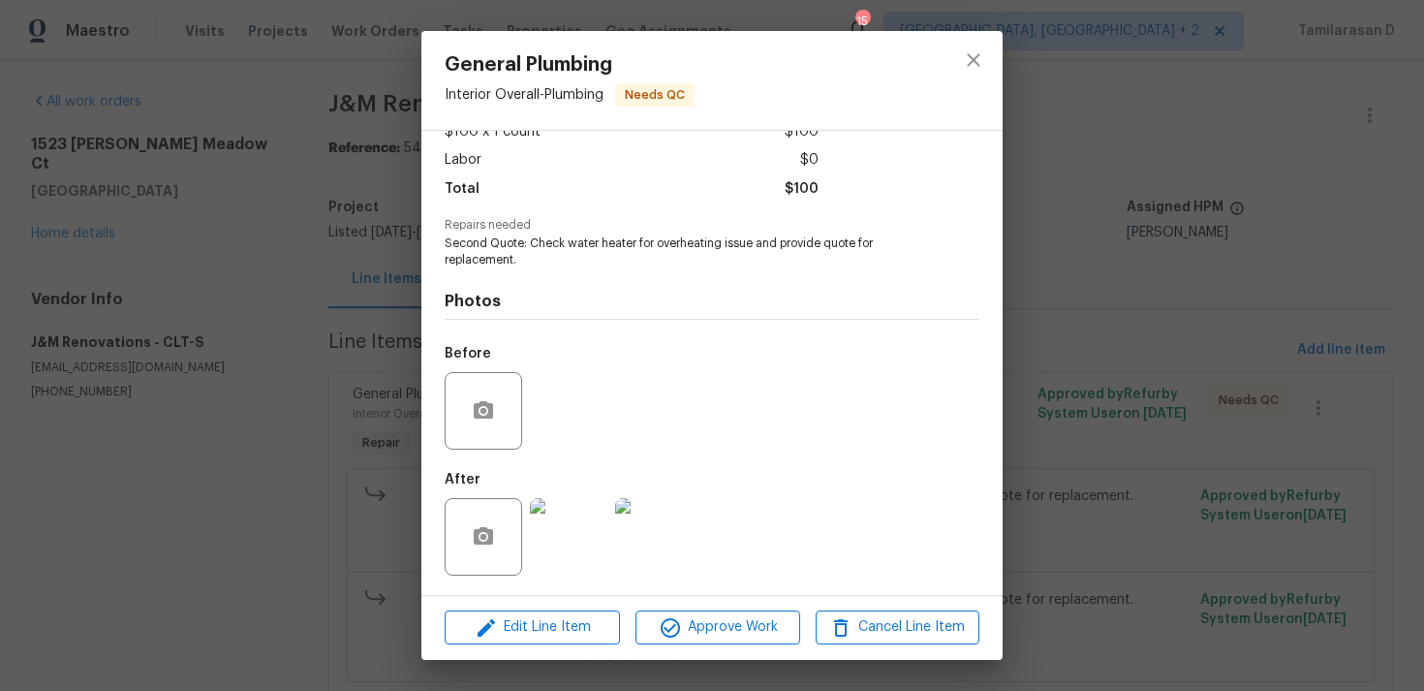
click at [309, 270] on div "General Plumbing Interior Overall - Plumbing Needs QC Vendor J&M Renovations Ac…" at bounding box center [712, 345] width 1424 height 691
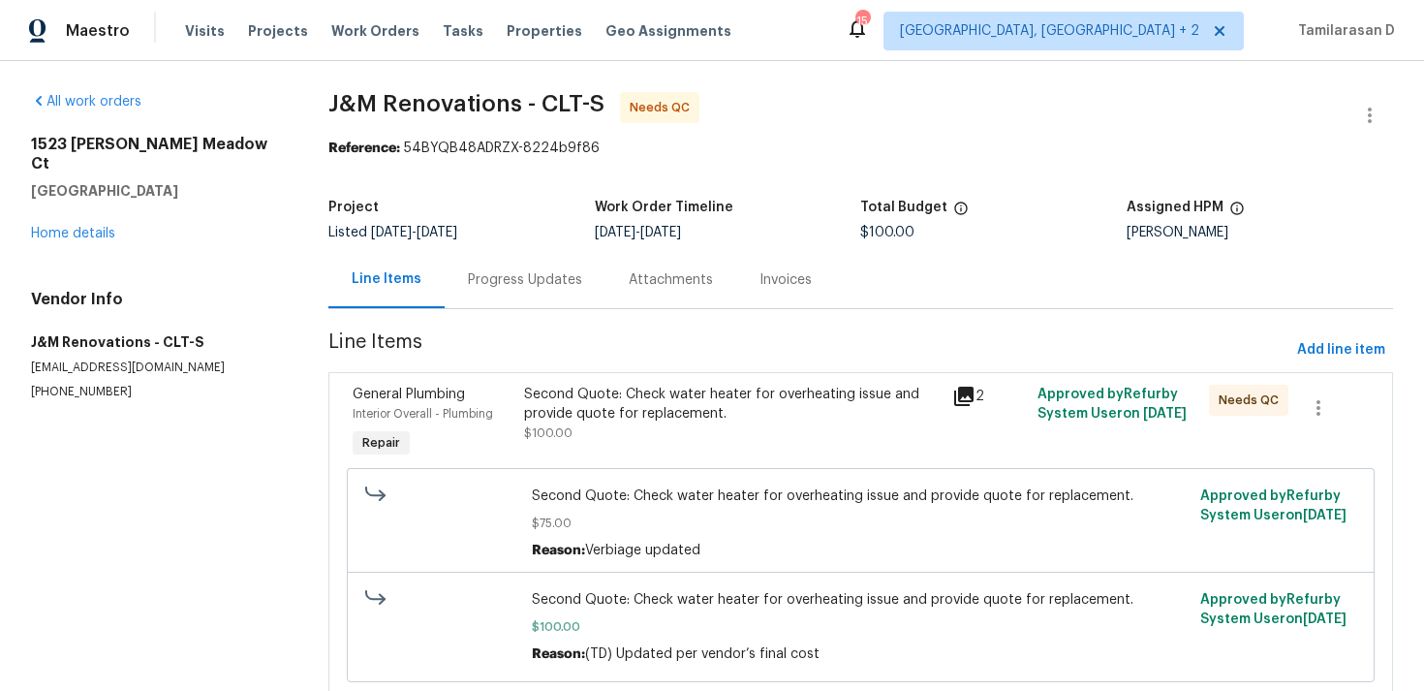
click at [495, 295] on div "Progress Updates" at bounding box center [525, 279] width 161 height 57
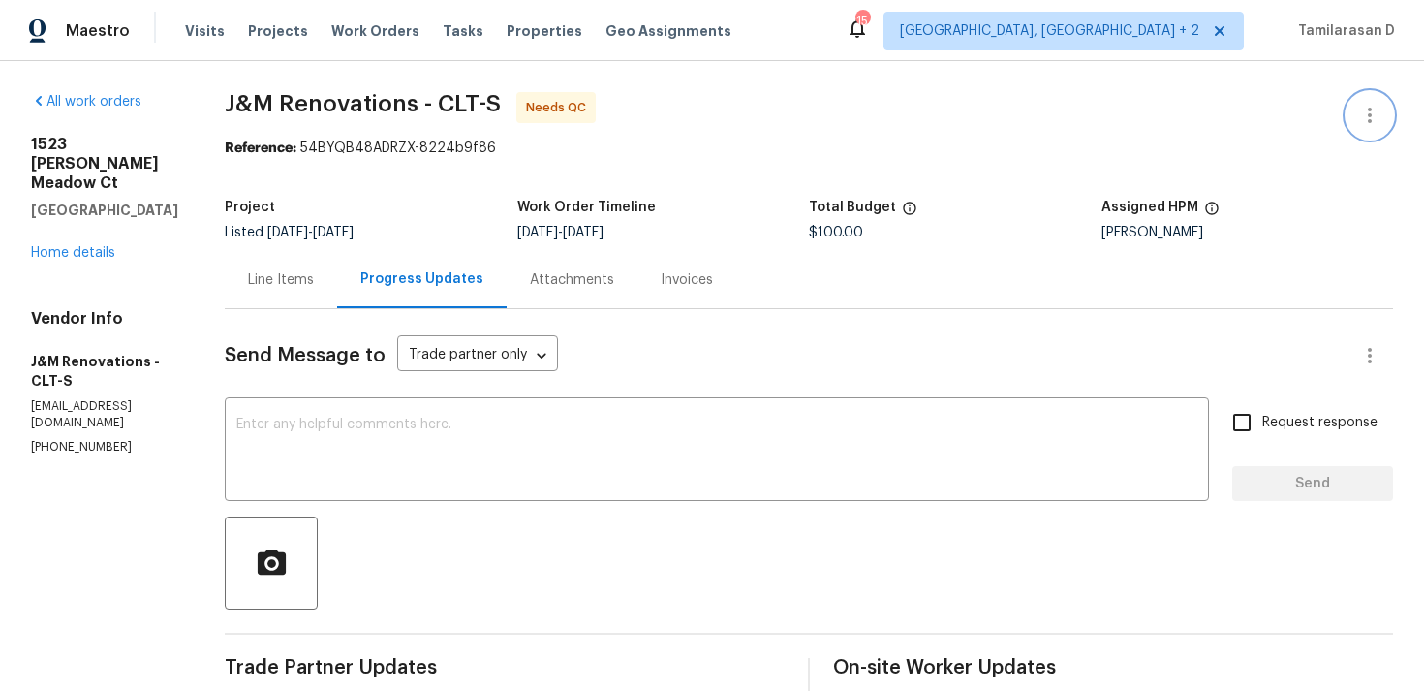
click at [1378, 118] on icon "button" at bounding box center [1369, 115] width 23 height 23
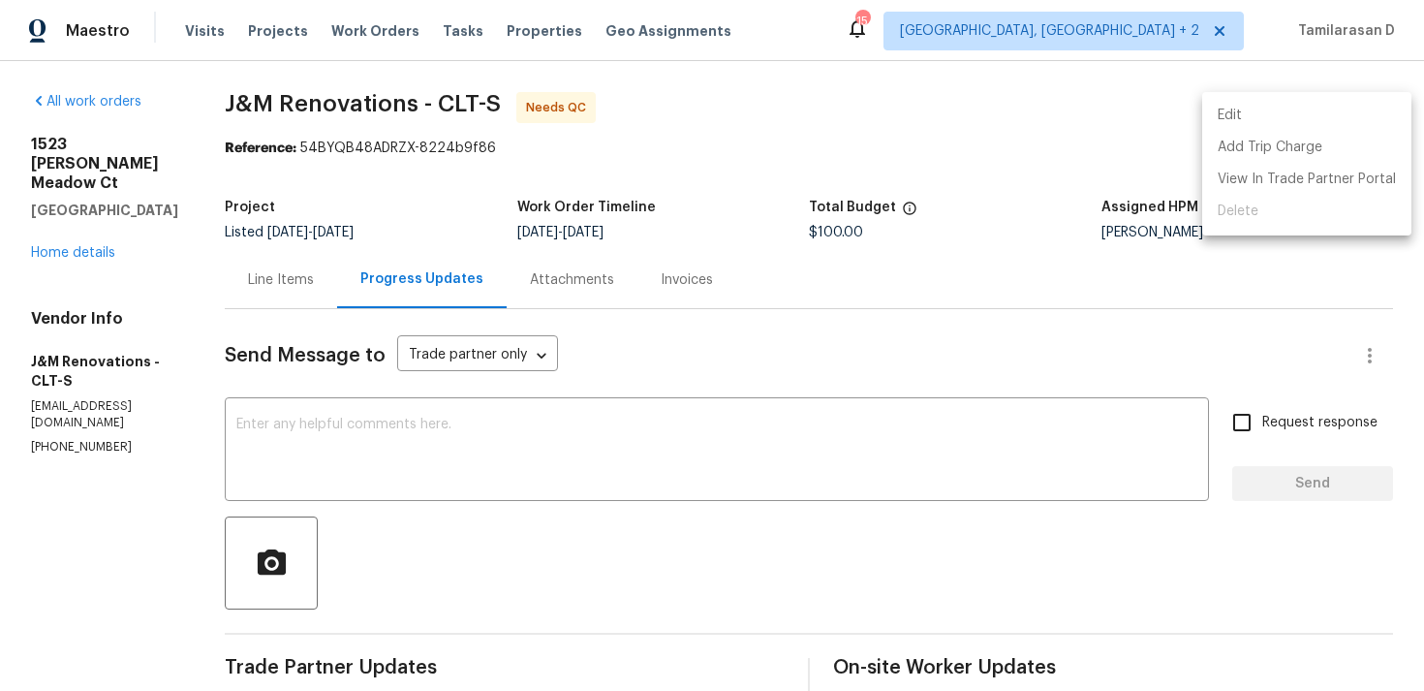
click at [1275, 109] on li "Edit" at bounding box center [1306, 116] width 209 height 32
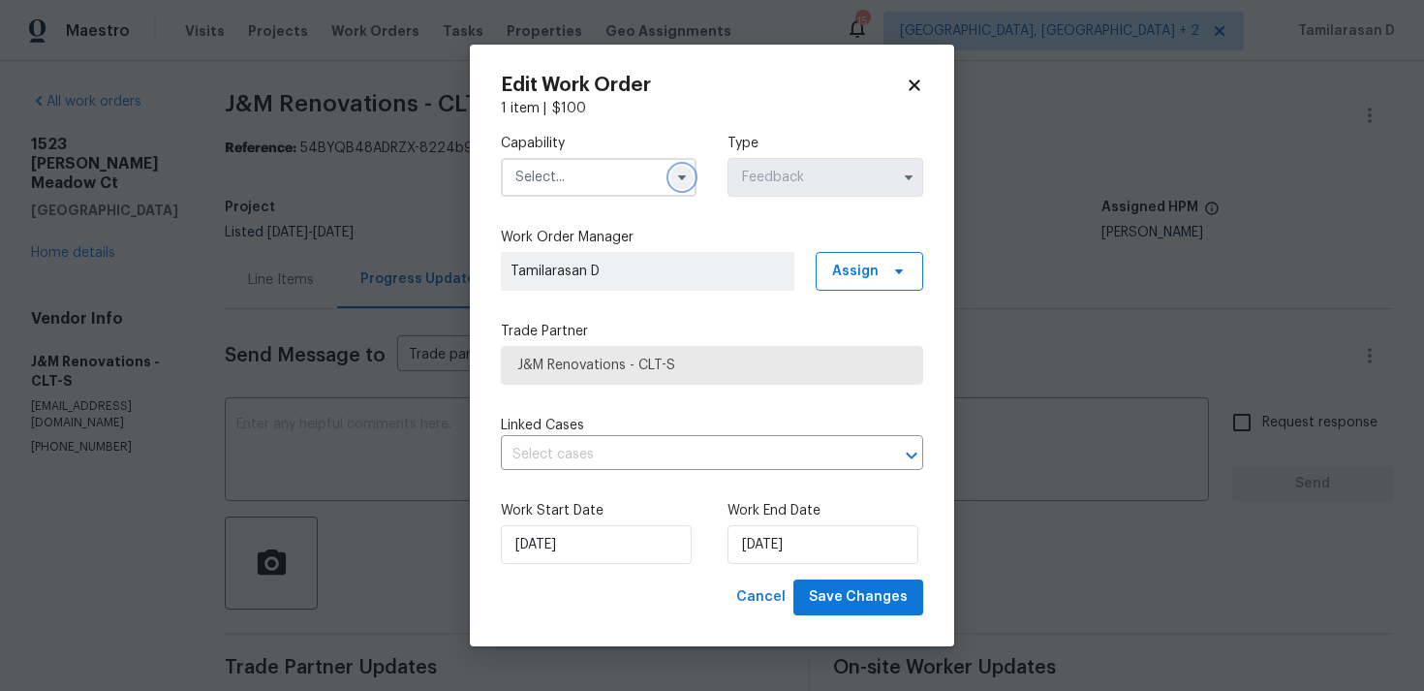
click at [674, 174] on icon "button" at bounding box center [682, 178] width 16 height 16
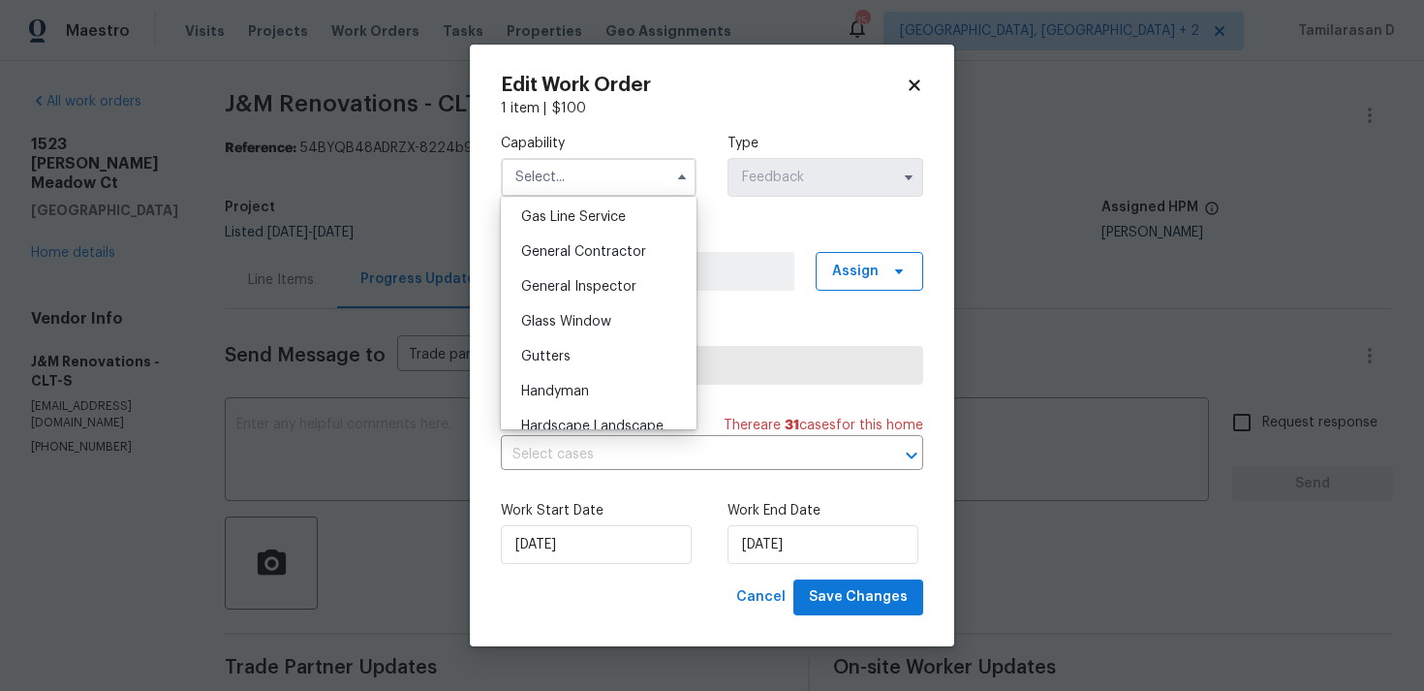
scroll to position [879, 0]
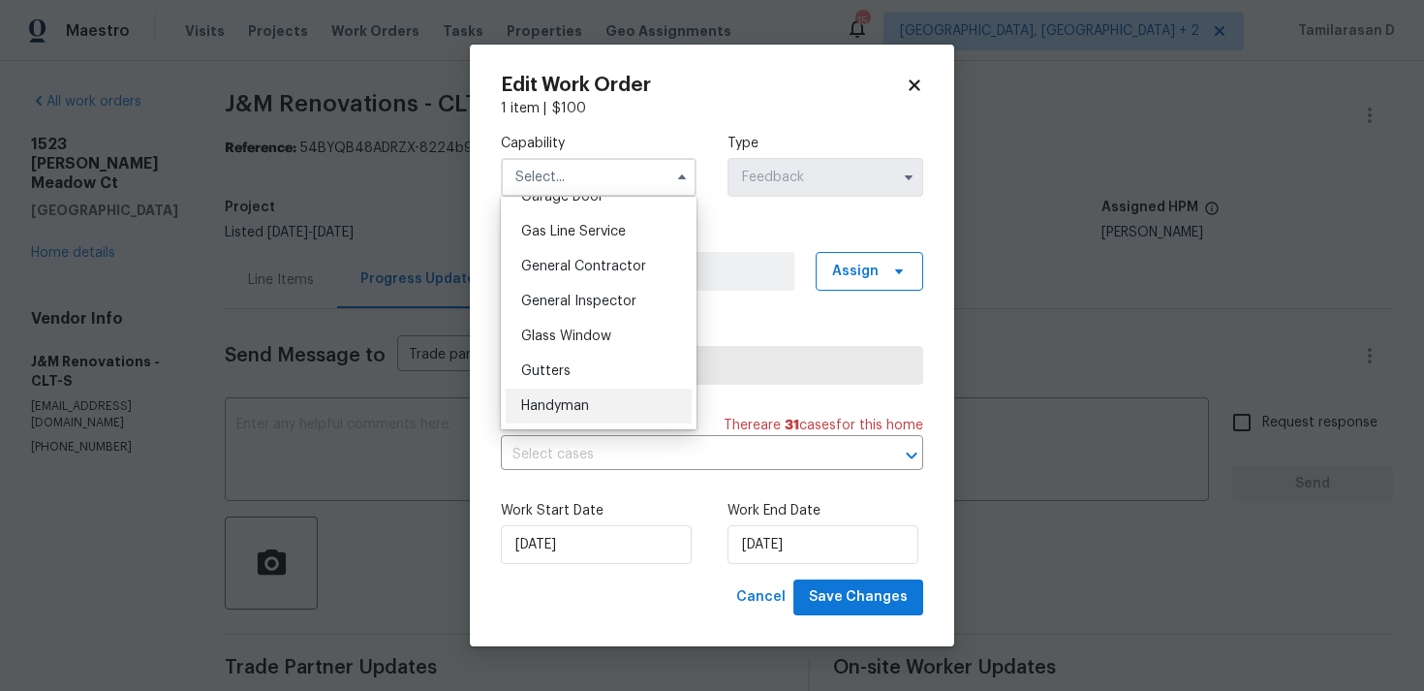
click at [564, 400] on span "Handyman" at bounding box center [555, 406] width 68 height 14
type input "Handyman"
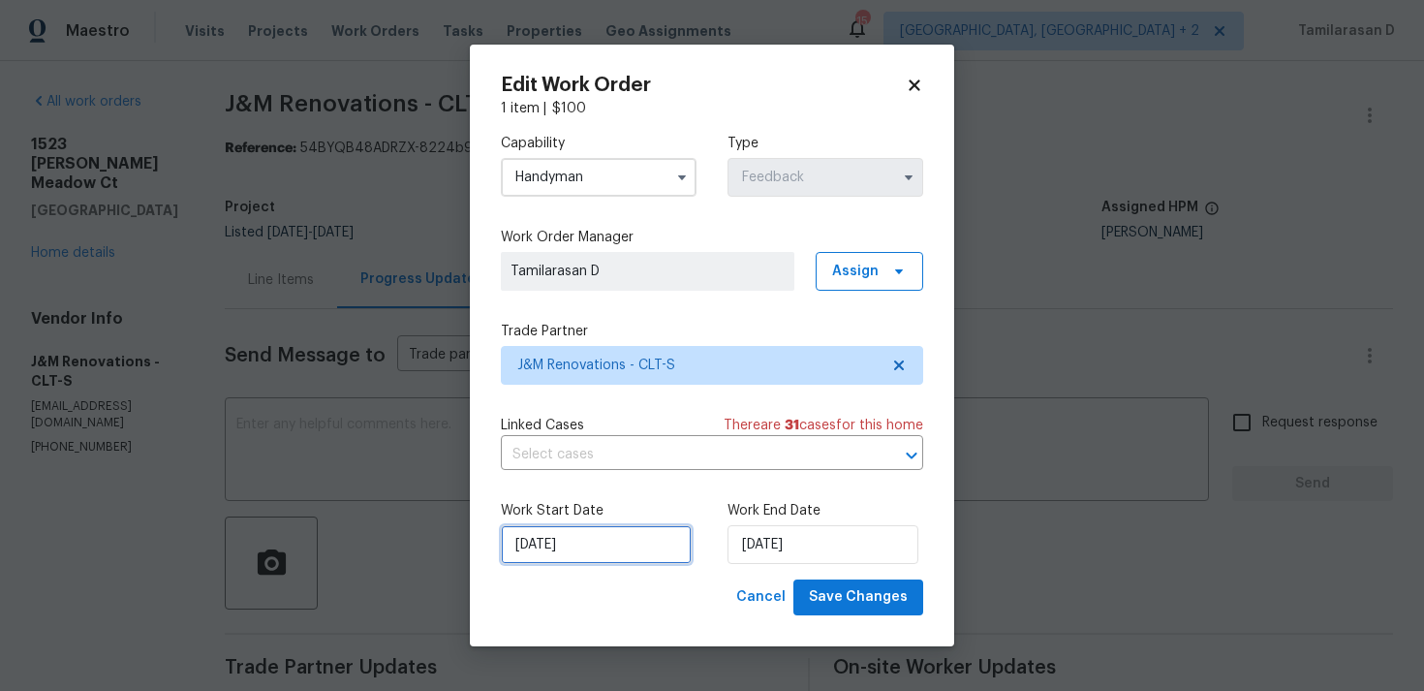
click at [547, 550] on input "[DATE]" at bounding box center [596, 544] width 191 height 39
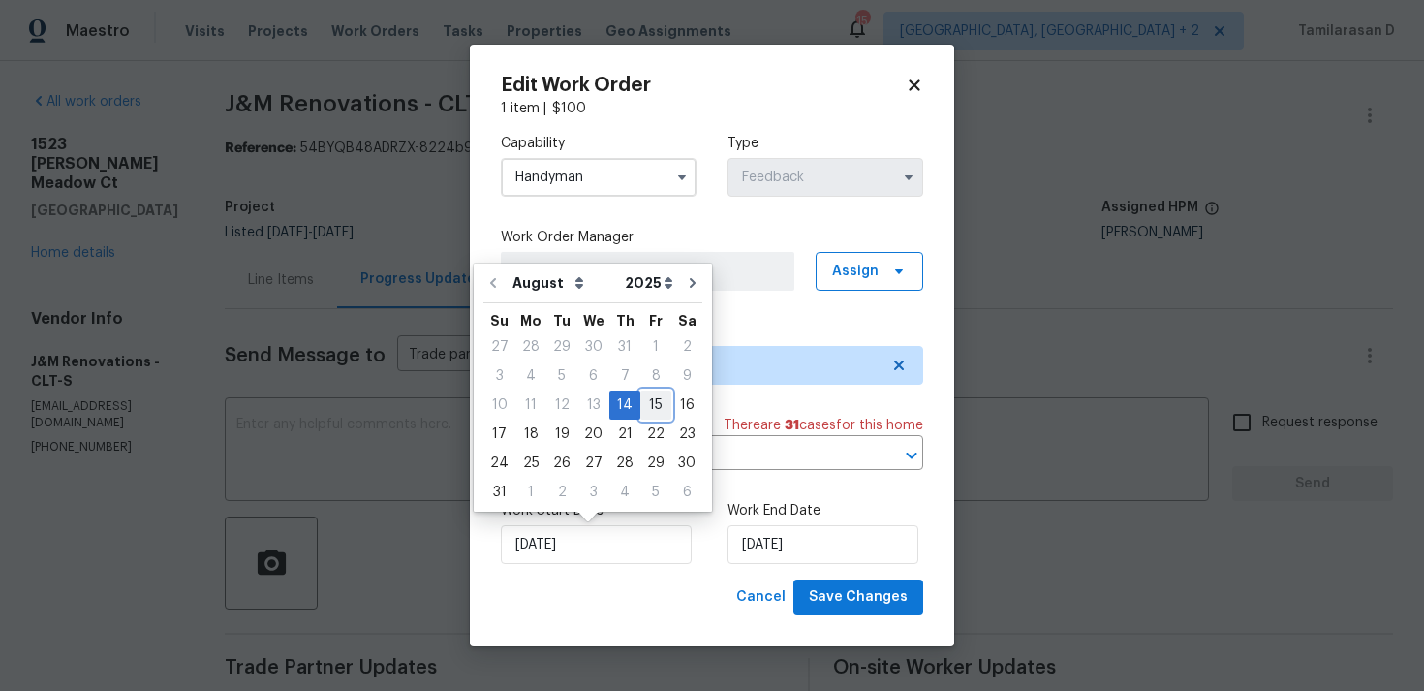
click at [652, 413] on div "15" at bounding box center [655, 404] width 31 height 27
type input "[DATE]"
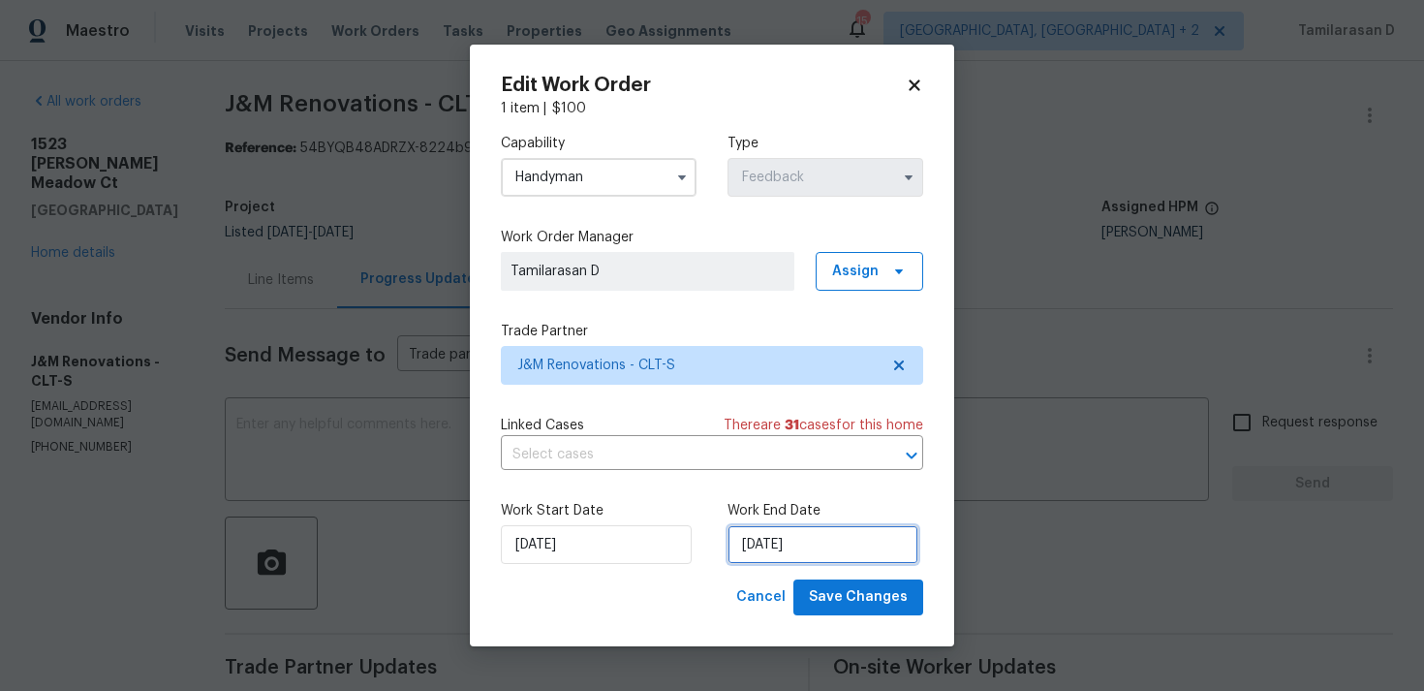
click at [781, 542] on input "[DATE]" at bounding box center [823, 544] width 191 height 39
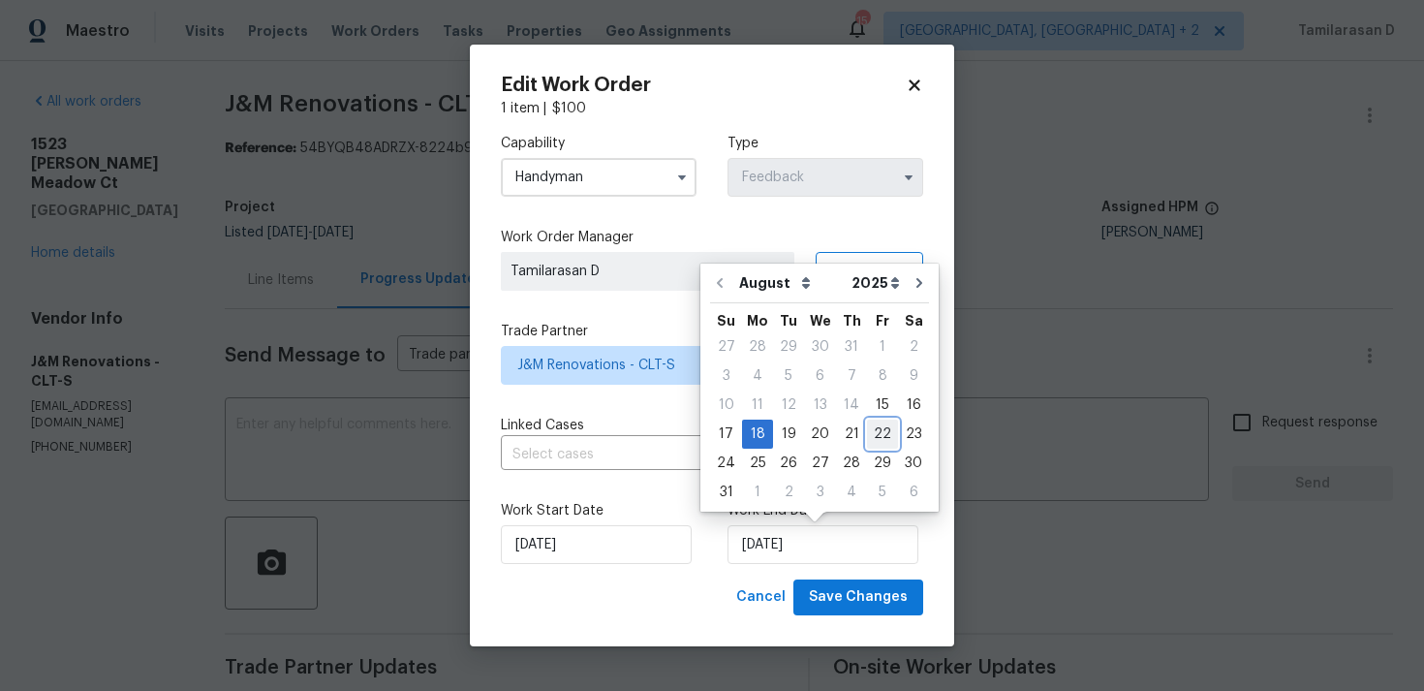
click at [883, 430] on div "22" at bounding box center [882, 433] width 31 height 27
type input "[DATE]"
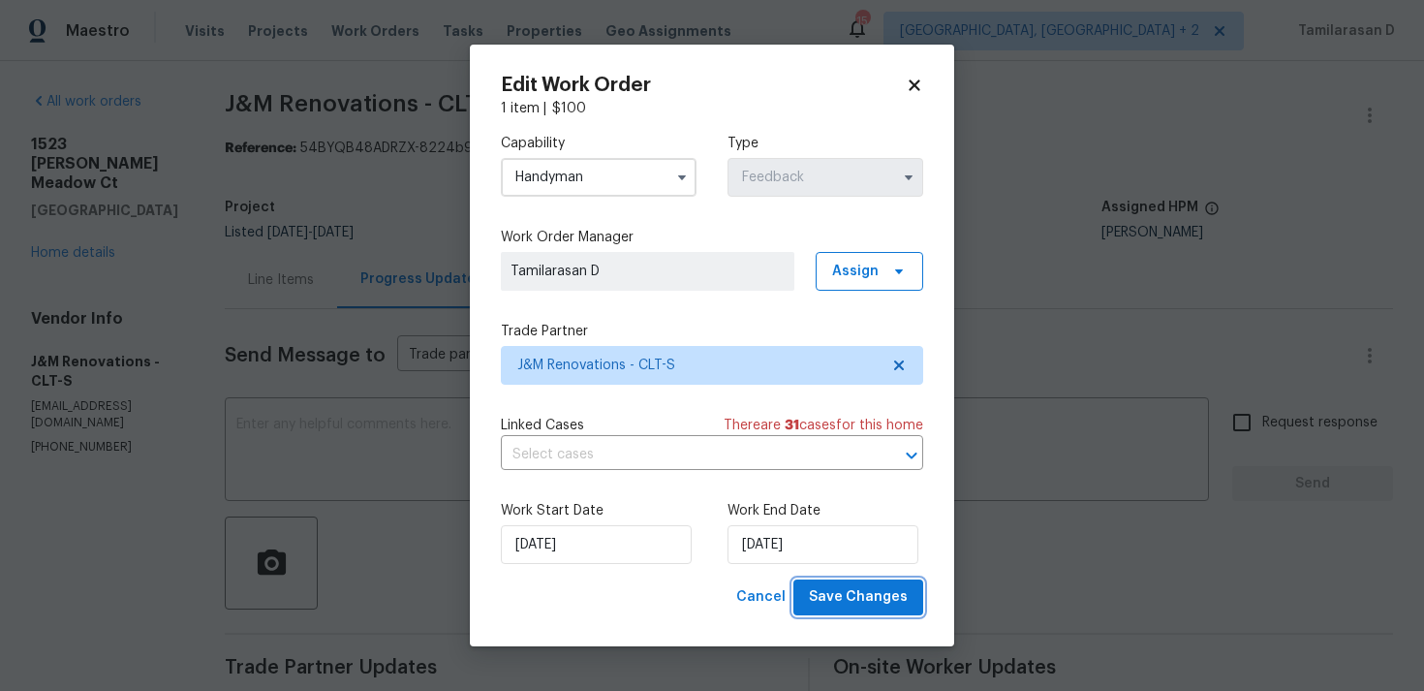
click at [859, 607] on span "Save Changes" at bounding box center [858, 597] width 99 height 24
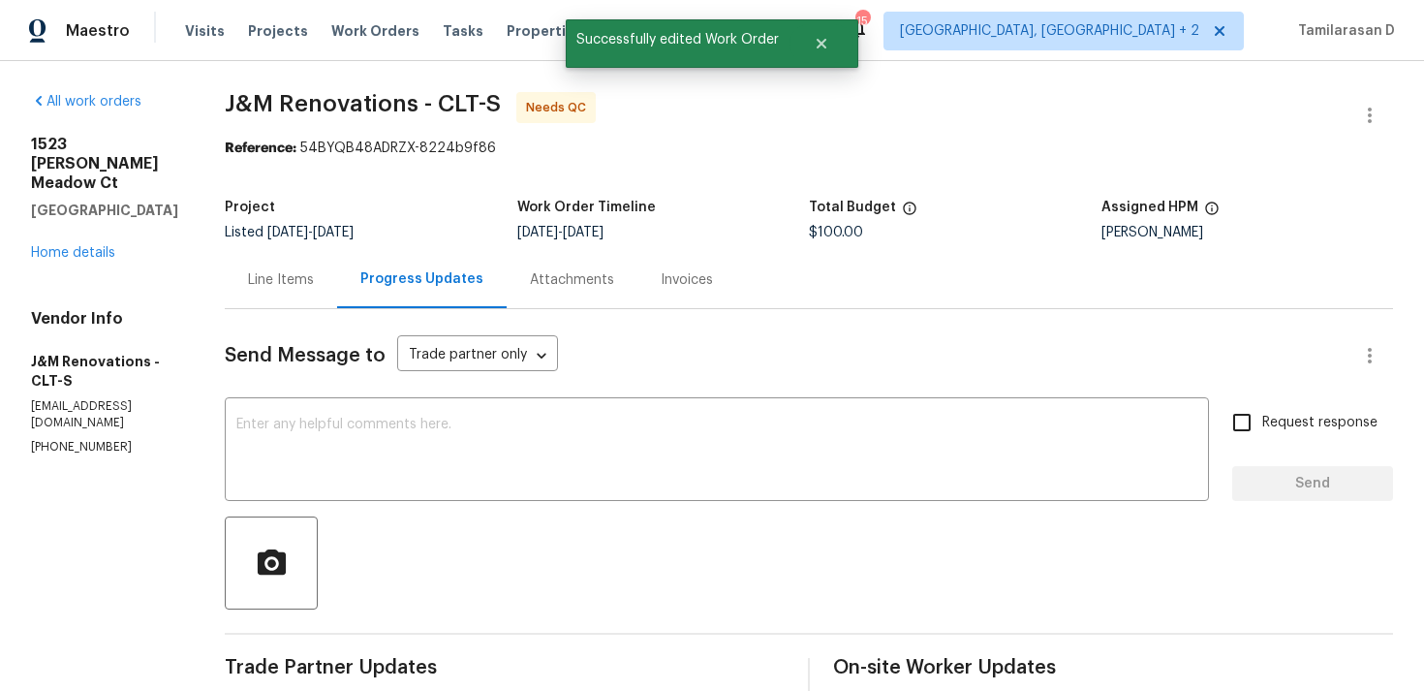
click at [433, 449] on textarea at bounding box center [716, 452] width 961 height 68
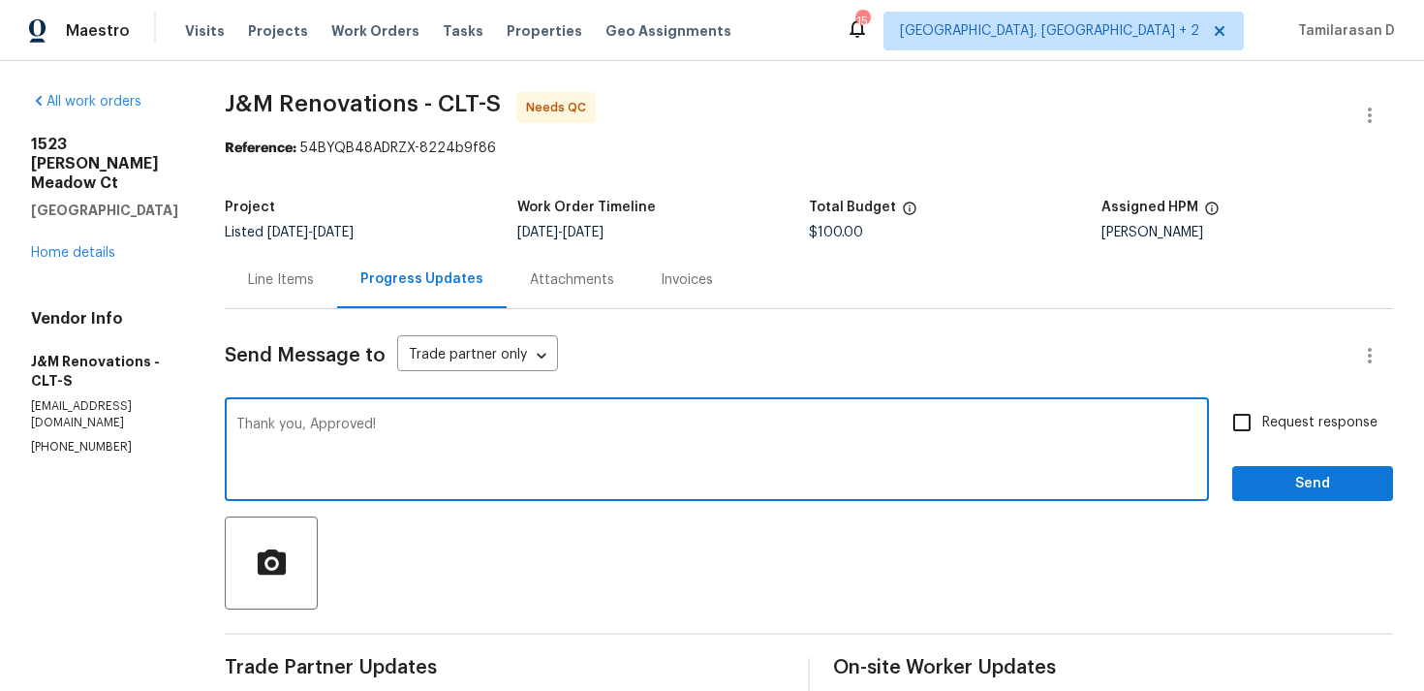
type textarea "Thank you, Approved!"
click at [1285, 479] on span "Send" at bounding box center [1313, 484] width 130 height 24
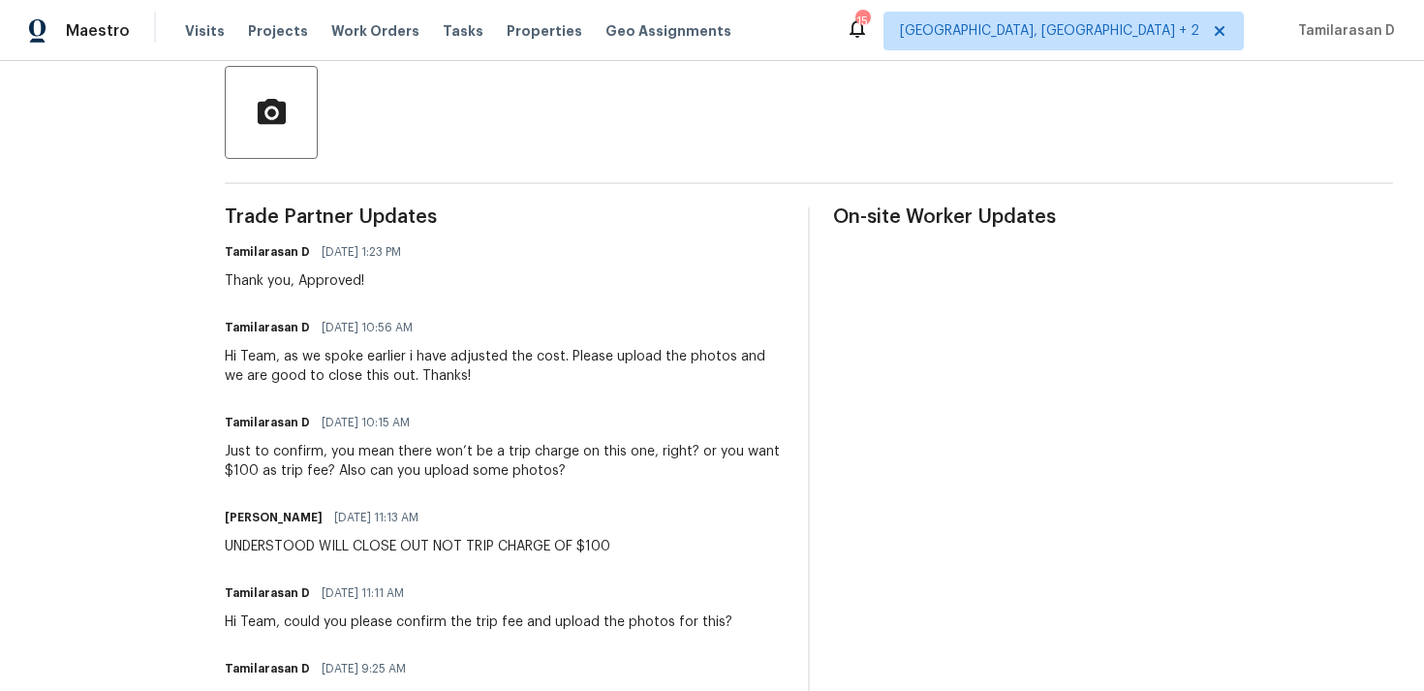
scroll to position [0, 0]
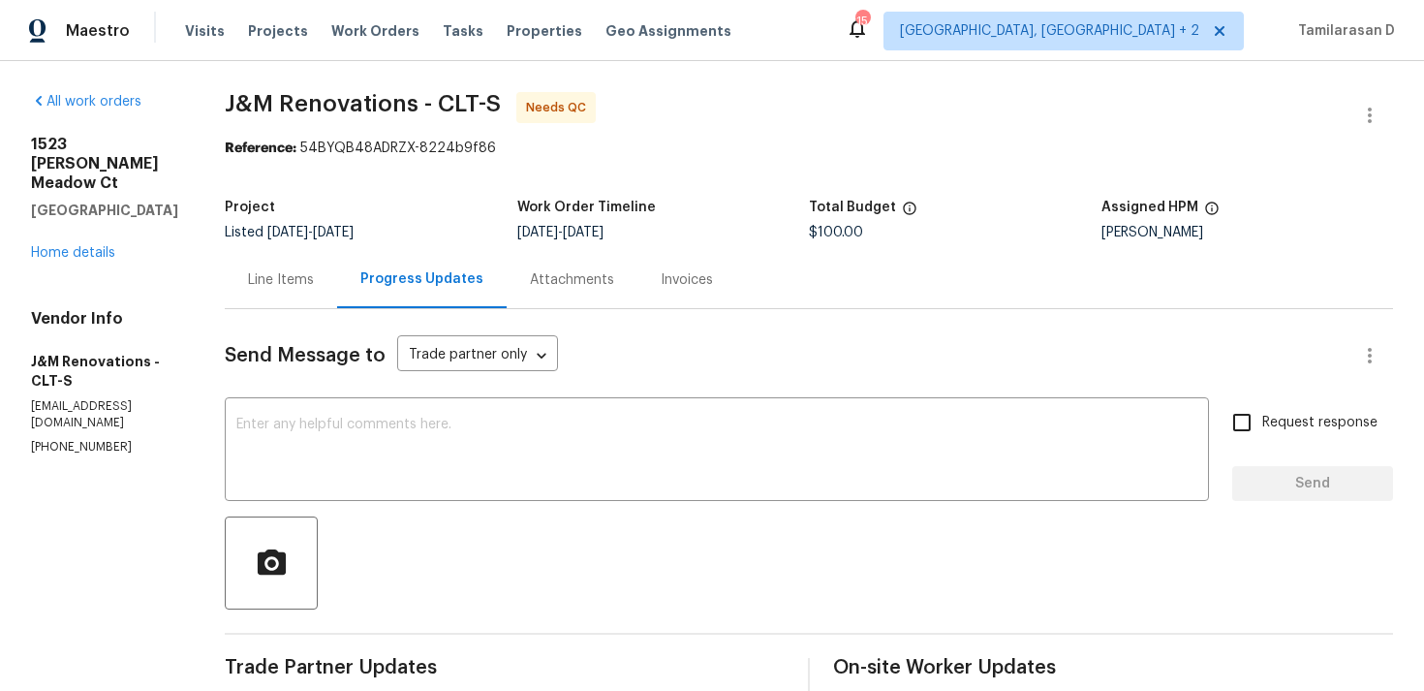
click at [303, 277] on div "Line Items" at bounding box center [281, 279] width 66 height 19
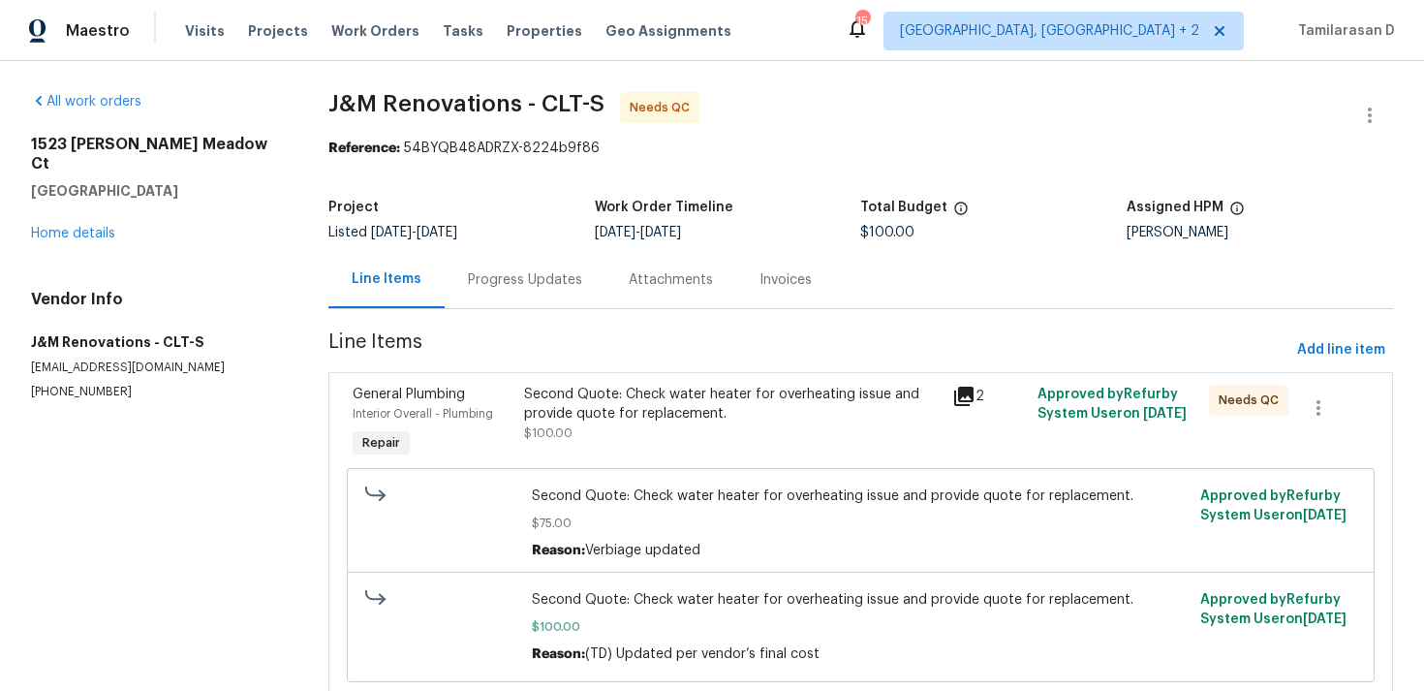
click at [538, 300] on div "Progress Updates" at bounding box center [525, 279] width 161 height 57
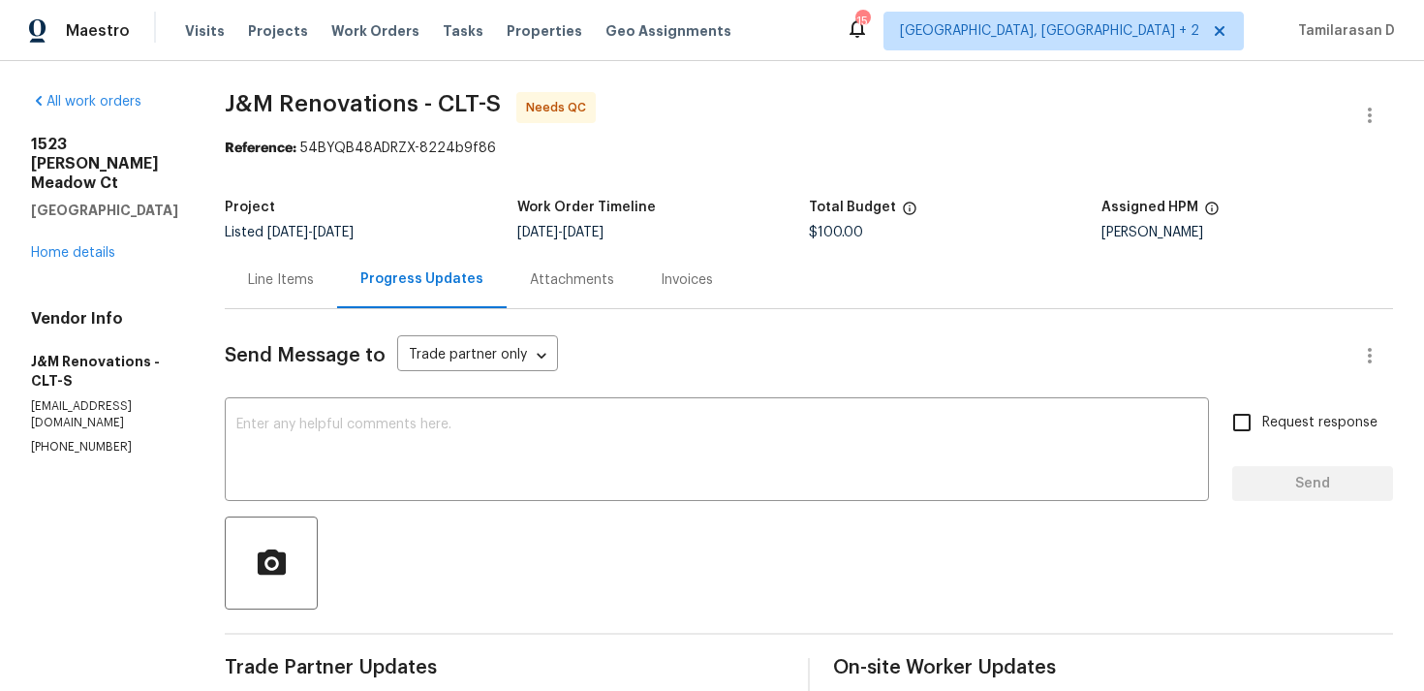
click at [314, 301] on div "Line Items" at bounding box center [281, 279] width 112 height 57
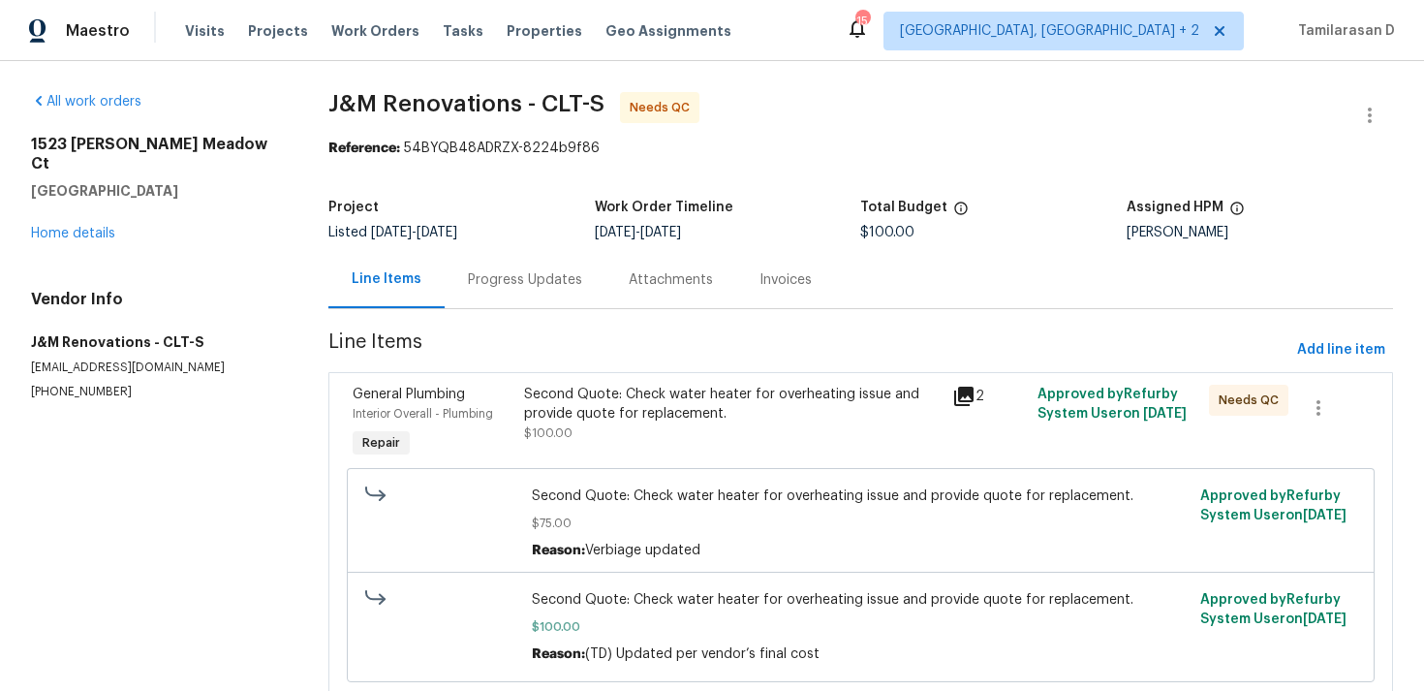
click at [697, 434] on div "Second Quote: Check water heater for overheating issue and provide quote for re…" at bounding box center [732, 414] width 417 height 58
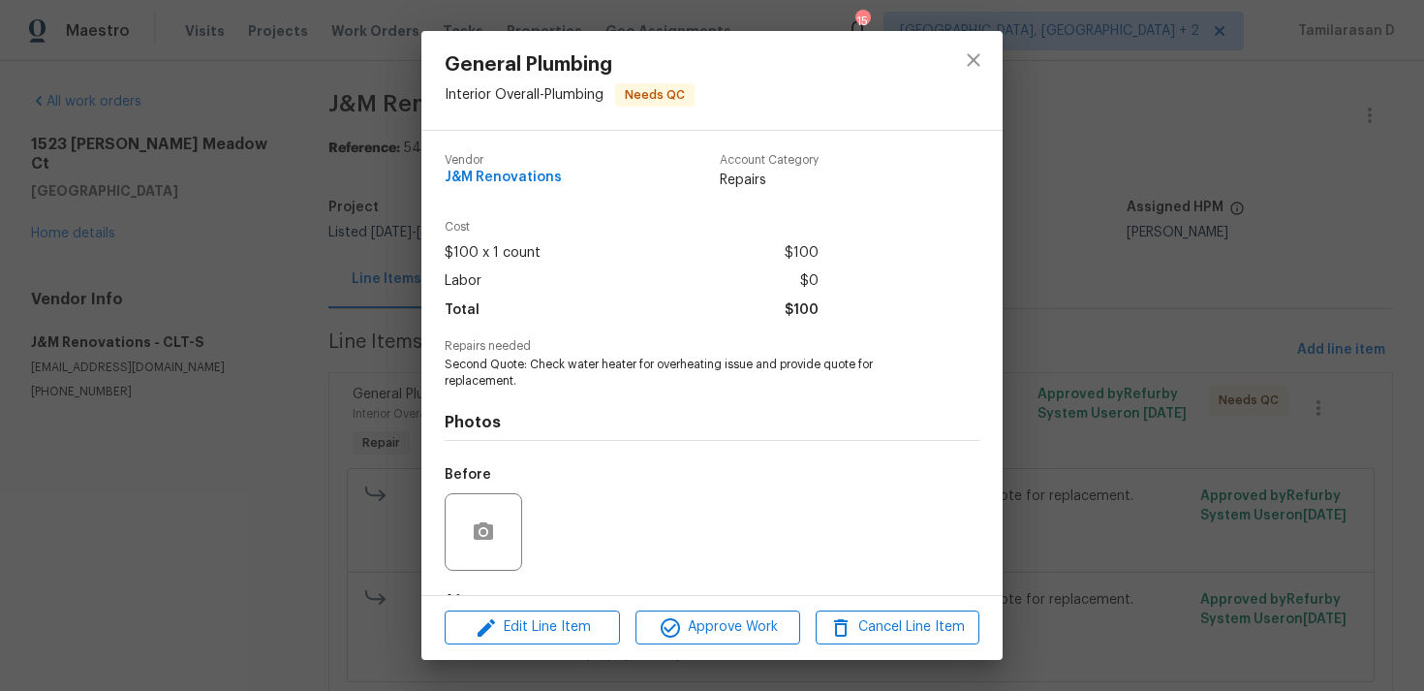
scroll to position [121, 0]
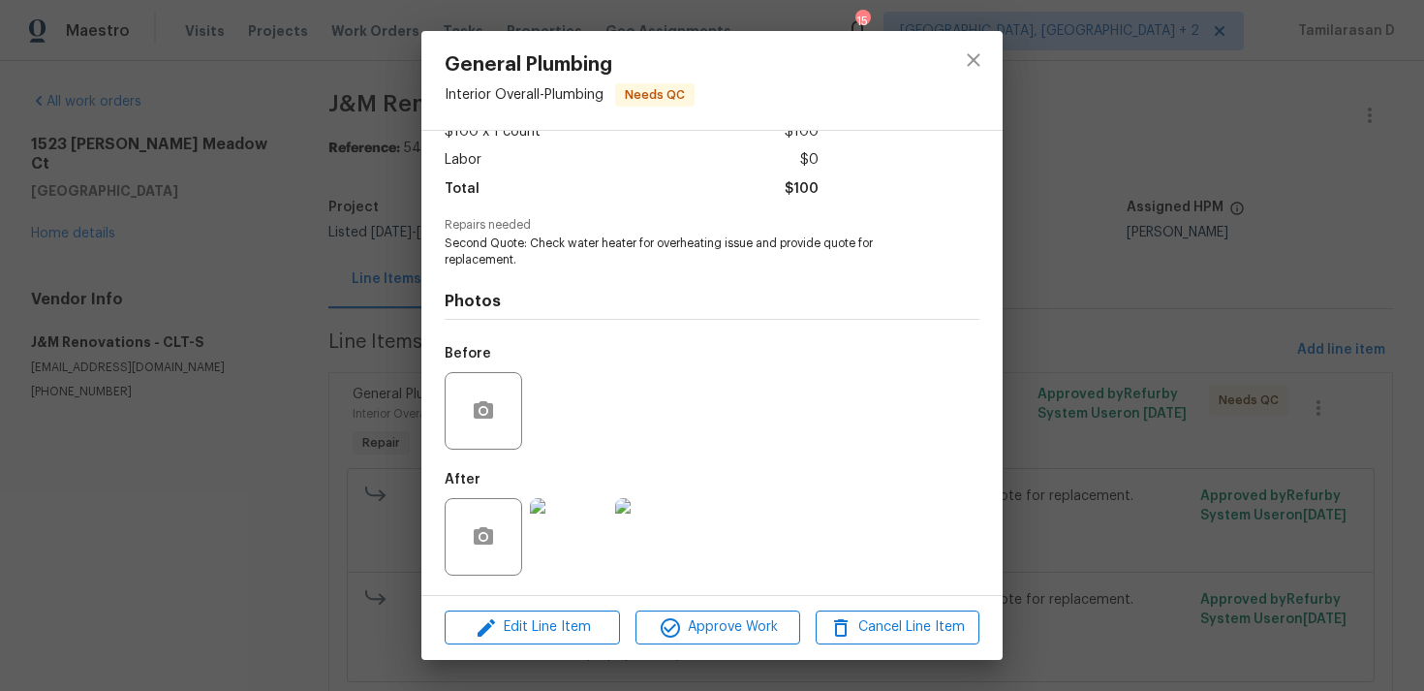
click at [695, 652] on div "Edit Line Item Approve Work Cancel Line Item" at bounding box center [711, 627] width 581 height 65
click at [701, 627] on span "Approve Work" at bounding box center [717, 627] width 152 height 24
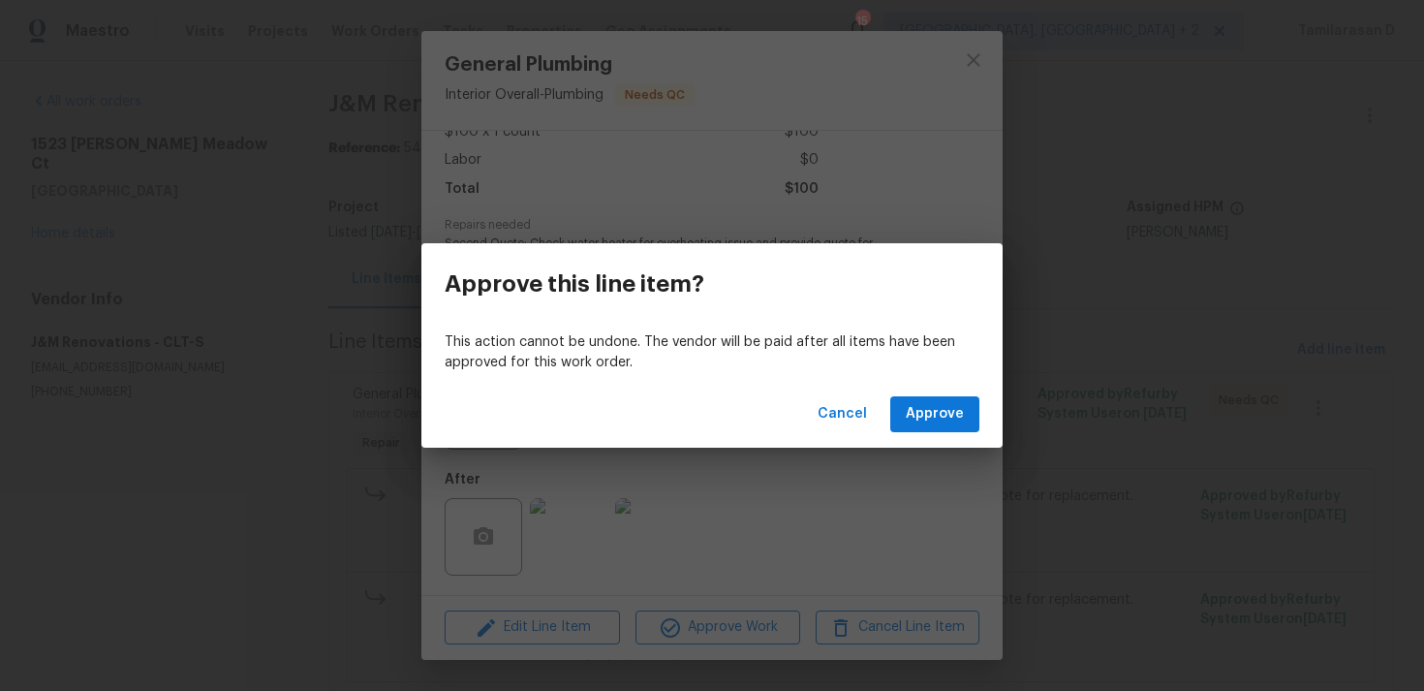
click at [902, 395] on div "Cancel Approve" at bounding box center [711, 414] width 581 height 67
click at [903, 411] on button "Approve" at bounding box center [934, 414] width 89 height 36
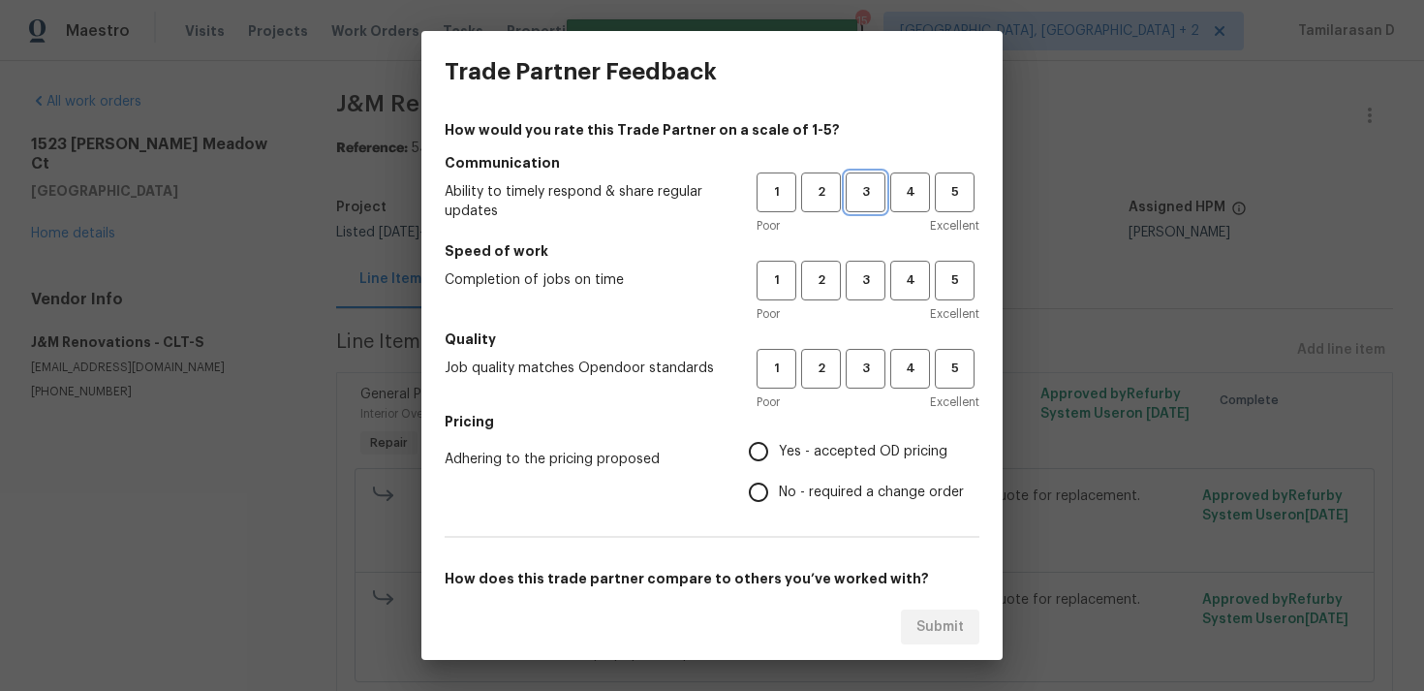
click at [854, 201] on span "3" at bounding box center [866, 192] width 36 height 22
click at [858, 275] on span "3" at bounding box center [866, 280] width 36 height 22
click at [869, 379] on span "3" at bounding box center [866, 368] width 36 height 22
click at [749, 485] on input "No - required a change order" at bounding box center [758, 492] width 41 height 41
radio input "true"
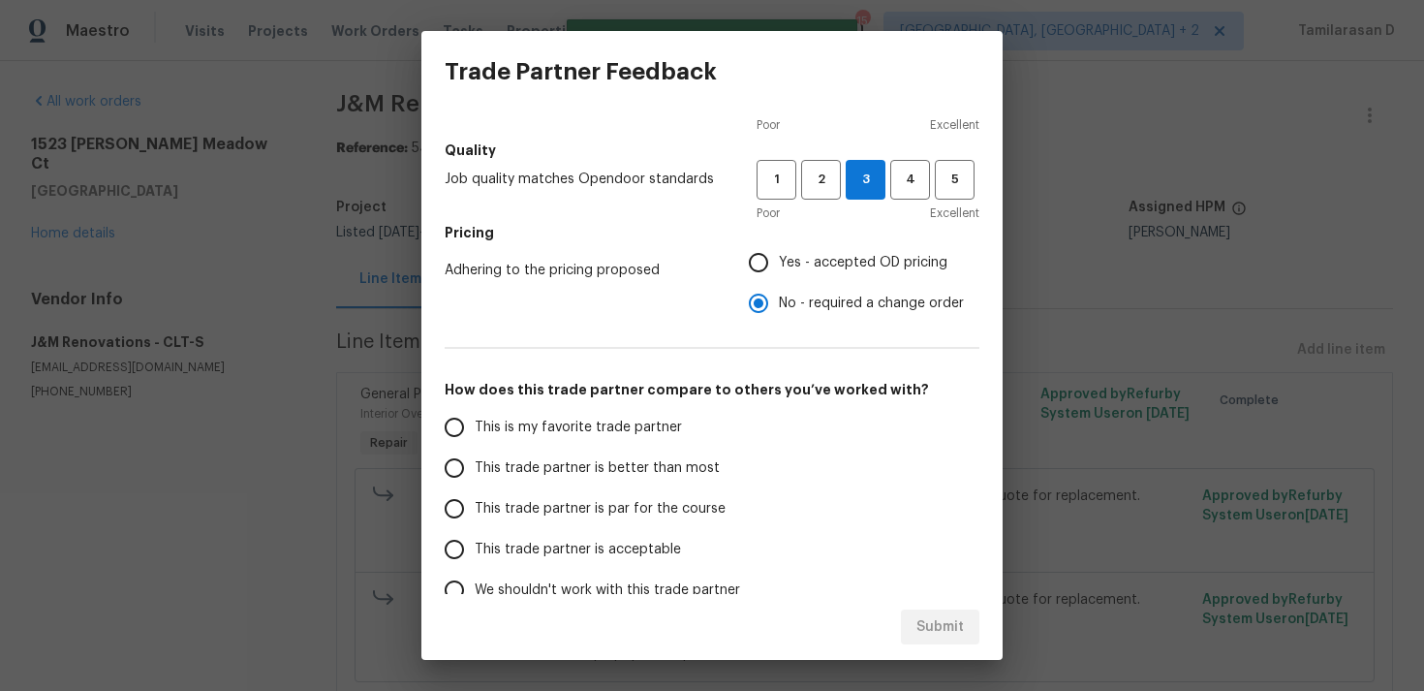
scroll to position [293, 0]
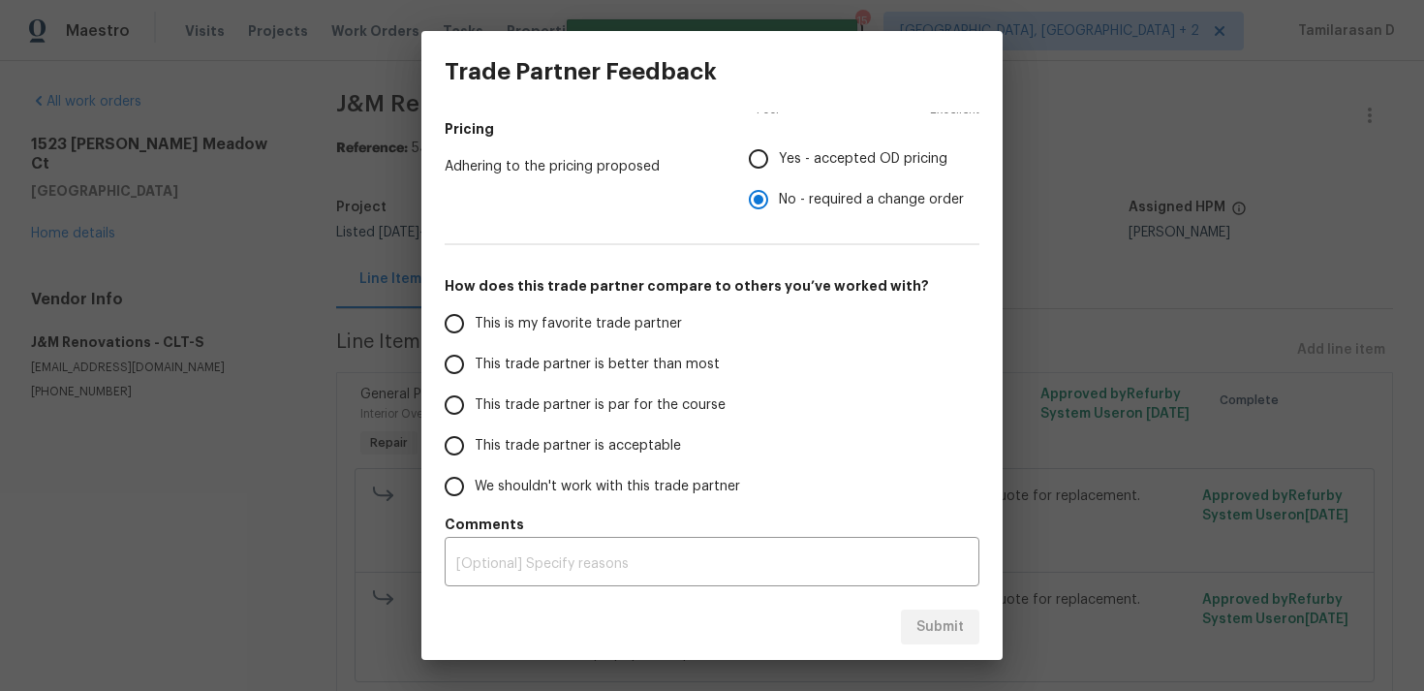
click at [468, 405] on input "This trade partner is par for the course" at bounding box center [454, 405] width 41 height 41
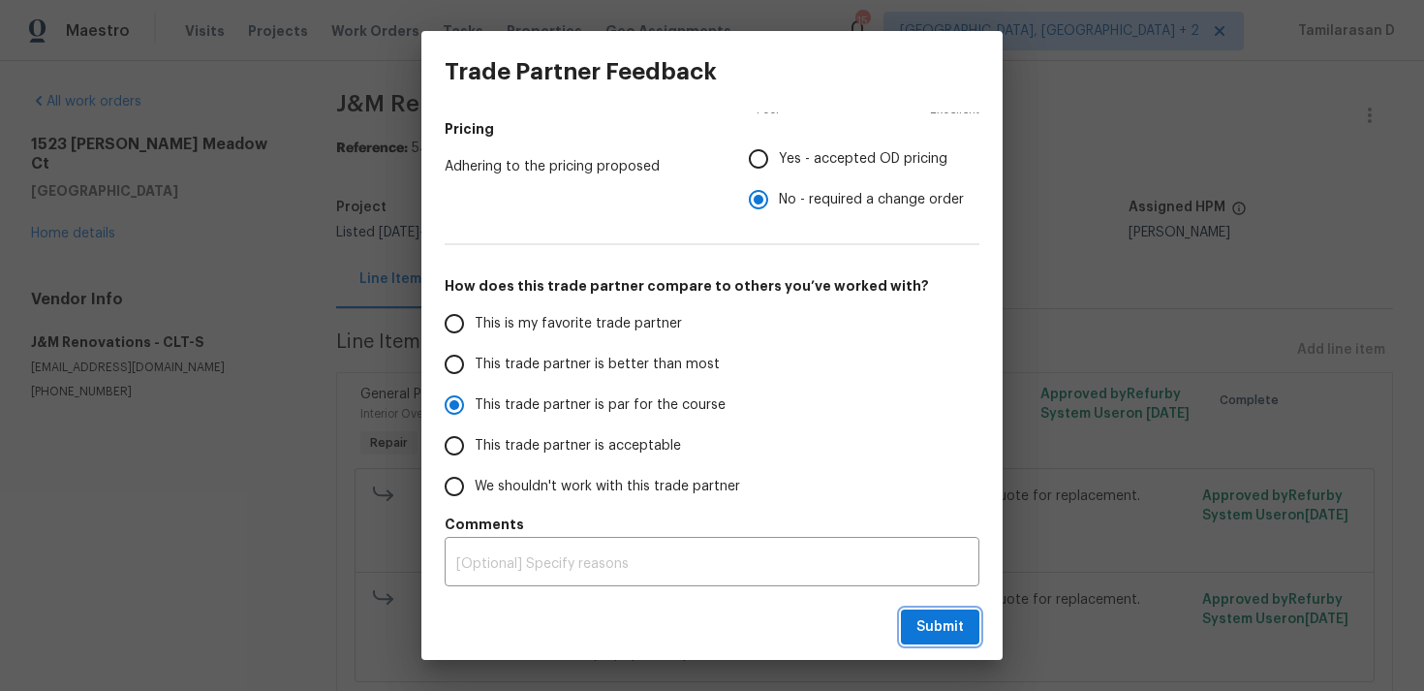
click at [931, 634] on span "Submit" at bounding box center [939, 627] width 47 height 24
radio input "true"
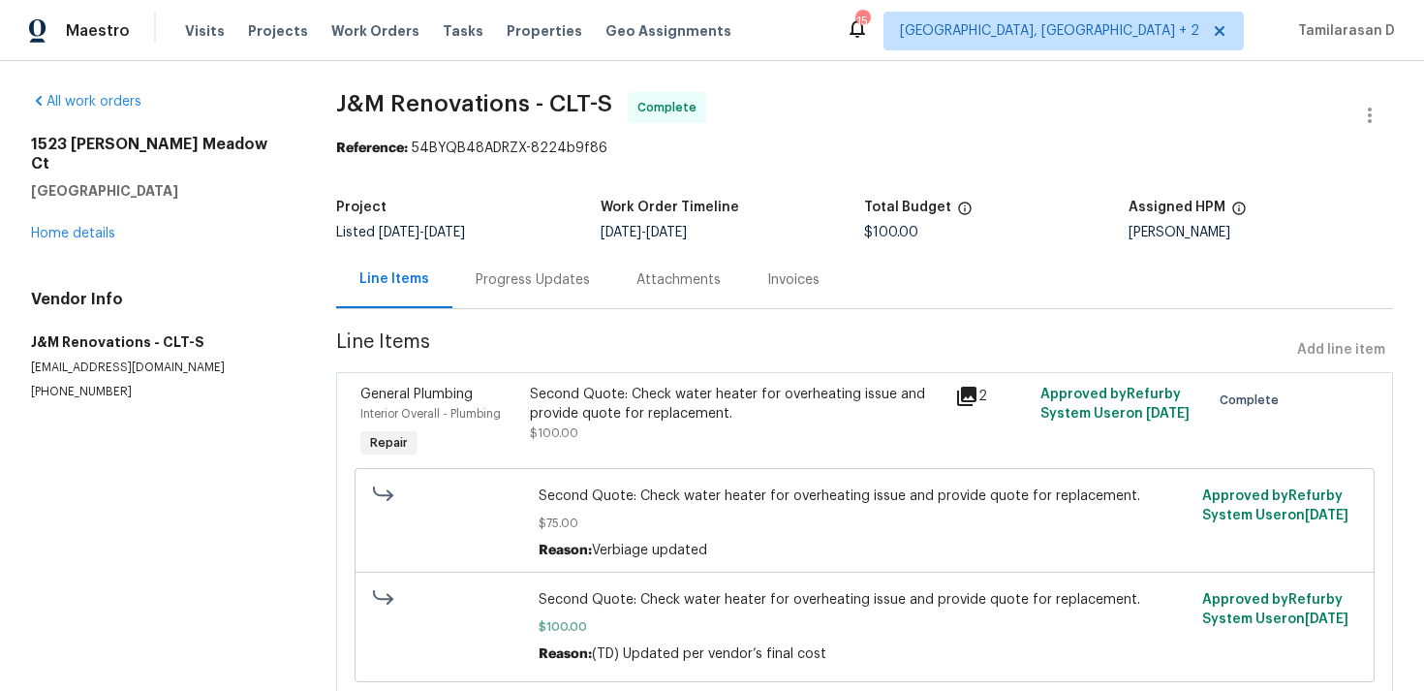
click at [75, 205] on div "[STREET_ADDRESS][PERSON_NAME] Home details" at bounding box center [160, 189] width 259 height 109
click at [78, 223] on div "[STREET_ADDRESS][PERSON_NAME] Home details" at bounding box center [160, 189] width 259 height 109
click at [81, 227] on link "Home details" at bounding box center [73, 234] width 84 height 14
